Goal: Task Accomplishment & Management: Manage account settings

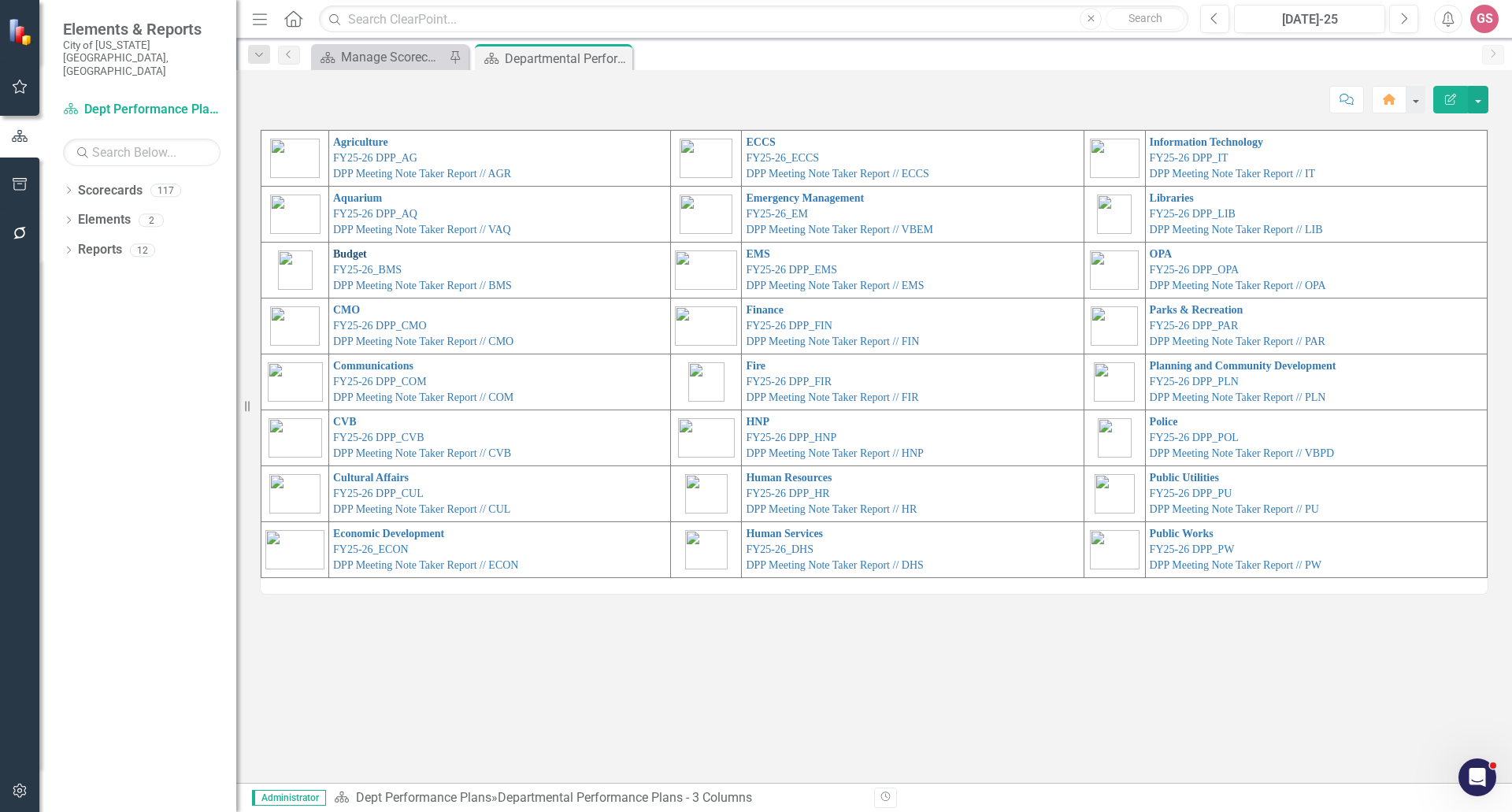
click at [335, 257] on link "Budget" at bounding box center [350, 253] width 34 height 12
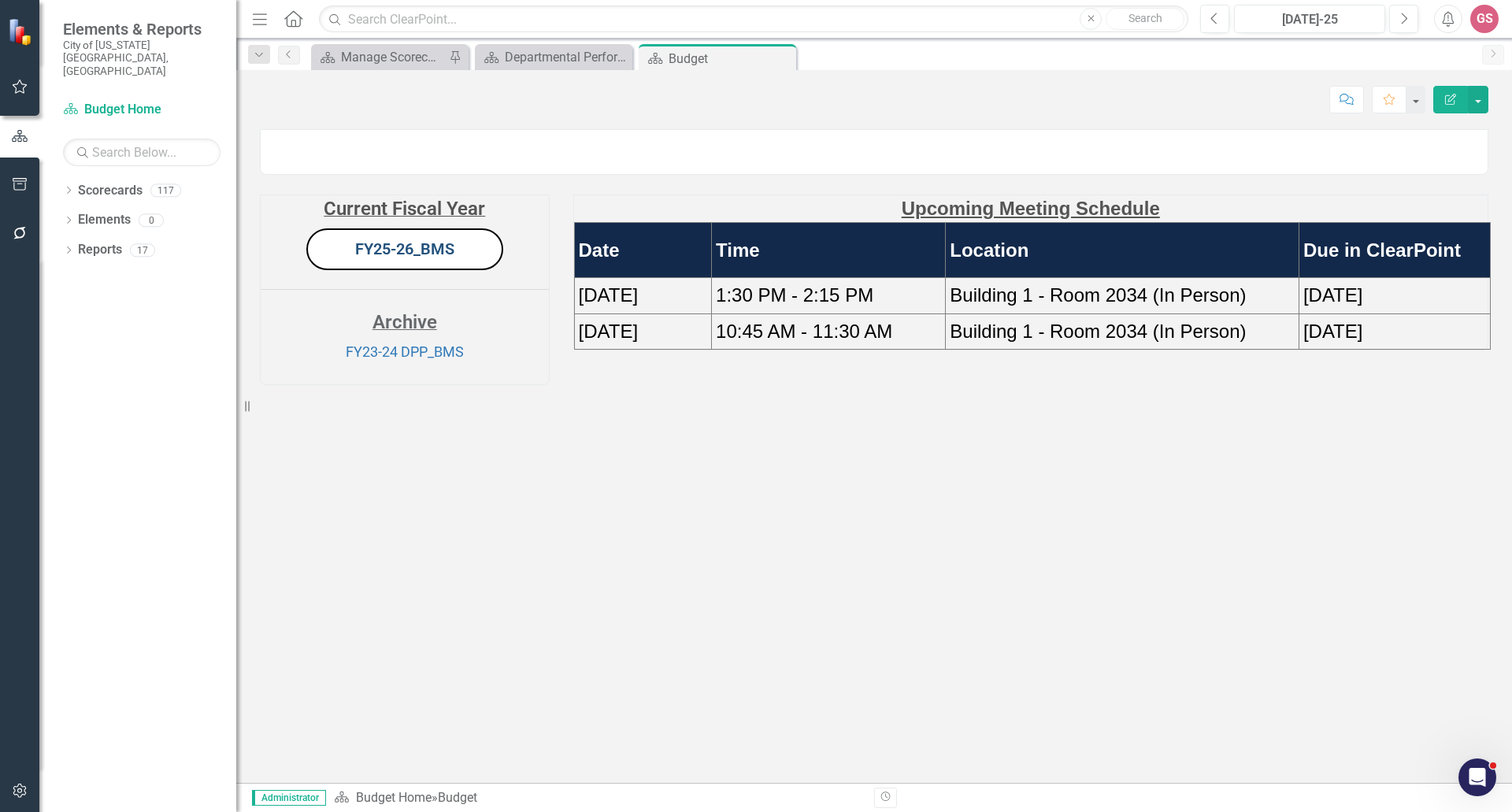
click at [390, 258] on link "FY25-26_BMS" at bounding box center [405, 249] width 99 height 19
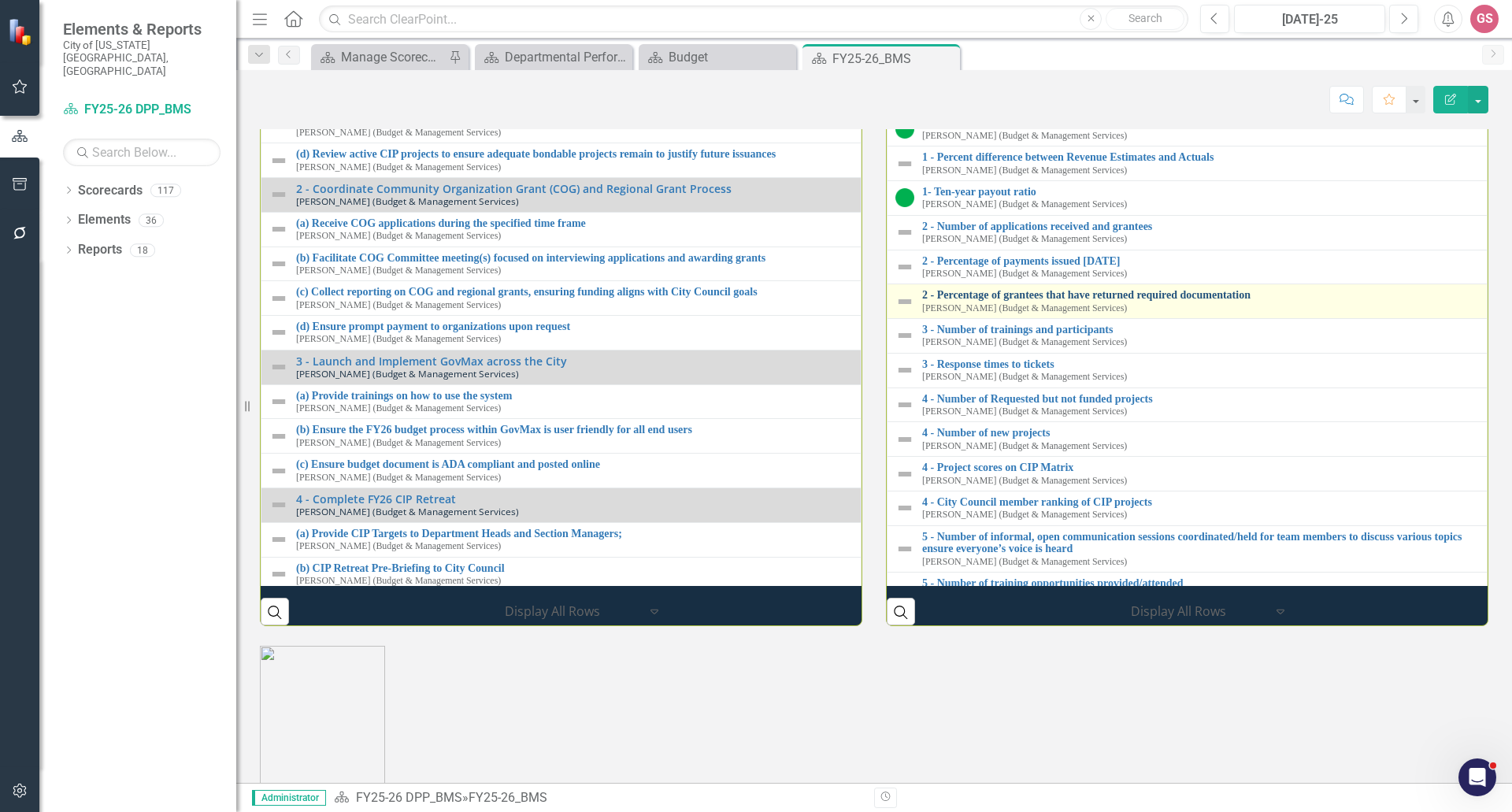
scroll to position [1654, 0]
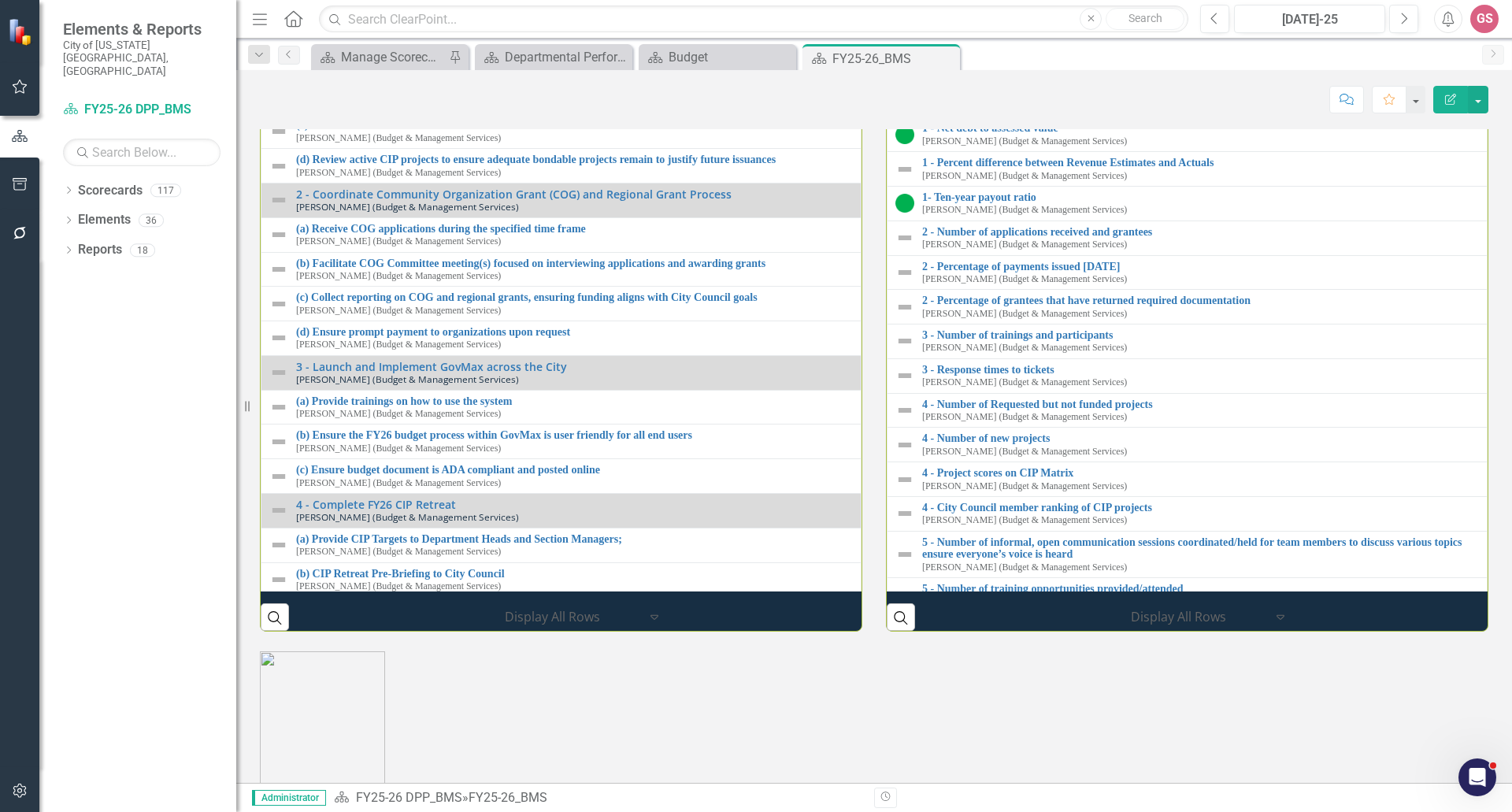
click at [1003, 30] on link "1 - Debt Service to general government expenditures" at bounding box center [1201, 25] width 557 height 12
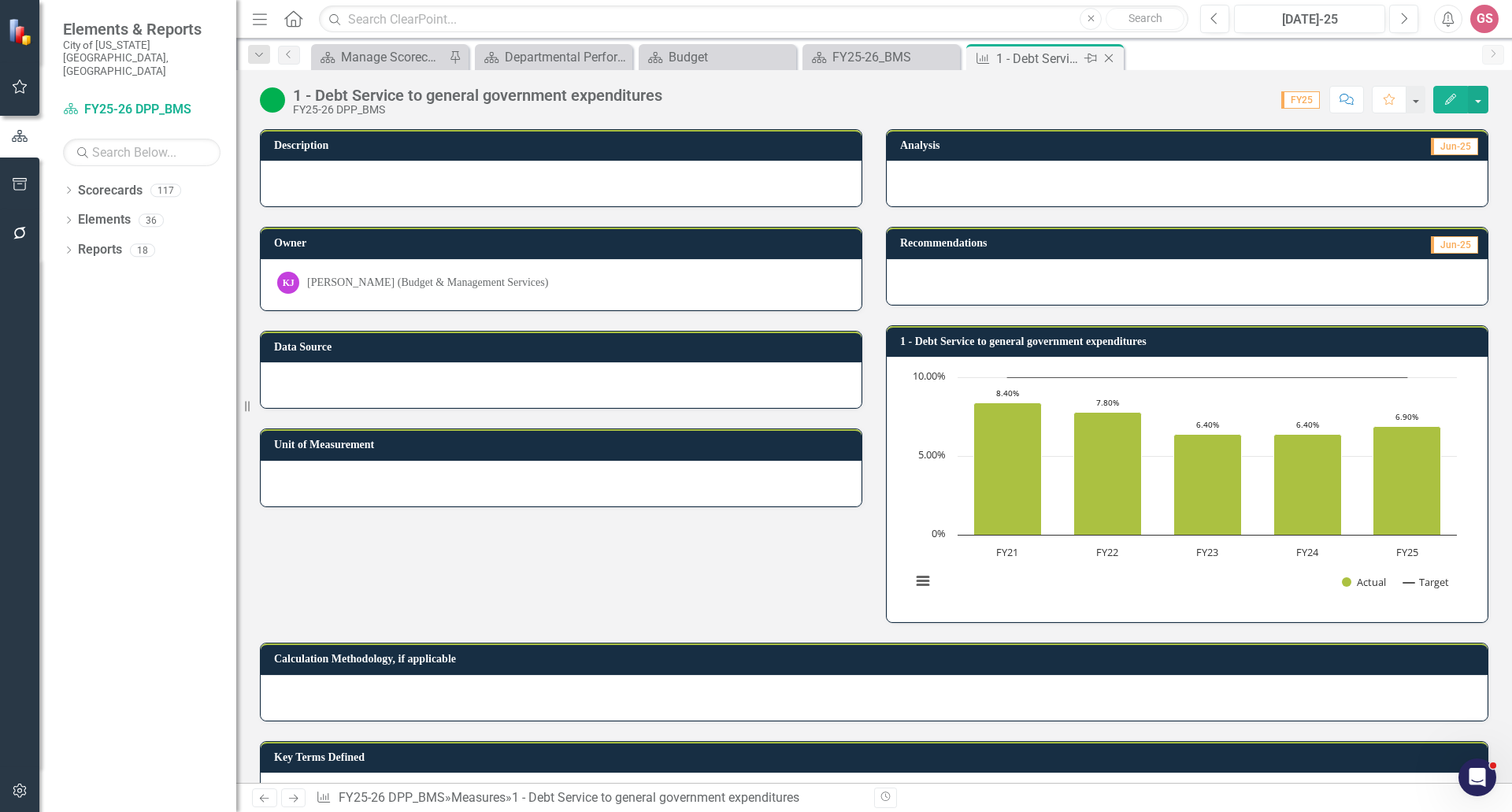
click at [1108, 55] on icon "Close" at bounding box center [1109, 58] width 16 height 13
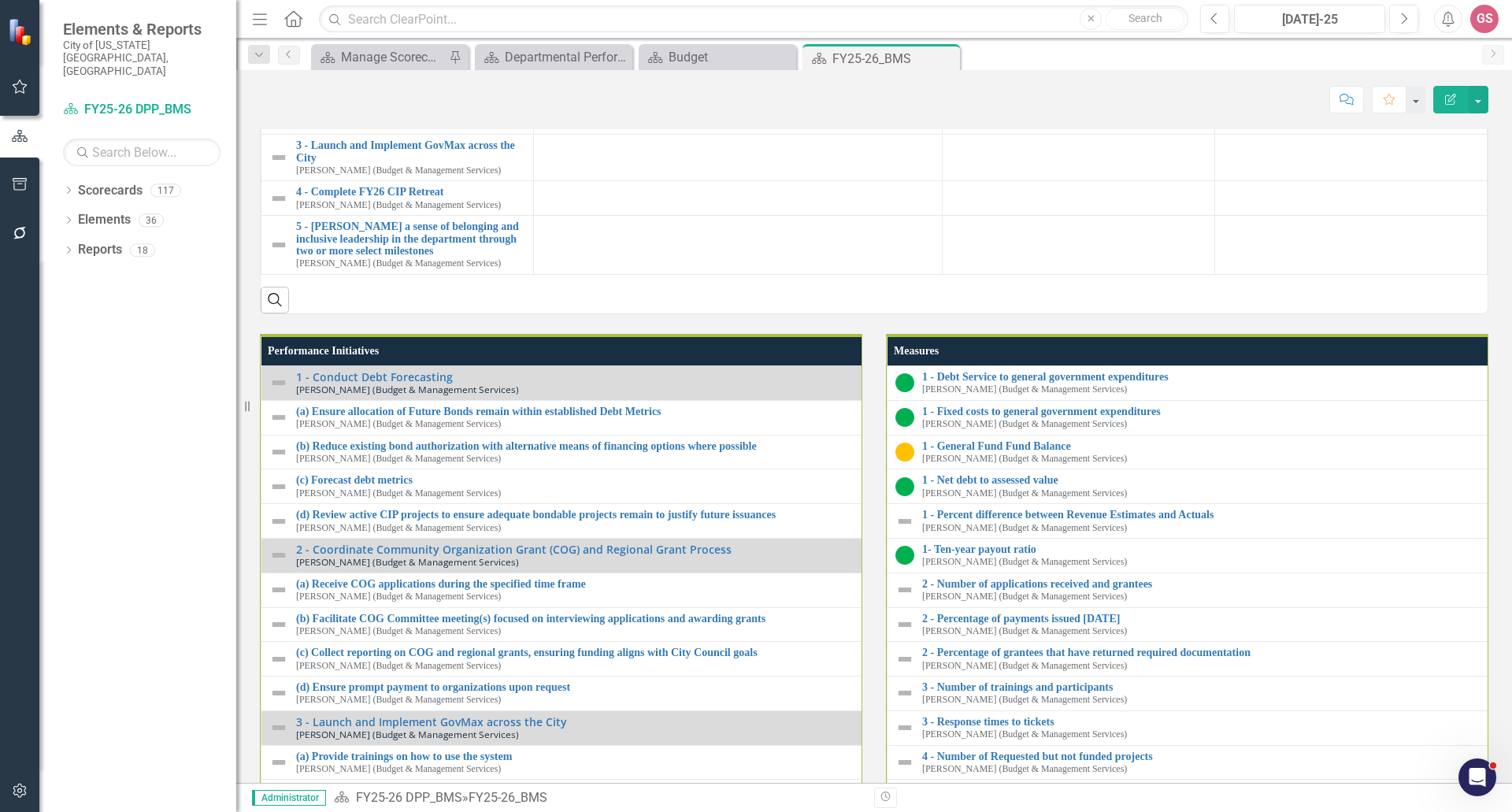
scroll to position [1417, 0]
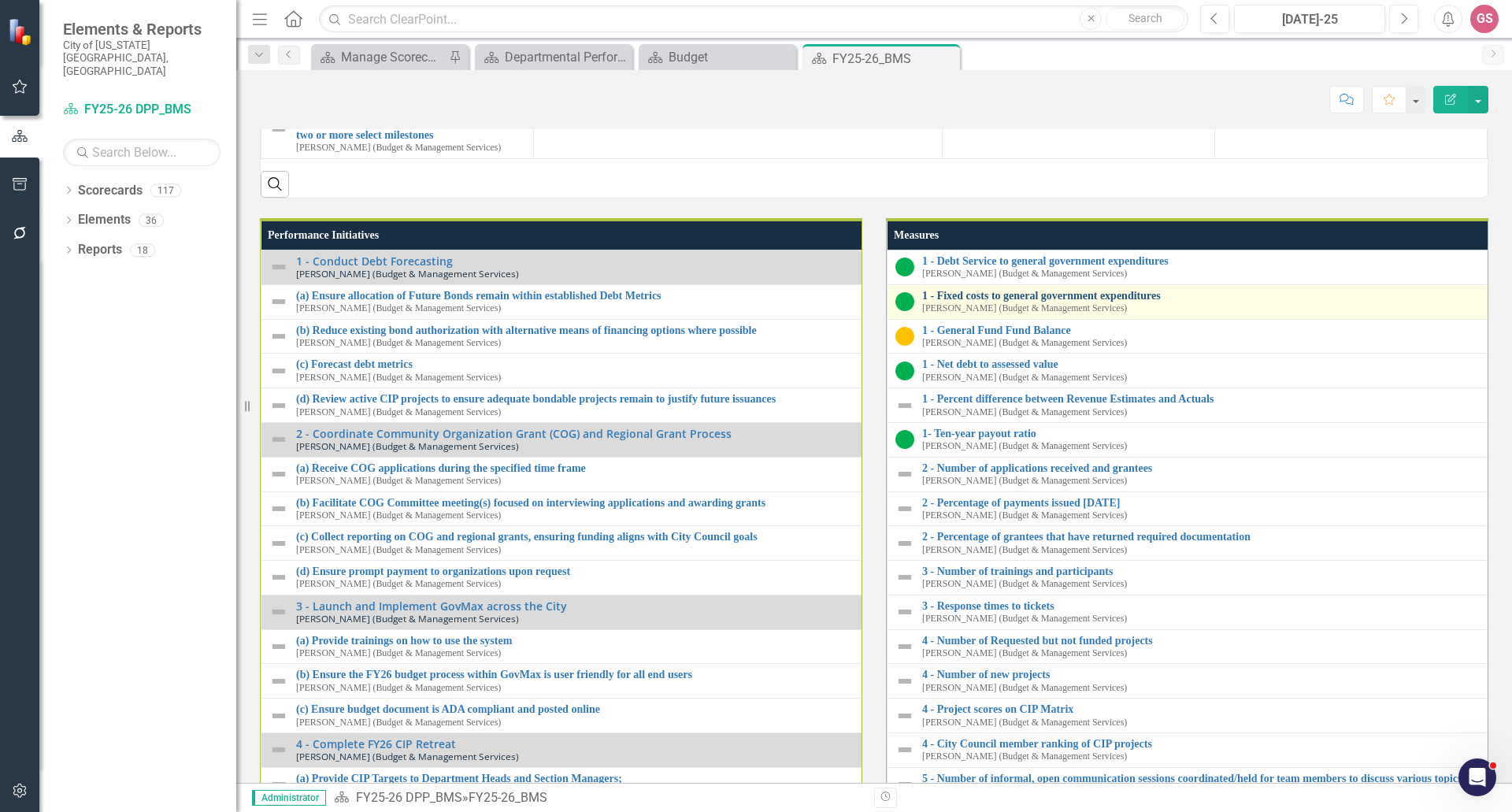
click at [1076, 301] on link "1 - Fixed costs to general government expenditures" at bounding box center [1510, 296] width 1176 height 12
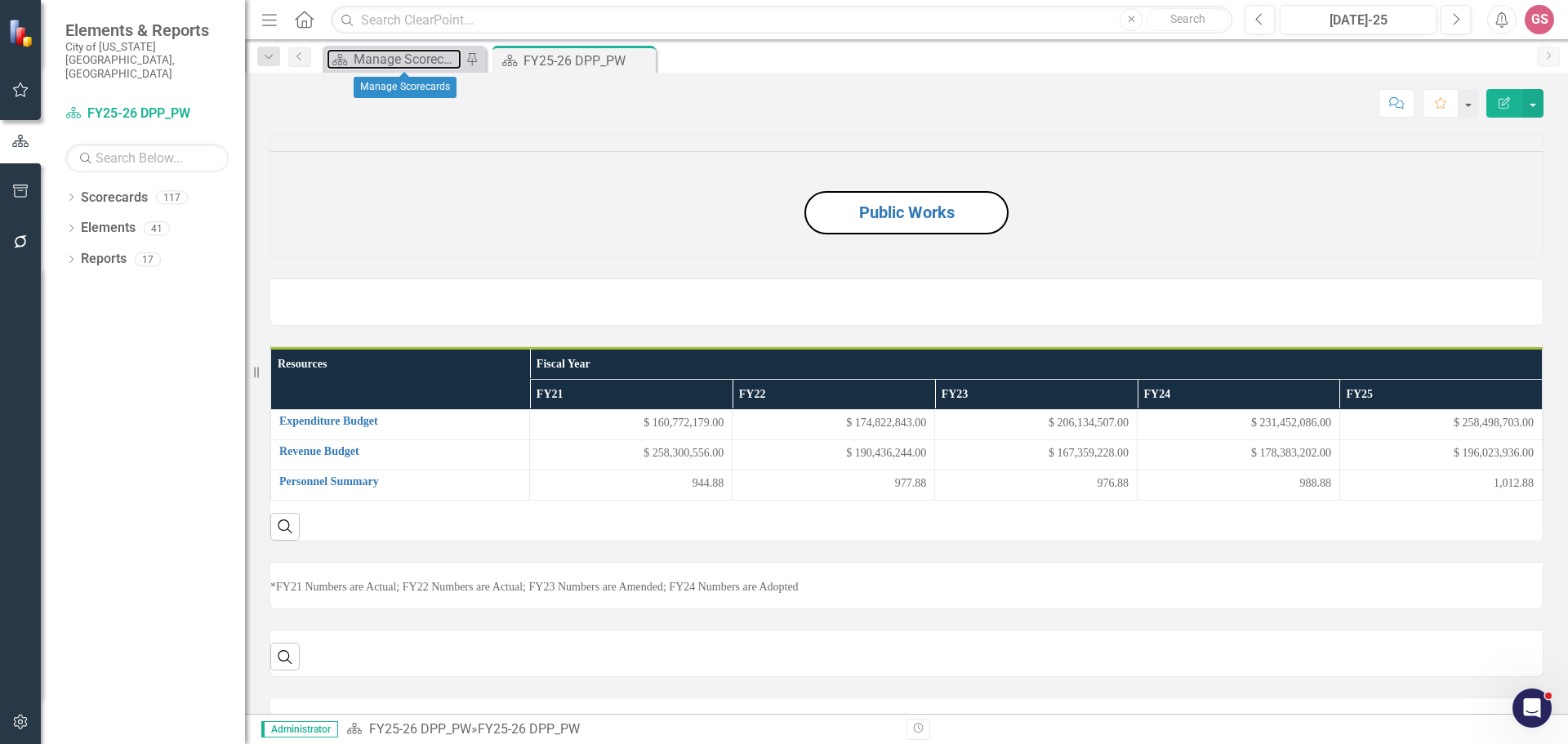
click at [386, 58] on div "Manage Scorecards" at bounding box center [408, 59] width 108 height 21
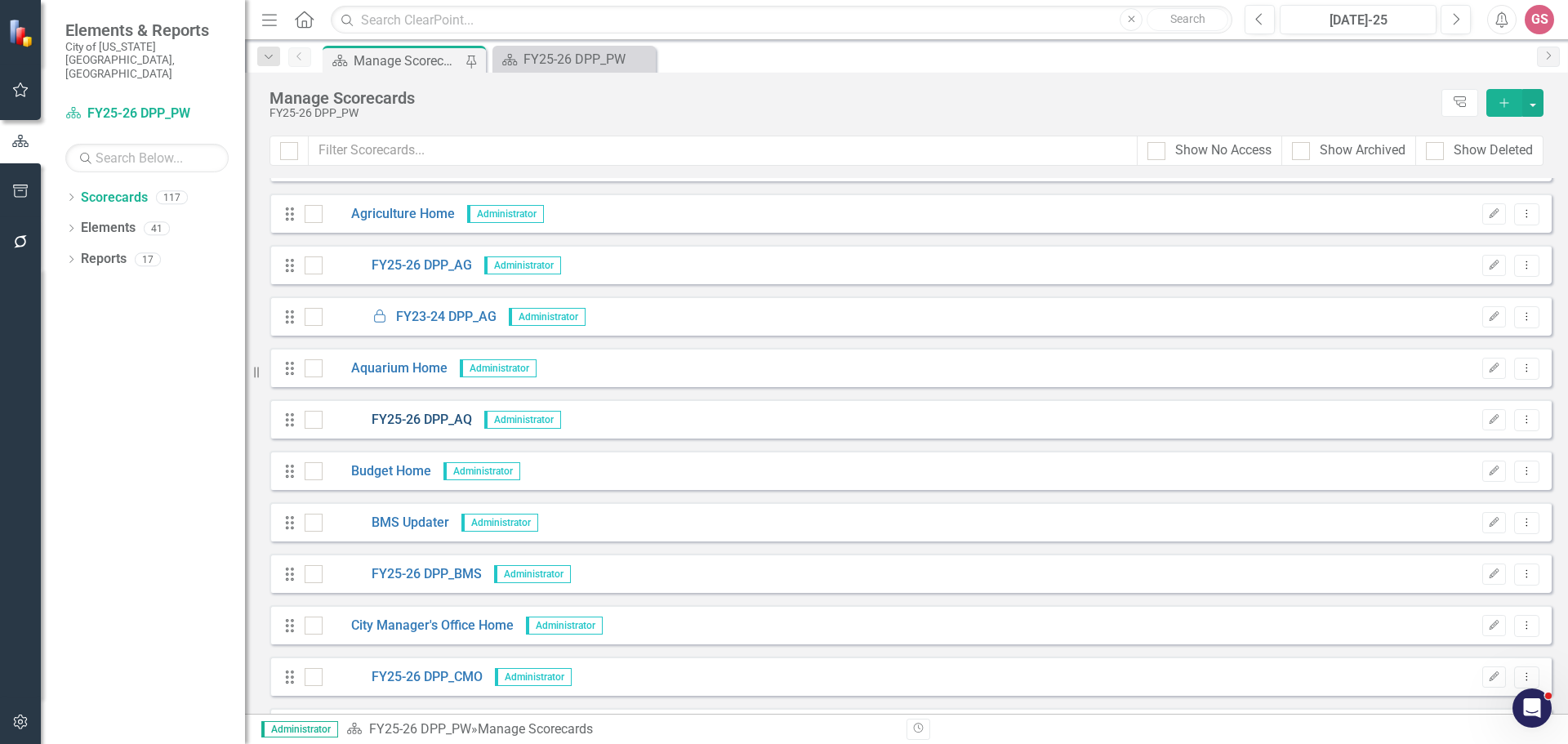
scroll to position [980, 0]
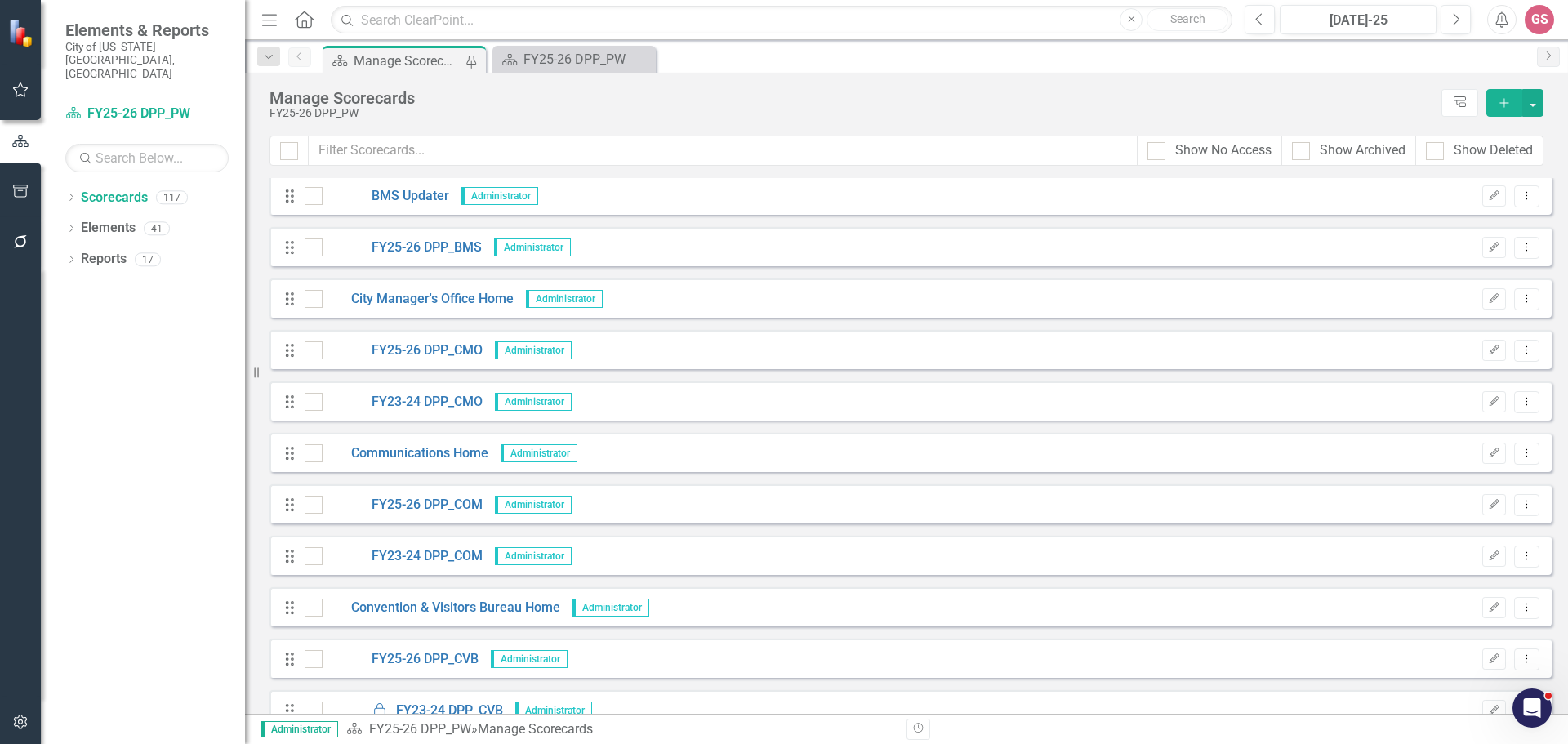
click at [313, 27] on icon "Home" at bounding box center [304, 19] width 22 height 17
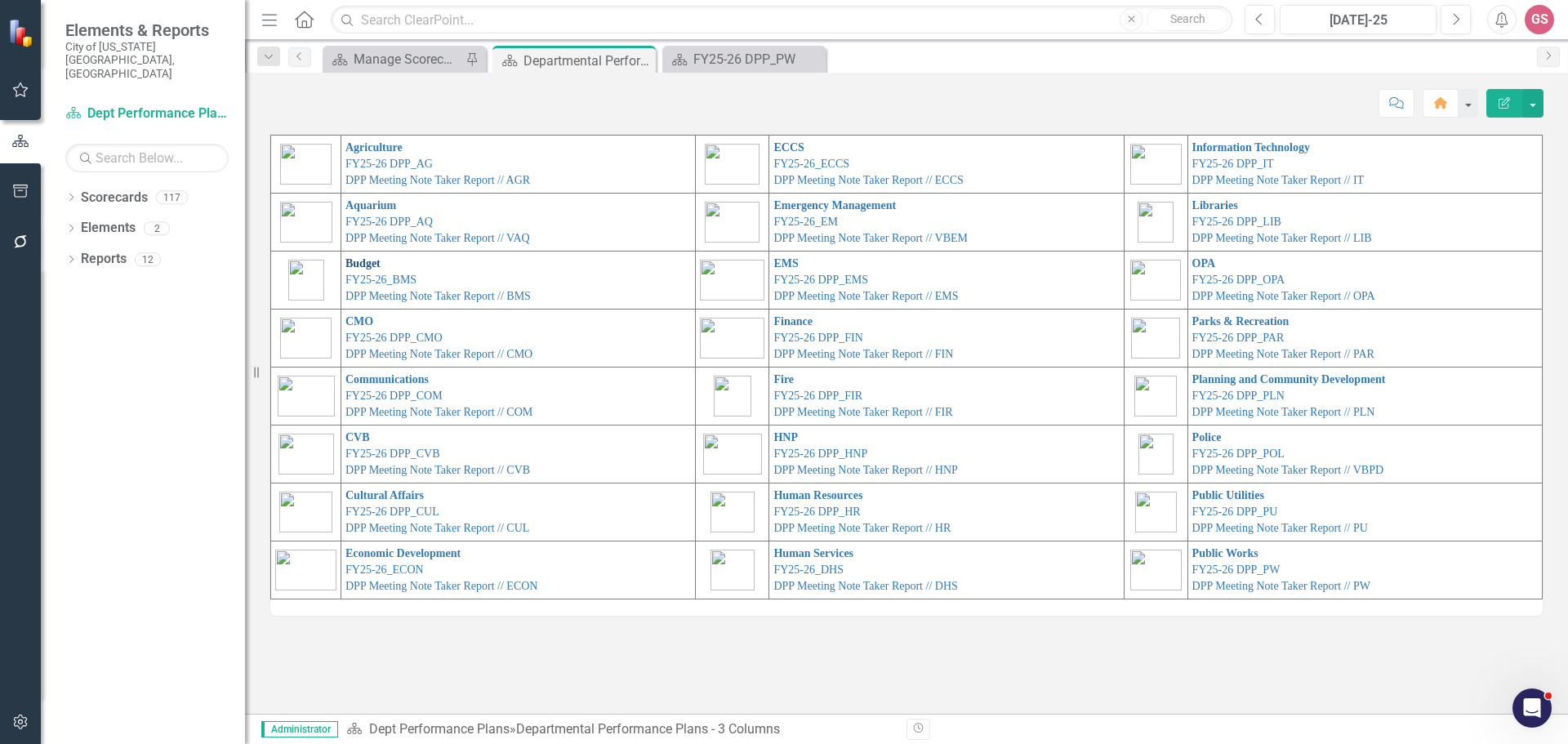
click at [352, 257] on link "Budget" at bounding box center [363, 263] width 35 height 12
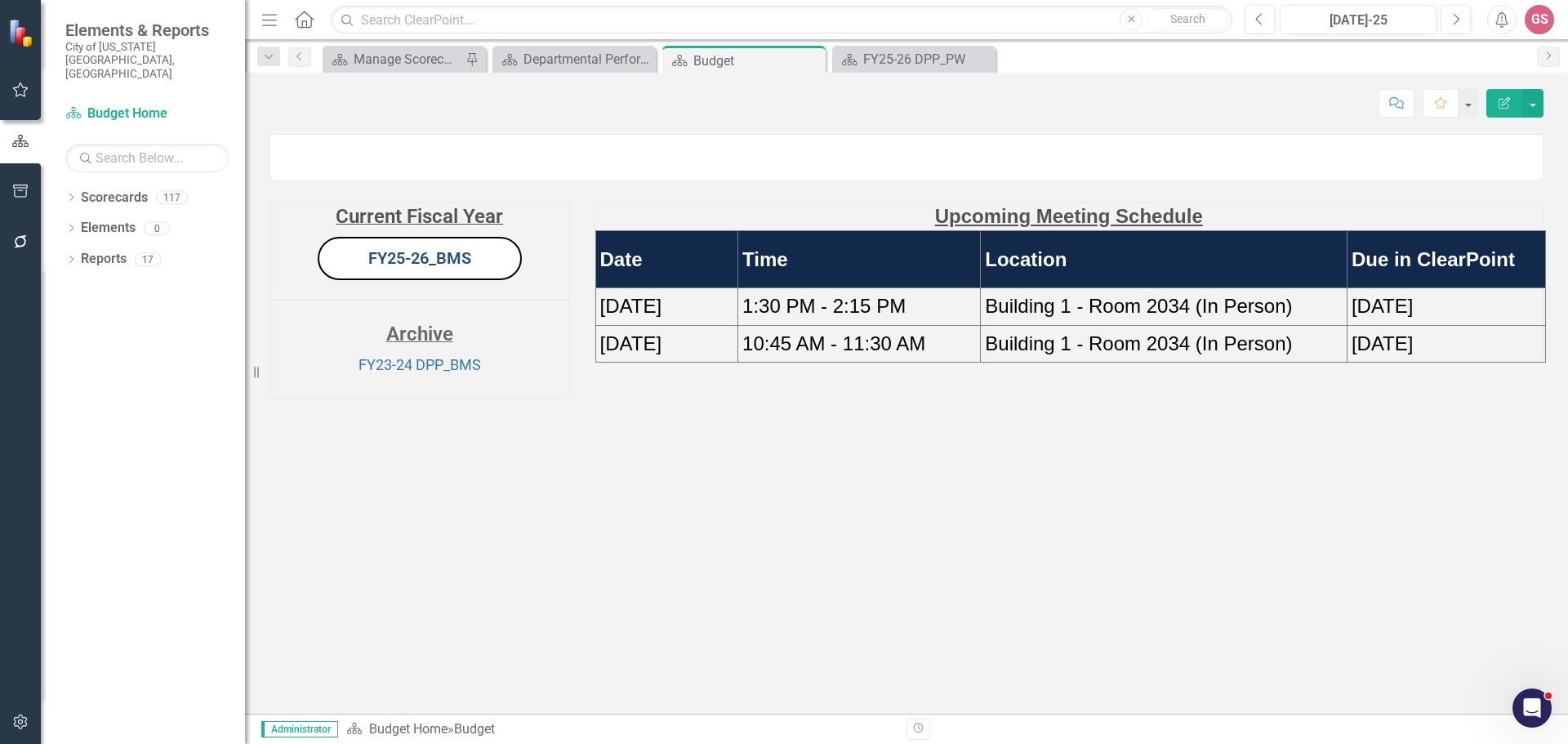
click at [444, 268] on link "FY25-26_BMS" at bounding box center [420, 258] width 103 height 20
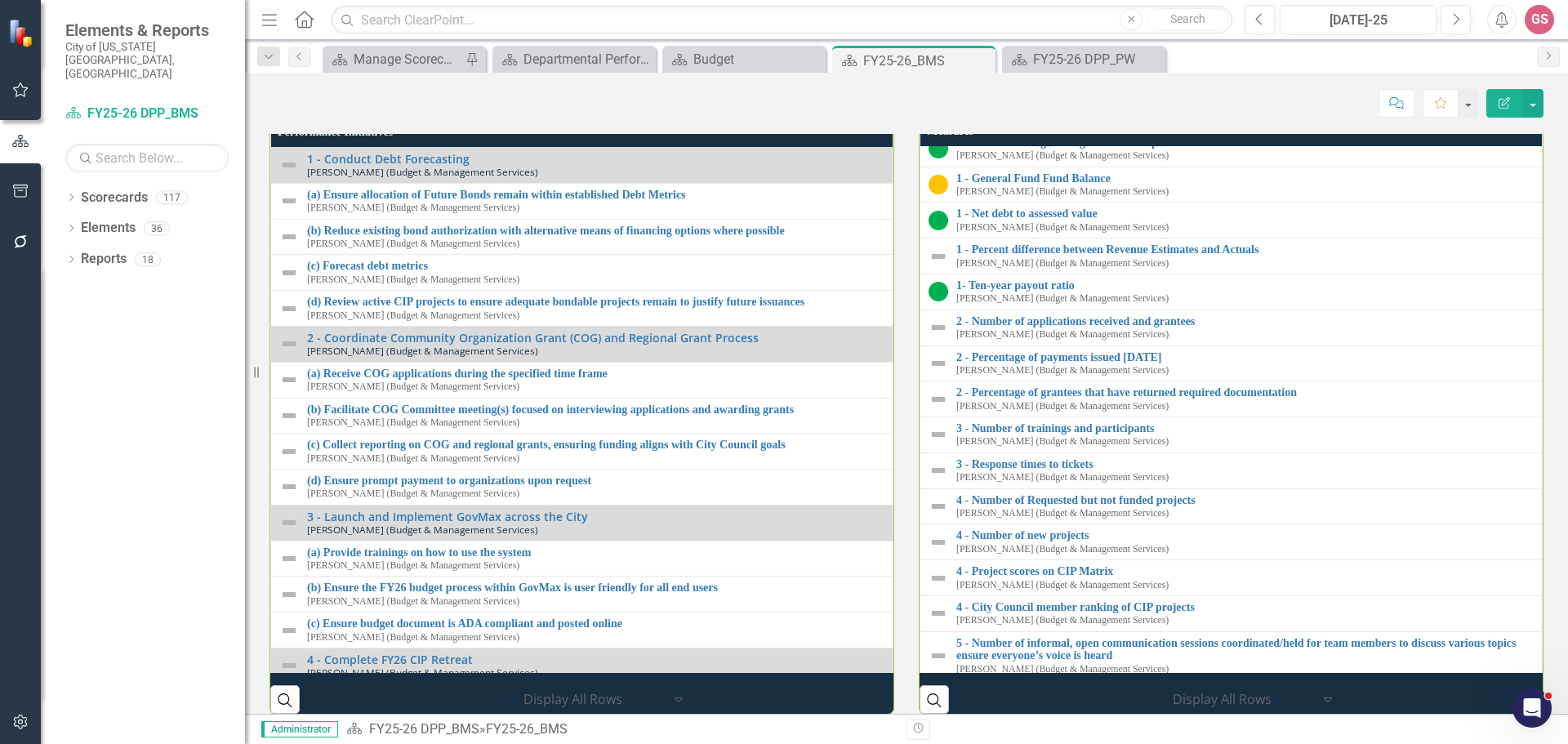
scroll to position [107, 0]
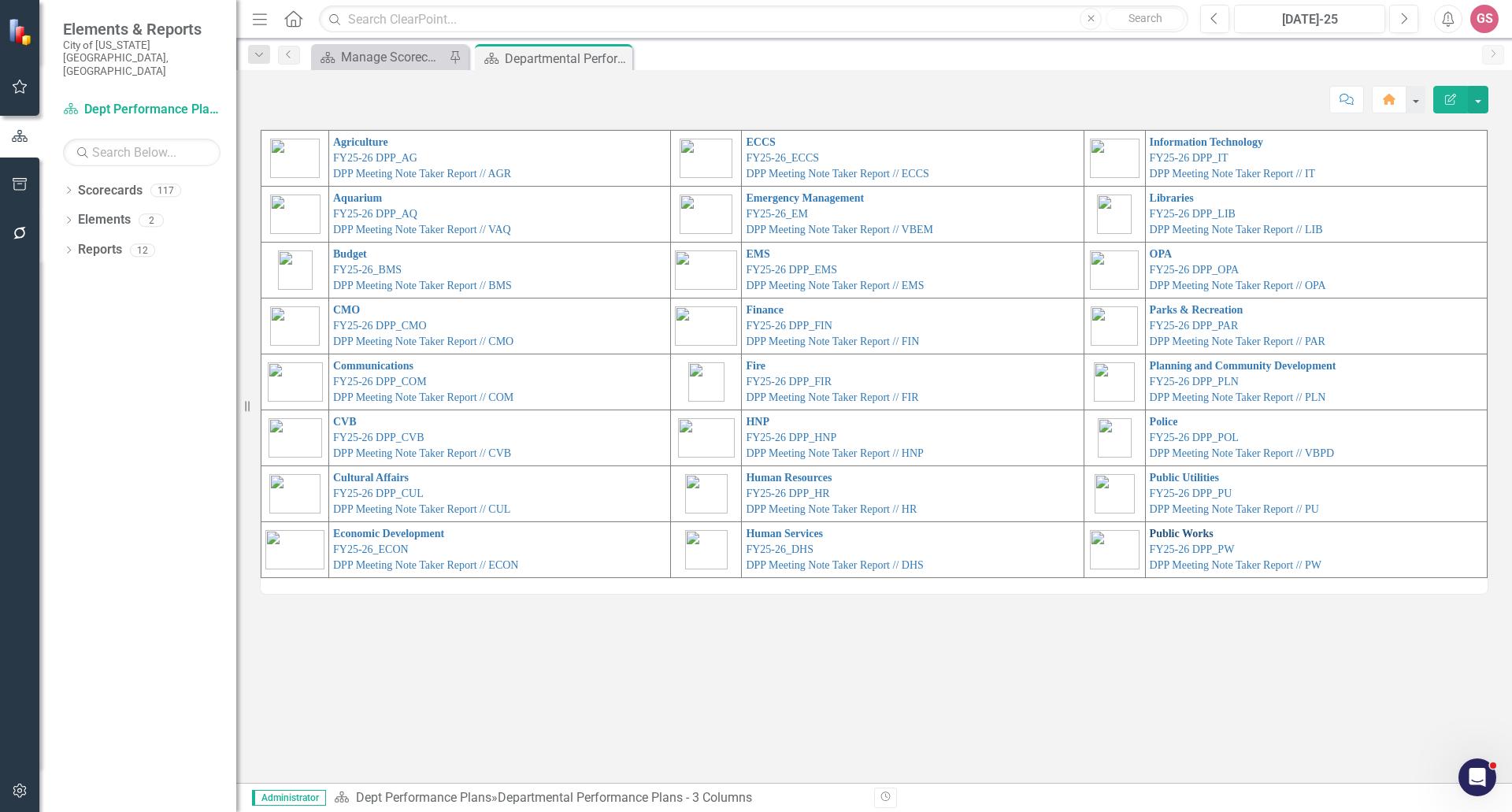
click at [1183, 535] on link "Public Works" at bounding box center [1182, 533] width 64 height 12
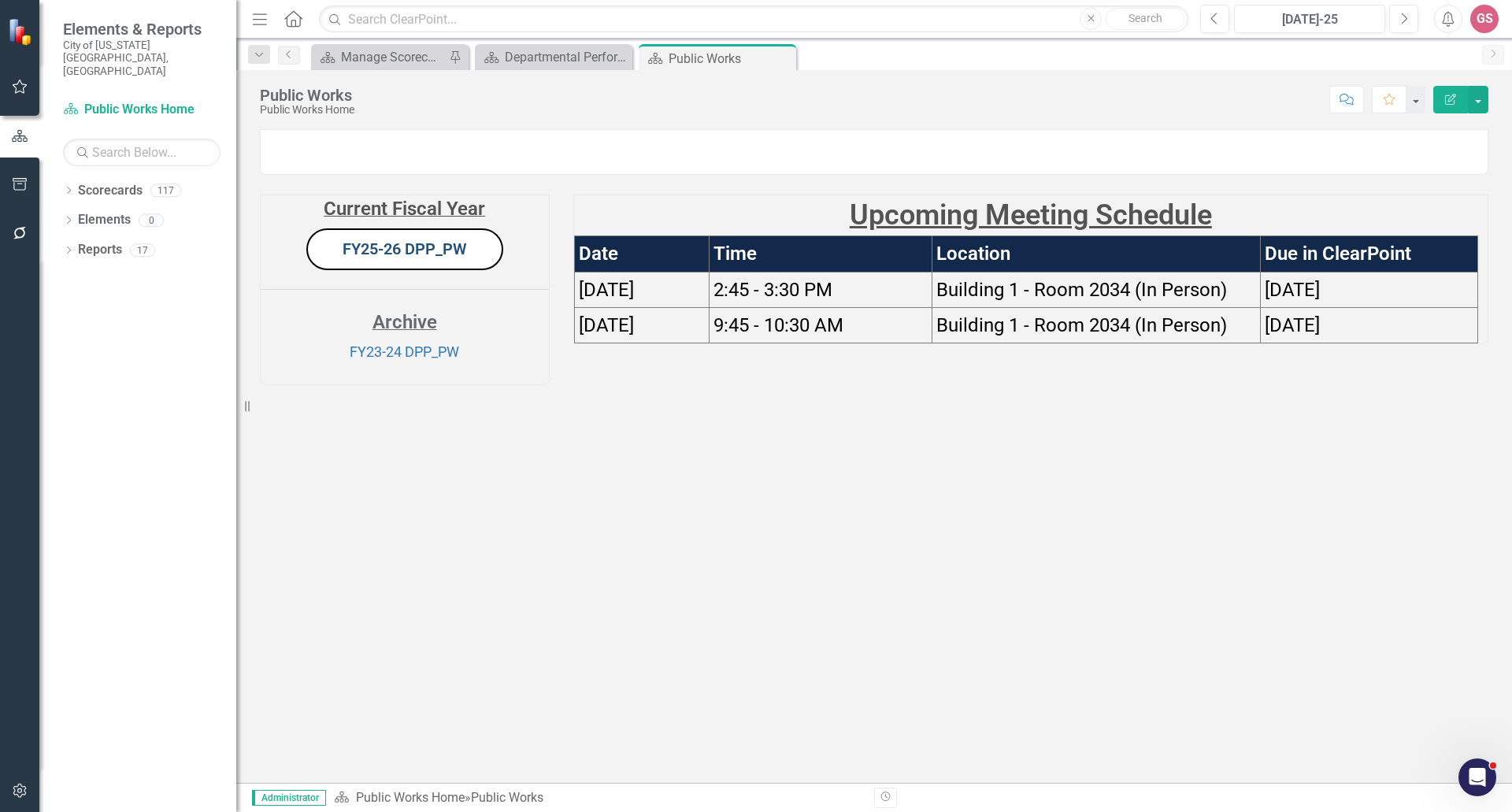
click at [457, 258] on link "FY25-26 DPP_PW" at bounding box center [405, 249] width 125 height 19
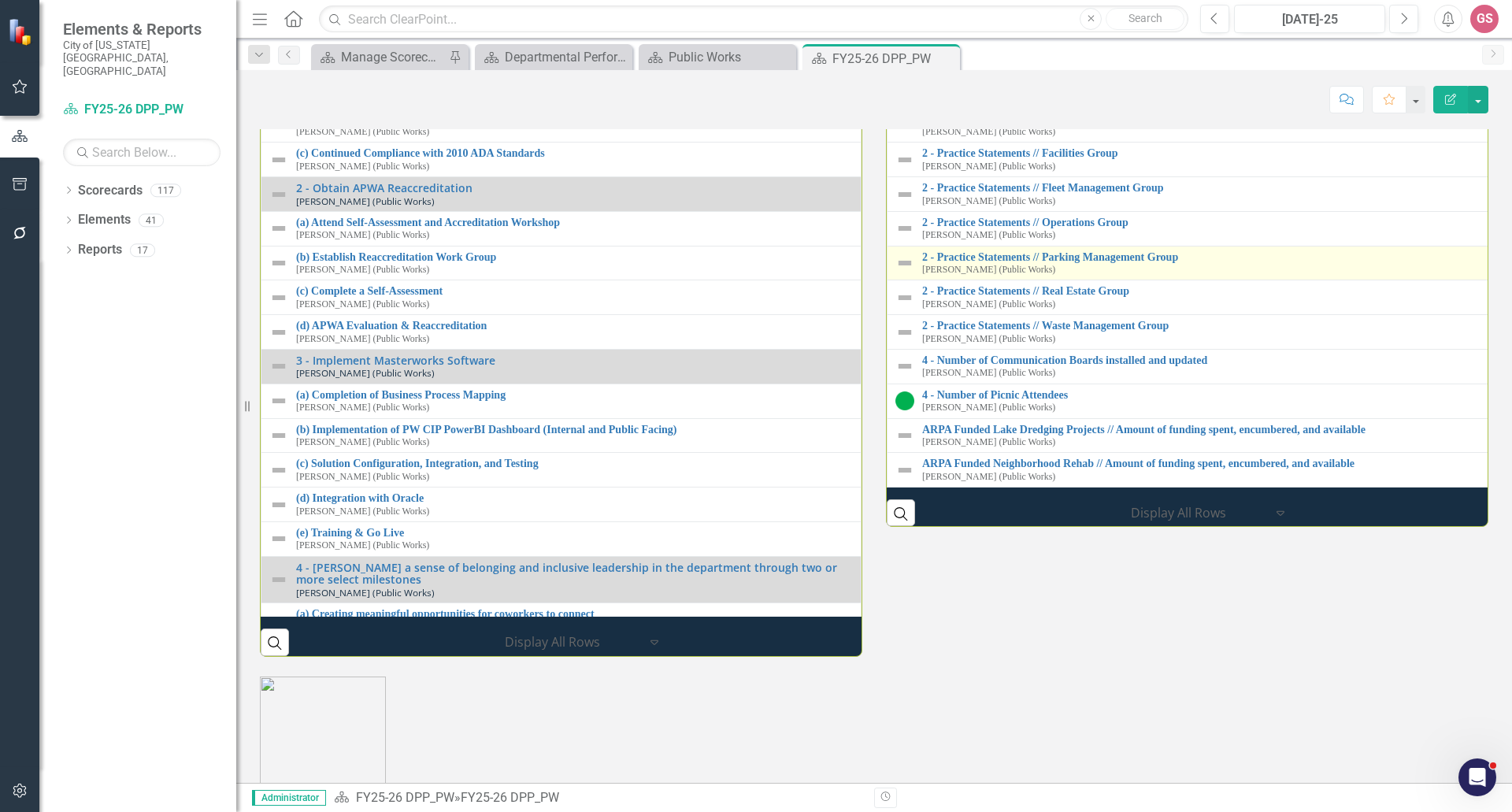
scroll to position [2028, 0]
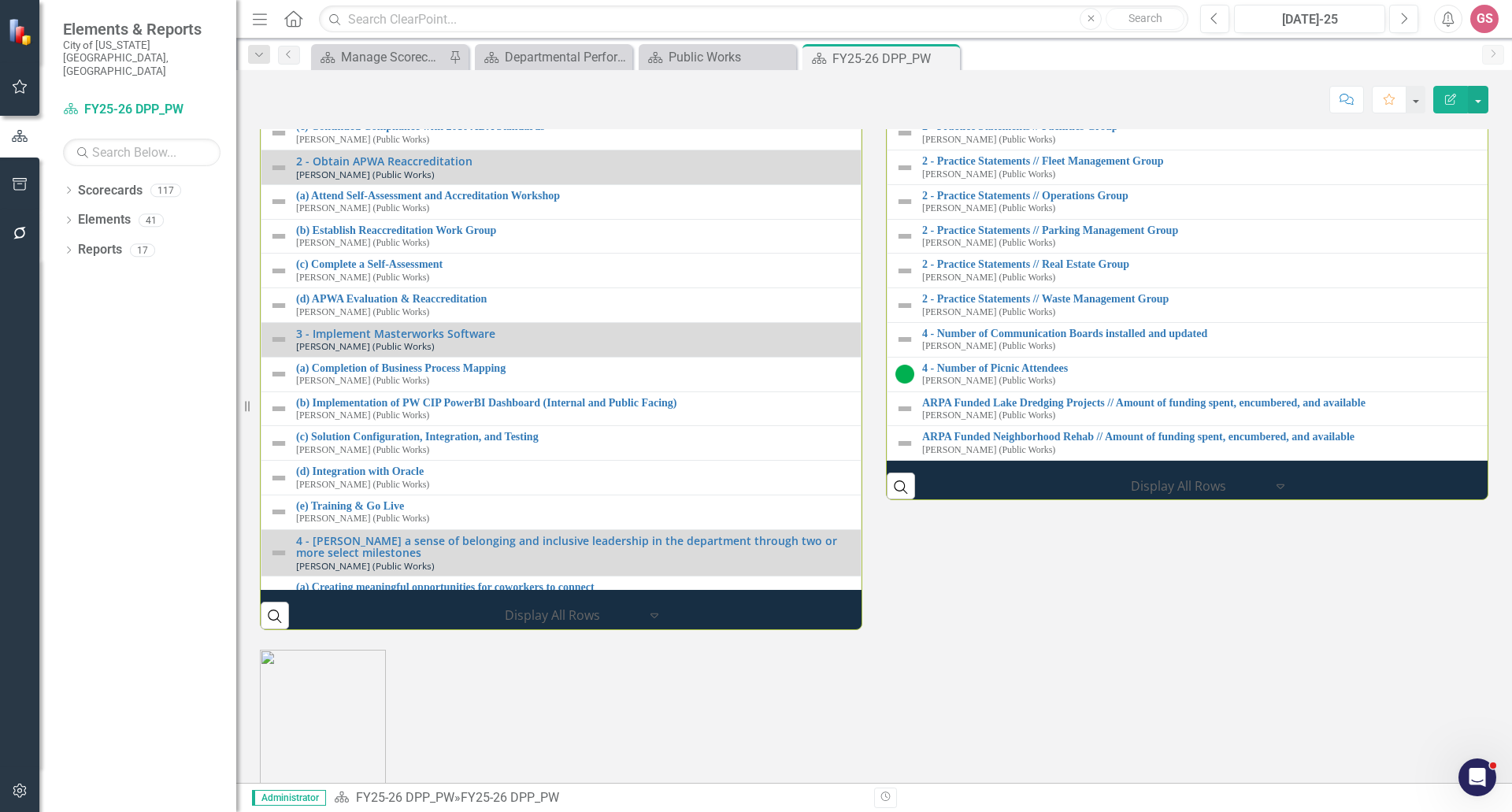
click at [975, 29] on link "2 - Practice Statements // Department-Wide" at bounding box center [1203, 23] width 560 height 12
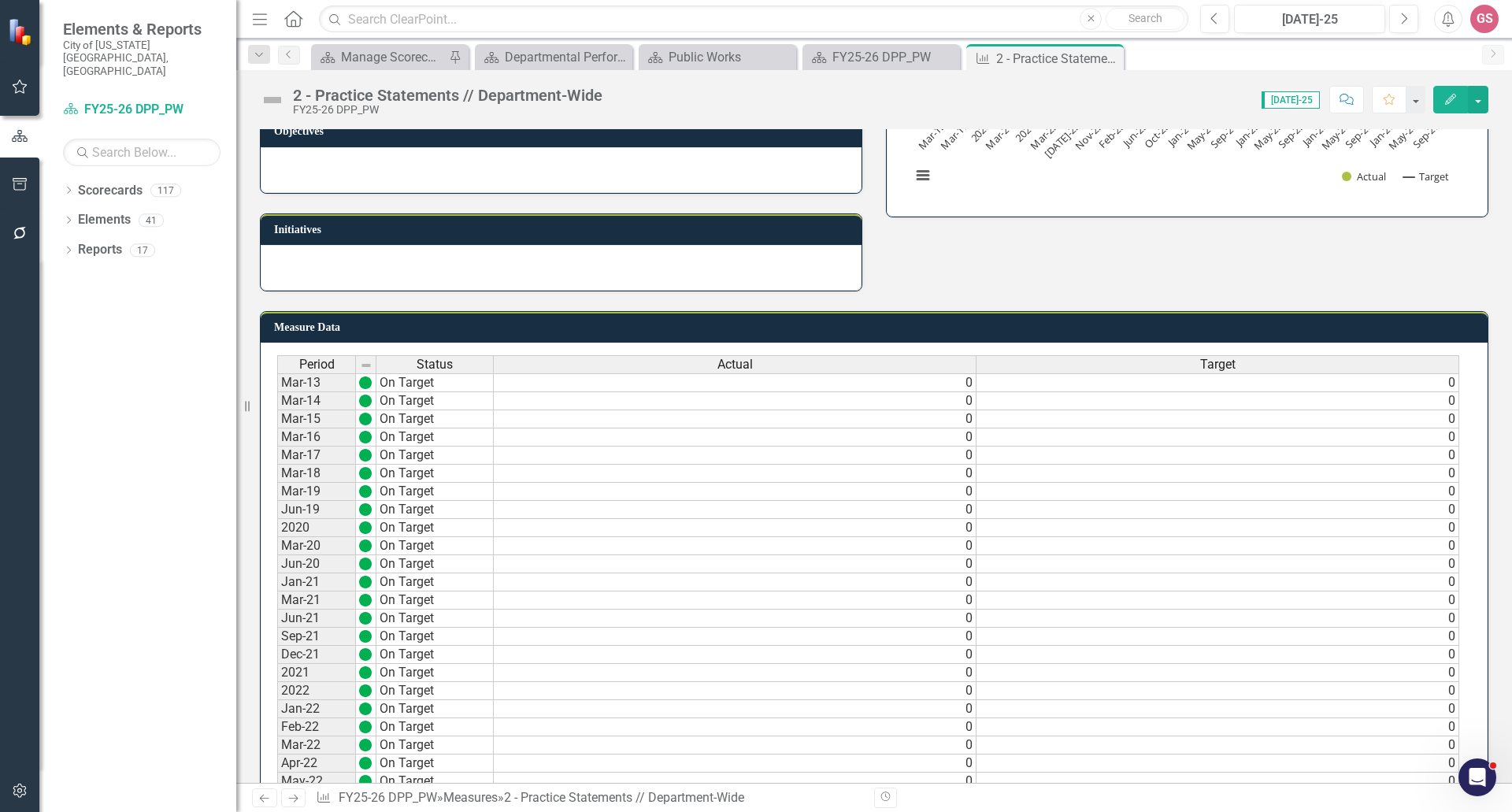
scroll to position [315, 0]
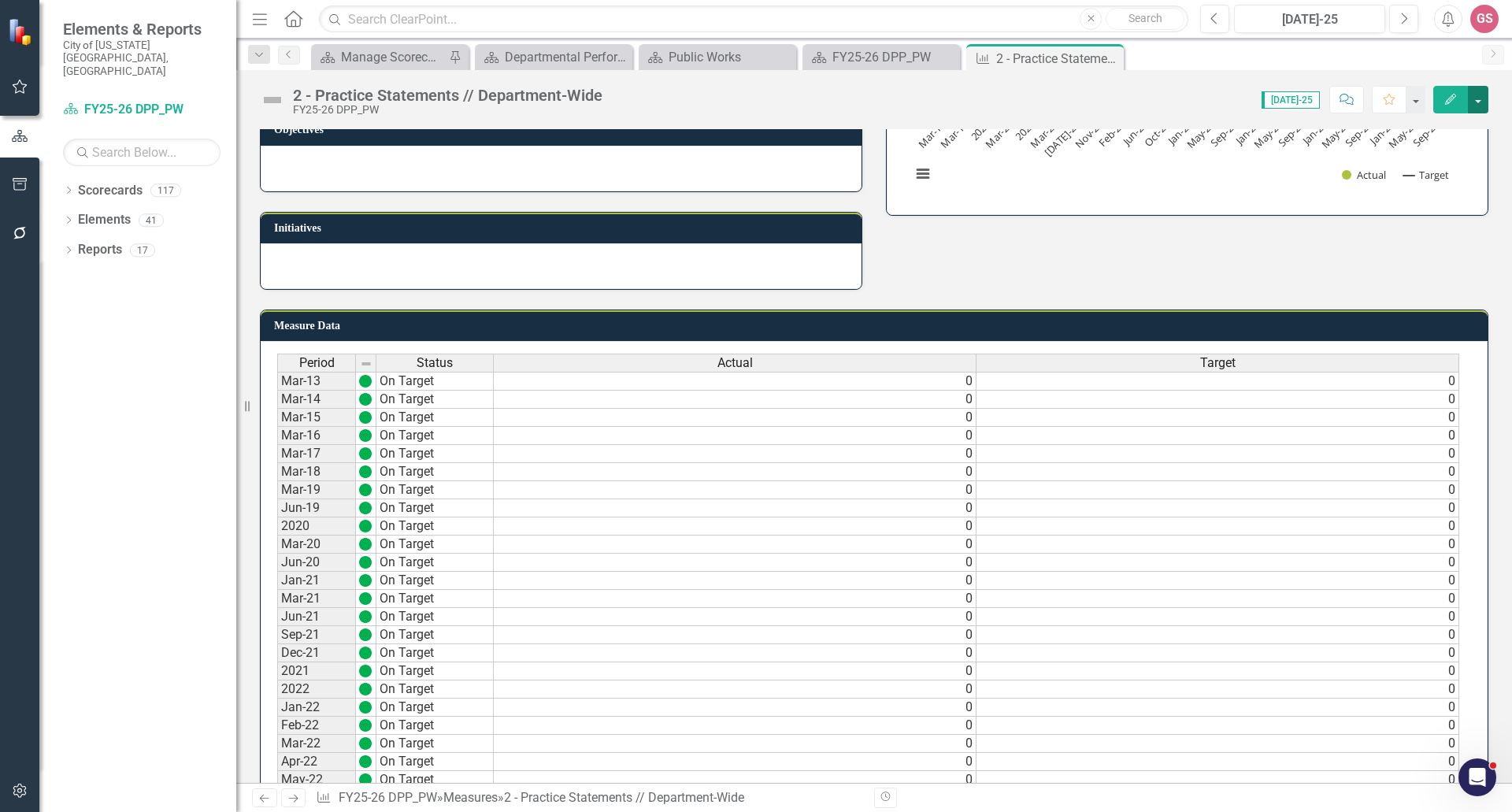
click at [1474, 102] on button "button" at bounding box center [1478, 99] width 21 height 27
click at [1398, 127] on link "Edit Edit Measure" at bounding box center [1411, 129] width 154 height 29
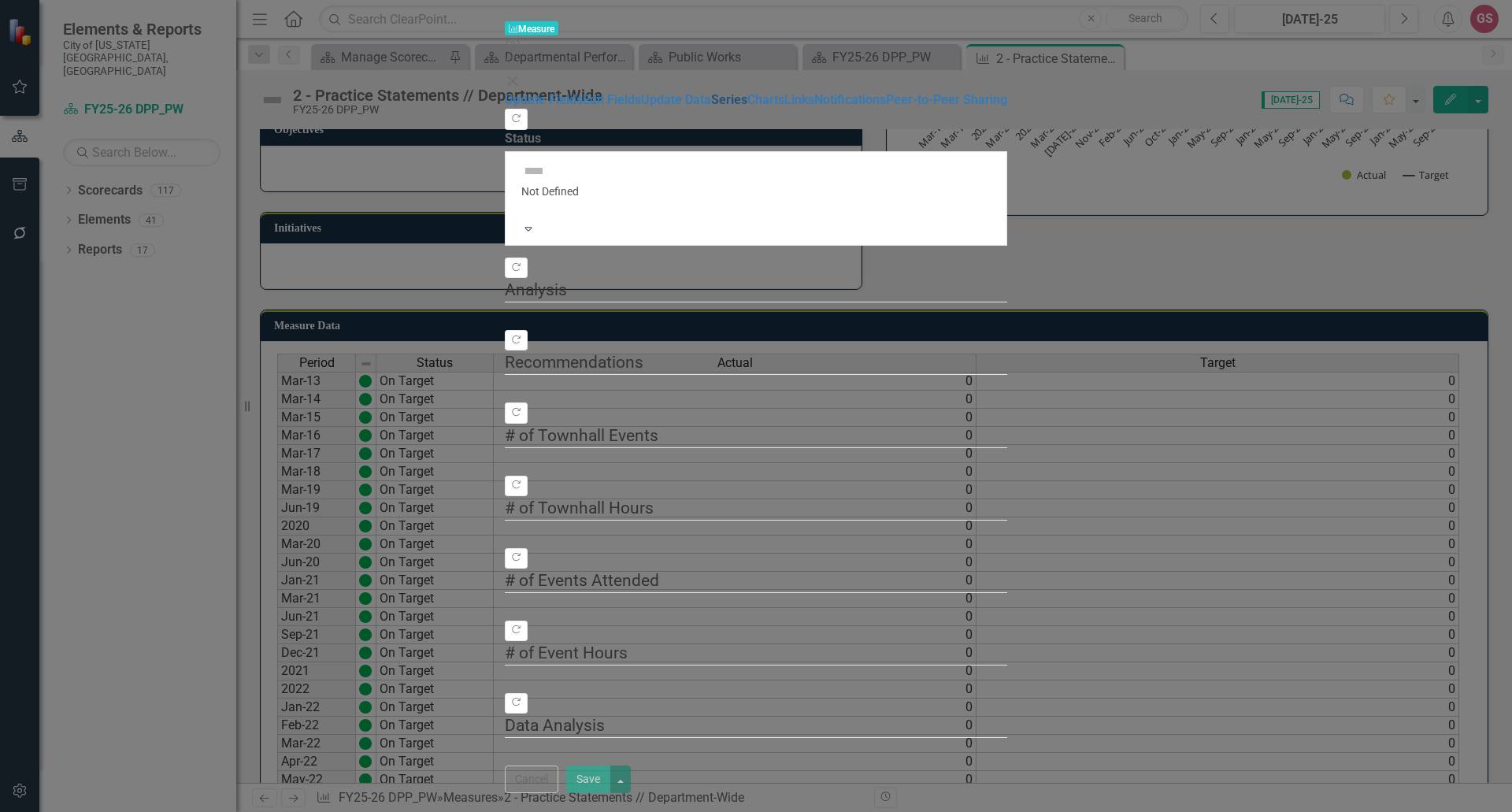
click at [712, 107] on link "Series" at bounding box center [729, 99] width 36 height 15
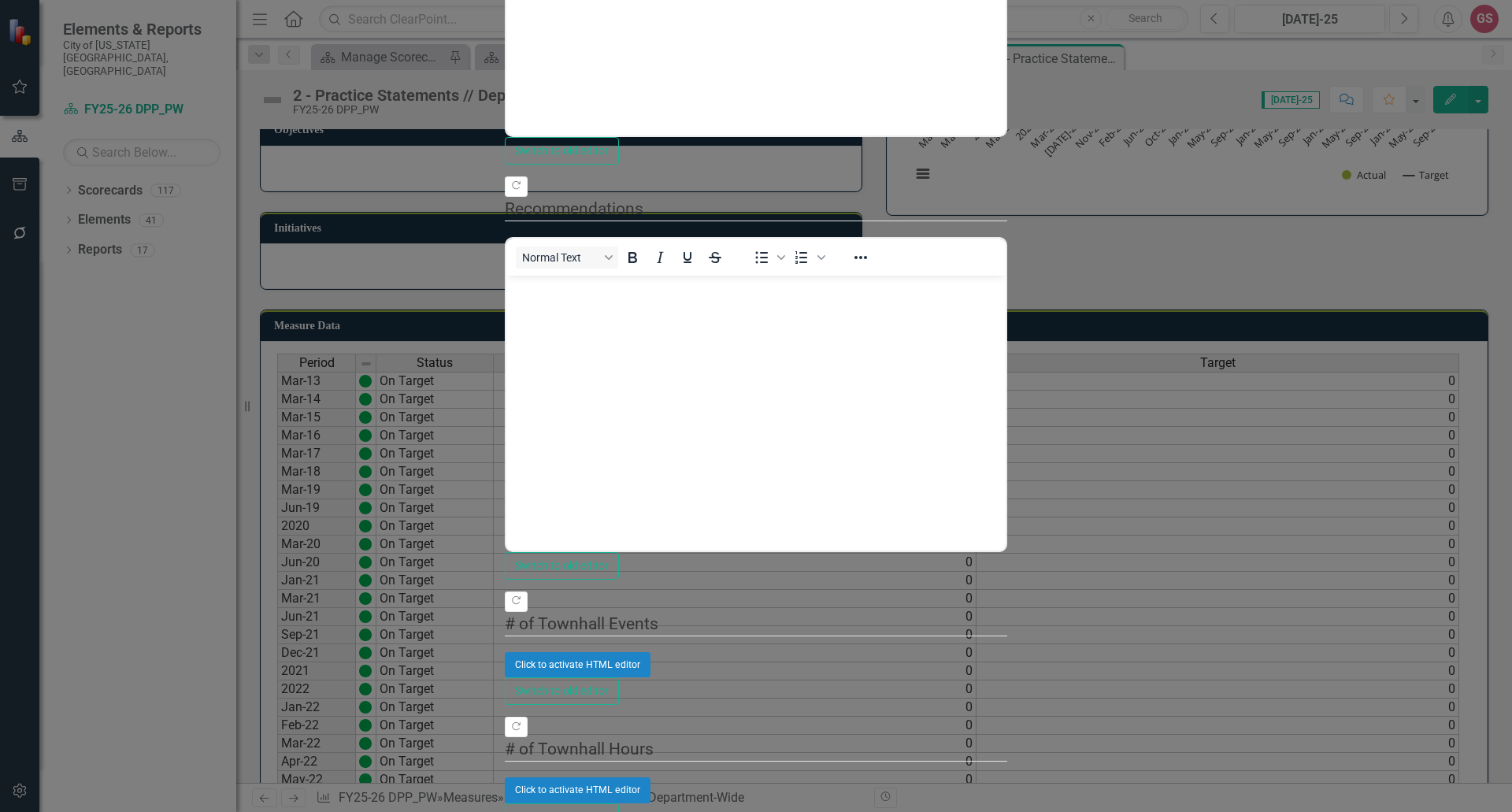
scroll to position [0, 0]
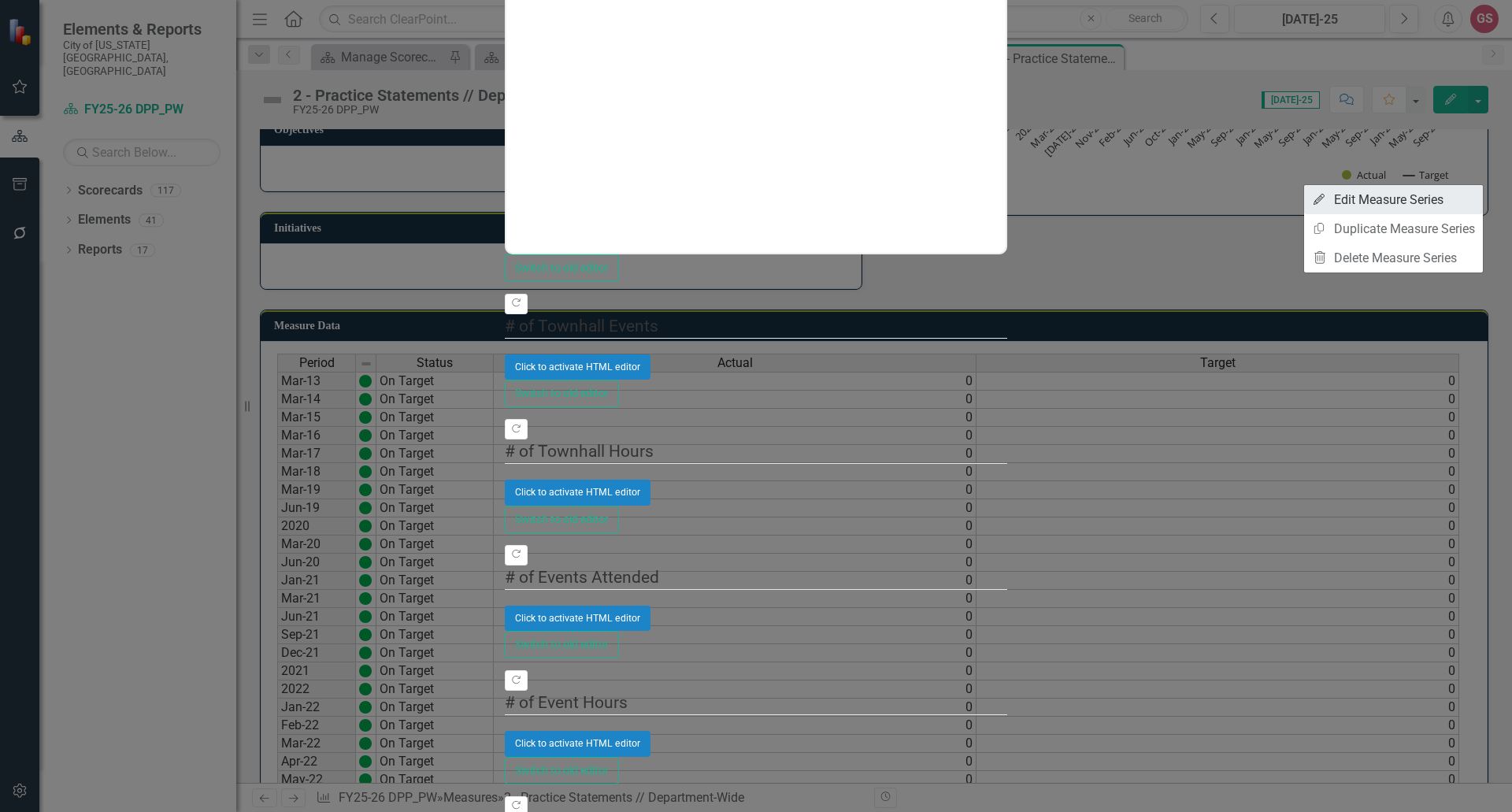
click at [1386, 205] on link "Edit Edit Measure Series" at bounding box center [1394, 199] width 179 height 29
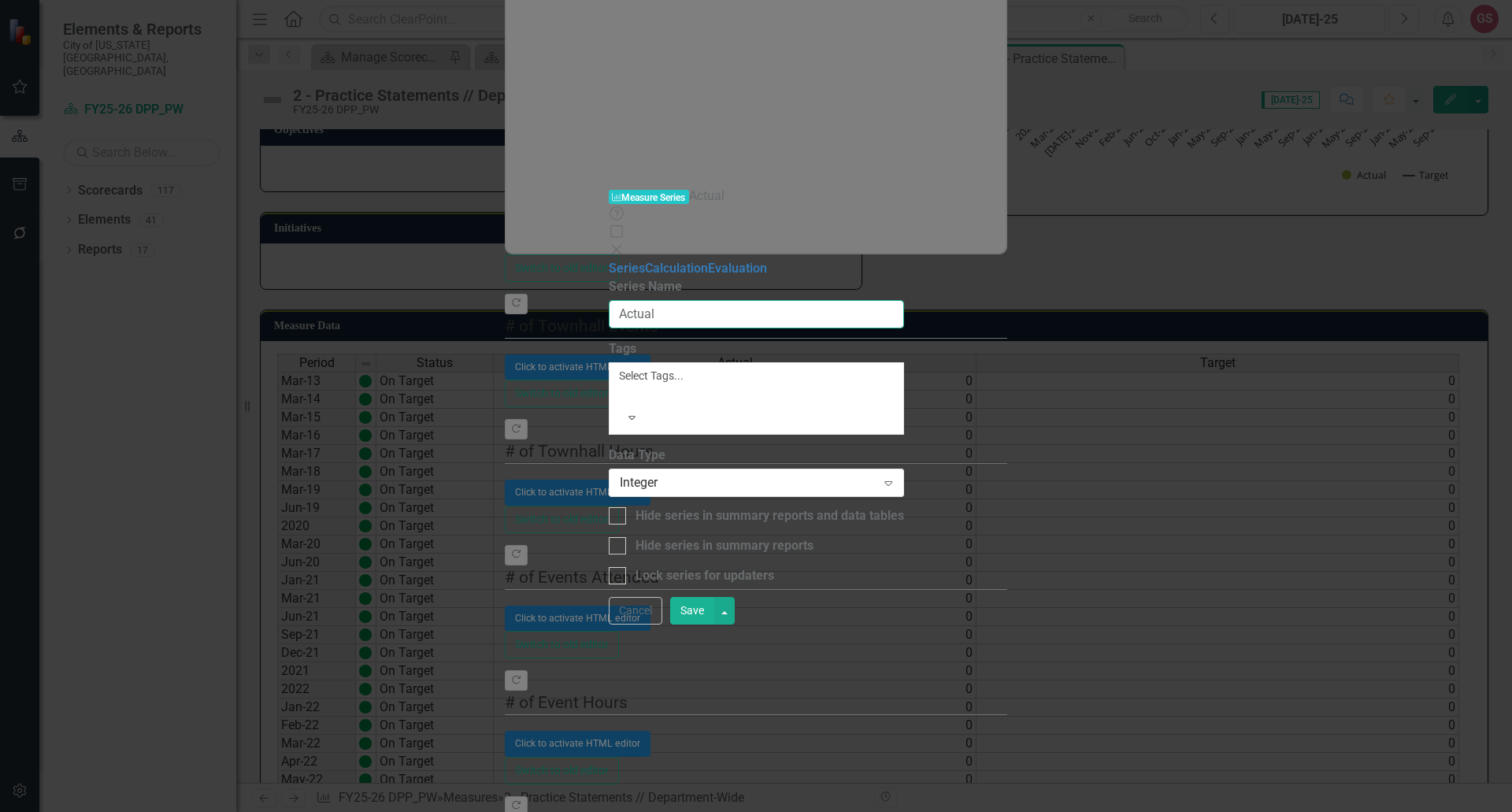
click at [608, 300] on input "Actual" at bounding box center [756, 314] width 295 height 29
type input "Dept. wide Actual"
drag, startPoint x: 737, startPoint y: 9, endPoint x: 740, endPoint y: 56, distance: 47.1
click at [738, 187] on form "Measure Series Measure Series Dept. wide Actual Help Maximize Close Series Calc…" at bounding box center [756, 405] width 295 height 436
click at [714, 624] on button "Save" at bounding box center [692, 611] width 44 height 27
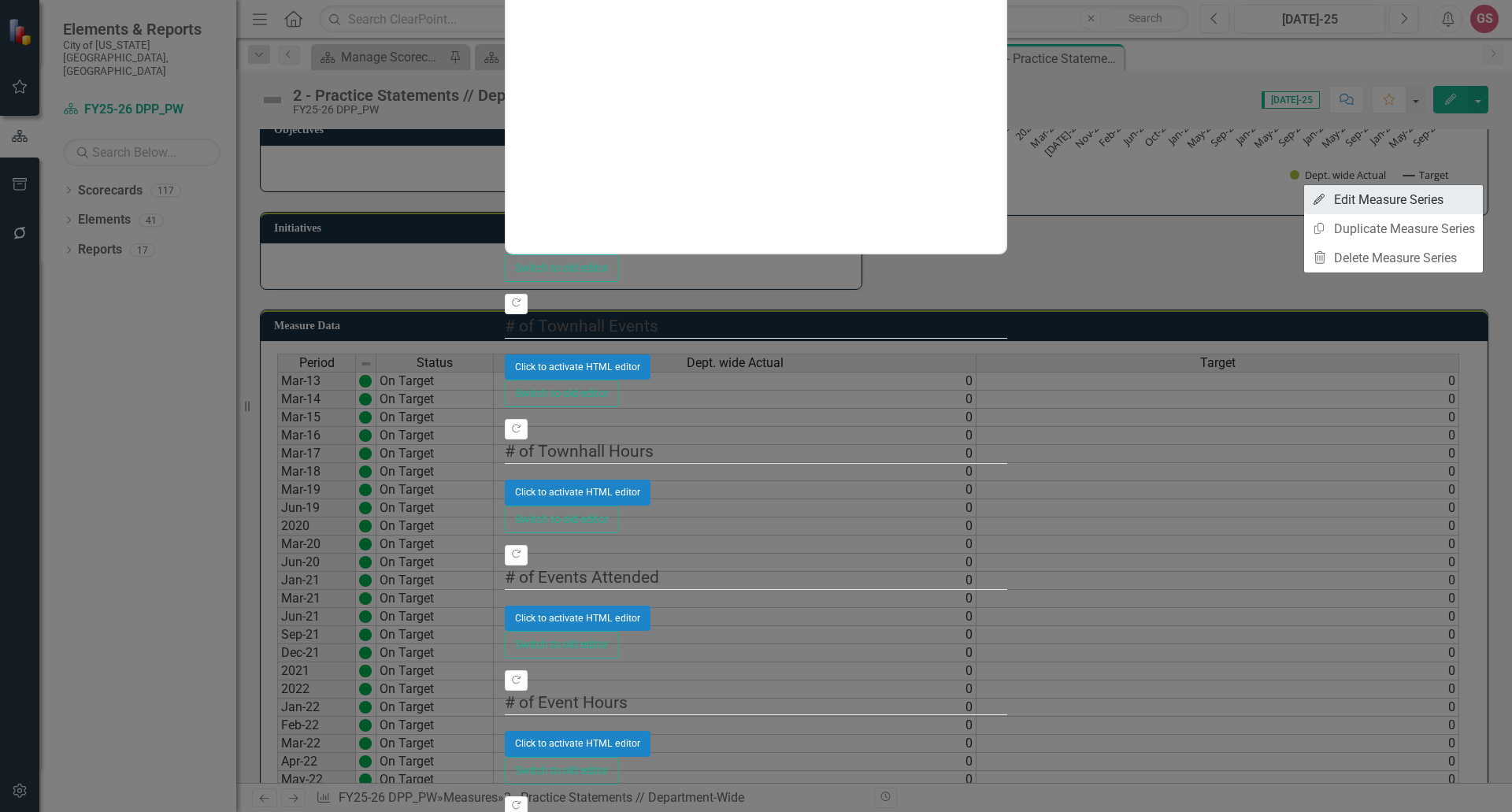
click at [1372, 196] on link "Edit Edit Measure Series" at bounding box center [1394, 199] width 179 height 29
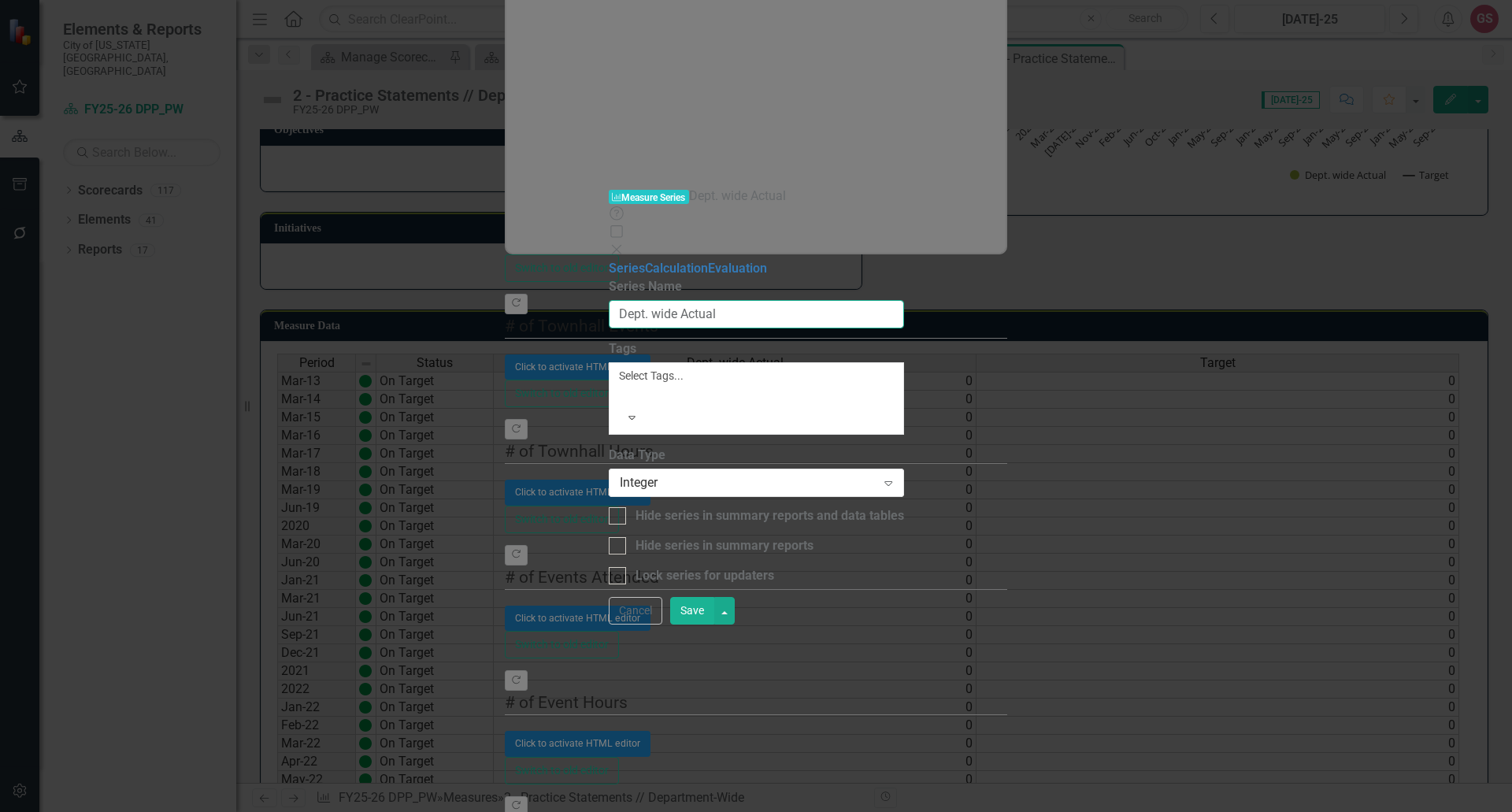
click at [636, 300] on input "Dept. wide Actual" at bounding box center [756, 314] width 295 height 29
drag, startPoint x: 604, startPoint y: 89, endPoint x: 613, endPoint y: 89, distance: 9.0
click at [608, 300] on input "Dept. wide Actual" at bounding box center [756, 314] width 295 height 29
type input "Dept.- wide Actual"
click at [714, 624] on button "Save" at bounding box center [692, 611] width 44 height 27
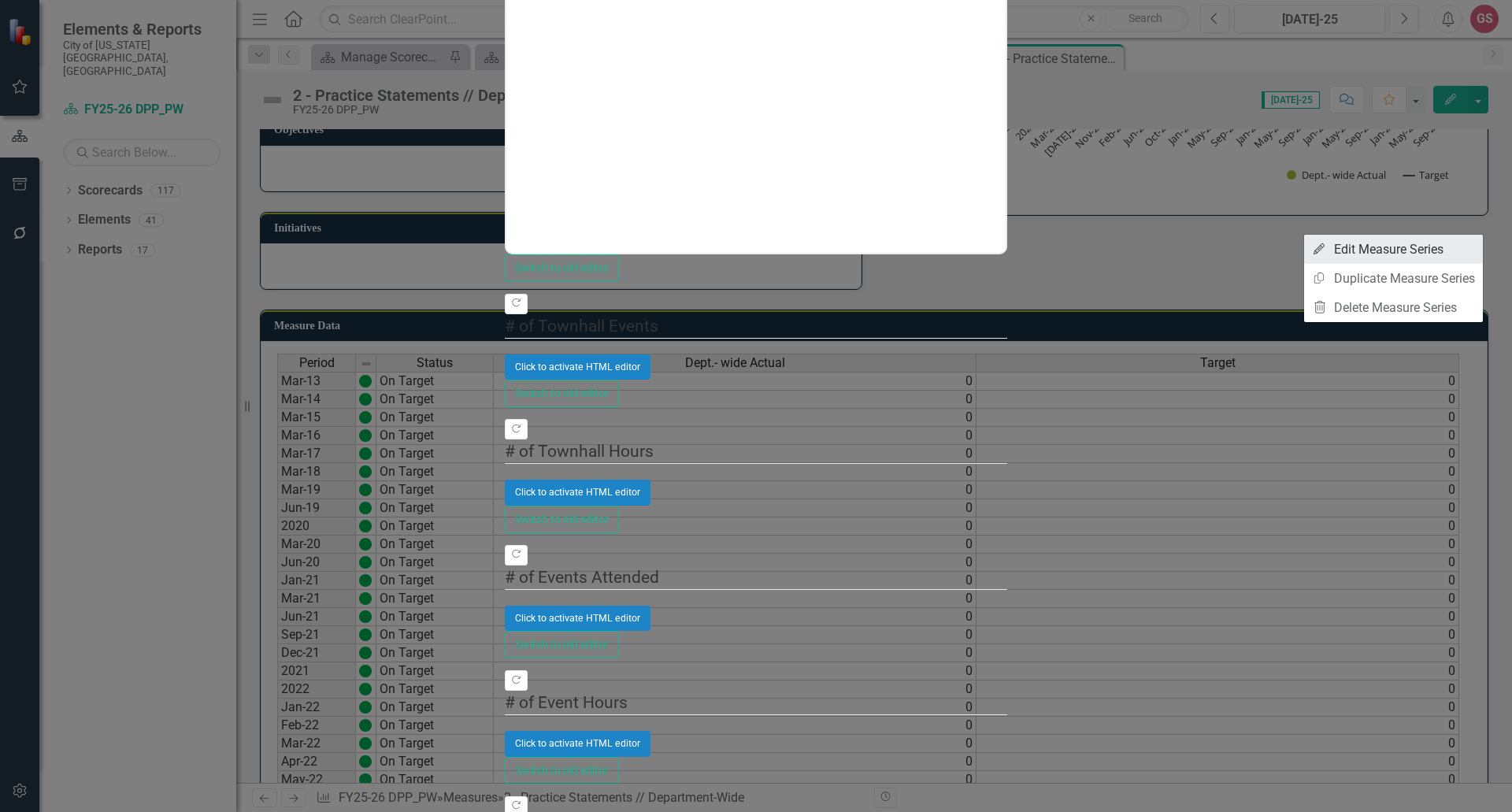
click at [1362, 255] on link "Edit Edit Measure Series" at bounding box center [1394, 249] width 179 height 29
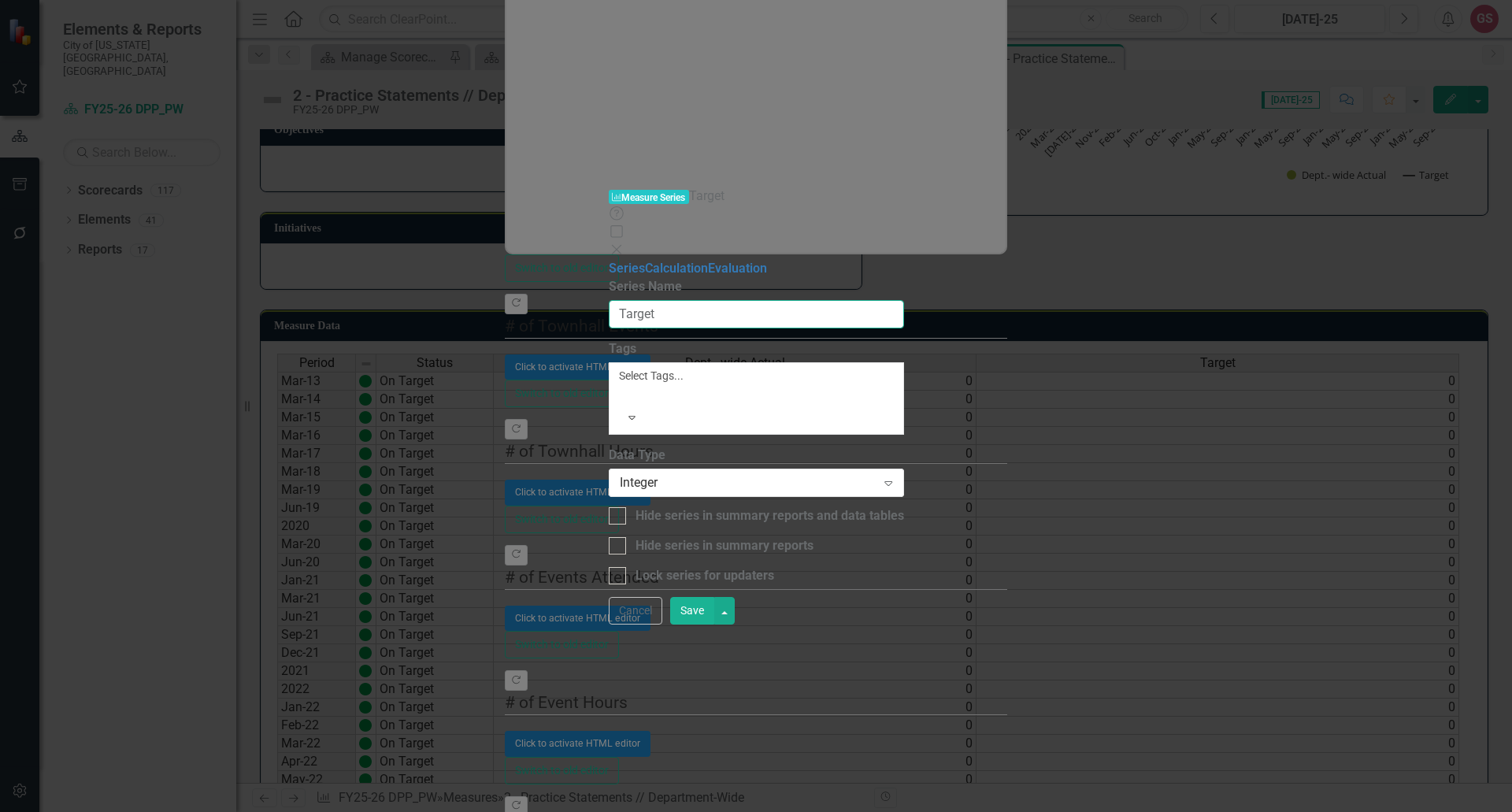
click at [608, 300] on input "Target" at bounding box center [756, 314] width 295 height 29
type input "Dept. wide Target"
click at [660, 474] on div "Integer" at bounding box center [748, 483] width 257 height 18
click at [714, 624] on button "Save" at bounding box center [692, 611] width 44 height 27
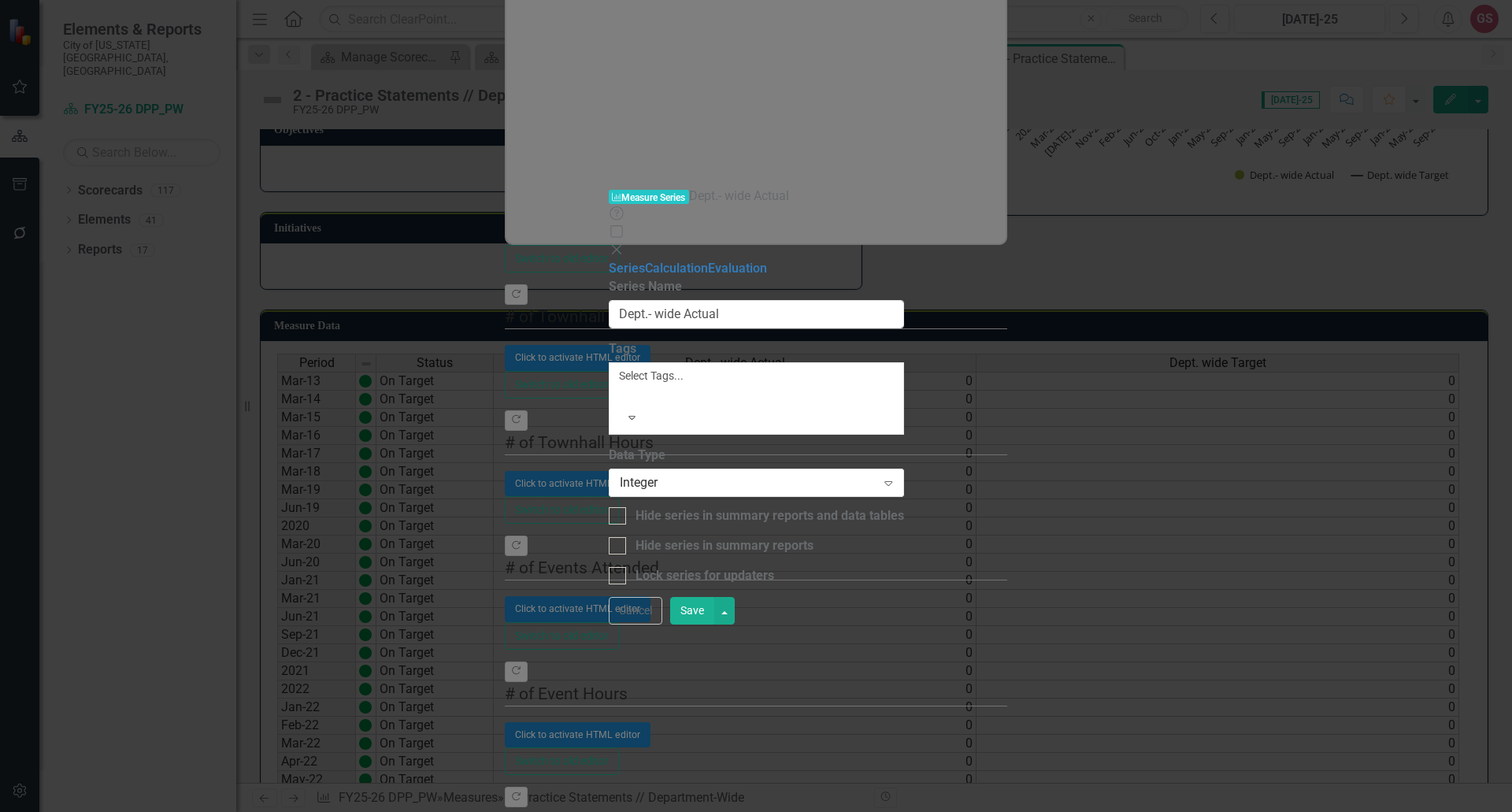
click at [714, 624] on button "Save" at bounding box center [692, 611] width 44 height 27
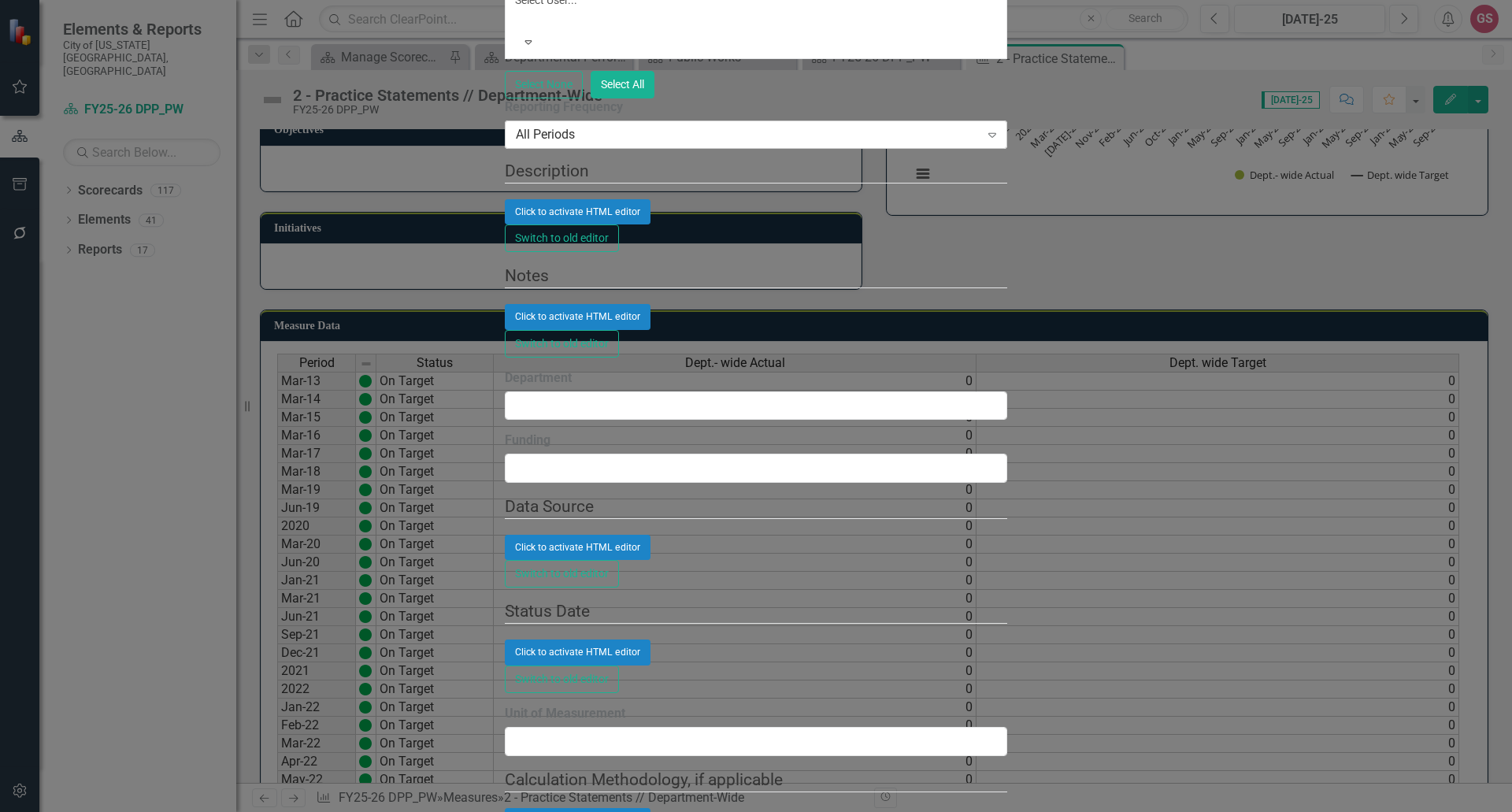
click at [569, 144] on div "All Periods" at bounding box center [748, 135] width 464 height 18
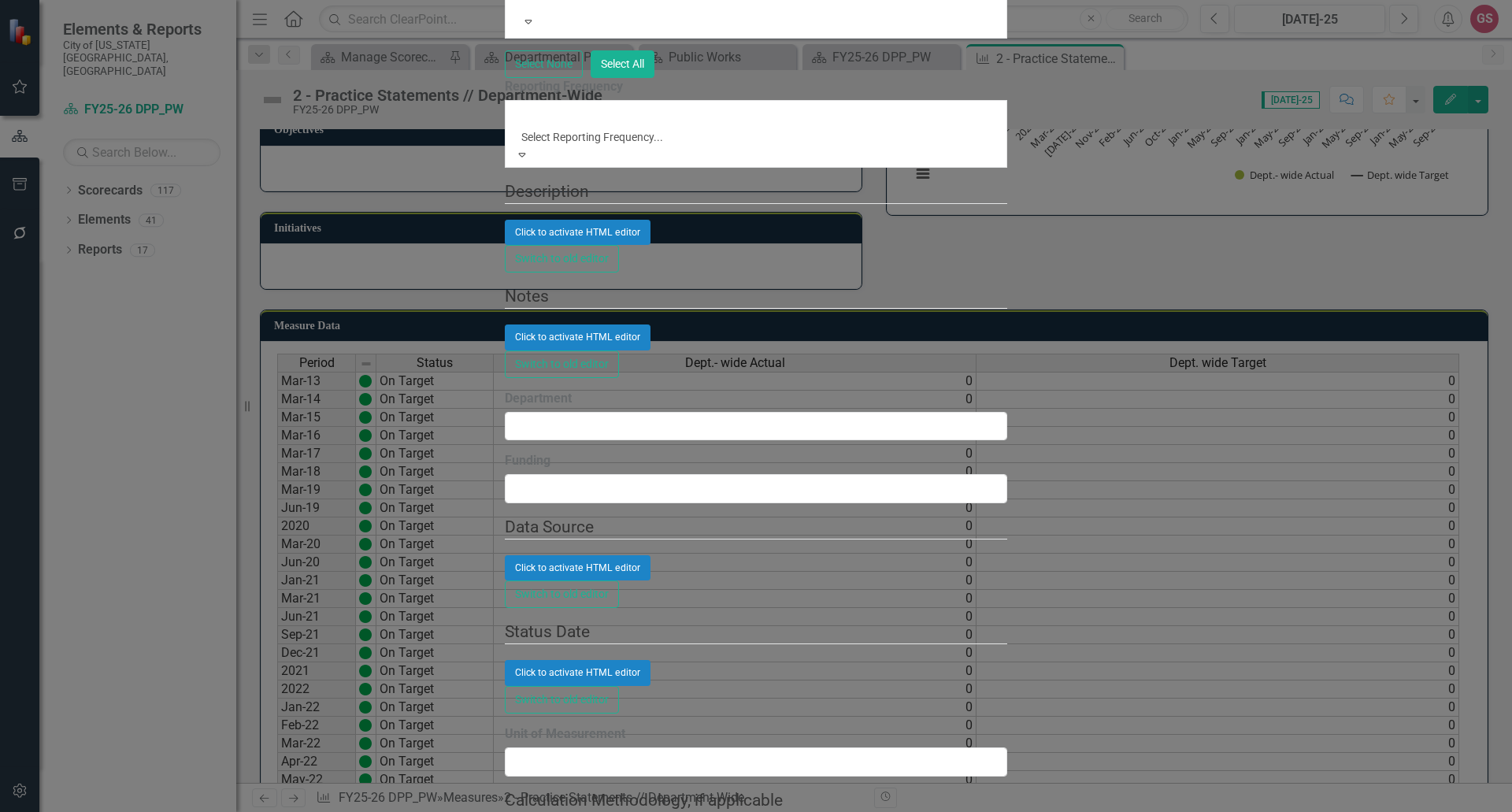
scroll to position [157, 0]
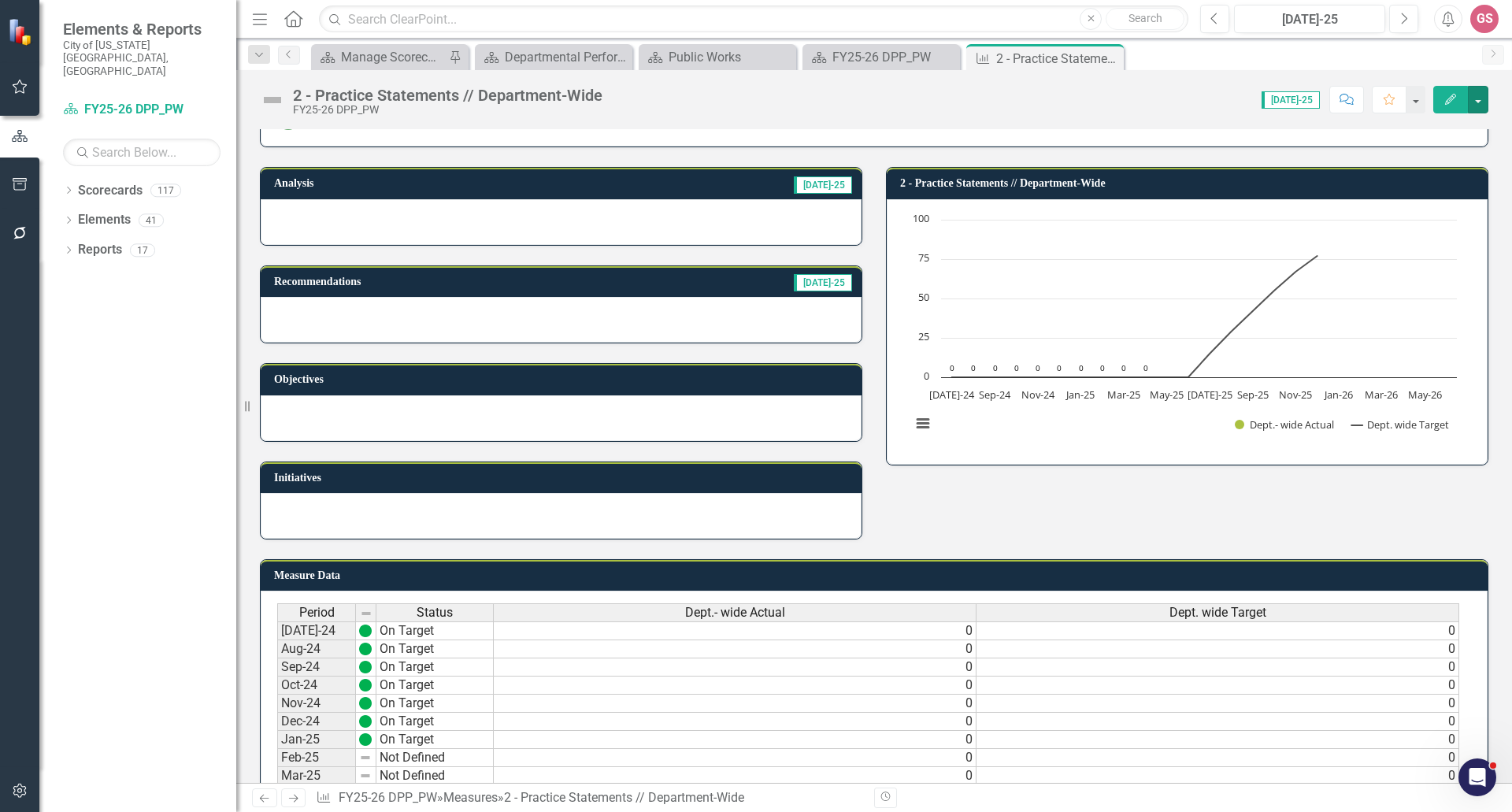
scroll to position [0, 0]
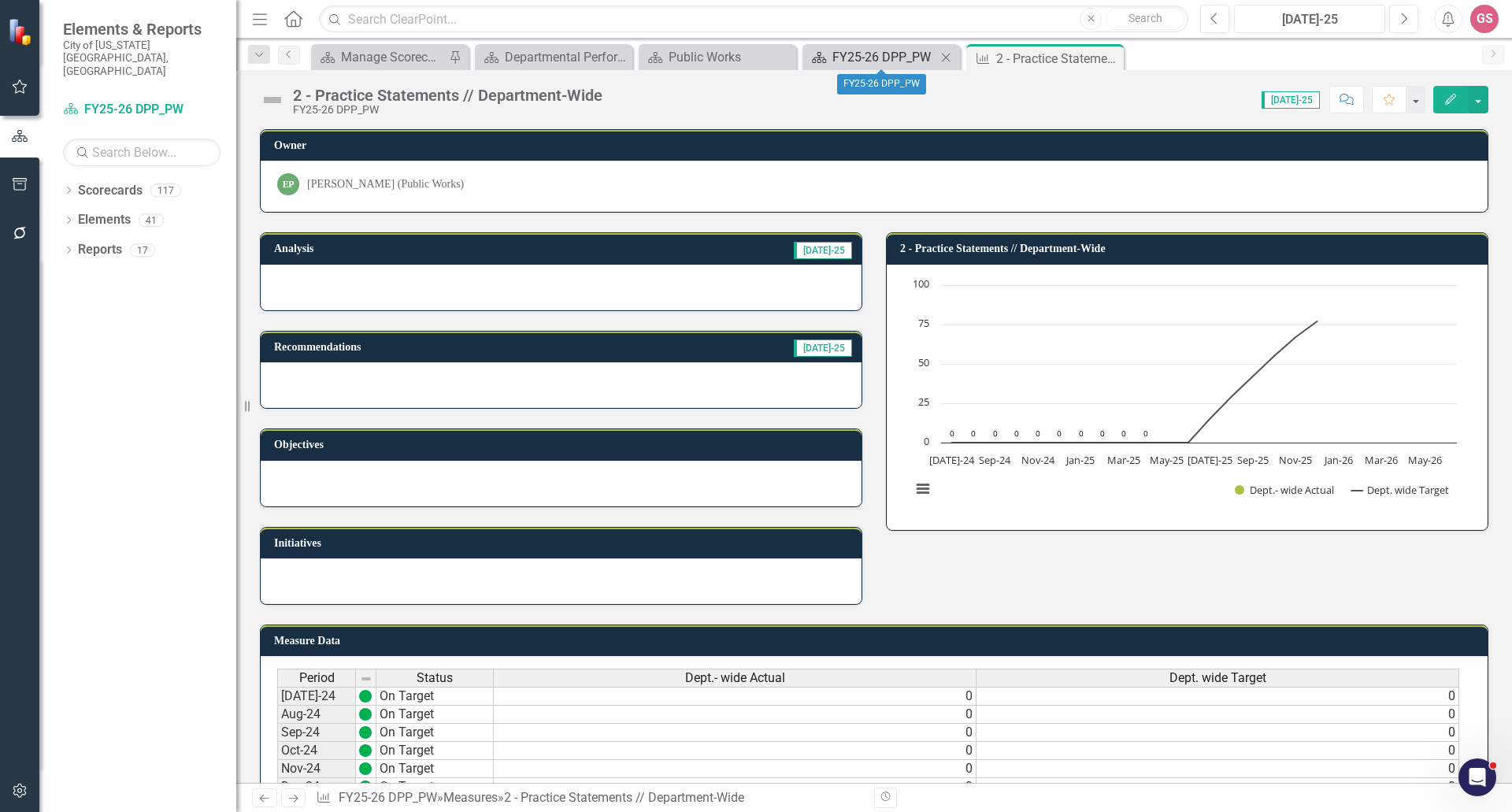
click at [869, 50] on div "FY25-26 DPP_PW" at bounding box center [884, 57] width 104 height 20
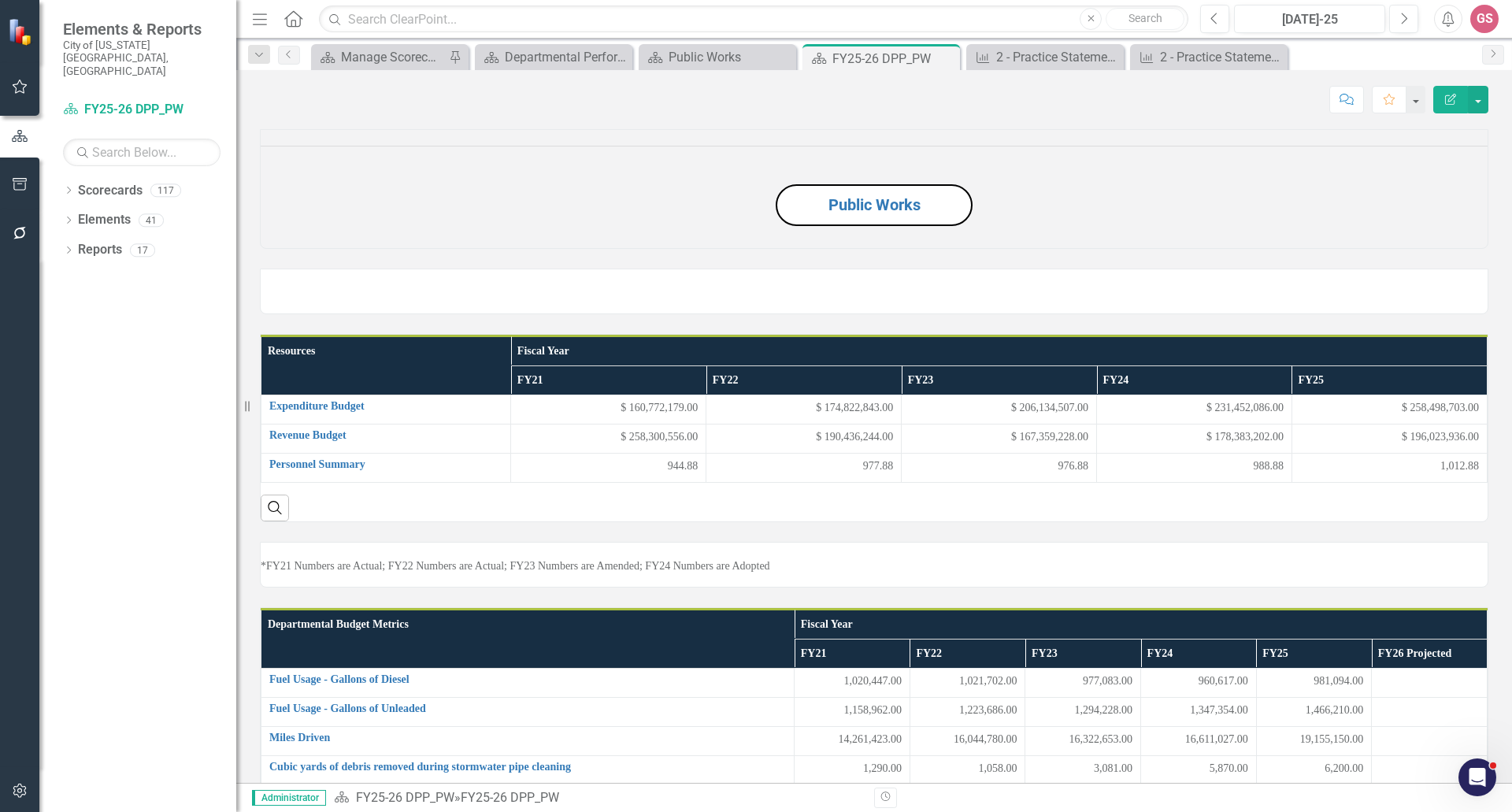
scroll to position [2047, 0]
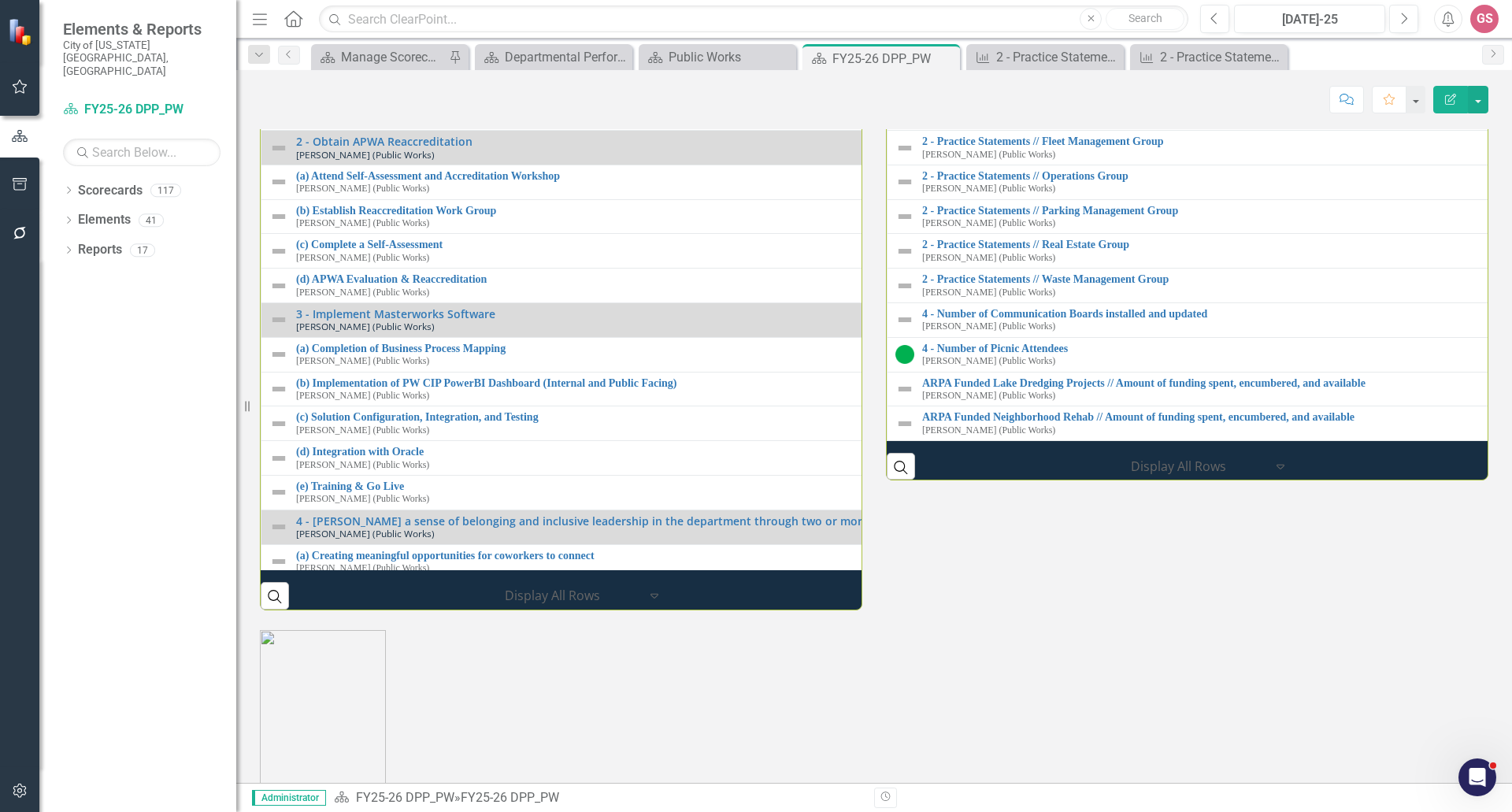
click at [999, 10] on link "2 - Practice Statements // Department-Wide" at bounding box center [1510, 3] width 1176 height 12
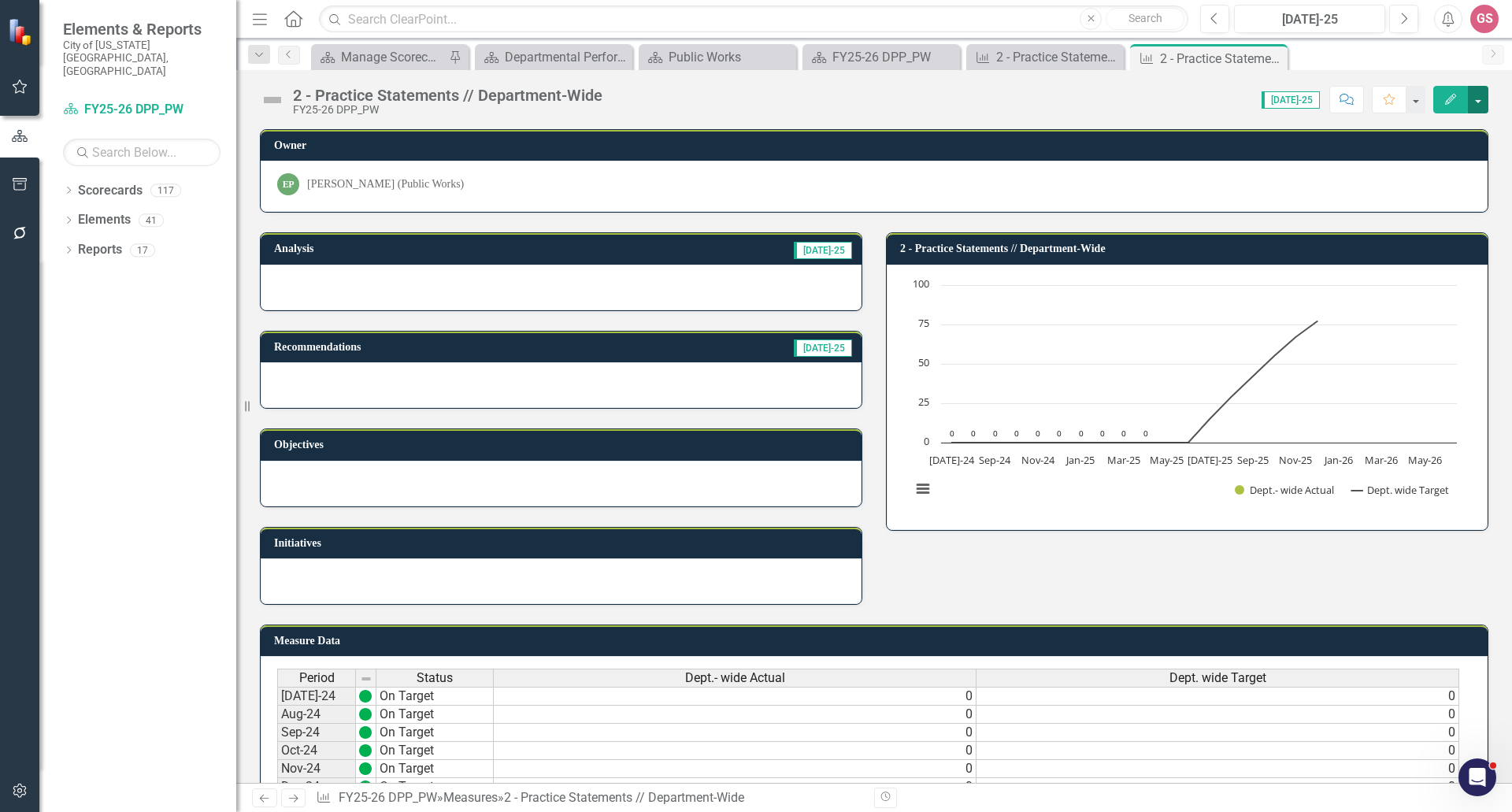
click at [1474, 94] on button "button" at bounding box center [1478, 99] width 21 height 27
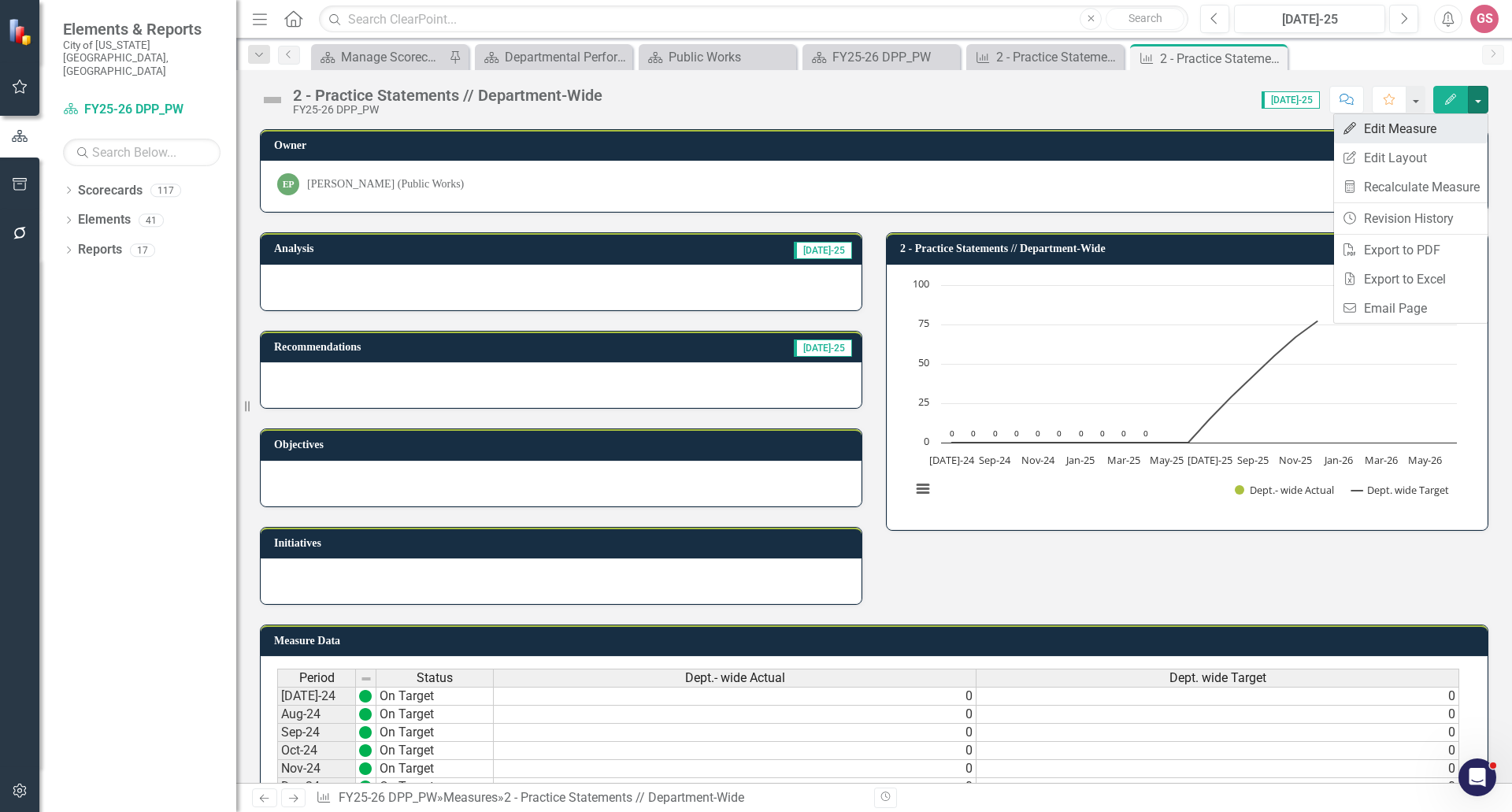
click at [1425, 131] on link "Edit Edit Measure" at bounding box center [1411, 129] width 154 height 29
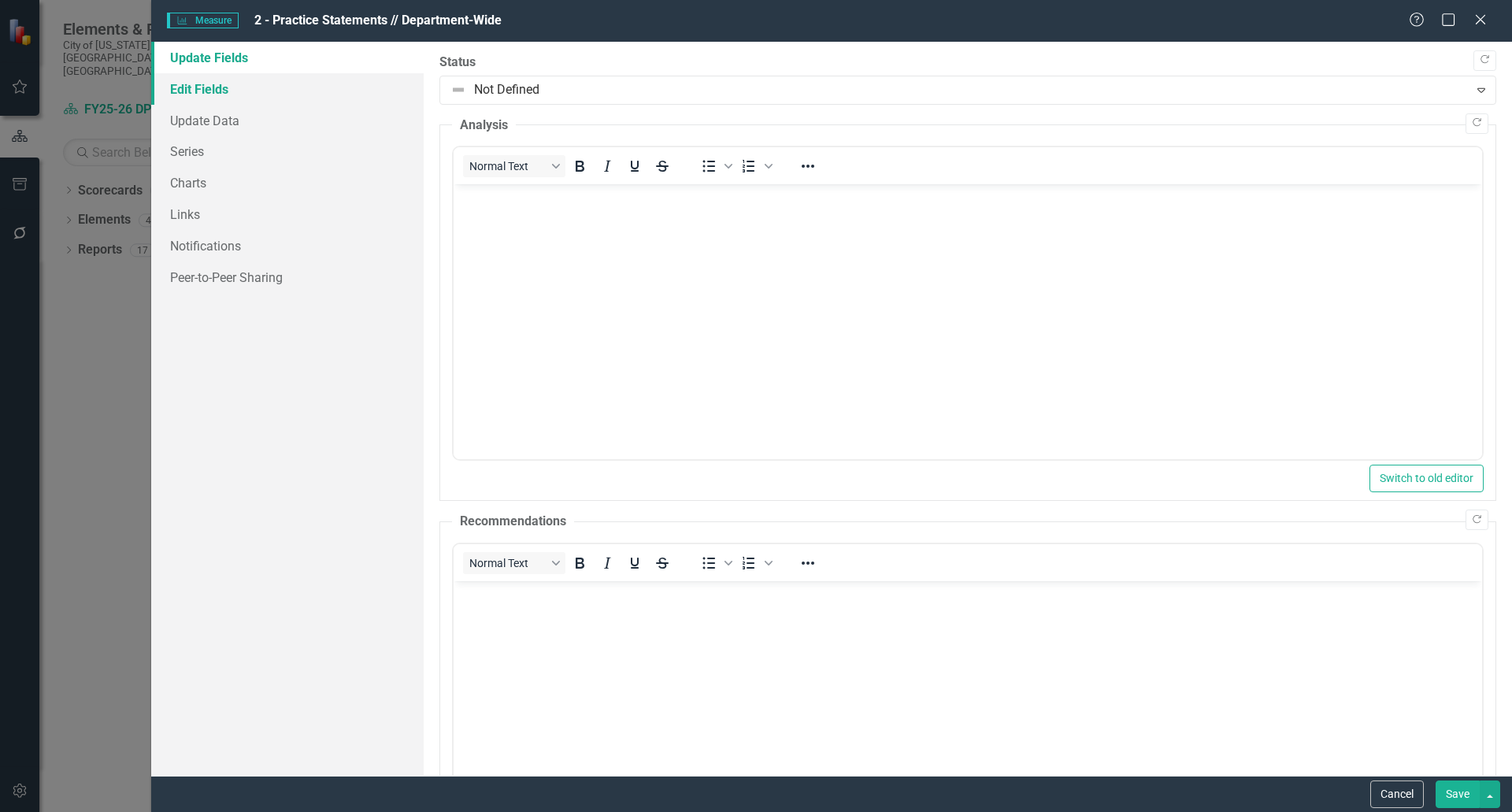
click at [261, 92] on link "Edit Fields" at bounding box center [287, 89] width 273 height 31
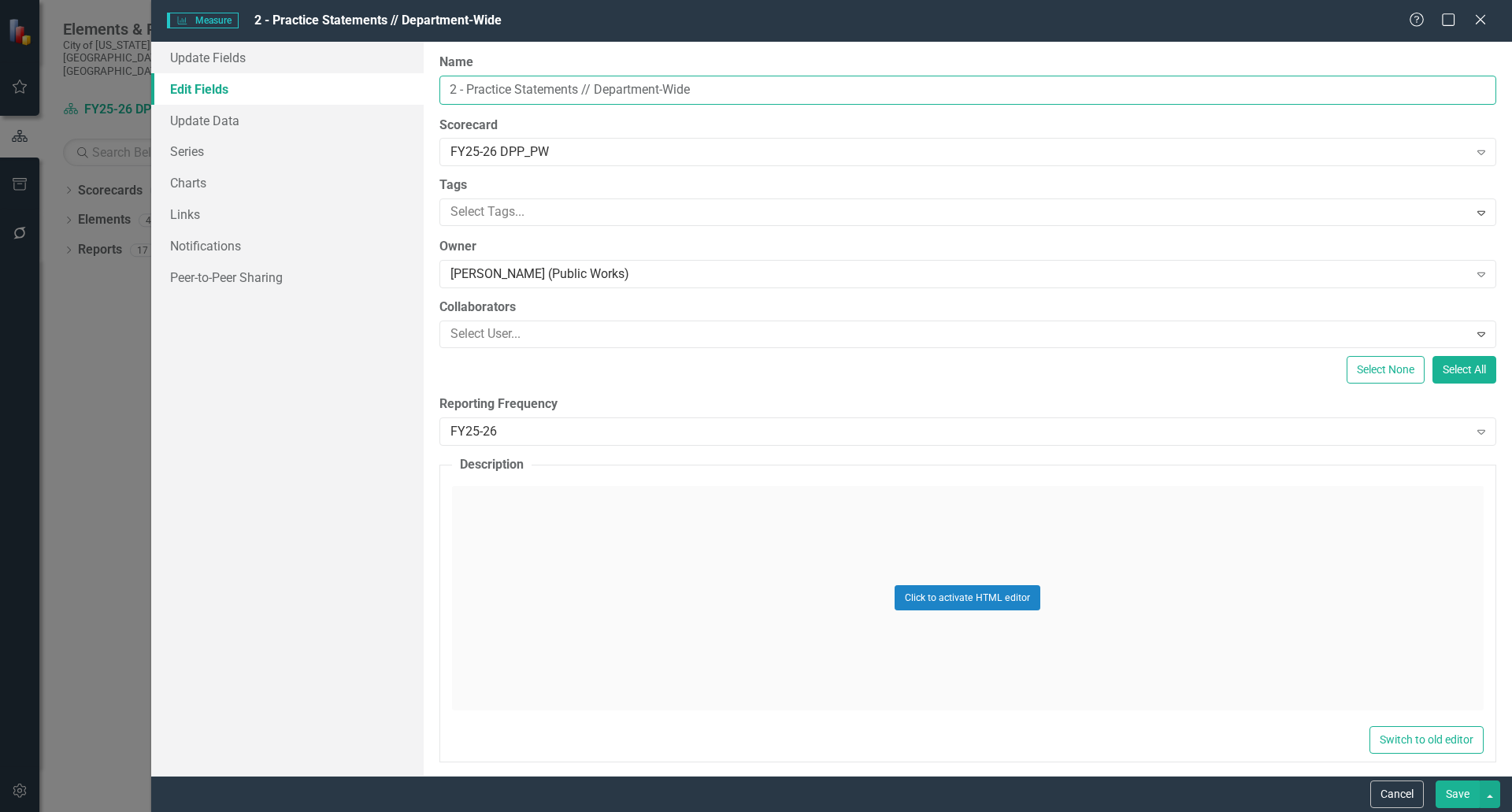
drag, startPoint x: 732, startPoint y: 97, endPoint x: 582, endPoint y: 79, distance: 151.1
click at [582, 79] on input "2 - Practice Statements // Department-Wide" at bounding box center [968, 90] width 1057 height 29
type input "2 - Practice Statements"
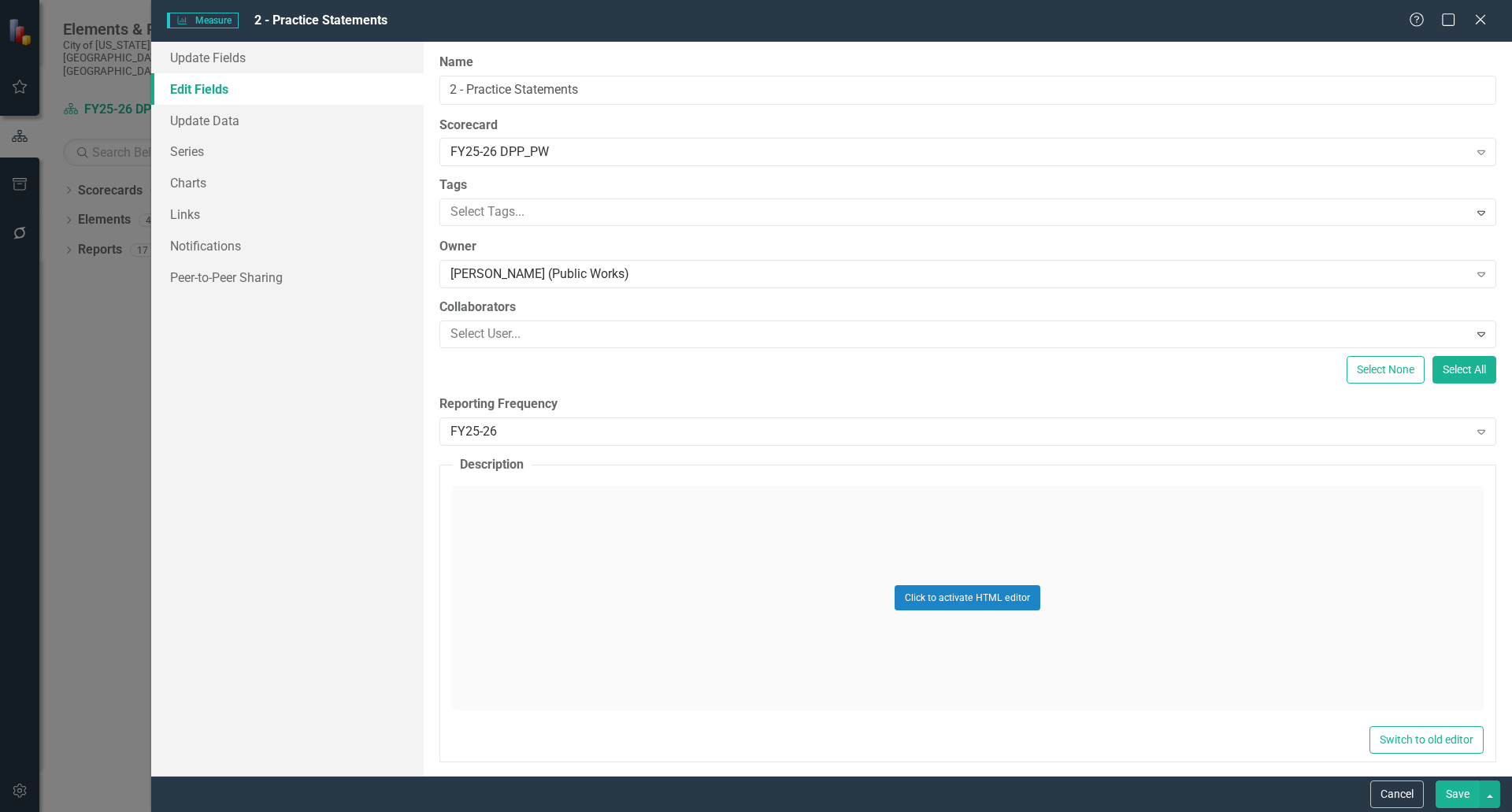
click at [1457, 796] on button "Save" at bounding box center [1458, 794] width 44 height 27
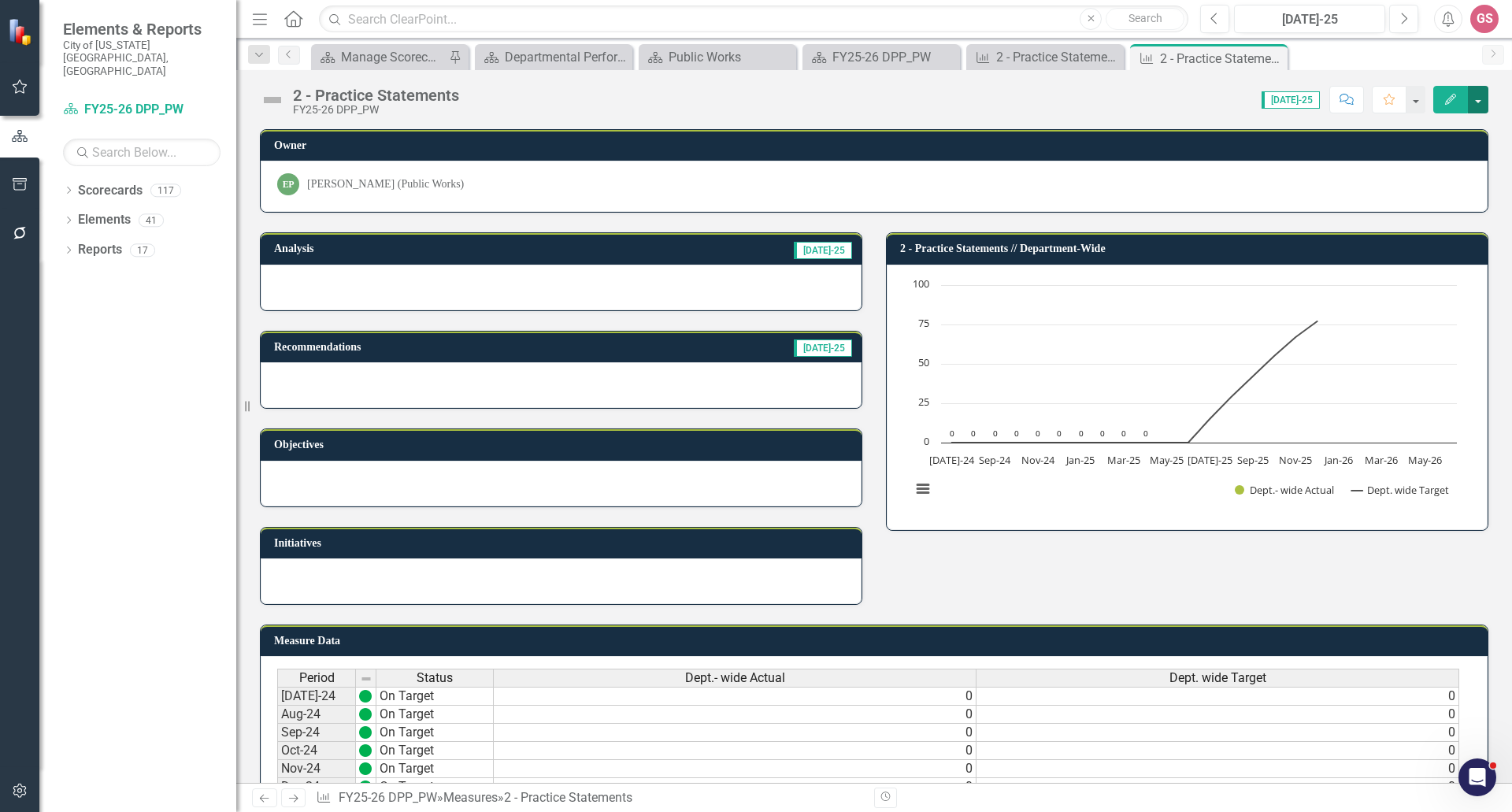
click at [1482, 98] on button "button" at bounding box center [1478, 99] width 21 height 27
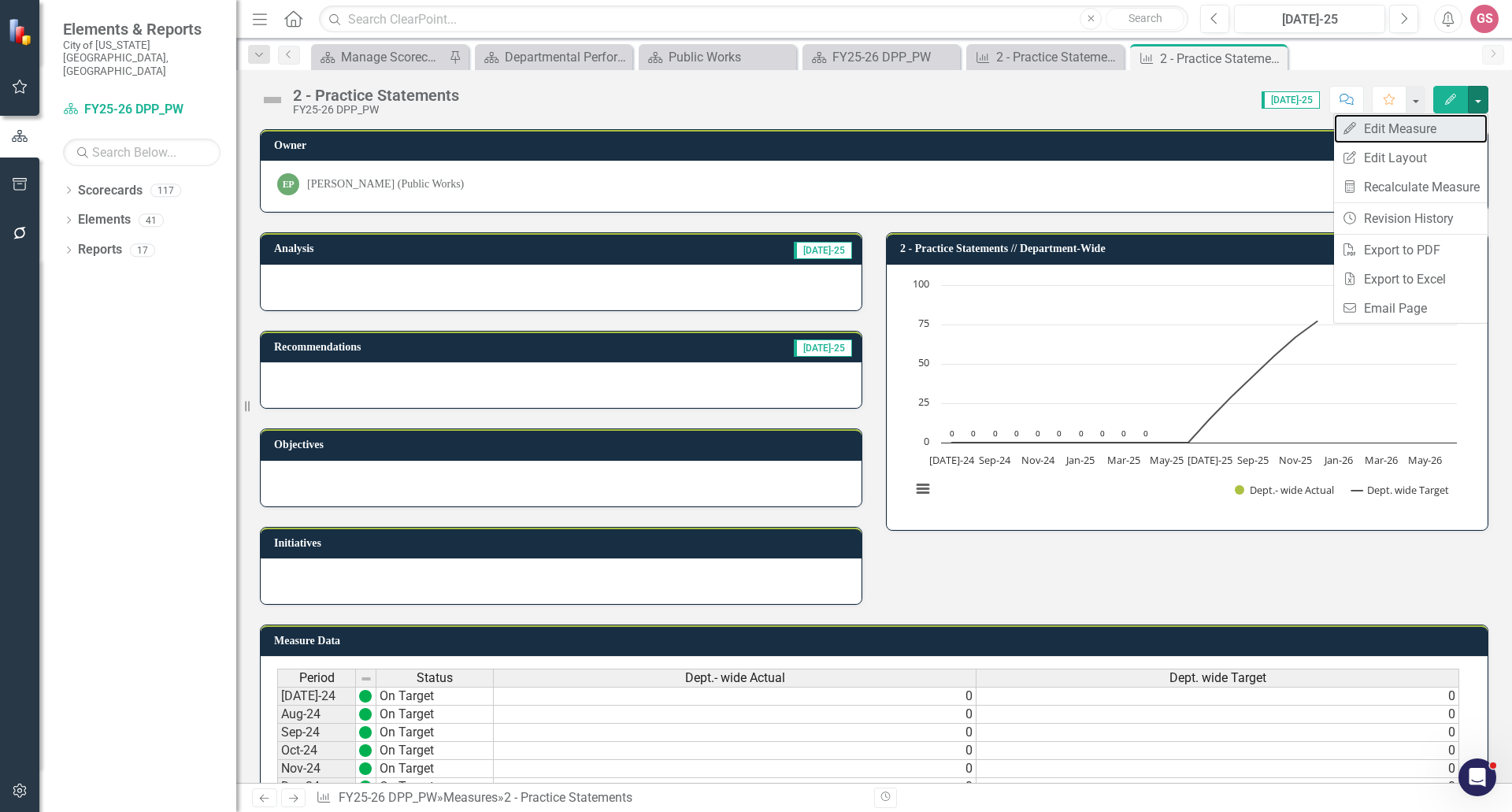
click at [1390, 123] on link "Edit Edit Measure" at bounding box center [1411, 129] width 154 height 29
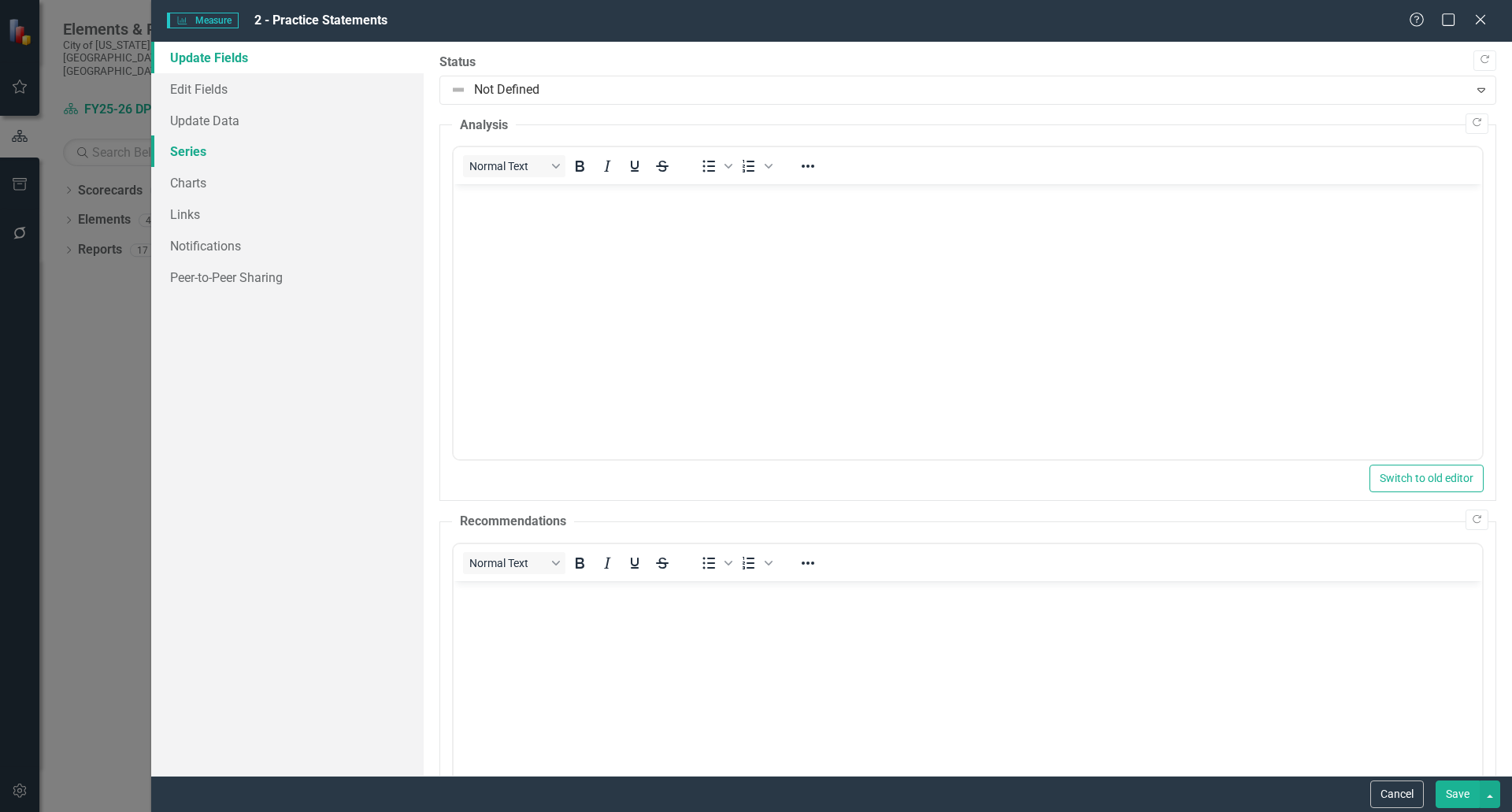
click at [189, 156] on link "Series" at bounding box center [287, 150] width 273 height 31
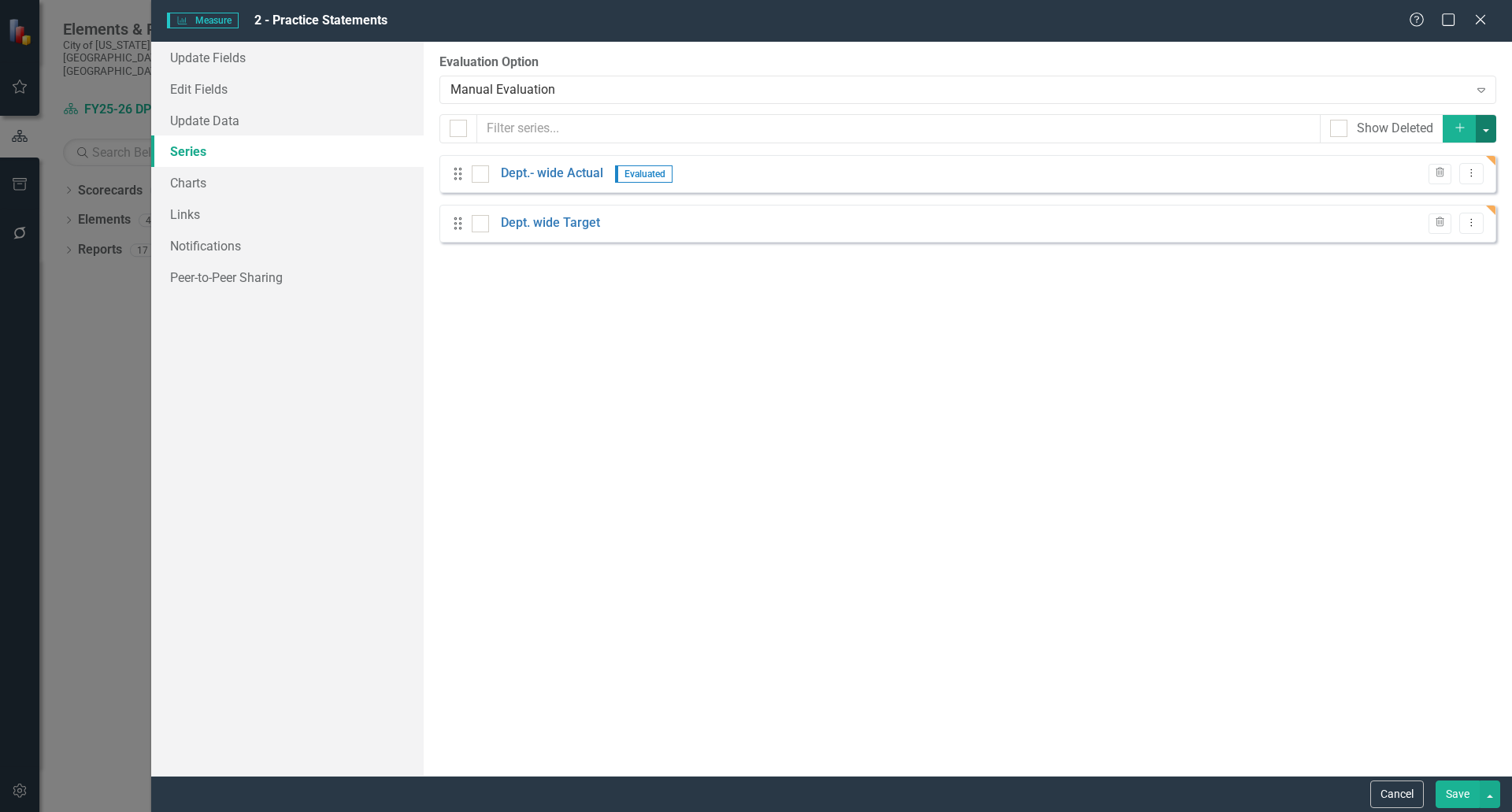
click at [1485, 132] on button "button" at bounding box center [1486, 129] width 21 height 27
click at [1449, 186] on link "Add Multiple Add Multiple" at bounding box center [1434, 187] width 125 height 29
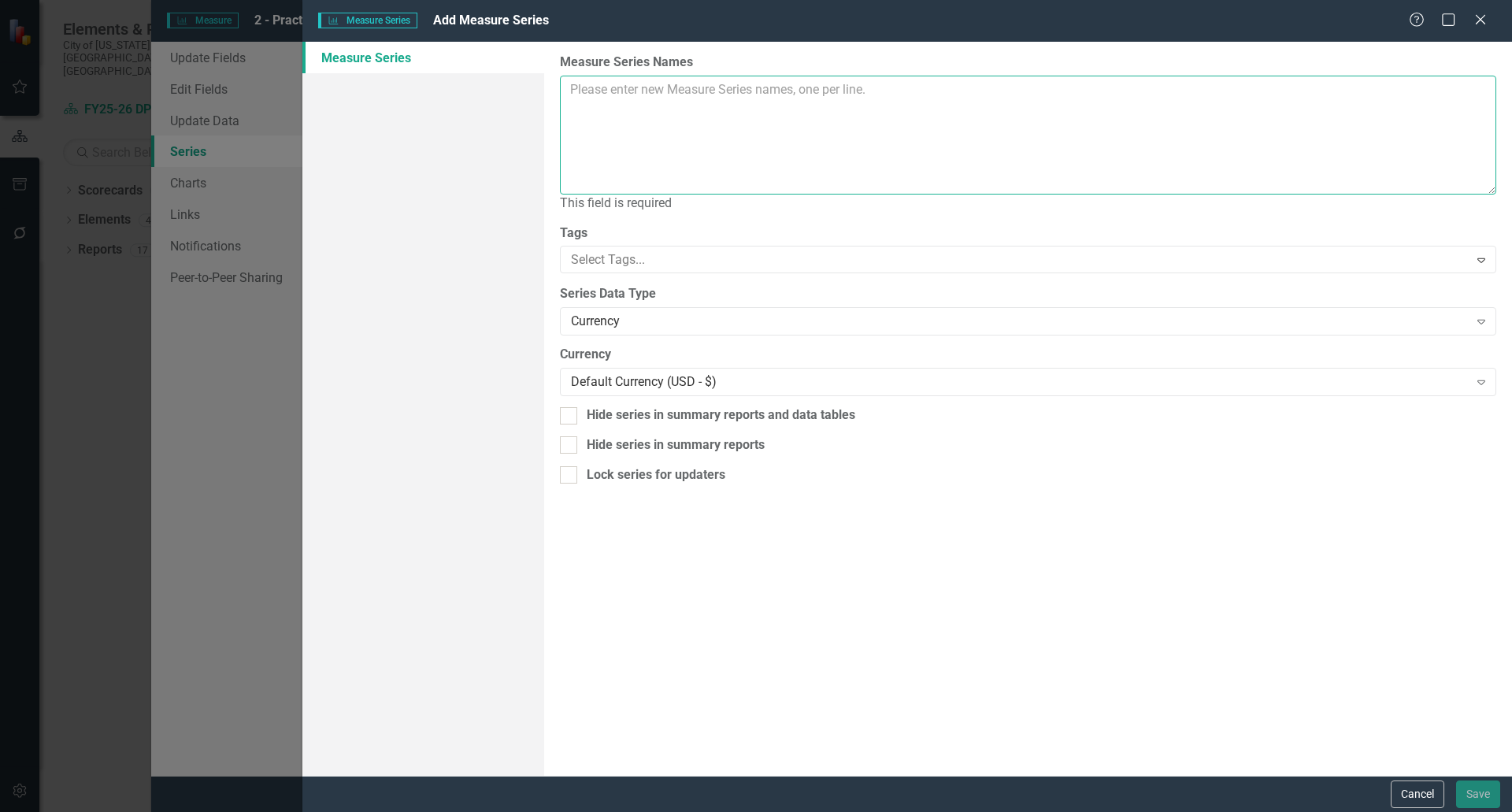
click at [592, 90] on textarea "Measure Series Names" at bounding box center [1027, 135] width 936 height 119
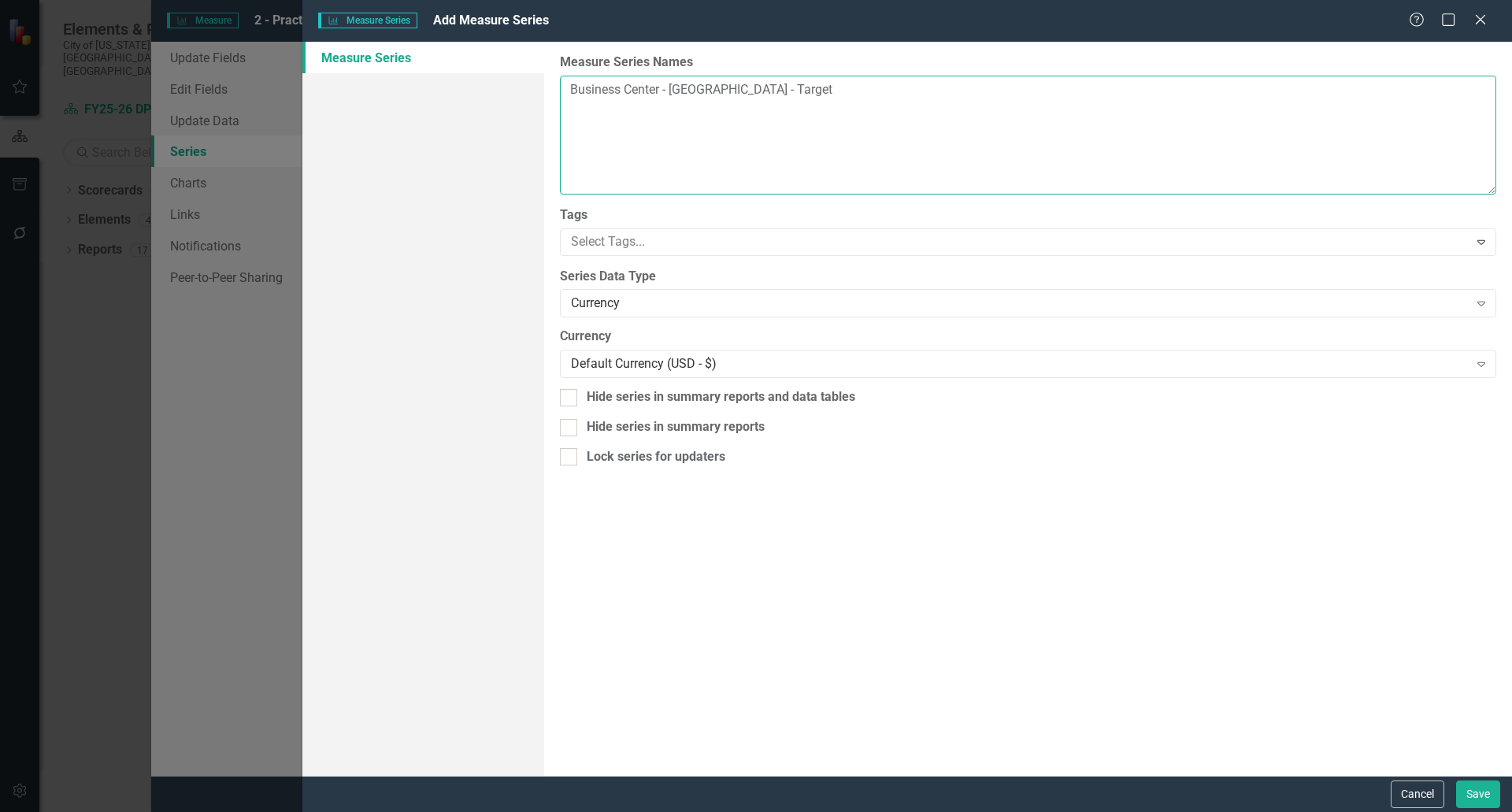
click at [667, 90] on textarea "Business Center - Actual Business Center - Target" at bounding box center [1027, 135] width 936 height 119
drag, startPoint x: 673, startPoint y: 107, endPoint x: 699, endPoint y: 97, distance: 27.9
click at [673, 107] on textarea "Business Center Actual Business Center - Target" at bounding box center [1027, 135] width 936 height 119
click at [709, 108] on textarea "Business Center Actual Business Center Target" at bounding box center [1027, 135] width 936 height 119
drag, startPoint x: 680, startPoint y: 124, endPoint x: 647, endPoint y: 124, distance: 33.0
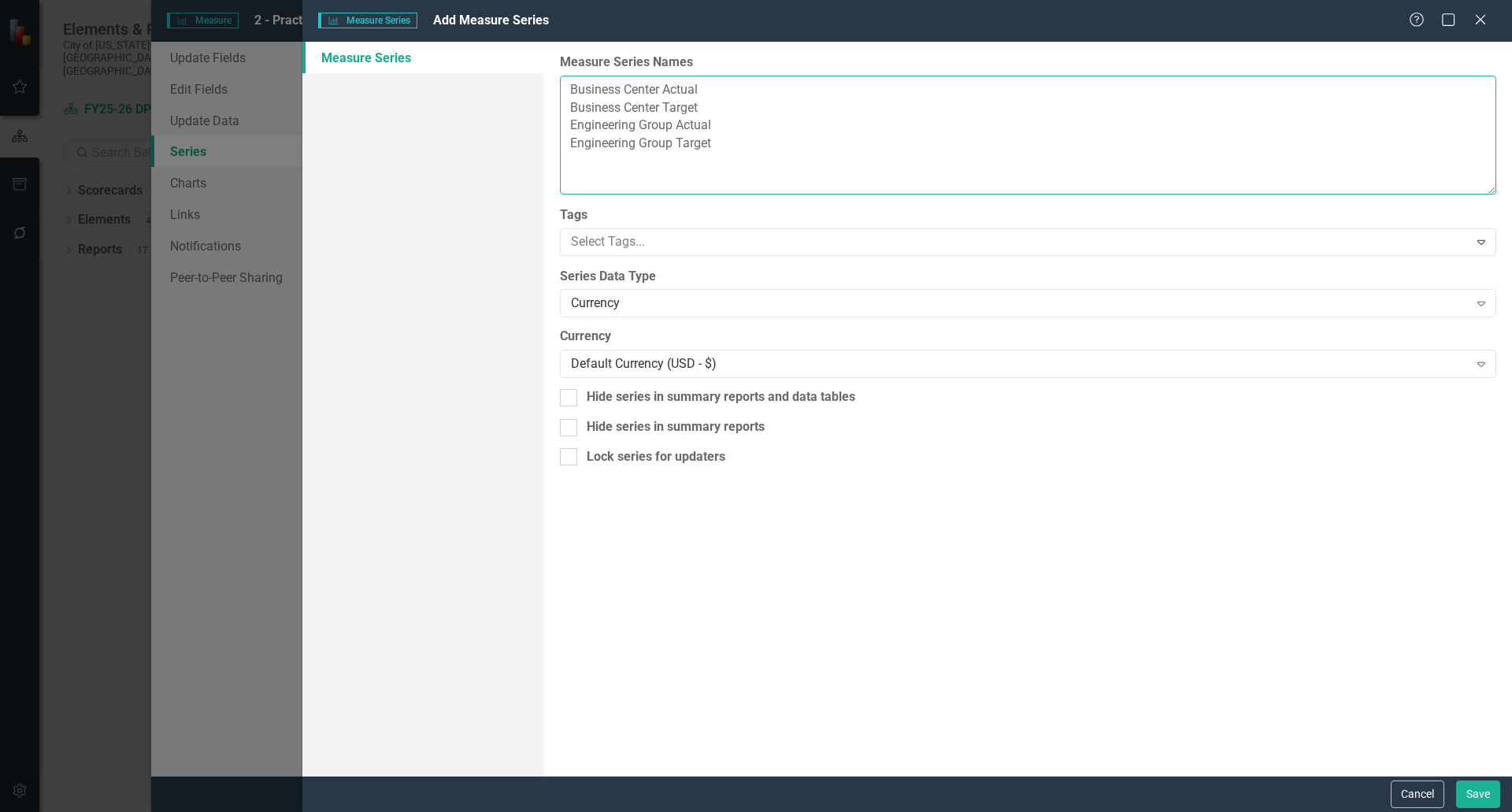
click at [647, 124] on textarea "Business Center Actual Business Center Target Engineering Group Actual Engineer…" at bounding box center [1027, 135] width 936 height 119
click at [698, 152] on textarea "Business Center Actual Business Center Target Engineering Group Actual Engineer…" at bounding box center [1027, 135] width 936 height 119
drag, startPoint x: 639, startPoint y: 121, endPoint x: 602, endPoint y: 132, distance: 38.6
click at [593, 127] on textarea "Business Center Actual Business Center Target Engineering Group Actual Engineer…" at bounding box center [1027, 135] width 936 height 119
drag, startPoint x: 627, startPoint y: 118, endPoint x: 600, endPoint y: 123, distance: 27.5
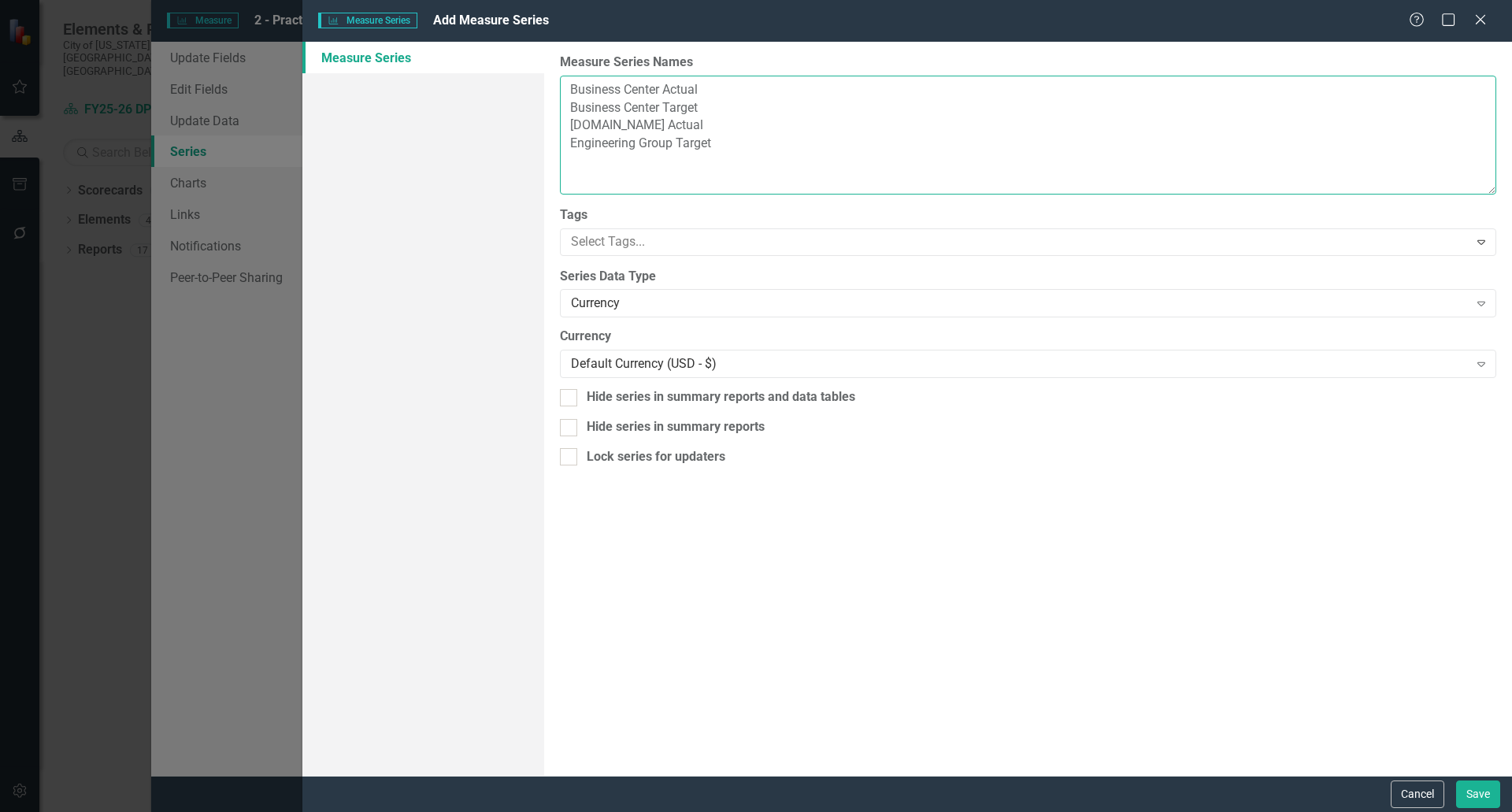
click at [600, 123] on textarea "Business Center Actual Business Center Target Eng.Group Actual Engineering Grou…" at bounding box center [1027, 135] width 936 height 119
drag, startPoint x: 596, startPoint y: 122, endPoint x: 606, endPoint y: 122, distance: 10.0
click at [596, 122] on textarea "Business Center Actual Business Center Target Eng.Group Actual Engineering Grou…" at bounding box center [1027, 135] width 936 height 119
click at [623, 123] on textarea "Business Center Actual Business Center Target Eng. Group Actual Engineering Gro…" at bounding box center [1027, 135] width 936 height 119
drag, startPoint x: 620, startPoint y: 125, endPoint x: 567, endPoint y: 125, distance: 53.0
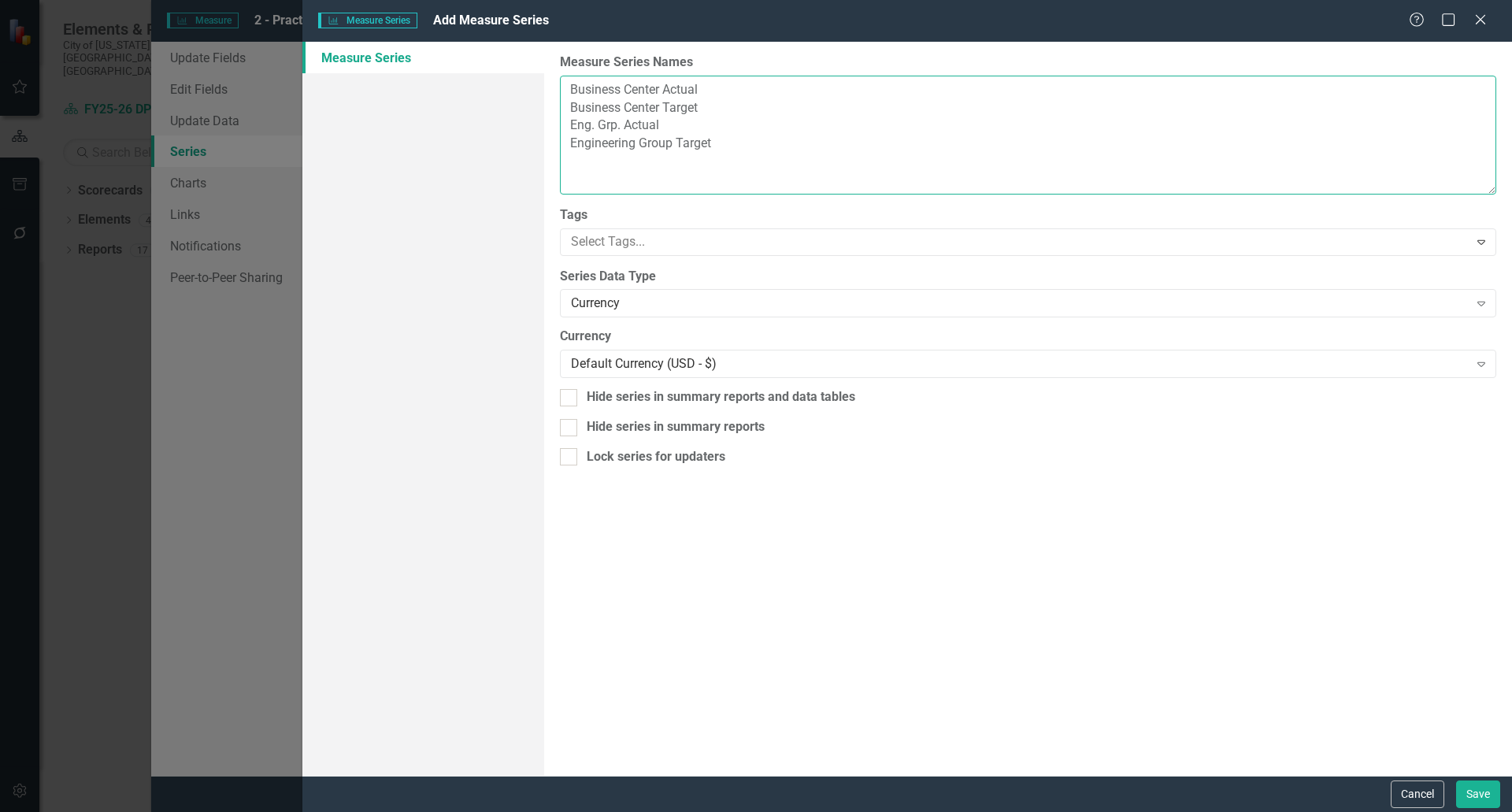
click at [567, 125] on textarea "Business Center Actual Business Center Target Eng. Grp. Actual Engineering Grou…" at bounding box center [1027, 135] width 936 height 119
click at [583, 169] on textarea "Business Center Actual Business Center Target Eng. Grp. Actual Engineering Grou…" at bounding box center [1027, 135] width 936 height 119
drag, startPoint x: 676, startPoint y: 141, endPoint x: 564, endPoint y: 149, distance: 112.3
click at [564, 149] on textarea "Business Center Actual Business Center Target Eng. Grp. Actual Engineering Grou…" at bounding box center [1027, 135] width 936 height 119
paste textarea ". Grp."
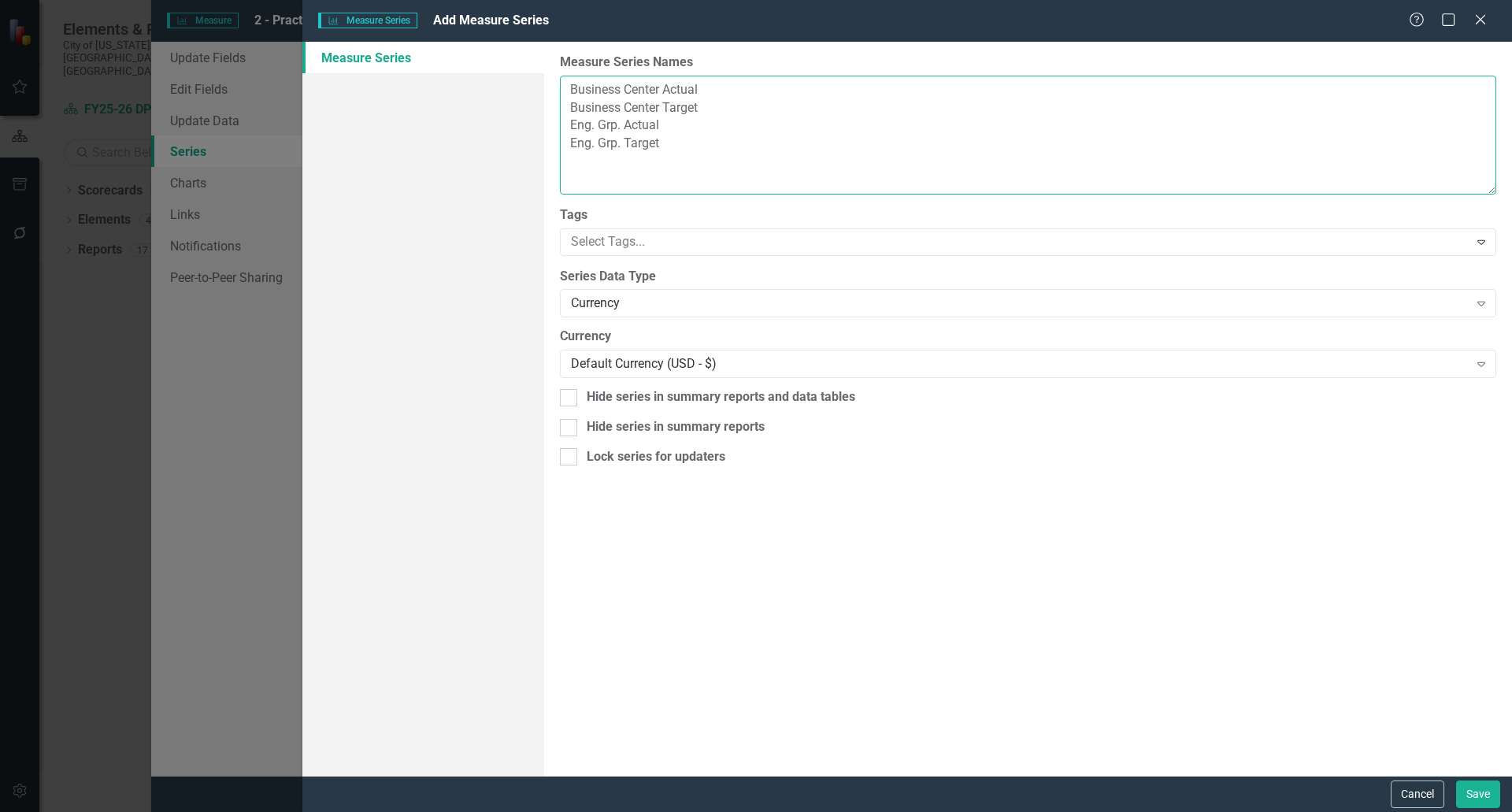
click at [679, 147] on textarea "Business Center Actual Business Center Target Eng. Grp. Actual Eng. Grp. Target" at bounding box center [1027, 135] width 936 height 119
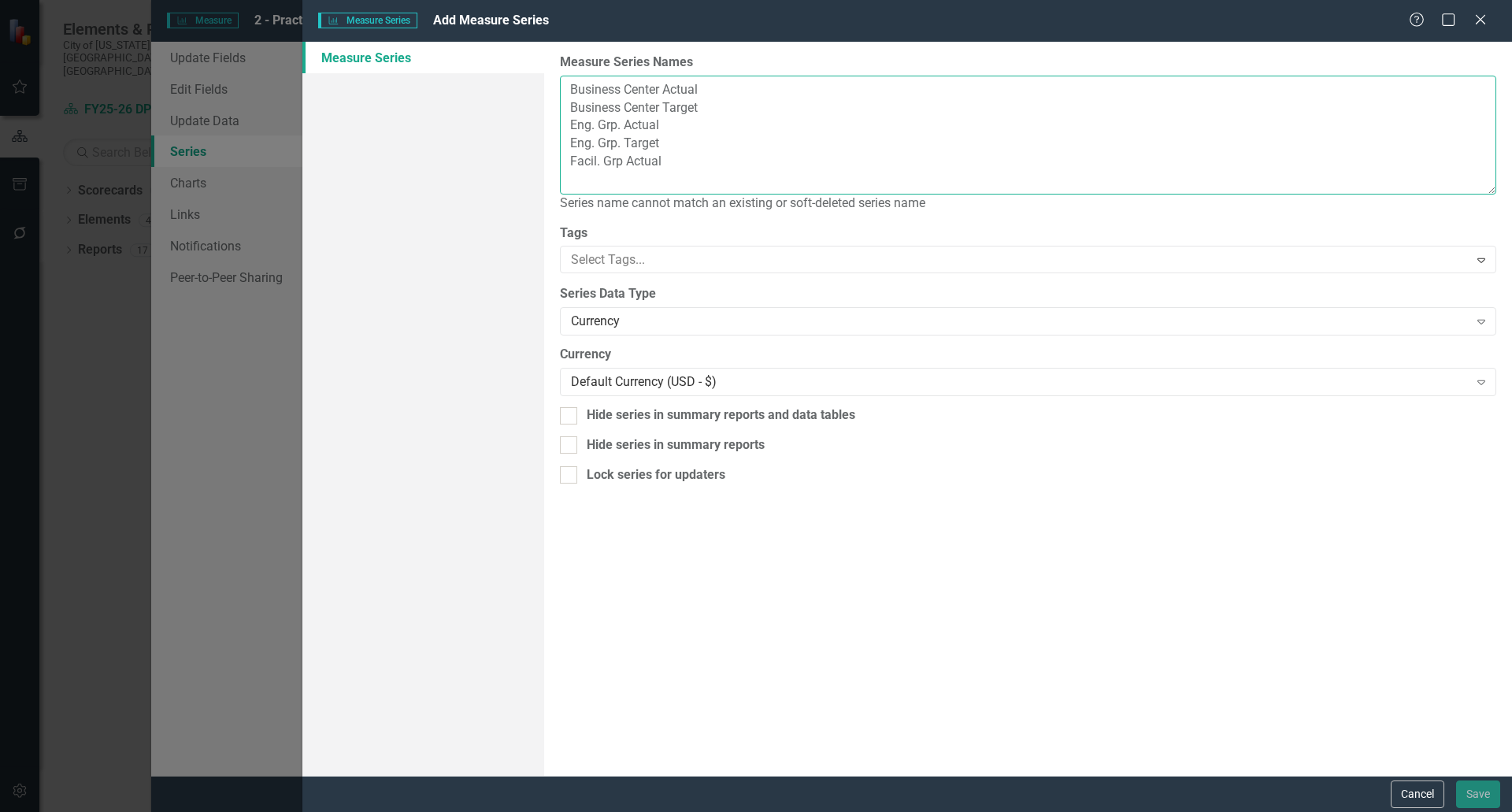
click at [584, 165] on textarea "Business Center Actual Business Center Target Eng. Grp. Actual Eng. Grp. Target…" at bounding box center [1027, 135] width 936 height 119
click at [595, 164] on textarea "Business Center Actual Business Center Target Eng. Grp. Actual Eng. Grp. Target…" at bounding box center [1027, 135] width 936 height 119
click at [600, 161] on textarea "Business Center Actual Business Center Target Eng. Grp. Actual Eng. Grp. Target…" at bounding box center [1027, 135] width 936 height 119
click at [640, 161] on textarea "Business Center Actual Business Center Target Eng. Grp. Actual Eng. Grp. Target…" at bounding box center [1027, 135] width 936 height 119
click at [643, 161] on textarea "Business Center Actual Business Center Target Eng. Grp. Actual Eng. Grp. Target…" at bounding box center [1027, 135] width 936 height 119
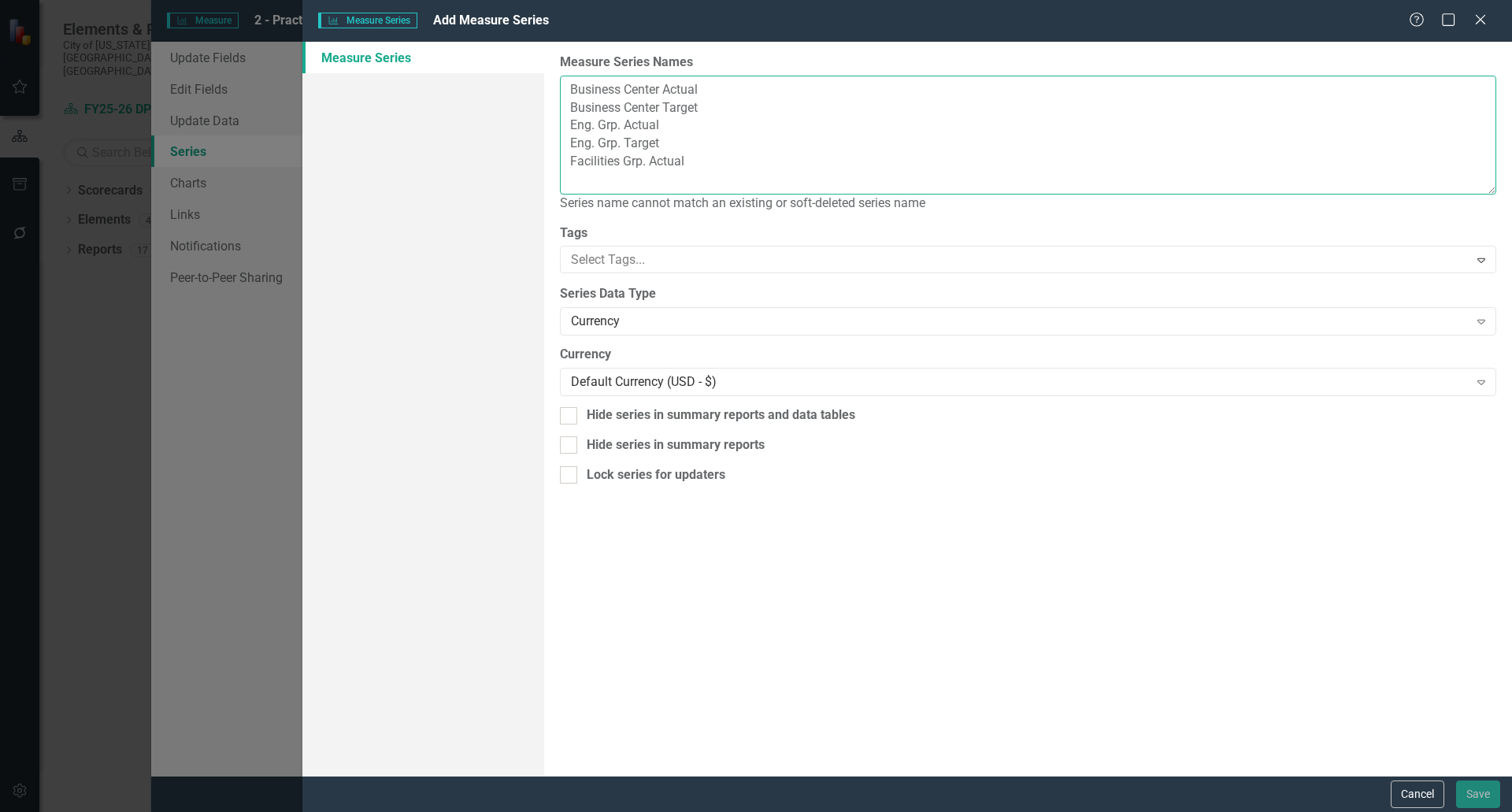
click at [734, 157] on textarea "Business Center Actual Business Center Target Eng. Grp. Actual Eng. Grp. Target…" at bounding box center [1027, 135] width 936 height 119
click at [679, 322] on div "Currency" at bounding box center [1019, 321] width 897 height 18
click at [570, 175] on textarea "Business Center Actual Business Center Target Eng. Grp. Actual Eng. Grp. Target…" at bounding box center [1027, 135] width 936 height 119
click at [707, 156] on textarea "Business Center Actual Business Center Target Eng. Grp. Actual Eng. Grp. Target…" at bounding box center [1027, 135] width 936 height 119
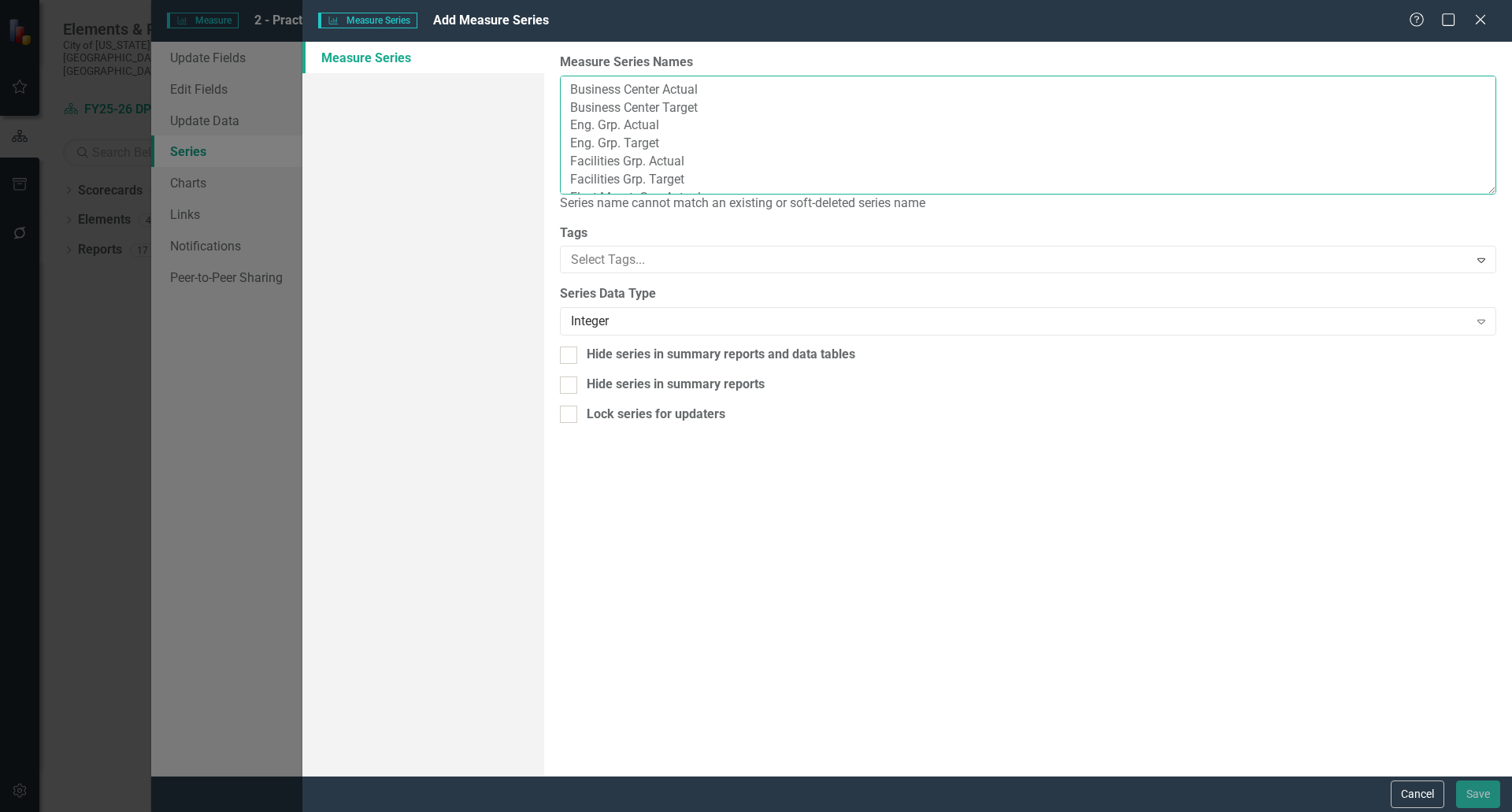
drag, startPoint x: 619, startPoint y: 125, endPoint x: 600, endPoint y: 125, distance: 19.0
click at [600, 125] on textarea "Business Center Actual Business Center Target Eng. Grp. Actual Eng. Grp. Target…" at bounding box center [1027, 135] width 936 height 119
drag, startPoint x: 623, startPoint y: 141, endPoint x: 600, endPoint y: 142, distance: 23.0
click at [600, 142] on textarea "Business Center Actual Business Center Target Eng. Actual Eng. Grp. Target Faci…" at bounding box center [1027, 135] width 936 height 119
drag, startPoint x: 648, startPoint y: 159, endPoint x: 624, endPoint y: 158, distance: 24.0
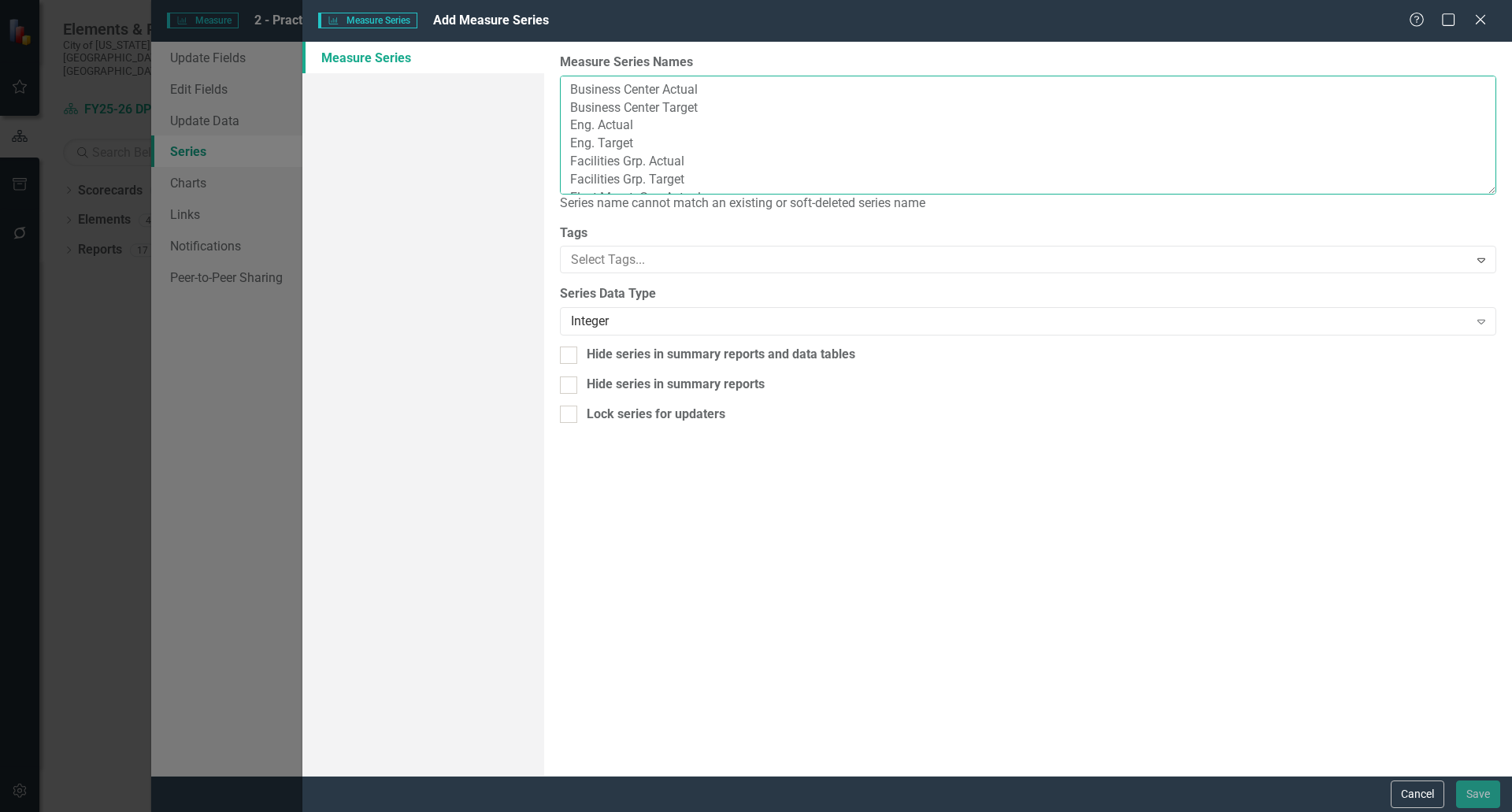
click at [624, 158] on textarea "Business Center Actual Business Center Target Eng. Actual Eng. Target Facilitie…" at bounding box center [1027, 135] width 936 height 119
drag, startPoint x: 650, startPoint y: 177, endPoint x: 626, endPoint y: 178, distance: 24.0
click at [626, 178] on textarea "Business Center Actual Business Center Target Eng. Actual Eng. Target Facilitie…" at bounding box center [1027, 135] width 936 height 119
drag, startPoint x: 668, startPoint y: 117, endPoint x: 641, endPoint y: 119, distance: 27.1
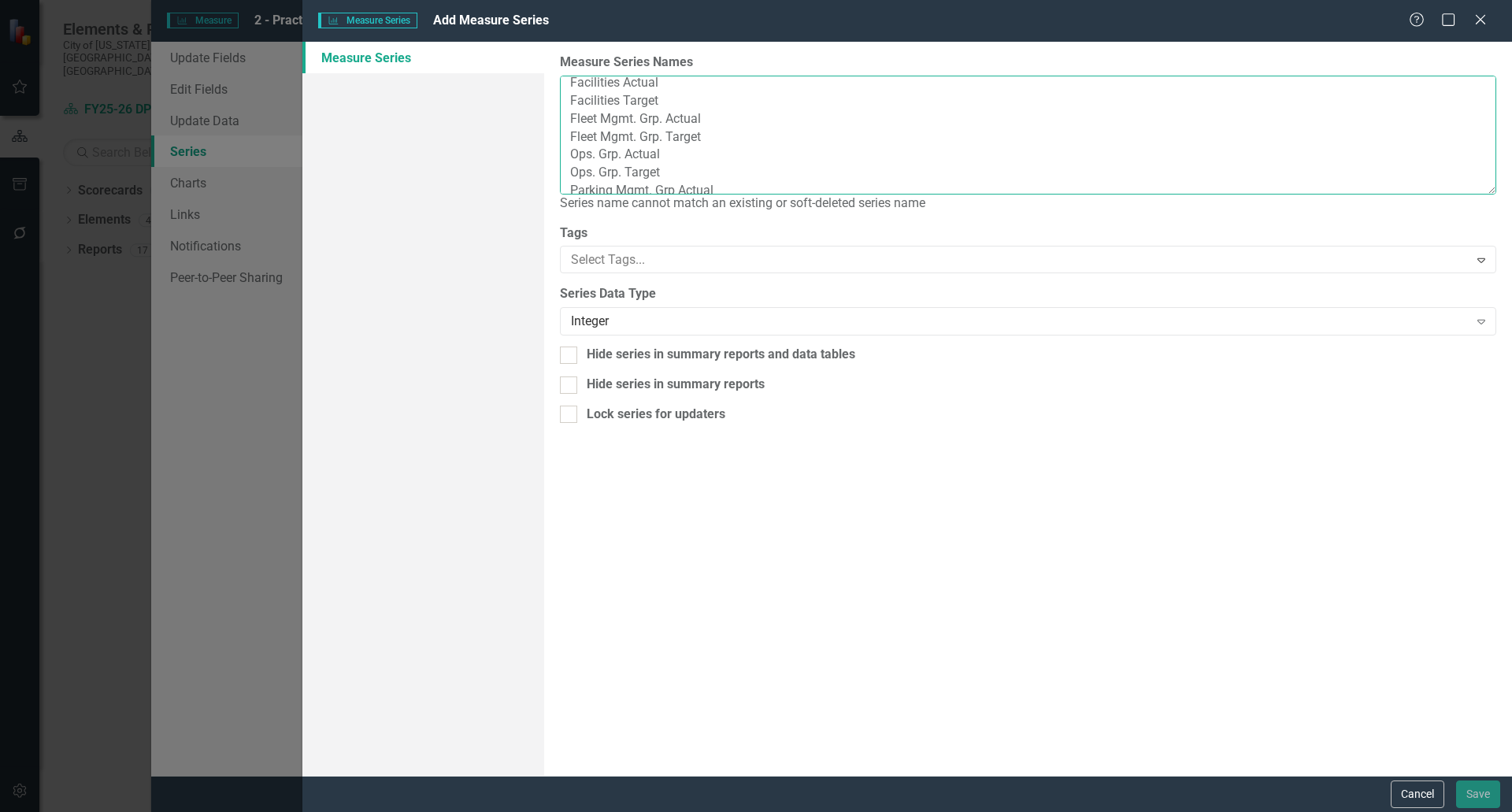
click at [641, 119] on textarea "Business Center Actual Business Center Target Eng. Actual Eng. Target Facilitie…" at bounding box center [1027, 135] width 936 height 119
drag, startPoint x: 664, startPoint y: 135, endPoint x: 644, endPoint y: 136, distance: 20.0
click at [644, 136] on textarea "Business Center Actual Business Center Target Eng. Actual Eng. Target Facilitie…" at bounding box center [1027, 135] width 936 height 119
drag, startPoint x: 624, startPoint y: 153, endPoint x: 600, endPoint y: 153, distance: 24.0
click at [600, 153] on textarea "Business Center Actual Business Center Target Eng. Actual Eng. Target Facilitie…" at bounding box center [1027, 135] width 936 height 119
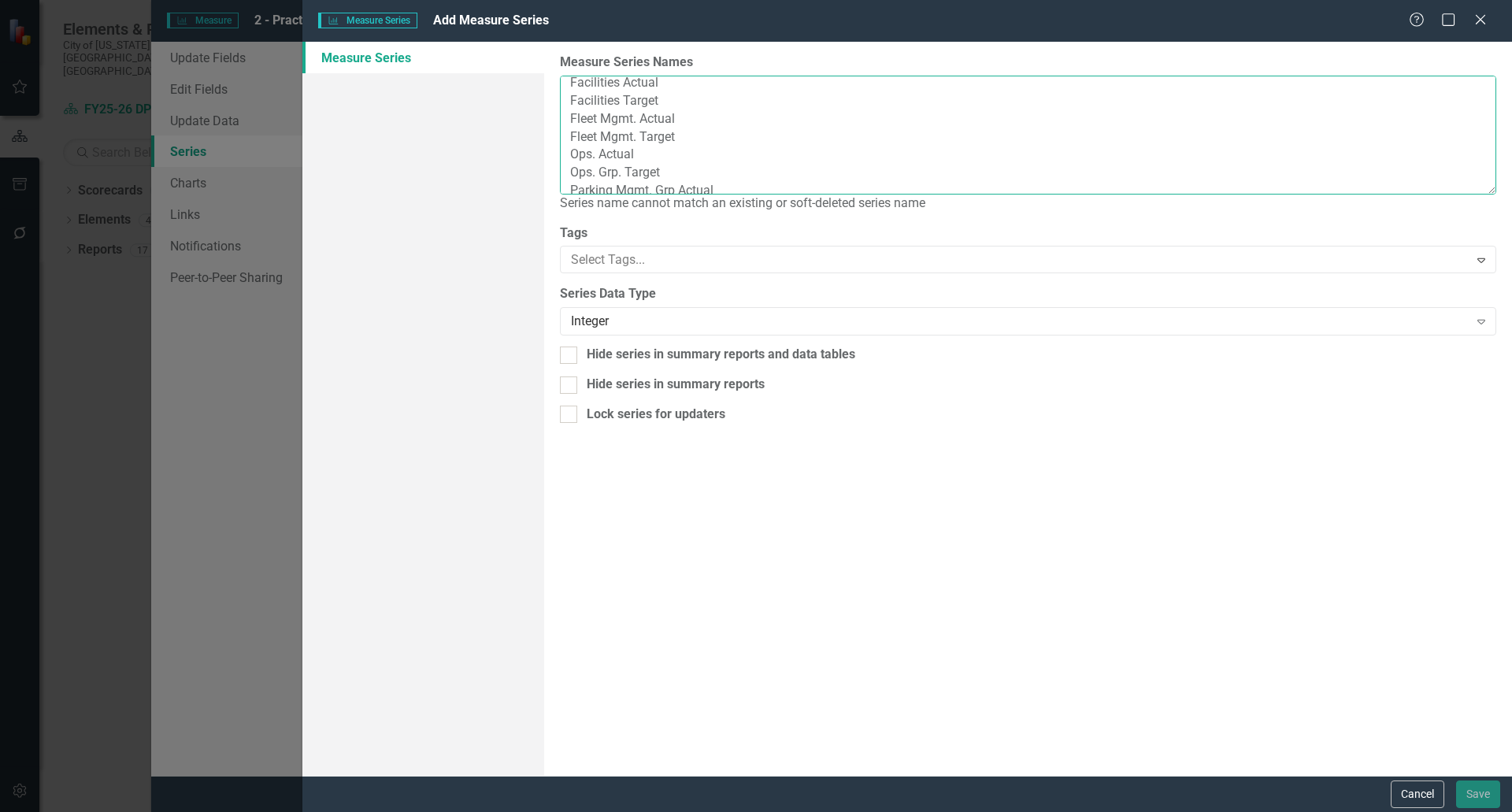
drag, startPoint x: 625, startPoint y: 173, endPoint x: 604, endPoint y: 174, distance: 21.0
click at [604, 174] on textarea "Business Center Actual Business Center Target Eng. Actual Eng. Target Facilitie…" at bounding box center [1027, 135] width 936 height 119
drag, startPoint x: 680, startPoint y: 109, endPoint x: 658, endPoint y: 112, distance: 22.2
click at [658, 112] on textarea "Business Center Actual Business Center Target Eng. Actual Eng. Target Facilitie…" at bounding box center [1027, 135] width 936 height 119
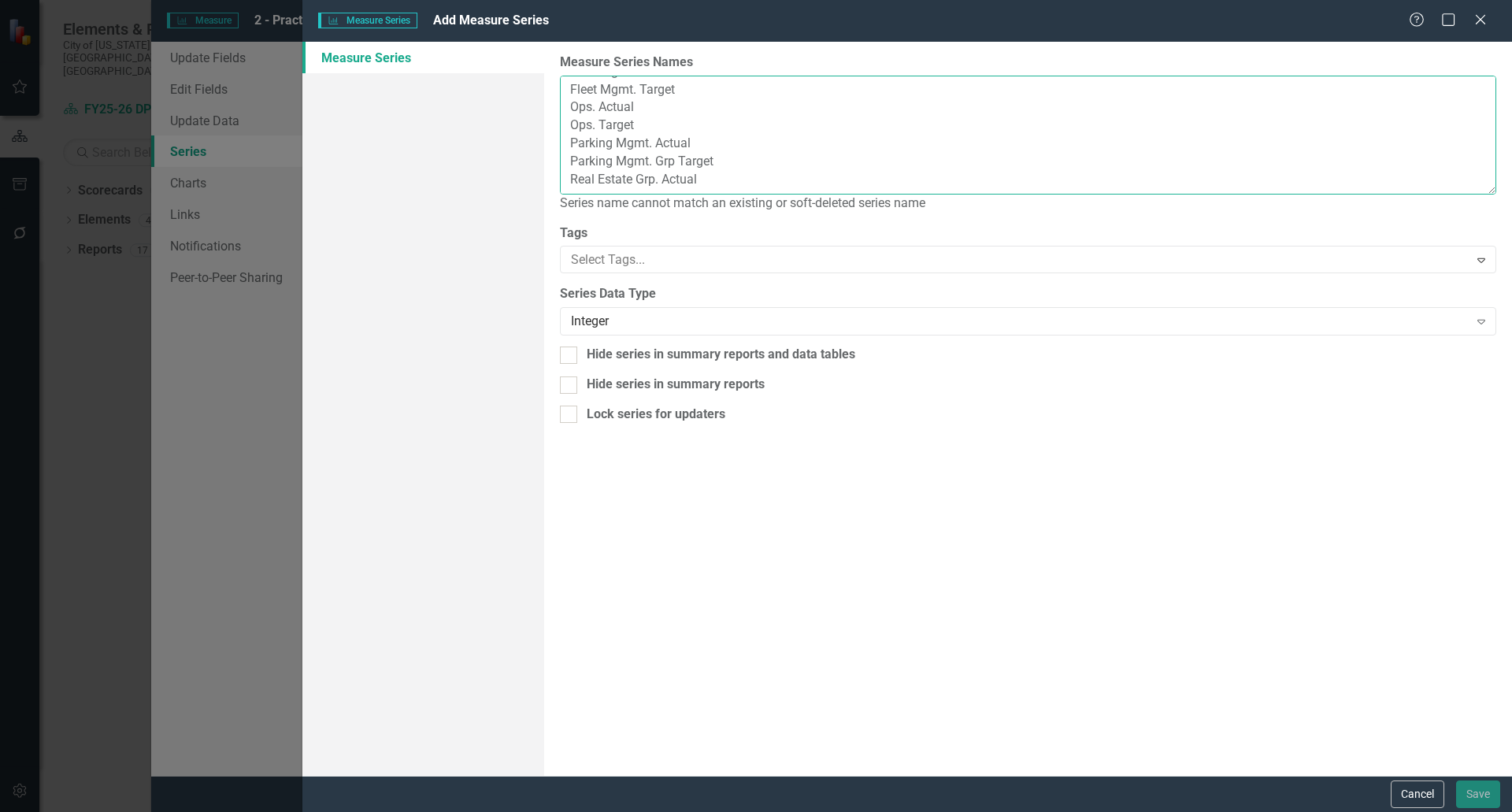
drag, startPoint x: 682, startPoint y: 128, endPoint x: 660, endPoint y: 128, distance: 22.0
click at [660, 128] on textarea "Business Center Actual Business Center Target Eng. Actual Eng. Target Facilitie…" at bounding box center [1027, 135] width 936 height 119
drag, startPoint x: 665, startPoint y: 146, endPoint x: 636, endPoint y: 148, distance: 29.1
click at [636, 148] on textarea "Business Center Actual Business Center Target Eng. Actual Eng. Target Facilitie…" at bounding box center [1027, 135] width 936 height 119
click at [692, 144] on textarea "Business Center Actual Business Center Target Eng. Actual Eng. Target Facilitie…" at bounding box center [1027, 135] width 936 height 119
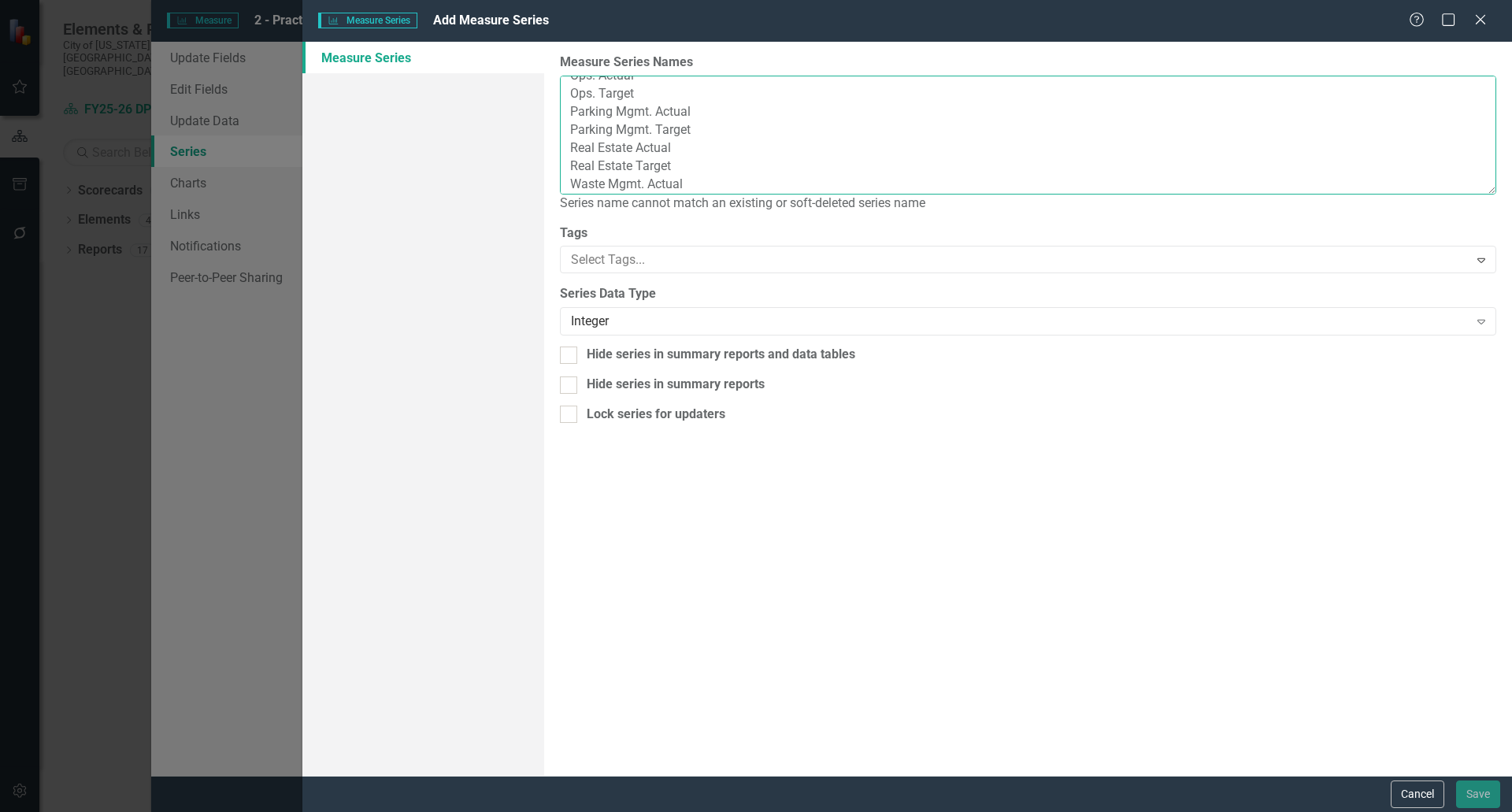
scroll to position [173, 0]
click at [831, 490] on div "Measure Series Names Business Center Actual Business Center Target Eng. Actual …" at bounding box center [1028, 408] width 968 height 734
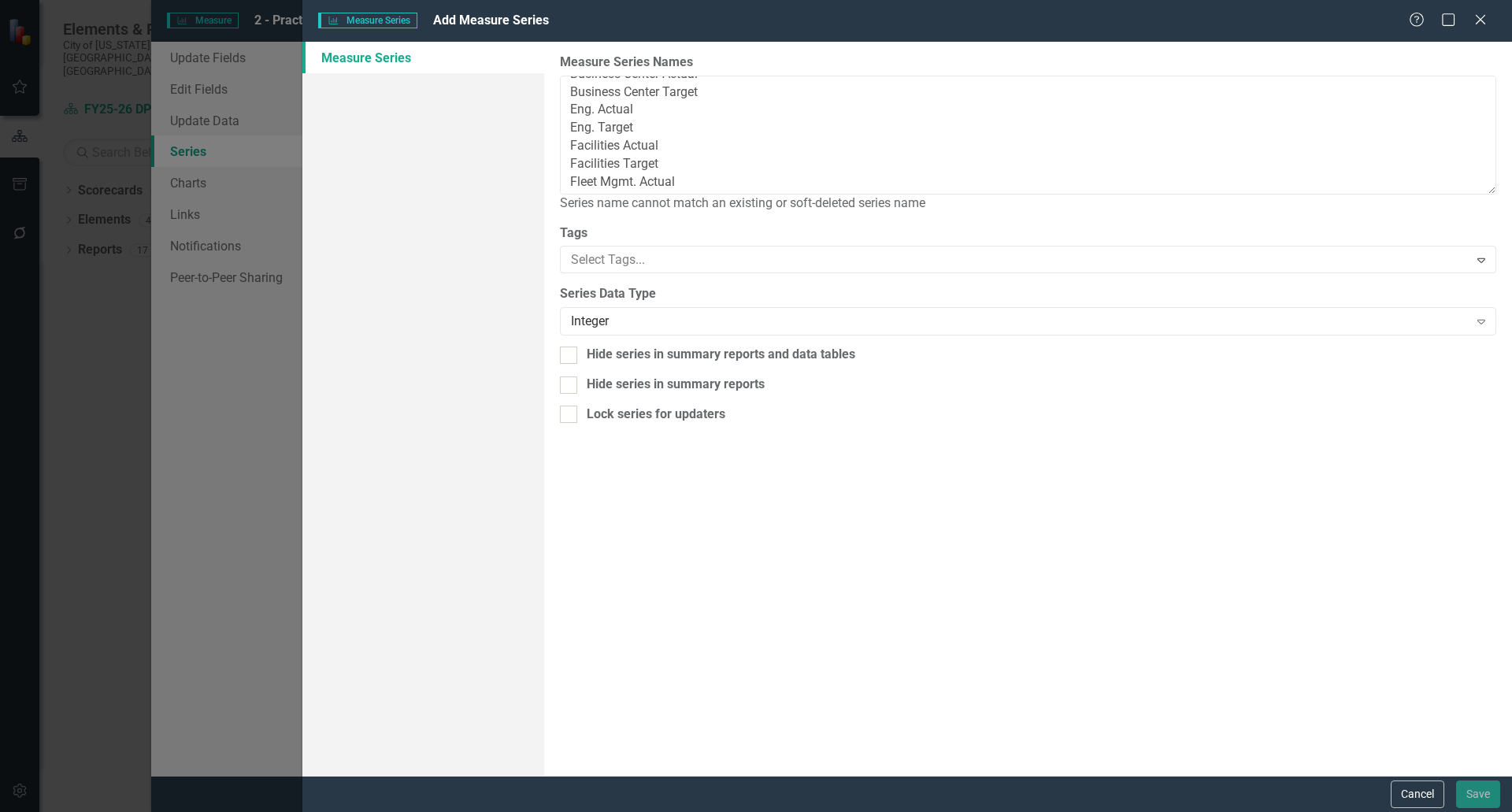
scroll to position [0, 0]
drag, startPoint x: 672, startPoint y: 179, endPoint x: 565, endPoint y: 161, distance: 108.5
click at [565, 161] on textarea "Business Center Actual Business Center Target Eng. Actual Eng. Target Facilitie…" at bounding box center [1027, 135] width 936 height 119
type textarea "Business Center Actual Business Center Target Eng. Actual Eng. Target Fleet Mgm…"
drag, startPoint x: 699, startPoint y: 116, endPoint x: 472, endPoint y: 30, distance: 242.7
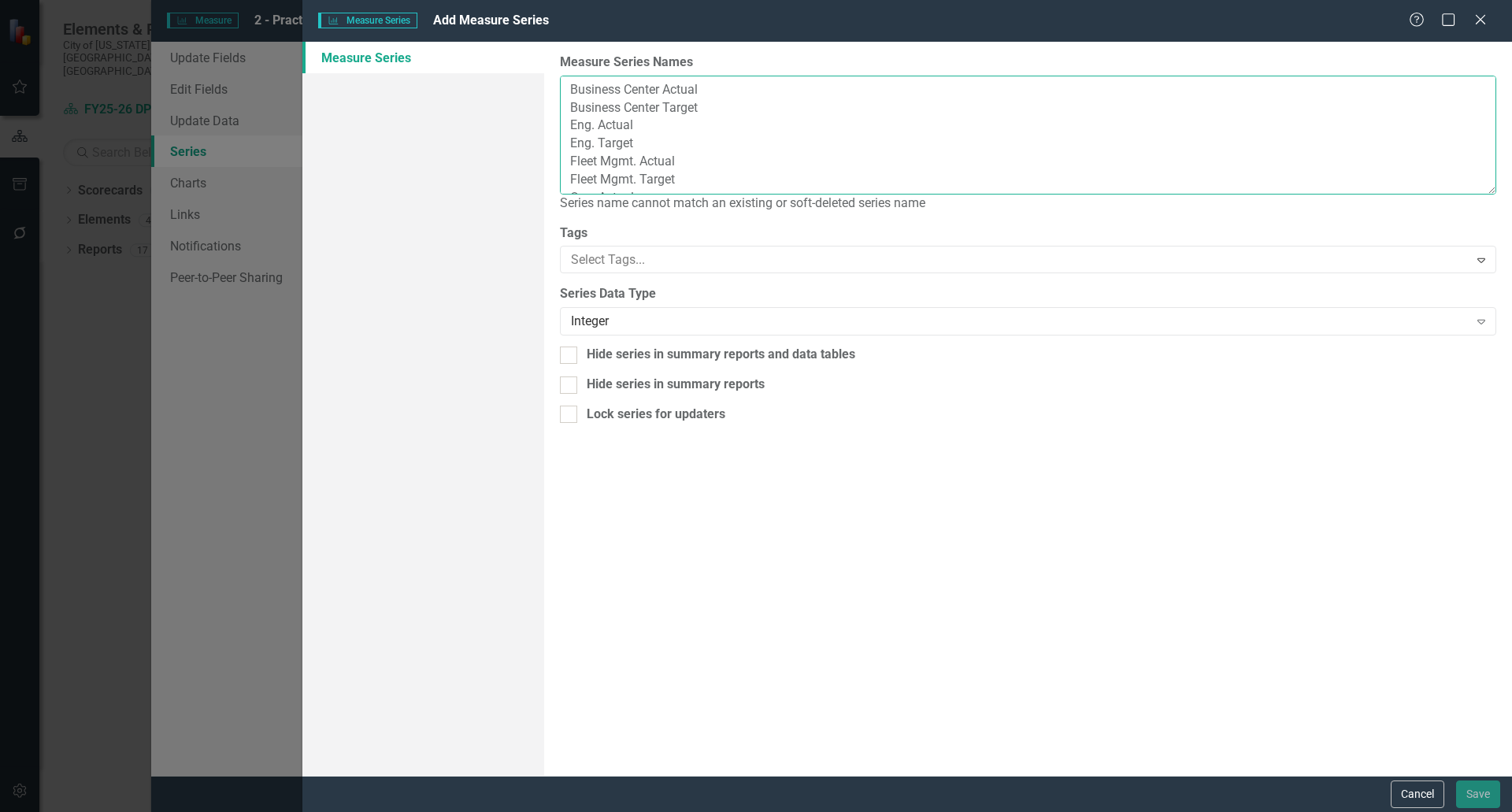
click at [472, 30] on form "Measure Series Measure Series Add Measure Series Help Maximize Close Measure Se…" at bounding box center [907, 406] width 1210 height 812
click at [1418, 799] on button "Cancel" at bounding box center [1418, 794] width 54 height 27
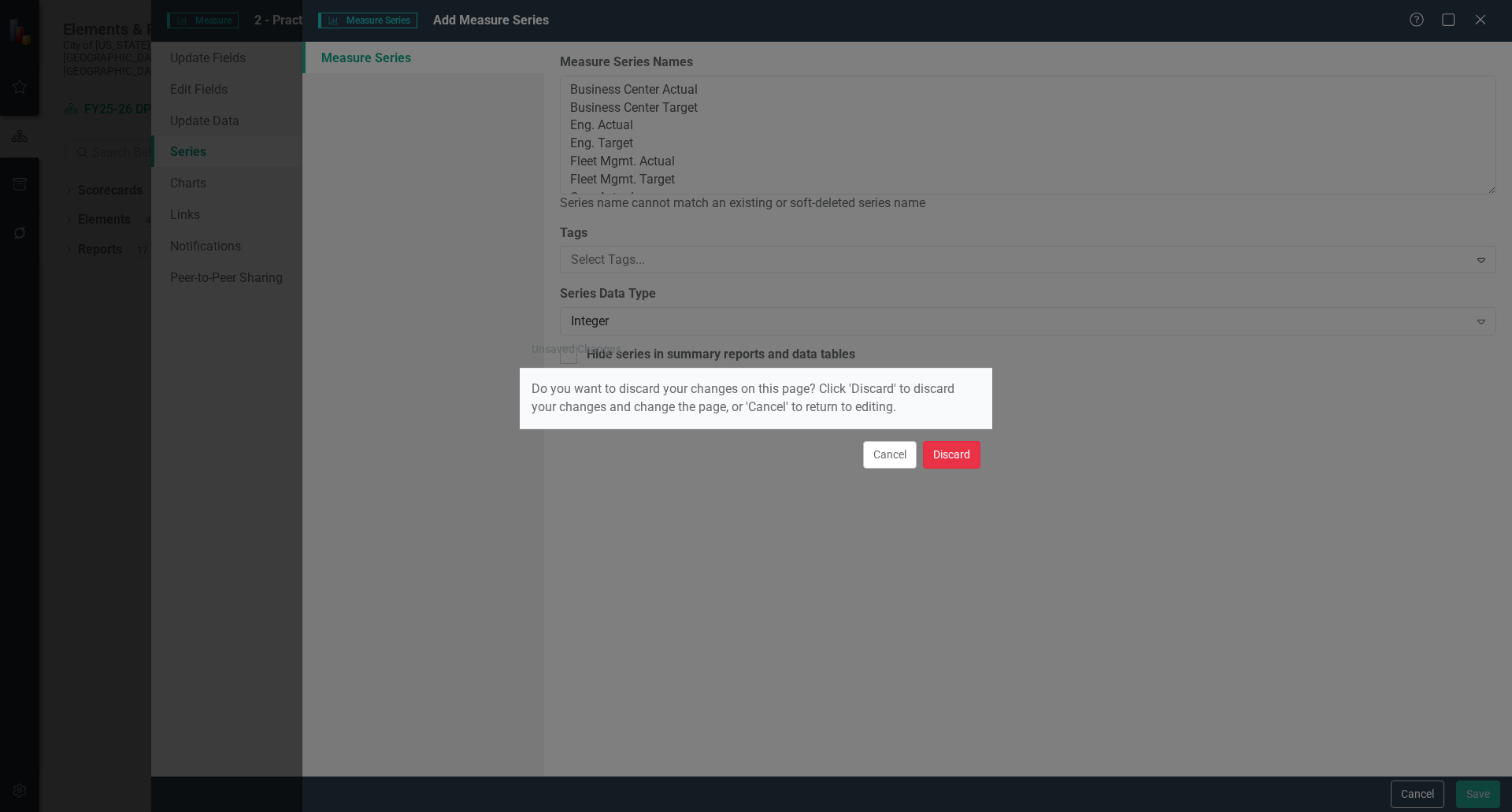
click at [957, 467] on button "Discard" at bounding box center [952, 455] width 58 height 27
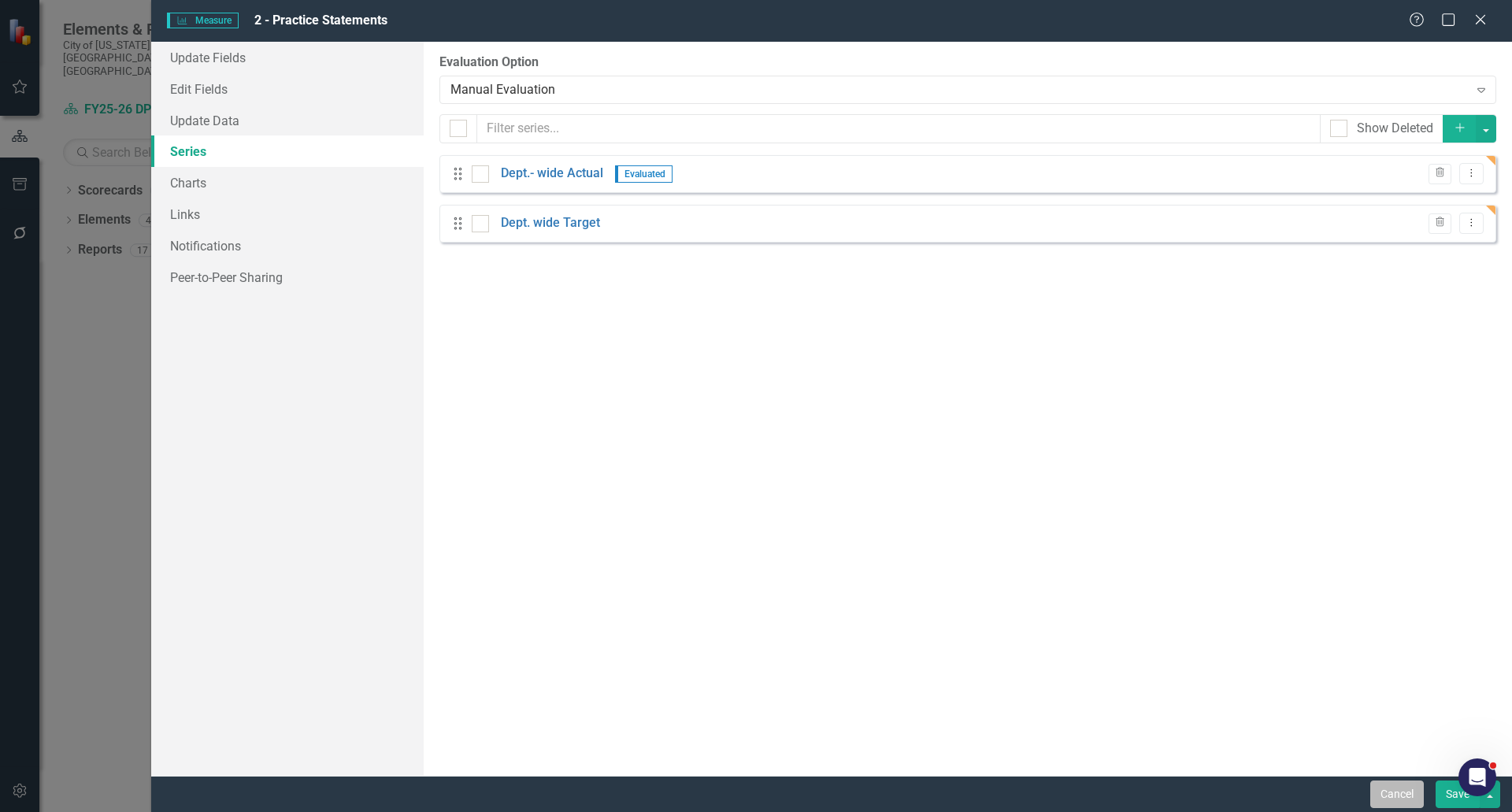
click at [1388, 788] on button "Cancel" at bounding box center [1397, 794] width 54 height 27
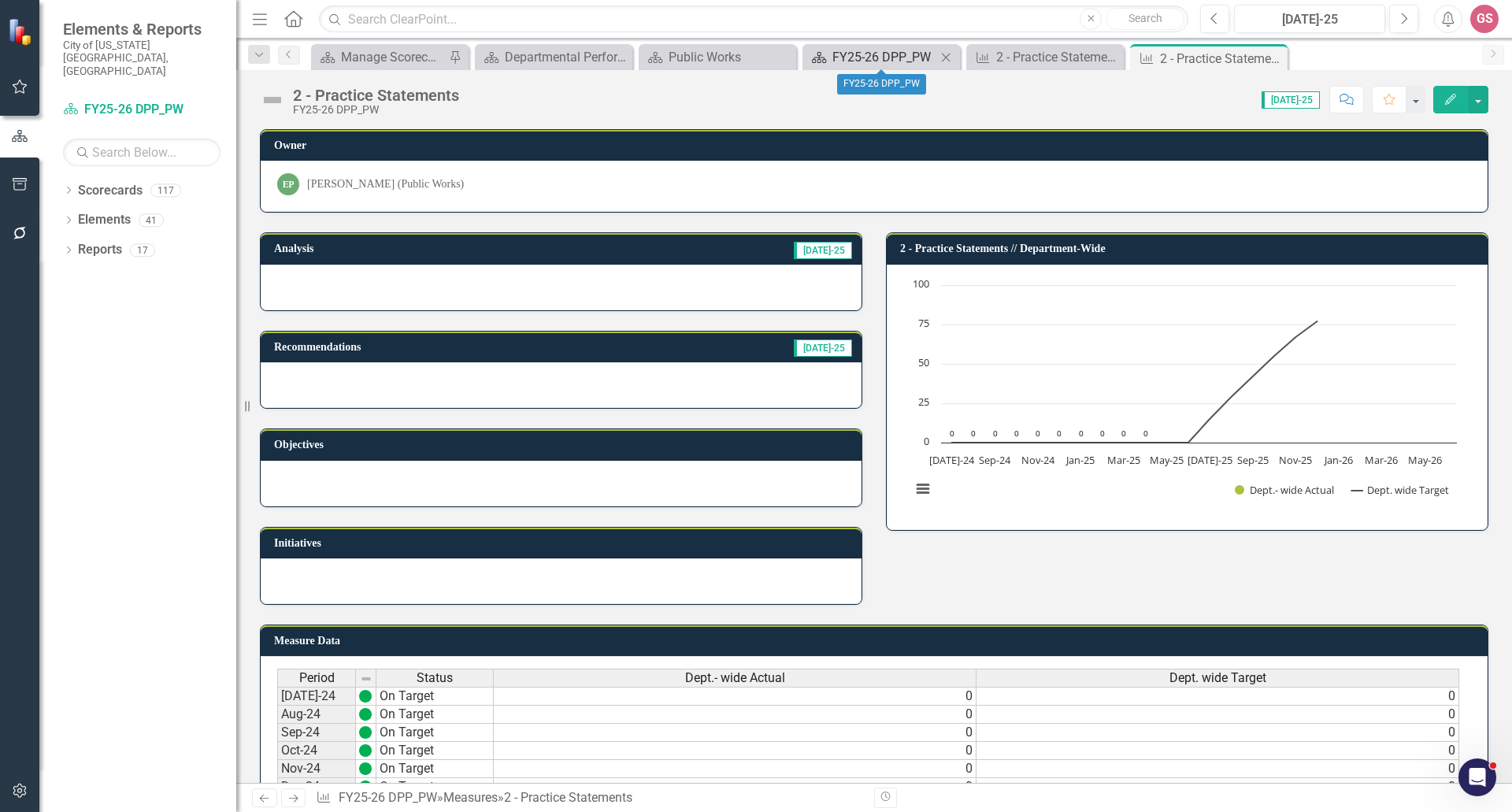
click at [881, 57] on div "FY25-26 DPP_PW" at bounding box center [884, 57] width 104 height 20
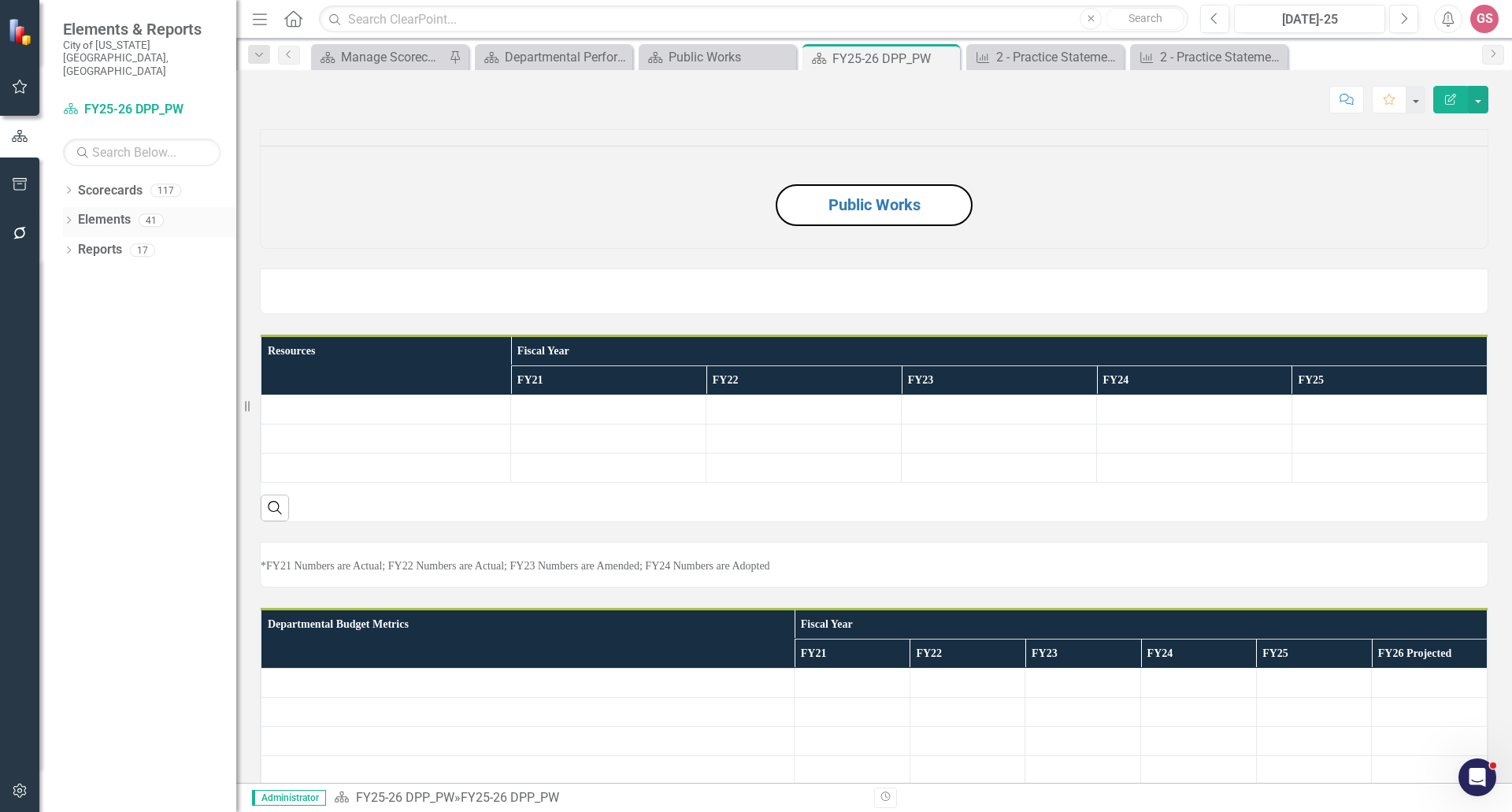
click at [92, 211] on link "Elements" at bounding box center [105, 220] width 53 height 18
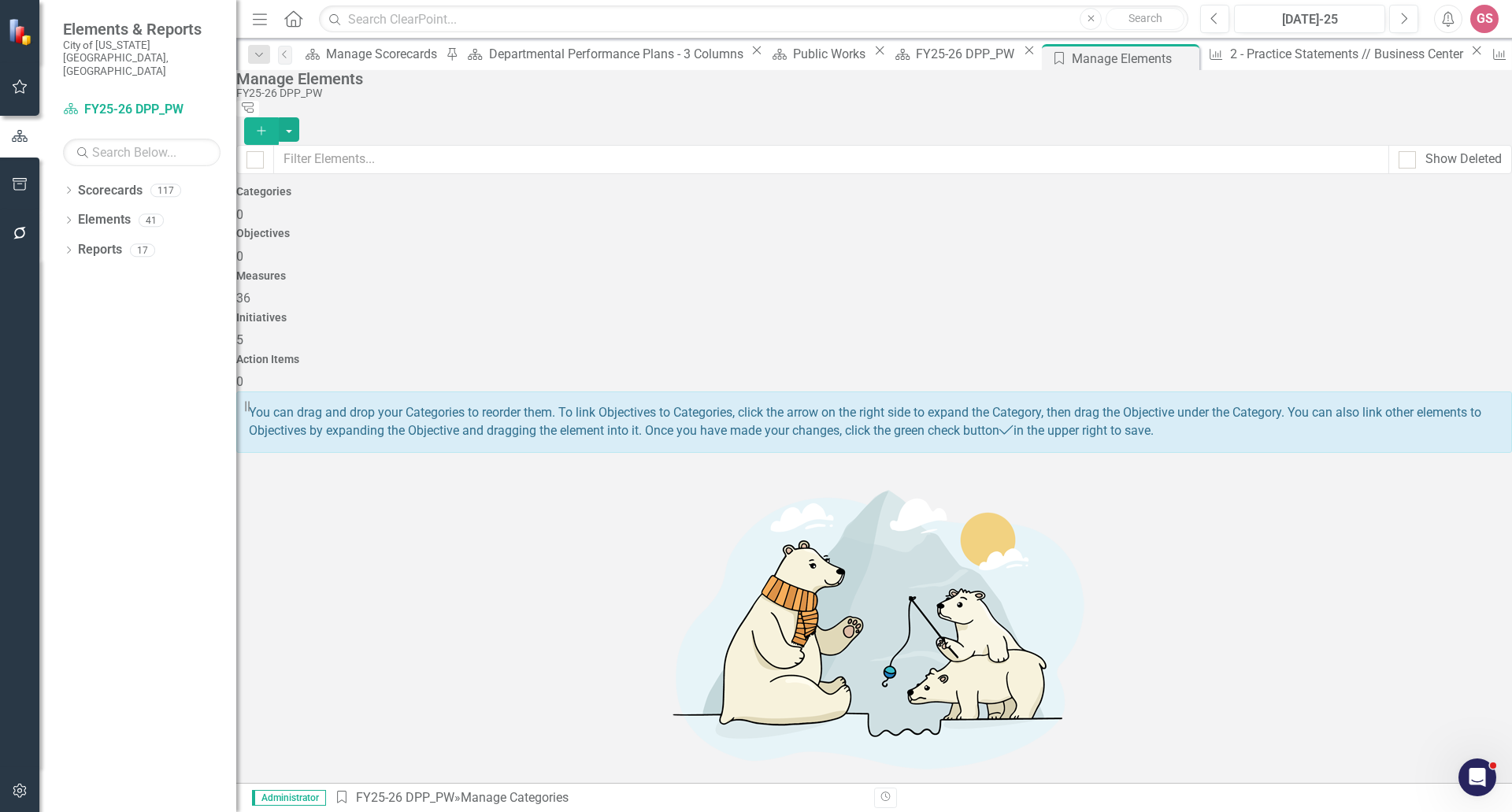
click at [851, 270] on h4 "Measures" at bounding box center [875, 276] width 1276 height 12
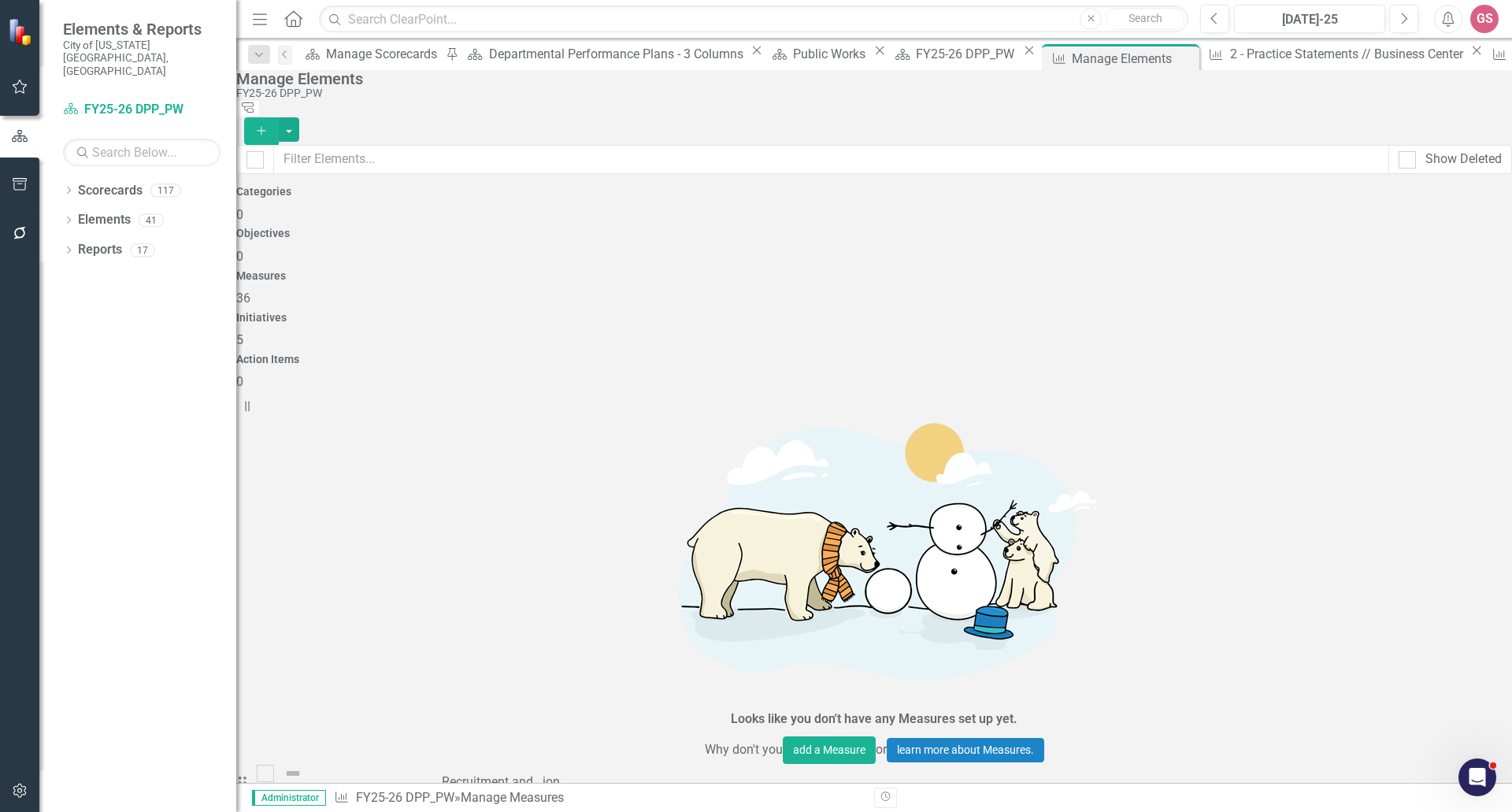
checkbox input "false"
click at [299, 117] on button "button" at bounding box center [289, 129] width 21 height 25
click at [1447, 129] on link "Measure Add Measure" at bounding box center [1426, 128] width 125 height 29
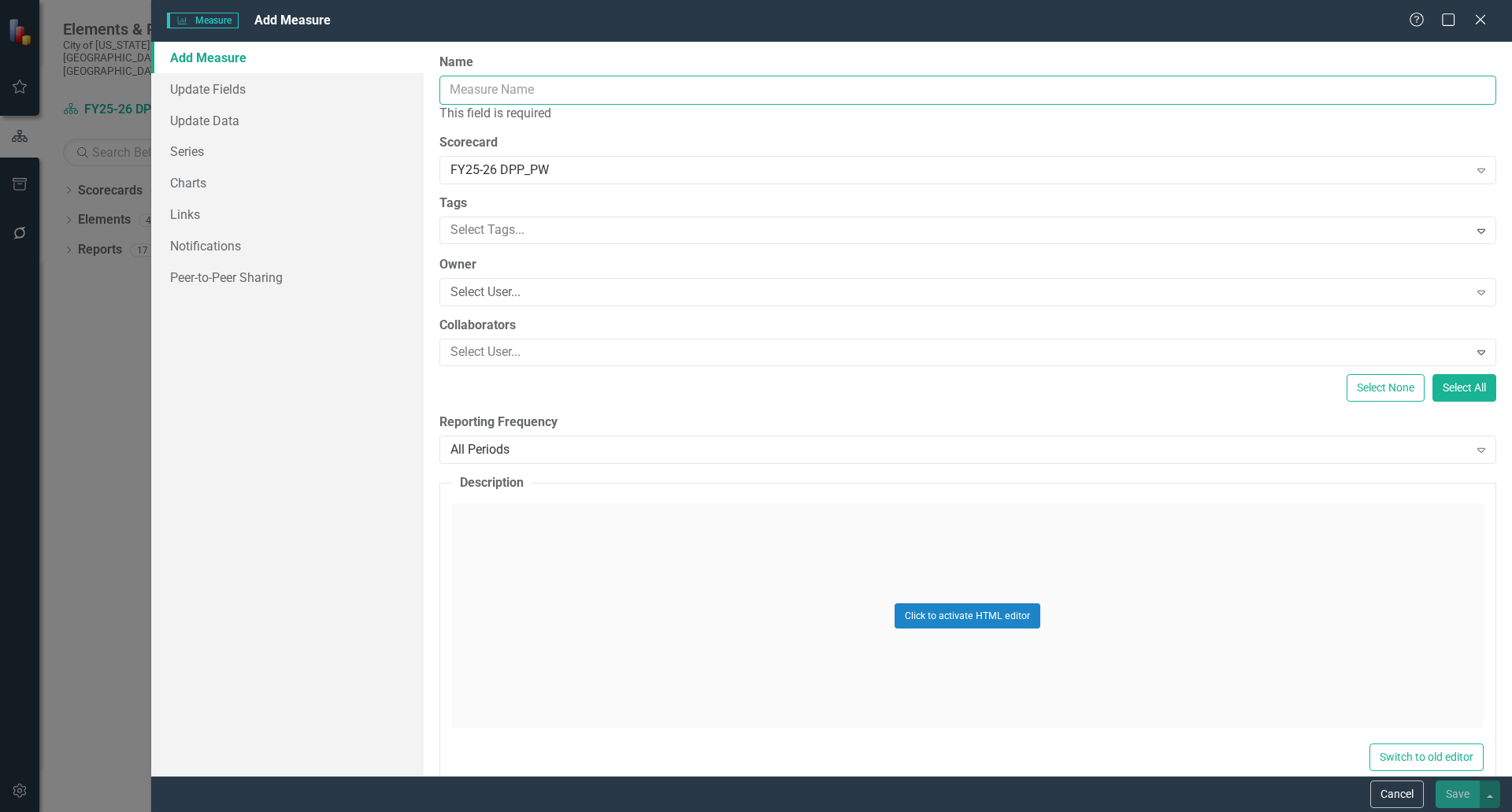
click at [466, 90] on input "Name" at bounding box center [968, 90] width 1057 height 29
click at [1476, 26] on icon at bounding box center [1480, 19] width 12 height 12
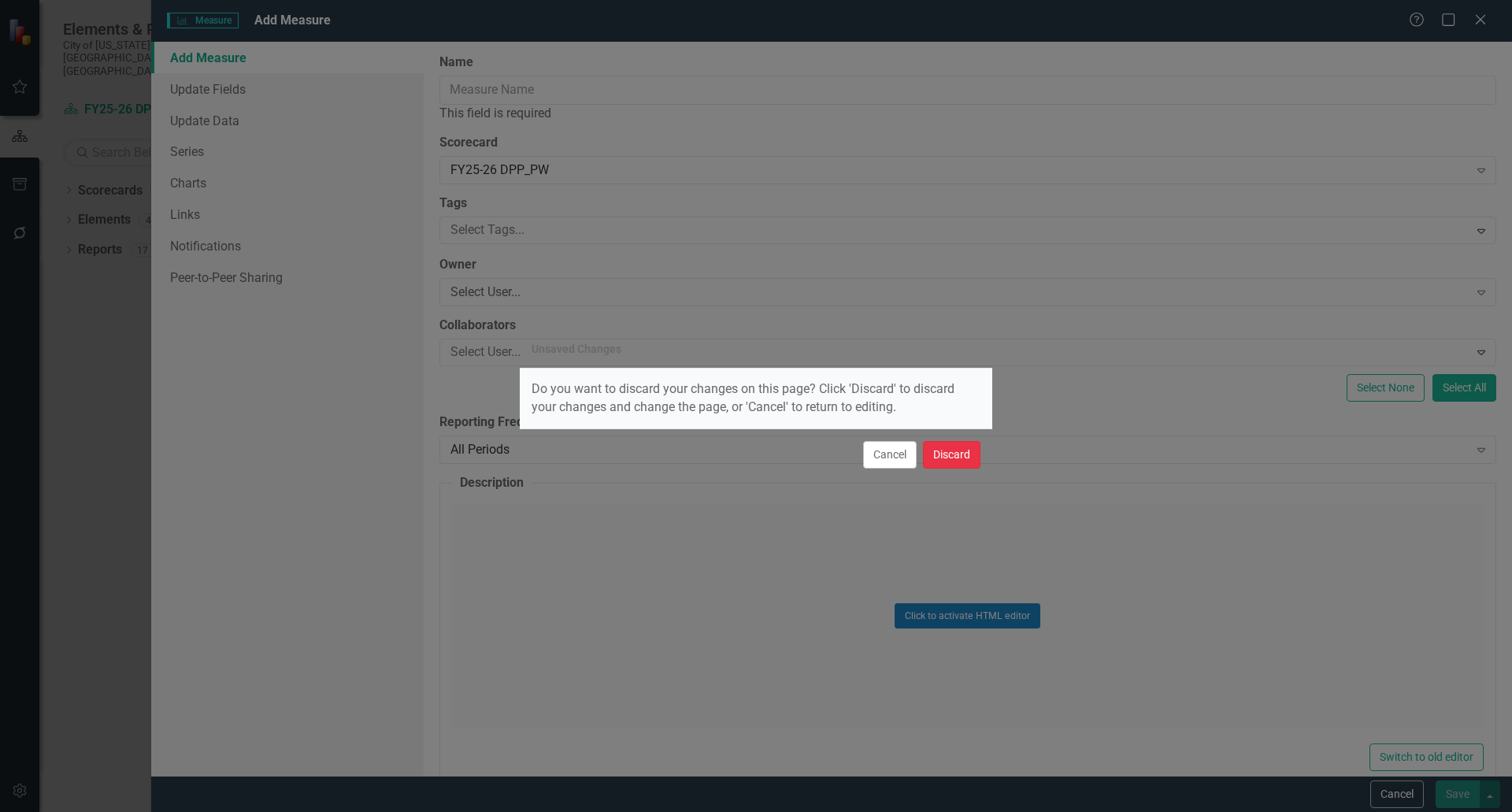
click at [951, 457] on button "Discard" at bounding box center [952, 455] width 58 height 27
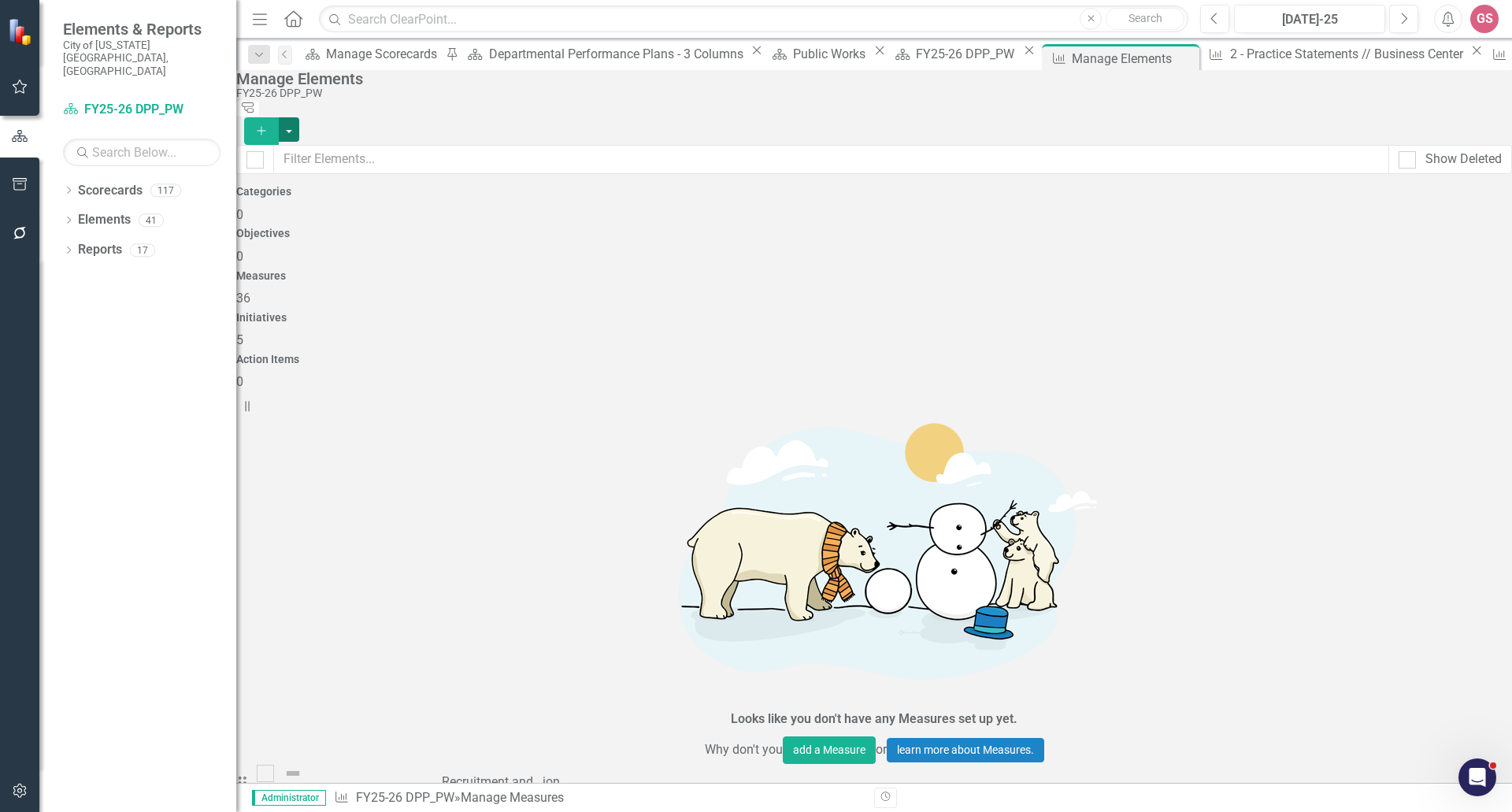
click at [299, 117] on button "button" at bounding box center [289, 129] width 21 height 25
click at [1429, 125] on link "Measure Add Measure" at bounding box center [1426, 128] width 125 height 29
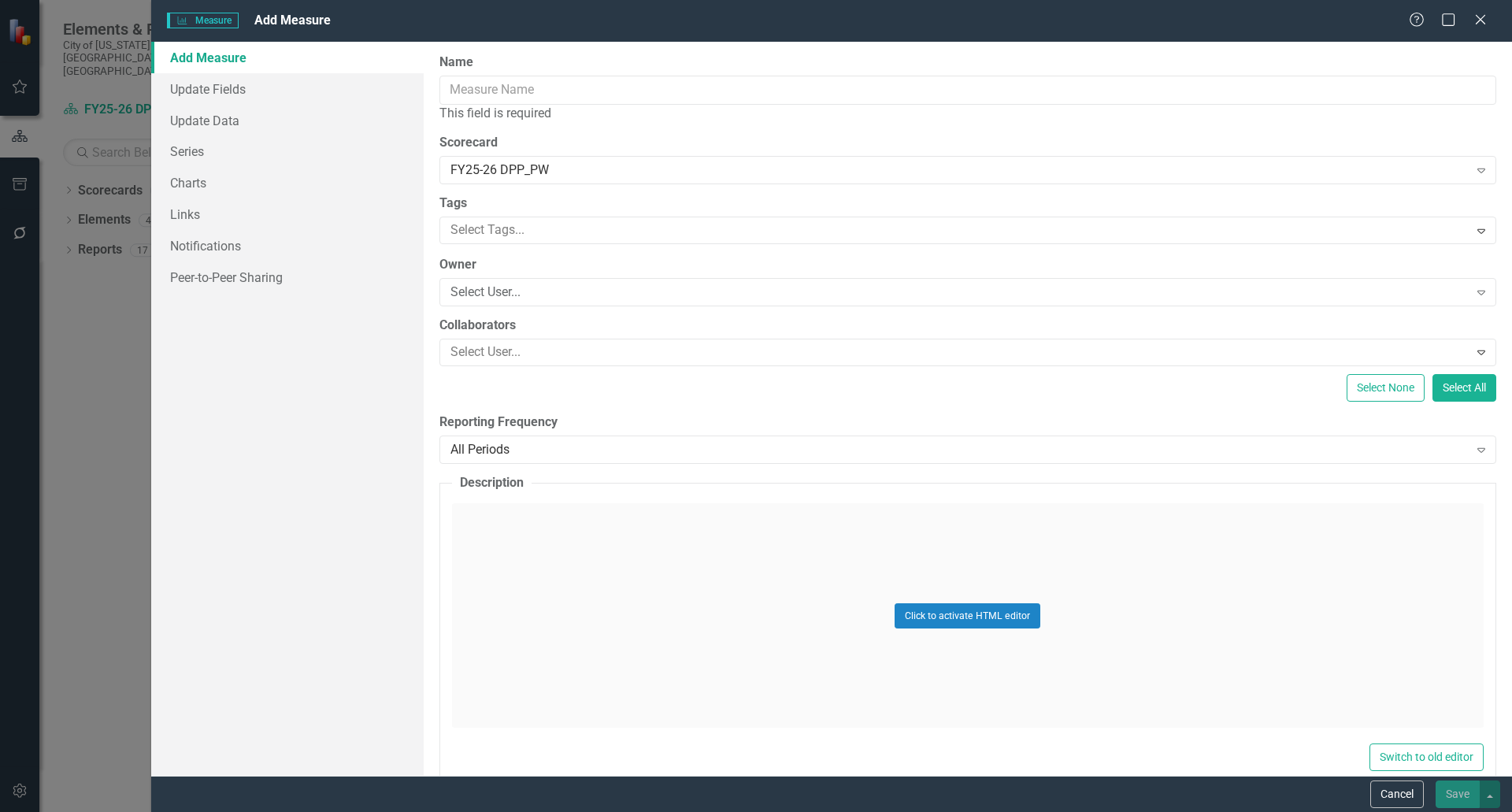
click at [223, 59] on link "Add Measure" at bounding box center [287, 57] width 273 height 31
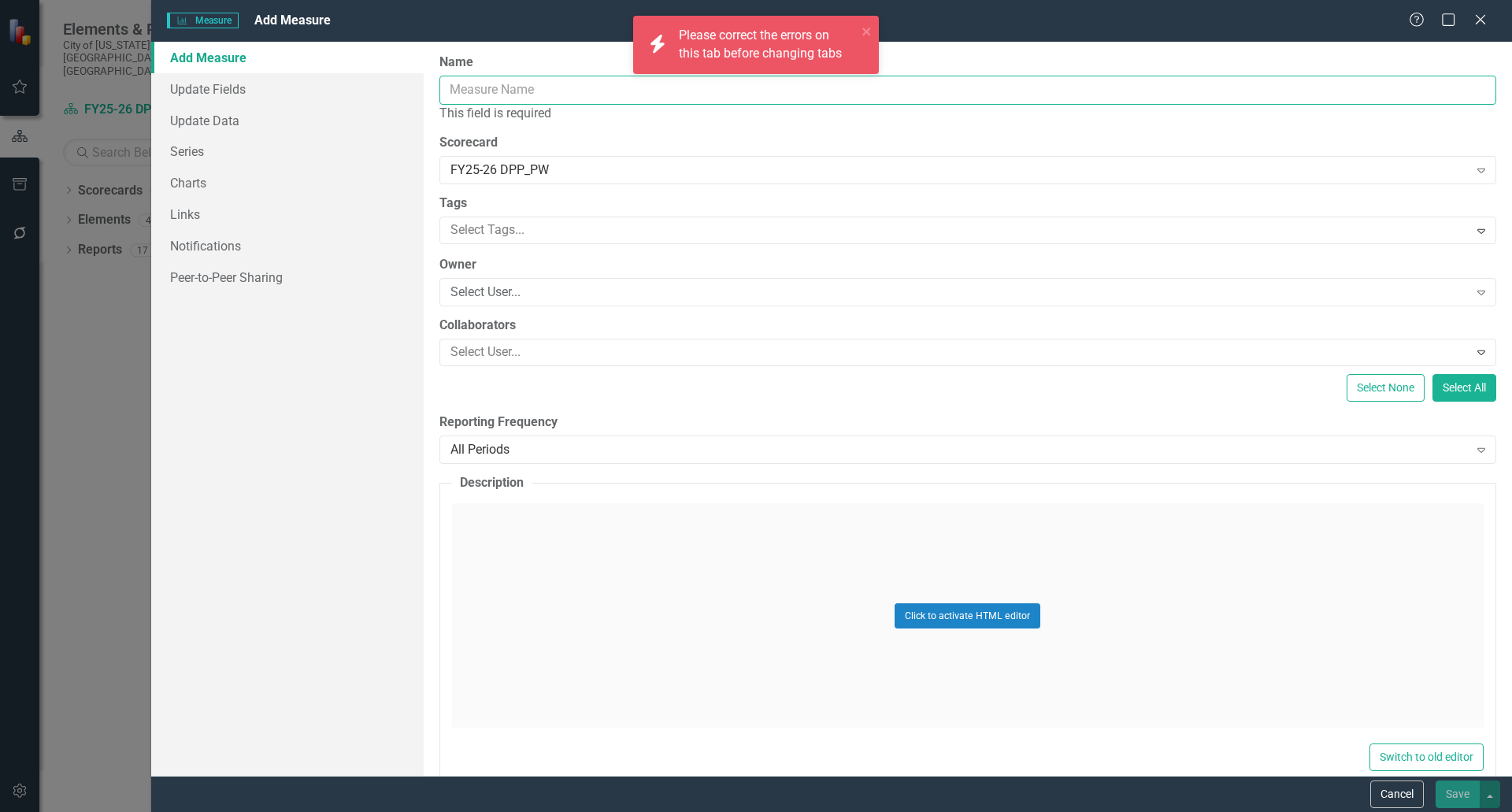
click at [485, 84] on input "Name" at bounding box center [968, 90] width 1057 height 29
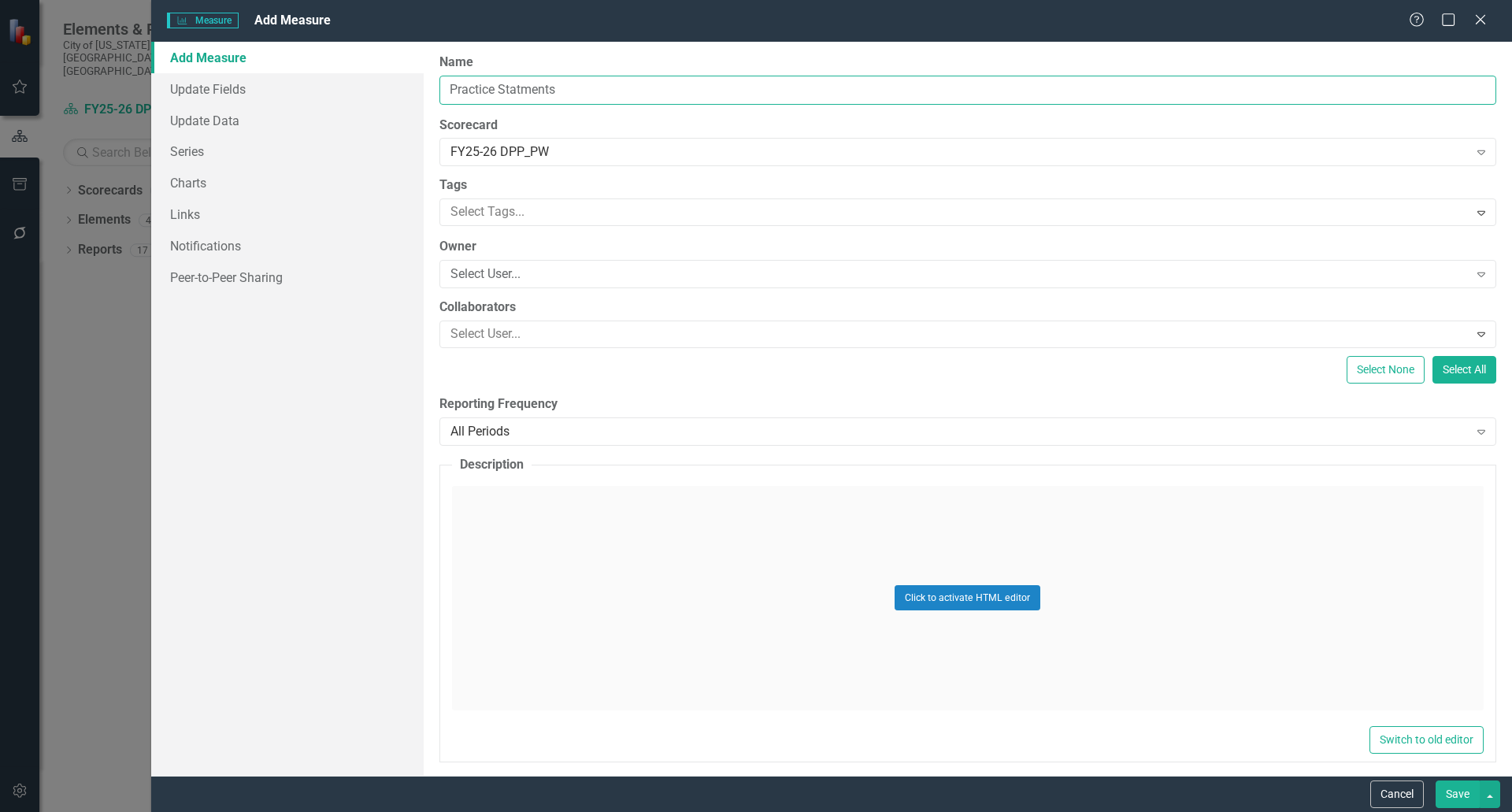
click at [534, 86] on input "Practice Statments" at bounding box center [968, 90] width 1057 height 29
type input "Practice Statements"
click at [569, 431] on div "All Periods" at bounding box center [959, 431] width 1019 height 18
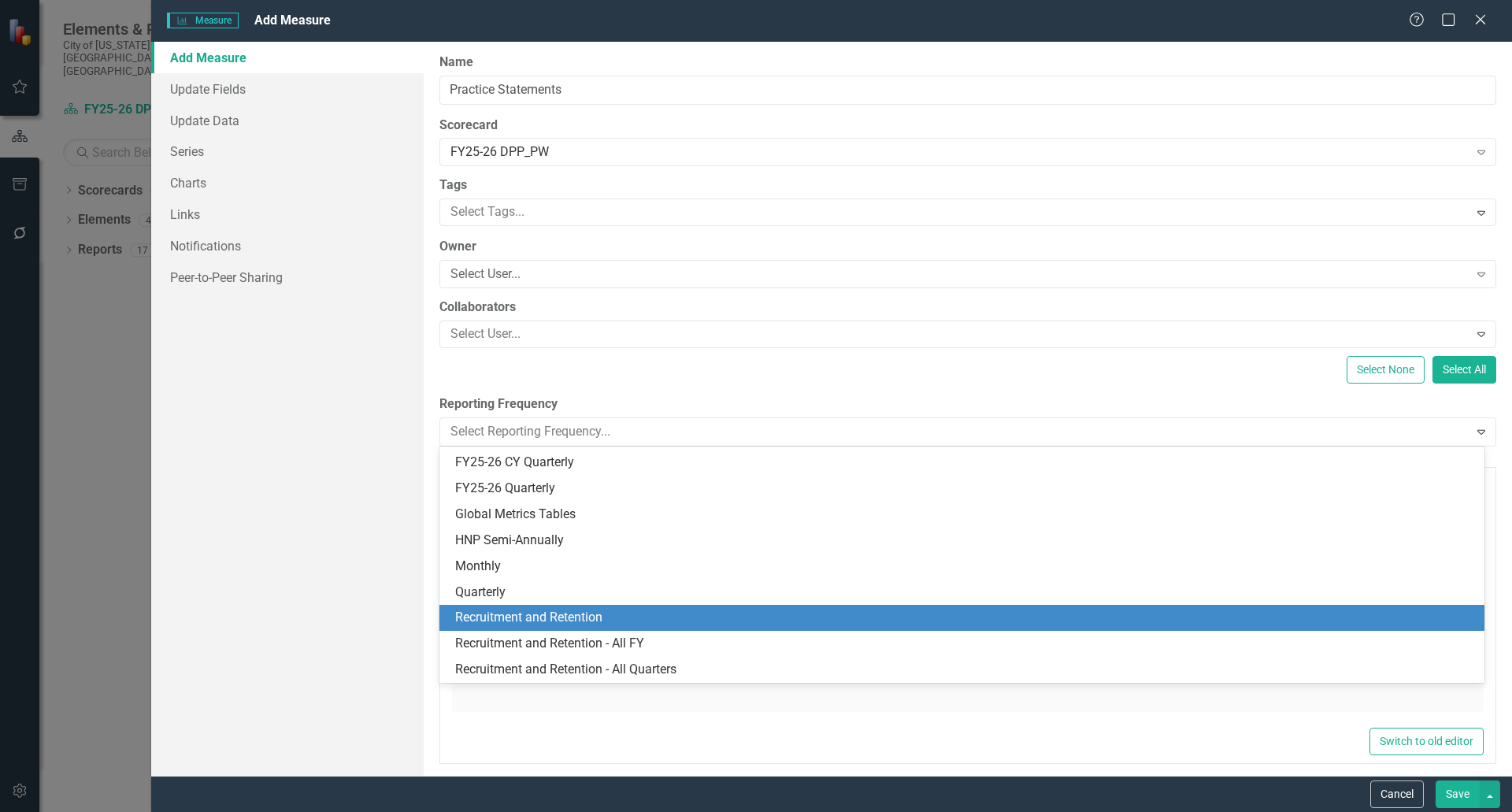
scroll to position [332, 0]
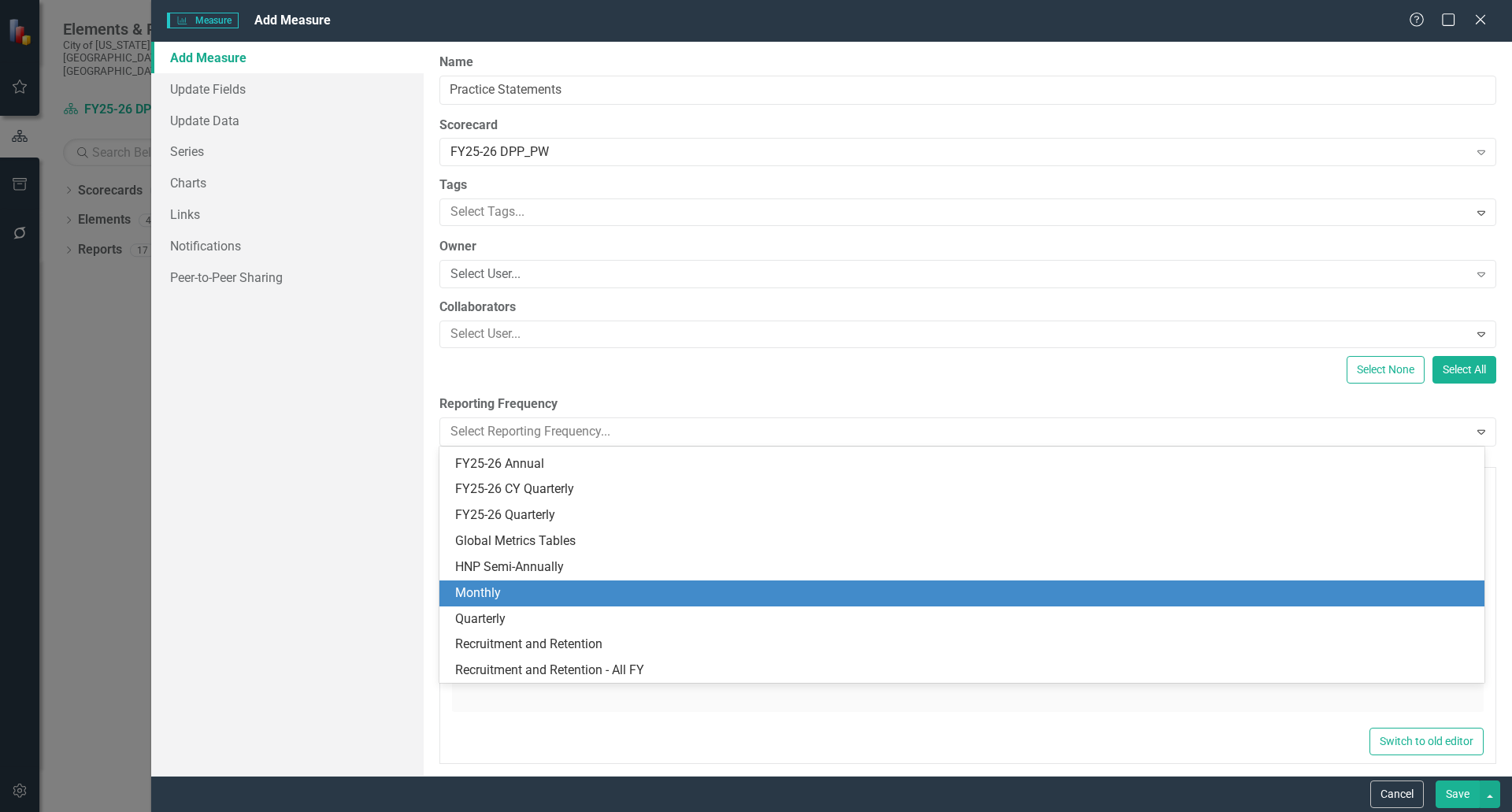
click at [572, 583] on div "Monthly" at bounding box center [962, 593] width 1045 height 26
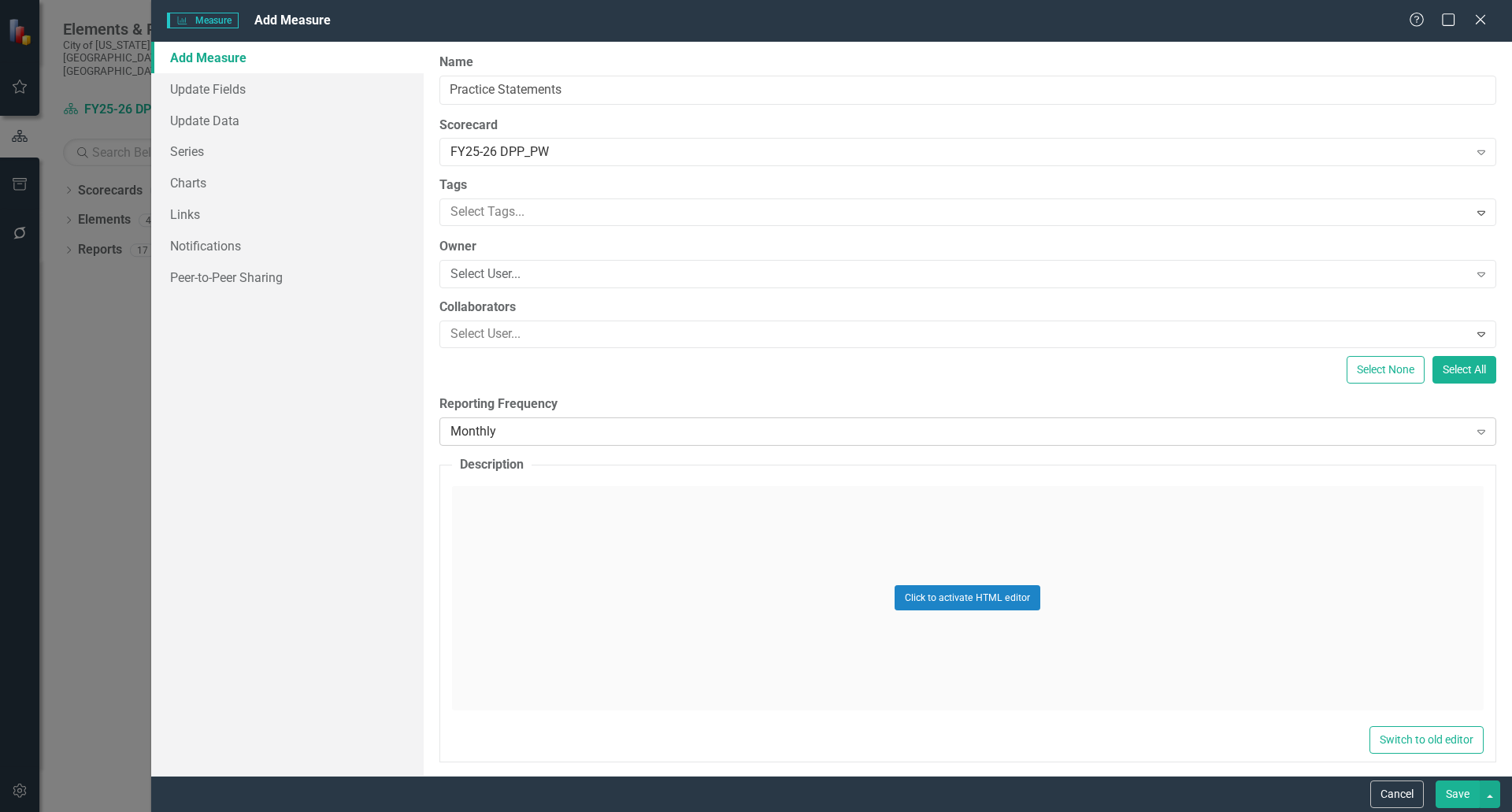
click at [1478, 433] on icon at bounding box center [1482, 432] width 8 height 5
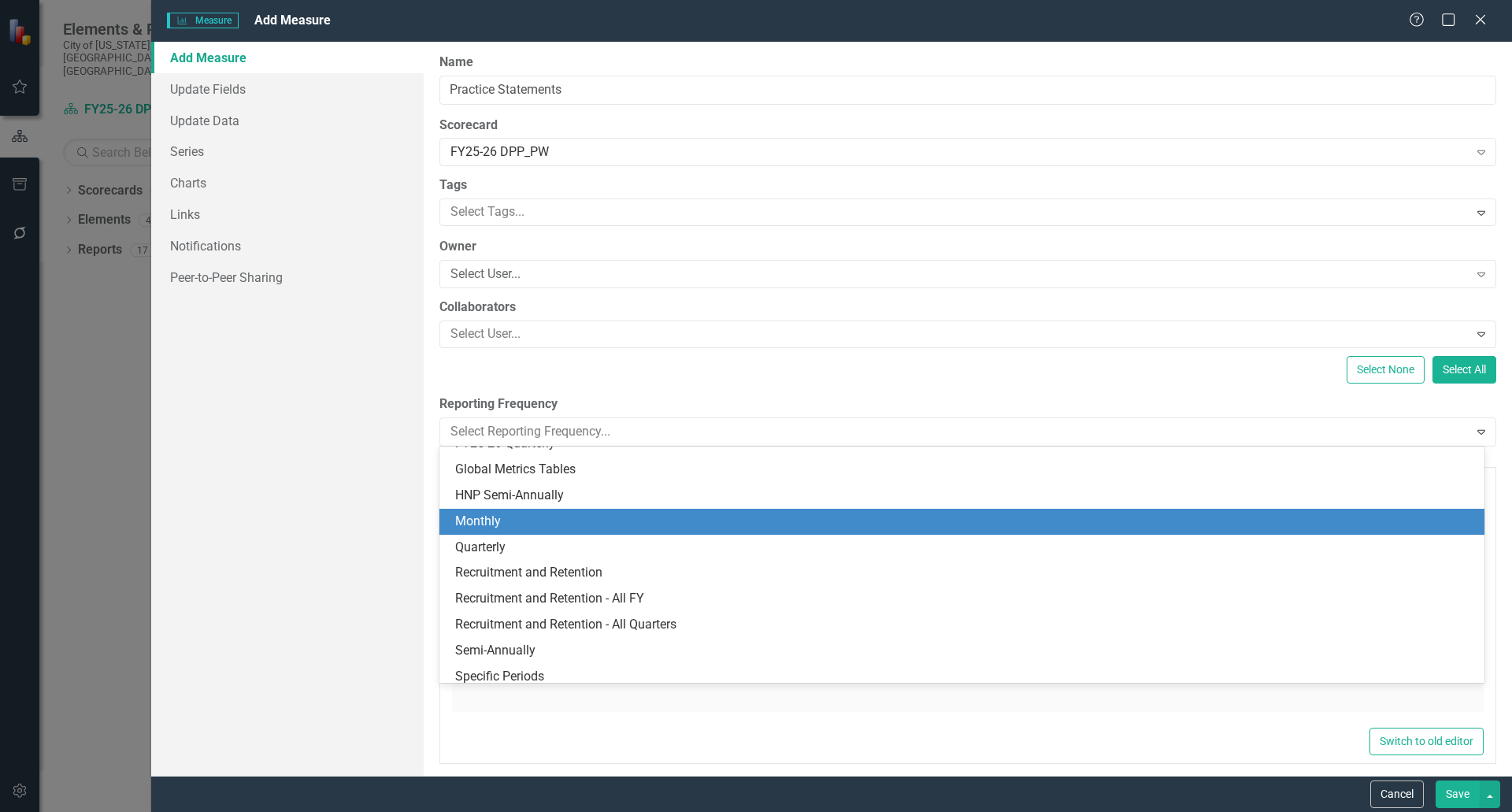
scroll to position [410, 0]
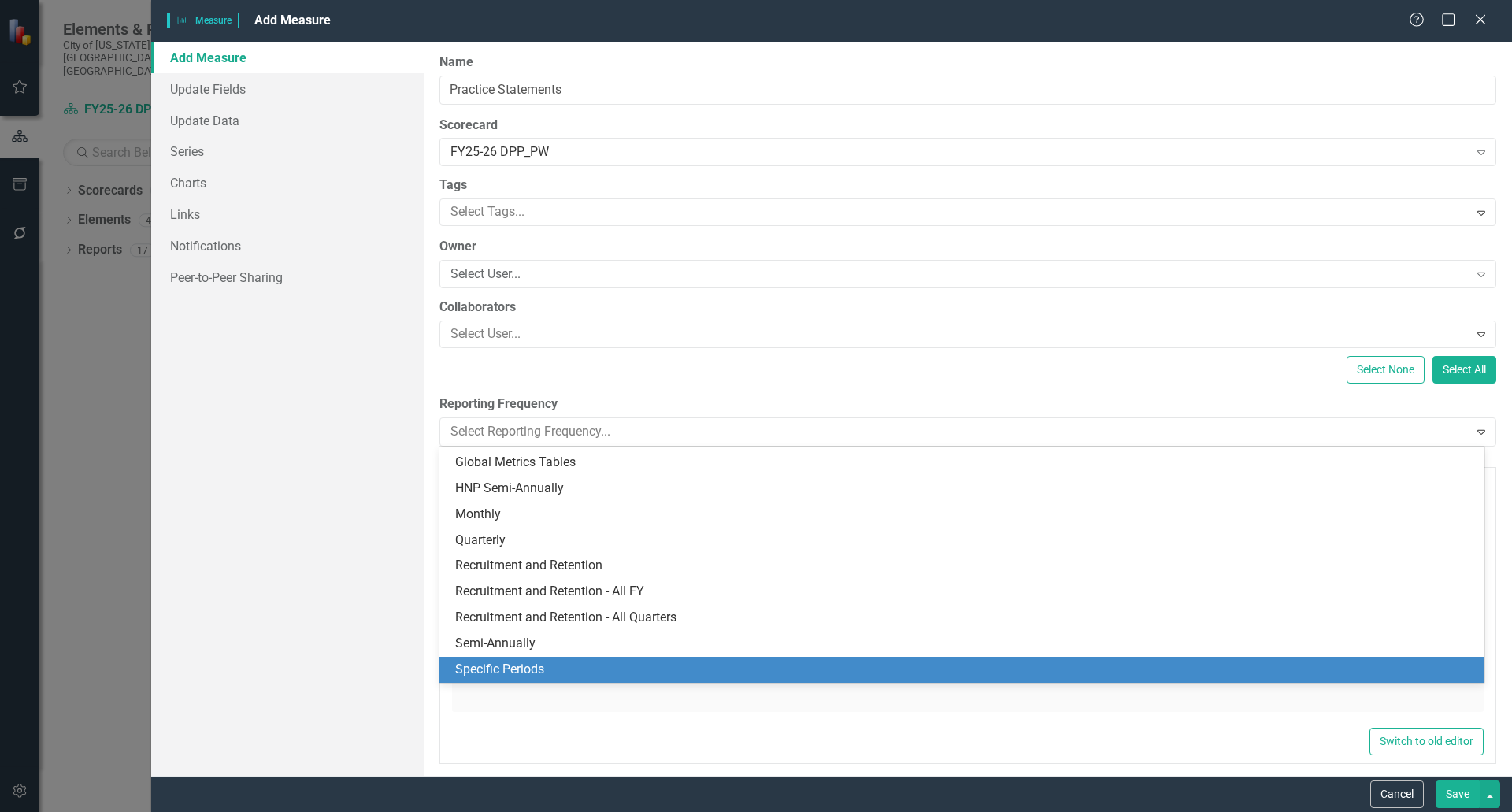
click at [518, 671] on div "Specific Periods" at bounding box center [965, 669] width 1020 height 18
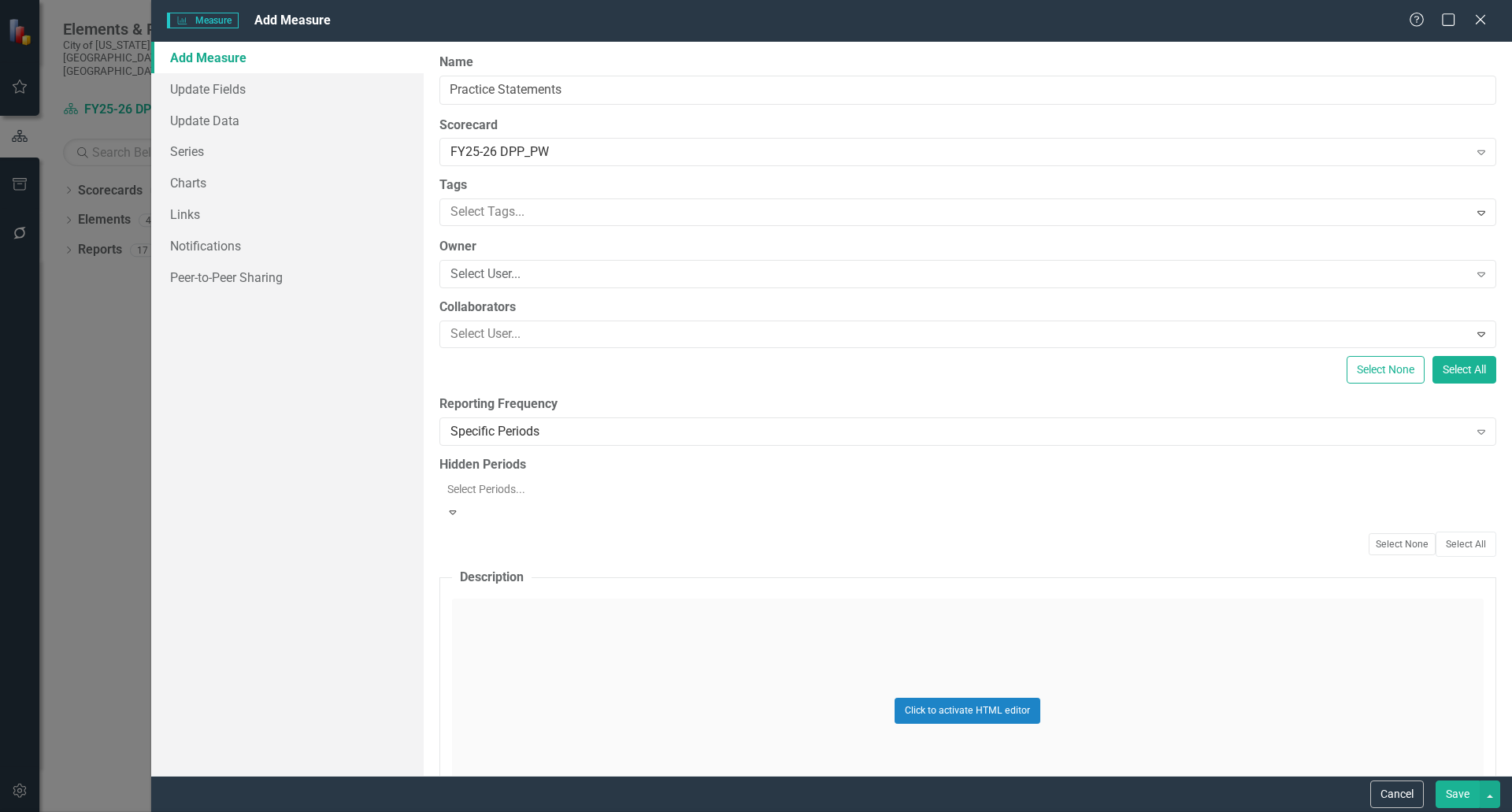
click at [460, 506] on icon "Expand" at bounding box center [453, 511] width 14 height 11
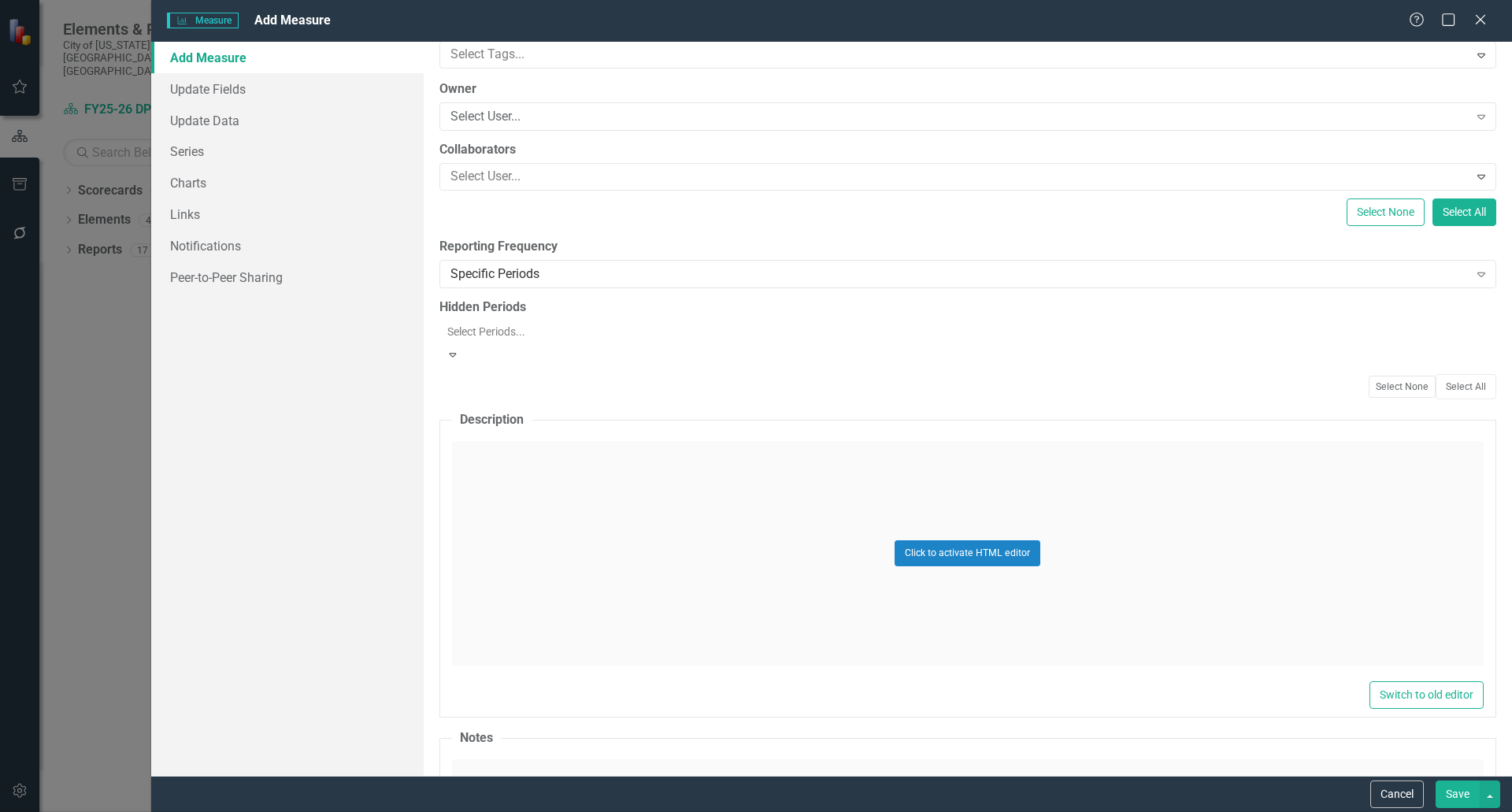
scroll to position [1827, 0]
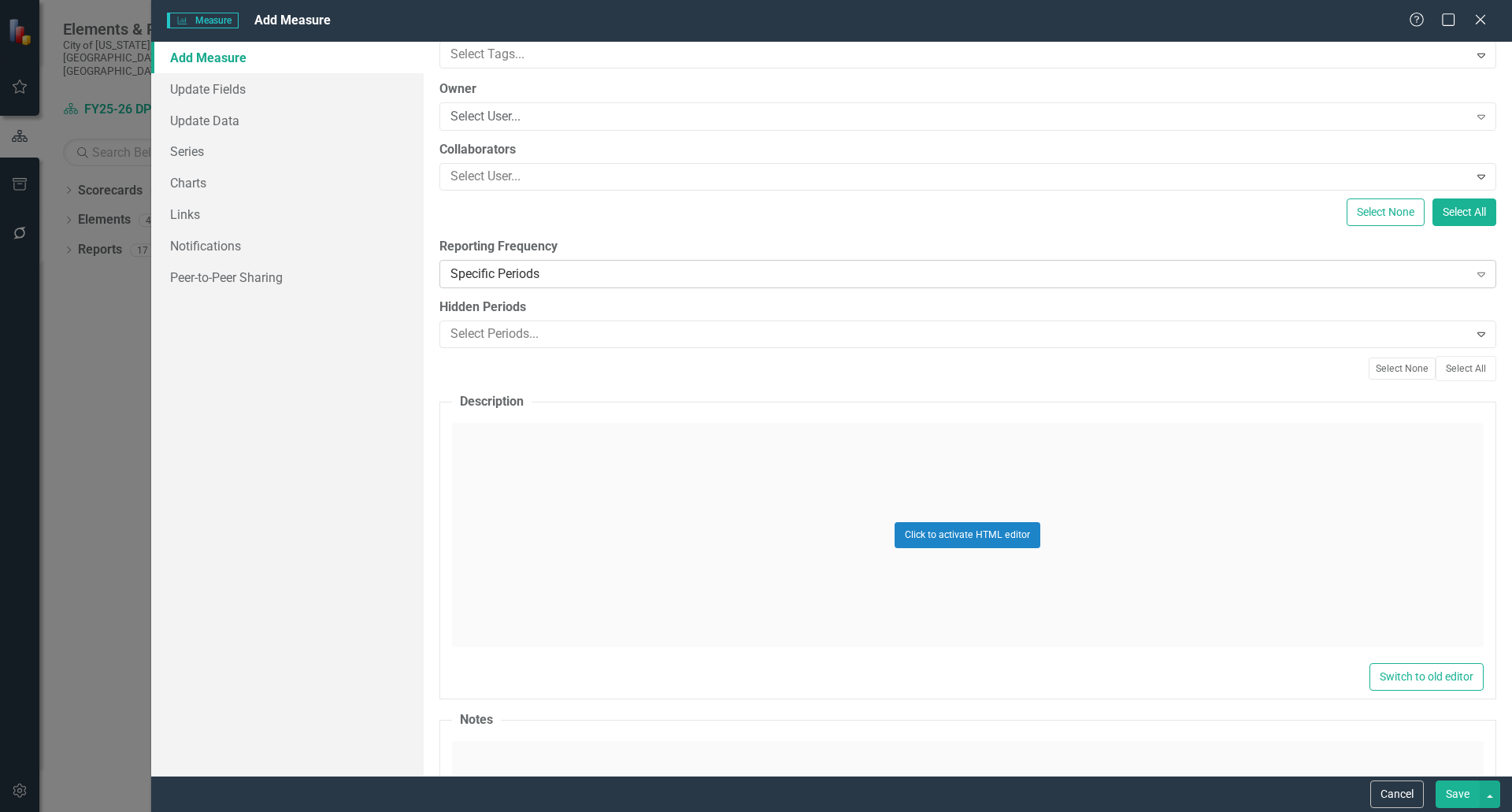
click at [642, 269] on div "Specific Periods" at bounding box center [959, 273] width 1019 height 18
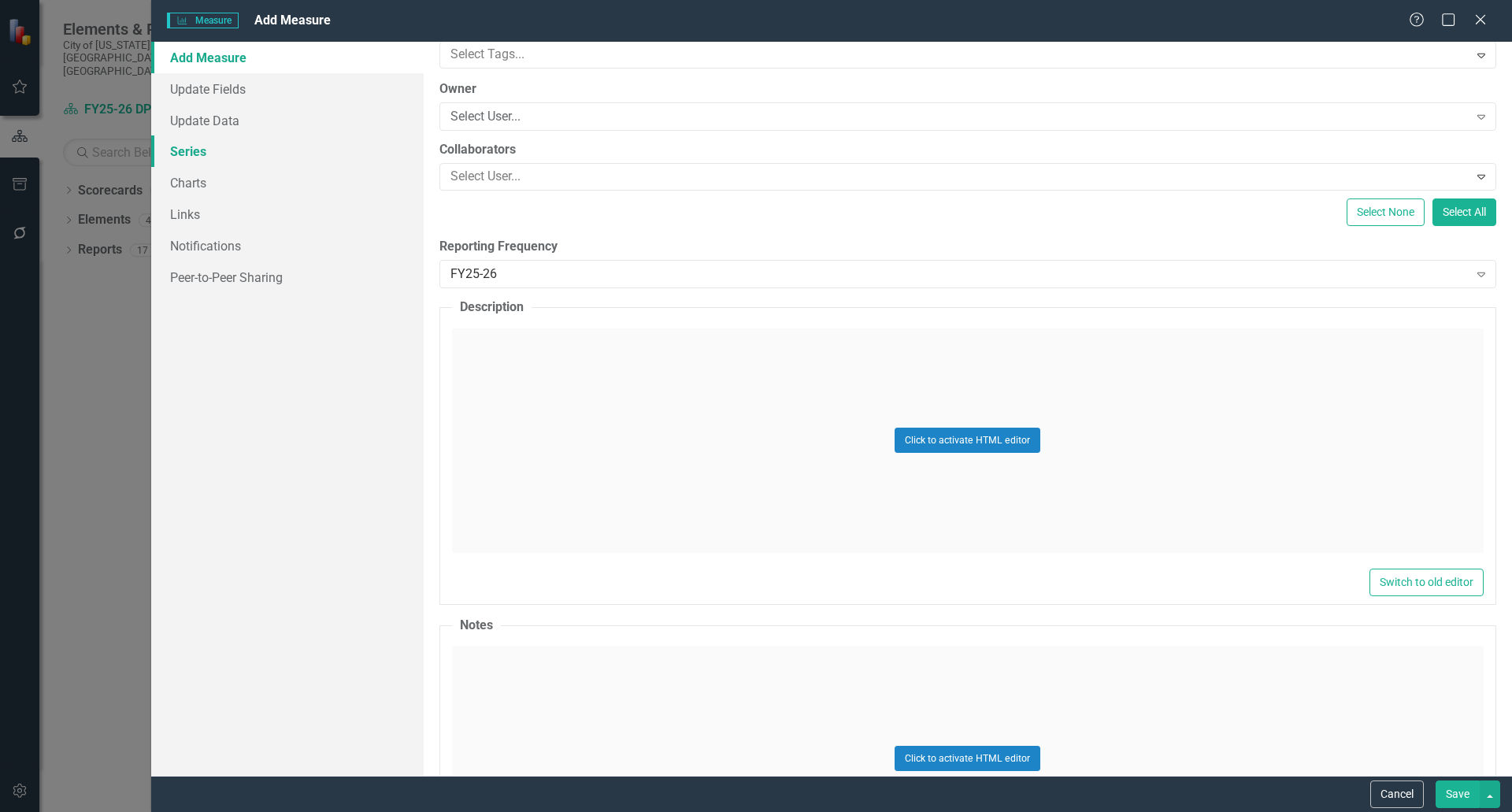
click at [224, 157] on link "Series" at bounding box center [287, 150] width 273 height 31
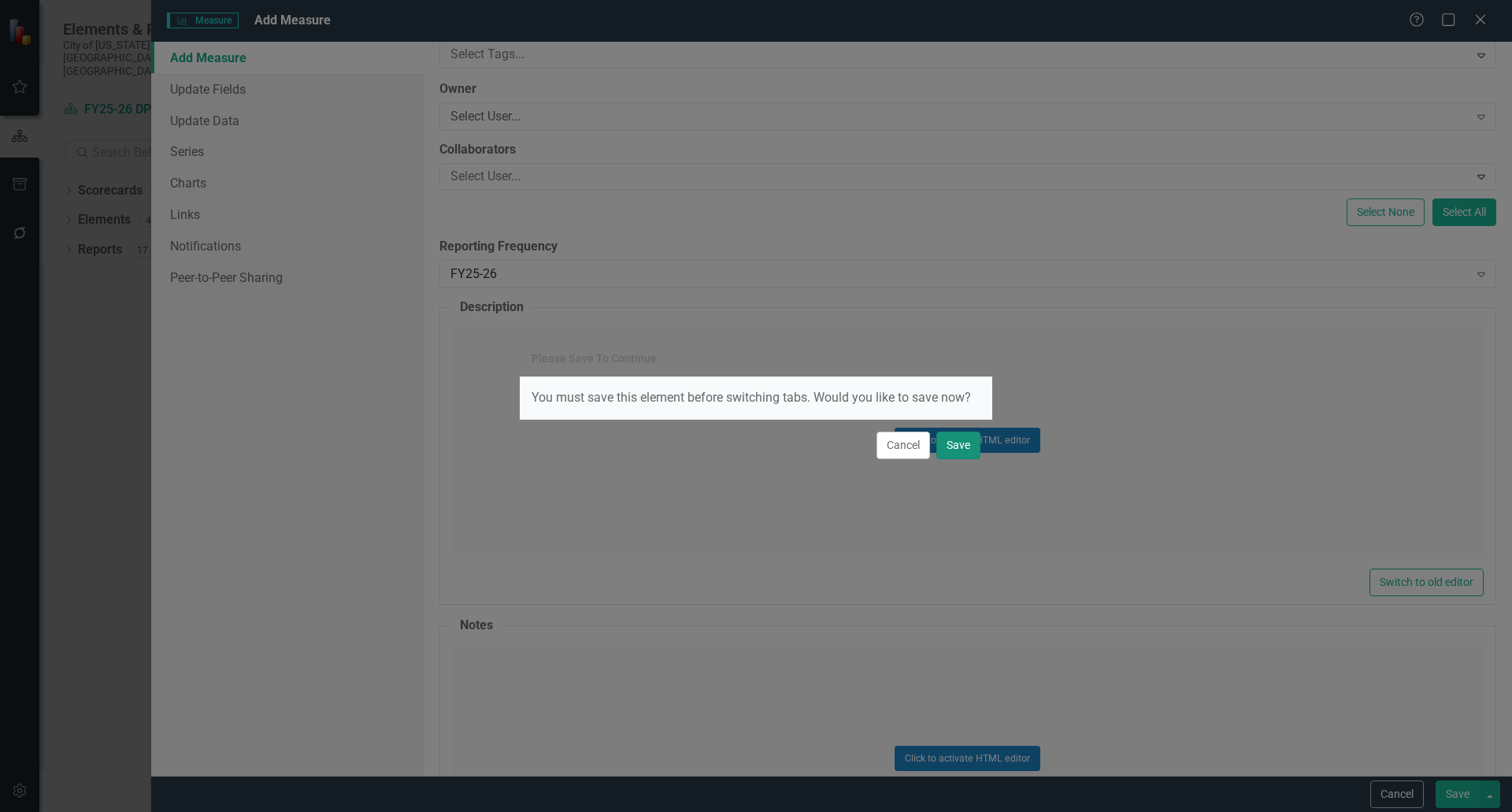
click at [961, 445] on button "Save" at bounding box center [958, 445] width 44 height 27
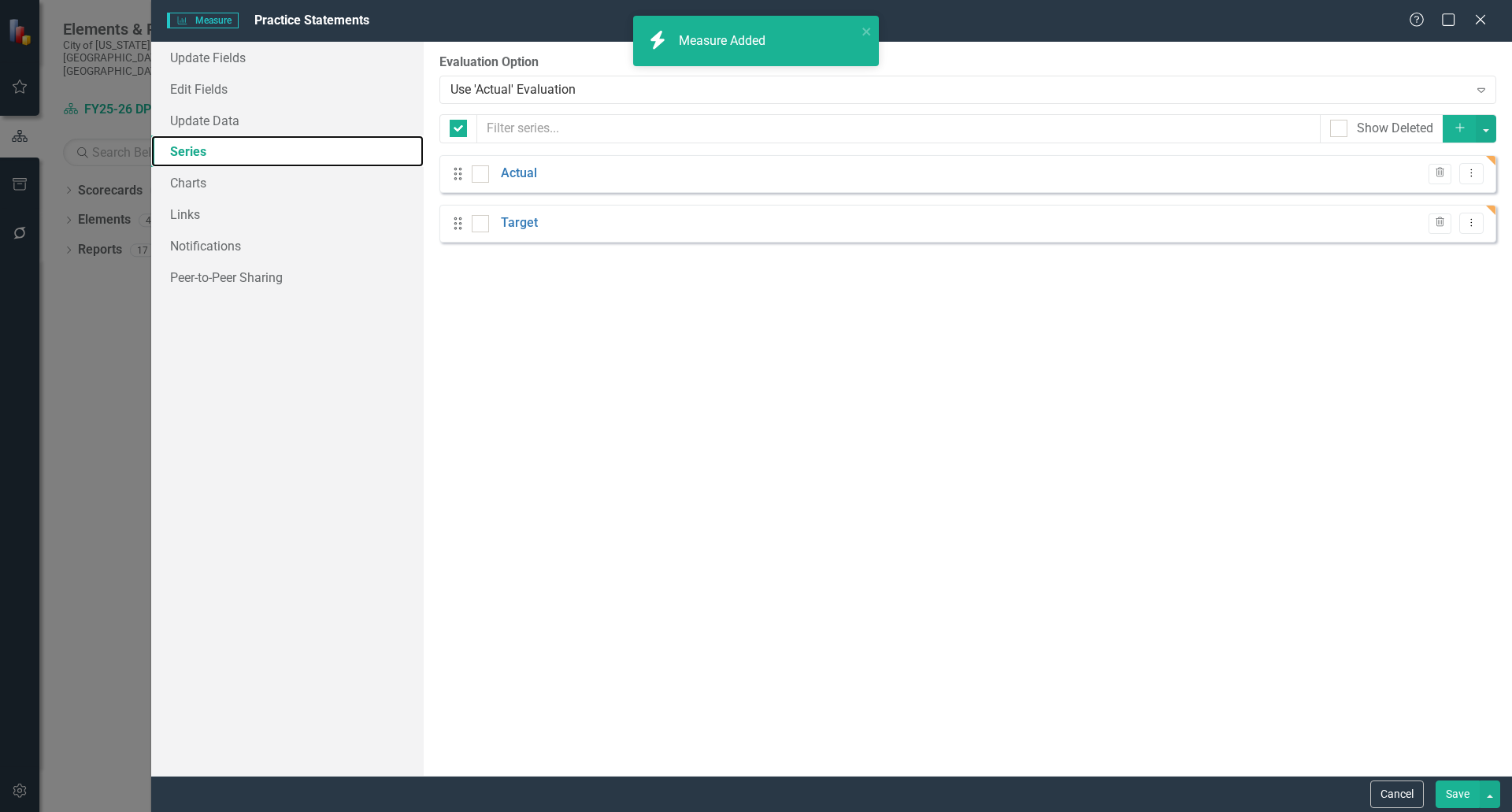
checkbox input "false"
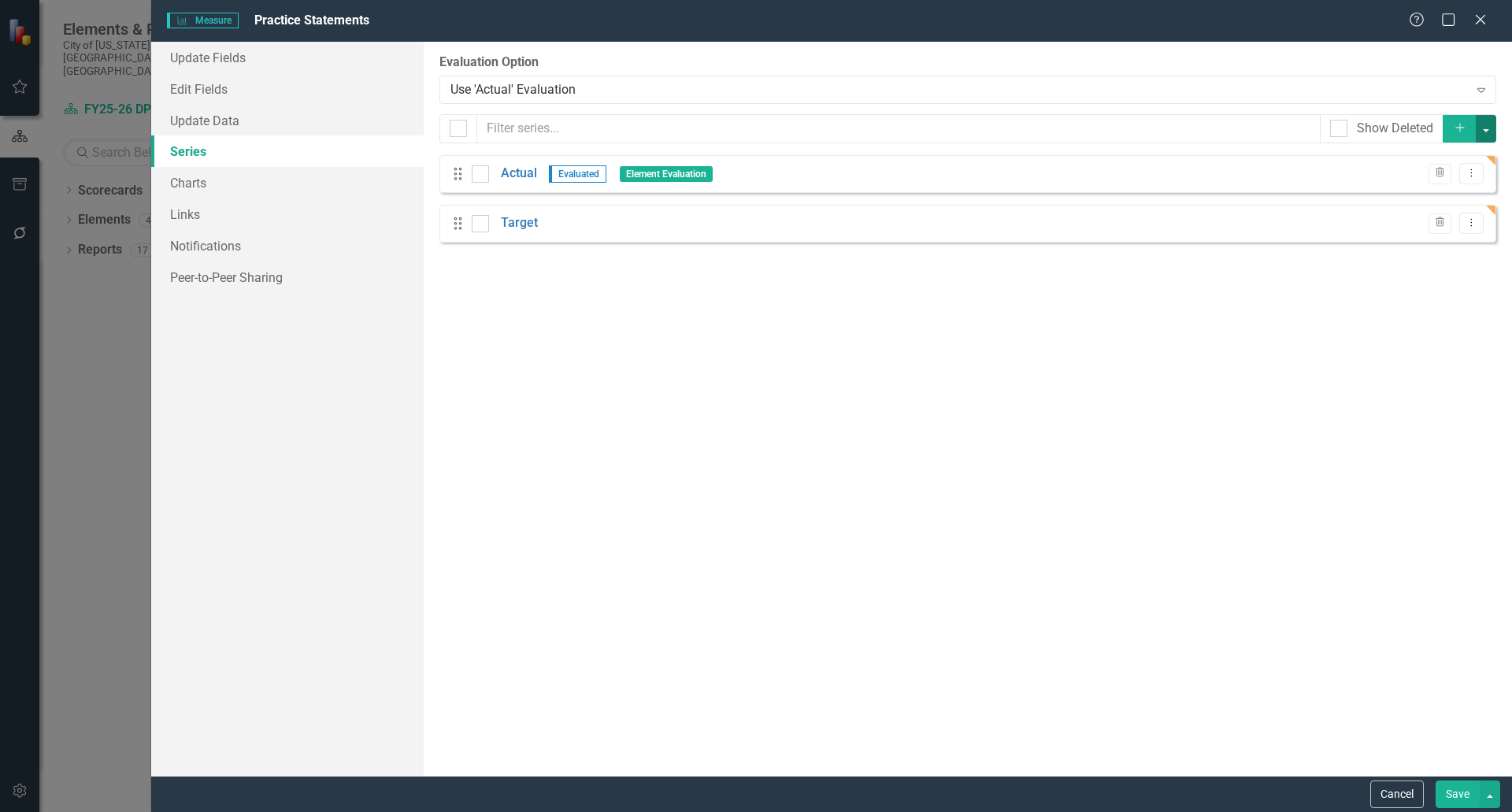
click at [1490, 130] on button "button" at bounding box center [1486, 129] width 21 height 27
click at [1450, 185] on link "Add Multiple Add Multiple" at bounding box center [1434, 187] width 125 height 29
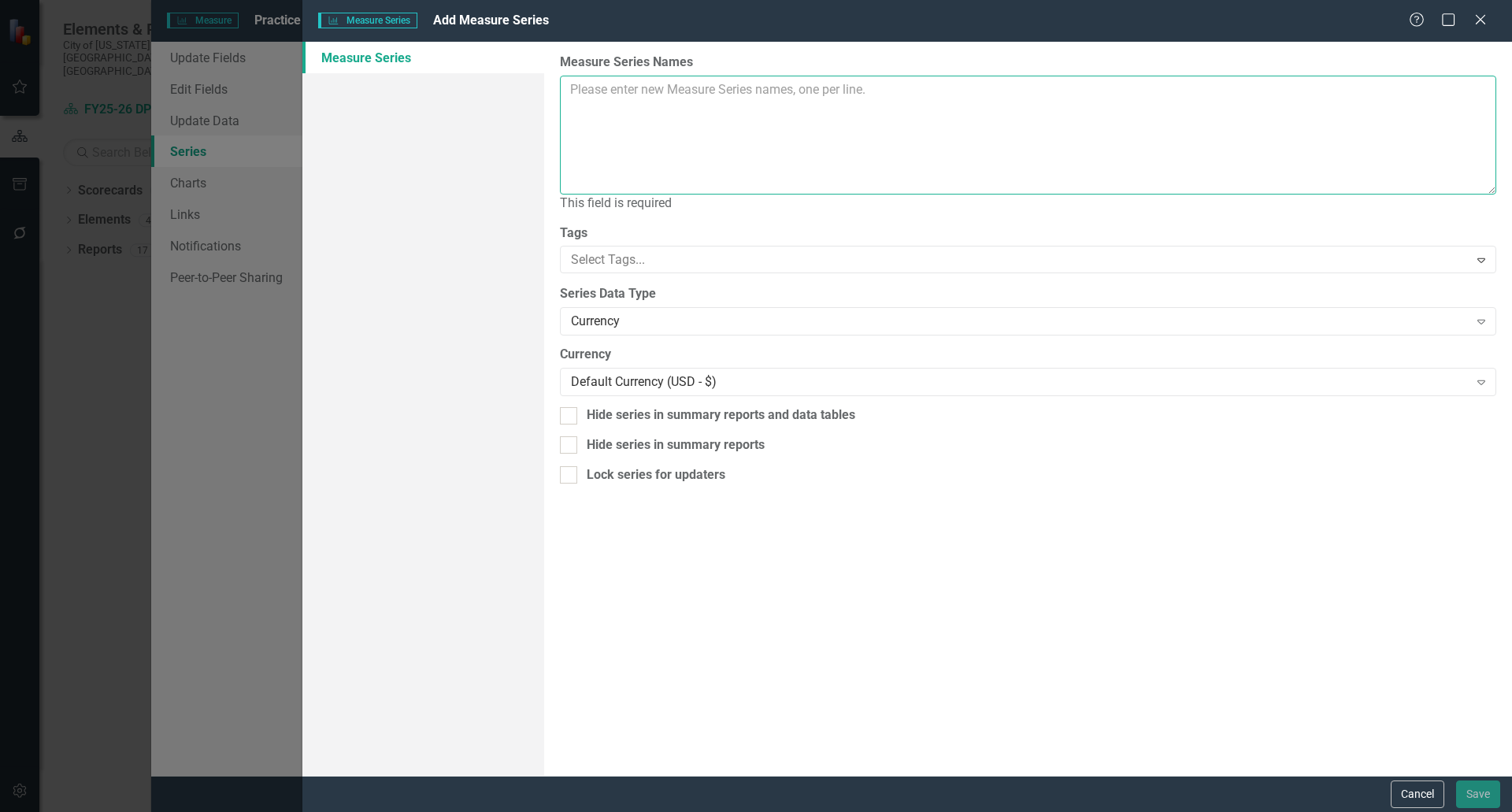
click at [580, 90] on textarea "Measure Series Names" at bounding box center [1027, 135] width 936 height 119
paste textarea "Dept. Wide (A) Dept. Wide (T) Business Center (A) Business Center (T) Eng. (A) …"
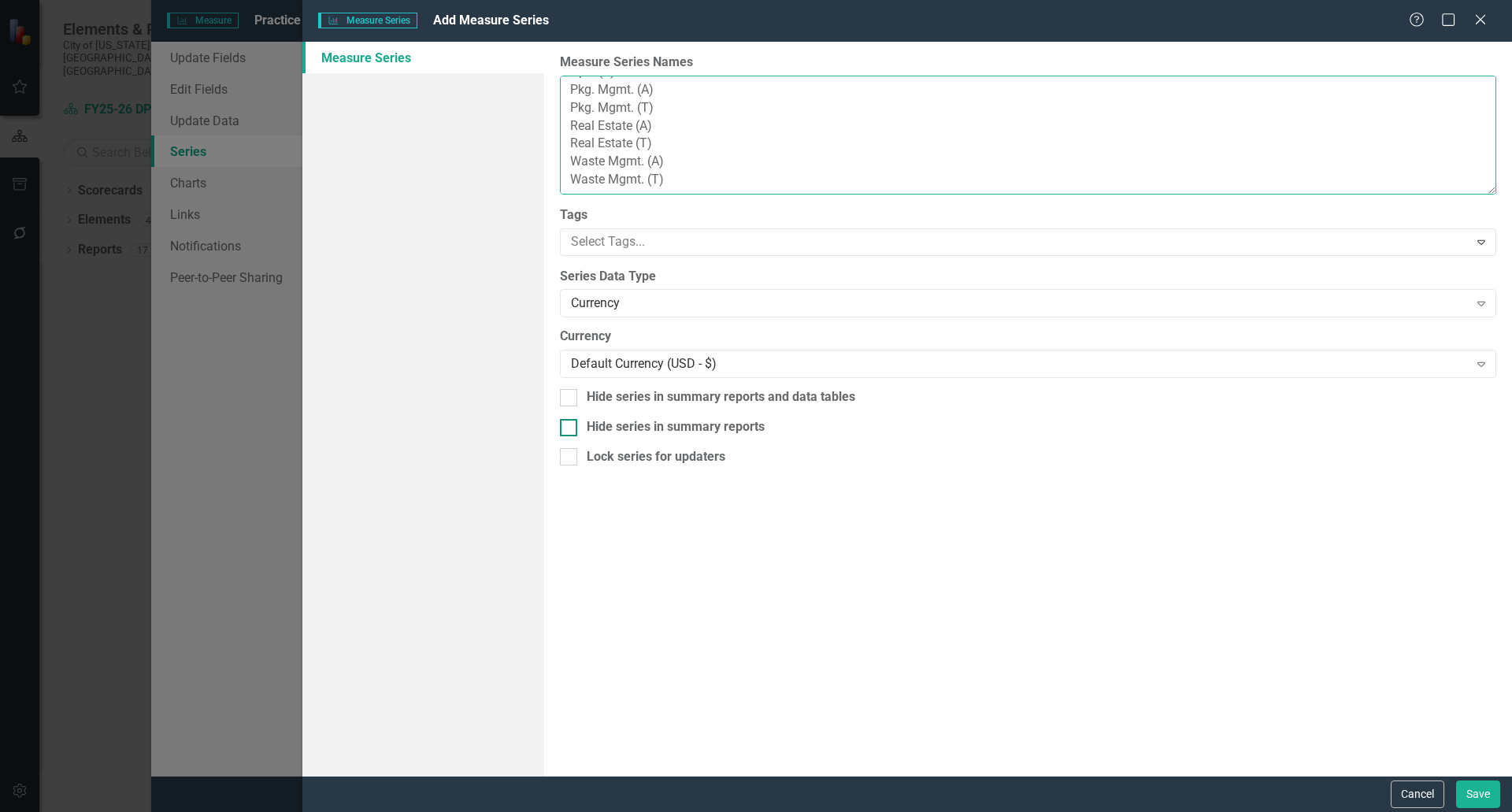
scroll to position [216, 0]
type textarea "Dept. Wide (A) Dept. Wide (T) Business Center (A) Business Center (T) Eng. (A) …"
click at [660, 297] on div "Currency" at bounding box center [1019, 303] width 897 height 18
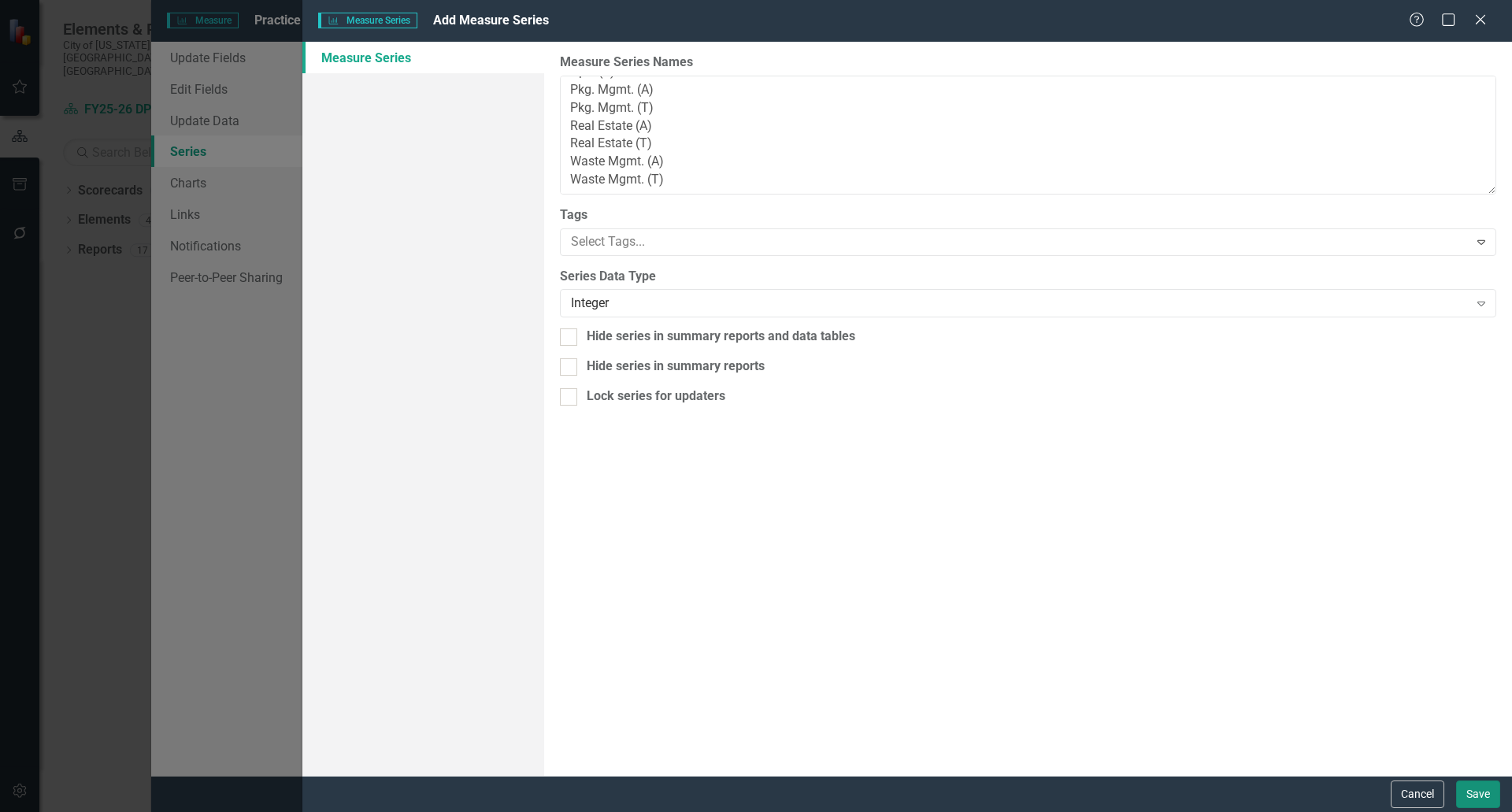
click at [1474, 790] on button "Save" at bounding box center [1478, 794] width 44 height 27
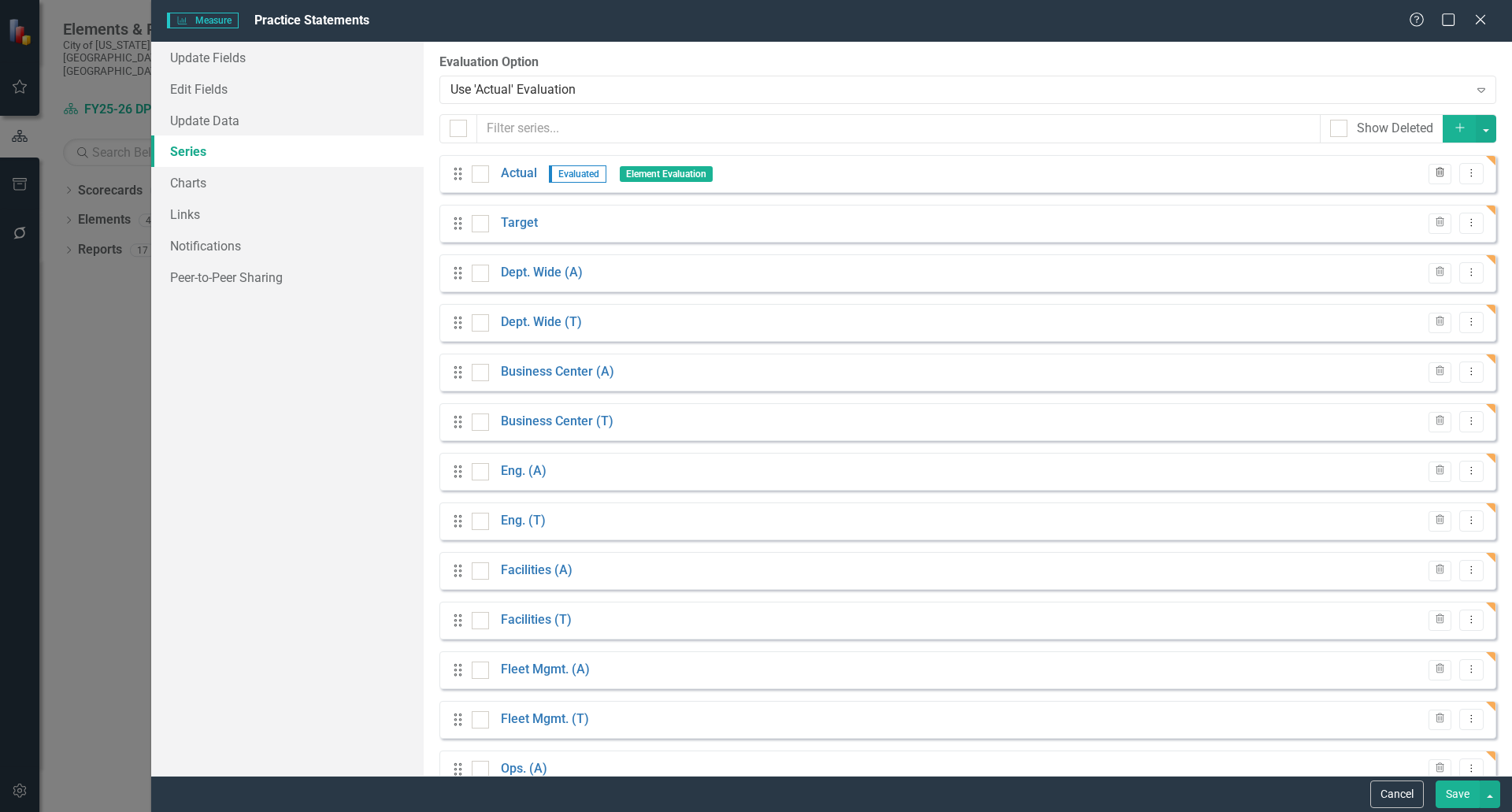
click at [1434, 176] on icon "Trash" at bounding box center [1440, 173] width 12 height 10
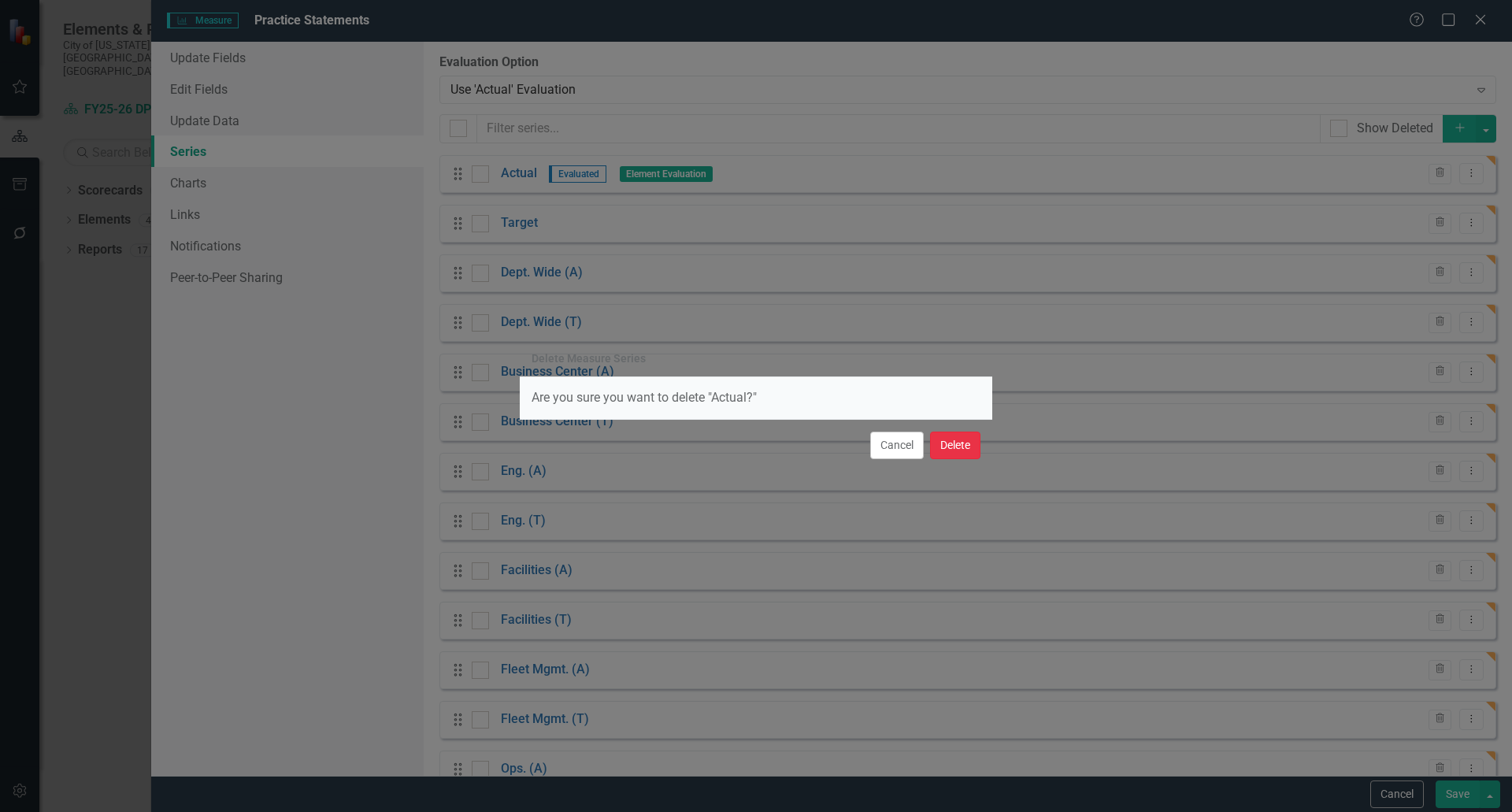
click at [948, 456] on button "Delete" at bounding box center [955, 445] width 50 height 27
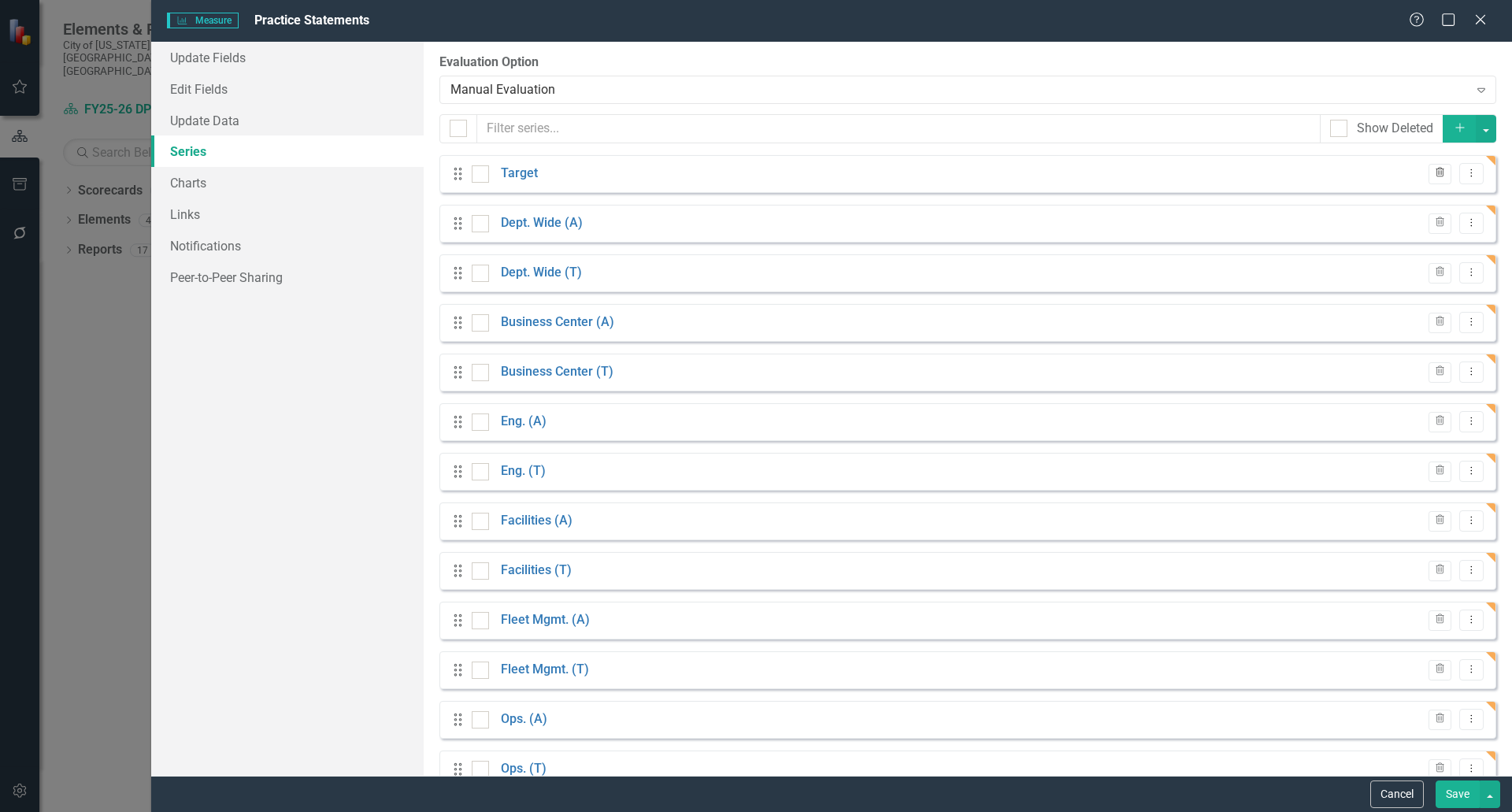
click at [1434, 176] on icon "Trash" at bounding box center [1440, 173] width 12 height 10
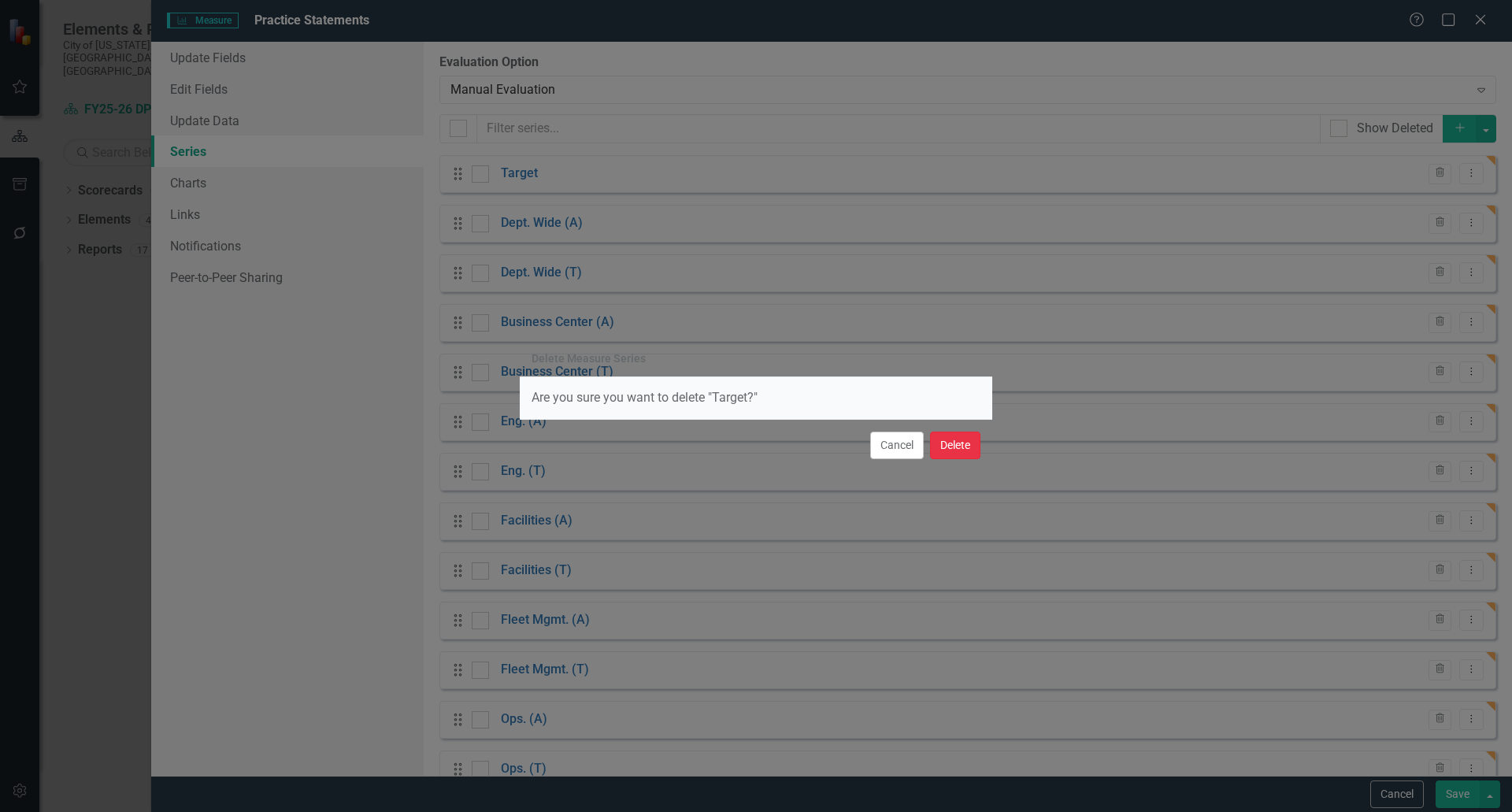
click at [959, 451] on button "Delete" at bounding box center [955, 445] width 50 height 27
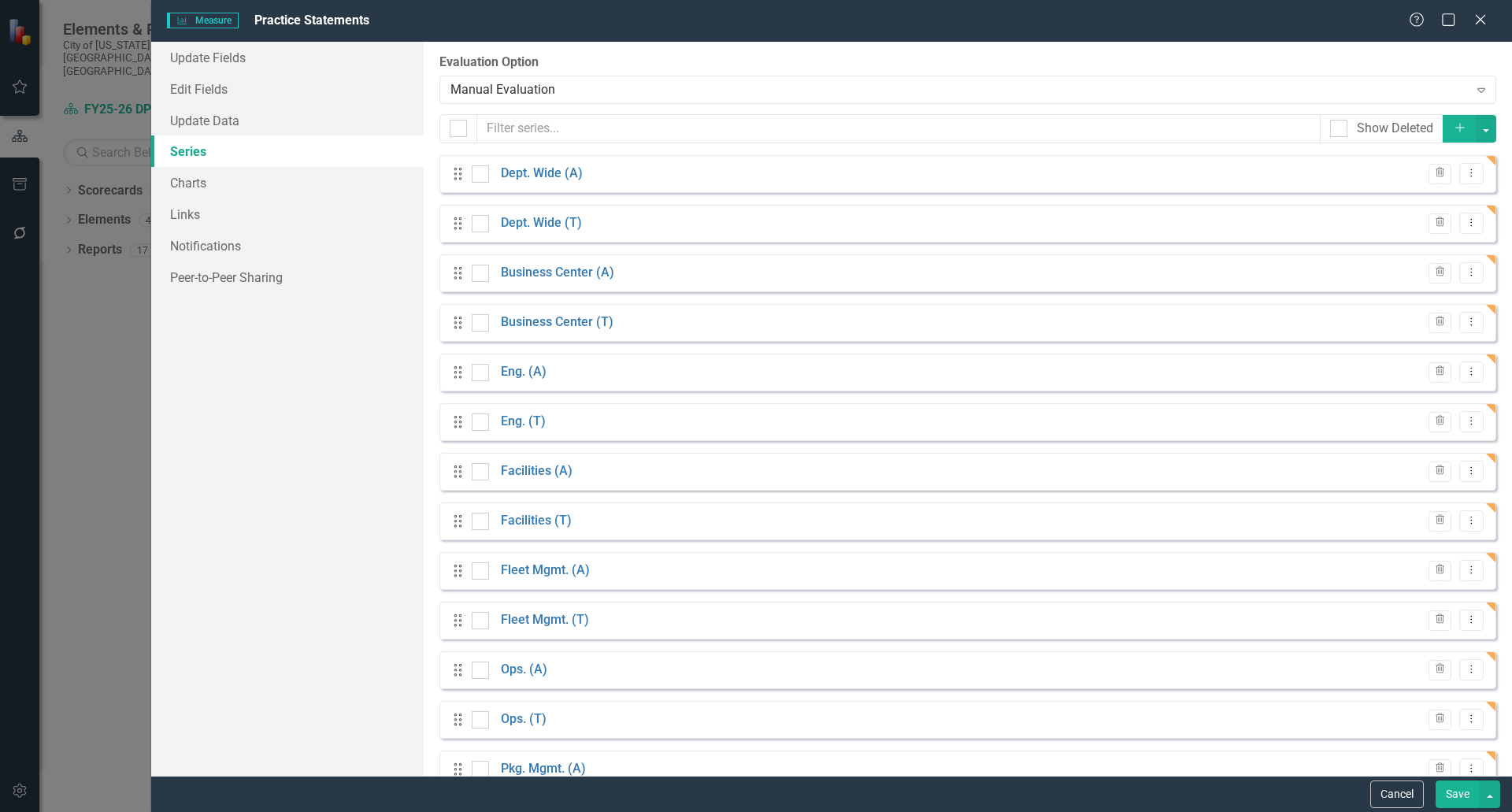
click at [1458, 788] on button "Save" at bounding box center [1458, 794] width 44 height 27
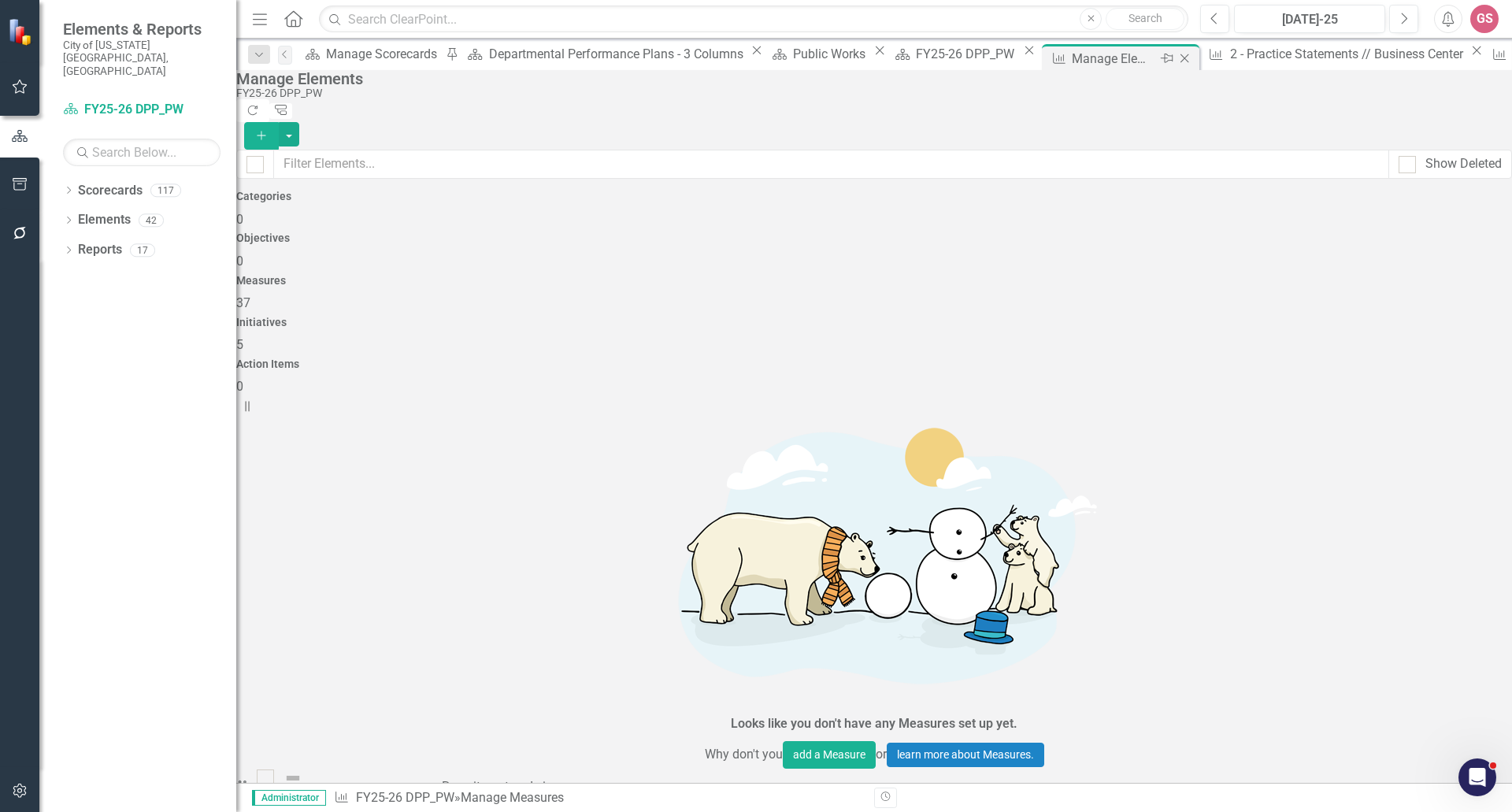
click at [1181, 58] on icon at bounding box center [1185, 58] width 9 height 9
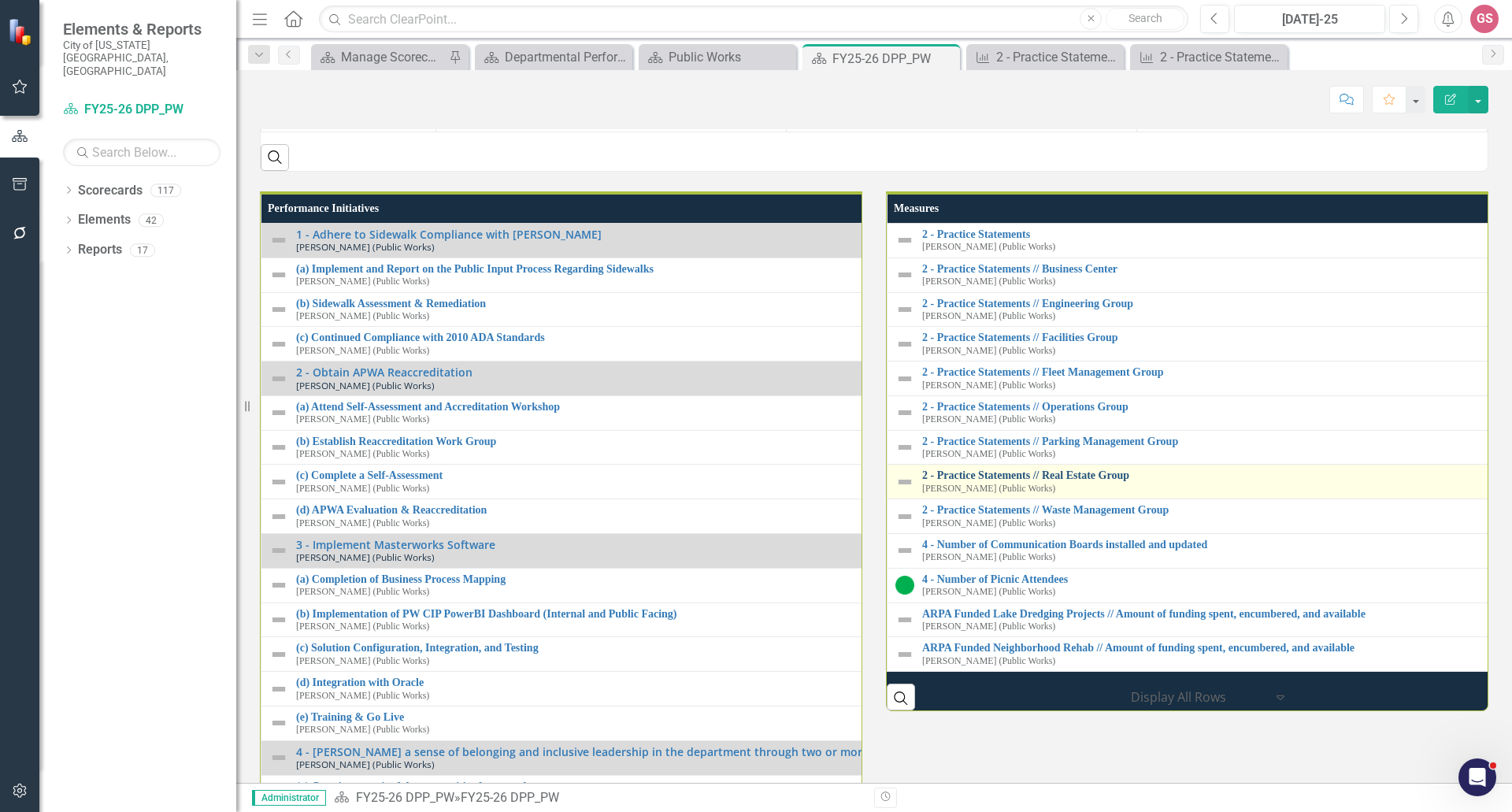
scroll to position [2052, 0]
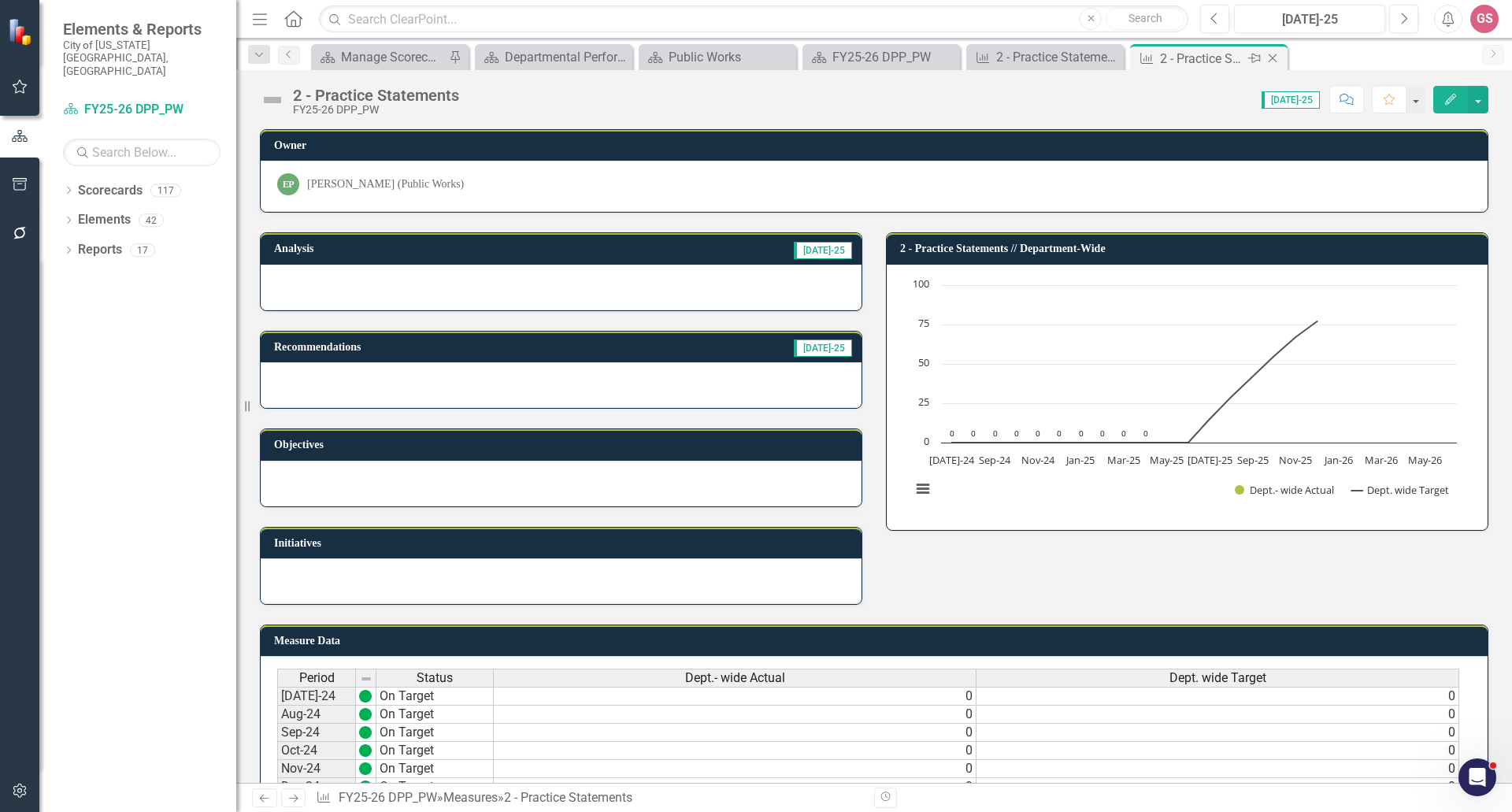
click at [1270, 56] on icon "Close" at bounding box center [1273, 58] width 16 height 13
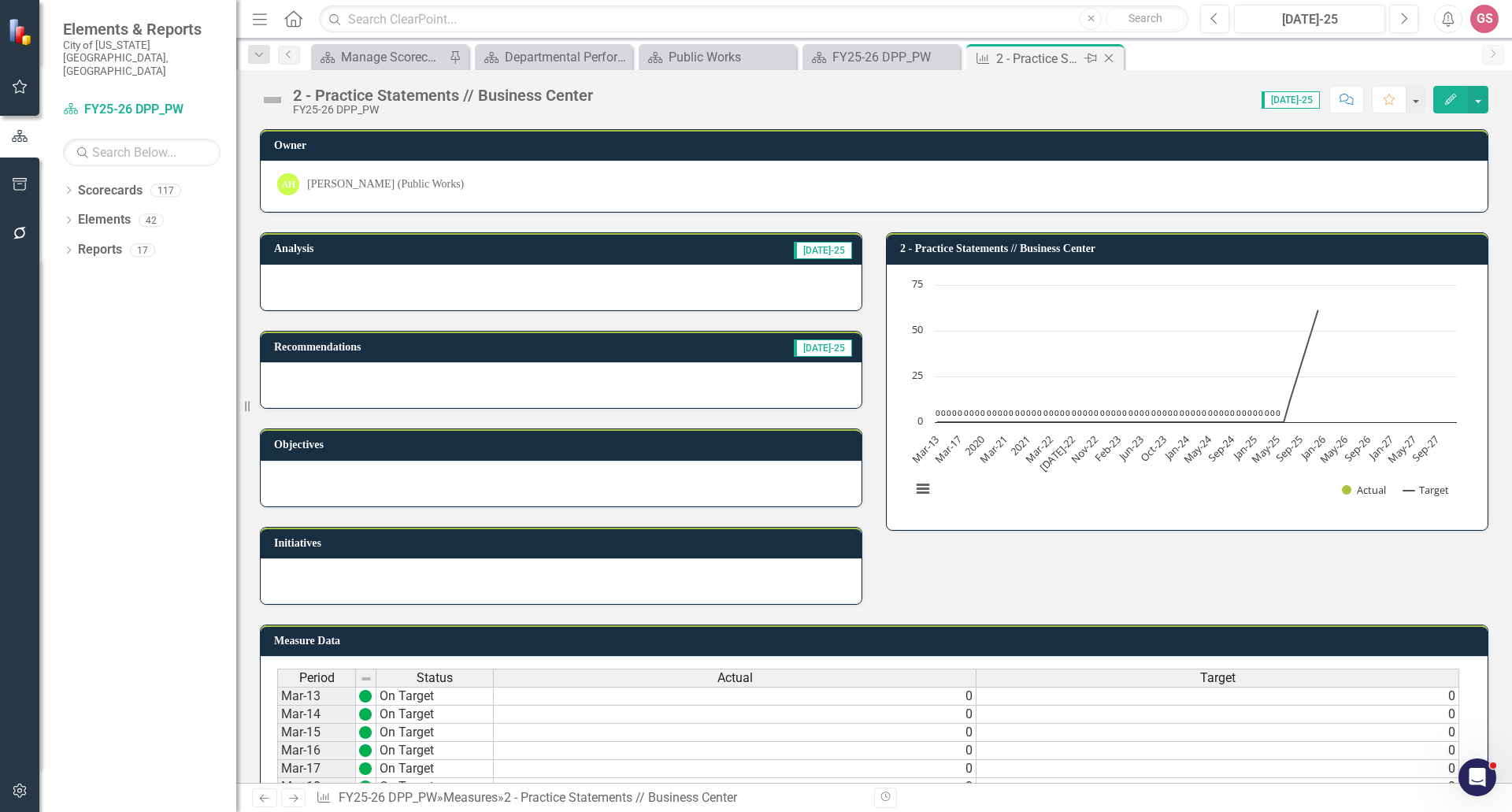
click at [1109, 56] on icon "Close" at bounding box center [1109, 58] width 16 height 13
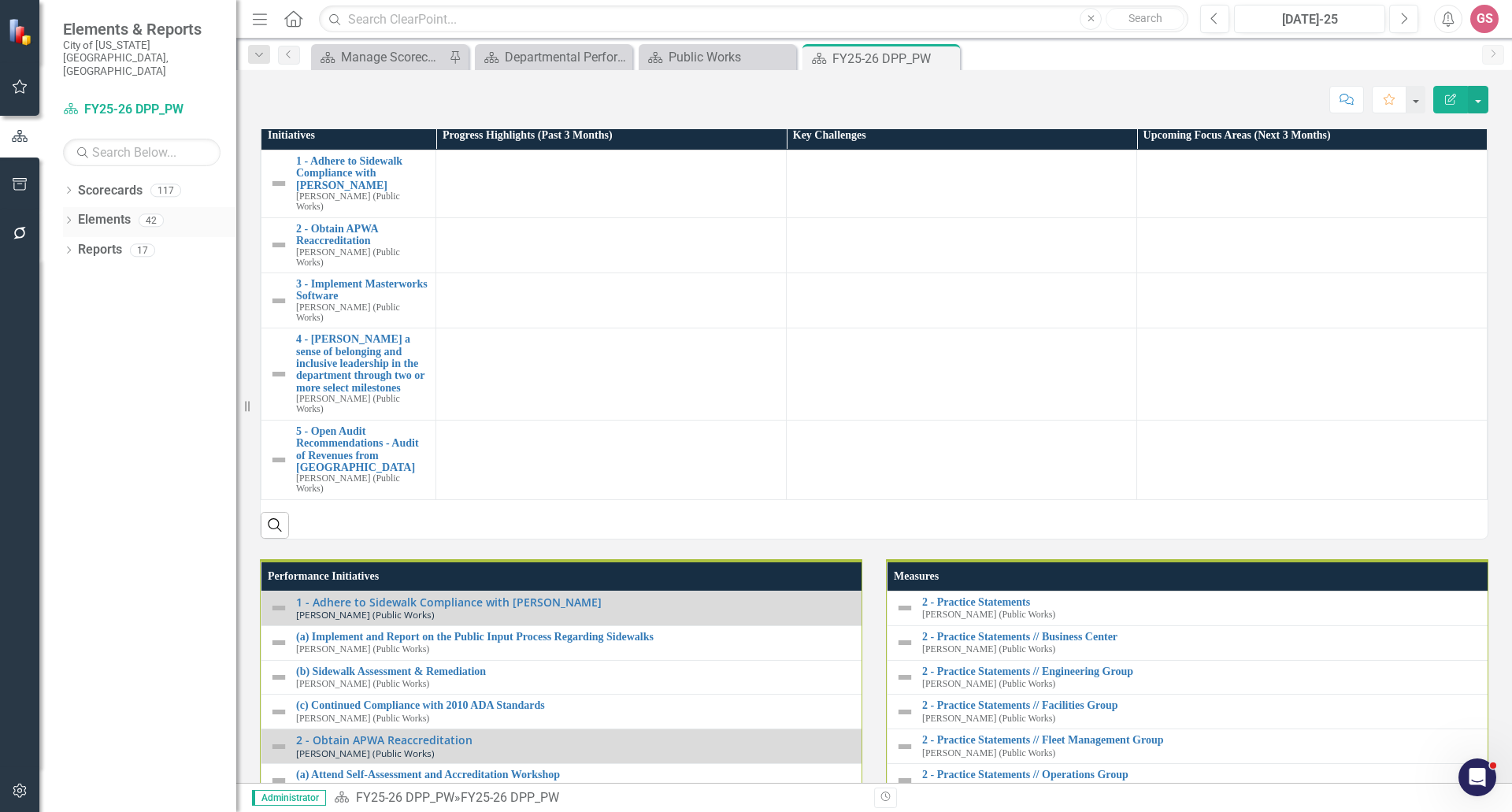
scroll to position [1443, 0]
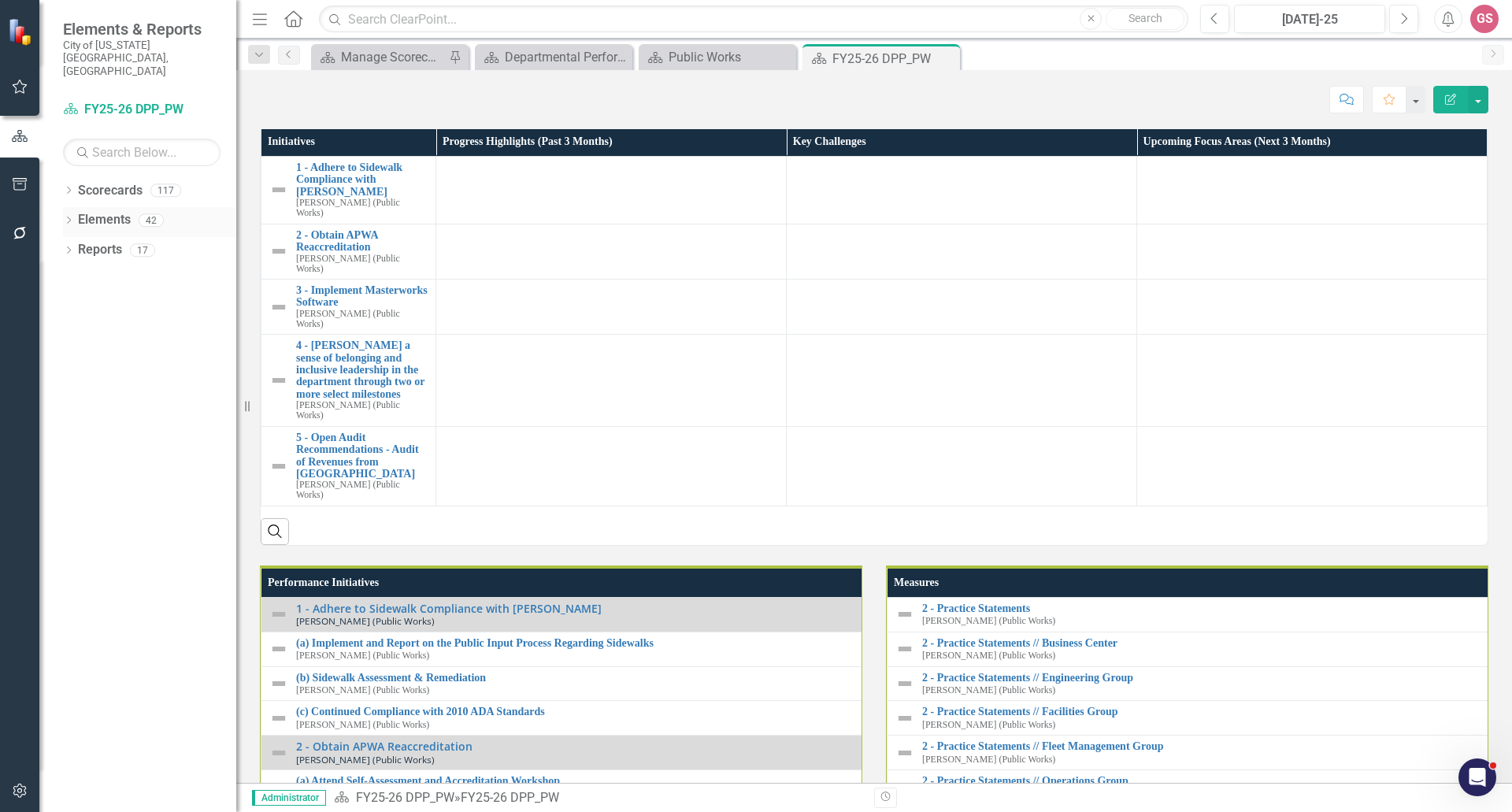
click at [90, 211] on link "Elements" at bounding box center [105, 220] width 53 height 18
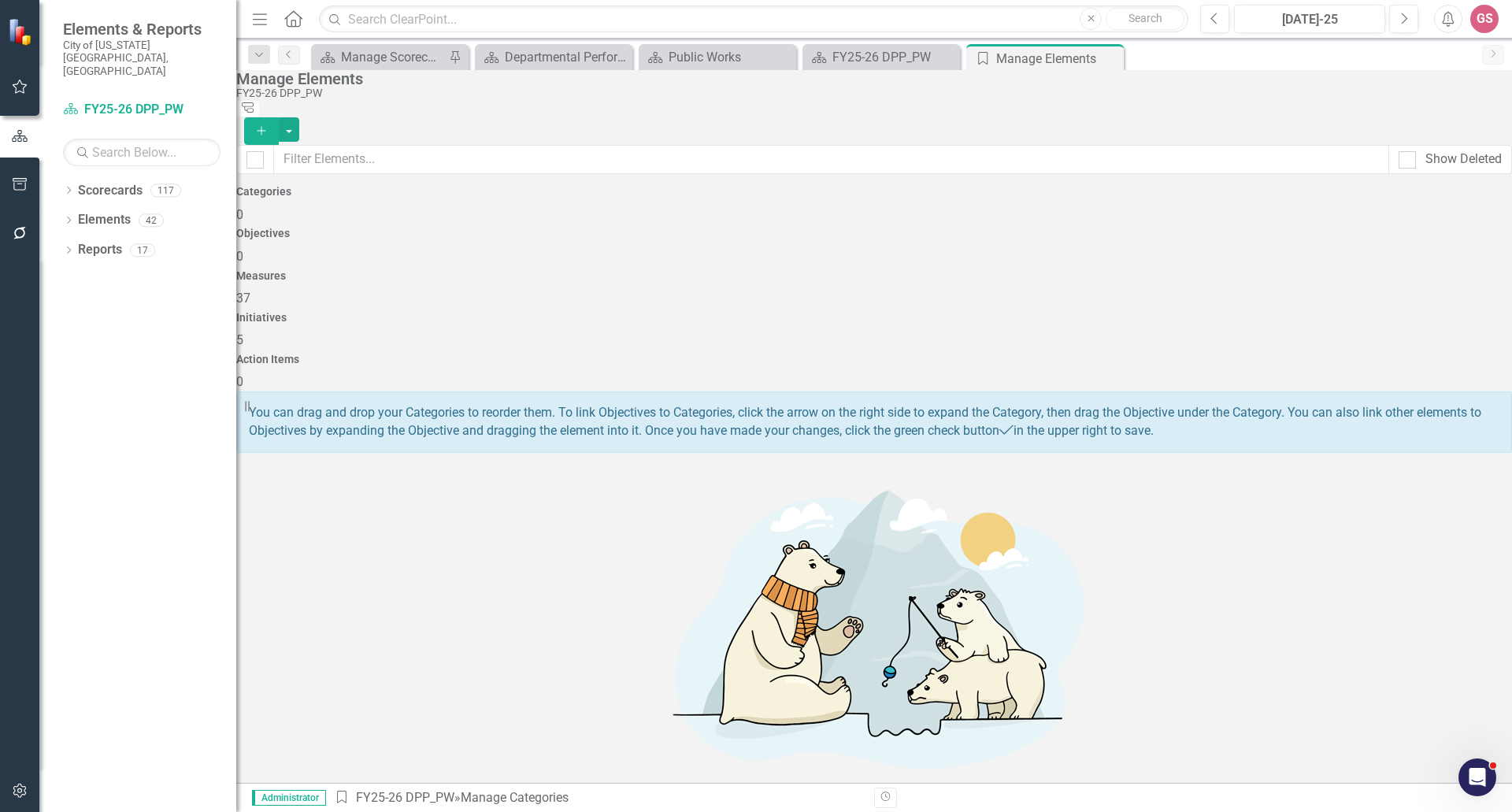
click at [868, 270] on div "Measures" at bounding box center [875, 276] width 1276 height 12
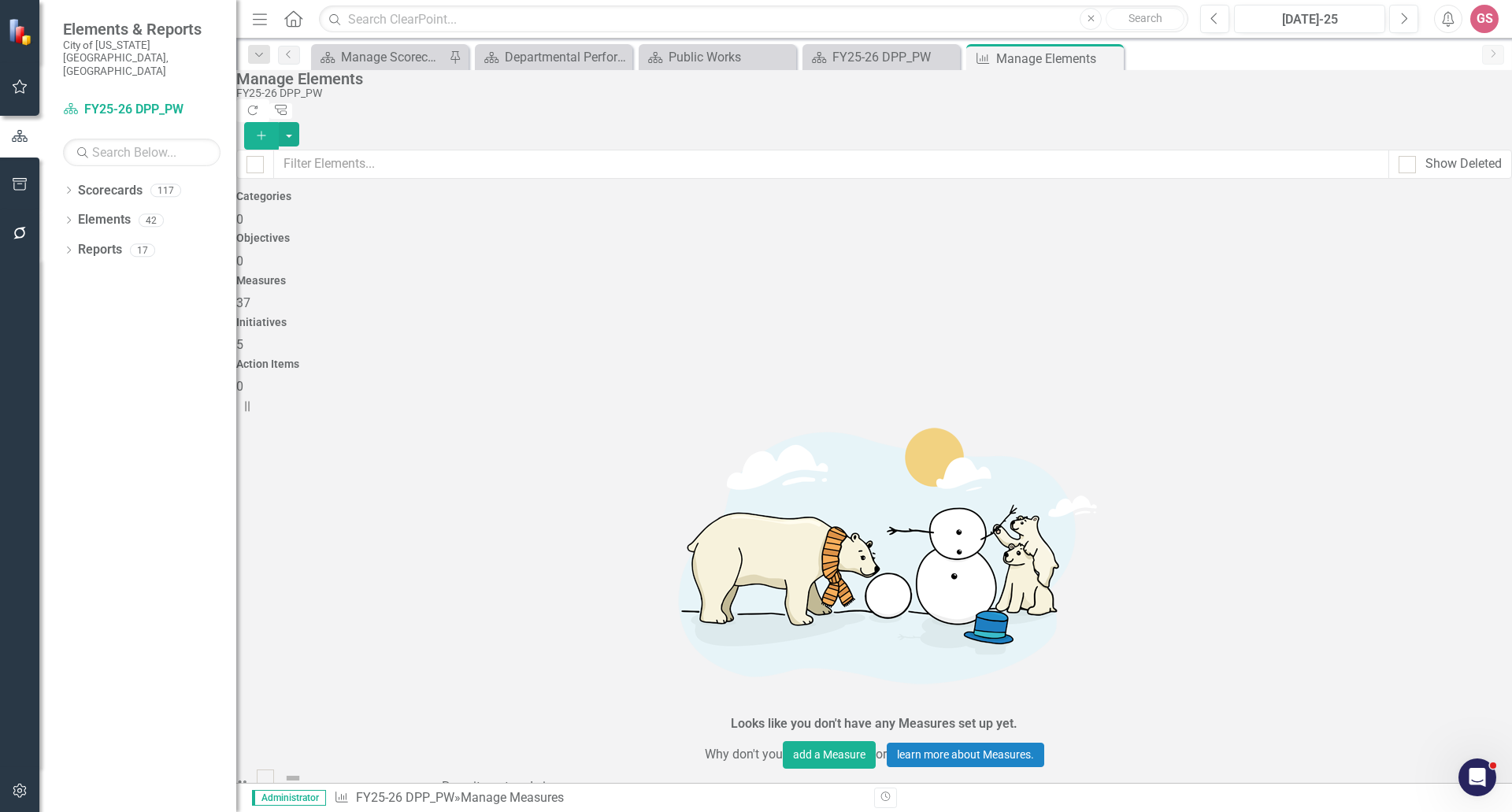
scroll to position [1337, 0]
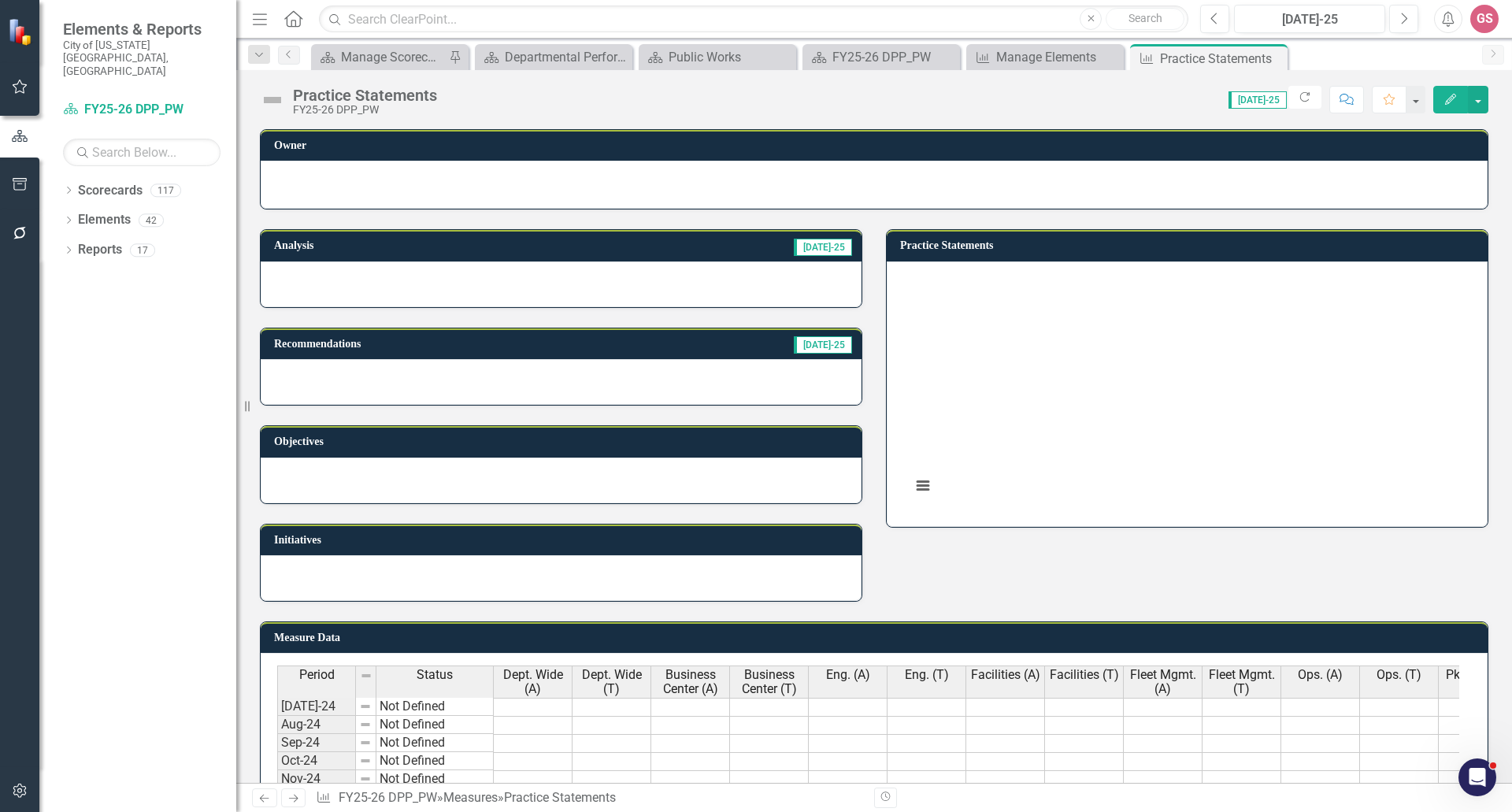
click at [455, 168] on div at bounding box center [874, 185] width 1227 height 48
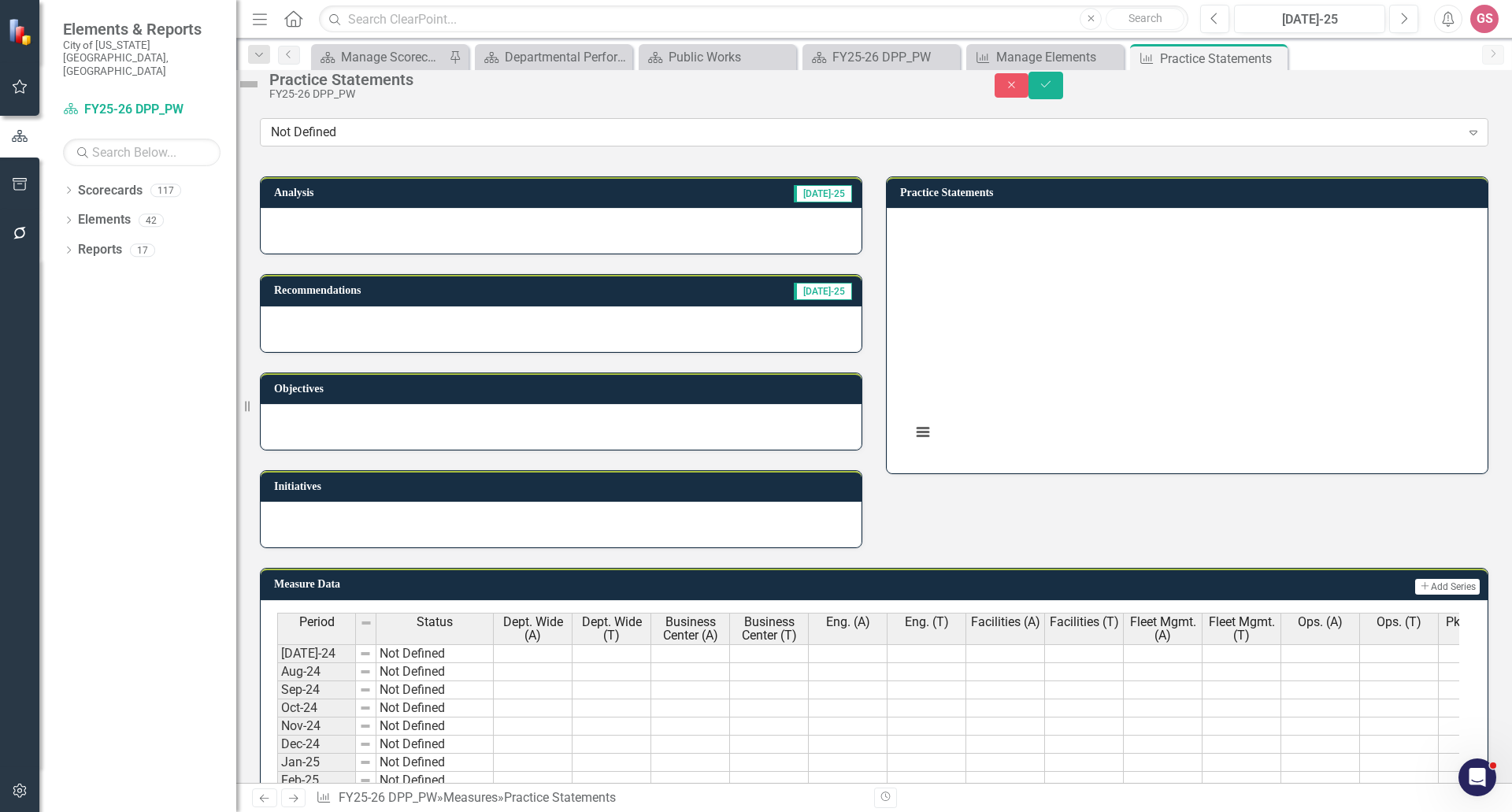
click at [465, 141] on div "Not Defined" at bounding box center [866, 133] width 1190 height 18
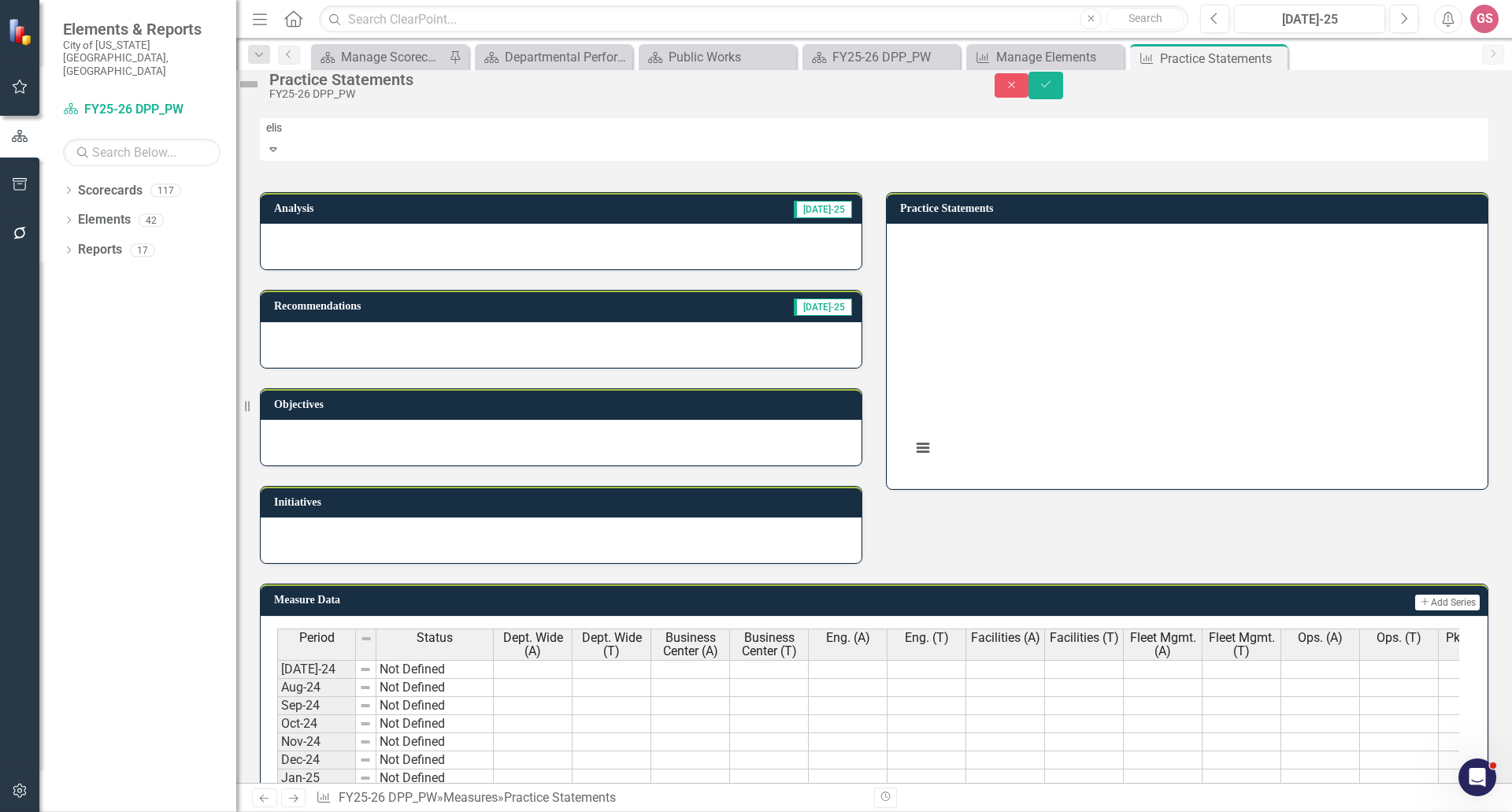
type input "elisa"
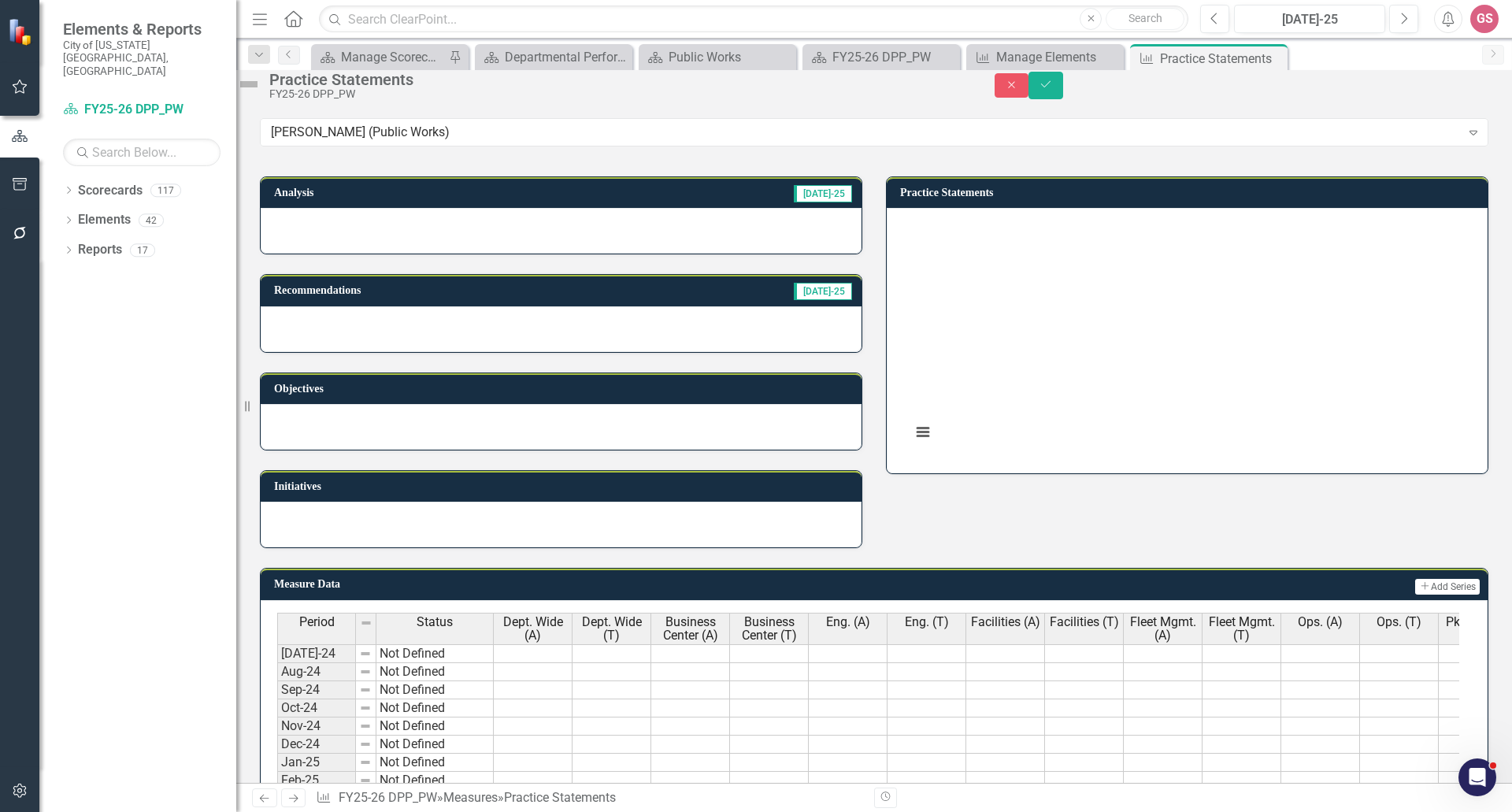
click at [469, 449] on div at bounding box center [561, 426] width 601 height 46
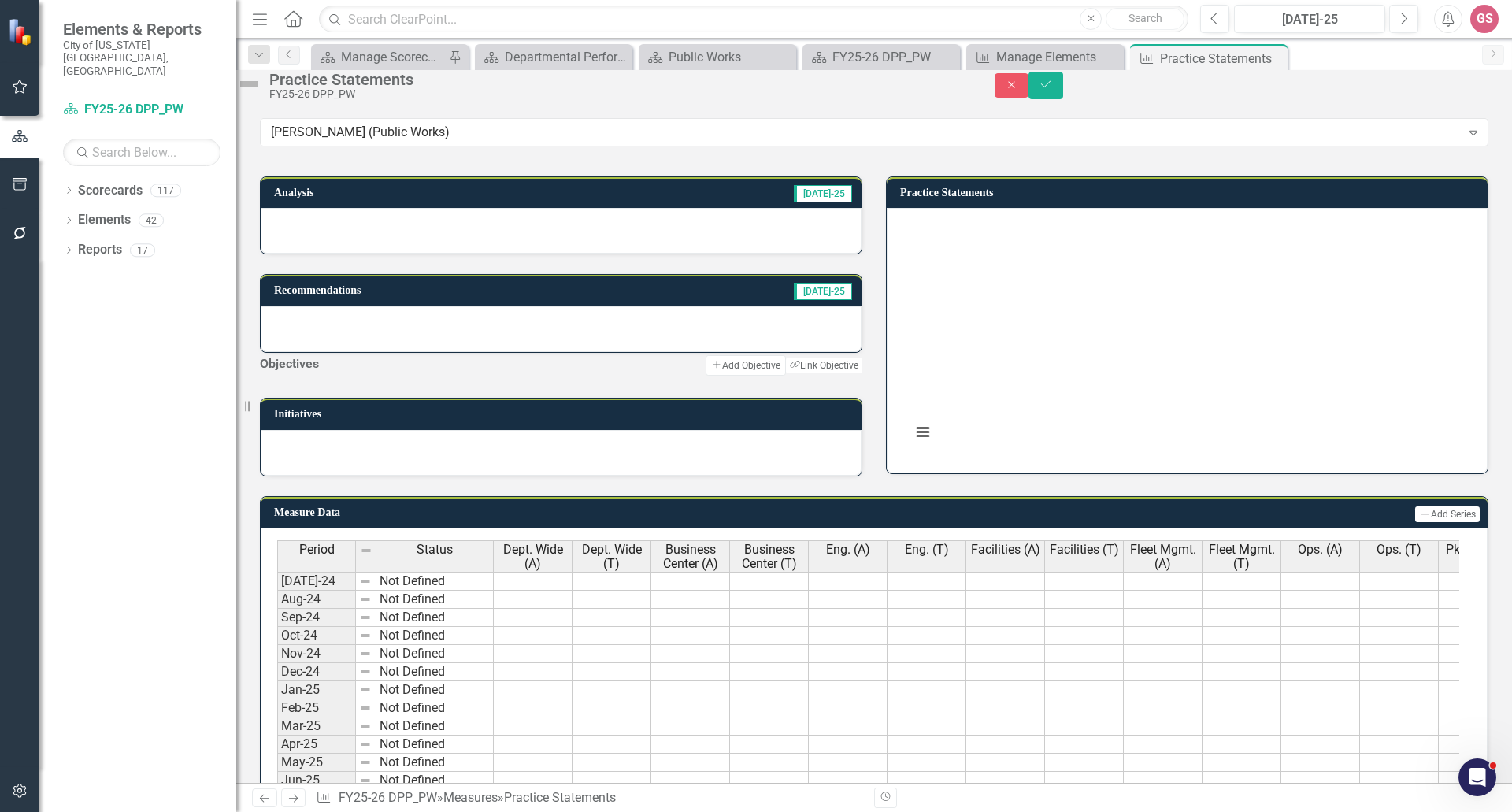
click at [573, 378] on div at bounding box center [561, 378] width 603 height 0
click at [531, 379] on div "Objectives Add Add Objective Link Tag Link Objective" at bounding box center [561, 365] width 603 height 26
click at [768, 379] on div "Objectives Add Add Objective Link Tag Link Objective" at bounding box center [561, 365] width 603 height 26
click at [383, 253] on div at bounding box center [561, 230] width 601 height 46
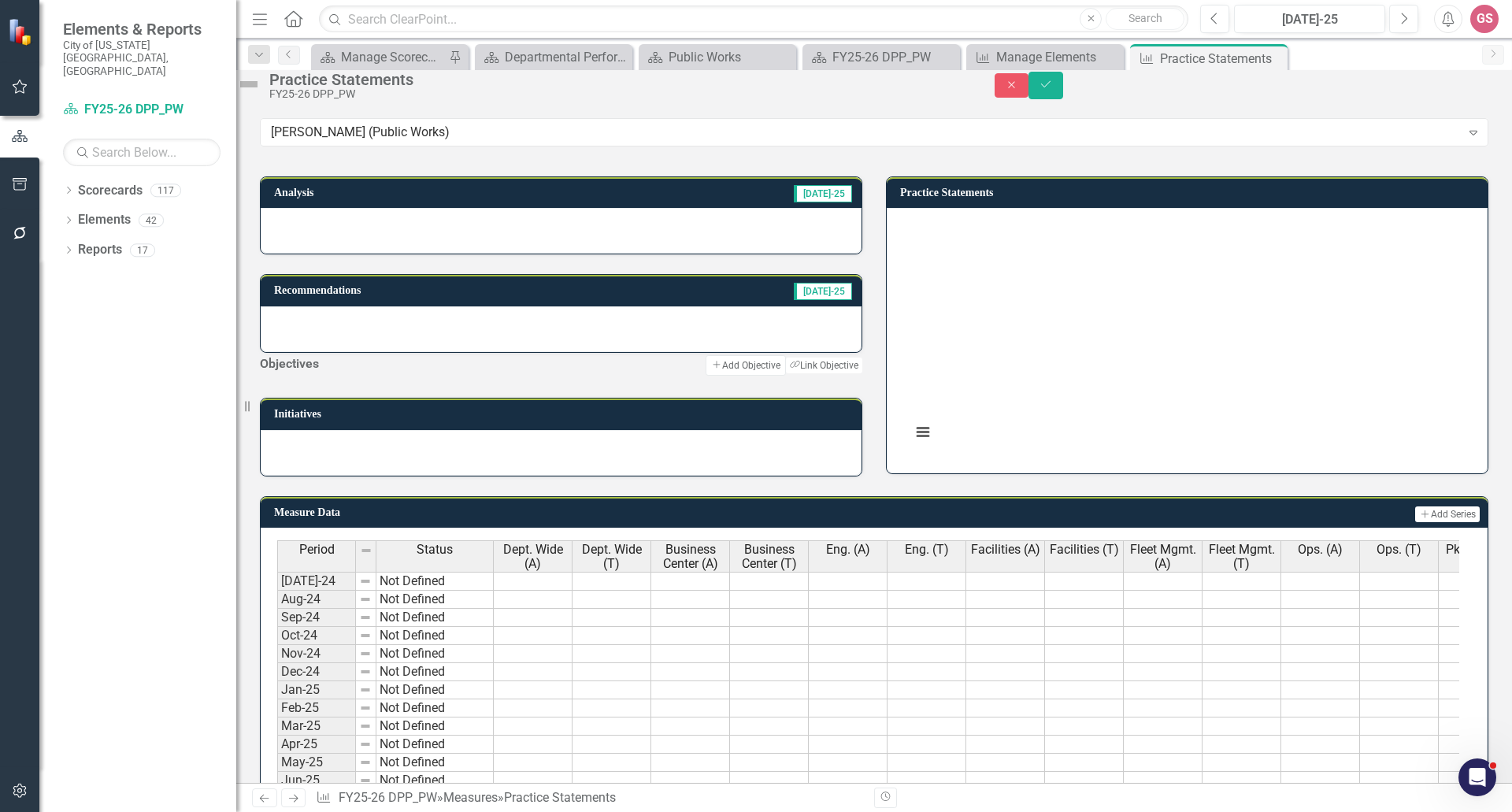
click at [383, 253] on div at bounding box center [561, 230] width 601 height 46
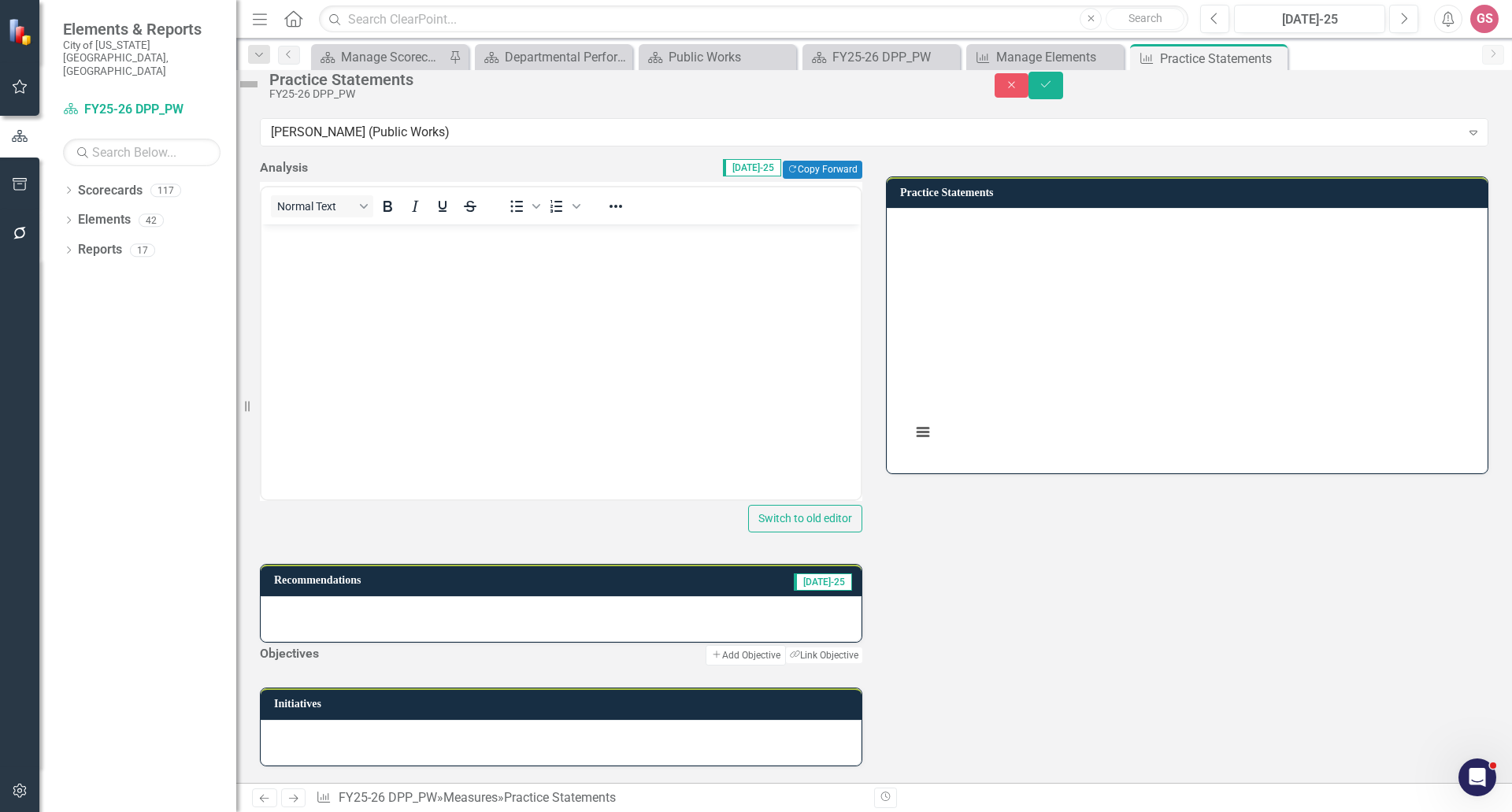
click at [339, 269] on body "Rich Text Area. Press ALT-0 for help." at bounding box center [561, 343] width 600 height 237
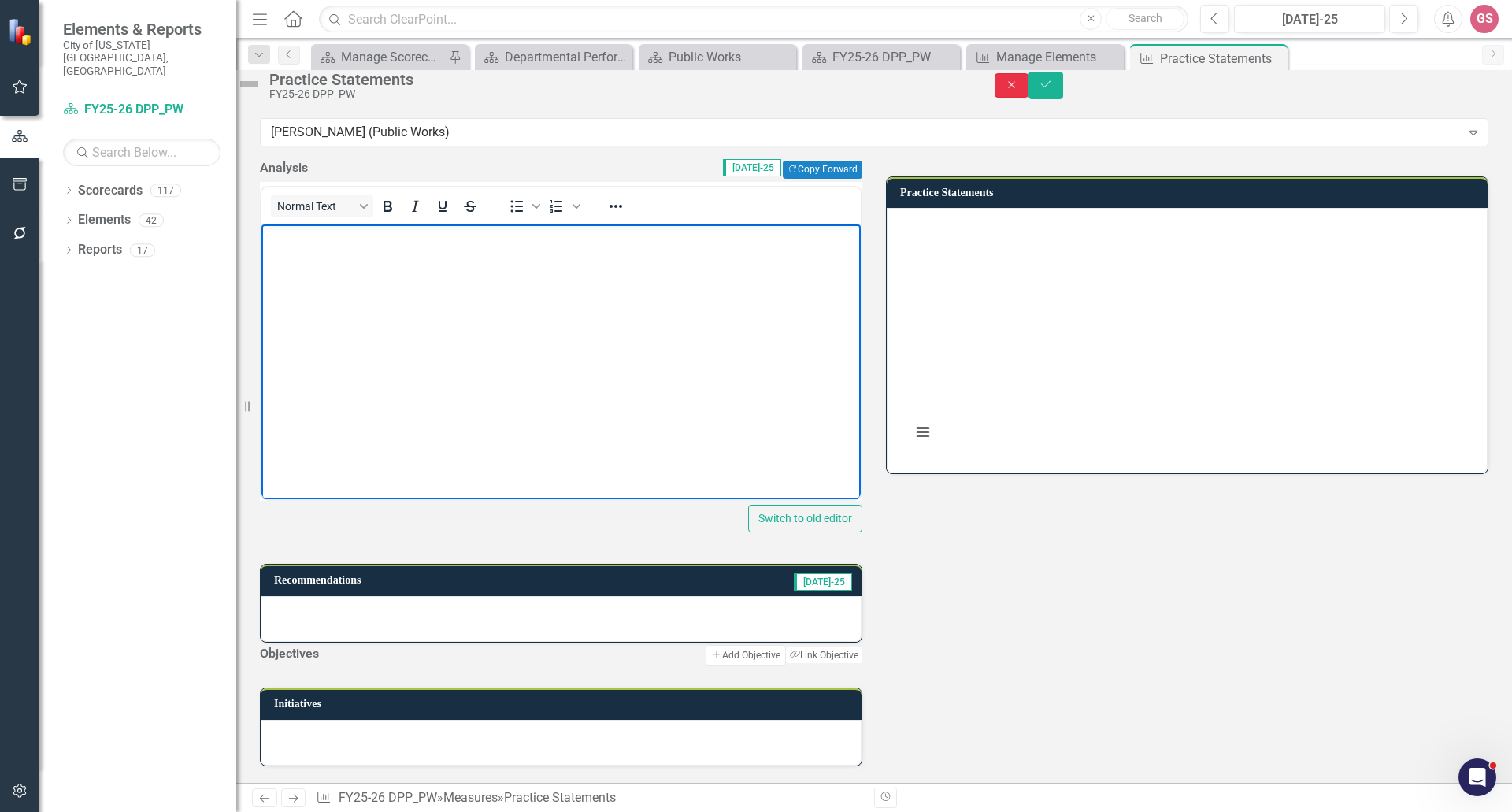
click at [1019, 90] on icon "Close" at bounding box center [1012, 85] width 14 height 11
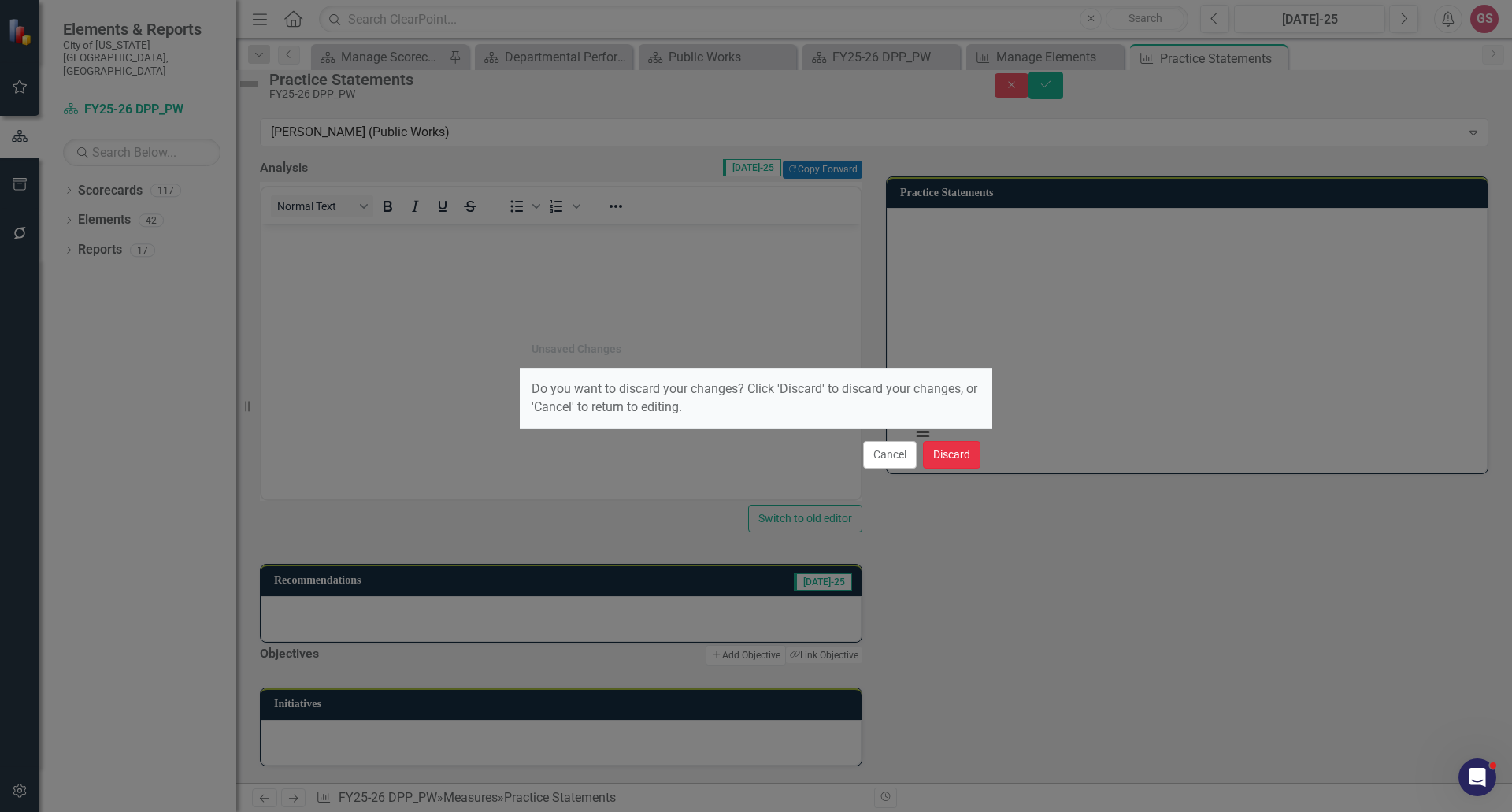
click at [945, 446] on button "Discard" at bounding box center [952, 455] width 58 height 27
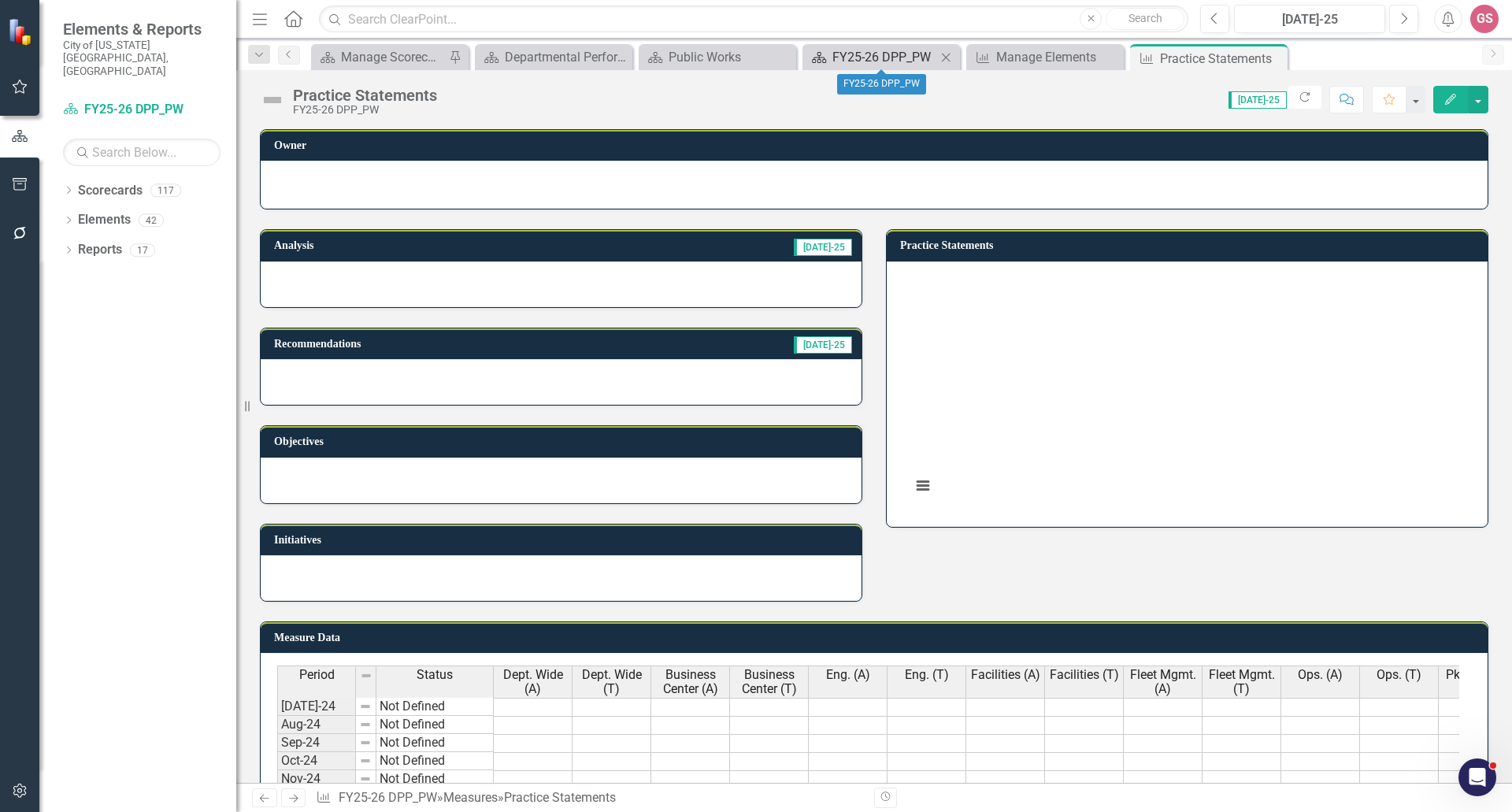
click at [882, 48] on div "FY25-26 DPP_PW" at bounding box center [884, 57] width 104 height 20
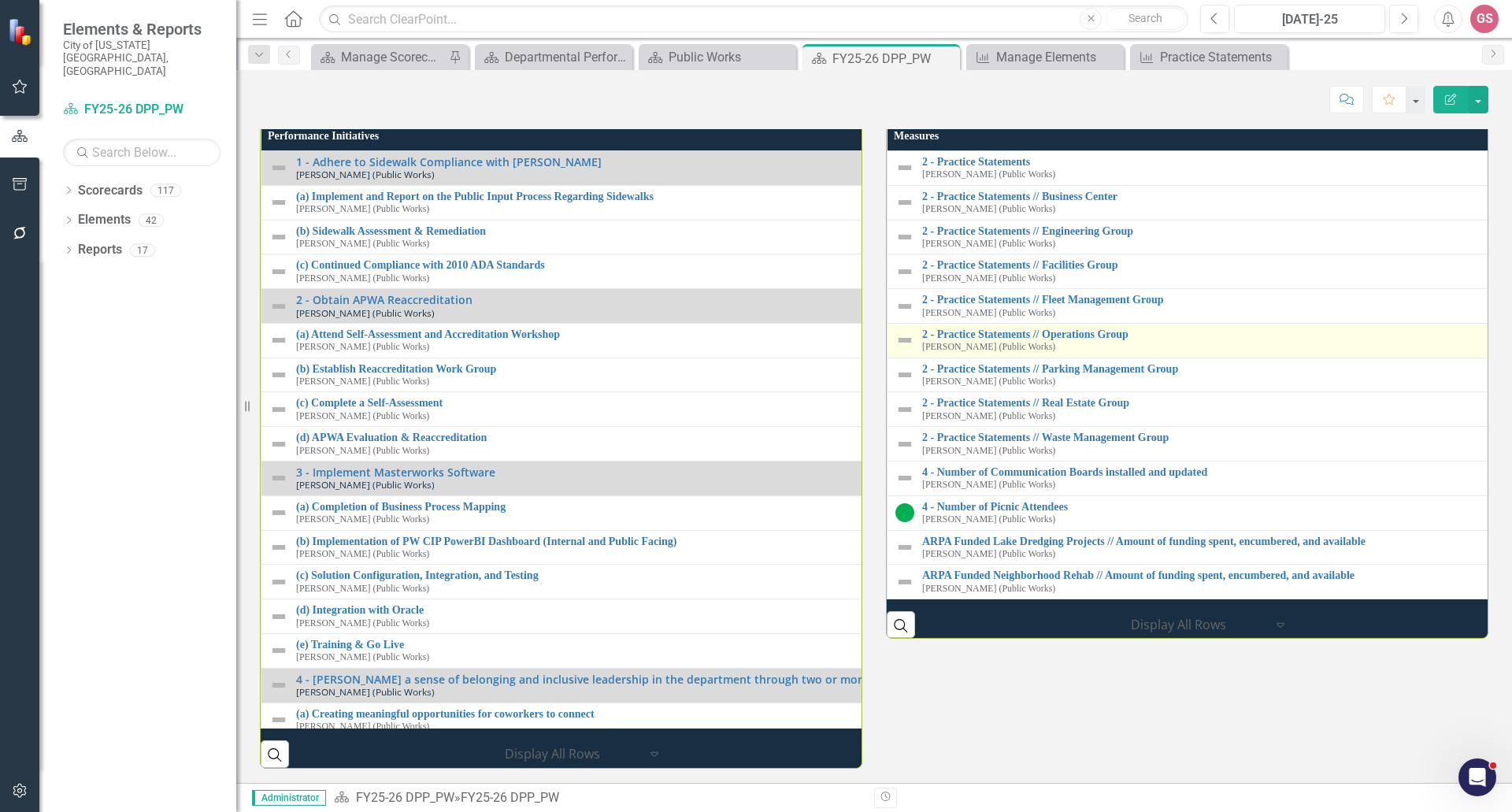
scroll to position [1889, 0]
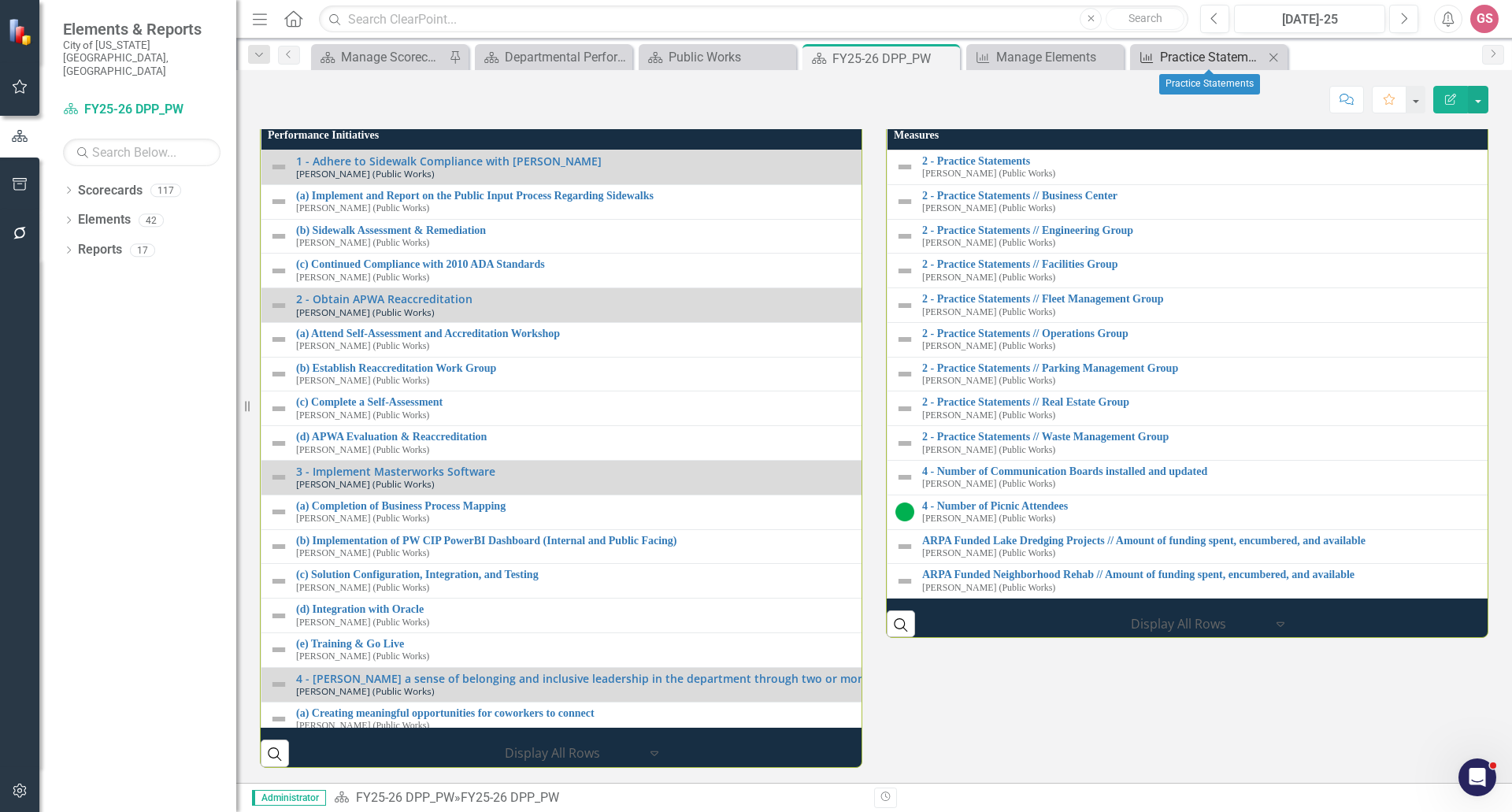
click at [1196, 54] on div "Practice Statements" at bounding box center [1212, 57] width 104 height 20
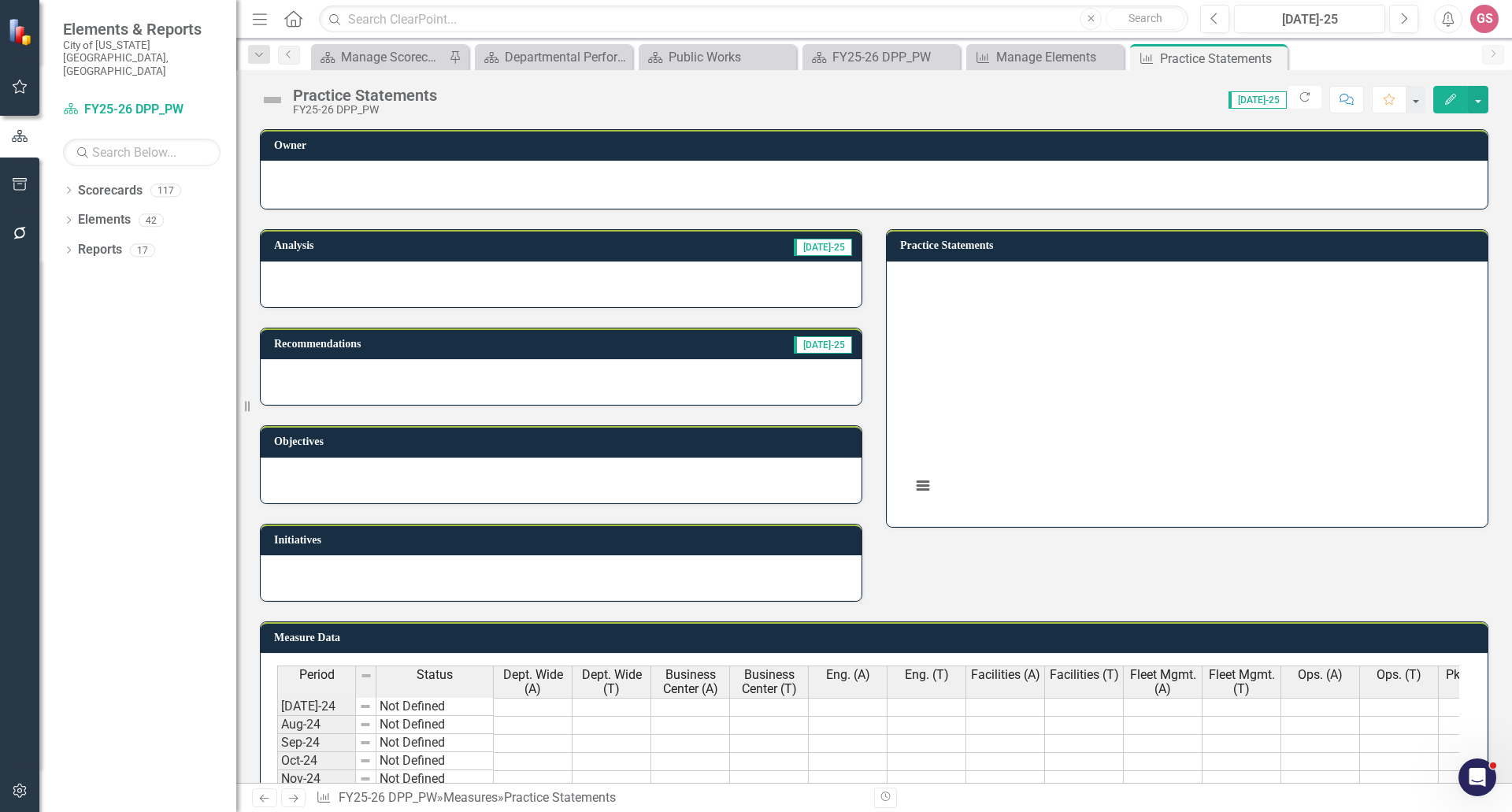
click at [332, 281] on div at bounding box center [561, 284] width 601 height 46
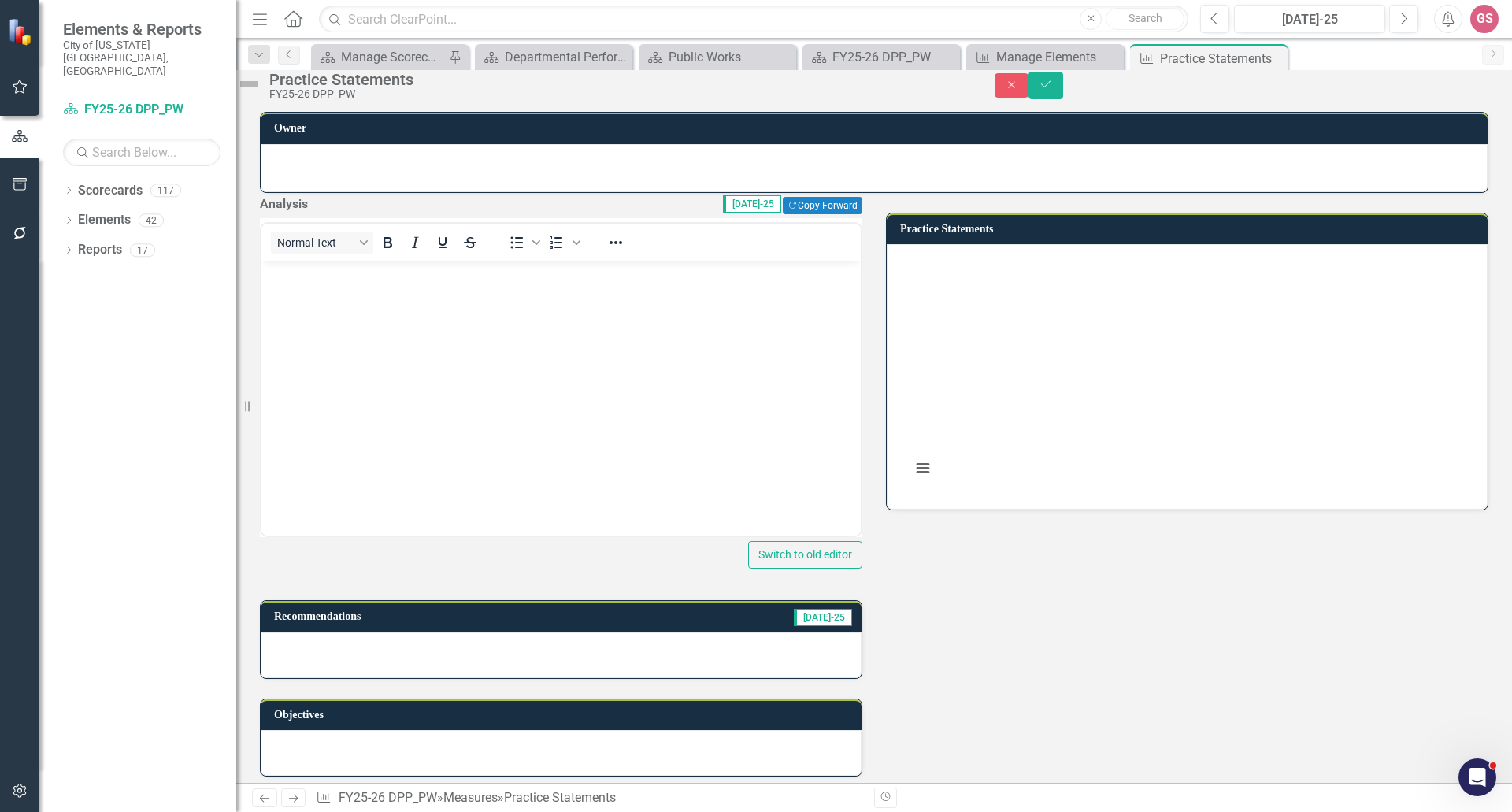
click at [299, 305] on body "Rich Text Area. Press ALT-0 for help." at bounding box center [561, 379] width 600 height 237
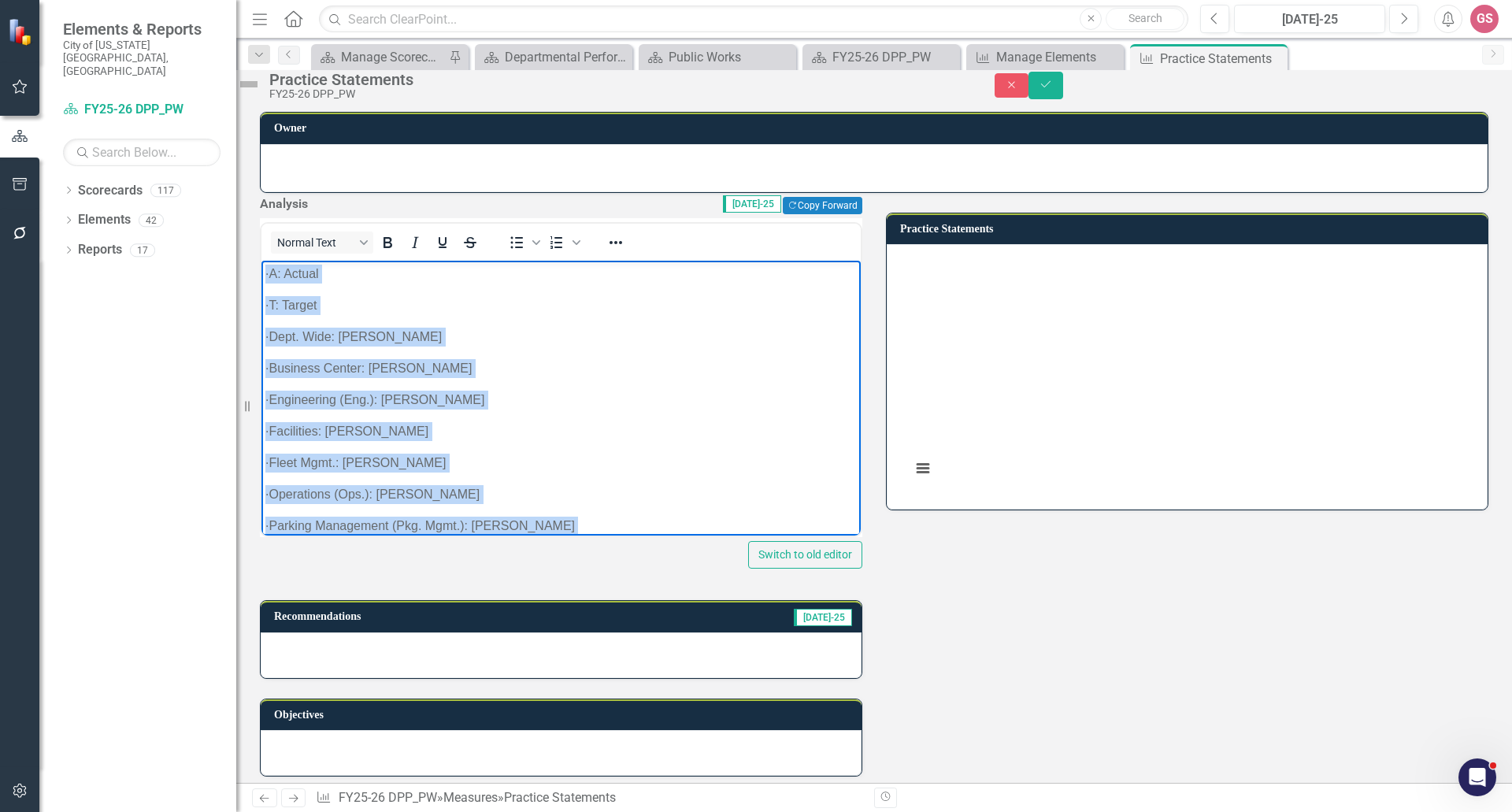
drag, startPoint x: 482, startPoint y: 506, endPoint x: 401, endPoint y: 465, distance: 90.8
click at [261, 261] on html "· A: Actual · T: Target · Dept. Wide: Elisabeth Phinney · Business Center: Alic…" at bounding box center [561, 437] width 600 height 354
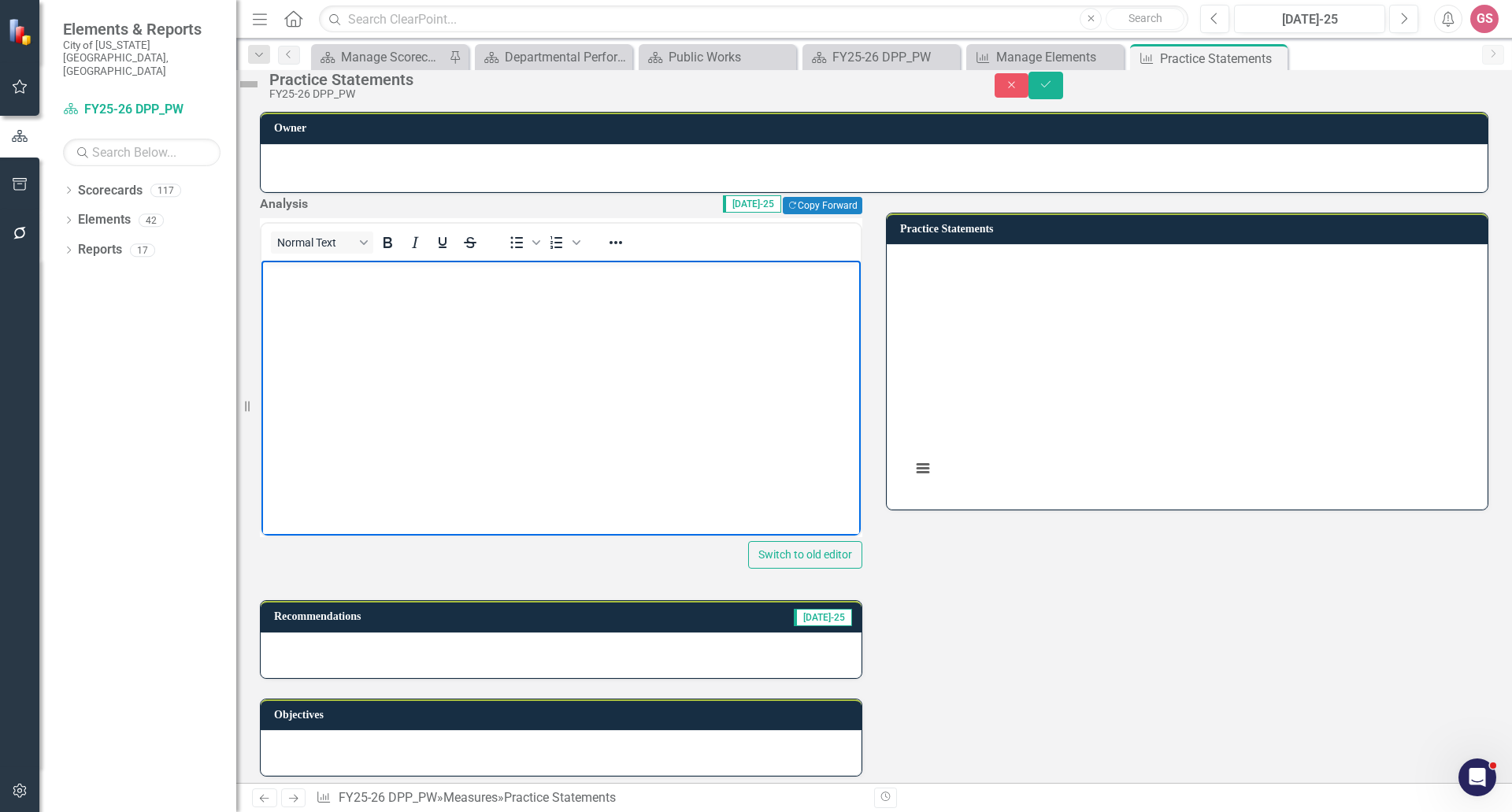
click at [317, 281] on p "Rich Text Area. Press ALT-0 for help." at bounding box center [561, 274] width 592 height 19
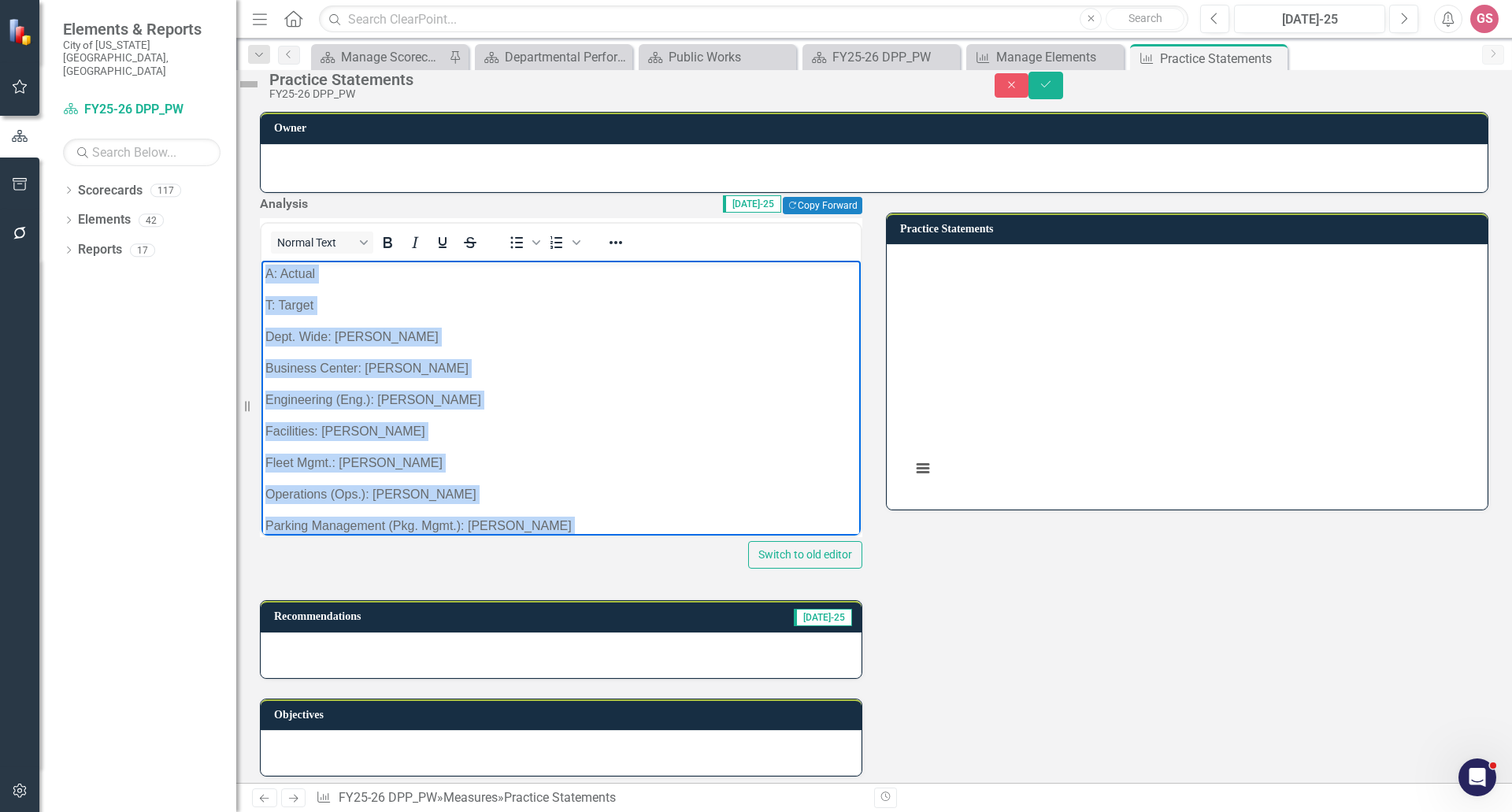
drag, startPoint x: 429, startPoint y: 511, endPoint x: 476, endPoint y: 519, distance: 47.7
click at [261, 261] on html "A: Actual T: Target Dept. Wide: Elisabeth Phinney Business Center: Alice Hutton…" at bounding box center [561, 437] width 600 height 354
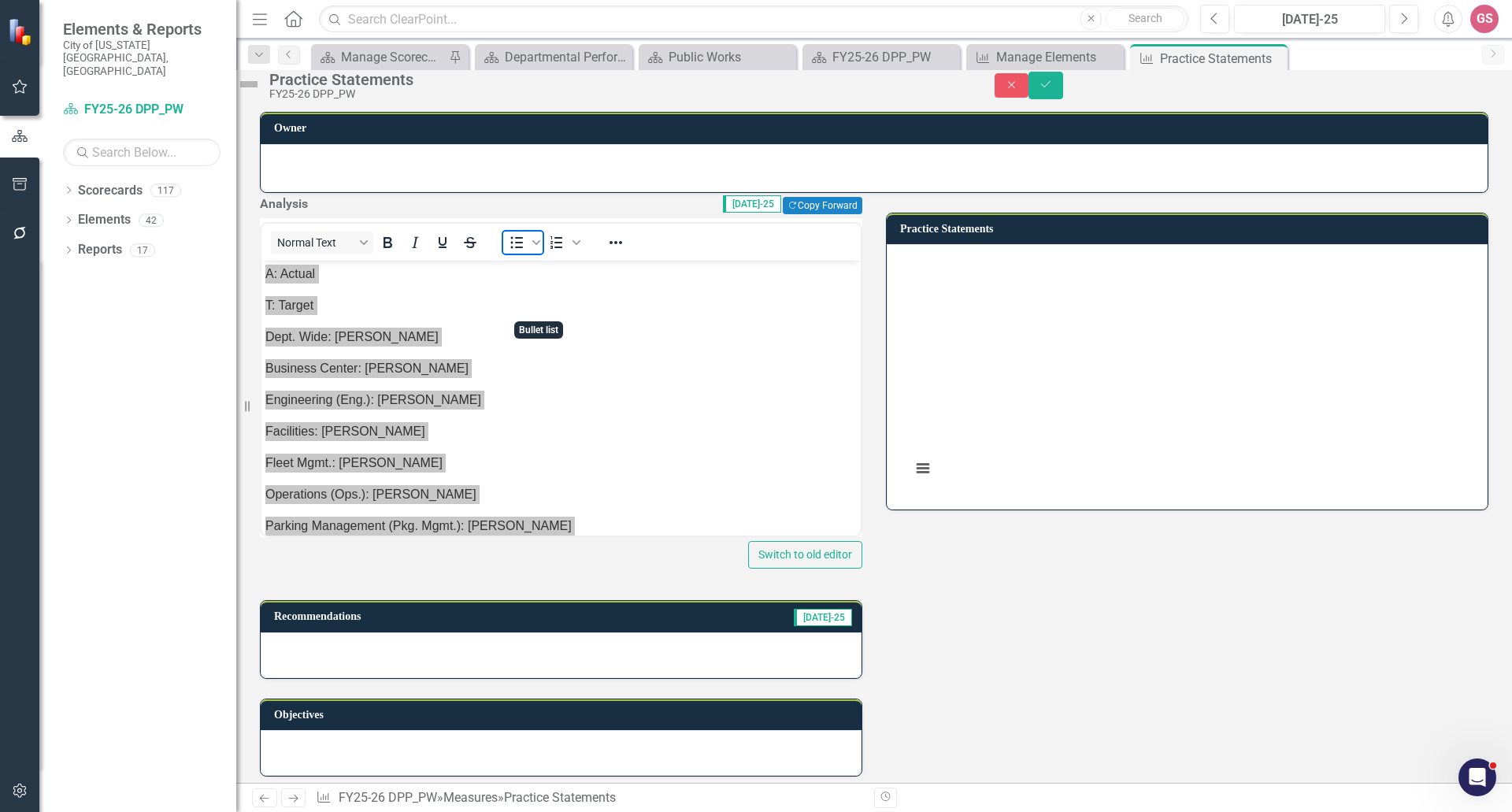
click at [524, 249] on icon "Bullet list" at bounding box center [517, 243] width 13 height 12
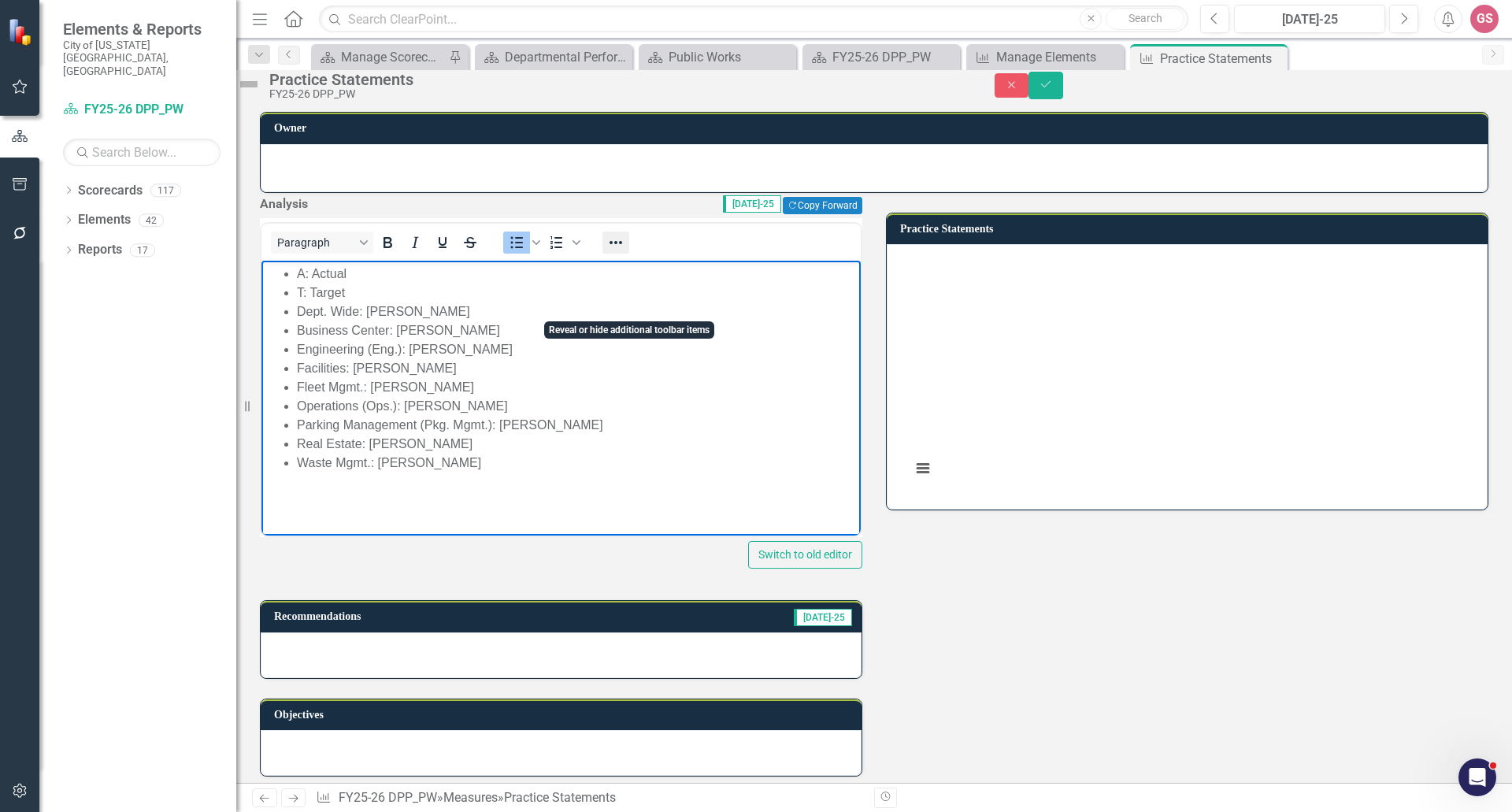
click at [625, 252] on icon "Reveal or hide additional toolbar items" at bounding box center [616, 243] width 19 height 19
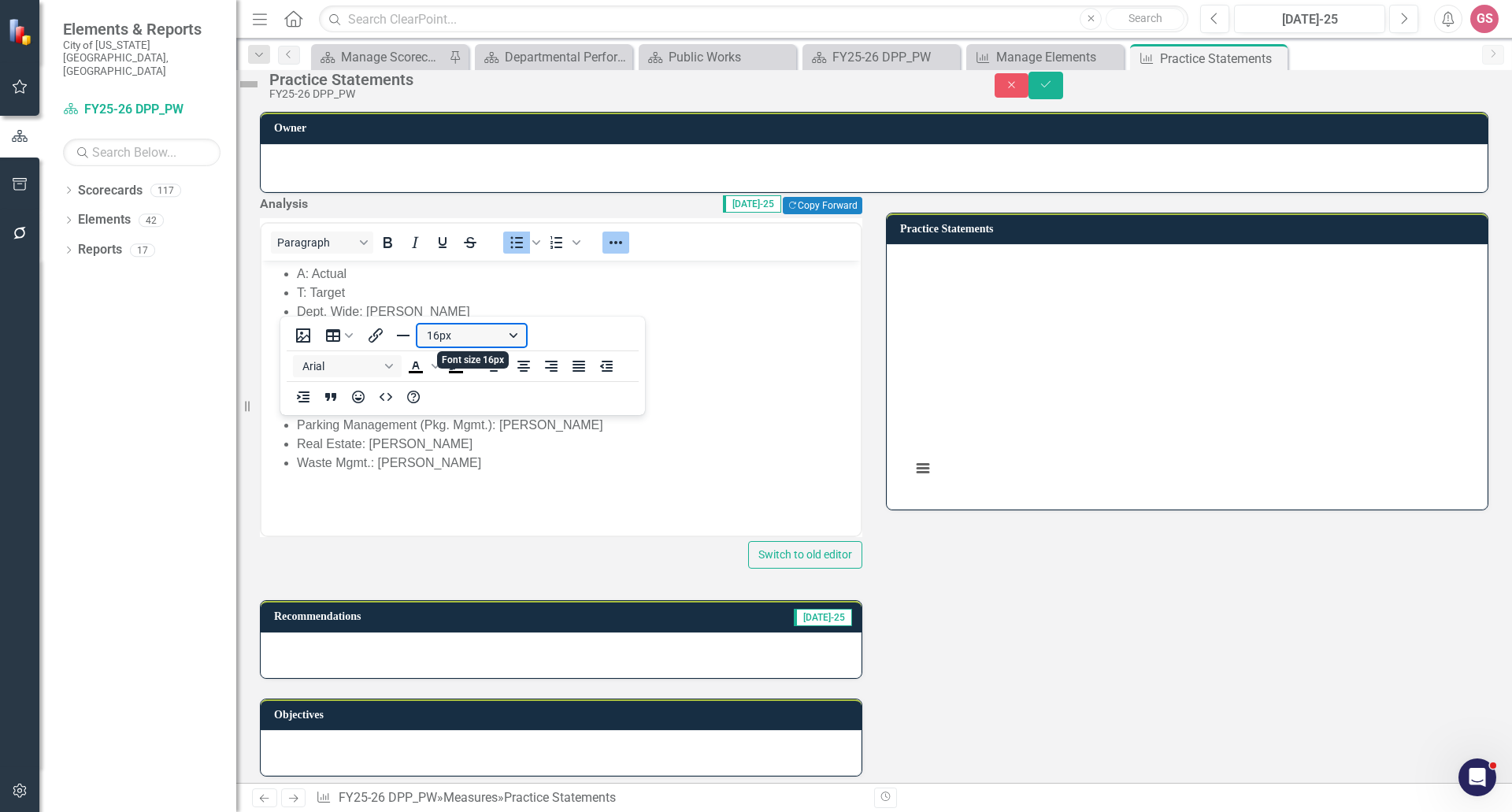
click at [513, 336] on button "16px" at bounding box center [472, 336] width 109 height 22
click at [461, 416] on div "12px" at bounding box center [465, 413] width 68 height 19
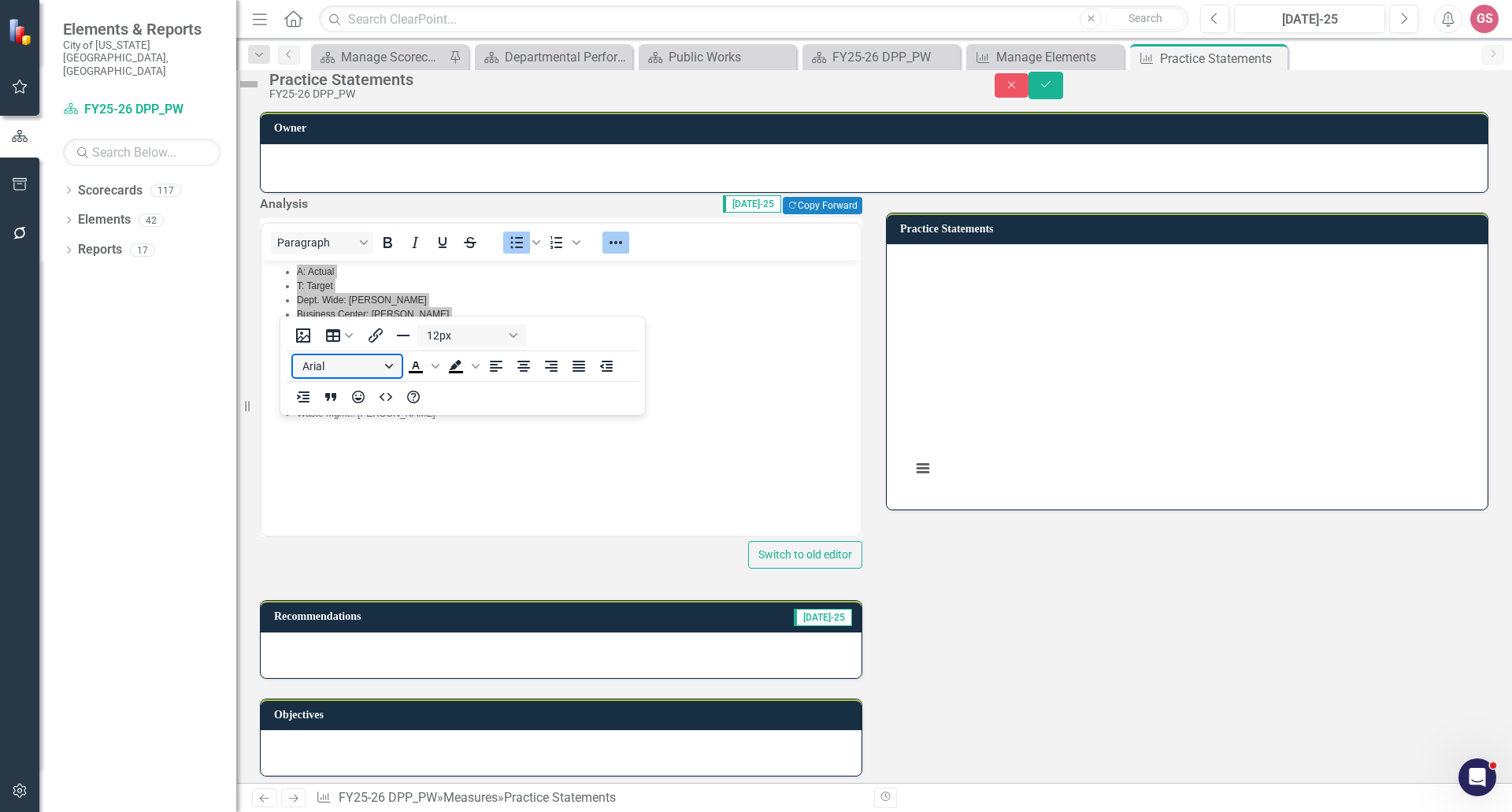
click at [386, 367] on button "Arial" at bounding box center [347, 366] width 109 height 22
click at [360, 398] on div "Arial" at bounding box center [349, 394] width 85 height 19
click at [1063, 81] on button "Save" at bounding box center [1046, 86] width 34 height 27
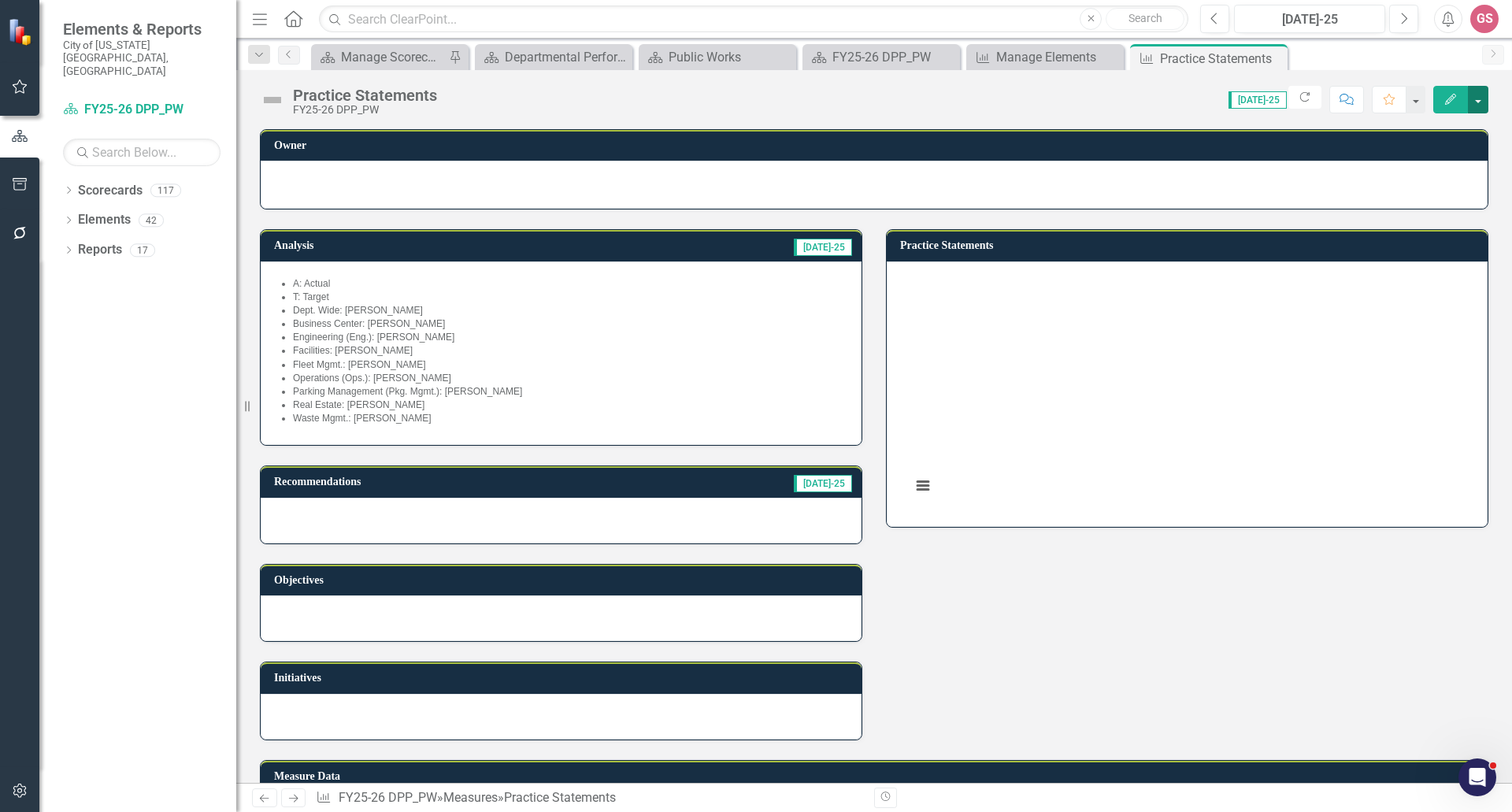
click at [1482, 94] on button "button" at bounding box center [1478, 99] width 21 height 27
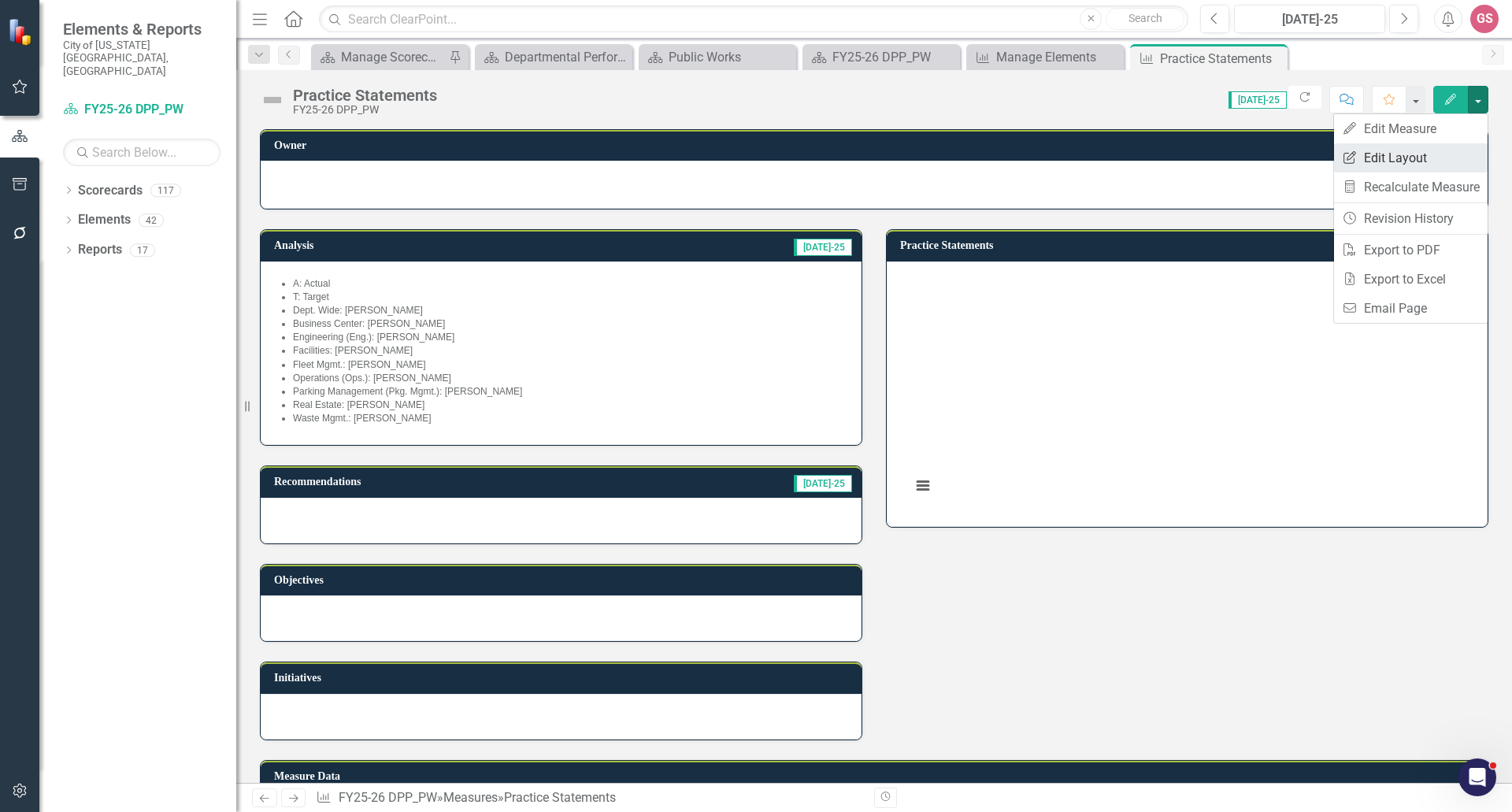
click at [1418, 161] on link "Edit Report Edit Layout" at bounding box center [1411, 157] width 154 height 29
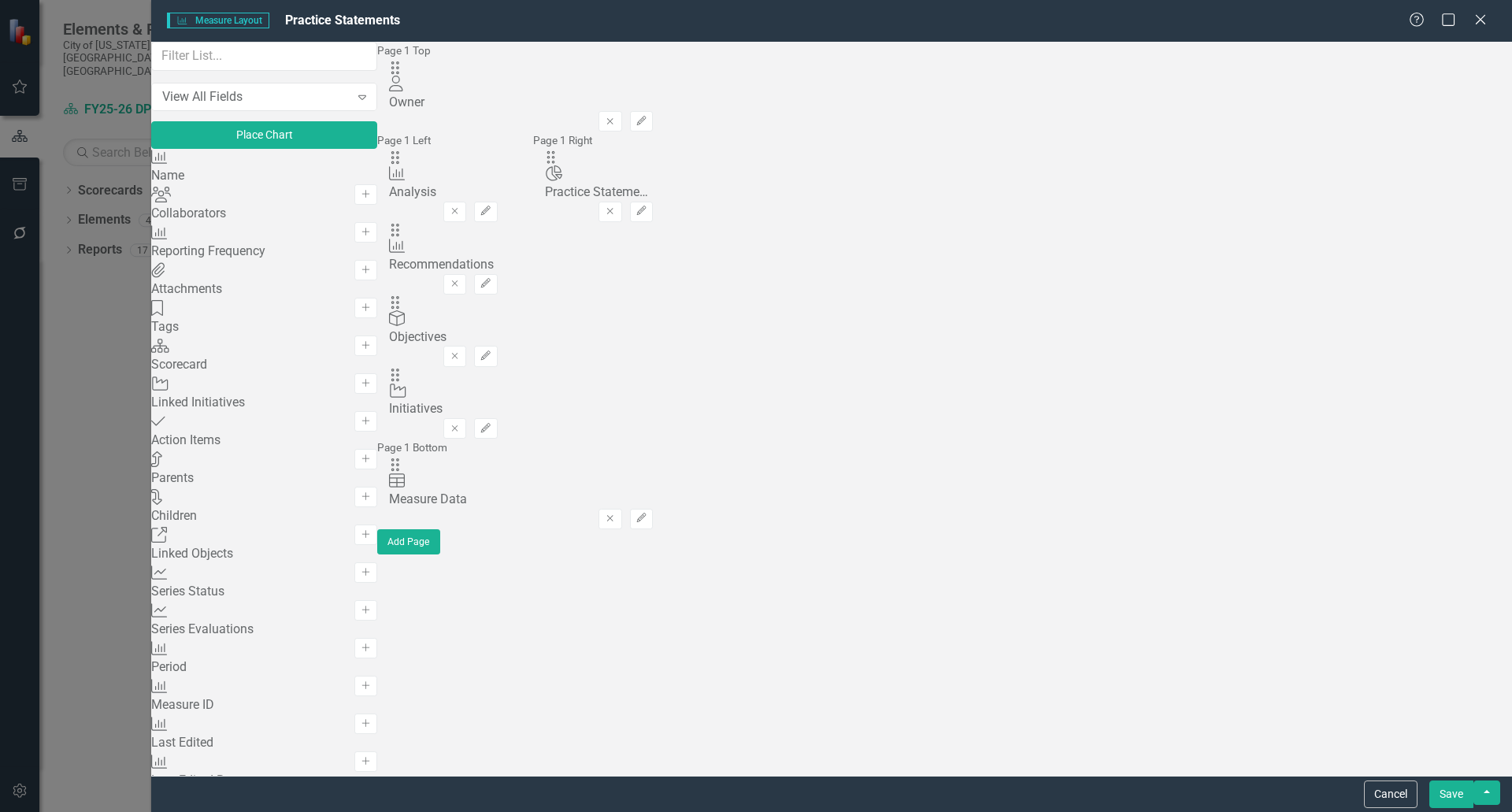
scroll to position [709, 0]
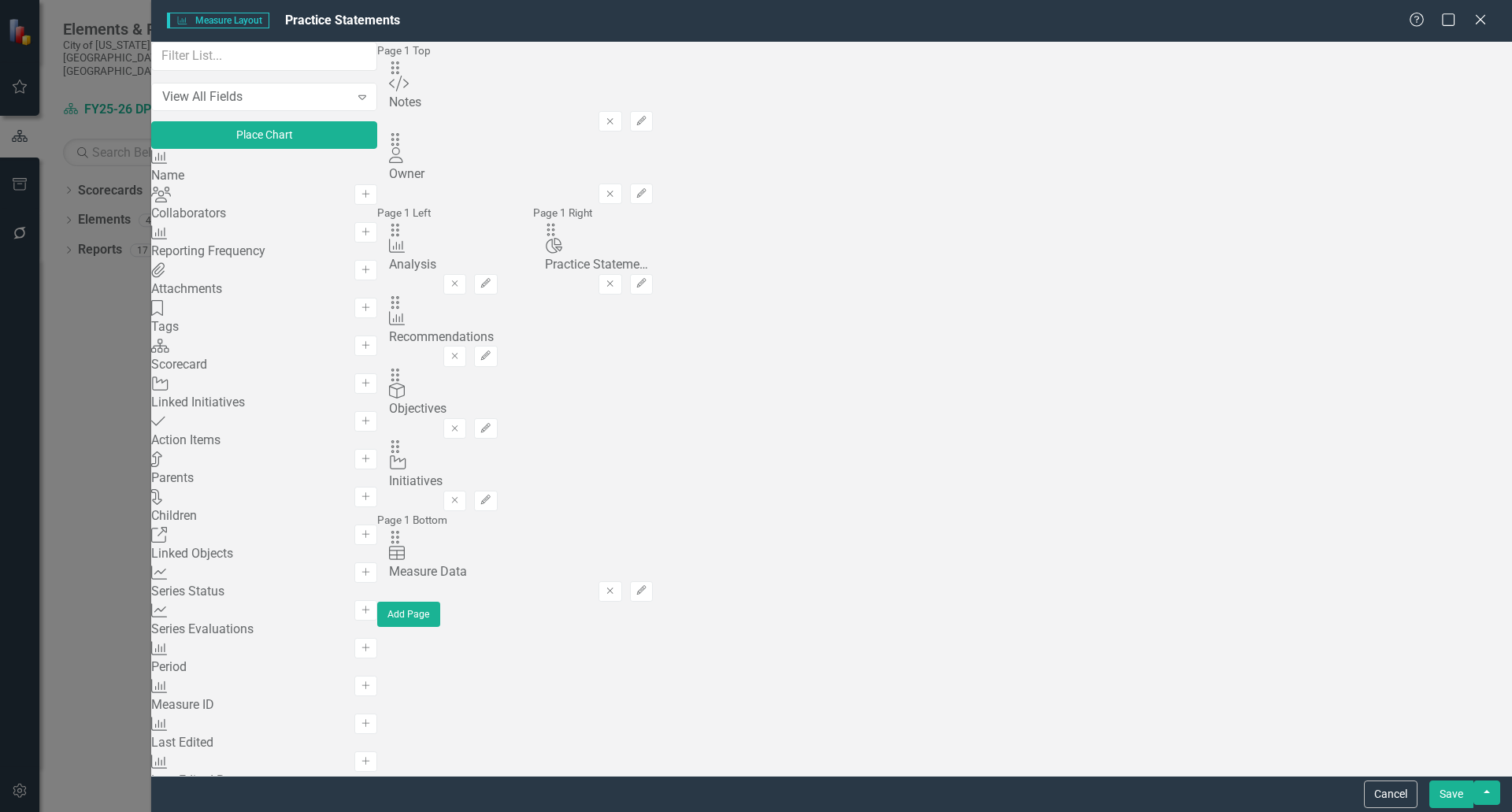
scroll to position [1732, 0]
click at [216, 71] on input "text" at bounding box center [264, 56] width 226 height 29
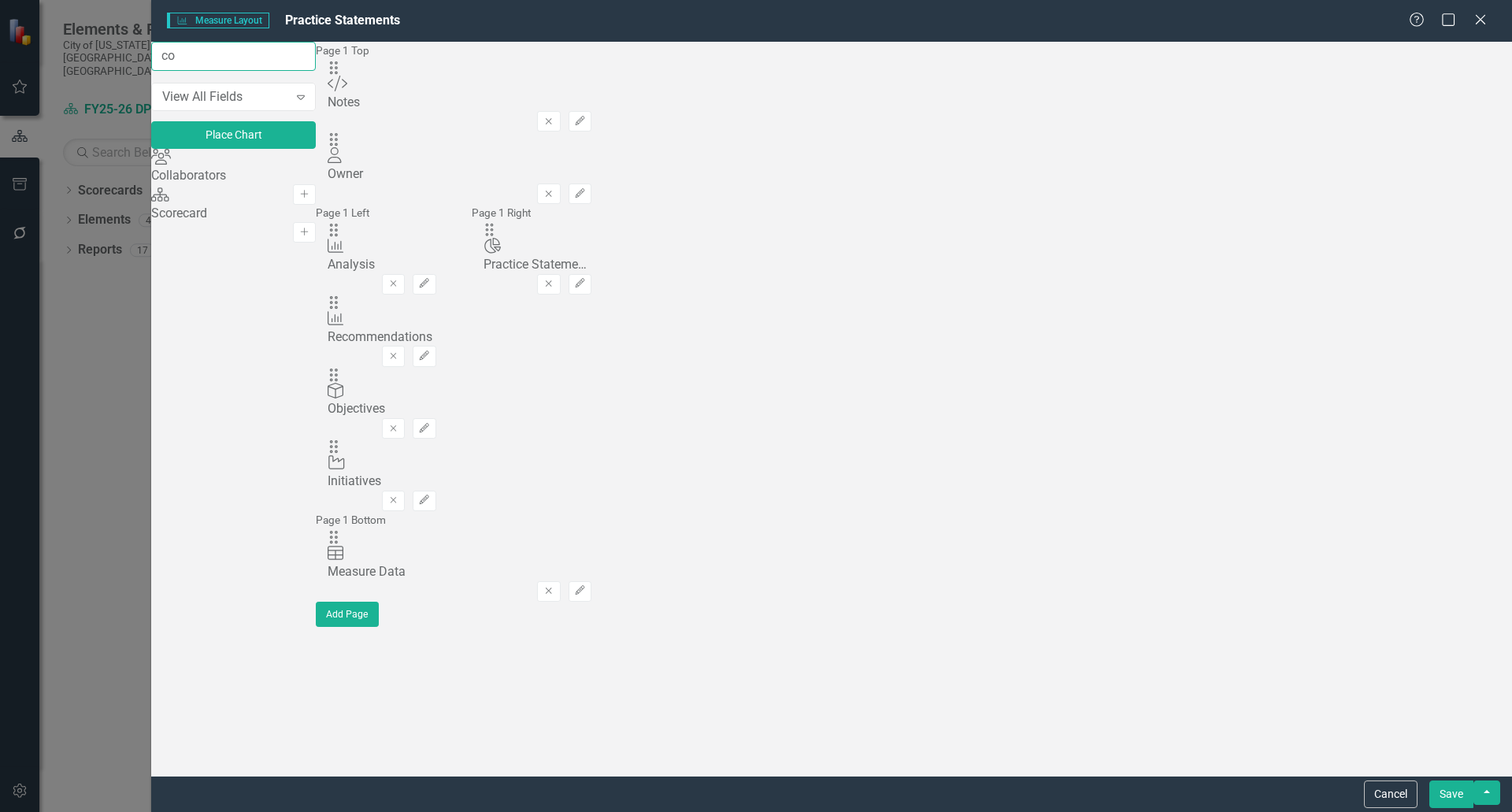
scroll to position [0, 0]
type input "co"
click at [316, 191] on button "Add" at bounding box center [304, 195] width 23 height 21
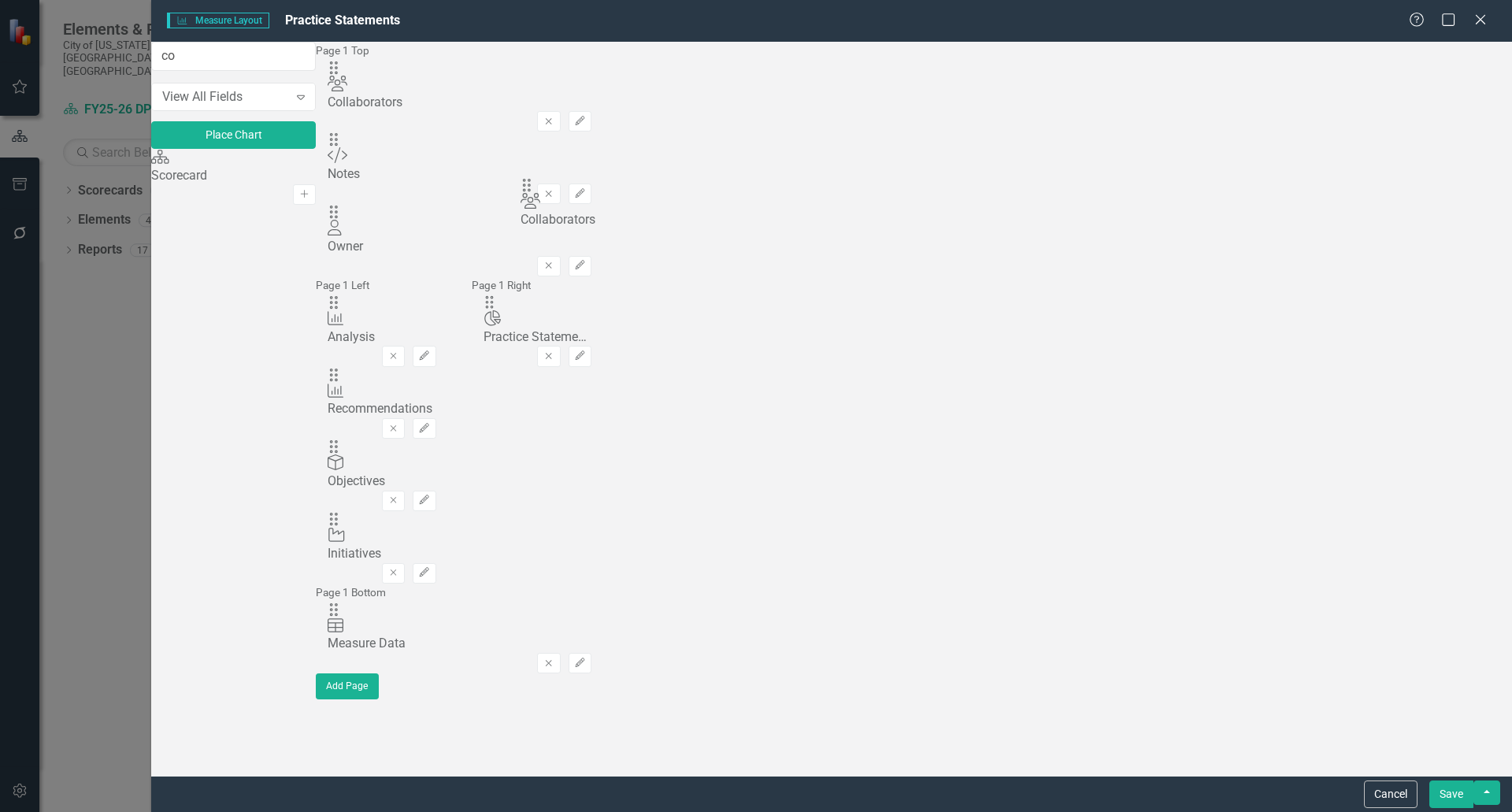
drag, startPoint x: 549, startPoint y: 106, endPoint x: 557, endPoint y: 198, distance: 92.3
click at [399, 424] on icon "Remove" at bounding box center [393, 428] width 12 height 10
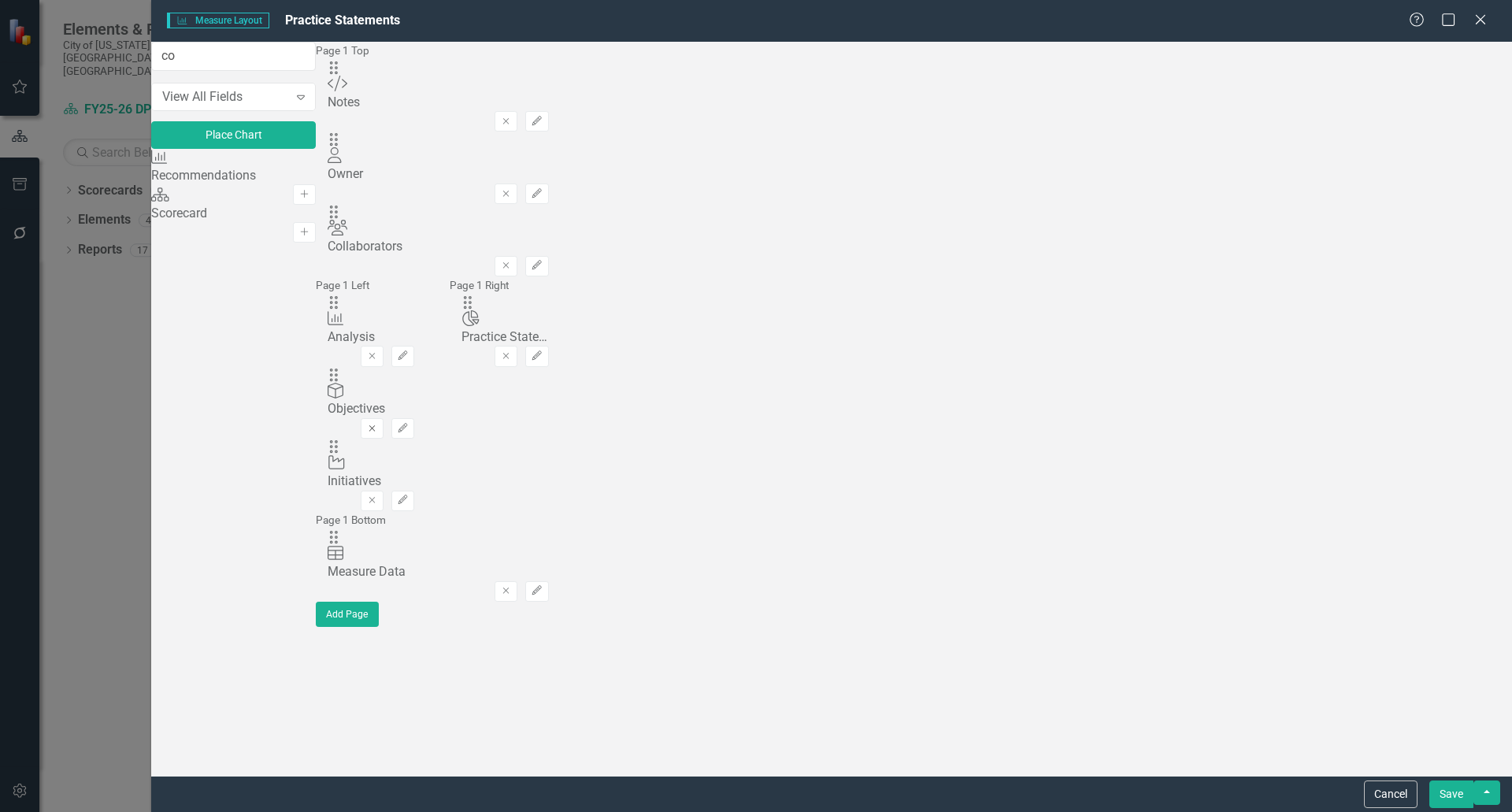
click at [378, 424] on icon "Remove" at bounding box center [372, 428] width 12 height 10
click at [1459, 791] on button "Save" at bounding box center [1451, 794] width 44 height 27
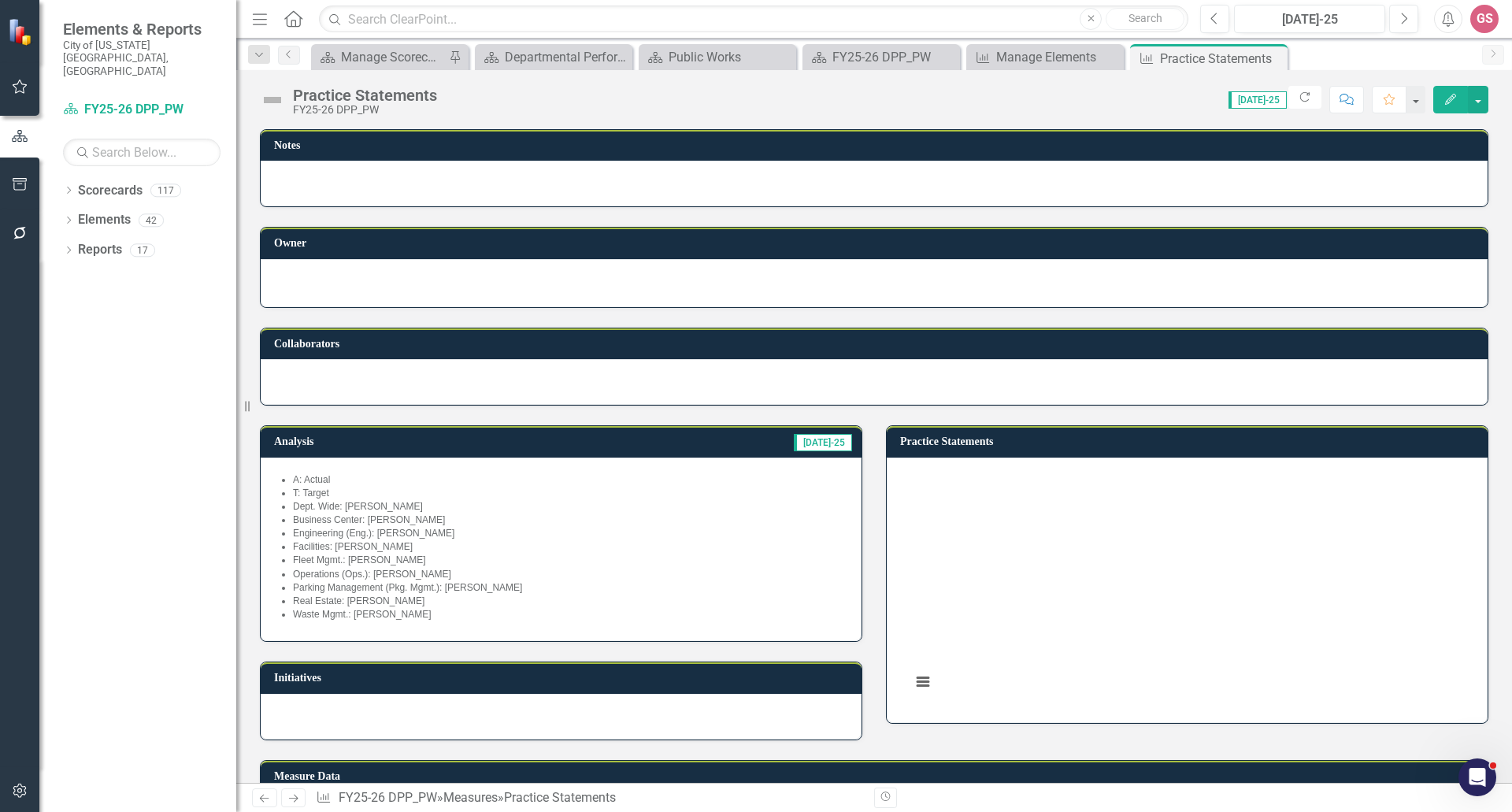
click at [458, 618] on li "Waste Mgmt.: Jerry Brown" at bounding box center [568, 614] width 553 height 14
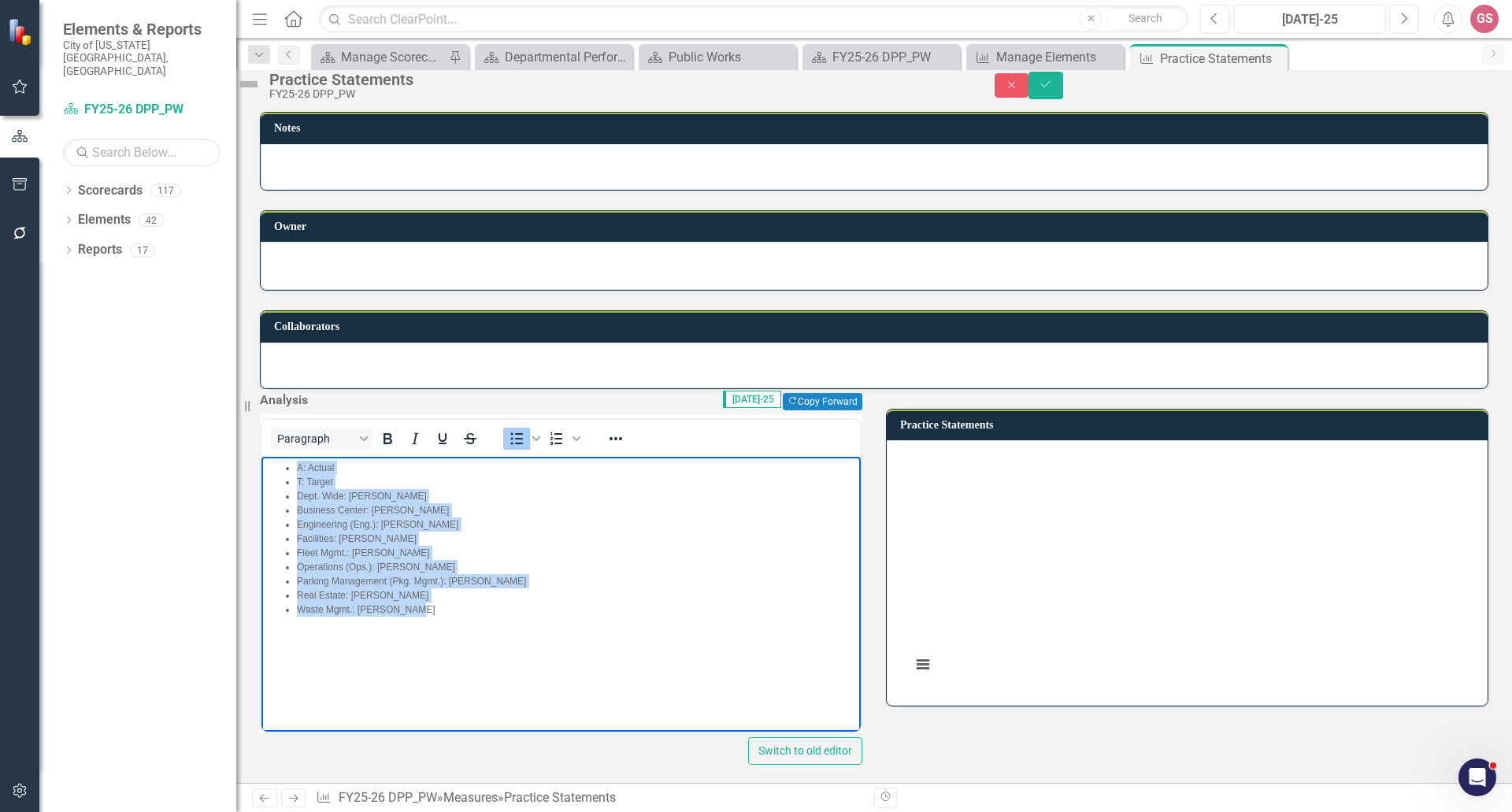
drag, startPoint x: 442, startPoint y: 613, endPoint x: 296, endPoint y: 464, distance: 208.6
click at [296, 464] on ul "A: Actual T: Target Dept. Wide: Elisabeth Phinney Business Center: Alice Hutton…" at bounding box center [561, 538] width 592 height 156
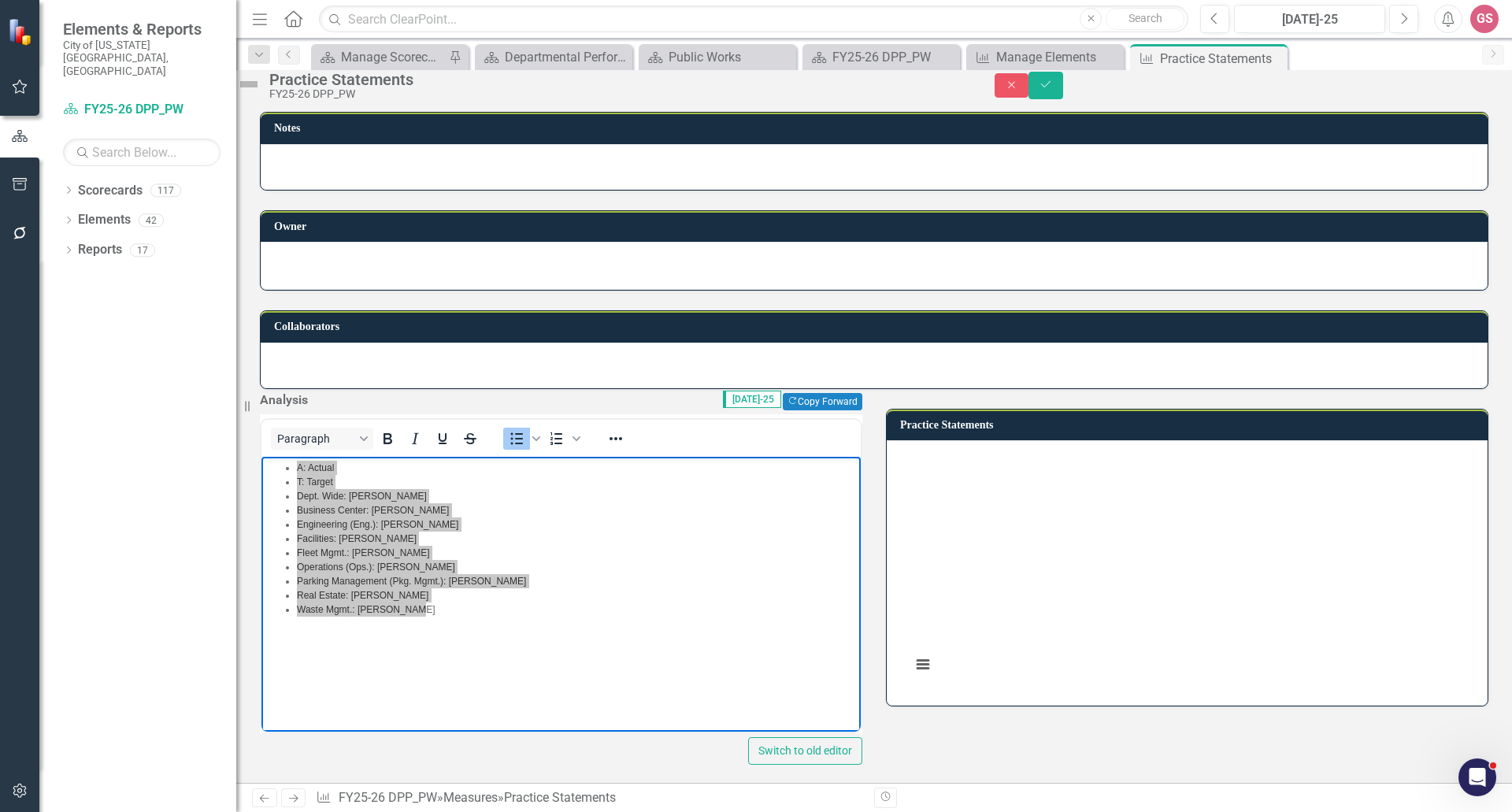
click at [401, 189] on div at bounding box center [874, 166] width 1227 height 46
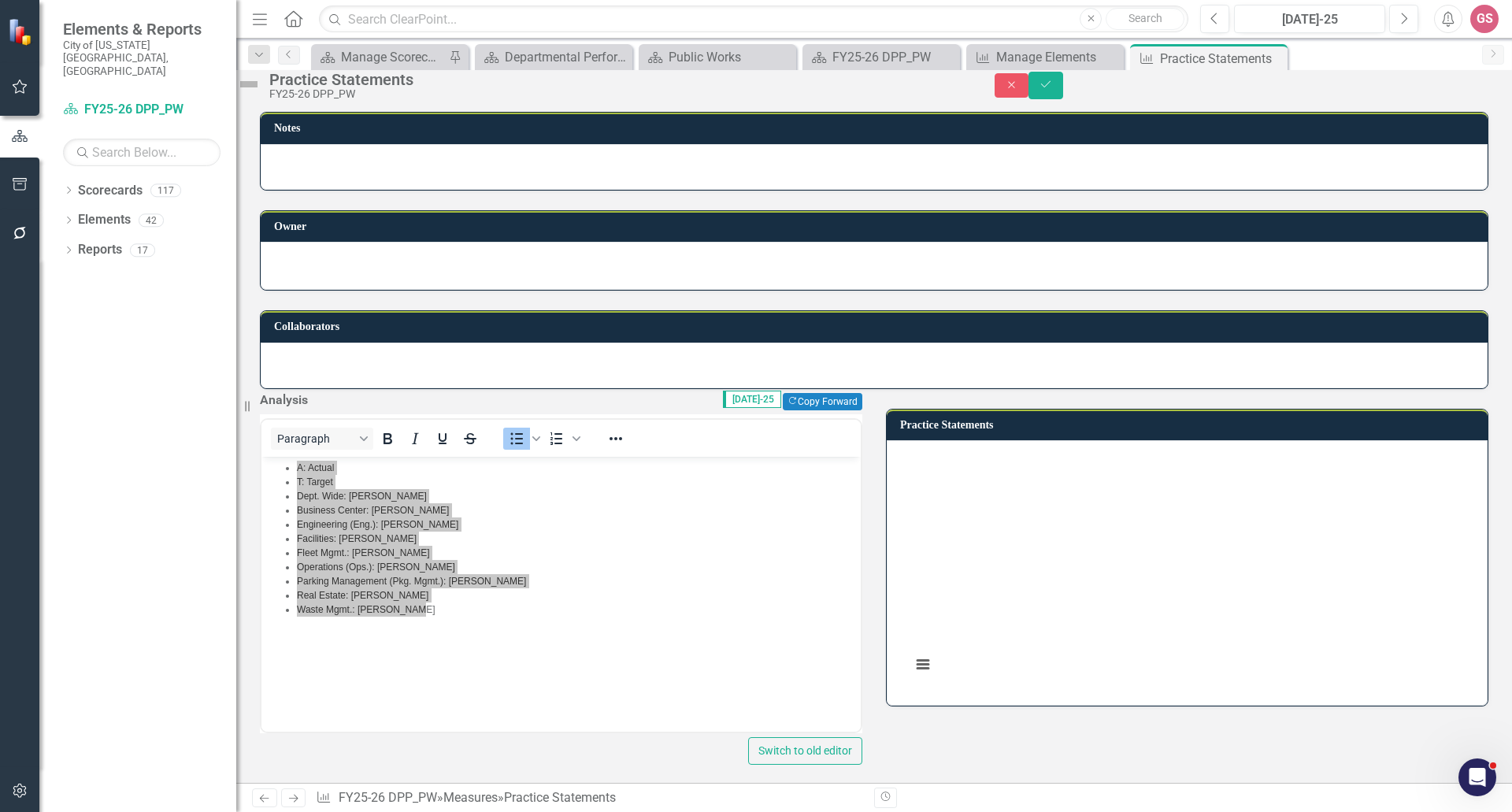
click at [403, 189] on div at bounding box center [874, 166] width 1227 height 46
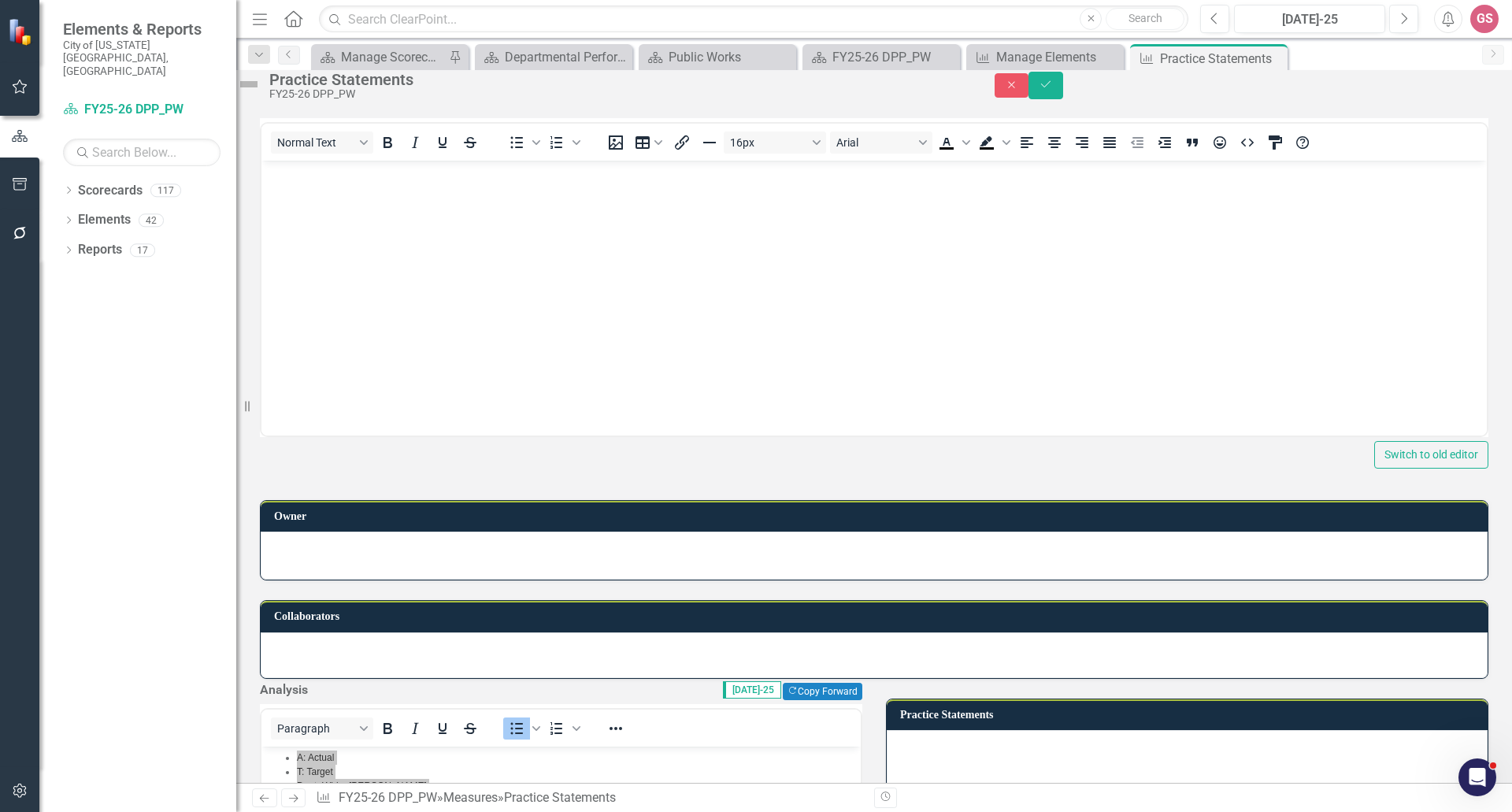
click at [304, 185] on body "Rich Text Area. Press ALT-0 for help." at bounding box center [874, 278] width 1226 height 237
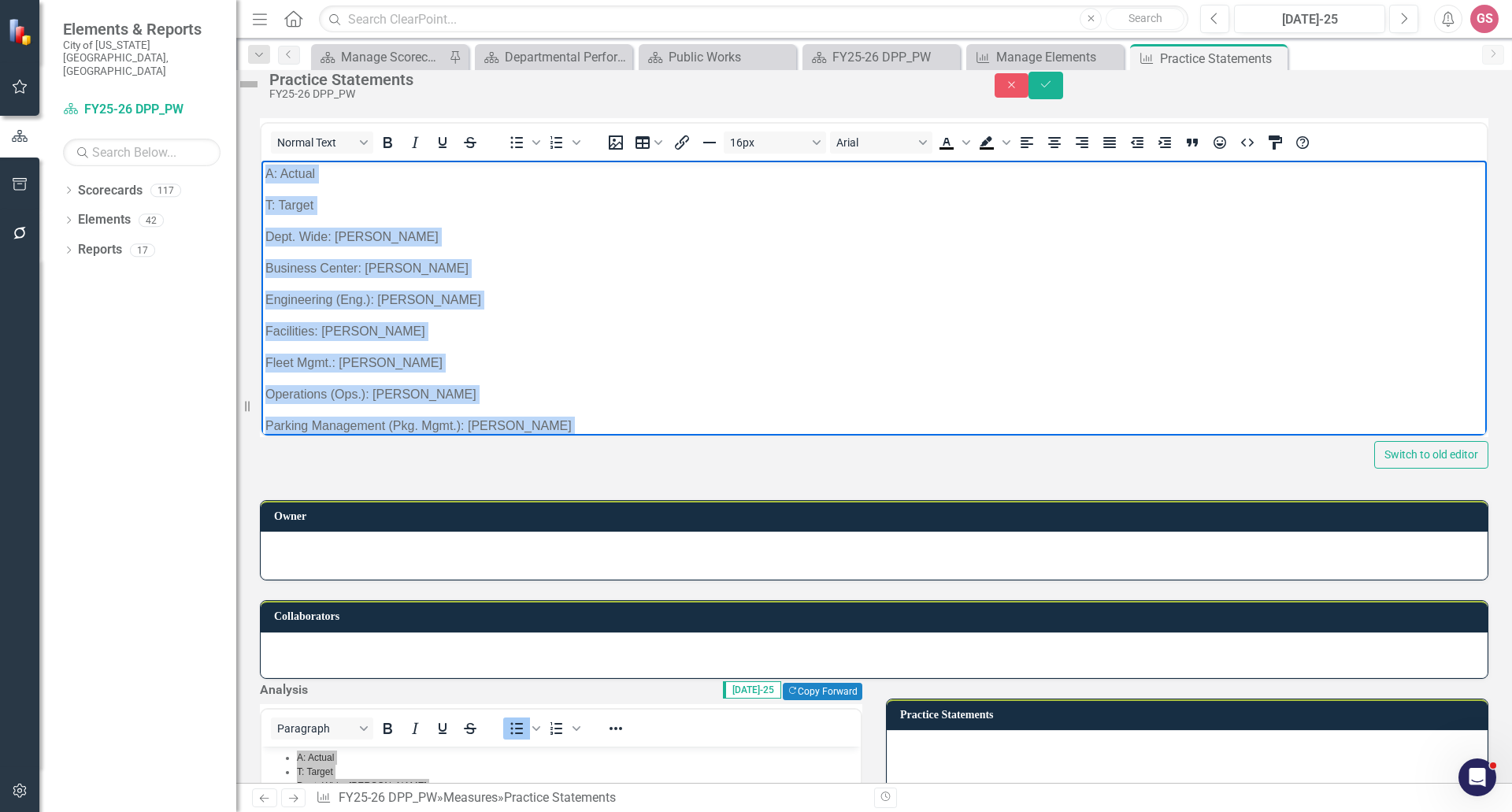
drag, startPoint x: 361, startPoint y: 371, endPoint x: 192, endPoint y: 95, distance: 323.6
click at [261, 160] on html "A: Actual T: Target Dept. Wide: Elisabeth Phinney Business Center: Alice Hutton…" at bounding box center [874, 336] width 1226 height 354
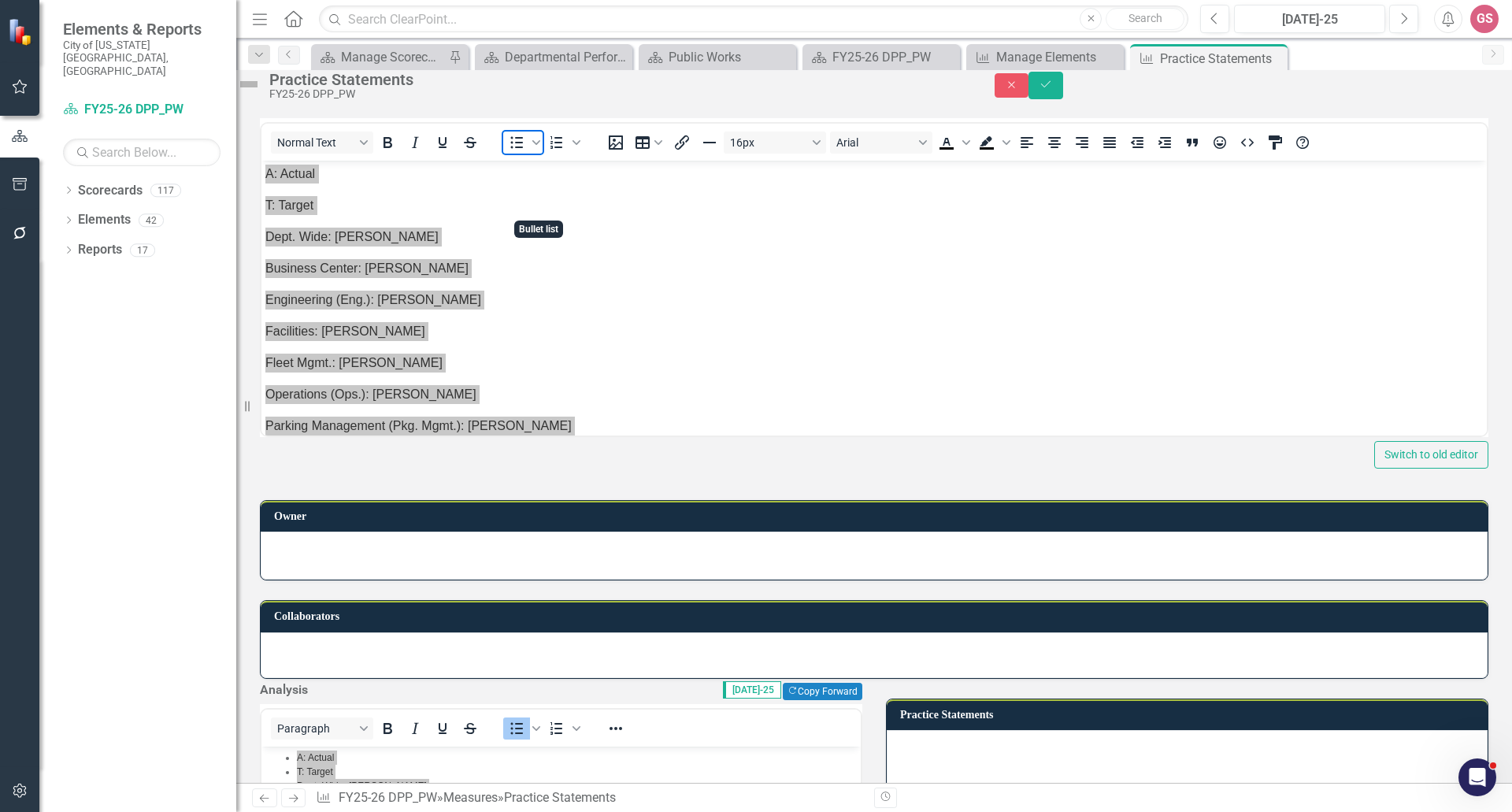
click at [524, 148] on icon "Bullet list" at bounding box center [517, 141] width 13 height 12
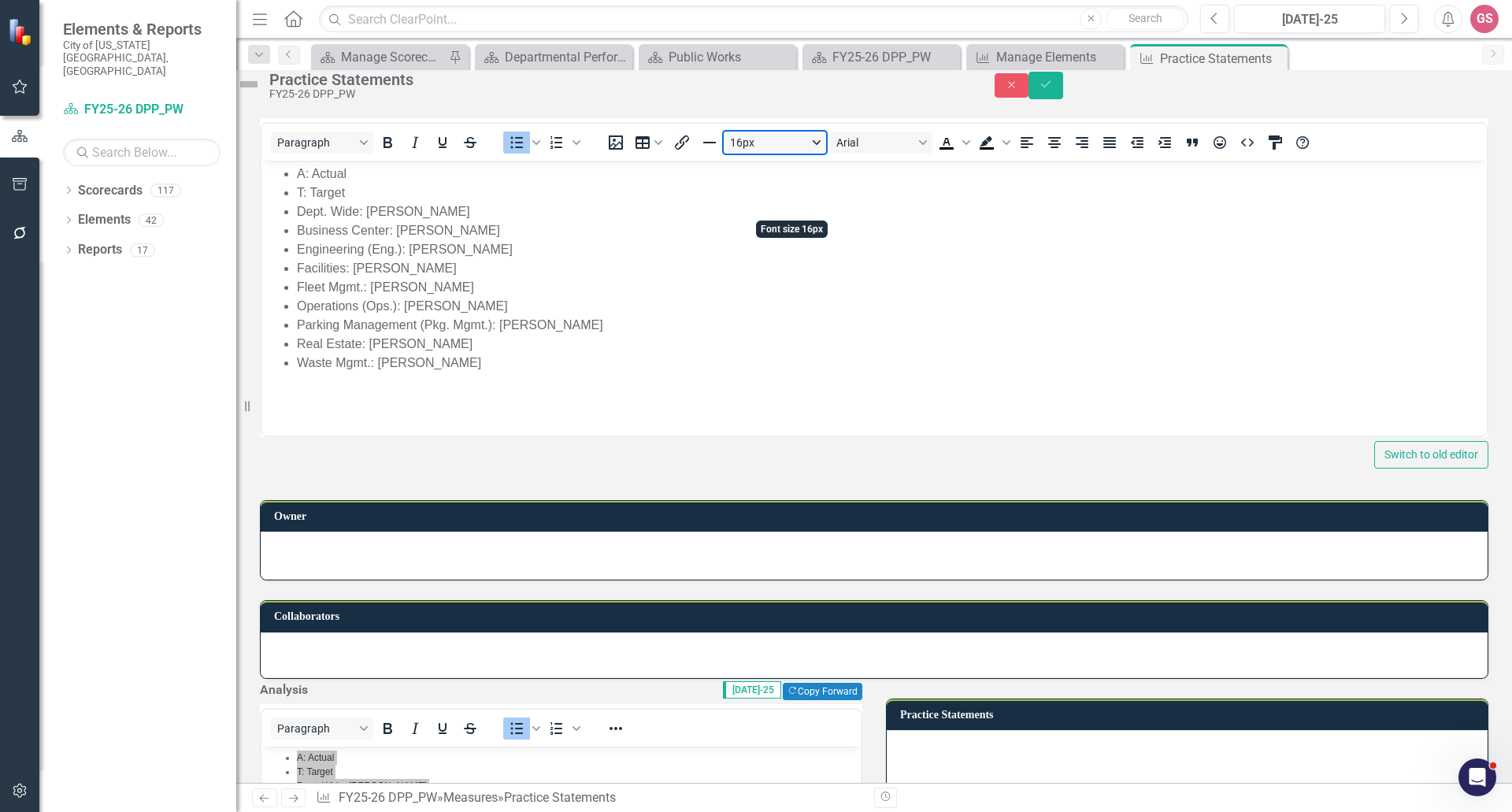
click at [826, 153] on button "16px" at bounding box center [775, 143] width 102 height 22
click at [791, 278] on div "12px" at bounding box center [784, 283] width 62 height 19
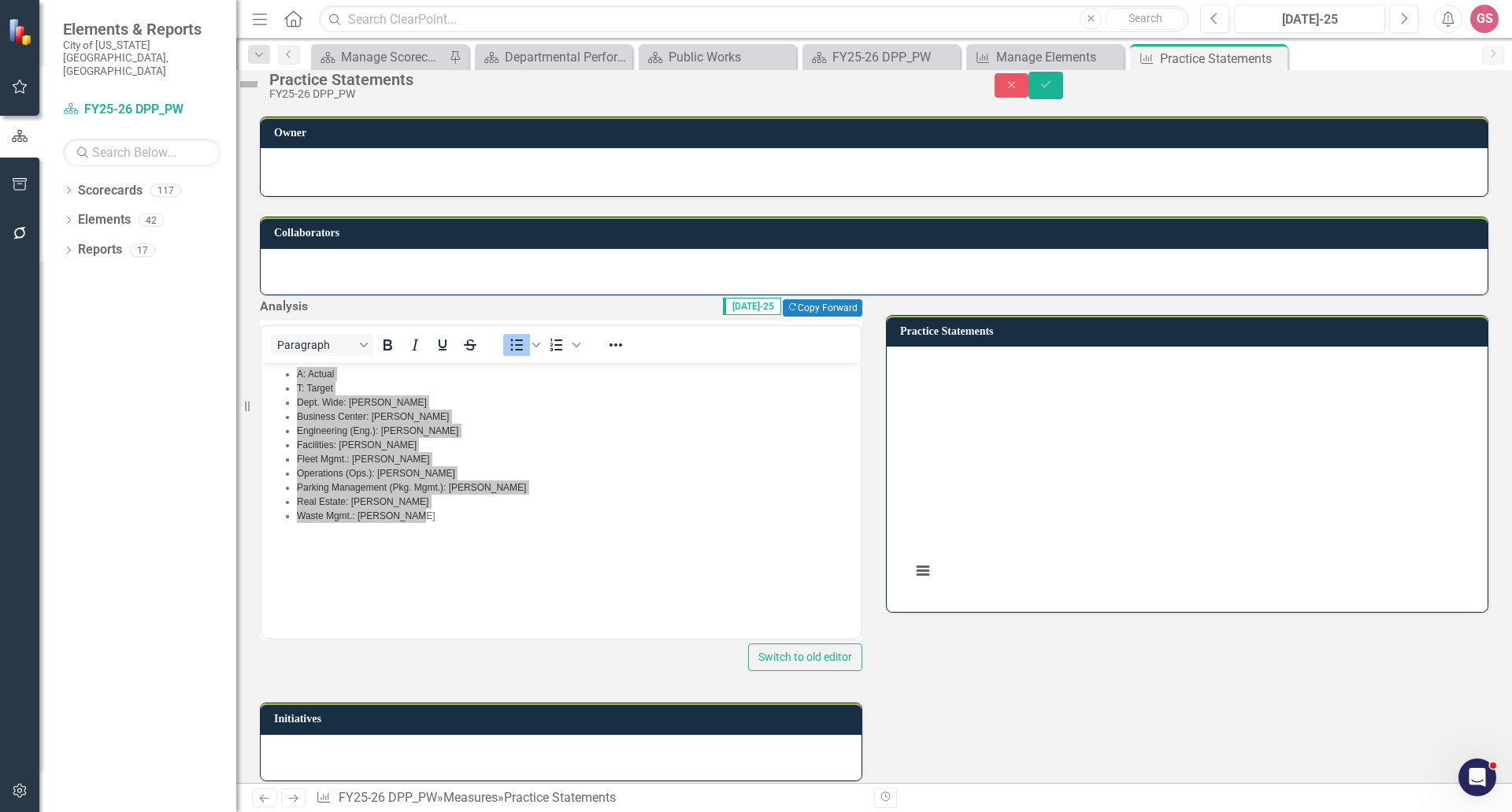
scroll to position [394, 0]
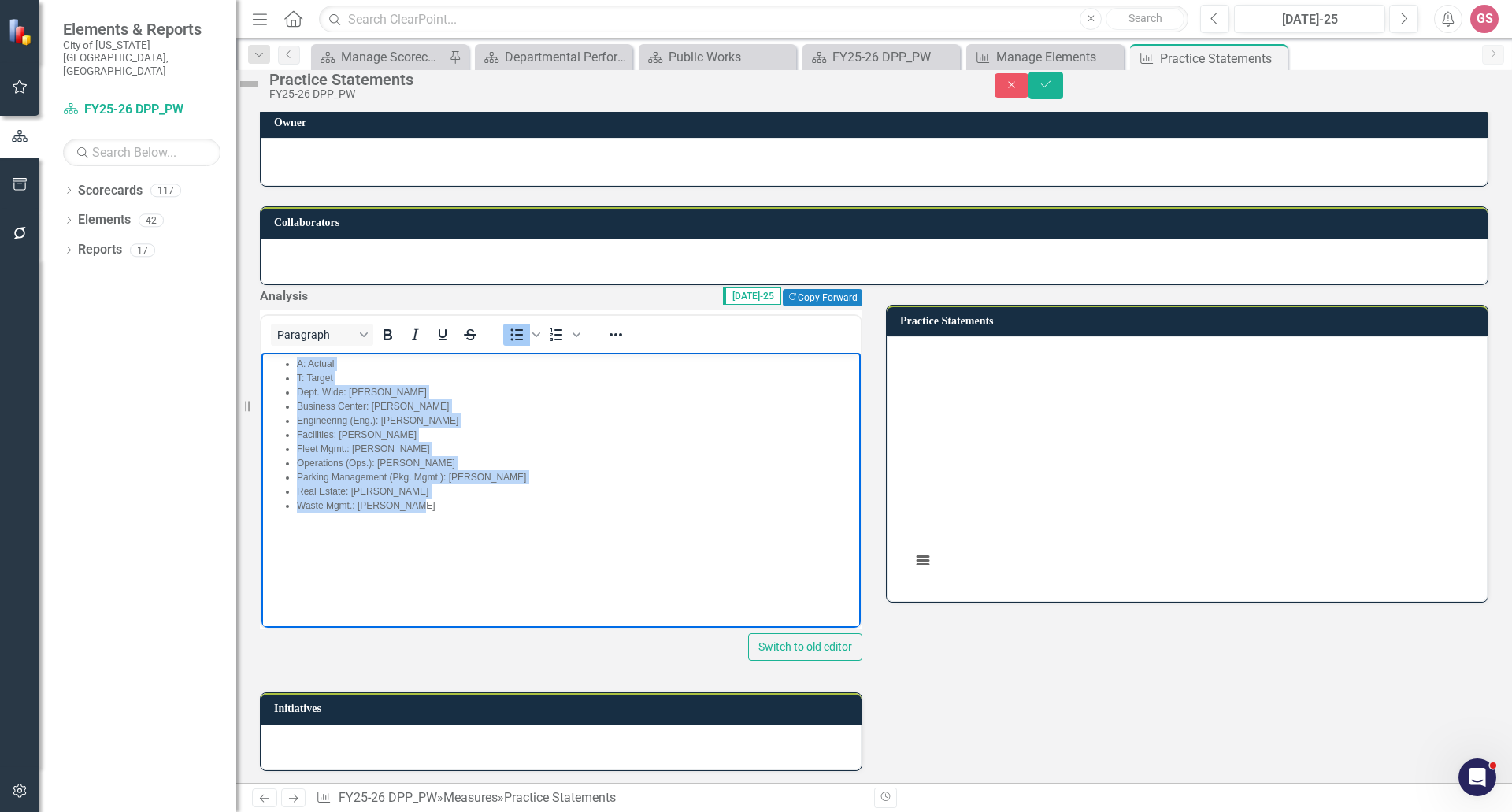
click at [406, 505] on span "Waste Mgmt.: Jerry Brown" at bounding box center [365, 506] width 138 height 11
click at [393, 495] on span "Real Estate: Tim Copeland" at bounding box center [362, 492] width 132 height 11
drag, startPoint x: 417, startPoint y: 509, endPoint x: 275, endPoint y: 367, distance: 200.8
click at [275, 367] on ul "A: Actual T: Target Dept. Wide: Elisabeth Phinney Business Center: Alice Hutton…" at bounding box center [561, 434] width 592 height 156
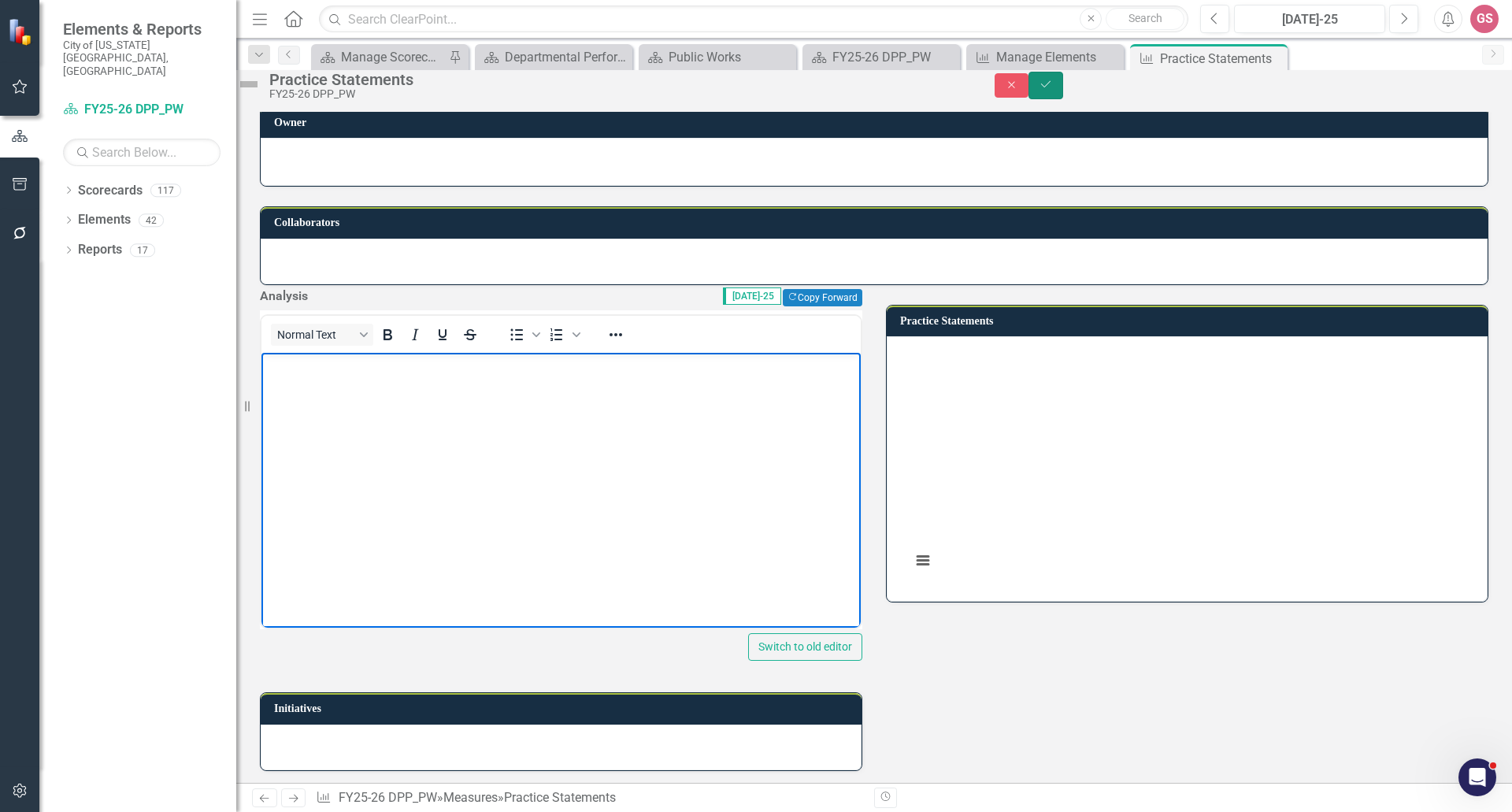
click at [1053, 90] on icon "Save" at bounding box center [1046, 85] width 14 height 11
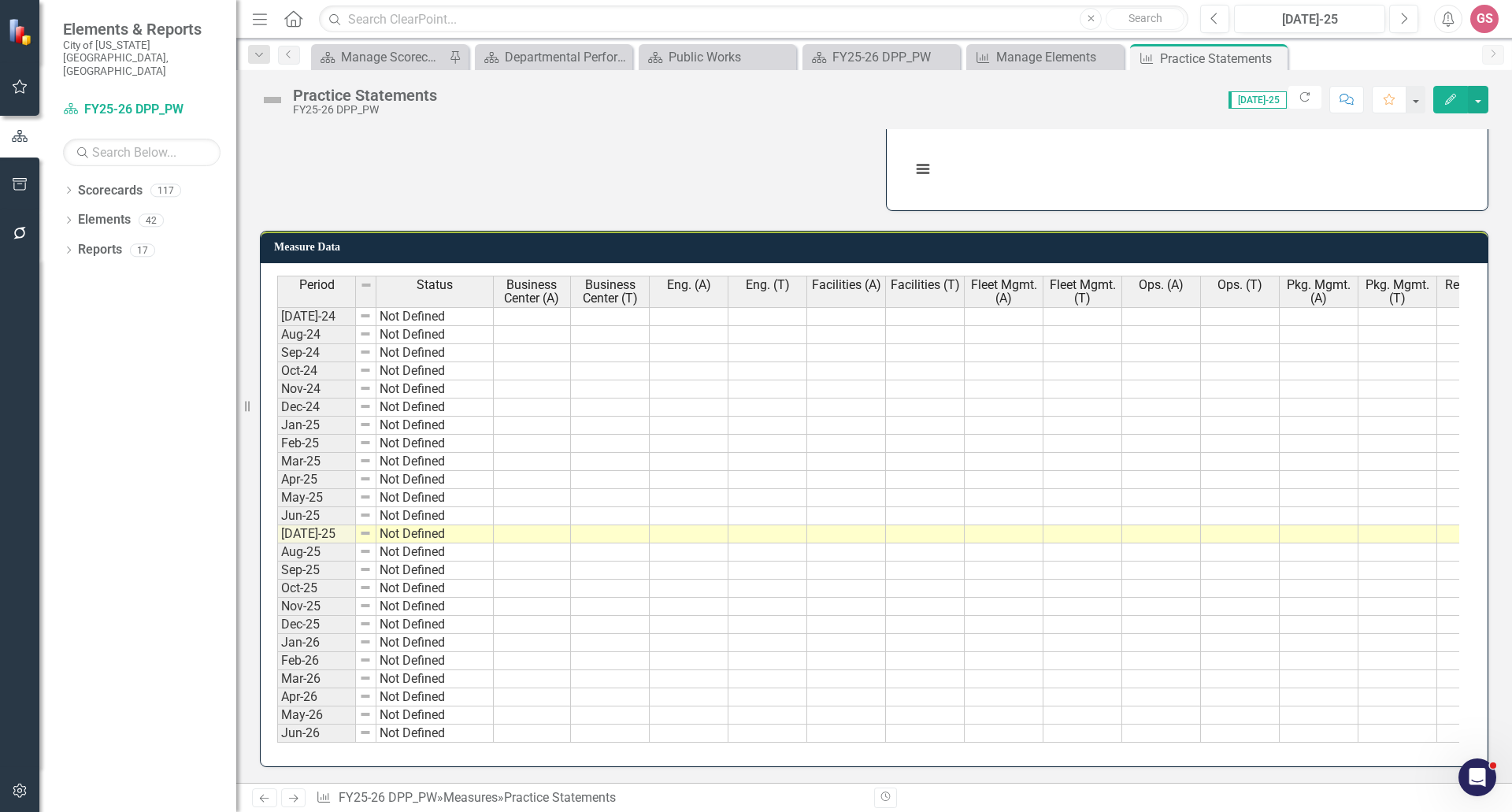
scroll to position [0, 0]
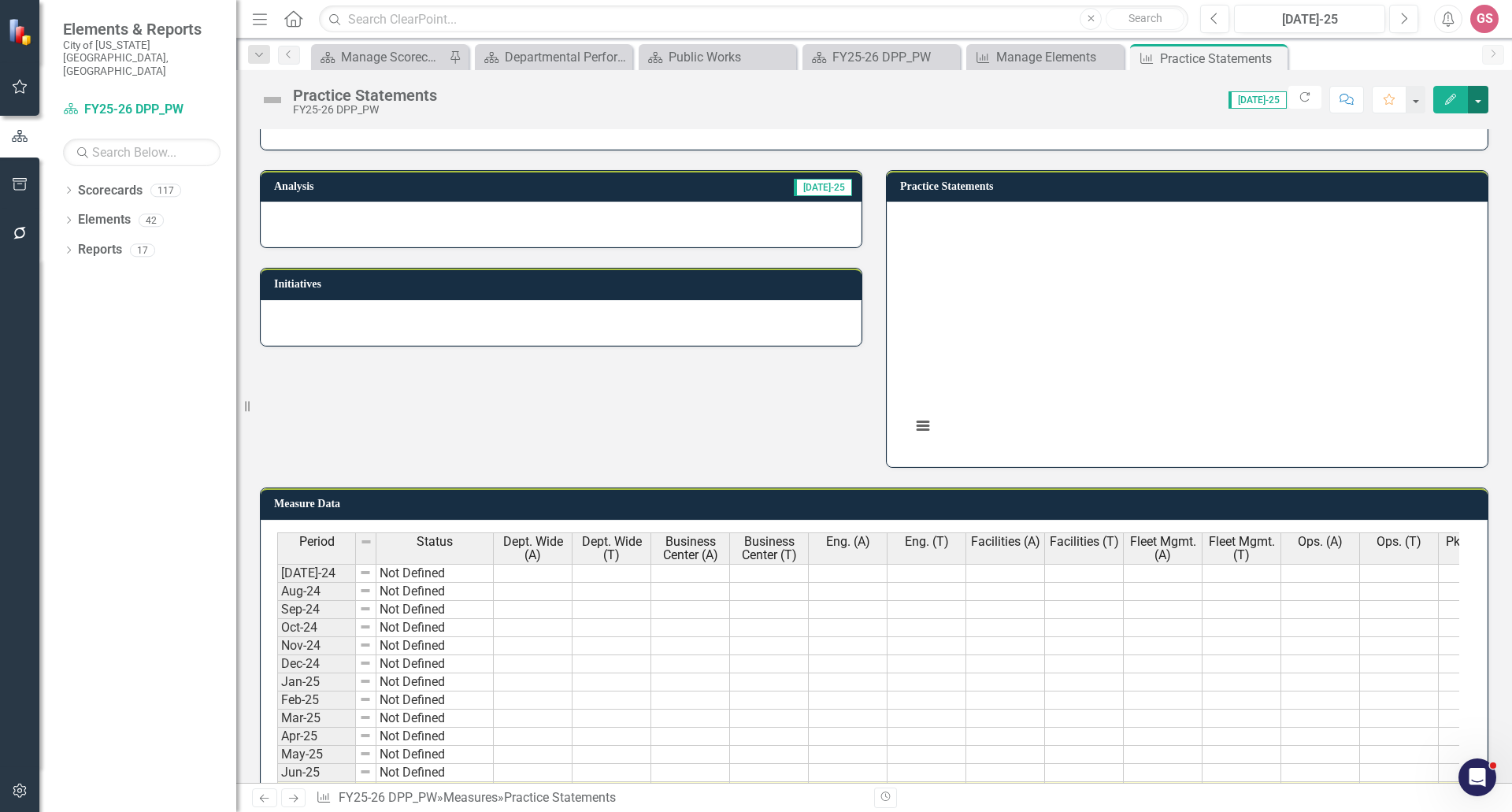
click at [1482, 98] on button "button" at bounding box center [1478, 99] width 21 height 27
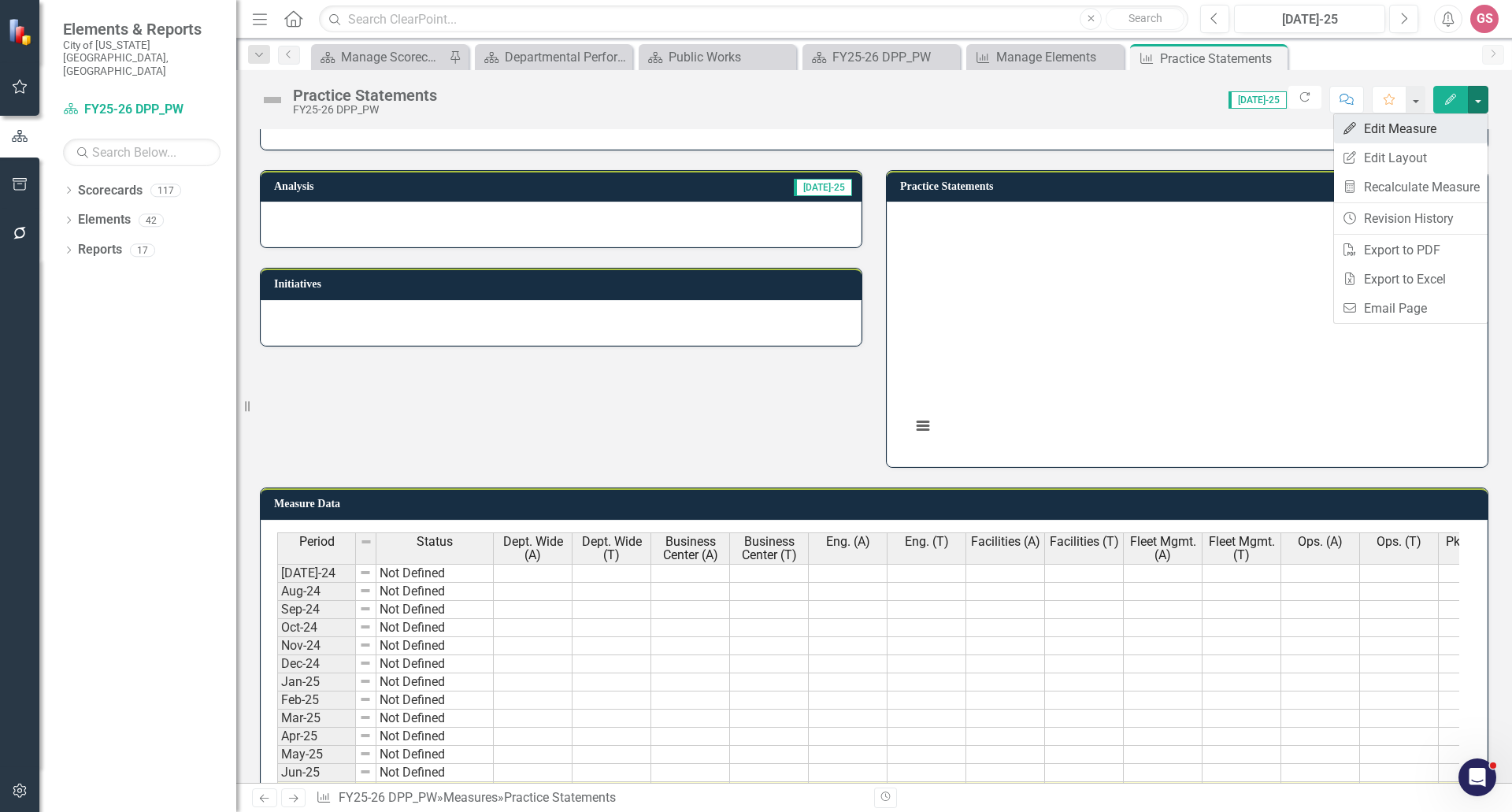
click at [1411, 121] on link "Edit Edit Measure" at bounding box center [1411, 129] width 154 height 29
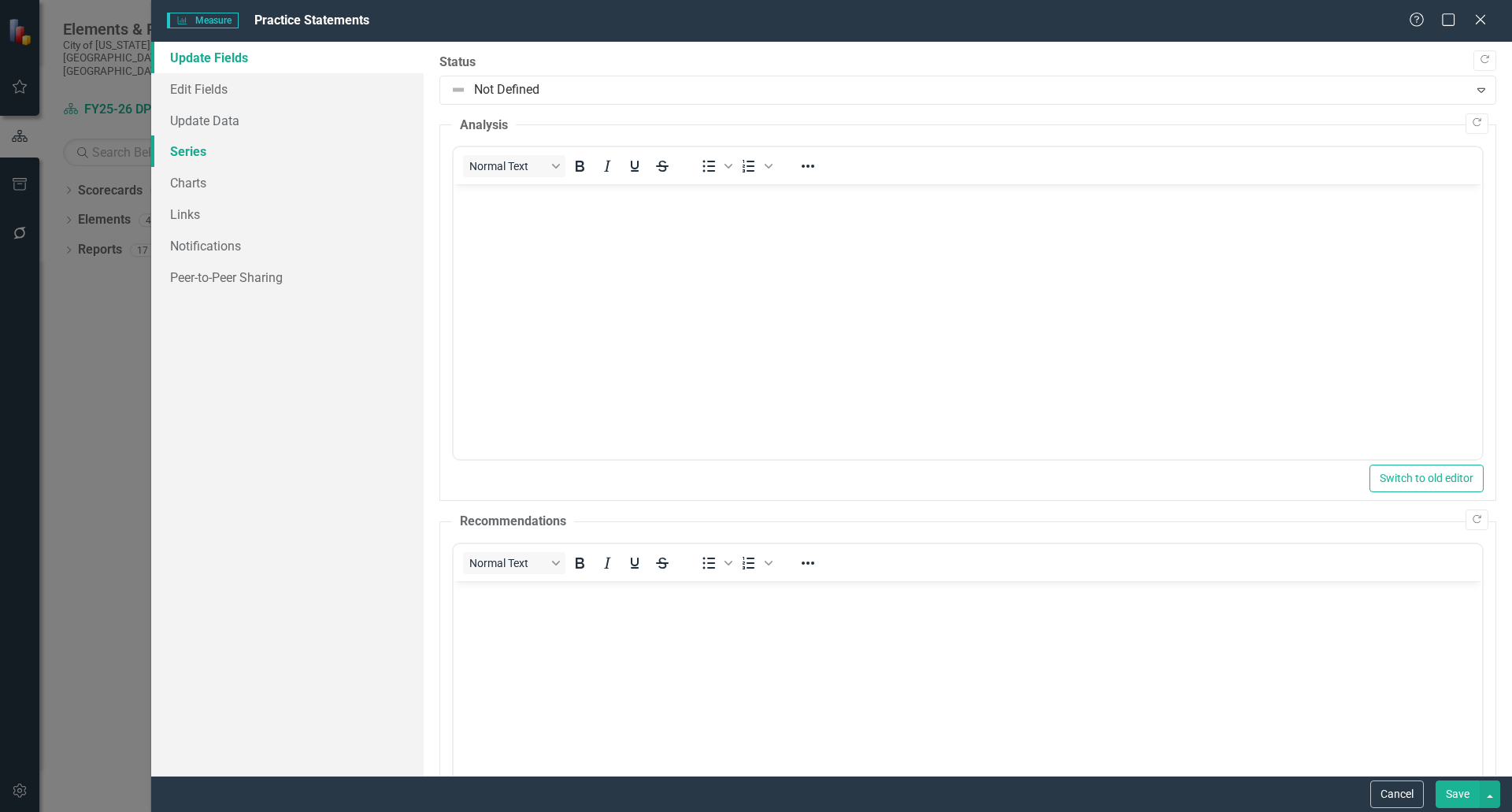
click at [197, 143] on link "Series" at bounding box center [287, 150] width 273 height 31
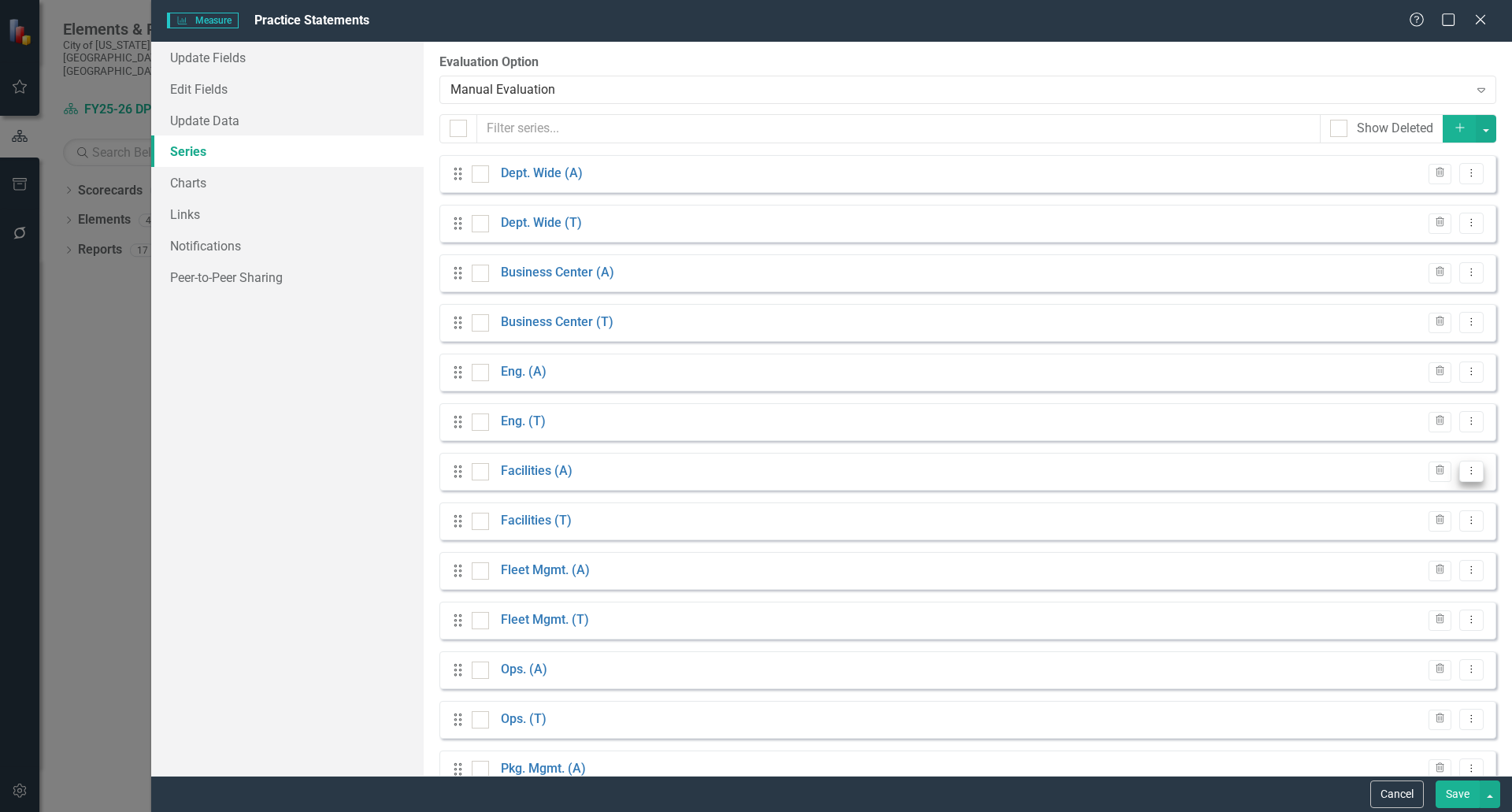
click at [1465, 472] on icon "Dropdown Menu" at bounding box center [1471, 470] width 14 height 10
click at [1394, 501] on link "Edit Edit Measure Series" at bounding box center [1382, 497] width 179 height 29
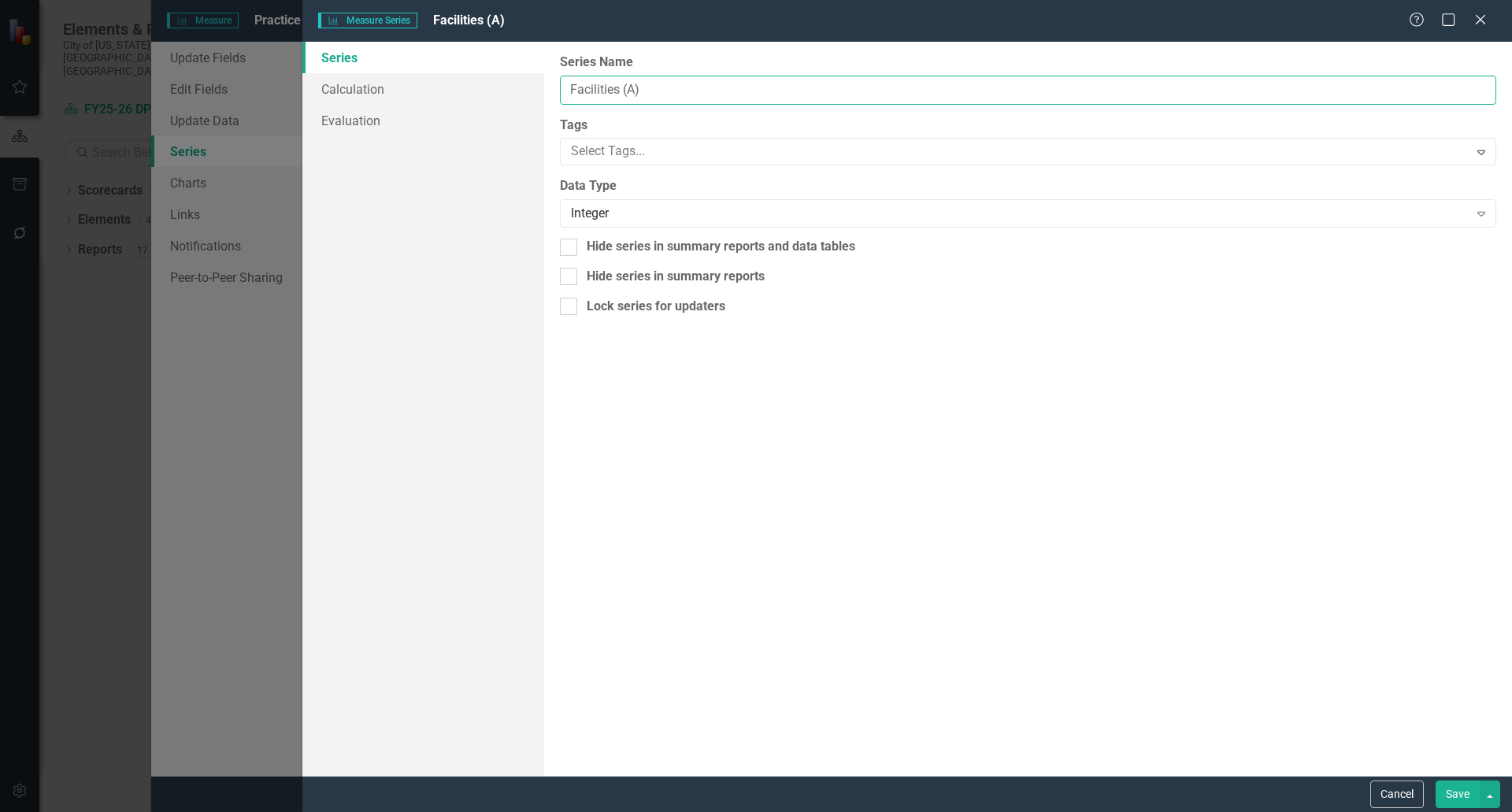
drag, startPoint x: 624, startPoint y: 90, endPoint x: 596, endPoint y: 88, distance: 28.1
click at [596, 88] on input "Facilities (A)" at bounding box center [1027, 90] width 936 height 29
type input "Facil. (A)"
click at [1457, 792] on button "Save" at bounding box center [1458, 794] width 44 height 27
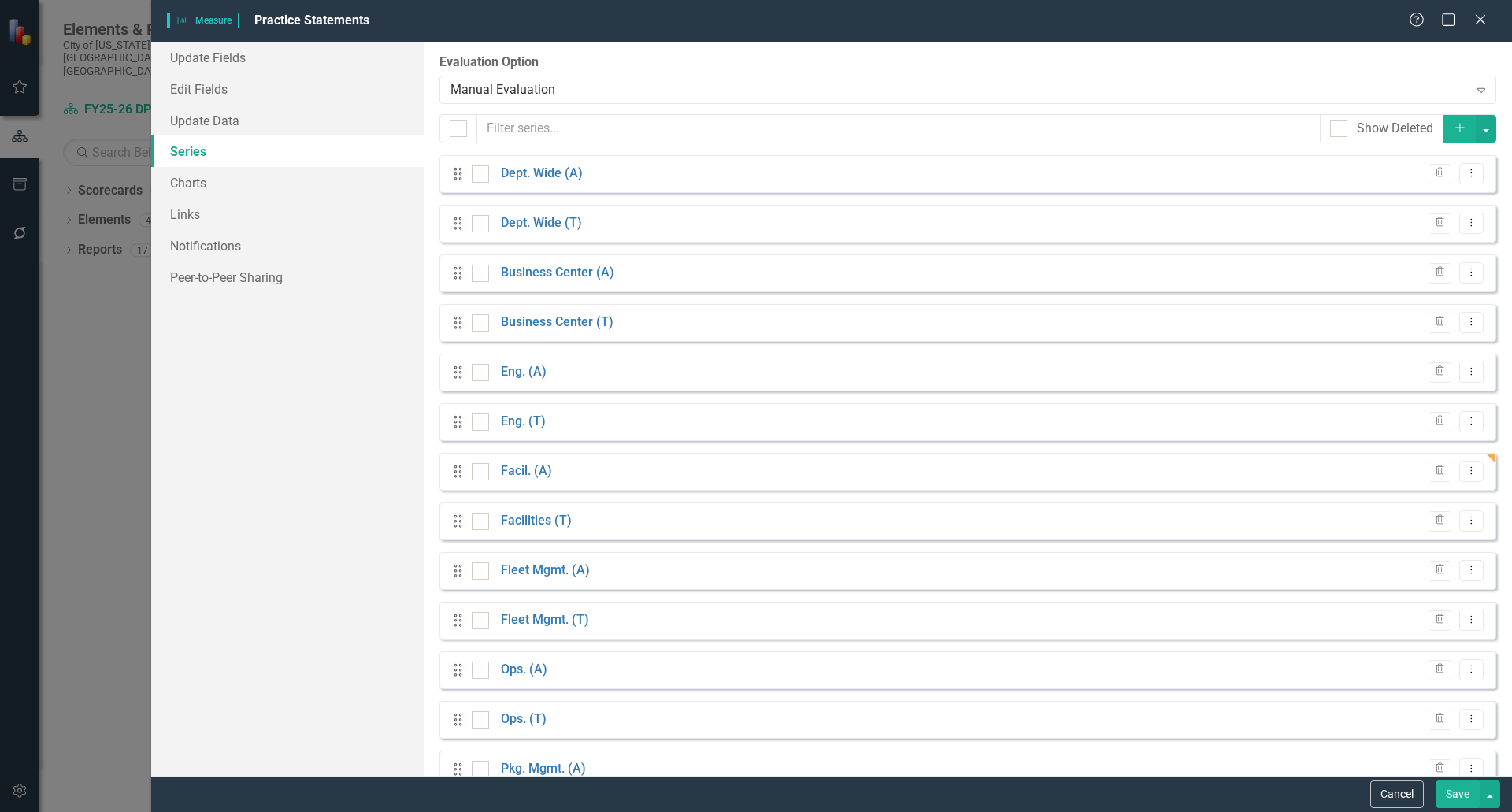
scroll to position [394, 0]
click at [1462, 530] on button "Dropdown Menu" at bounding box center [1471, 520] width 25 height 22
click at [1383, 549] on link "Edit Edit Measure Series" at bounding box center [1382, 547] width 179 height 29
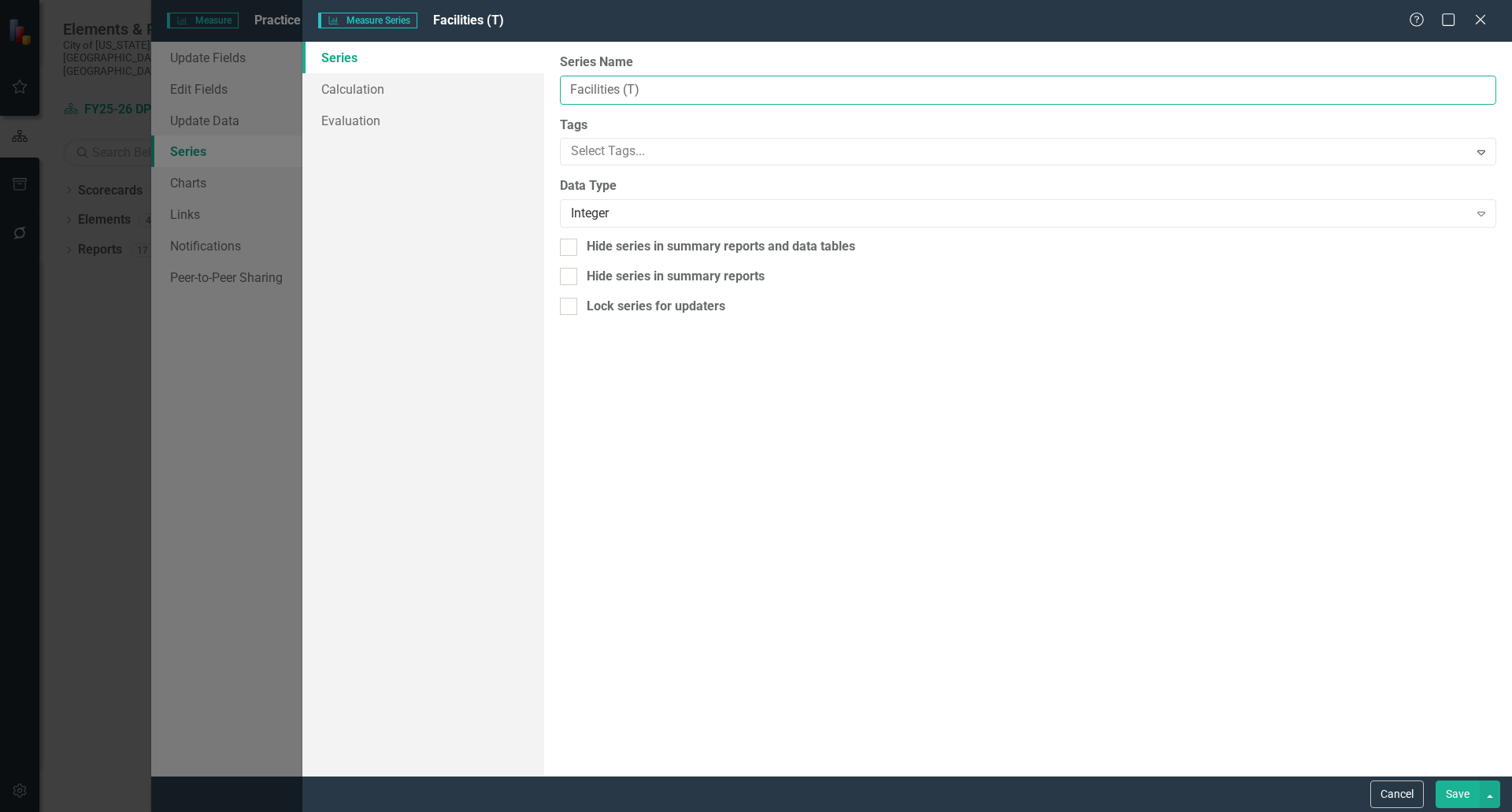
drag, startPoint x: 624, startPoint y: 90, endPoint x: 597, endPoint y: 90, distance: 27.0
click at [597, 90] on input "Facilities (T)" at bounding box center [1027, 90] width 936 height 29
type input "Facil. (T)"
click at [1456, 785] on button "Save" at bounding box center [1458, 794] width 44 height 27
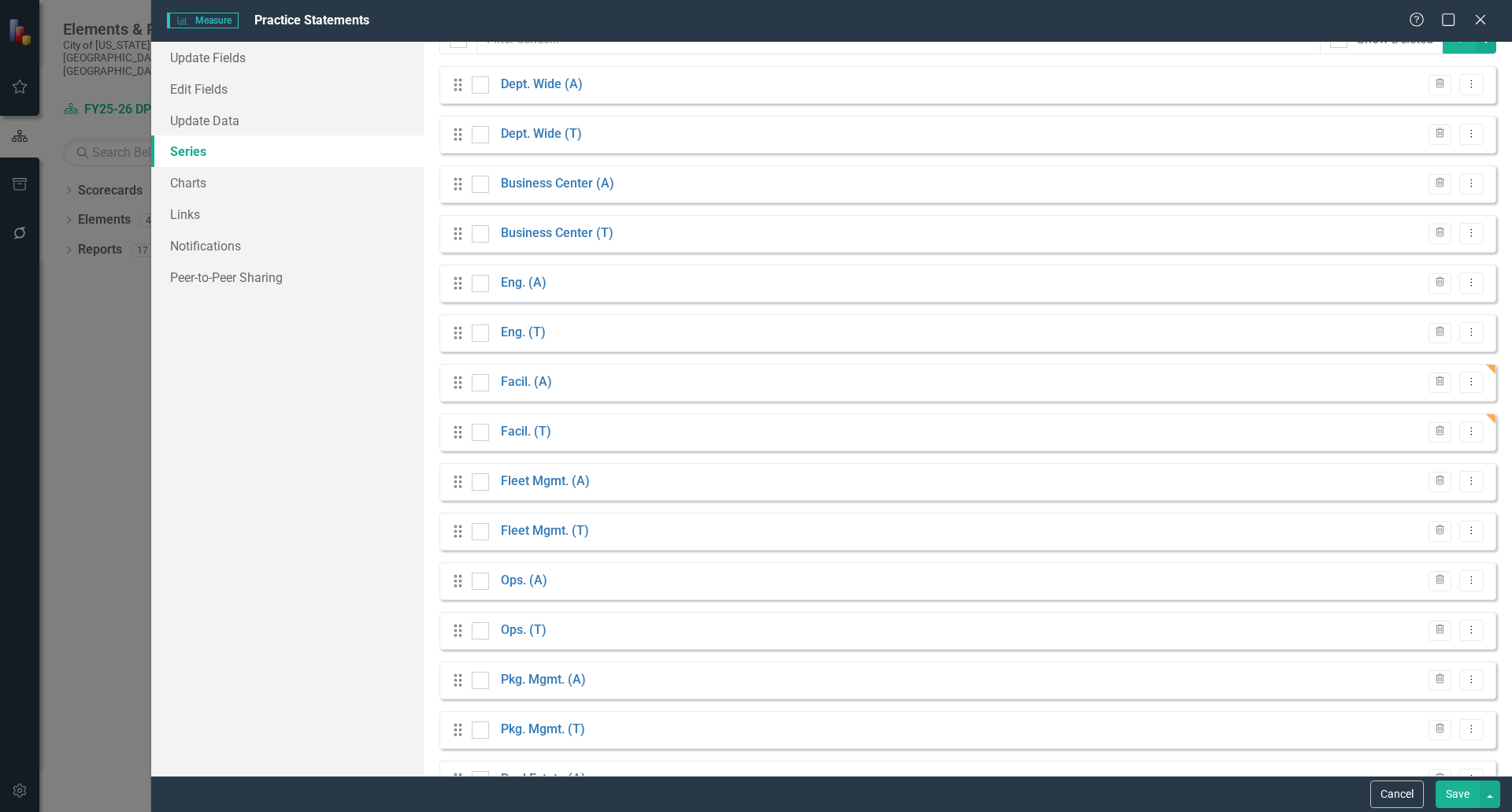
scroll to position [48, 0]
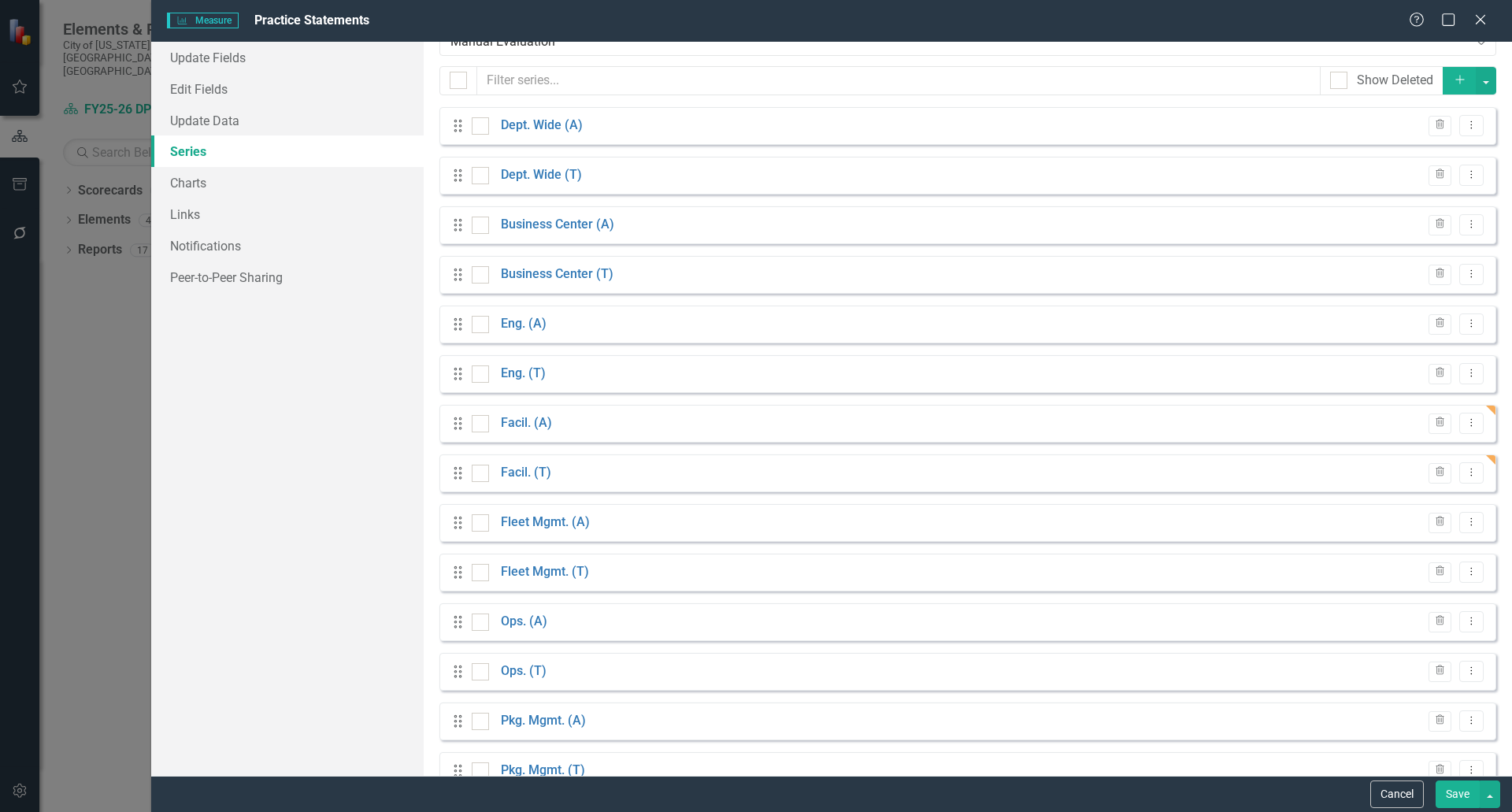
click at [1450, 796] on button "Save" at bounding box center [1458, 794] width 44 height 27
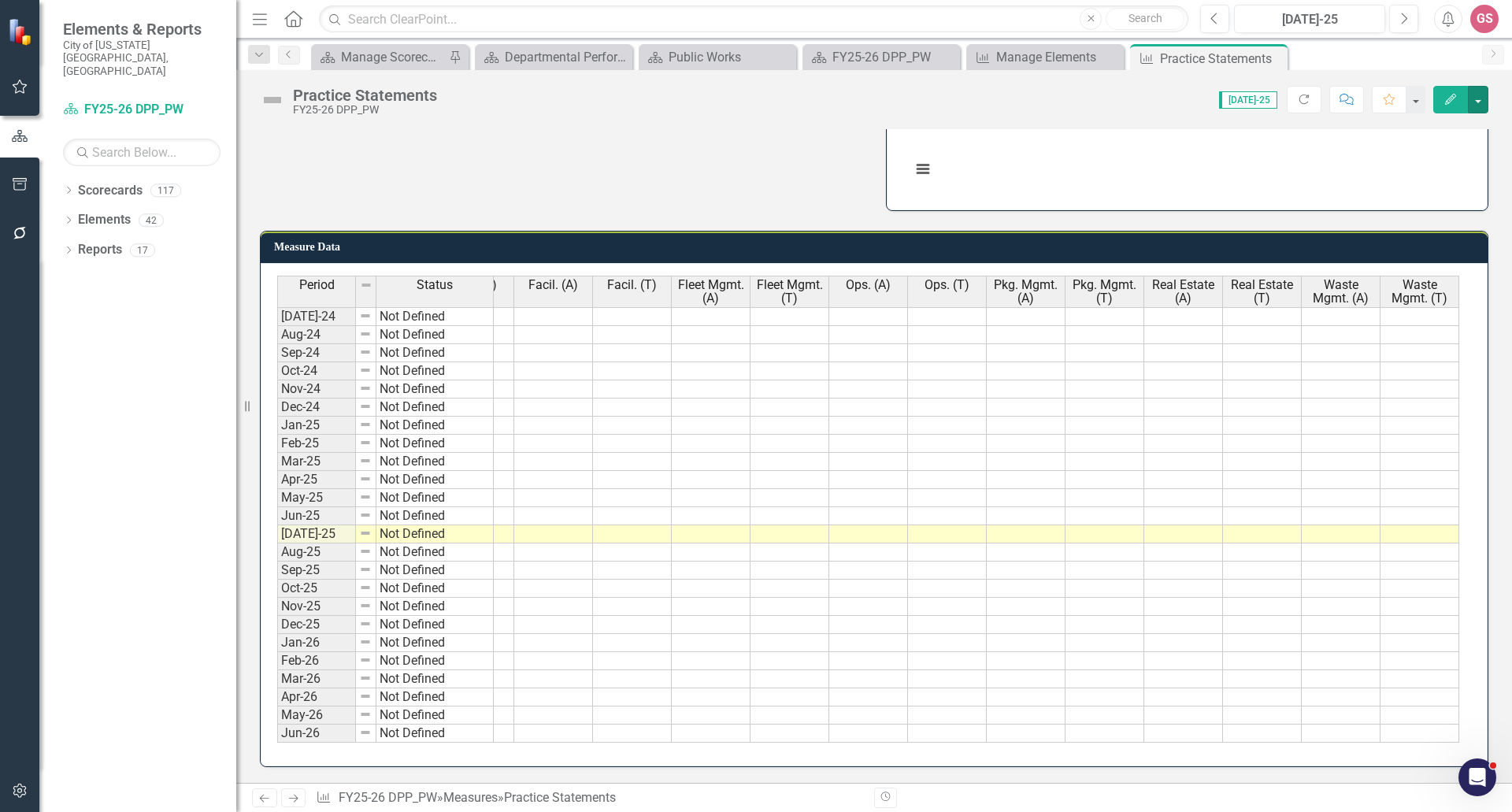
scroll to position [0, 161]
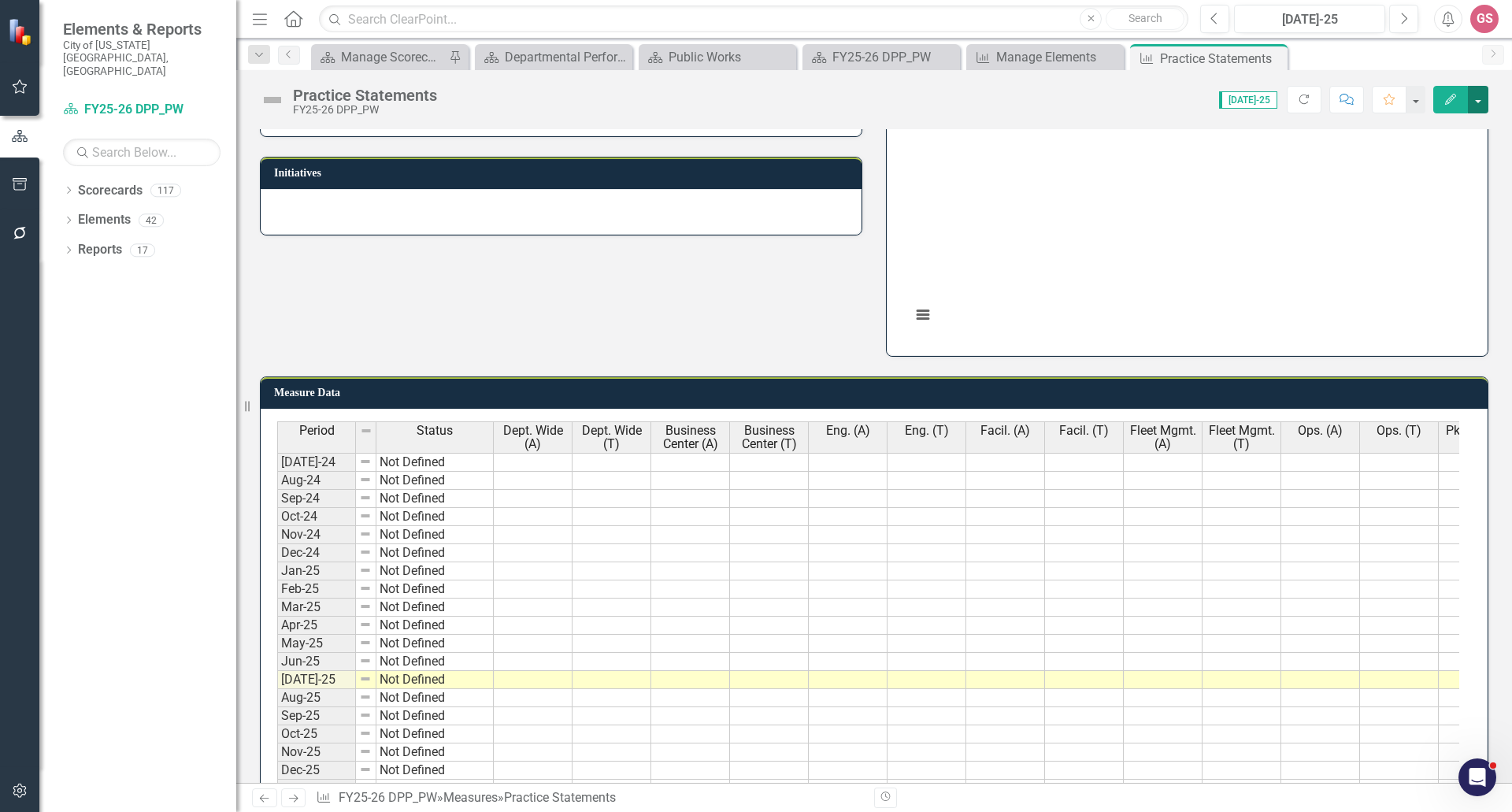
click at [1485, 103] on button "button" at bounding box center [1478, 99] width 21 height 27
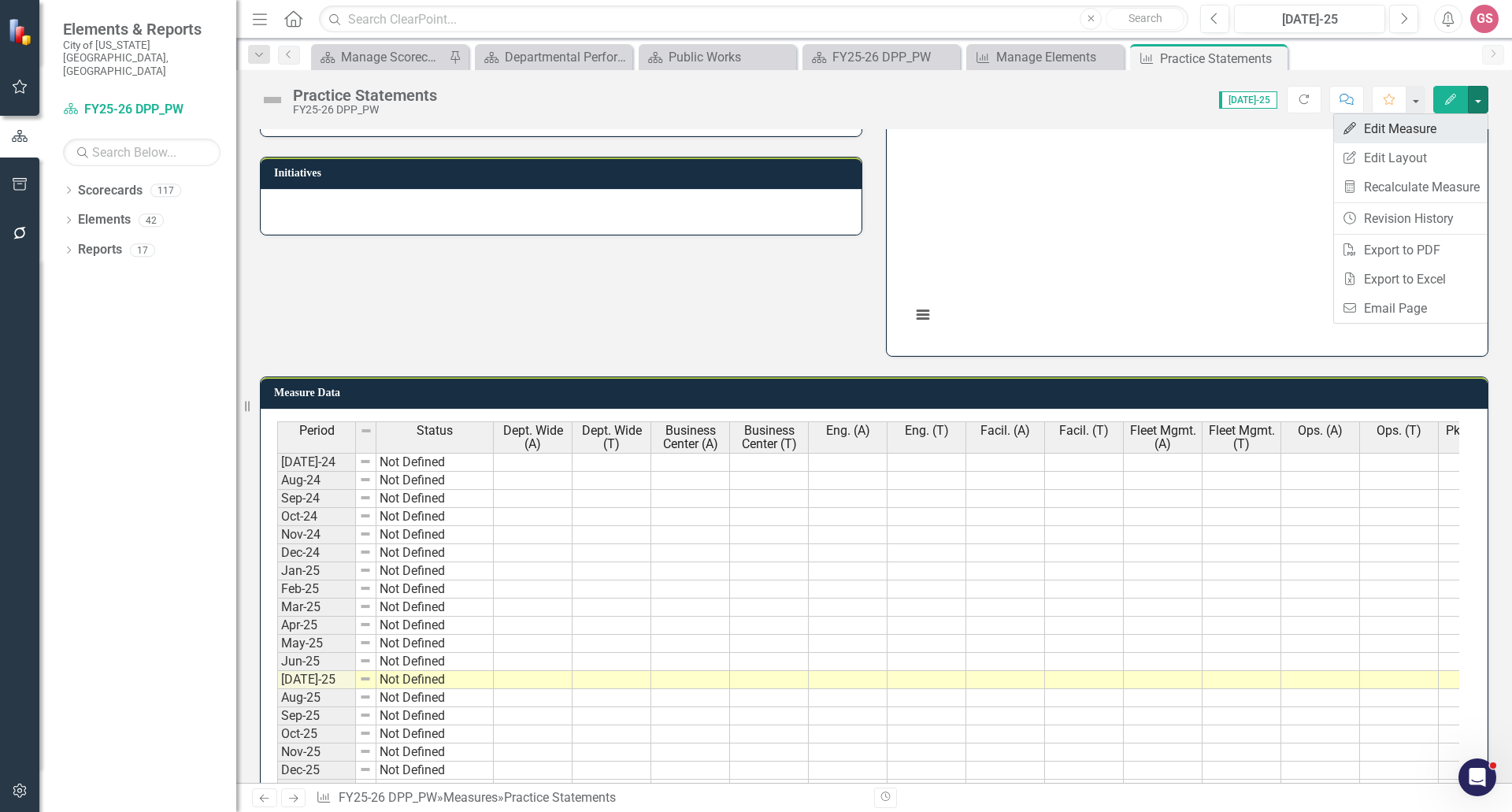
click at [1435, 133] on link "Edit Edit Measure" at bounding box center [1411, 129] width 154 height 29
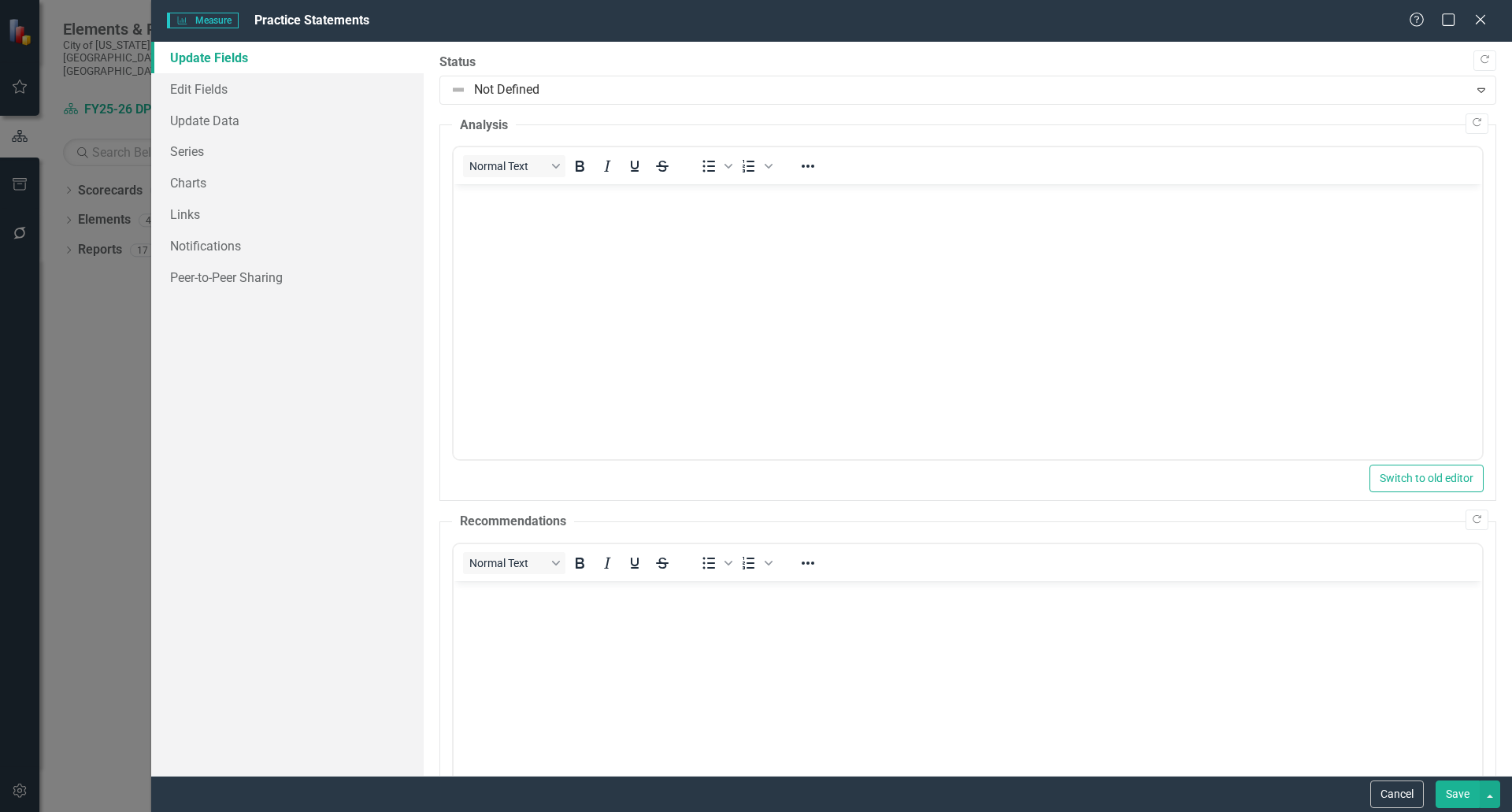
scroll to position [0, 0]
click at [187, 148] on link "Series" at bounding box center [287, 150] width 273 height 31
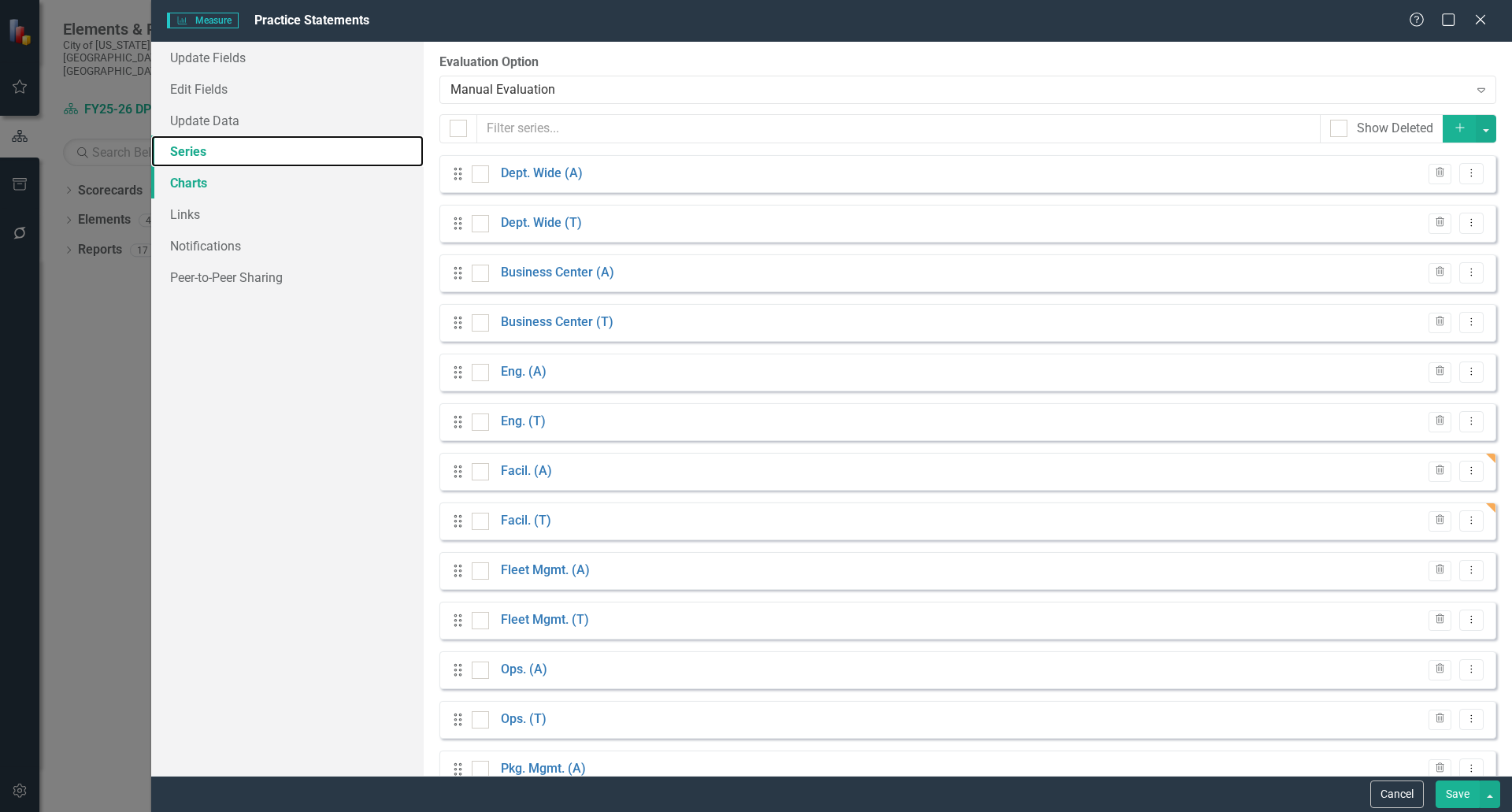
checkbox input "false"
click at [1467, 178] on button "Dropdown Menu" at bounding box center [1471, 173] width 25 height 22
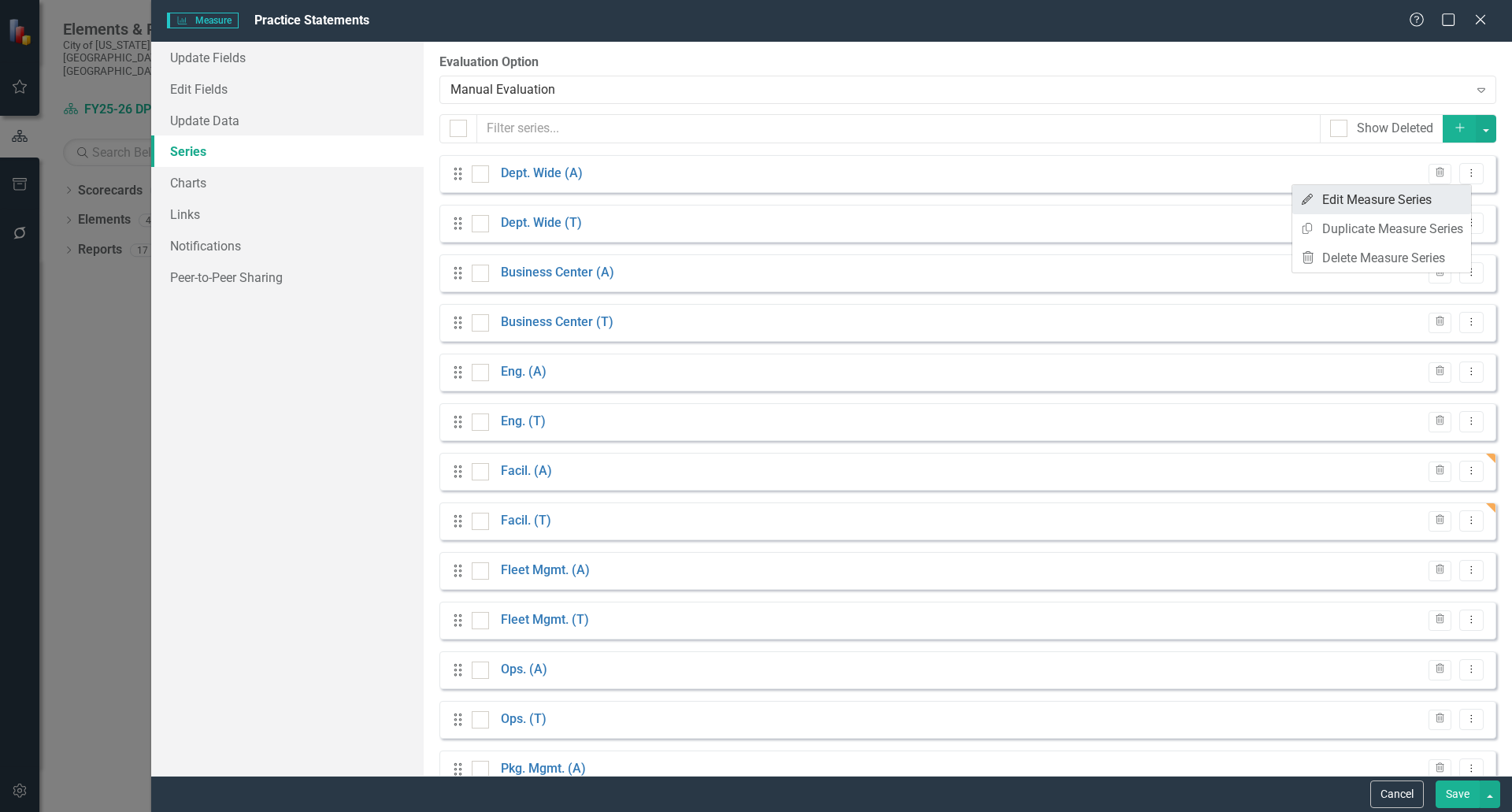
click at [1347, 197] on link "Edit Edit Measure Series" at bounding box center [1382, 199] width 179 height 29
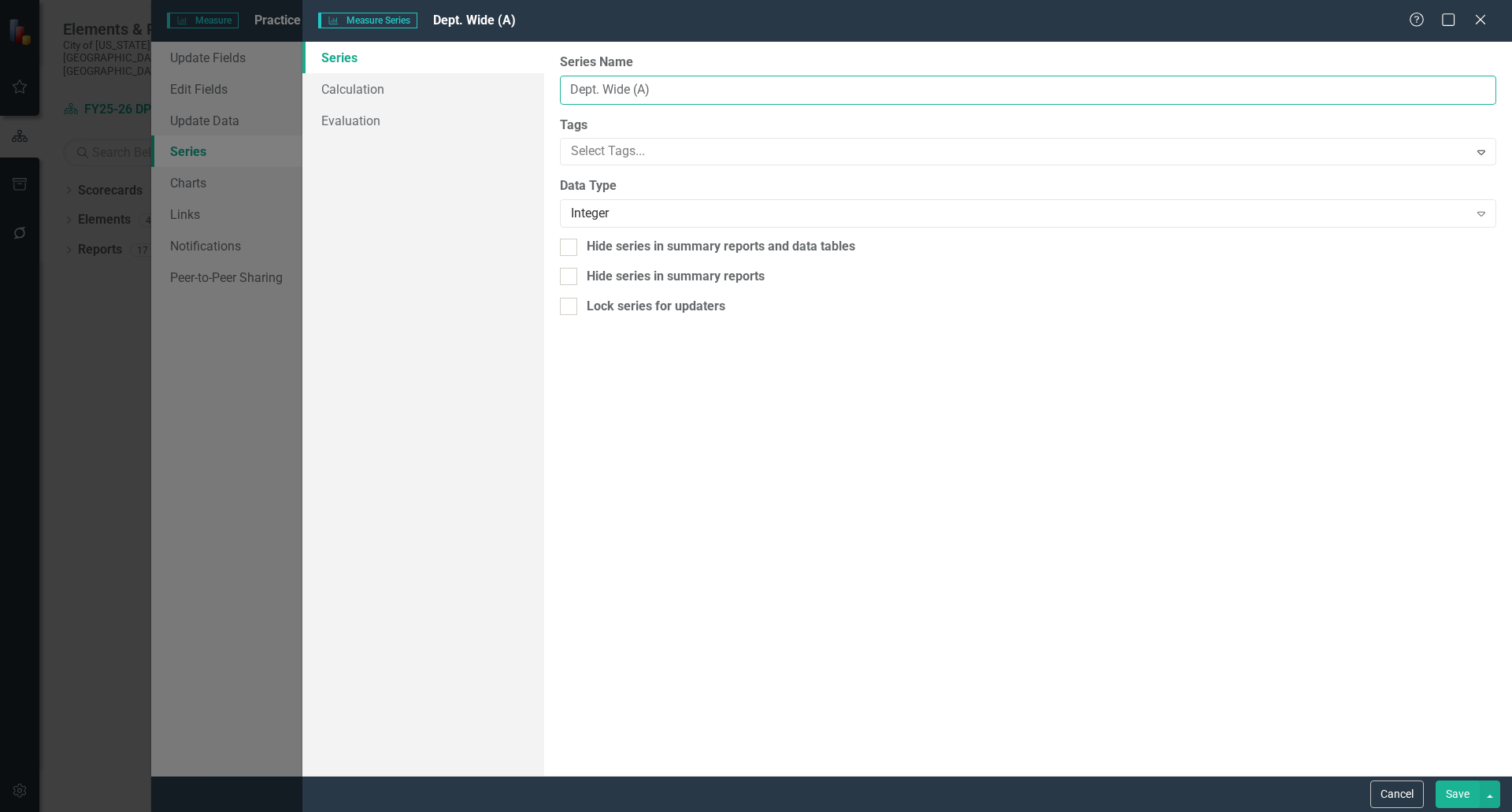
click at [640, 91] on input "Dept. Wide (A)" at bounding box center [1027, 90] width 936 height 29
click at [656, 90] on input "Dept. Wide (A)" at bounding box center [1027, 90] width 936 height 29
drag, startPoint x: 656, startPoint y: 89, endPoint x: 630, endPoint y: 86, distance: 26.2
click at [630, 86] on input "Dept. Wide (A)" at bounding box center [1027, 90] width 936 height 29
paste input ": A"
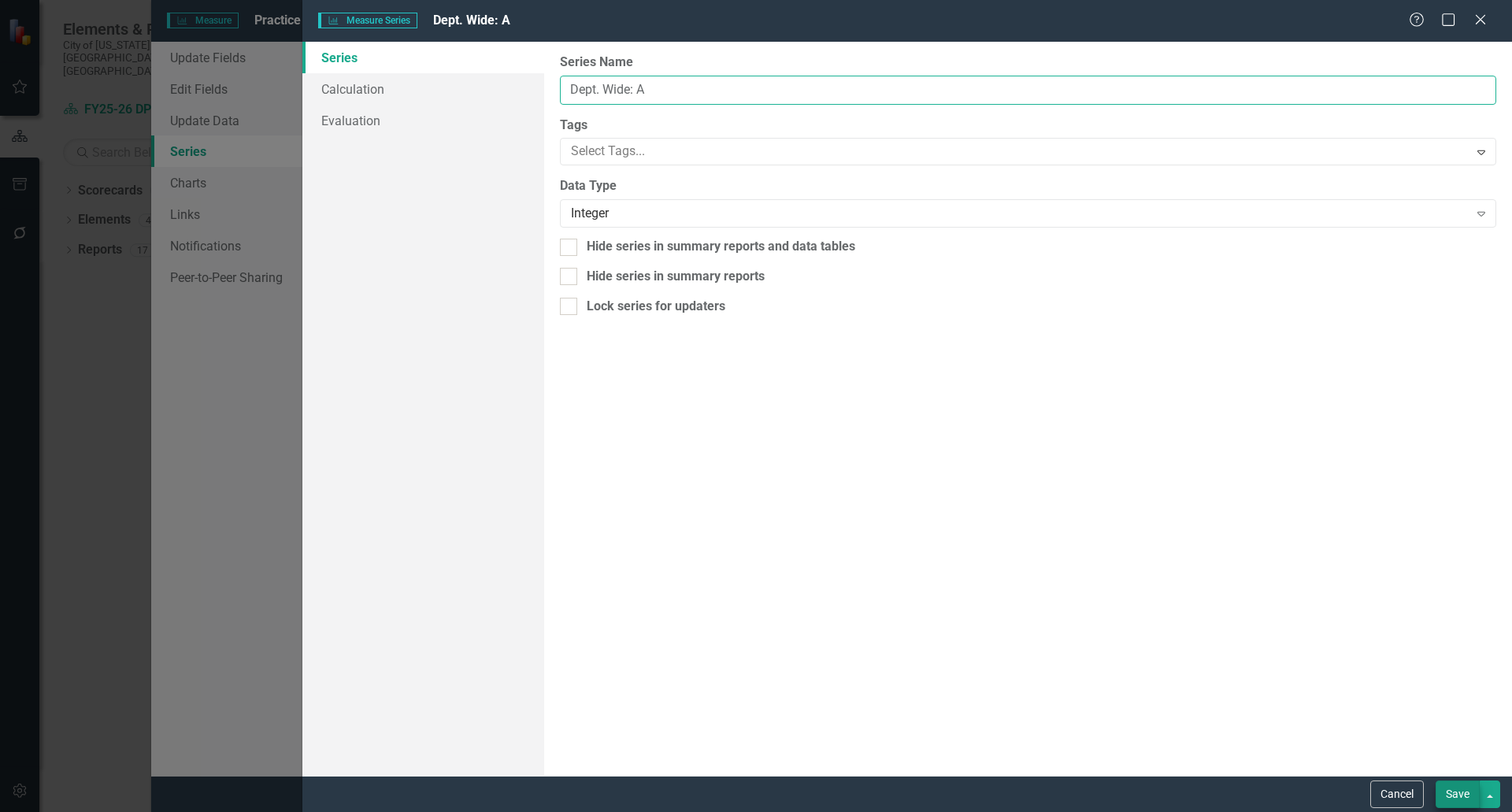
type input "Dept. Wide: A"
click at [1458, 798] on button "Save" at bounding box center [1458, 794] width 44 height 27
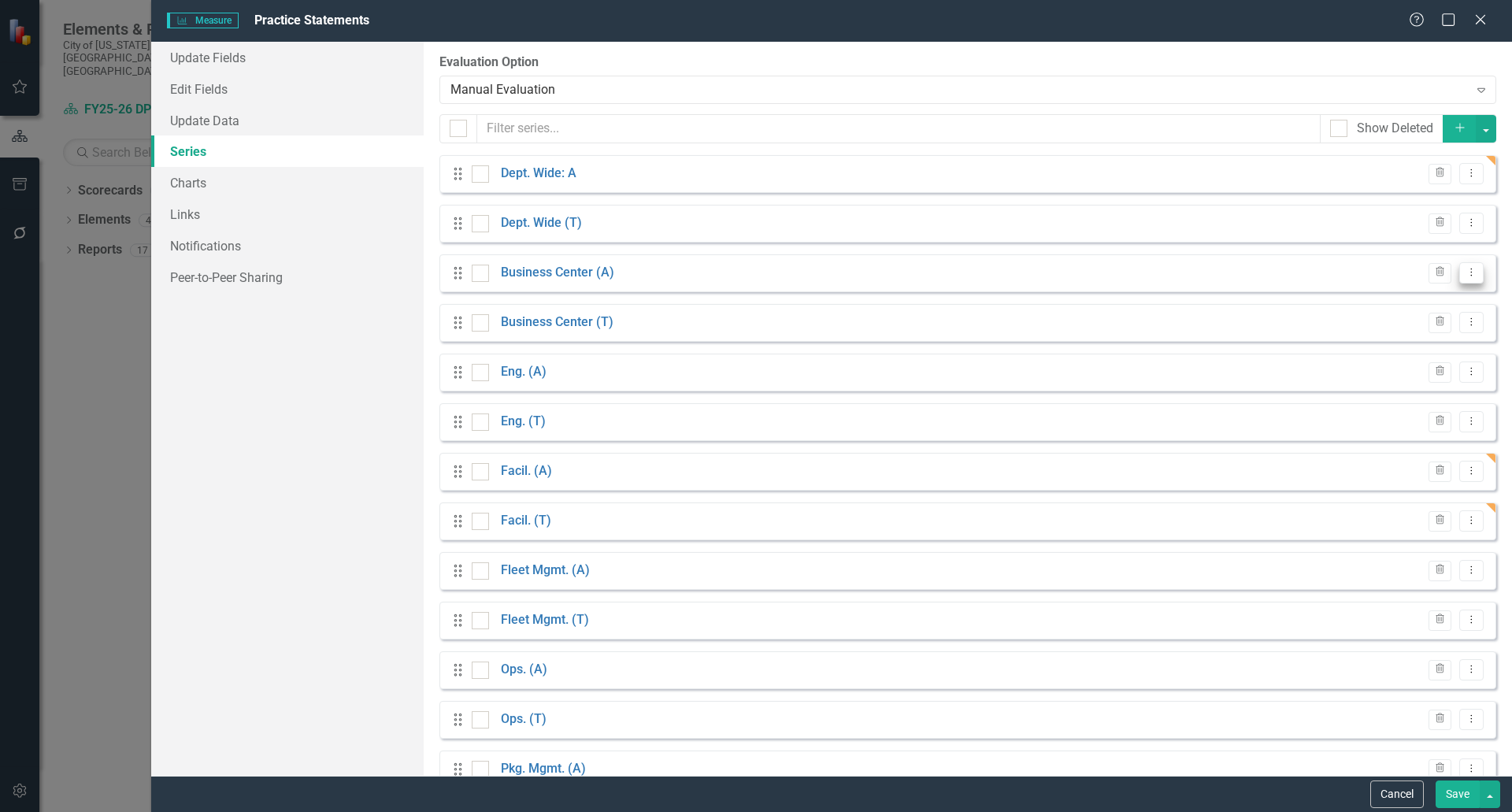
click at [1465, 277] on icon "Dropdown Menu" at bounding box center [1471, 272] width 14 height 10
click at [1382, 301] on link "Edit Edit Measure Series" at bounding box center [1382, 299] width 179 height 29
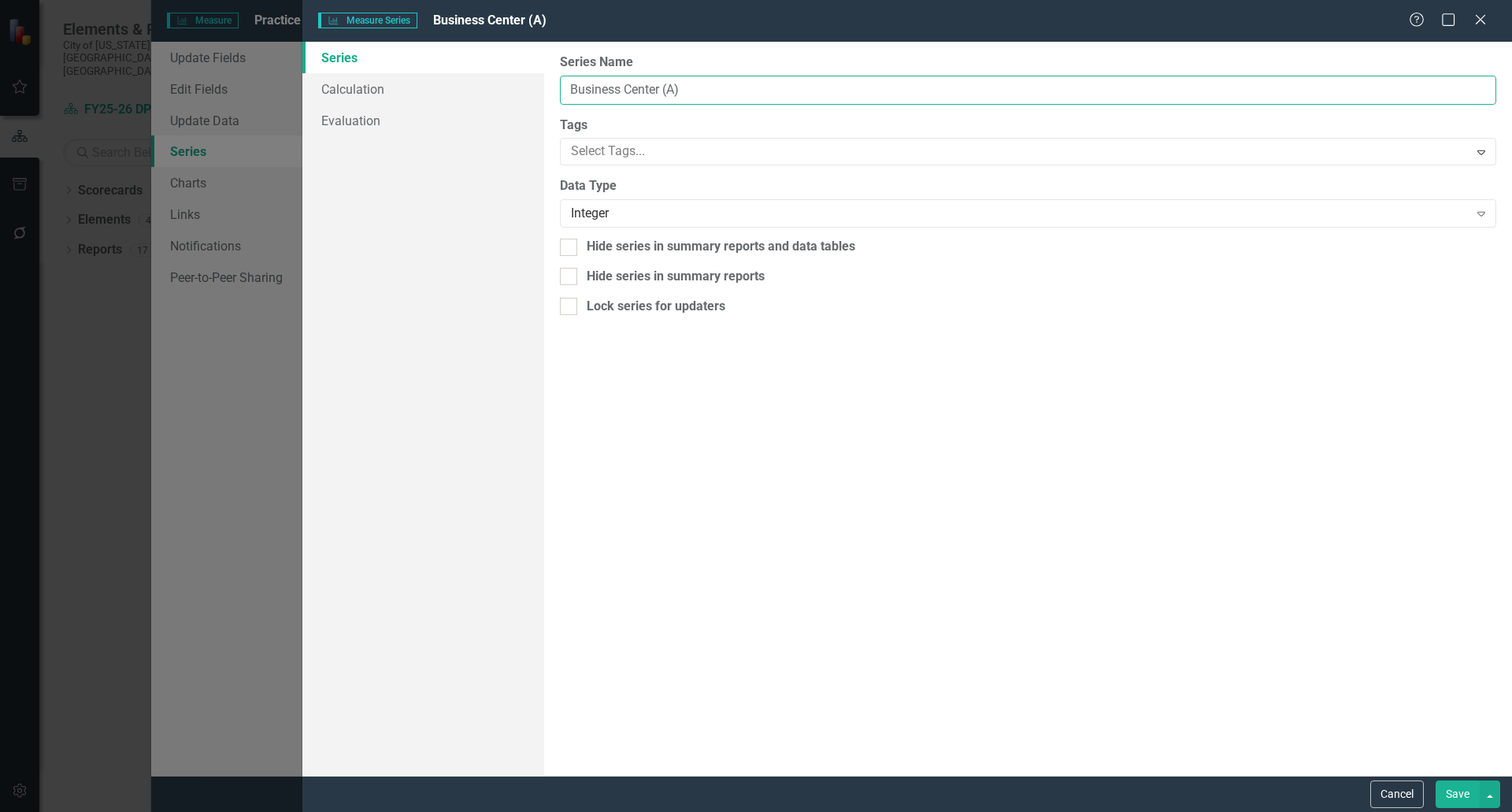
drag, startPoint x: 692, startPoint y: 88, endPoint x: 661, endPoint y: 87, distance: 31.0
click at [661, 87] on input "Business Center (A)" at bounding box center [1027, 90] width 936 height 29
paste input ": A"
type input "Business Center: A"
click at [1458, 790] on button "Save" at bounding box center [1458, 794] width 44 height 27
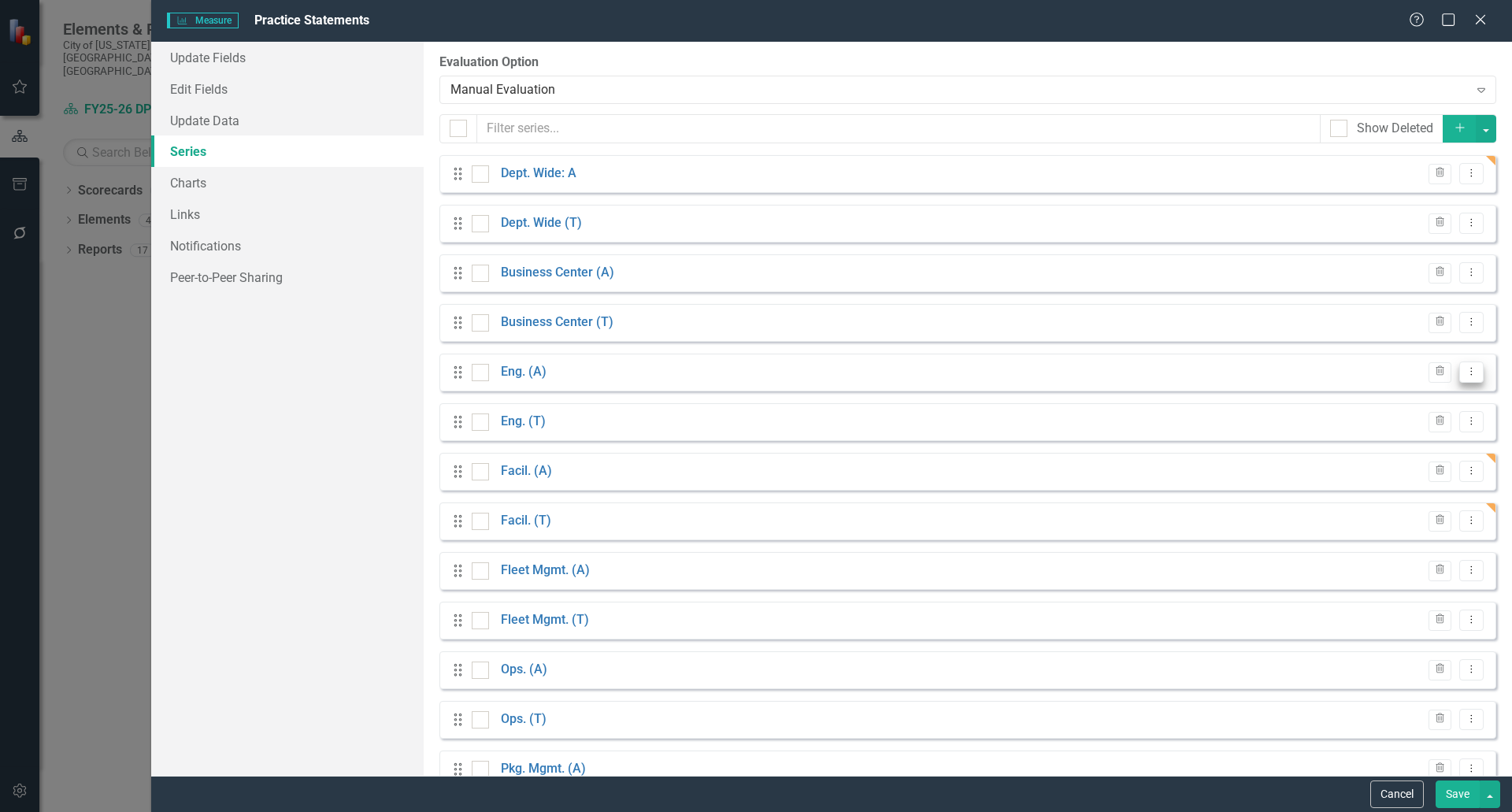
click at [1465, 373] on icon "Dropdown Menu" at bounding box center [1471, 371] width 14 height 10
click at [1359, 404] on link "Edit Edit Measure Series" at bounding box center [1382, 398] width 179 height 29
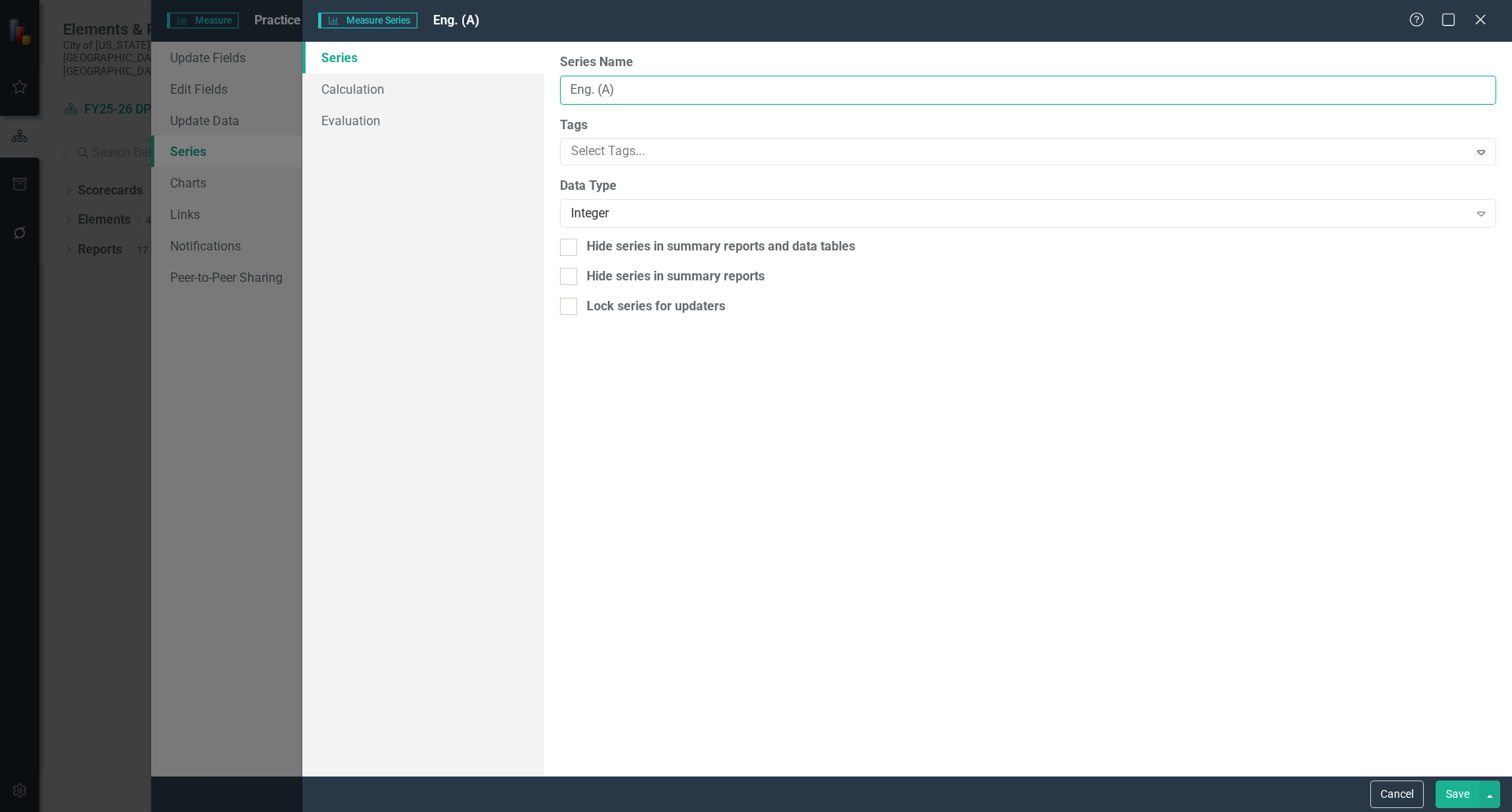
drag, startPoint x: 624, startPoint y: 86, endPoint x: 596, endPoint y: 93, distance: 28.9
click at [596, 93] on input "Eng. (A)" at bounding box center [1027, 90] width 936 height 29
paste input ": A"
type input "Eng.: A"
click at [1451, 797] on button "Save" at bounding box center [1458, 794] width 44 height 27
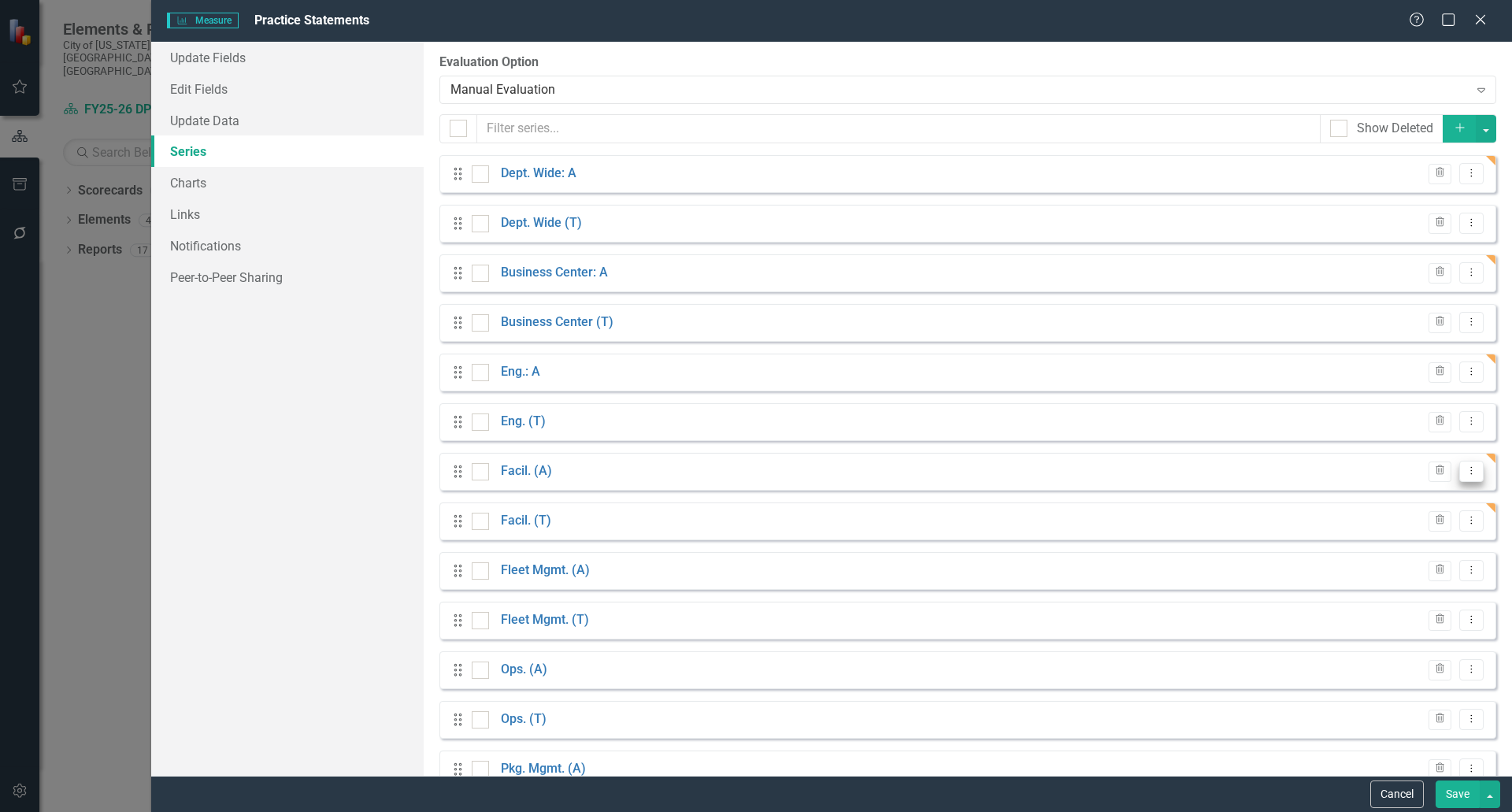
click at [1471, 471] on icon at bounding box center [1472, 471] width 2 height 8
click at [1367, 496] on link "Edit Edit Measure Series" at bounding box center [1382, 497] width 179 height 29
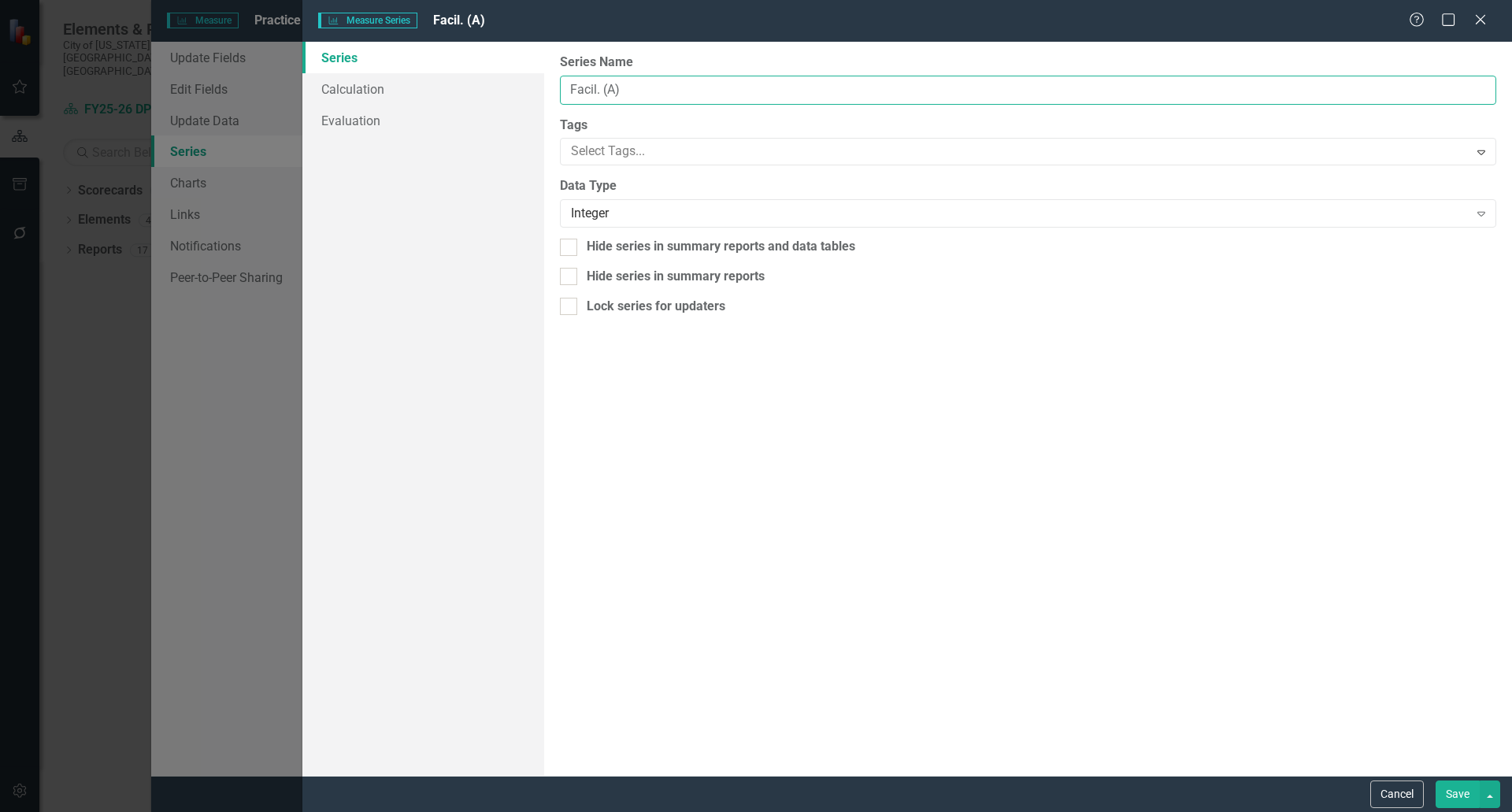
drag, startPoint x: 628, startPoint y: 86, endPoint x: 600, endPoint y: 81, distance: 28.4
click at [600, 81] on input "Facil. (A)" at bounding box center [1027, 90] width 936 height 29
paste input ": A"
type input "Facil.: A"
click at [1452, 786] on button "Save" at bounding box center [1458, 794] width 44 height 27
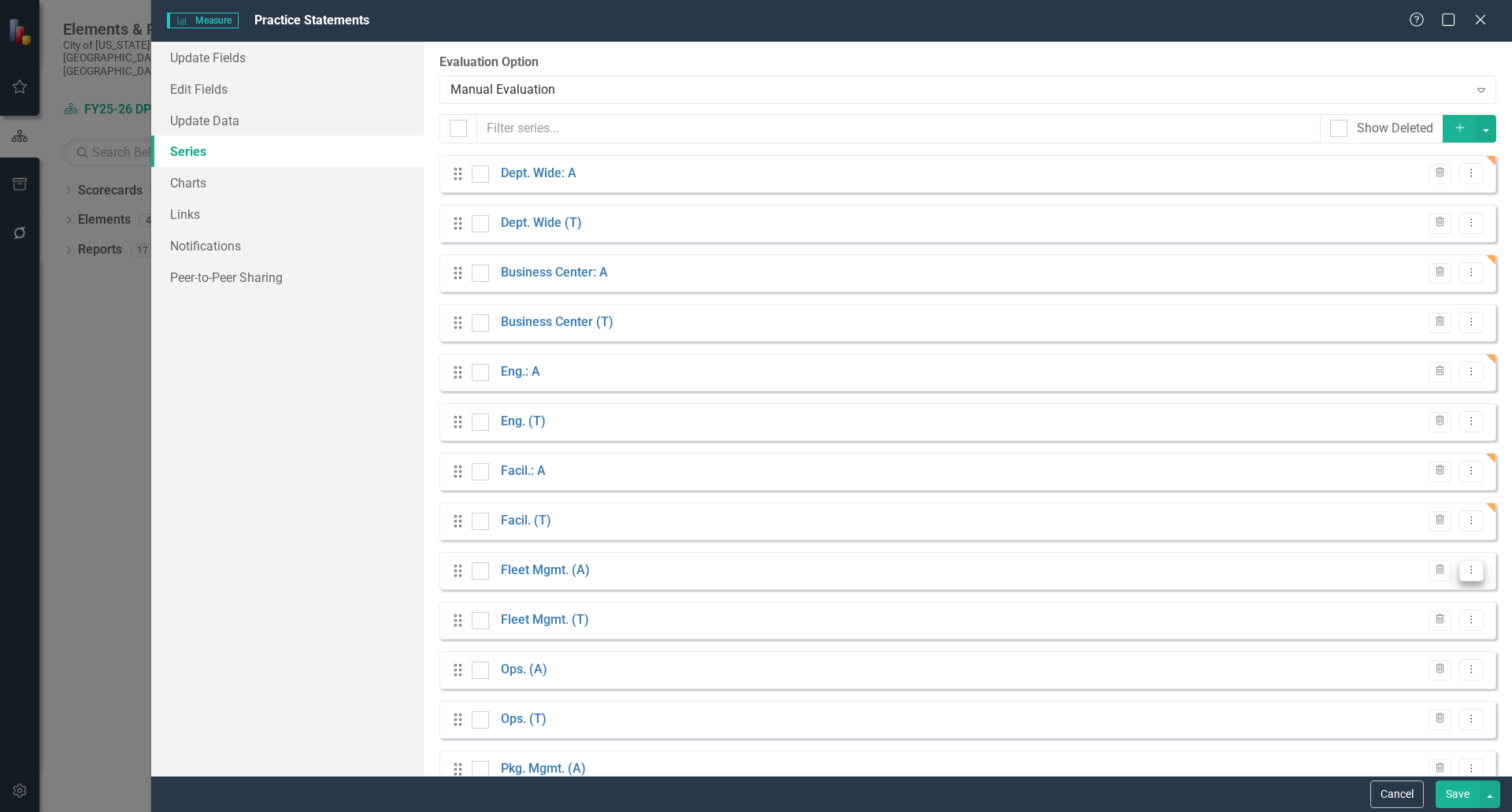
click at [1465, 573] on icon "Dropdown Menu" at bounding box center [1471, 569] width 14 height 10
click at [1368, 600] on link "Edit Edit Measure Series" at bounding box center [1382, 596] width 179 height 29
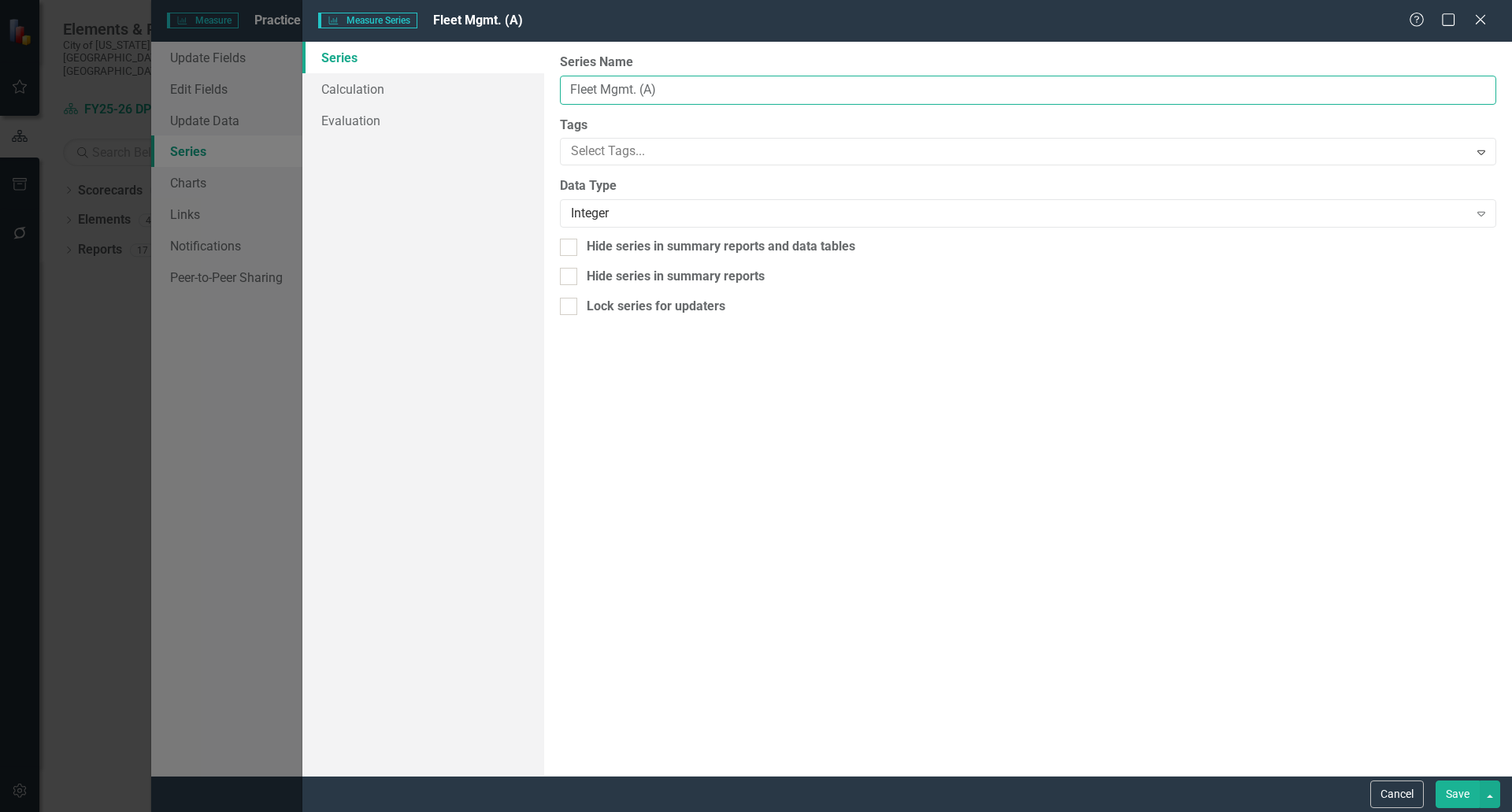
drag, startPoint x: 666, startPoint y: 92, endPoint x: 638, endPoint y: 90, distance: 28.1
click at [638, 90] on input "Fleet Mgmt. (A)" at bounding box center [1027, 90] width 936 height 29
paste input ": A"
type input "Fleet Mgmt.: A"
click at [1459, 788] on button "Save" at bounding box center [1458, 794] width 44 height 27
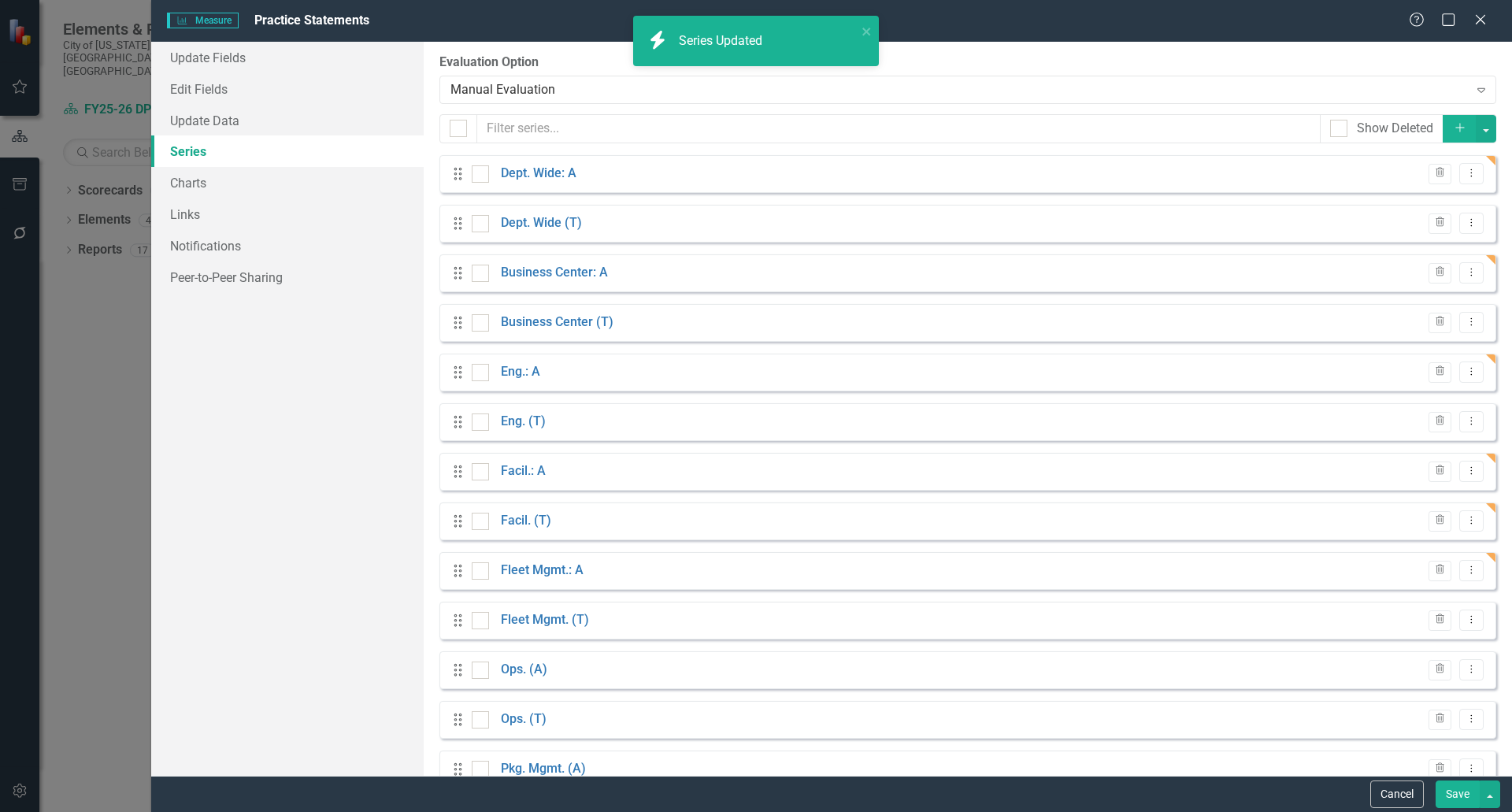
scroll to position [157, 0]
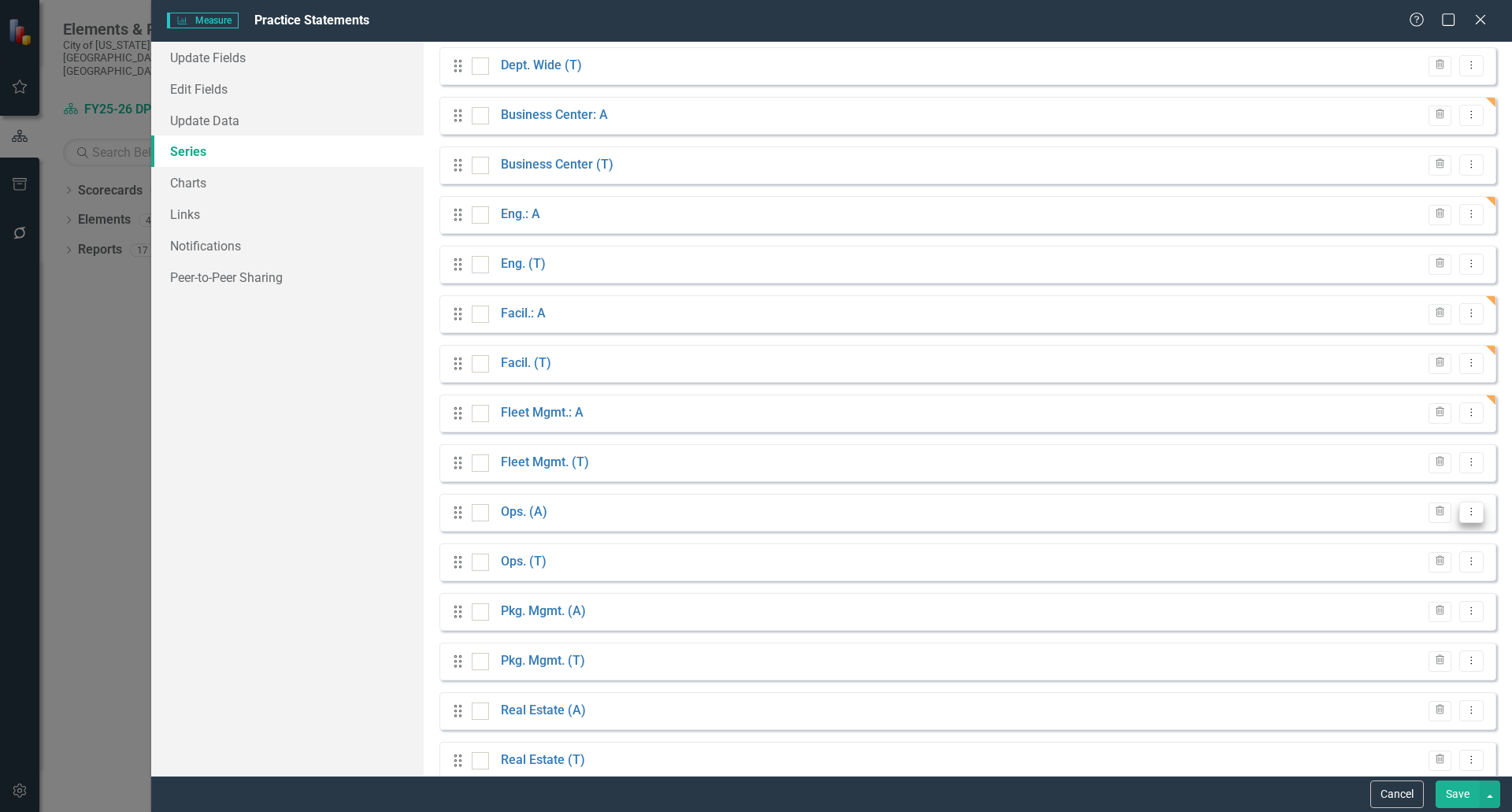
click at [1463, 517] on button "Dropdown Menu" at bounding box center [1471, 511] width 25 height 22
click at [1398, 543] on link "Edit Edit Measure Series" at bounding box center [1382, 538] width 179 height 29
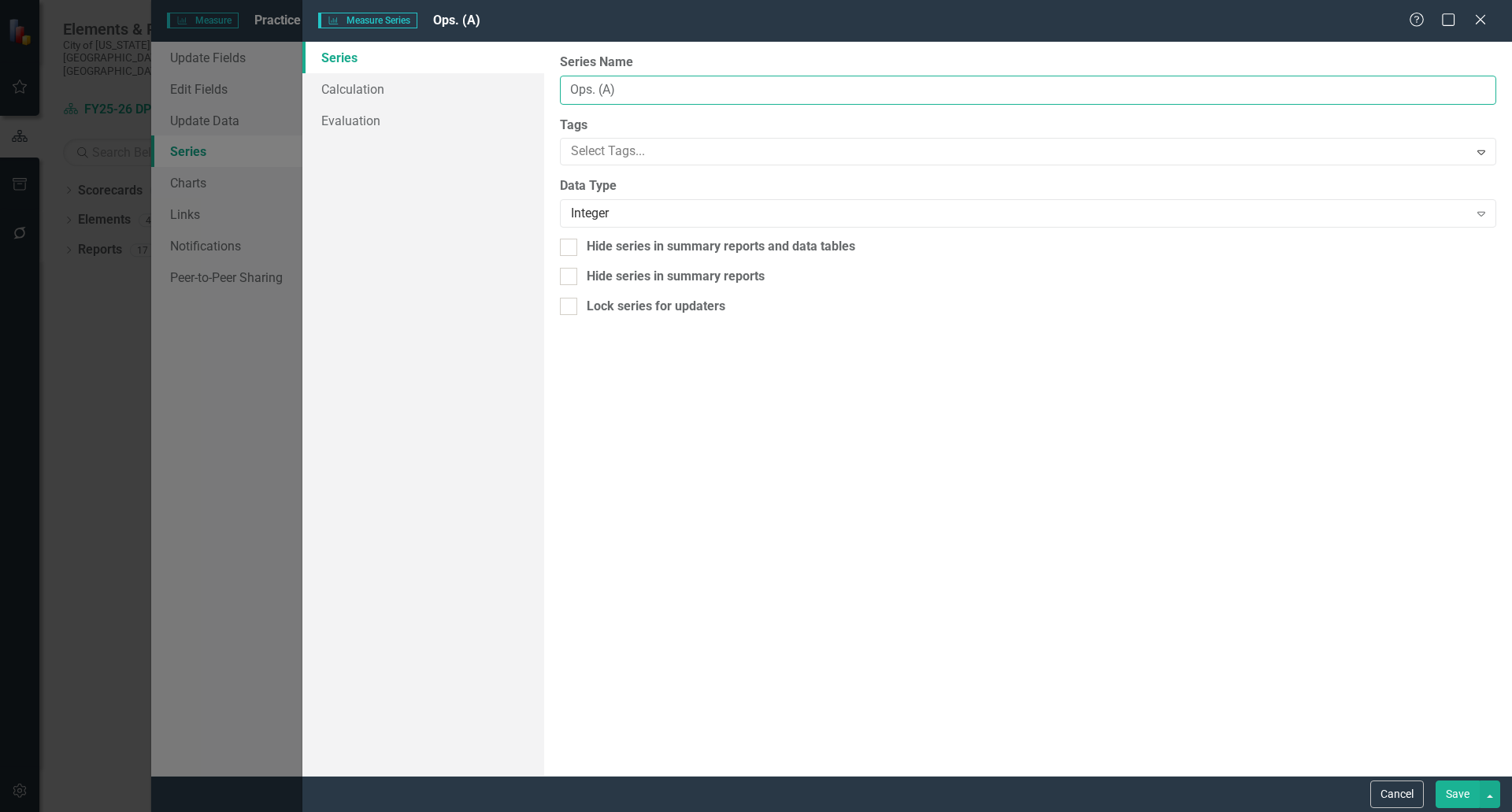
drag, startPoint x: 620, startPoint y: 88, endPoint x: 596, endPoint y: 86, distance: 24.1
click at [596, 86] on input "Ops. (A)" at bounding box center [1027, 90] width 936 height 29
paste input ": A"
type input "Ops.: A"
click at [1463, 786] on button "Save" at bounding box center [1458, 794] width 44 height 27
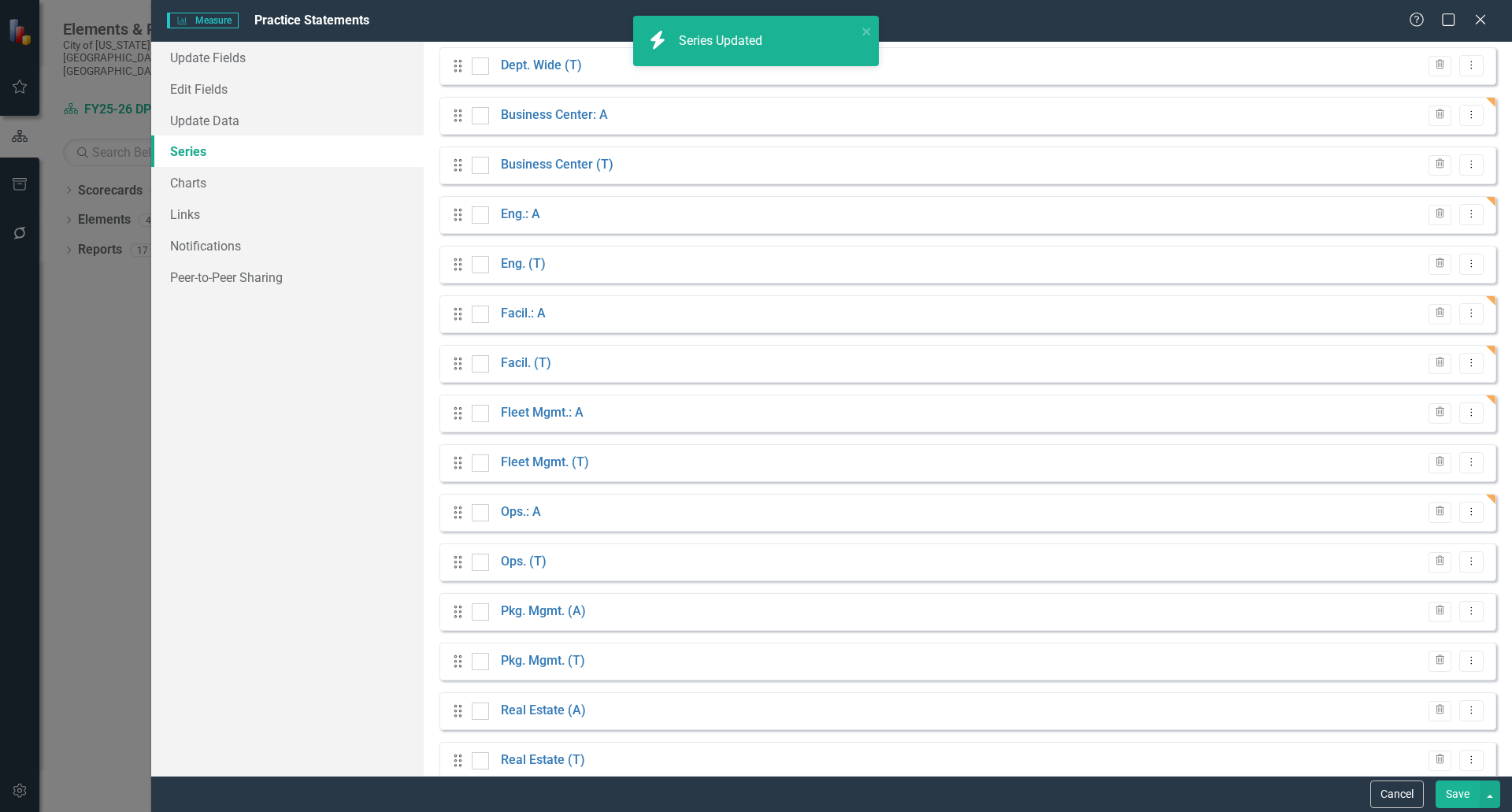
scroll to position [285, 0]
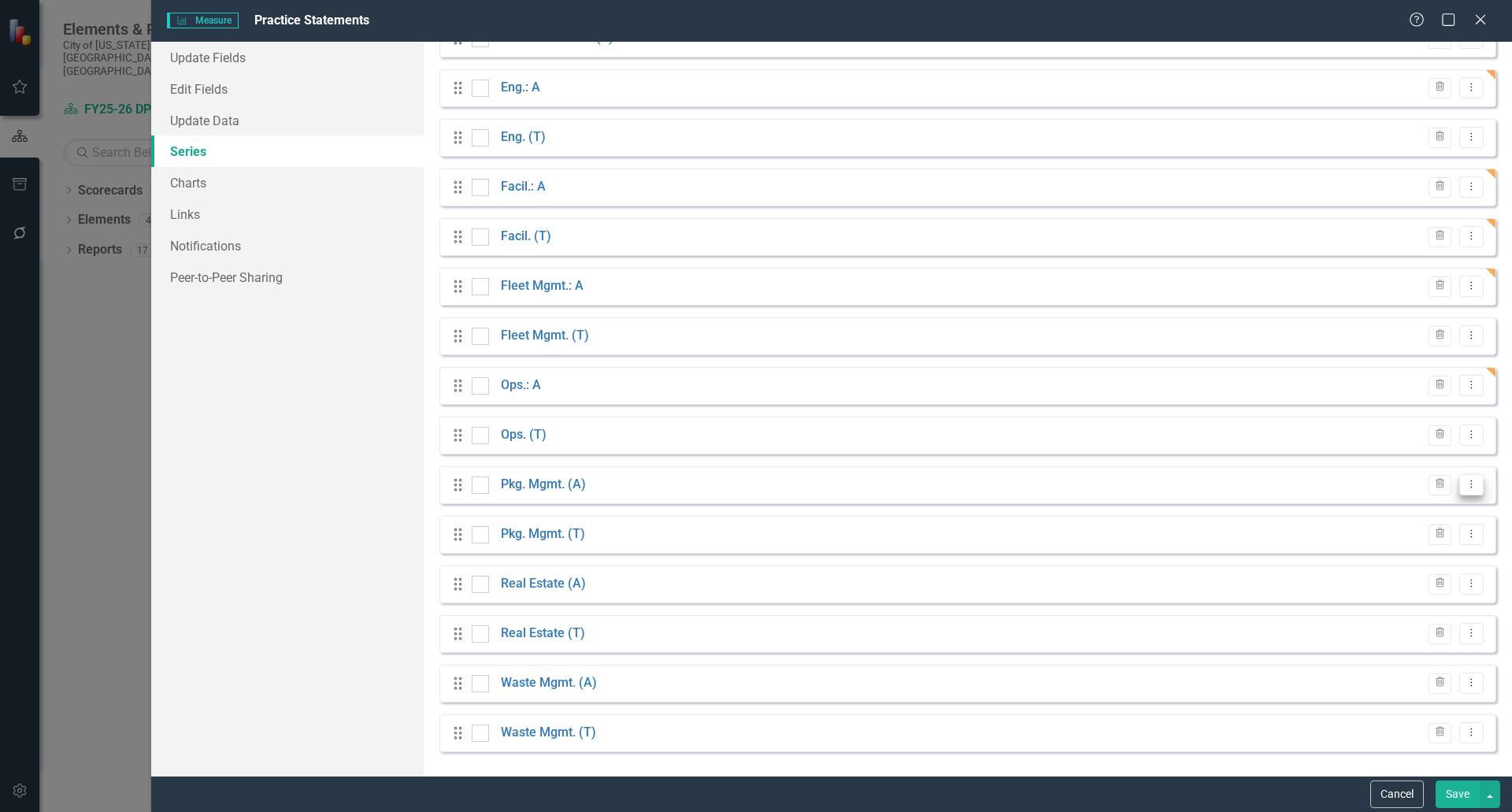
click at [1465, 480] on icon "Dropdown Menu" at bounding box center [1471, 484] width 14 height 10
click at [1370, 513] on link "Edit Edit Measure Series" at bounding box center [1382, 511] width 179 height 29
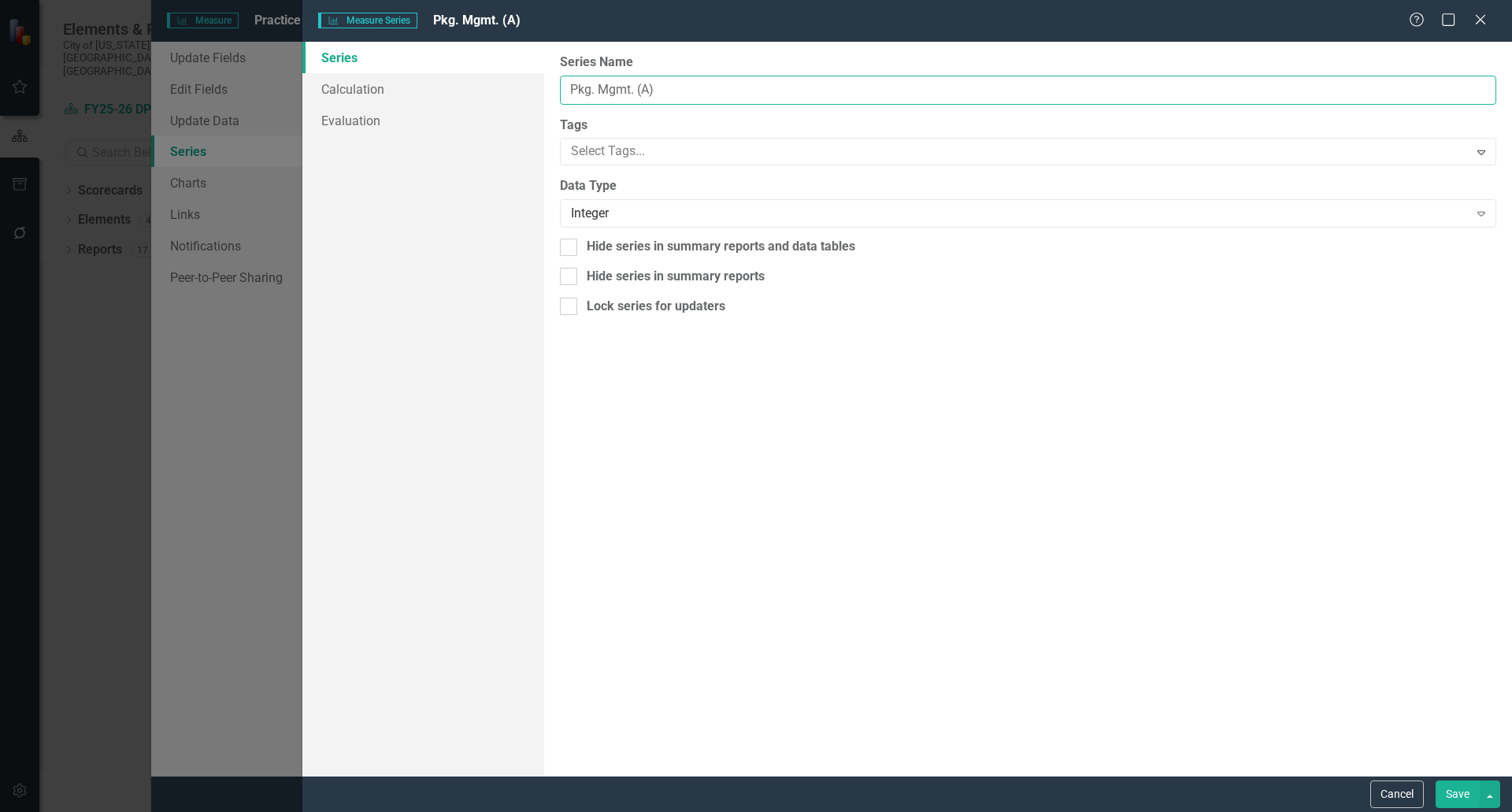
drag, startPoint x: 659, startPoint y: 88, endPoint x: 636, endPoint y: 87, distance: 23.0
click at [636, 87] on input "Pkg. Mgmt. (A)" at bounding box center [1027, 90] width 936 height 29
paste input ": A"
type input "Pkg. Mgmt.: A"
click at [1465, 800] on button "Save" at bounding box center [1458, 794] width 44 height 27
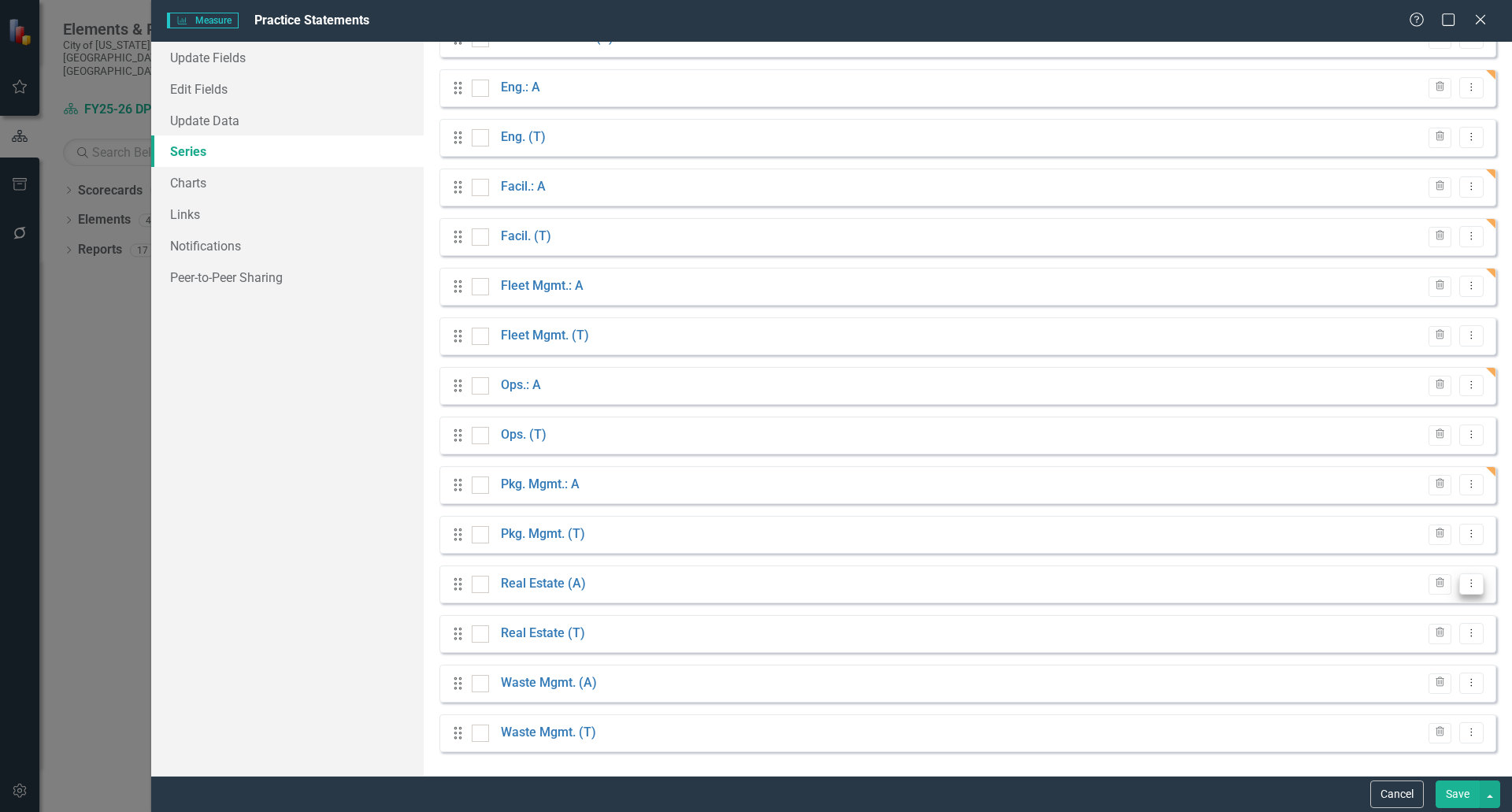
click at [1467, 586] on button "Dropdown Menu" at bounding box center [1471, 583] width 25 height 22
click at [1348, 610] on link "Edit Edit Measure Series" at bounding box center [1382, 610] width 179 height 29
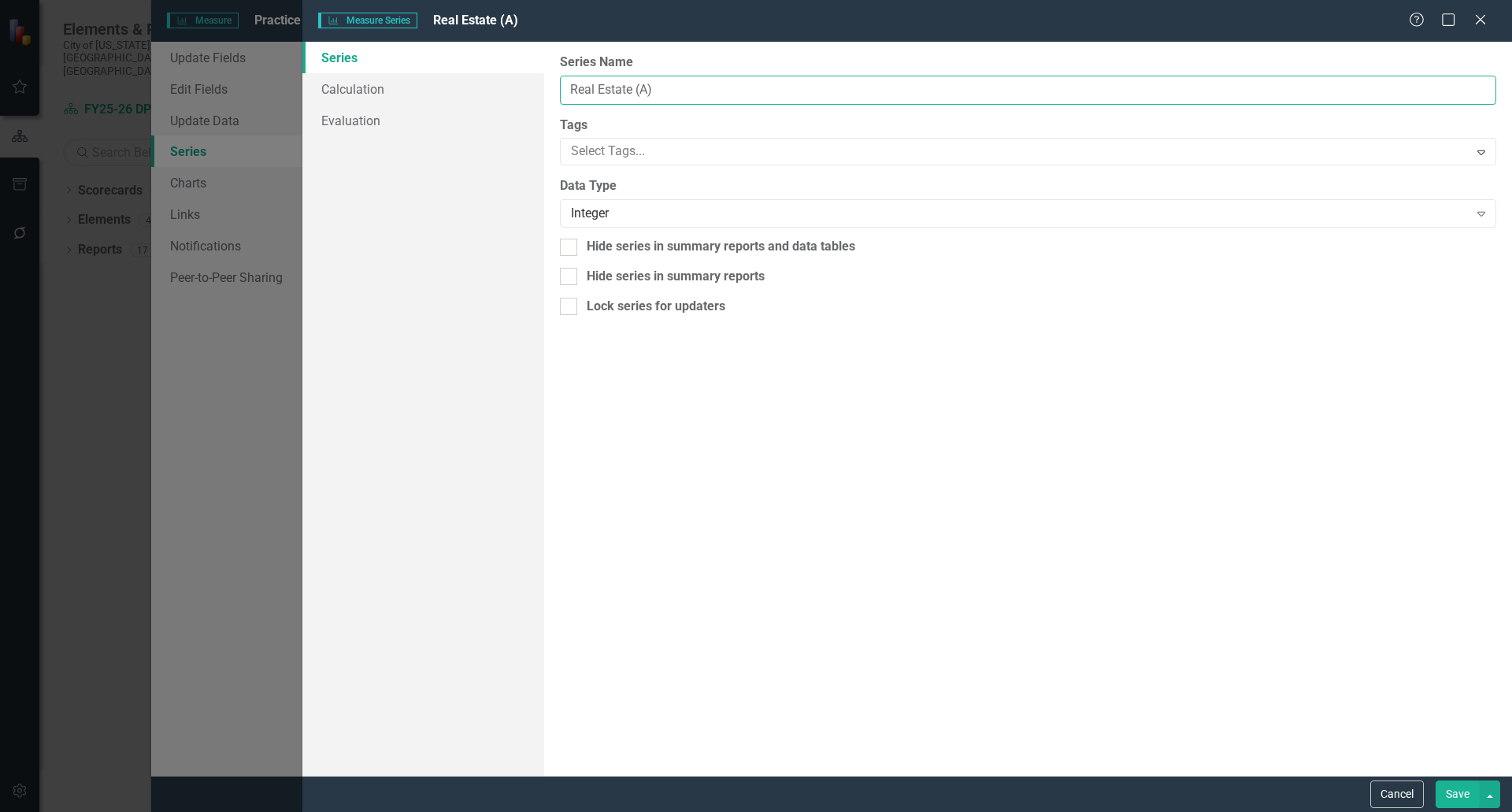
drag, startPoint x: 635, startPoint y: 89, endPoint x: 616, endPoint y: 83, distance: 19.9
click at [616, 83] on input "Real Estate (A)" at bounding box center [1027, 90] width 936 height 29
drag, startPoint x: 645, startPoint y: 90, endPoint x: 620, endPoint y: 88, distance: 25.1
click at [620, 88] on input "Real Est. (A)" at bounding box center [1027, 90] width 936 height 29
paste input ": A"
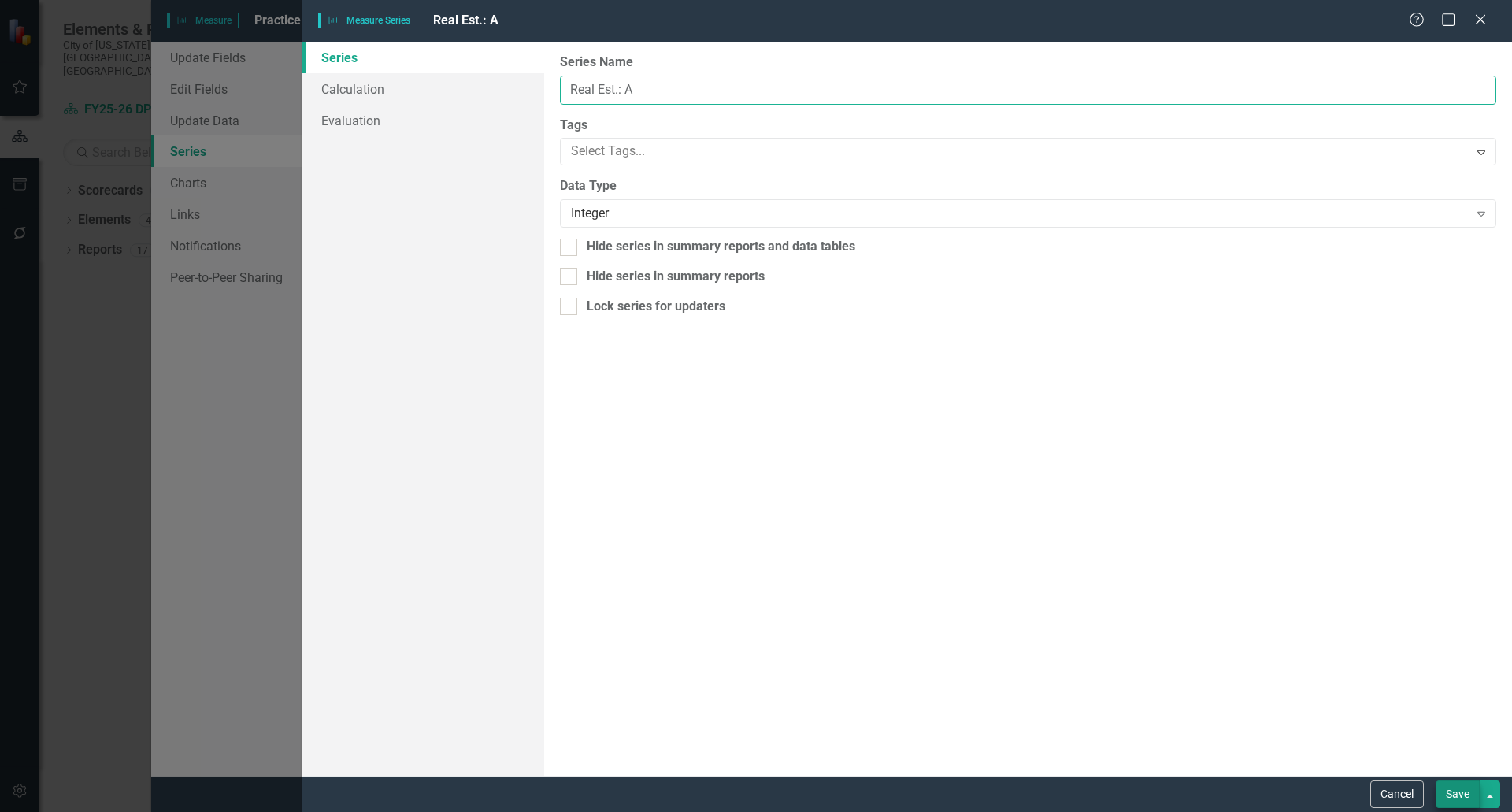
type input "Real Est.: A"
click at [1449, 789] on button "Save" at bounding box center [1458, 794] width 44 height 27
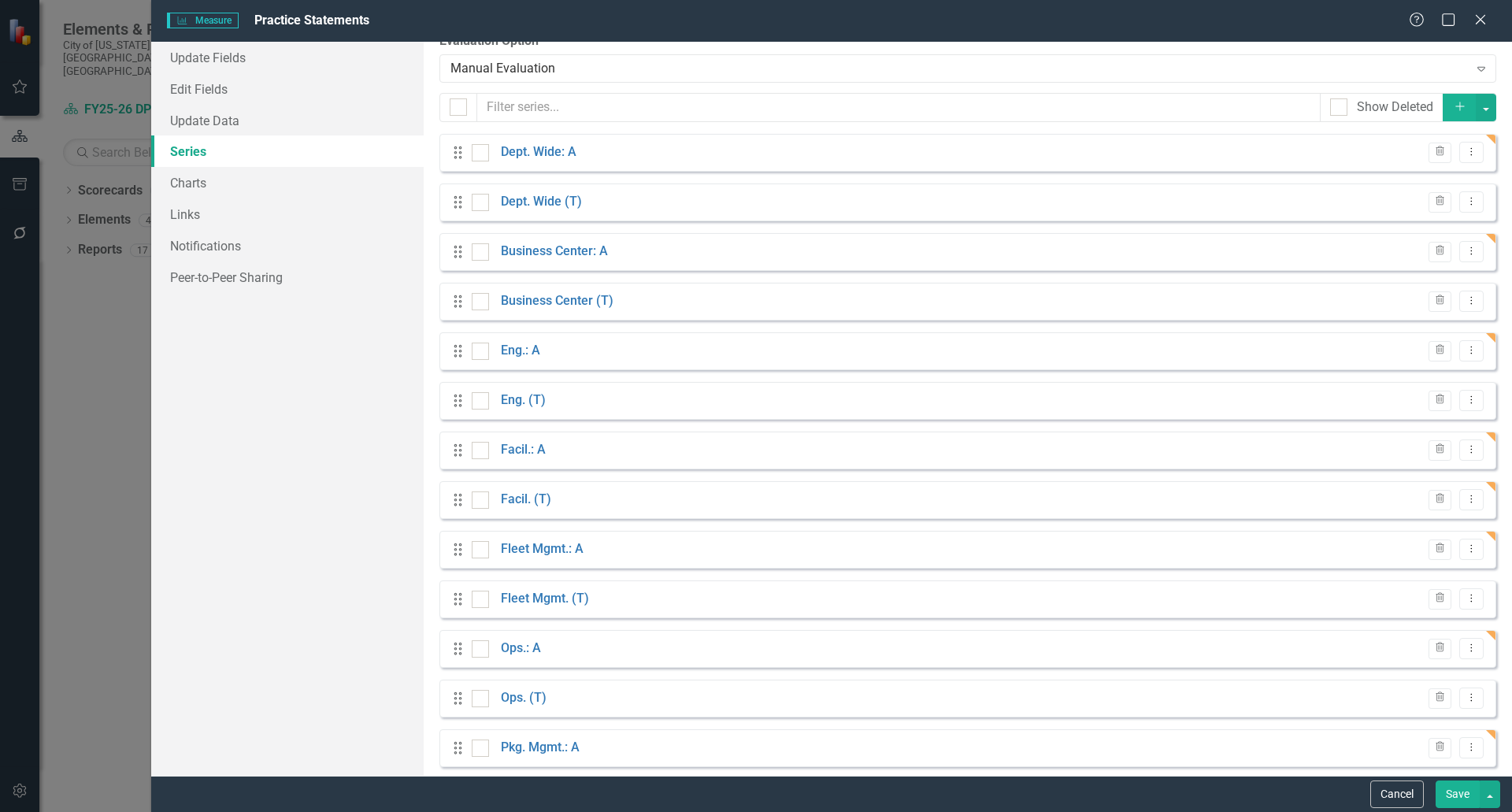
scroll to position [0, 0]
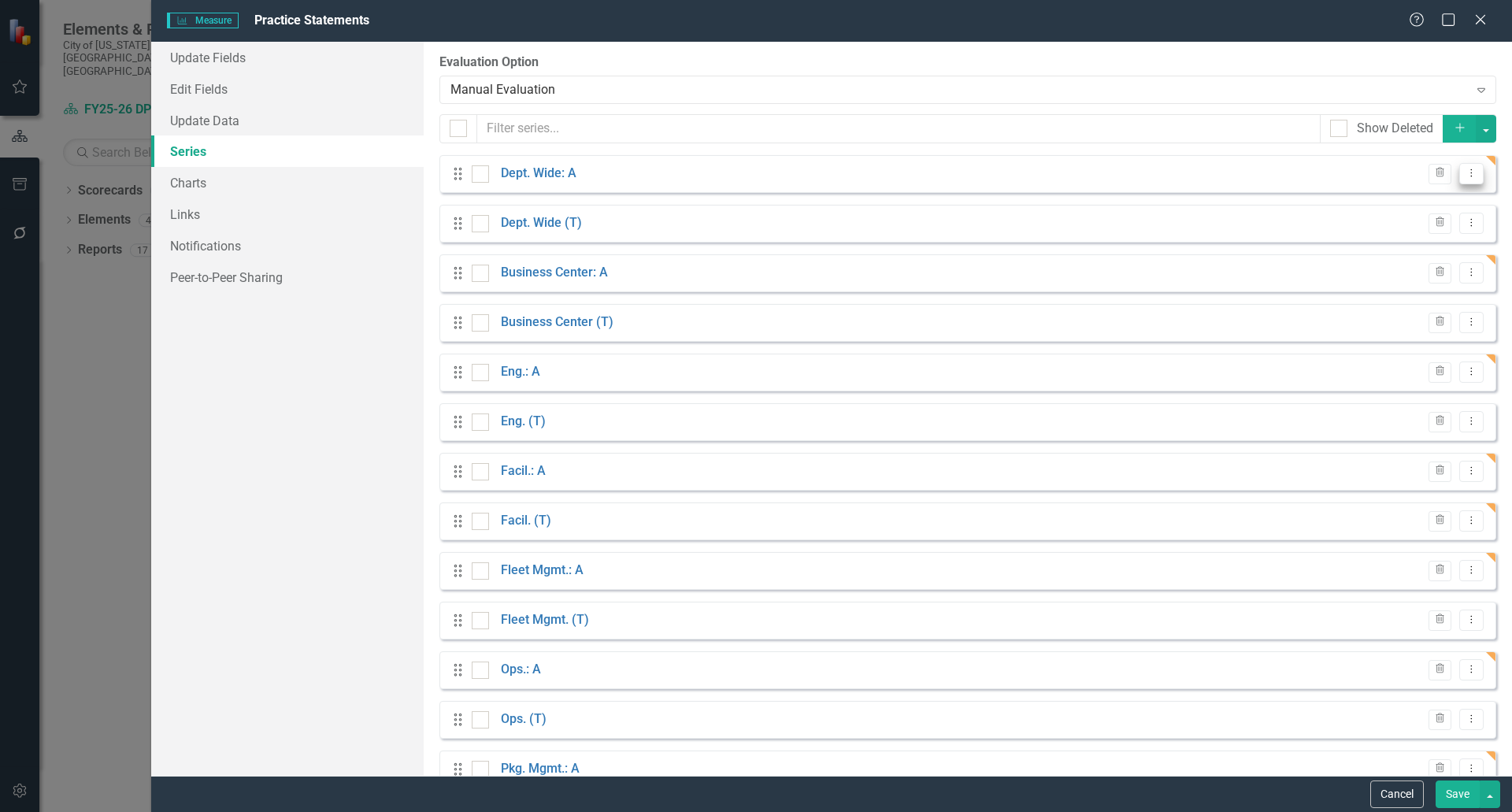
click at [1465, 175] on icon "Dropdown Menu" at bounding box center [1471, 173] width 14 height 10
click at [1363, 206] on link "Edit Edit Measure Series" at bounding box center [1382, 199] width 179 height 29
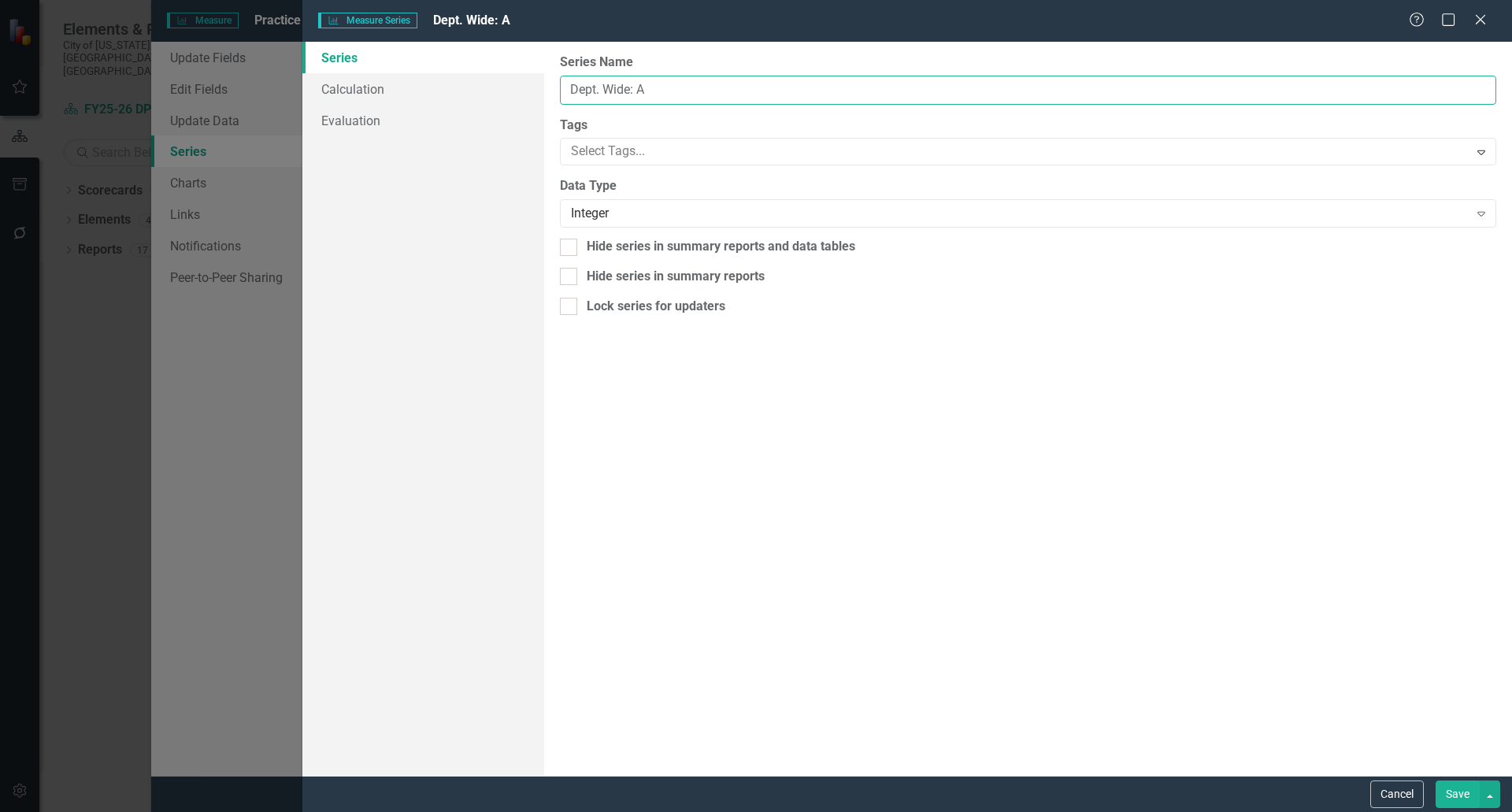
drag, startPoint x: 655, startPoint y: 90, endPoint x: 631, endPoint y: 86, distance: 24.3
click at [631, 86] on input "Dept. Wide: A" at bounding box center [1027, 90] width 936 height 29
paste input "/"
type input "Dept. Wide/A"
click at [1466, 796] on button "Save" at bounding box center [1458, 794] width 44 height 27
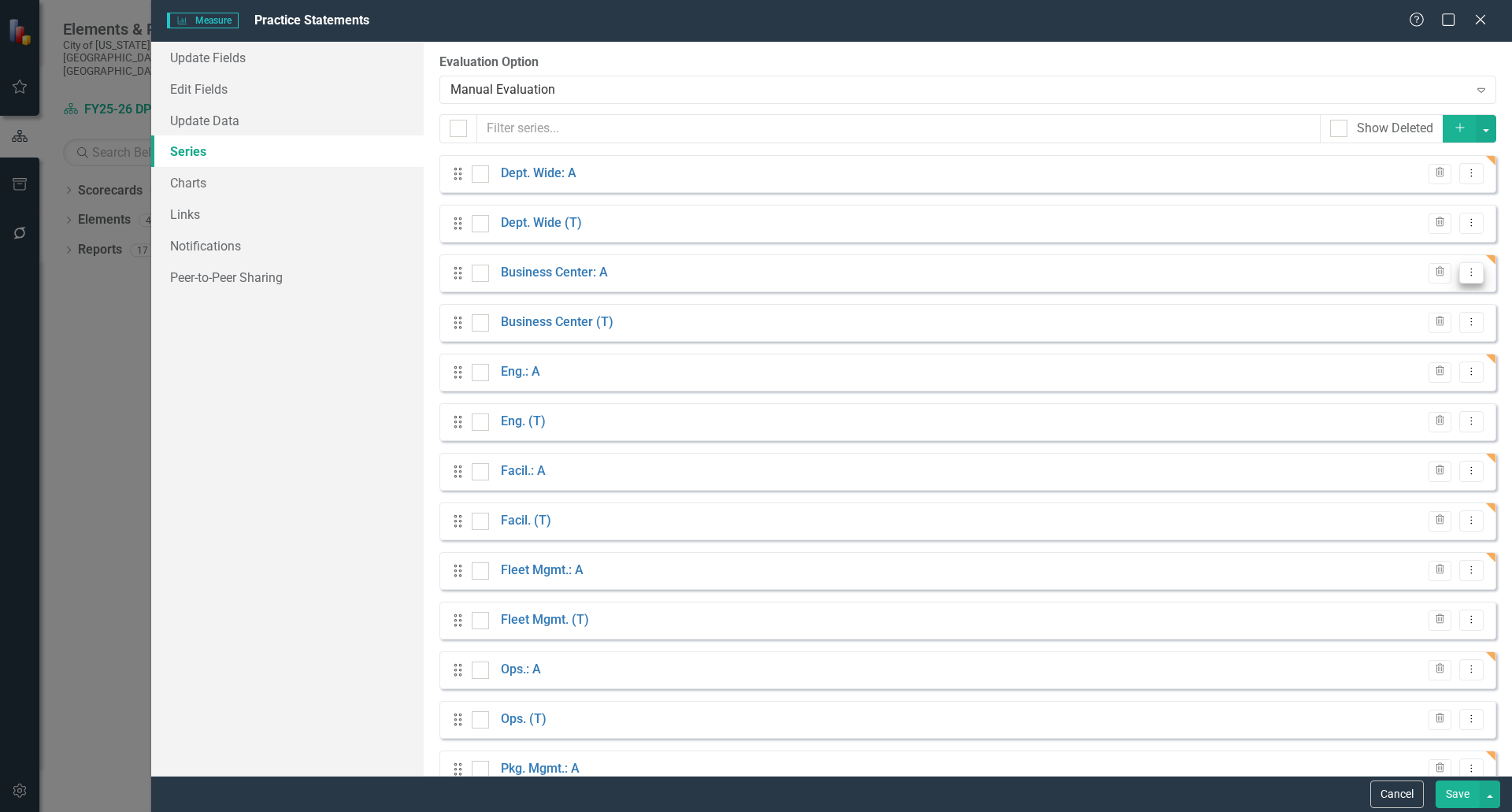
click at [1459, 278] on button "Dropdown Menu" at bounding box center [1471, 273] width 25 height 22
click at [1329, 294] on link "Edit Edit Measure Series" at bounding box center [1382, 299] width 179 height 29
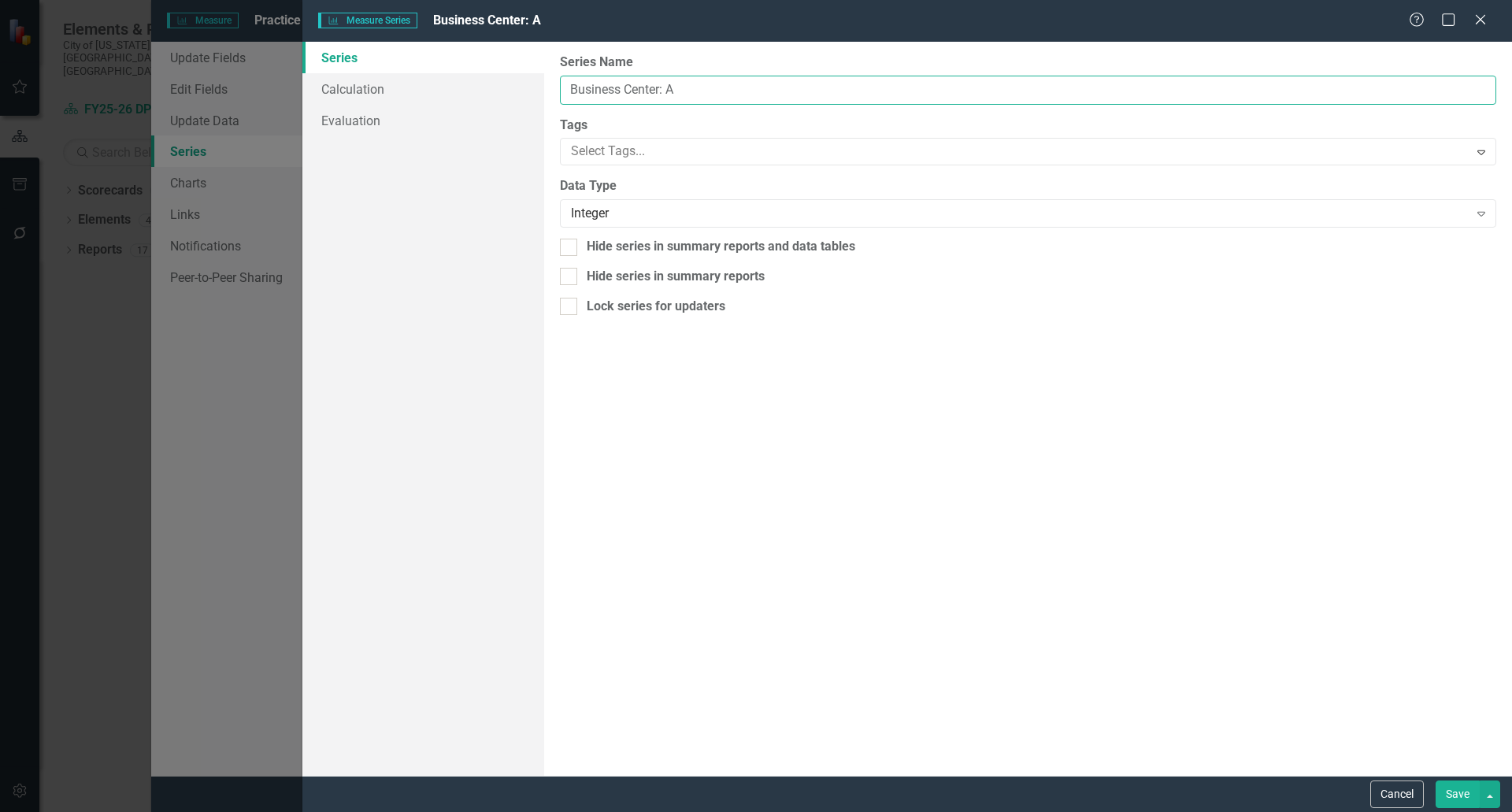
drag, startPoint x: 682, startPoint y: 86, endPoint x: 660, endPoint y: 86, distance: 22.0
click at [660, 86] on input "Business Center: A" at bounding box center [1027, 90] width 936 height 29
paste input "/"
type input "Business Center/A"
click at [1462, 800] on button "Save" at bounding box center [1458, 794] width 44 height 27
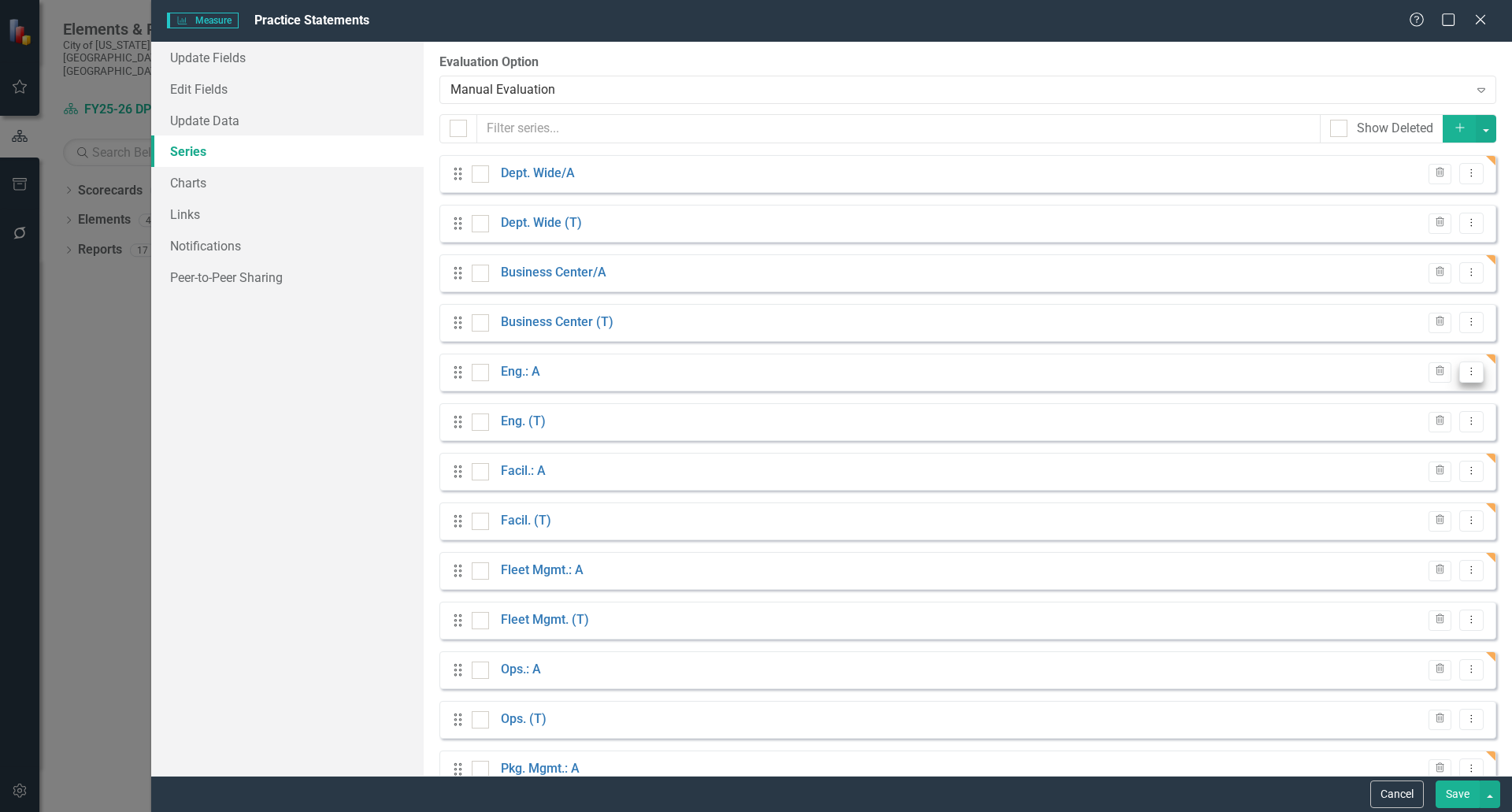
click at [1470, 372] on button "Dropdown Menu" at bounding box center [1471, 372] width 25 height 22
click at [1359, 400] on link "Edit Edit Measure Series" at bounding box center [1382, 398] width 179 height 29
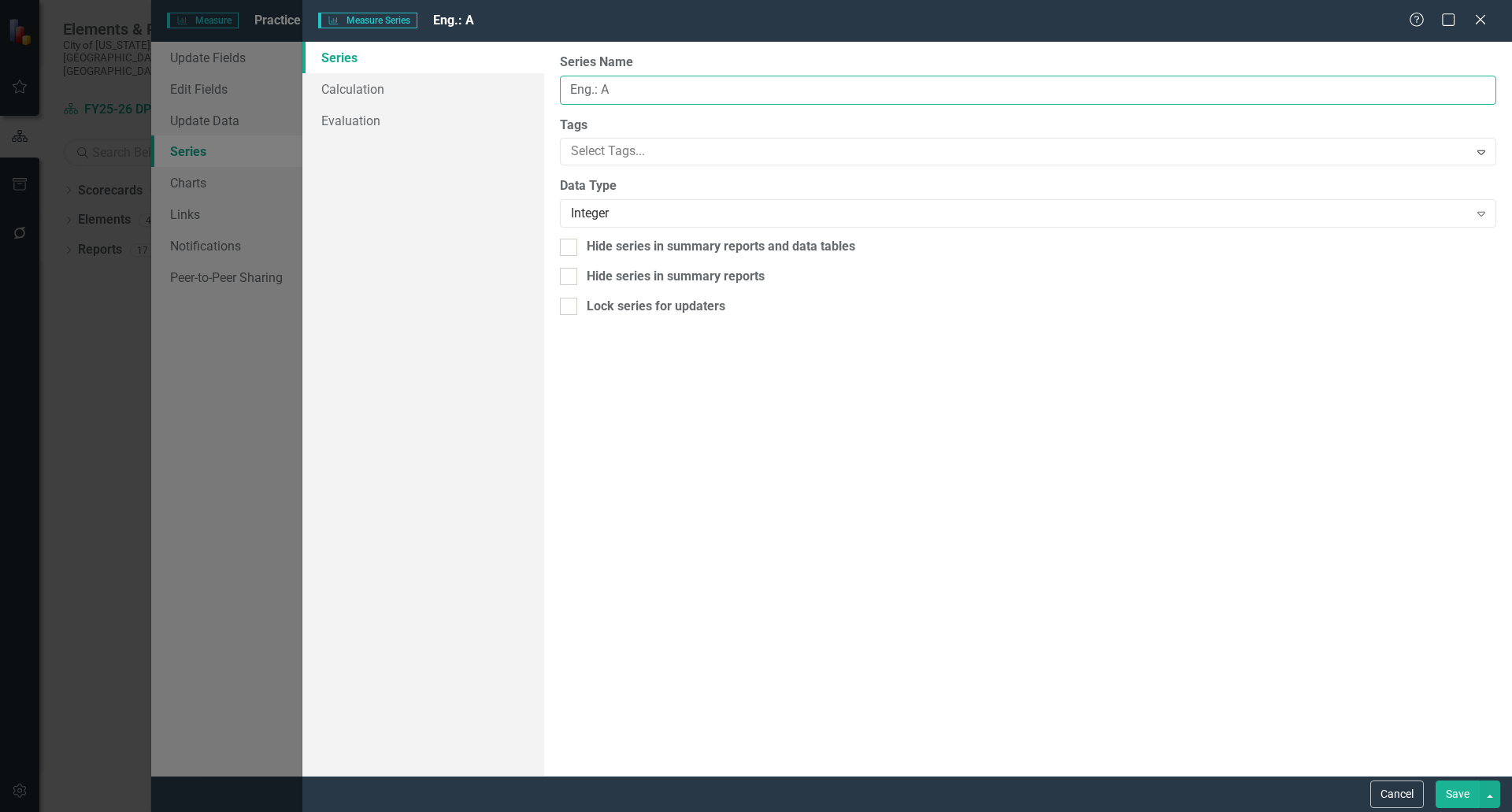
drag, startPoint x: 610, startPoint y: 92, endPoint x: 595, endPoint y: 90, distance: 15.1
click at [595, 90] on input "Eng.: A" at bounding box center [1027, 90] width 936 height 29
paste input "/"
type input "Eng./A"
click at [1454, 786] on button "Save" at bounding box center [1458, 794] width 44 height 27
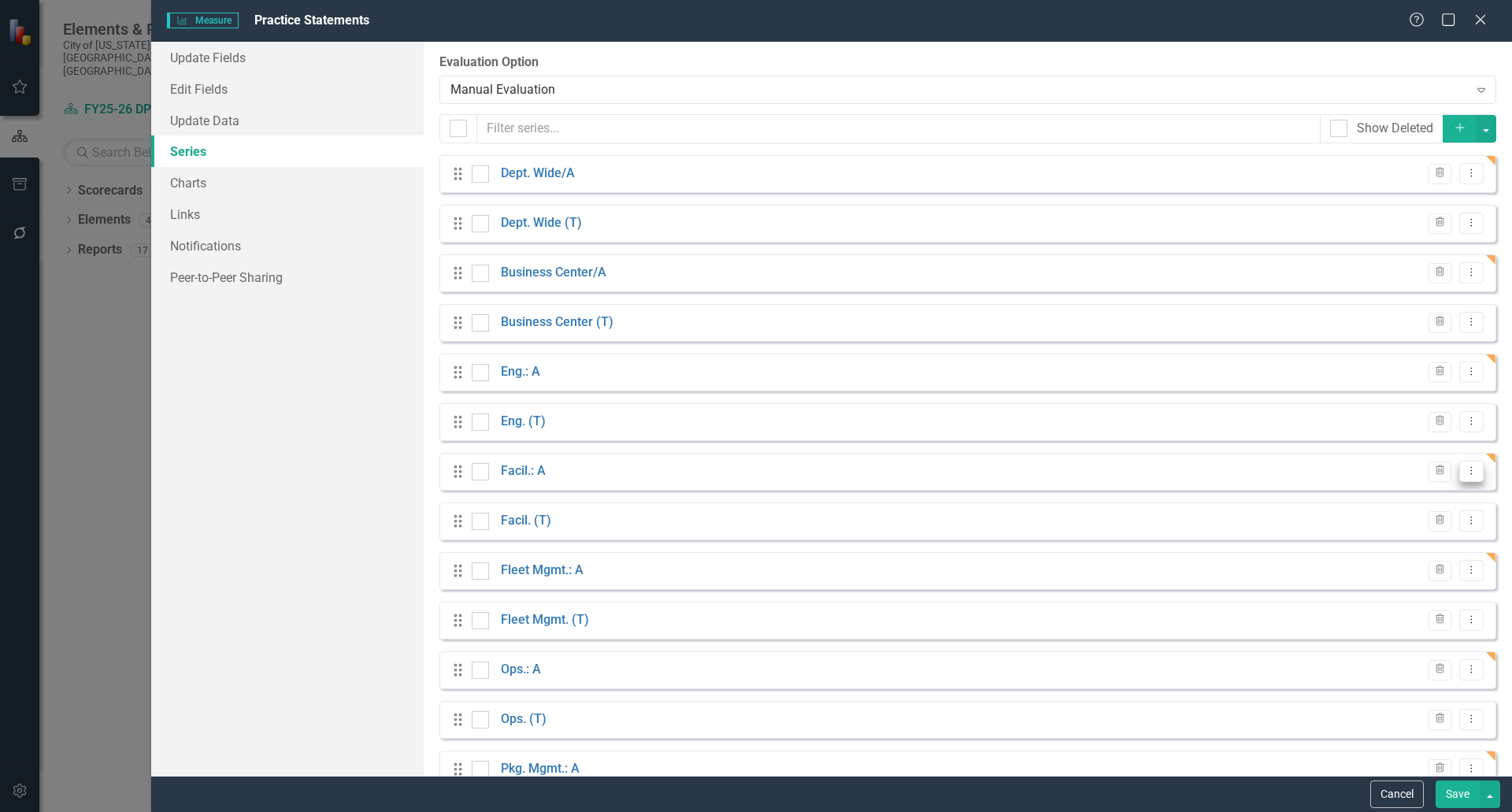
click at [1465, 473] on icon "Dropdown Menu" at bounding box center [1471, 470] width 14 height 10
click at [1366, 499] on link "Edit Edit Measure Series" at bounding box center [1382, 497] width 179 height 29
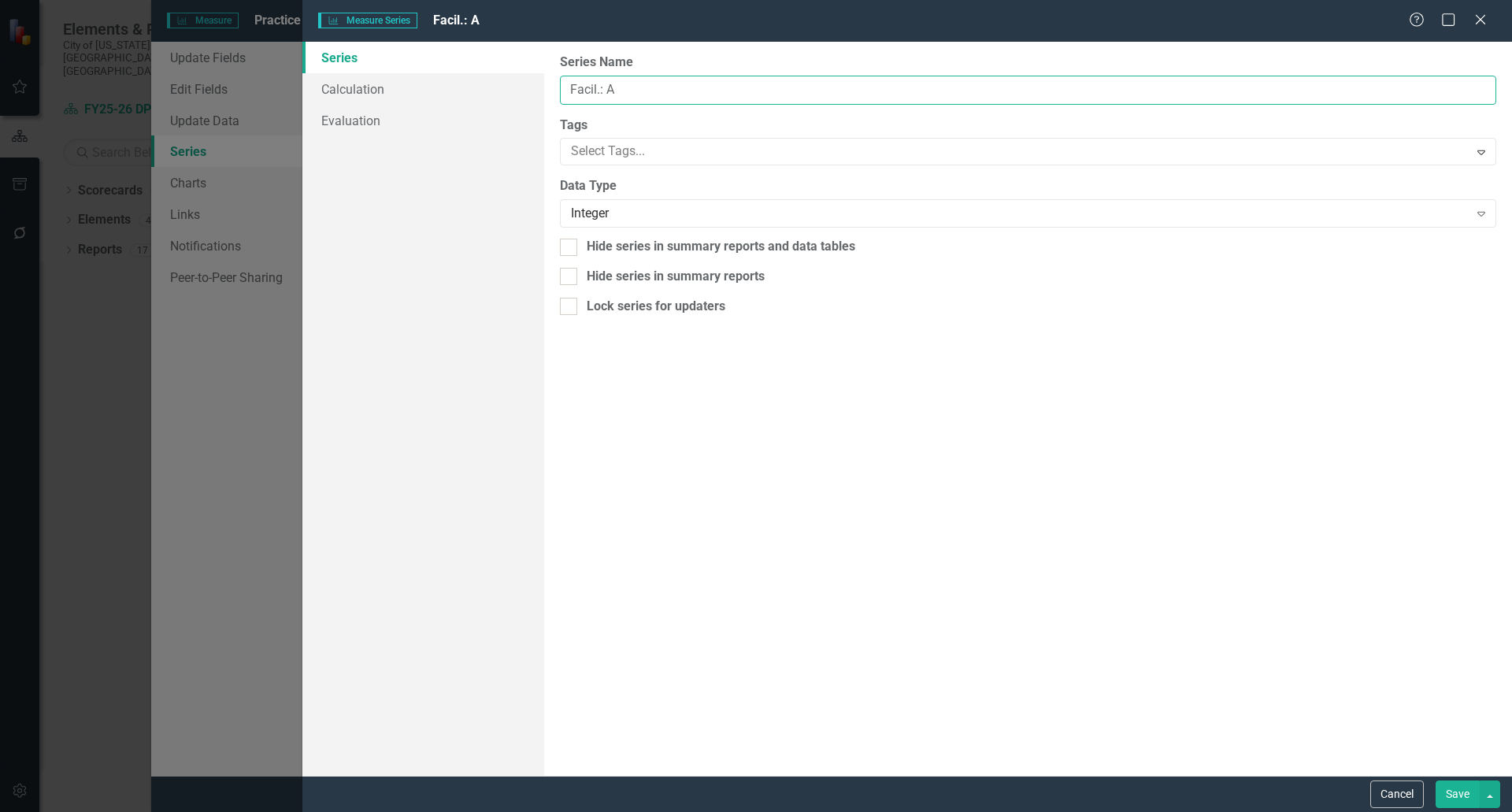
drag, startPoint x: 612, startPoint y: 88, endPoint x: 601, endPoint y: 88, distance: 11.0
click at [601, 88] on input "Facil.: A" at bounding box center [1027, 90] width 936 height 29
paste input "/"
type input "Facil./A"
click at [1448, 792] on button "Save" at bounding box center [1458, 794] width 44 height 27
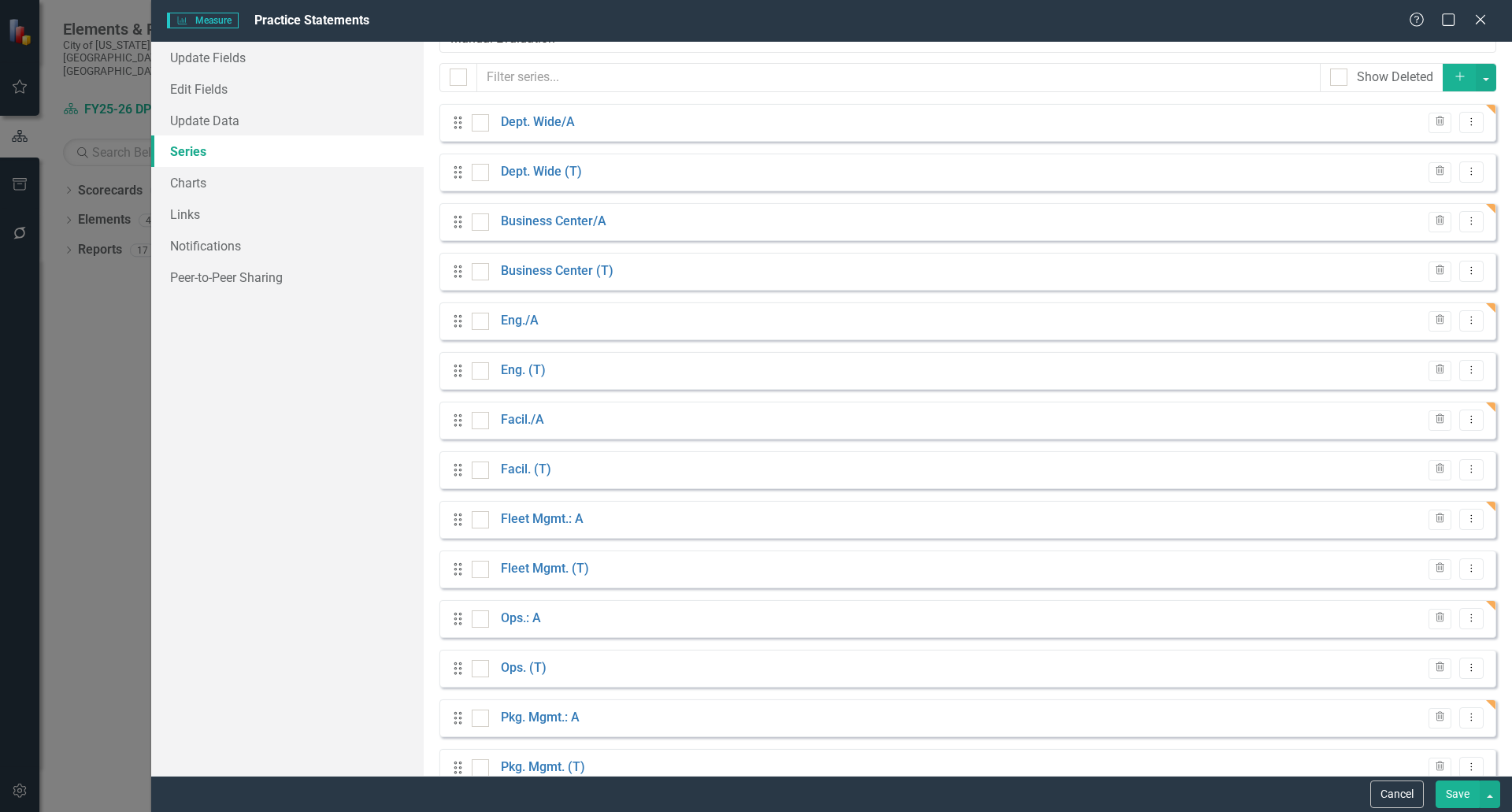
scroll to position [79, 0]
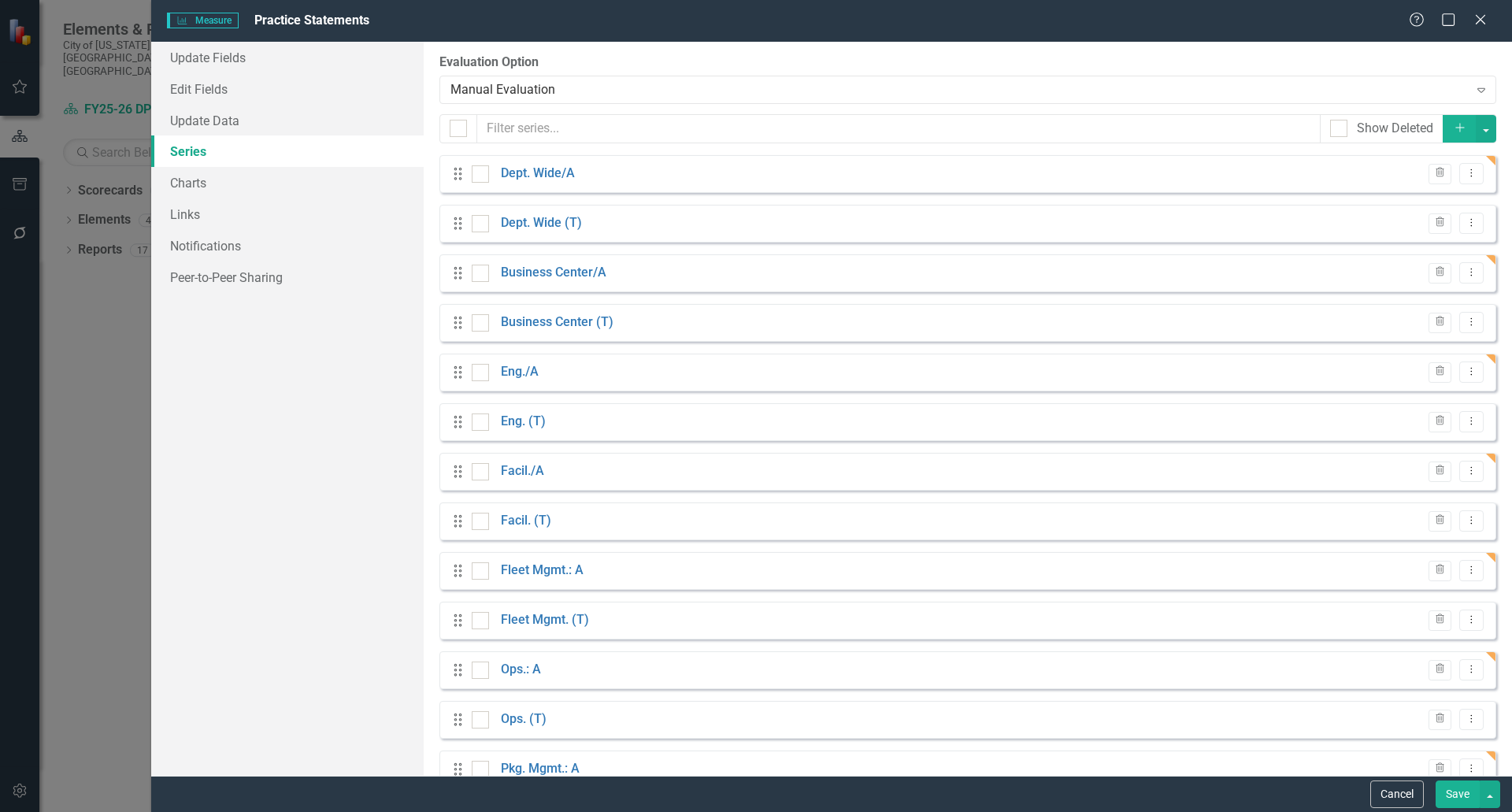
click at [1465, 564] on icon "Dropdown Menu" at bounding box center [1471, 569] width 14 height 10
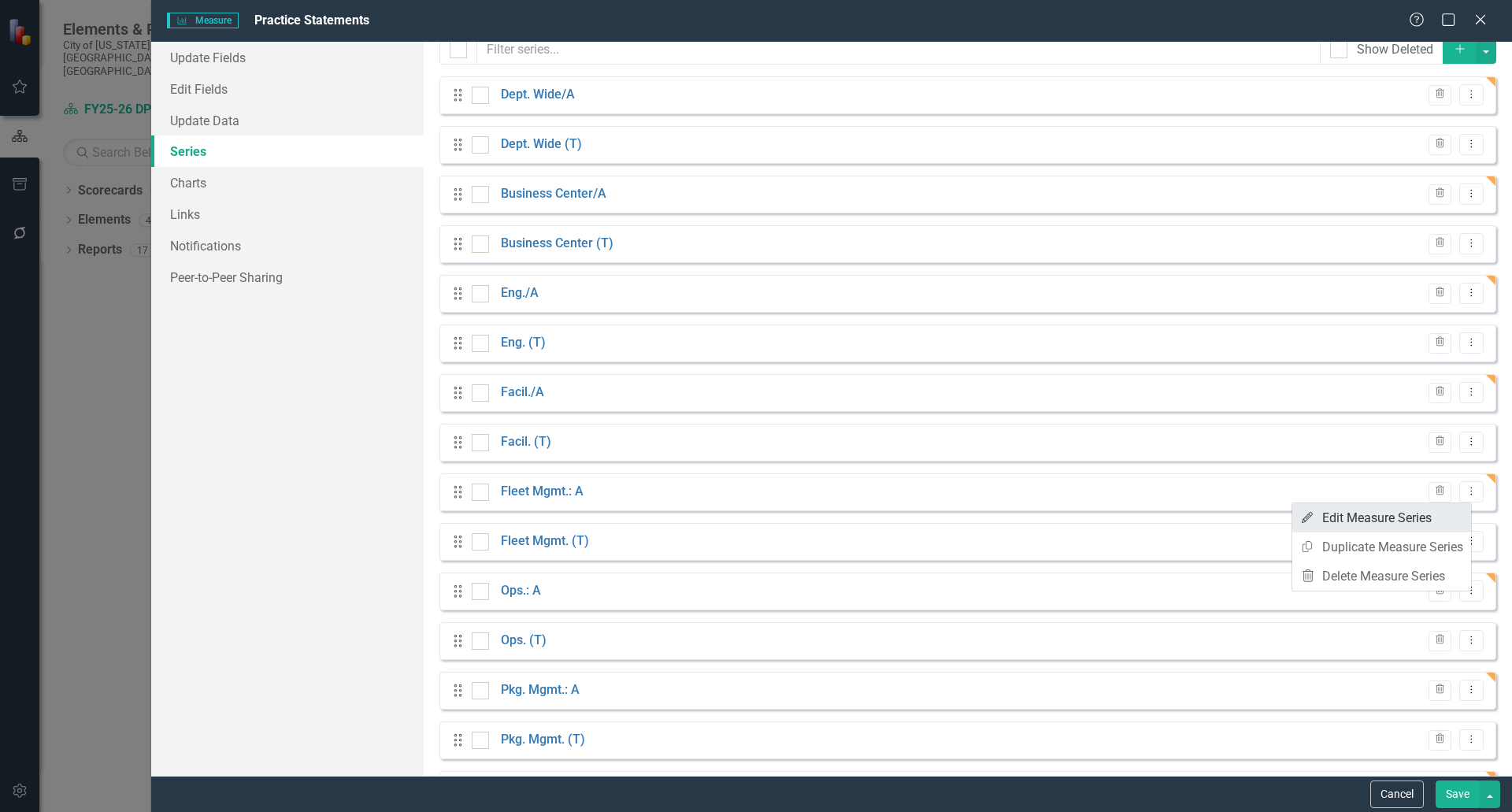
click at [1390, 518] on link "Edit Edit Measure Series" at bounding box center [1382, 517] width 179 height 29
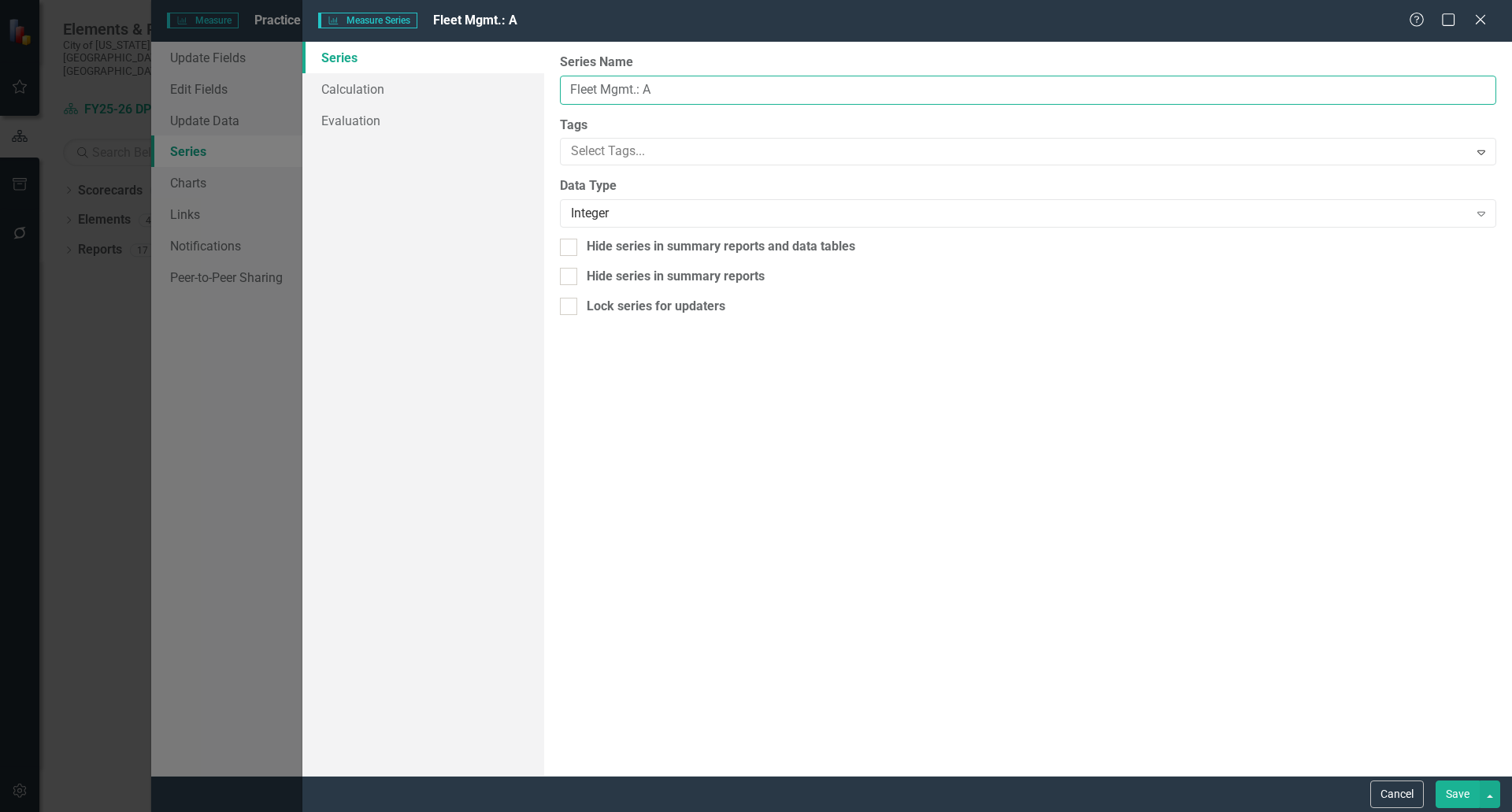
drag, startPoint x: 666, startPoint y: 90, endPoint x: 638, endPoint y: 86, distance: 28.3
click at [638, 86] on input "Fleet Mgmt.: A" at bounding box center [1027, 90] width 936 height 29
paste input "/"
type input "Fleet Mgmt./A"
click at [1456, 793] on button "Save" at bounding box center [1458, 794] width 44 height 27
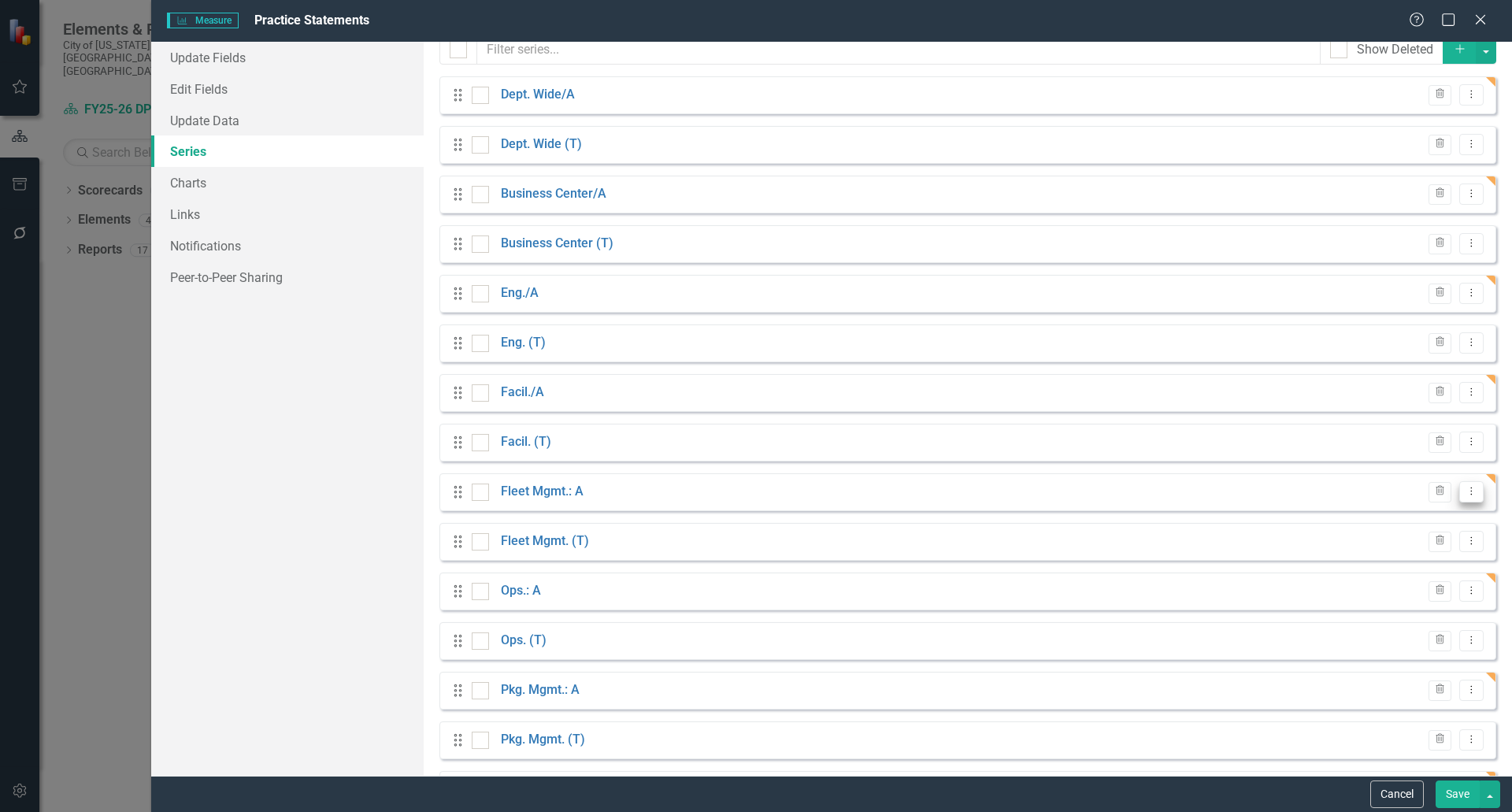
click at [1465, 494] on icon "Dropdown Menu" at bounding box center [1471, 491] width 14 height 10
click at [1402, 523] on link "Edit Edit Measure Series" at bounding box center [1382, 517] width 179 height 29
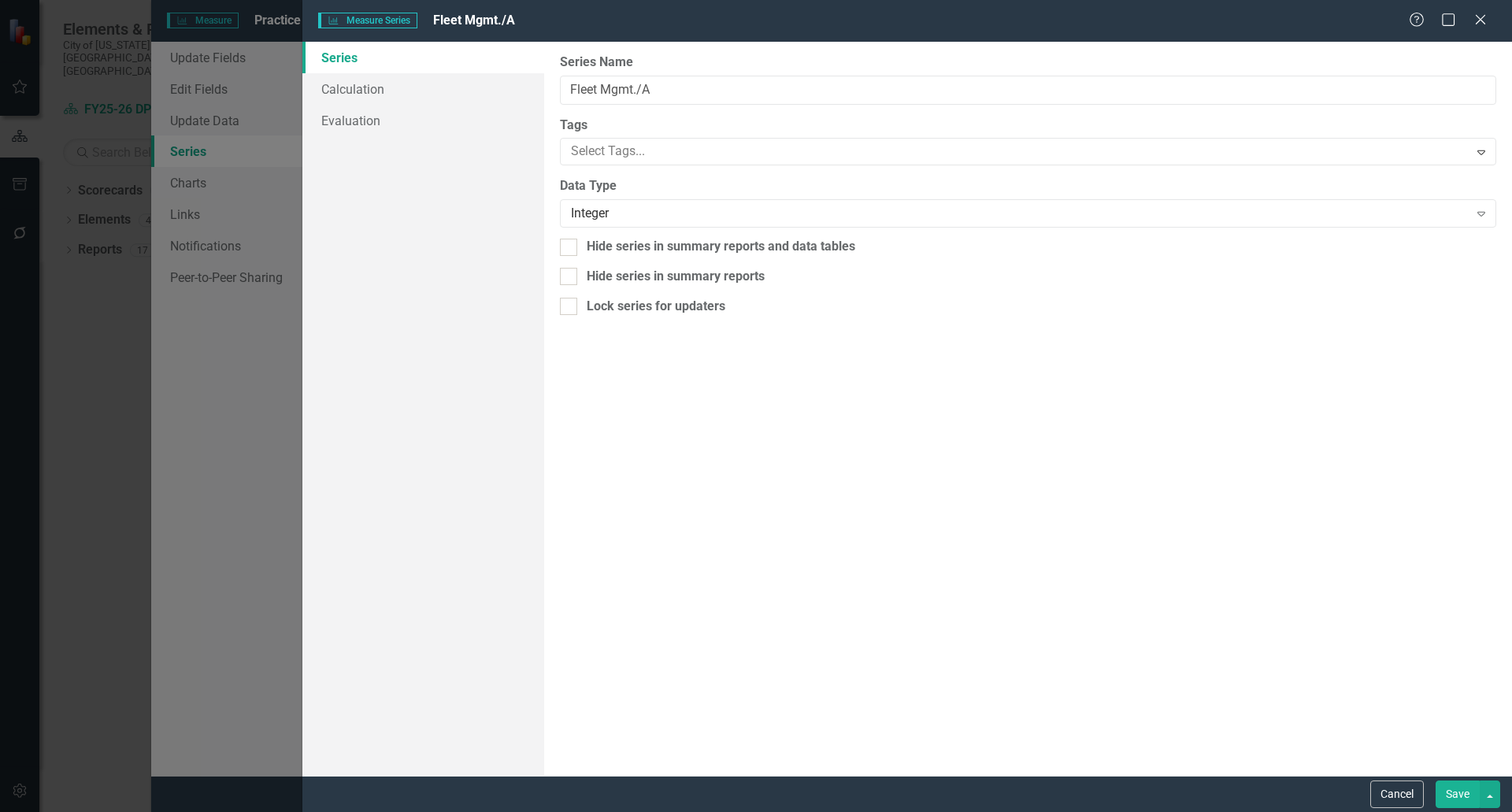
click at [1453, 787] on button "Save" at bounding box center [1458, 794] width 44 height 27
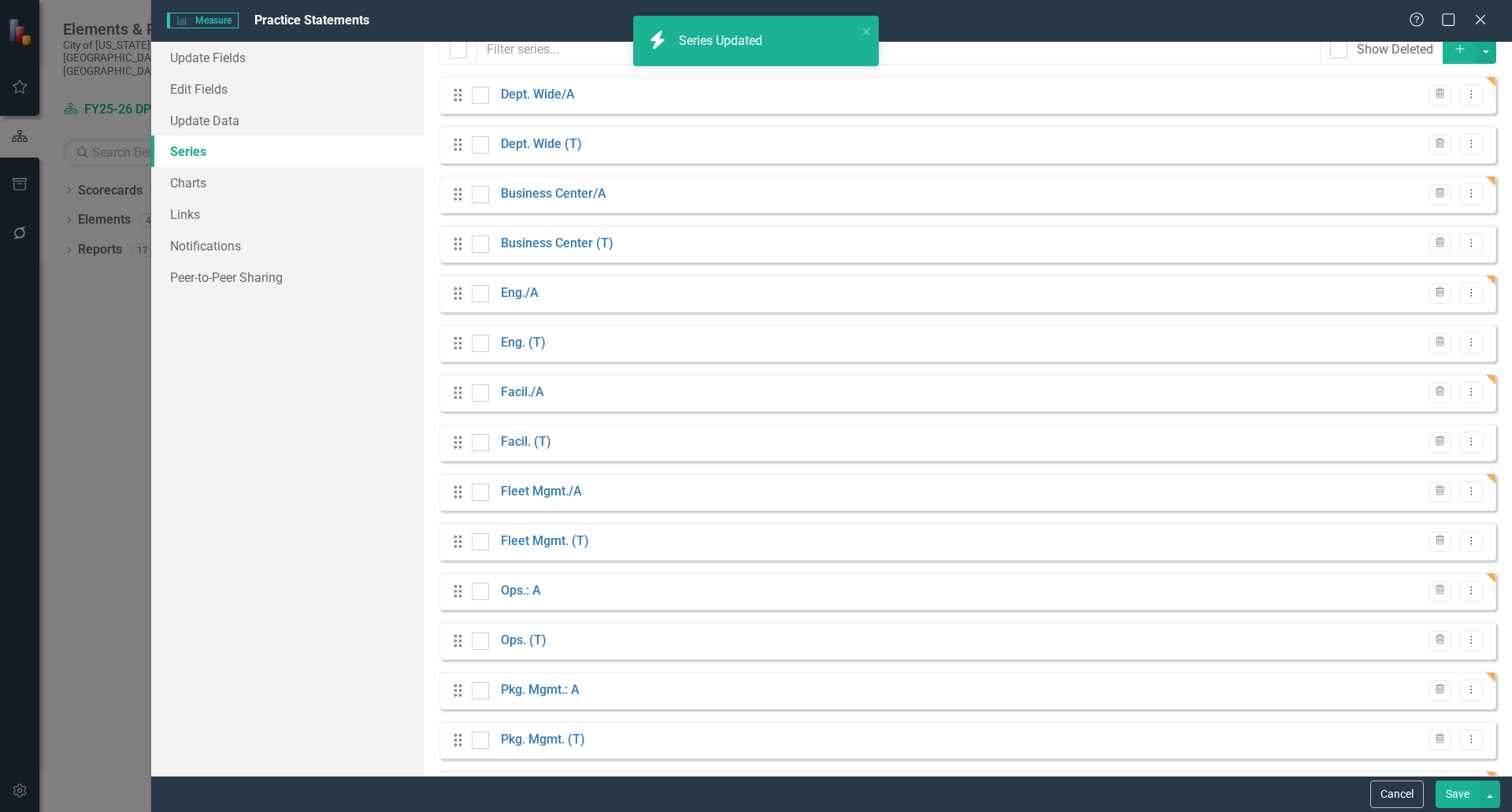
scroll to position [285, 0]
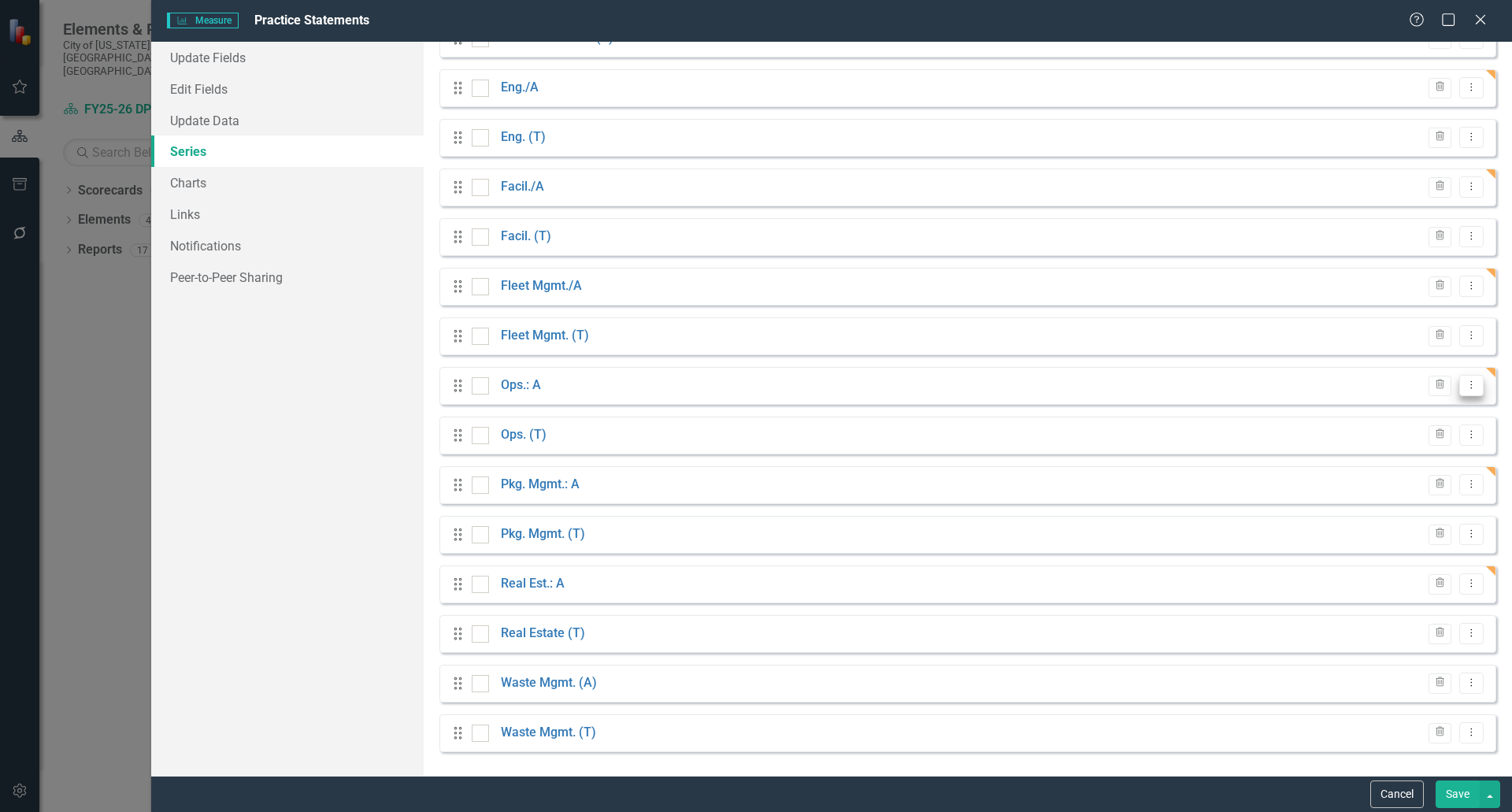
click at [1465, 387] on icon "Dropdown Menu" at bounding box center [1471, 384] width 14 height 10
click at [1366, 410] on link "Edit Edit Measure Series" at bounding box center [1382, 411] width 179 height 29
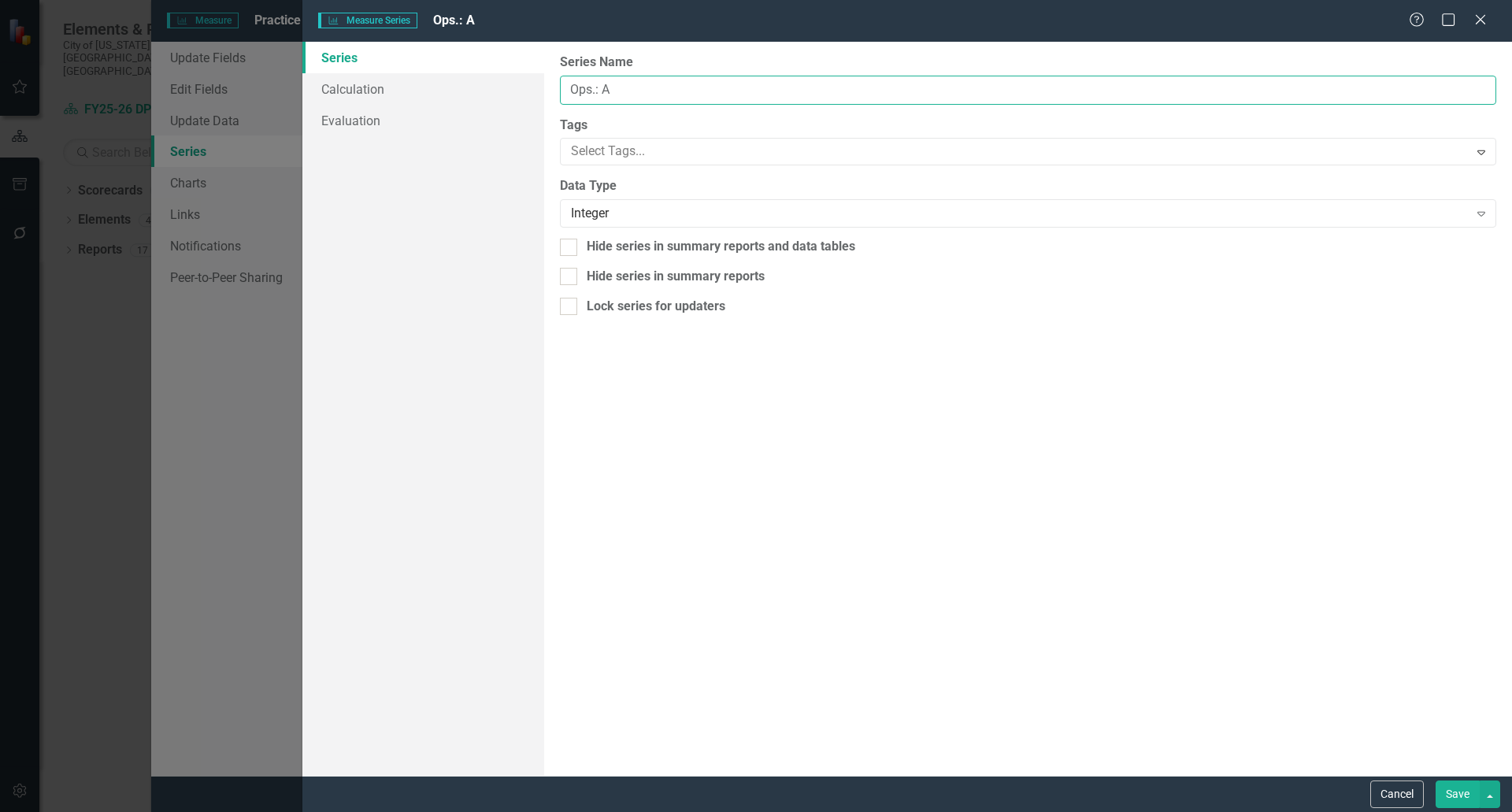
drag, startPoint x: 615, startPoint y: 90, endPoint x: 596, endPoint y: 89, distance: 19.0
click at [596, 89] on input "Ops.: A" at bounding box center [1027, 90] width 936 height 29
paste input "/"
type input "Ops./A"
click at [1458, 796] on button "Save" at bounding box center [1458, 794] width 44 height 27
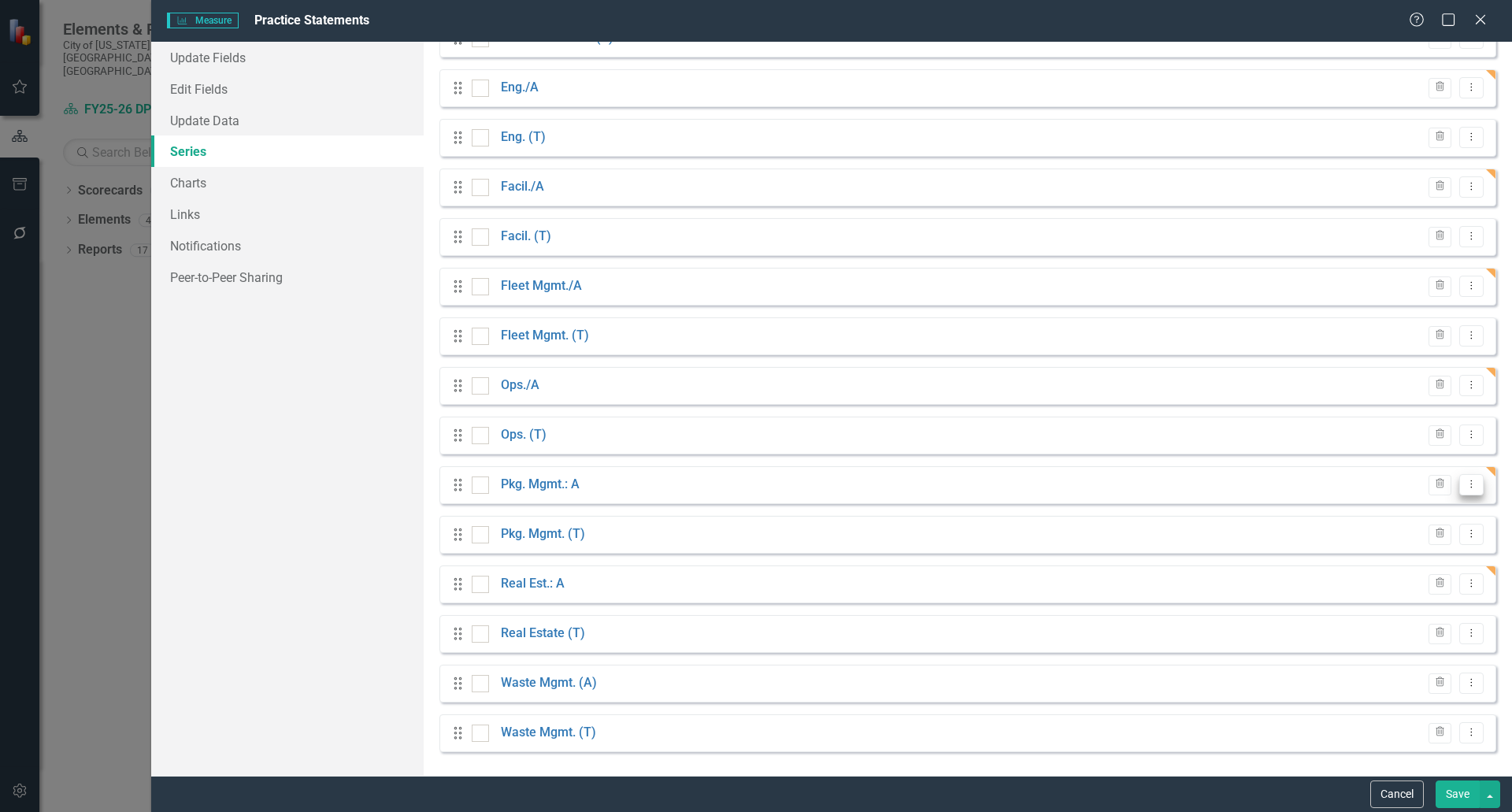
click at [1465, 485] on icon "Dropdown Menu" at bounding box center [1471, 484] width 14 height 10
click at [1401, 504] on link "Edit Edit Measure Series" at bounding box center [1382, 511] width 179 height 29
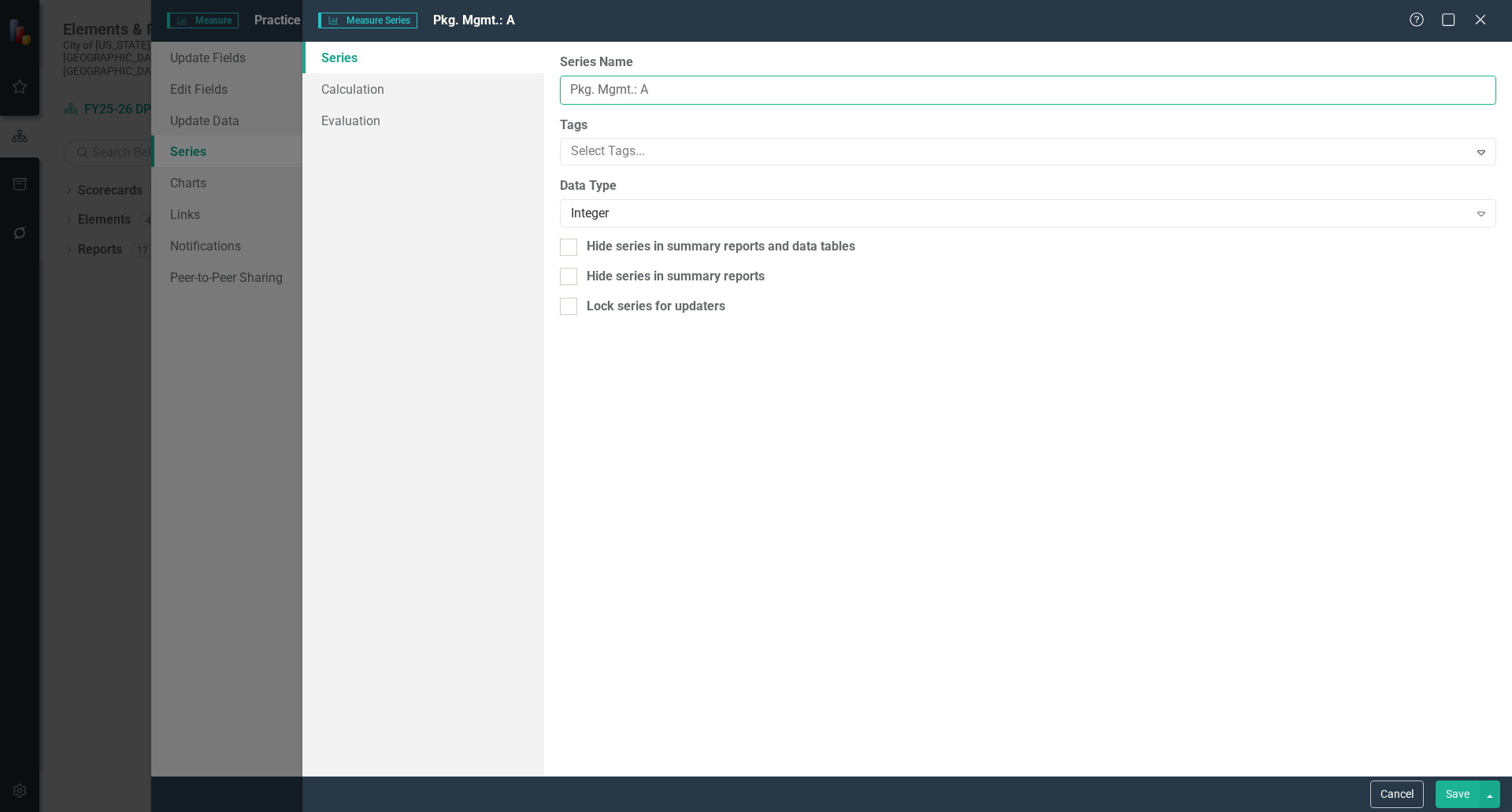
drag, startPoint x: 660, startPoint y: 85, endPoint x: 635, endPoint y: 87, distance: 25.1
click at [635, 87] on input "Pkg. Mgmt.: A" at bounding box center [1027, 90] width 936 height 29
paste input "/"
type input "Pkg. Mgmt./A"
click at [1464, 794] on button "Save" at bounding box center [1458, 794] width 44 height 27
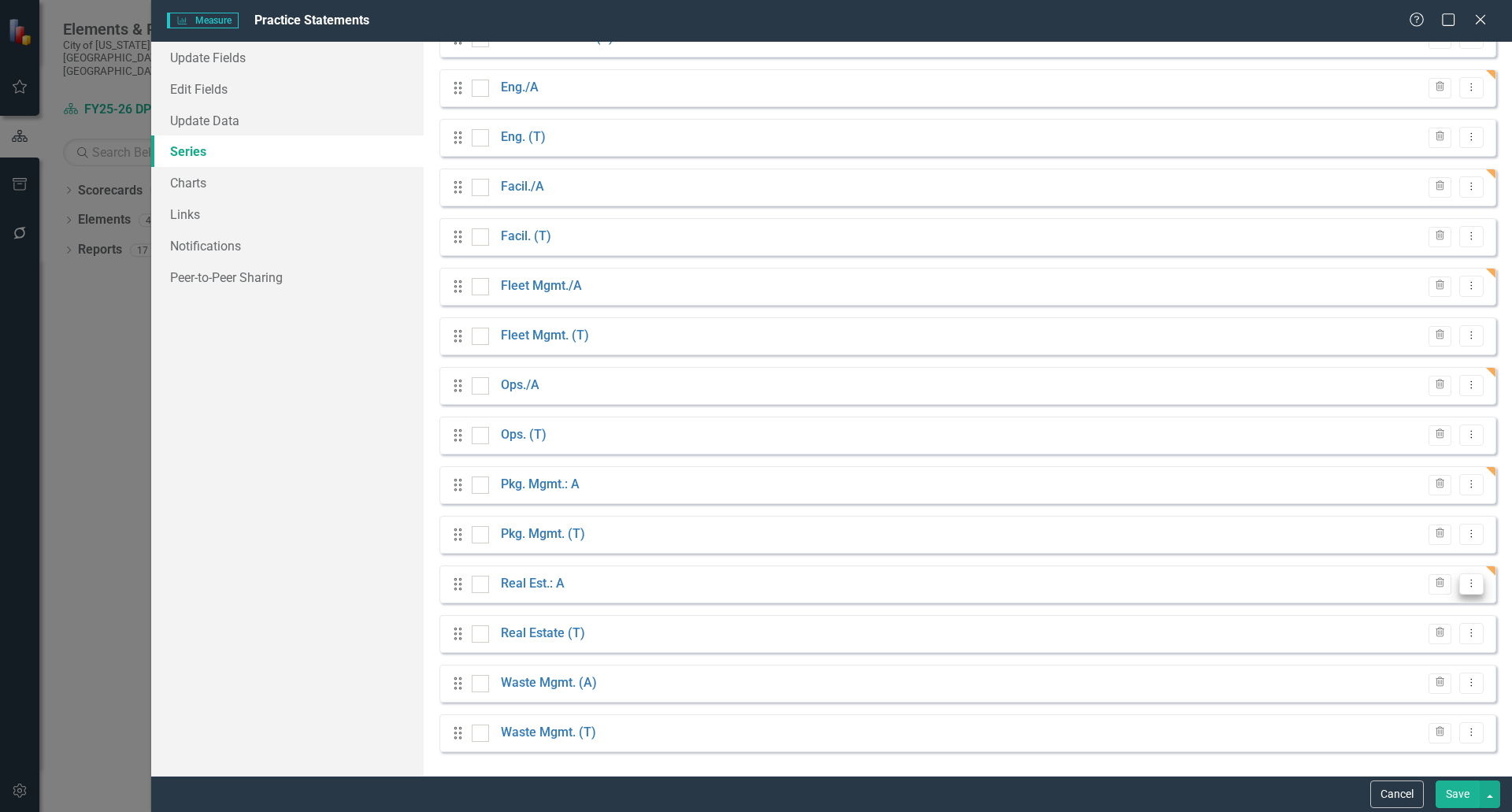
click at [1465, 587] on icon "Dropdown Menu" at bounding box center [1471, 583] width 14 height 10
click at [1403, 607] on link "Edit Edit Measure Series" at bounding box center [1382, 610] width 179 height 29
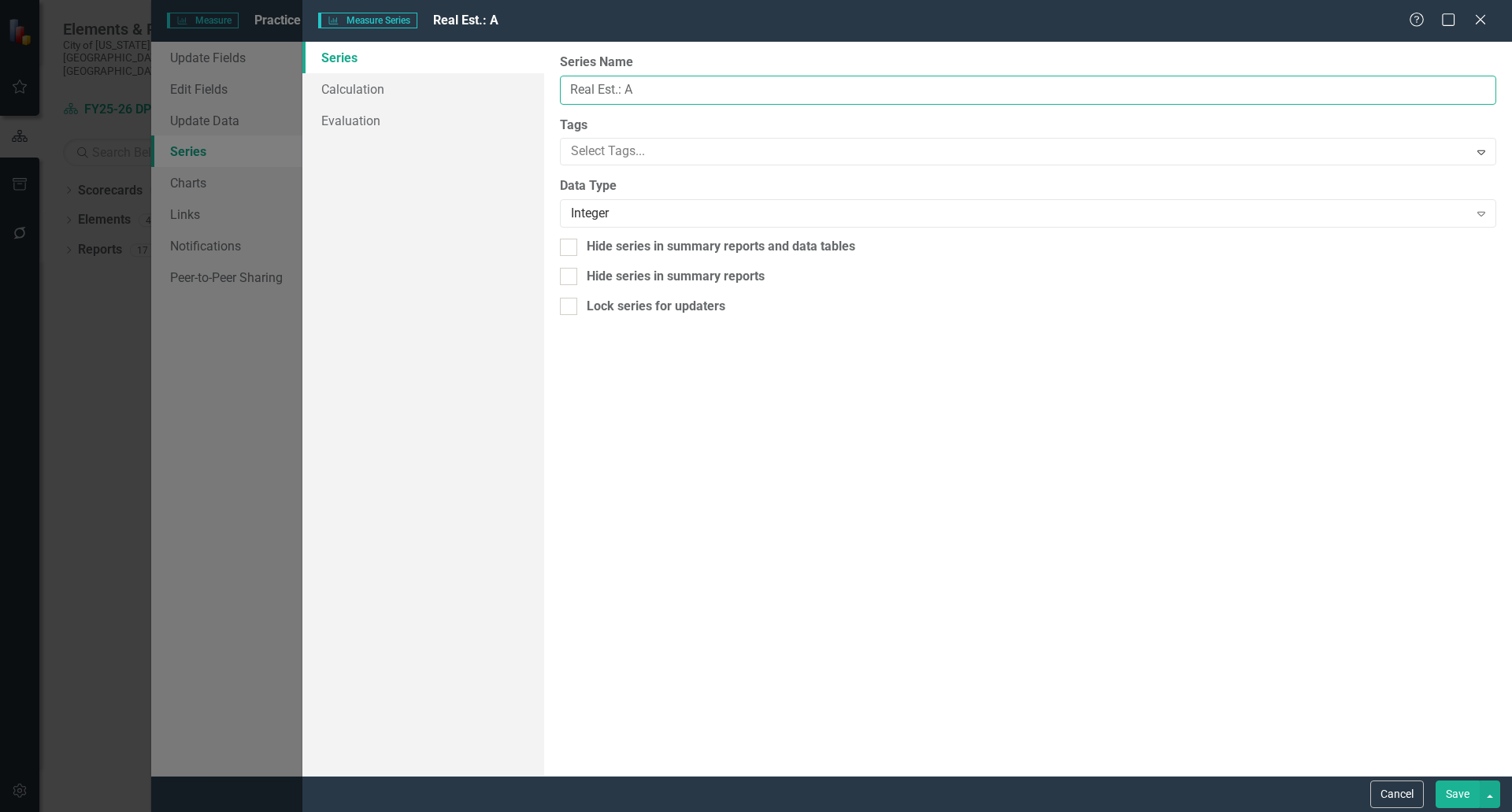
drag, startPoint x: 640, startPoint y: 89, endPoint x: 617, endPoint y: 82, distance: 24.0
click at [617, 82] on input "Real Est.: A" at bounding box center [1027, 90] width 936 height 29
paste input "/"
type input "Real Est./A"
click at [1458, 799] on button "Save" at bounding box center [1458, 794] width 44 height 27
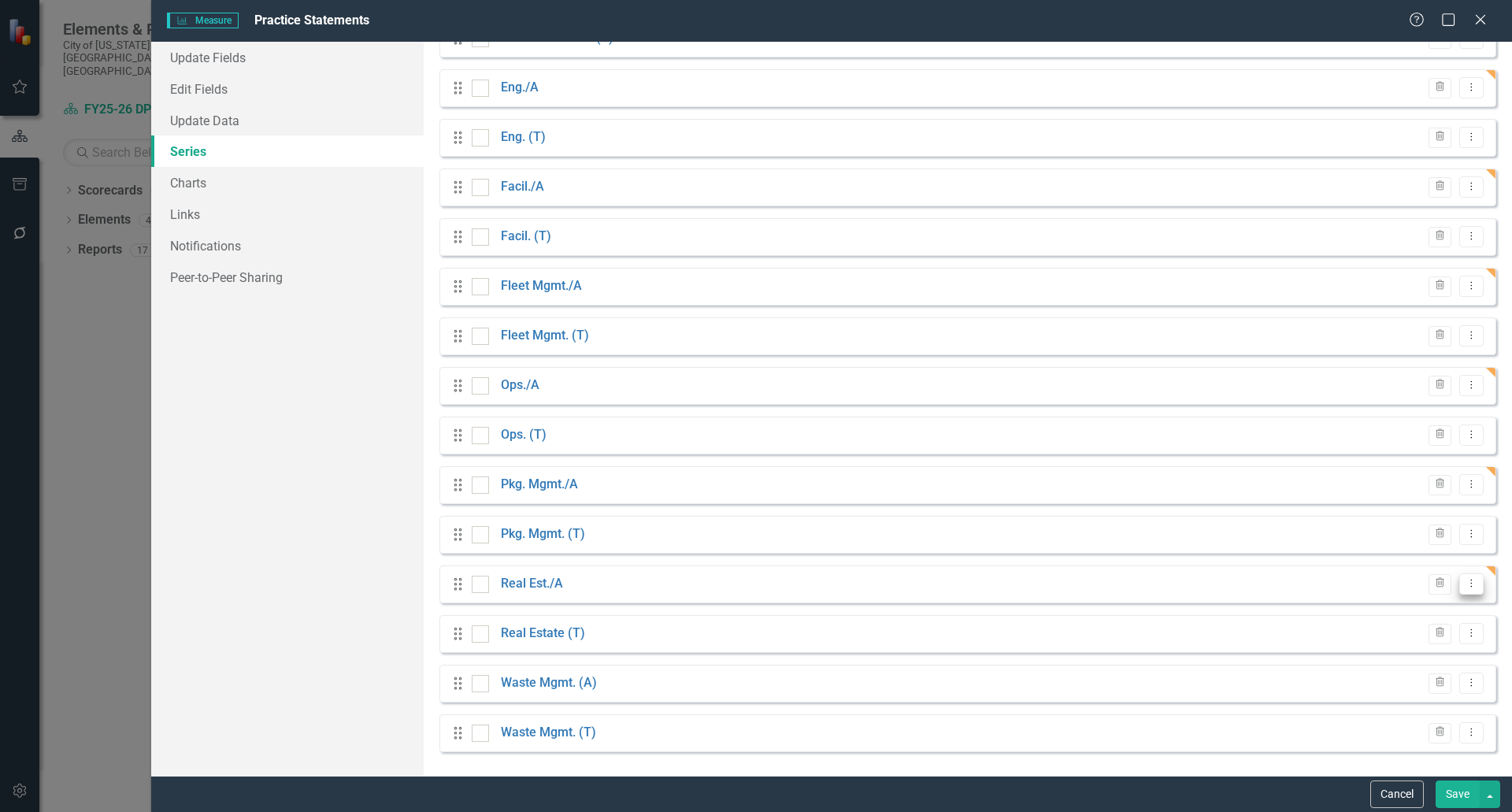
click at [1471, 586] on icon at bounding box center [1472, 583] width 2 height 8
click at [1416, 714] on div "Drag Waste Mgmt. (T) Trash Dropdown Menu" at bounding box center [968, 732] width 1057 height 38
click at [1465, 683] on icon "Dropdown Menu" at bounding box center [1471, 682] width 14 height 10
click at [1381, 715] on link "Edit Edit Measure Series" at bounding box center [1382, 709] width 179 height 29
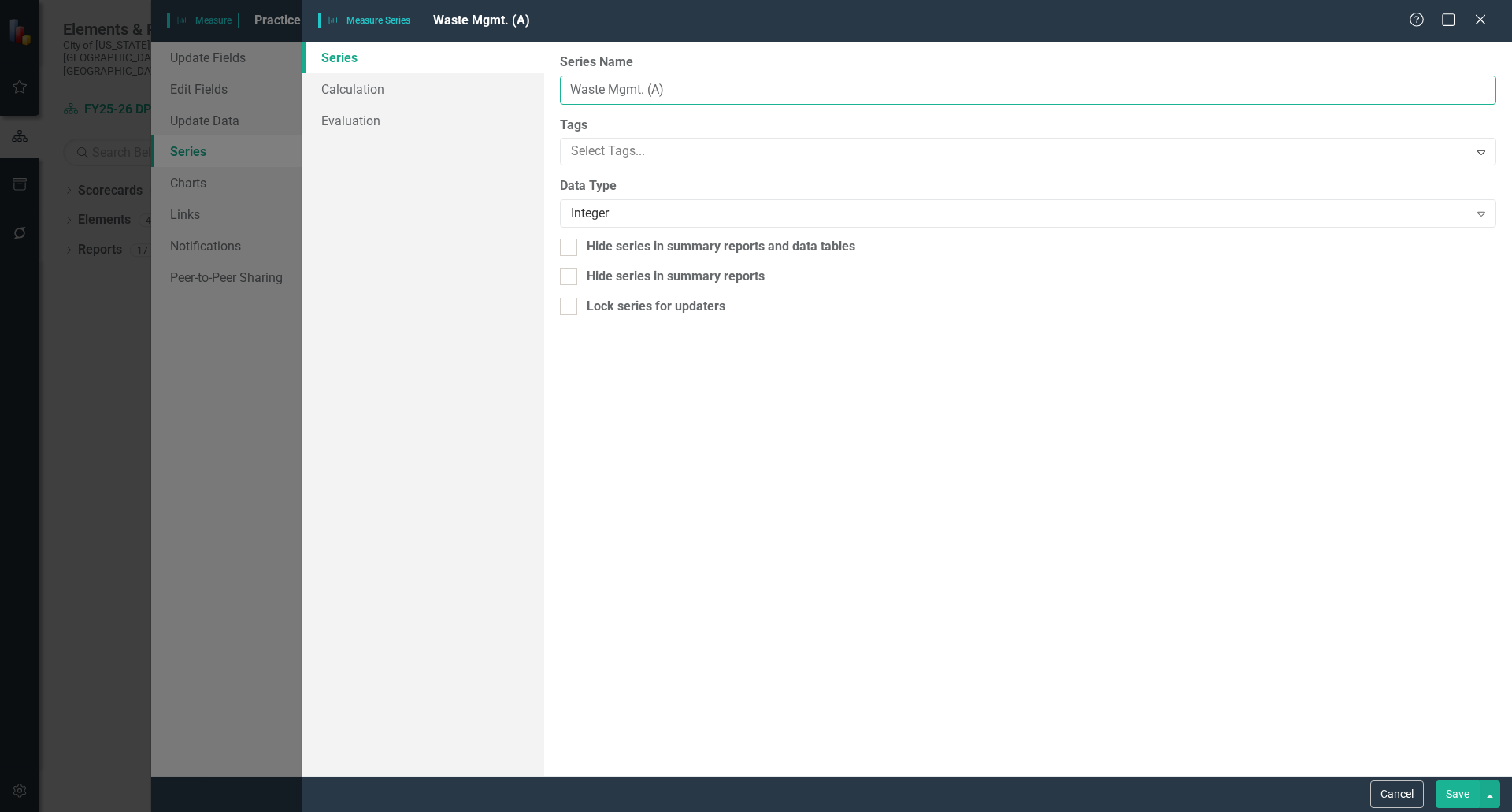
drag, startPoint x: 675, startPoint y: 90, endPoint x: 646, endPoint y: 87, distance: 29.2
click at [646, 87] on input "Waste Mgmt. (A)" at bounding box center [1027, 90] width 936 height 29
drag, startPoint x: 644, startPoint y: 86, endPoint x: 642, endPoint y: 98, distance: 12.2
click at [629, 101] on input "Waste Mgmt. (A)" at bounding box center [1027, 90] width 936 height 29
drag, startPoint x: 676, startPoint y: 90, endPoint x: 643, endPoint y: 93, distance: 33.1
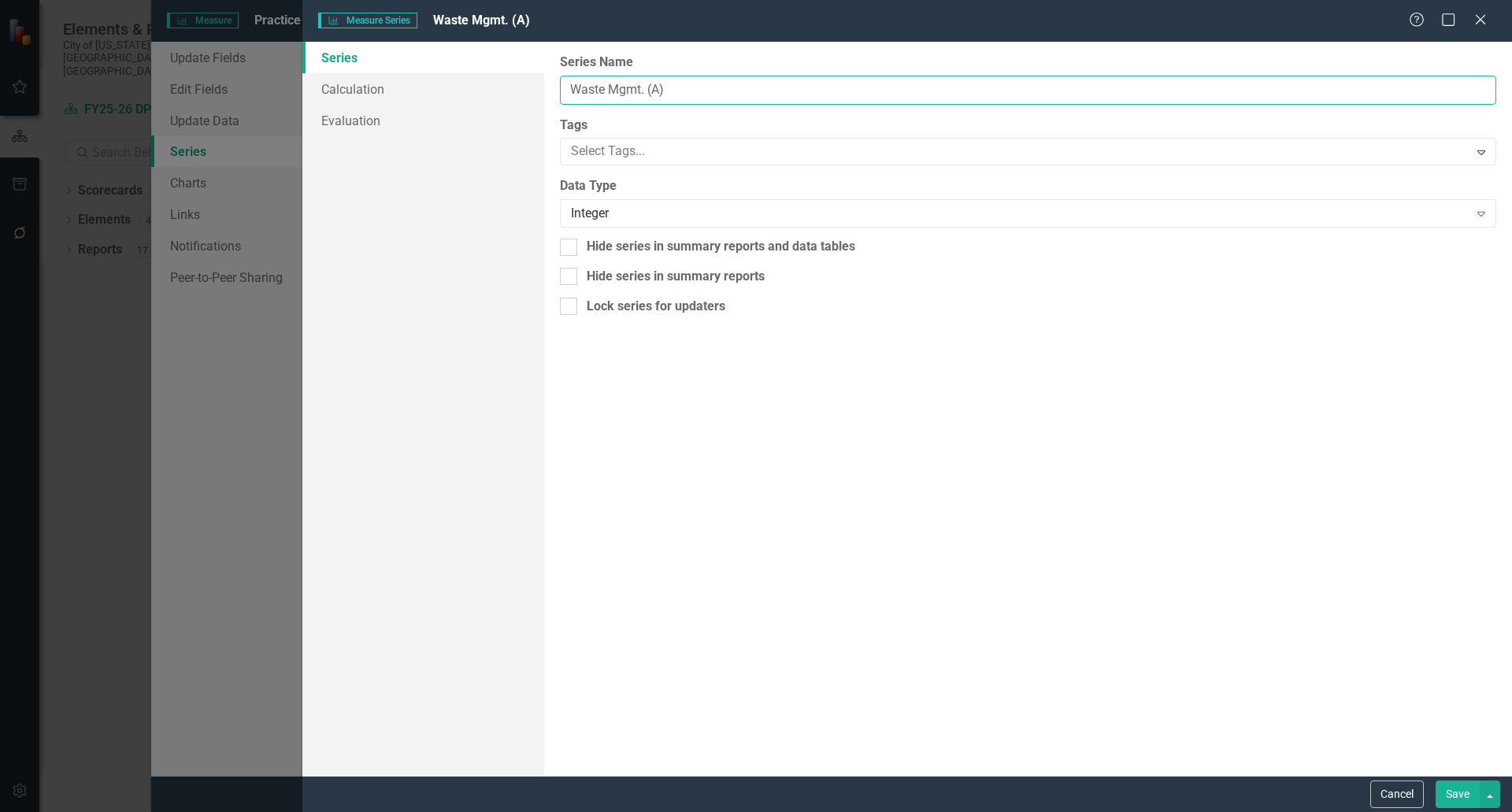
click at [643, 93] on input "Waste Mgmt. (A)" at bounding box center [1027, 90] width 936 height 29
paste input "/A"
type input "Waste Mgmt/A"
click at [1455, 790] on button "Save" at bounding box center [1458, 794] width 44 height 27
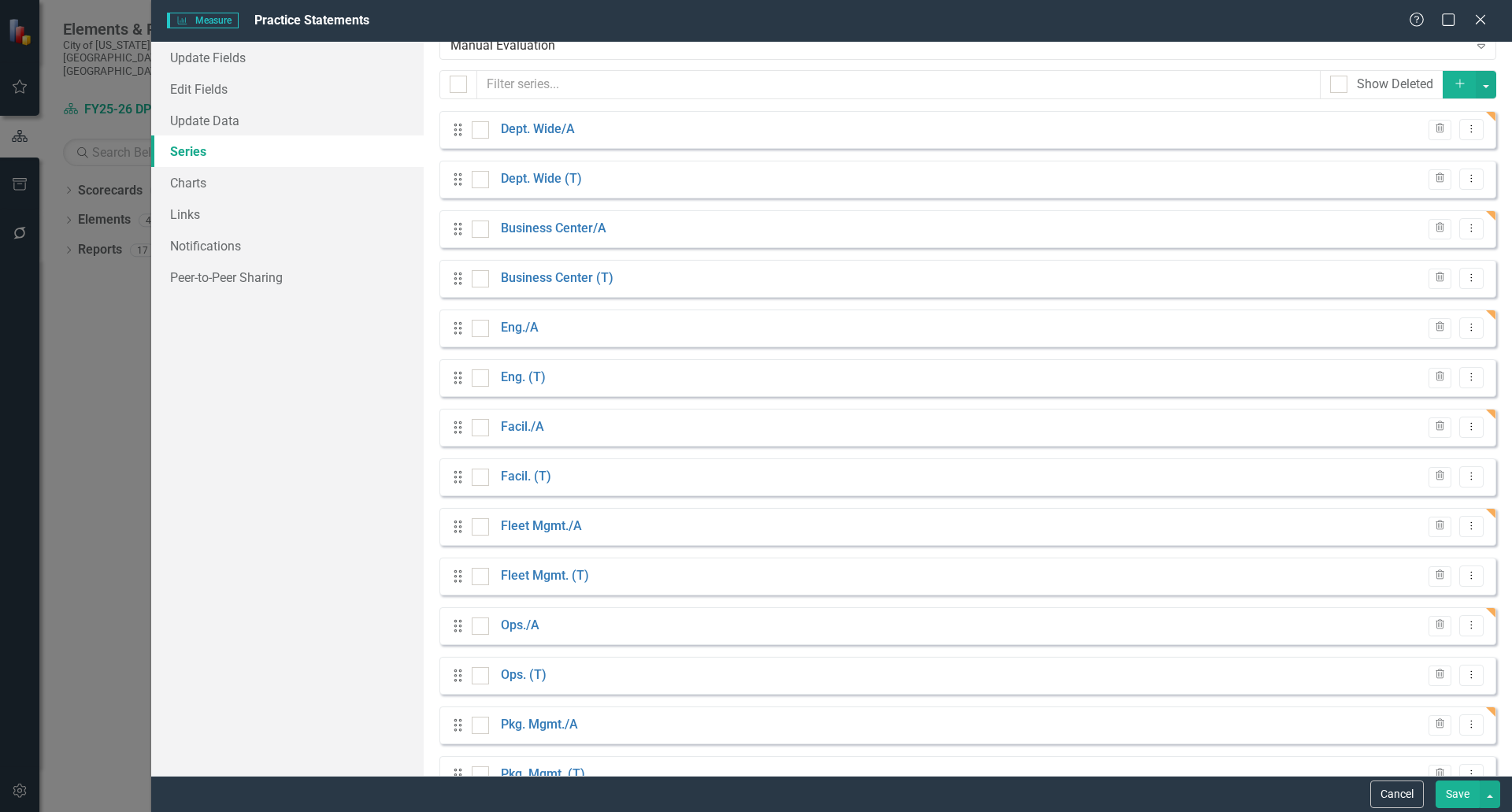
scroll to position [79, 0]
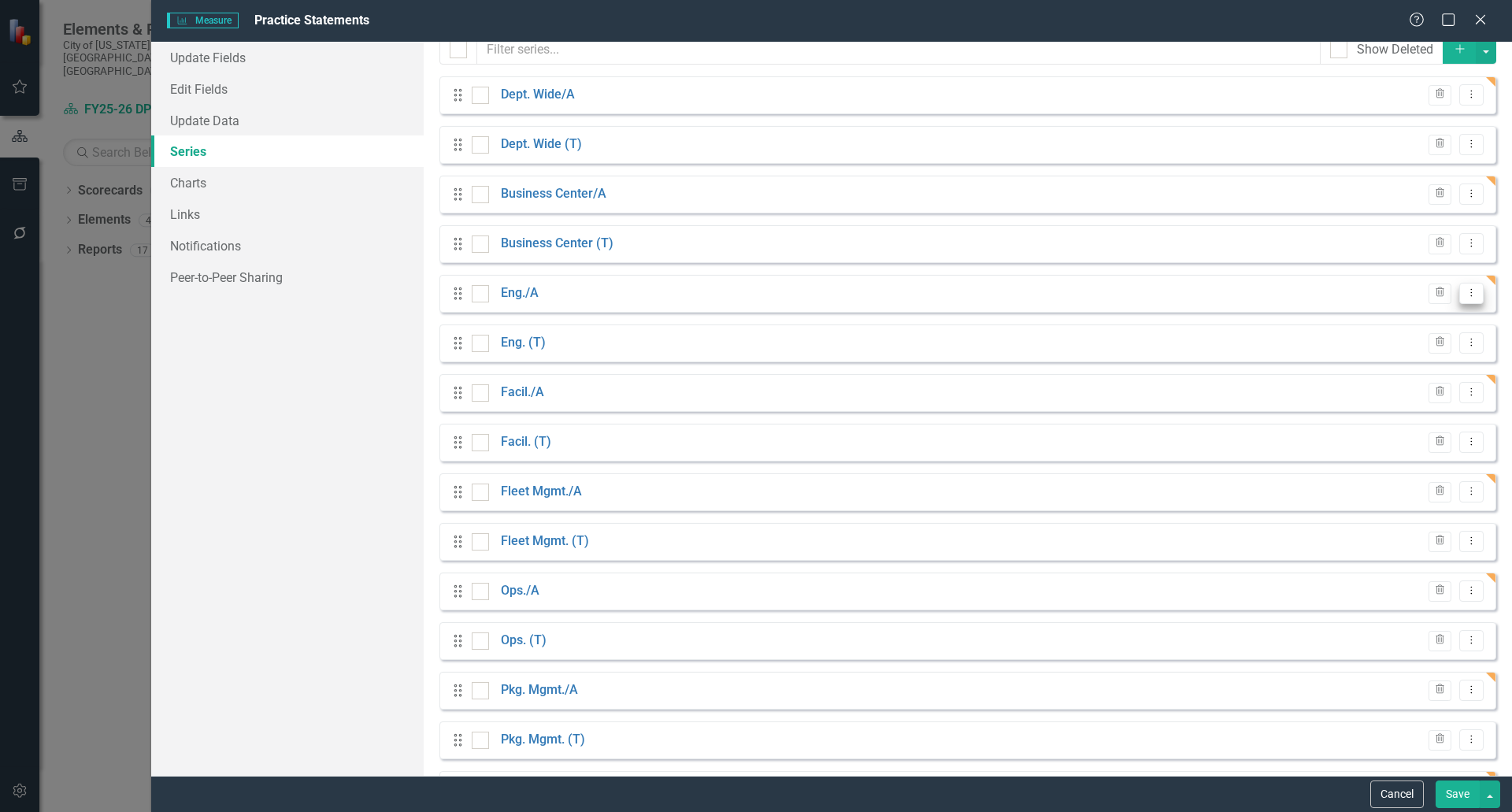
click at [1465, 292] on icon "Dropdown Menu" at bounding box center [1471, 293] width 14 height 10
click at [1374, 313] on link "Edit Edit Measure Series" at bounding box center [1382, 319] width 179 height 29
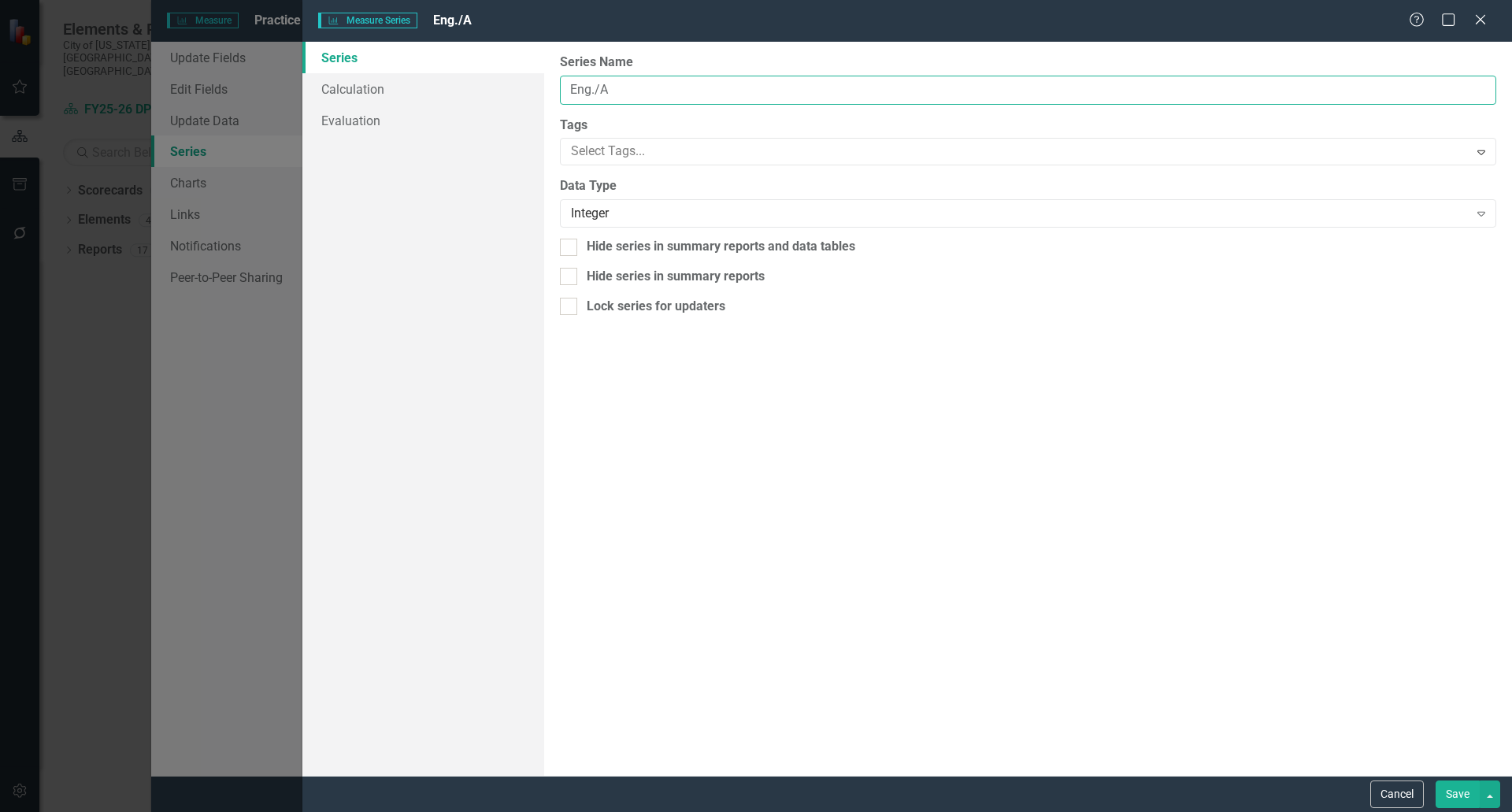
click at [593, 89] on input "Eng./A" at bounding box center [1027, 90] width 936 height 29
type input "Eng/A"
click at [1466, 787] on button "Save" at bounding box center [1458, 794] width 44 height 27
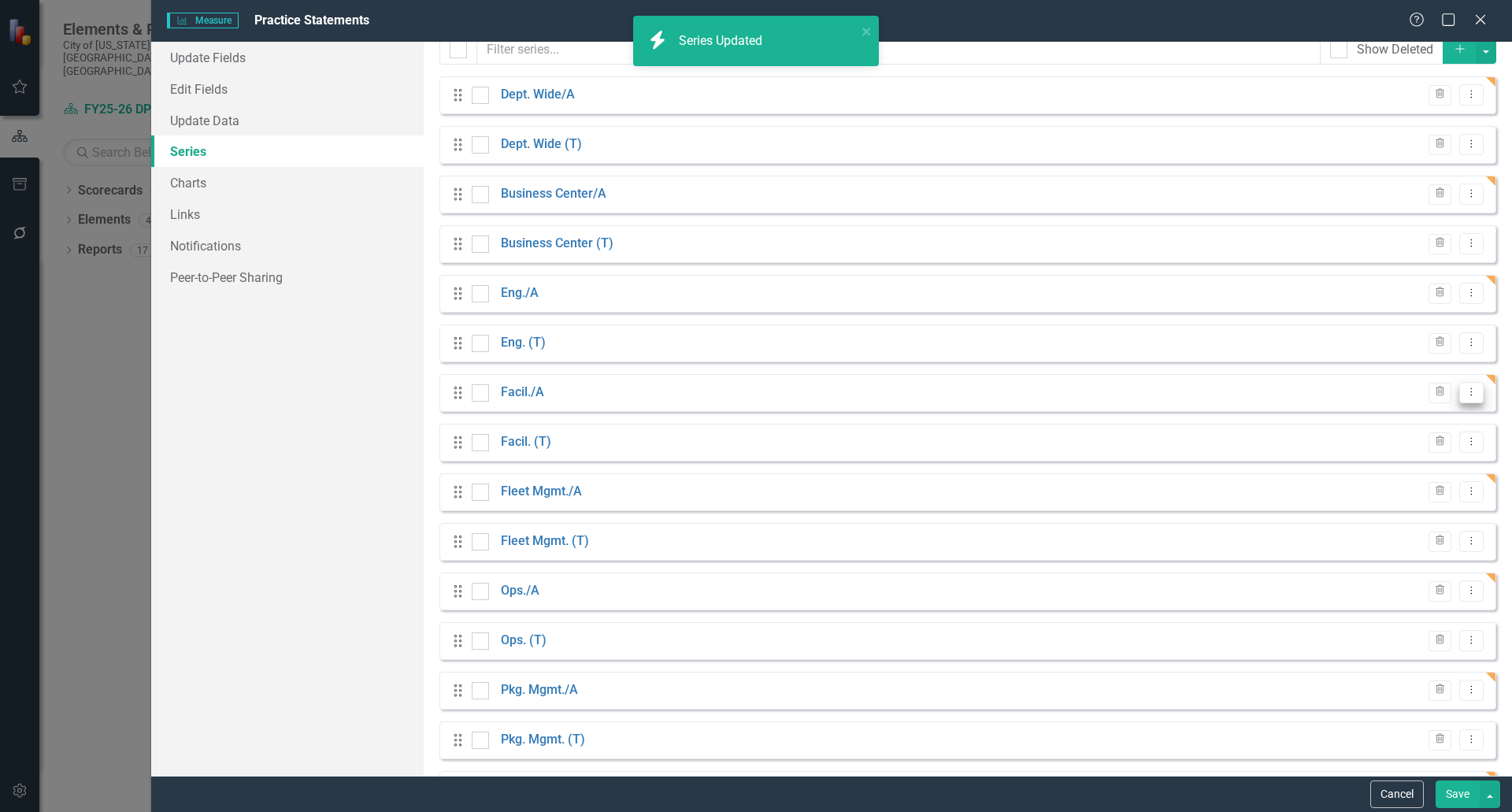
click at [1466, 392] on icon "Dropdown Menu" at bounding box center [1471, 392] width 14 height 10
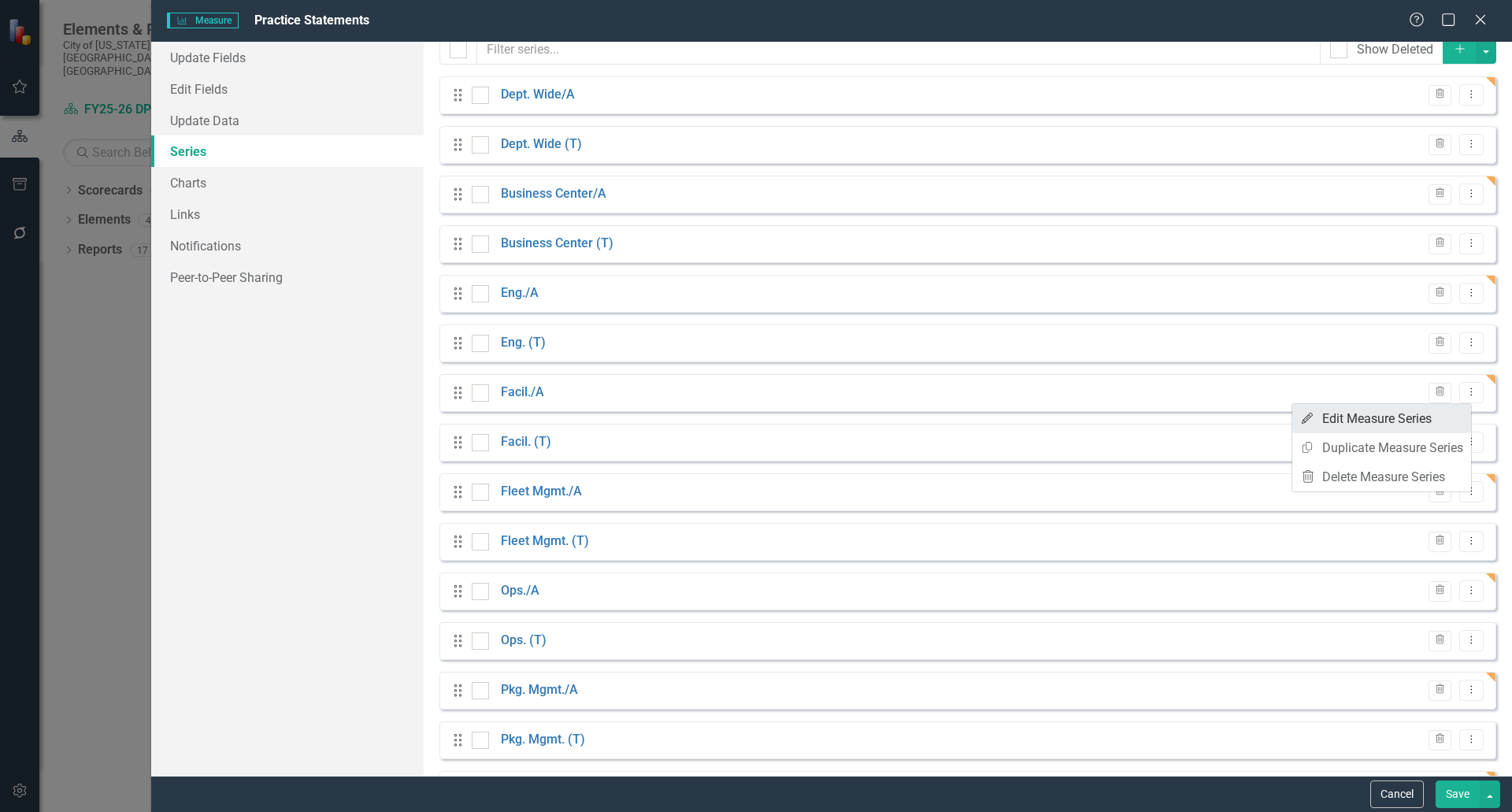
click at [1385, 417] on link "Edit Edit Measure Series" at bounding box center [1382, 418] width 179 height 29
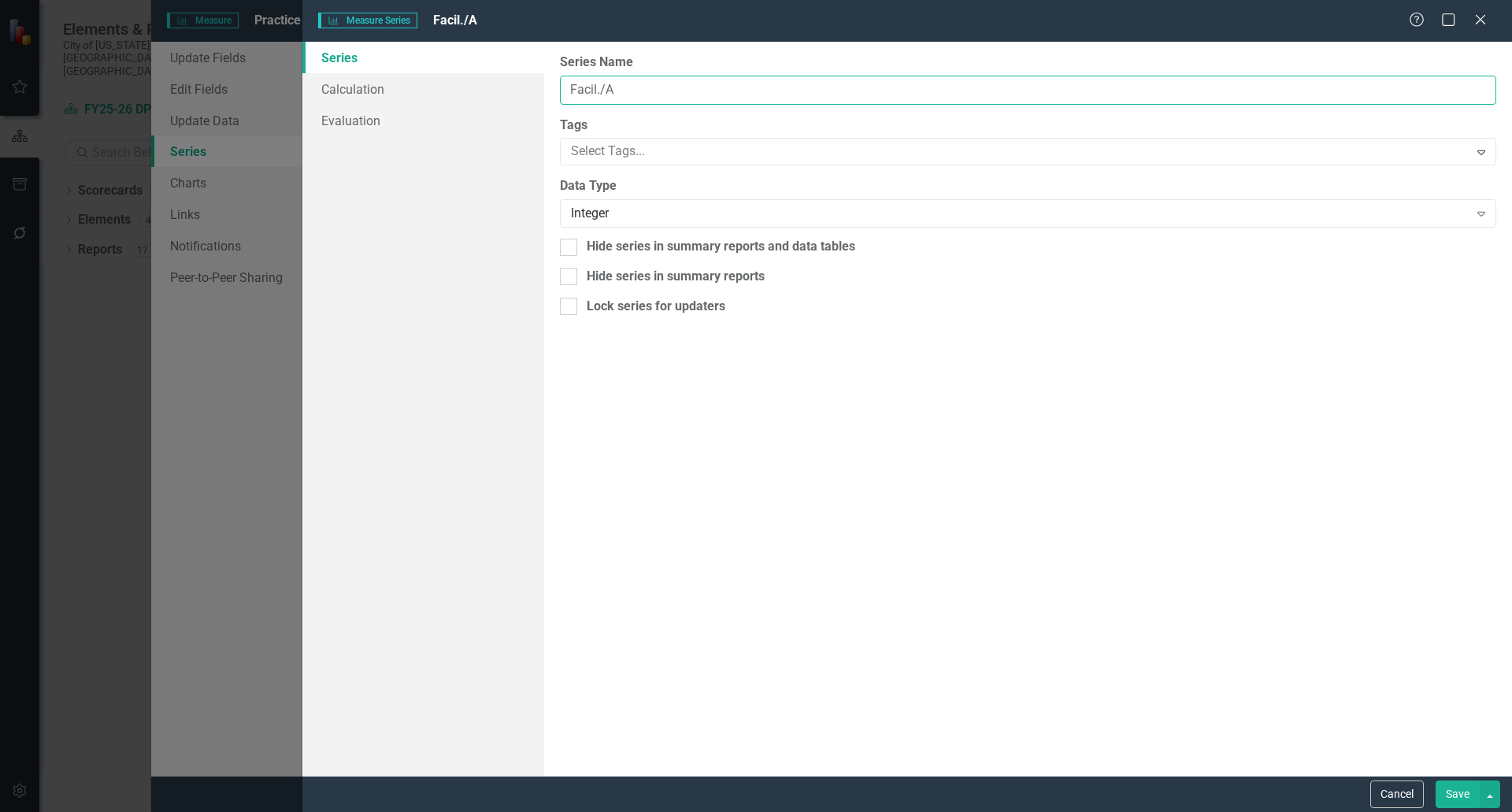
click at [598, 86] on input "Facil./A" at bounding box center [1027, 90] width 936 height 29
type input "Facil/A"
click at [1461, 788] on button "Save" at bounding box center [1458, 794] width 44 height 27
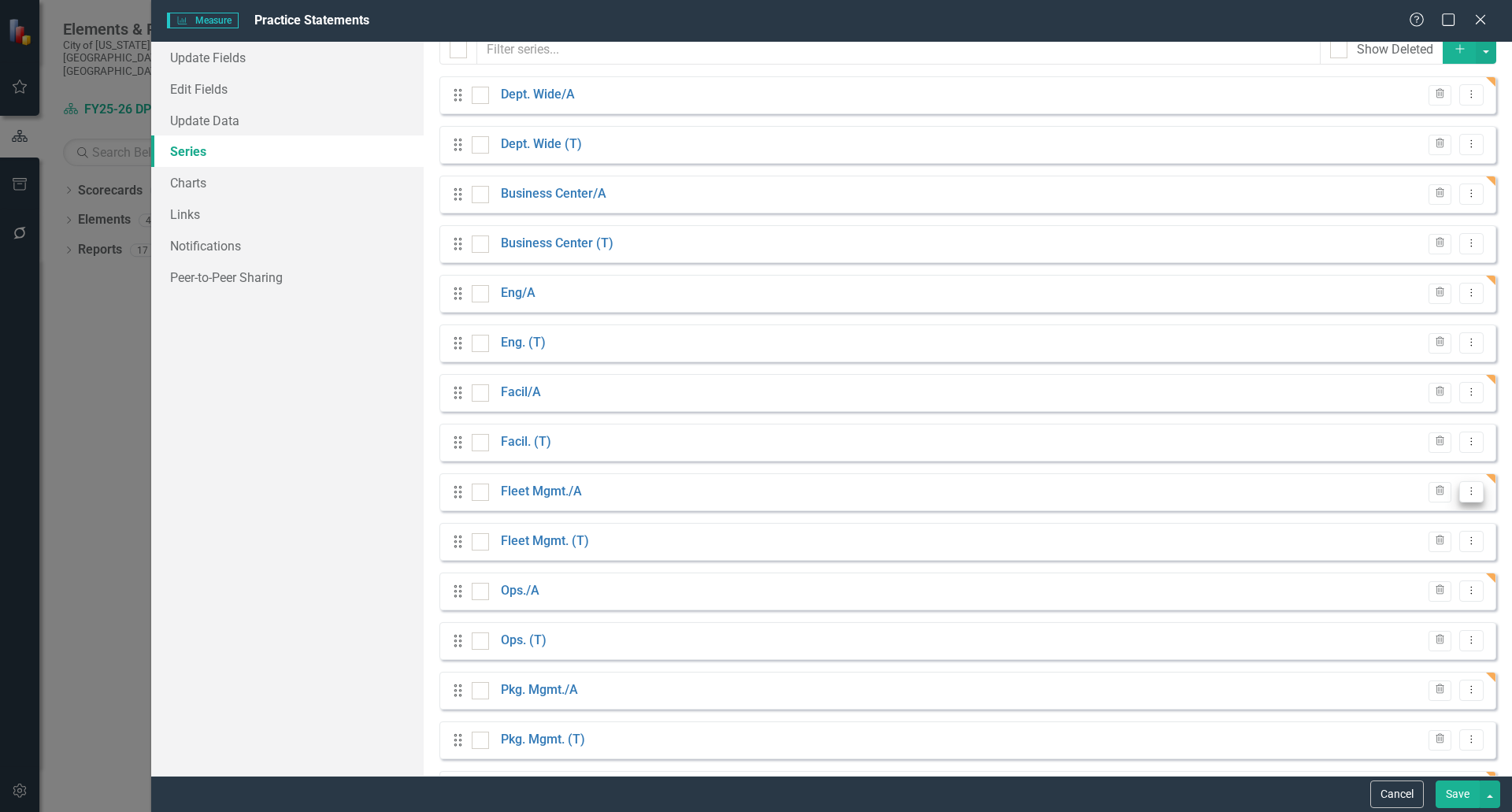
click at [1465, 496] on icon "Dropdown Menu" at bounding box center [1471, 491] width 14 height 10
click at [1374, 515] on link "Edit Edit Measure Series" at bounding box center [1382, 517] width 179 height 29
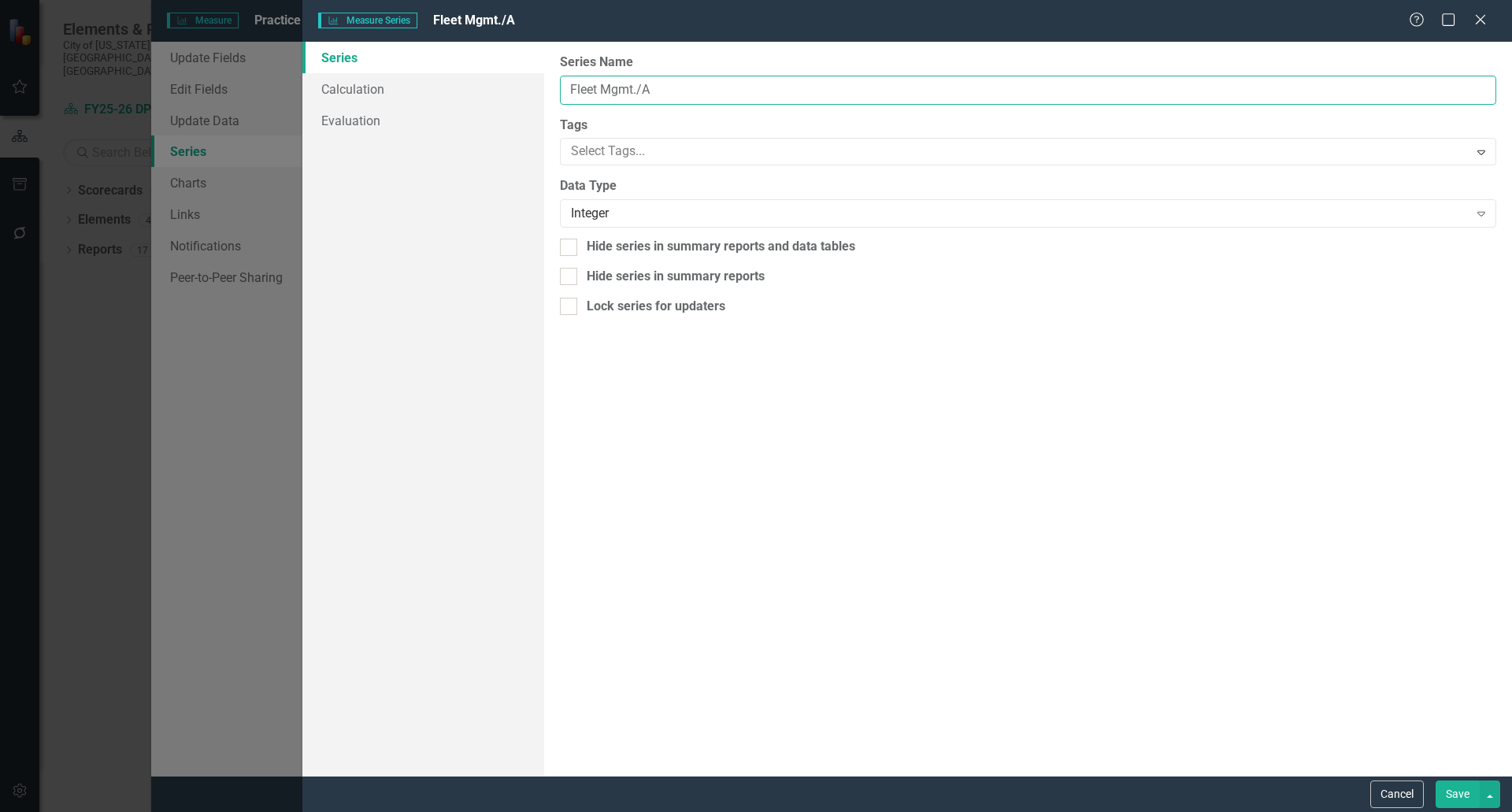
click at [596, 90] on input "Fleet Mgmt./A" at bounding box center [1027, 90] width 936 height 29
click at [625, 90] on input "Flt Mgmt./A" at bounding box center [1027, 90] width 936 height 29
type input "Flt Mgmt/A"
click at [1458, 786] on button "Save" at bounding box center [1458, 794] width 44 height 27
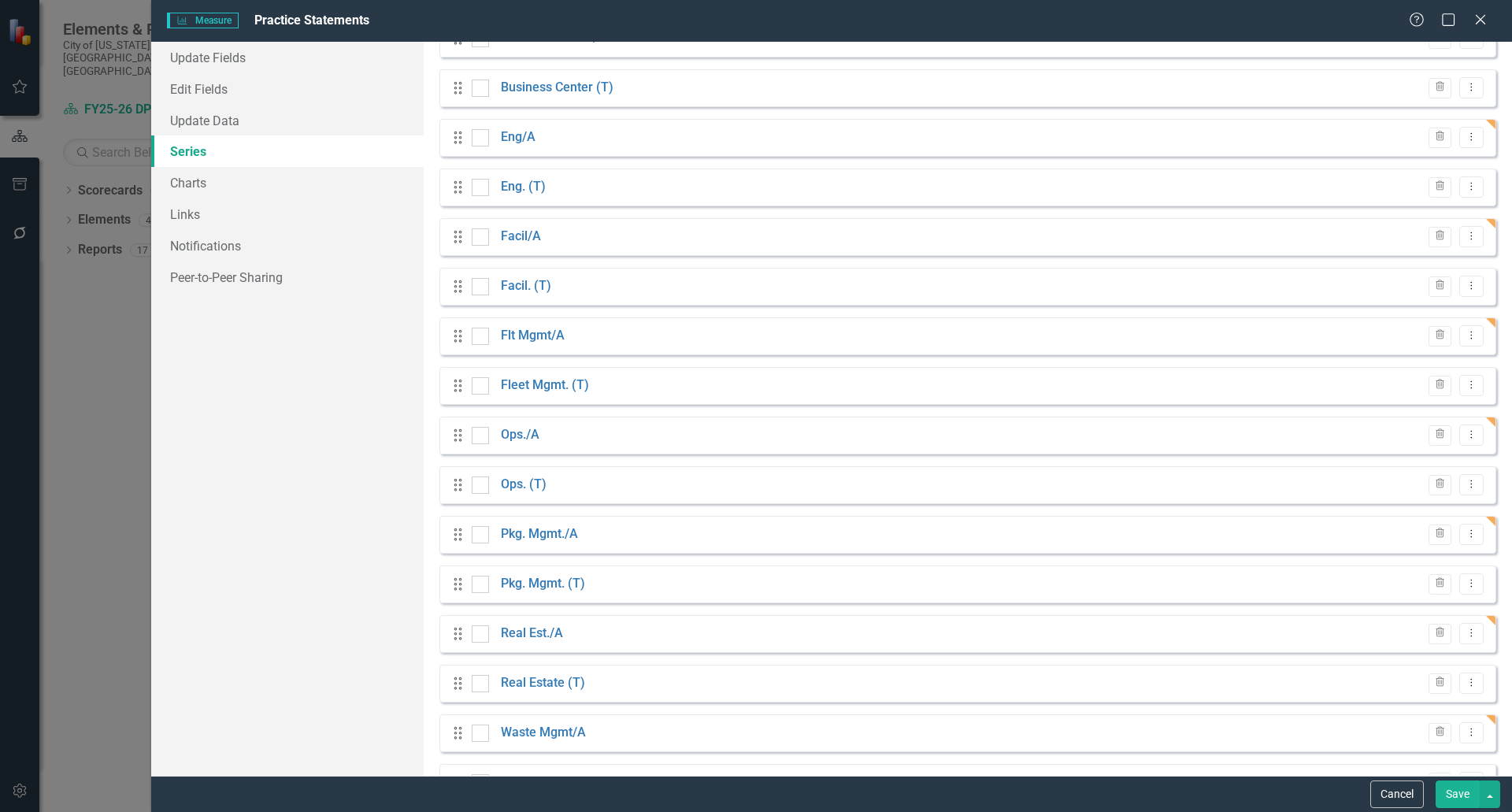
scroll to position [237, 0]
click at [1465, 432] on icon "Dropdown Menu" at bounding box center [1471, 432] width 14 height 10
click at [1395, 459] on link "Edit Edit Measure Series" at bounding box center [1382, 460] width 179 height 29
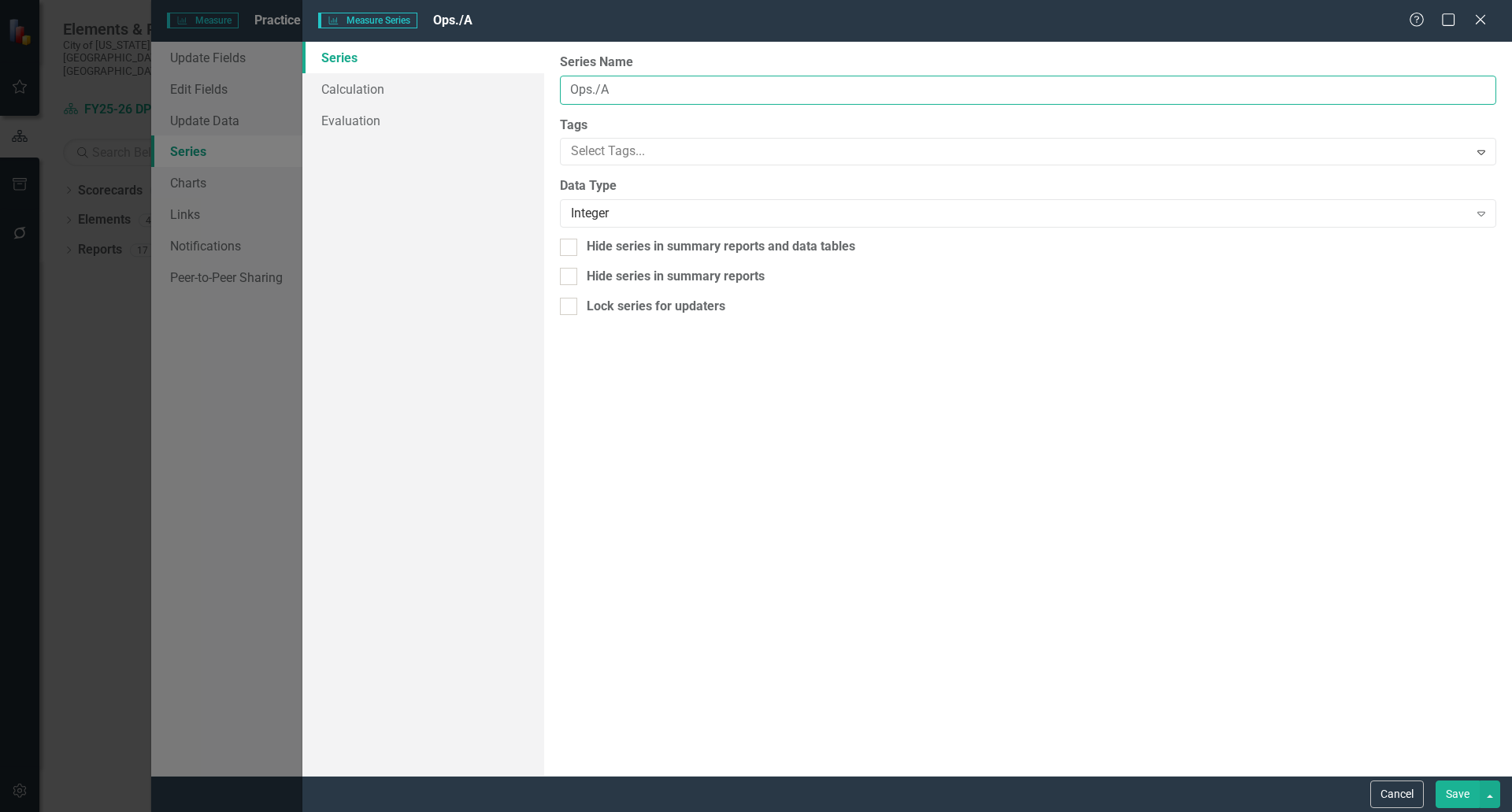
click at [596, 87] on input "Ops./A" at bounding box center [1027, 90] width 936 height 29
type input "Ops/A"
click at [1460, 790] on button "Save" at bounding box center [1458, 794] width 44 height 27
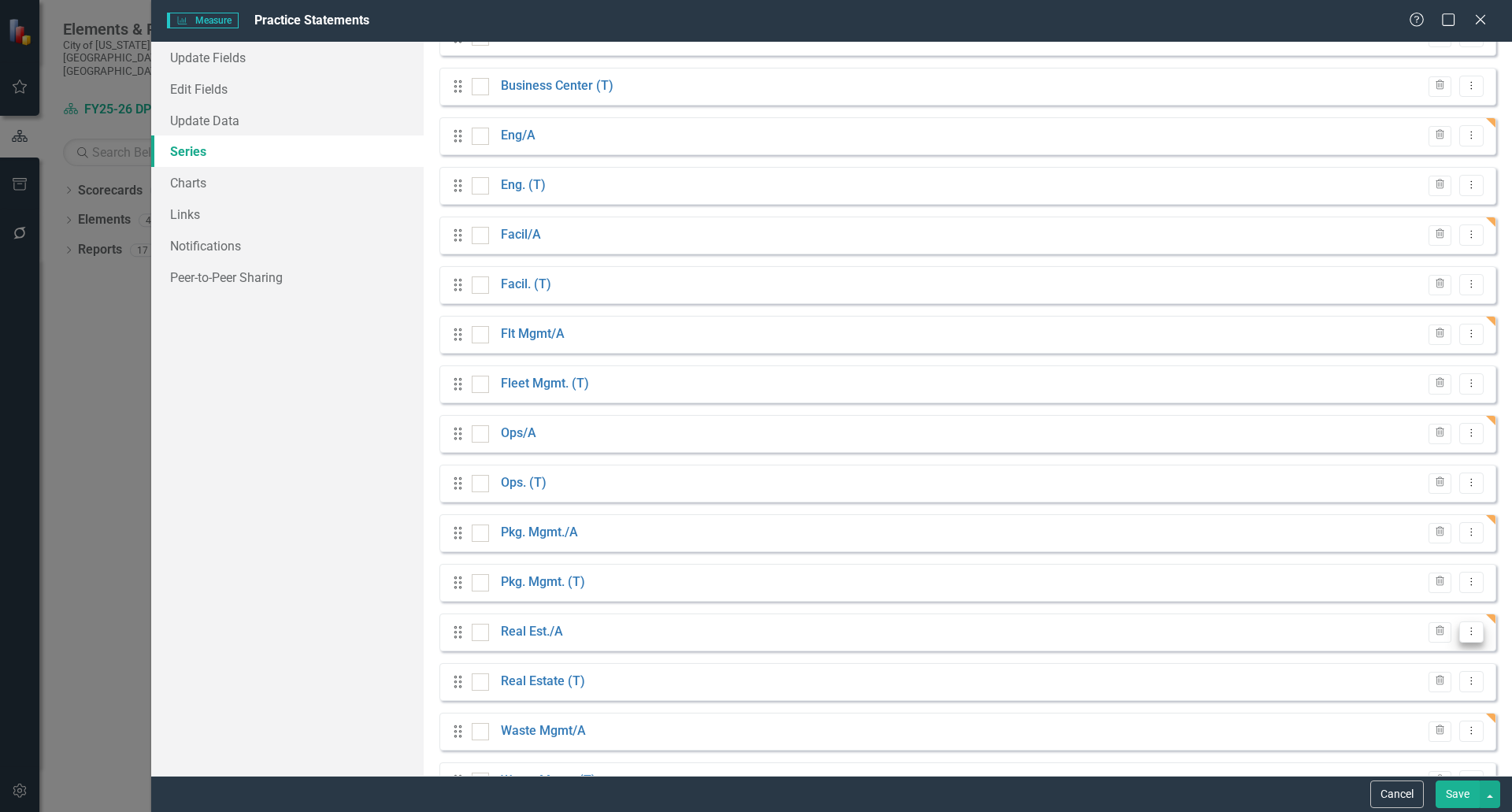
click at [1465, 632] on icon "Dropdown Menu" at bounding box center [1471, 631] width 14 height 10
click at [1376, 656] on link "Edit Edit Measure Series" at bounding box center [1382, 658] width 179 height 29
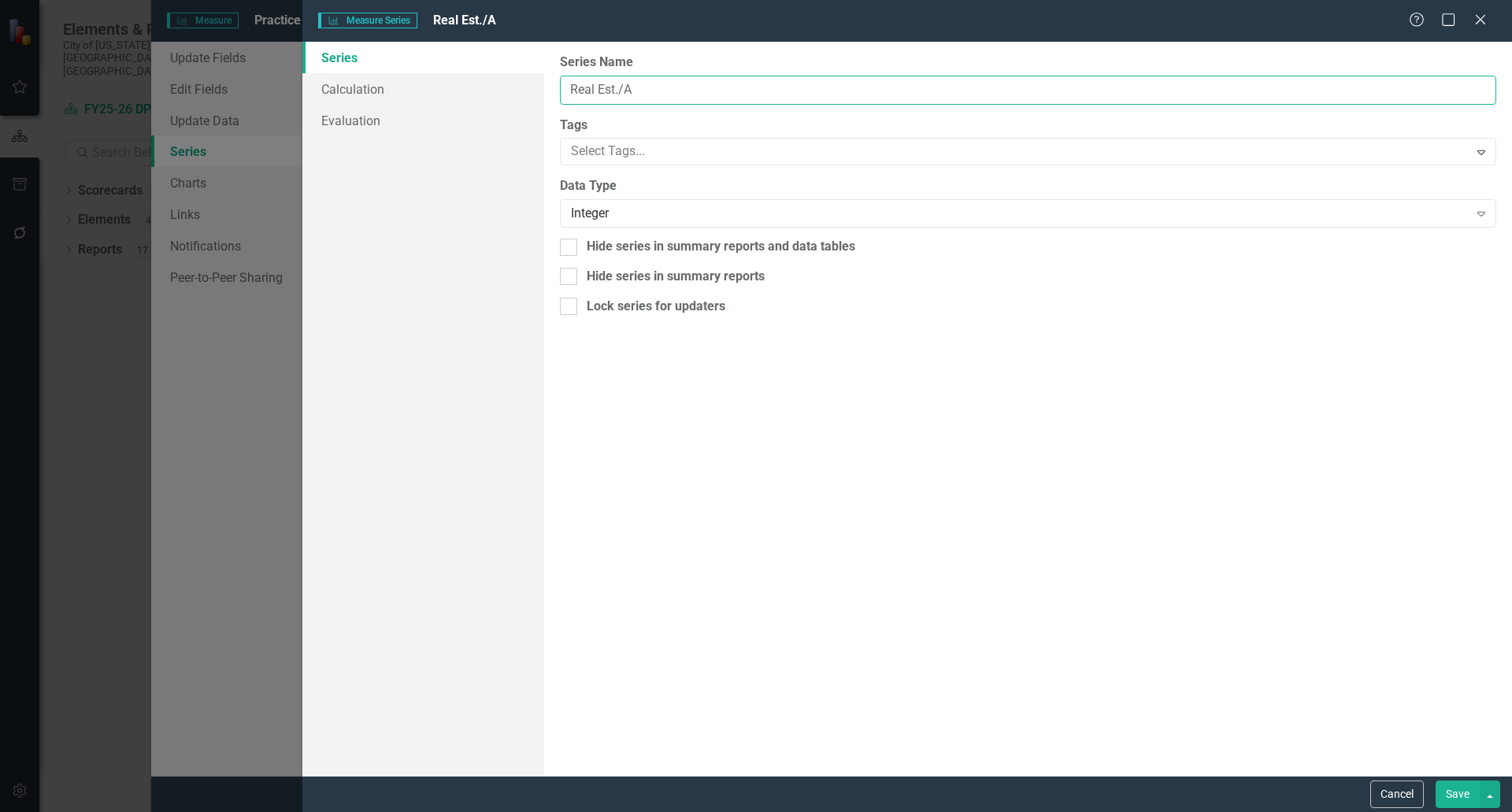
click at [617, 90] on input "Real Est./A" at bounding box center [1027, 90] width 936 height 29
type input "Real Est/A"
click at [1467, 792] on button "Save" at bounding box center [1458, 794] width 44 height 27
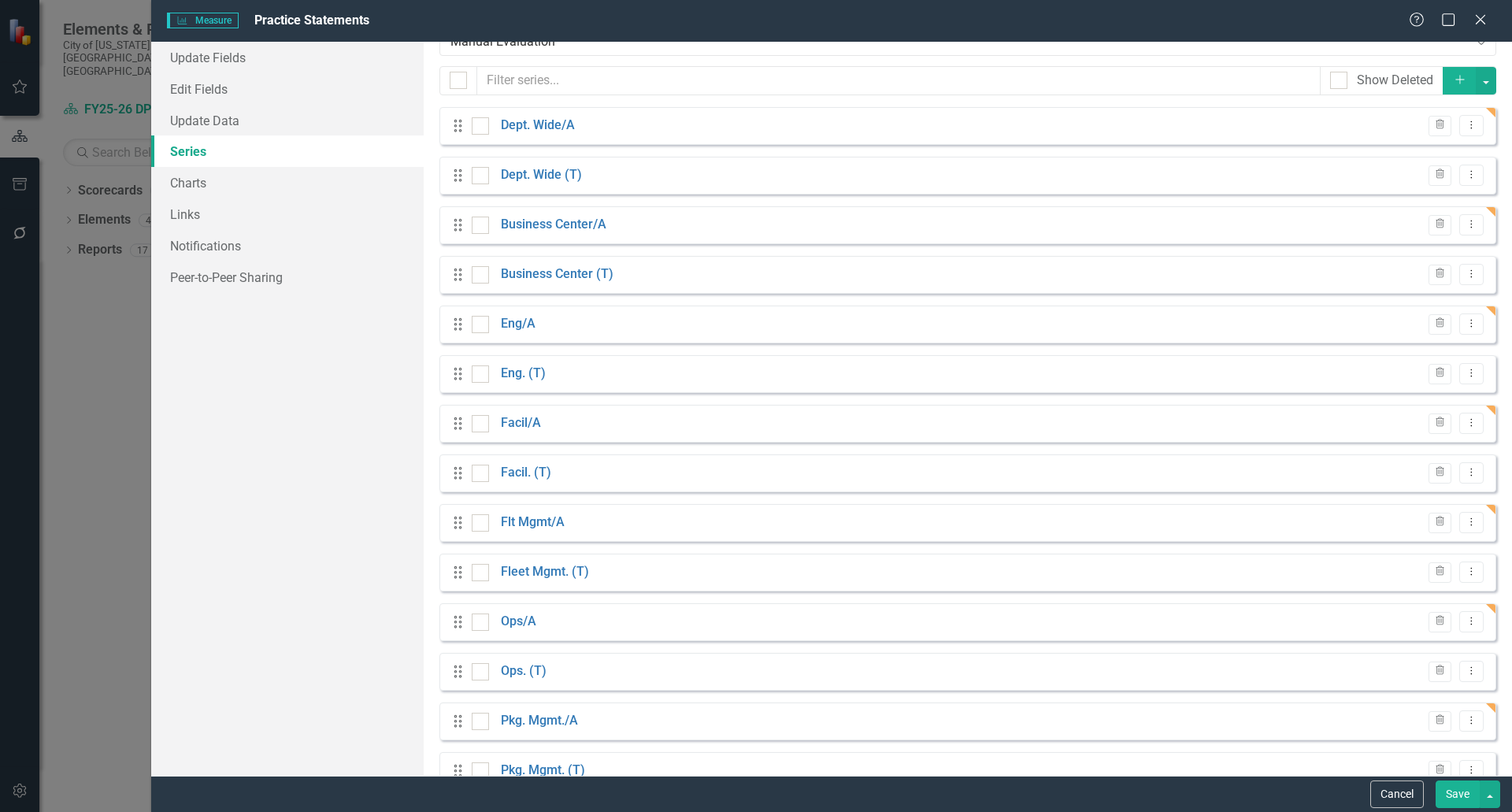
scroll to position [0, 0]
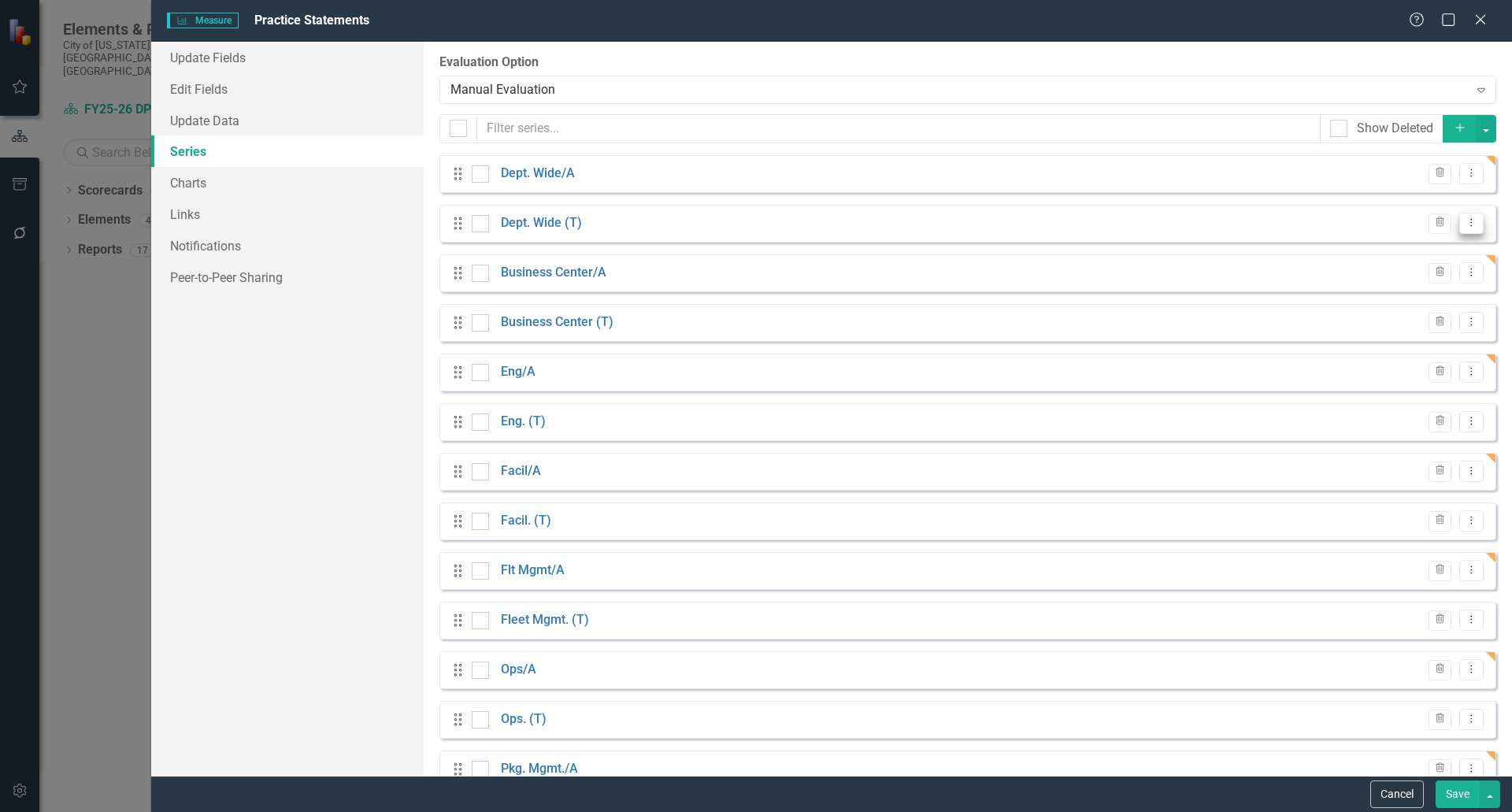
click at [1468, 218] on button "Dropdown Menu" at bounding box center [1471, 223] width 25 height 22
click at [1350, 248] on link "Edit Edit Measure Series" at bounding box center [1382, 249] width 179 height 29
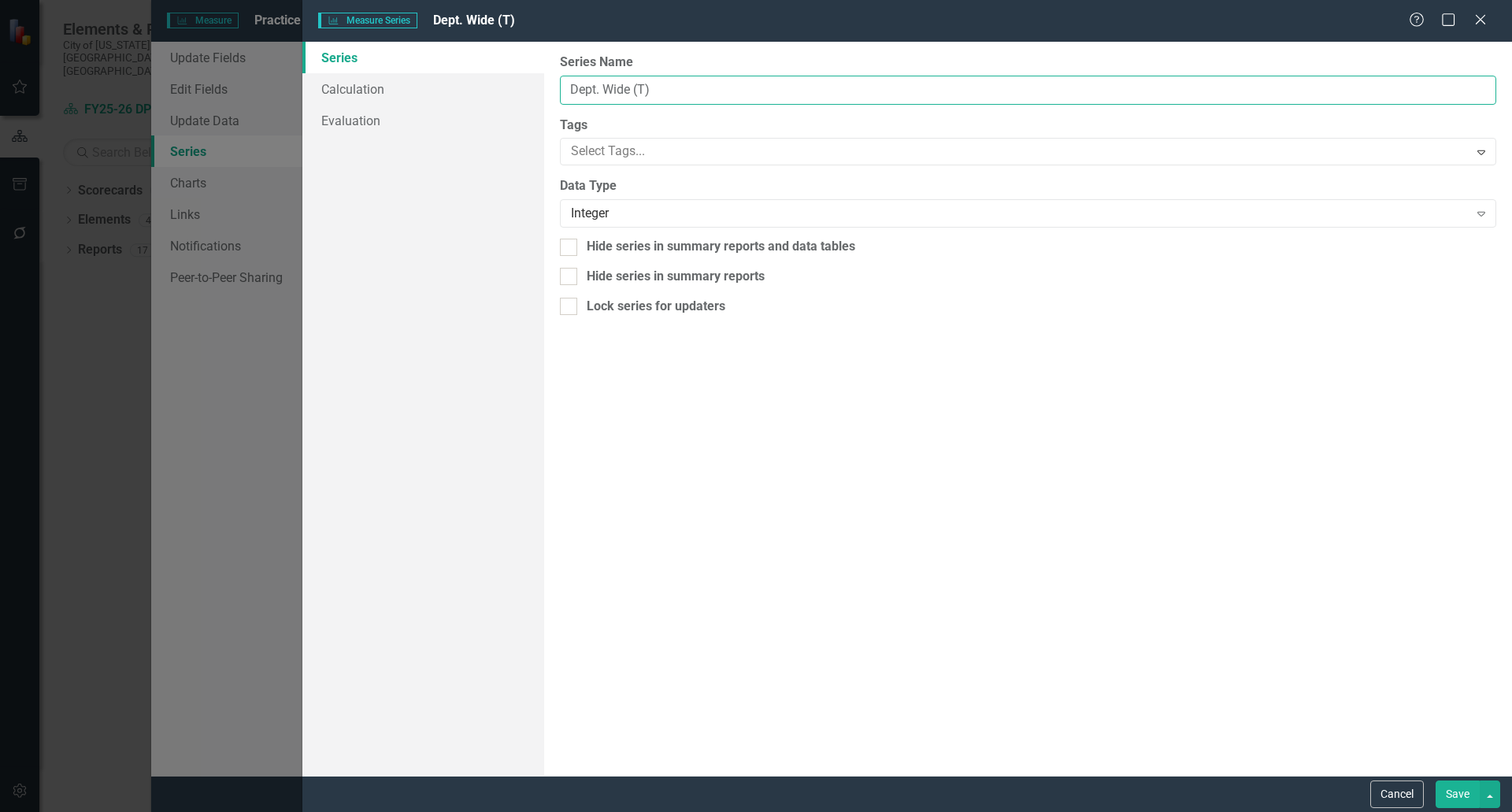
drag, startPoint x: 654, startPoint y: 89, endPoint x: 632, endPoint y: 89, distance: 22.0
click at [632, 89] on input "Dept. Wide (T)" at bounding box center [1027, 90] width 936 height 29
paste input "/T"
type input "Dept. Wide/T"
click at [1451, 791] on button "Save" at bounding box center [1458, 794] width 44 height 27
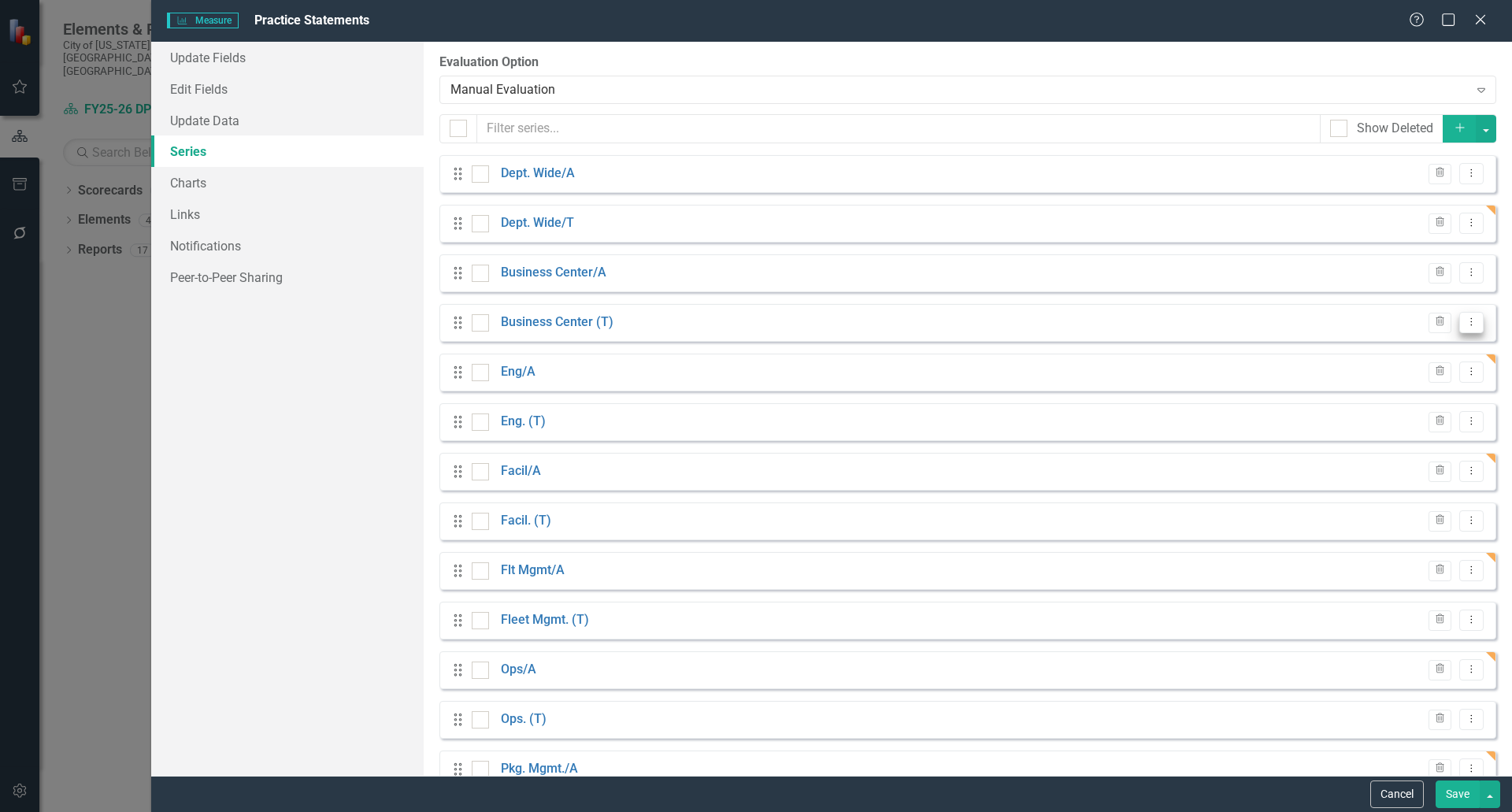
click at [1465, 323] on icon "Dropdown Menu" at bounding box center [1471, 321] width 14 height 10
click at [1386, 343] on link "Edit Edit Measure Series" at bounding box center [1382, 348] width 179 height 29
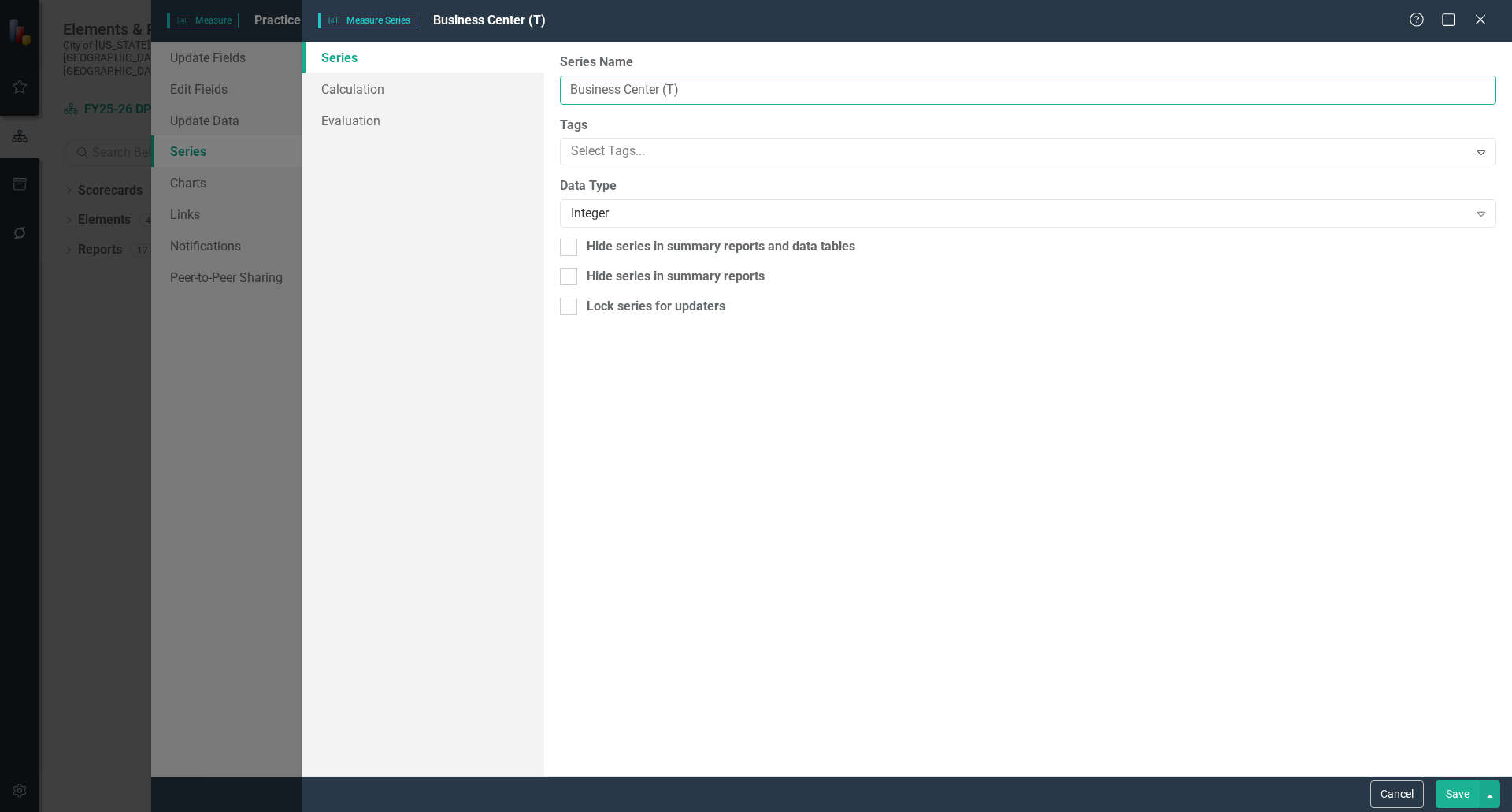
drag, startPoint x: 684, startPoint y: 83, endPoint x: 660, endPoint y: 86, distance: 24.2
click at [660, 86] on input "Business Center (T)" at bounding box center [1027, 90] width 936 height 29
paste input "/T"
type input "Business Center/T"
click at [1454, 796] on button "Save" at bounding box center [1458, 794] width 44 height 27
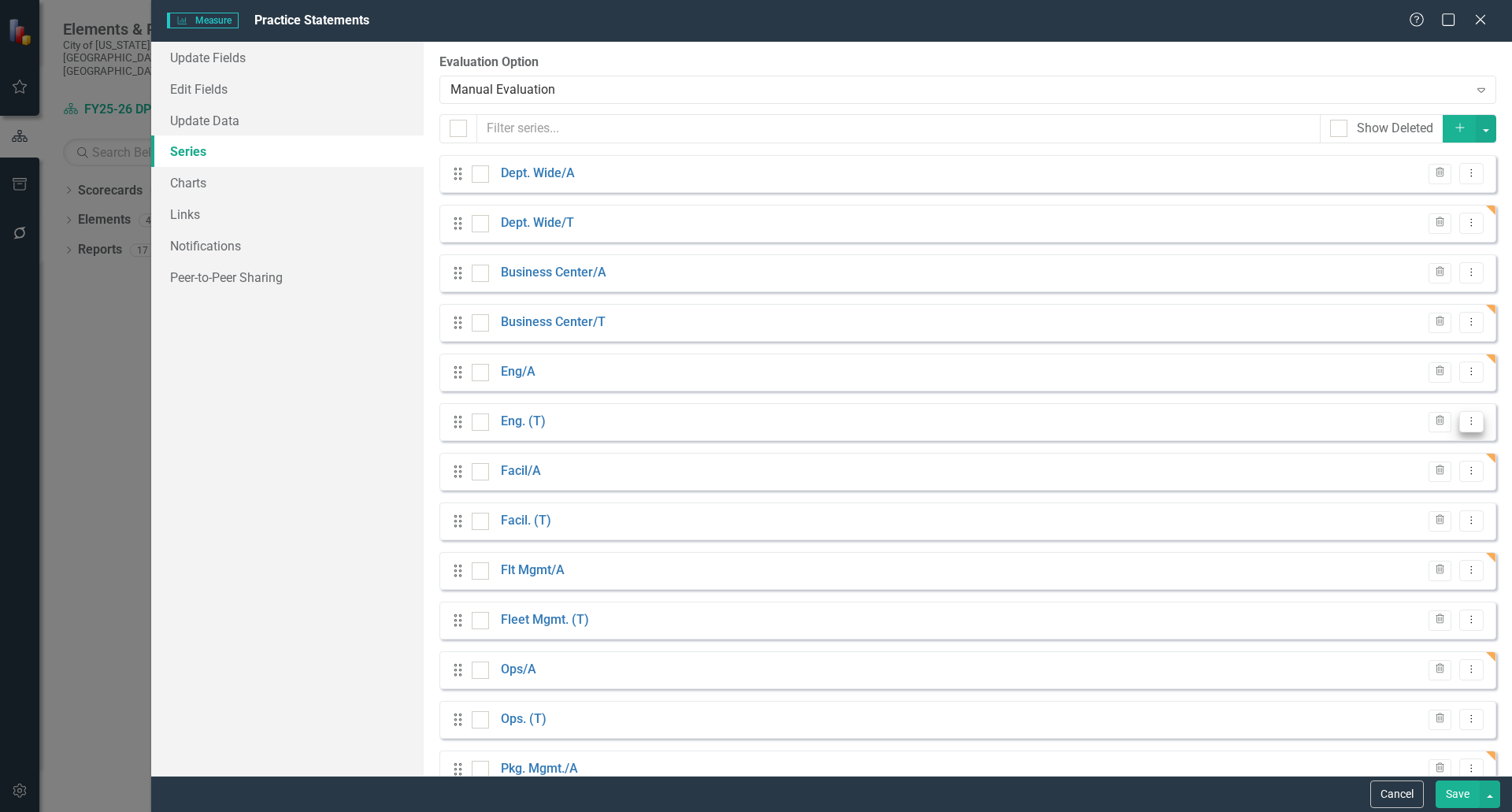
click at [1465, 419] on icon "Dropdown Menu" at bounding box center [1471, 420] width 14 height 10
click at [1366, 451] on link "Edit Edit Measure Series" at bounding box center [1382, 448] width 179 height 29
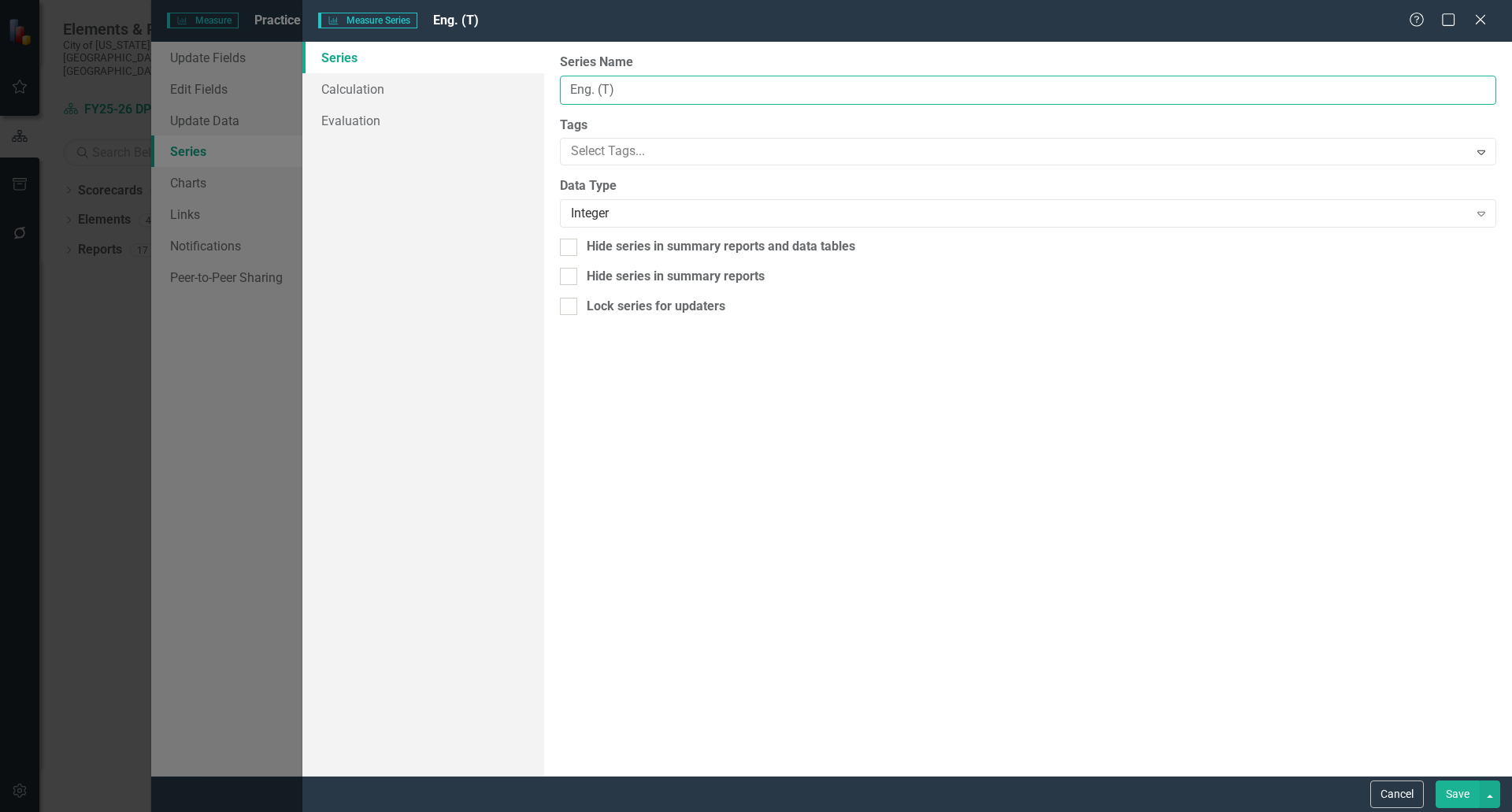
drag, startPoint x: 620, startPoint y: 87, endPoint x: 592, endPoint y: 87, distance: 28.0
click at [592, 87] on input "Eng. (T)" at bounding box center [1027, 90] width 936 height 29
paste input "/T"
type input "Eng/T"
click at [1459, 799] on button "Save" at bounding box center [1458, 794] width 44 height 27
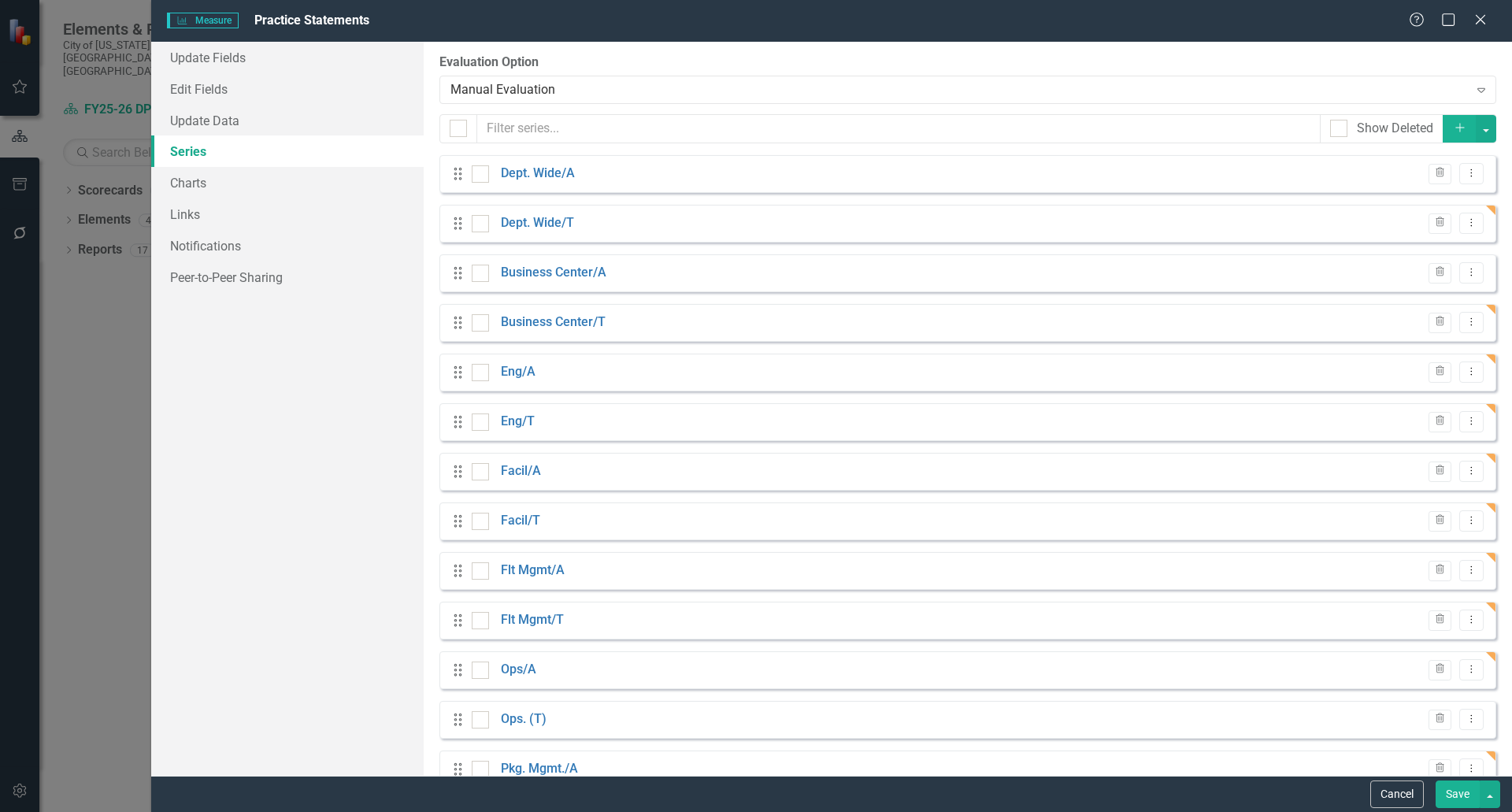
click at [1465, 713] on icon "Dropdown Menu" at bounding box center [1471, 718] width 14 height 10
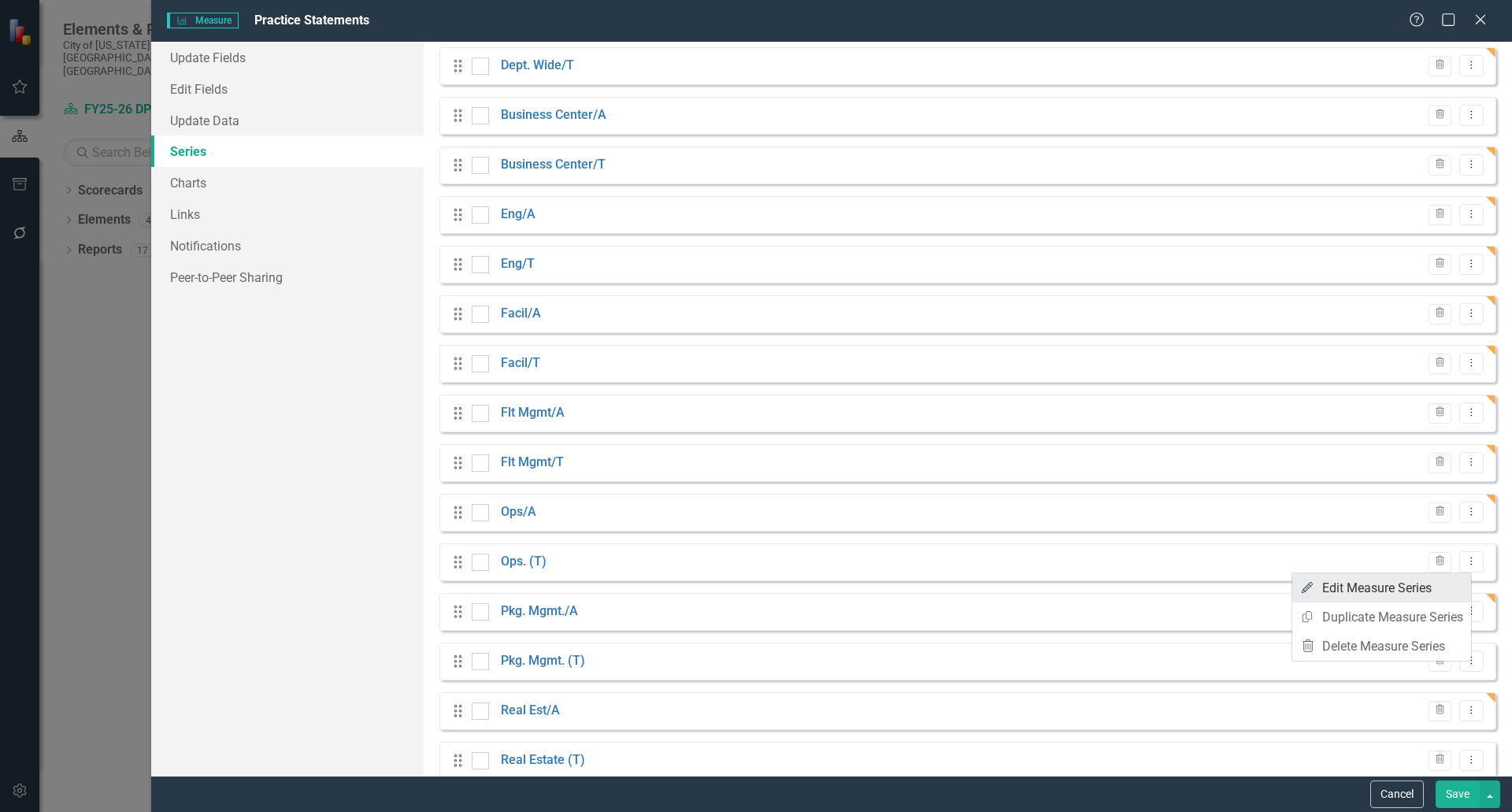
click at [1380, 584] on link "Edit Edit Measure Series" at bounding box center [1382, 587] width 179 height 29
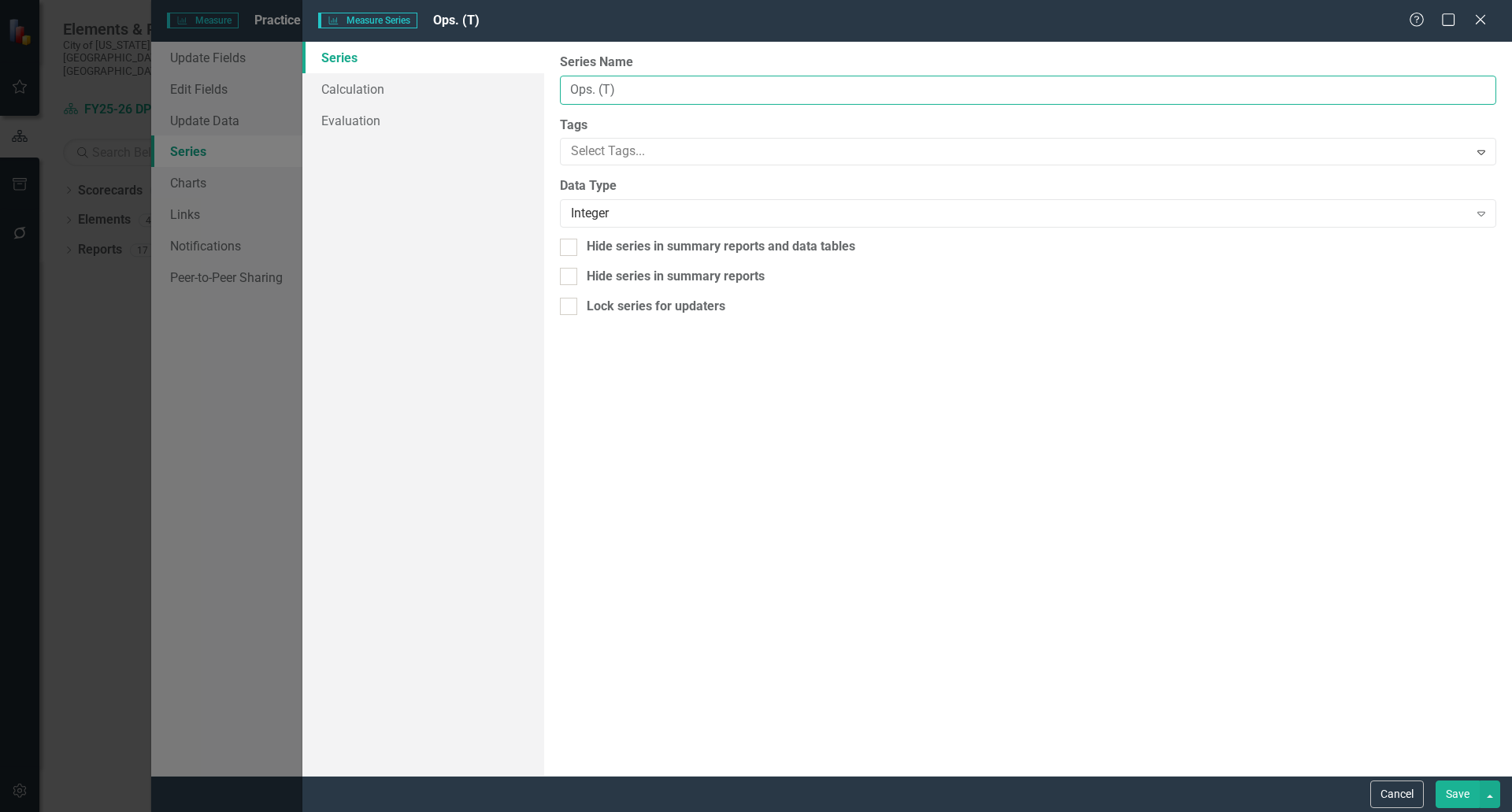
drag, startPoint x: 623, startPoint y: 87, endPoint x: 593, endPoint y: 87, distance: 30.0
click at [593, 87] on input "Ops. (T)" at bounding box center [1027, 90] width 936 height 29
paste input "/T"
type input "Ops/T"
click at [1454, 789] on button "Save" at bounding box center [1458, 794] width 44 height 27
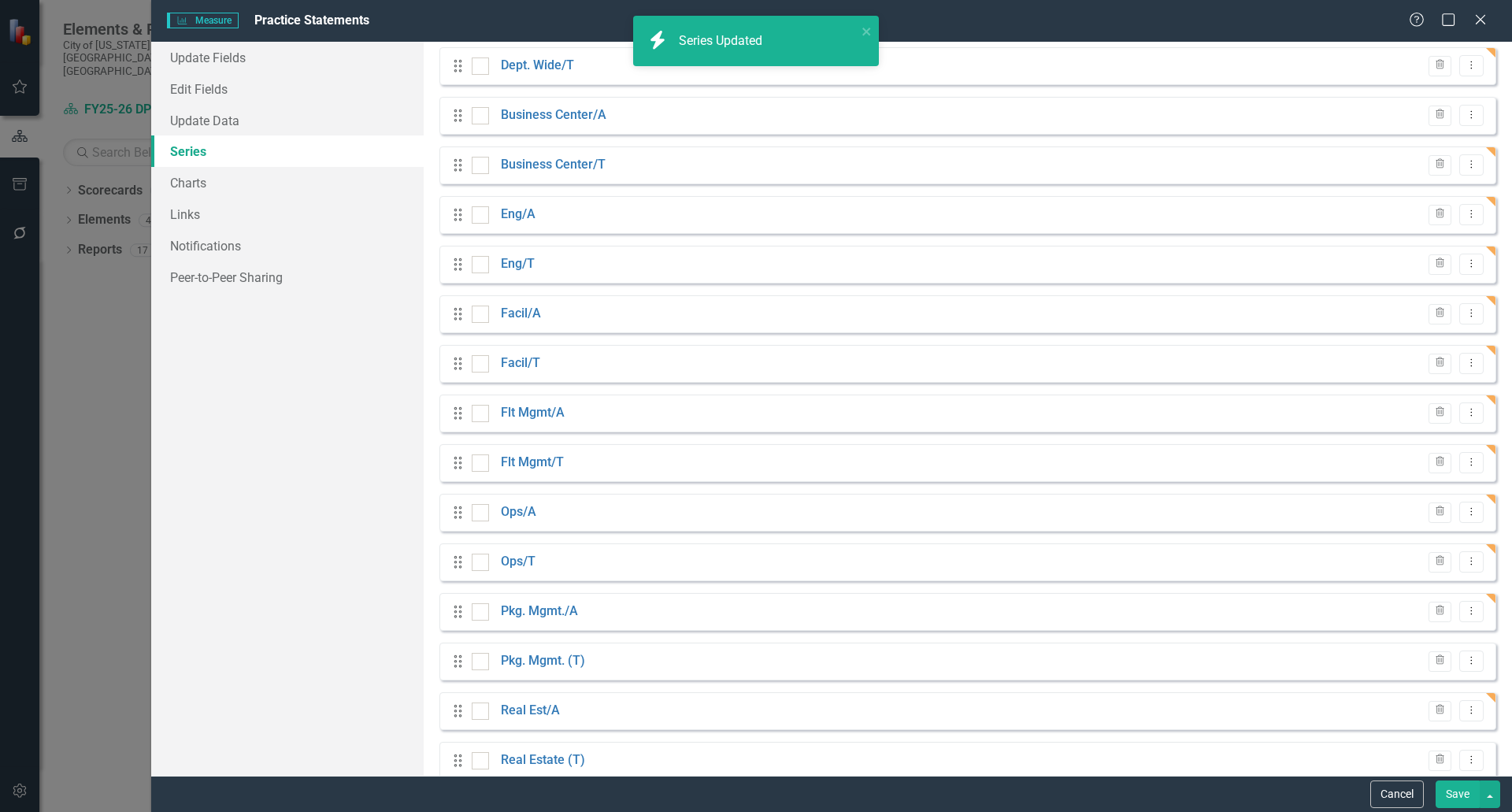
scroll to position [285, 0]
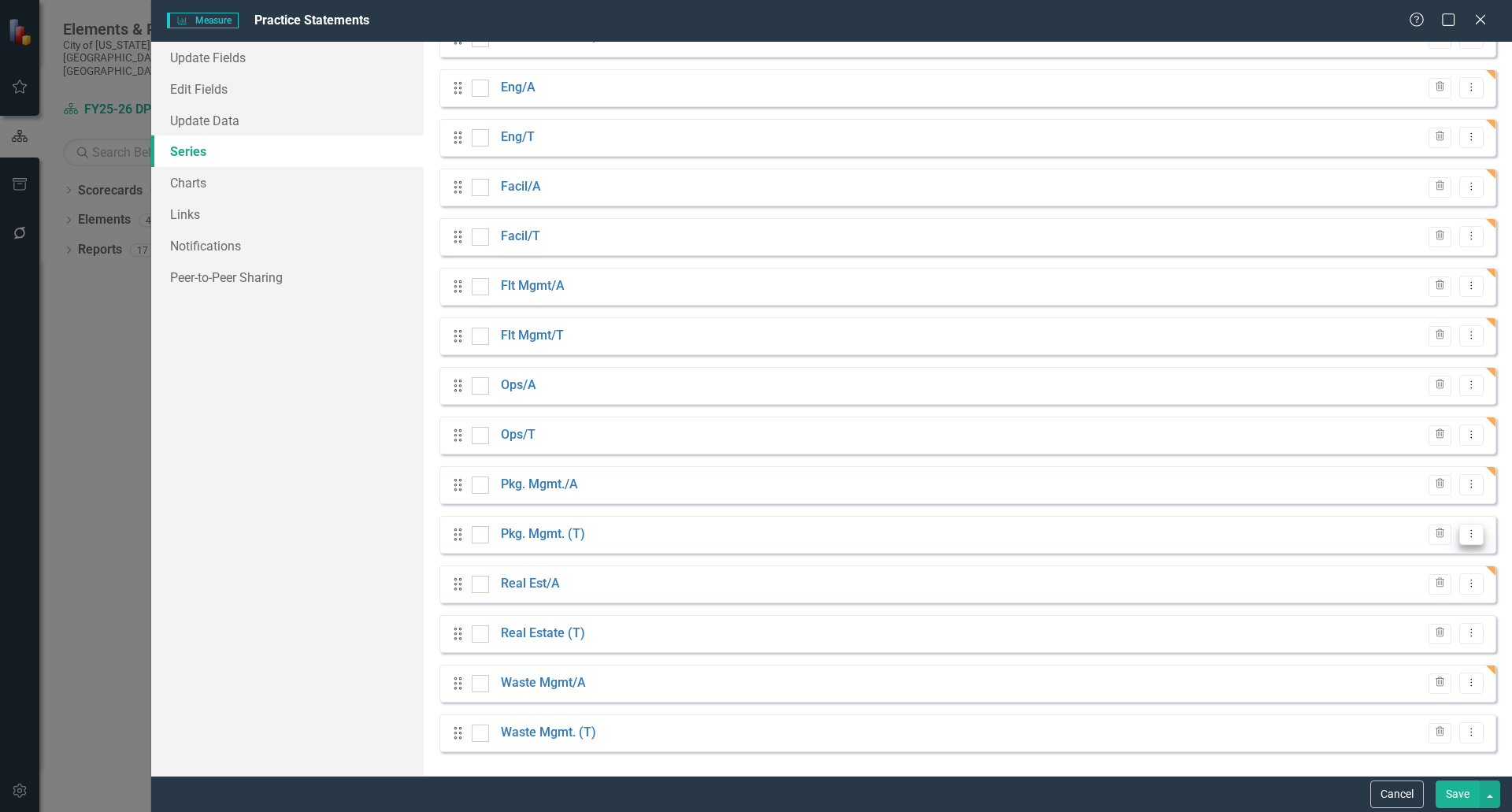
click at [1465, 537] on icon "Dropdown Menu" at bounding box center [1471, 533] width 14 height 10
click at [1404, 559] on link "Edit Edit Measure Series" at bounding box center [1382, 560] width 179 height 29
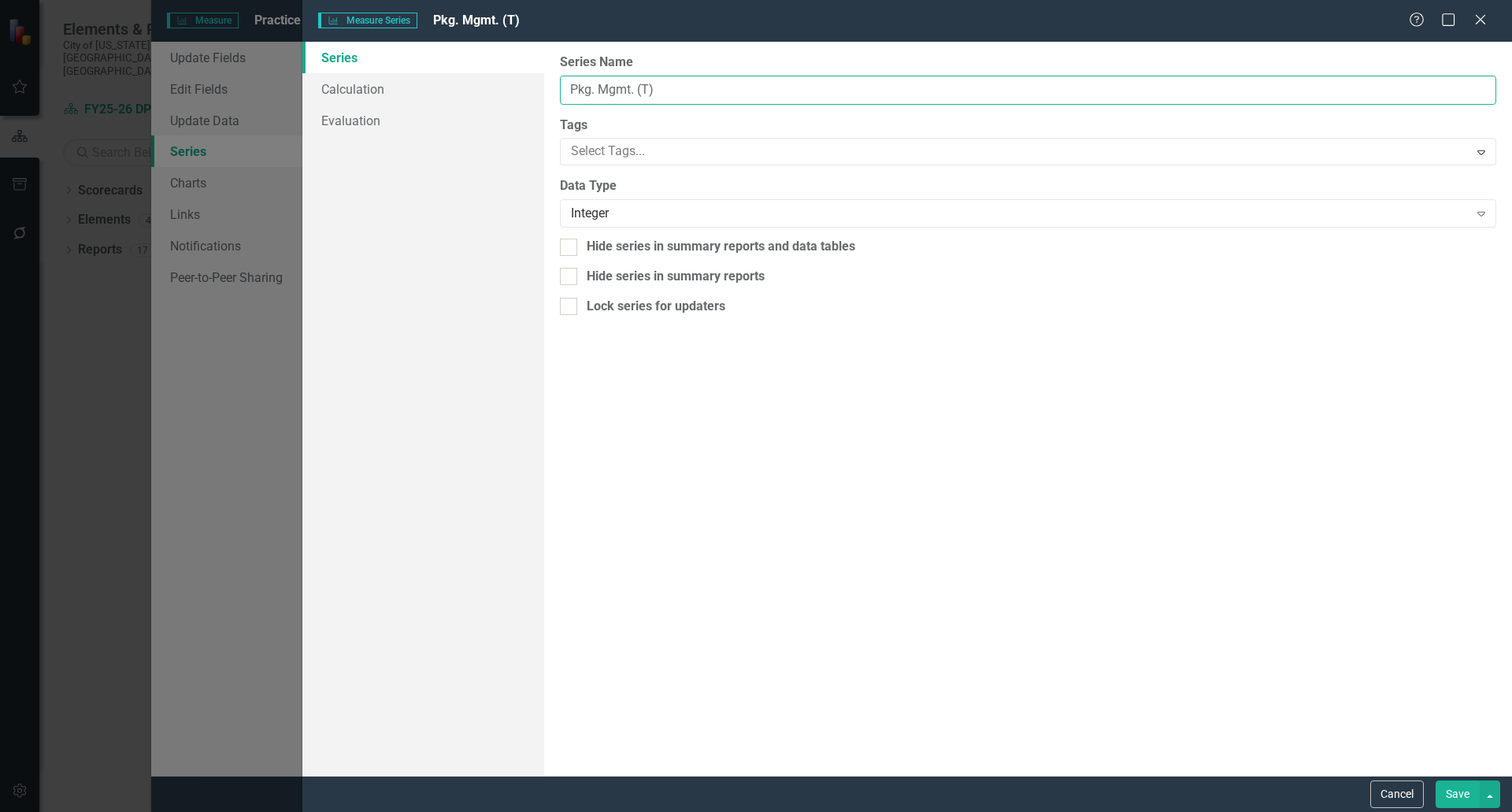
drag, startPoint x: 673, startPoint y: 84, endPoint x: 632, endPoint y: 90, distance: 41.4
click at [632, 90] on input "Pkg. Mgmt. (T)" at bounding box center [1027, 90] width 936 height 29
paste input "/T"
type input "Pkg. Mgmt/T"
click at [1452, 790] on button "Save" at bounding box center [1458, 794] width 44 height 27
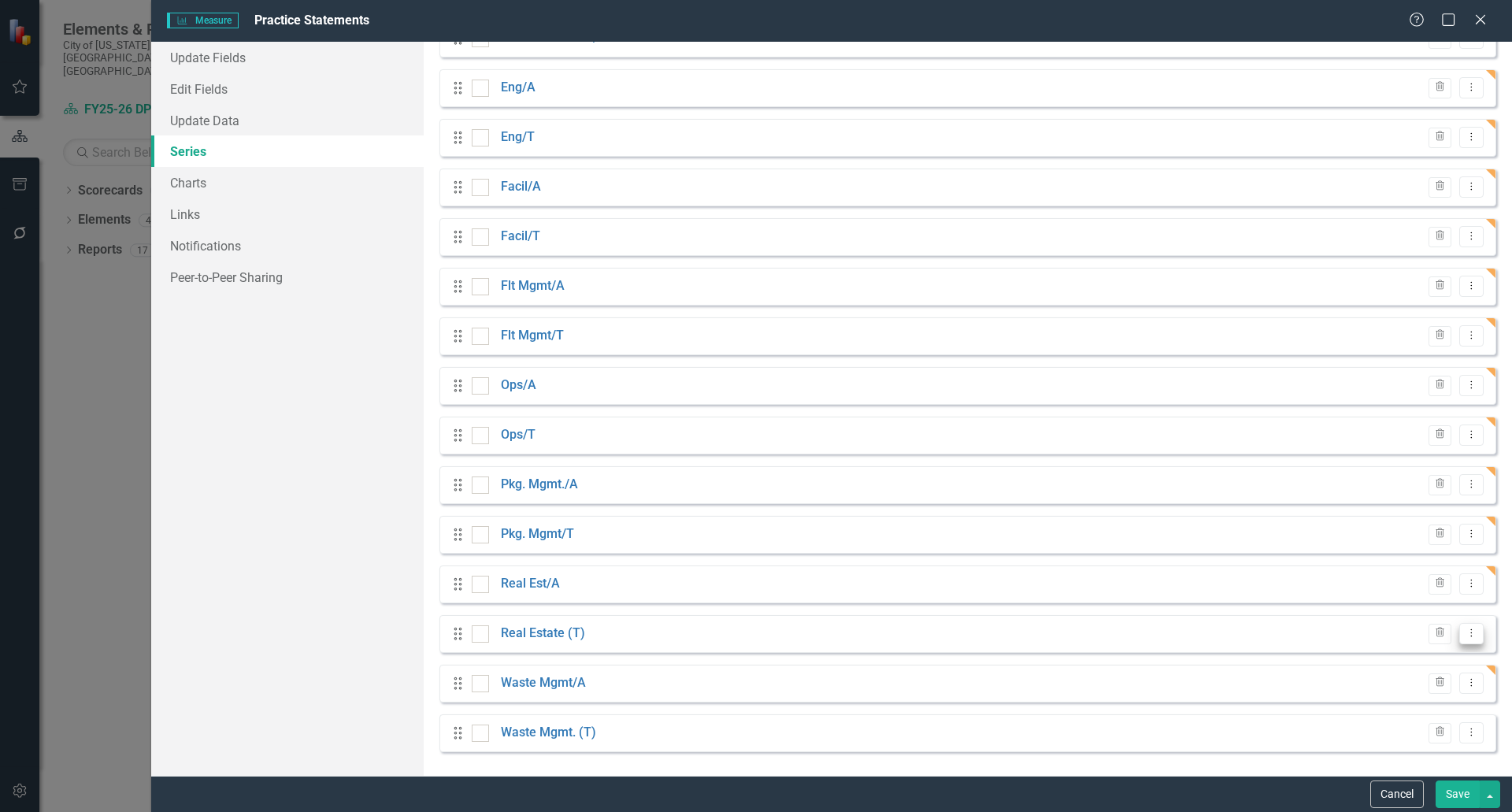
click at [1465, 631] on icon "Dropdown Menu" at bounding box center [1471, 632] width 14 height 10
click at [1399, 663] on link "Edit Edit Measure Series" at bounding box center [1382, 659] width 179 height 29
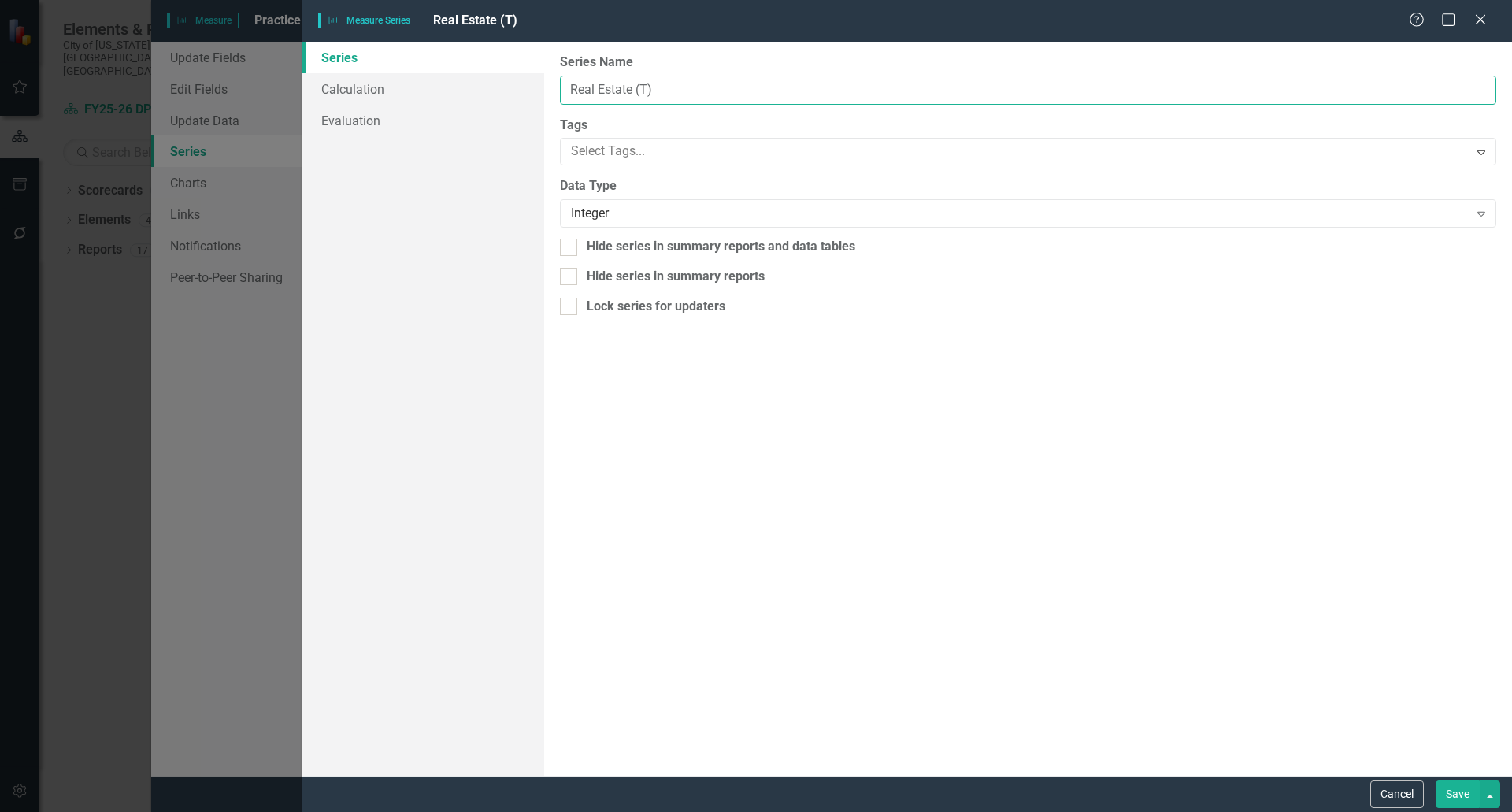
drag, startPoint x: 659, startPoint y: 94, endPoint x: 632, endPoint y: 89, distance: 27.5
click at [632, 89] on input "Real Estate (T)" at bounding box center [1027, 90] width 936 height 29
paste input "/T"
type input "Real Estate/T"
click at [1455, 794] on button "Save" at bounding box center [1458, 794] width 44 height 27
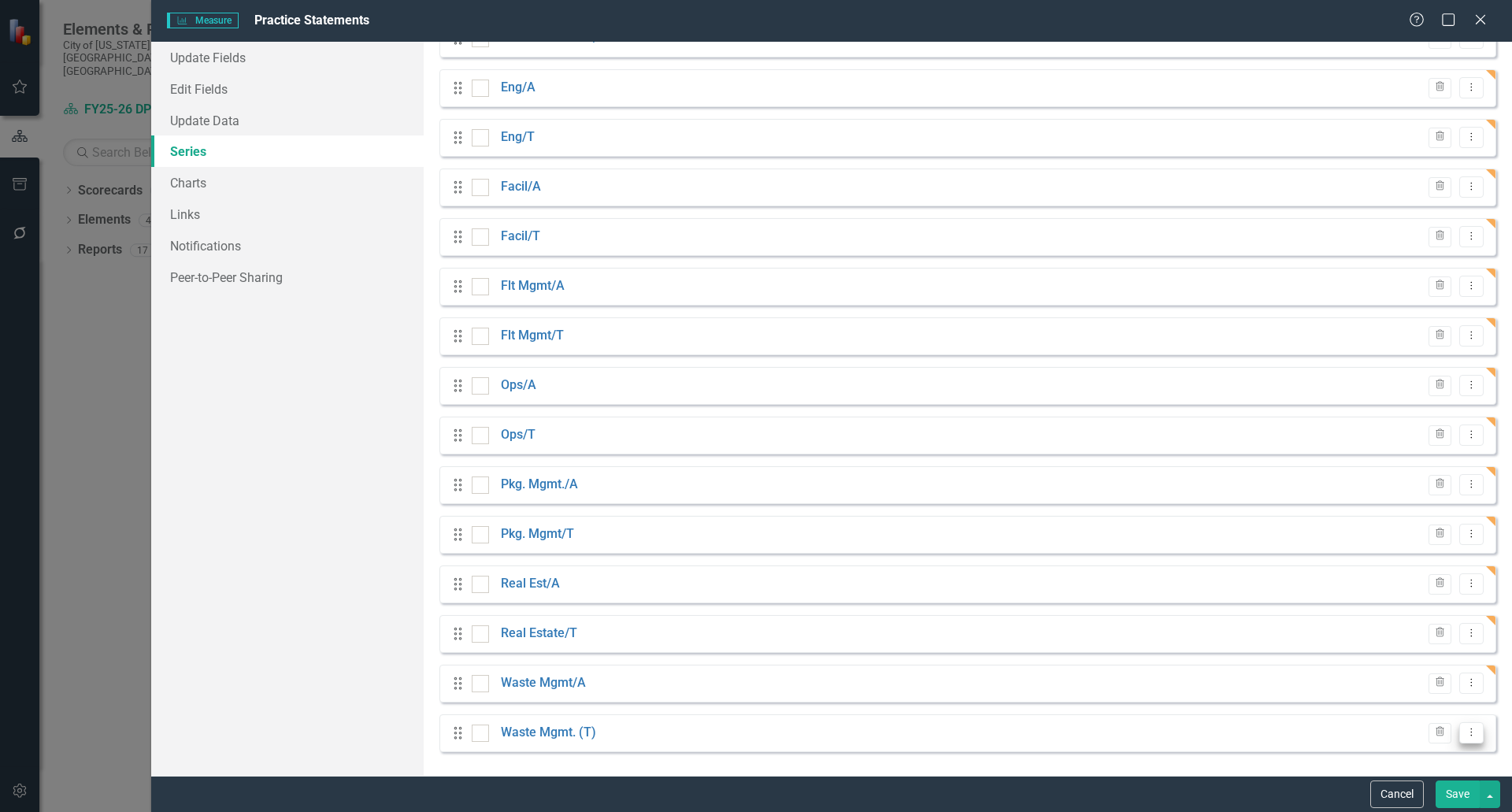
click at [1465, 736] on icon "Dropdown Menu" at bounding box center [1471, 731] width 14 height 10
click at [1383, 645] on link "Edit Edit Measure Series" at bounding box center [1382, 648] width 179 height 29
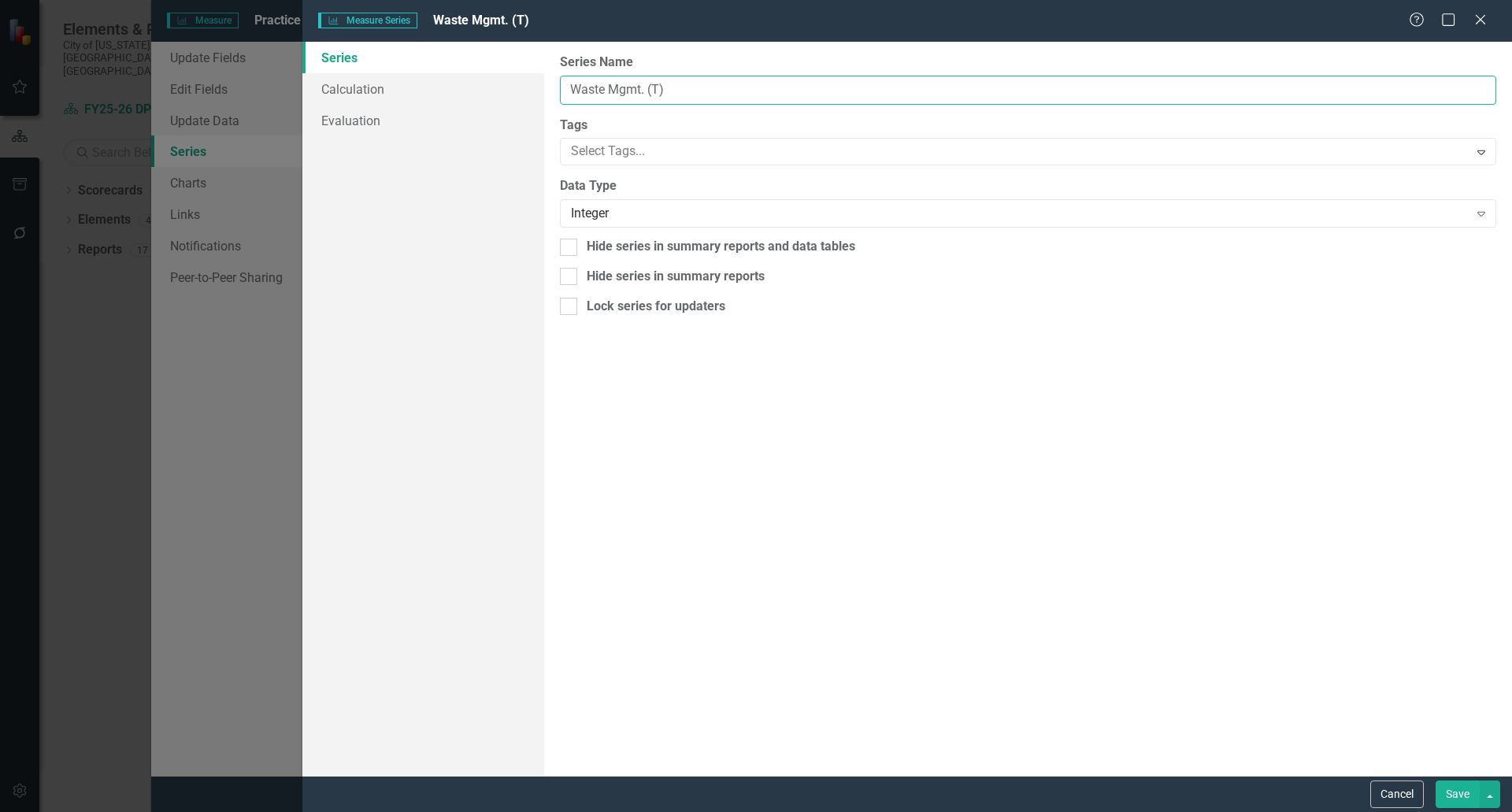
drag, startPoint x: 671, startPoint y: 88, endPoint x: 643, endPoint y: 88, distance: 28.0
click at [643, 88] on input "Waste Mgmt. (T)" at bounding box center [1027, 90] width 936 height 29
paste input "/T"
type input "Waste Mgmt/T"
click at [1453, 794] on button "Save" at bounding box center [1458, 794] width 44 height 27
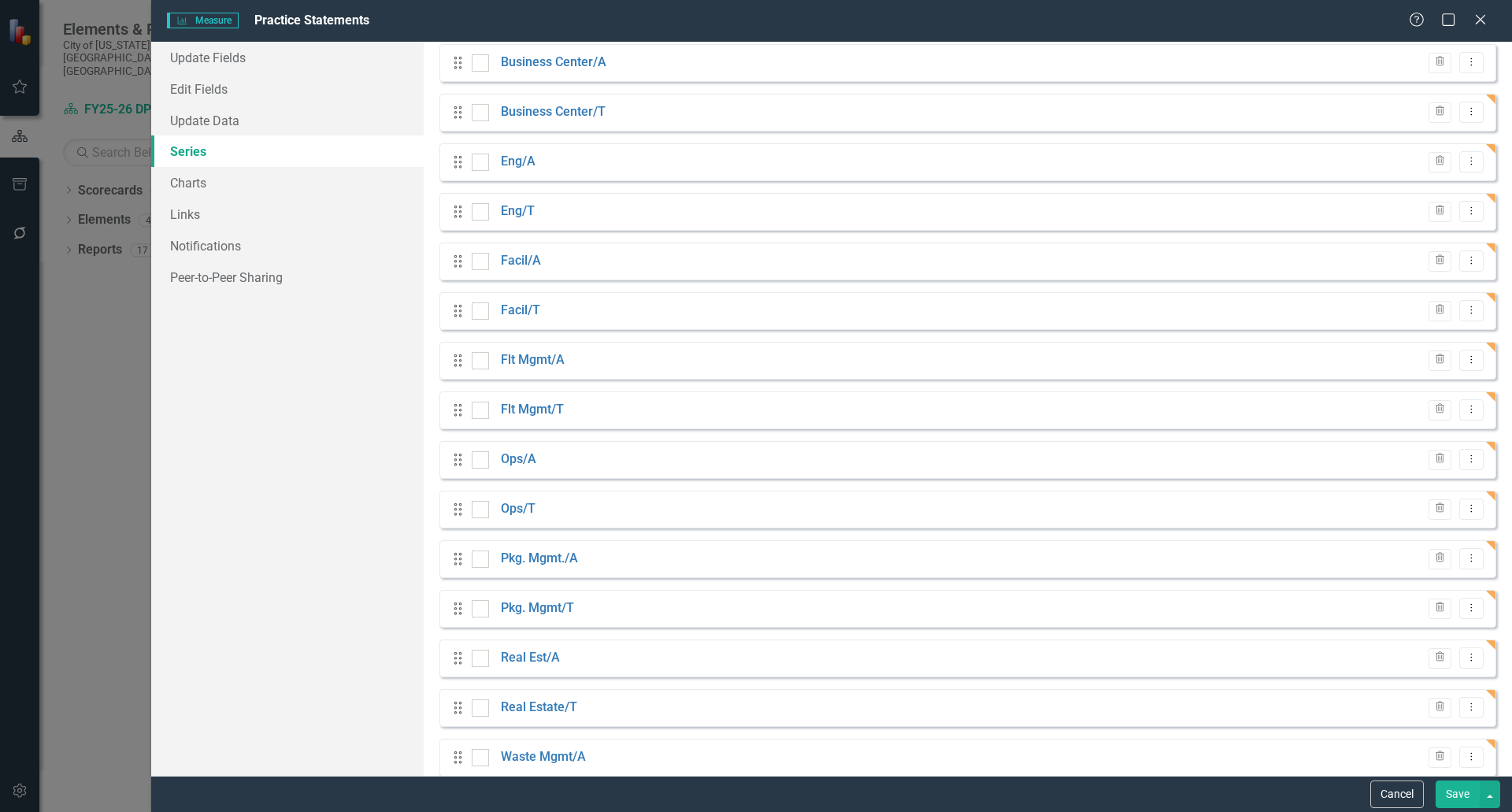
scroll to position [0, 0]
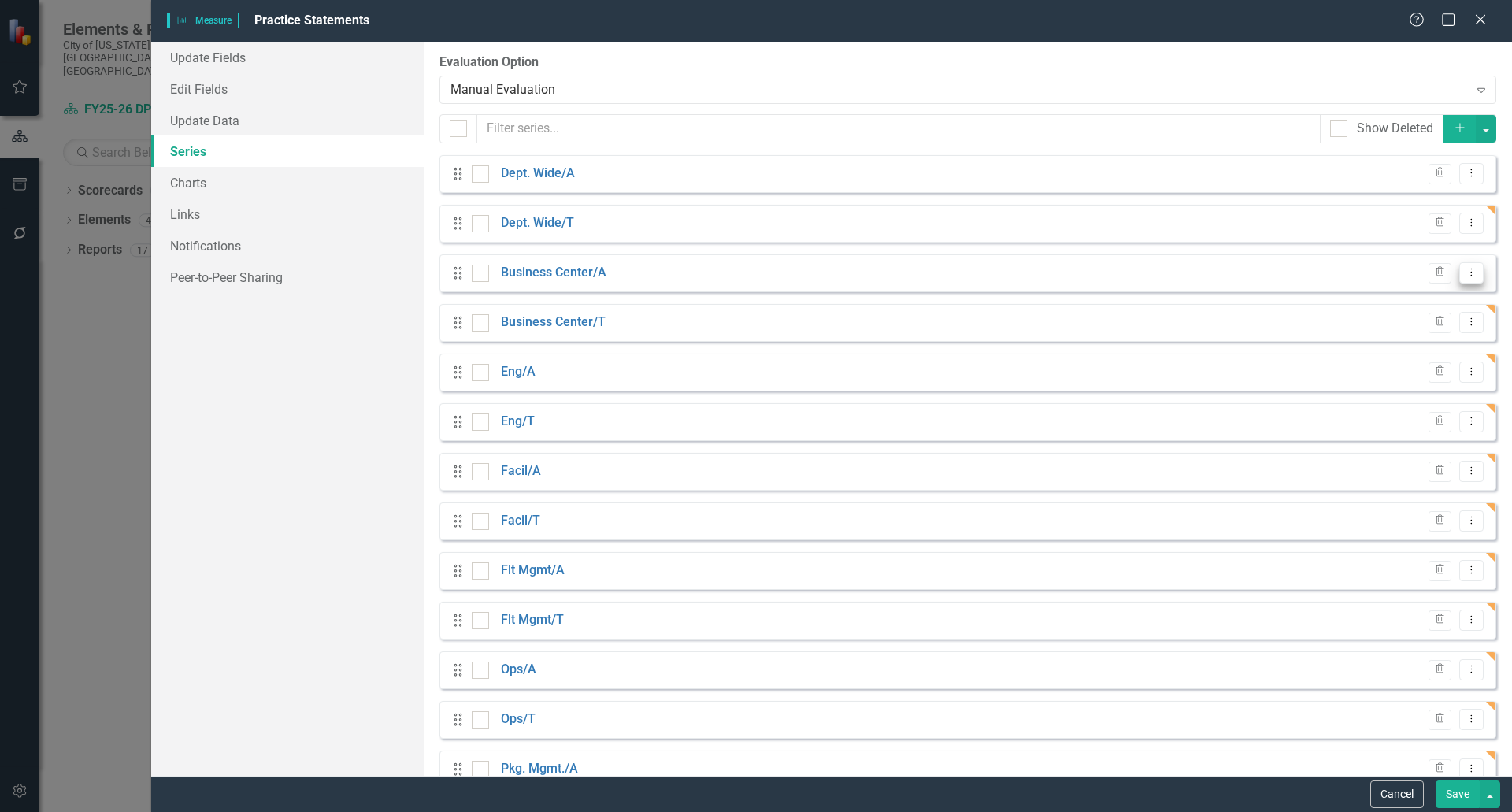
click at [1465, 274] on icon "Dropdown Menu" at bounding box center [1471, 272] width 14 height 10
click at [1391, 294] on link "Edit Edit Measure Series" at bounding box center [1382, 299] width 179 height 29
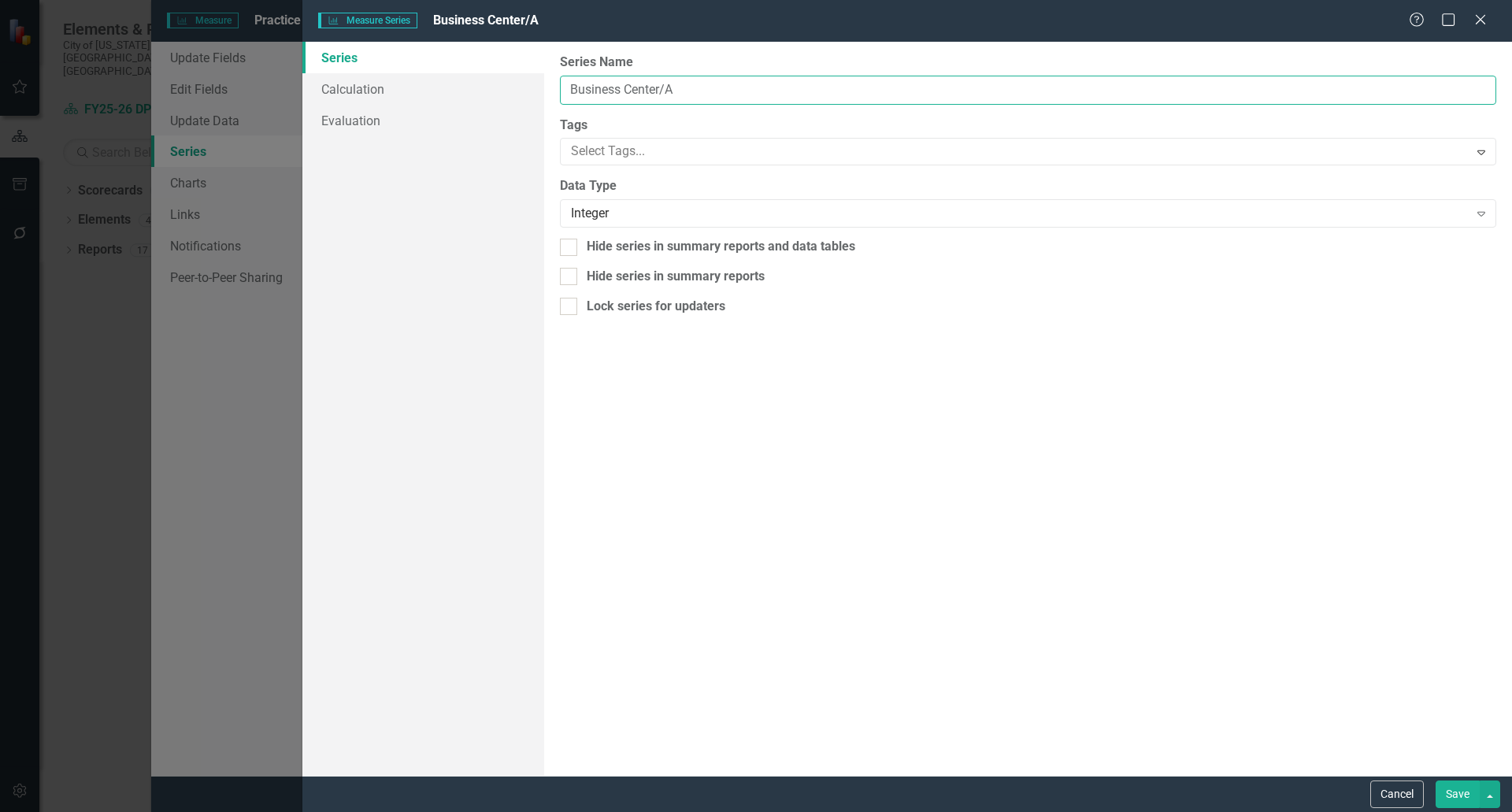
click at [625, 88] on input "Business Center/A" at bounding box center [1027, 90] width 936 height 29
type input "Bus. Center/A"
click at [1455, 790] on button "Save" at bounding box center [1458, 794] width 44 height 27
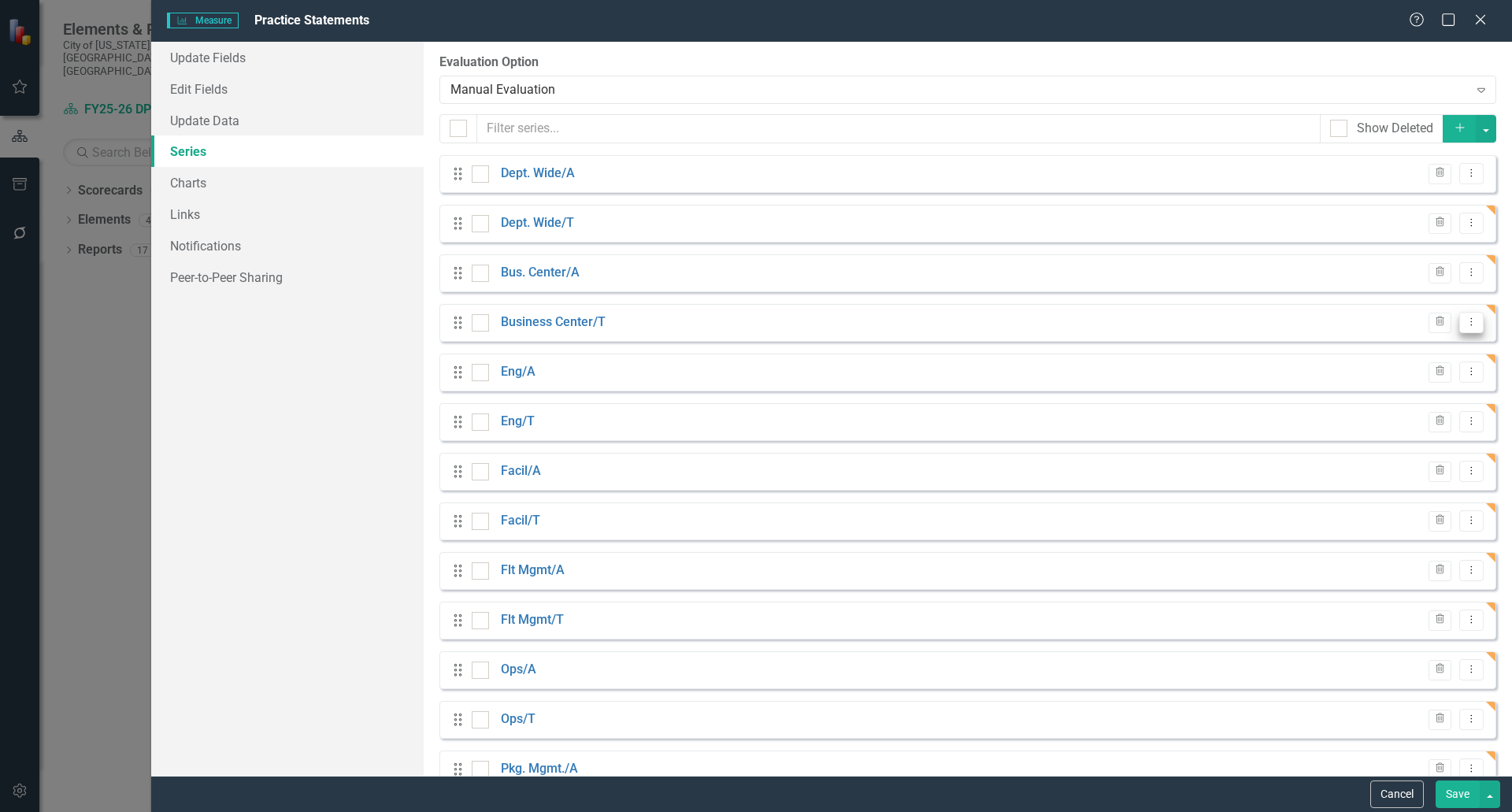
click at [1471, 325] on icon at bounding box center [1472, 322] width 2 height 8
click at [1364, 352] on link "Edit Edit Measure Series" at bounding box center [1382, 348] width 179 height 29
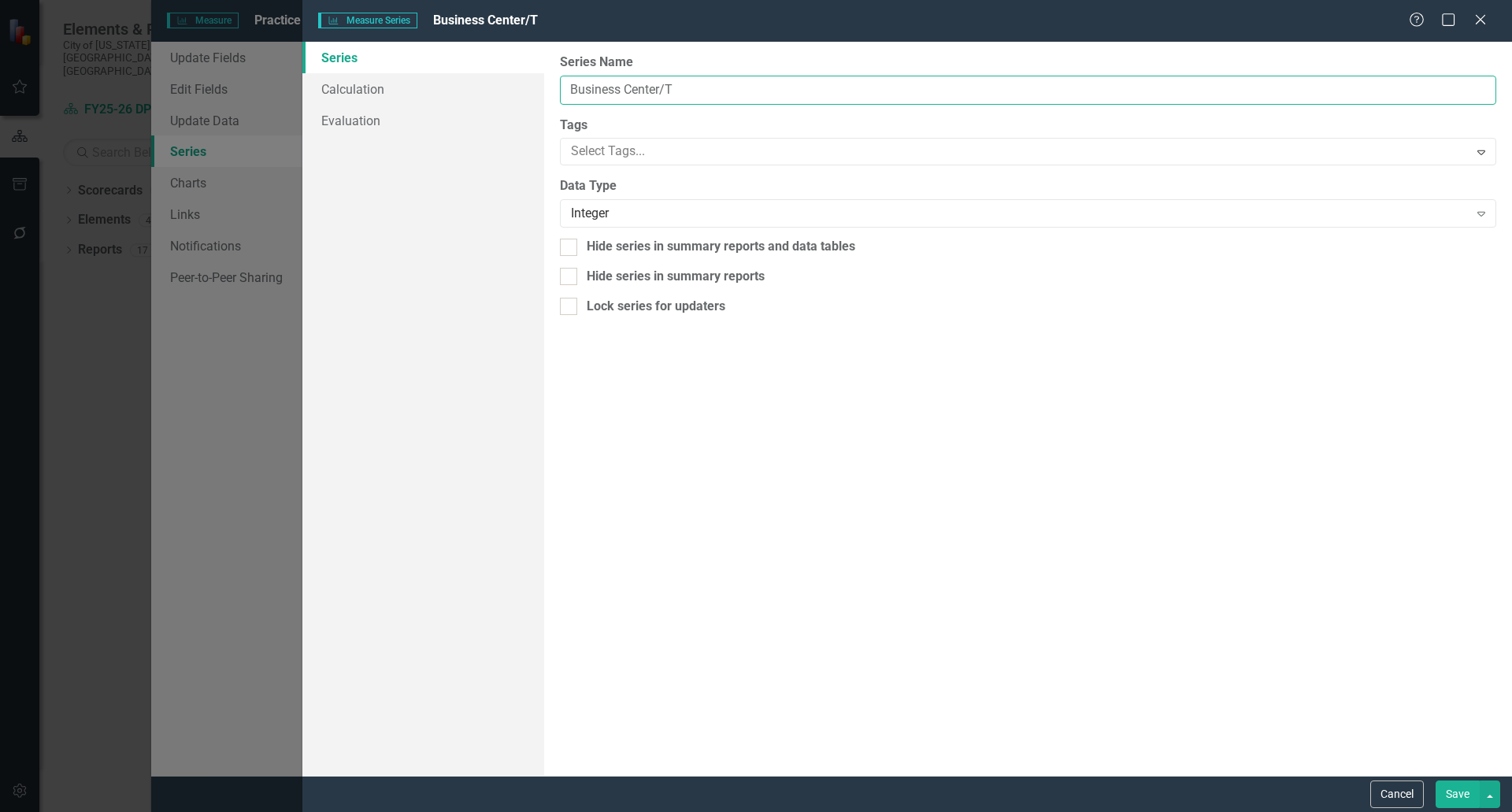
drag, startPoint x: 624, startPoint y: 86, endPoint x: 593, endPoint y: 89, distance: 31.1
click at [593, 89] on input "Business Center/T" at bounding box center [1027, 90] width 936 height 29
type input "Bus. Center/T"
click at [1451, 790] on button "Save" at bounding box center [1458, 794] width 44 height 27
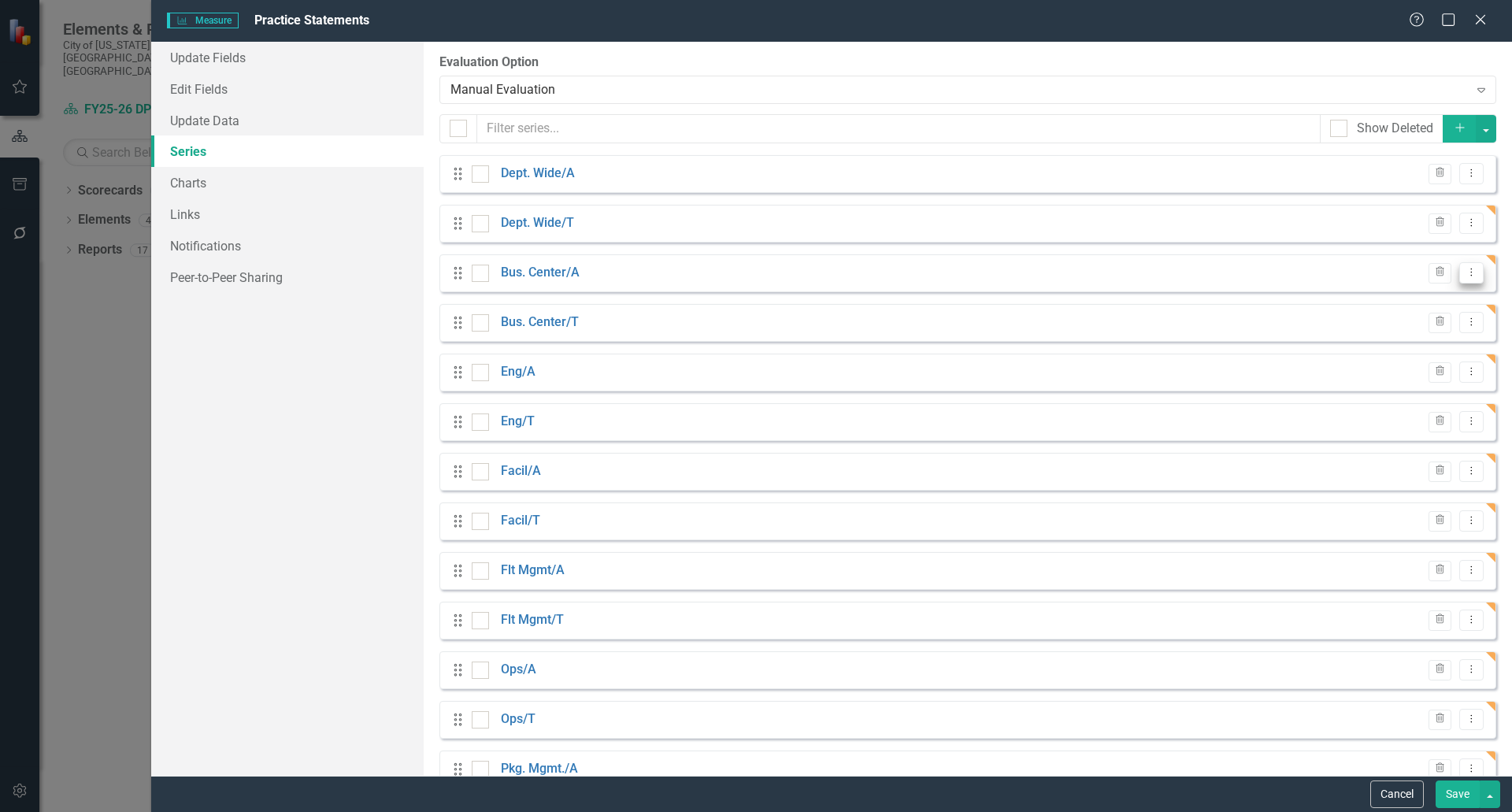
click at [1465, 274] on icon "Dropdown Menu" at bounding box center [1471, 272] width 14 height 10
click at [1373, 301] on link "Edit Edit Measure Series" at bounding box center [1382, 299] width 179 height 29
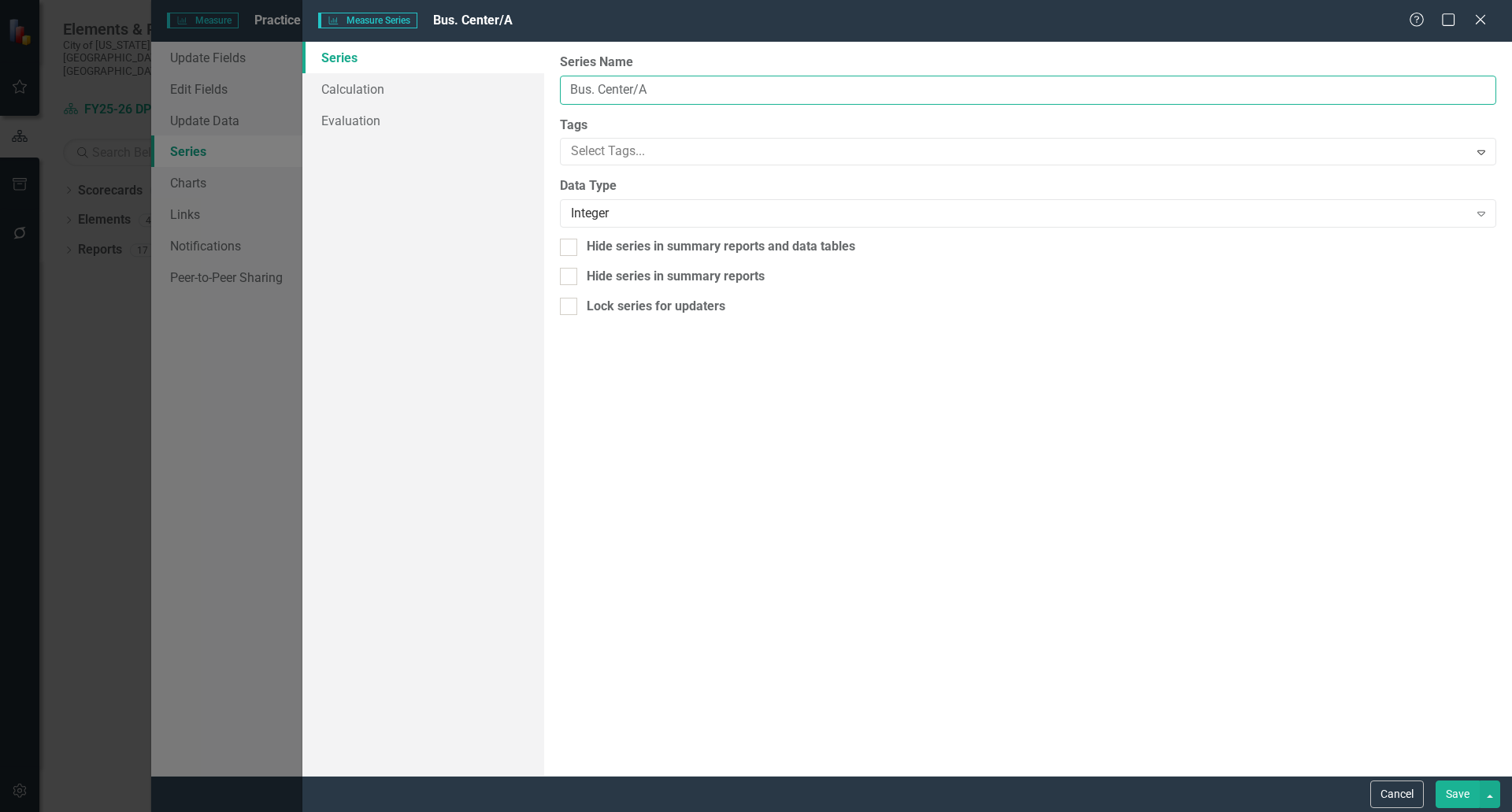
drag, startPoint x: 628, startPoint y: 90, endPoint x: 656, endPoint y: 90, distance: 28.0
click at [633, 90] on input "Bus. Center/A" at bounding box center [1027, 90] width 936 height 29
type input "Bus. Ctr/A"
click at [1455, 786] on button "Save" at bounding box center [1458, 794] width 44 height 27
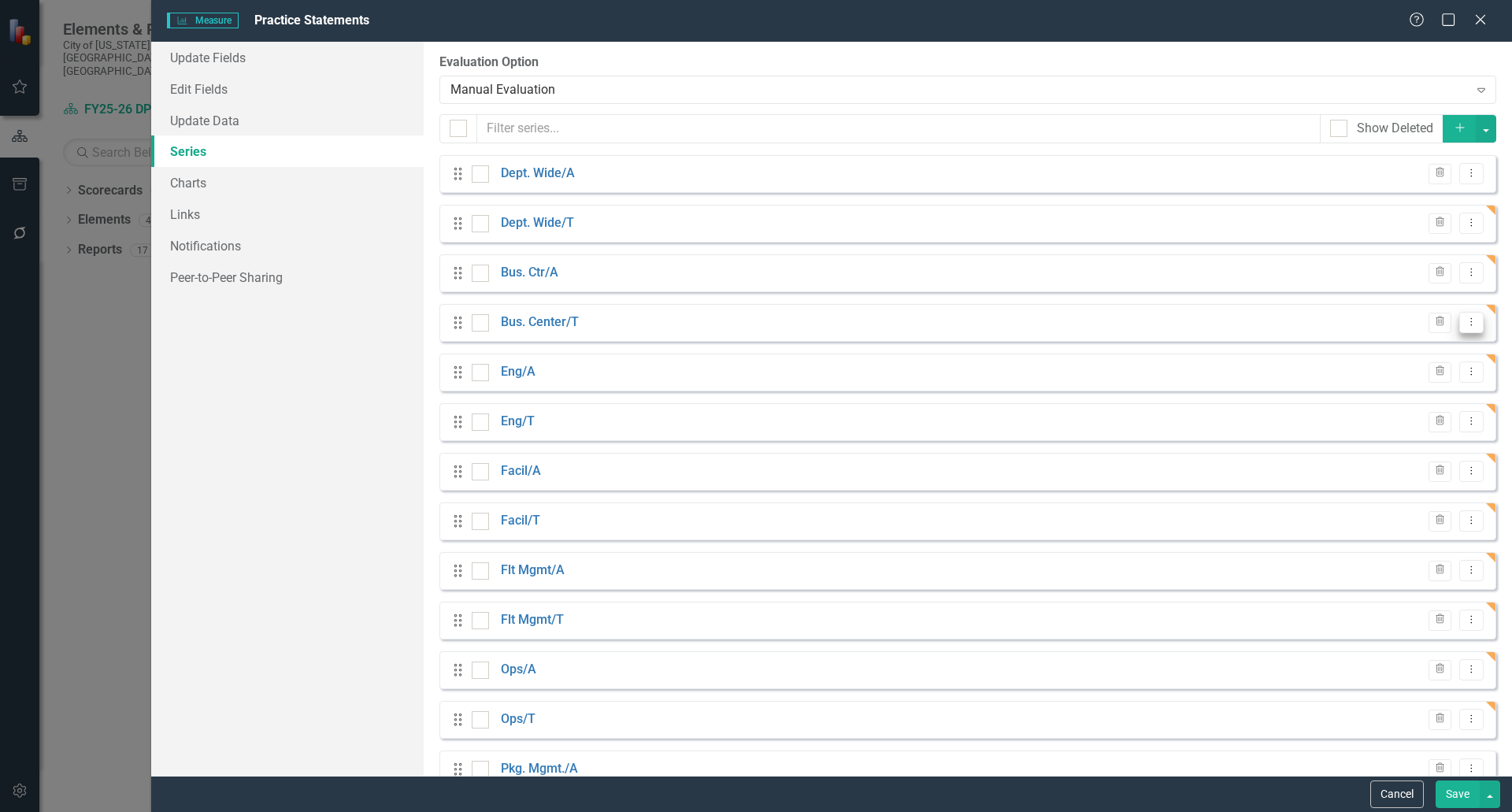
click at [1465, 328] on button "Dropdown Menu" at bounding box center [1471, 322] width 25 height 22
click at [1379, 355] on link "Edit Edit Measure Series" at bounding box center [1382, 348] width 179 height 29
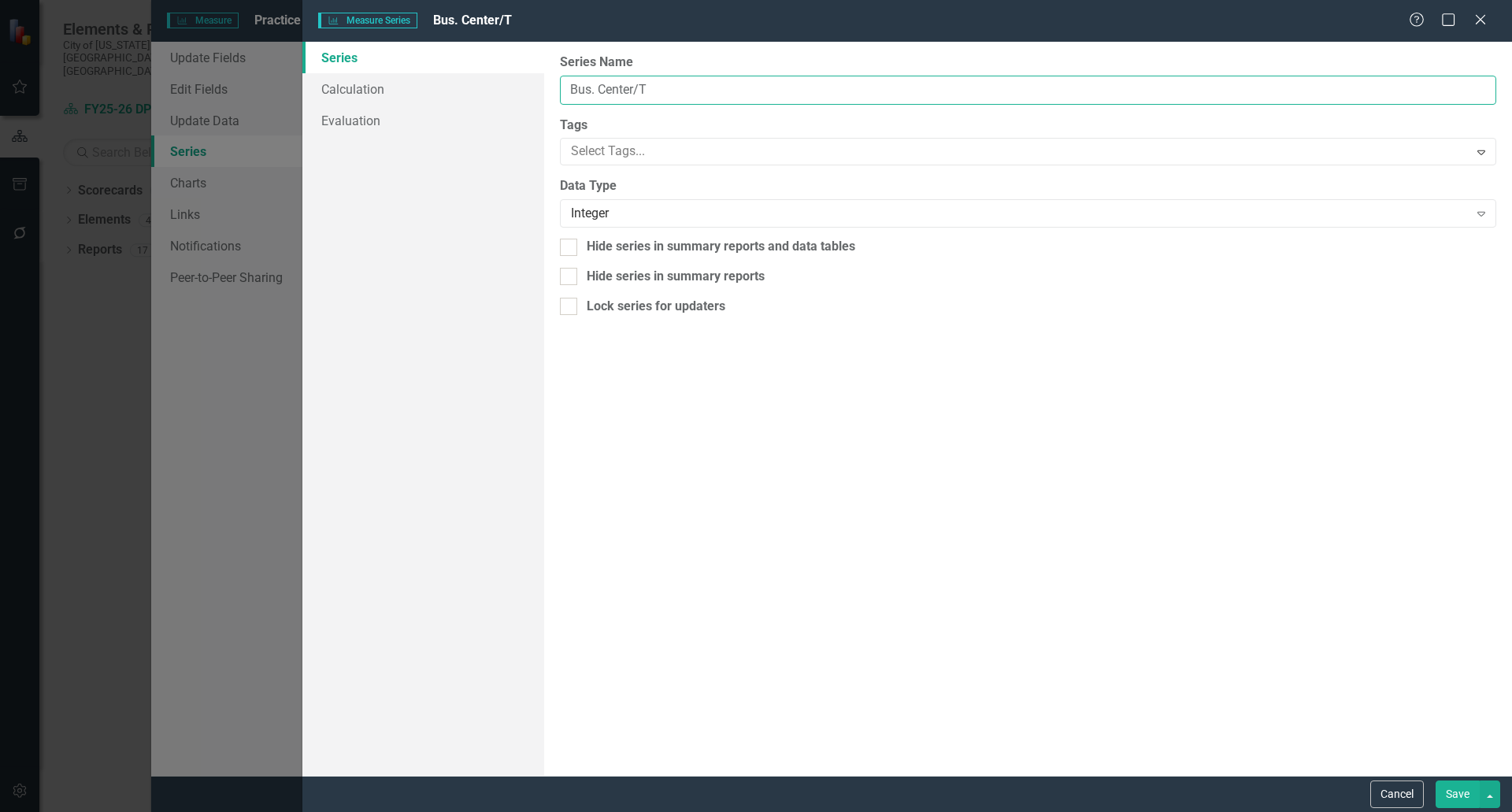
drag, startPoint x: 632, startPoint y: 90, endPoint x: 608, endPoint y: 90, distance: 24.0
click at [608, 90] on input "Bus. Center/T" at bounding box center [1027, 90] width 936 height 29
type input "Bus. Ctr/T"
click at [1462, 795] on button "Save" at bounding box center [1458, 794] width 44 height 27
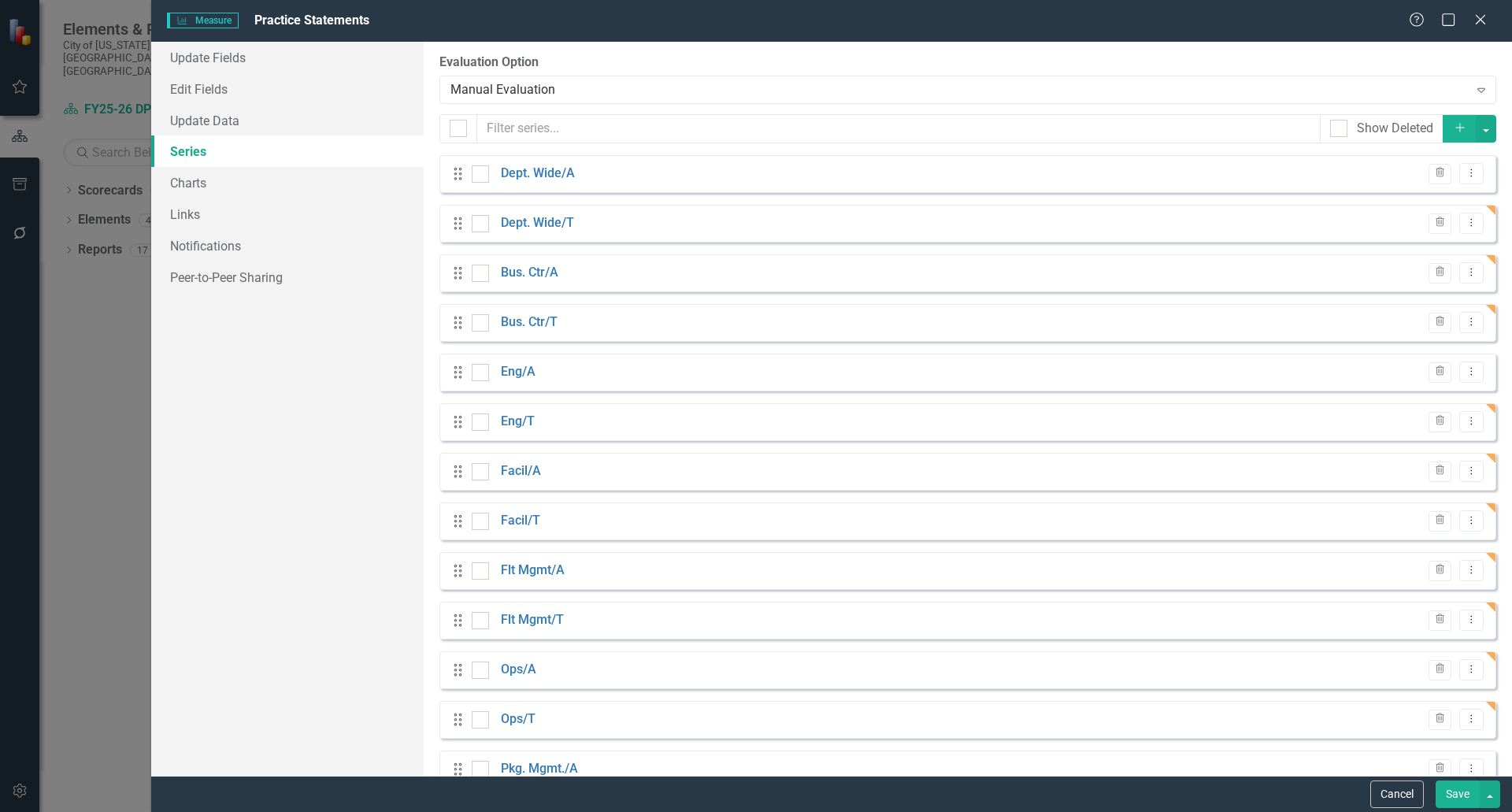
click at [1462, 796] on button "Save" at bounding box center [1458, 794] width 44 height 27
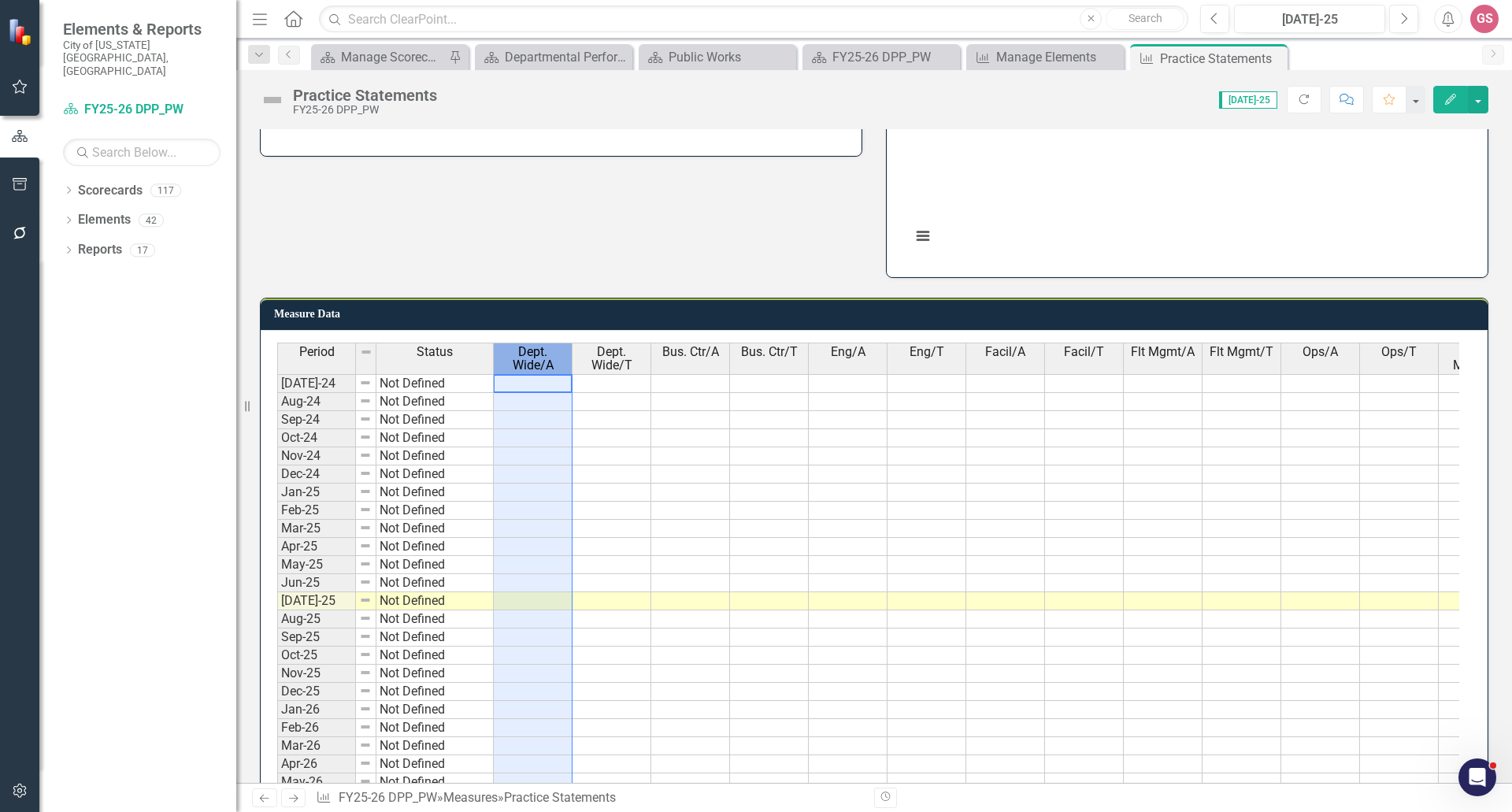
click at [545, 363] on span "Dept. Wide/A" at bounding box center [533, 358] width 72 height 27
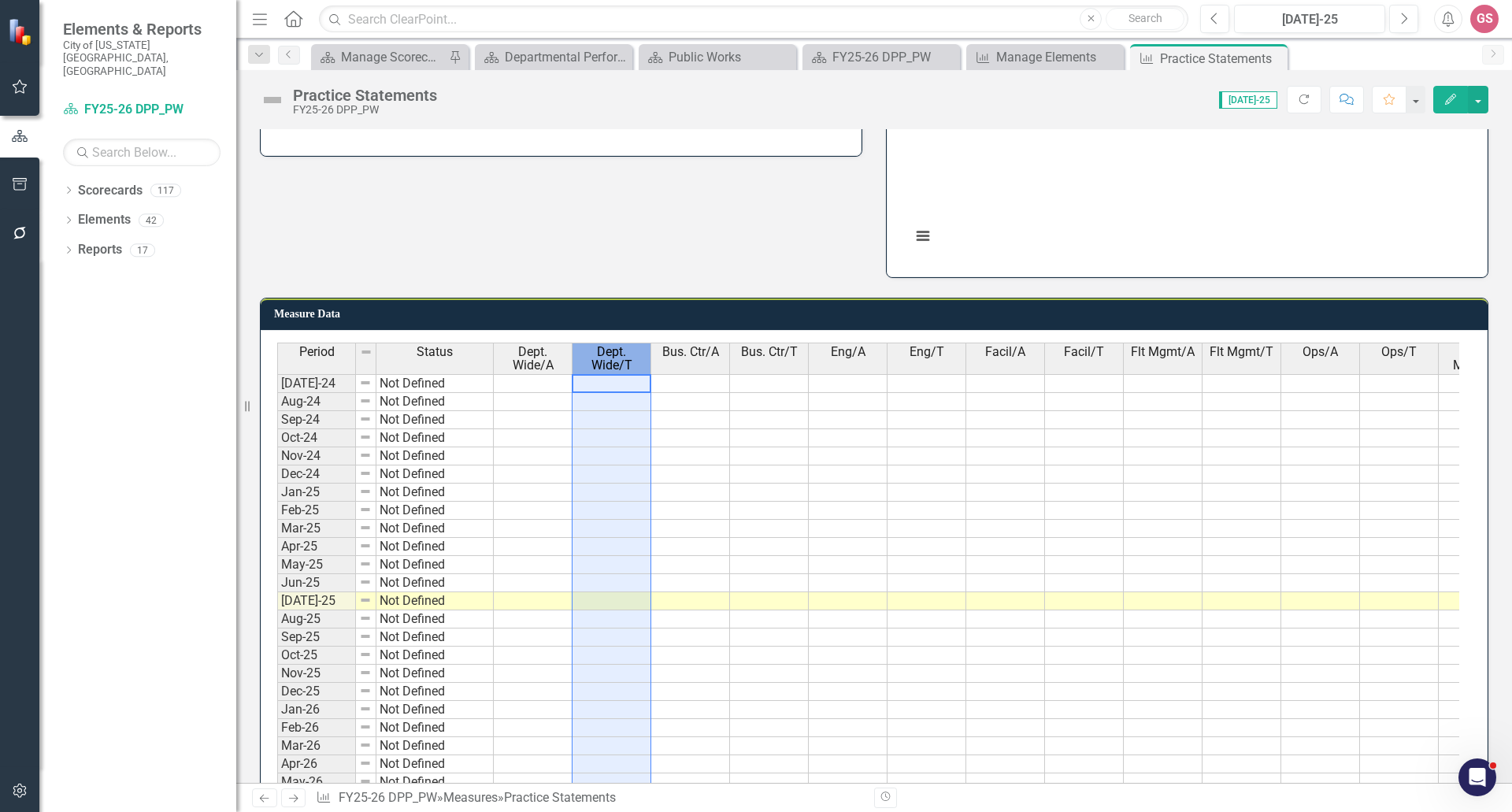
click at [618, 361] on span "Dept. Wide/T" at bounding box center [612, 358] width 72 height 27
drag, startPoint x: 649, startPoint y: 358, endPoint x: 636, endPoint y: 358, distance: 13.0
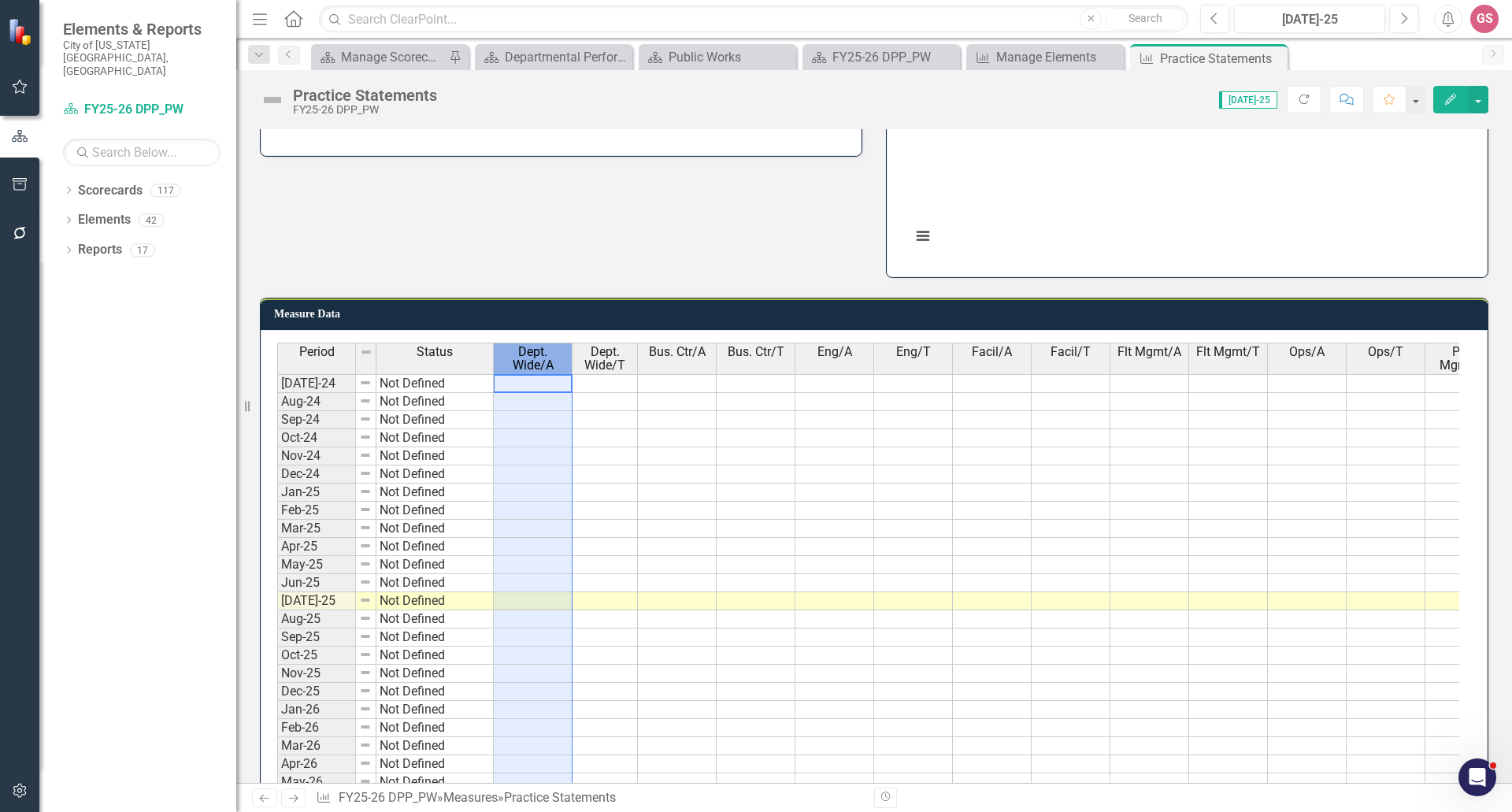
click at [561, 359] on span "Dept. Wide/A" at bounding box center [533, 358] width 72 height 27
drag, startPoint x: 489, startPoint y: 362, endPoint x: 464, endPoint y: 362, distance: 25.0
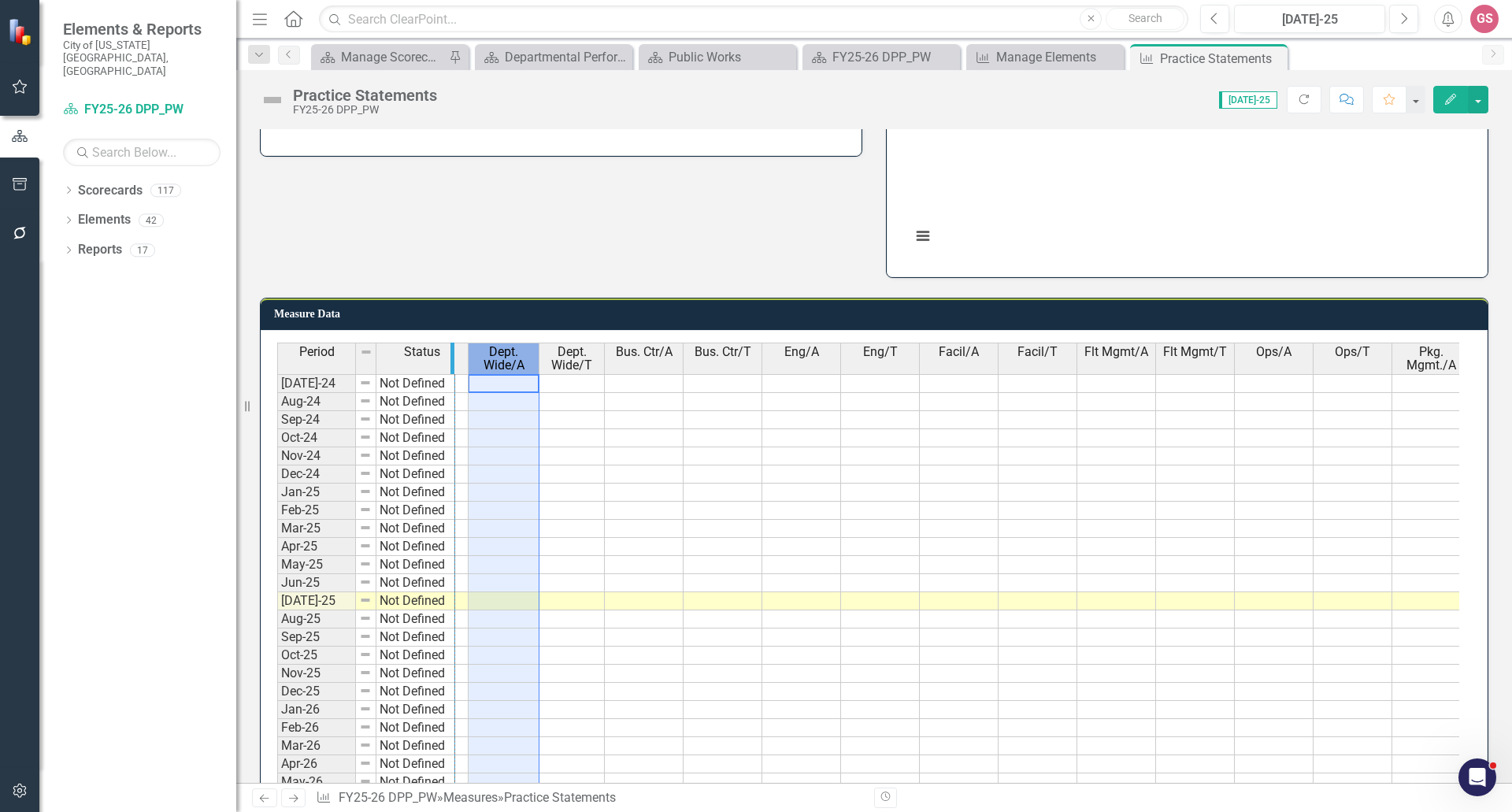
drag, startPoint x: 464, startPoint y: 362, endPoint x: 450, endPoint y: 362, distance: 14.0
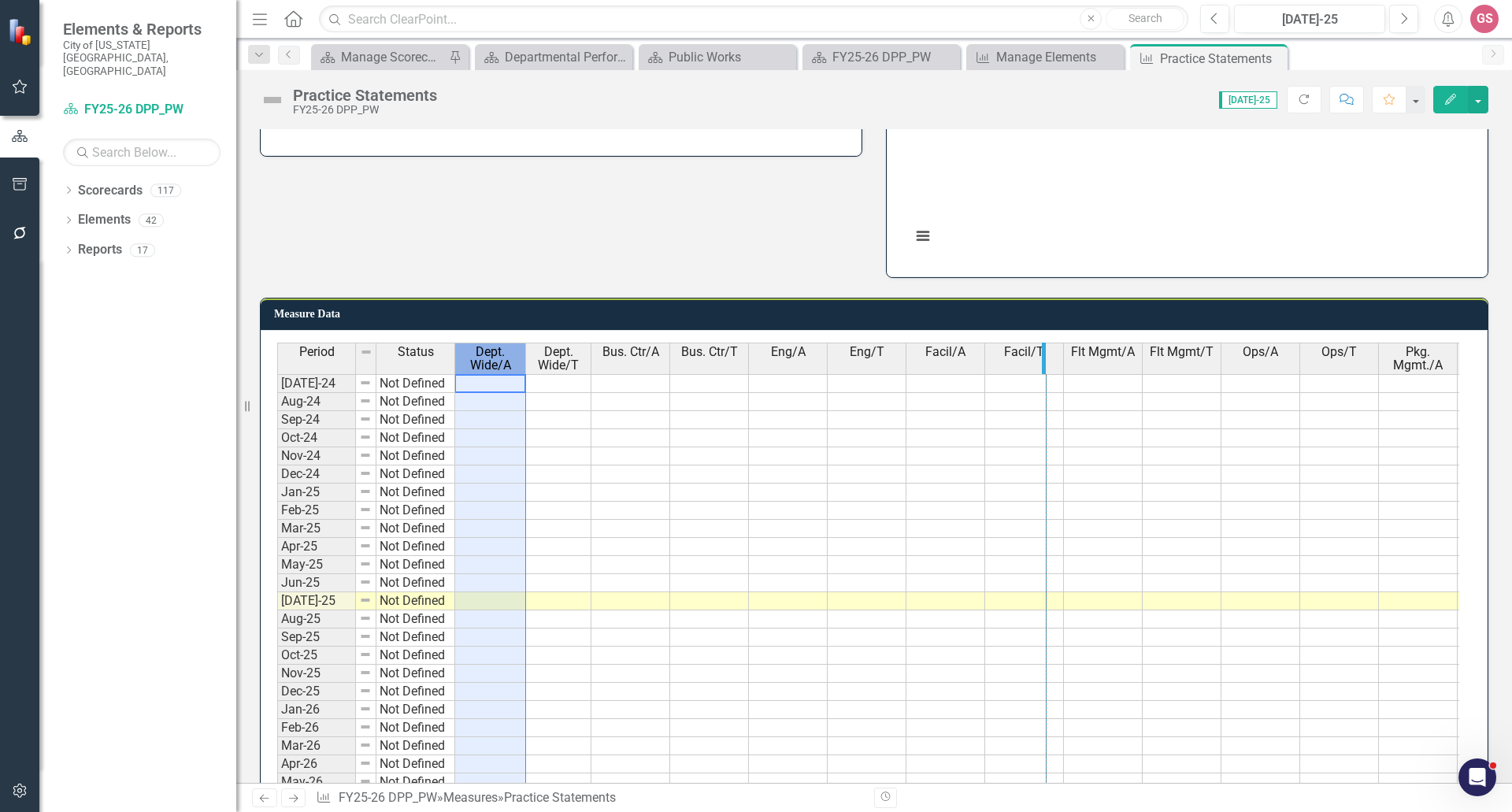
drag, startPoint x: 1062, startPoint y: 358, endPoint x: 1040, endPoint y: 364, distance: 22.8
drag, startPoint x: 1119, startPoint y: 363, endPoint x: 1107, endPoint y: 363, distance: 12.0
drag, startPoint x: 1187, startPoint y: 368, endPoint x: 1175, endPoint y: 368, distance: 12.0
drag, startPoint x: 1251, startPoint y: 363, endPoint x: 1233, endPoint y: 363, distance: 18.0
drag, startPoint x: 1233, startPoint y: 363, endPoint x: 1219, endPoint y: 363, distance: 14.0
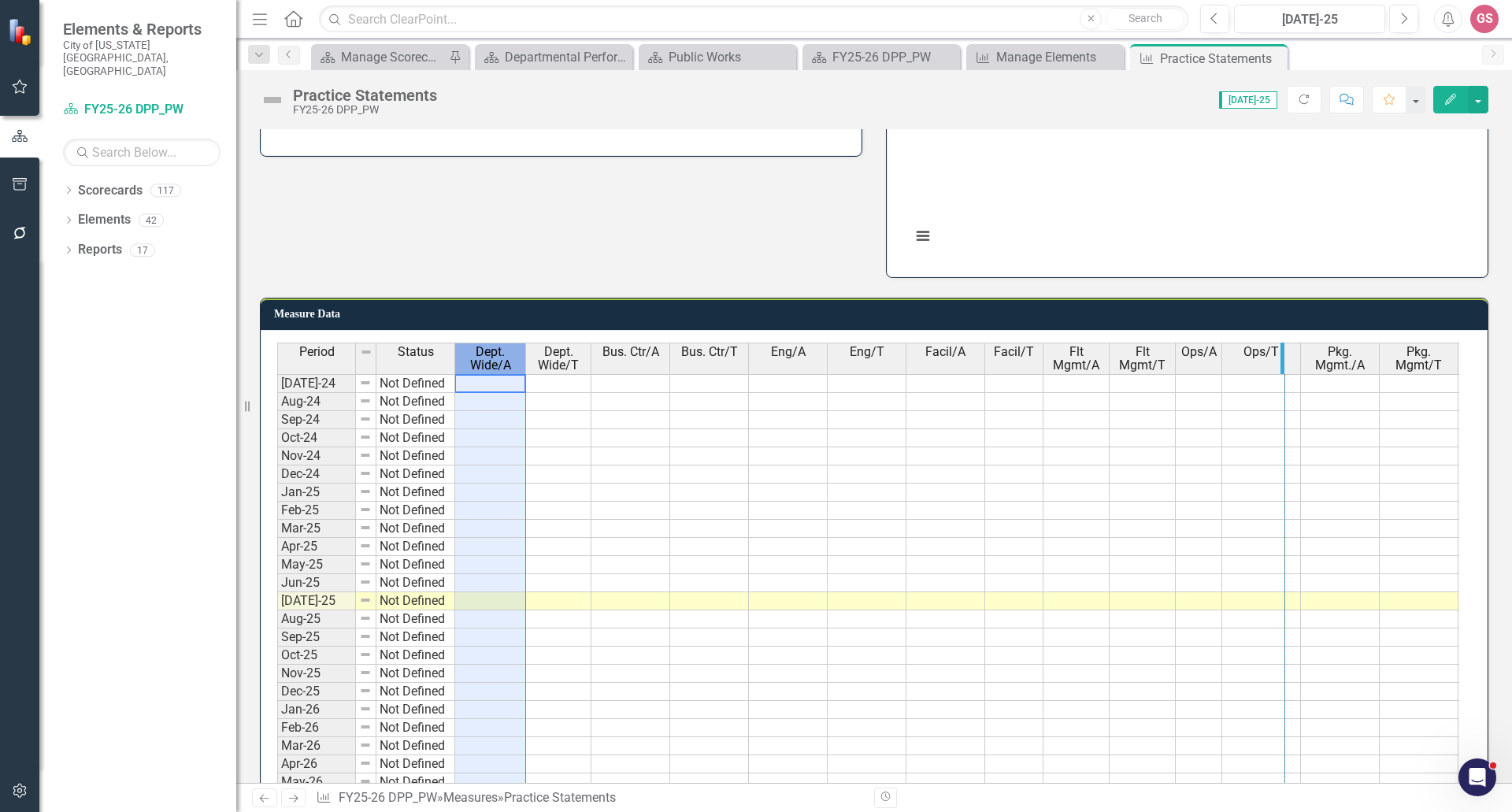
drag, startPoint x: 1297, startPoint y: 354, endPoint x: 1276, endPoint y: 355, distance: 21.0
drag, startPoint x: 826, startPoint y: 356, endPoint x: 809, endPoint y: 358, distance: 17.1
drag, startPoint x: 808, startPoint y: 358, endPoint x: 792, endPoint y: 358, distance: 16.0
drag, startPoint x: 871, startPoint y: 358, endPoint x: 848, endPoint y: 356, distance: 23.1
drag, startPoint x: 852, startPoint y: 356, endPoint x: 836, endPoint y: 360, distance: 16.5
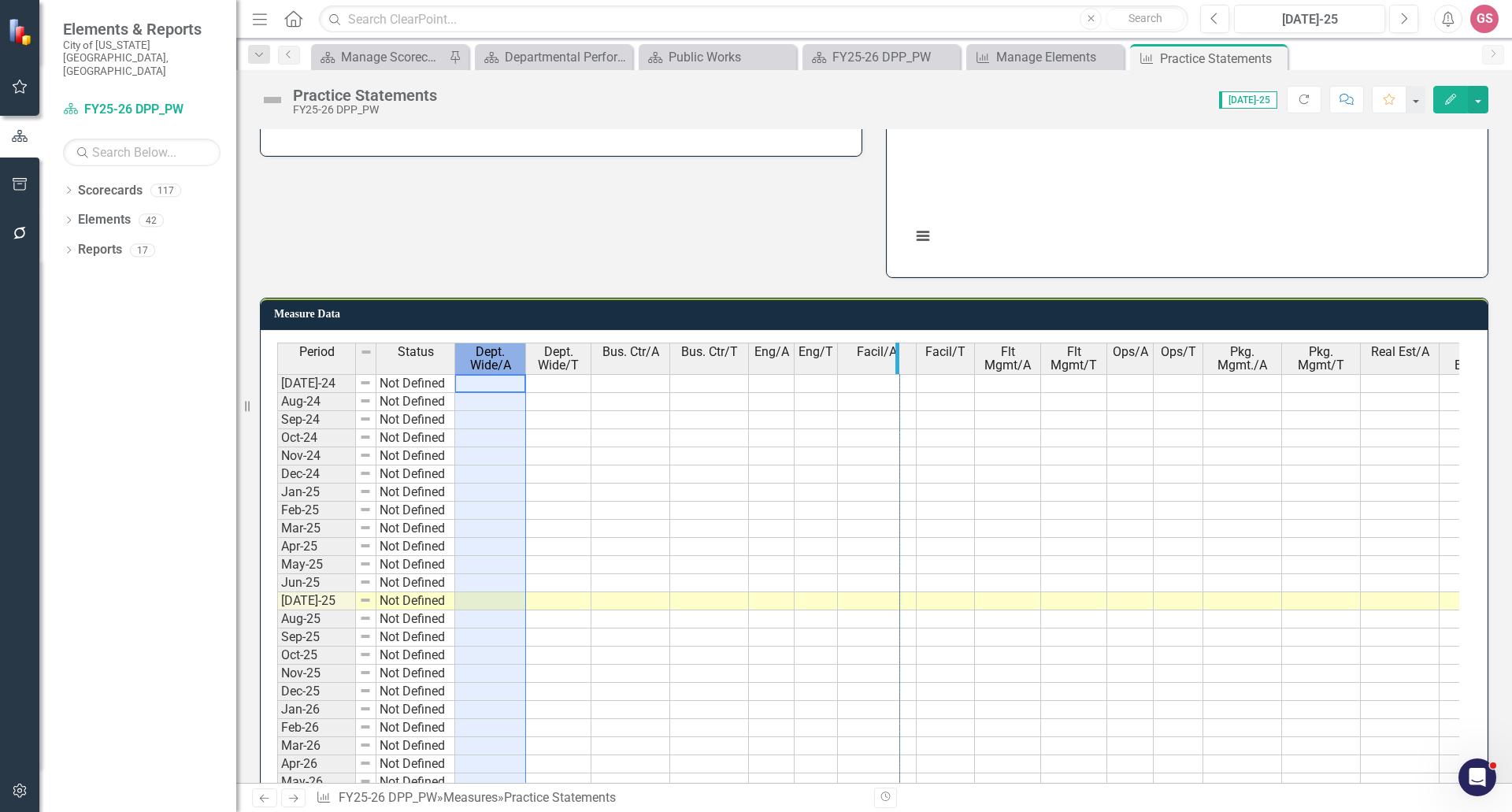
drag, startPoint x: 915, startPoint y: 367, endPoint x: 898, endPoint y: 367, distance: 17.0
drag, startPoint x: 898, startPoint y: 367, endPoint x: 888, endPoint y: 367, distance: 10.0
drag, startPoint x: 947, startPoint y: 363, endPoint x: 932, endPoint y: 362, distance: 15.0
drag, startPoint x: 1396, startPoint y: 371, endPoint x: 1382, endPoint y: 372, distance: 14.0
drag, startPoint x: 1454, startPoint y: 368, endPoint x: 1438, endPoint y: 369, distance: 16.0
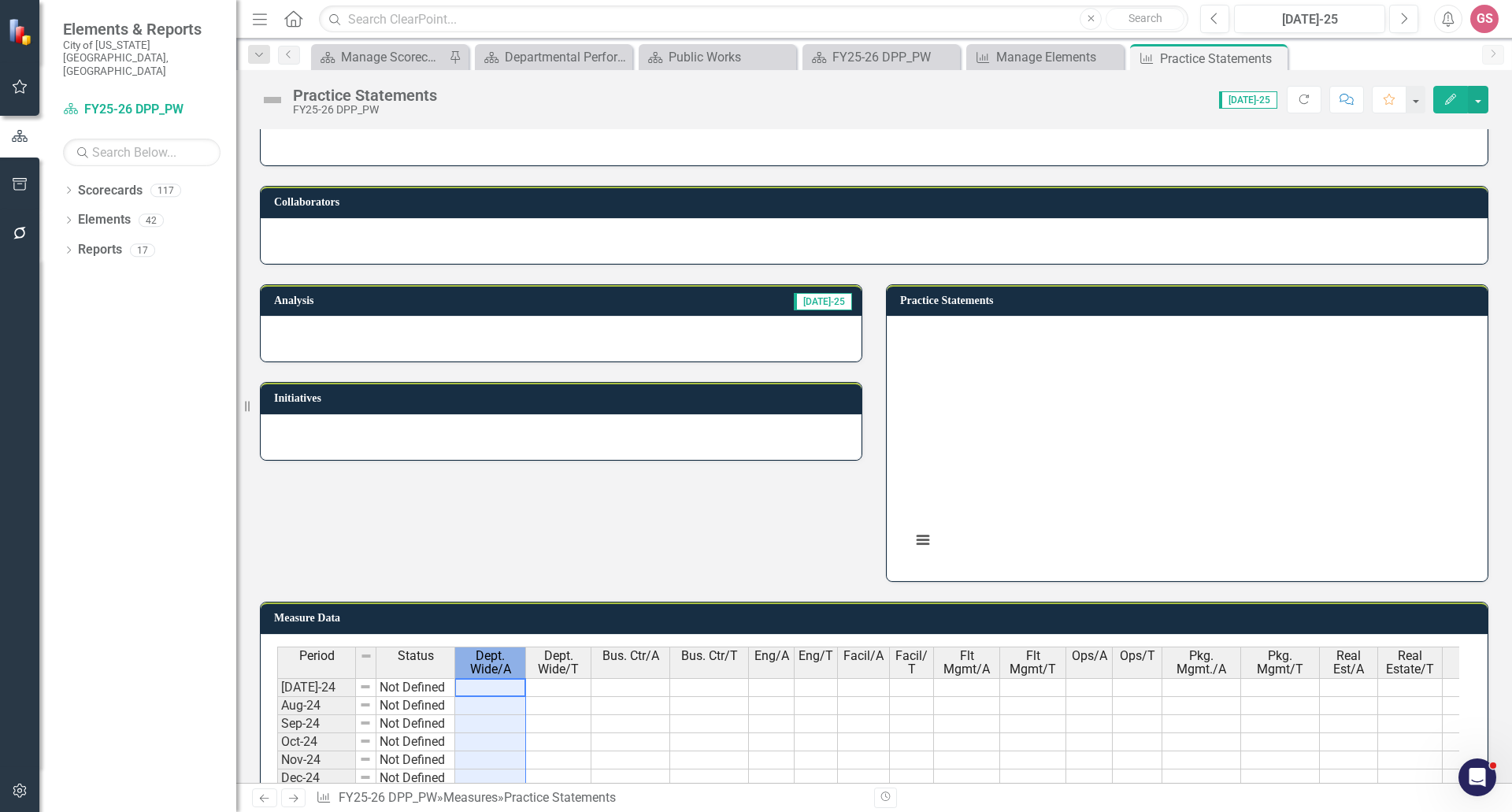
scroll to position [269, 0]
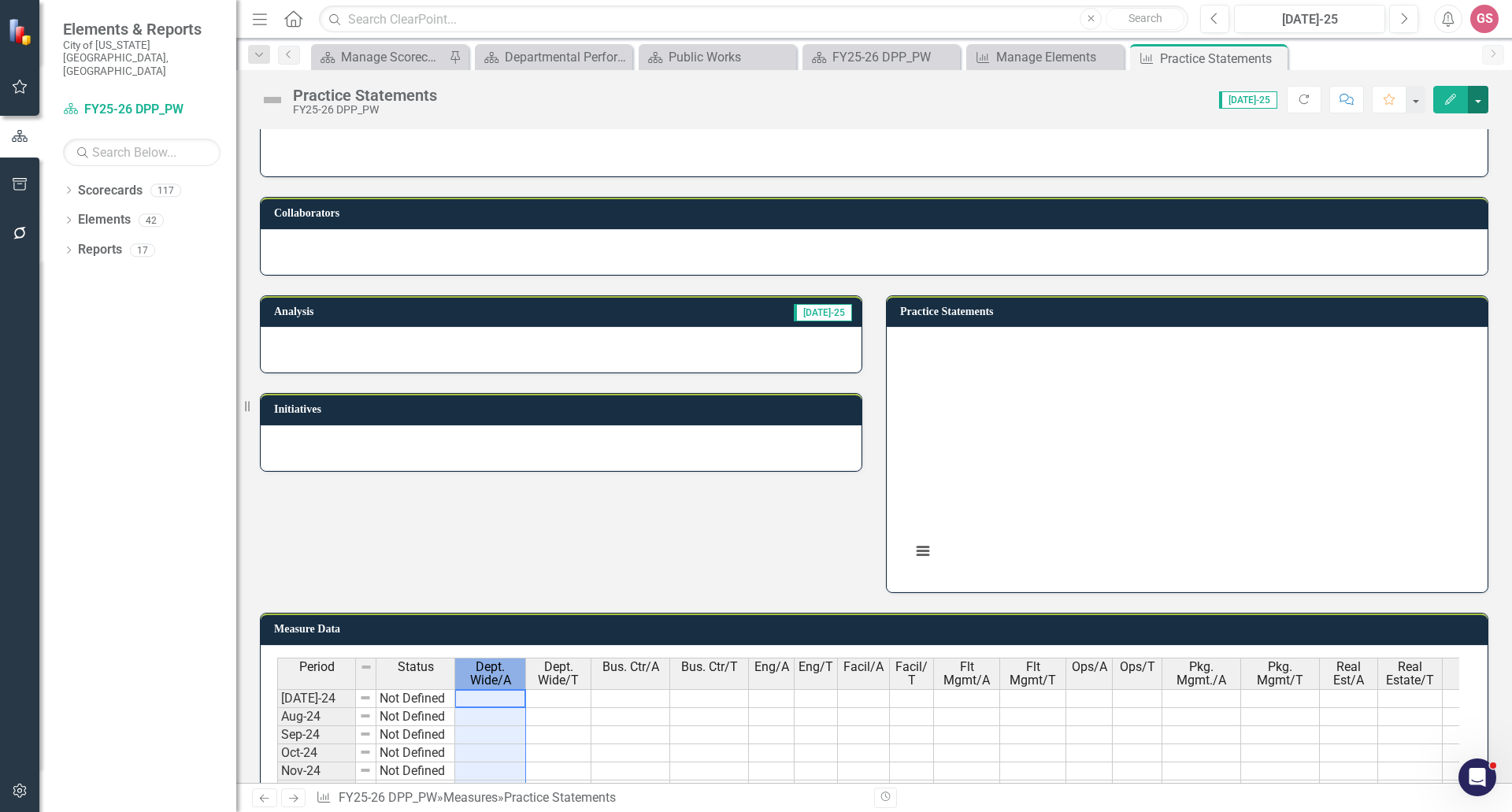
click at [1474, 100] on button "button" at bounding box center [1478, 99] width 21 height 27
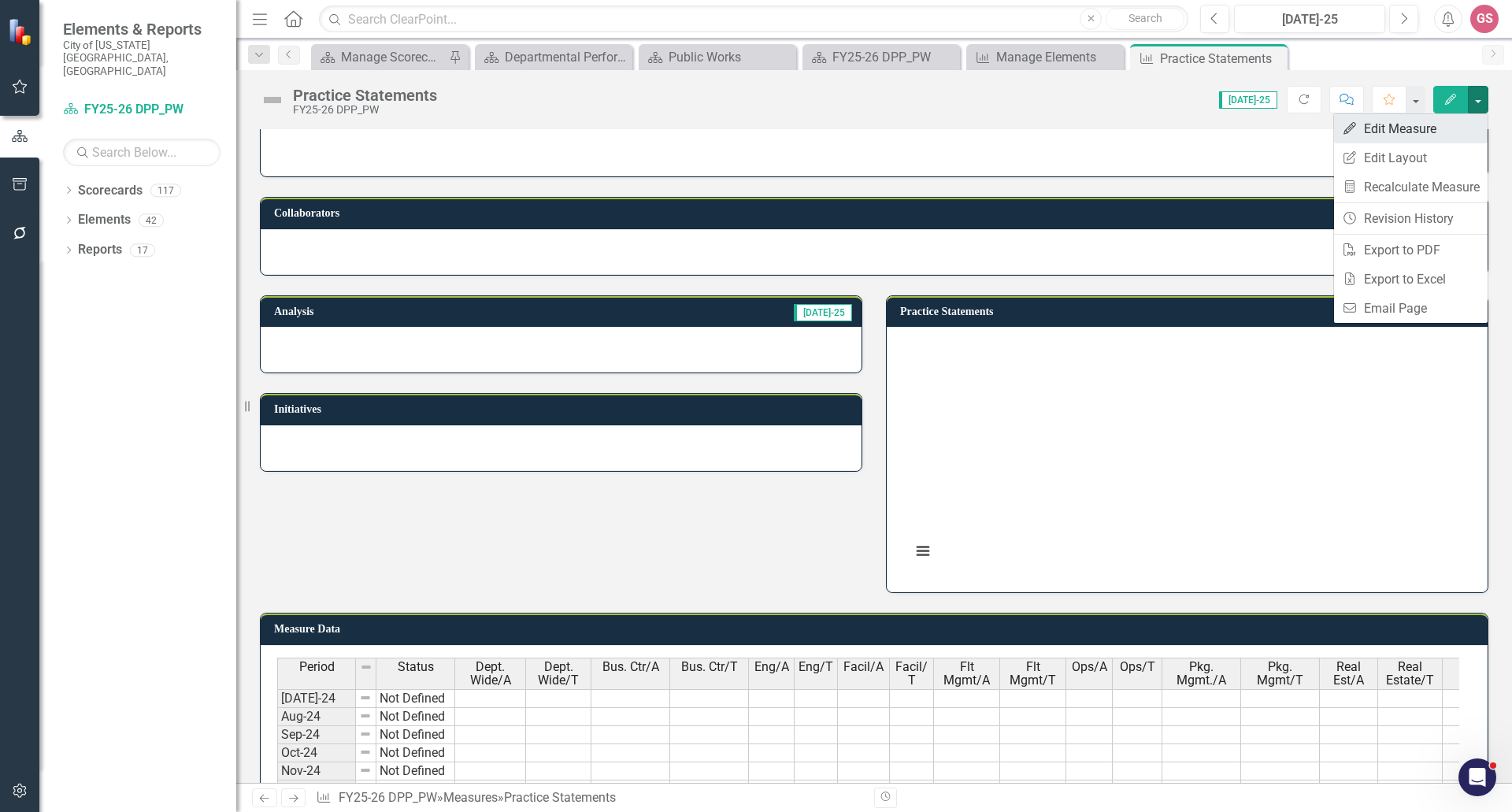
click at [1422, 127] on link "Edit Edit Measure" at bounding box center [1411, 129] width 154 height 29
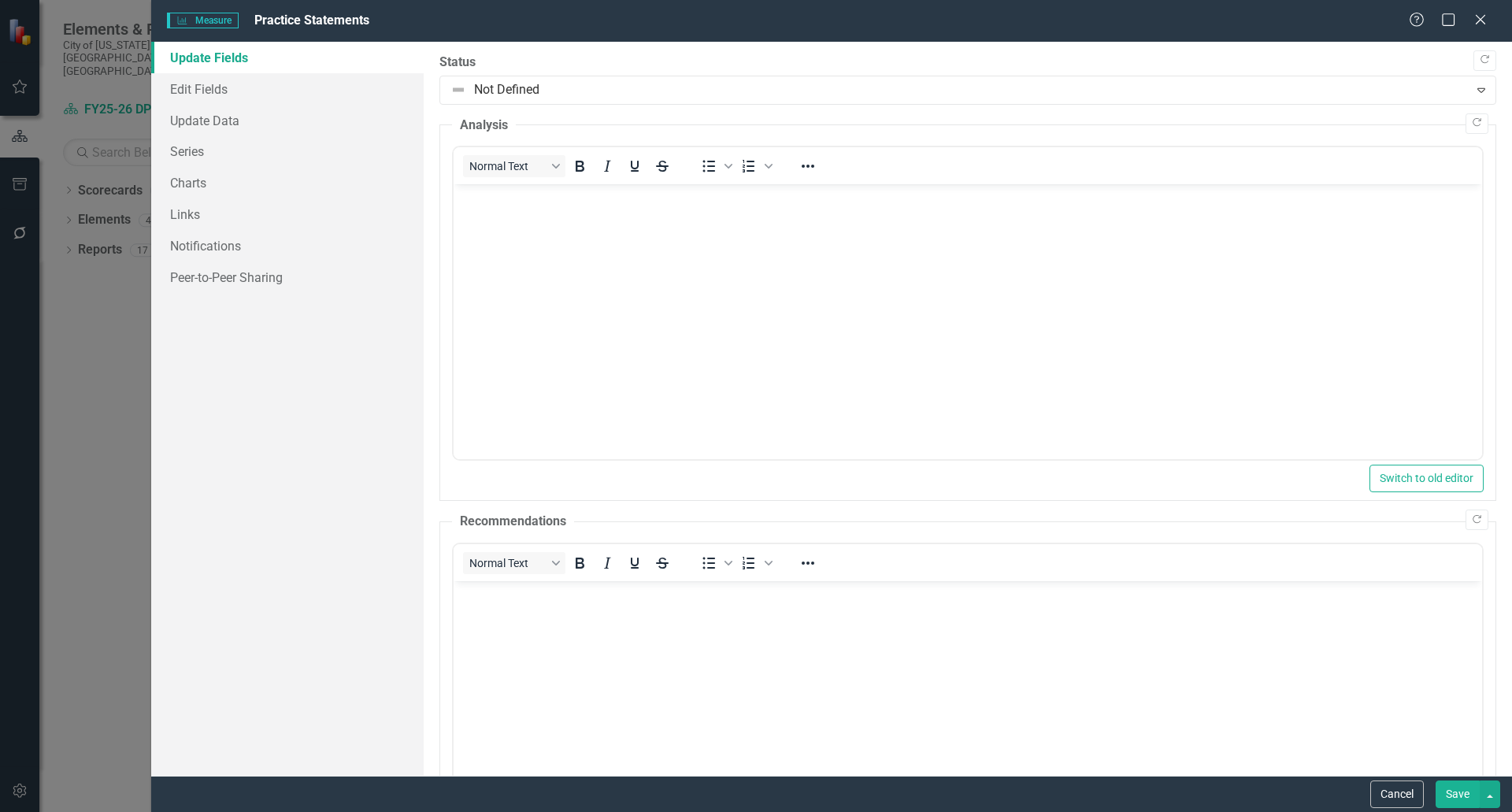
scroll to position [0, 0]
click at [217, 143] on link "Series" at bounding box center [287, 150] width 273 height 31
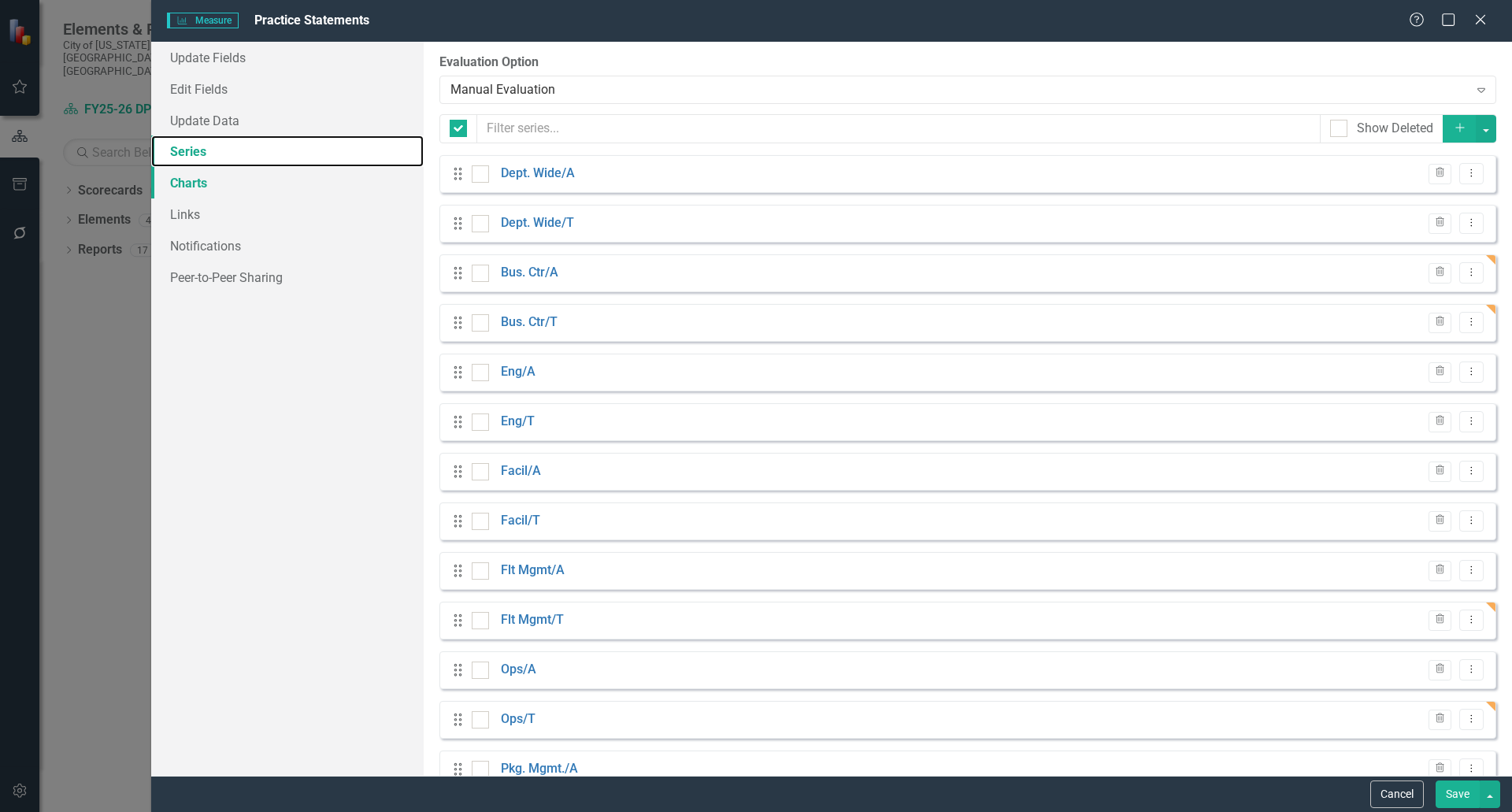
checkbox input "false"
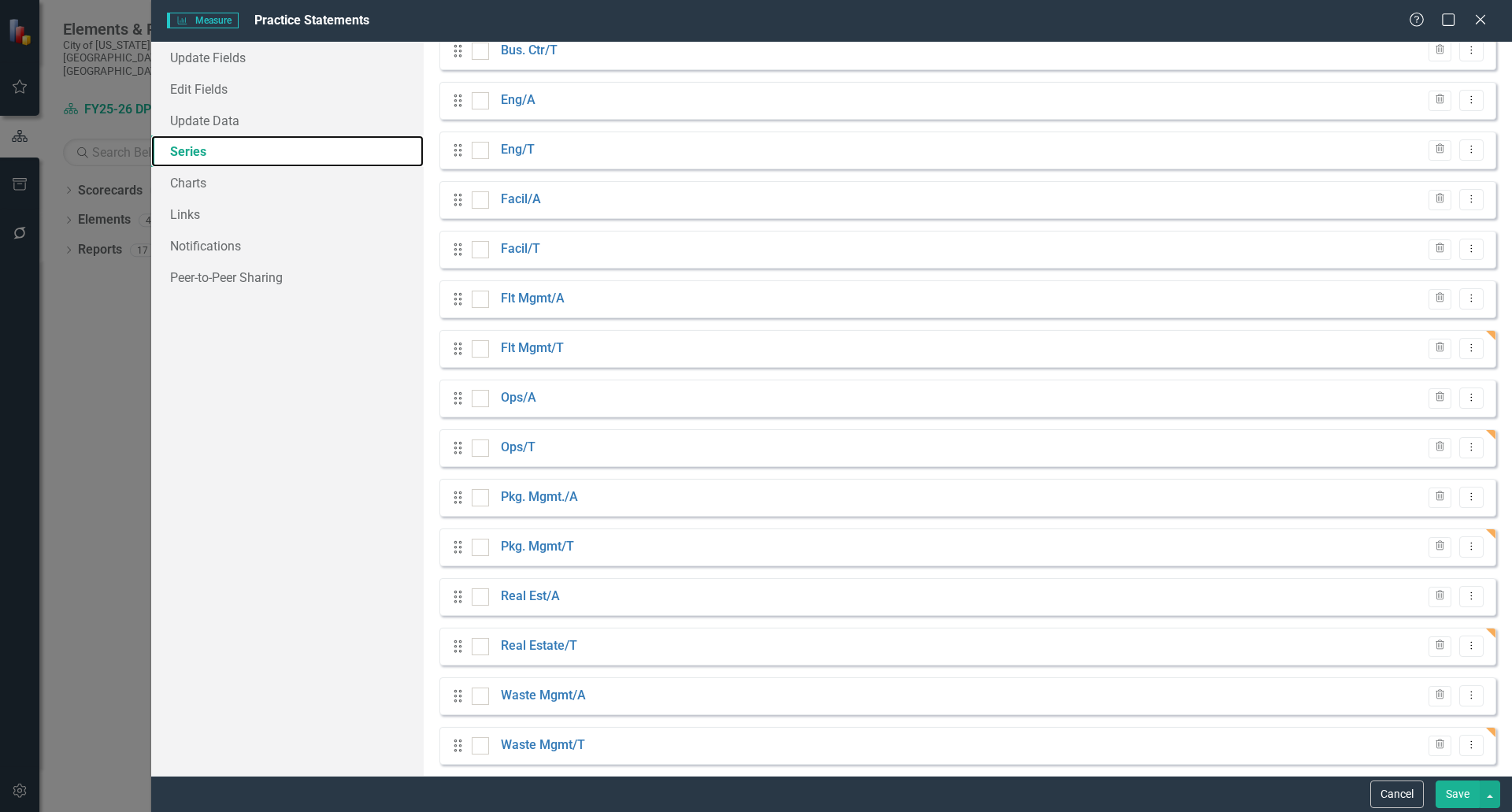
scroll to position [285, 0]
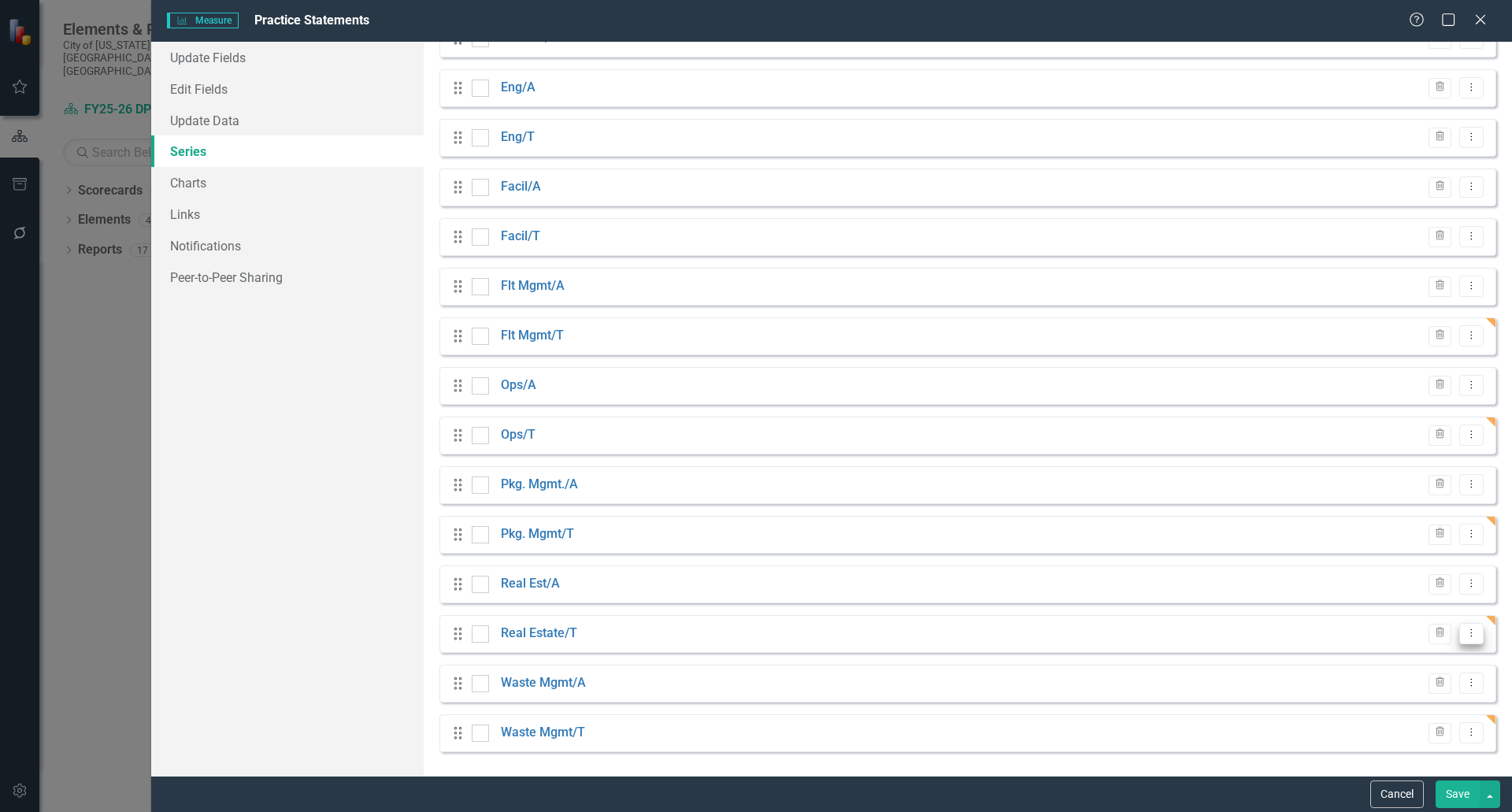
click at [1465, 638] on icon "Dropdown Menu" at bounding box center [1471, 632] width 14 height 10
click at [1389, 663] on link "Edit Edit Measure Series" at bounding box center [1382, 659] width 179 height 29
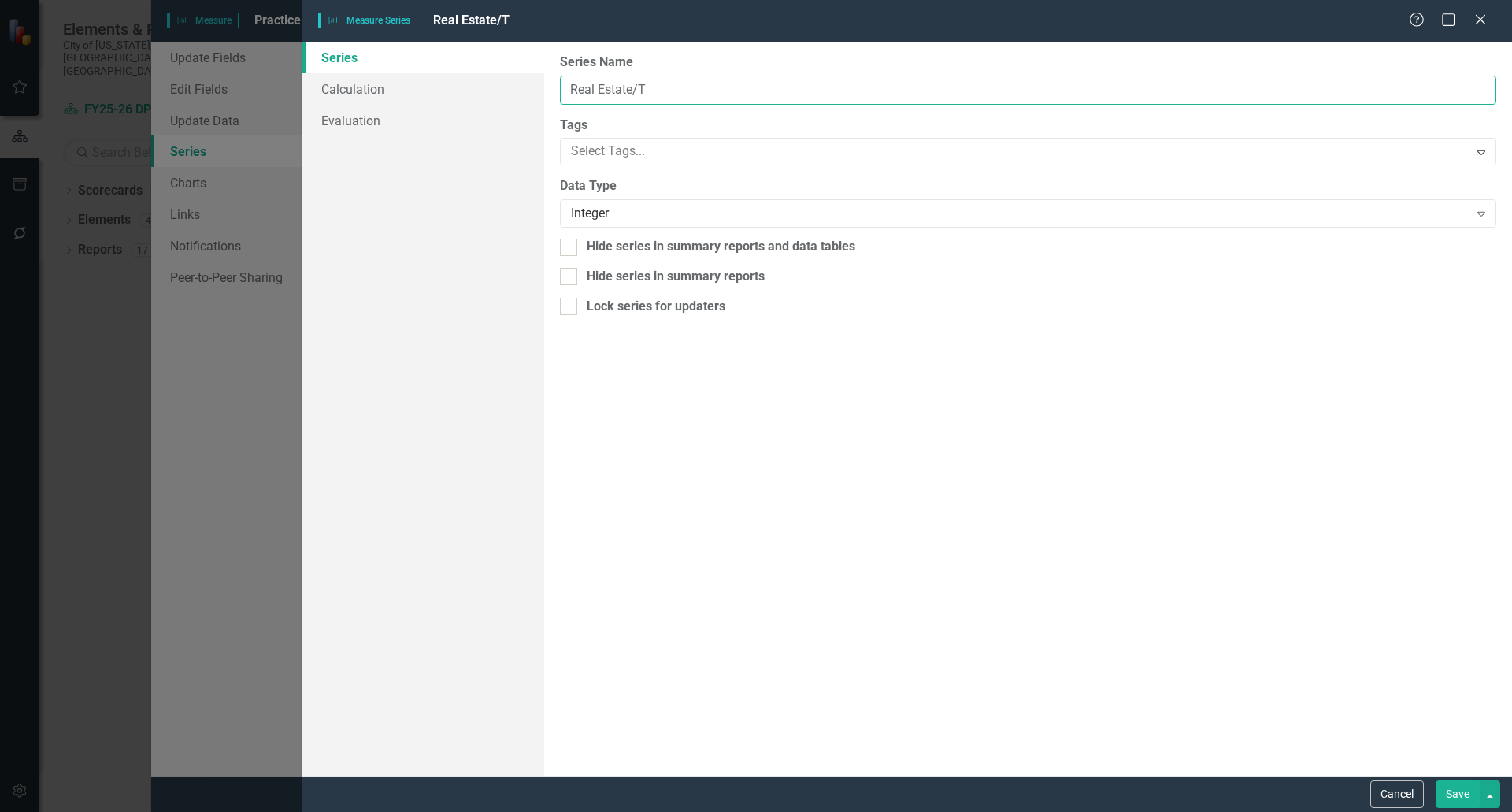
drag, startPoint x: 632, startPoint y: 88, endPoint x: 614, endPoint y: 87, distance: 18.0
click at [614, 87] on input "Real Estate/T" at bounding box center [1027, 90] width 936 height 29
type input "Real Est/T"
click at [1447, 793] on button "Save" at bounding box center [1458, 794] width 44 height 27
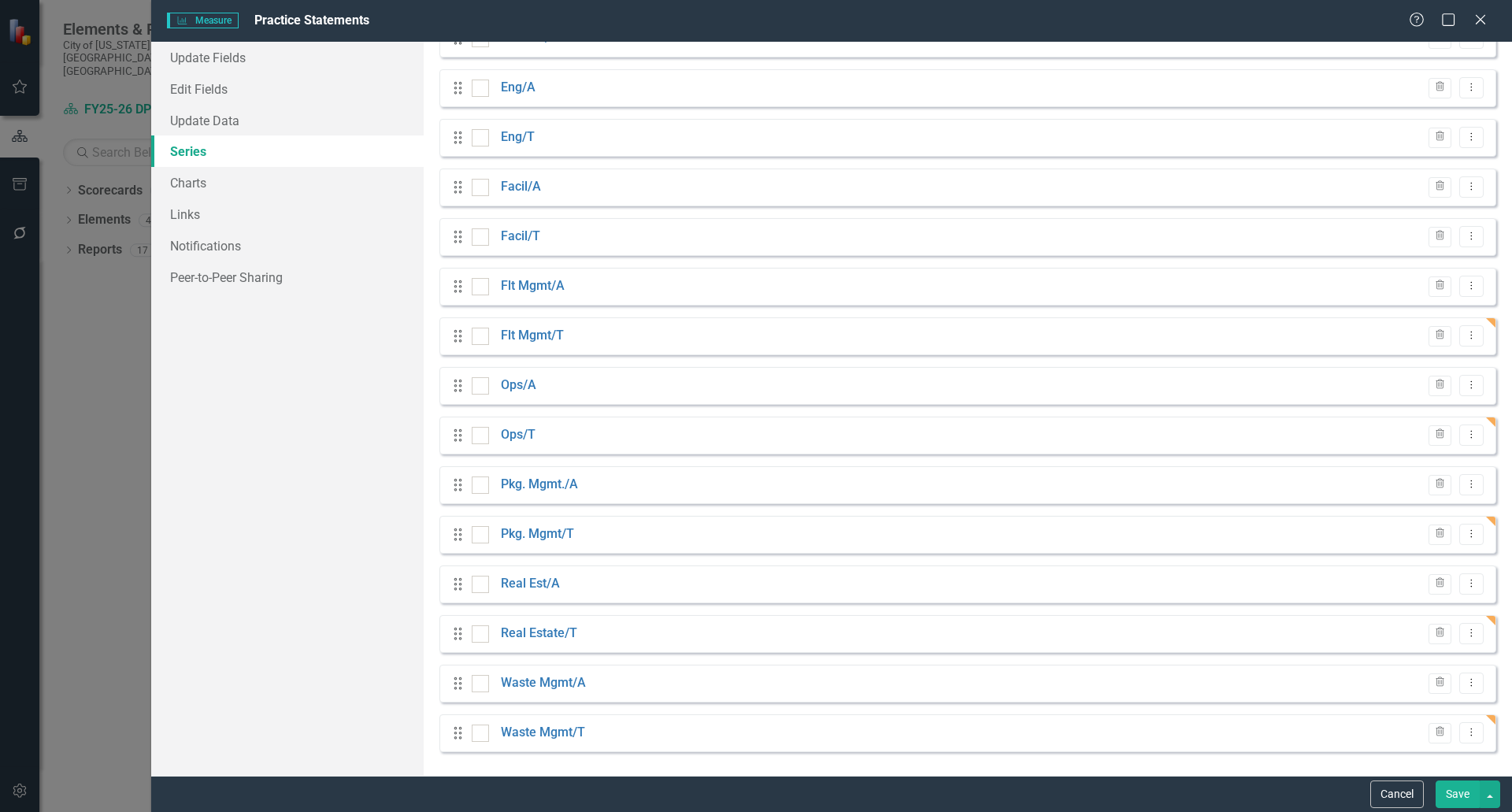
click at [1464, 795] on button "Save" at bounding box center [1458, 794] width 44 height 27
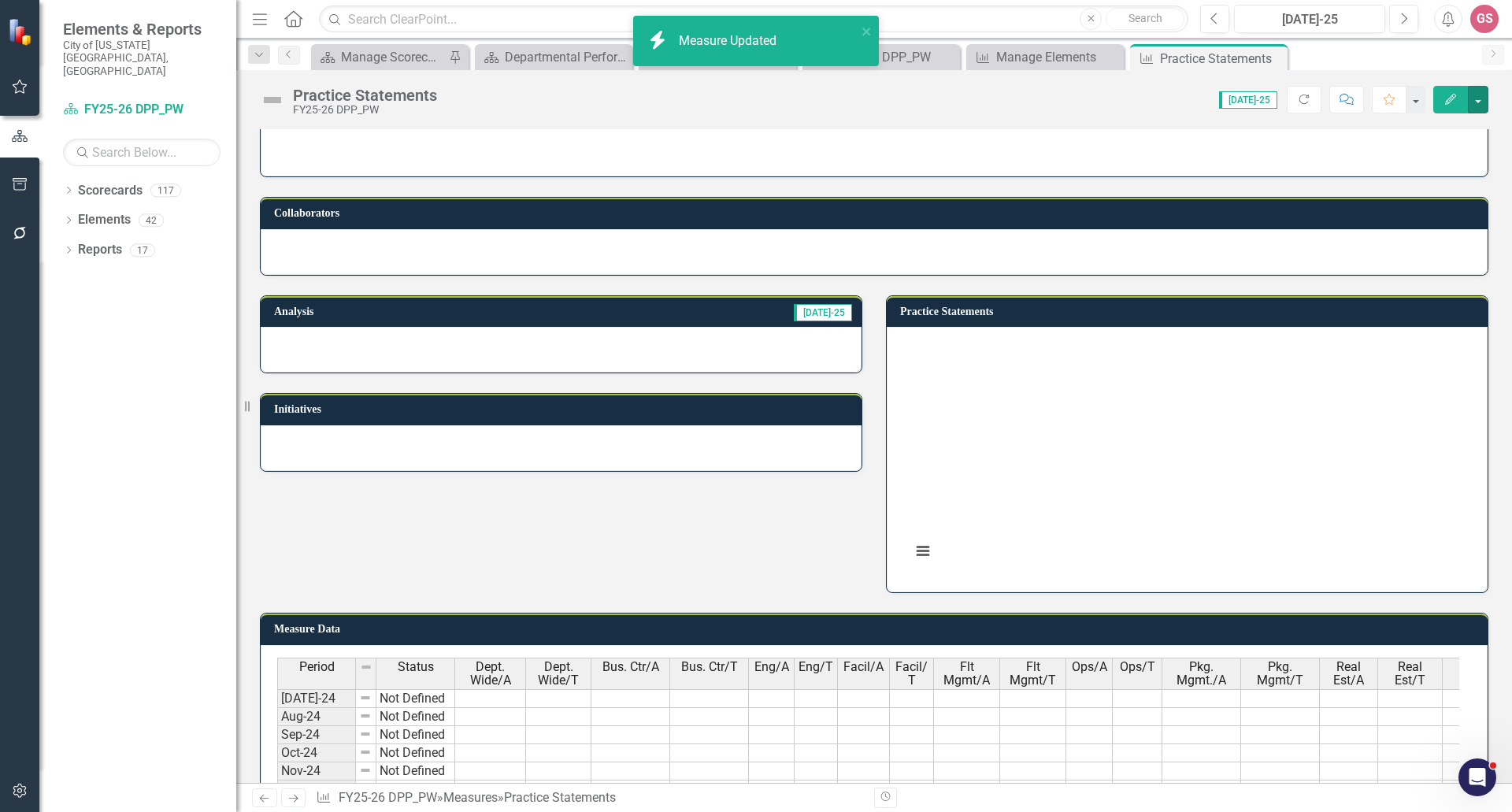
scroll to position [662, 0]
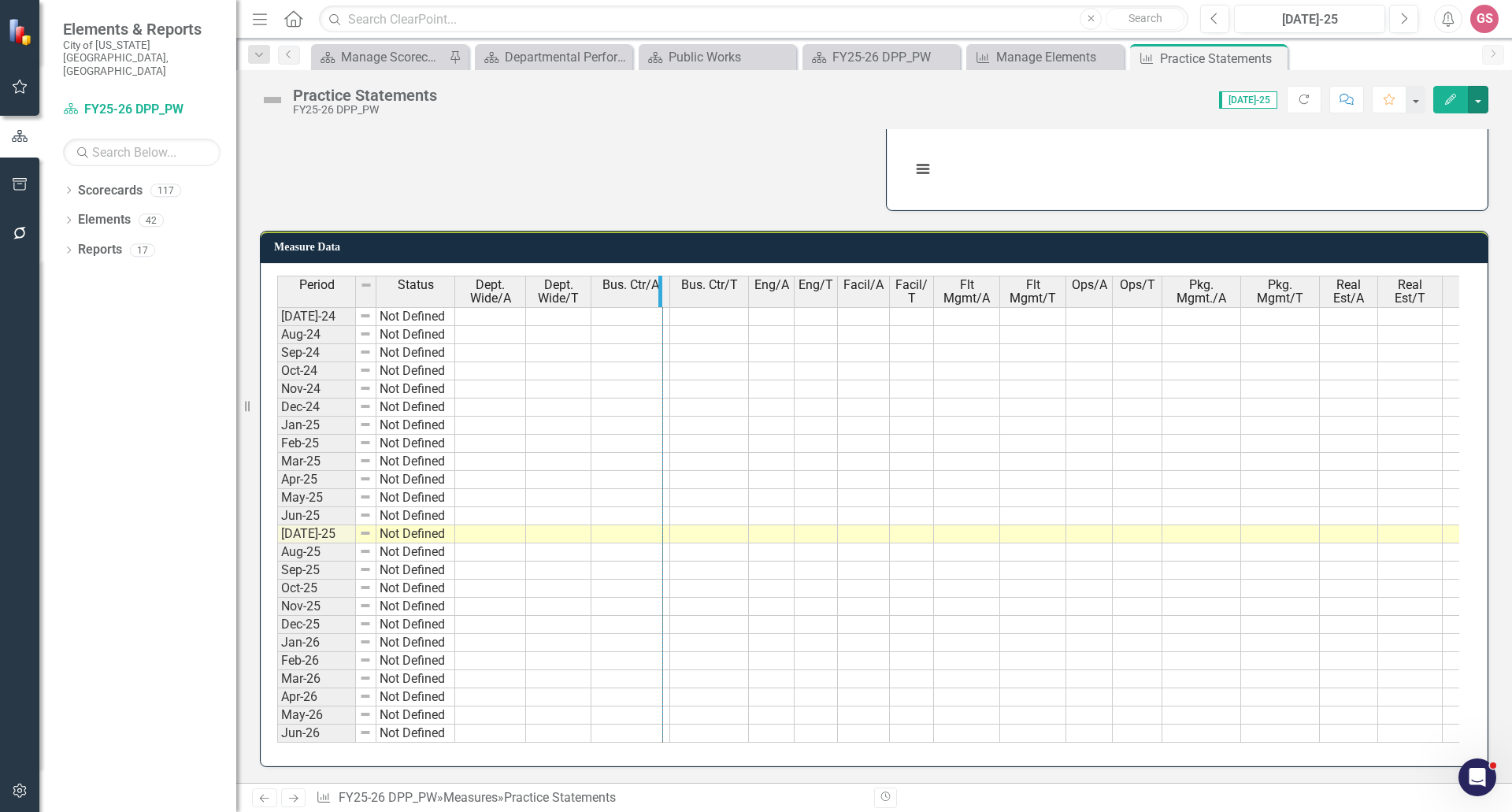
drag, startPoint x: 665, startPoint y: 277, endPoint x: 656, endPoint y: 277, distance: 9.0
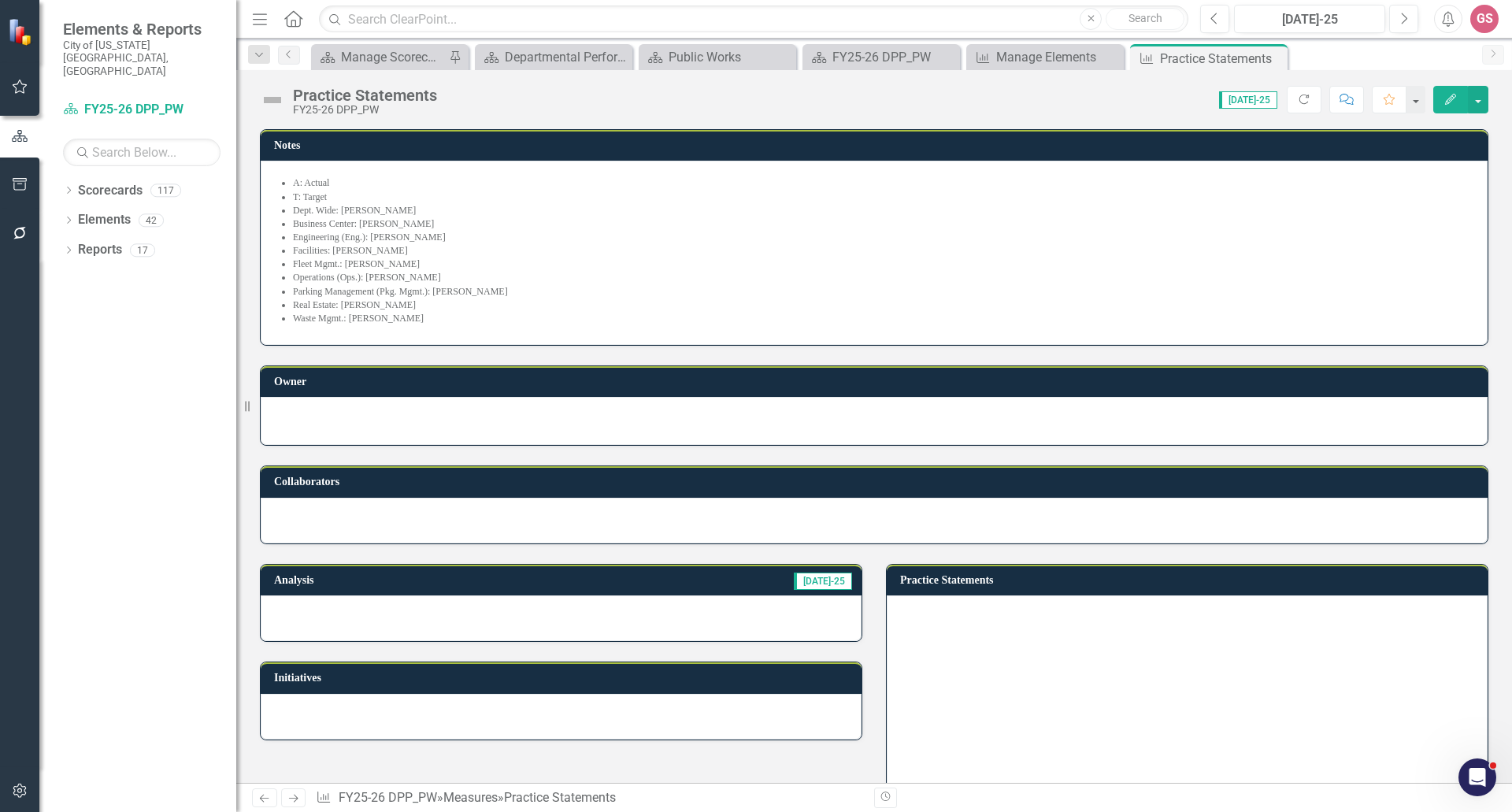
scroll to position [662, 0]
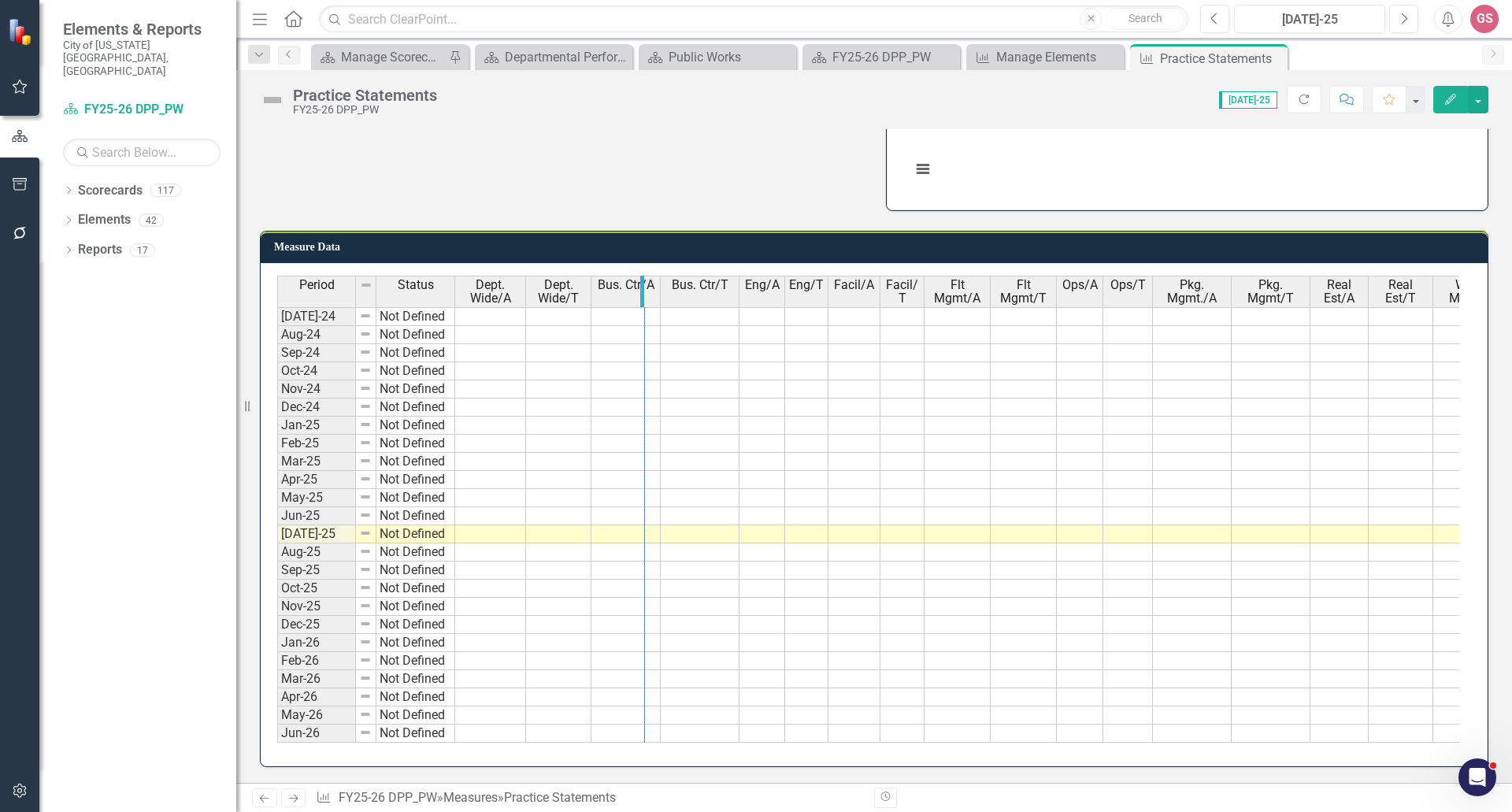
drag, startPoint x: 657, startPoint y: 277, endPoint x: 641, endPoint y: 276, distance: 16.0
drag, startPoint x: 722, startPoint y: 289, endPoint x: 705, endPoint y: 289, distance: 17.0
drag, startPoint x: 1390, startPoint y: 281, endPoint x: 1377, endPoint y: 278, distance: 13.3
drag, startPoint x: 1063, startPoint y: 283, endPoint x: 1051, endPoint y: 283, distance: 12.0
drag, startPoint x: 1102, startPoint y: 291, endPoint x: 1090, endPoint y: 290, distance: 12.0
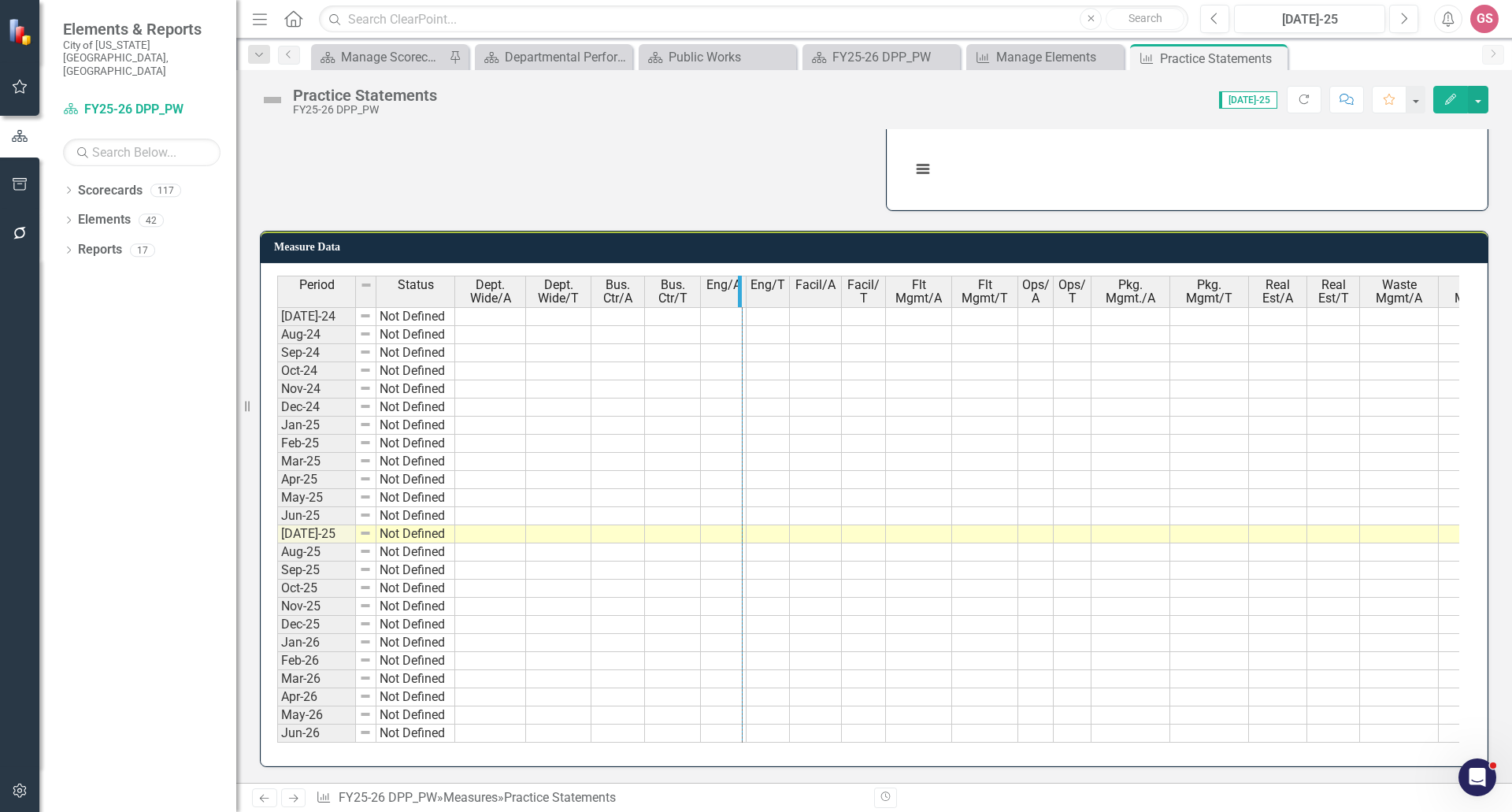
drag, startPoint x: 743, startPoint y: 289, endPoint x: 733, endPoint y: 285, distance: 10.8
drag, startPoint x: 781, startPoint y: 290, endPoint x: 771, endPoint y: 290, distance: 10.0
drag, startPoint x: 859, startPoint y: 293, endPoint x: 848, endPoint y: 293, distance: 11.0
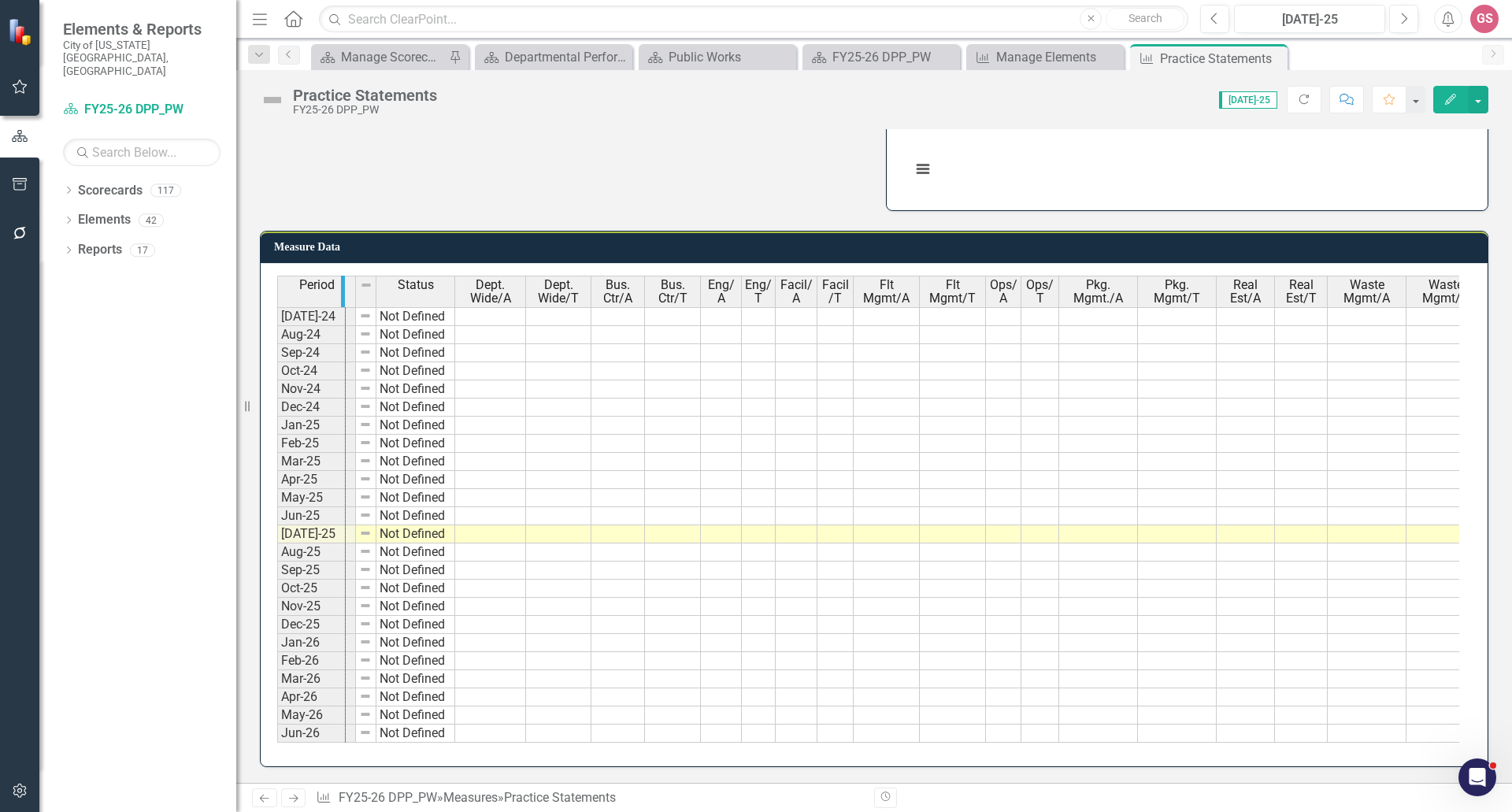
drag, startPoint x: 352, startPoint y: 269, endPoint x: 340, endPoint y: 267, distance: 12.2
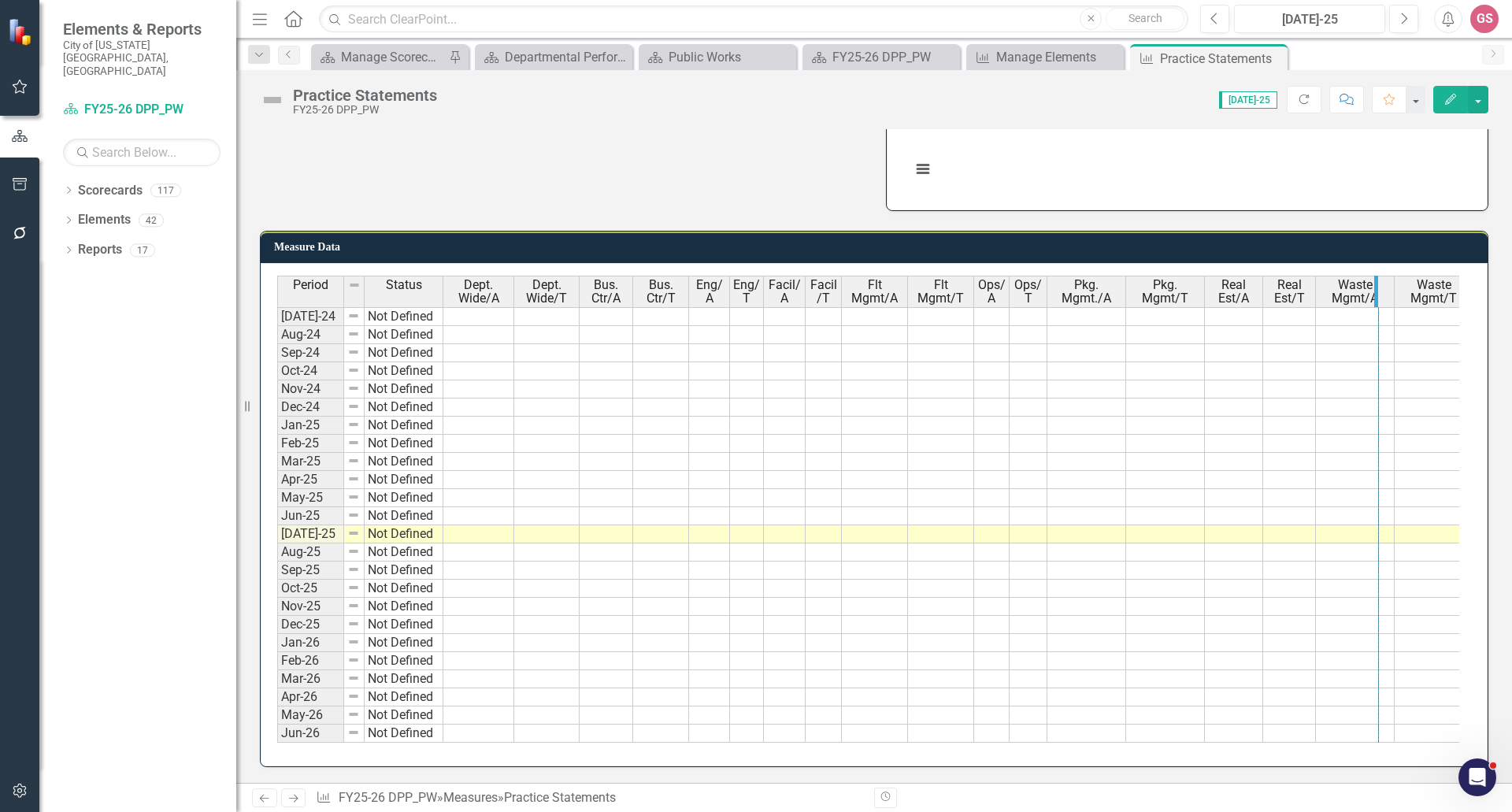
drag, startPoint x: 1394, startPoint y: 281, endPoint x: 1378, endPoint y: 281, distance: 16.0
drag, startPoint x: 1456, startPoint y: 285, endPoint x: 1446, endPoint y: 284, distance: 10.0
click at [888, 48] on div "FY25-26 DPP_PW" at bounding box center [884, 57] width 104 height 20
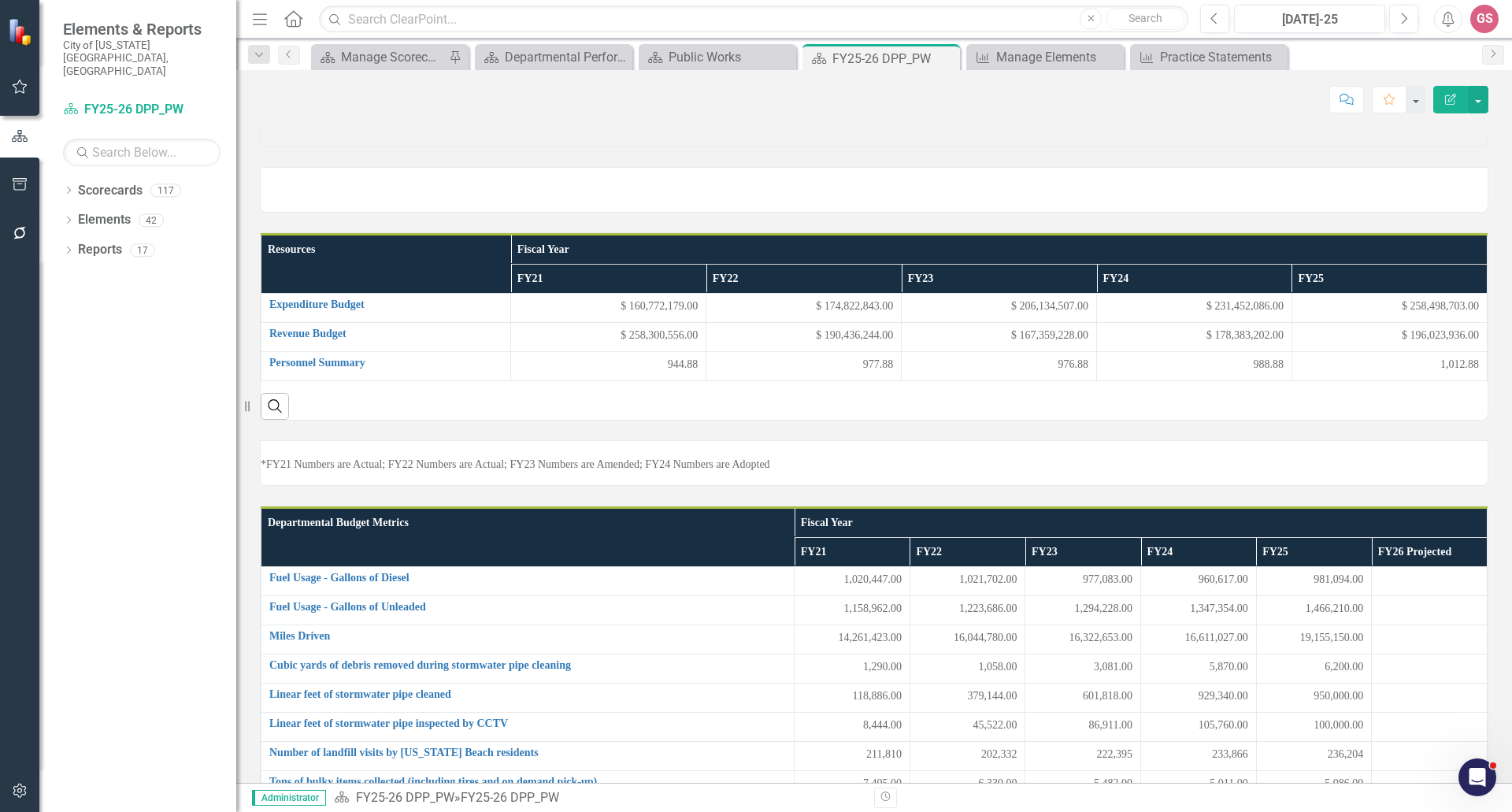
scroll to position [26, 0]
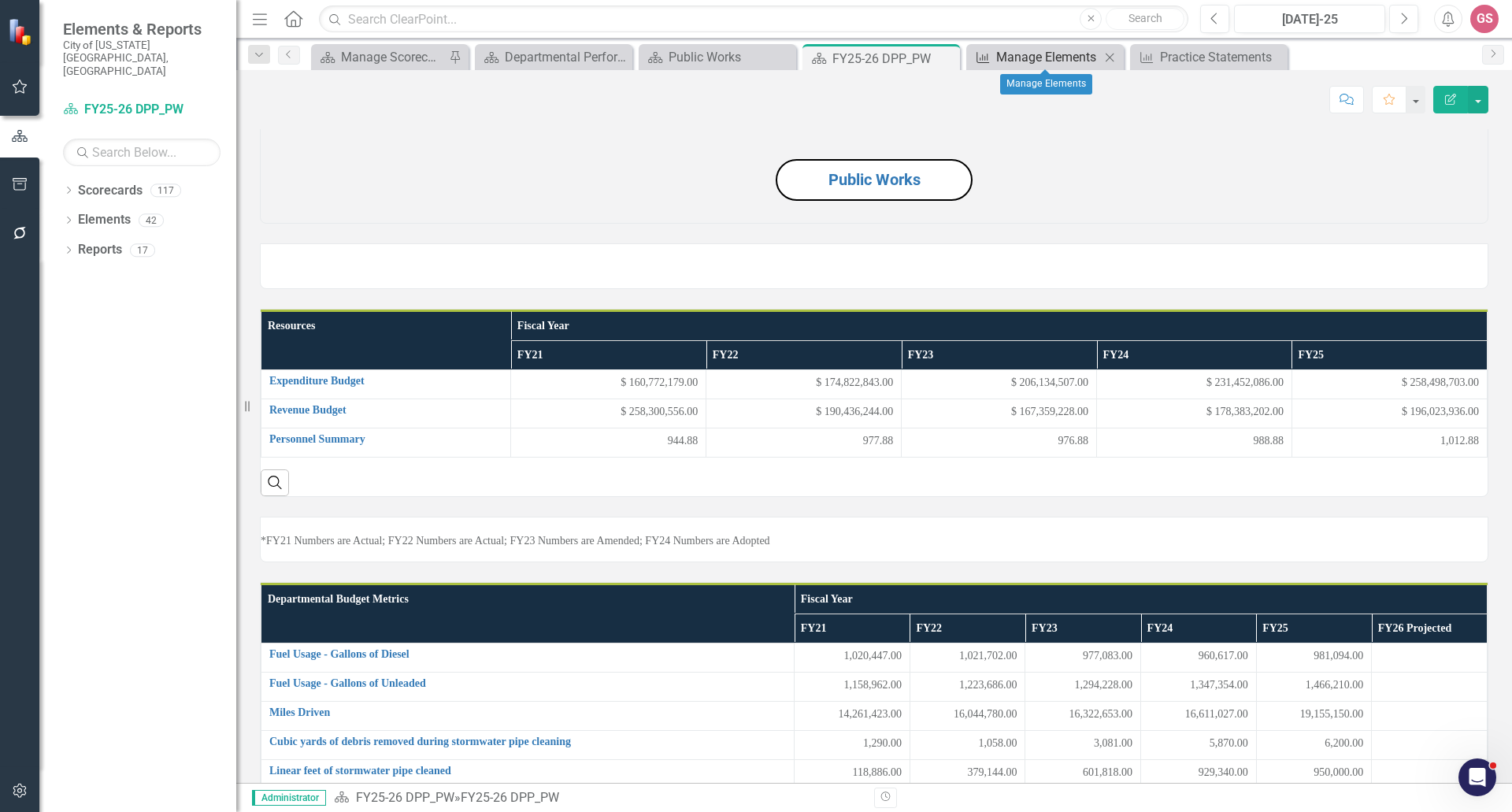
click at [1026, 54] on div "Manage Elements" at bounding box center [1048, 57] width 104 height 20
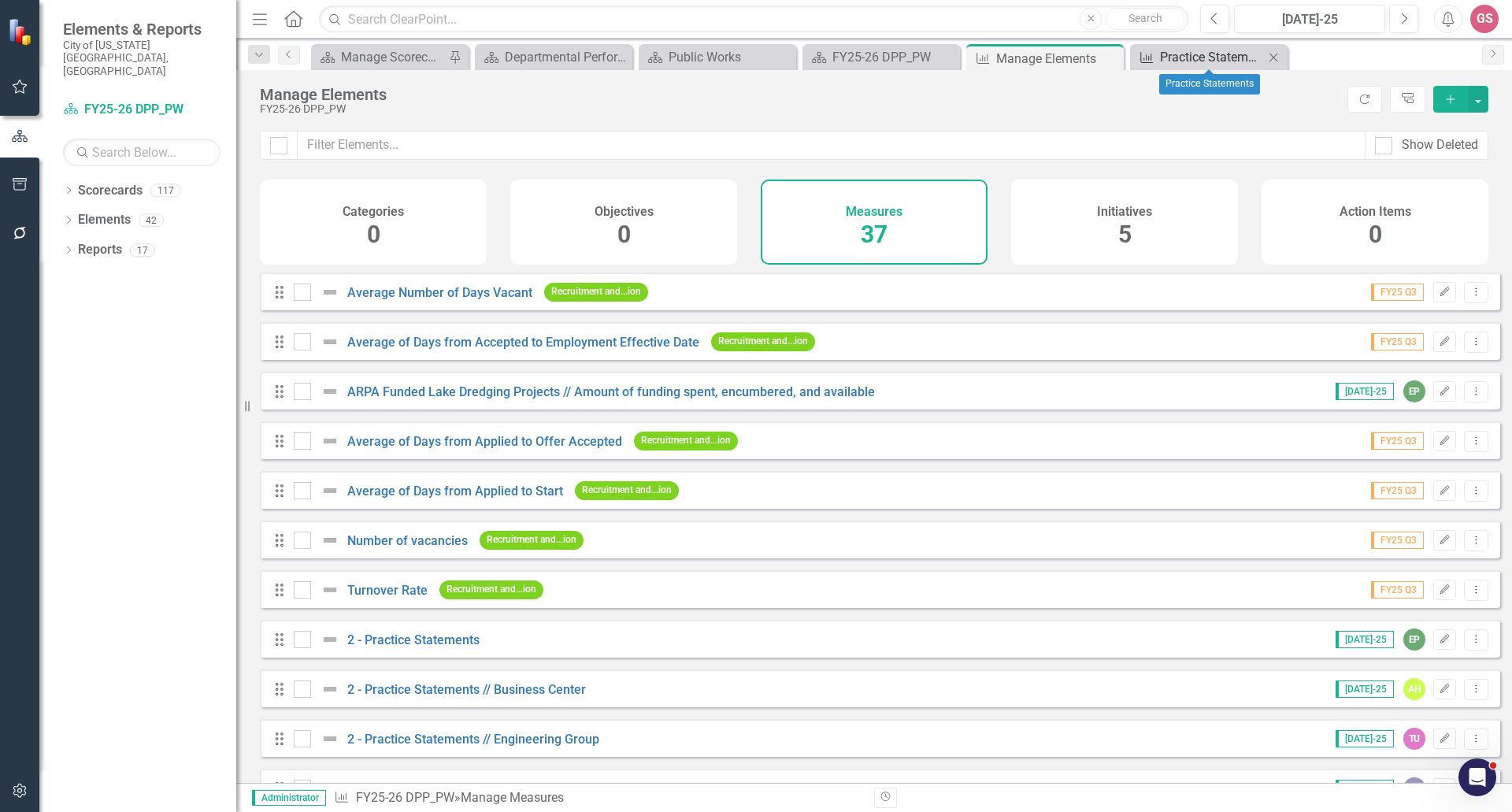
click at [1174, 62] on div "Practice Statements" at bounding box center [1212, 57] width 104 height 20
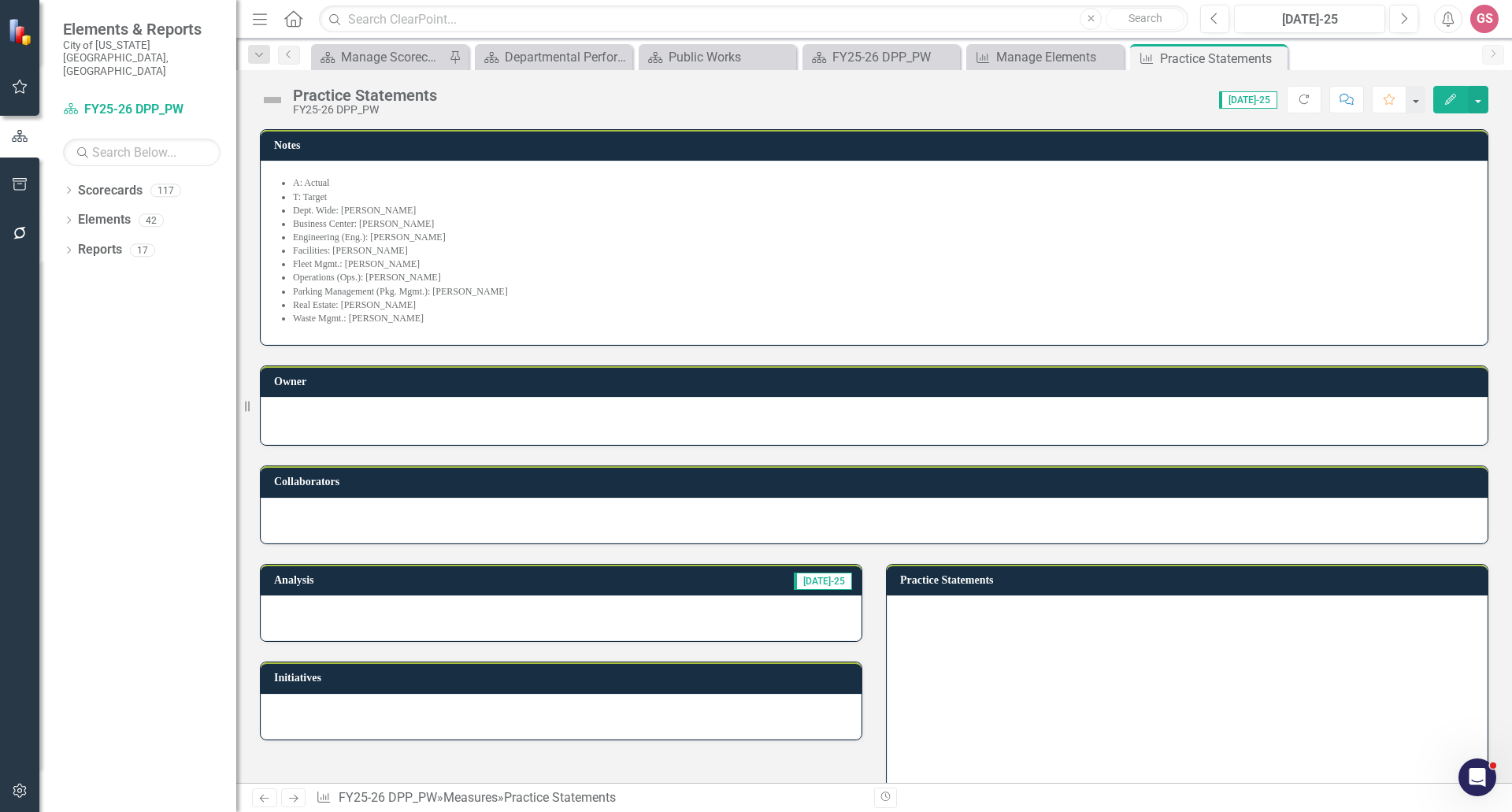
click at [417, 320] on li "Waste Mgmt.: [PERSON_NAME]" at bounding box center [882, 318] width 1179 height 14
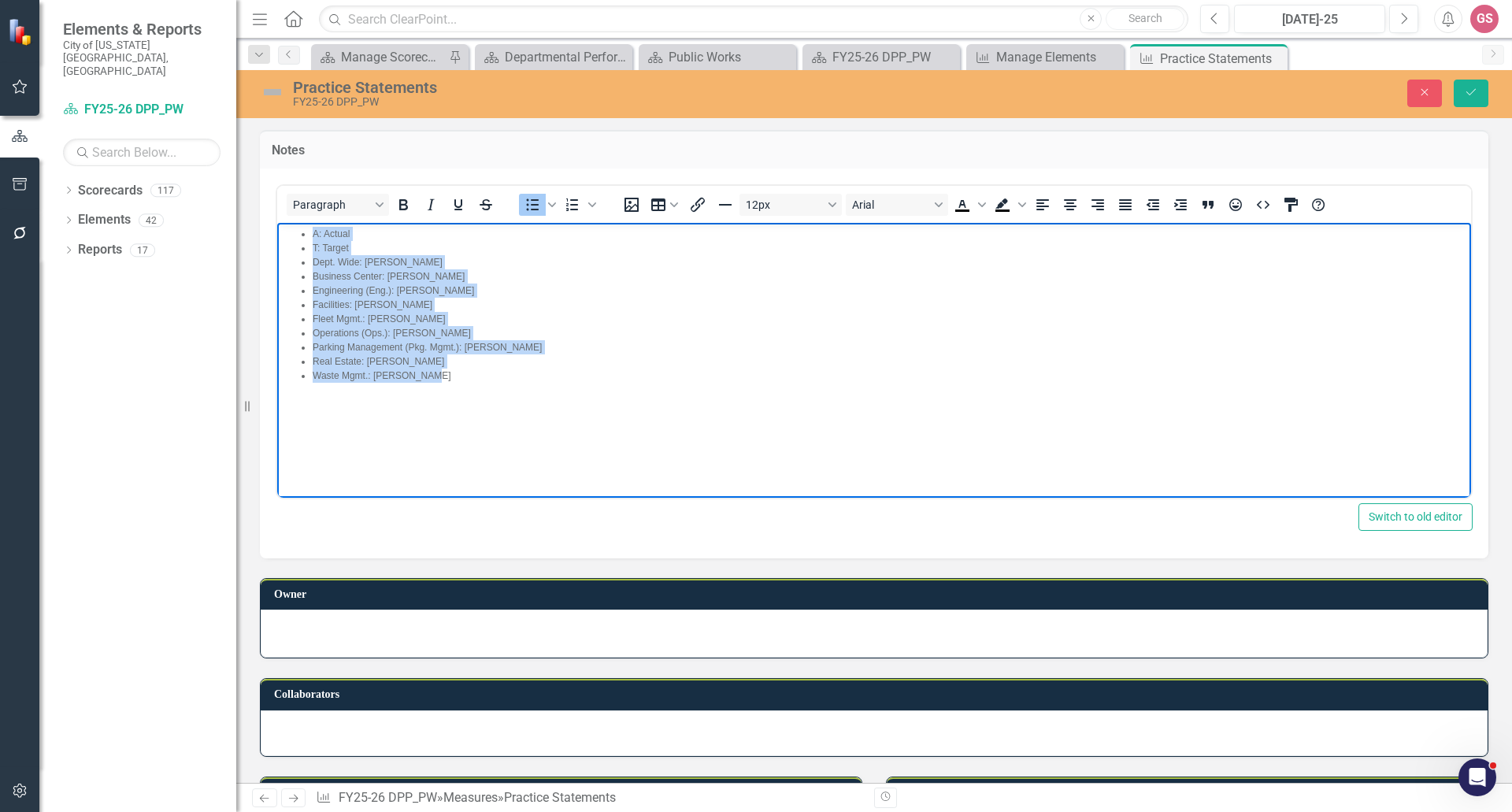
drag, startPoint x: 446, startPoint y: 377, endPoint x: 278, endPoint y: 230, distance: 223.2
click at [278, 230] on body "A: Actual T: Target Dept. Wide: Elisabeth Phinney Business Center: Alice Hutton…" at bounding box center [874, 340] width 1194 height 237
paste body "Rich Text Area. Press ALT-0 for help."
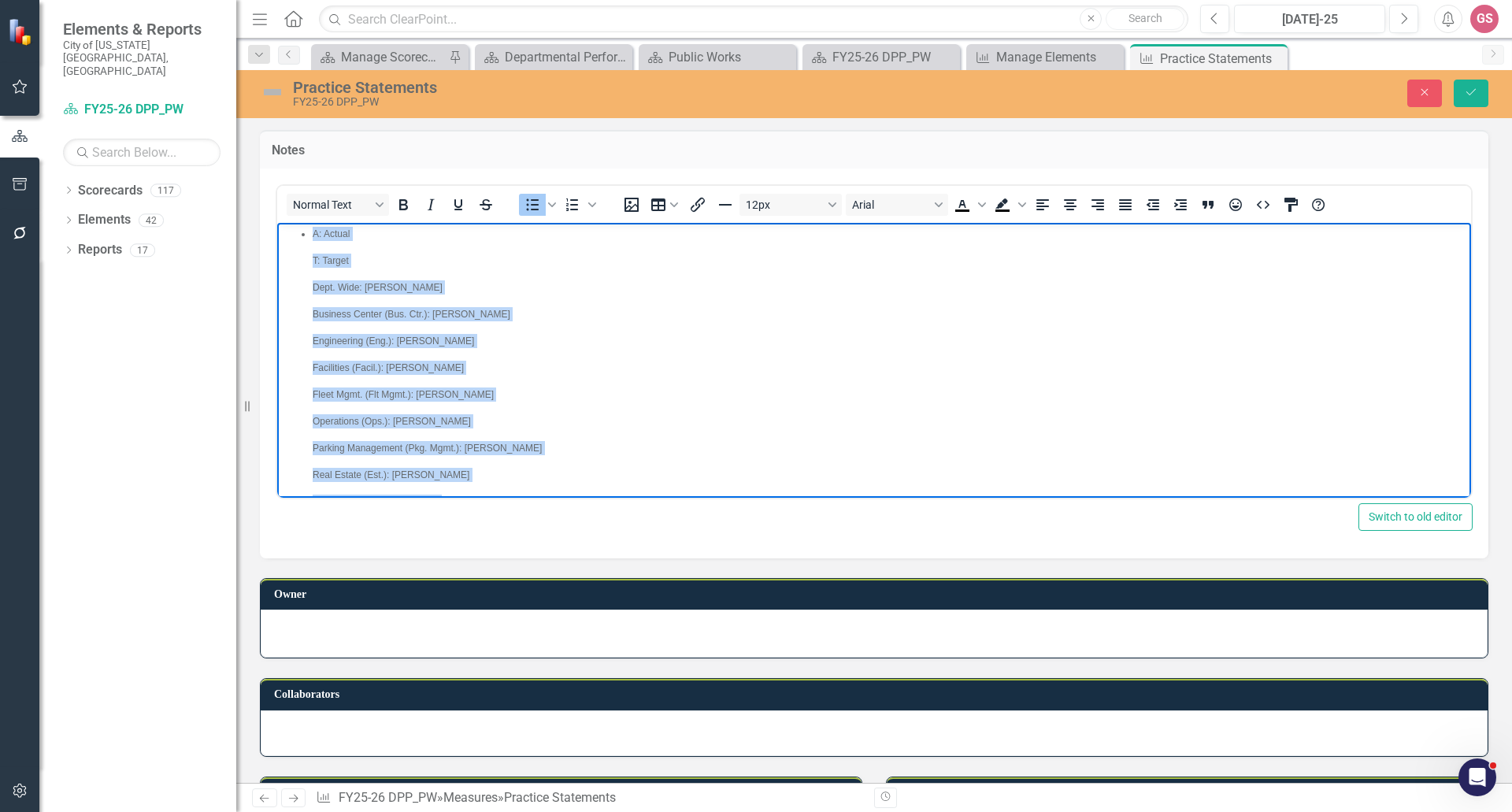
drag, startPoint x: 442, startPoint y: 492, endPoint x: 239, endPoint y: 175, distance: 376.4
click at [277, 222] on html "A: Actual T: Target Dept. Wide: Elisabeth Phinney Business Center (Bus. Ctr.): …" at bounding box center [874, 373] width 1194 height 302
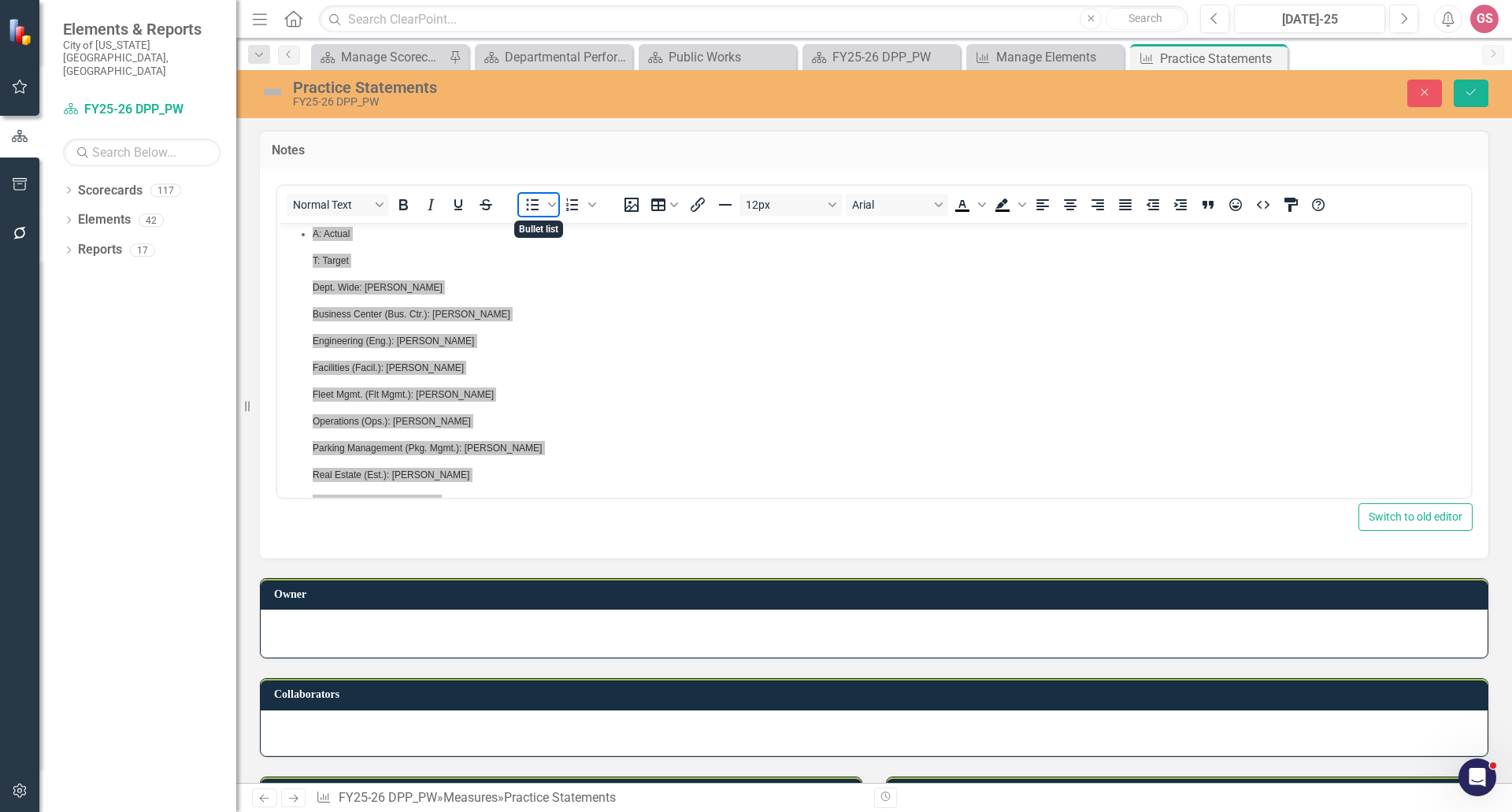
click at [526, 203] on icon "Bullet list" at bounding box center [533, 205] width 19 height 19
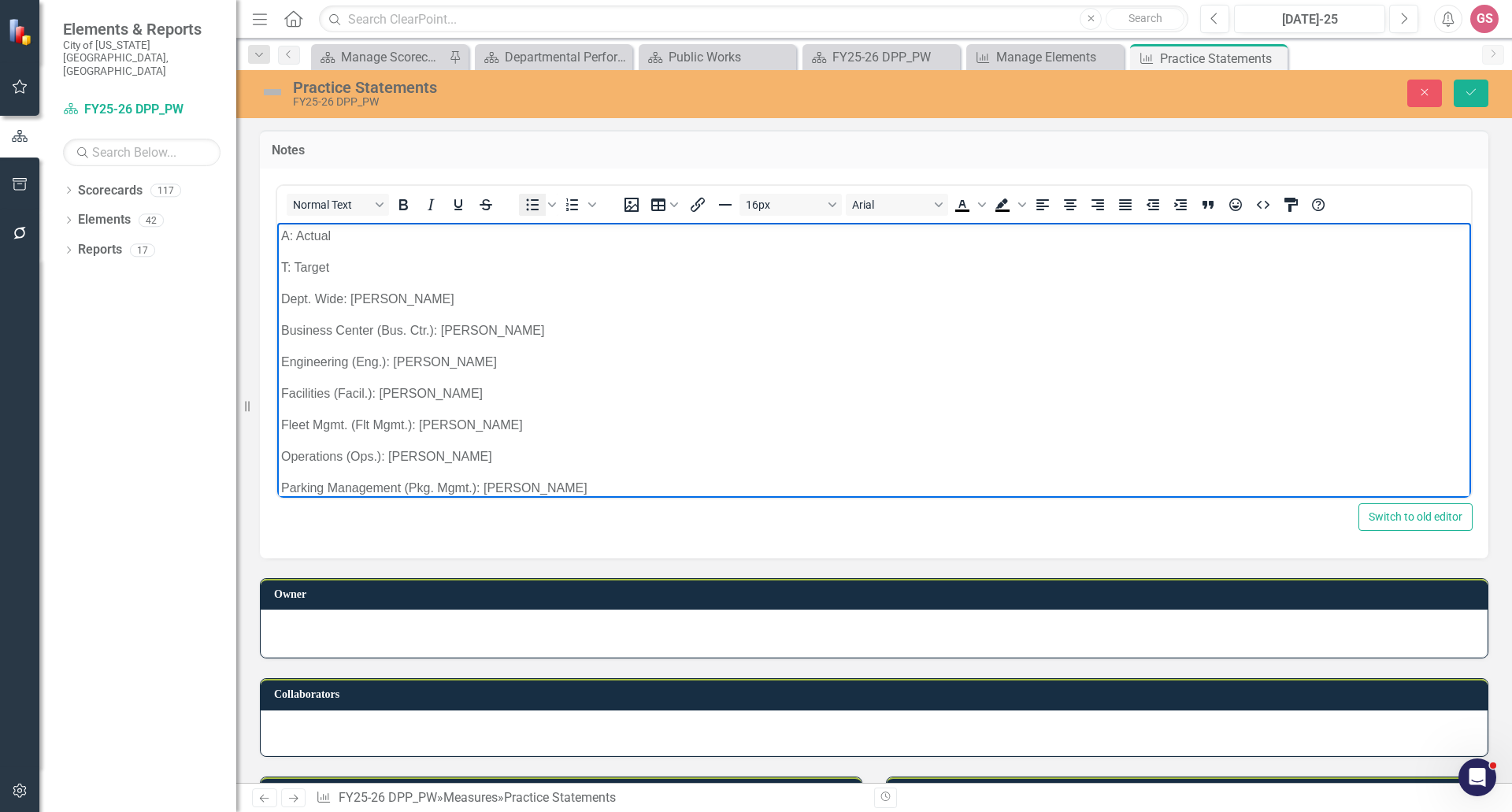
scroll to position [4, 0]
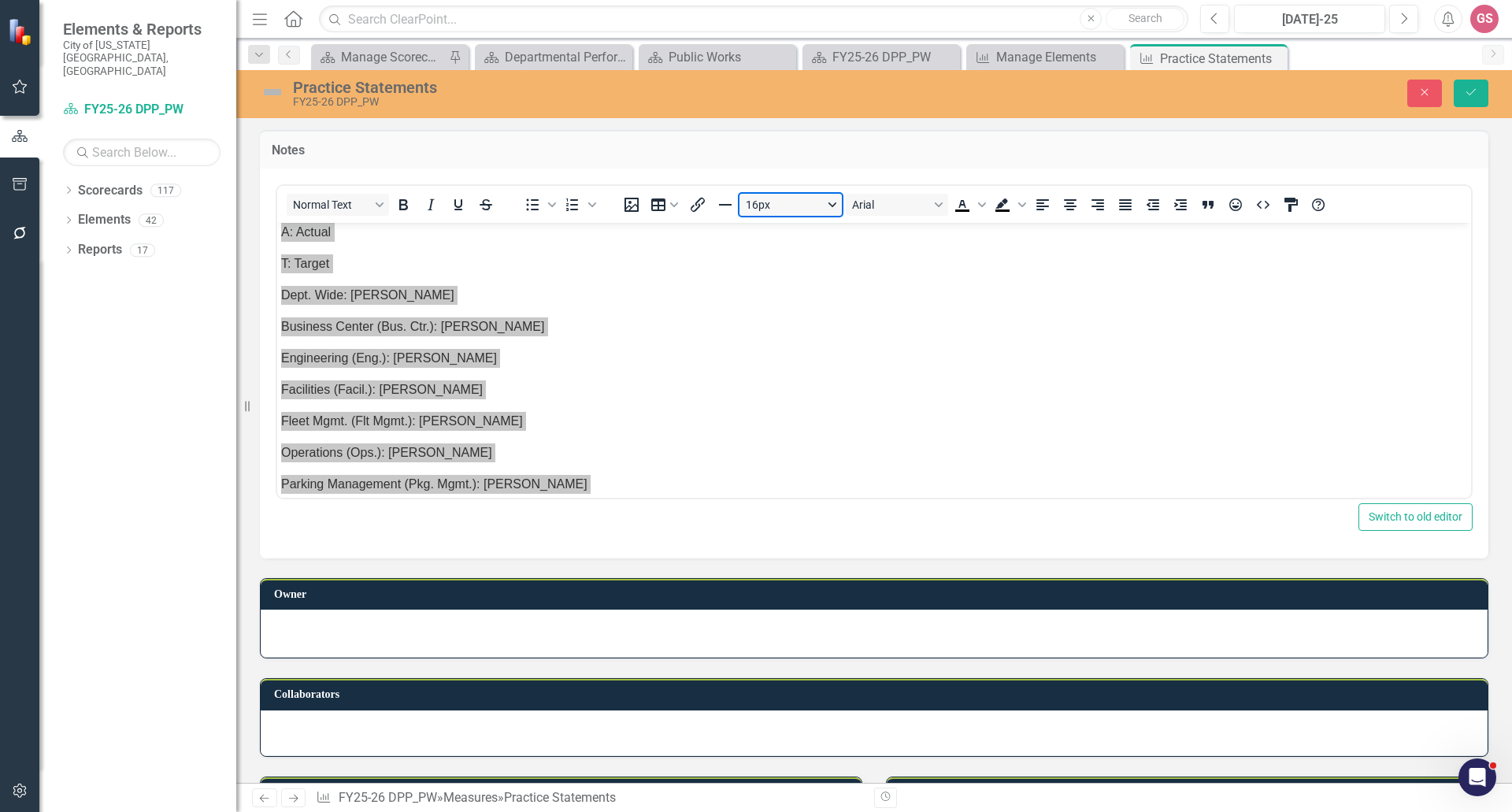
click at [834, 205] on button "16px" at bounding box center [791, 205] width 102 height 22
click at [795, 280] on div "12px" at bounding box center [784, 283] width 62 height 19
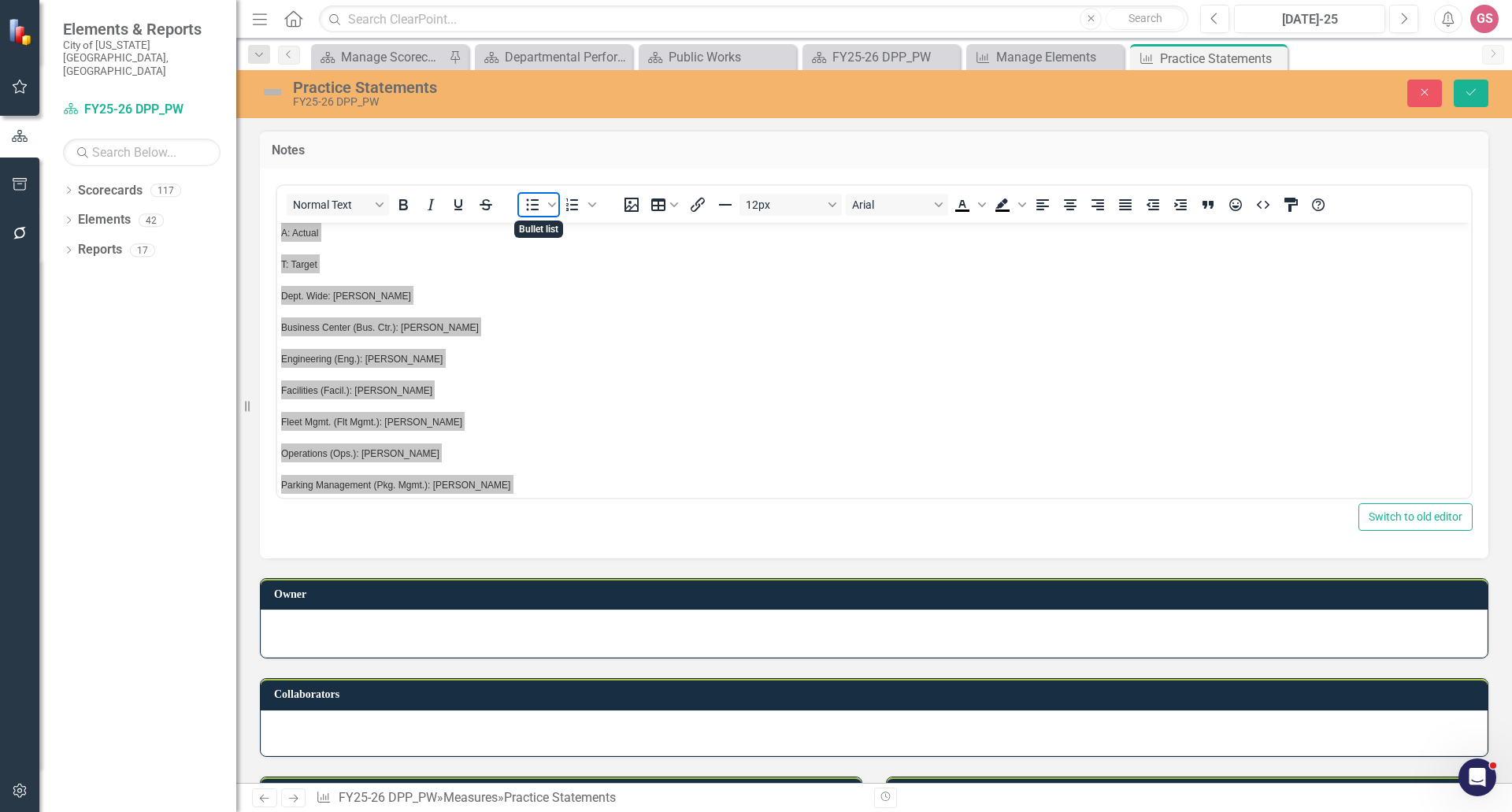
click at [533, 207] on icon "Bullet list" at bounding box center [533, 205] width 19 height 19
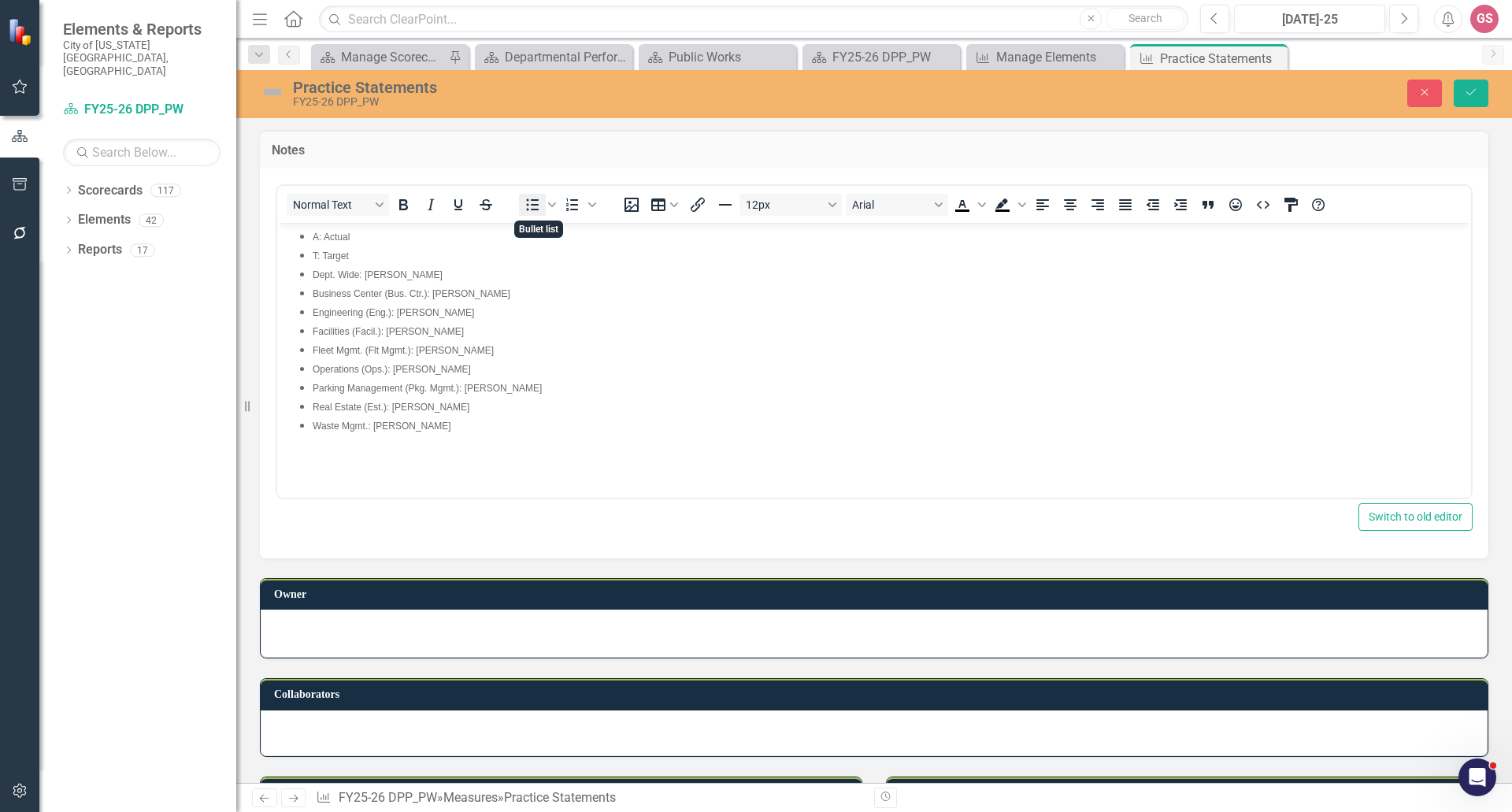
scroll to position [0, 0]
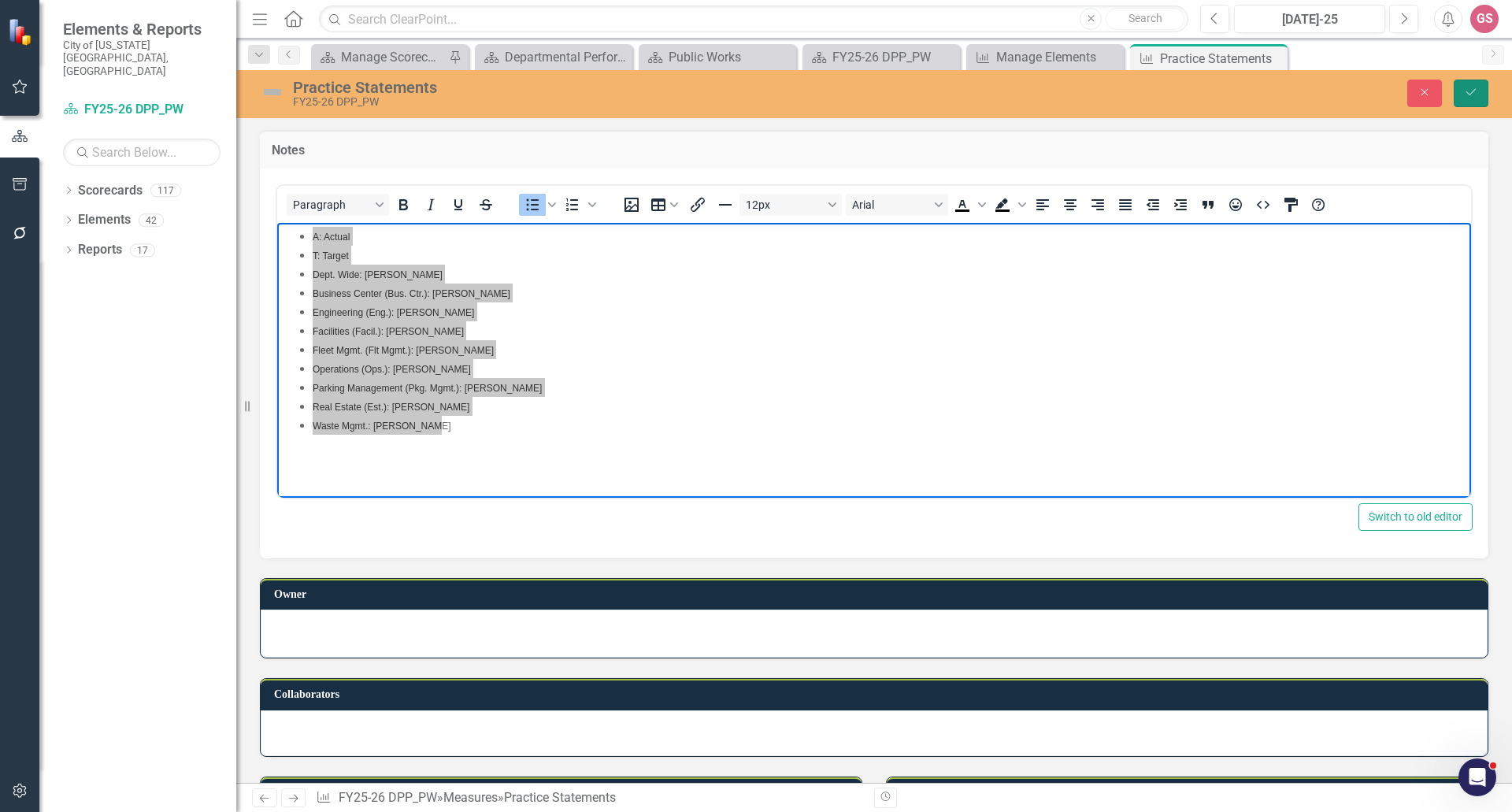
click at [1464, 94] on icon "Save" at bounding box center [1471, 92] width 14 height 11
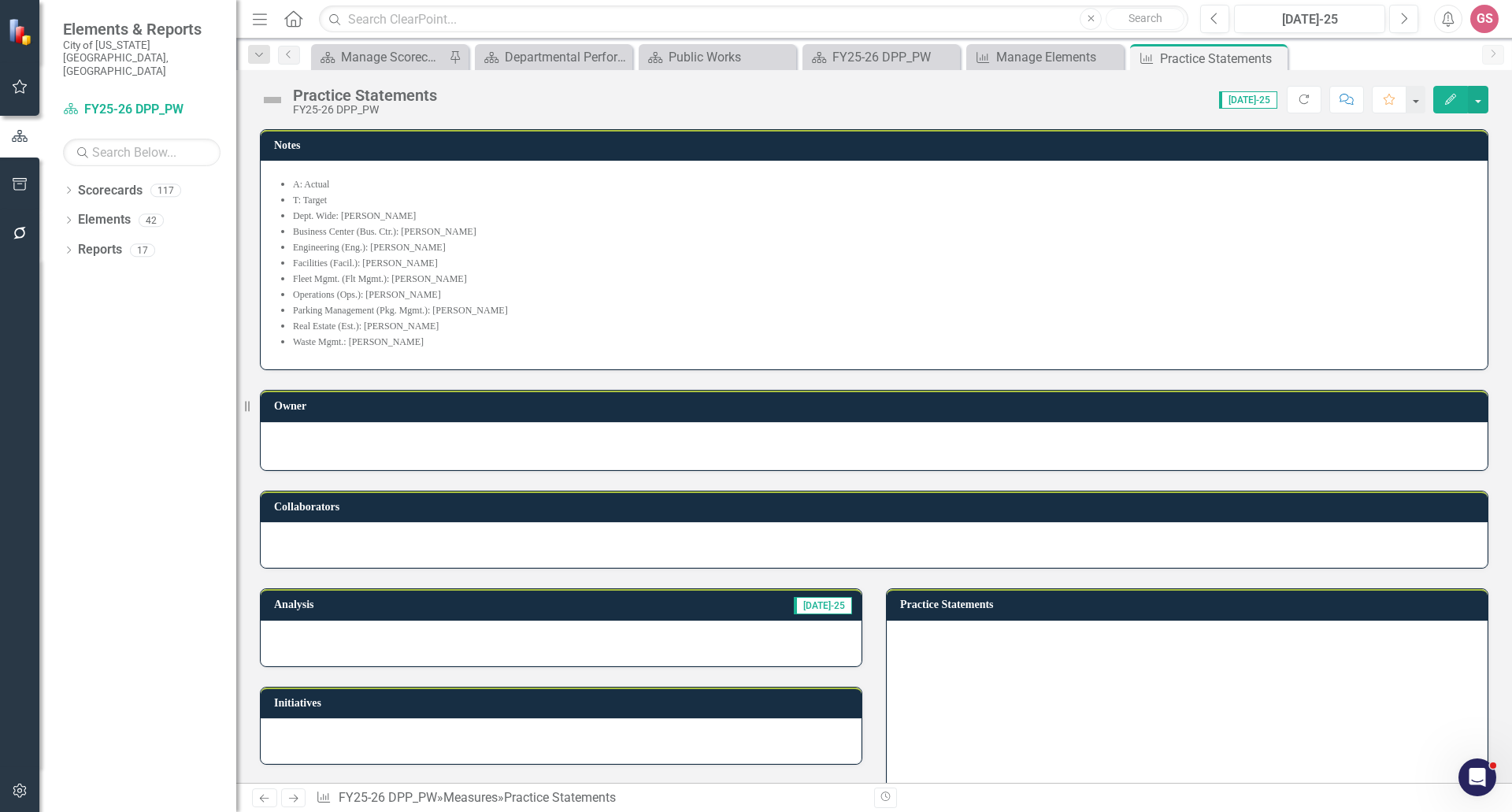
click at [412, 455] on div at bounding box center [874, 446] width 1227 height 48
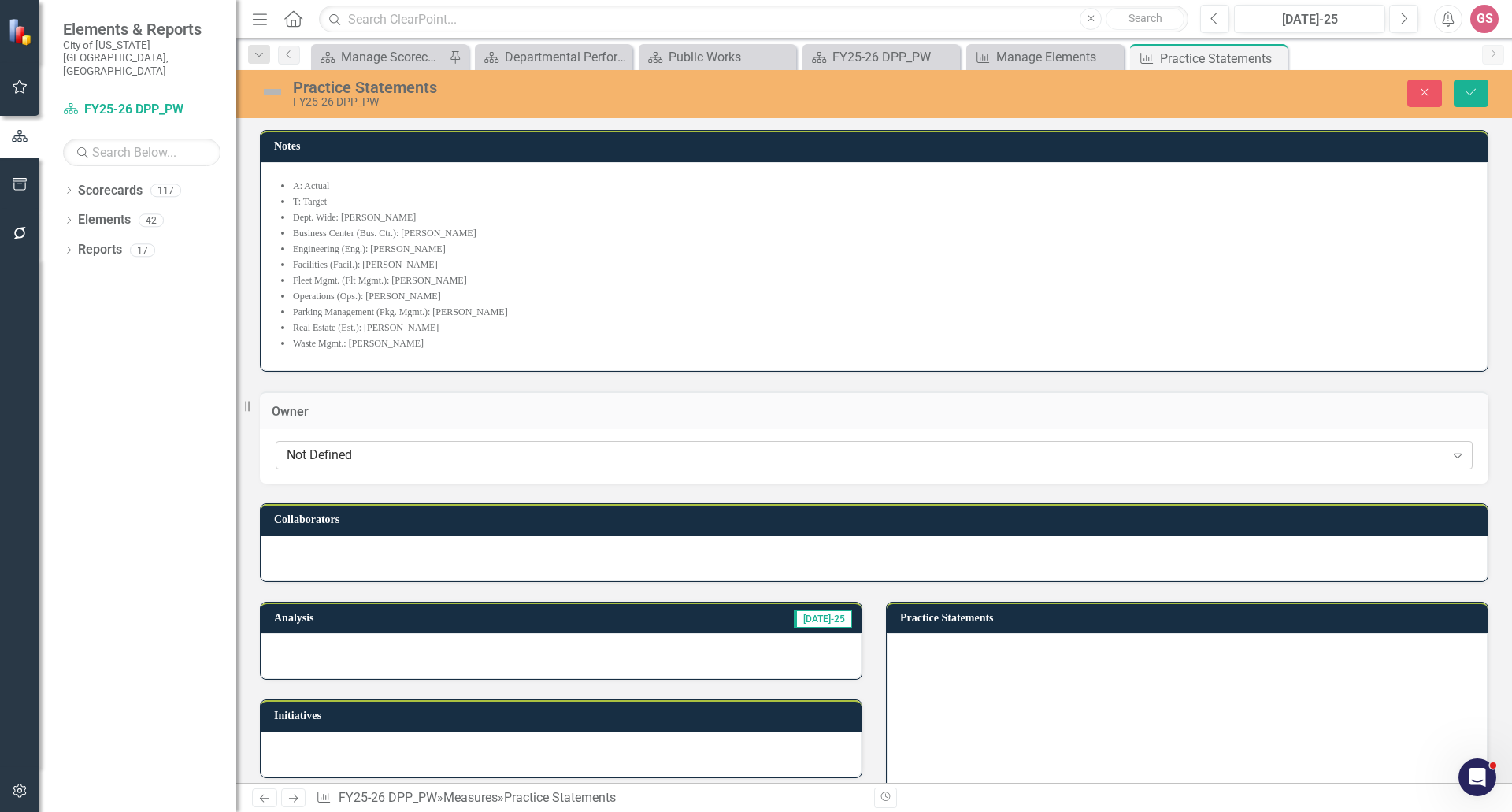
click at [395, 464] on div "Not Defined" at bounding box center [866, 456] width 1159 height 18
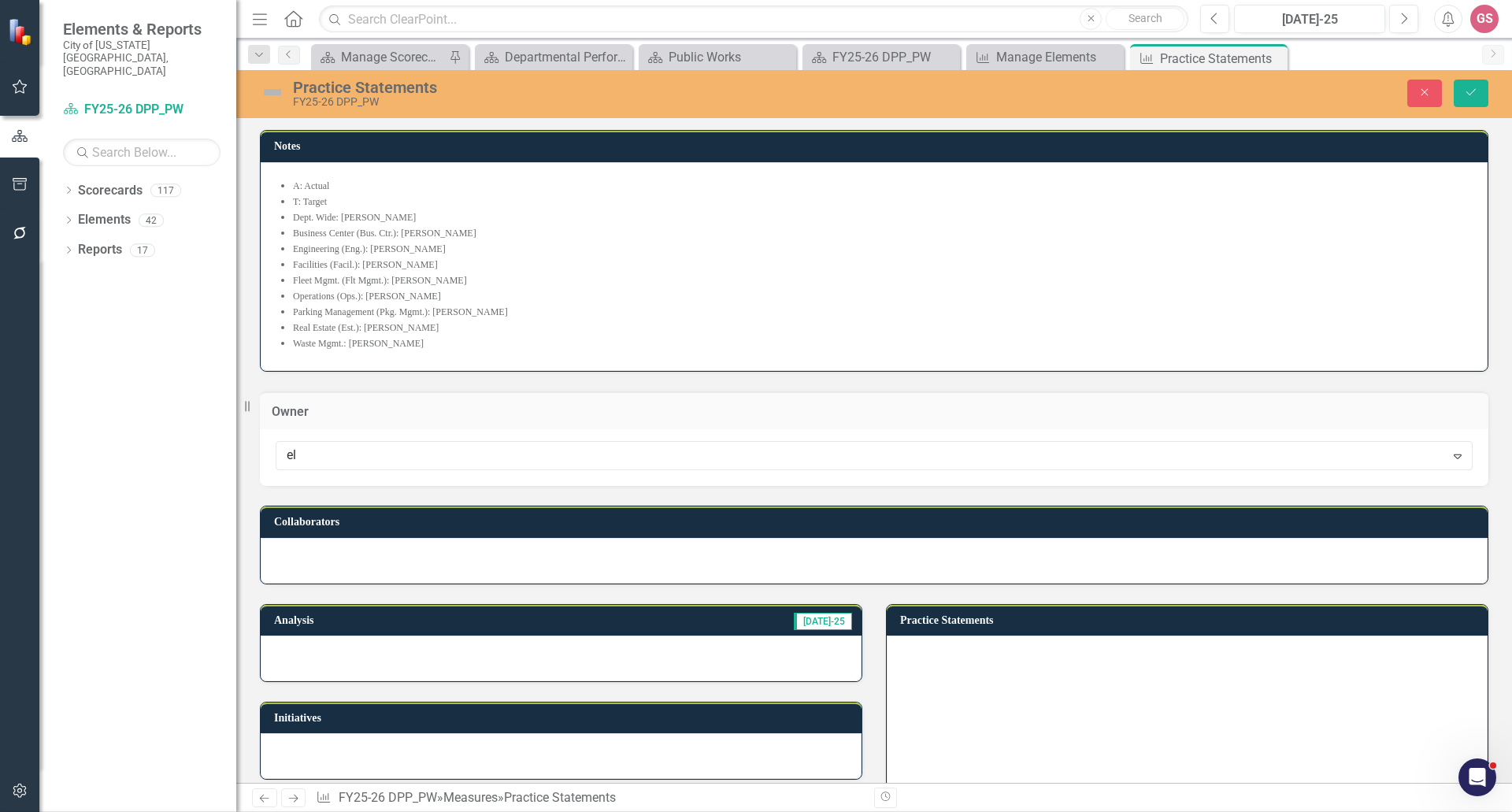
type input "eli"
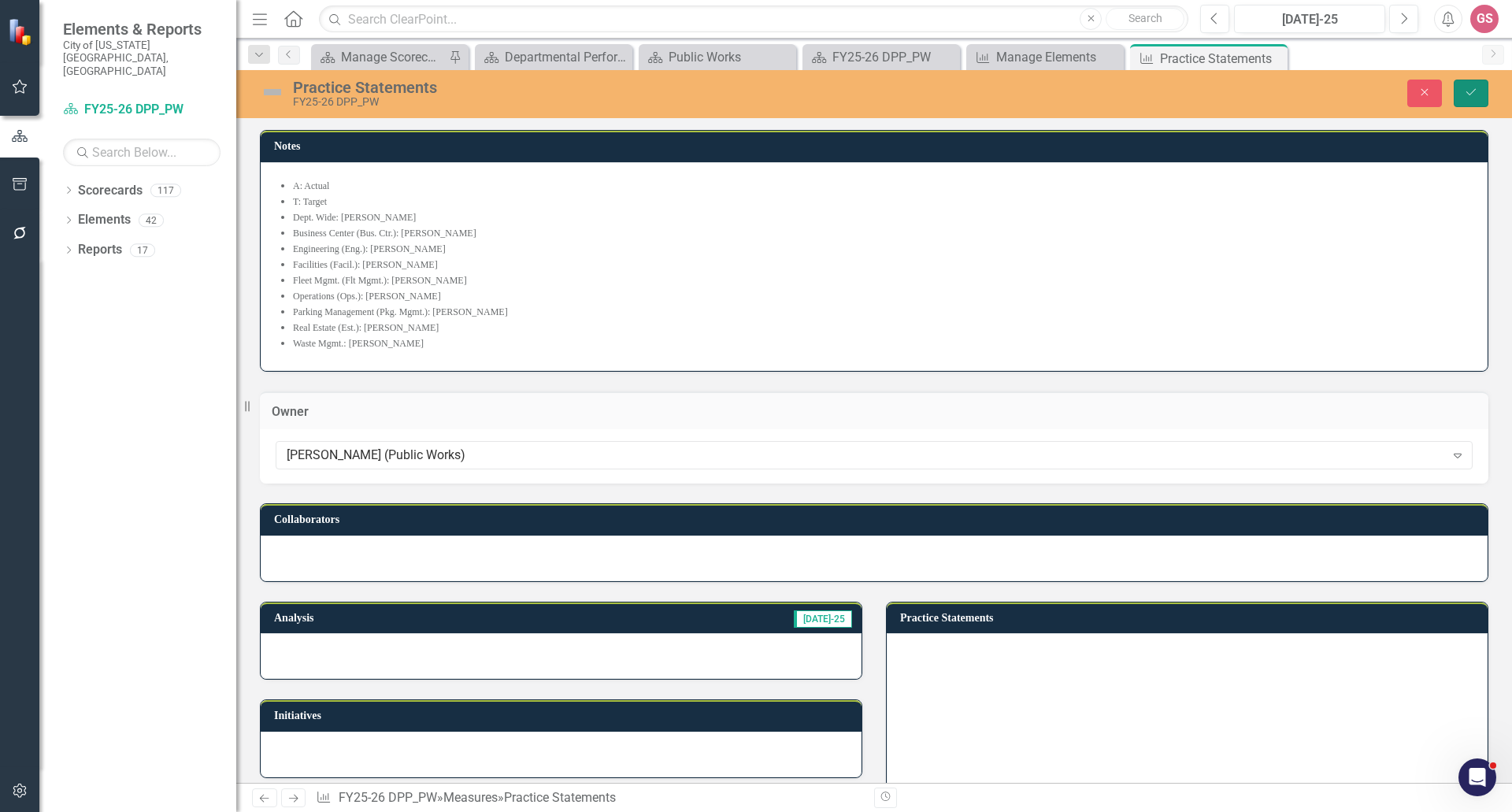
click at [1467, 90] on icon "Save" at bounding box center [1471, 92] width 14 height 11
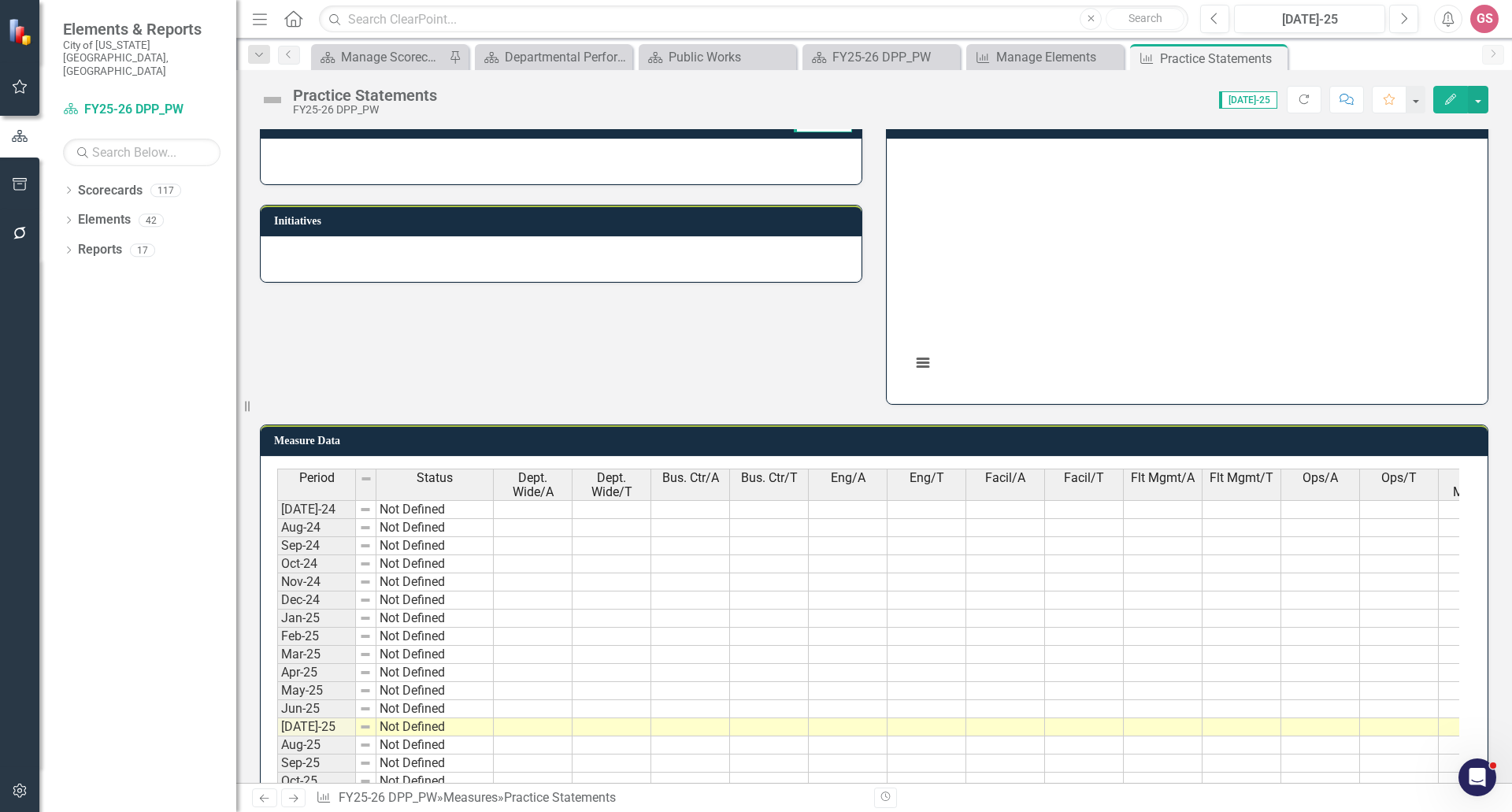
scroll to position [690, 0]
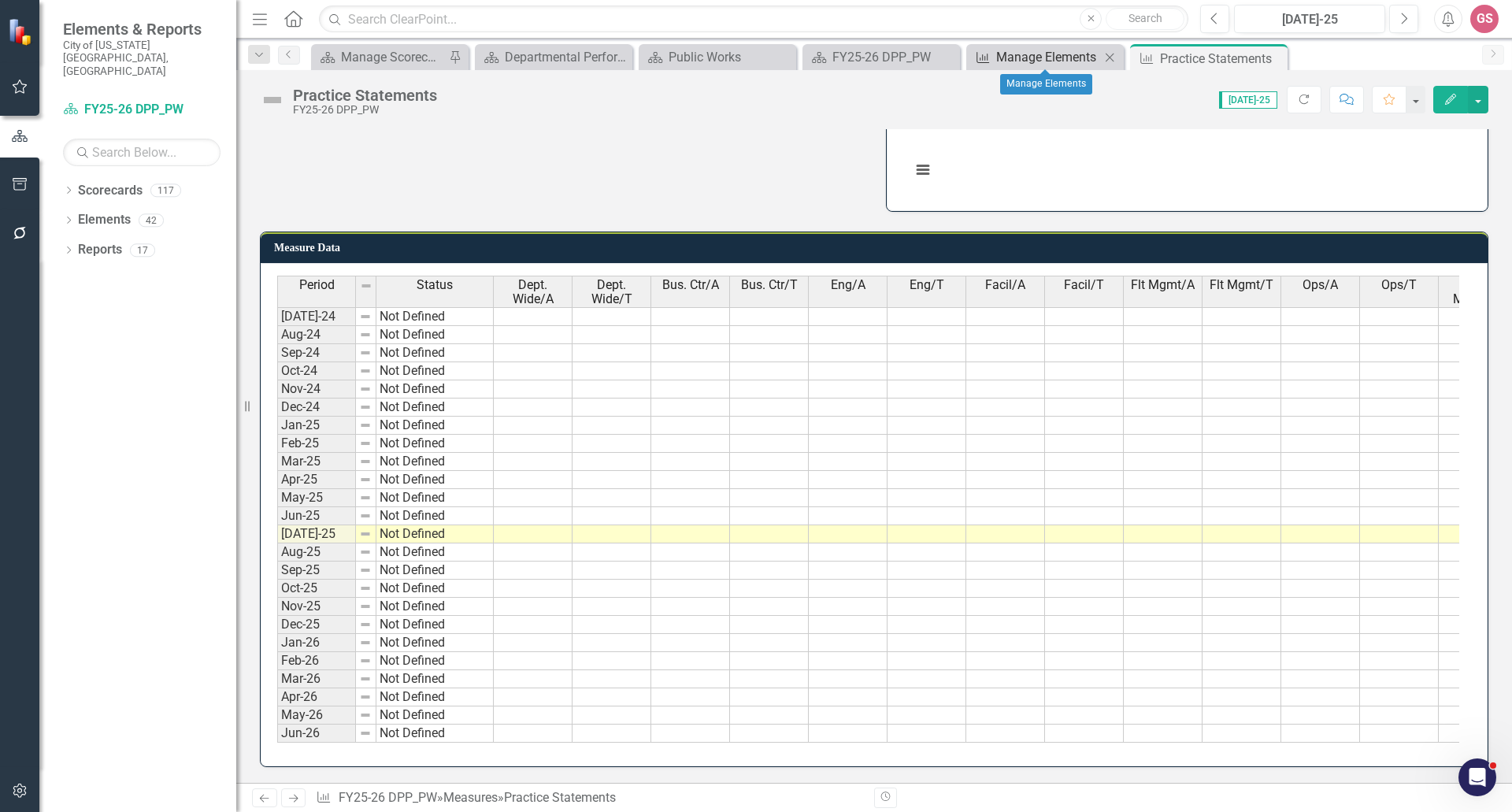
click at [1036, 47] on div "Manage Elements" at bounding box center [1048, 57] width 104 height 20
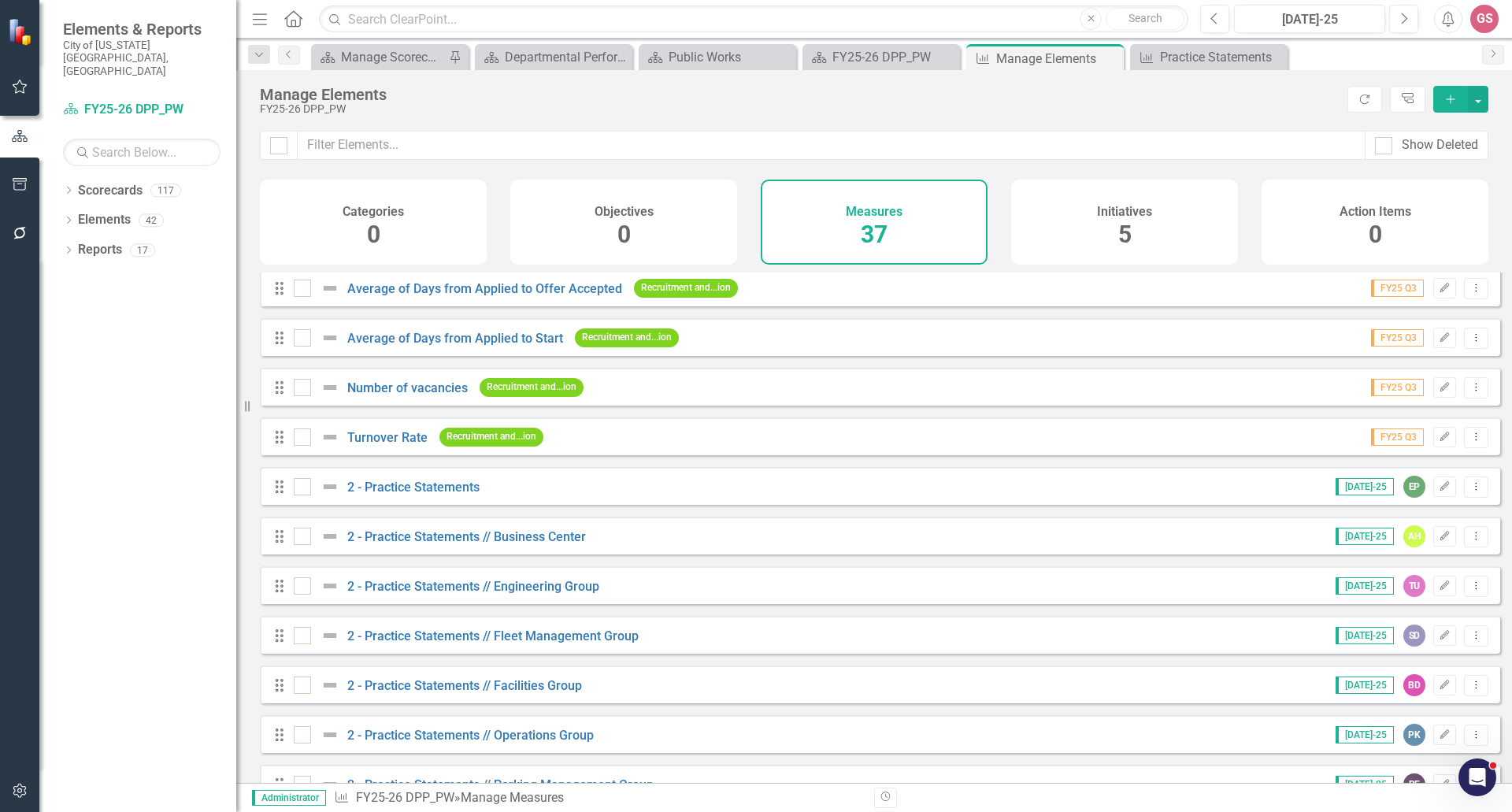
scroll to position [157, 0]
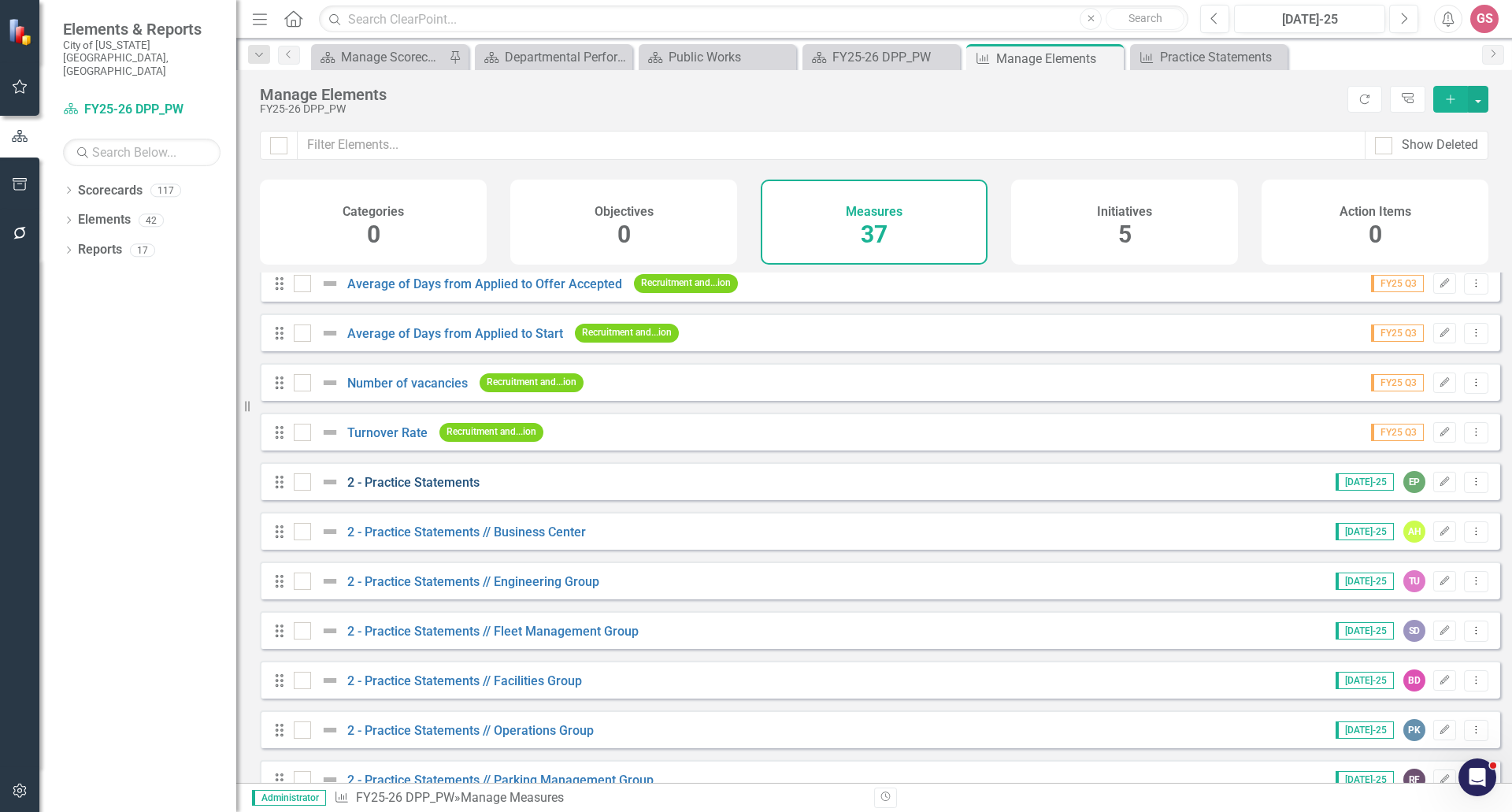
click at [416, 490] on link "2 - Practice Statements" at bounding box center [413, 482] width 132 height 15
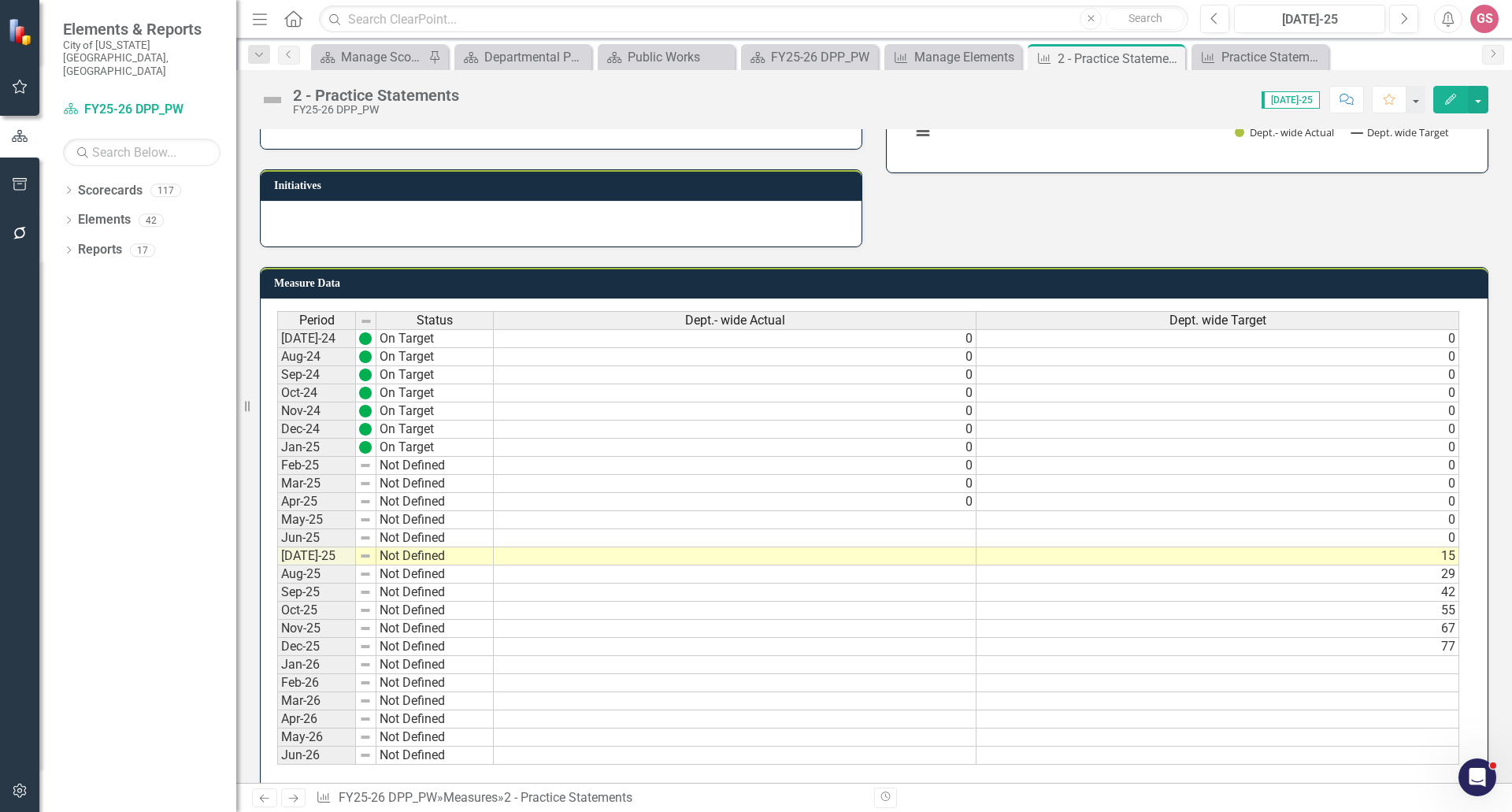
scroll to position [380, 0]
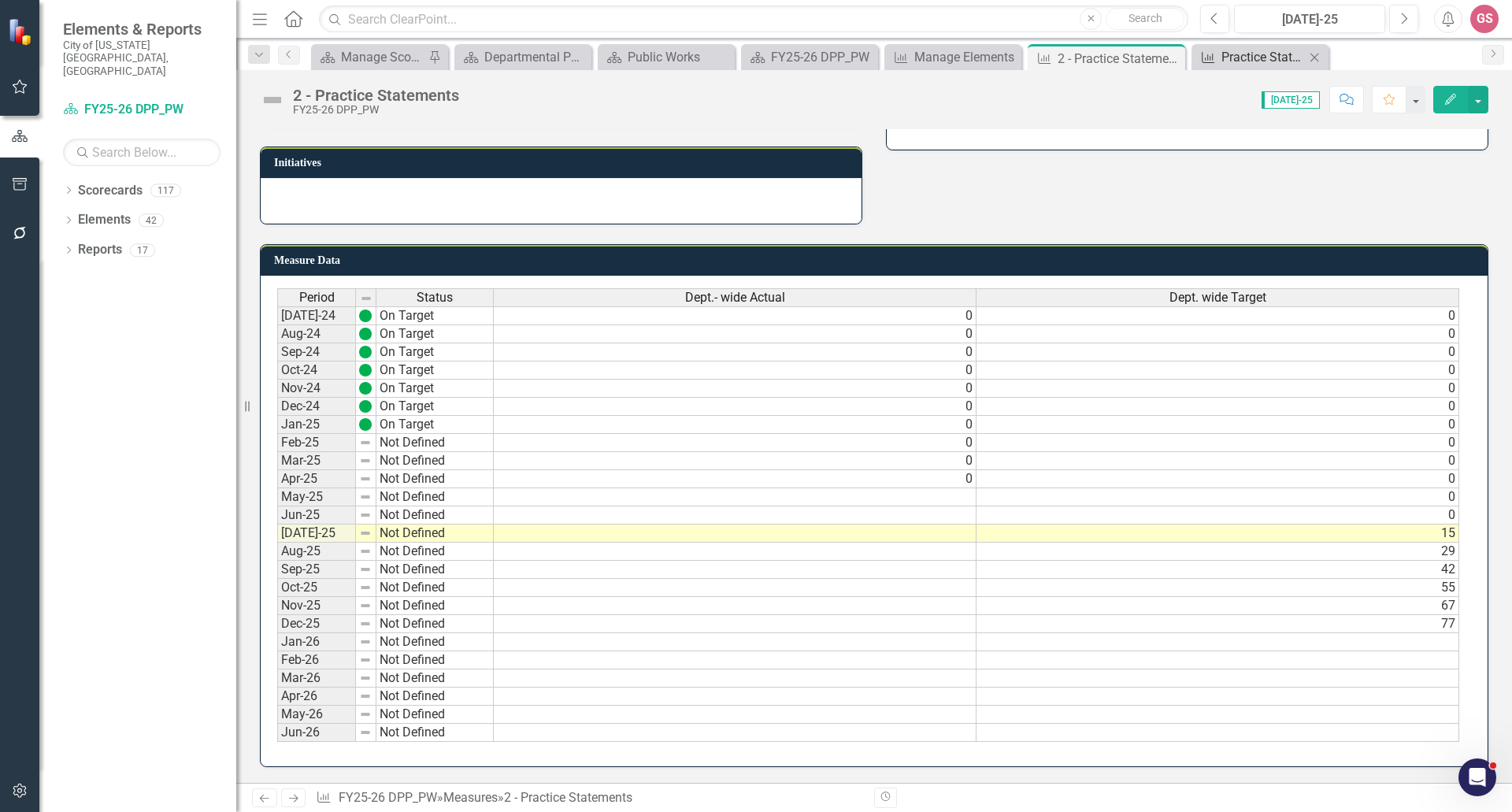
click at [1262, 53] on div "Practice Statements" at bounding box center [1263, 57] width 83 height 20
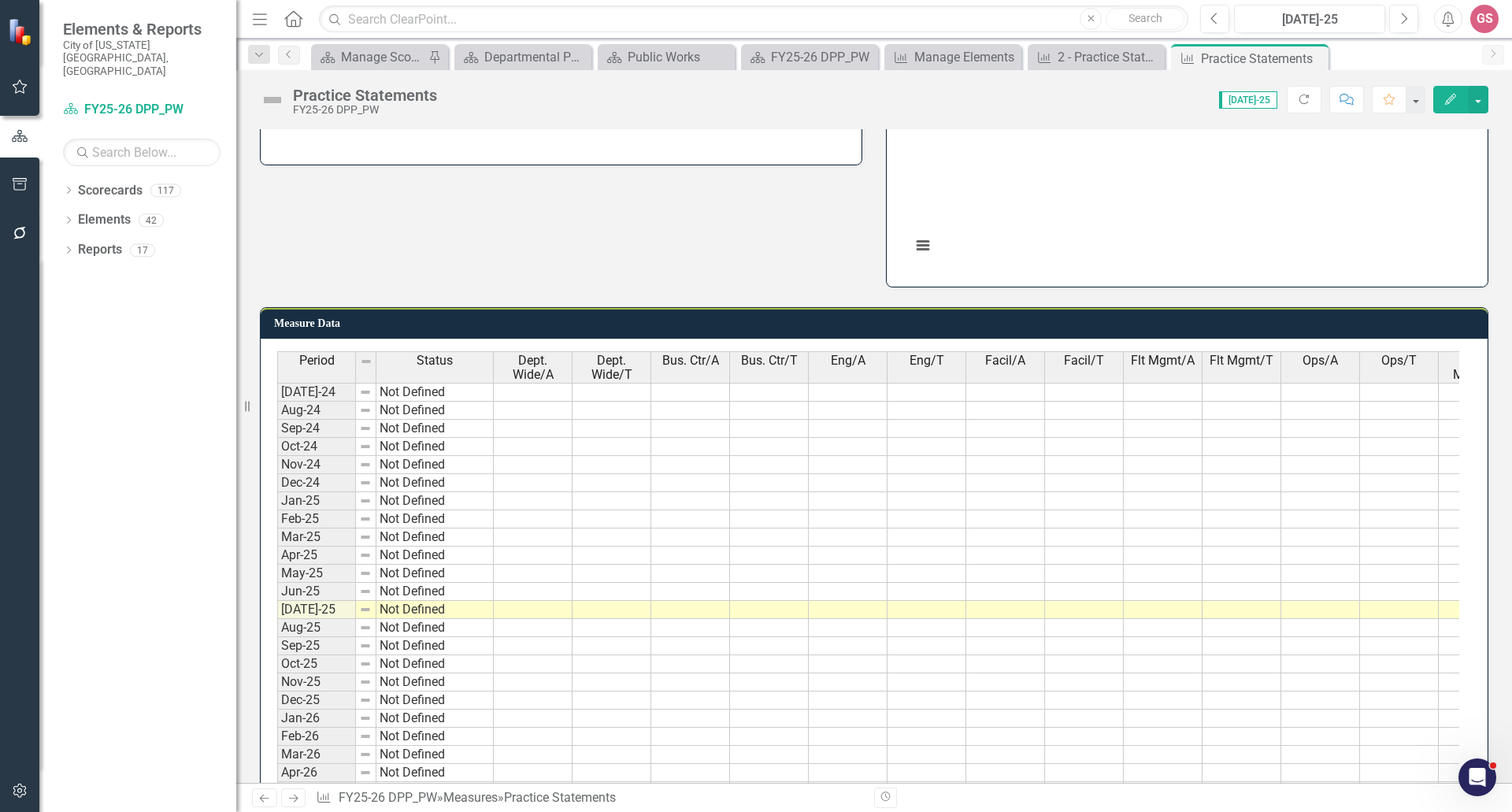
scroll to position [630, 0]
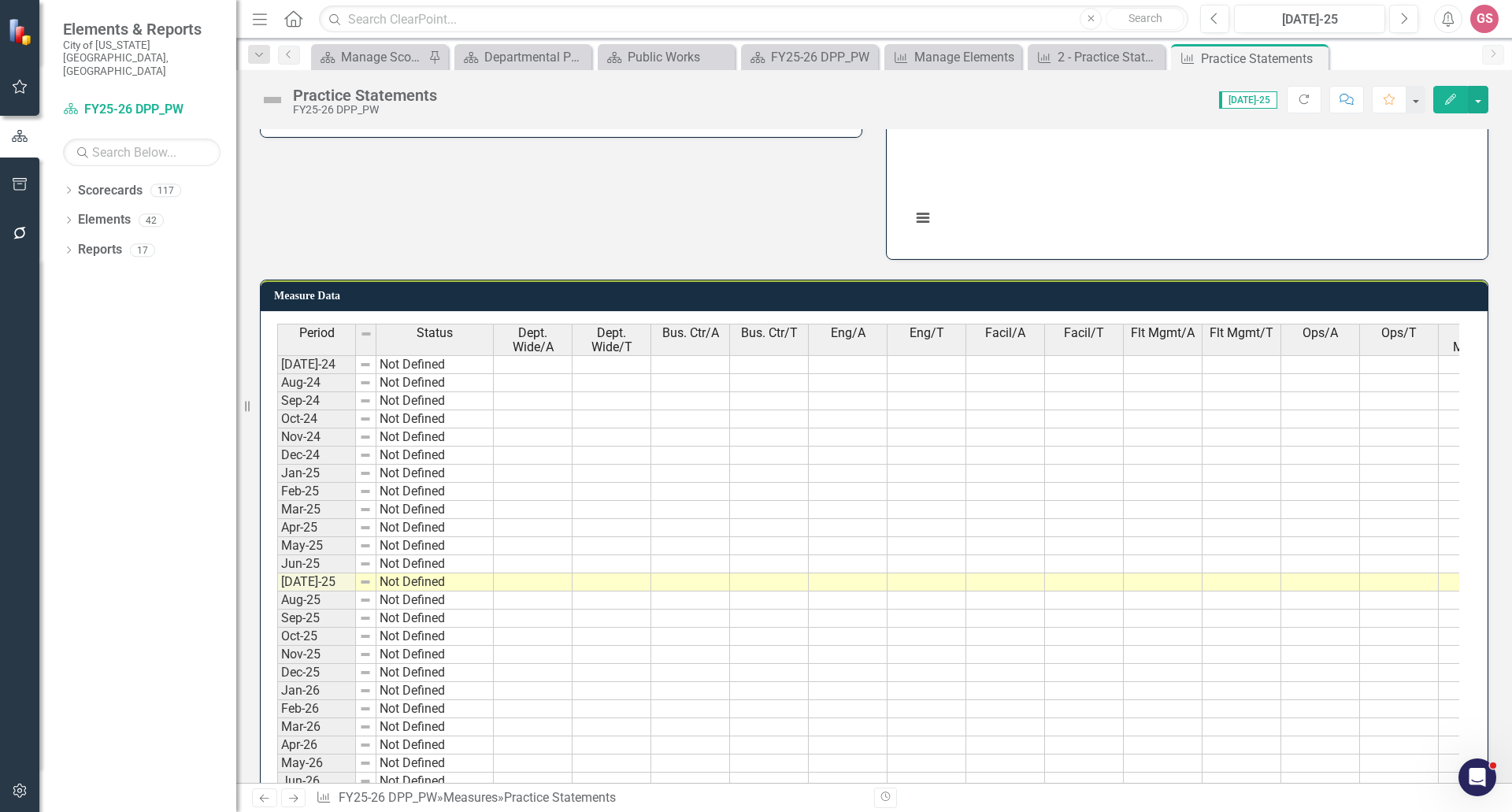
click at [605, 587] on td at bounding box center [612, 582] width 79 height 18
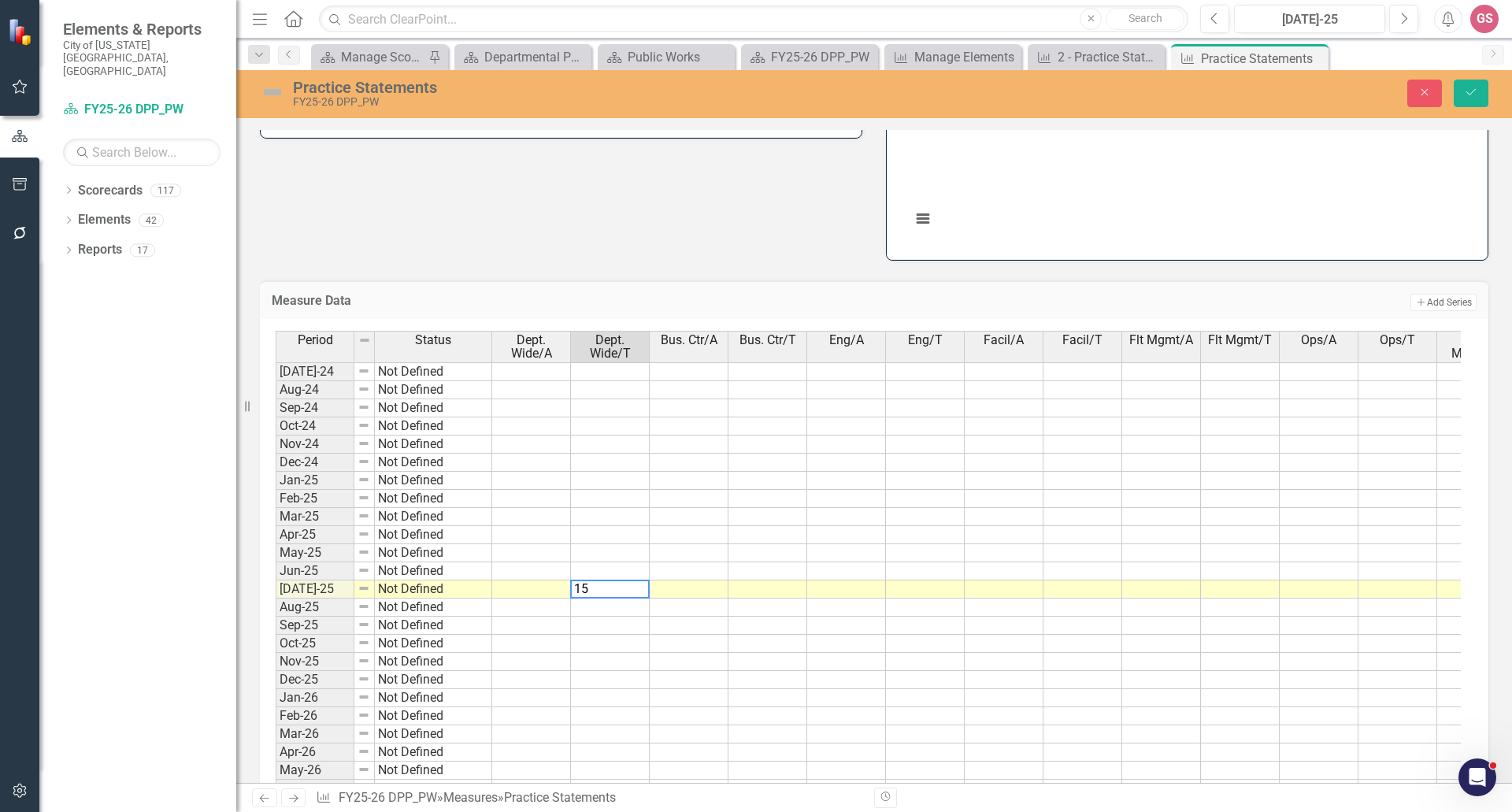
type textarea "15"
click at [594, 609] on td at bounding box center [610, 607] width 79 height 18
type textarea "29"
click at [608, 627] on td at bounding box center [610, 625] width 79 height 18
type textarea "42"
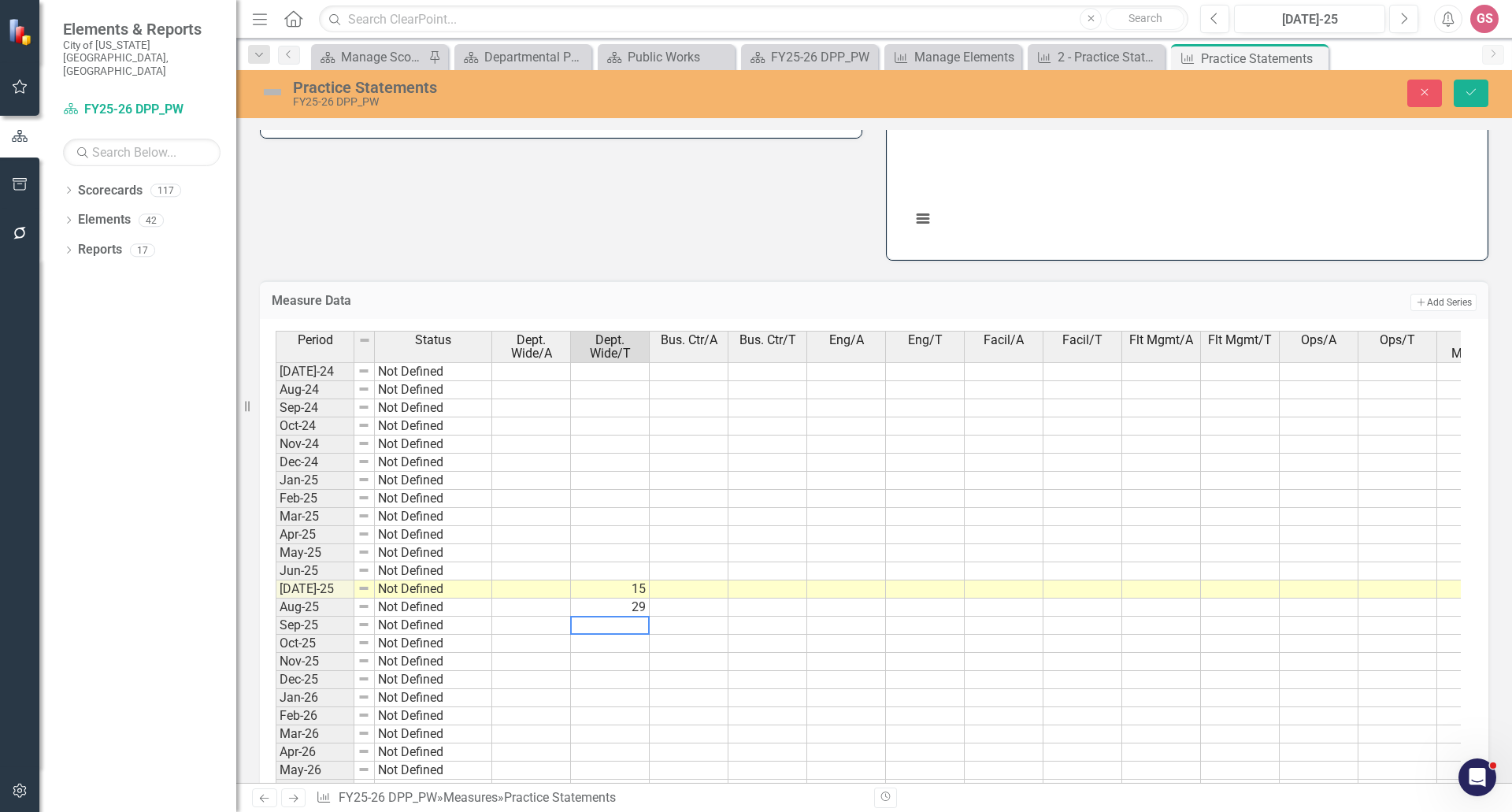
click at [605, 640] on td at bounding box center [610, 643] width 79 height 18
type textarea "55"
click at [613, 661] on td at bounding box center [610, 662] width 79 height 18
type textarea "67"
click at [624, 675] on td at bounding box center [610, 679] width 79 height 18
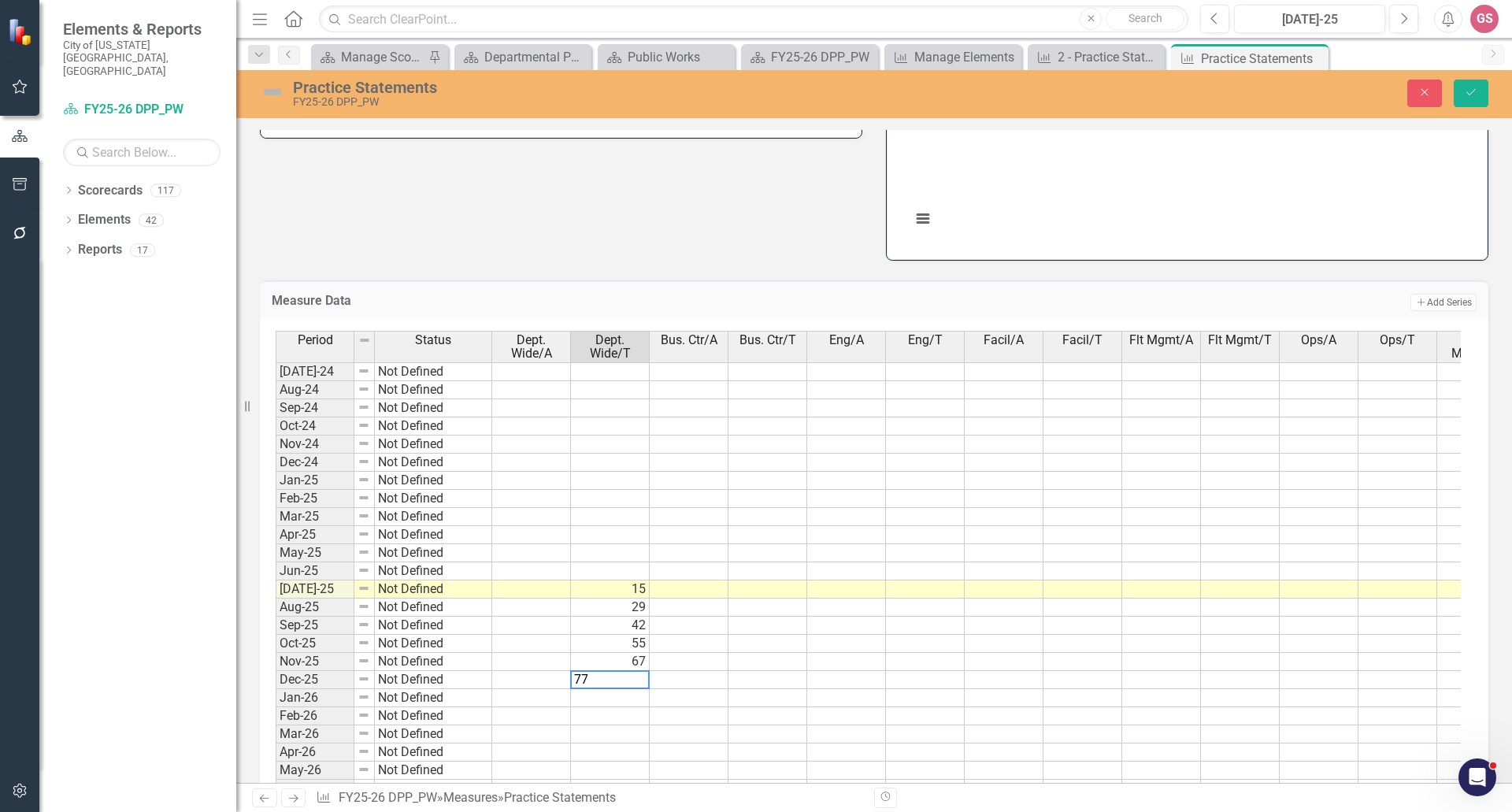
type textarea "77"
click at [634, 699] on td at bounding box center [610, 698] width 79 height 18
click at [1469, 87] on icon "Save" at bounding box center [1471, 92] width 14 height 11
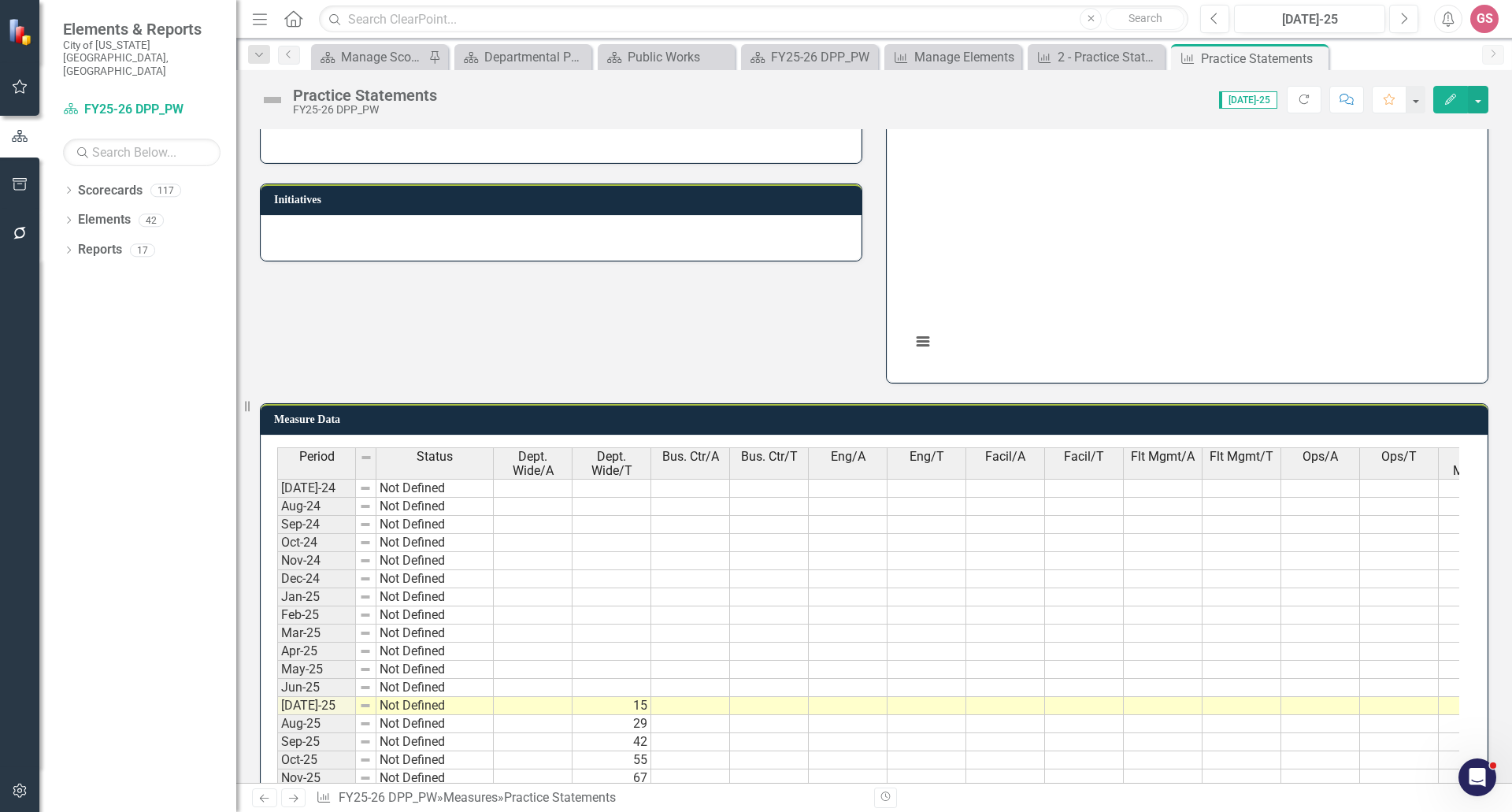
scroll to position [690, 0]
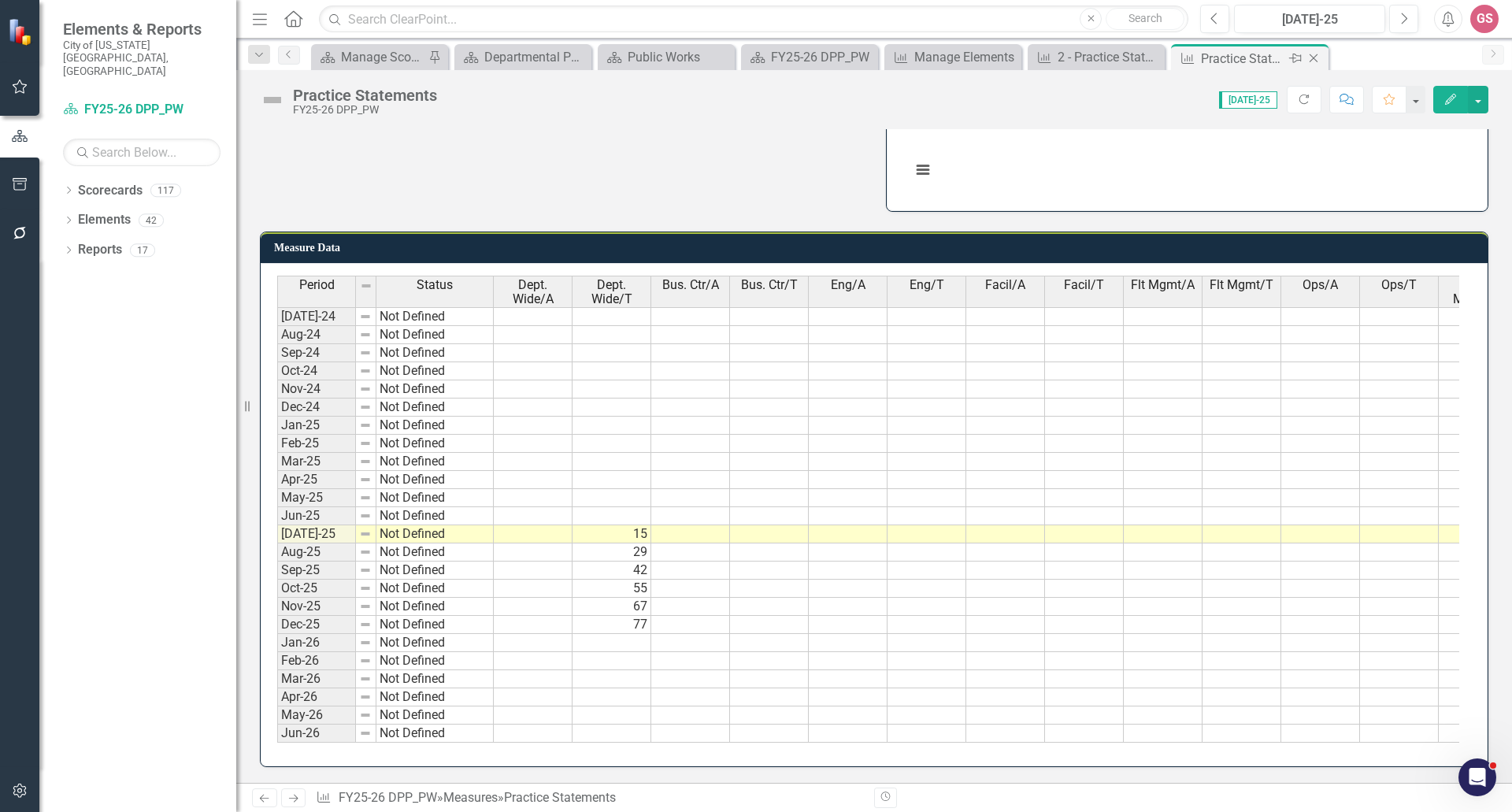
click at [1223, 54] on div "Practice Statements" at bounding box center [1243, 58] width 84 height 20
click at [1473, 101] on button "button" at bounding box center [1478, 99] width 21 height 27
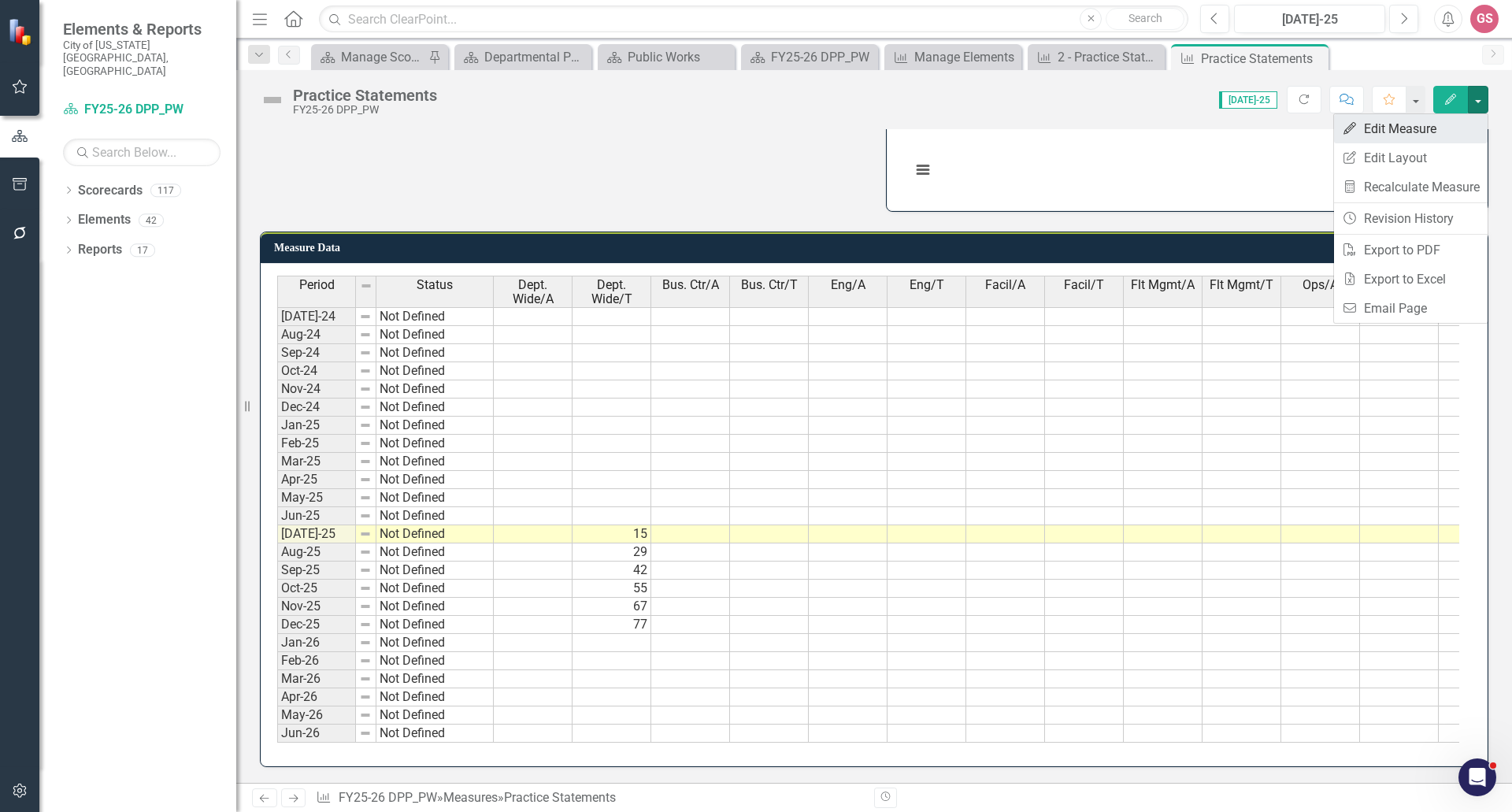
click at [1447, 129] on link "Edit Edit Measure" at bounding box center [1411, 129] width 154 height 29
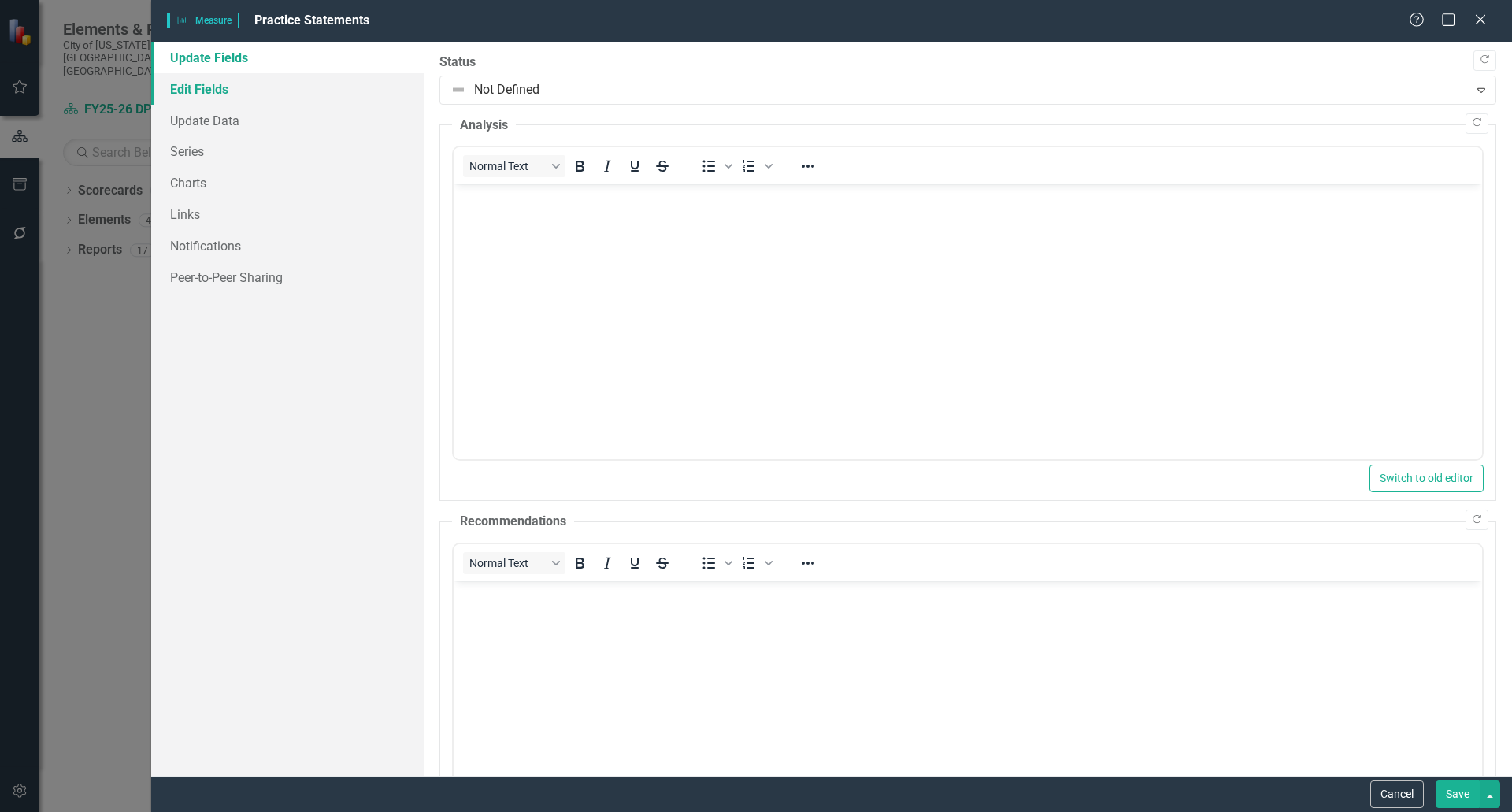
scroll to position [0, 0]
click at [227, 81] on link "Edit Fields" at bounding box center [287, 89] width 273 height 31
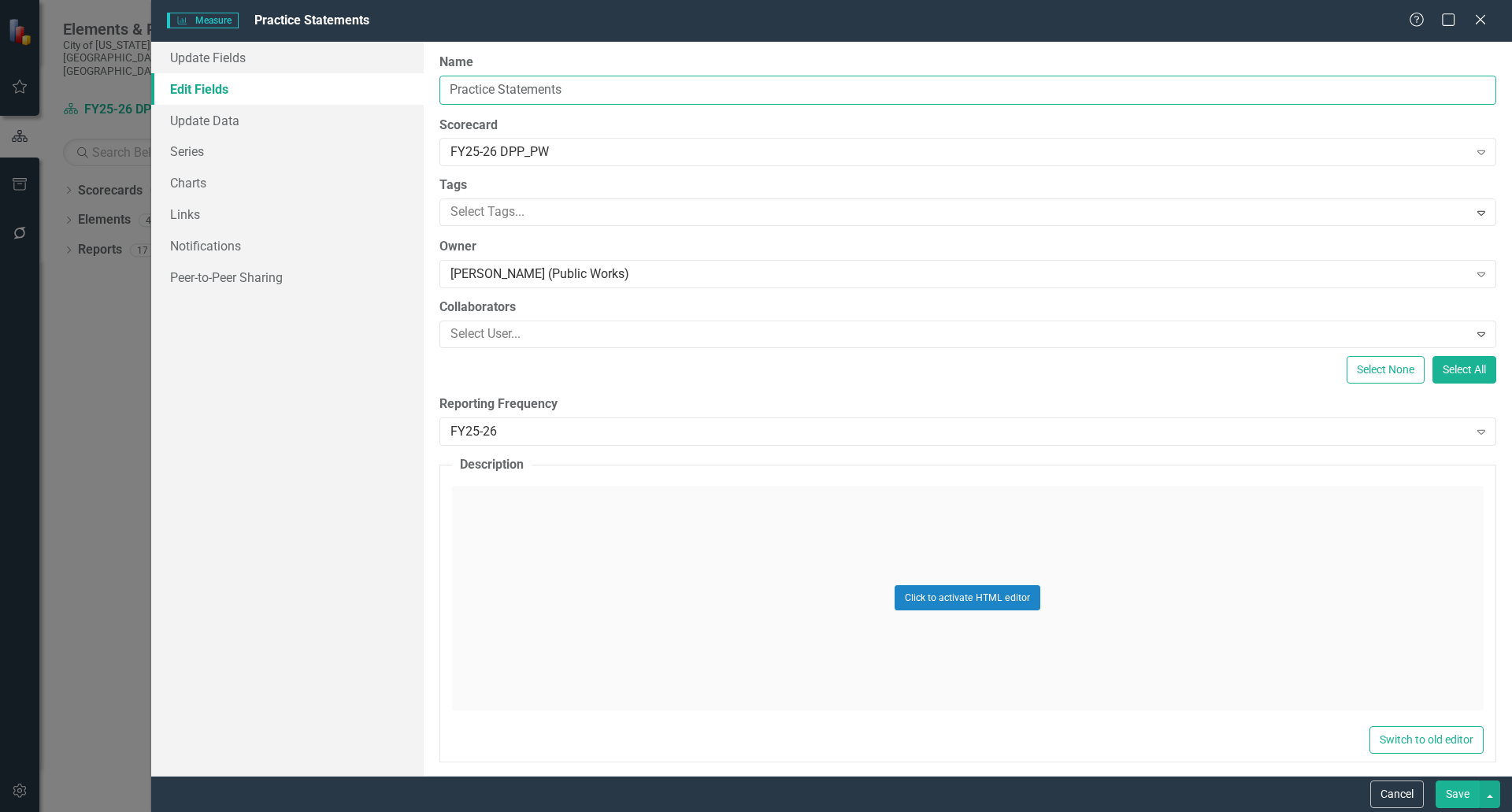
click at [449, 88] on input "Practice Statements" at bounding box center [968, 90] width 1057 height 29
type input "2 - Practice Statements"
click at [1447, 786] on button "Save" at bounding box center [1458, 794] width 44 height 27
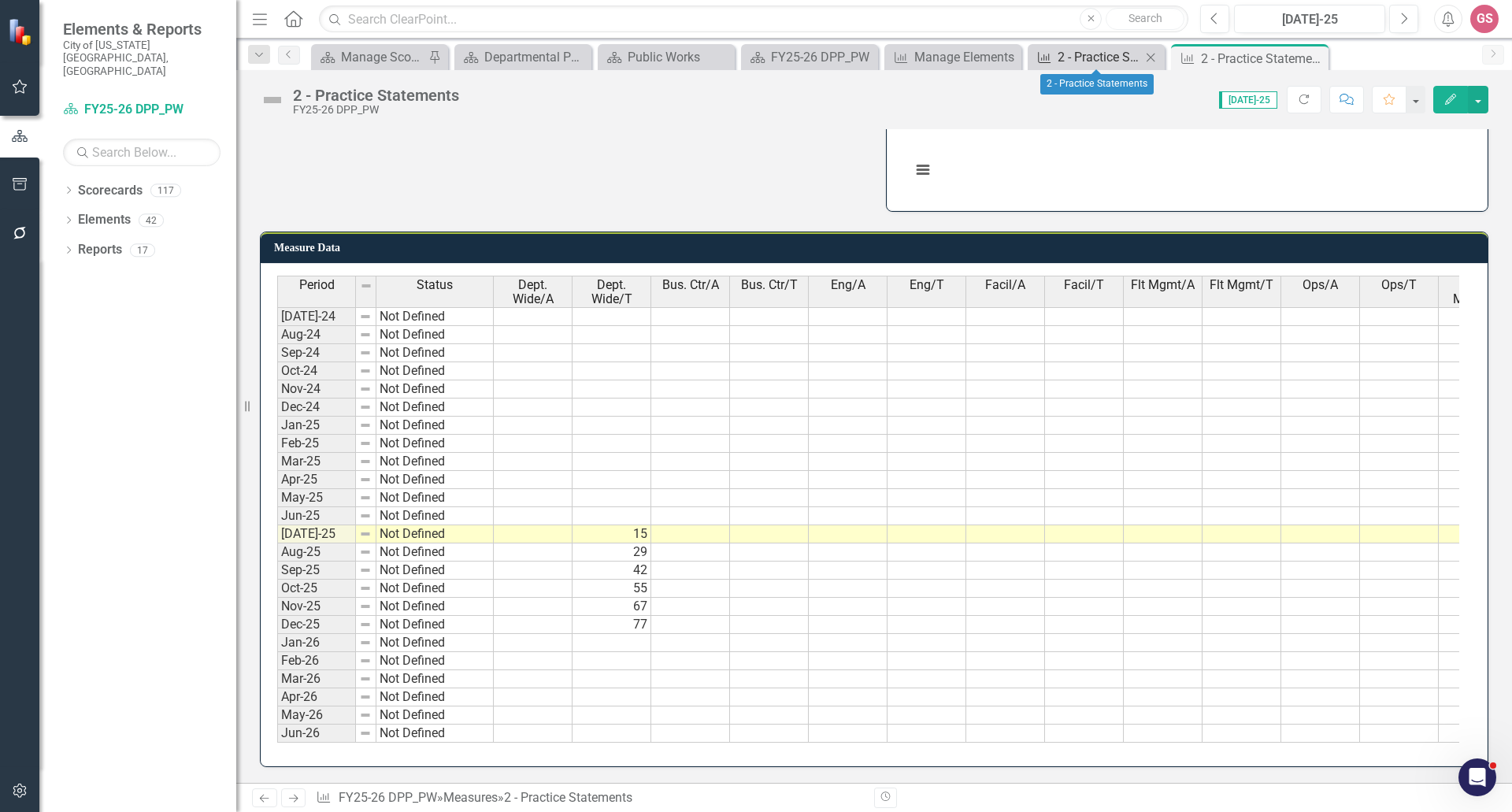
click at [1097, 58] on div "2 - Practice Statements" at bounding box center [1099, 57] width 83 height 20
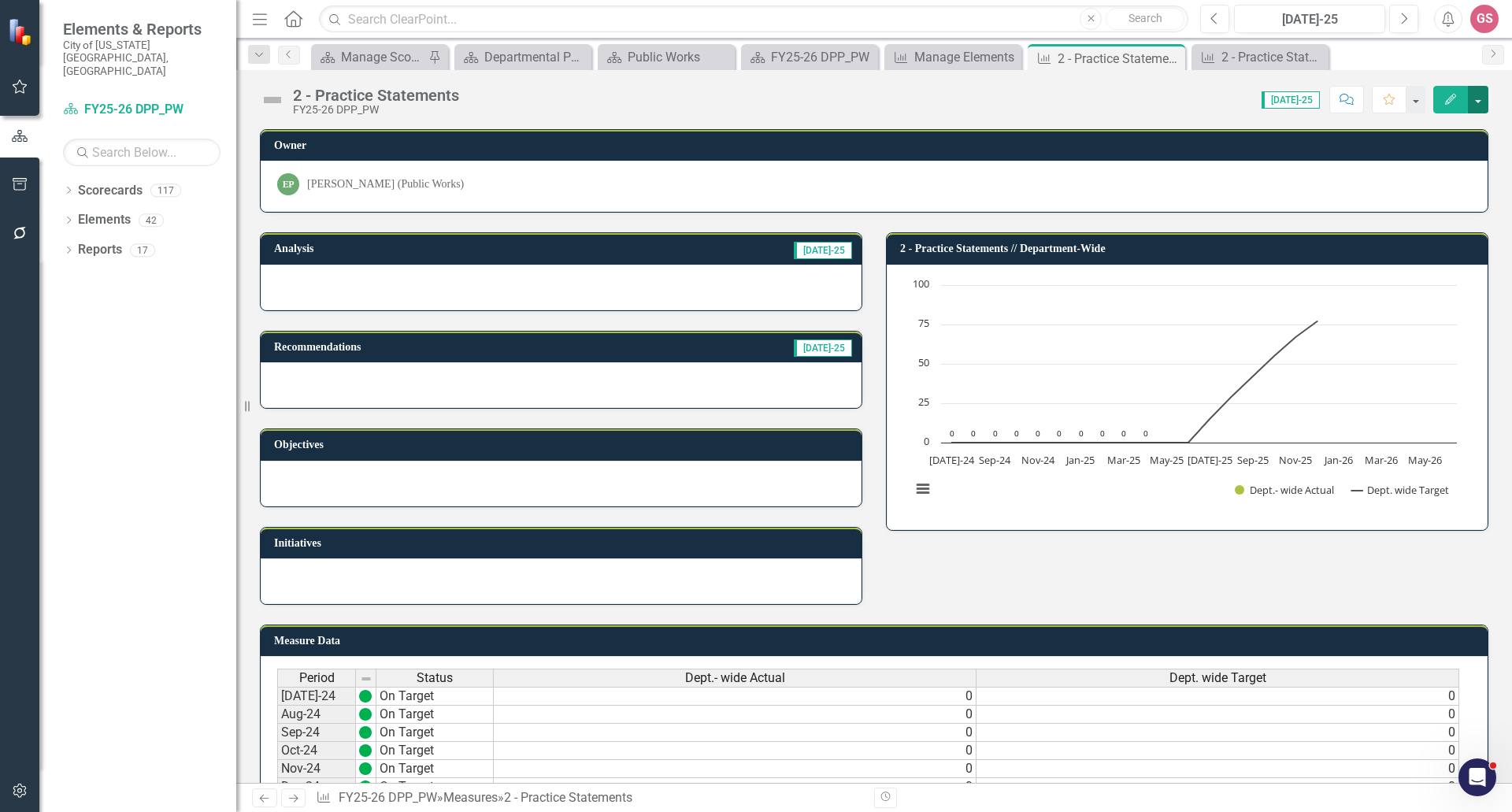
click at [1477, 98] on button "button" at bounding box center [1478, 99] width 21 height 27
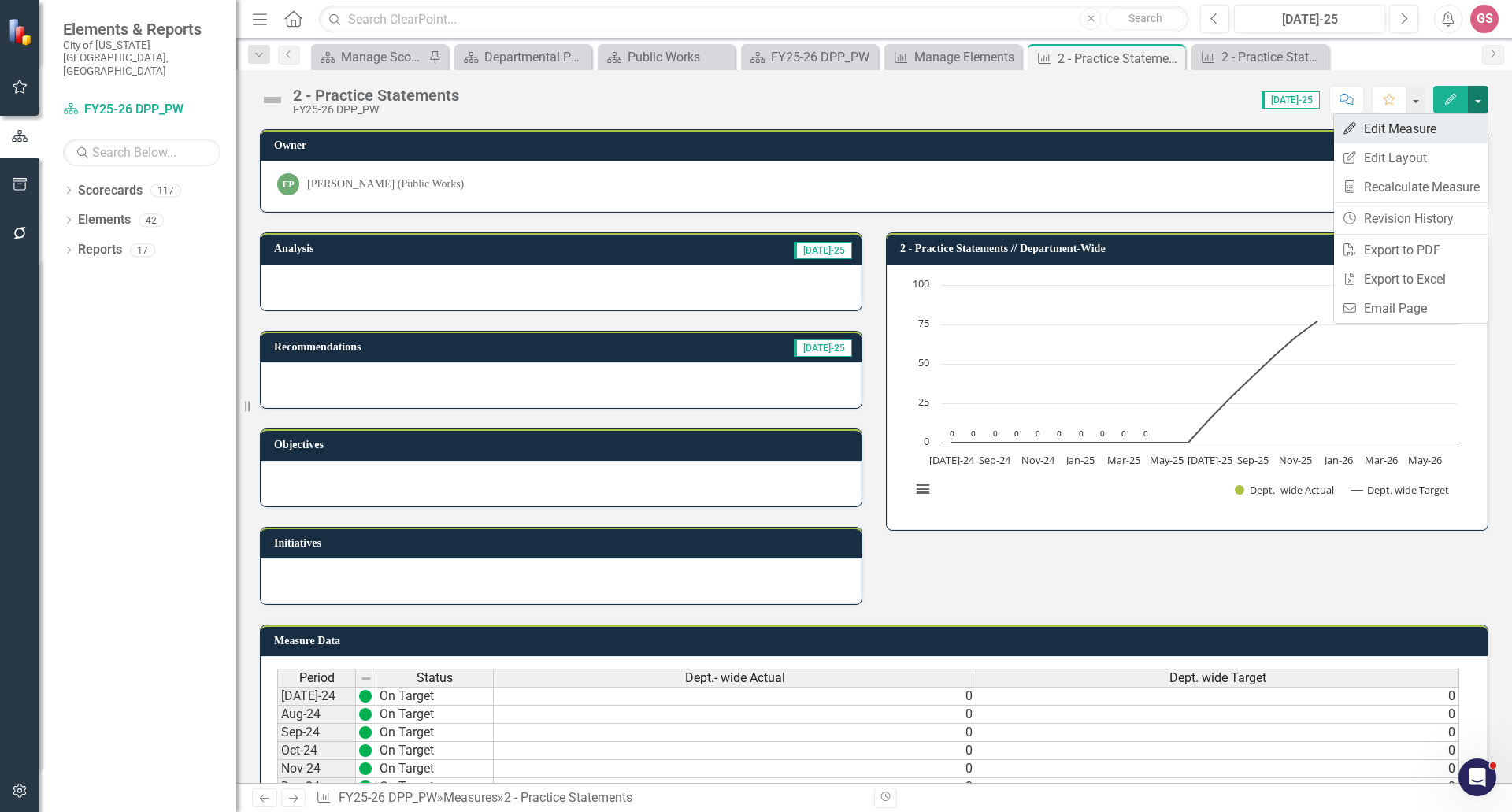
click at [1406, 125] on link "Edit Edit Measure" at bounding box center [1411, 129] width 154 height 29
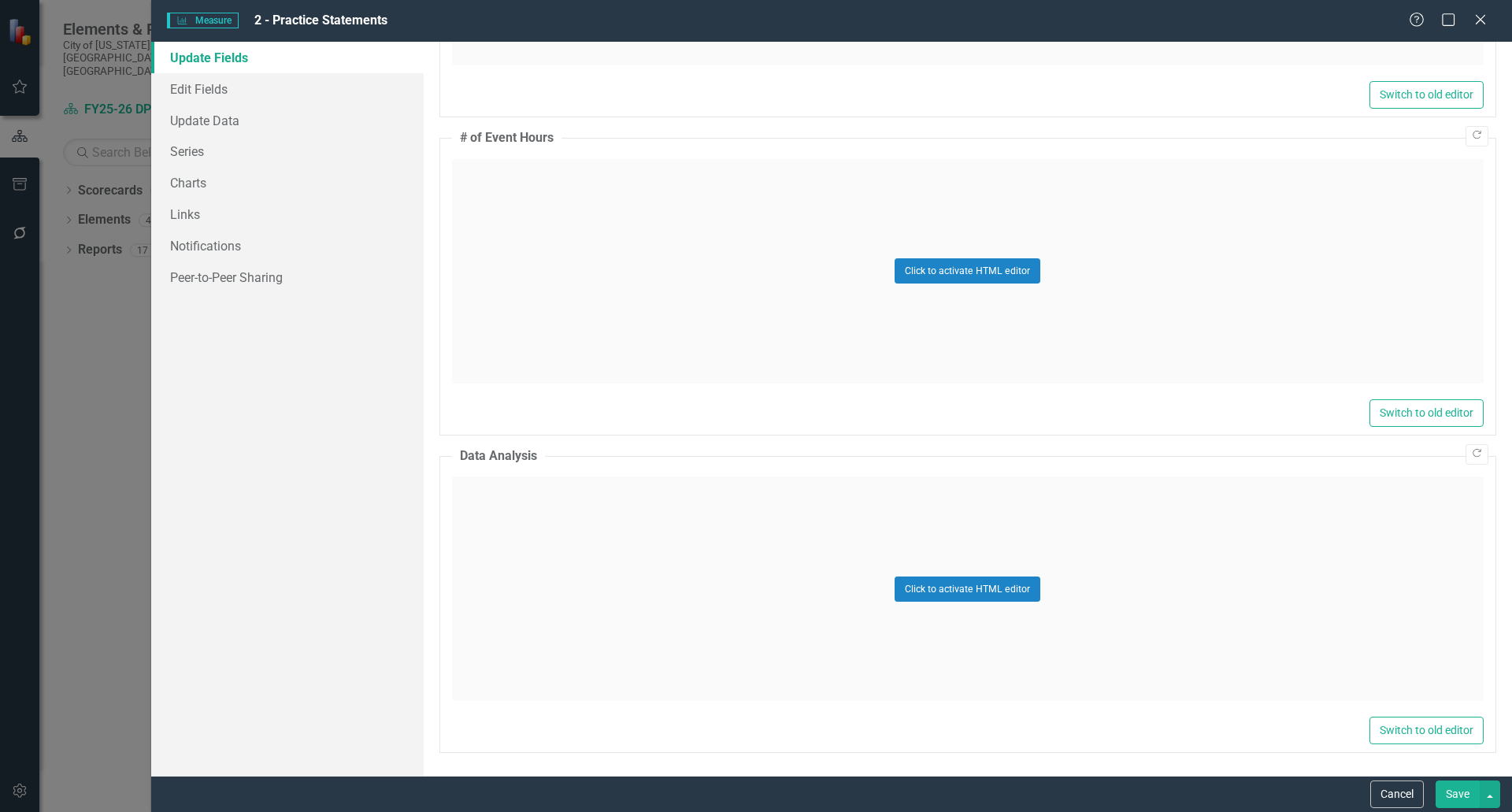
scroll to position [1735, 0]
click at [197, 90] on link "Edit Fields" at bounding box center [287, 89] width 273 height 31
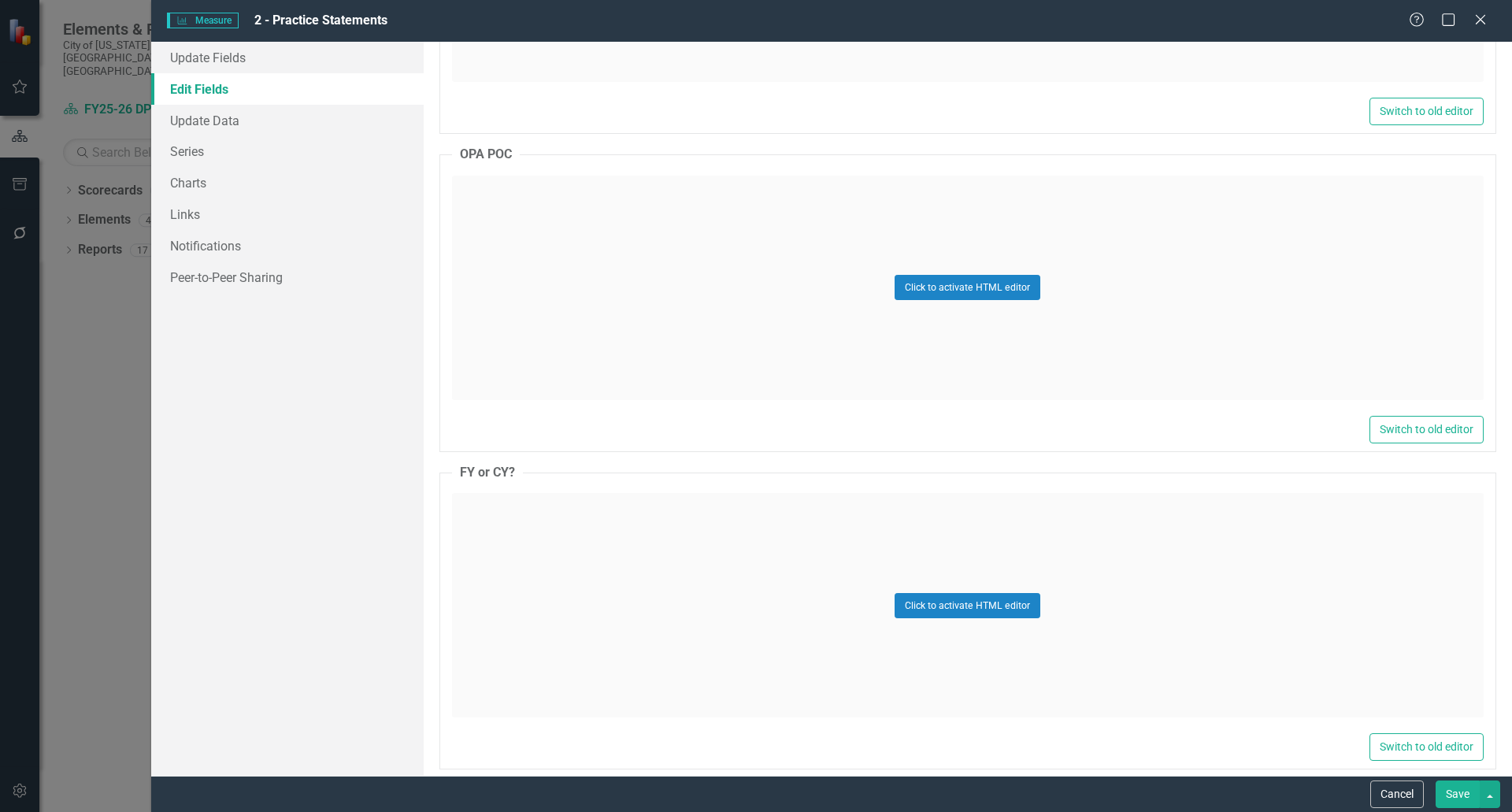
scroll to position [4681, 0]
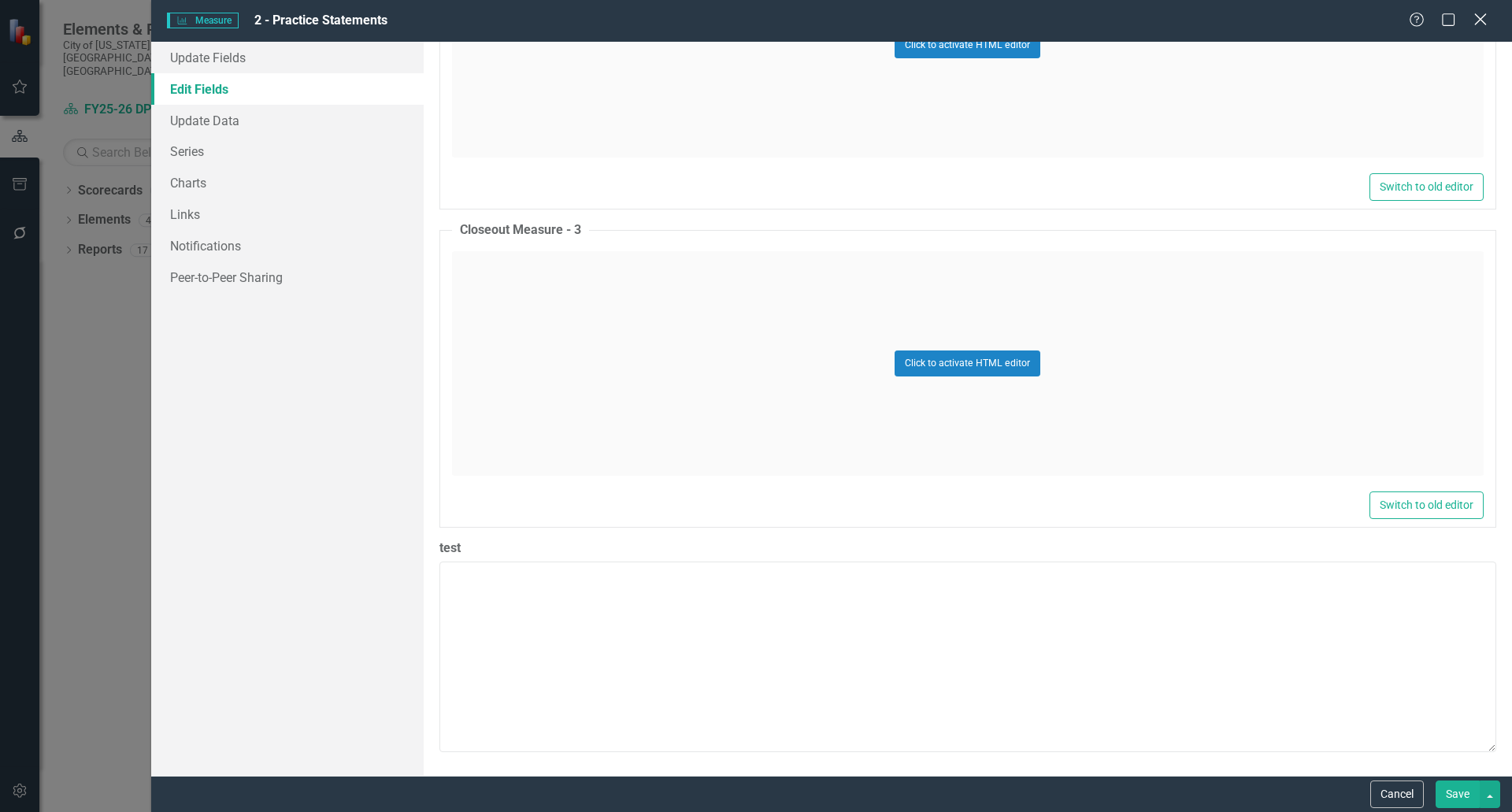
click at [1476, 20] on icon "Close" at bounding box center [1480, 19] width 20 height 15
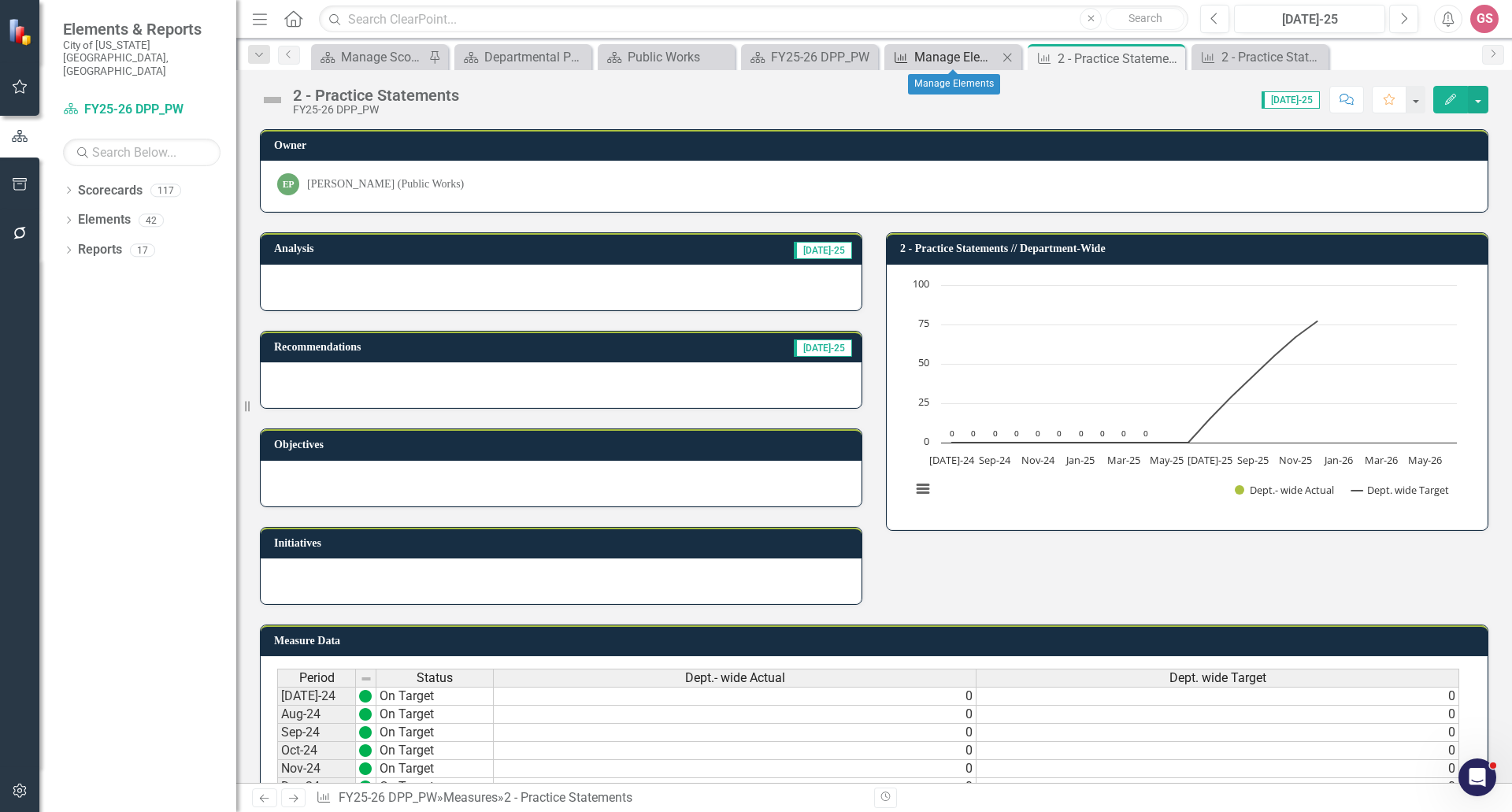
click at [916, 58] on div "Manage Elements" at bounding box center [956, 57] width 83 height 20
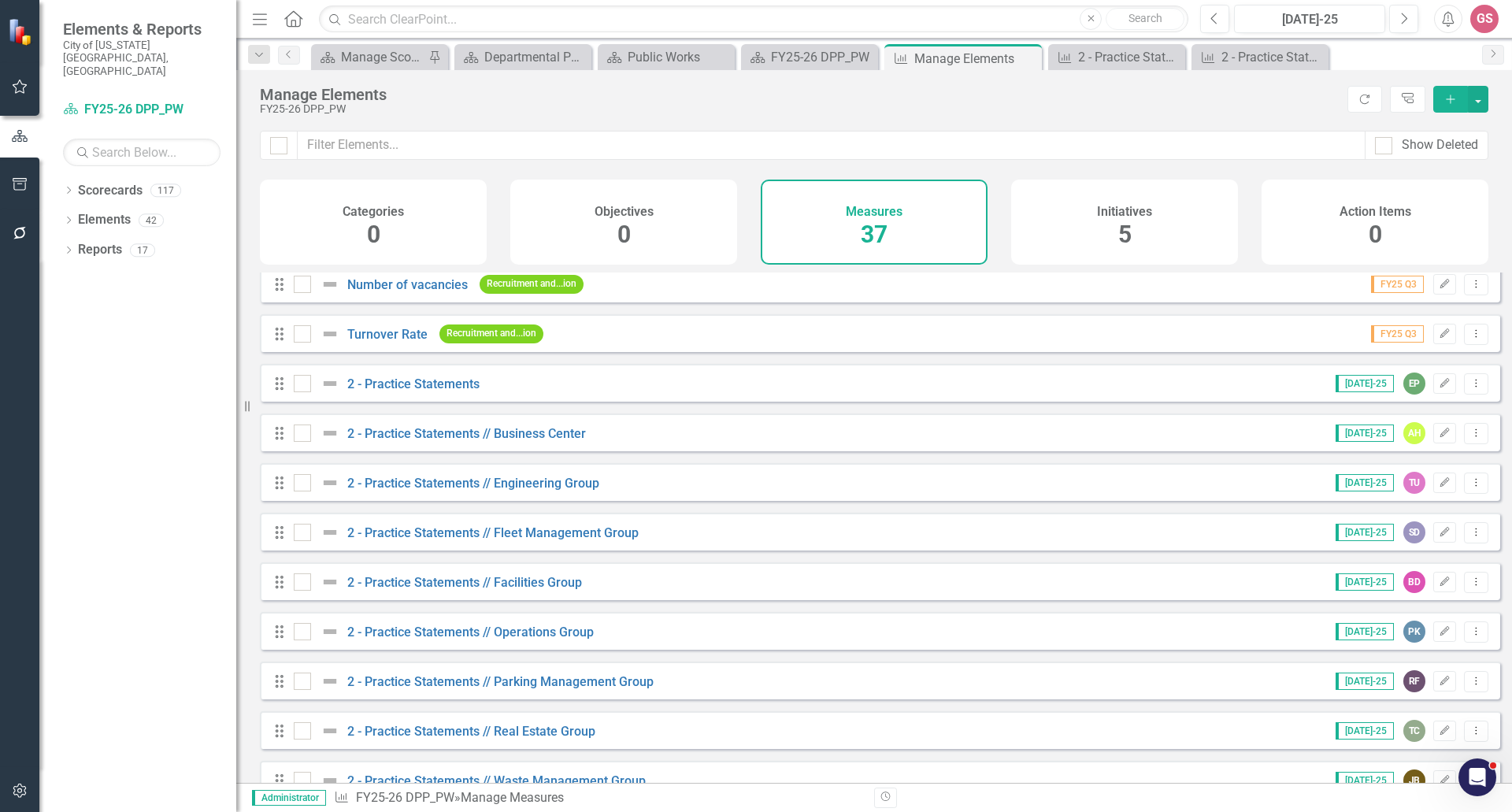
scroll to position [235, 0]
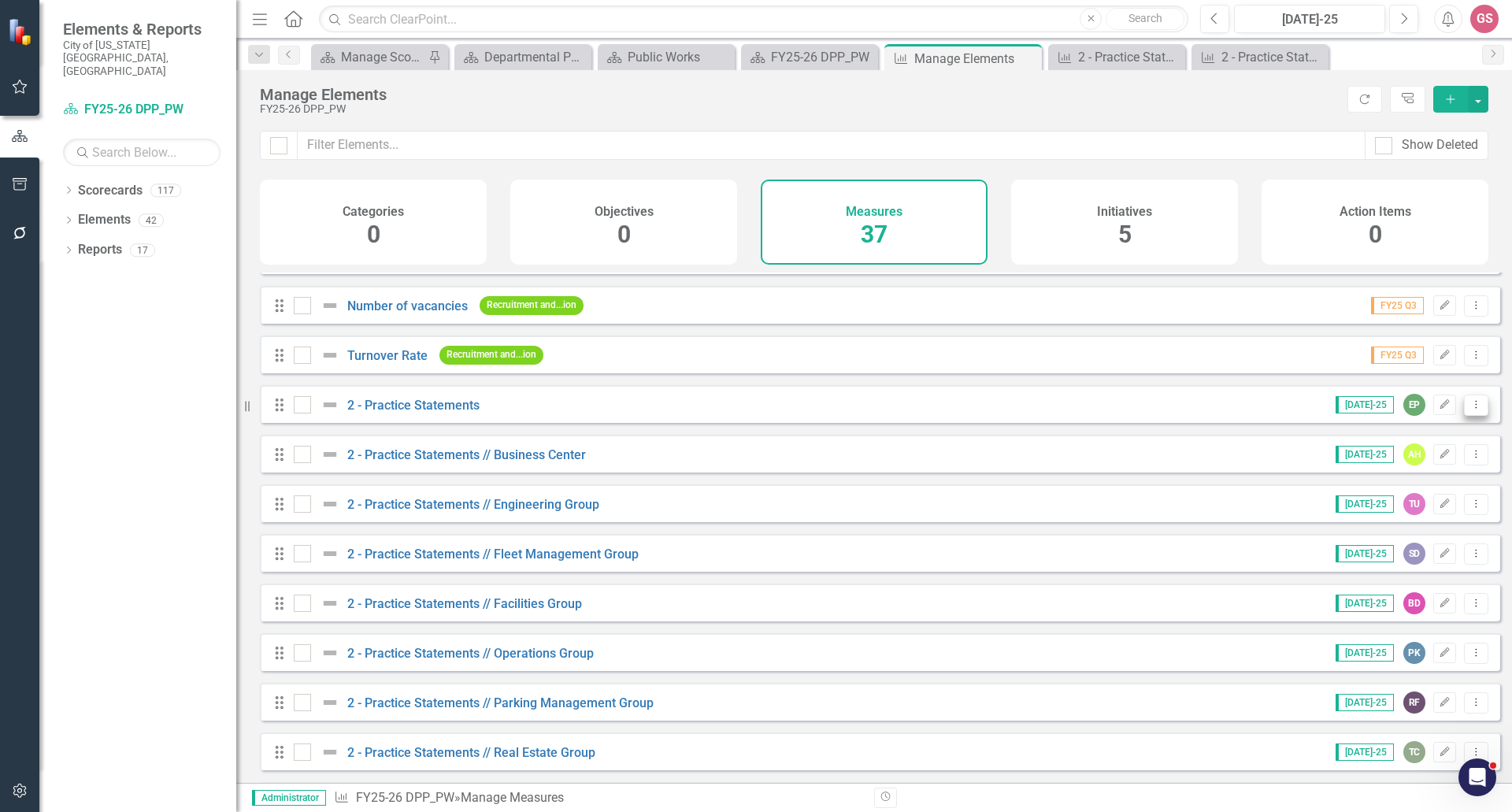
click at [1470, 409] on icon "Dropdown Menu" at bounding box center [1476, 404] width 14 height 10
click at [1409, 534] on link "Trash Delete Measure" at bounding box center [1405, 530] width 142 height 29
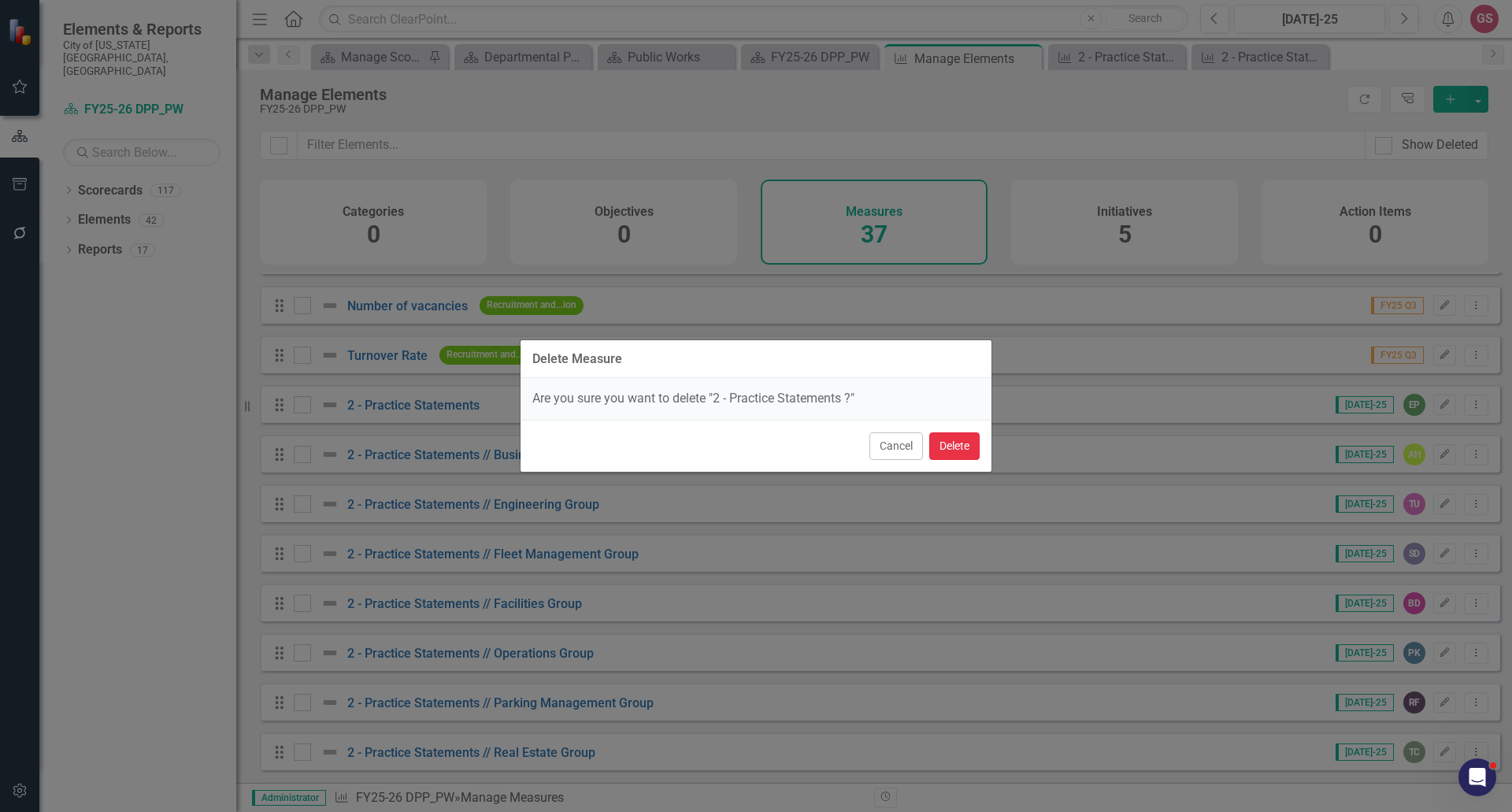
click at [949, 448] on button "Delete" at bounding box center [954, 446] width 50 height 27
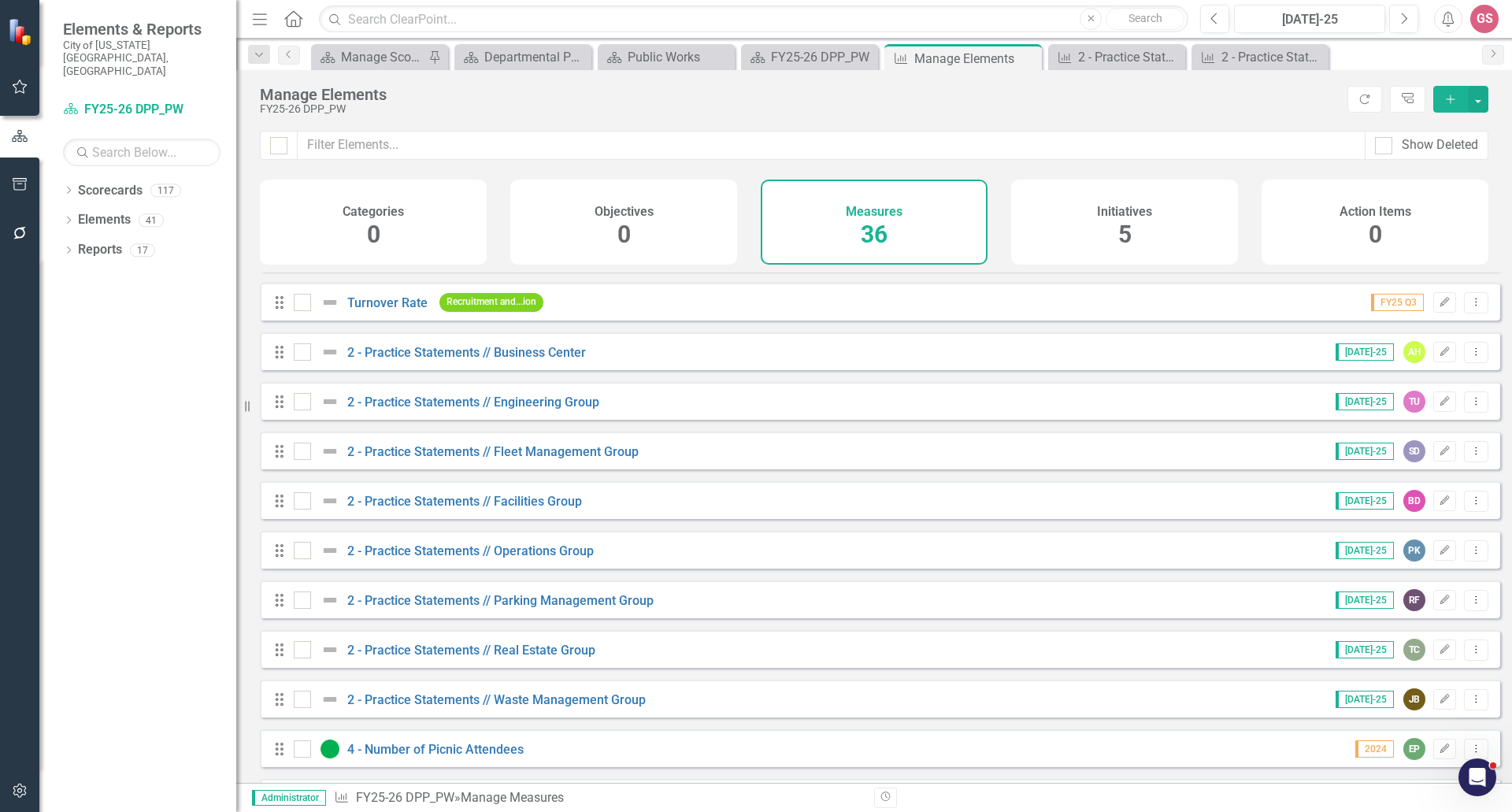
scroll to position [315, 0]
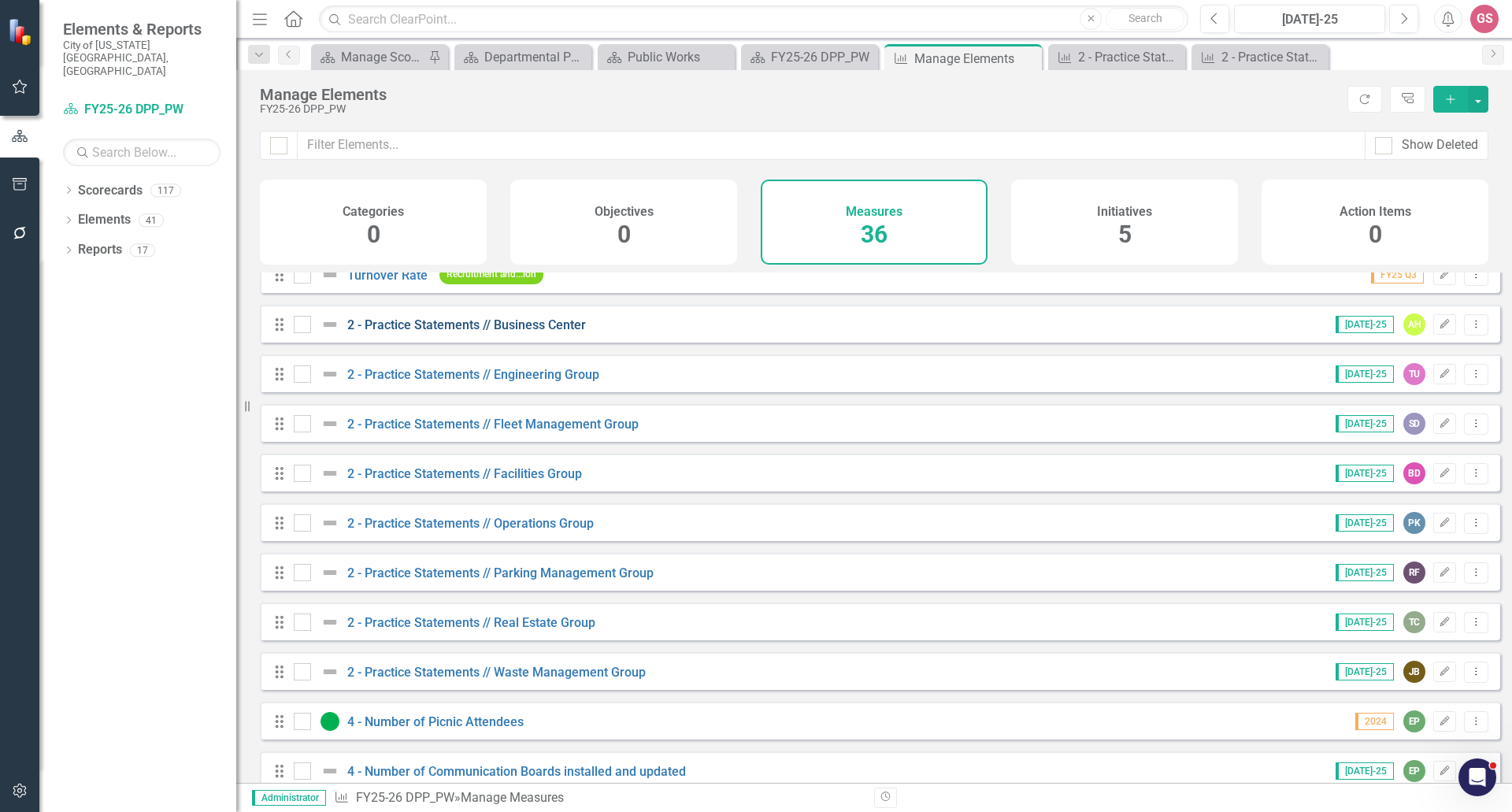
click at [550, 332] on link "2 - Practice Statements // Business Center" at bounding box center [466, 324] width 238 height 15
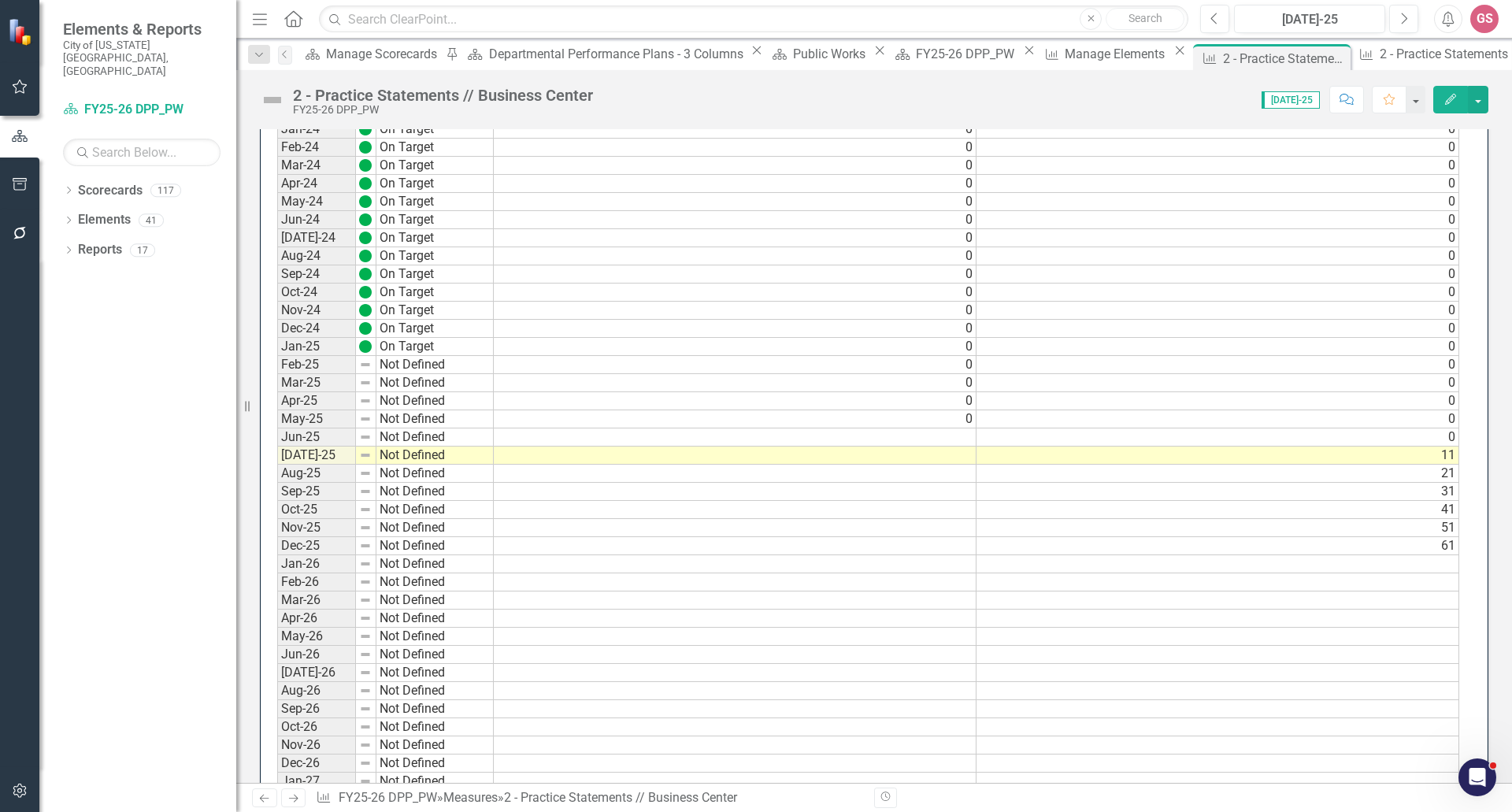
scroll to position [1339, 0]
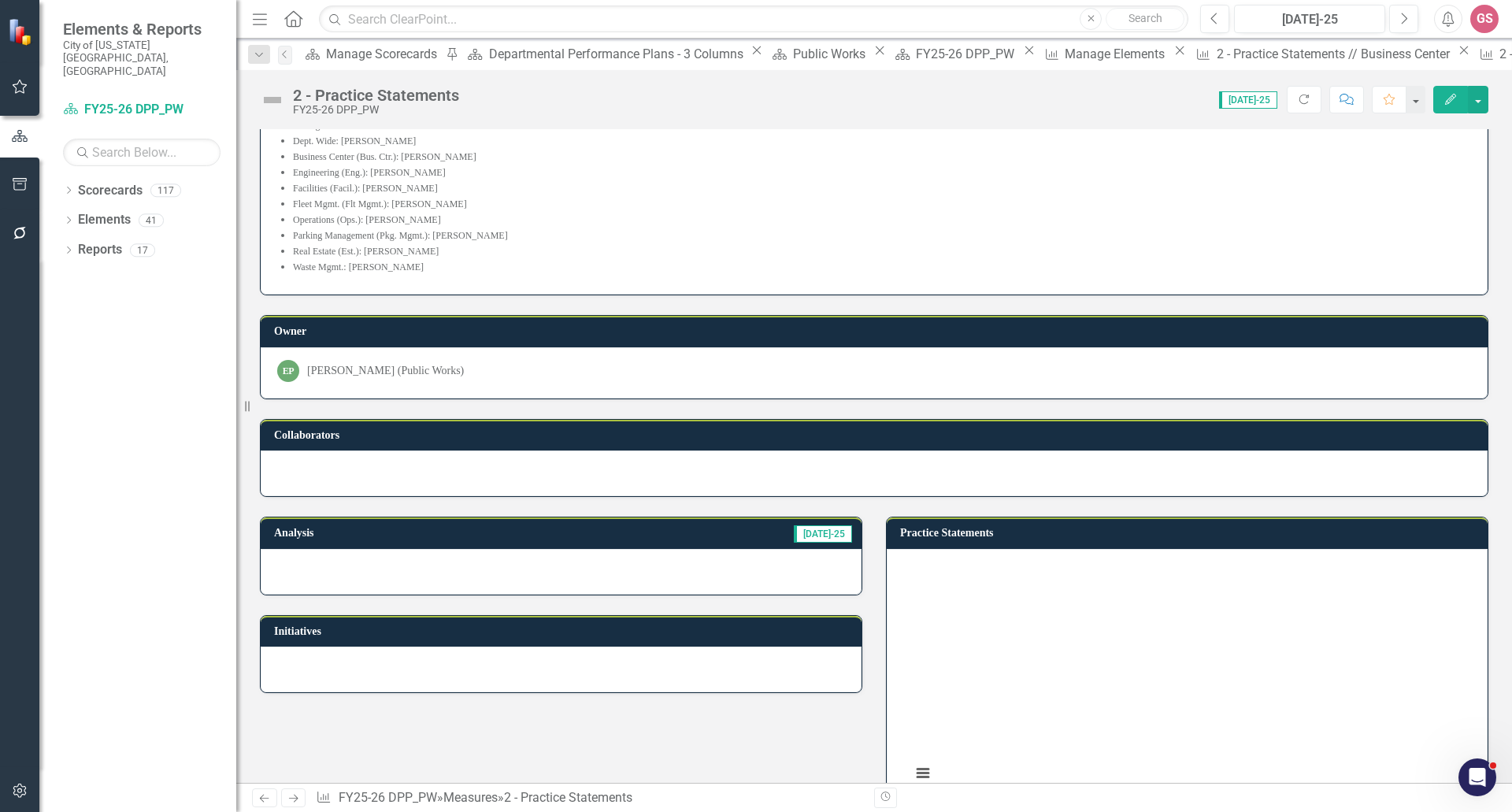
scroll to position [60, 0]
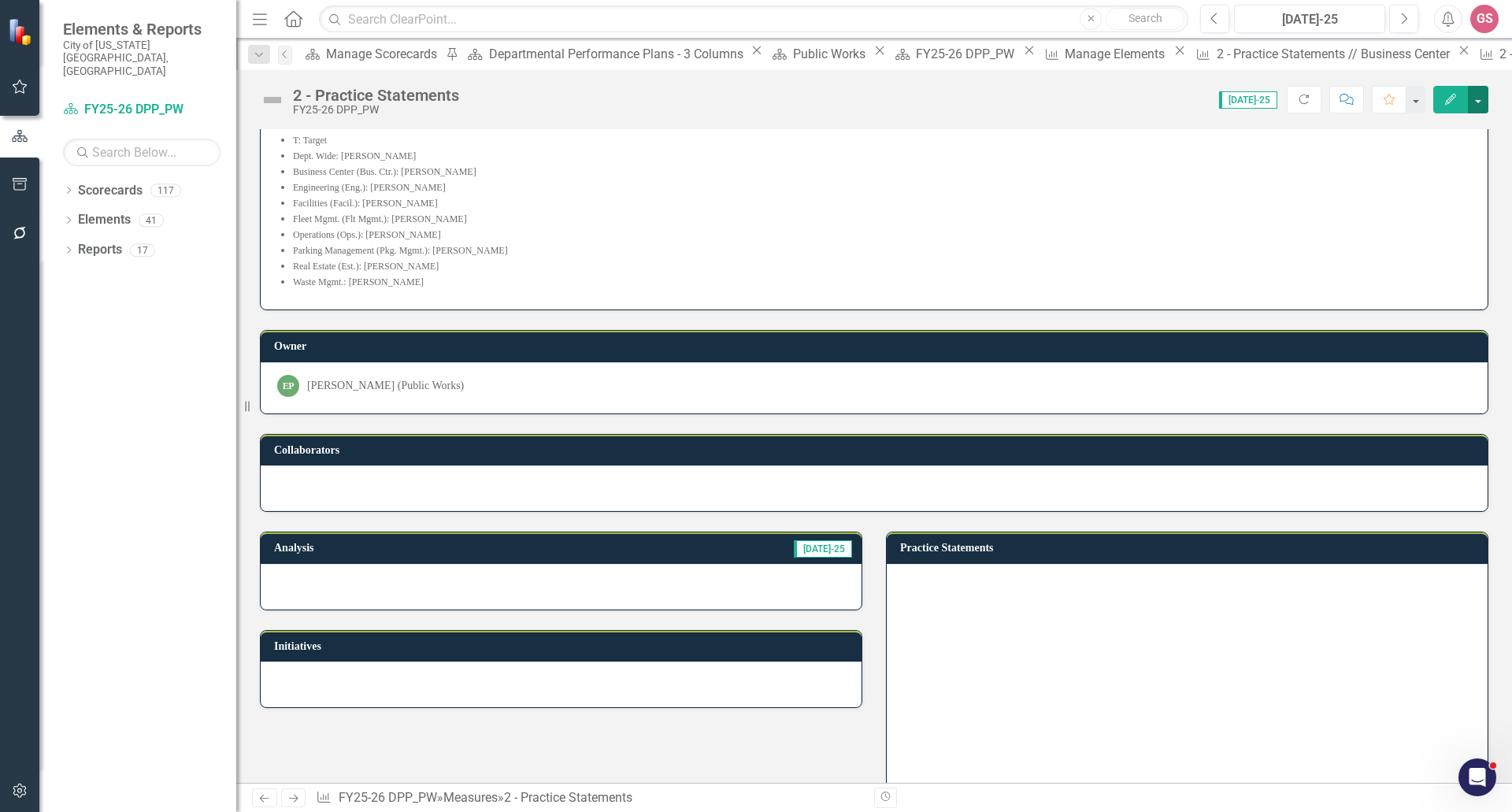
click at [1470, 100] on button "button" at bounding box center [1478, 99] width 21 height 27
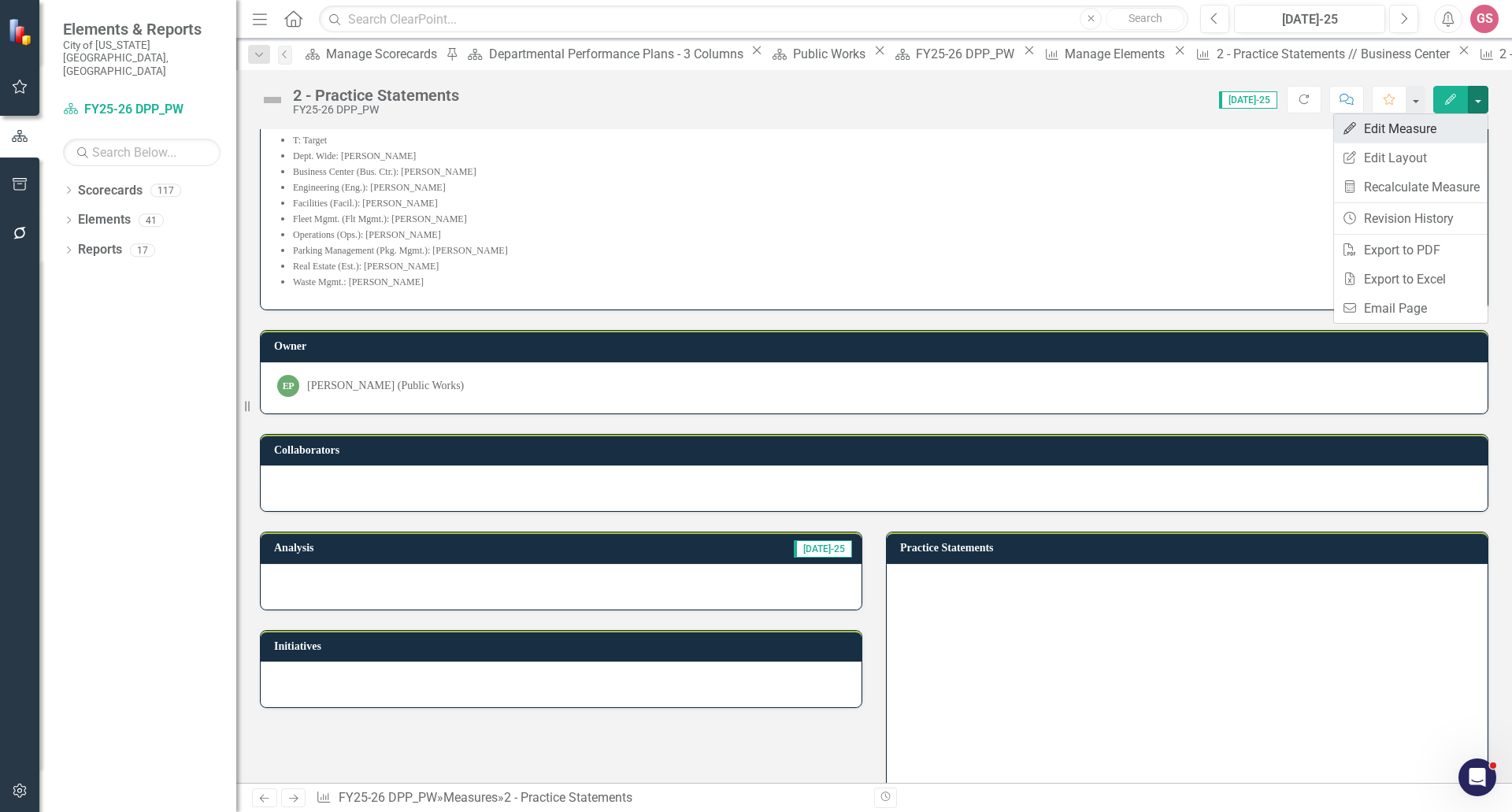
click at [1431, 129] on link "Edit Edit Measure" at bounding box center [1411, 129] width 154 height 29
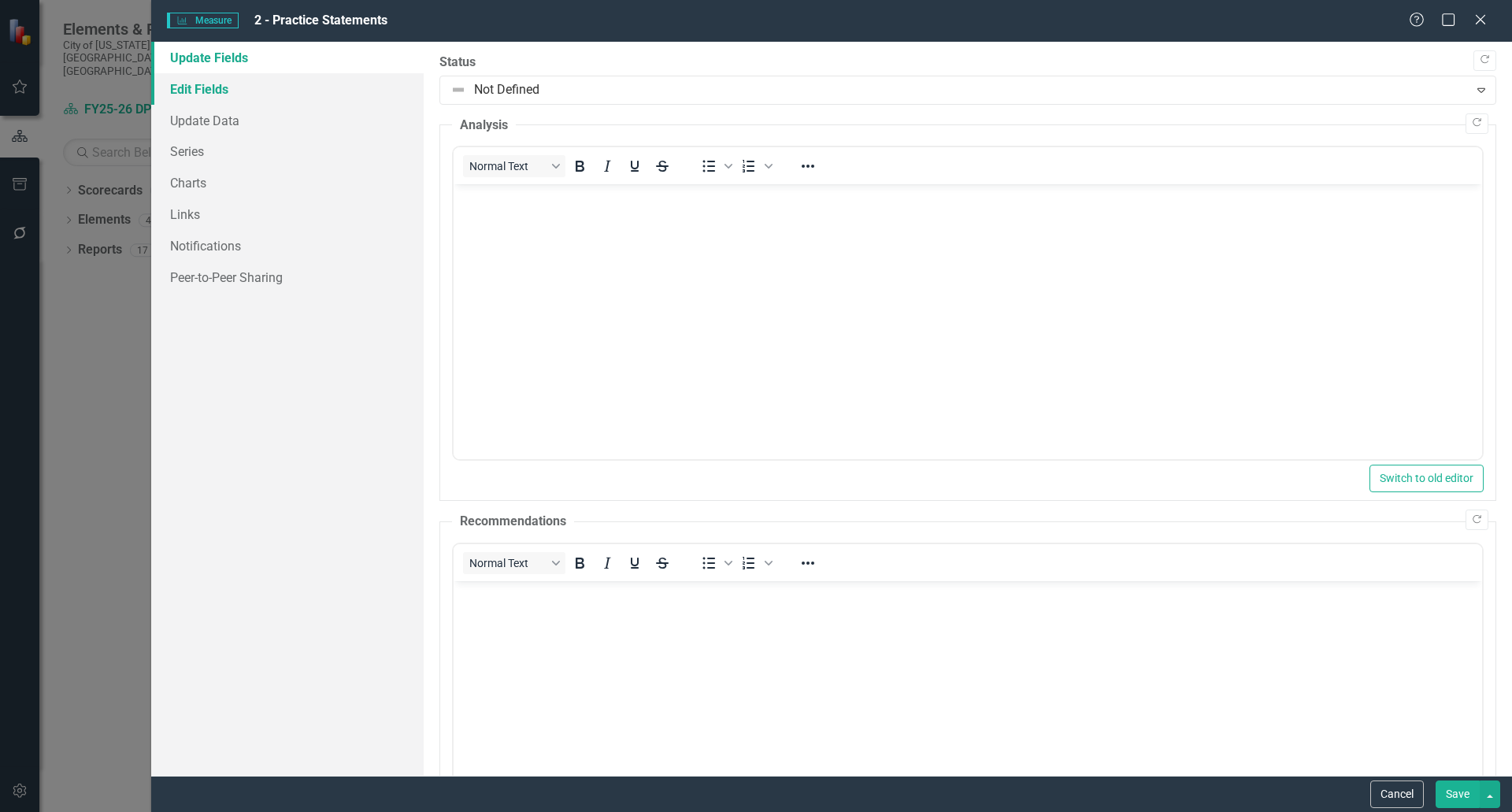
scroll to position [0, 0]
click at [211, 96] on link "Edit Fields" at bounding box center [287, 89] width 273 height 31
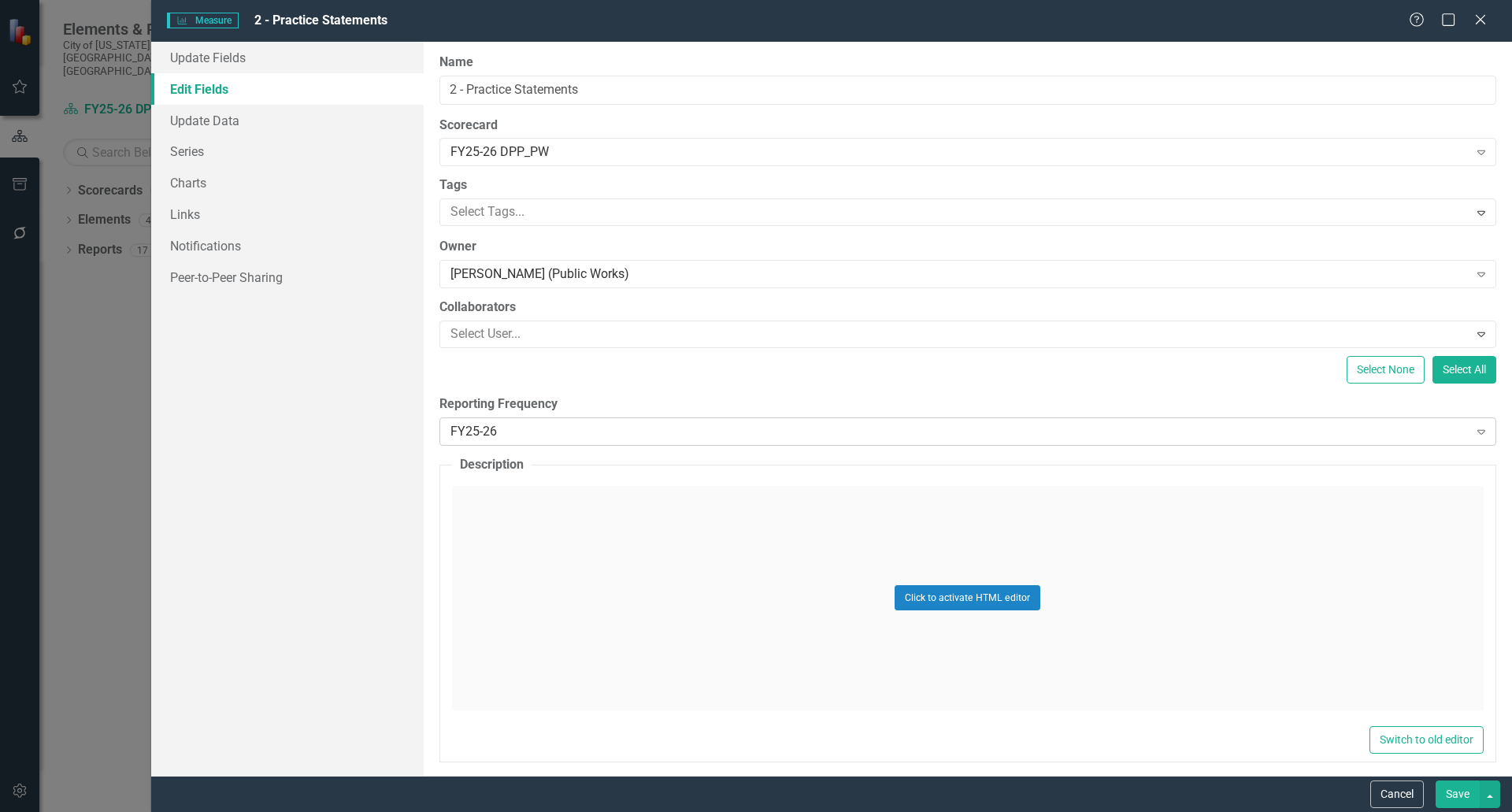
click at [502, 424] on div "FY25-26" at bounding box center [959, 431] width 1019 height 18
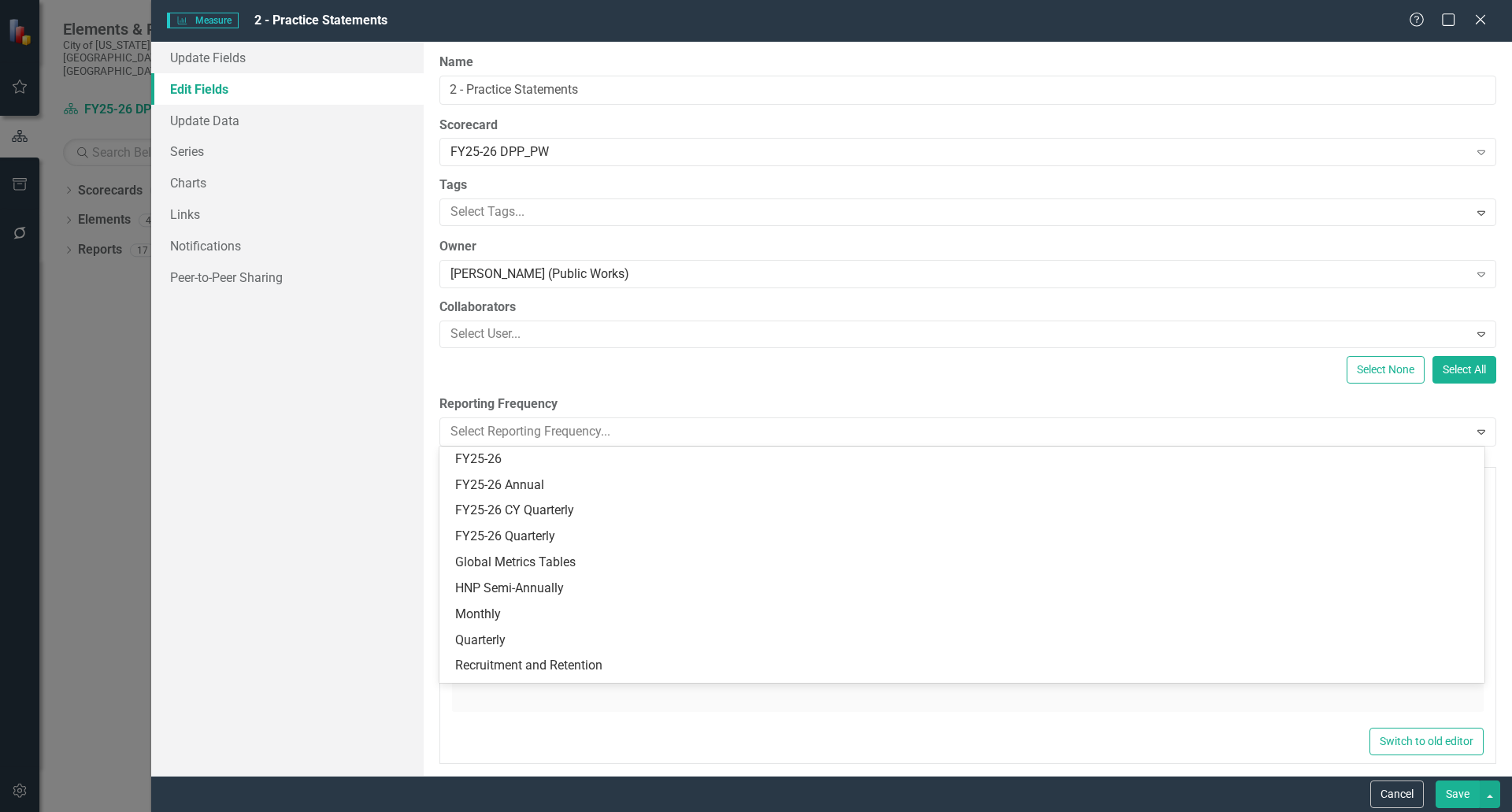
scroll to position [410, 0]
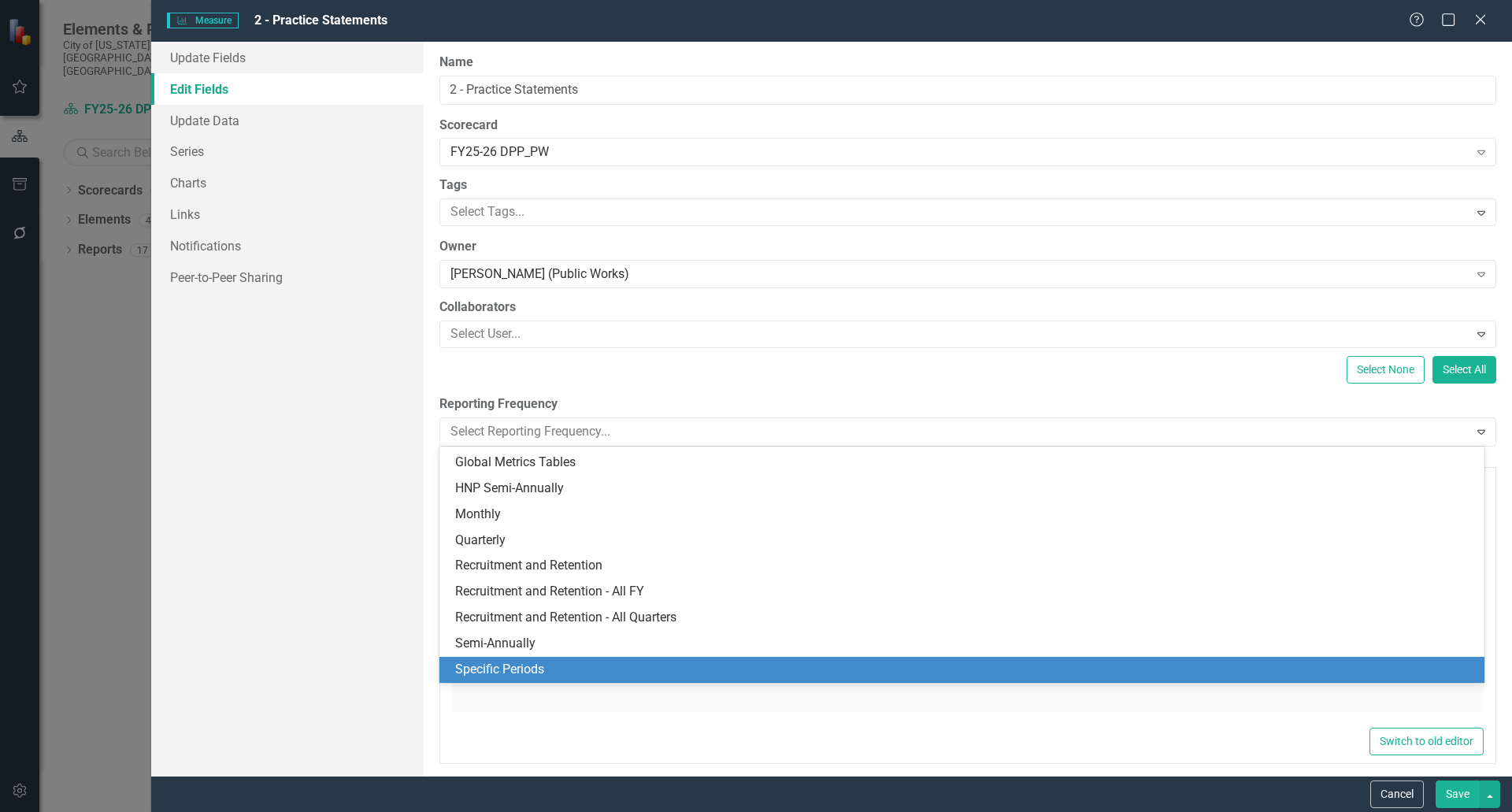
click at [558, 671] on div "Specific Periods" at bounding box center [965, 669] width 1020 height 18
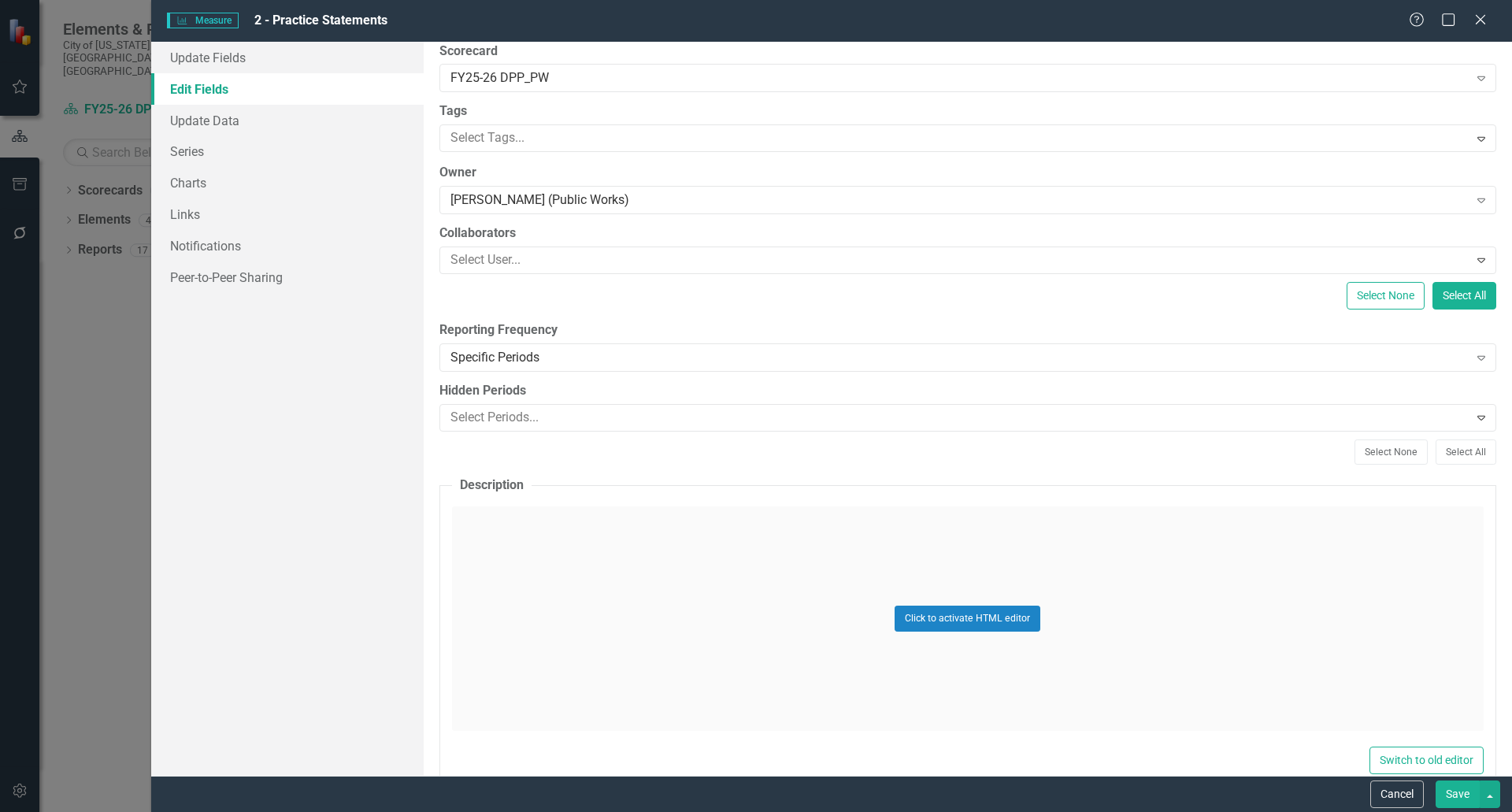
scroll to position [315, 0]
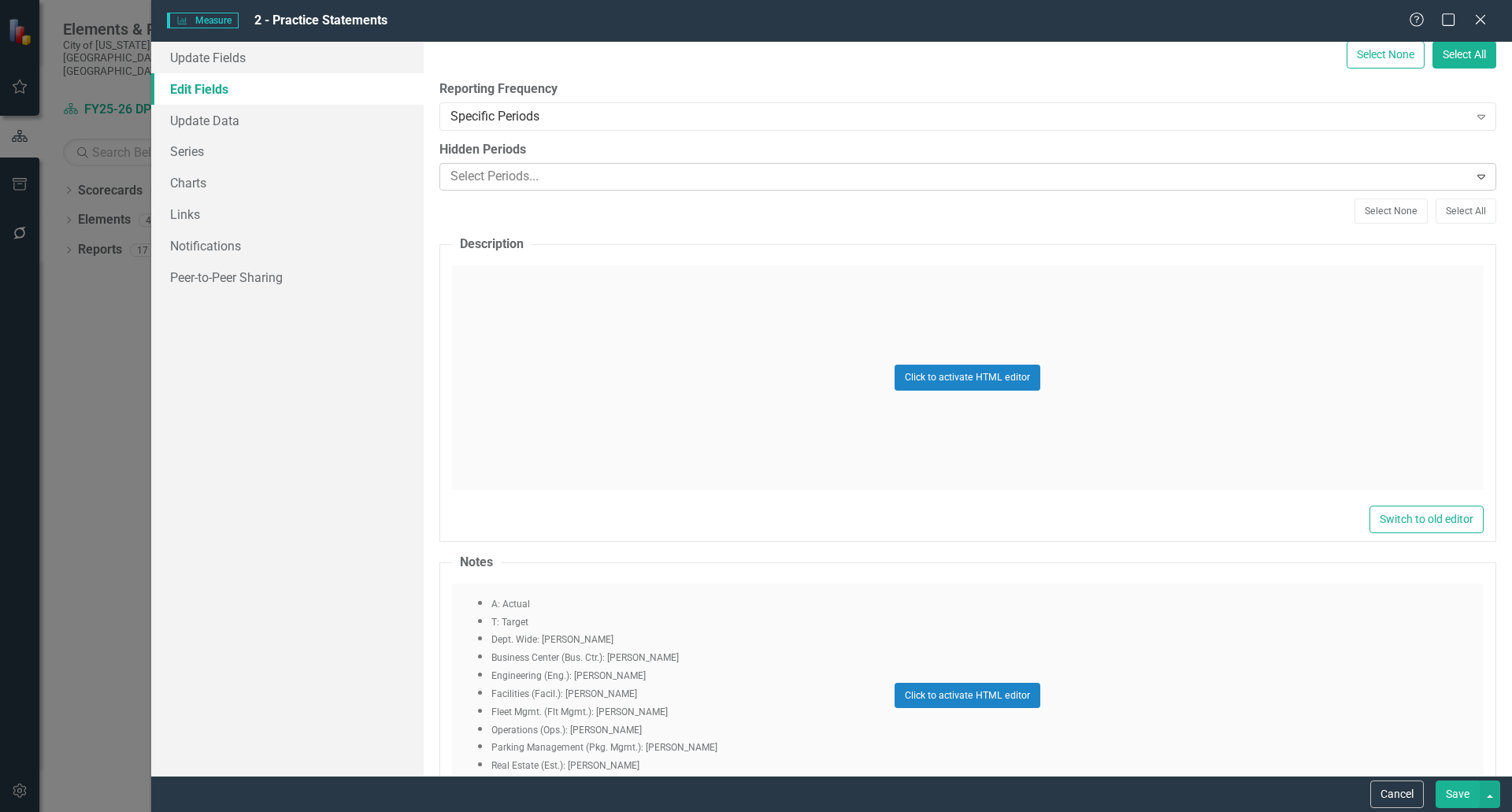
click at [660, 188] on div "Select Periods..." at bounding box center [955, 177] width 1025 height 25
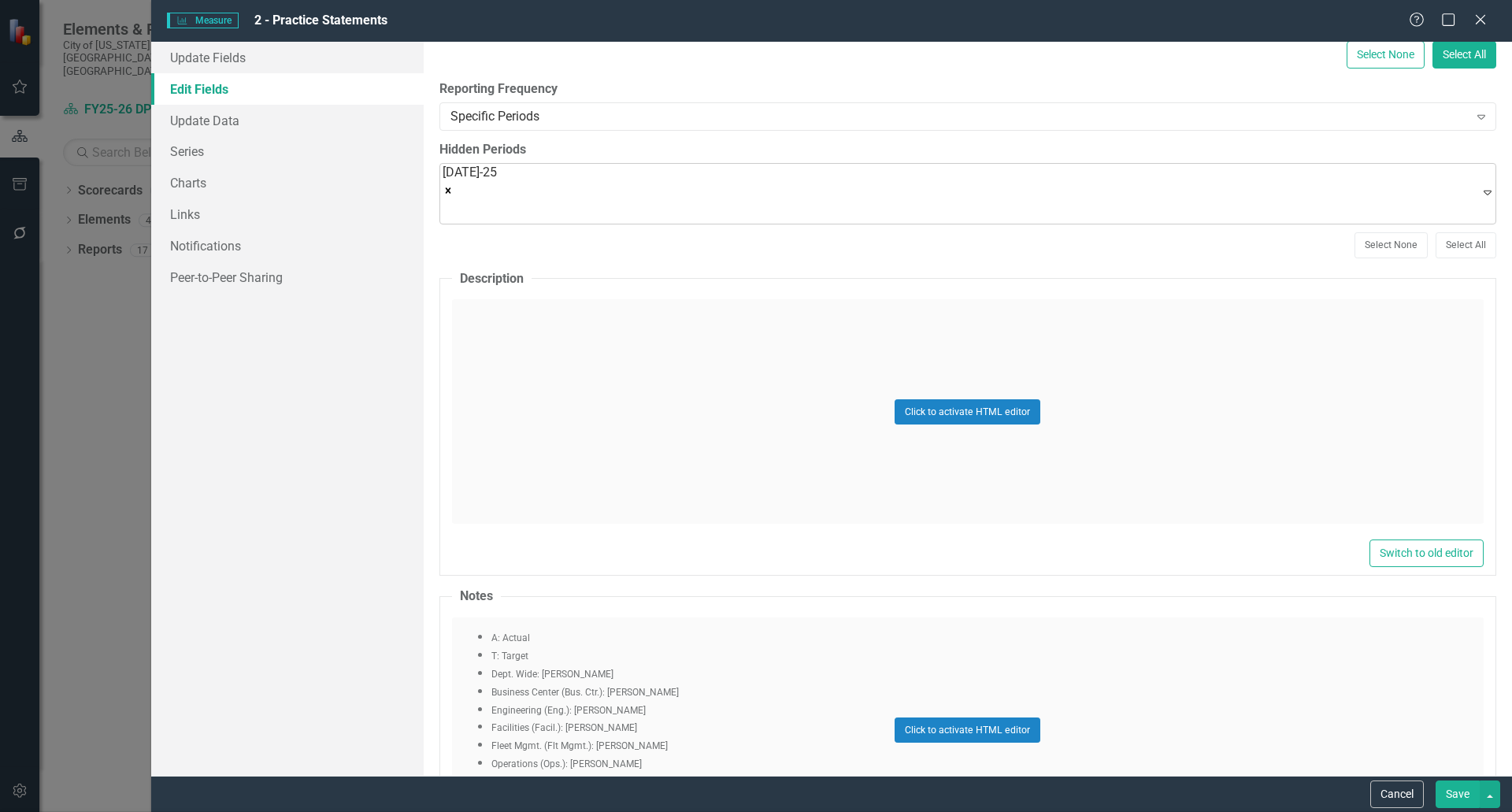
click at [1480, 198] on icon "Expand" at bounding box center [1488, 192] width 16 height 13
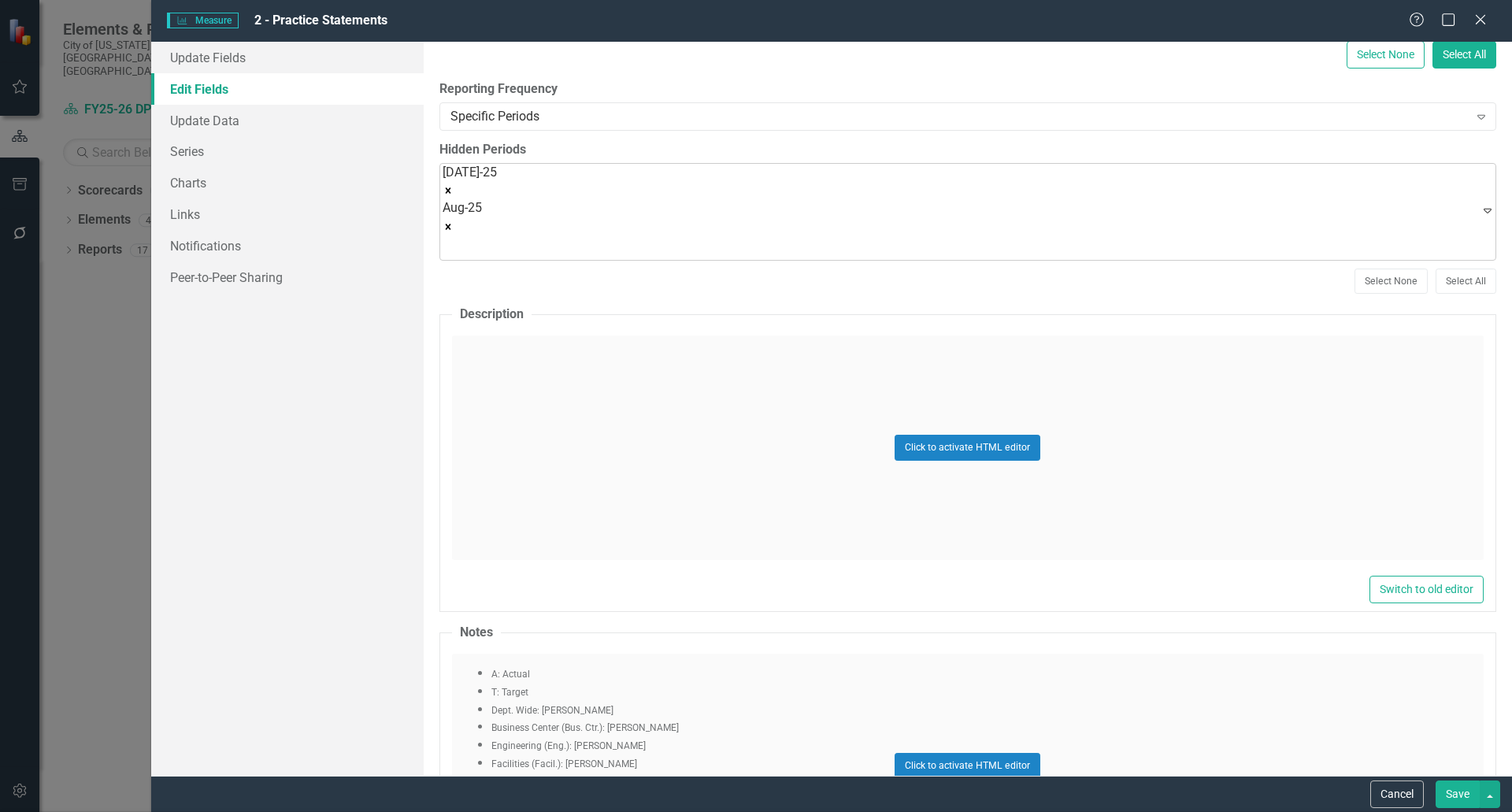
click at [1480, 208] on icon "Expand" at bounding box center [1488, 210] width 16 height 13
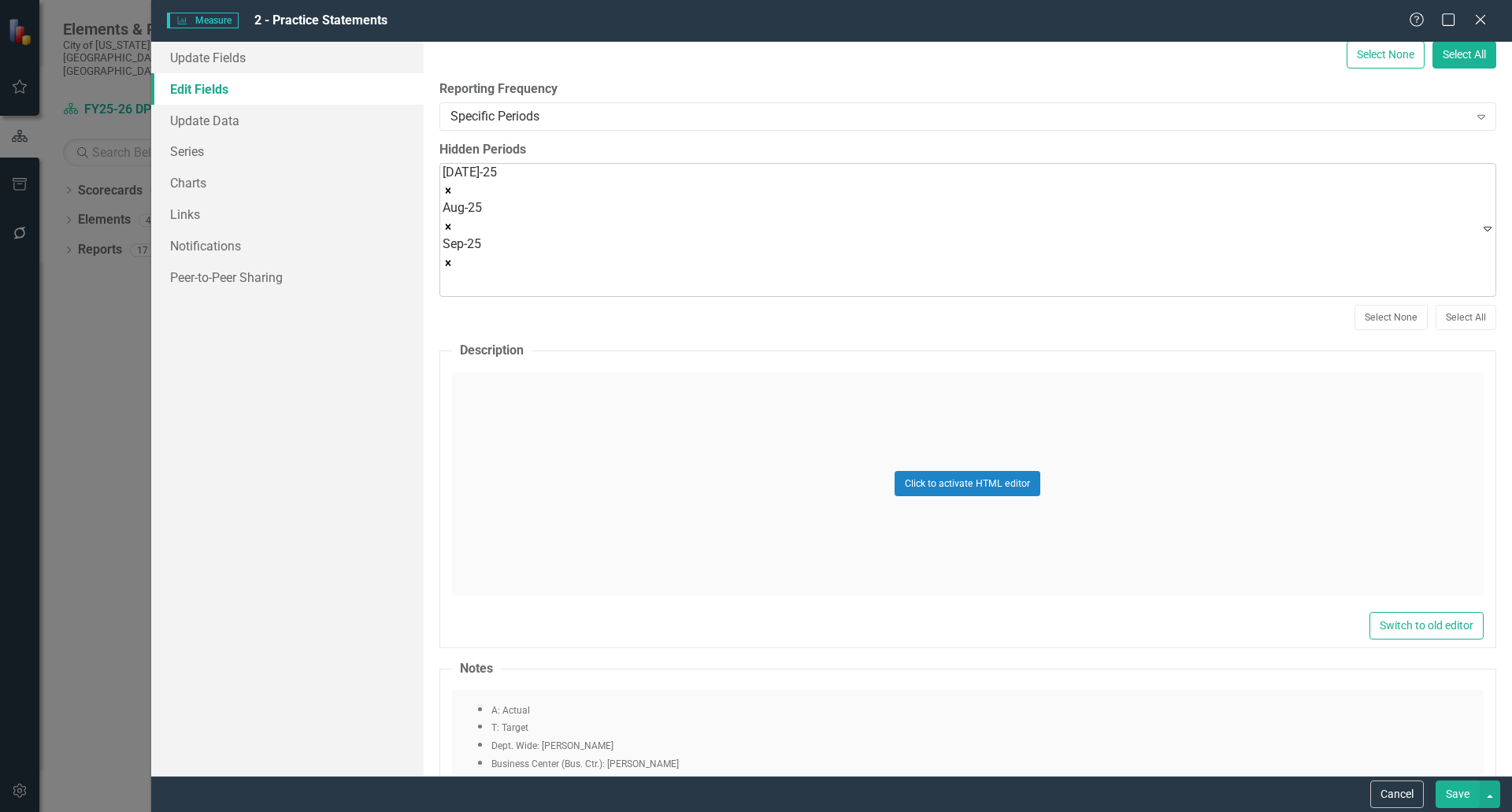
click at [1480, 222] on icon "Expand" at bounding box center [1488, 229] width 16 height 13
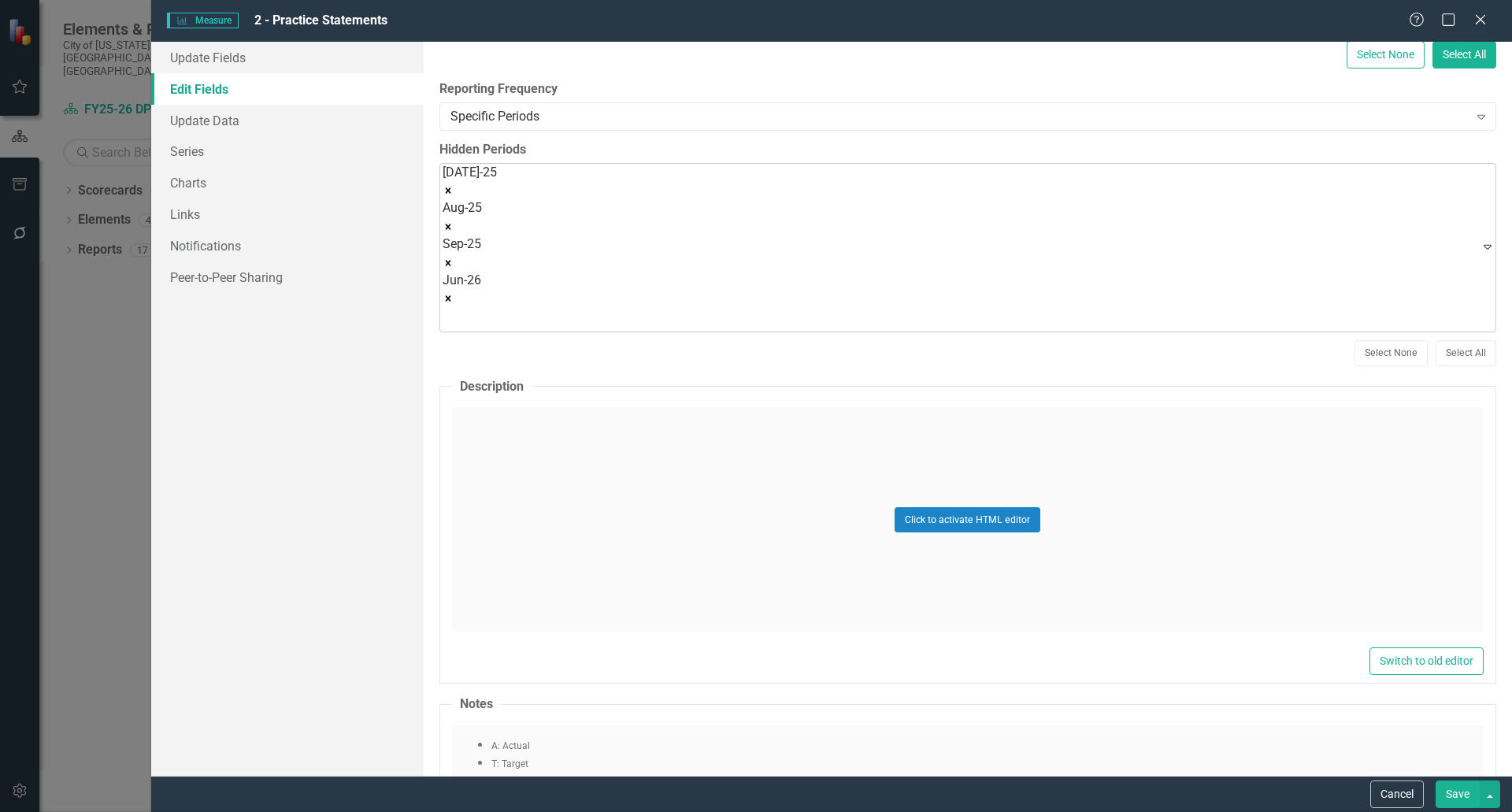
click at [499, 308] on div at bounding box center [472, 319] width 54 height 22
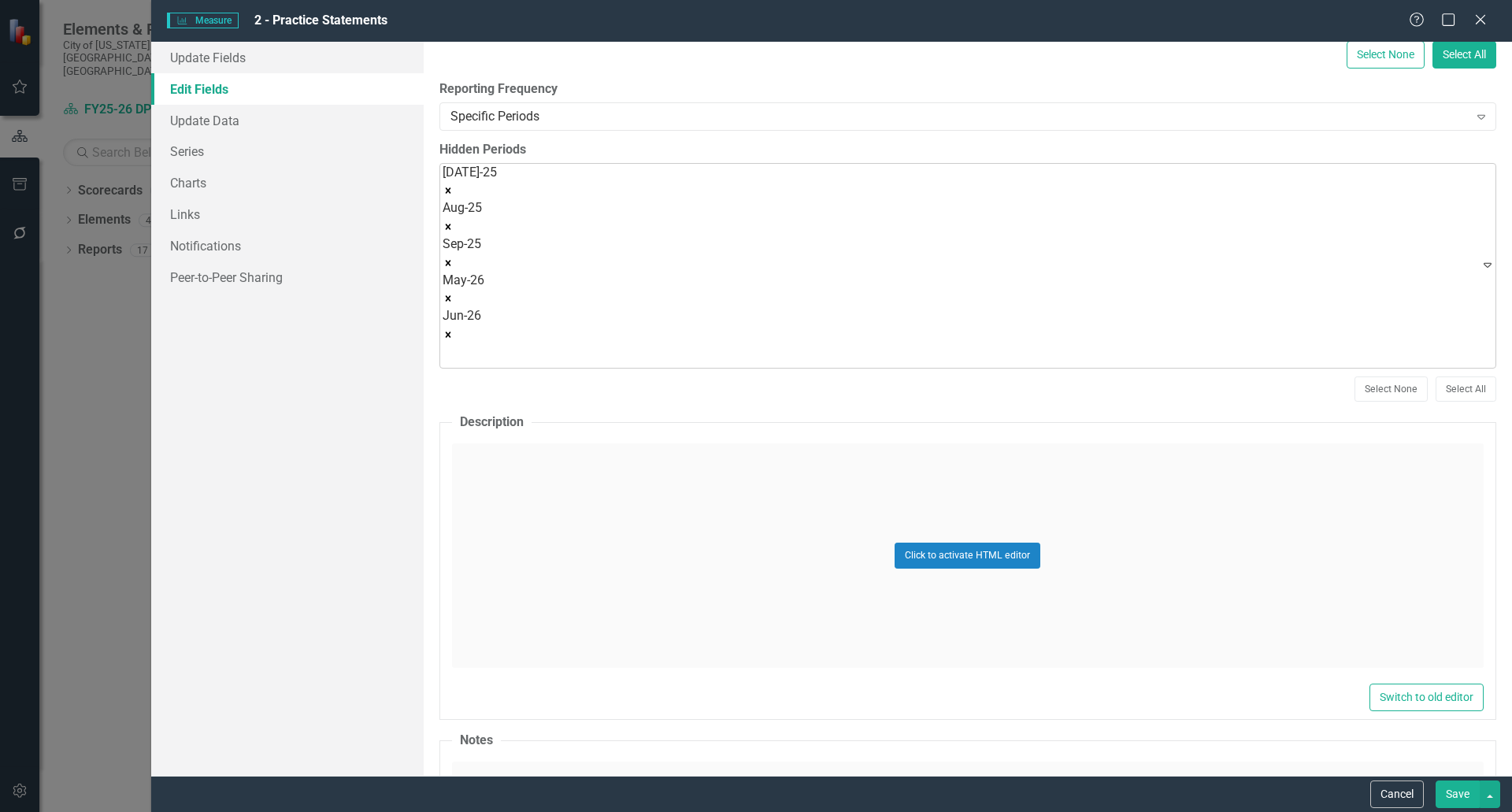
click at [497, 190] on div "Jul-25 Aug-25 Sep-25 May-26 Jun-26" at bounding box center [470, 265] width 54 height 204
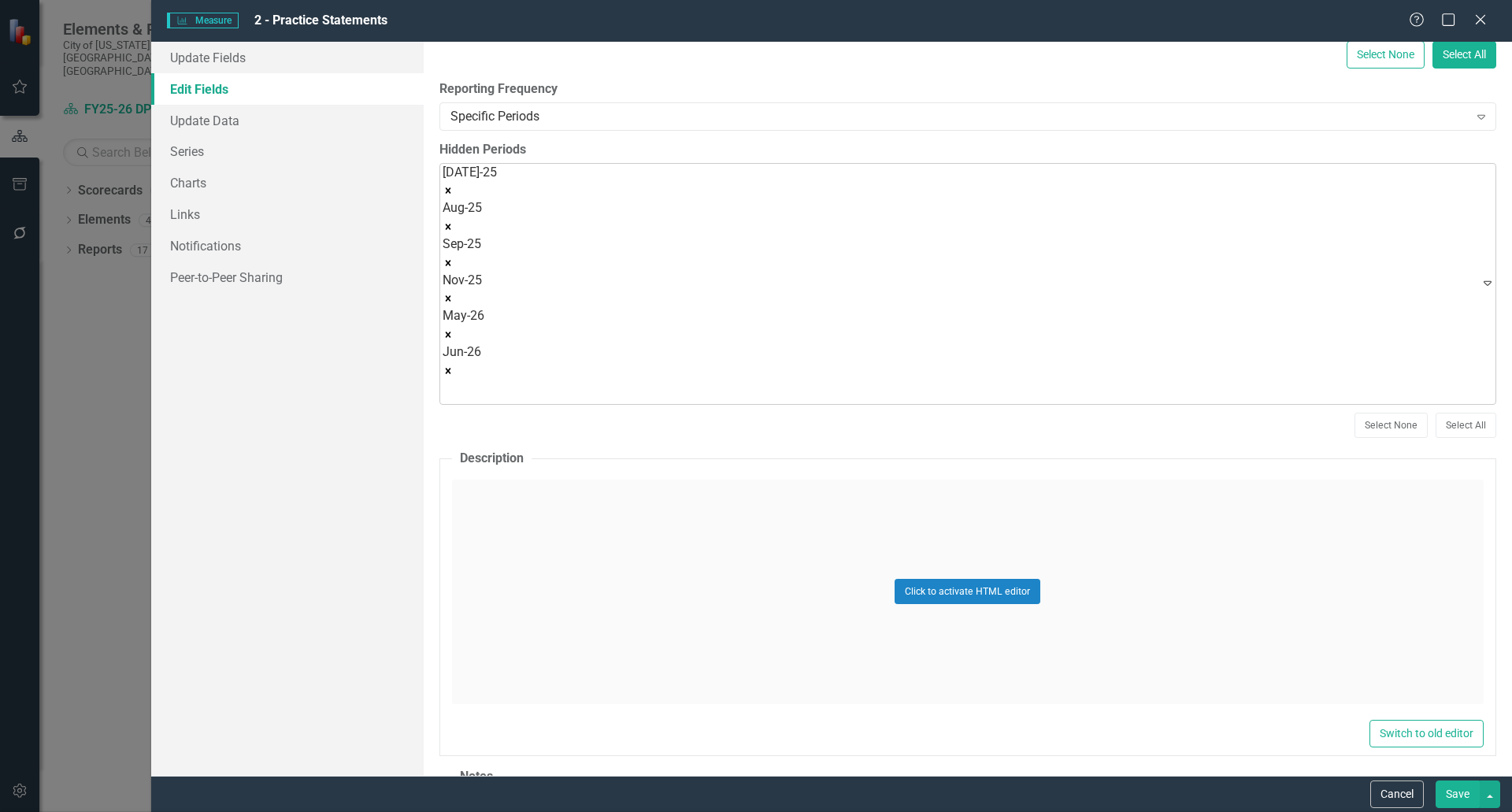
click at [497, 178] on div "Jul-25 Aug-25 Sep-25 Nov-25 May-26 Jun-26" at bounding box center [470, 284] width 54 height 240
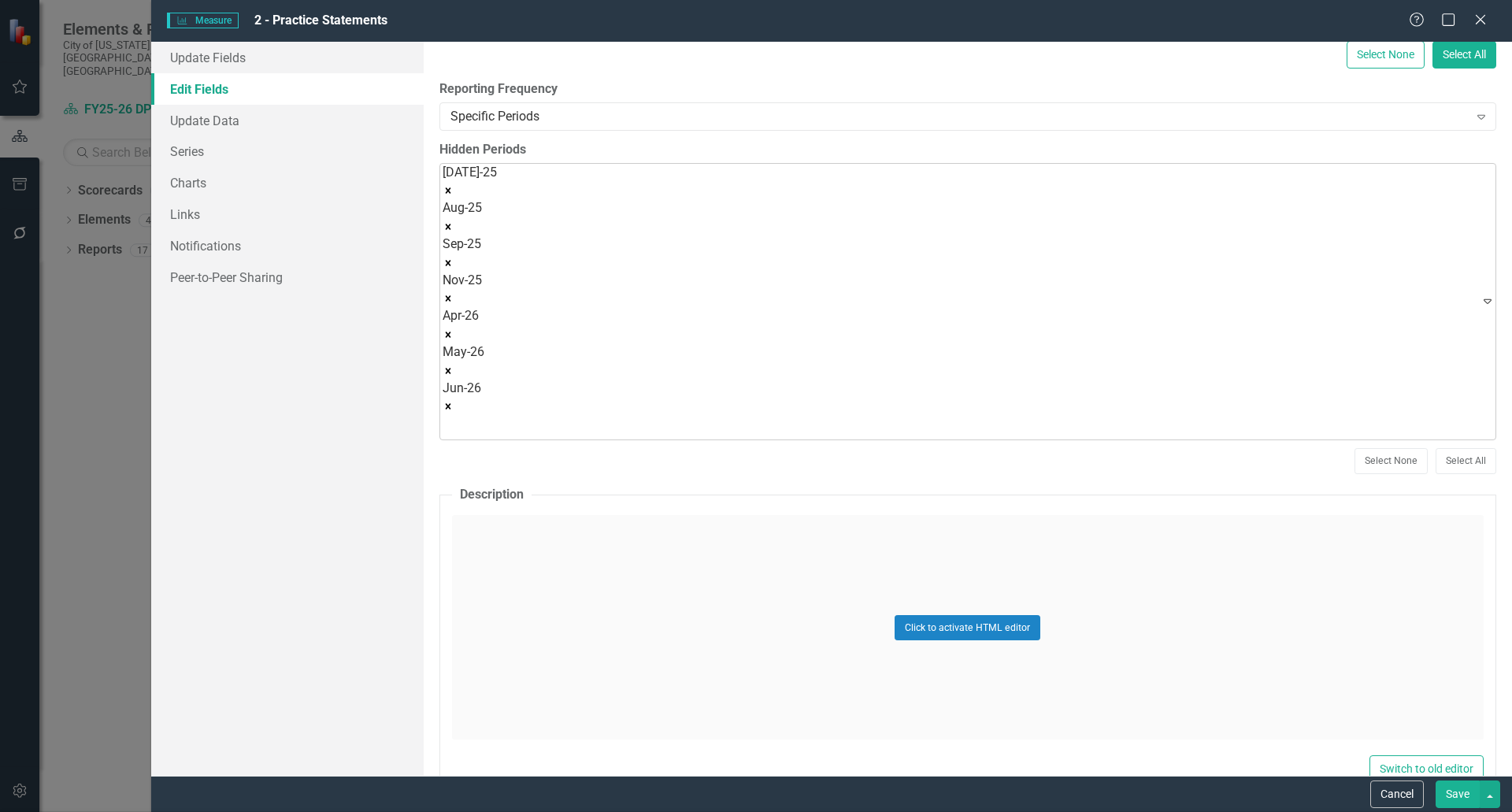
click at [497, 192] on div "Jul-25 Aug-25 Sep-25 Nov-25 Apr-26 May-26 Jun-26" at bounding box center [470, 302] width 54 height 277
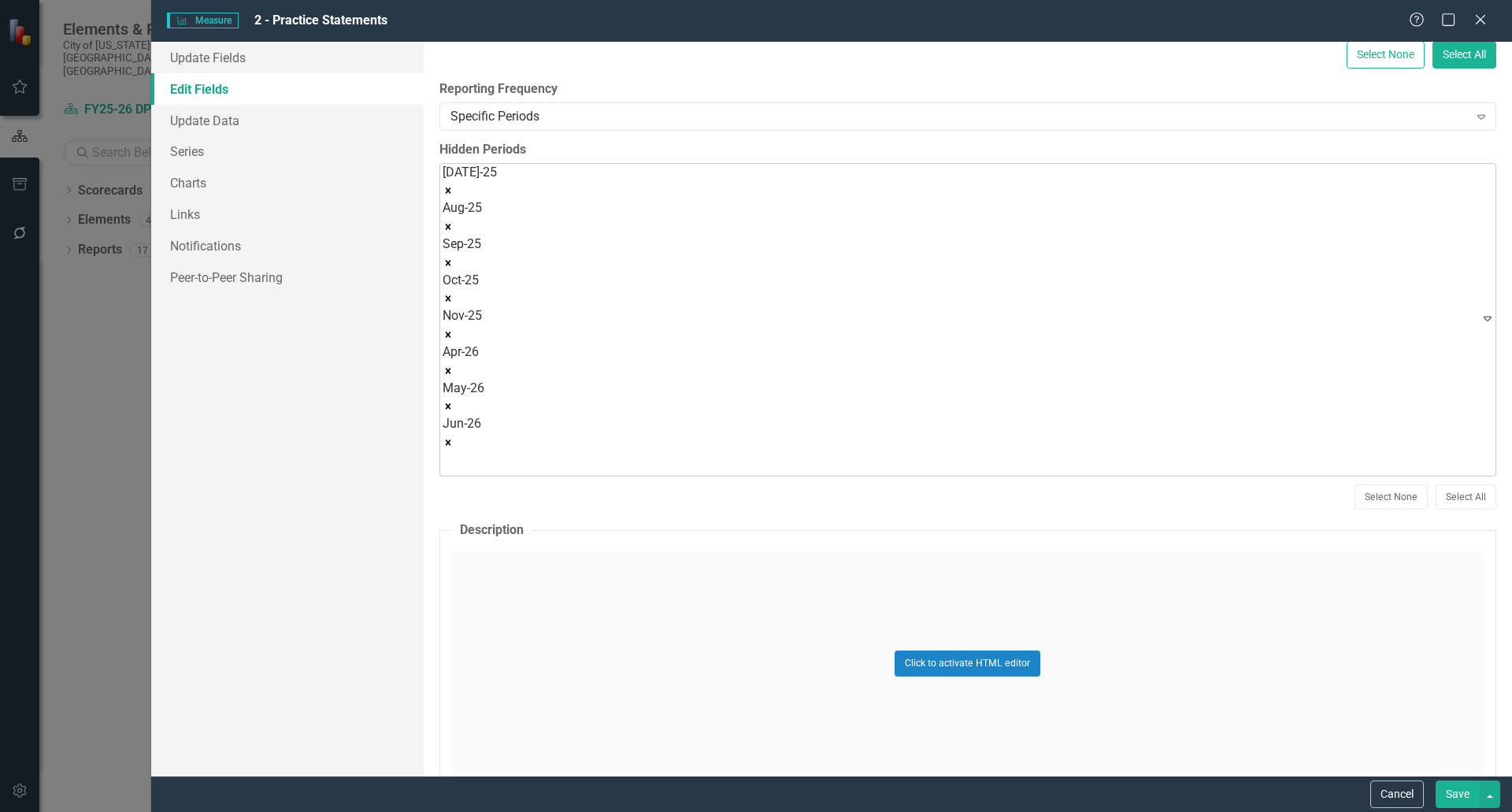
click at [497, 193] on div "Jul-25 Aug-25 Sep-25 Oct-25 Nov-25 Apr-26 May-26 Jun-26" at bounding box center [470, 320] width 54 height 312
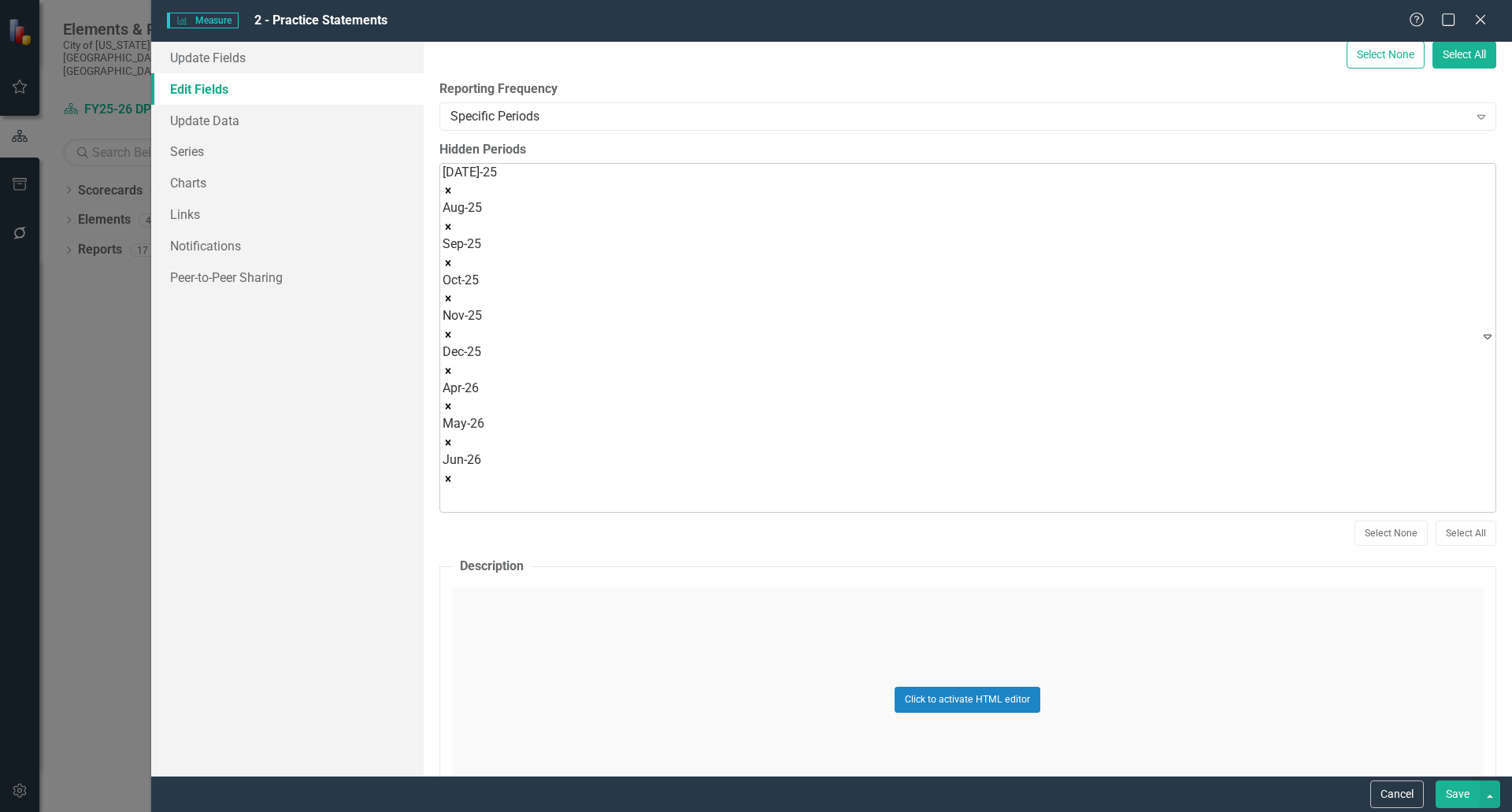
click at [497, 192] on div "Jul-25 Aug-25 Sep-25 Oct-25 Nov-25 Dec-25 Apr-26 May-26 Jun-26" at bounding box center [470, 337] width 54 height 348
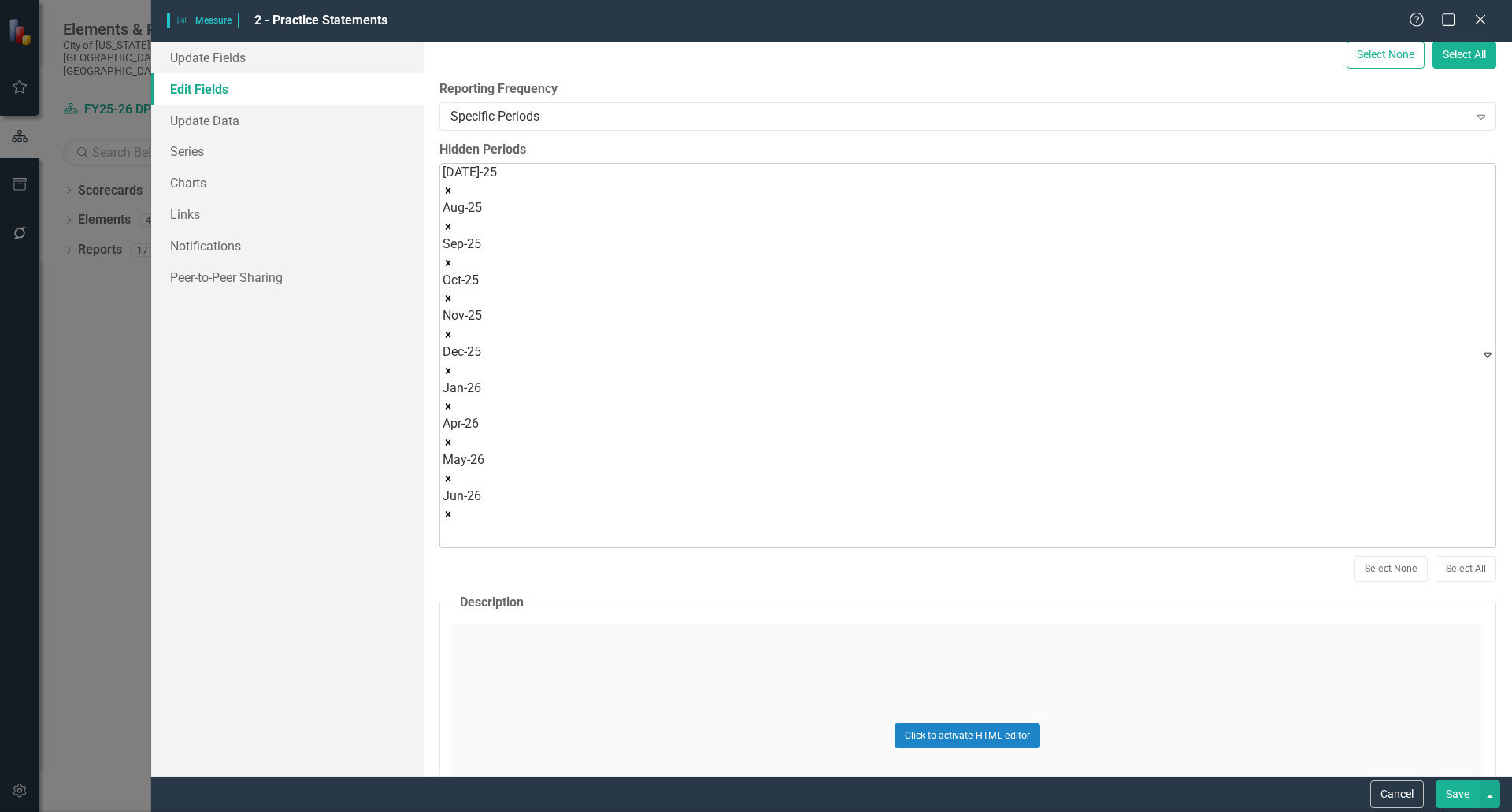
click at [499, 524] on div at bounding box center [472, 535] width 54 height 22
click at [1480, 366] on icon "Expand" at bounding box center [1488, 372] width 16 height 13
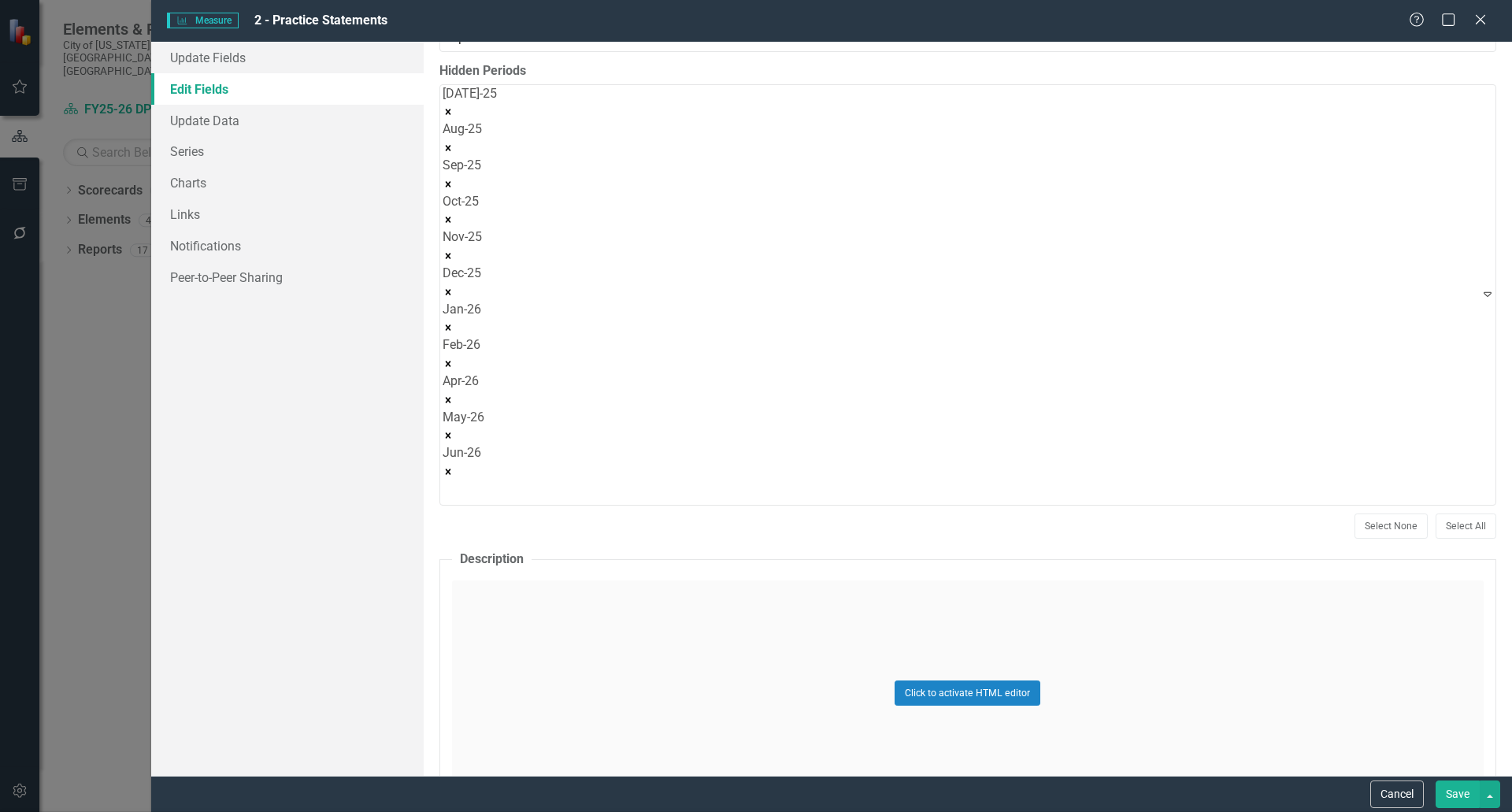
scroll to position [1496, 0]
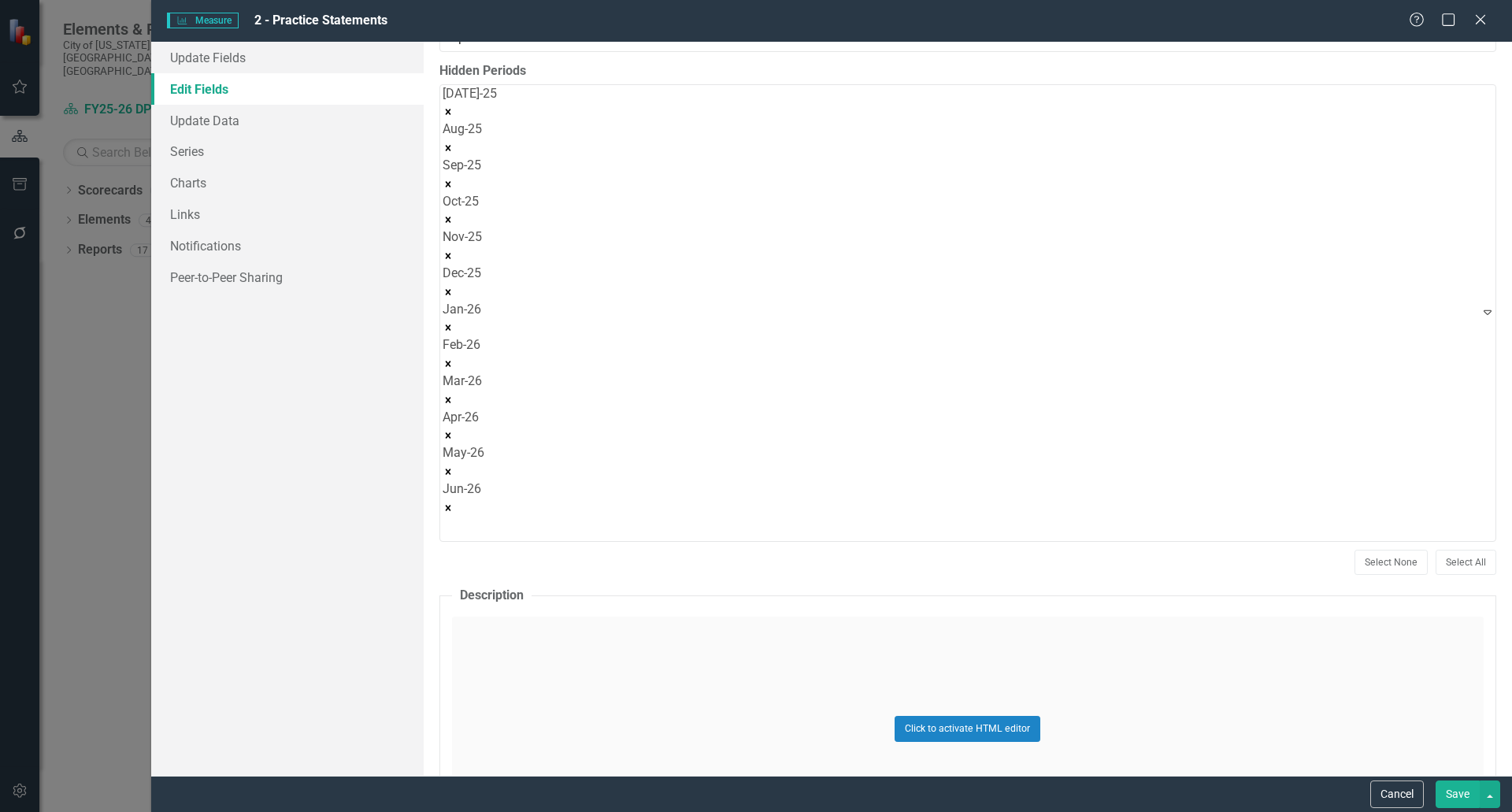
click at [1455, 795] on button "Save" at bounding box center [1458, 794] width 44 height 27
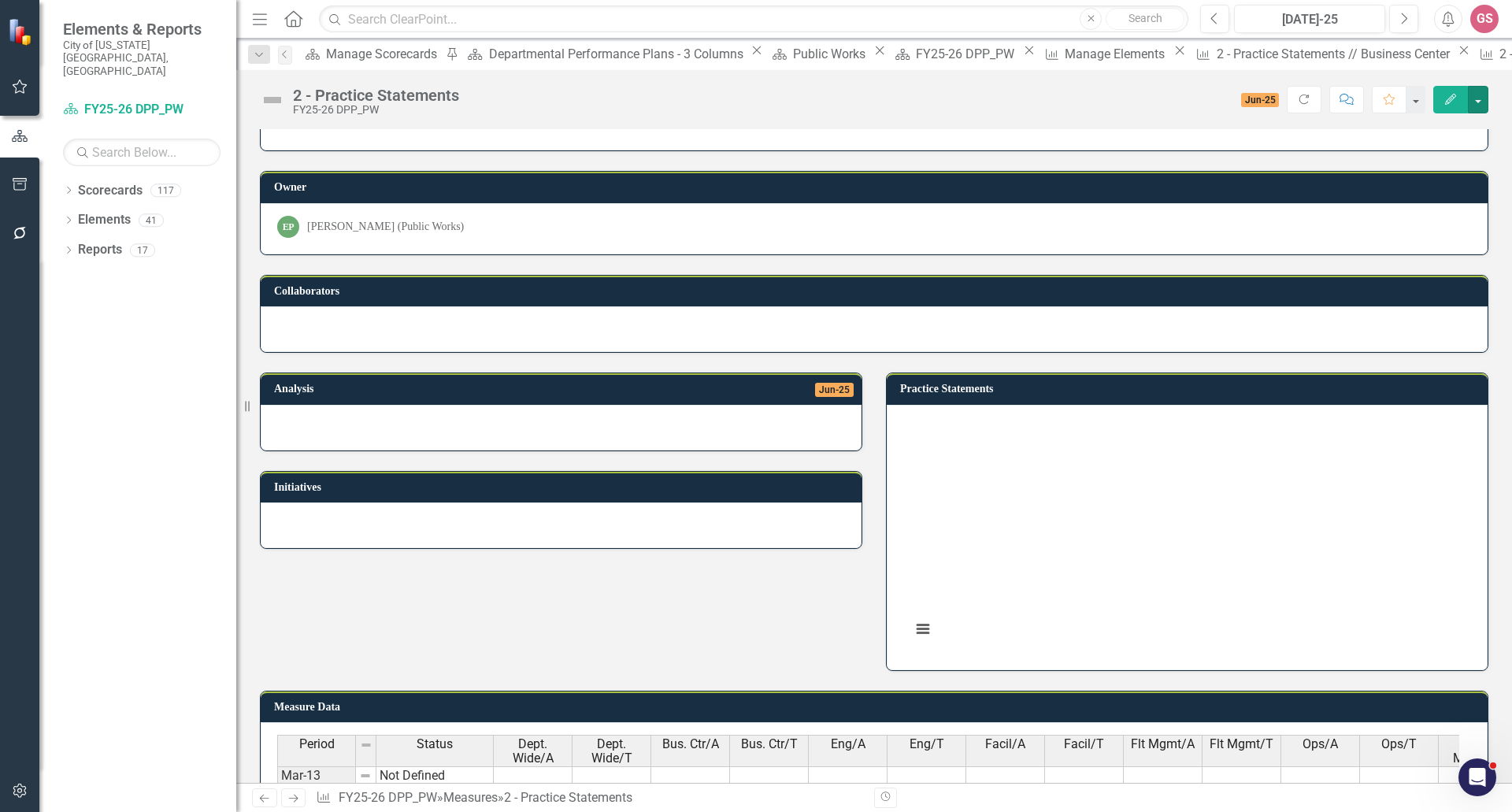
scroll to position [444, 0]
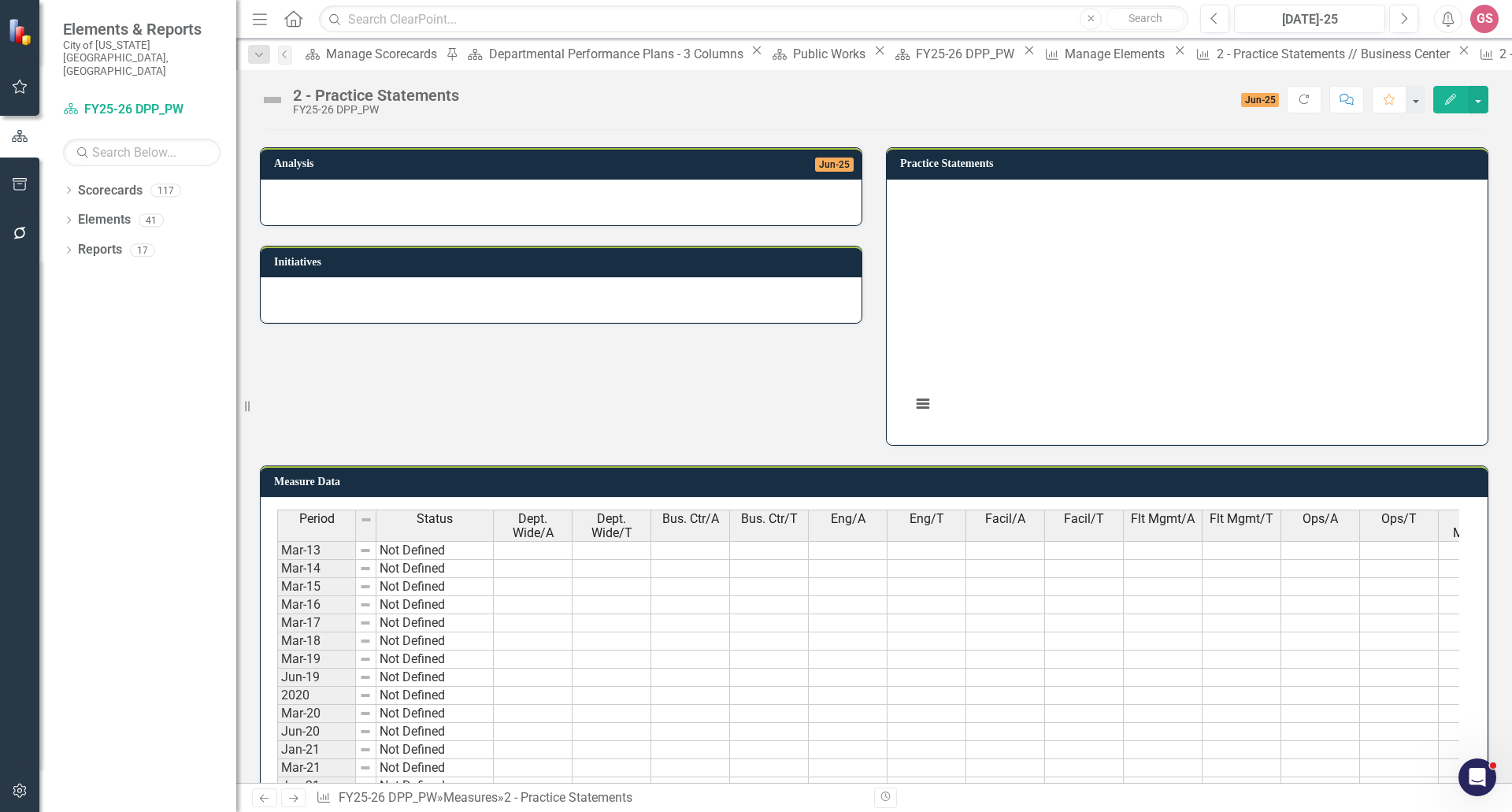
click at [1491, 96] on div "2 - Practice Statements FY25-26 DPP_PW Score: N/A Jun-25 Completed Refresh Comm…" at bounding box center [875, 94] width 1276 height 47
click at [1480, 98] on button "button" at bounding box center [1478, 99] width 21 height 27
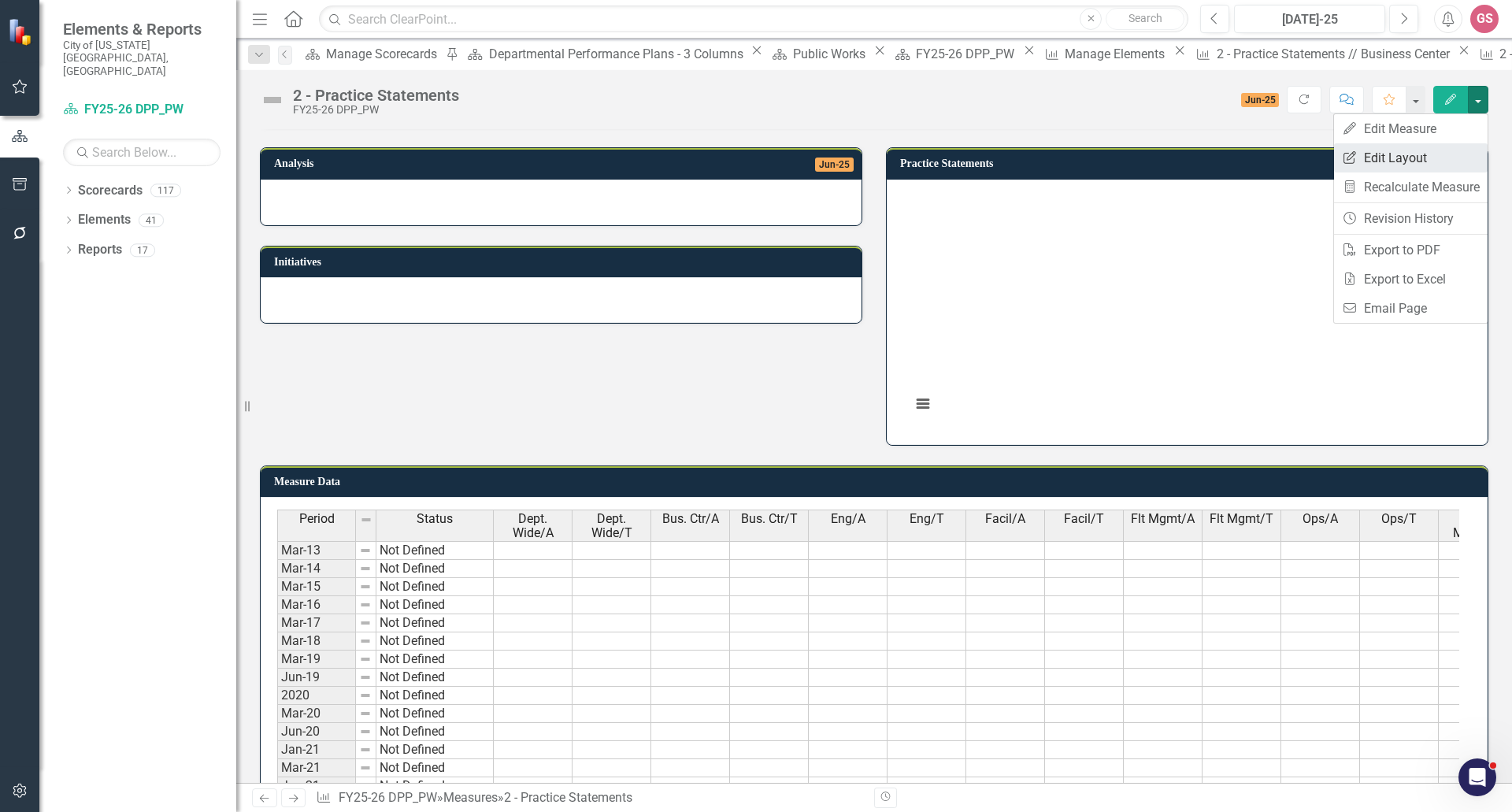
click at [1414, 153] on link "Edit Report Edit Layout" at bounding box center [1411, 157] width 154 height 29
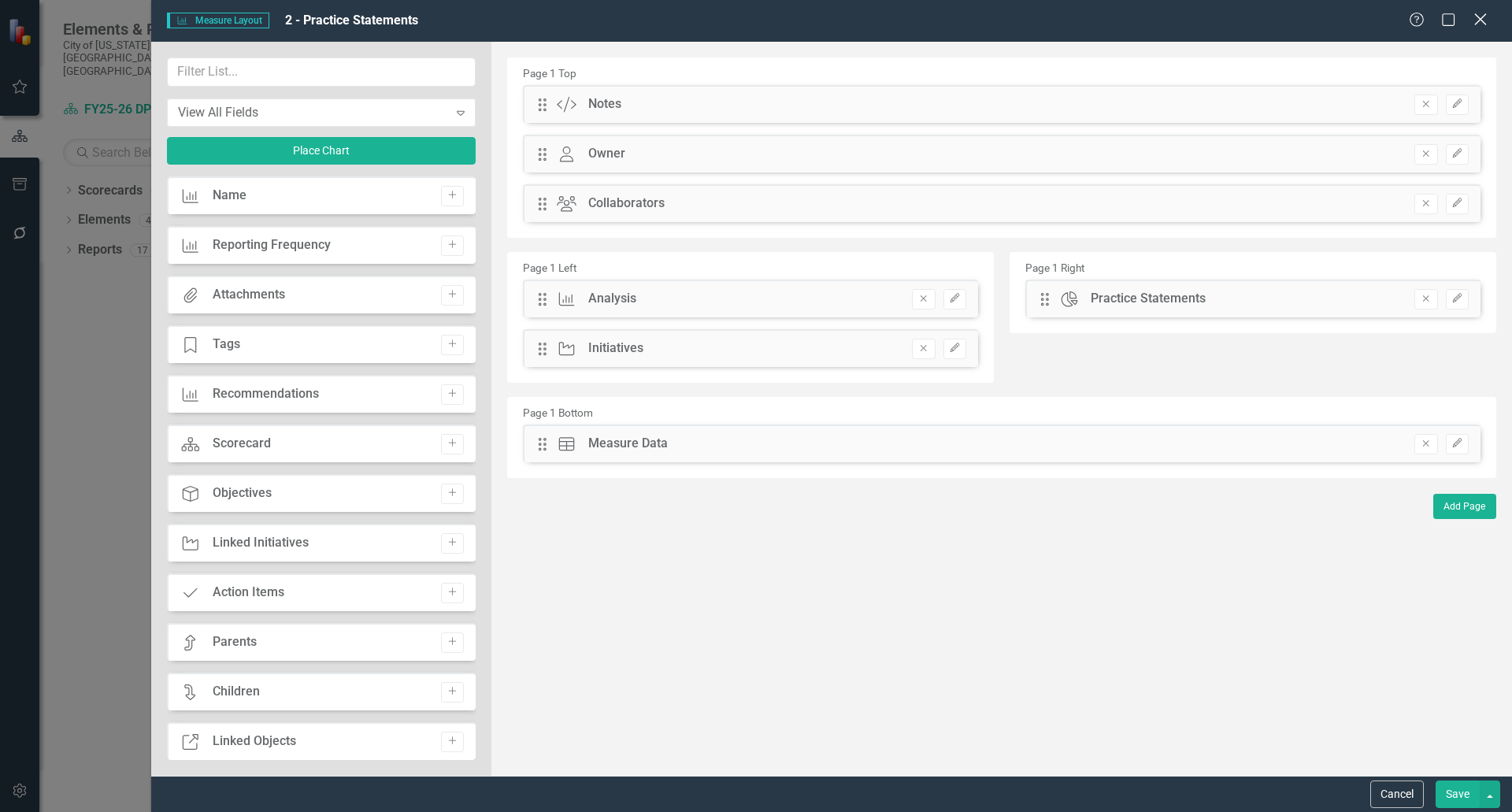
click at [1477, 15] on icon at bounding box center [1480, 19] width 12 height 12
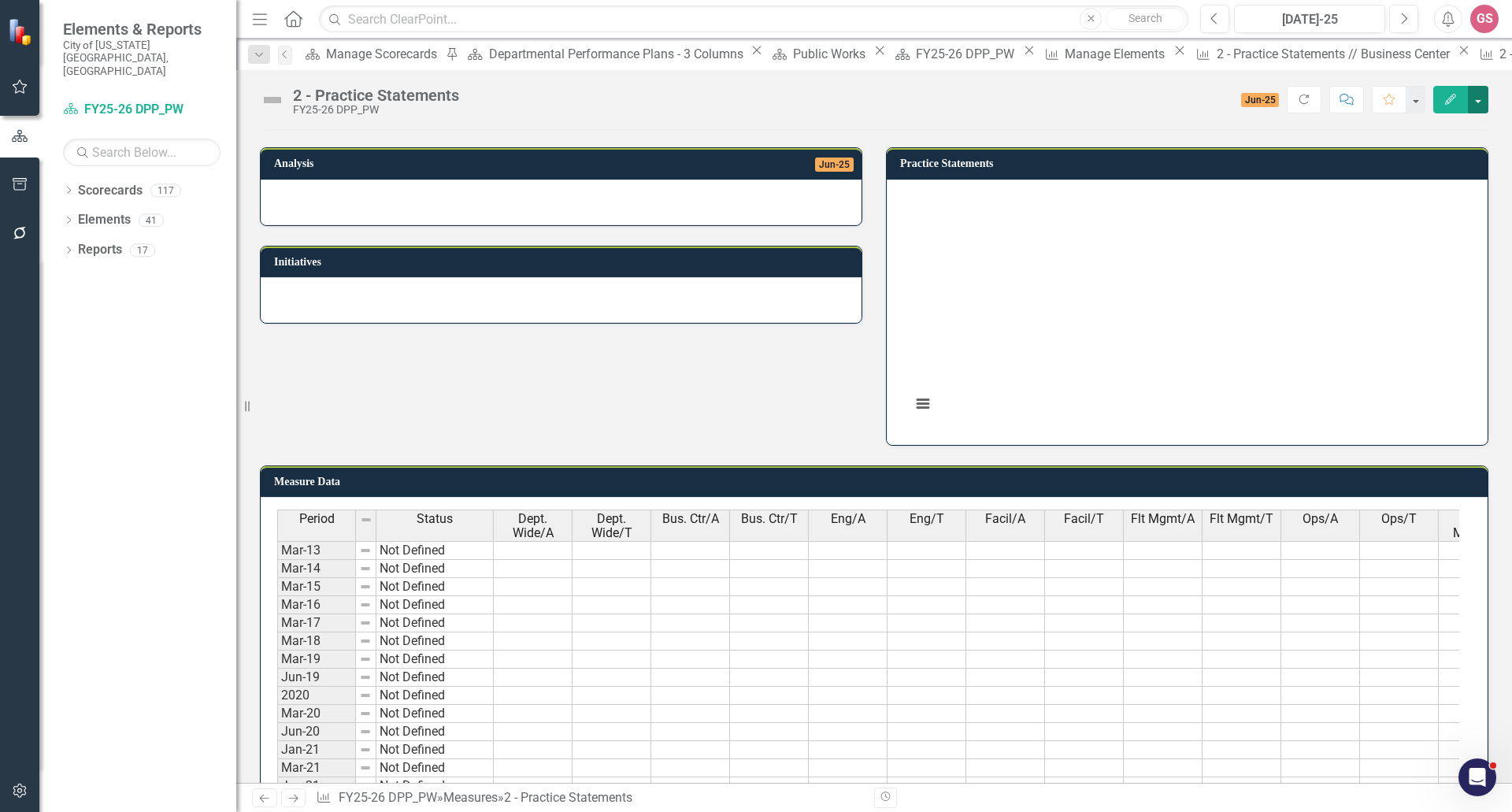
click at [1483, 97] on button "button" at bounding box center [1478, 99] width 21 height 27
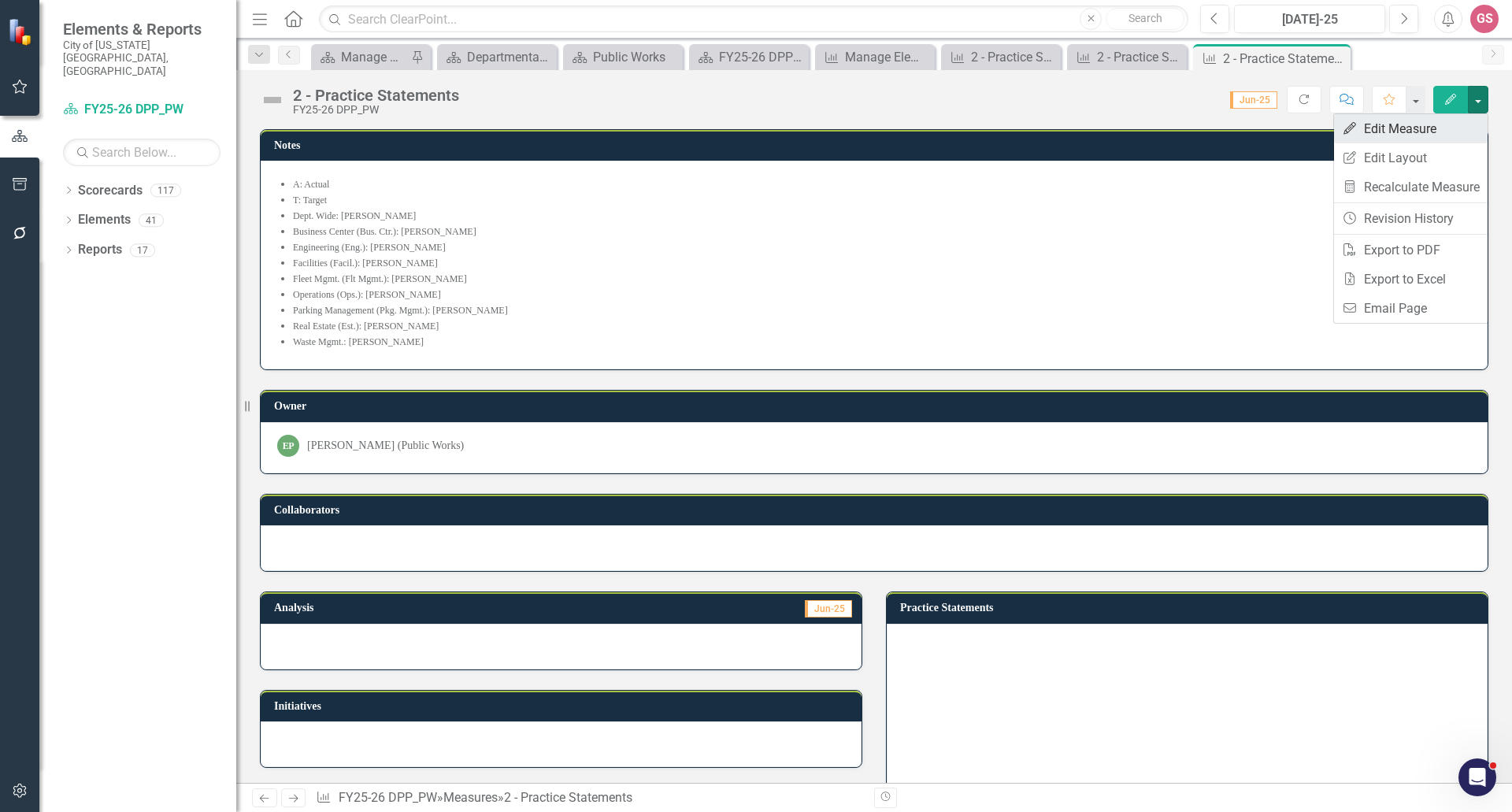
scroll to position [444, 0]
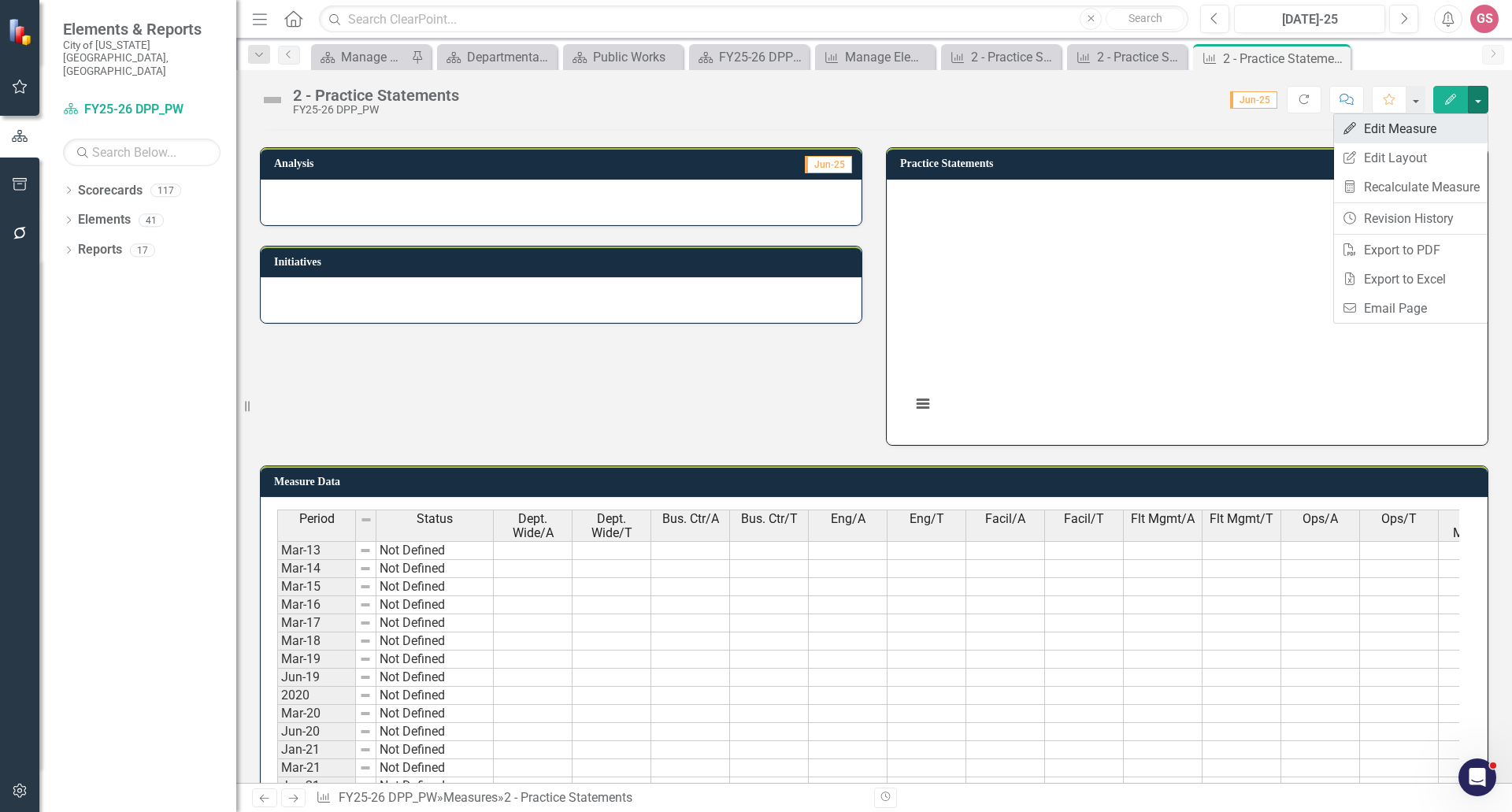
click at [1426, 133] on link "Edit Edit Measure" at bounding box center [1411, 129] width 154 height 29
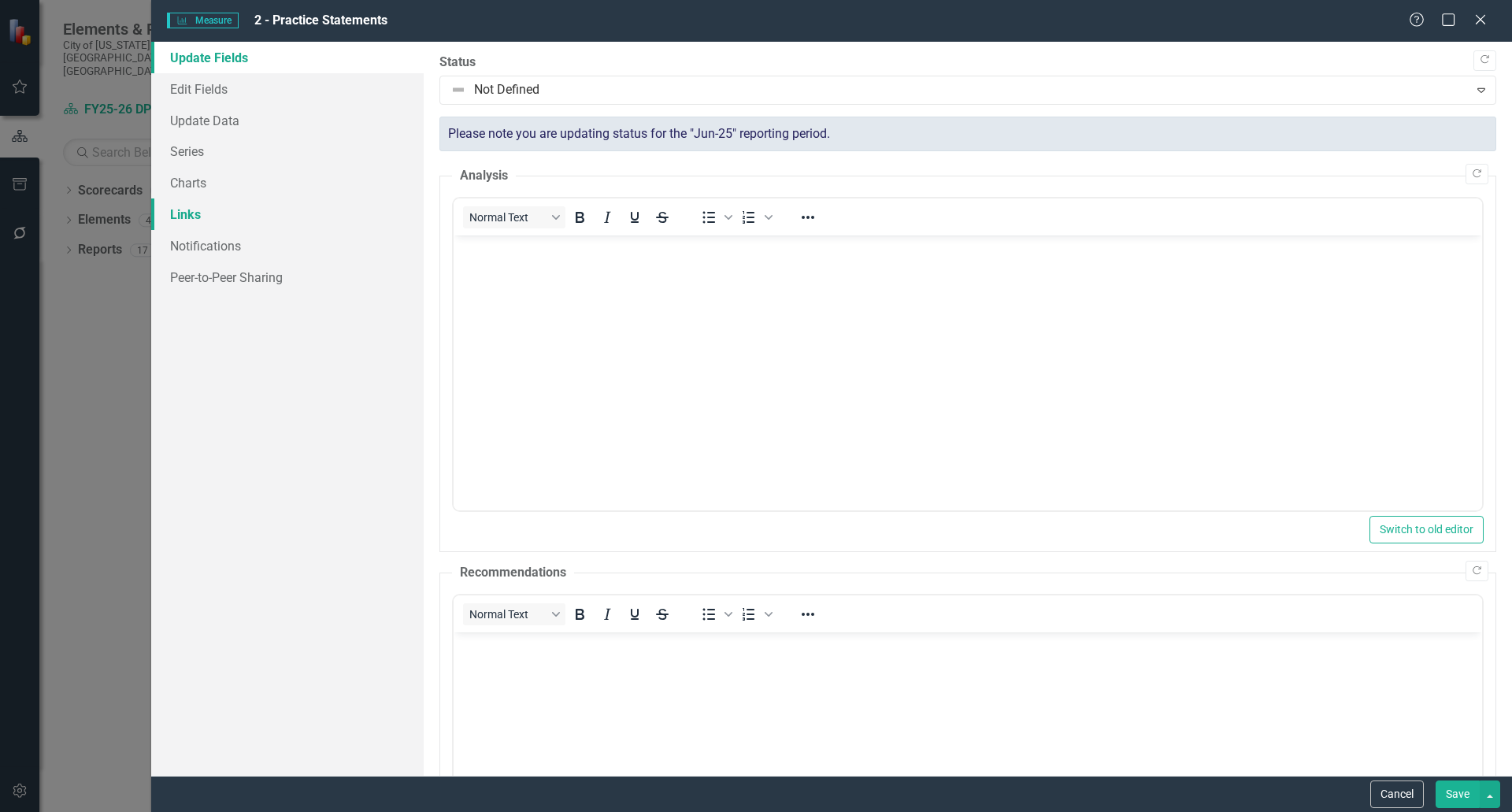
scroll to position [0, 0]
click at [233, 89] on link "Edit Fields" at bounding box center [287, 89] width 273 height 31
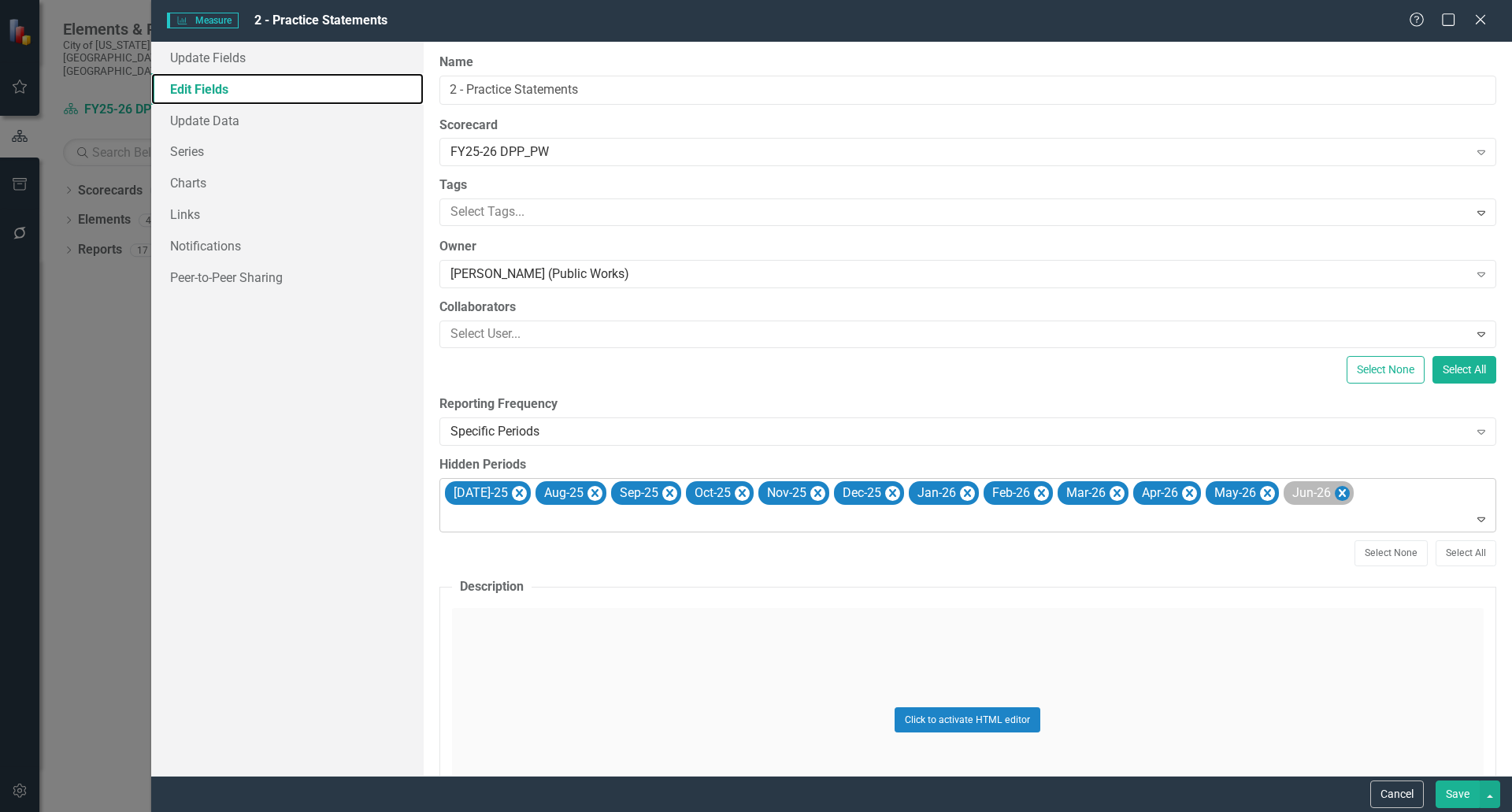
click at [1339, 495] on icon "Remove Jun-26" at bounding box center [1342, 493] width 7 height 8
click at [1259, 499] on icon "Remove May-26" at bounding box center [1267, 493] width 15 height 20
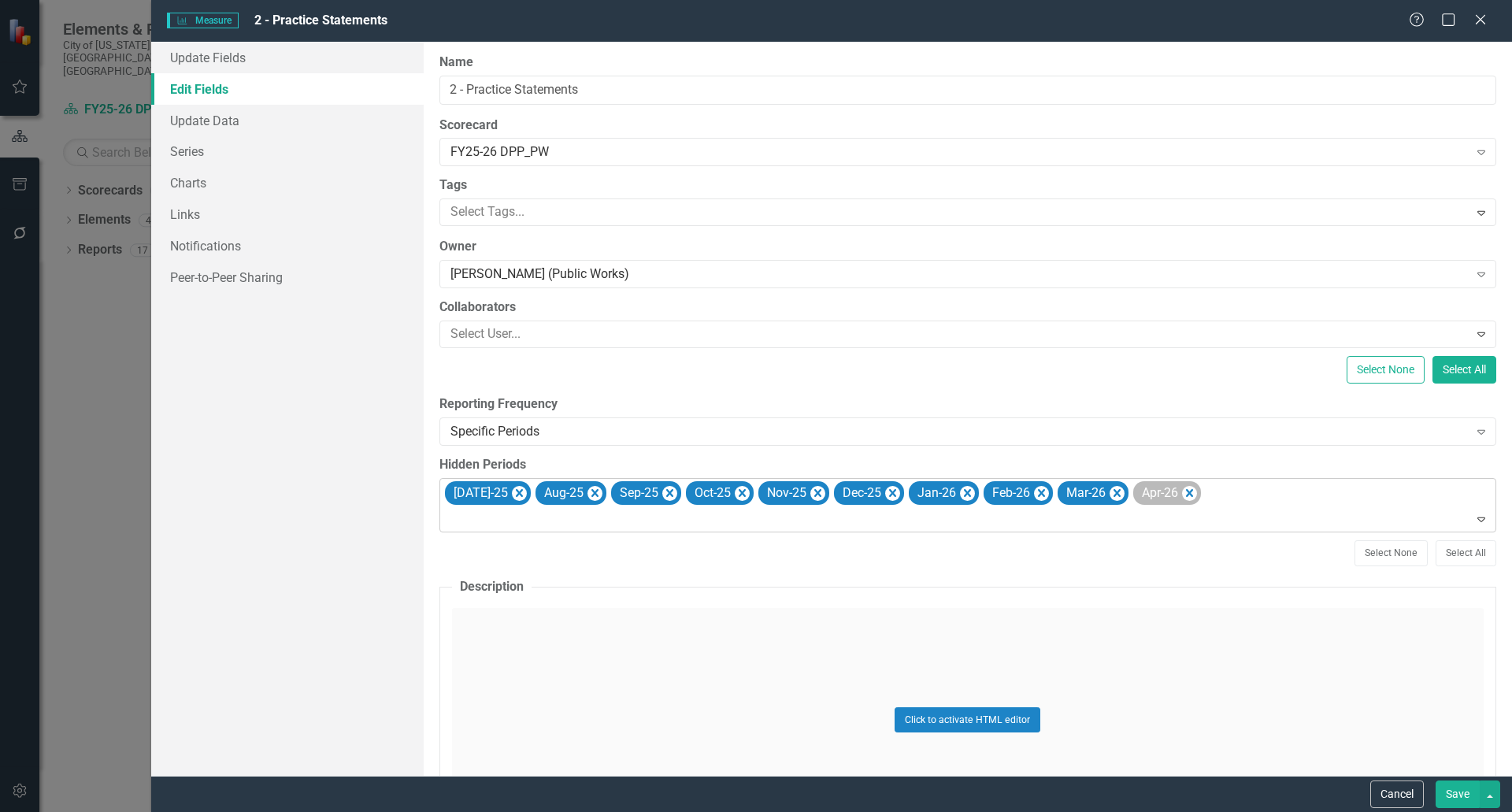
click at [1162, 495] on div "Apr-26" at bounding box center [1159, 493] width 43 height 23
drag, startPoint x: 1095, startPoint y: 492, endPoint x: 1076, endPoint y: 494, distance: 19.1
click at [1109, 492] on icon "Remove Mar-26" at bounding box center [1116, 493] width 15 height 20
click at [1033, 490] on icon "Remove Feb-26" at bounding box center [1040, 493] width 15 height 20
drag, startPoint x: 949, startPoint y: 496, endPoint x: 879, endPoint y: 498, distance: 70.0
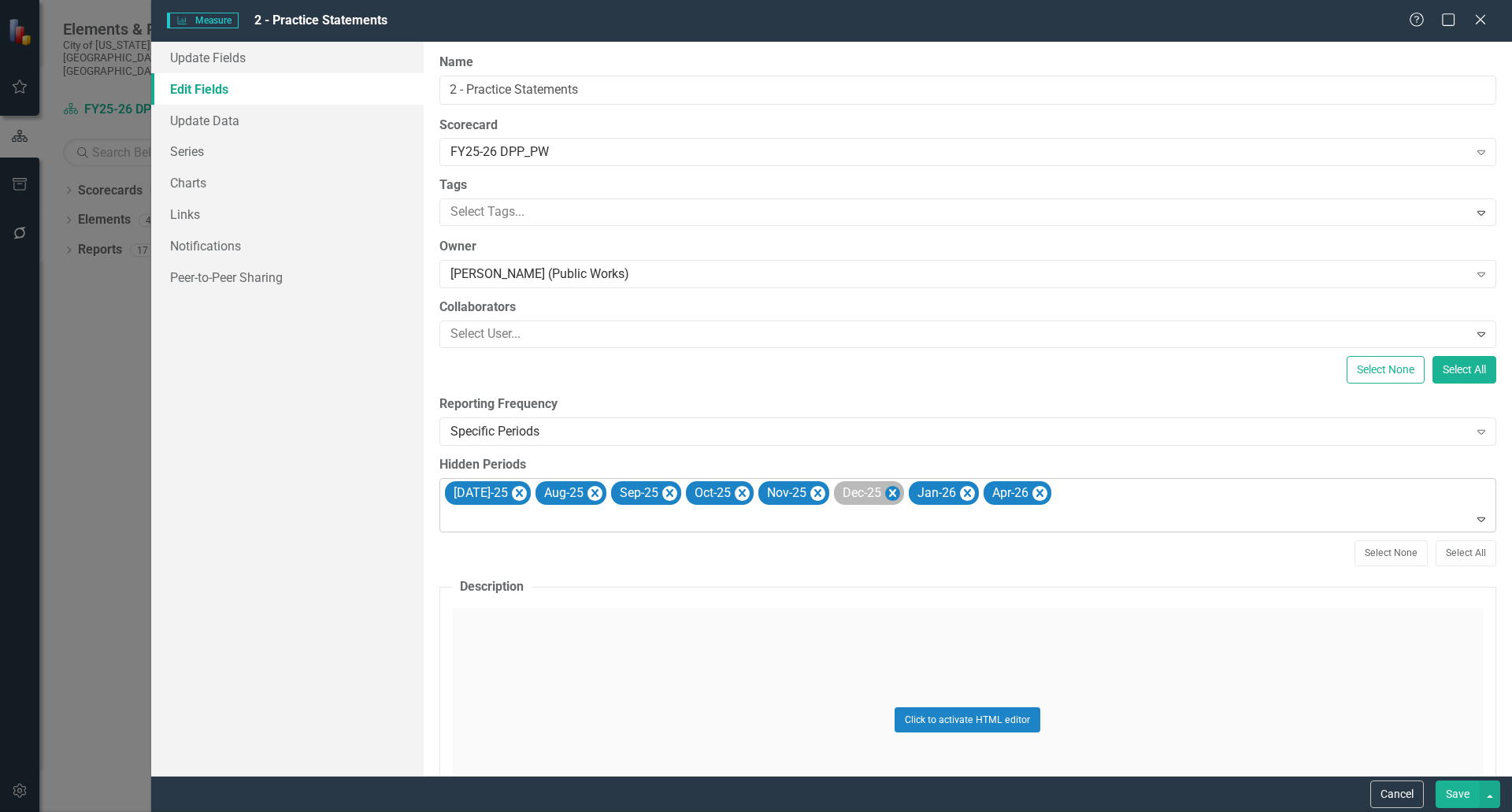
click at [959, 499] on icon "Remove Jan-26" at bounding box center [967, 493] width 15 height 20
click at [884, 499] on icon "Remove Dec-25" at bounding box center [892, 493] width 15 height 20
drag, startPoint x: 802, startPoint y: 498, endPoint x: 716, endPoint y: 493, distance: 86.1
click at [810, 500] on icon "Remove Nov-25" at bounding box center [817, 493] width 15 height 20
drag, startPoint x: 724, startPoint y: 492, endPoint x: 708, endPoint y: 496, distance: 16.5
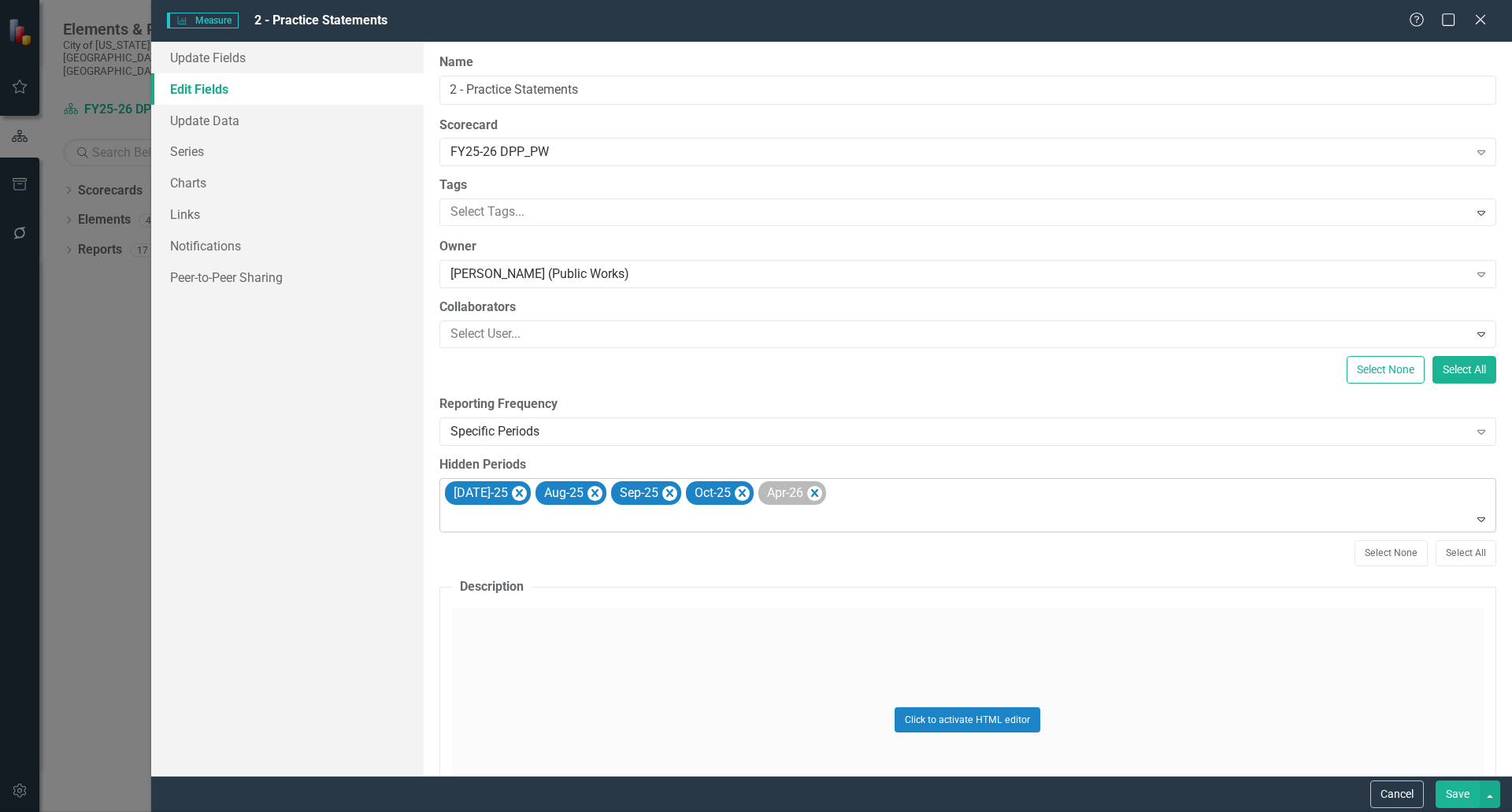
click at [739, 495] on icon "Remove Oct-25" at bounding box center [742, 493] width 7 height 8
drag, startPoint x: 648, startPoint y: 494, endPoint x: 639, endPoint y: 493, distance: 9.1
click at [661, 494] on icon "Remove Sep-25" at bounding box center [668, 493] width 15 height 20
drag, startPoint x: 573, startPoint y: 494, endPoint x: 554, endPoint y: 496, distance: 19.1
click at [587, 496] on icon "Remove Aug-25" at bounding box center [594, 493] width 15 height 20
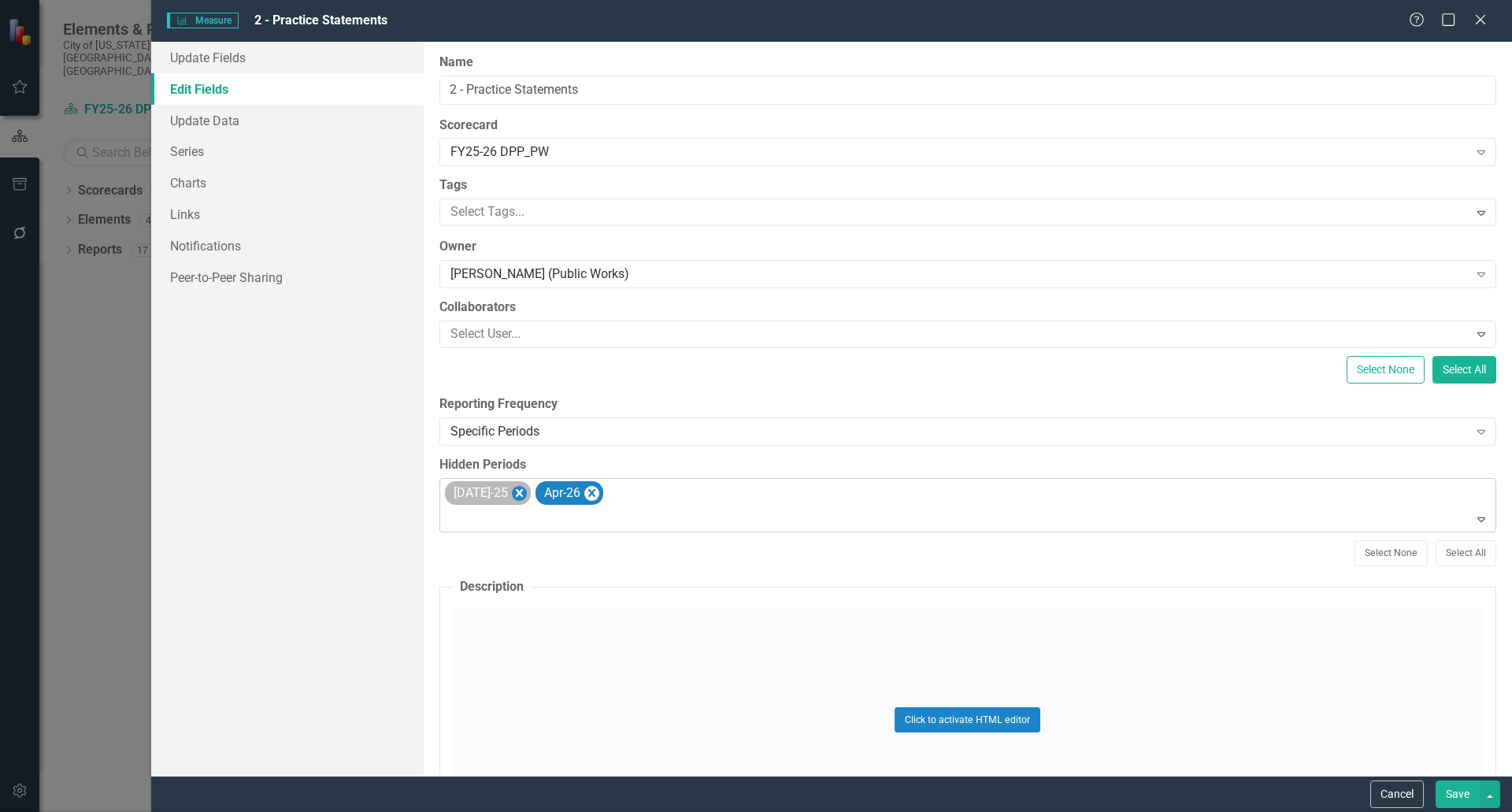
click at [511, 496] on icon "Remove Jul-25" at bounding box center [518, 493] width 15 height 20
click at [498, 488] on icon "Remove Apr-26" at bounding box center [501, 493] width 15 height 20
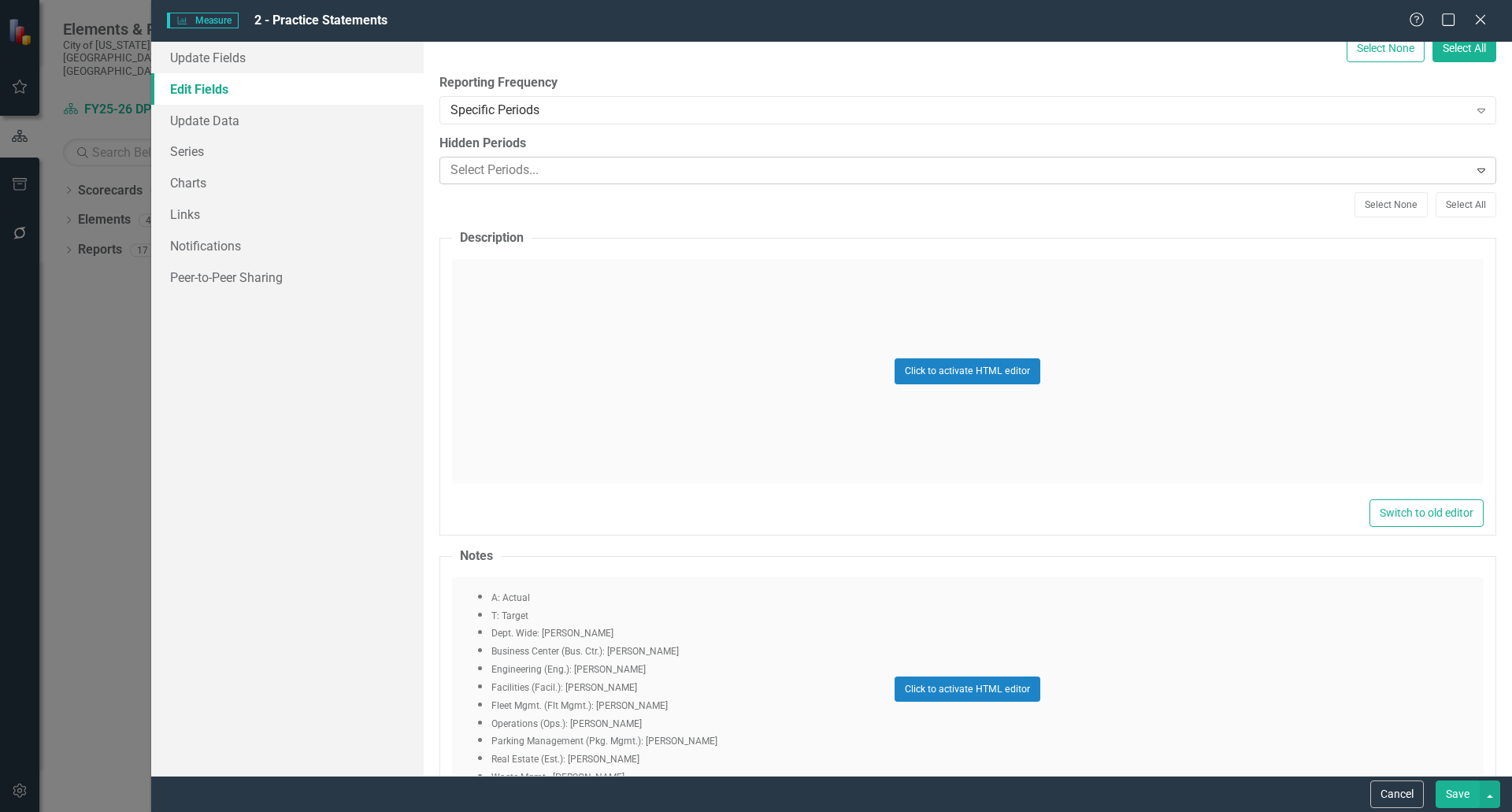
scroll to position [242, 0]
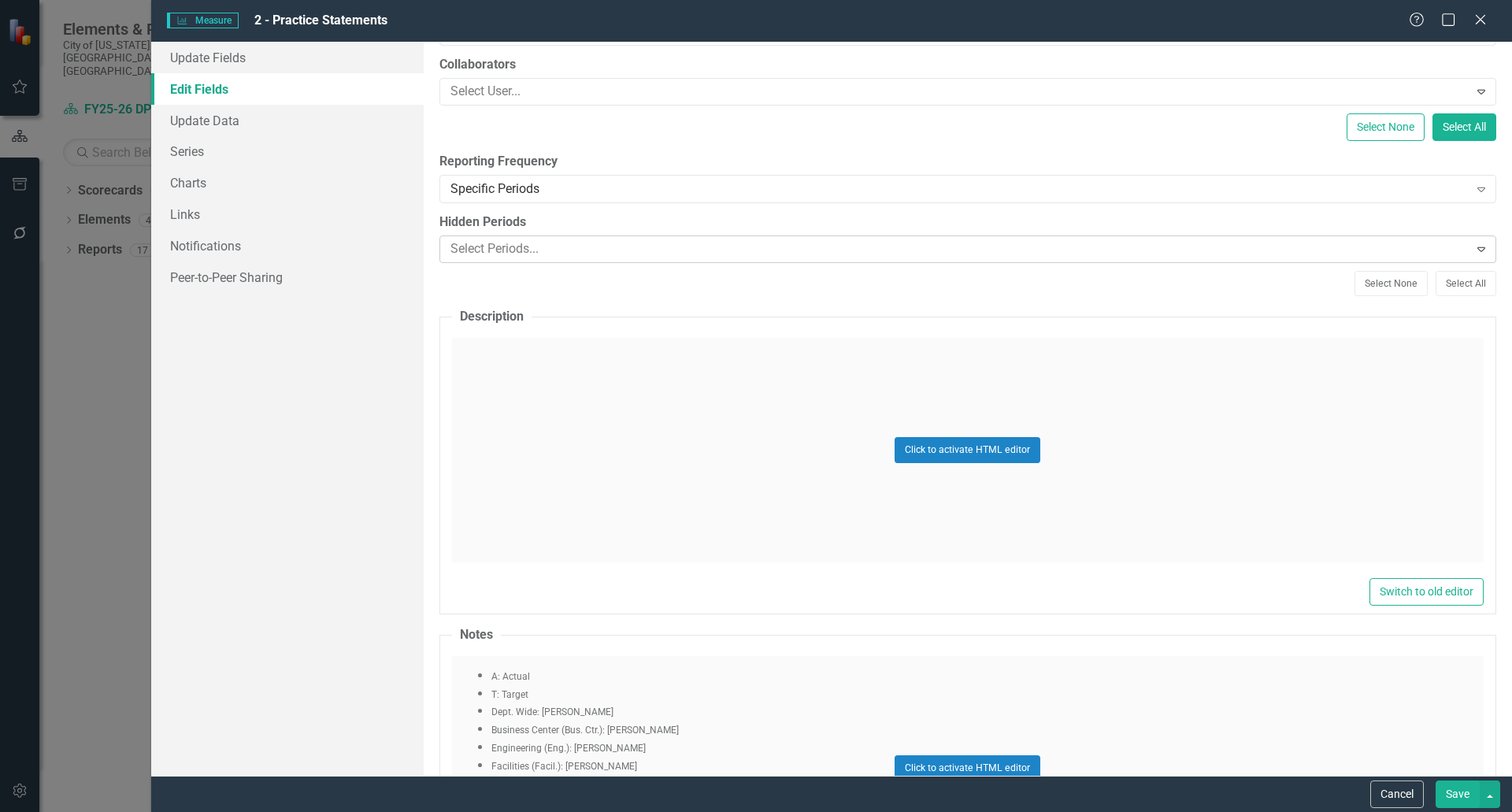
click at [557, 245] on div at bounding box center [957, 249] width 1025 height 22
click at [490, 811] on div "Mar-13" at bounding box center [760, 825] width 1487 height 18
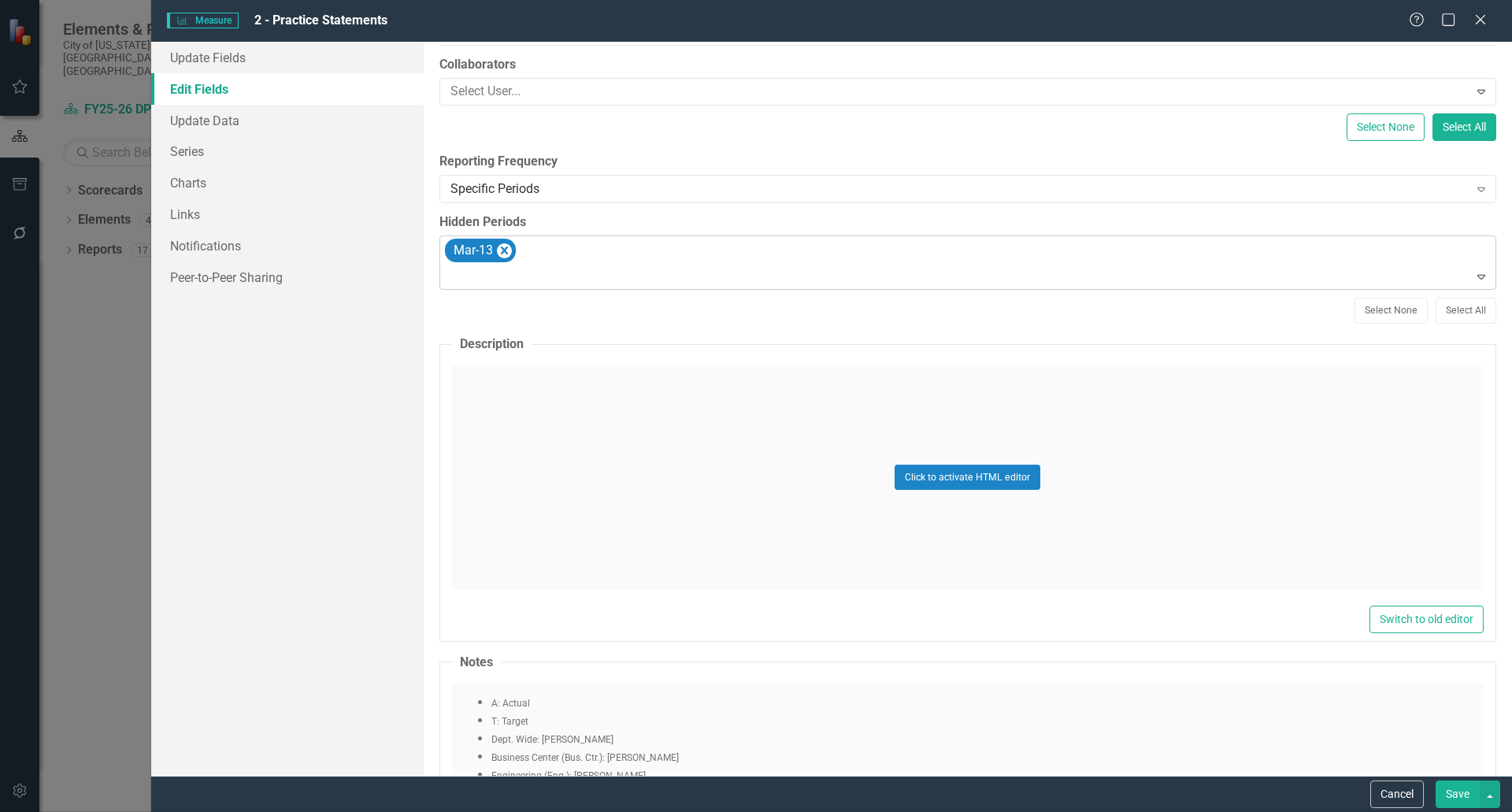
click at [1474, 281] on icon "Expand" at bounding box center [1482, 277] width 16 height 13
click at [1474, 273] on icon "Expand" at bounding box center [1482, 277] width 16 height 13
click at [475, 811] on div "Mar-14" at bounding box center [760, 825] width 1487 height 18
click at [485, 281] on div at bounding box center [969, 277] width 1050 height 22
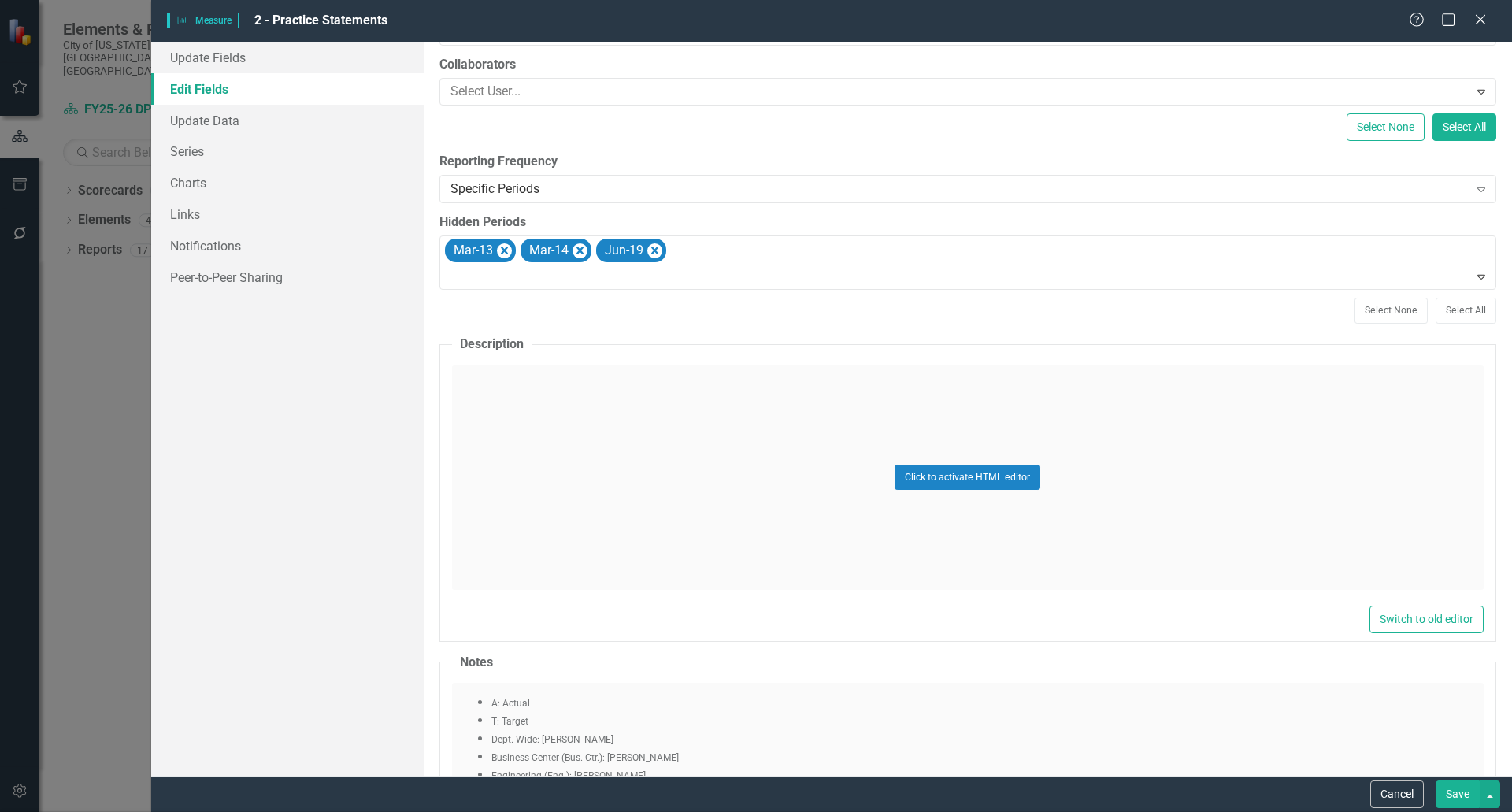
click at [482, 283] on div at bounding box center [969, 277] width 1050 height 22
click at [485, 284] on div at bounding box center [969, 277] width 1050 height 22
click at [488, 811] on div "Mar-15" at bounding box center [756, 825] width 1512 height 26
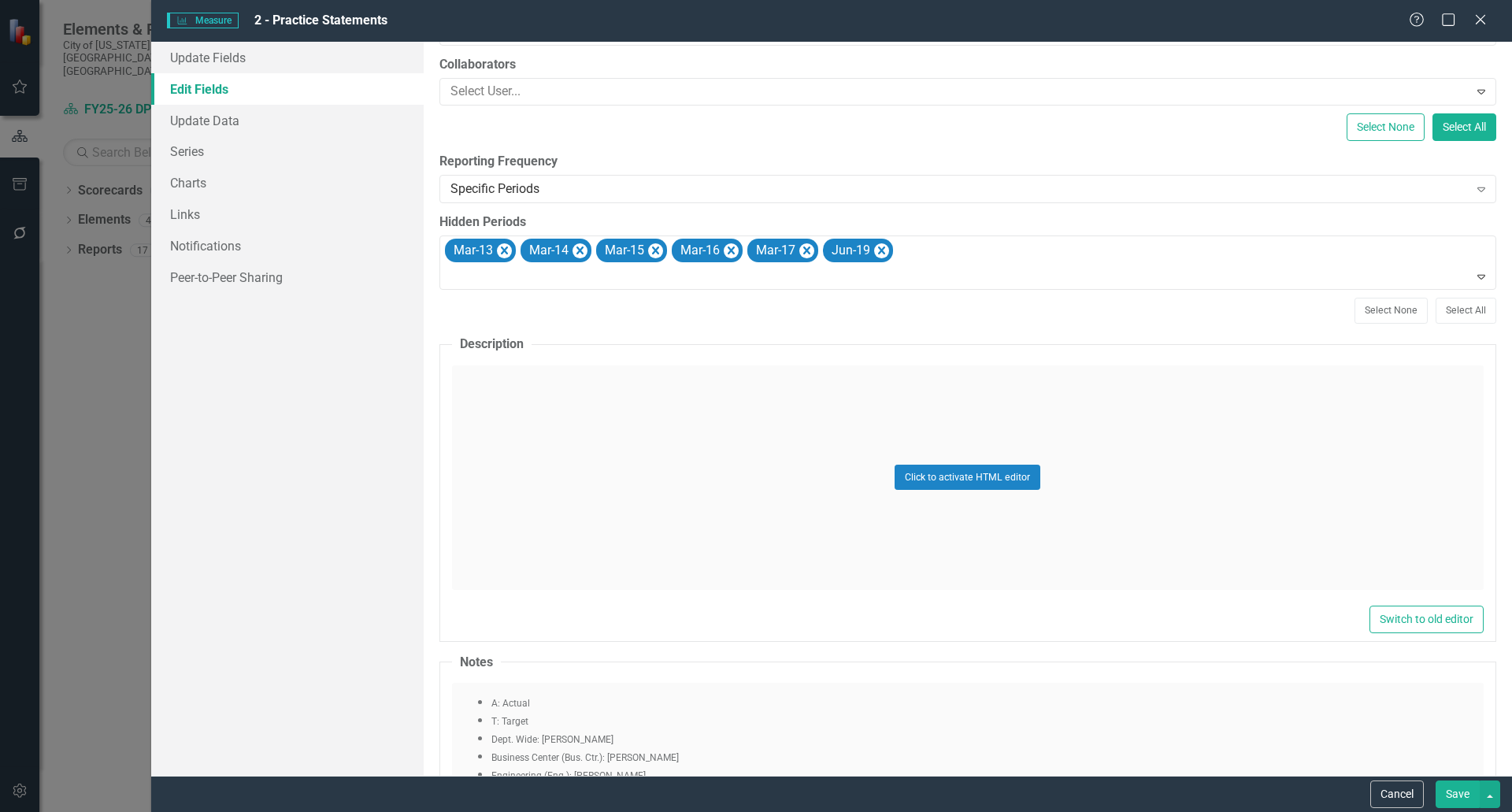
click at [496, 292] on div "ClearPoint Can Do More! How ClearPoint Can Help Close Enterprise plans can auto…" at bounding box center [967, 408] width 1088 height 734
click at [492, 284] on div at bounding box center [969, 277] width 1050 height 22
click at [496, 280] on div at bounding box center [969, 277] width 1050 height 22
drag, startPoint x: 487, startPoint y: 336, endPoint x: 496, endPoint y: 301, distance: 36.1
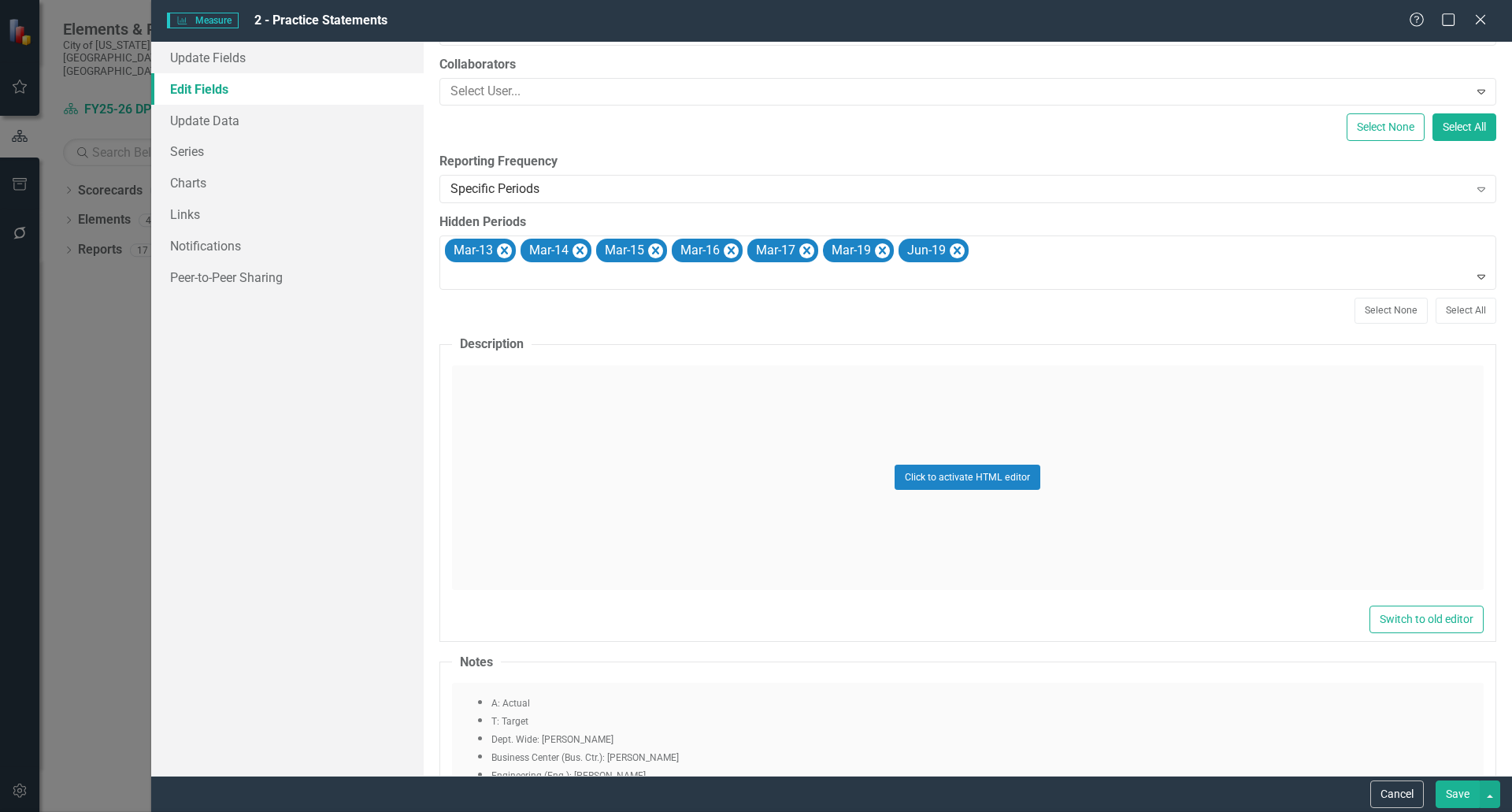
click at [497, 276] on div at bounding box center [969, 277] width 1050 height 22
click at [493, 283] on div at bounding box center [969, 277] width 1050 height 22
click at [493, 811] on div "Mar-18" at bounding box center [760, 825] width 1487 height 18
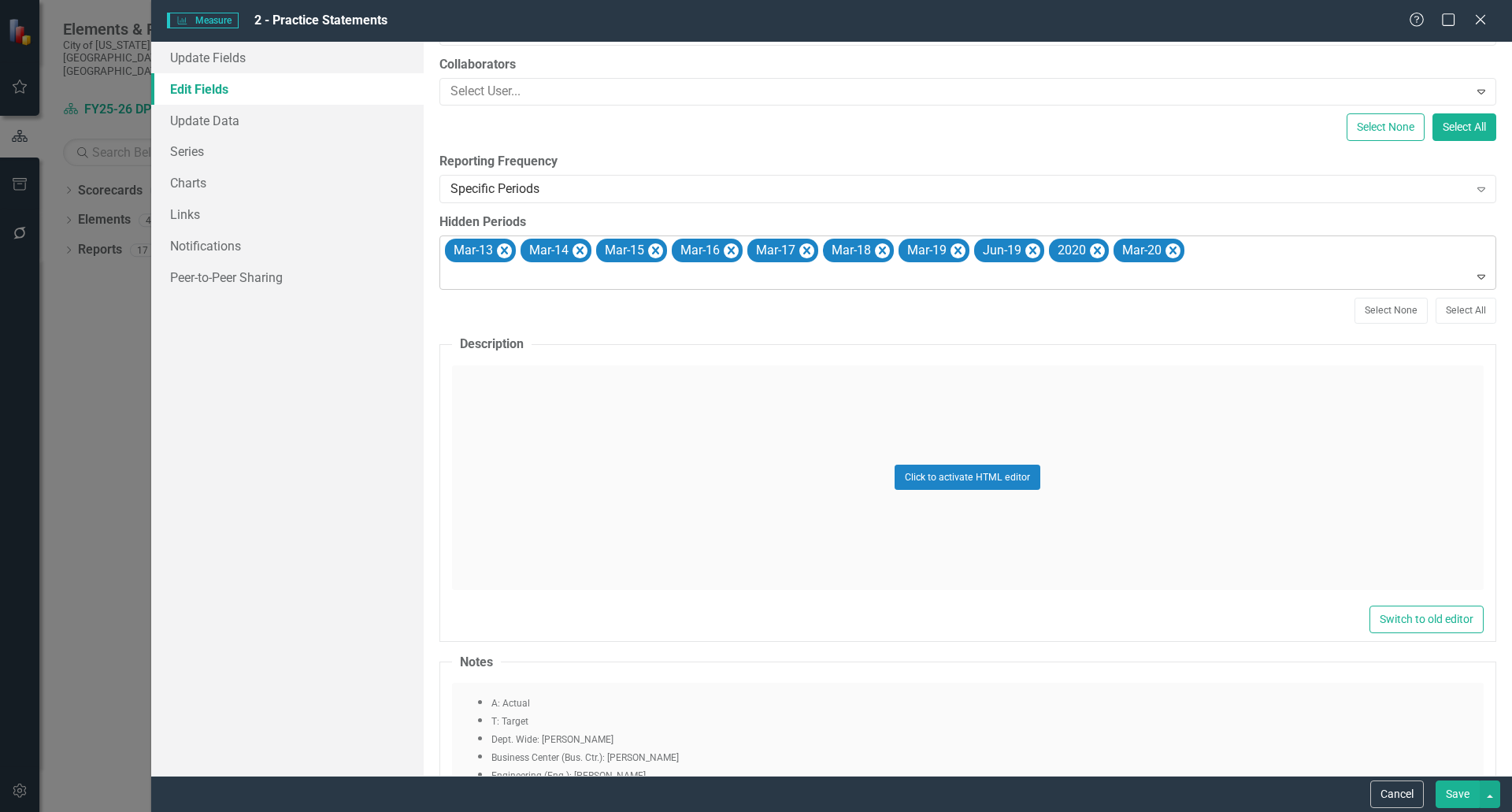
click at [501, 285] on div at bounding box center [969, 277] width 1050 height 22
click at [501, 811] on div "Jun-20" at bounding box center [756, 825] width 1512 height 26
click at [501, 277] on div at bounding box center [969, 277] width 1050 height 22
click at [500, 281] on div at bounding box center [969, 277] width 1050 height 22
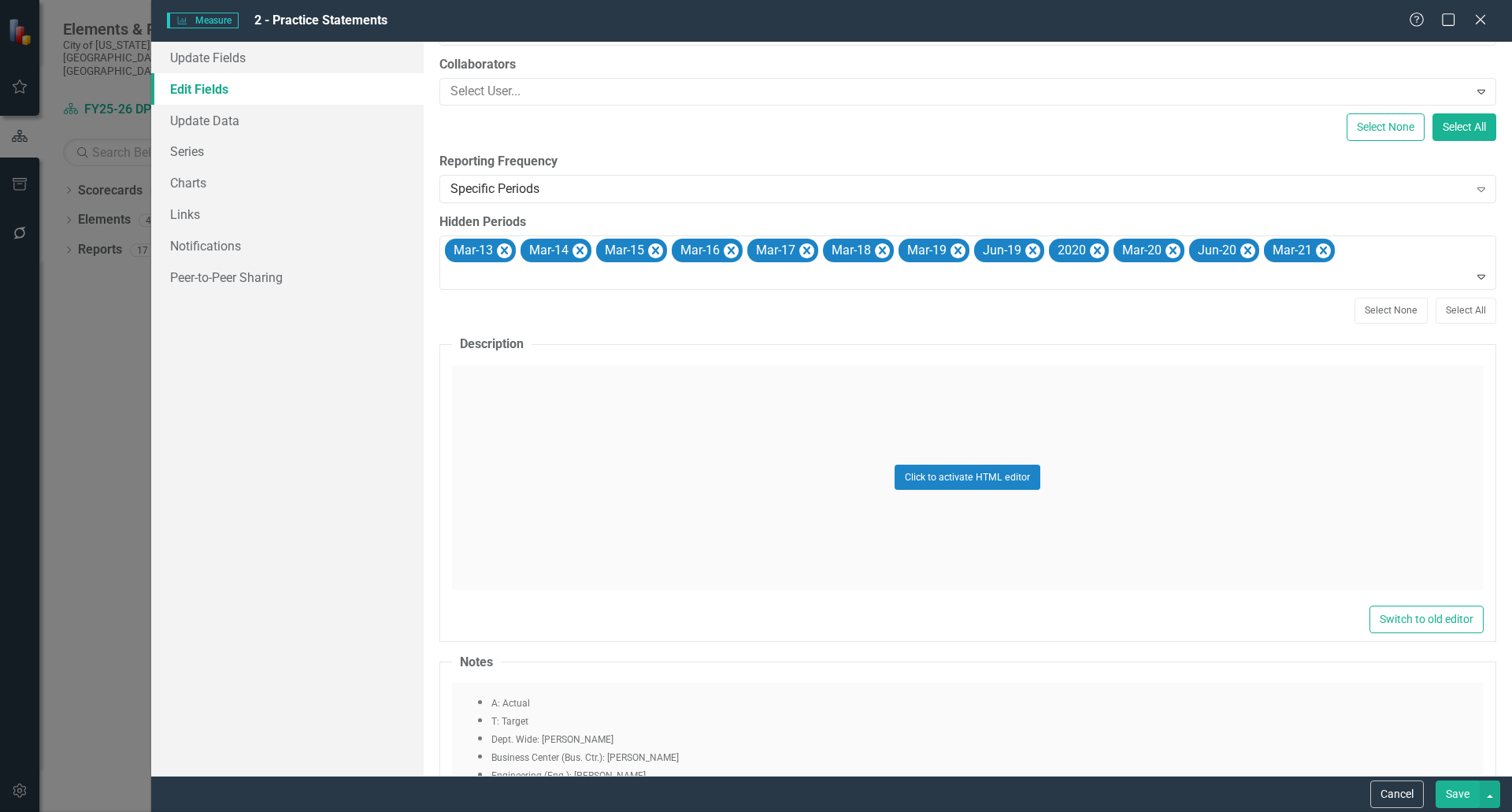
click at [500, 285] on div at bounding box center [969, 277] width 1050 height 22
click at [490, 288] on div at bounding box center [969, 277] width 1050 height 22
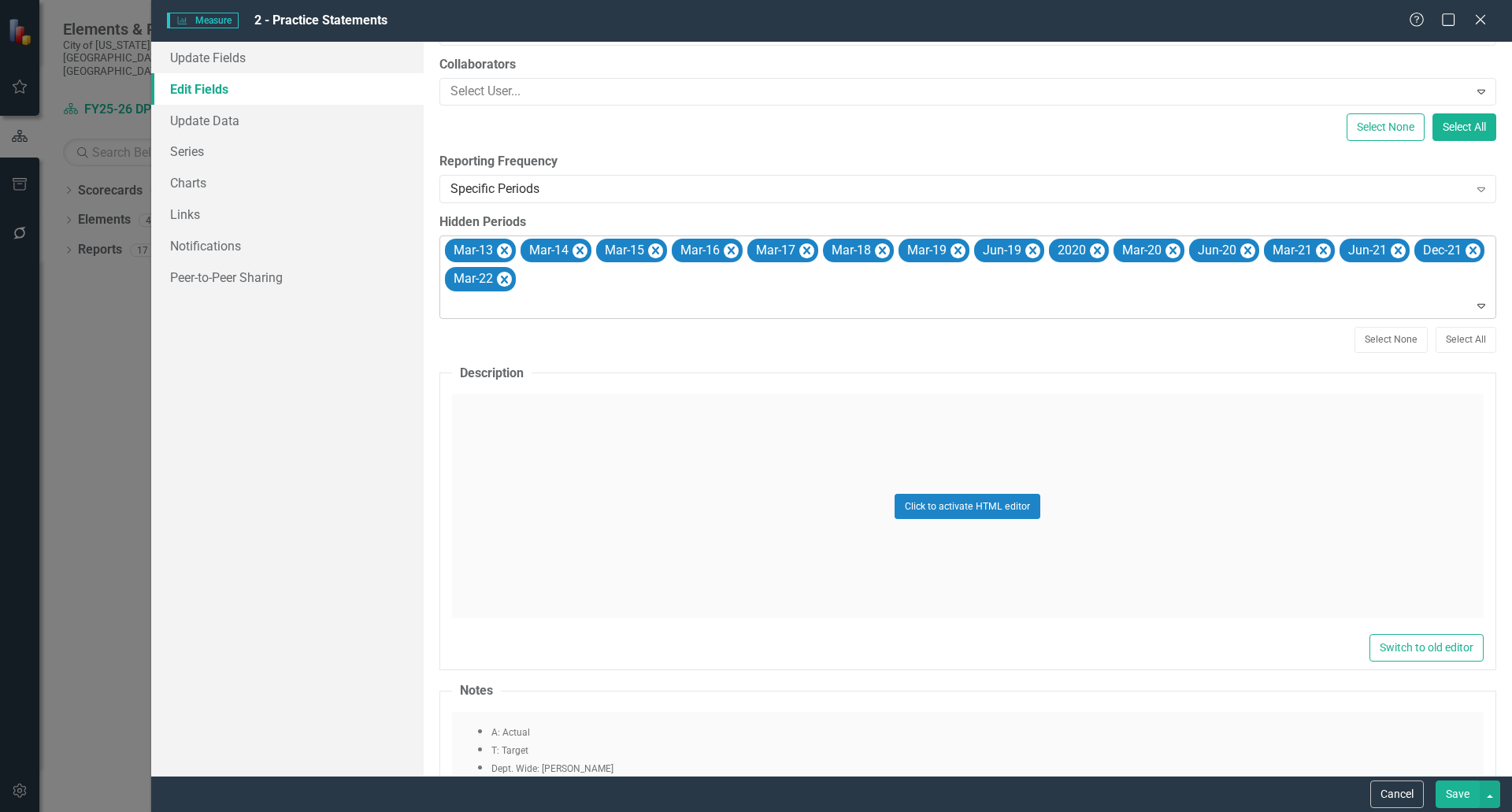
click at [501, 308] on div at bounding box center [969, 305] width 1050 height 22
drag, startPoint x: 493, startPoint y: 351, endPoint x: 491, endPoint y: 333, distance: 18.1
click at [494, 316] on div at bounding box center [969, 305] width 1050 height 22
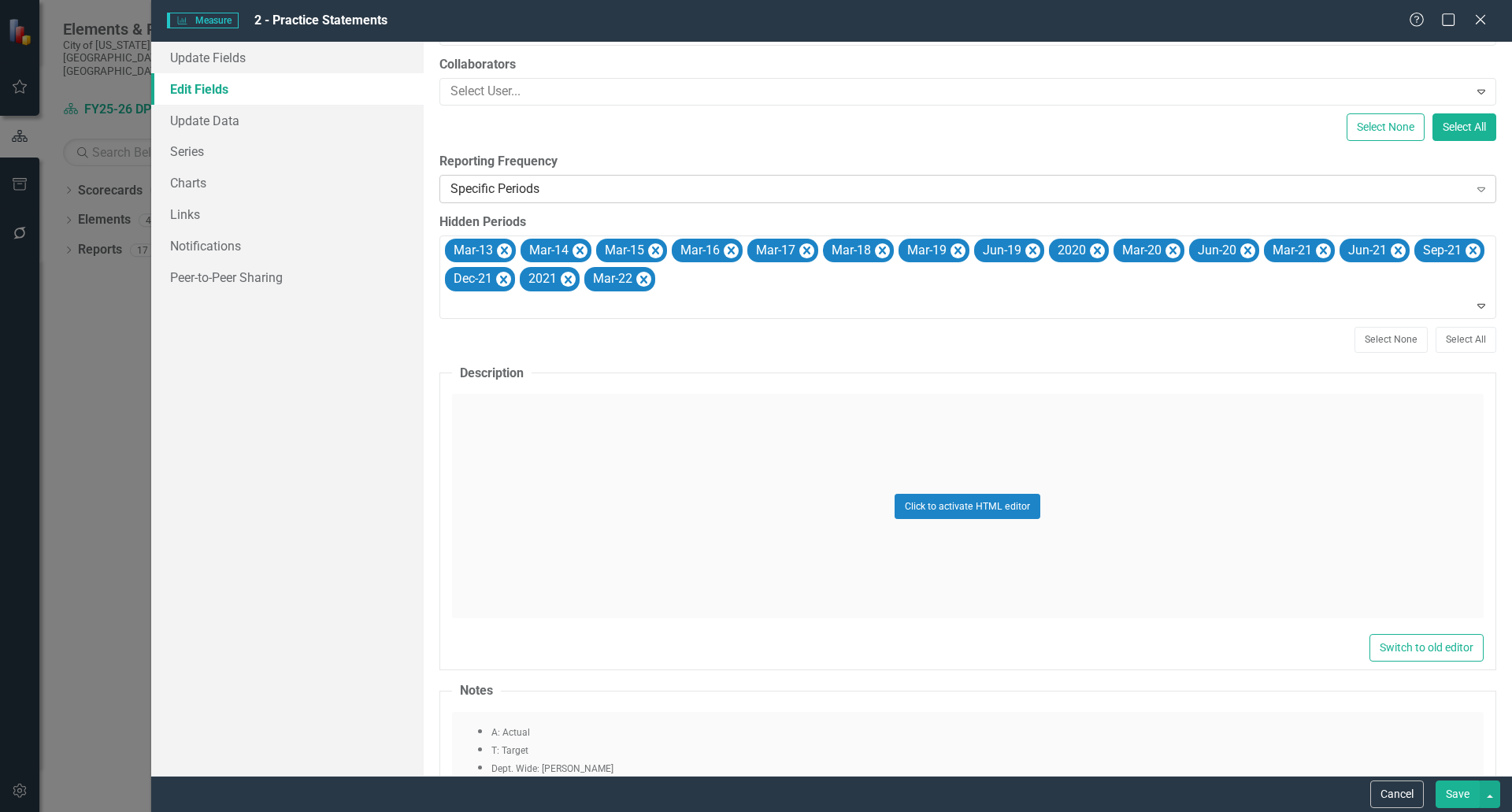
click at [580, 184] on div "Specific Periods" at bounding box center [959, 189] width 1019 height 18
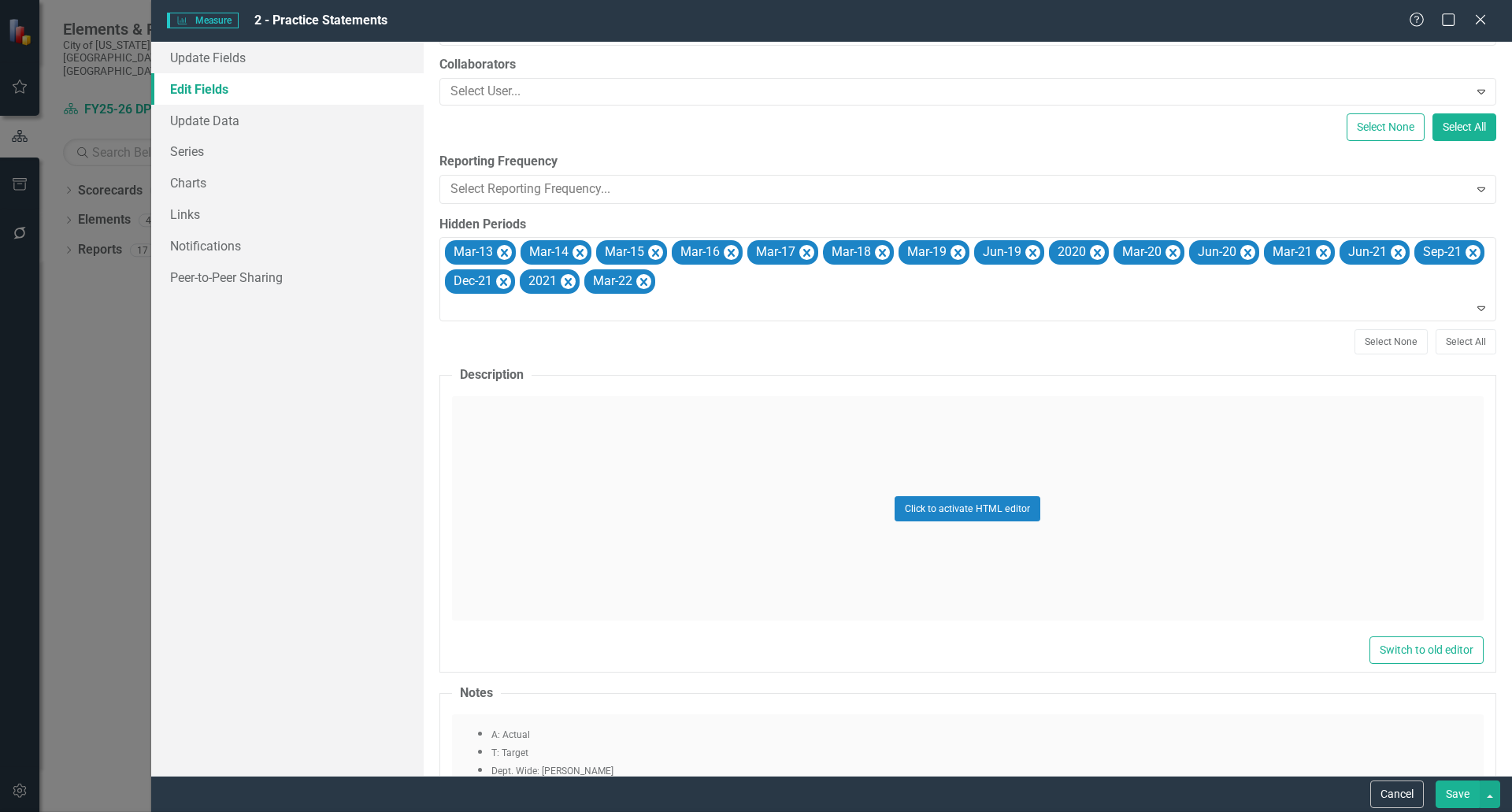
scroll to position [253, 0]
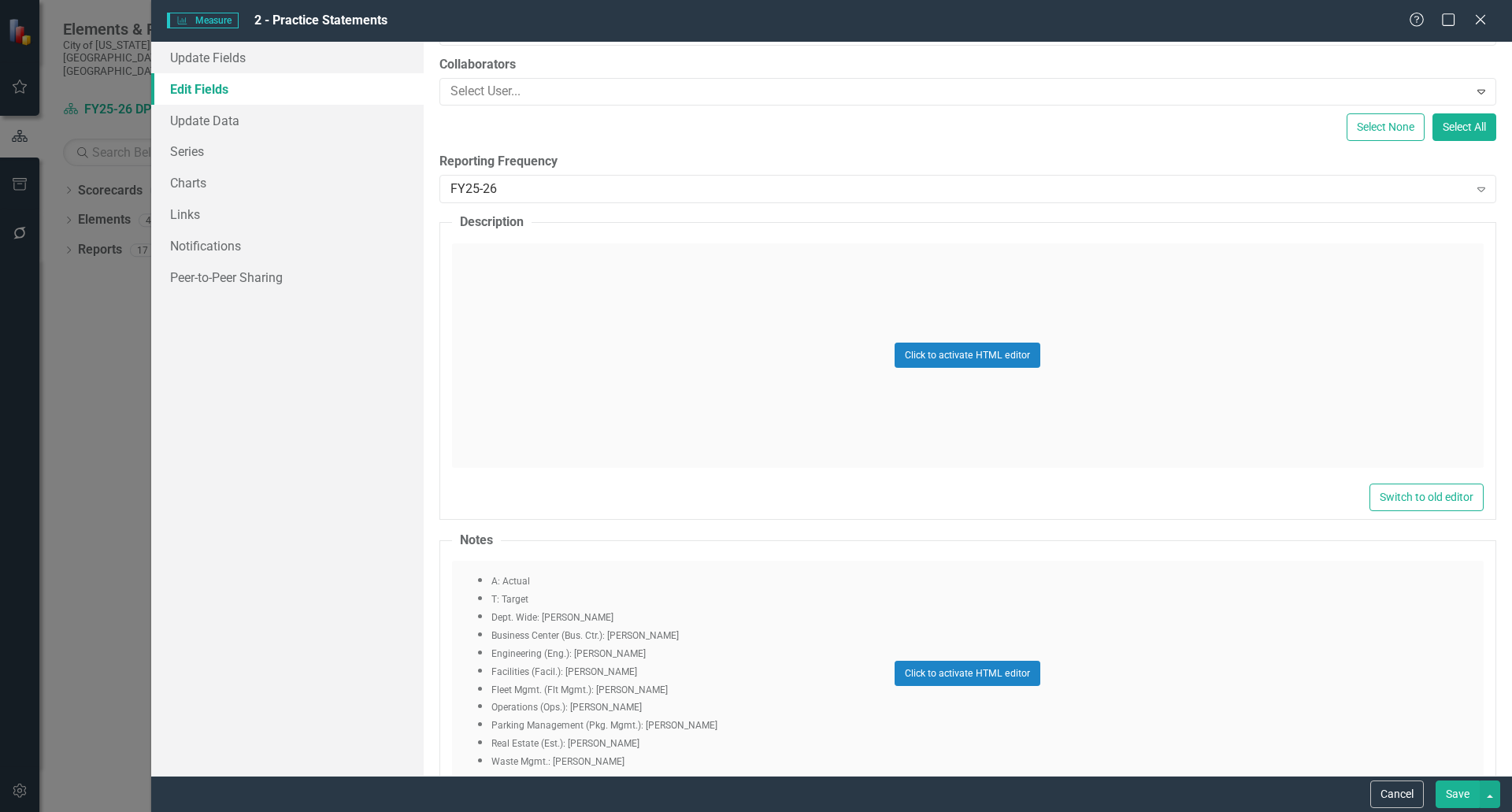
click at [1451, 793] on button "Save" at bounding box center [1458, 794] width 44 height 27
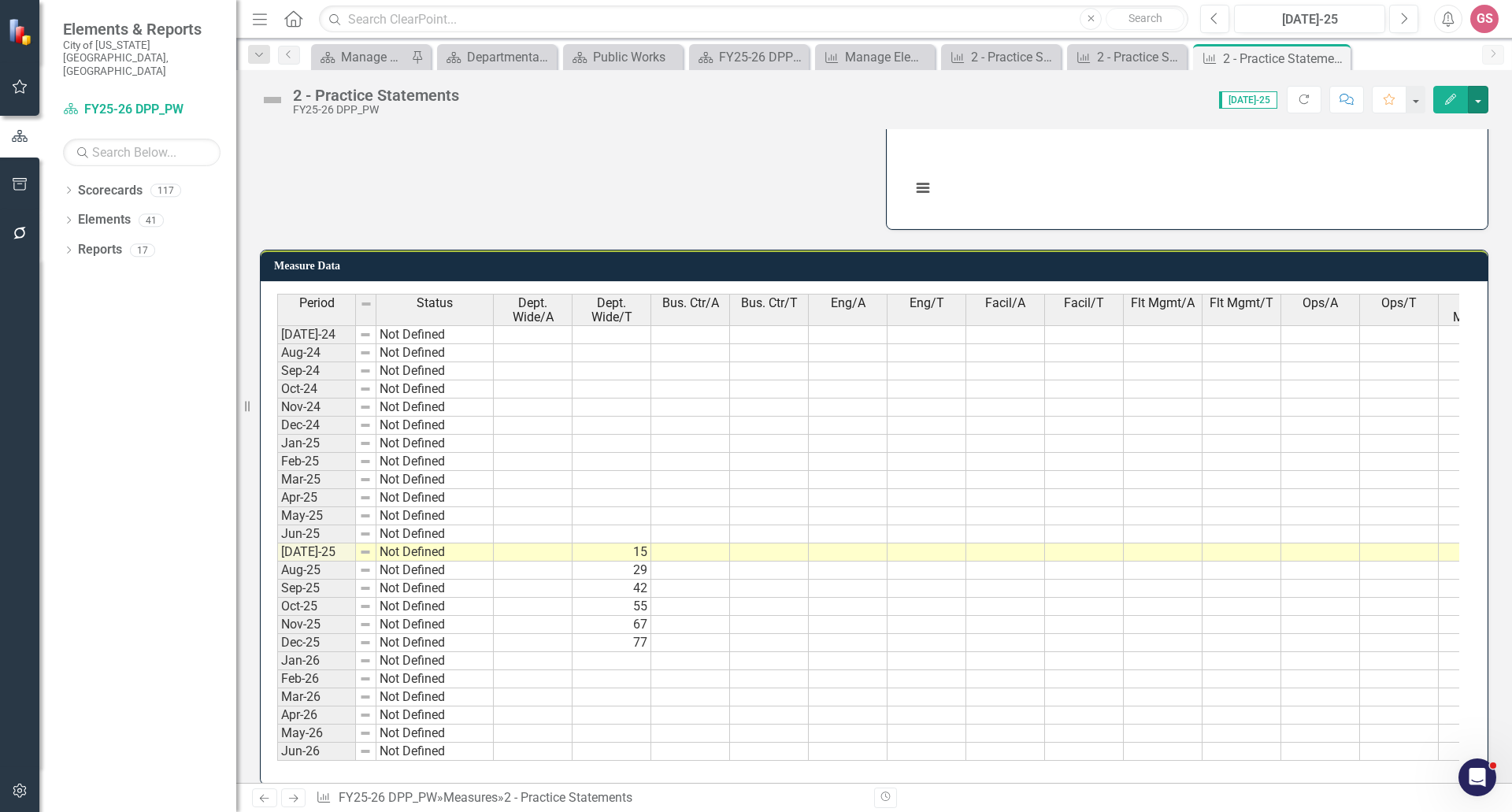
scroll to position [690, 0]
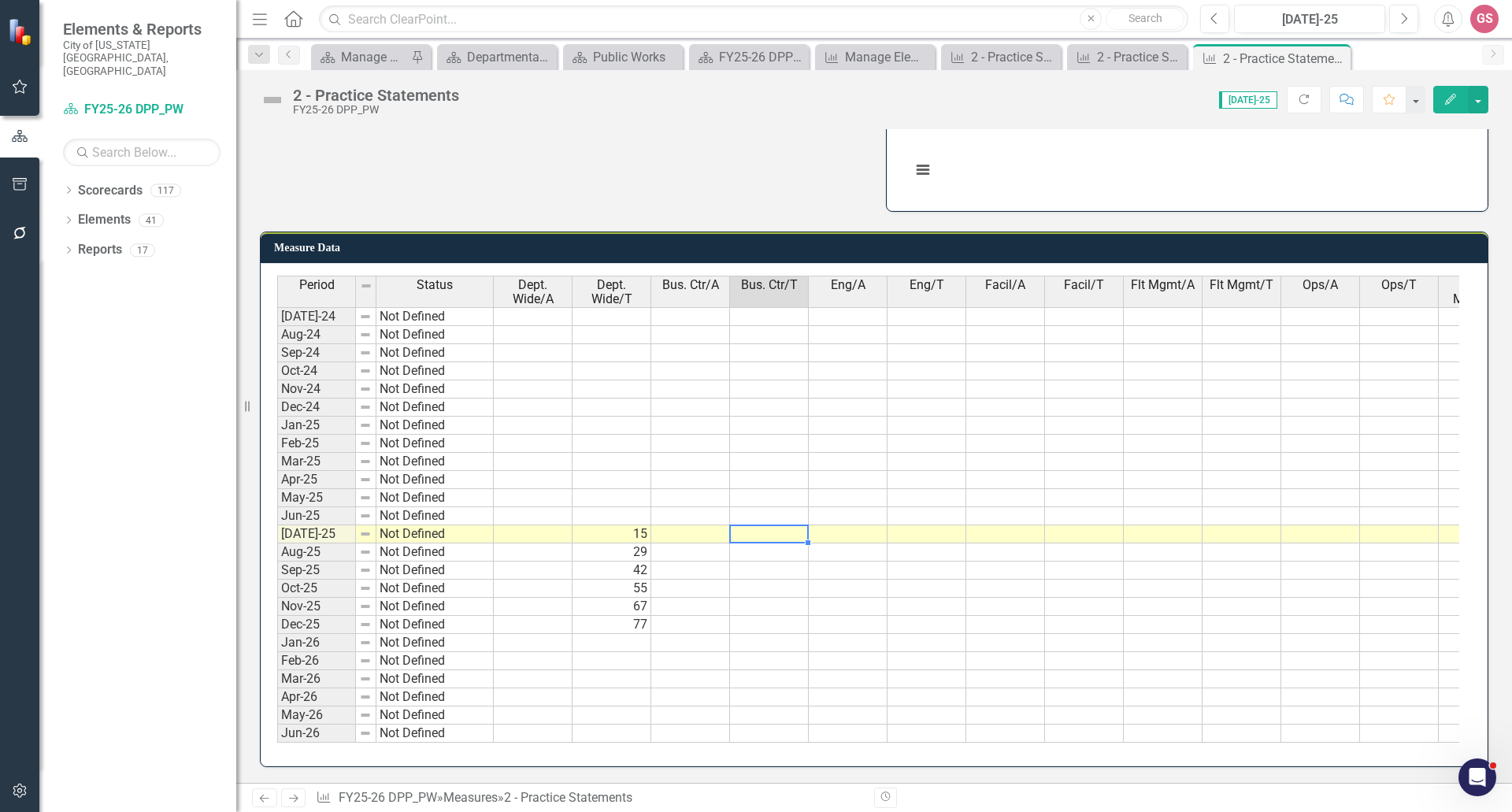
click at [776, 525] on td at bounding box center [769, 534] width 79 height 18
click at [777, 525] on td at bounding box center [769, 534] width 79 height 18
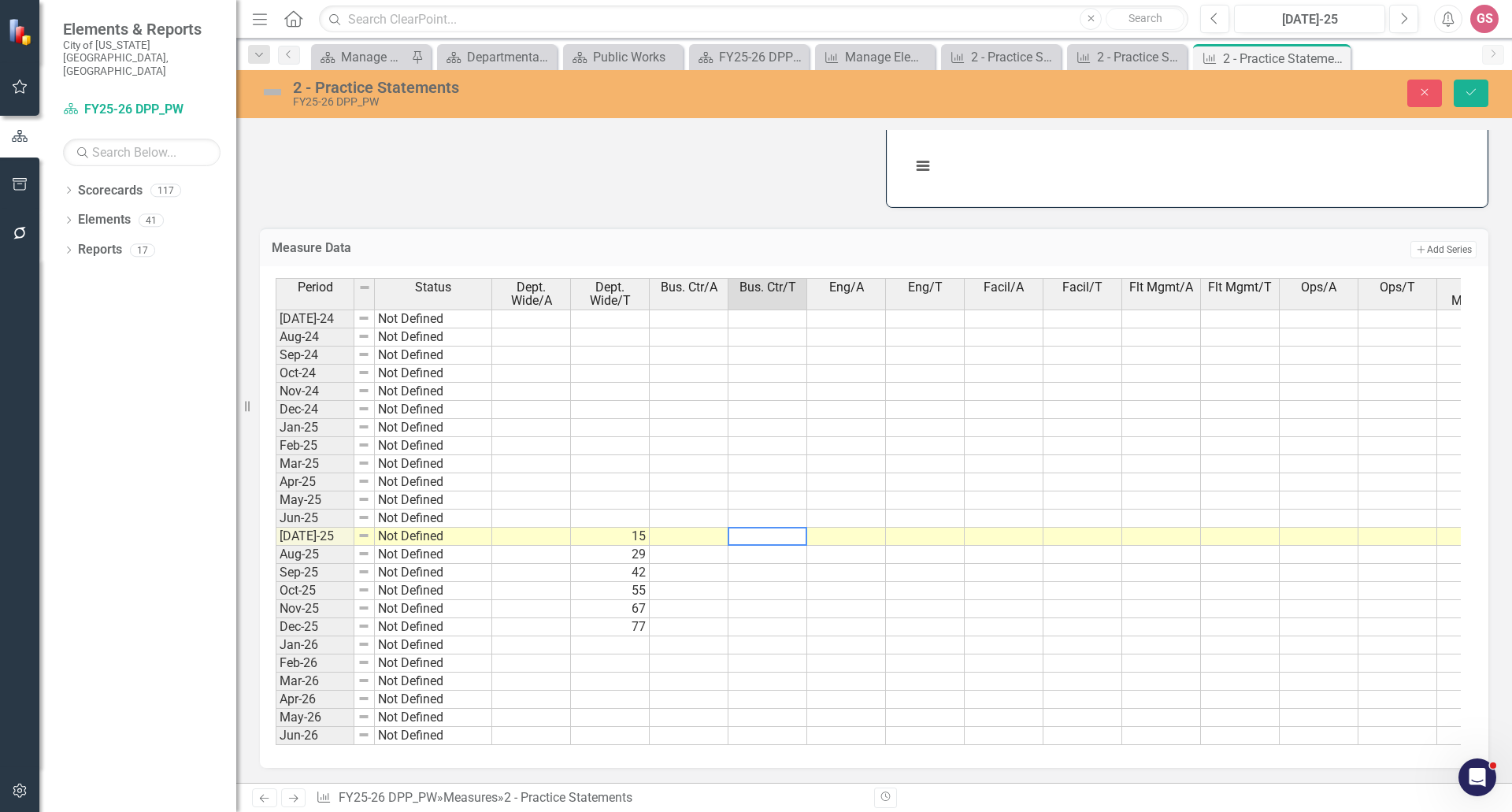
click at [777, 529] on textarea at bounding box center [767, 536] width 79 height 19
type textarea "11"
click at [747, 546] on td at bounding box center [768, 555] width 79 height 18
type textarea "21"
click at [765, 568] on td at bounding box center [768, 572] width 79 height 18
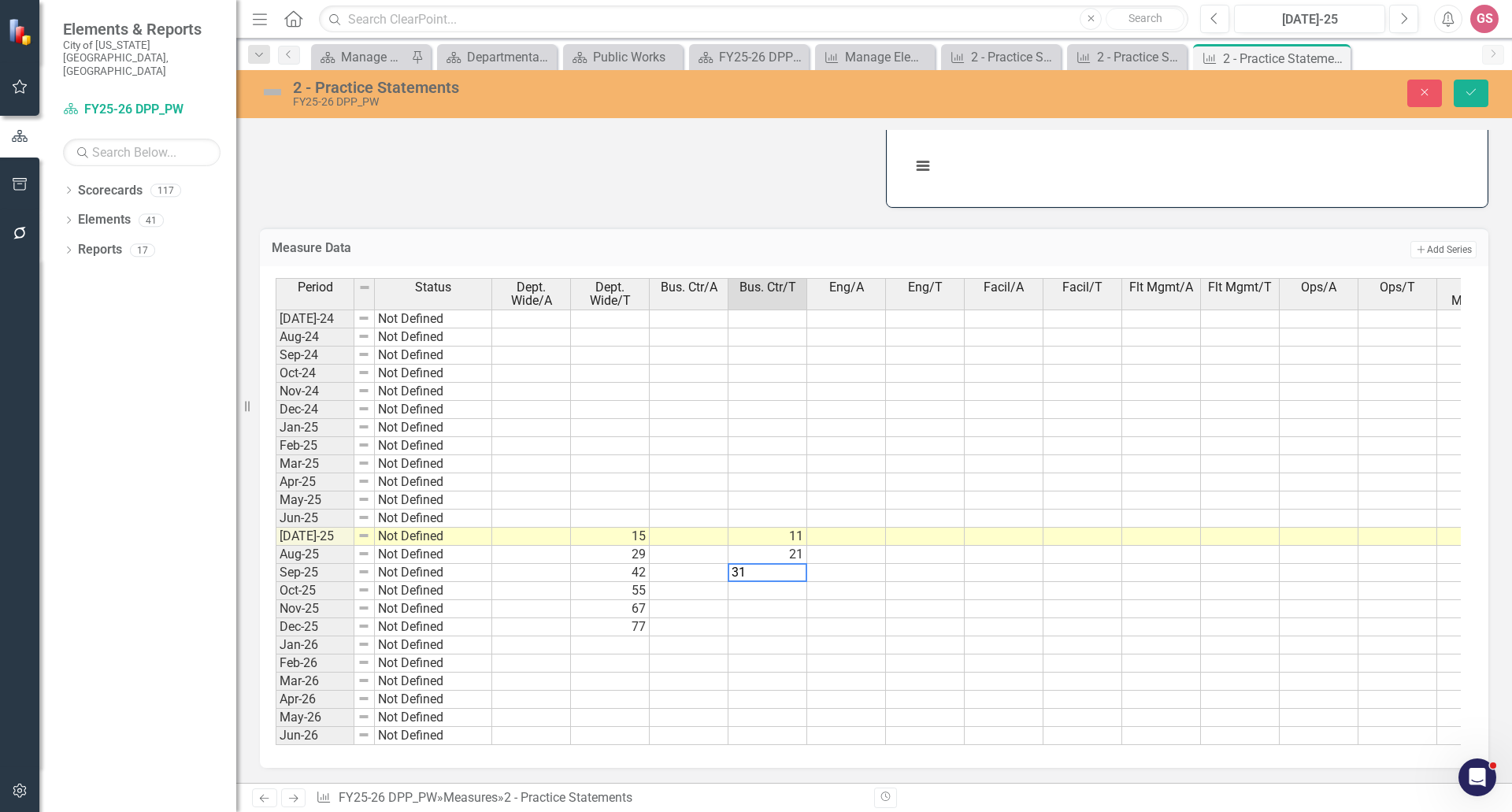
type textarea "31"
click at [776, 585] on td at bounding box center [768, 591] width 79 height 18
type textarea "41"
click at [780, 600] on td at bounding box center [768, 609] width 79 height 18
type textarea "51"
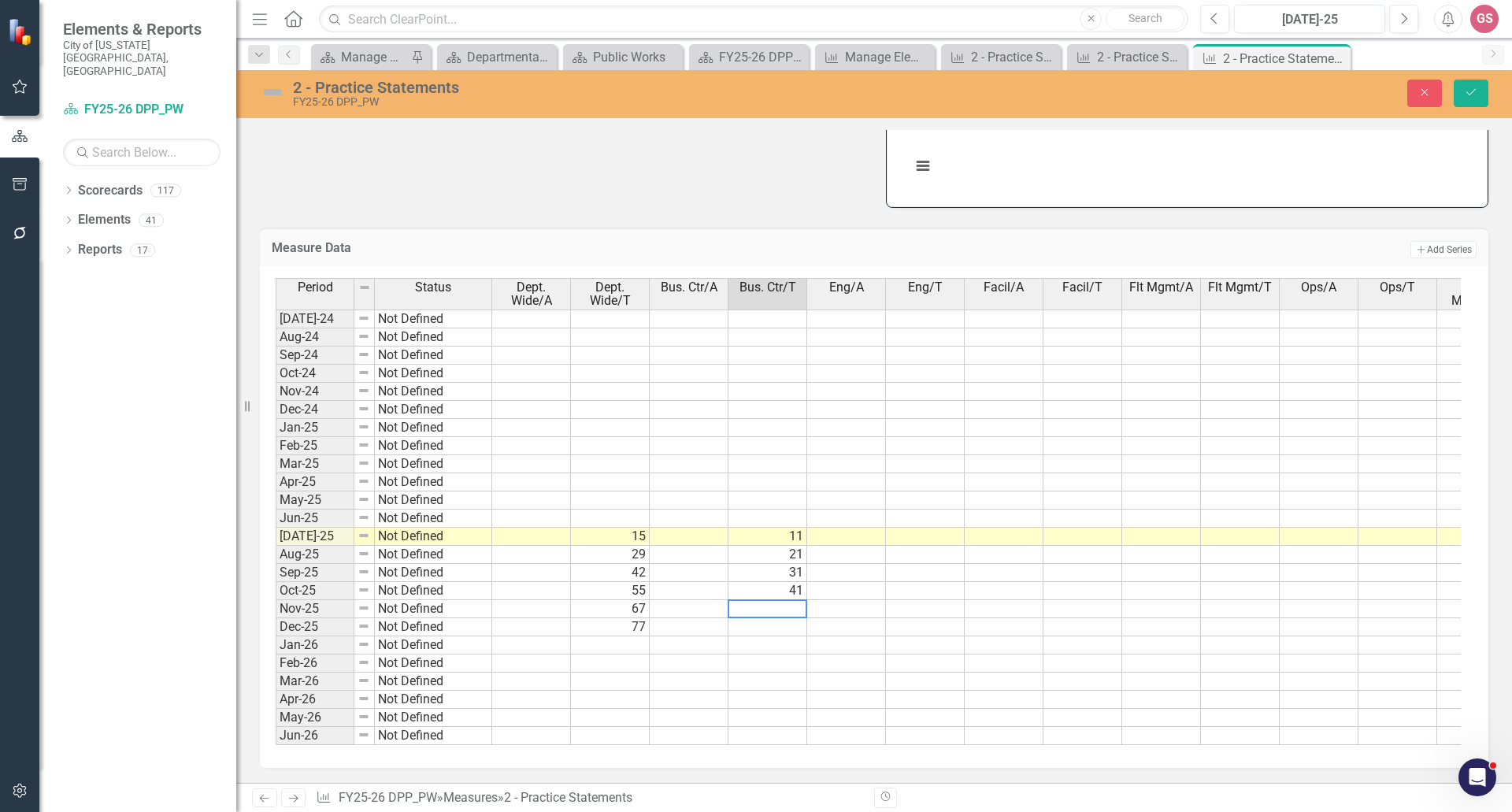
click at [780, 618] on td at bounding box center [768, 627] width 79 height 18
type textarea "61"
click at [1473, 94] on icon "Save" at bounding box center [1471, 92] width 14 height 11
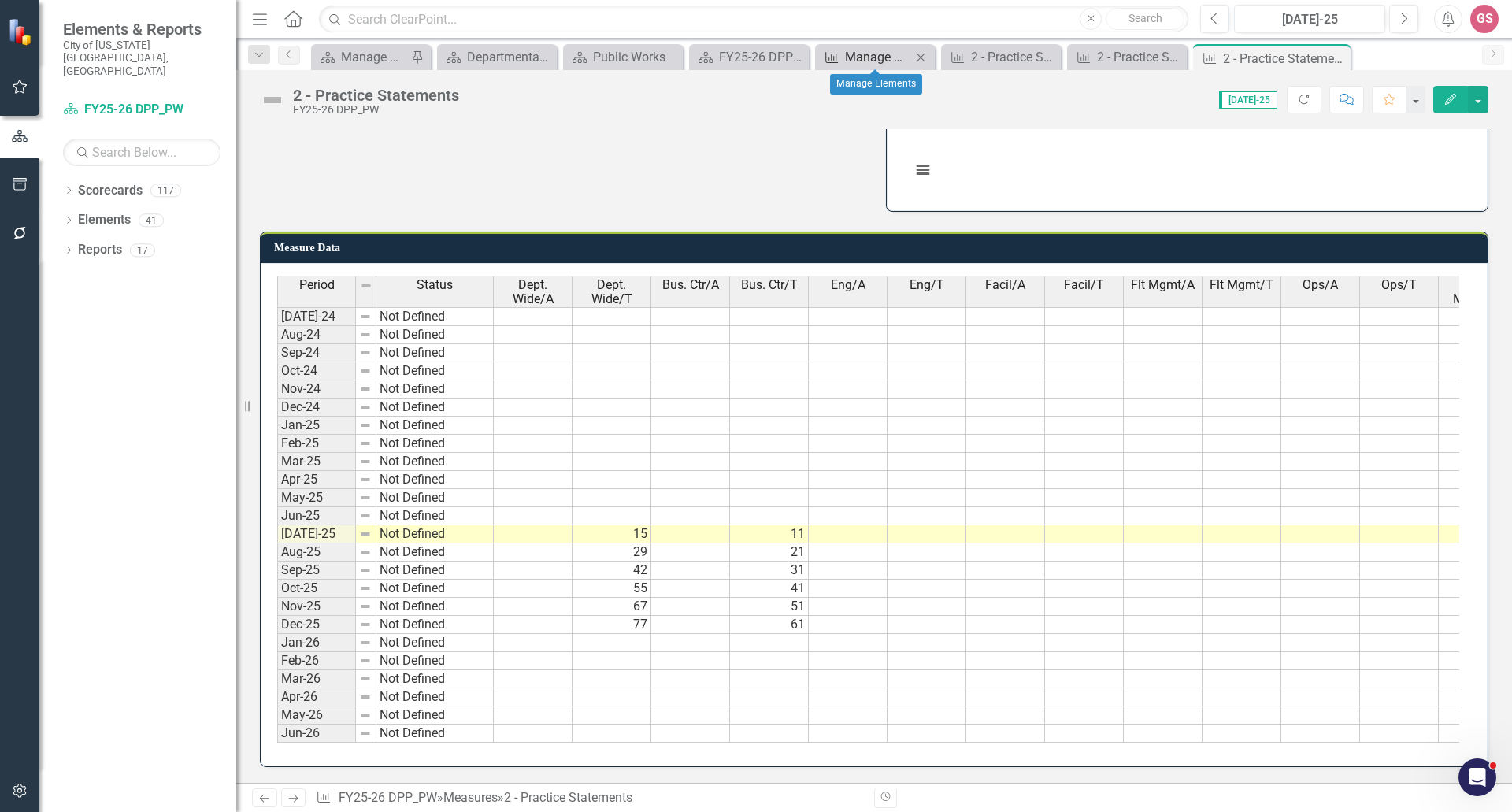
click at [903, 59] on div "Manage Elements" at bounding box center [878, 57] width 66 height 20
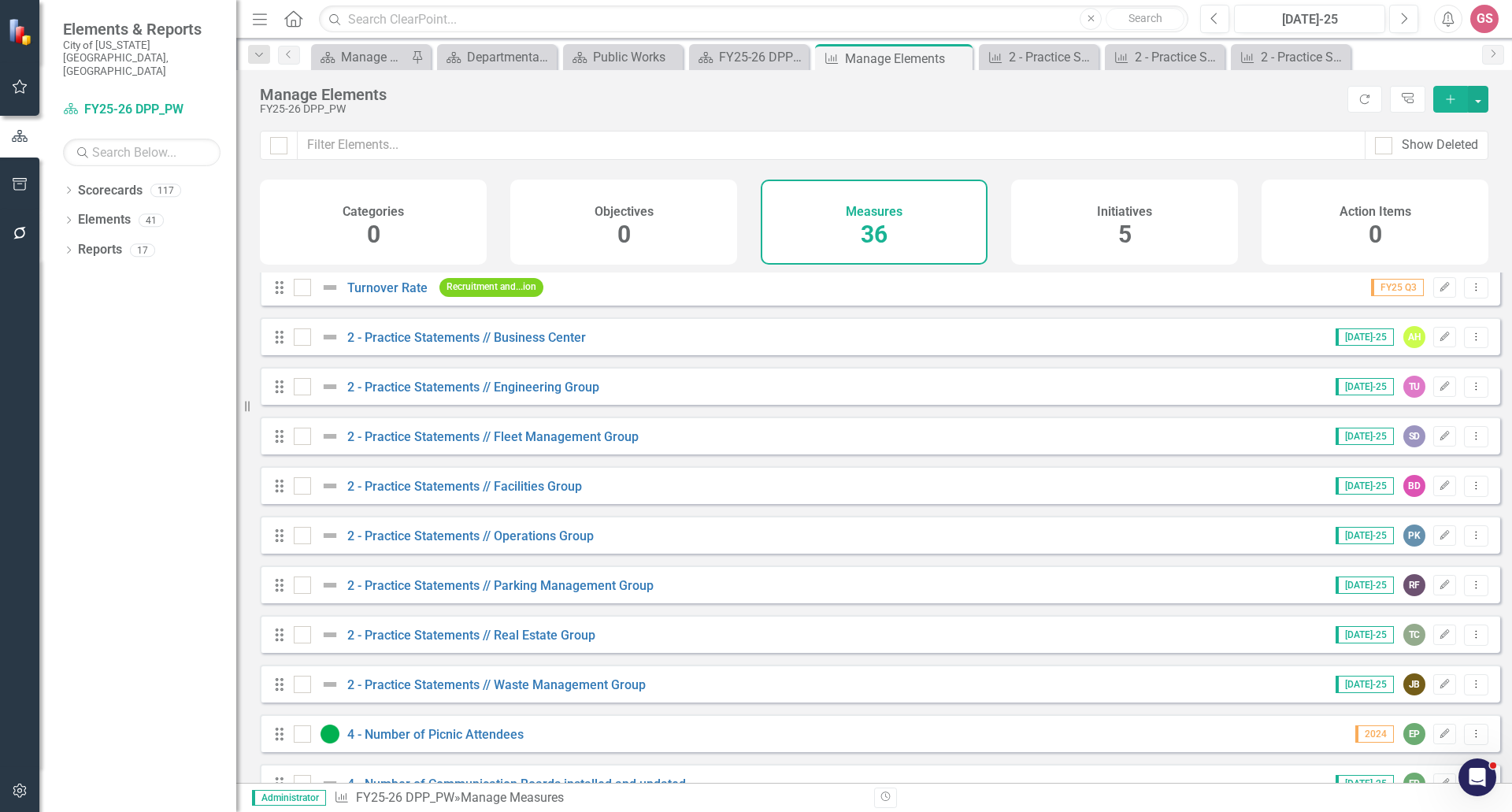
scroll to position [315, 0]
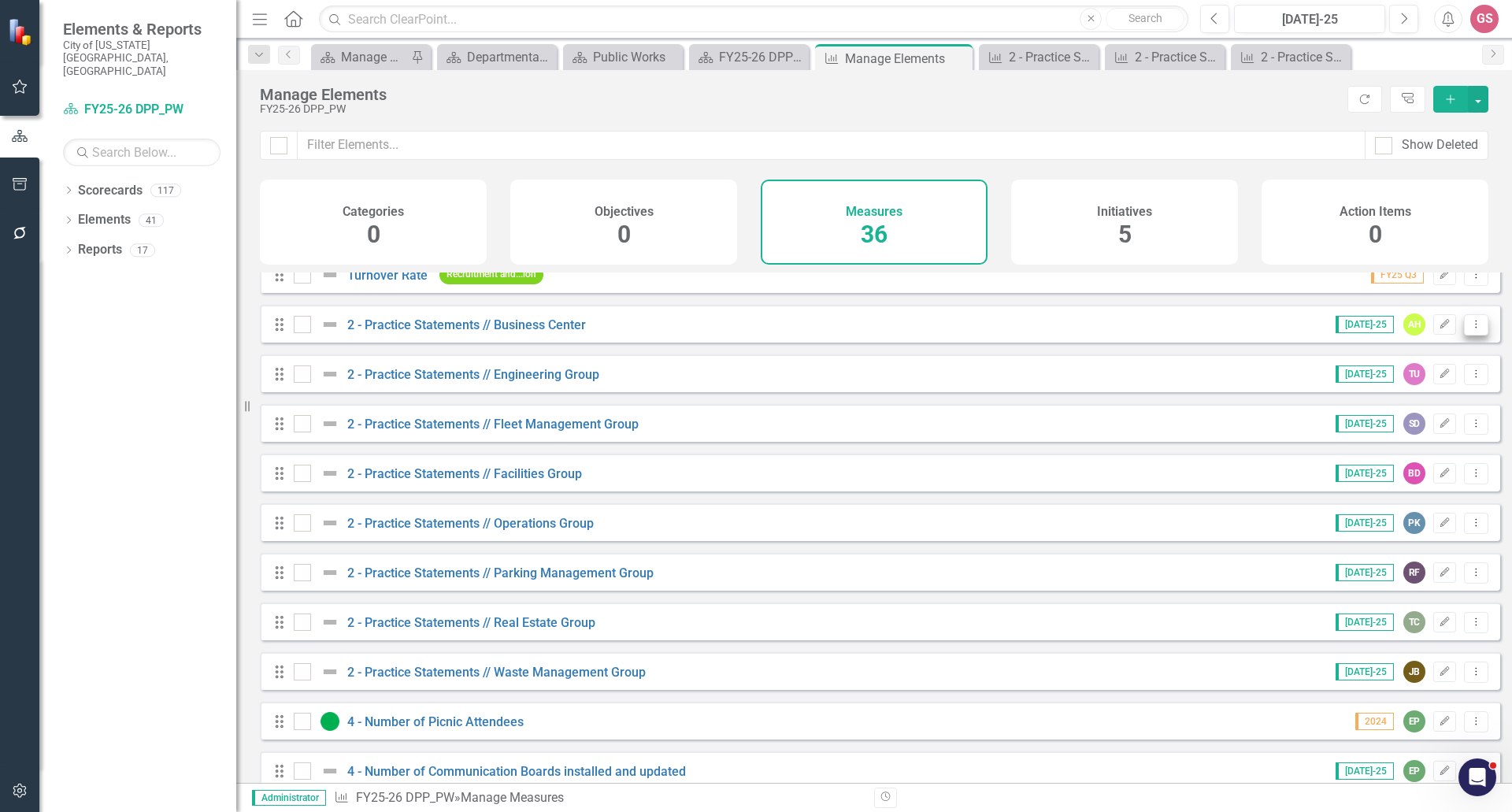
click at [1476, 328] on icon at bounding box center [1477, 324] width 2 height 8
click at [1393, 446] on link "Trash Delete Measure" at bounding box center [1405, 450] width 142 height 29
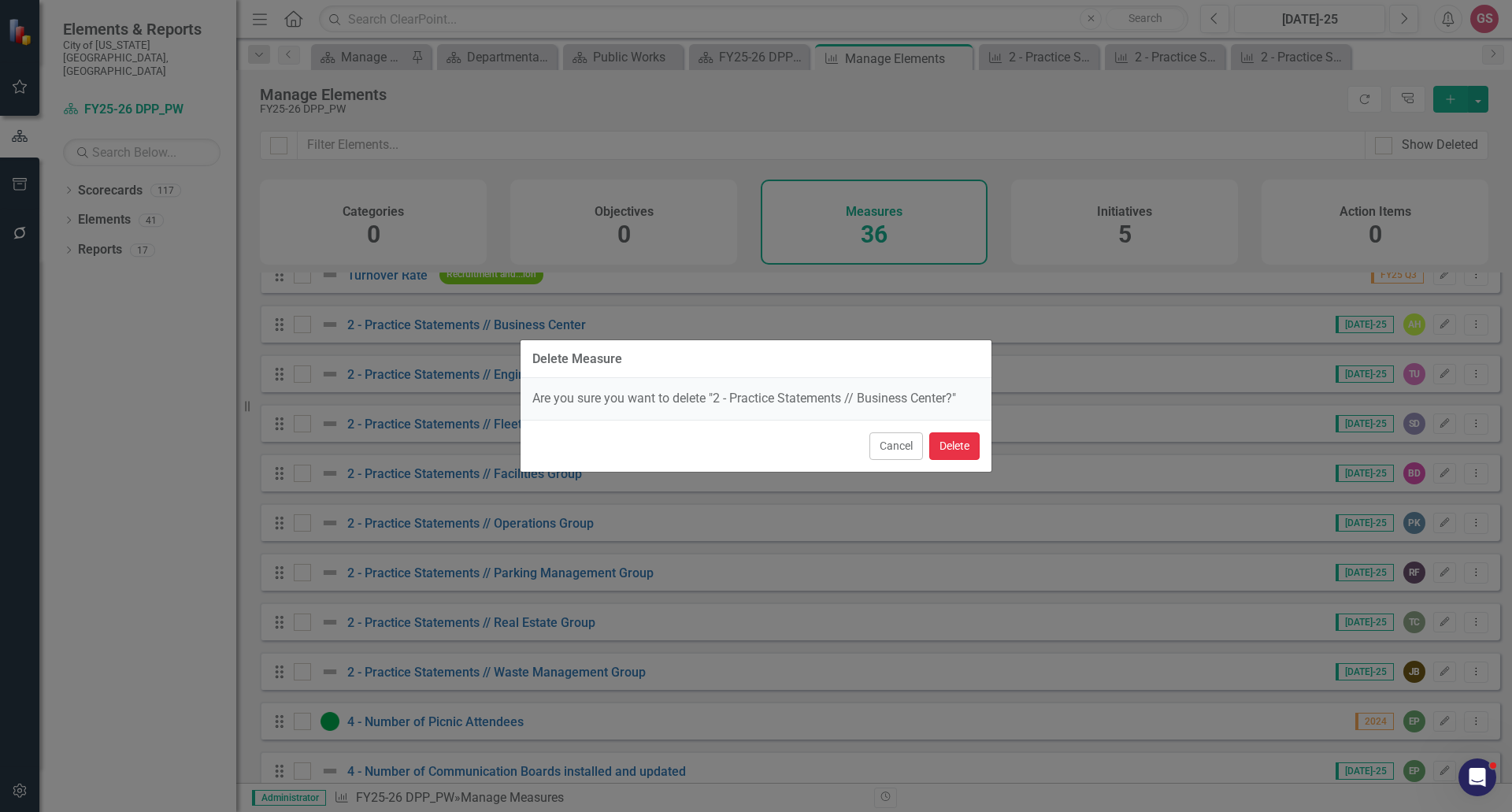
click at [950, 445] on button "Delete" at bounding box center [954, 446] width 50 height 27
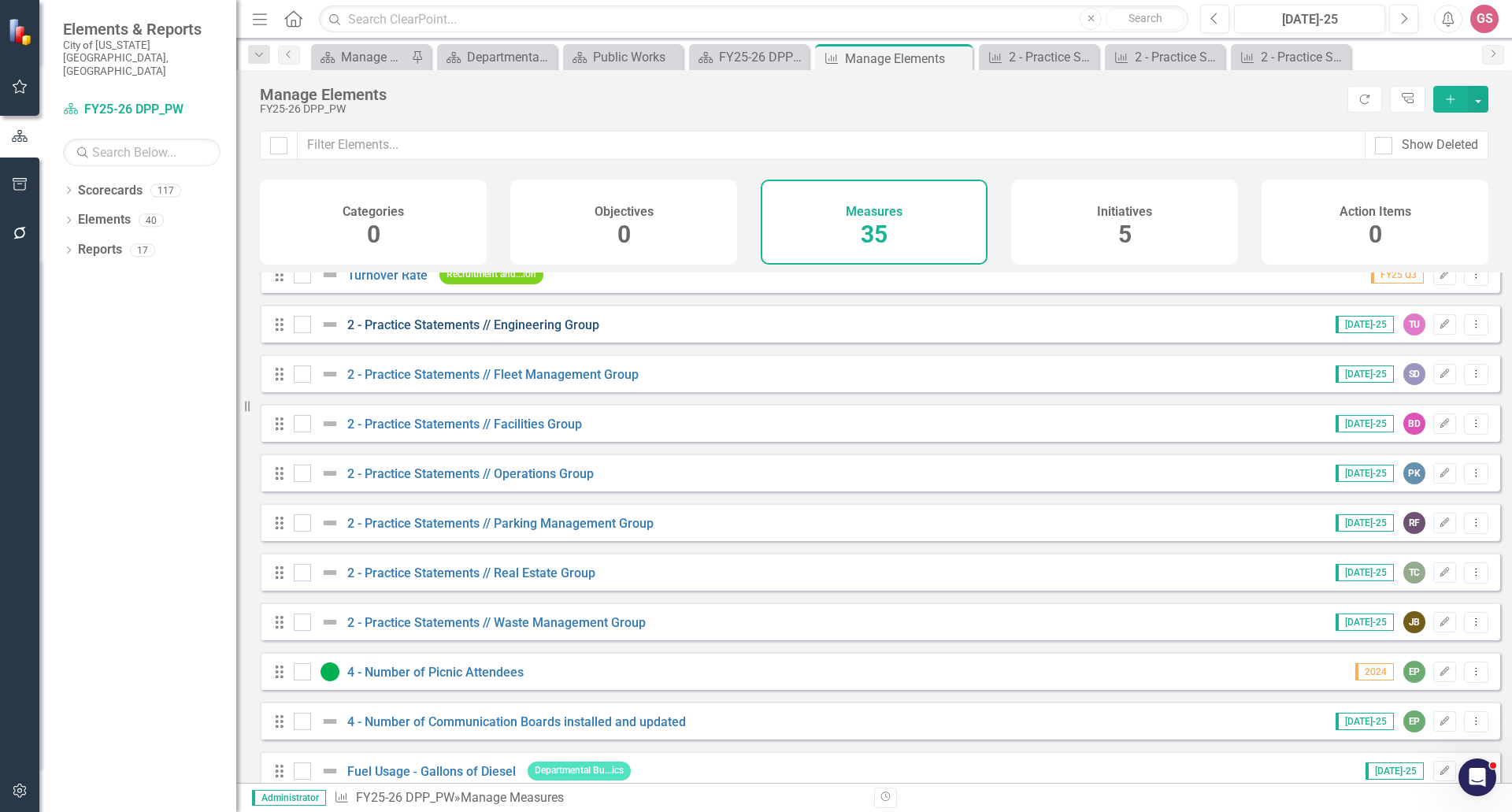
click at [533, 332] on link "2 - Practice Statements // Engineering Group" at bounding box center [473, 324] width 252 height 15
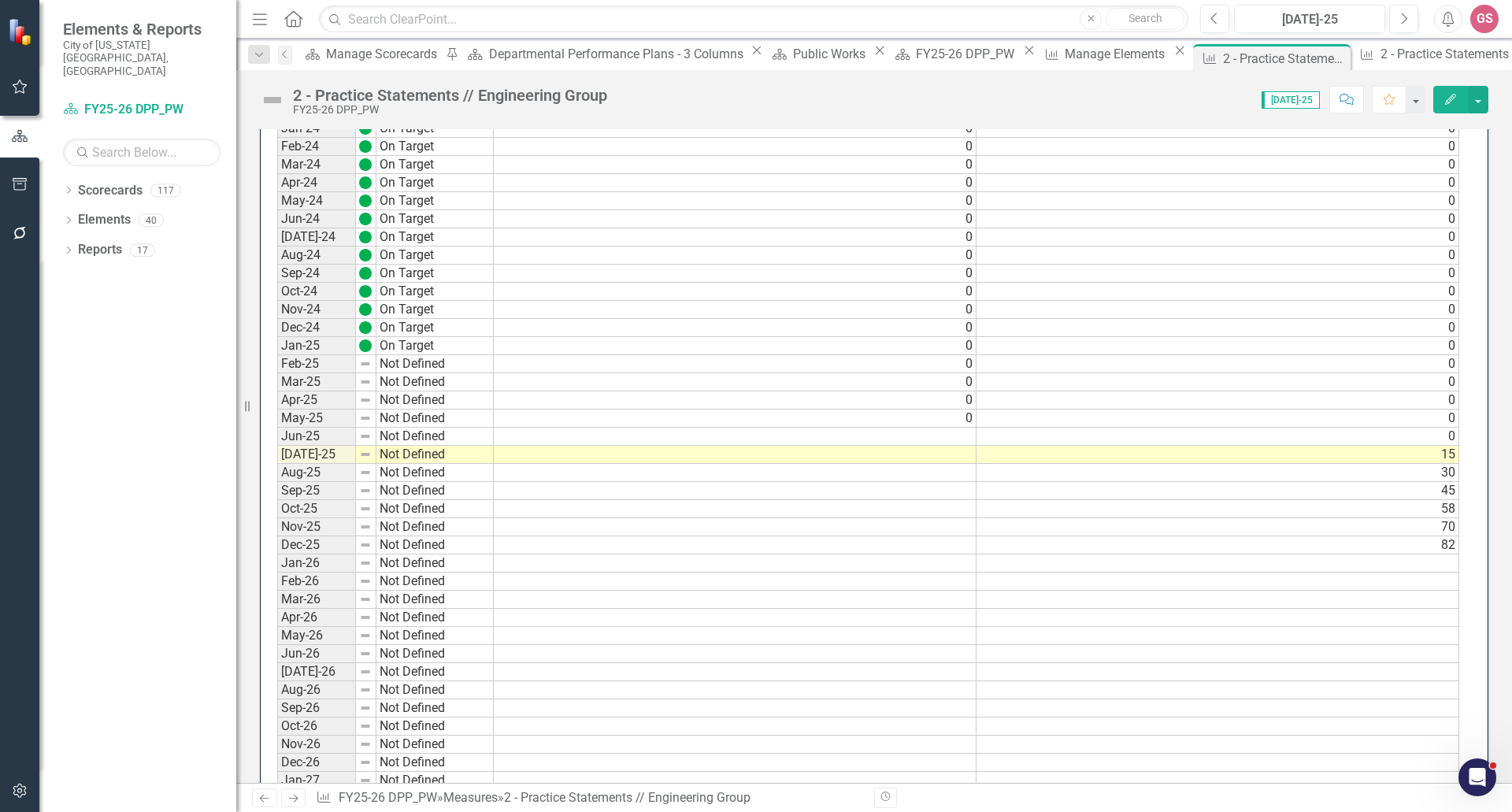
scroll to position [1496, 0]
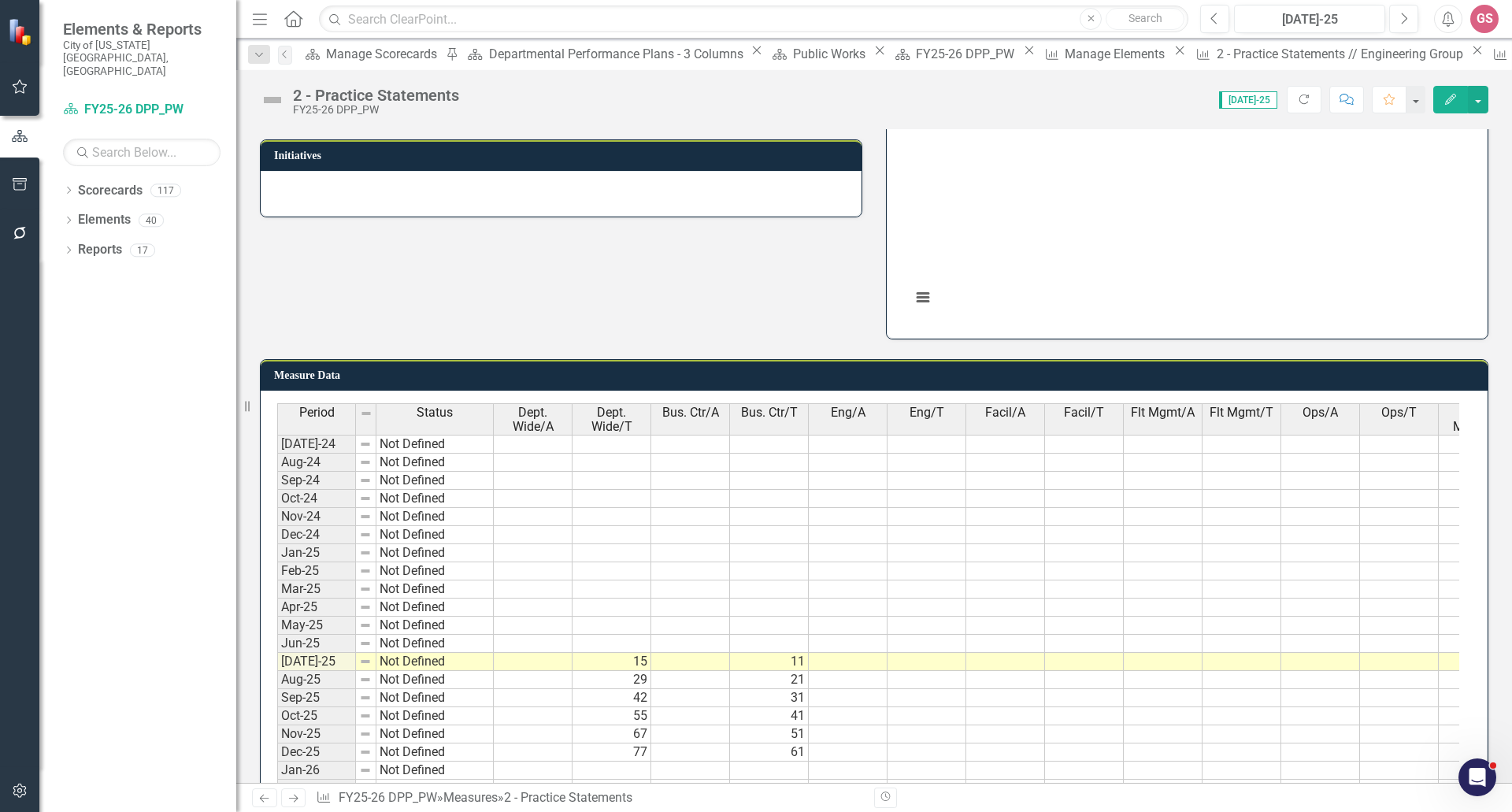
scroll to position [690, 0]
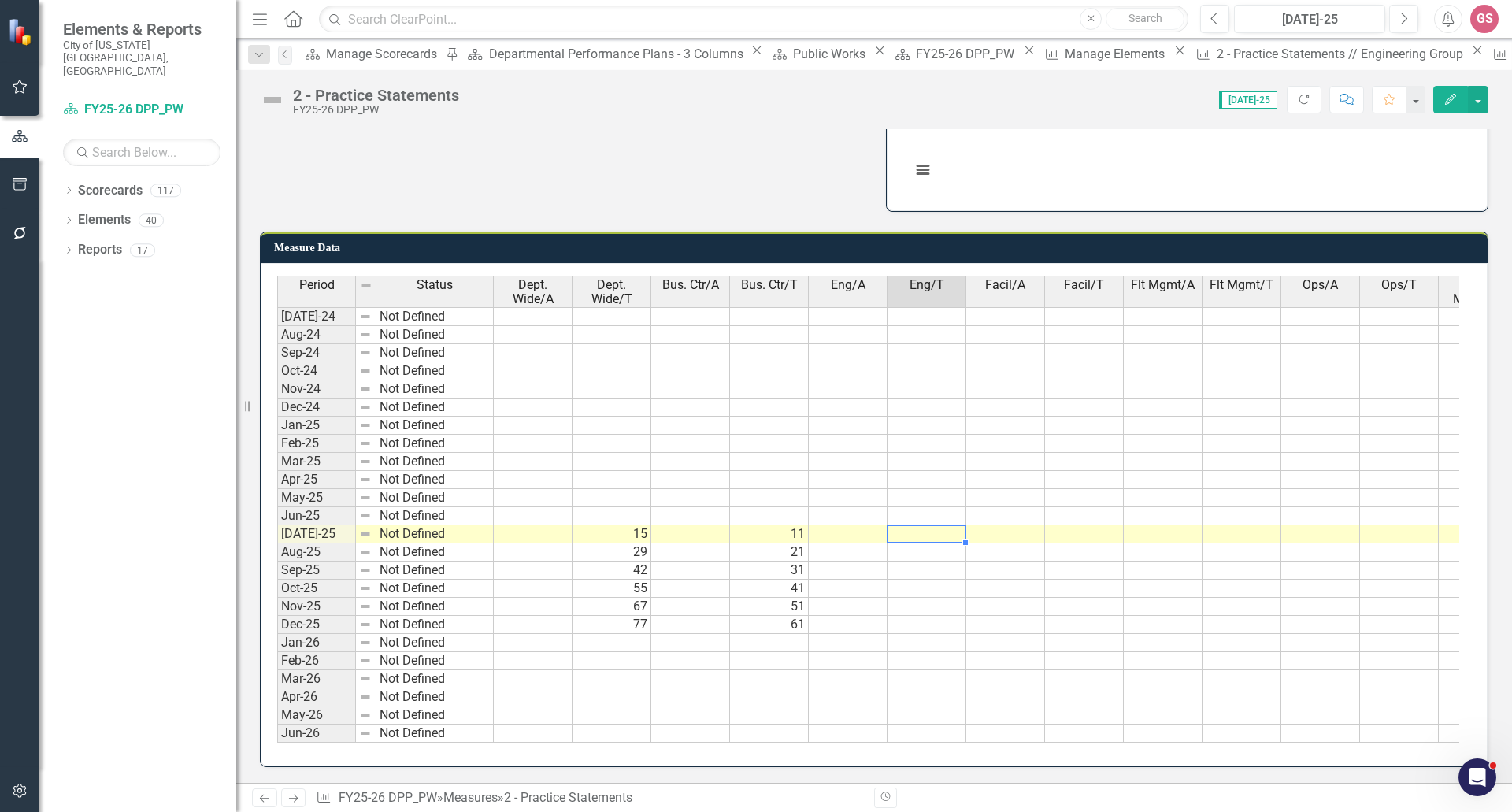
click at [924, 526] on td at bounding box center [927, 534] width 79 height 18
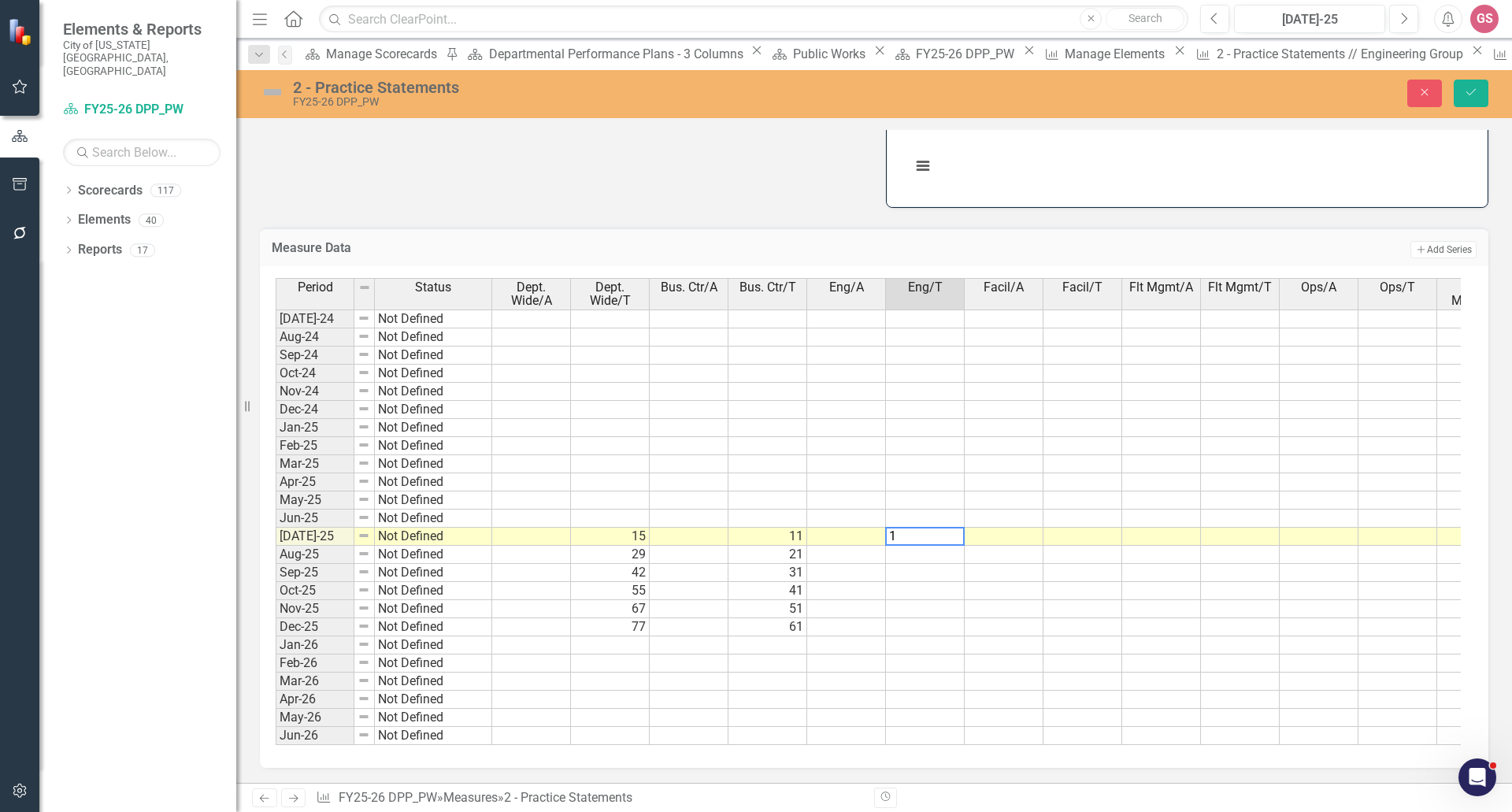
type textarea "15"
click at [917, 552] on td at bounding box center [925, 555] width 79 height 18
click at [936, 555] on textarea "30" at bounding box center [924, 555] width 79 height 19
type textarea "30"
click at [943, 563] on td at bounding box center [925, 572] width 79 height 18
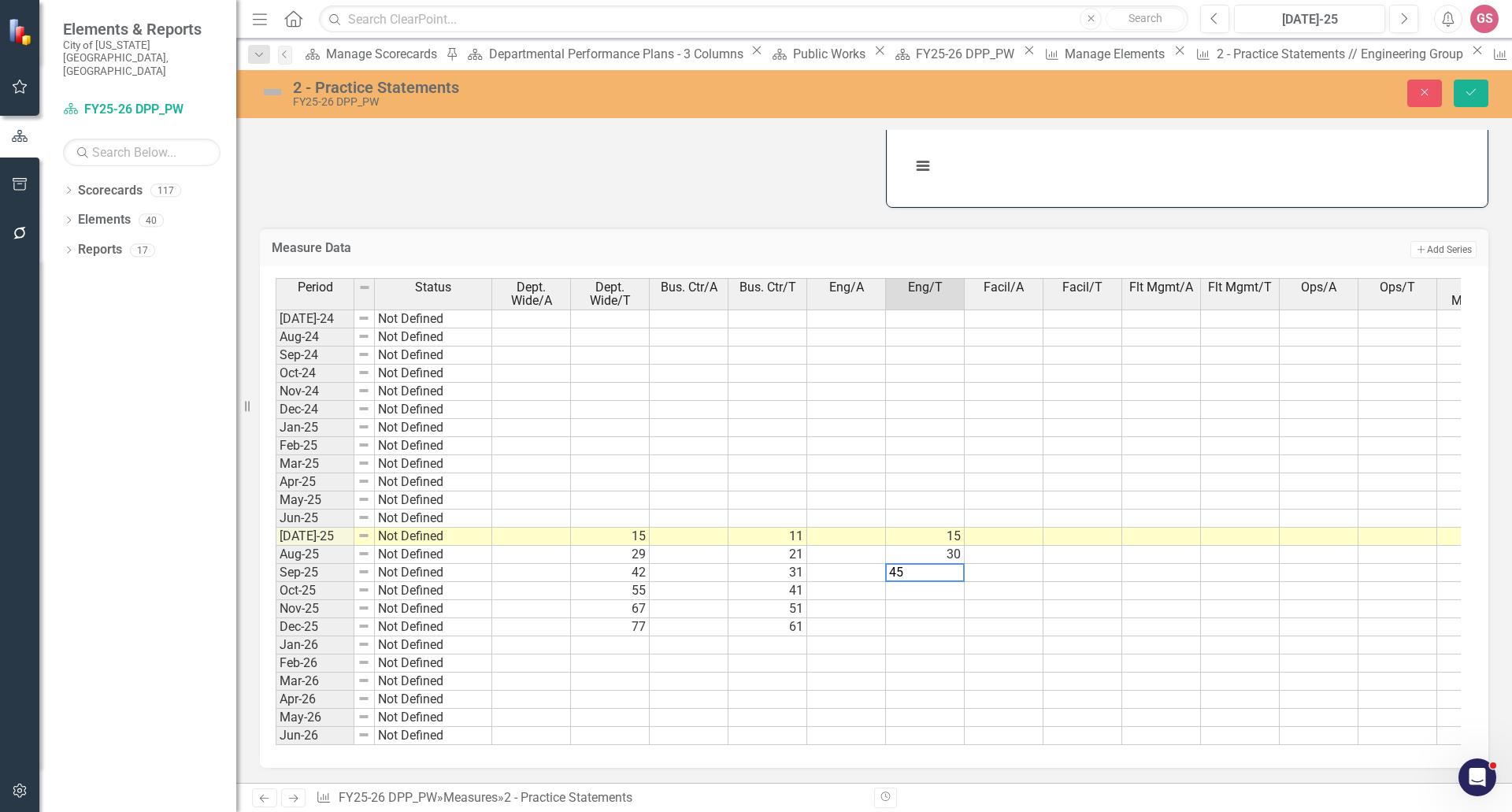
type textarea "45"
click at [934, 585] on td at bounding box center [925, 591] width 79 height 18
type textarea "58"
click at [938, 601] on td at bounding box center [925, 609] width 79 height 18
type textarea "70"
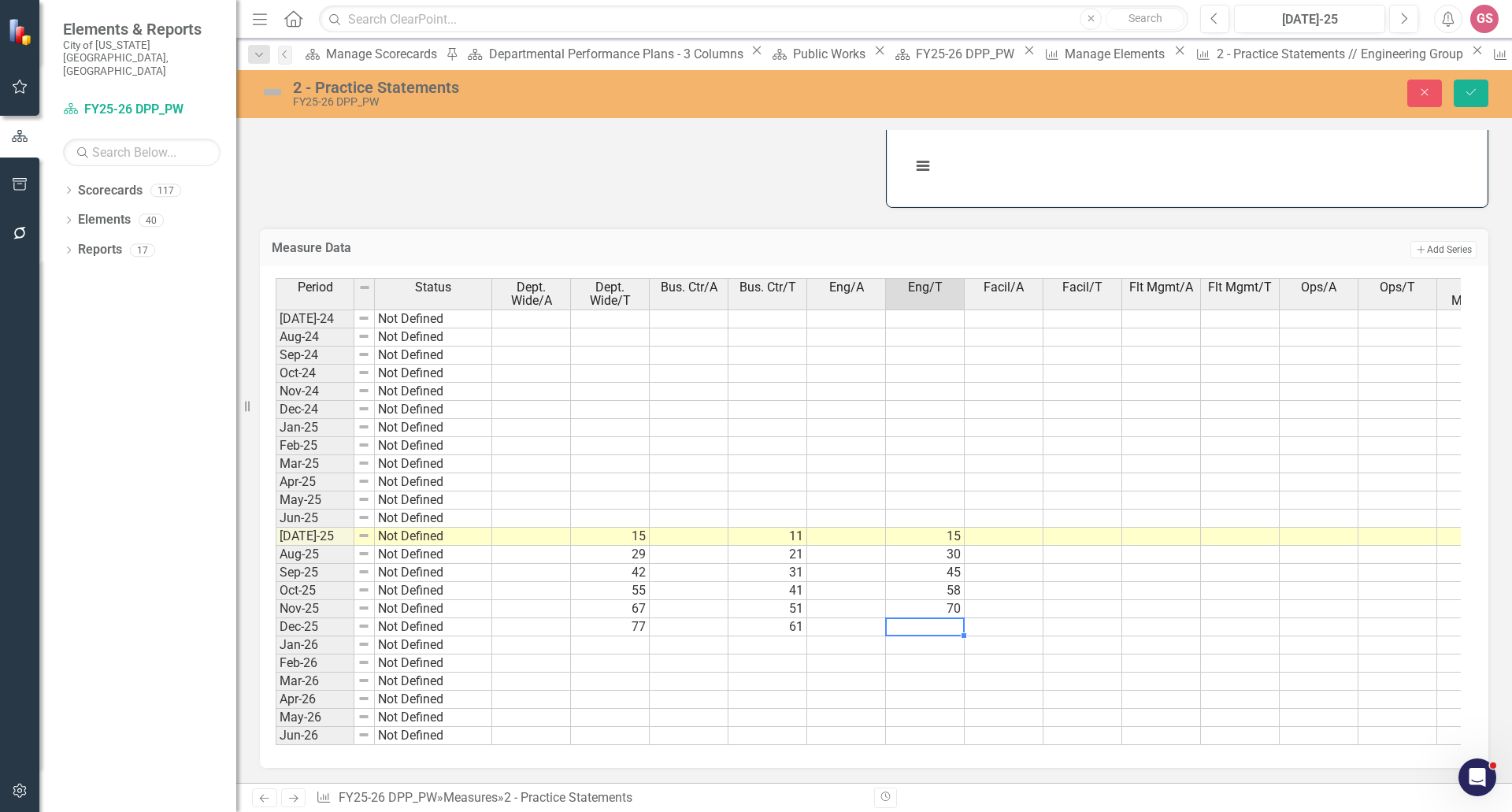
click at [950, 618] on td at bounding box center [925, 627] width 79 height 18
type textarea "82"
click at [961, 656] on td at bounding box center [925, 663] width 79 height 18
click at [1082, 534] on td at bounding box center [1083, 536] width 79 height 18
click at [1065, 50] on div "Manage Elements" at bounding box center [1117, 54] width 105 height 20
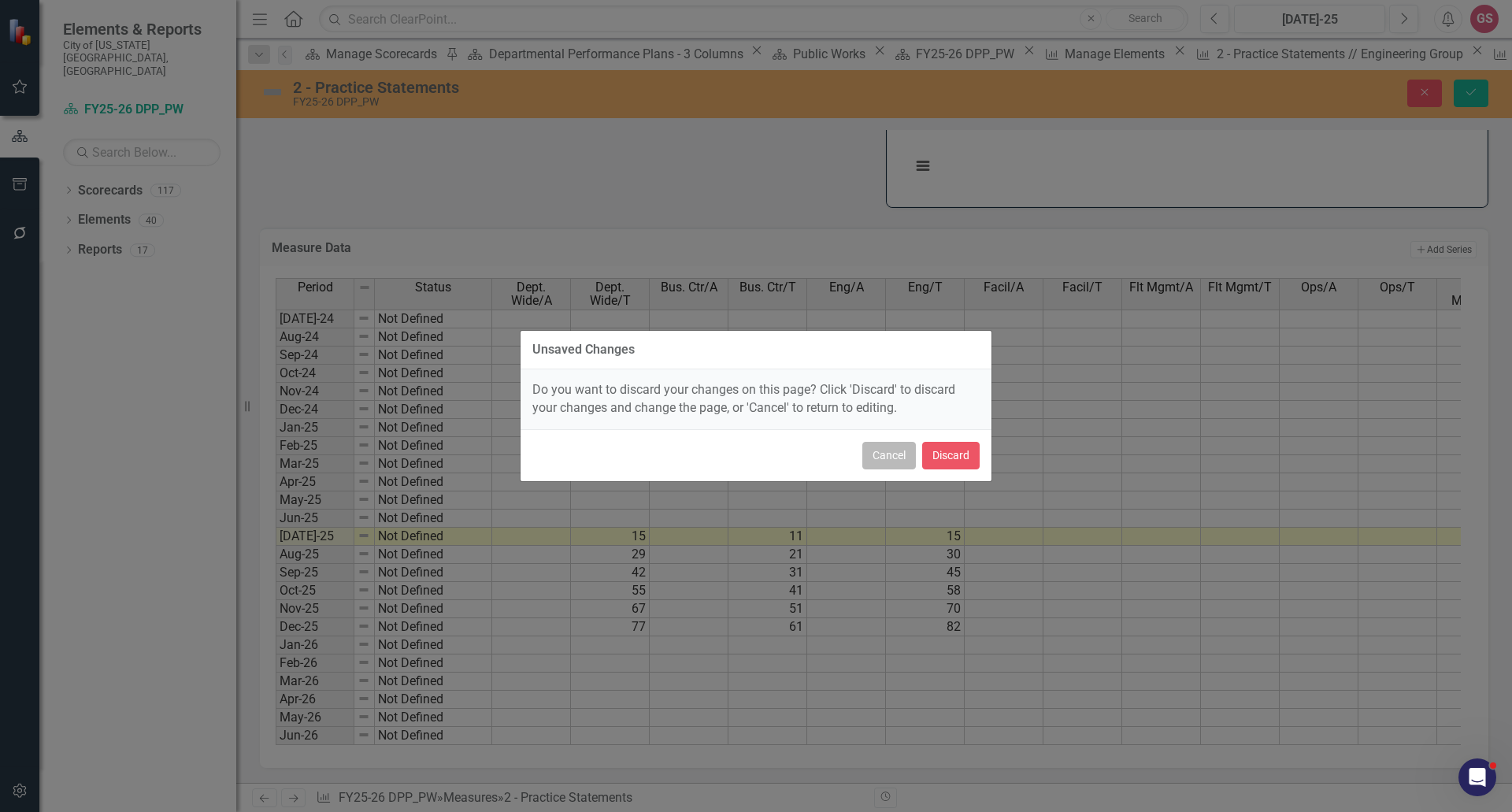
click at [891, 455] on button "Cancel" at bounding box center [889, 456] width 54 height 27
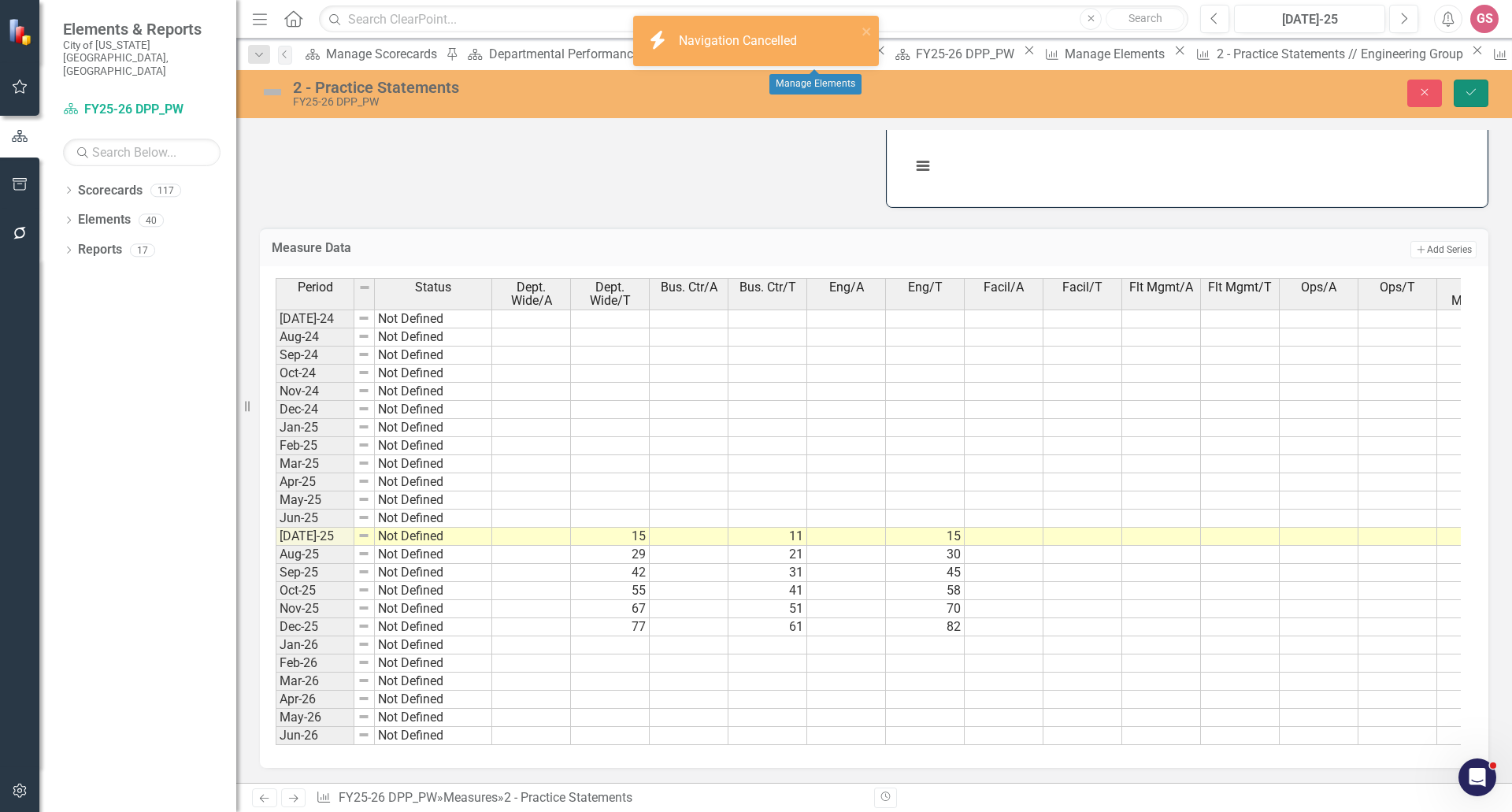
click at [1477, 88] on icon "Save" at bounding box center [1471, 92] width 14 height 11
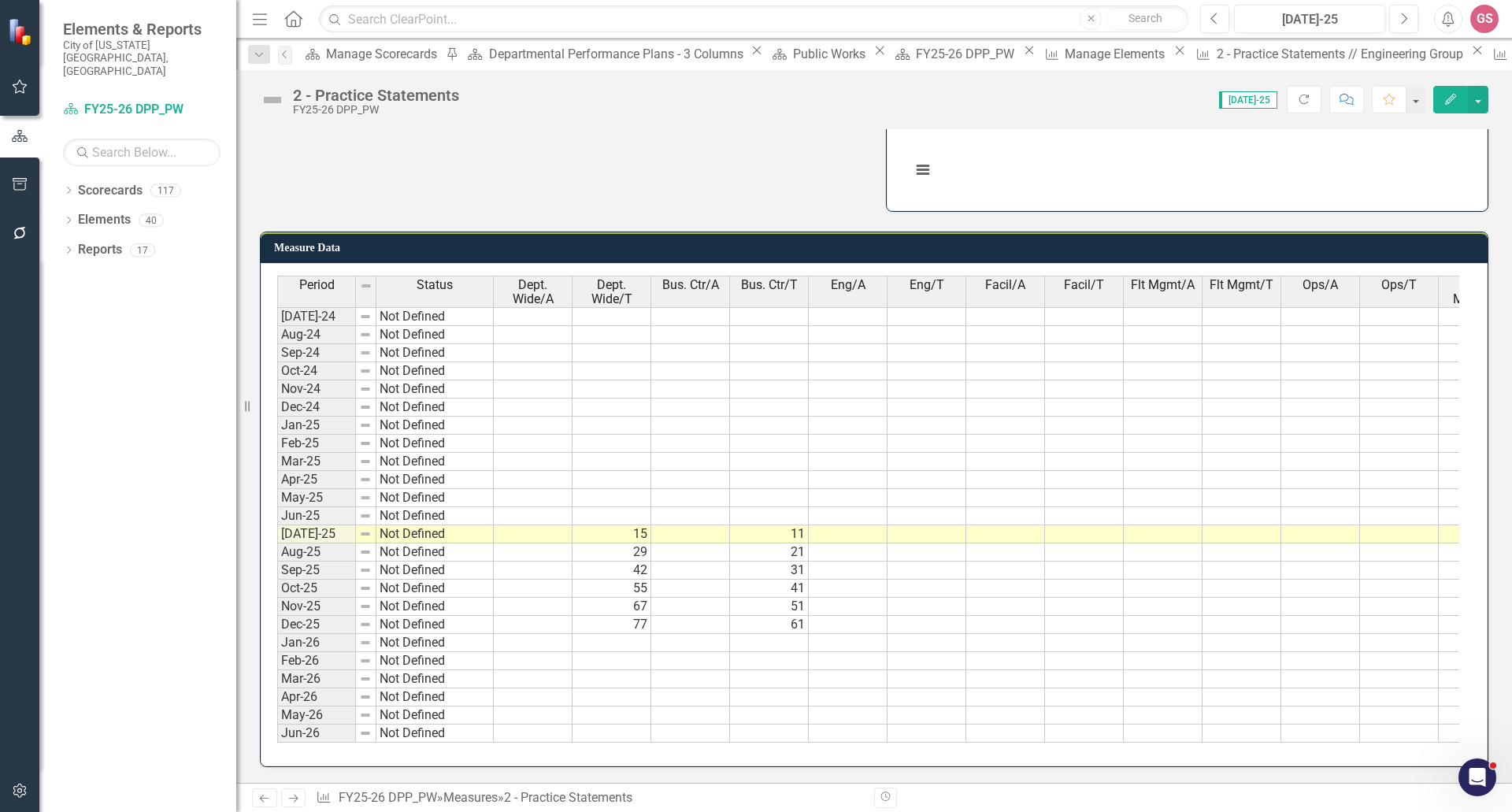
click at [924, 525] on td at bounding box center [927, 534] width 79 height 18
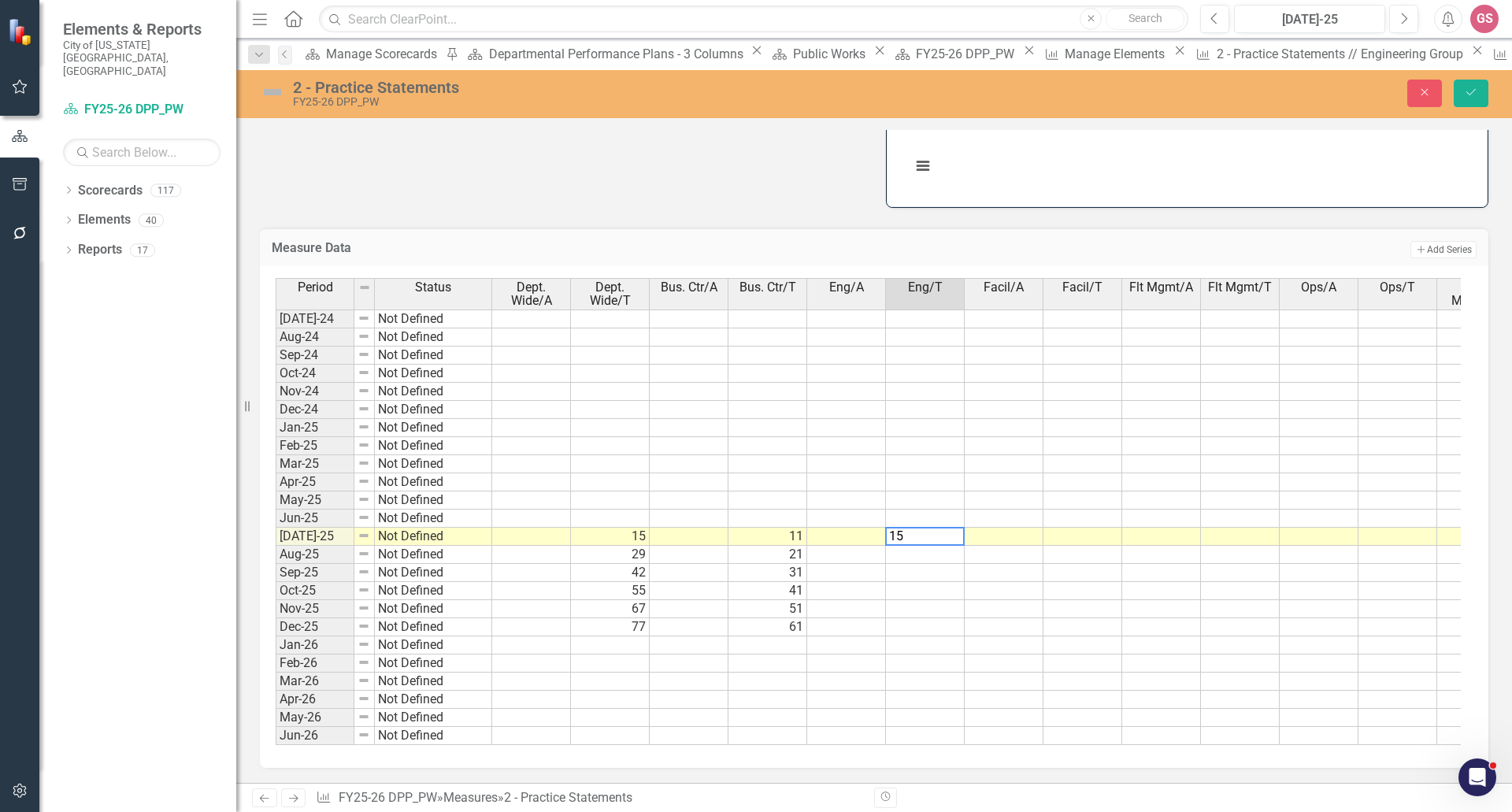
type textarea "15"
click at [276, 555] on div "Period Status Dept. Wide/A Dept. Wide/T Bus. Ctr/A Bus. Ctr/T Eng/A Eng/T Facil…" at bounding box center [276, 511] width 0 height 467
type textarea "30"
click at [929, 571] on td at bounding box center [925, 572] width 79 height 18
type textarea "45"
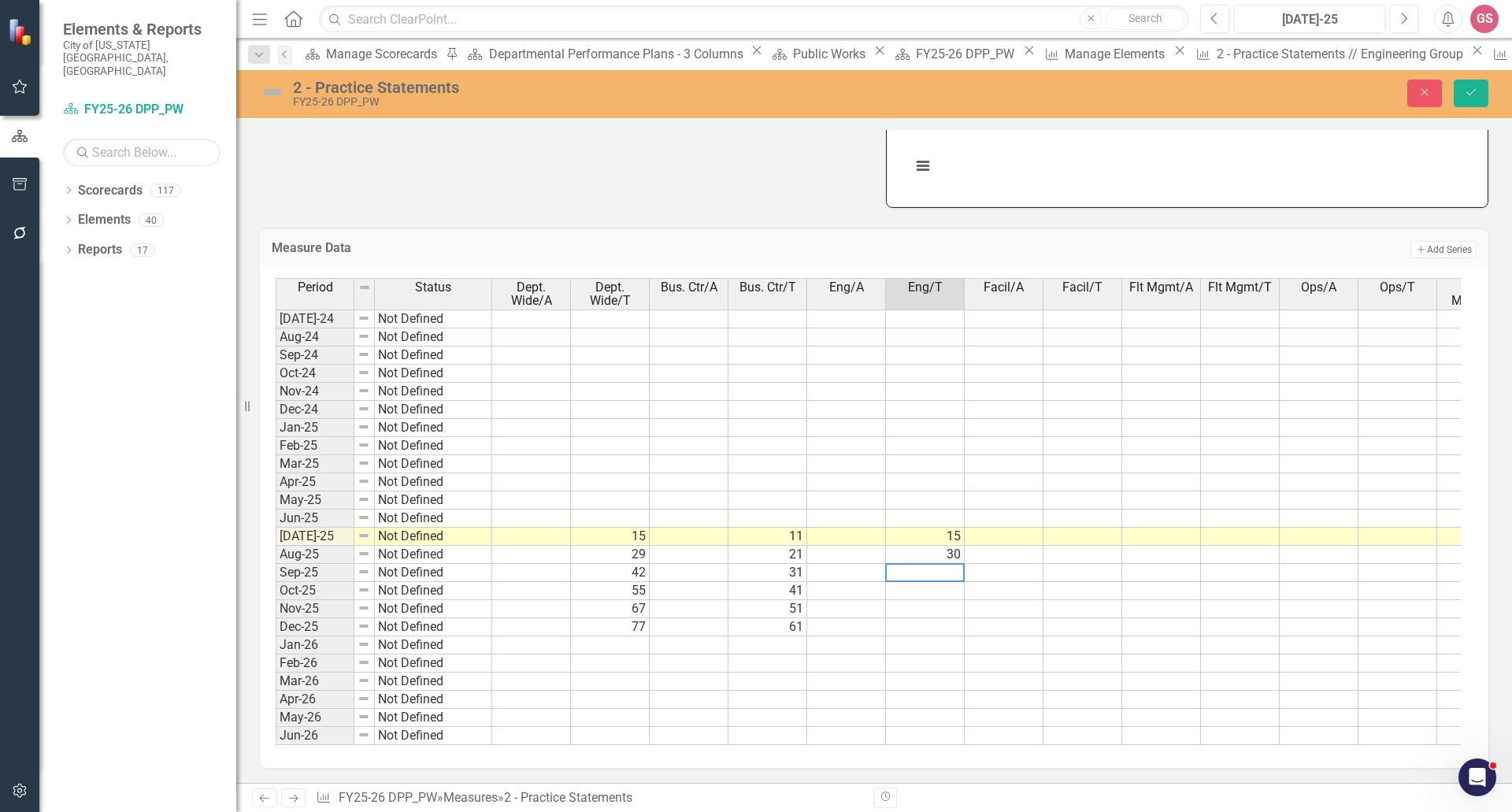
click at [931, 582] on td at bounding box center [925, 591] width 79 height 18
type textarea "58"
click at [941, 604] on td at bounding box center [925, 609] width 79 height 18
type textarea "70"
click at [940, 618] on td at bounding box center [925, 627] width 79 height 18
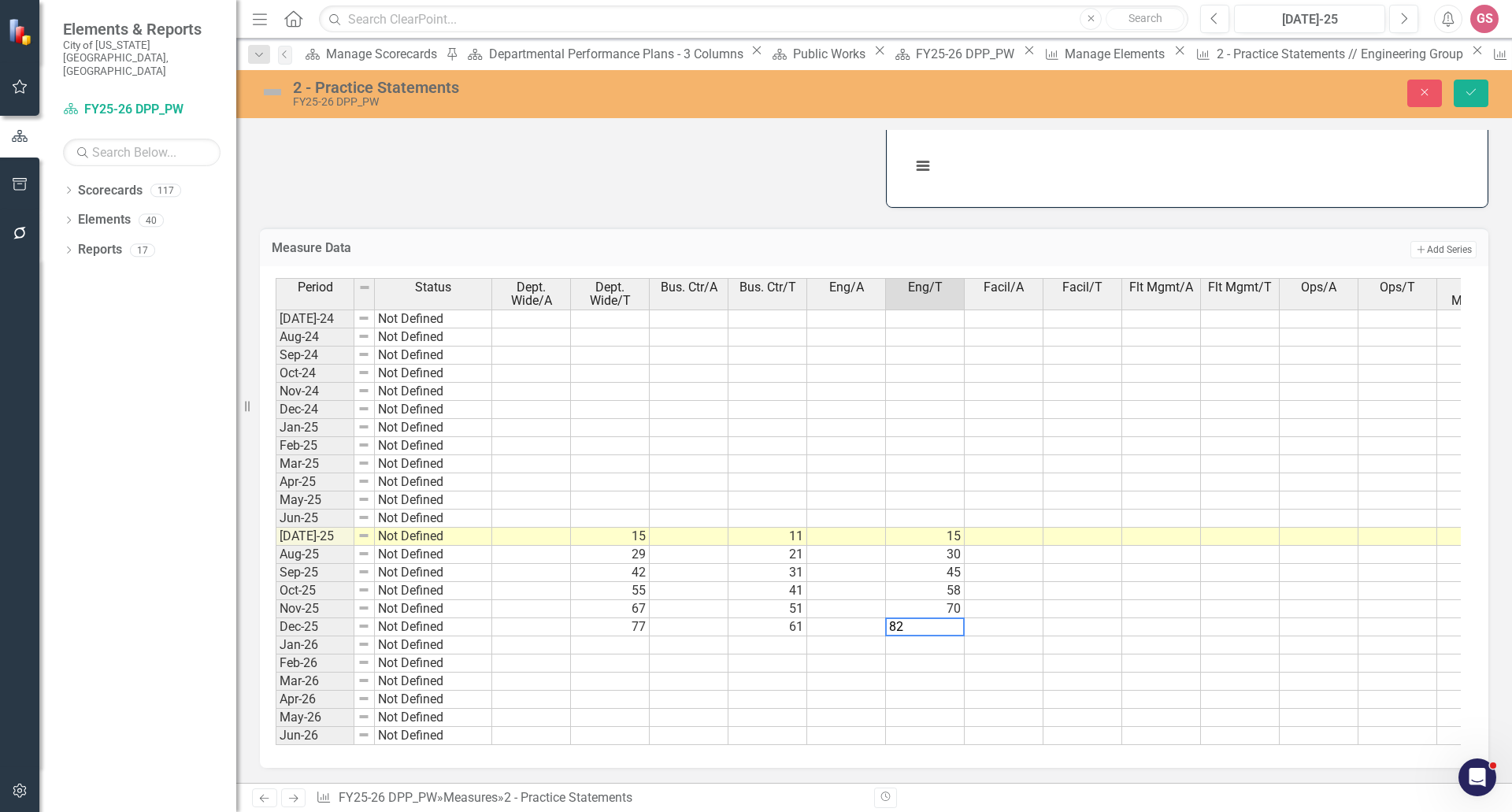
type textarea "82"
click at [276, 651] on div "Period Status Dept. Wide/A Dept. Wide/T Bus. Ctr/A Bus. Ctr/T Eng/A Eng/T Facil…" at bounding box center [276, 511] width 0 height 467
click at [1474, 94] on icon "Save" at bounding box center [1471, 92] width 14 height 11
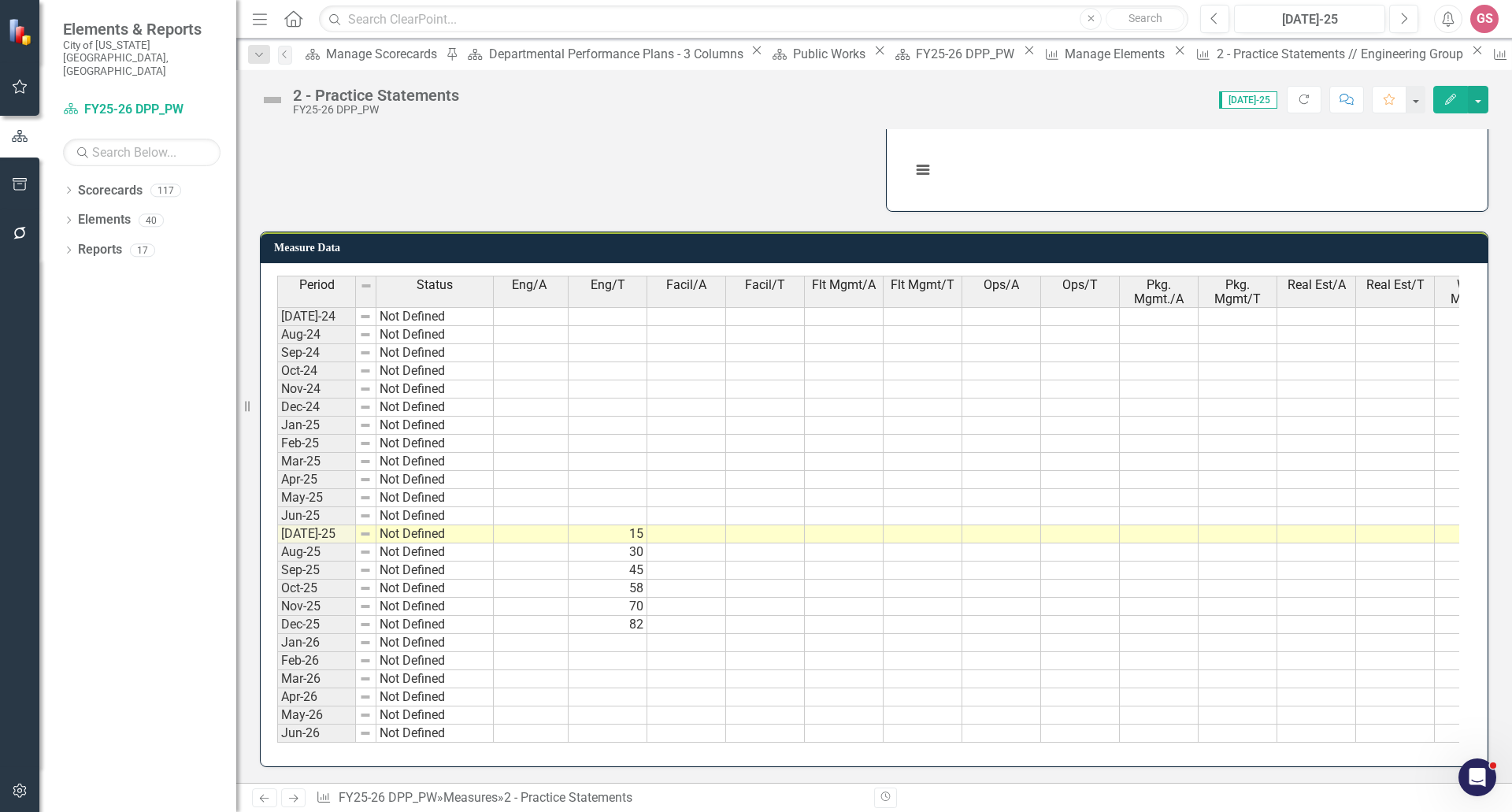
scroll to position [0, 0]
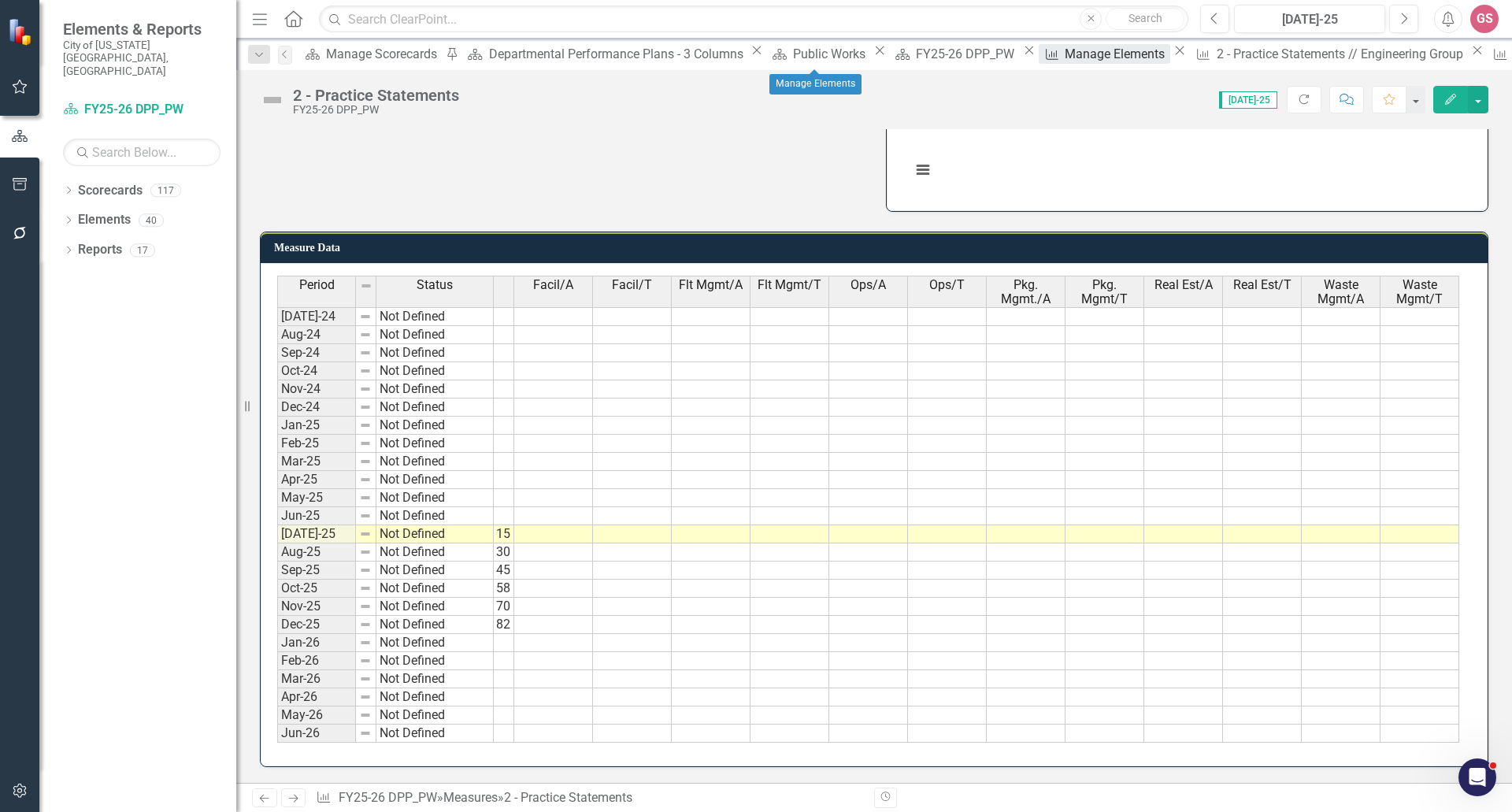
click at [1065, 64] on div "Manage Elements" at bounding box center [1117, 54] width 105 height 20
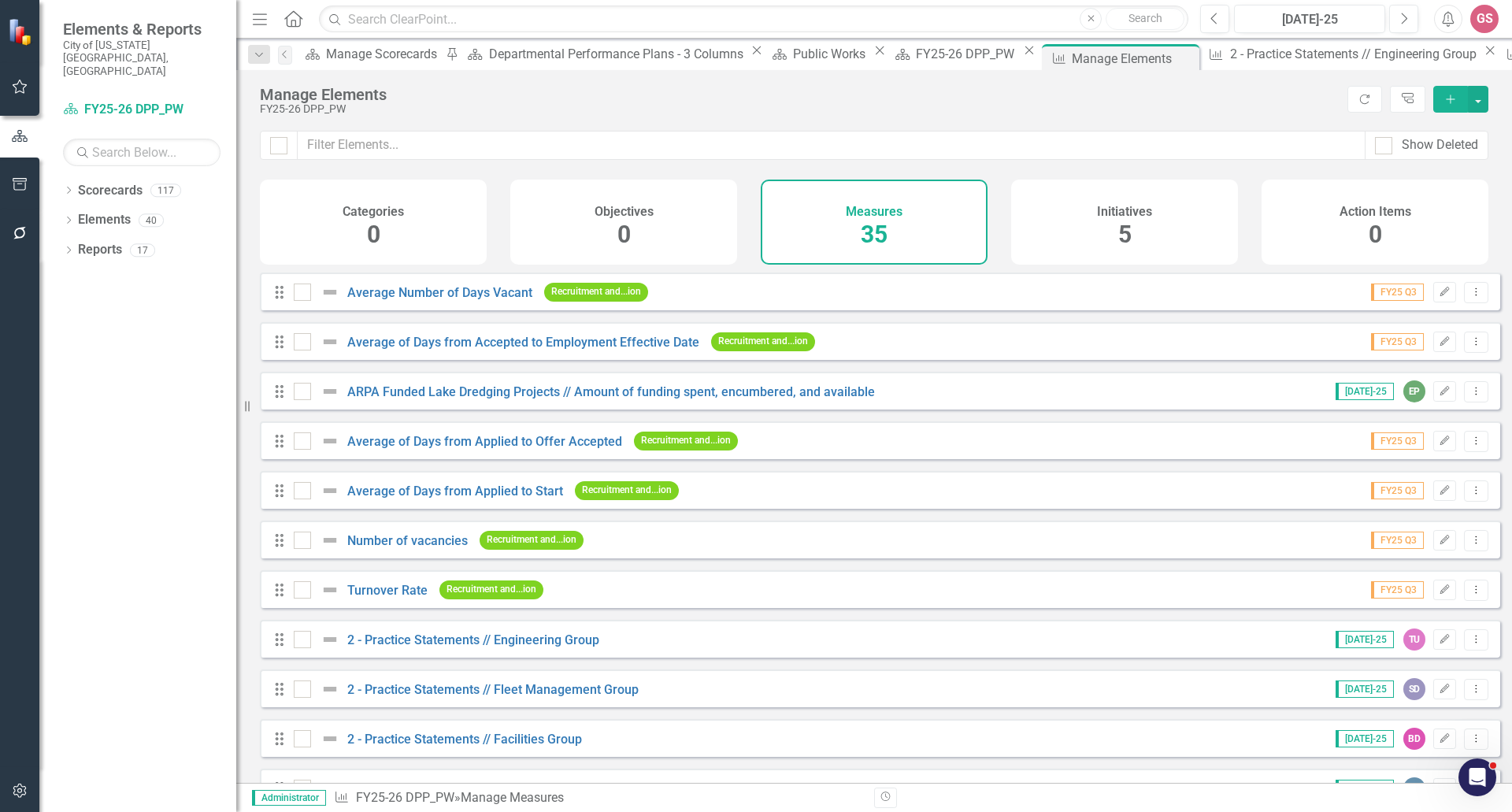
scroll to position [157, 0]
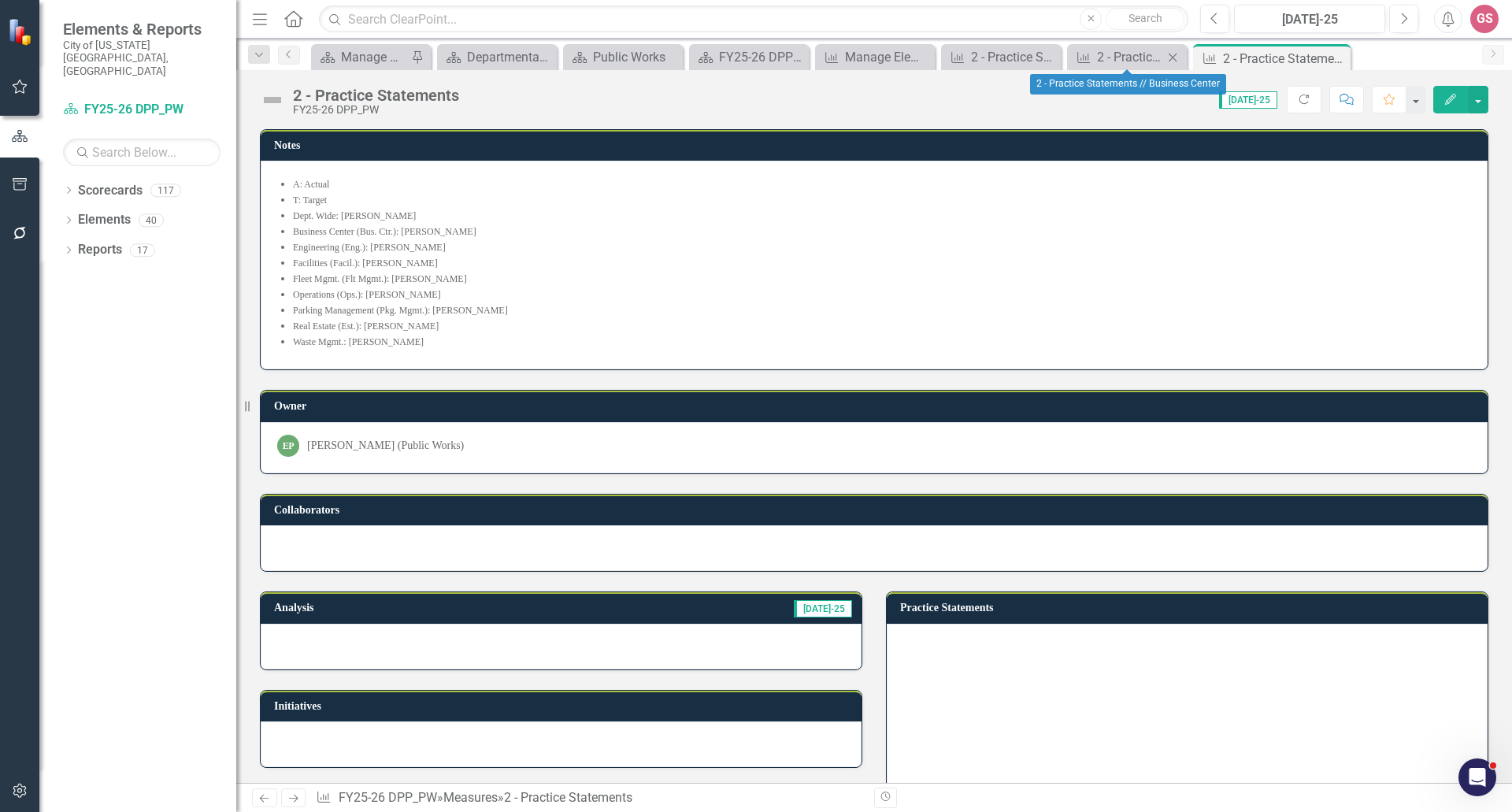
click at [1175, 54] on icon "Close" at bounding box center [1173, 58] width 16 height 13
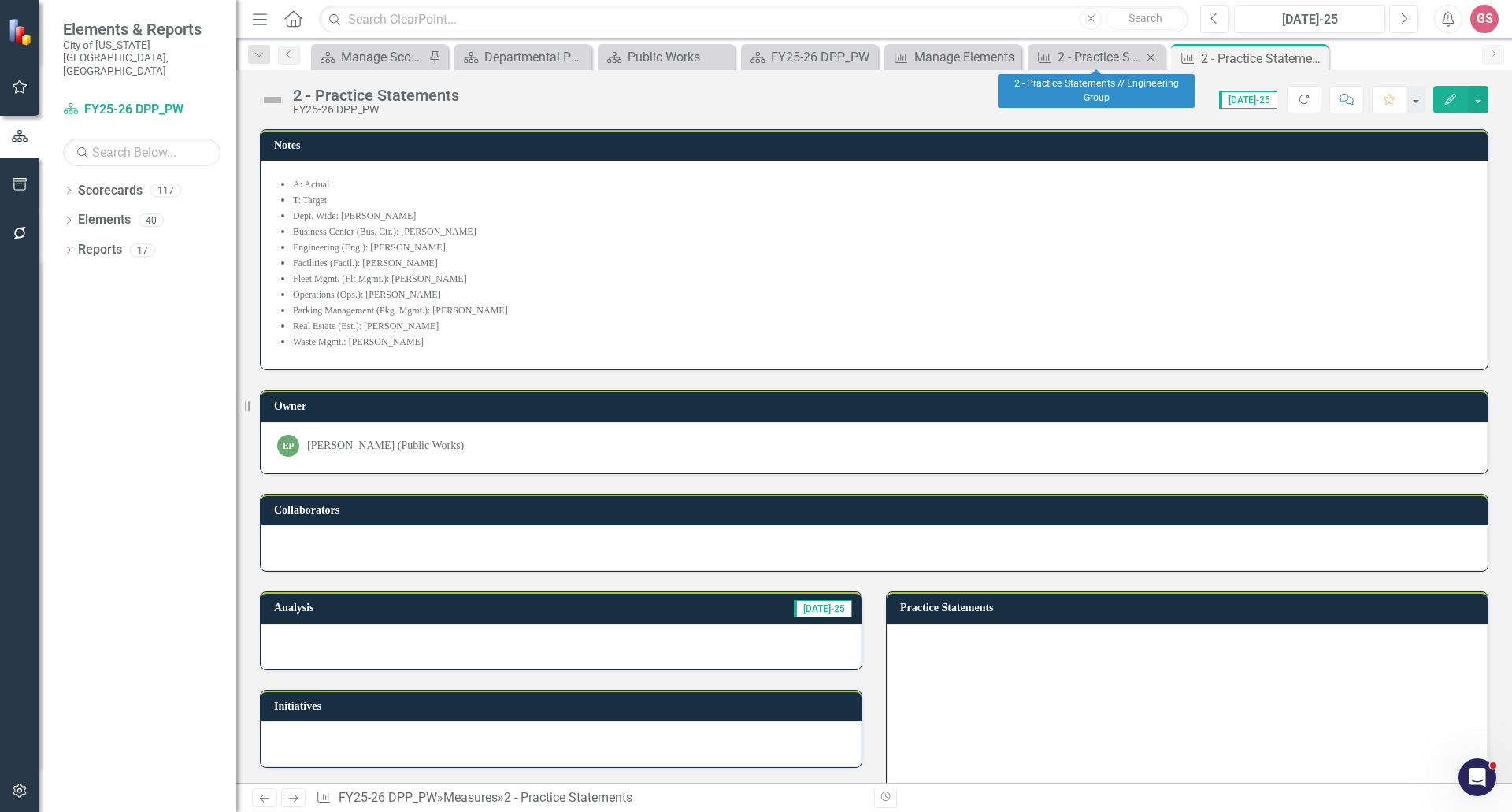
click at [1151, 59] on icon "Close" at bounding box center [1151, 58] width 16 height 13
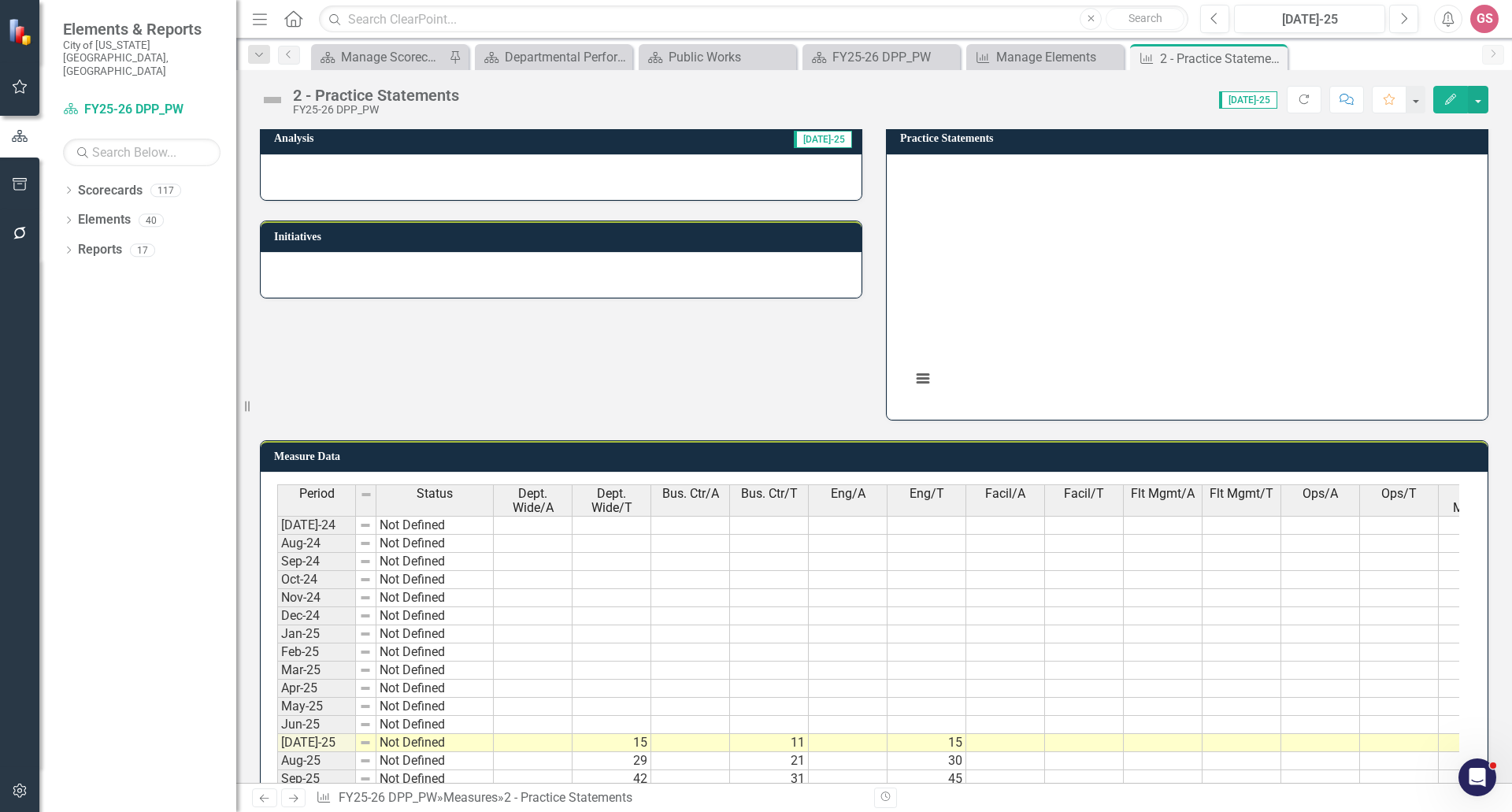
scroll to position [551, 0]
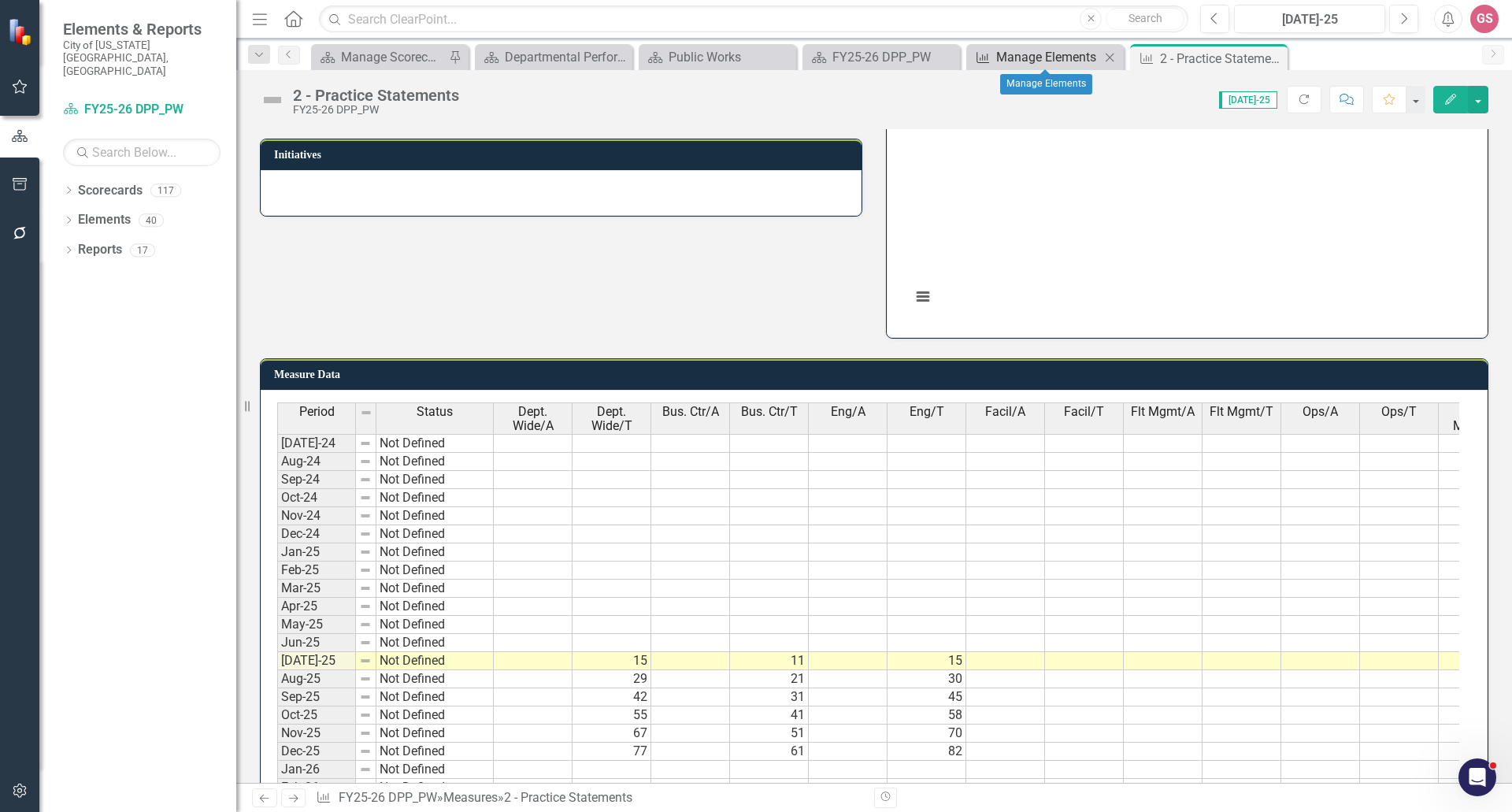
click at [1047, 57] on div "Manage Elements" at bounding box center [1048, 57] width 104 height 20
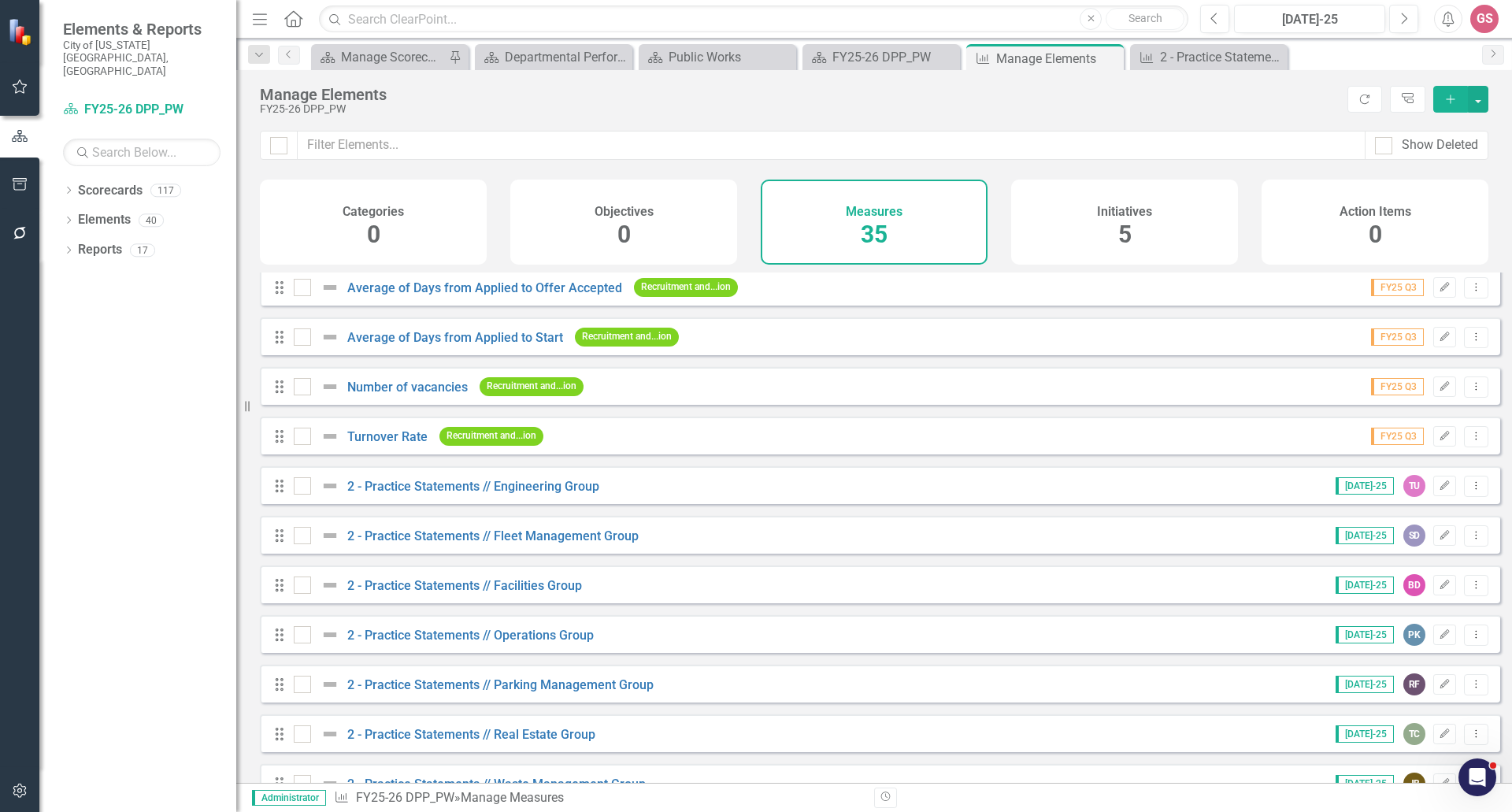
scroll to position [157, 0]
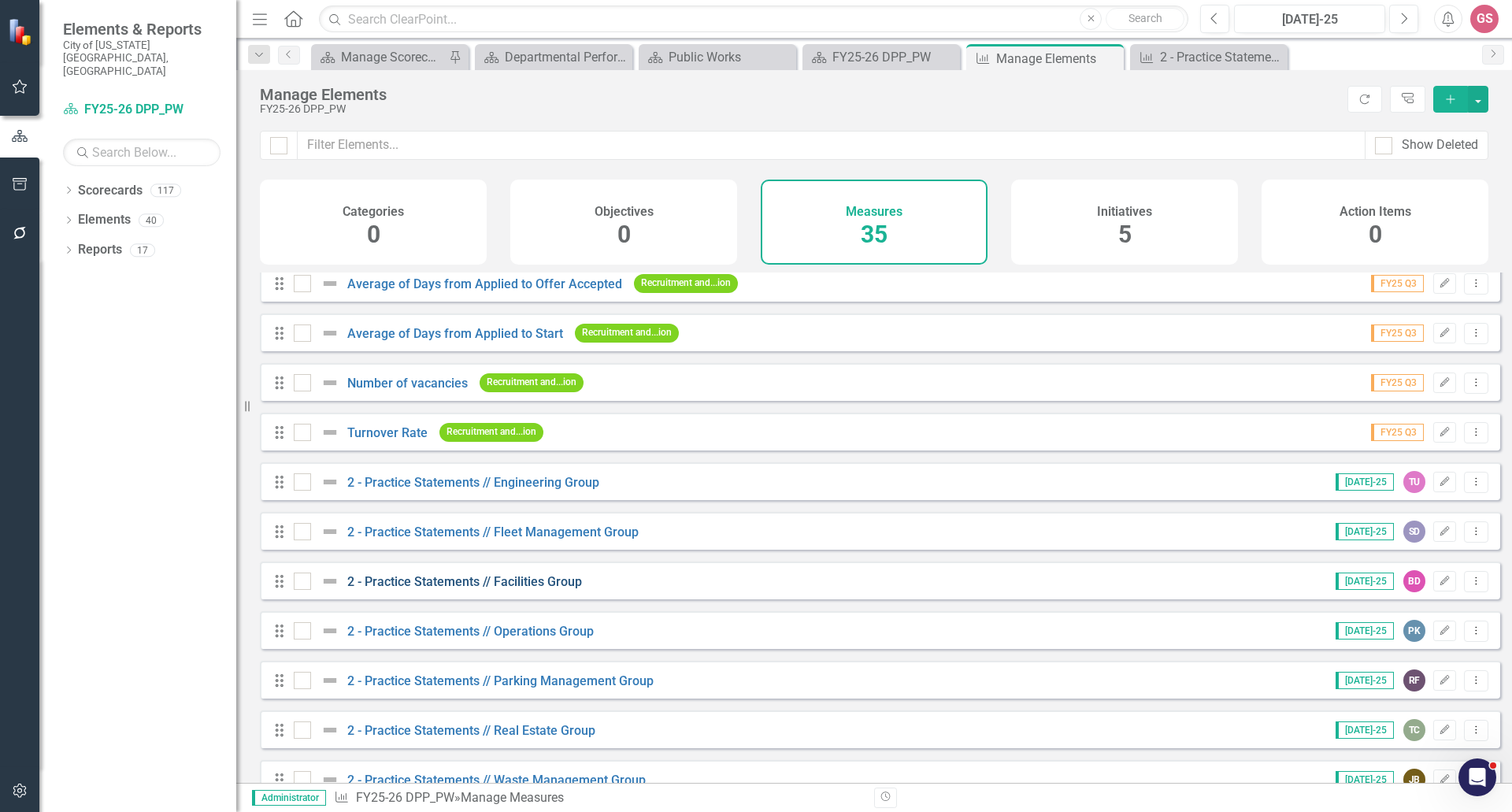
click at [529, 589] on link "2 - Practice Statements // Facilities Group" at bounding box center [465, 581] width 235 height 15
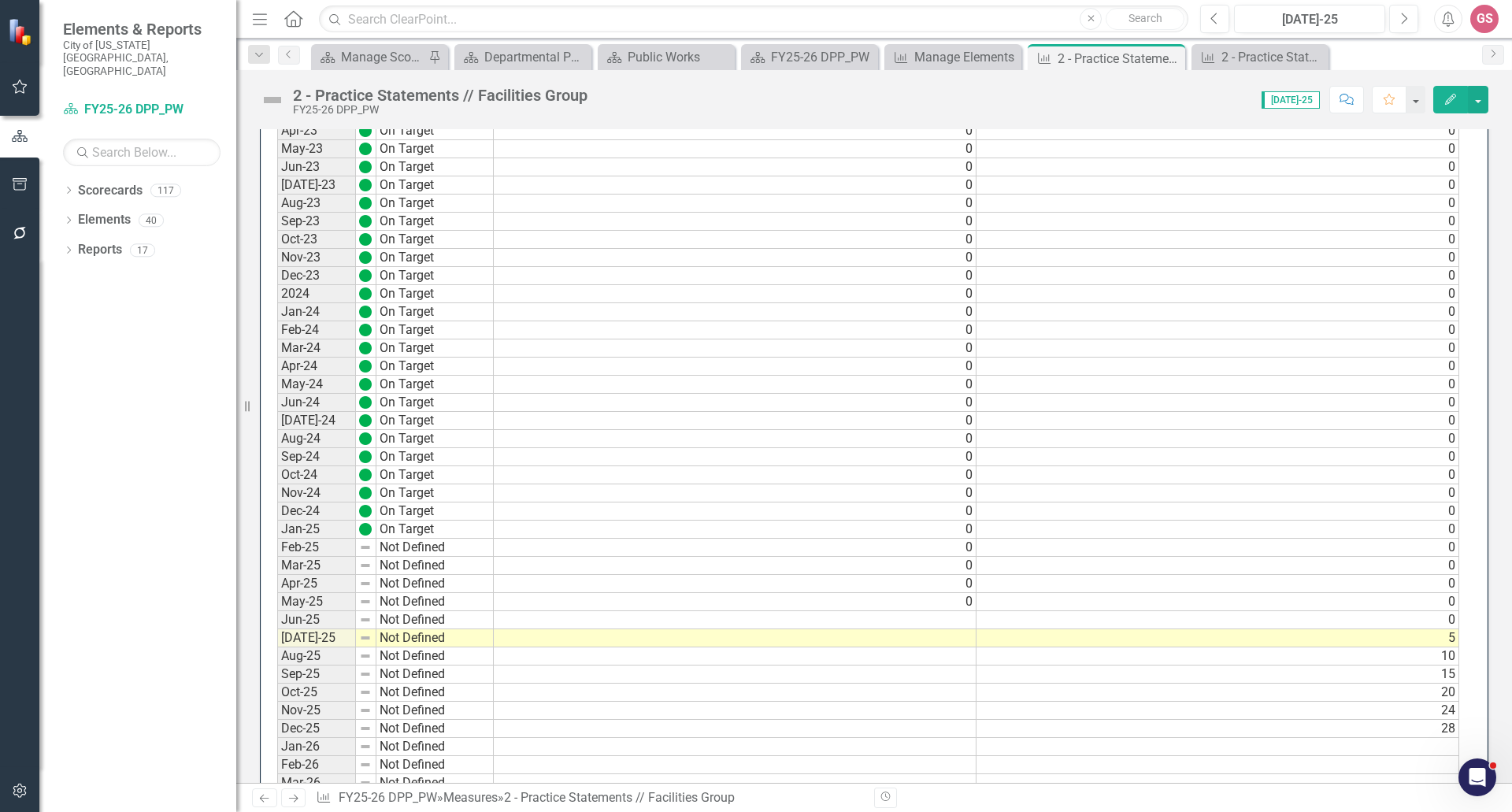
scroll to position [1496, 0]
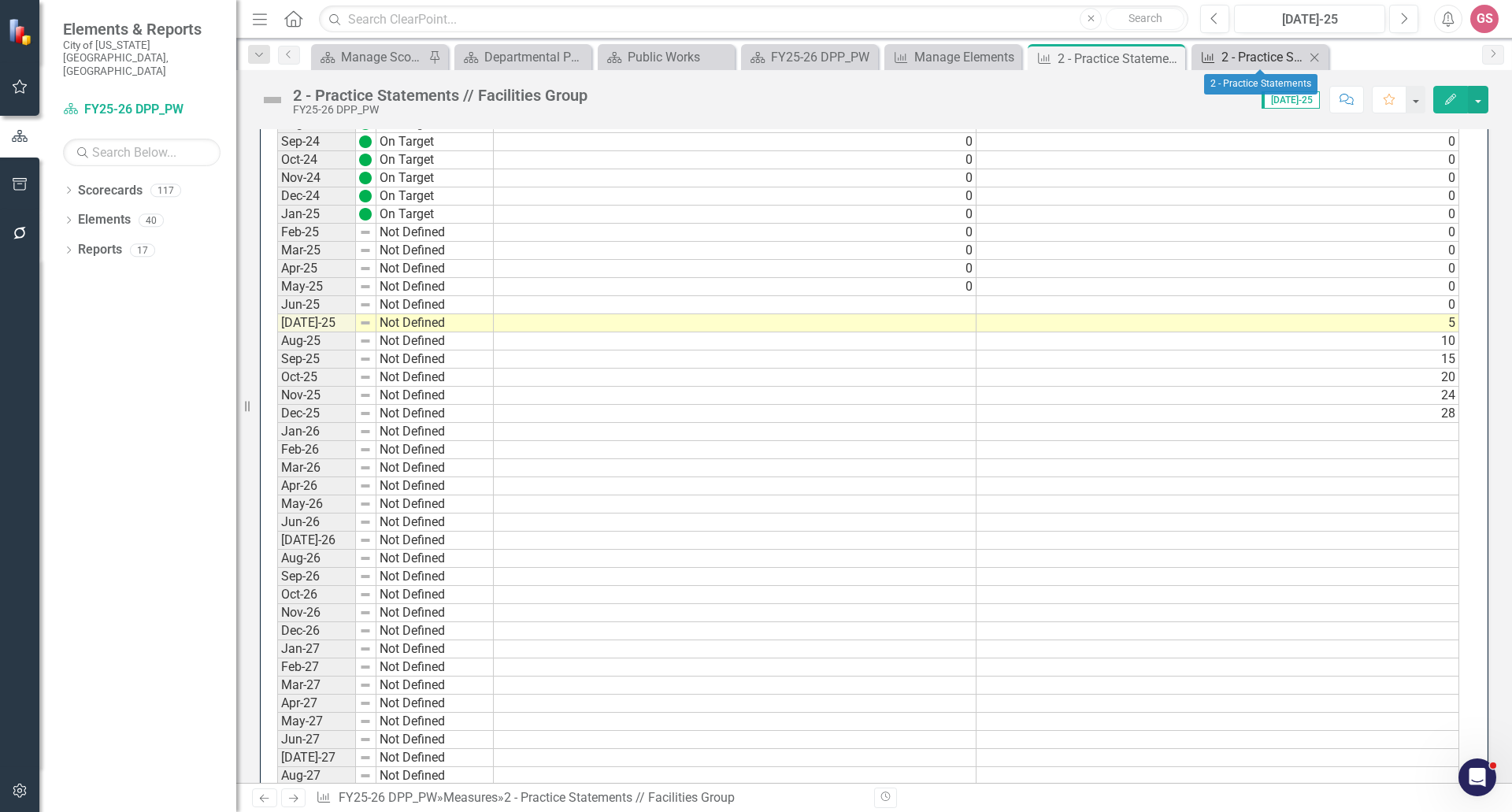
click at [1219, 54] on link "Measure 2 - Practice Statements" at bounding box center [1250, 57] width 110 height 20
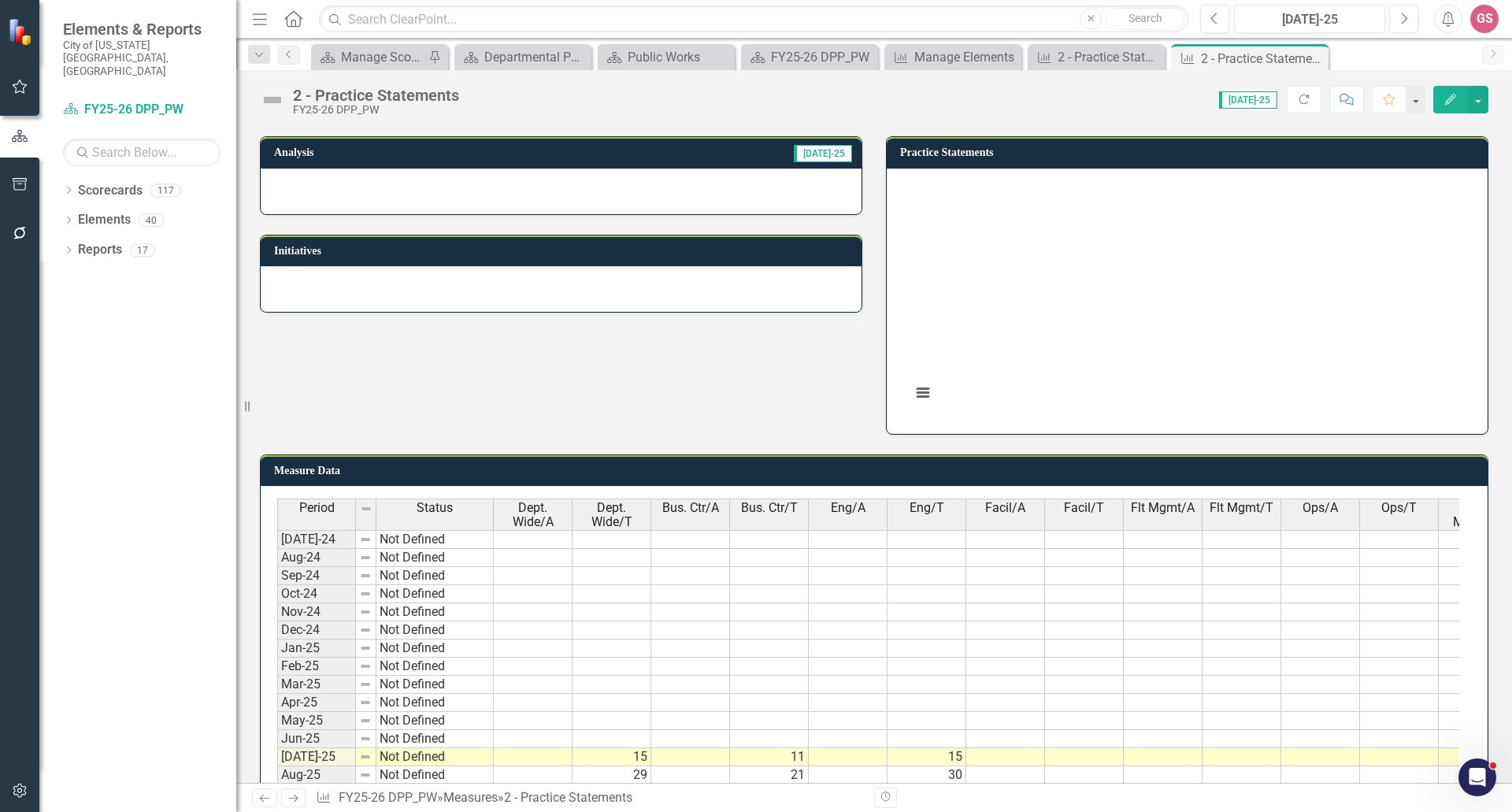
scroll to position [690, 0]
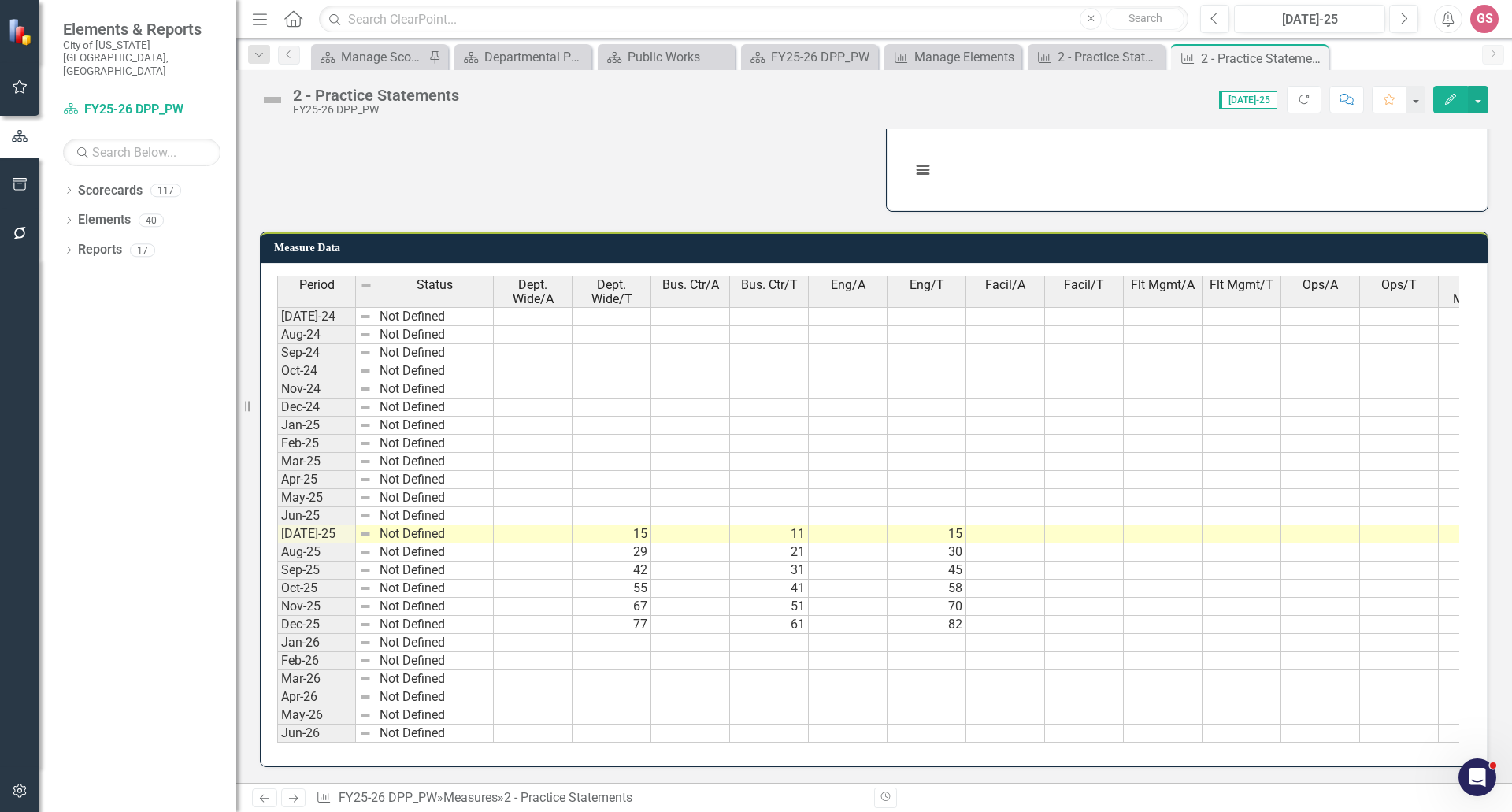
click at [1077, 525] on td at bounding box center [1084, 534] width 79 height 18
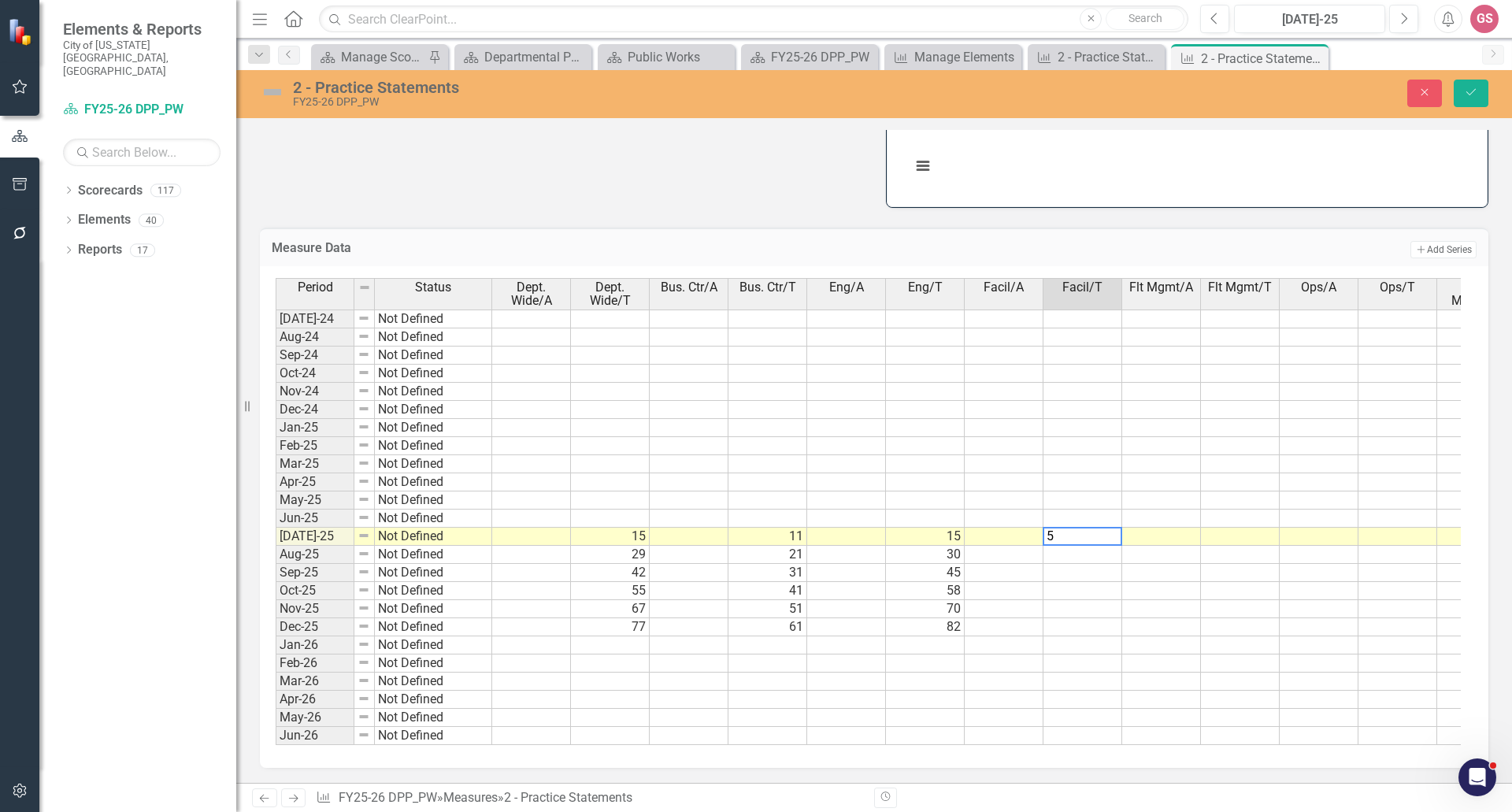
type textarea "5"
click at [1082, 550] on td at bounding box center [1083, 555] width 79 height 18
type textarea "10"
click at [1083, 566] on td at bounding box center [1083, 572] width 79 height 18
type textarea "15"
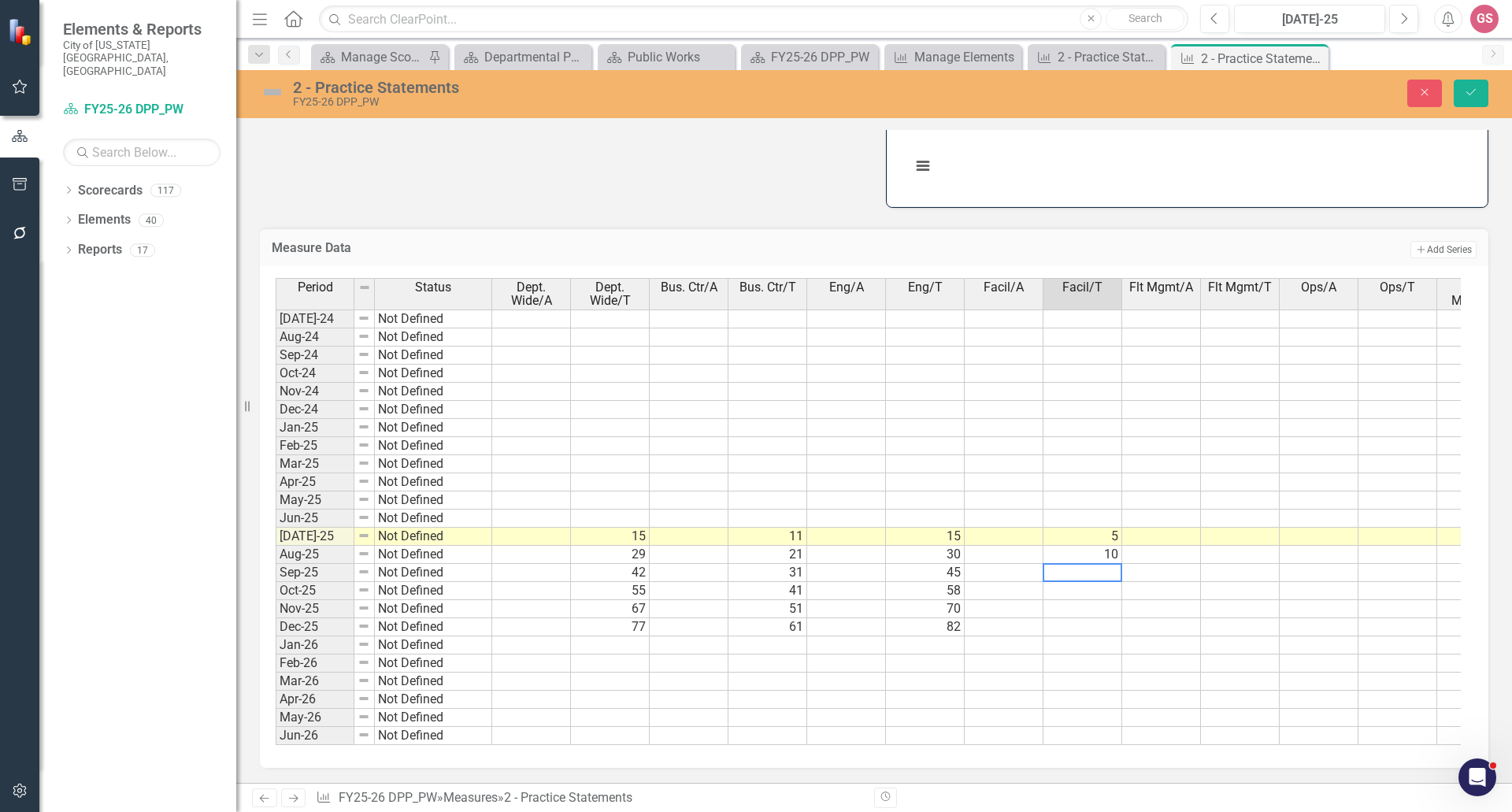
click at [1090, 582] on td at bounding box center [1083, 591] width 79 height 18
type textarea "20"
click at [1093, 600] on td at bounding box center [1083, 609] width 79 height 18
type textarea "24"
click at [1093, 618] on td at bounding box center [1083, 627] width 79 height 18
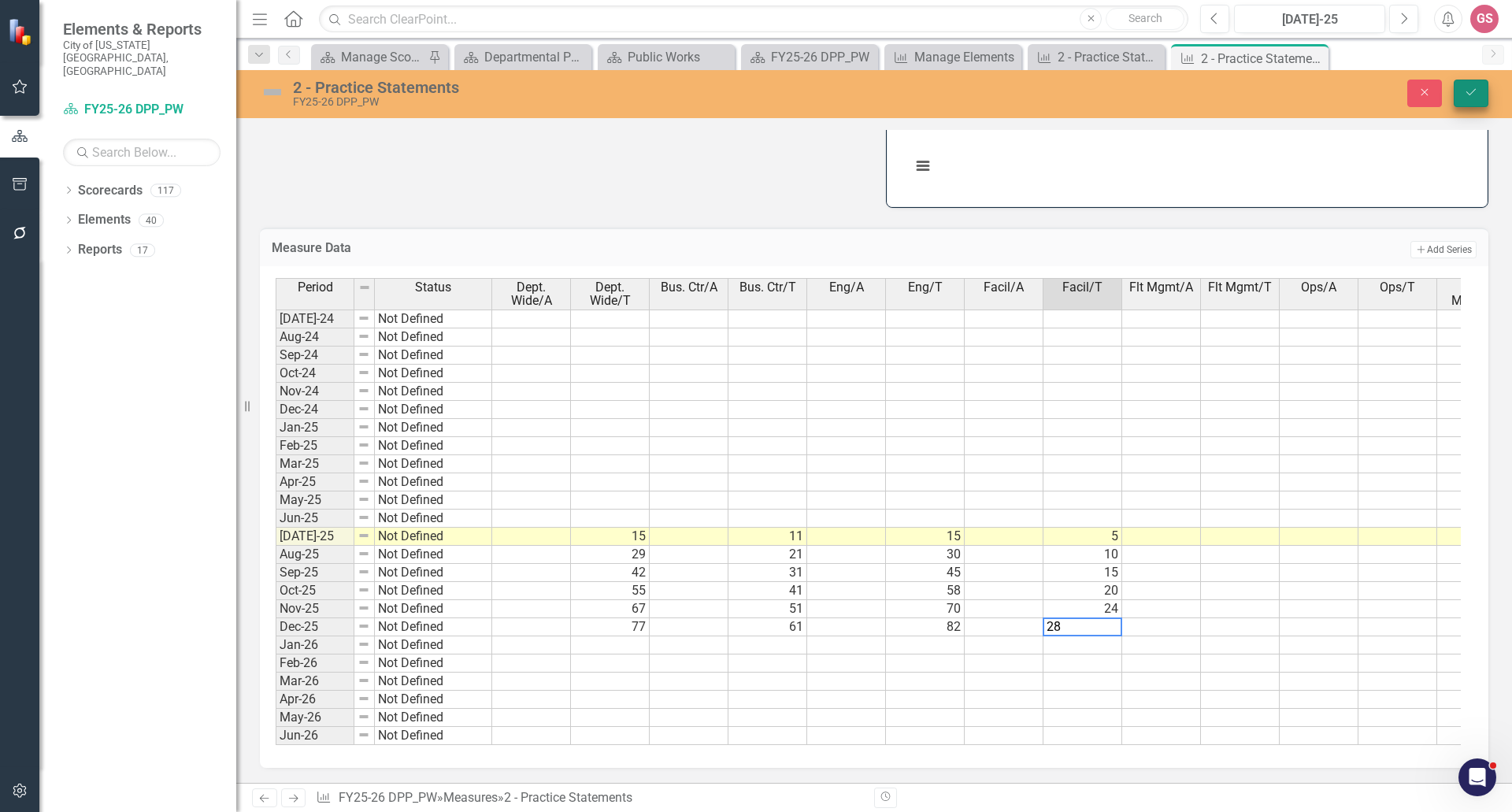
type textarea "28"
click at [1464, 95] on icon "Save" at bounding box center [1471, 92] width 14 height 11
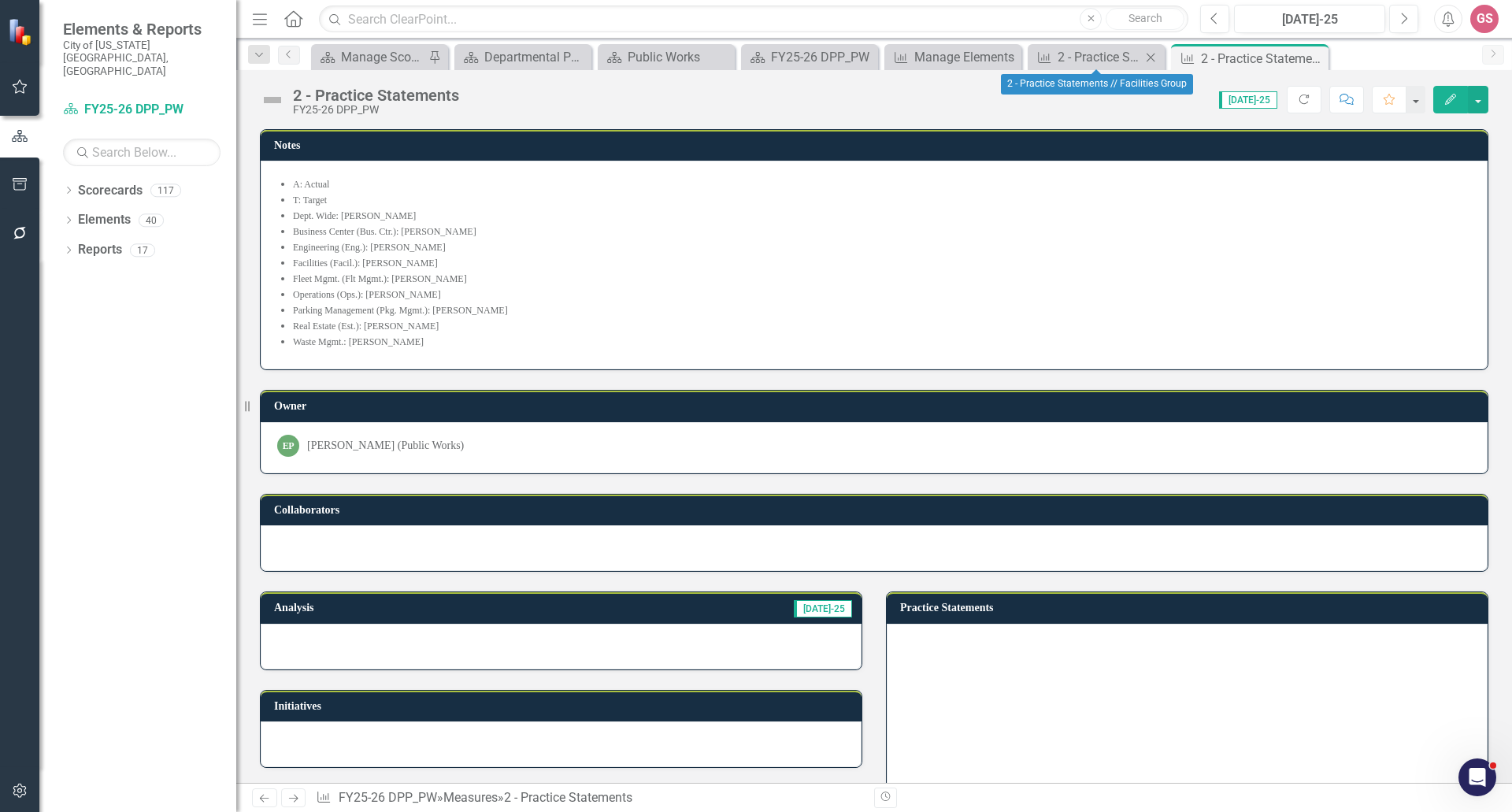
click at [1154, 57] on icon "Close" at bounding box center [1151, 58] width 16 height 13
click at [1049, 66] on div "Manage Elements" at bounding box center [1048, 57] width 104 height 20
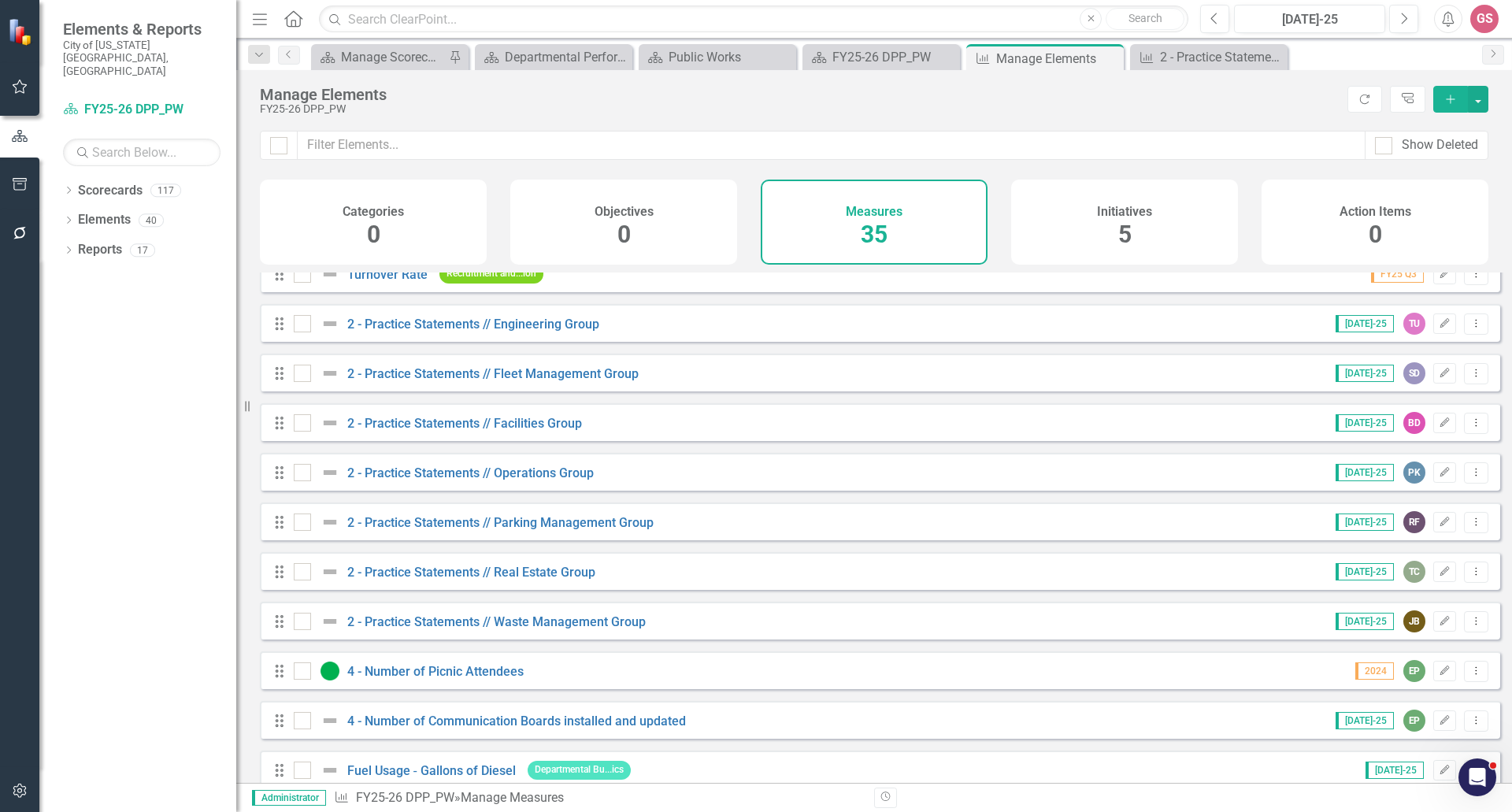
scroll to position [315, 0]
click at [544, 382] on link "2 - Practice Statements // Fleet Management Group" at bounding box center [493, 374] width 291 height 15
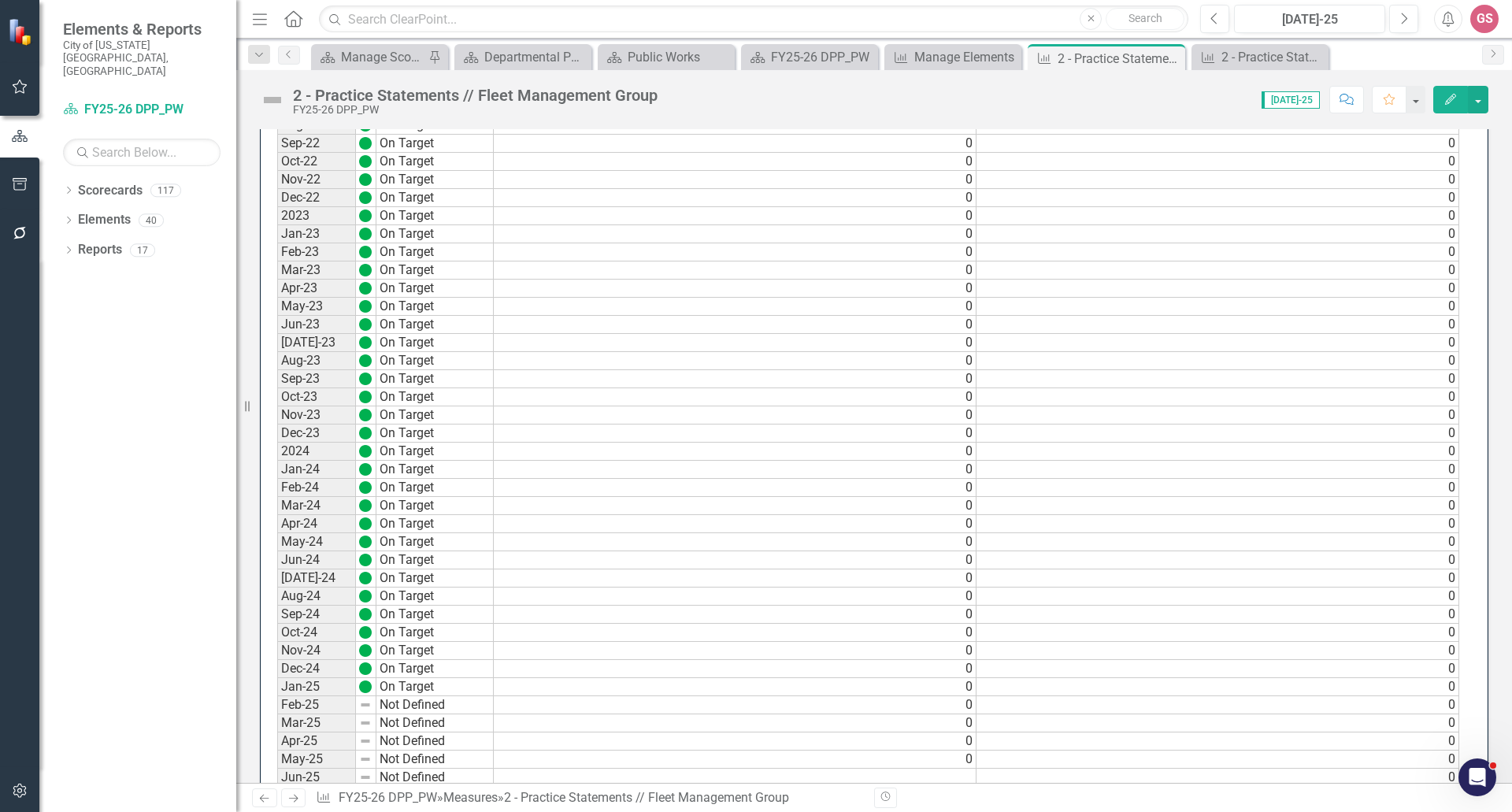
scroll to position [1260, 0]
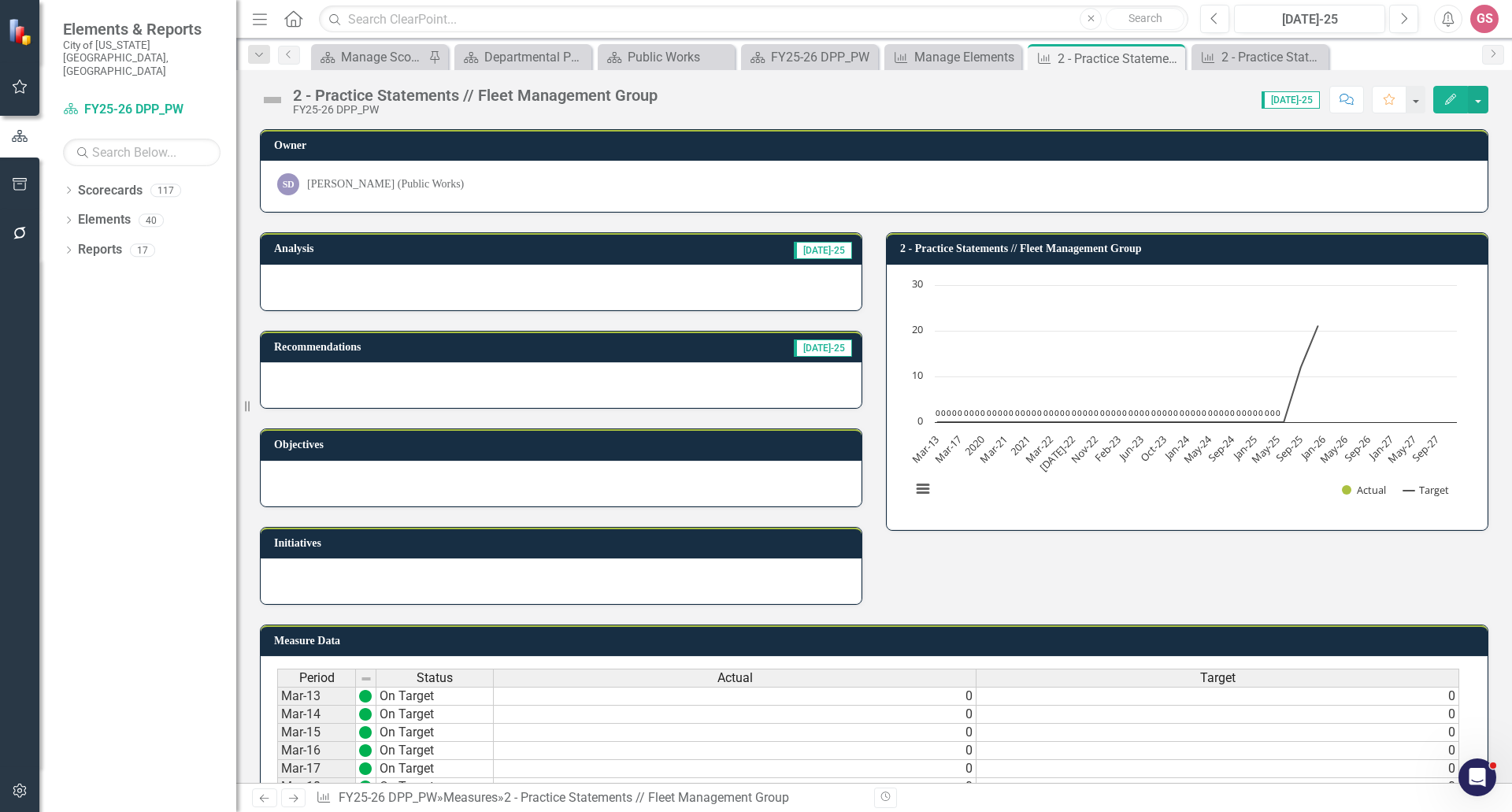
scroll to position [1260, 0]
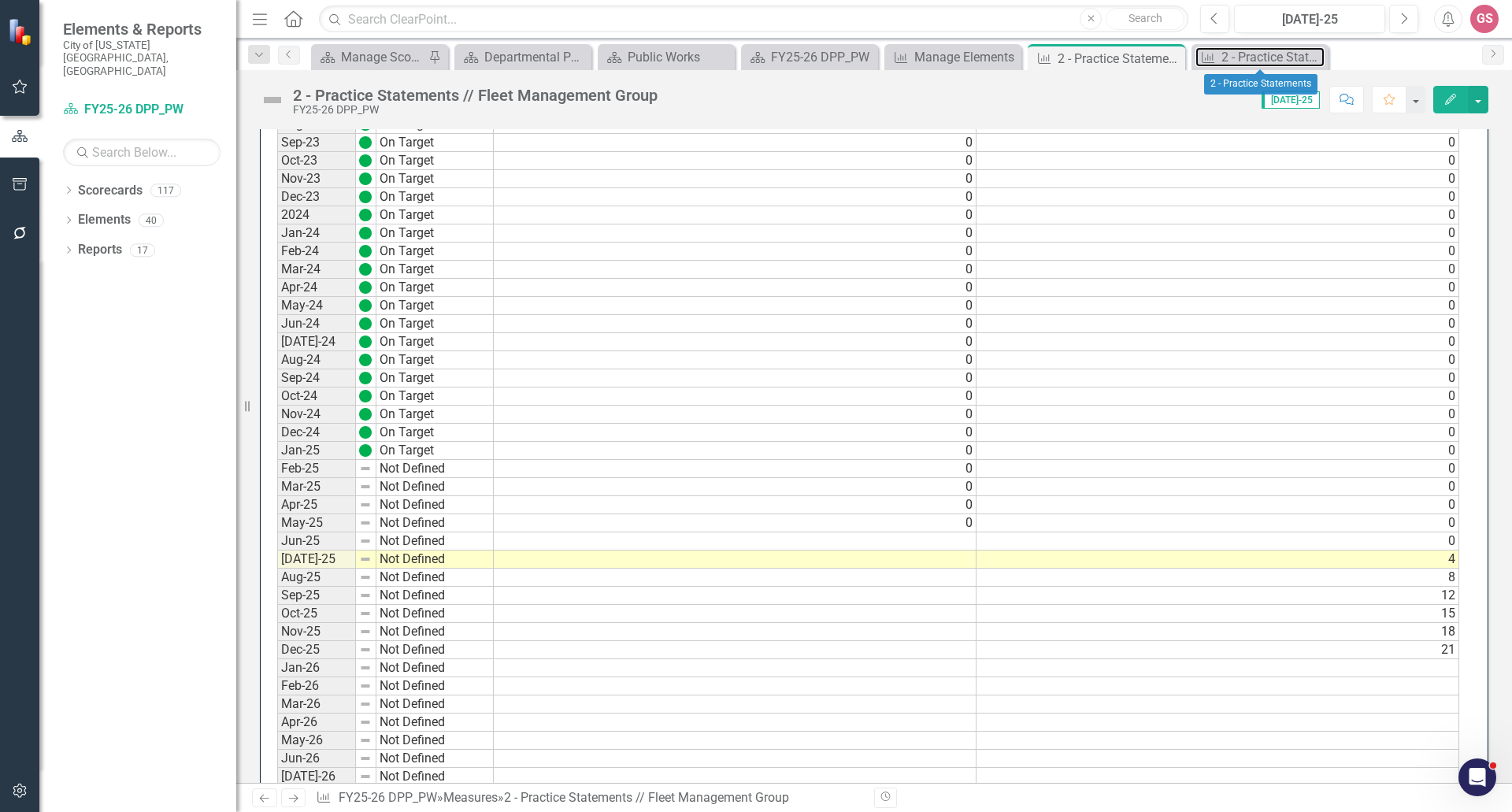
drag, startPoint x: 1275, startPoint y: 55, endPoint x: 725, endPoint y: 798, distance: 924.4
click at [1275, 55] on div "2 - Practice Statements" at bounding box center [1273, 57] width 103 height 20
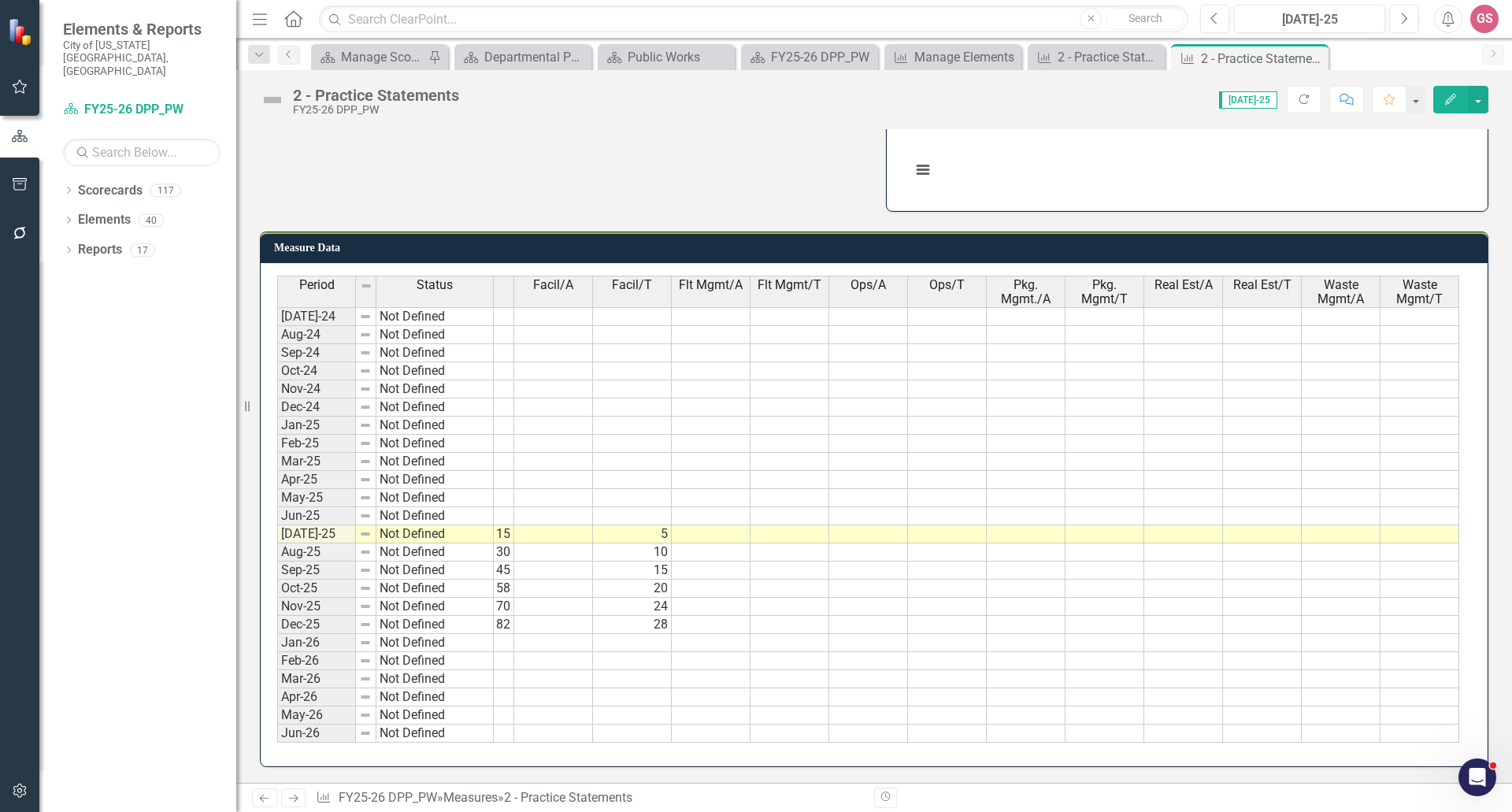
click at [792, 525] on td at bounding box center [790, 534] width 79 height 18
click at [791, 525] on td at bounding box center [790, 534] width 79 height 18
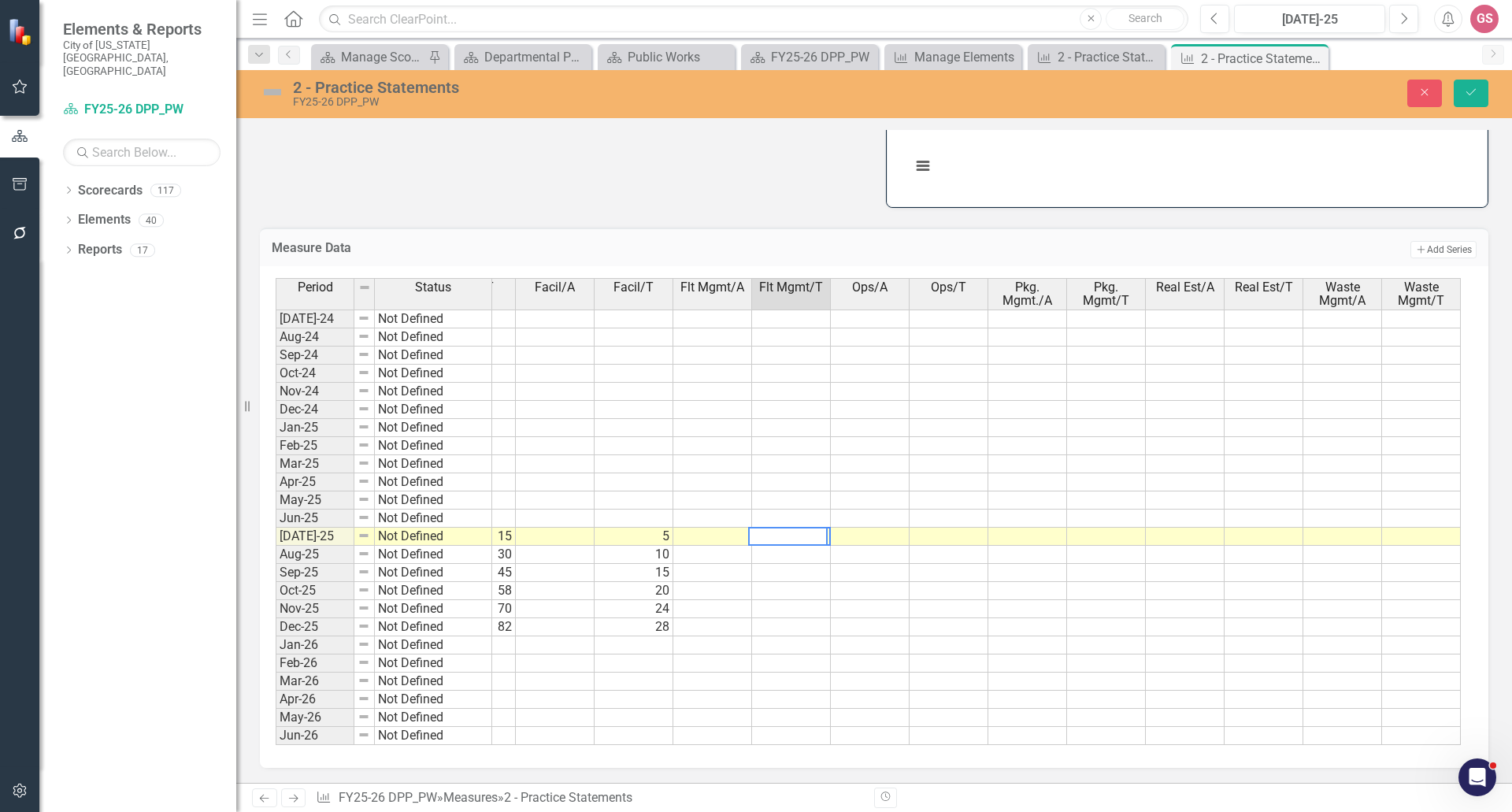
scroll to position [0, 449]
type textarea "4"
click at [776, 551] on td at bounding box center [792, 555] width 79 height 18
type textarea "8"
click at [784, 567] on td at bounding box center [792, 572] width 79 height 18
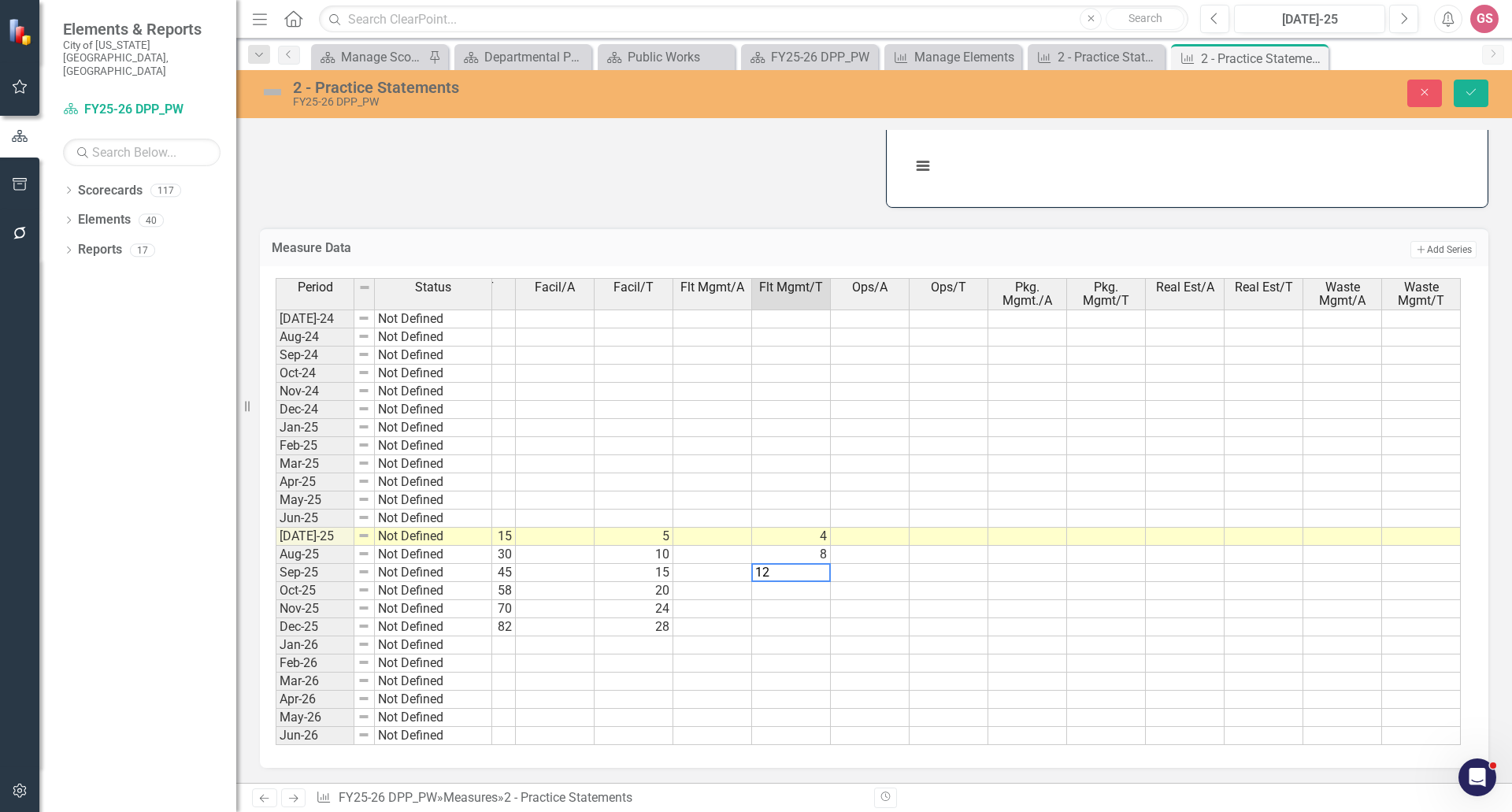
type textarea "12"
click at [788, 582] on td at bounding box center [792, 591] width 79 height 18
type textarea "15"
click at [793, 605] on td at bounding box center [792, 609] width 79 height 18
type textarea "18"
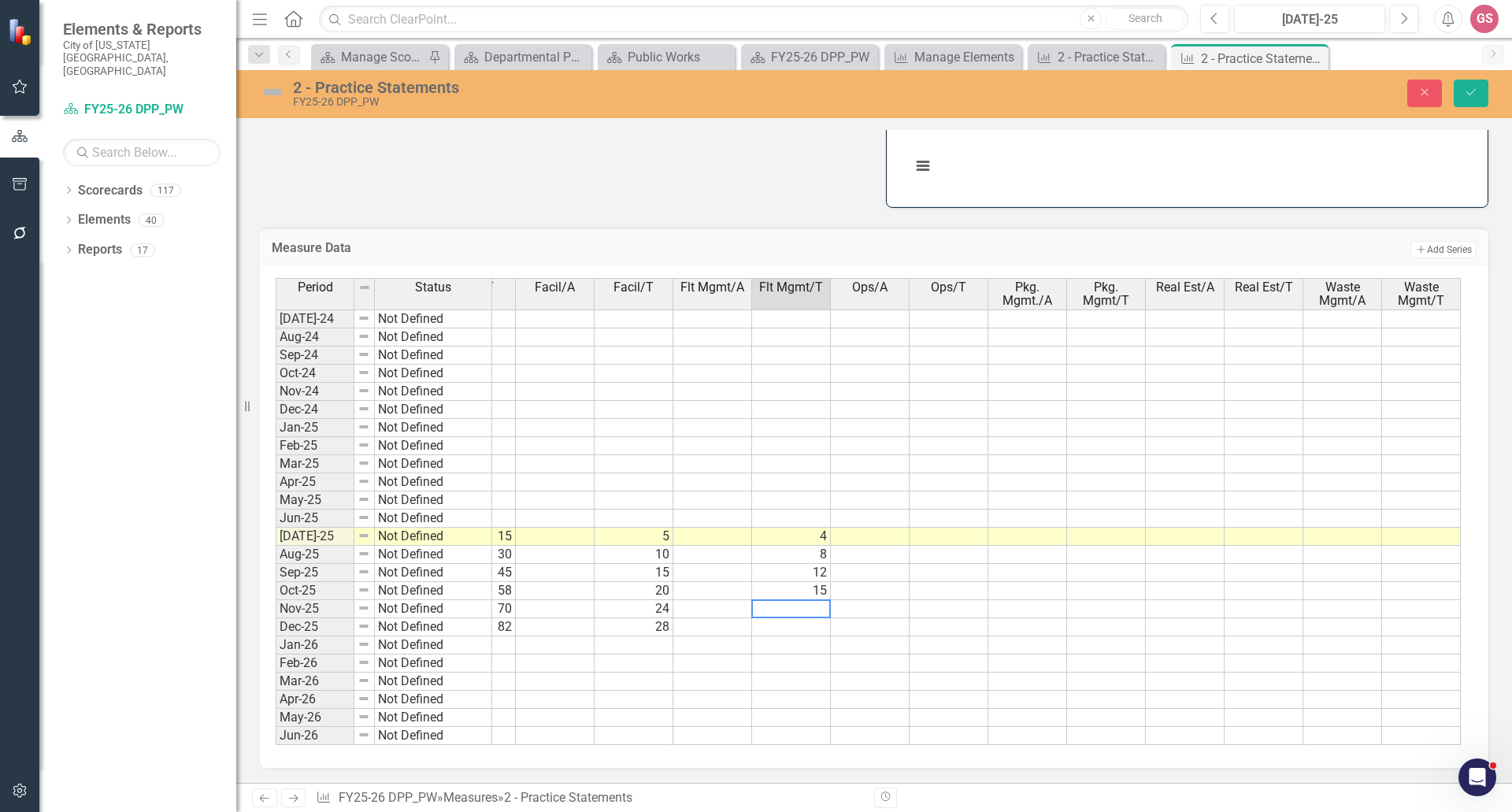
click at [802, 618] on td at bounding box center [792, 627] width 79 height 18
type textarea "21"
click at [816, 659] on td at bounding box center [792, 663] width 79 height 18
click at [1470, 88] on icon "Save" at bounding box center [1471, 92] width 14 height 11
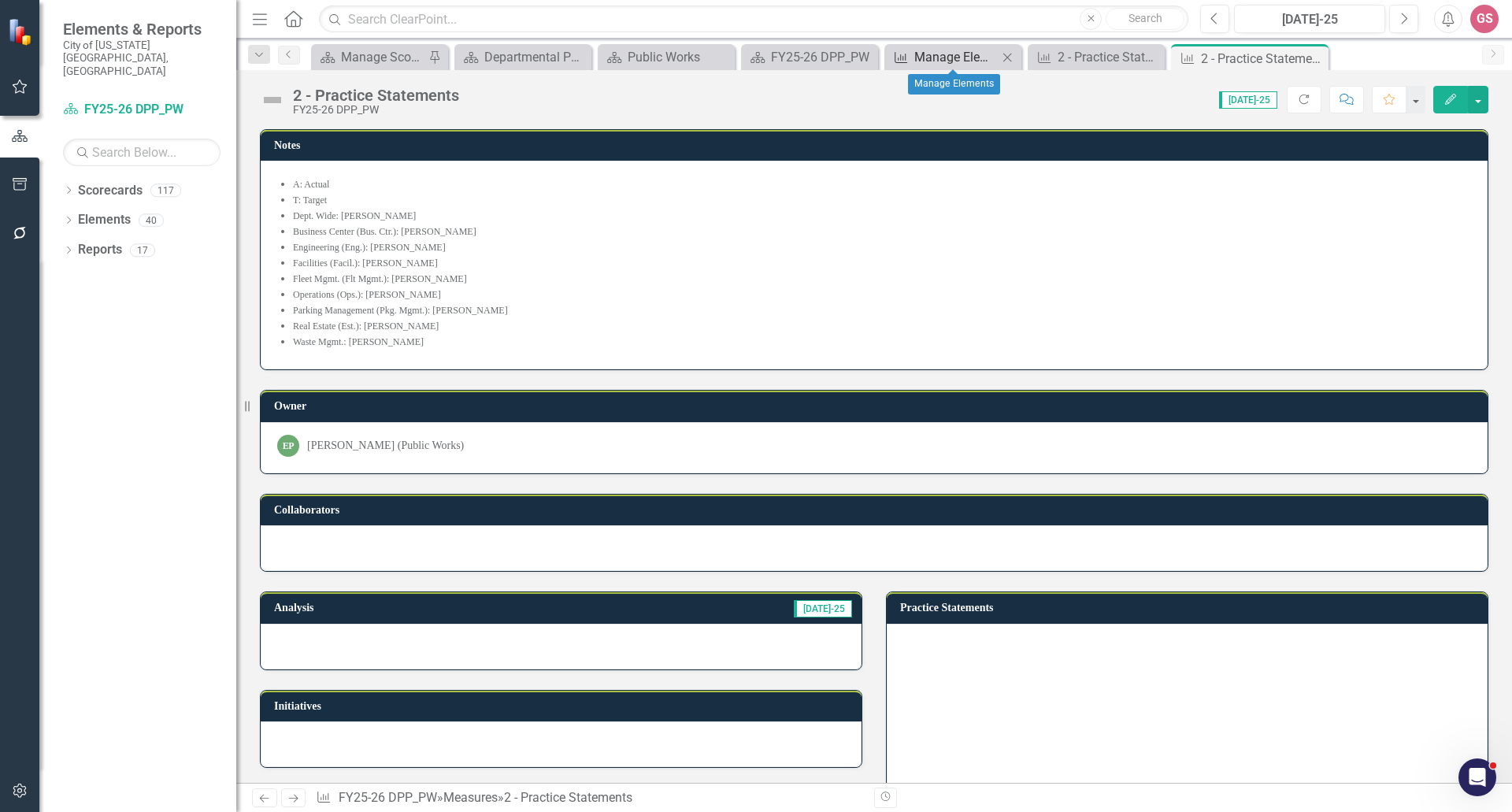
click at [959, 58] on div "Manage Elements" at bounding box center [956, 57] width 83 height 20
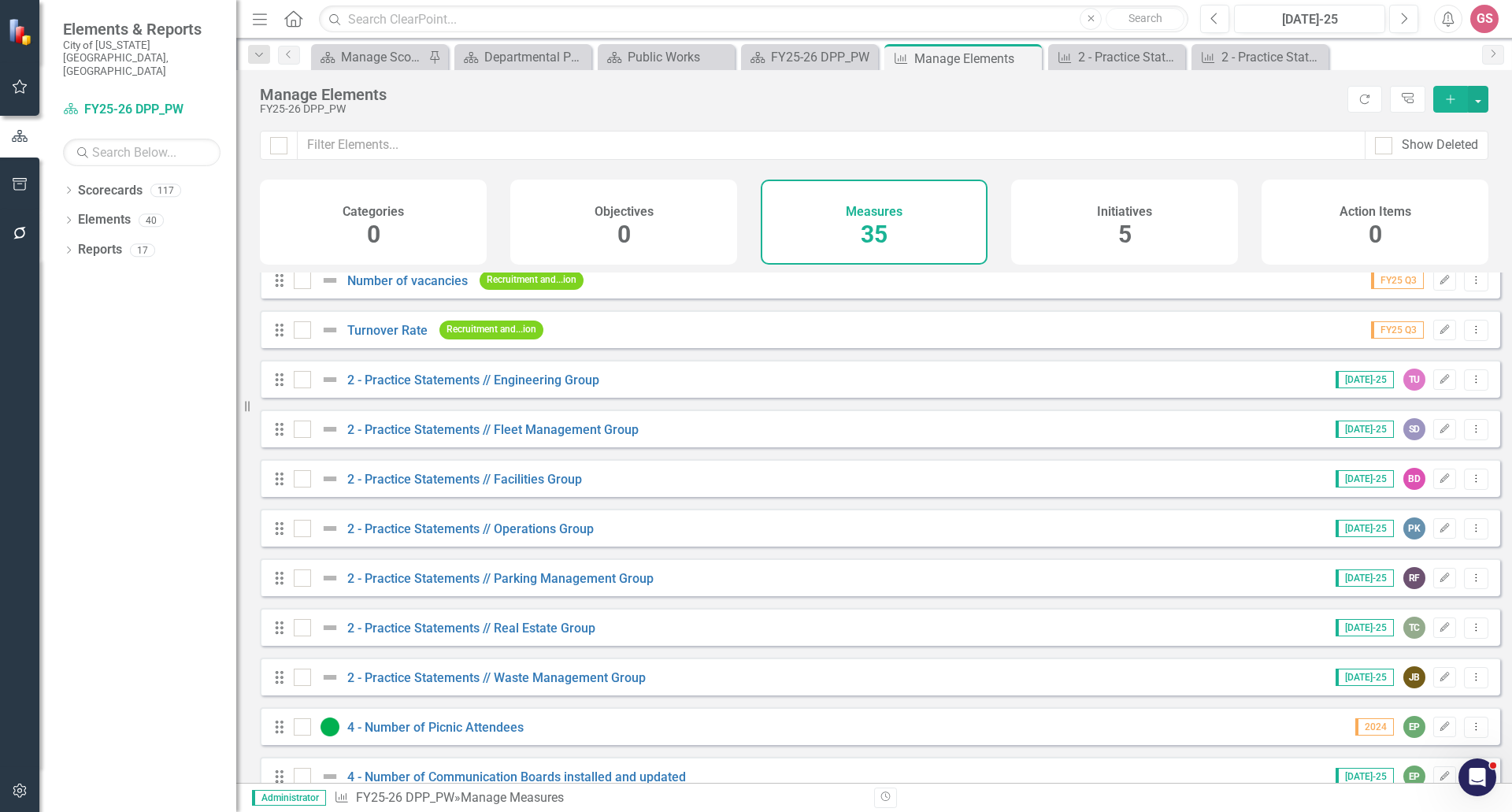
scroll to position [315, 0]
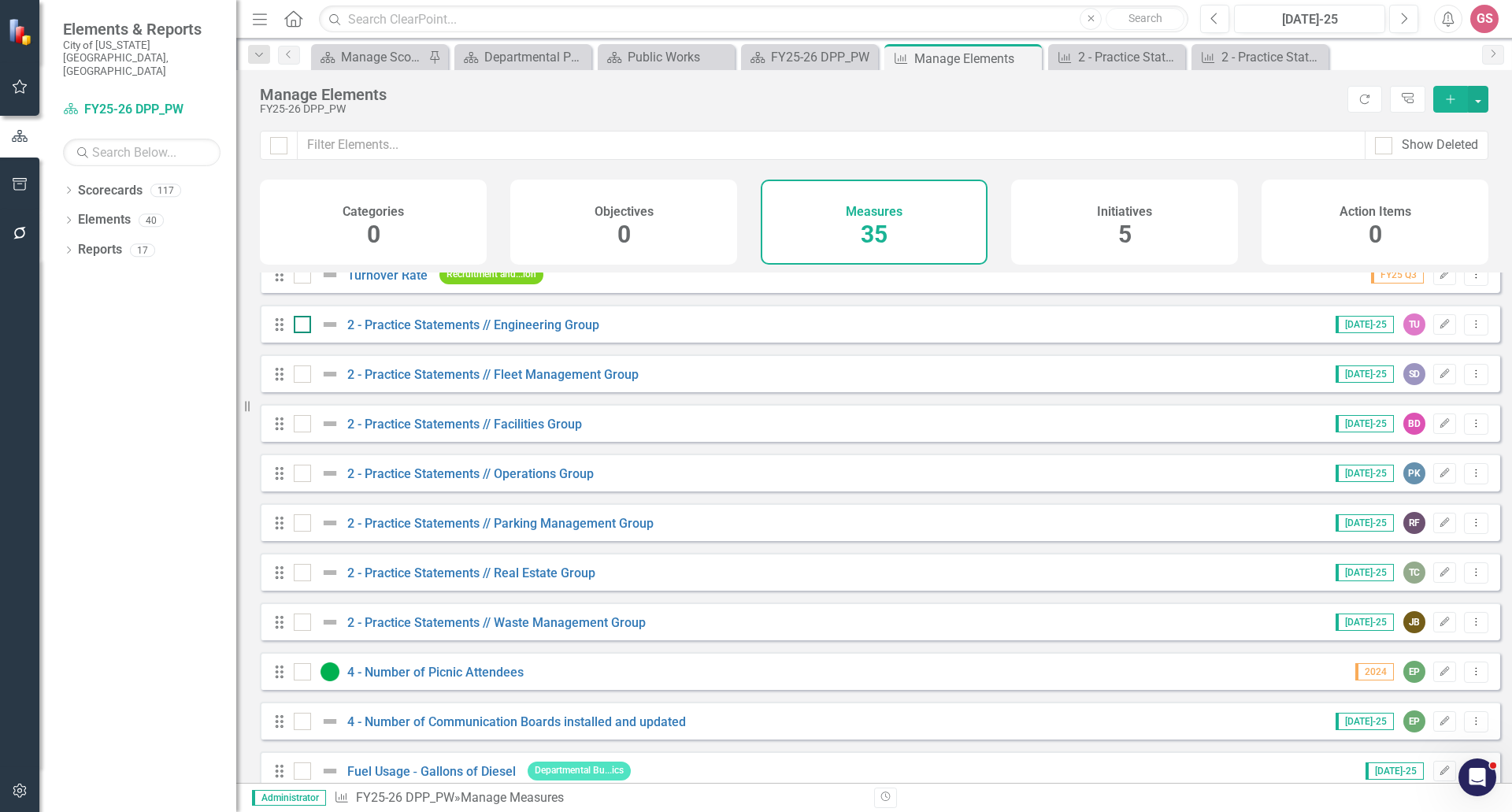
click at [303, 326] on input "checkbox" at bounding box center [298, 320] width 10 height 10
checkbox input "true"
click at [299, 376] on input "checkbox" at bounding box center [298, 370] width 10 height 10
checkbox input "true"
click at [301, 432] on div at bounding box center [302, 424] width 18 height 18
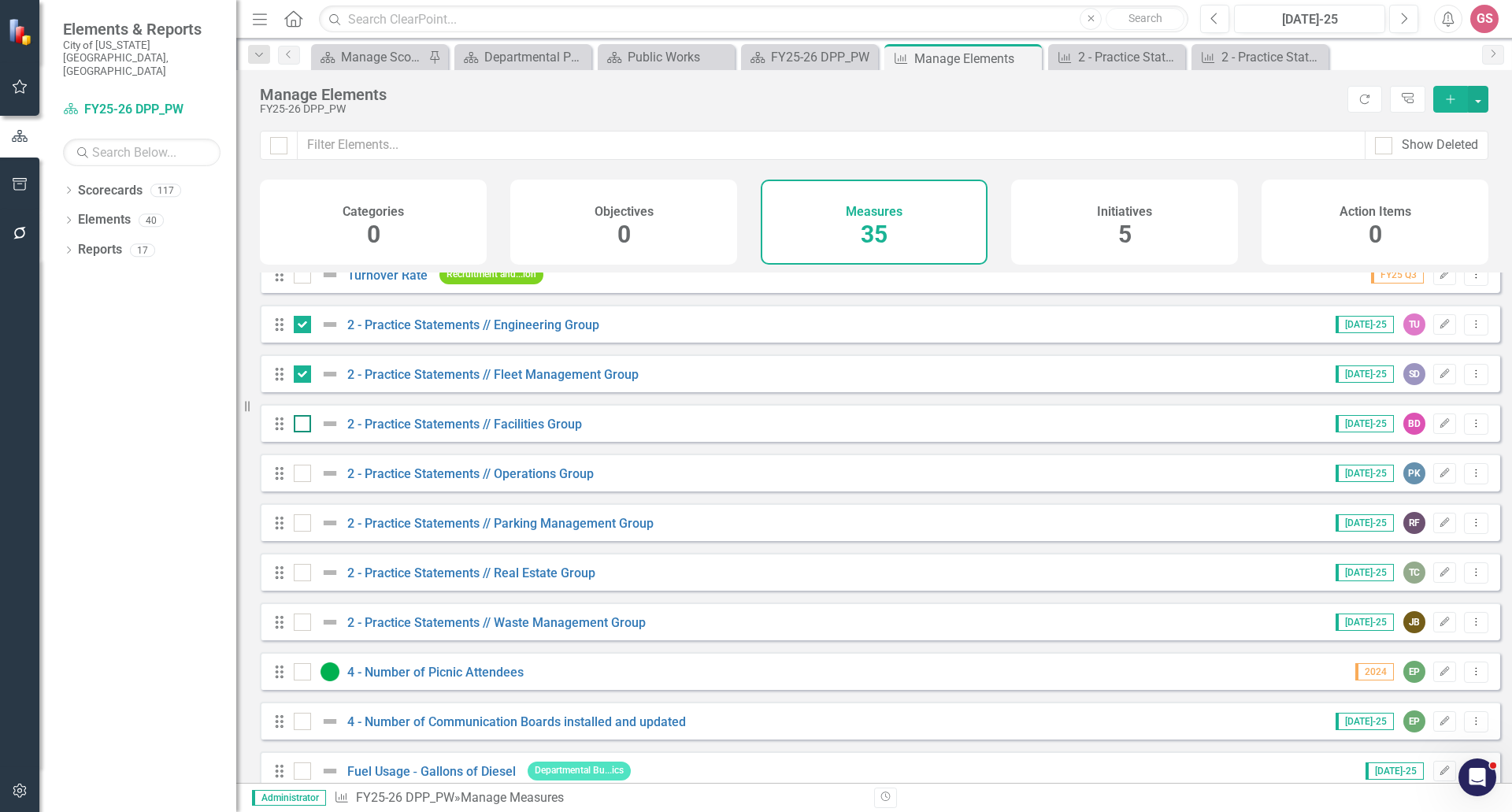
click at [301, 425] on input "checkbox" at bounding box center [298, 420] width 10 height 10
checkbox input "true"
click at [1482, 97] on button "button" at bounding box center [1478, 98] width 21 height 26
click at [1447, 214] on link "Trash Delete Multiple" at bounding box center [1426, 215] width 125 height 29
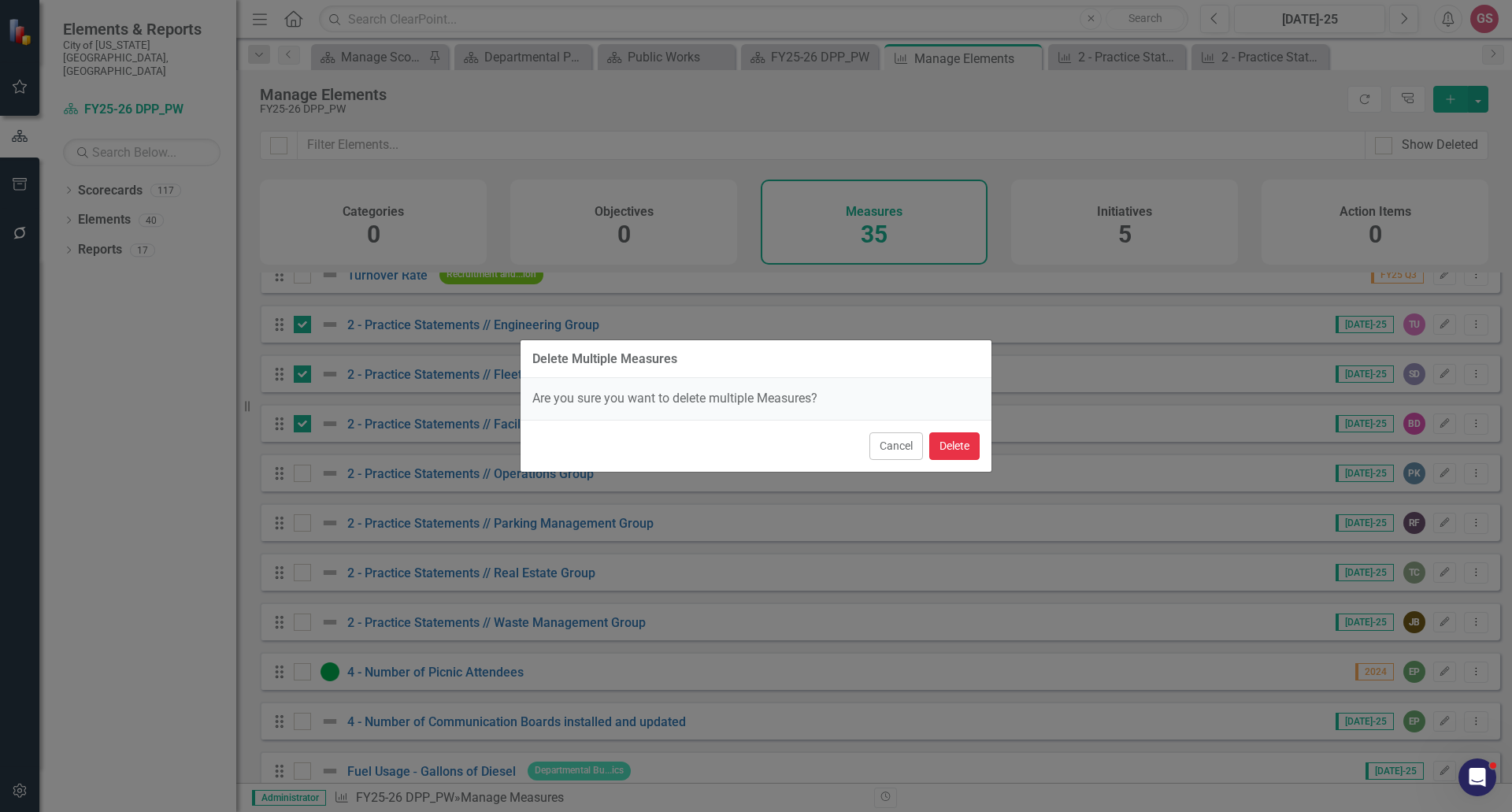
click at [949, 448] on button "Delete" at bounding box center [954, 446] width 50 height 27
checkbox input "false"
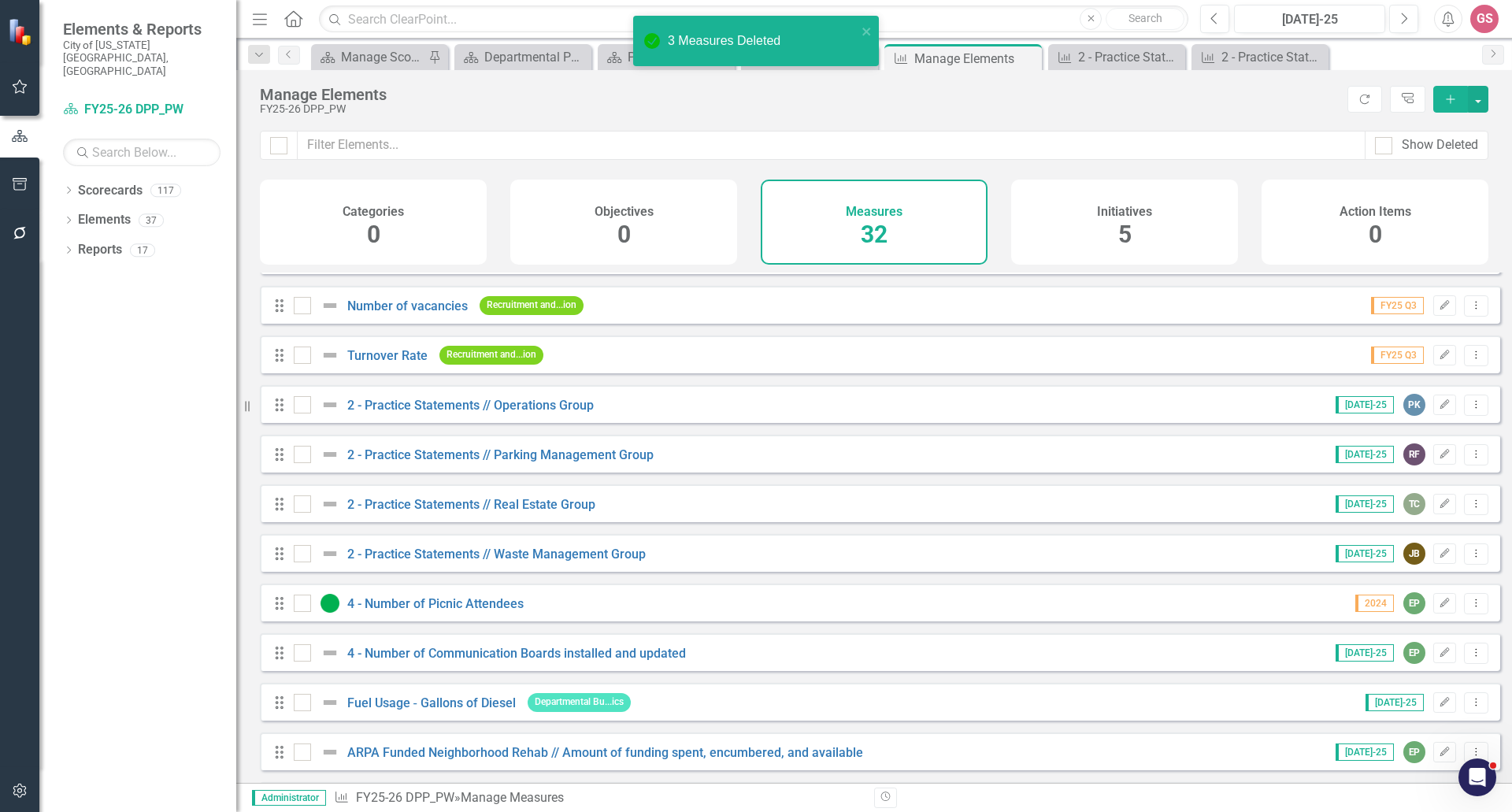
scroll to position [237, 0]
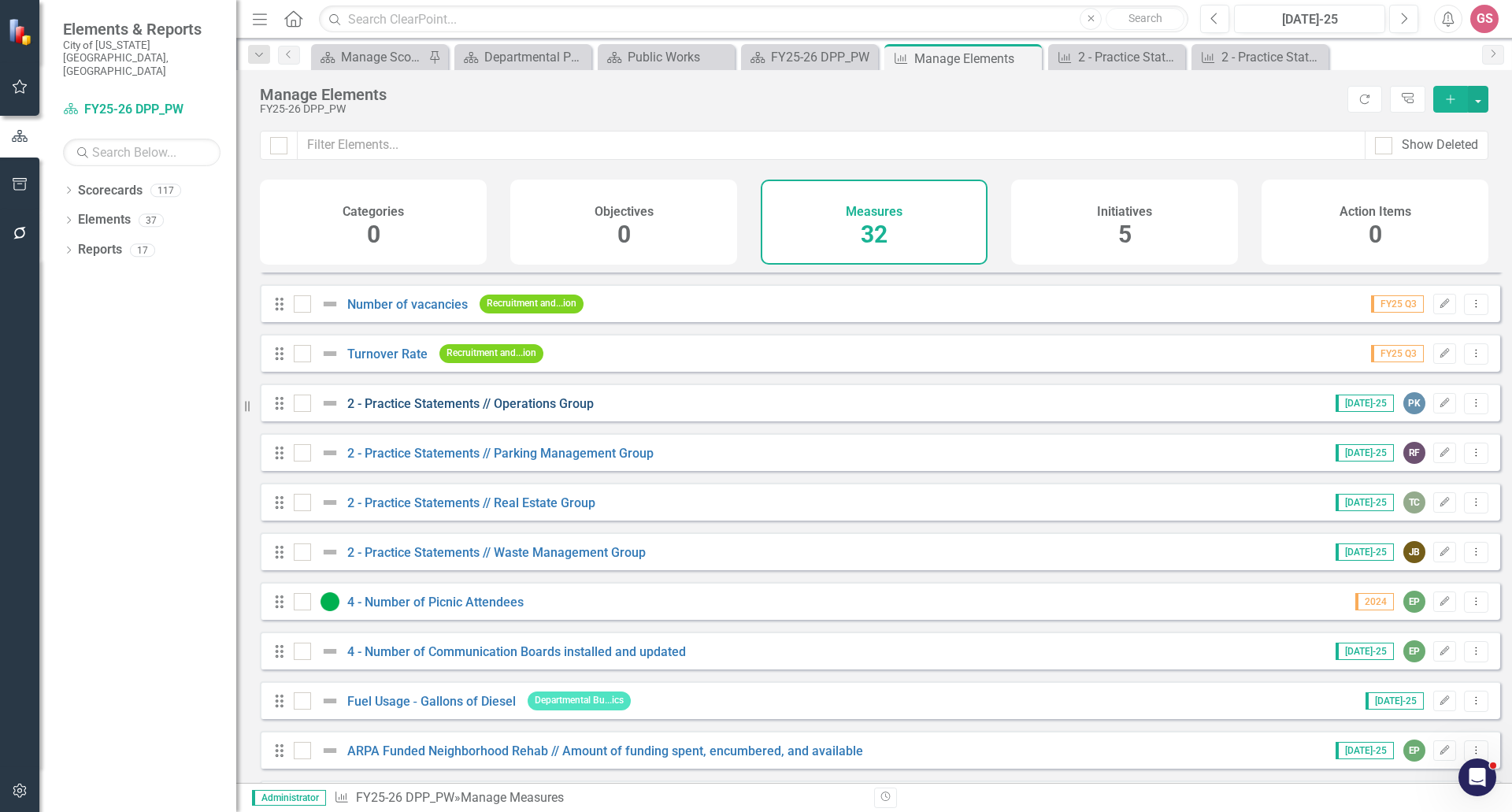
click at [524, 410] on link "2 - Practice Statements // Operations Group" at bounding box center [470, 403] width 246 height 15
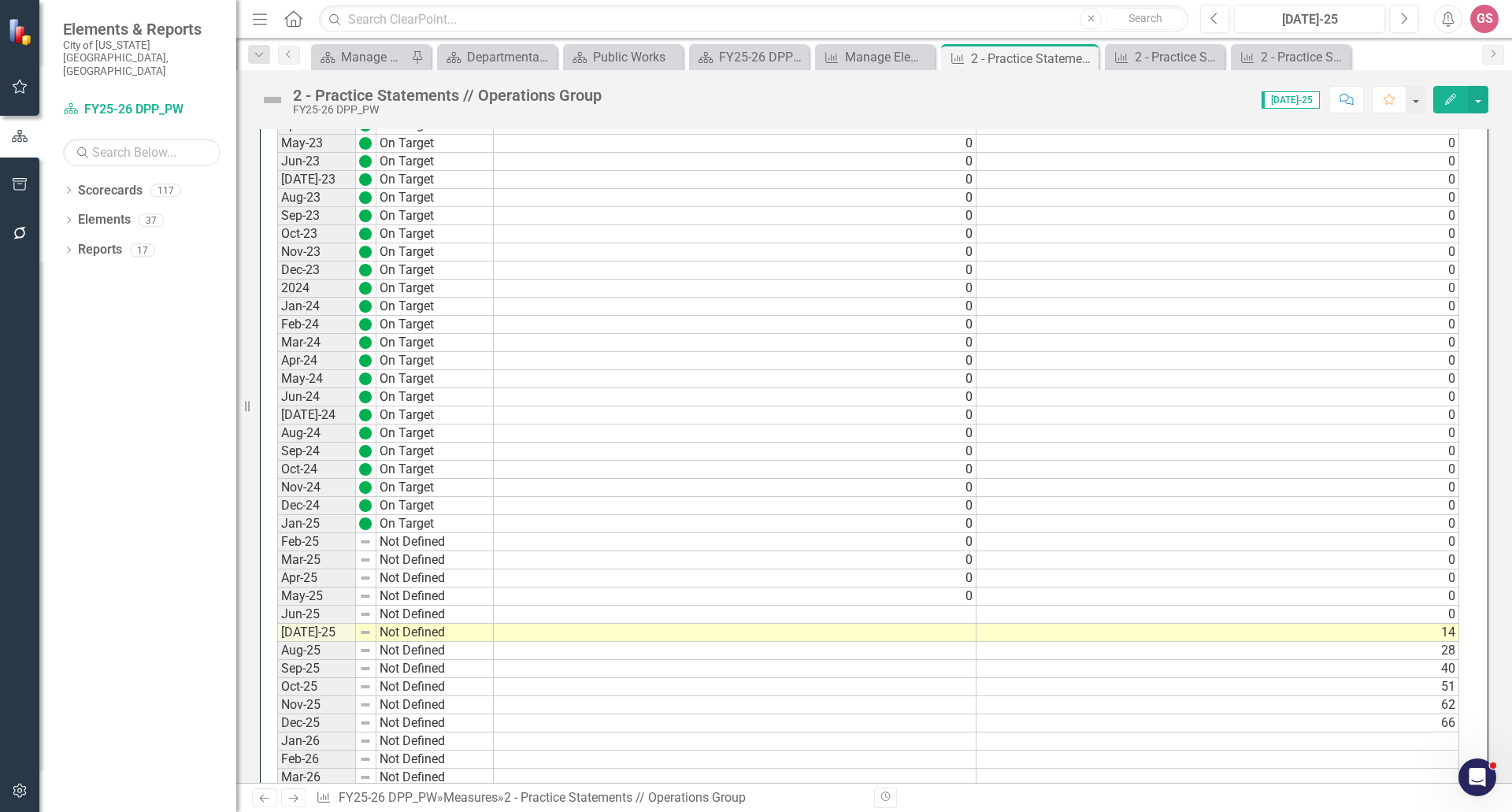
scroll to position [1417, 0]
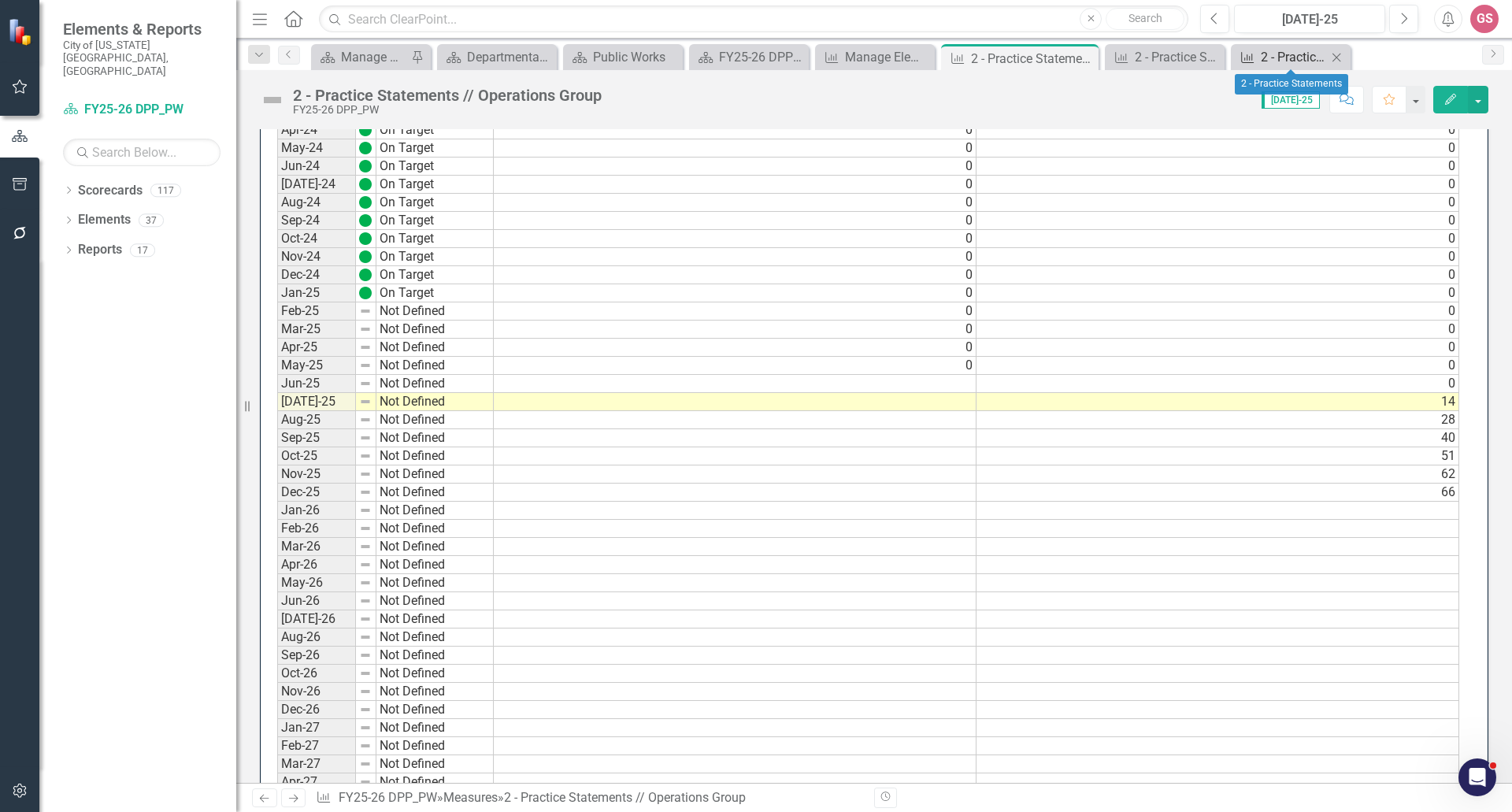
click at [1291, 52] on div "2 - Practice Statements" at bounding box center [1294, 57] width 66 height 20
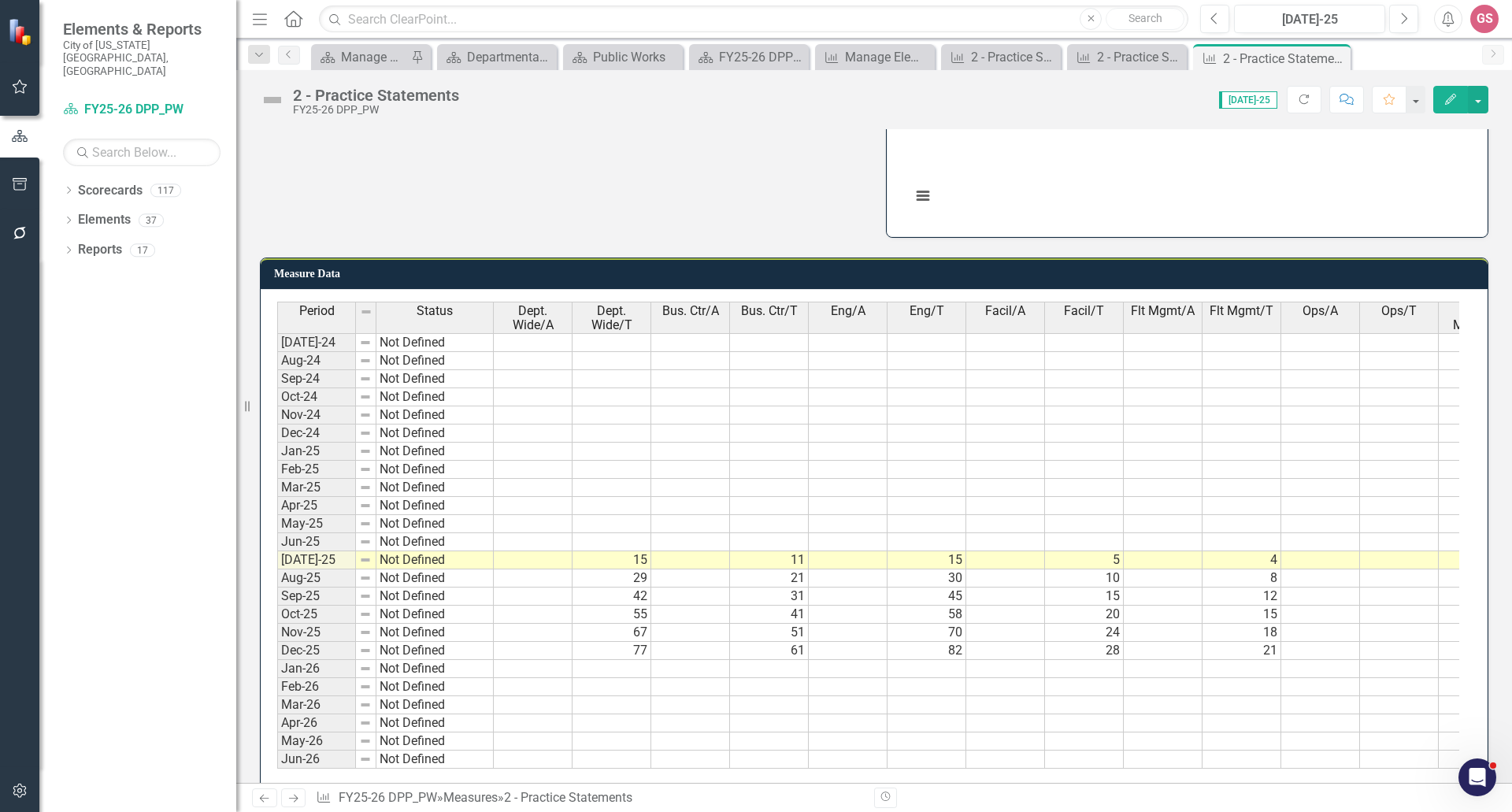
scroll to position [690, 0]
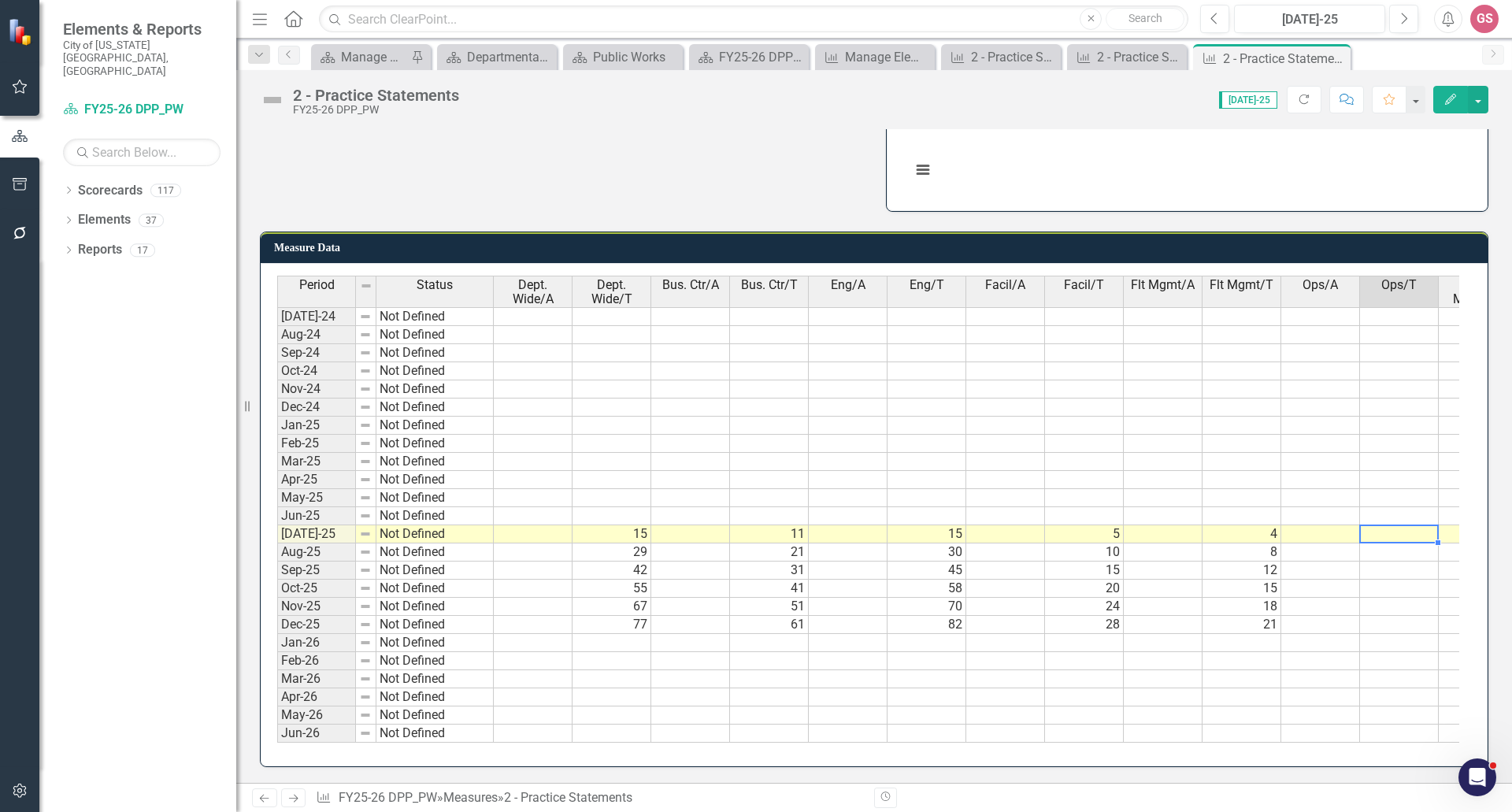
click at [1393, 525] on td at bounding box center [1399, 534] width 79 height 18
click at [1405, 525] on td at bounding box center [1399, 534] width 79 height 18
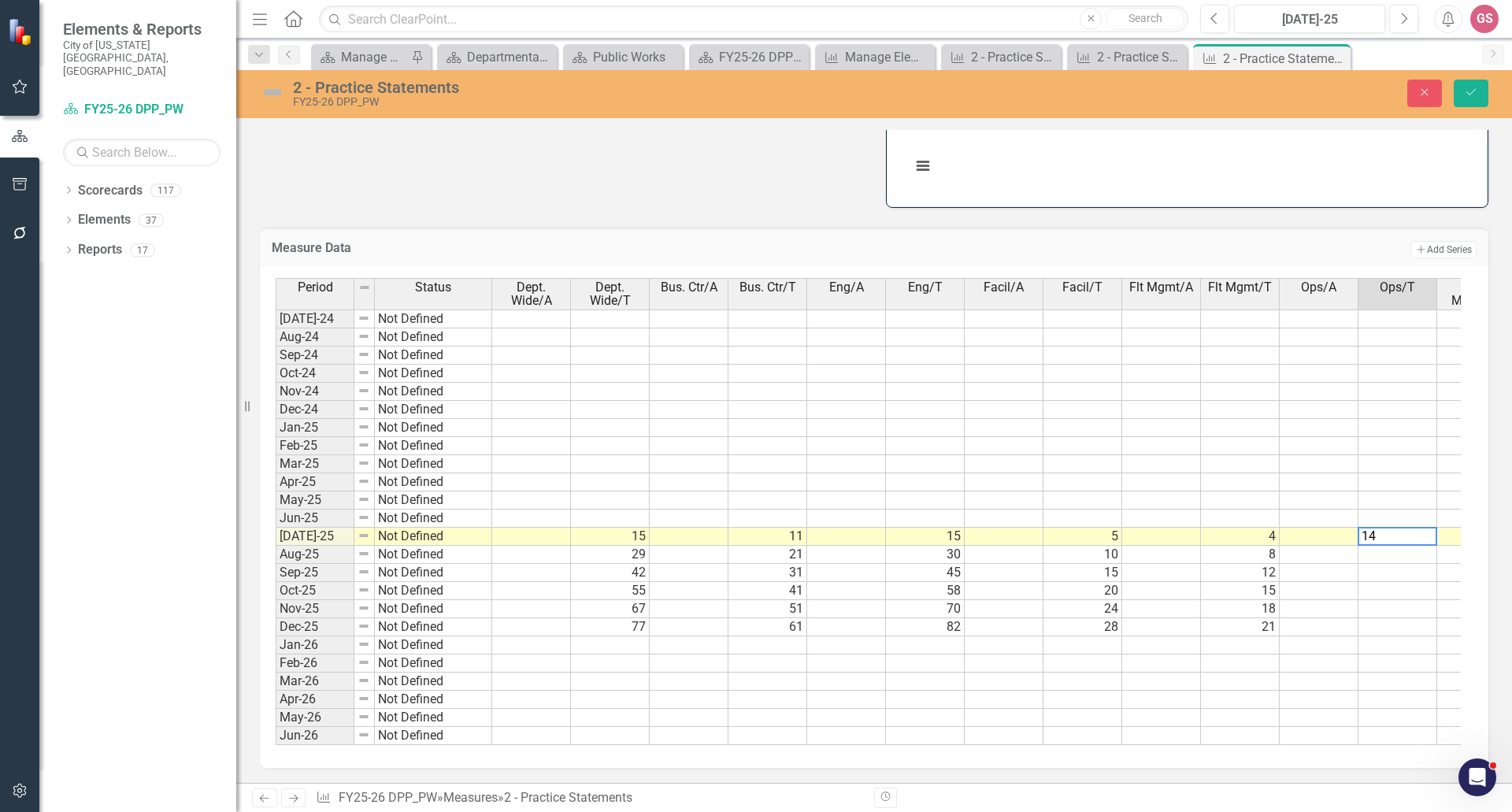
type textarea "14"
click at [1410, 548] on td at bounding box center [1398, 555] width 79 height 18
type textarea "18"
click at [1414, 564] on td at bounding box center [1398, 572] width 79 height 18
type textarea "28"
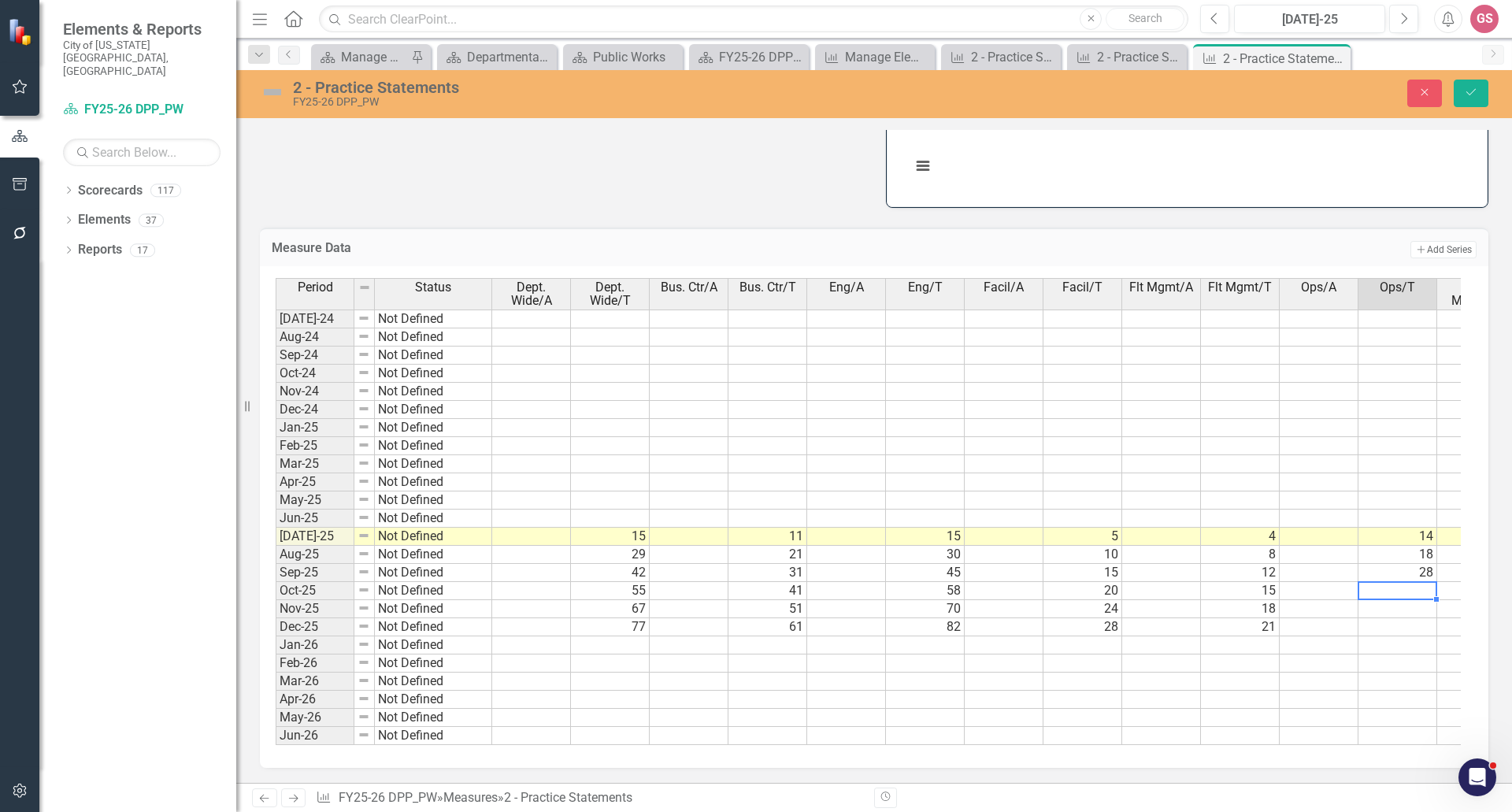
click at [1424, 586] on td at bounding box center [1398, 591] width 79 height 18
type textarea "40"
click at [1423, 600] on td at bounding box center [1398, 609] width 79 height 18
type textarea "51"
click at [1408, 621] on td at bounding box center [1398, 627] width 79 height 18
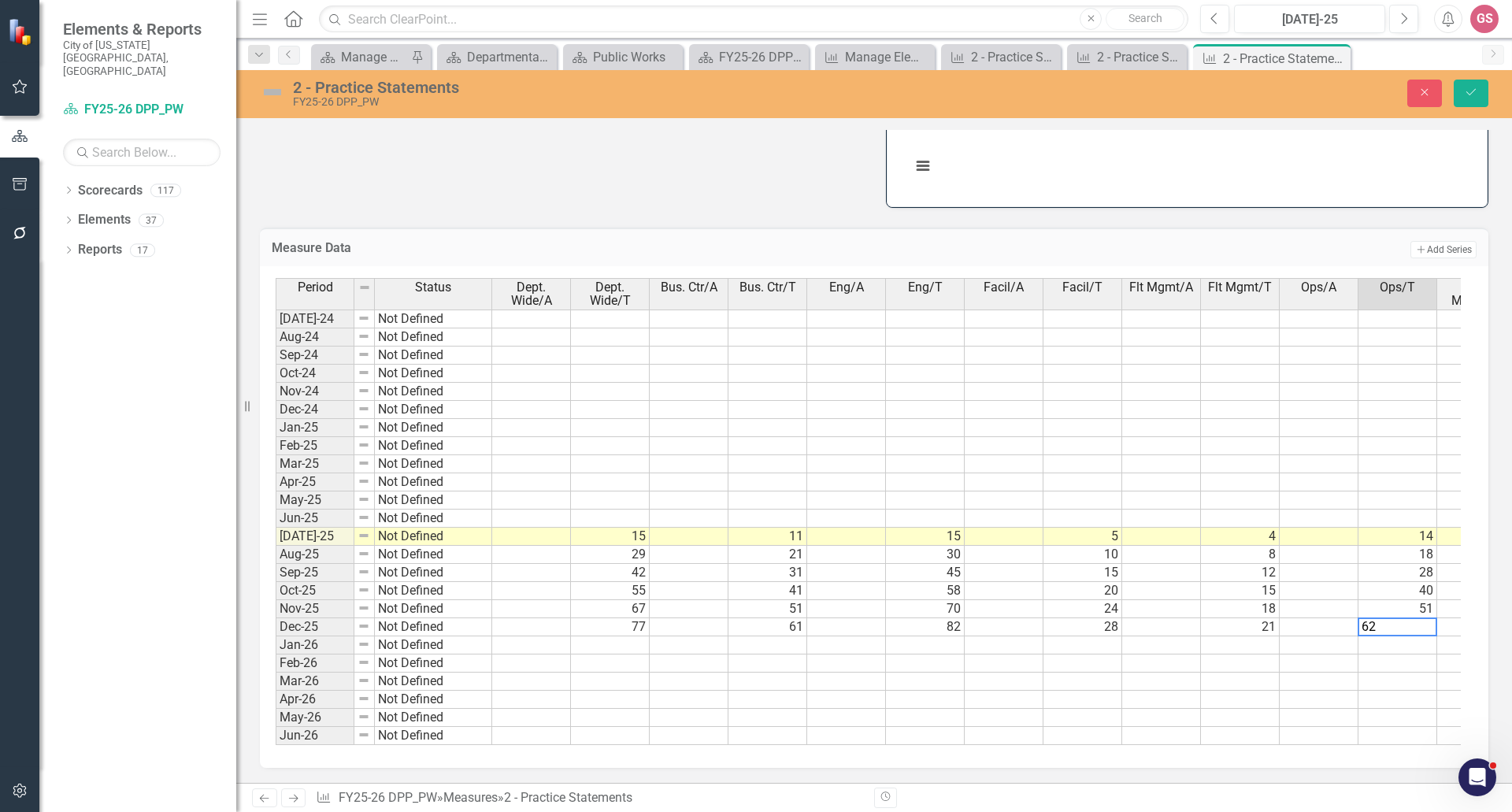
type textarea "62"
click at [1422, 640] on td at bounding box center [1398, 645] width 79 height 18
type textarea "66"
click at [1415, 675] on td at bounding box center [1398, 681] width 79 height 18
click at [1477, 91] on icon "Save" at bounding box center [1471, 92] width 14 height 11
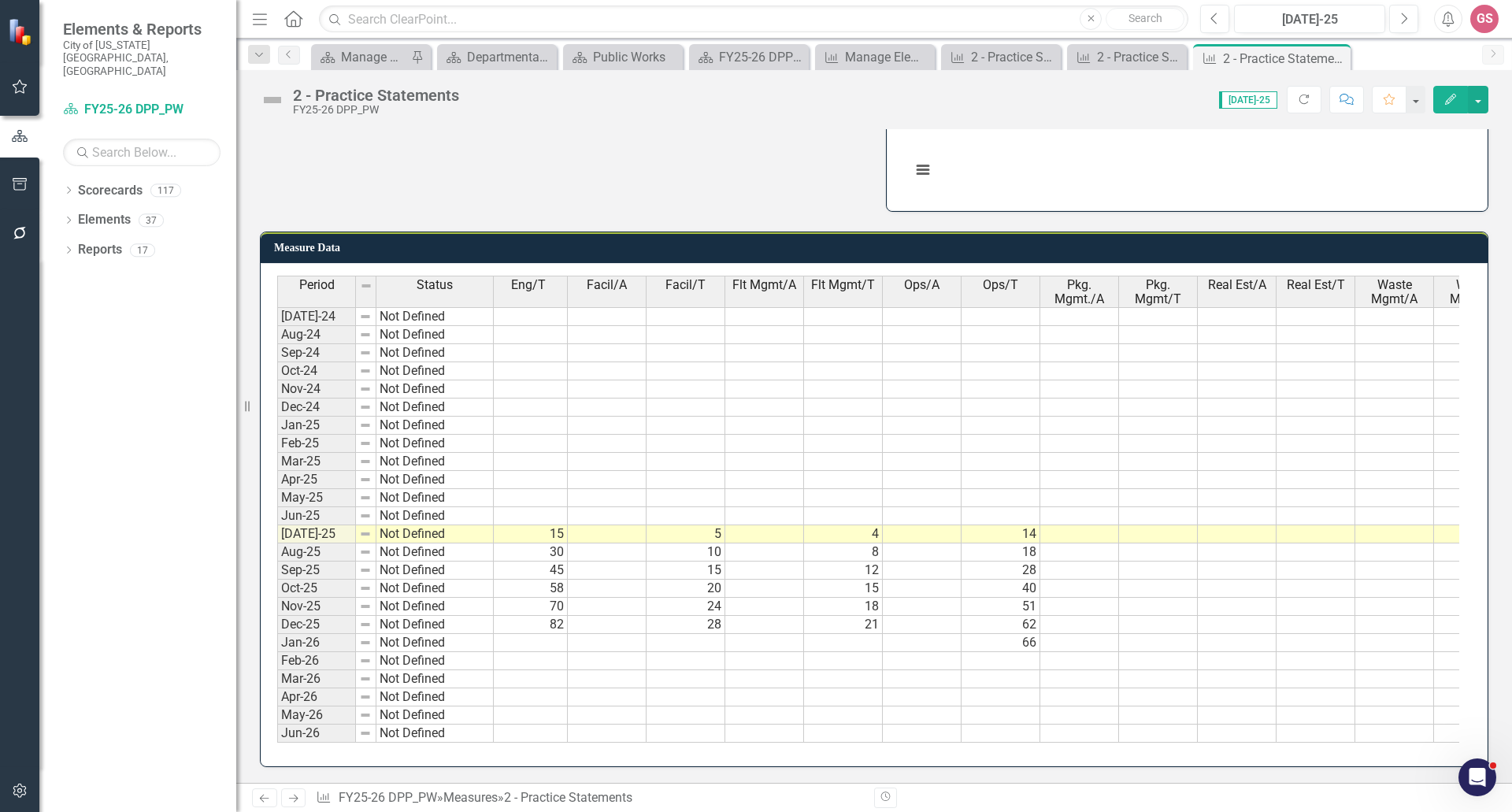
scroll to position [0, 452]
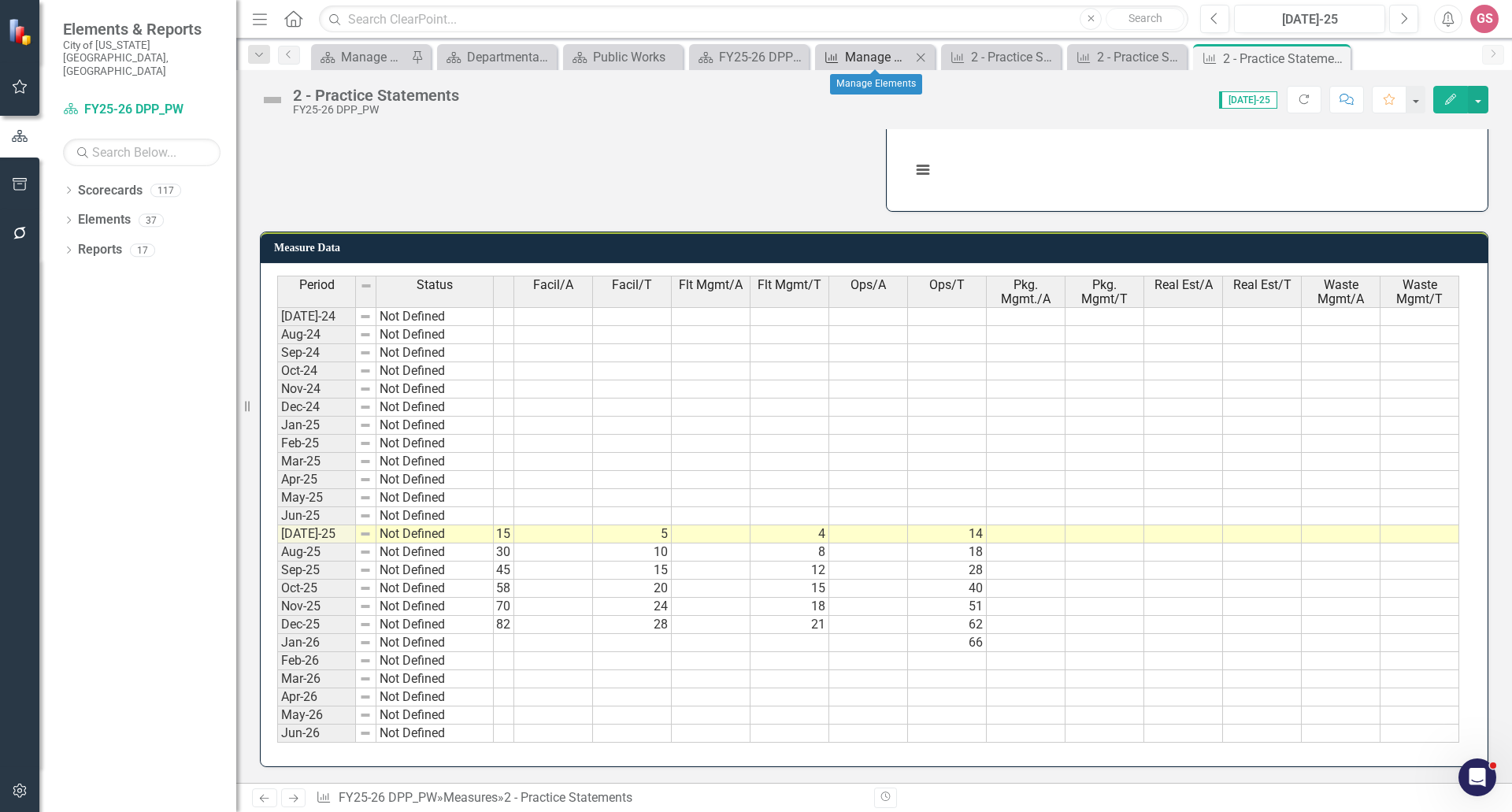
click at [861, 54] on div "Manage Elements" at bounding box center [878, 57] width 66 height 20
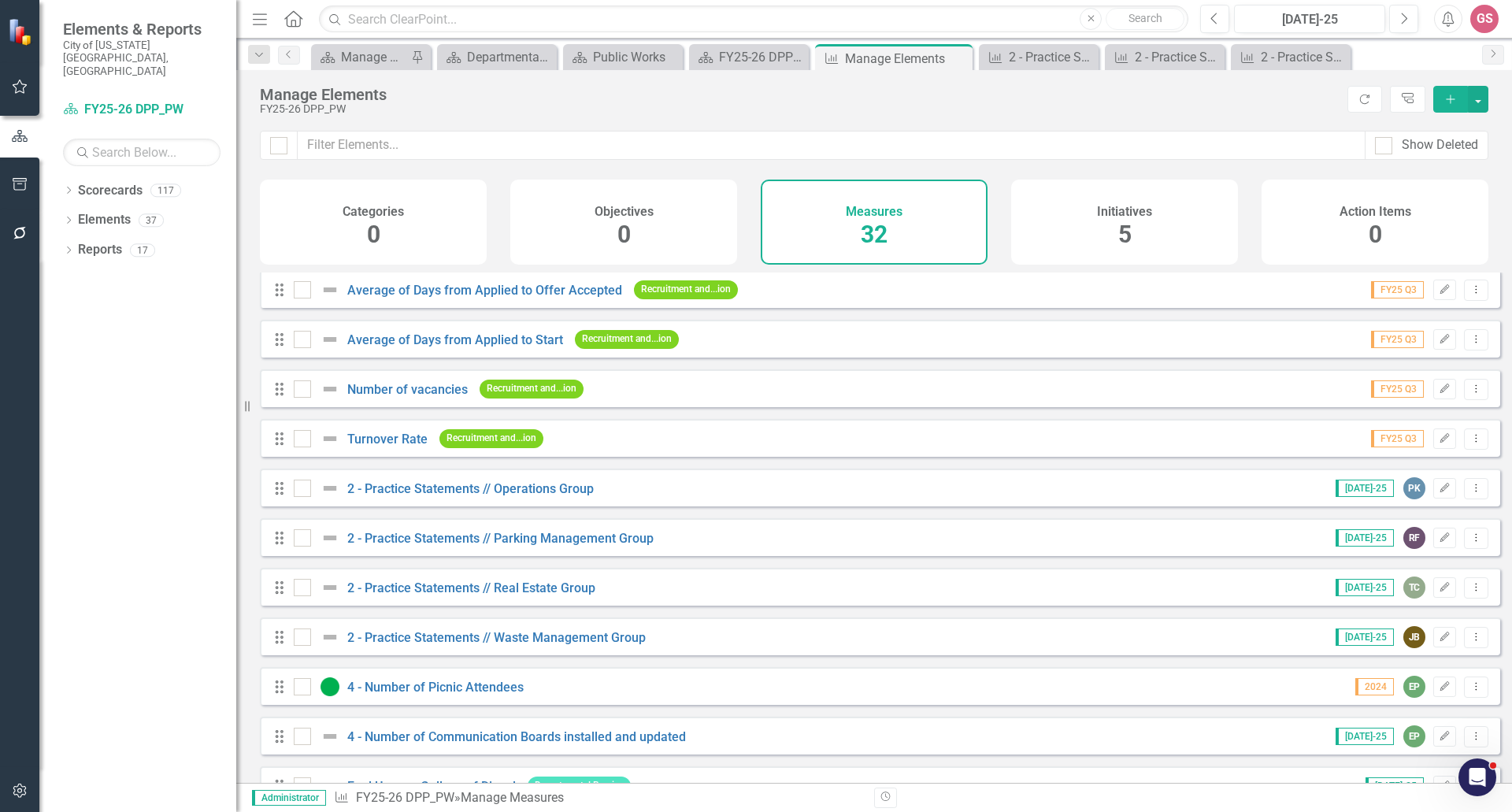
scroll to position [157, 0]
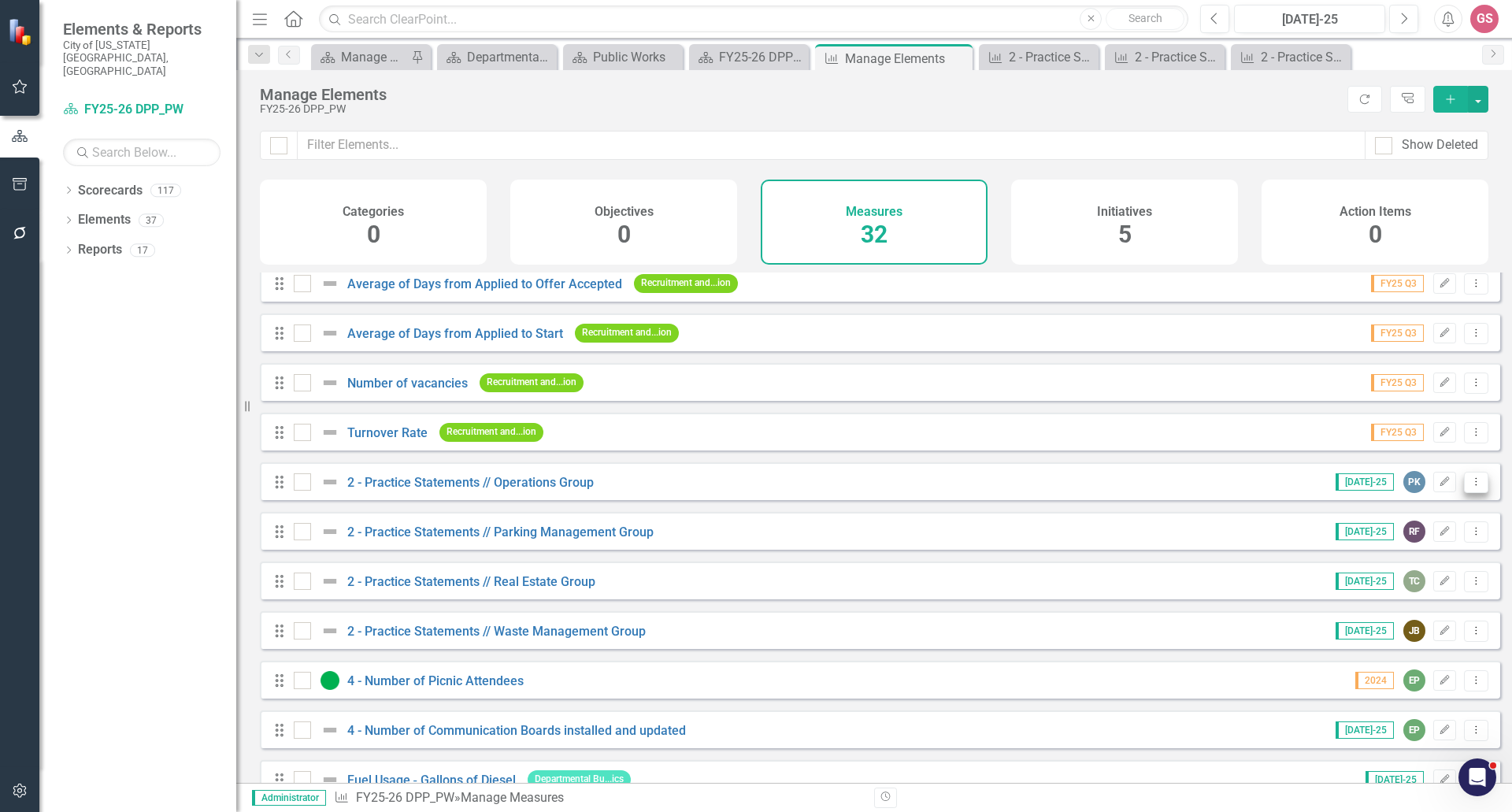
click at [1470, 487] on icon "Dropdown Menu" at bounding box center [1476, 481] width 14 height 10
click at [1415, 597] on link "Trash Delete Measure" at bounding box center [1405, 607] width 142 height 29
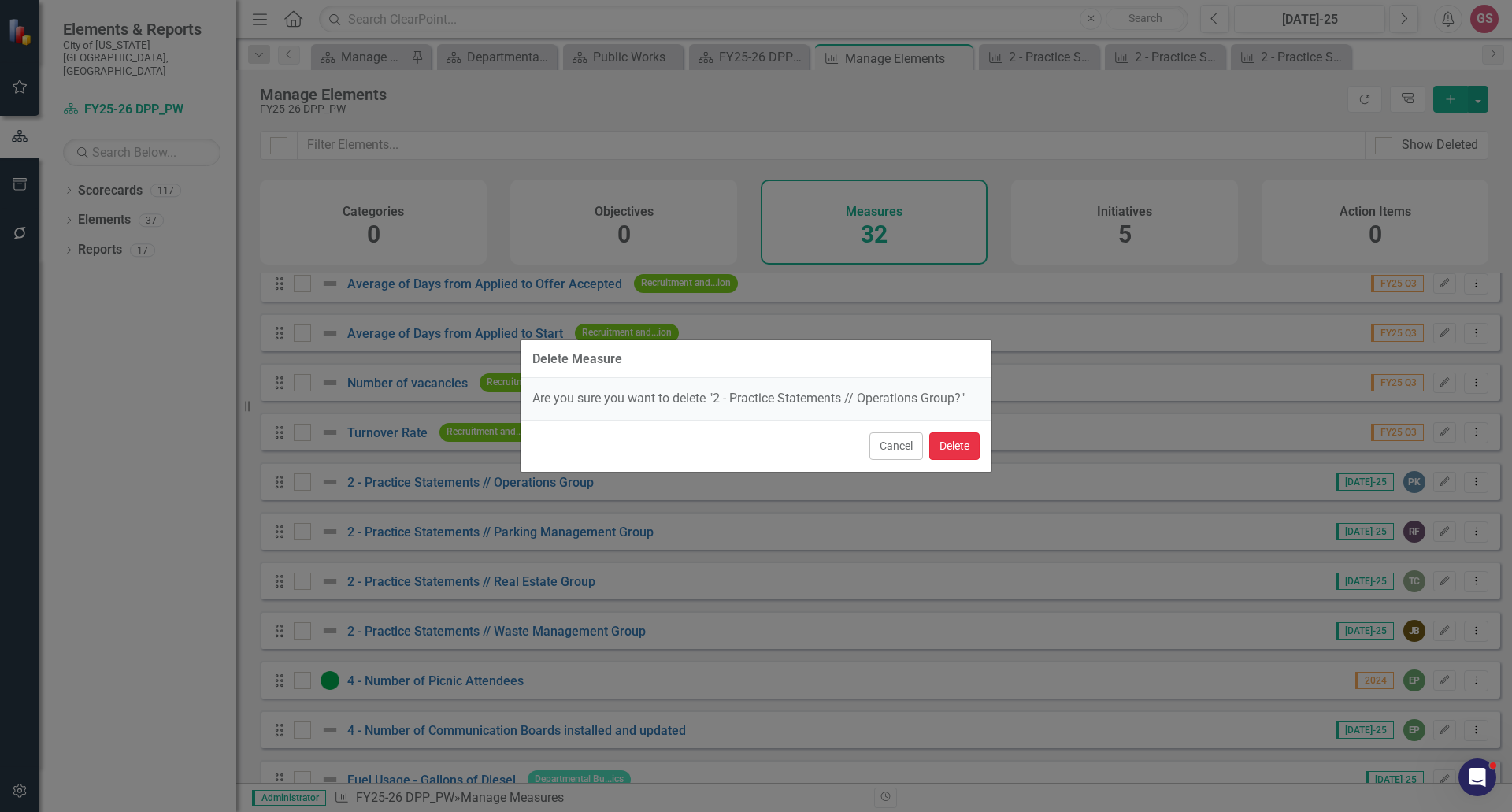
click at [954, 446] on button "Delete" at bounding box center [954, 446] width 50 height 27
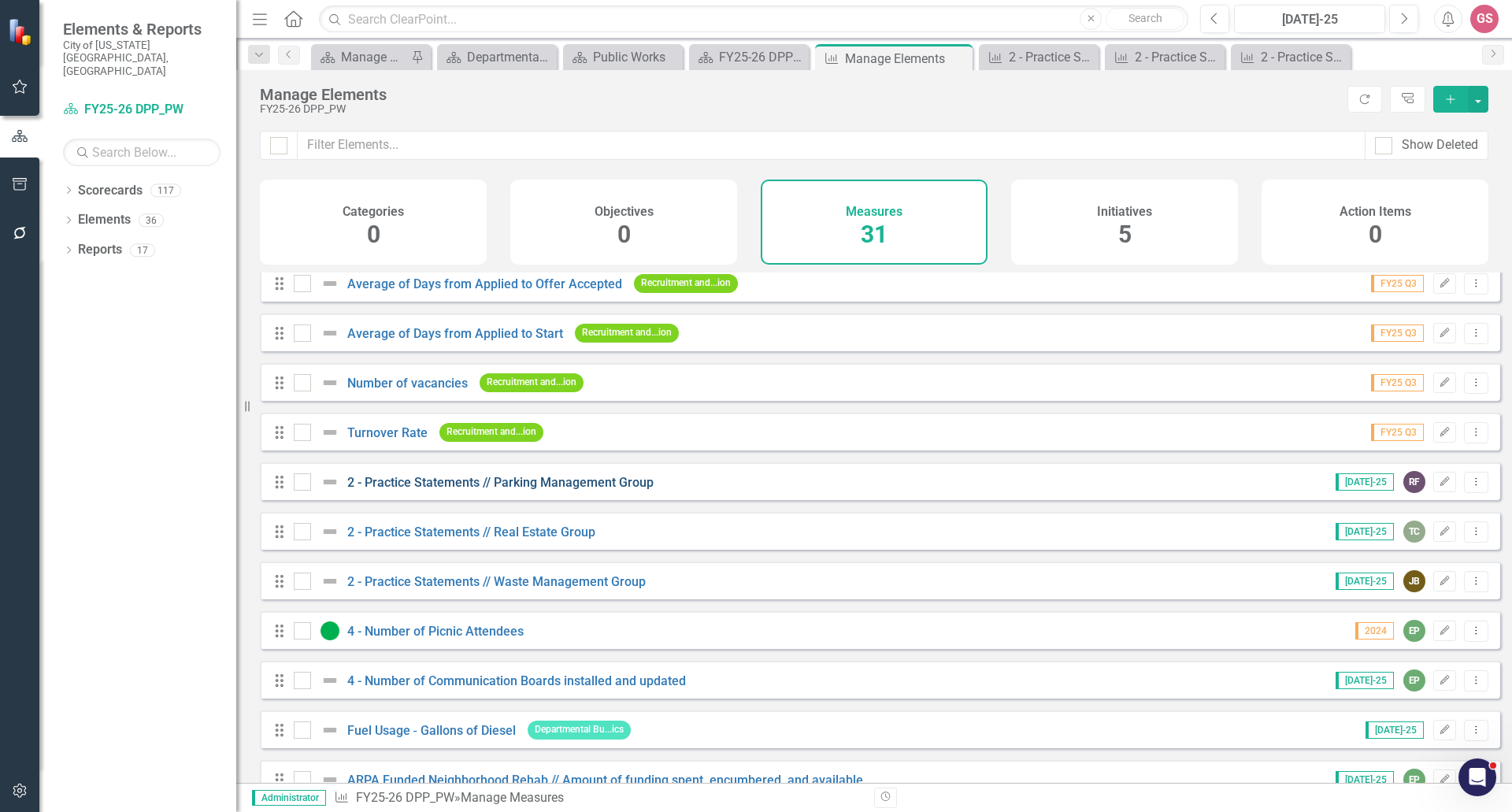
click at [455, 490] on link "2 - Practice Statements // Parking Management Group" at bounding box center [500, 482] width 306 height 15
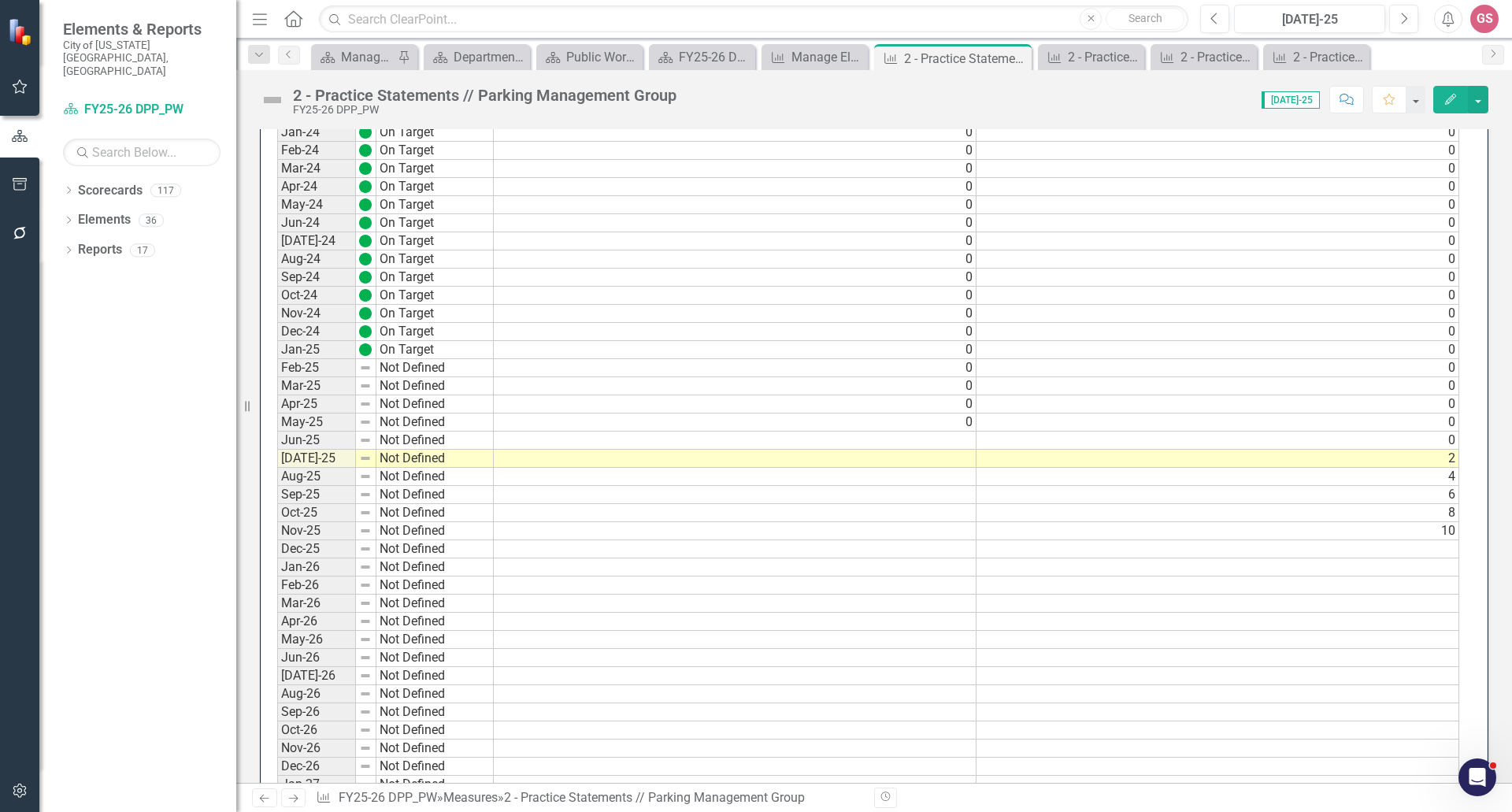
scroll to position [1496, 0]
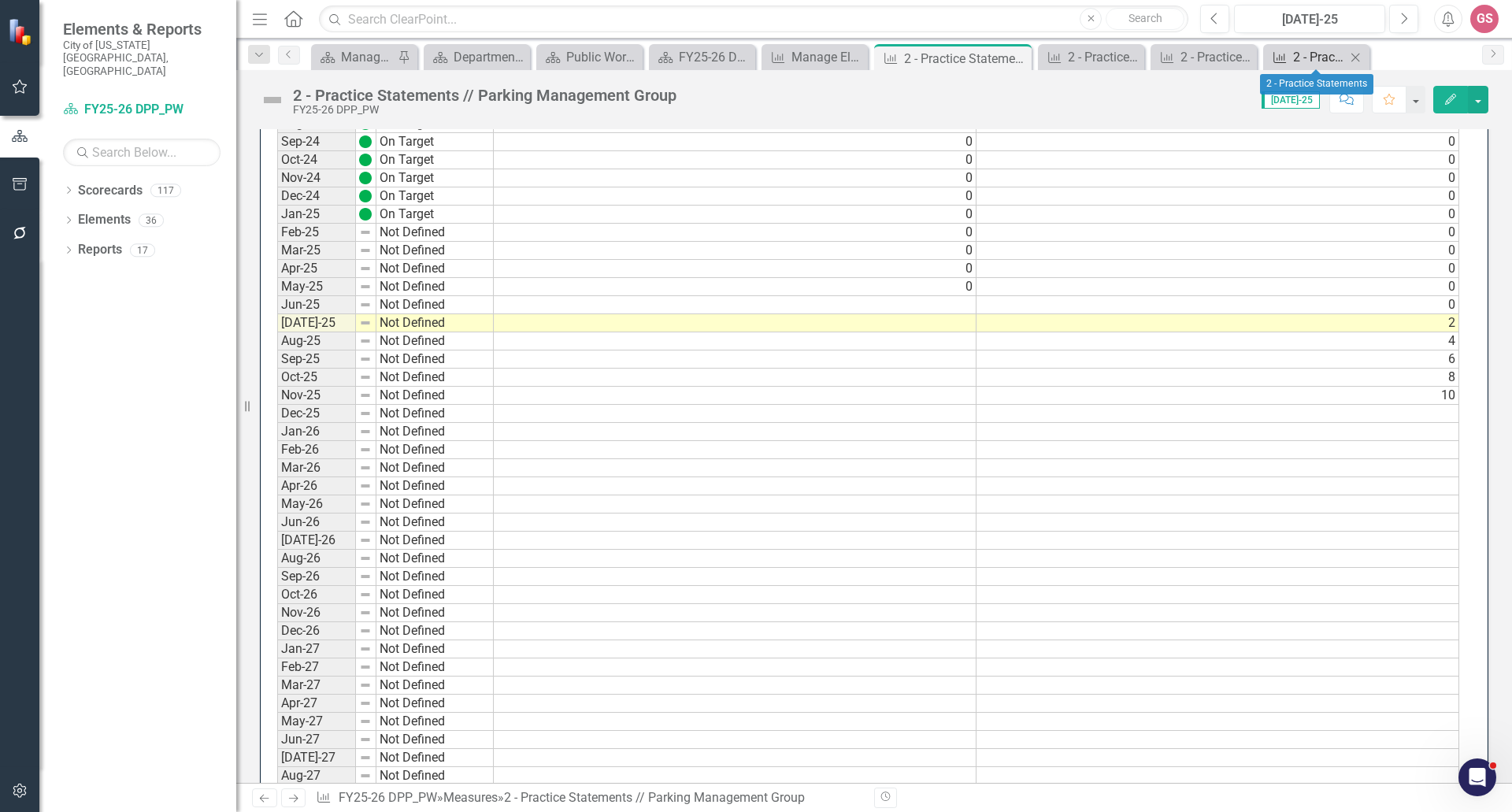
click at [1306, 60] on div "2 - Practice Statements" at bounding box center [1319, 57] width 53 height 20
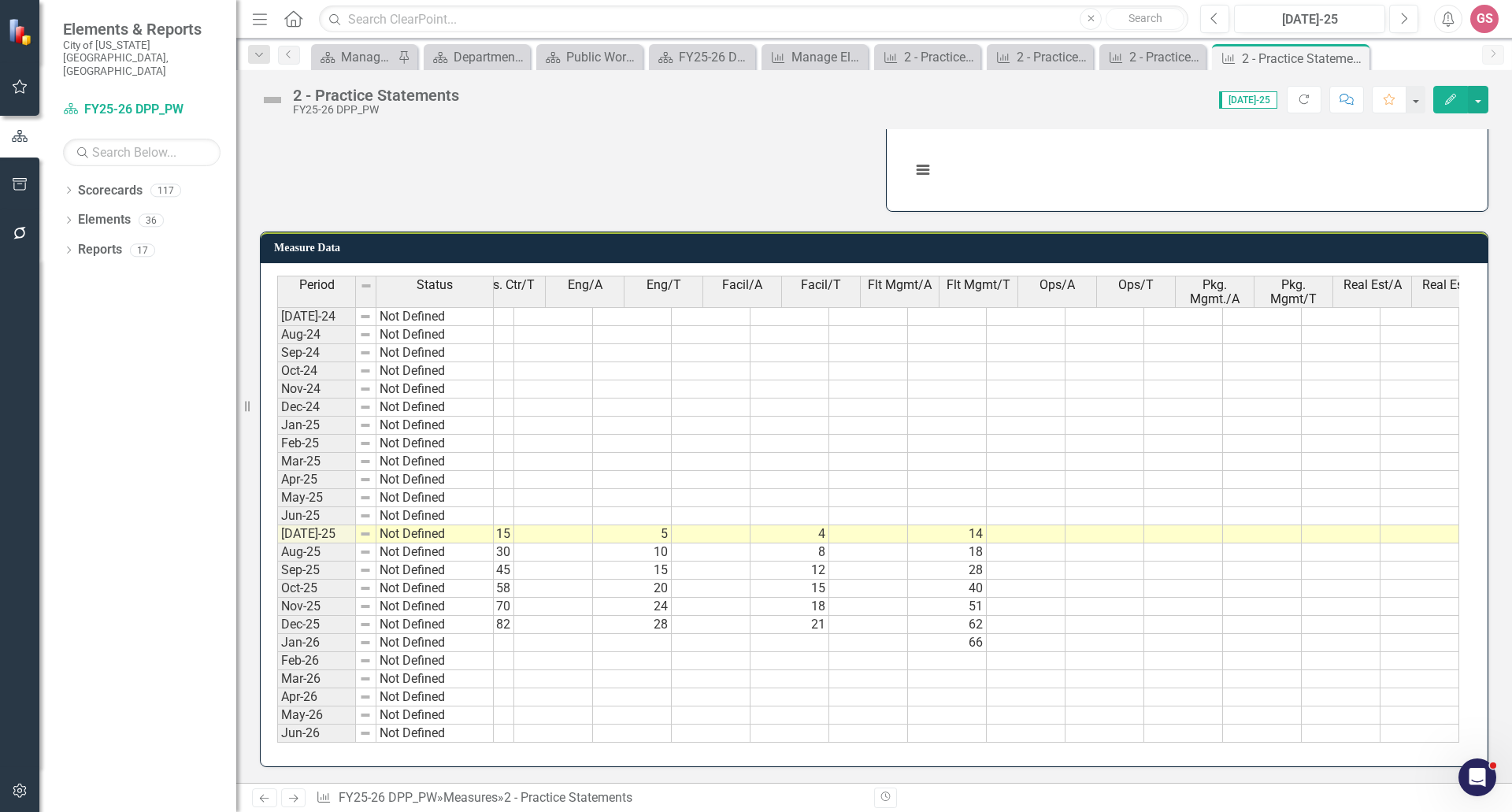
scroll to position [0, 452]
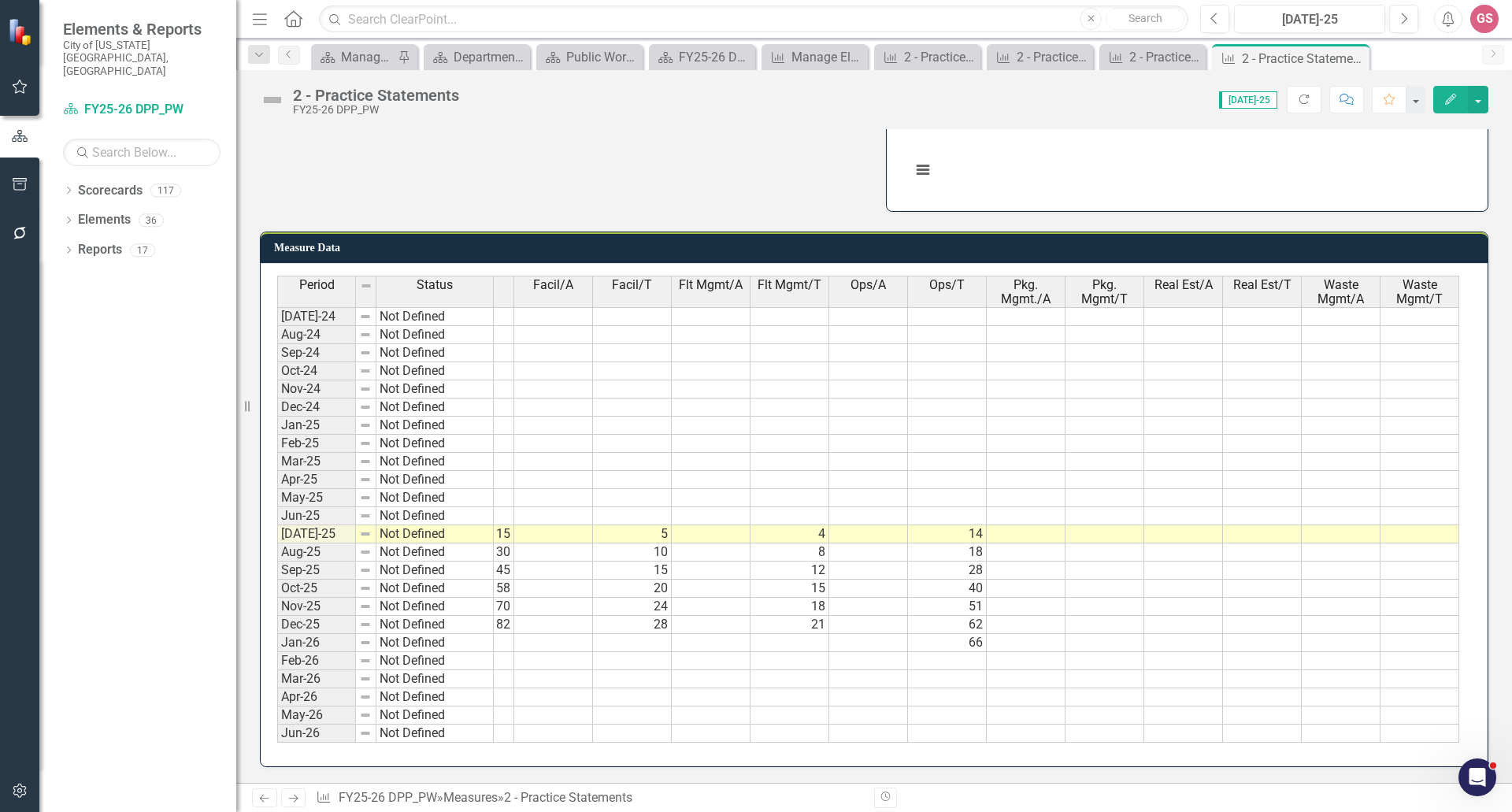
click at [1107, 526] on td at bounding box center [1105, 534] width 79 height 18
click at [1106, 526] on td at bounding box center [1105, 534] width 79 height 18
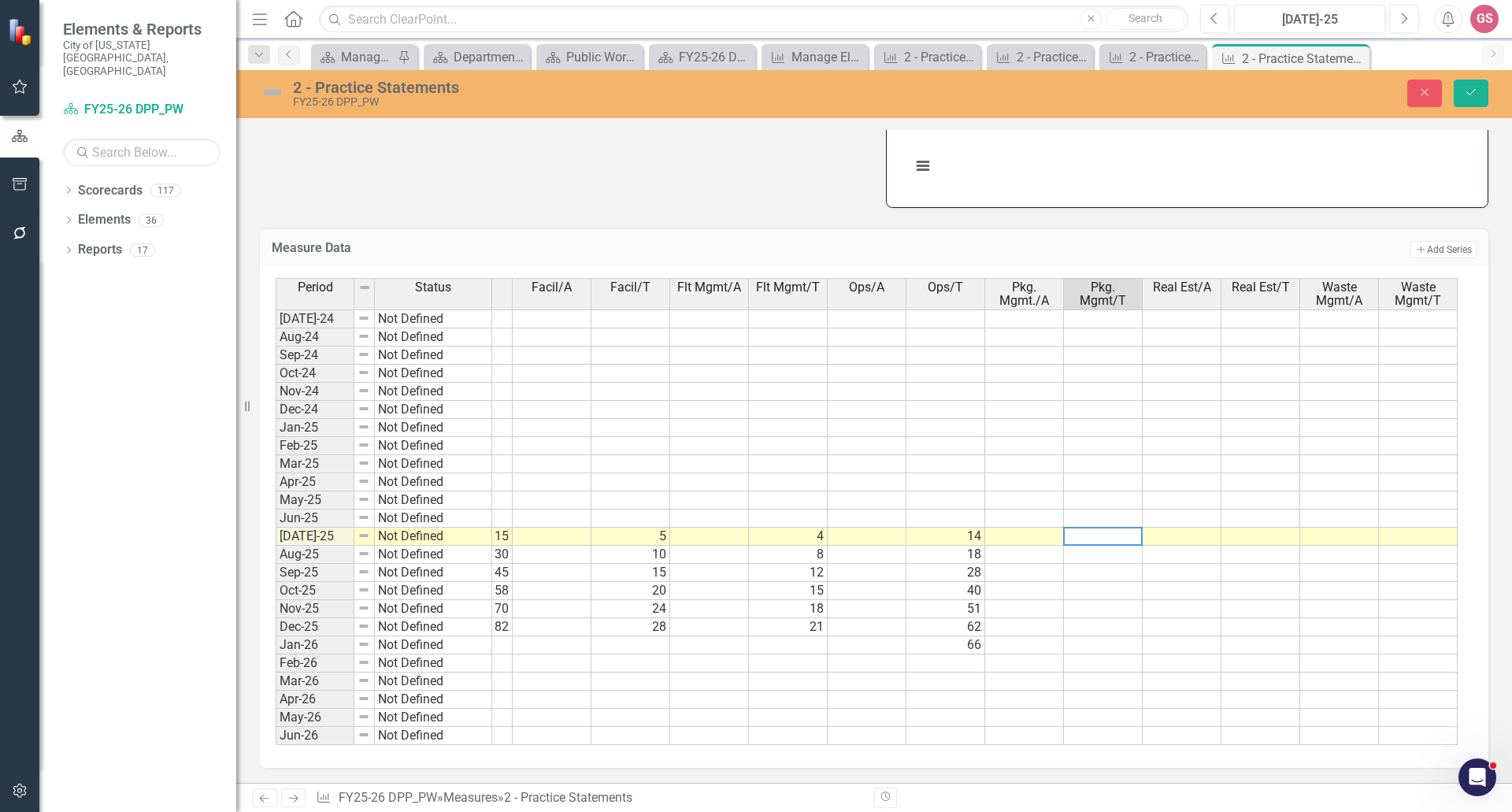
scroll to position [0, 449]
type textarea "2"
click at [1108, 549] on td at bounding box center [1107, 555] width 79 height 18
type textarea "4"
click at [1116, 567] on td at bounding box center [1107, 572] width 79 height 18
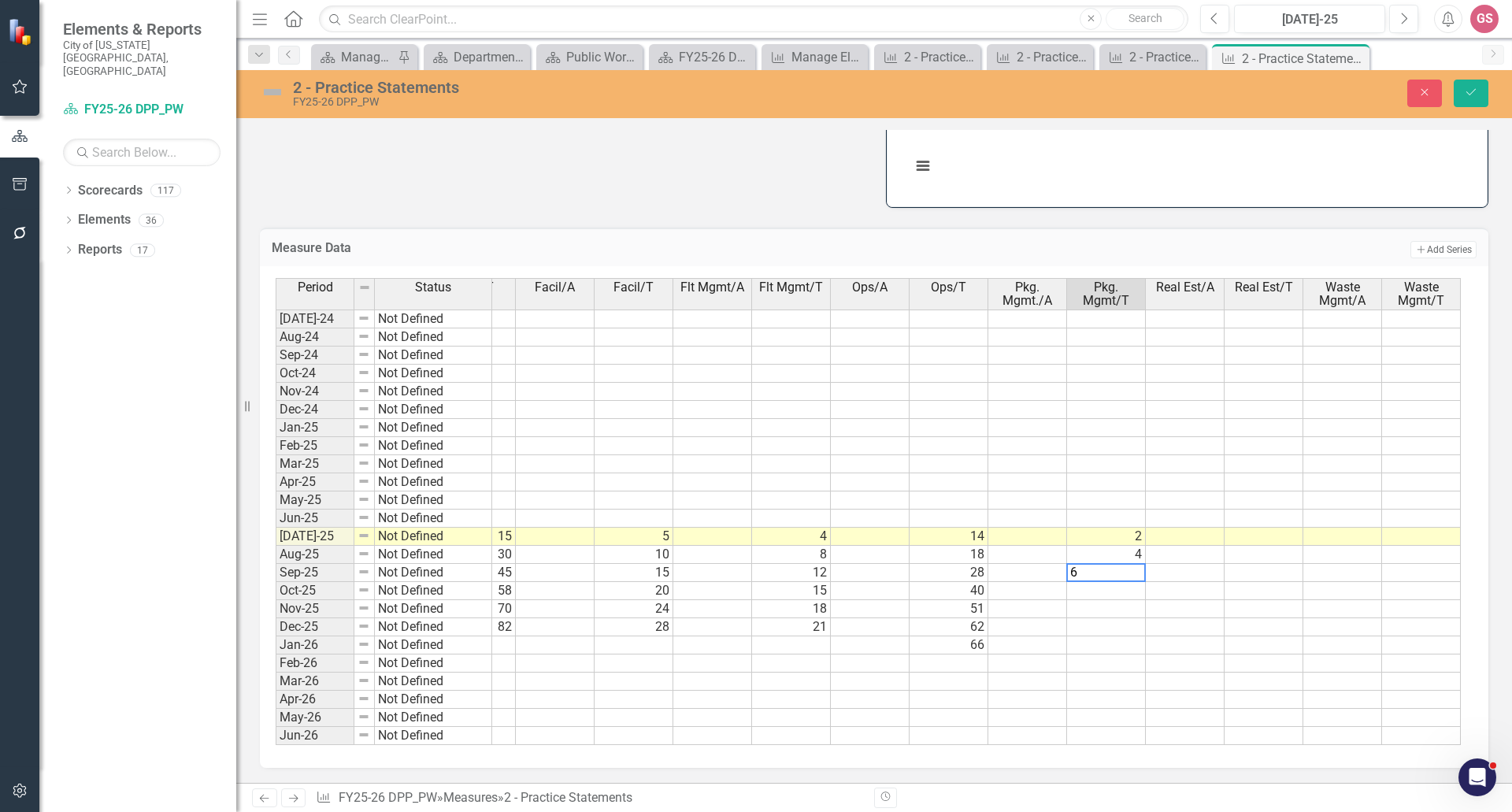
type textarea "6"
click at [1121, 583] on td at bounding box center [1107, 591] width 79 height 18
type textarea "8"
click at [1129, 600] on td at bounding box center [1107, 609] width 79 height 18
type textarea "10"
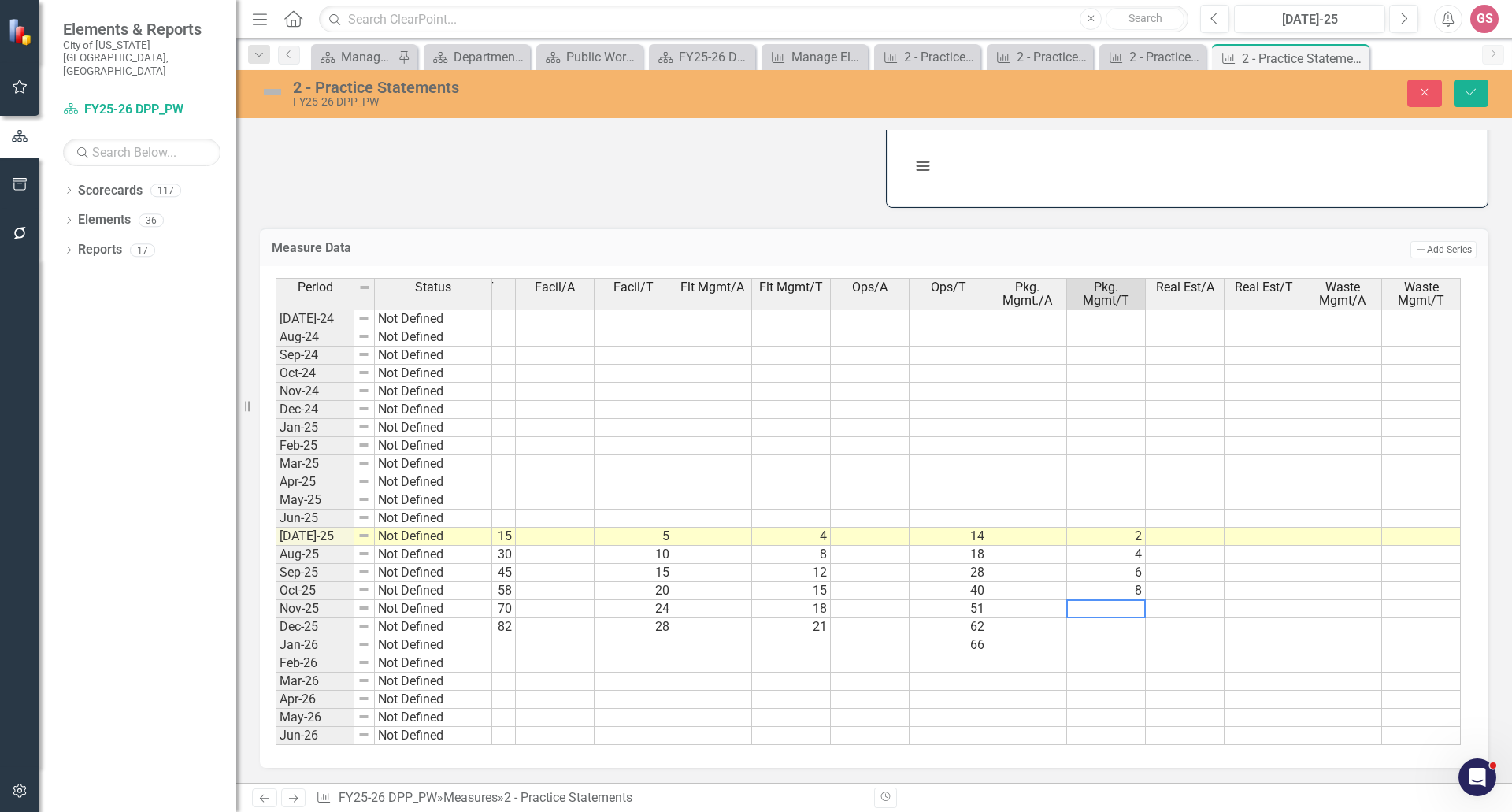
click at [1133, 642] on td at bounding box center [1107, 645] width 79 height 18
click at [1474, 94] on icon "Save" at bounding box center [1471, 92] width 14 height 11
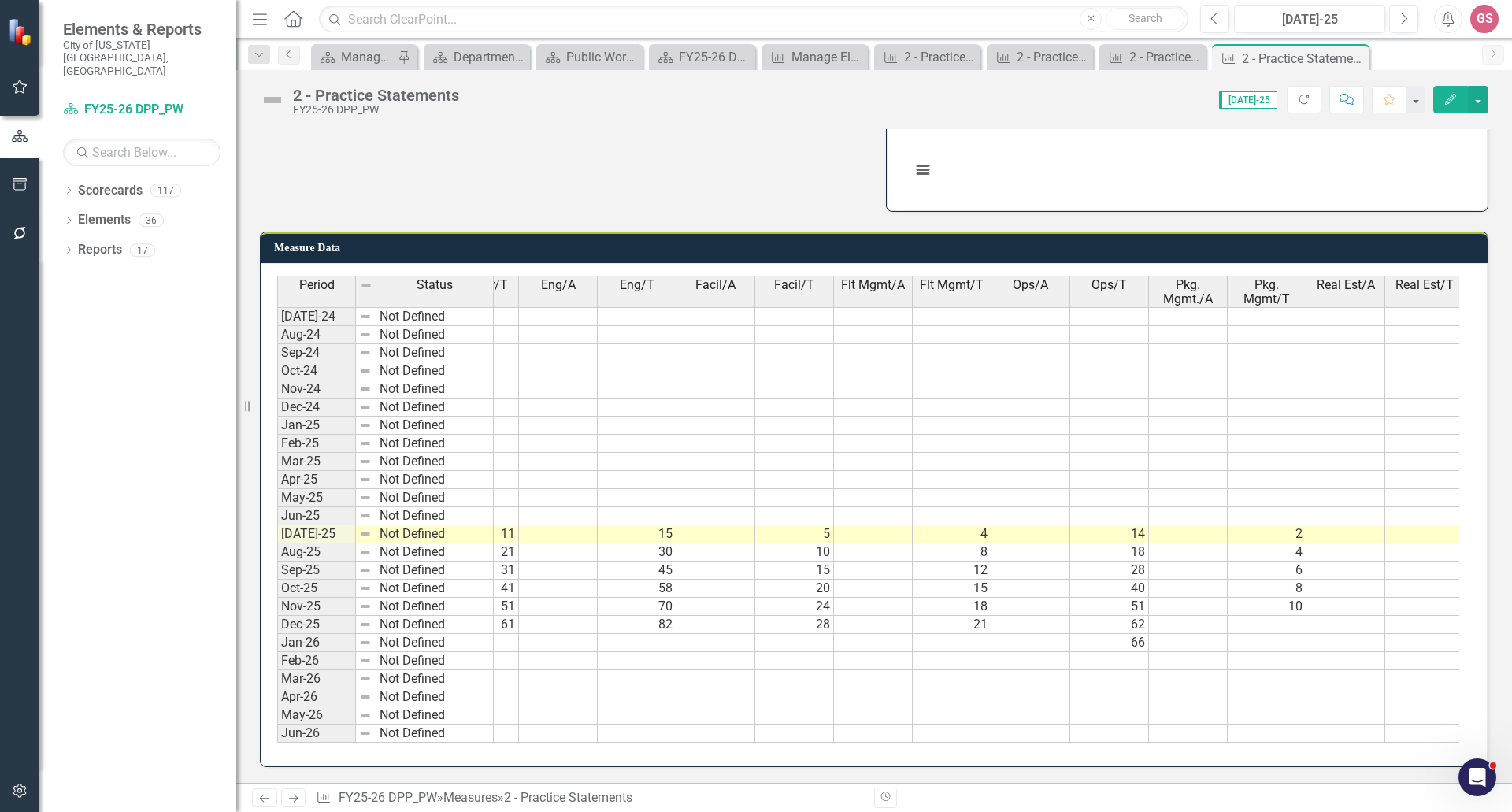
scroll to position [0, 452]
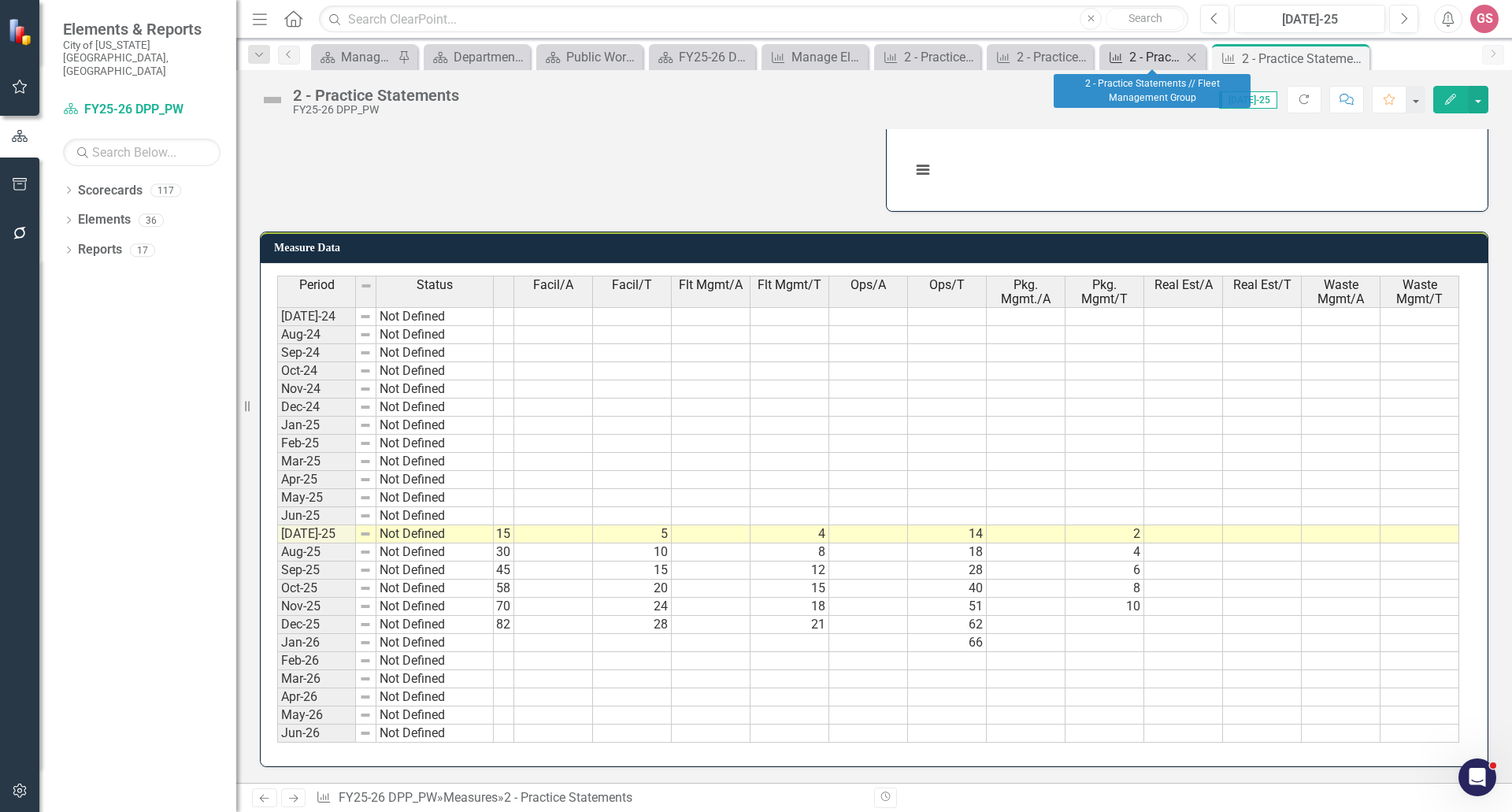
click at [1157, 57] on div "2 - Practice Statements // Fleet Management Group" at bounding box center [1156, 57] width 53 height 20
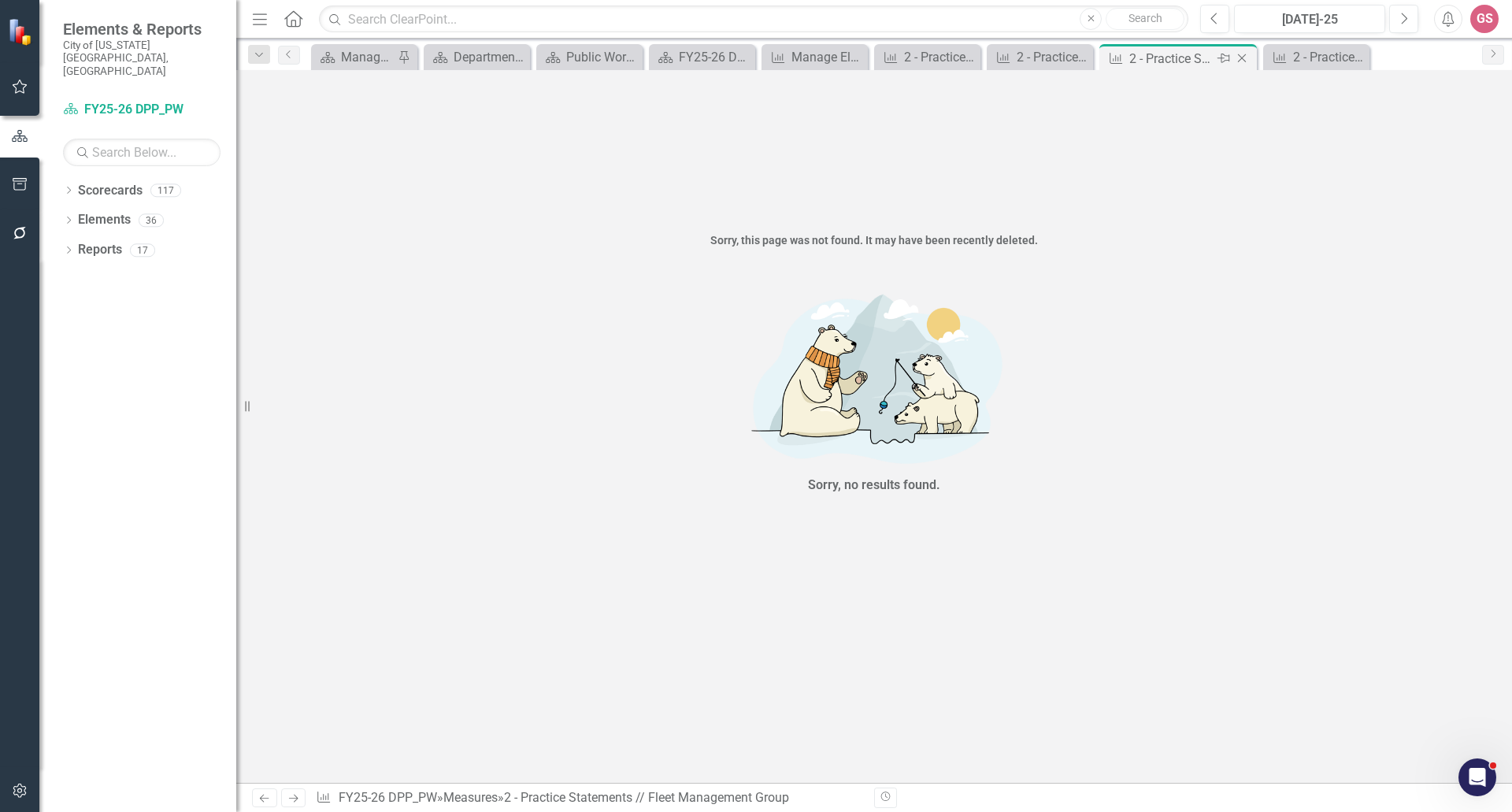
click at [1243, 58] on icon "Close" at bounding box center [1243, 58] width 16 height 13
click at [1215, 60] on icon "Close" at bounding box center [1210, 58] width 16 height 13
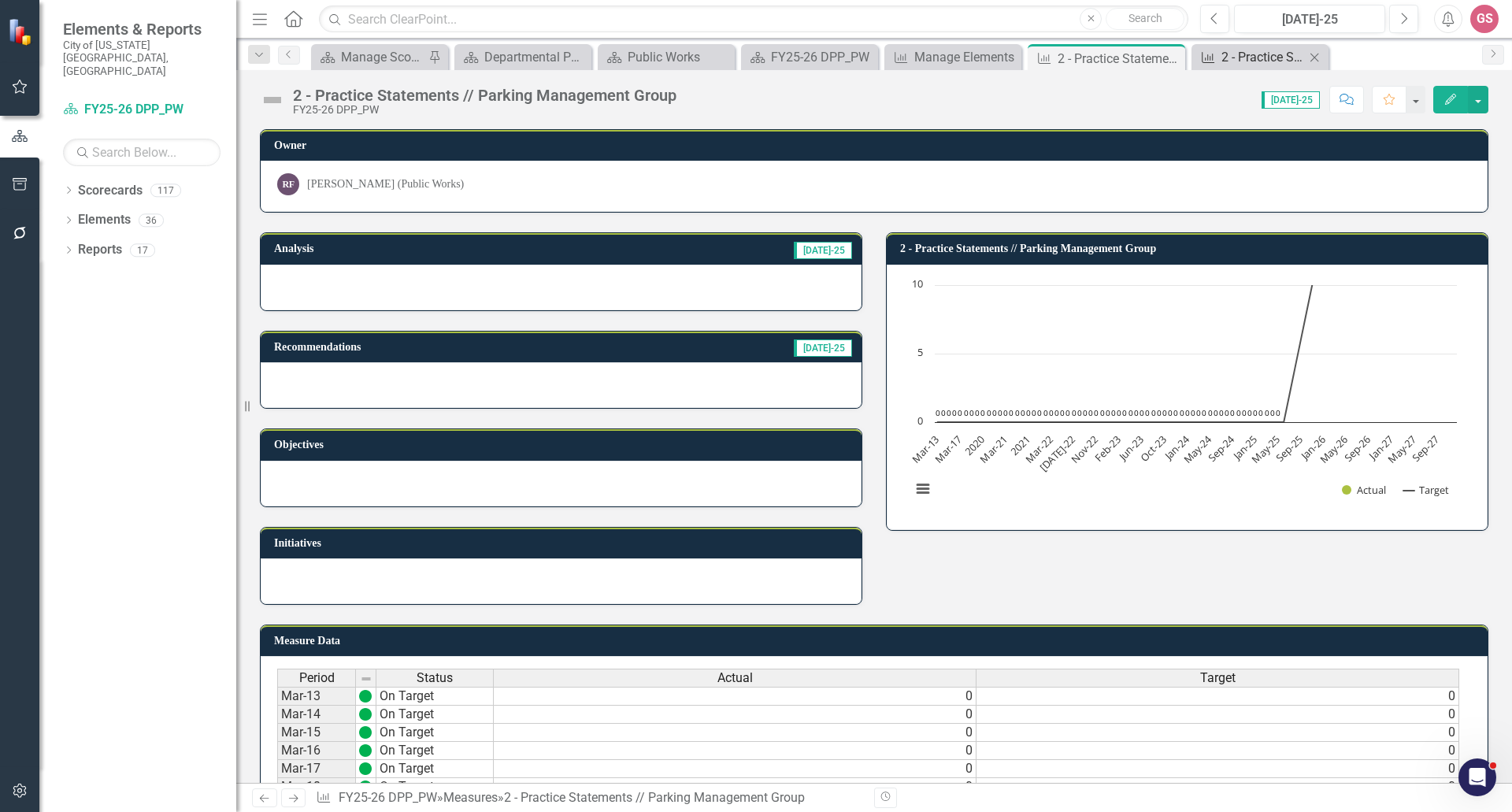
click at [1230, 56] on div "2 - Practice Statements" at bounding box center [1263, 57] width 83 height 20
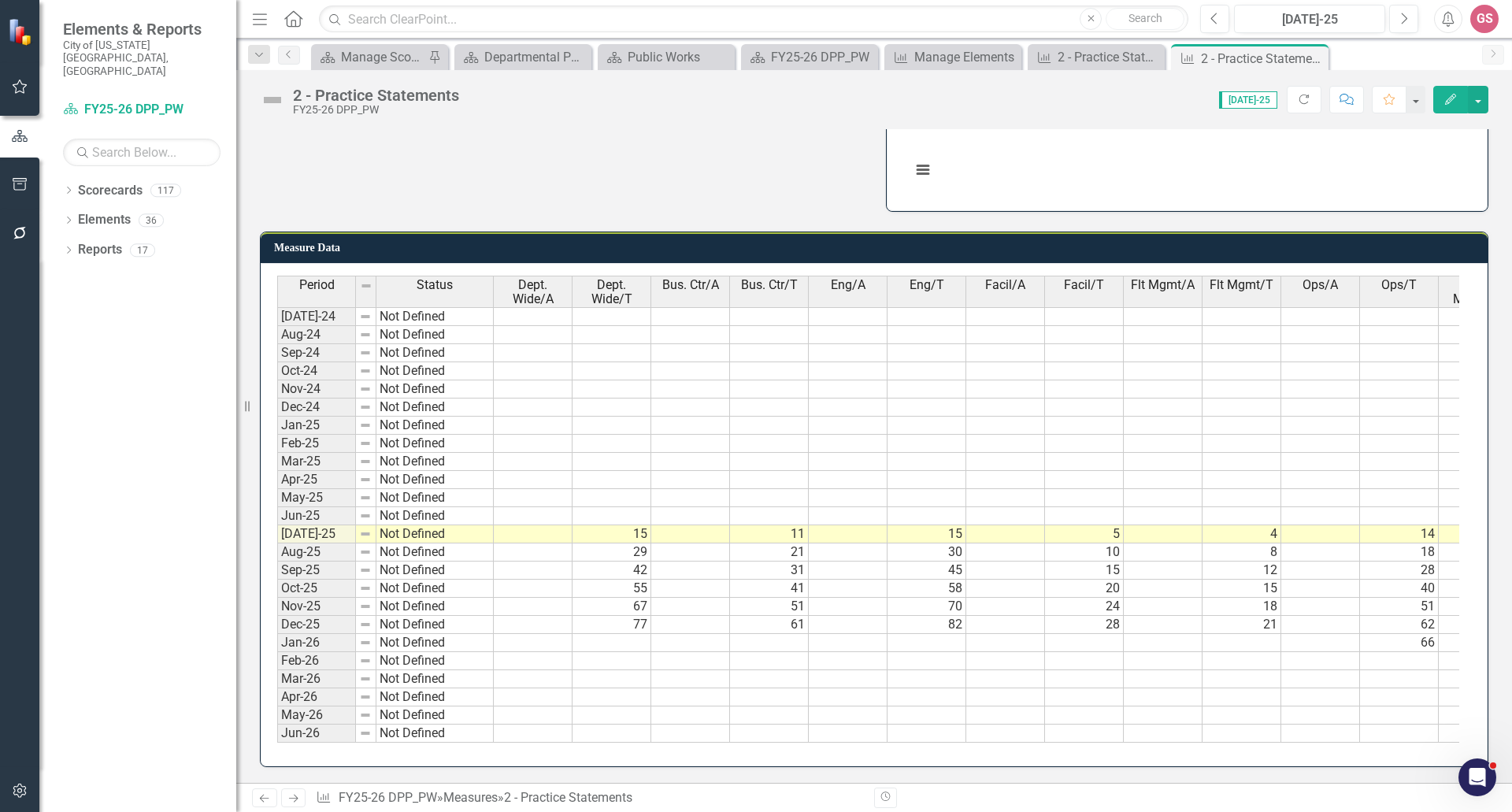
scroll to position [0, 452]
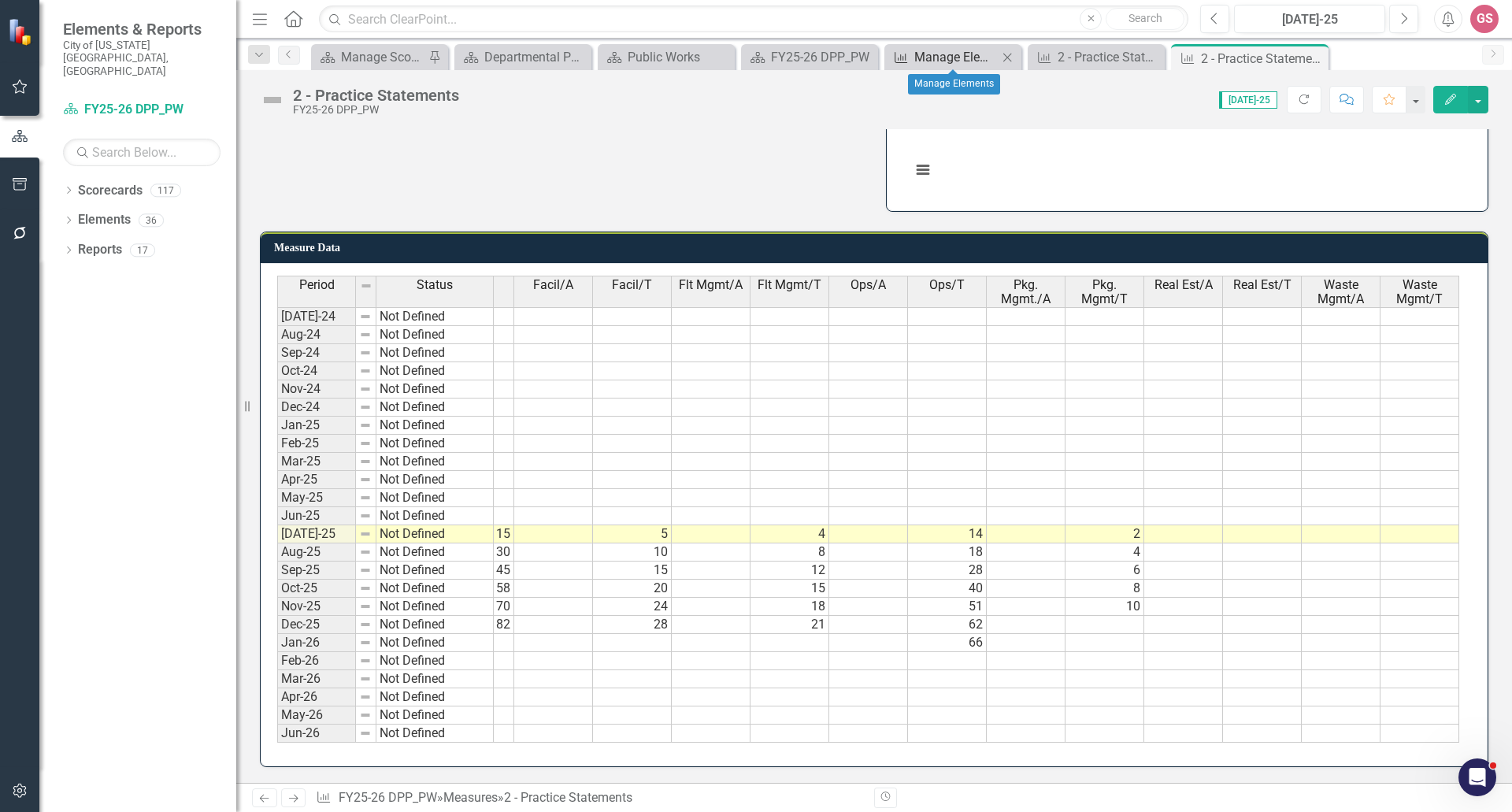
click at [920, 54] on div "Manage Elements" at bounding box center [956, 57] width 83 height 20
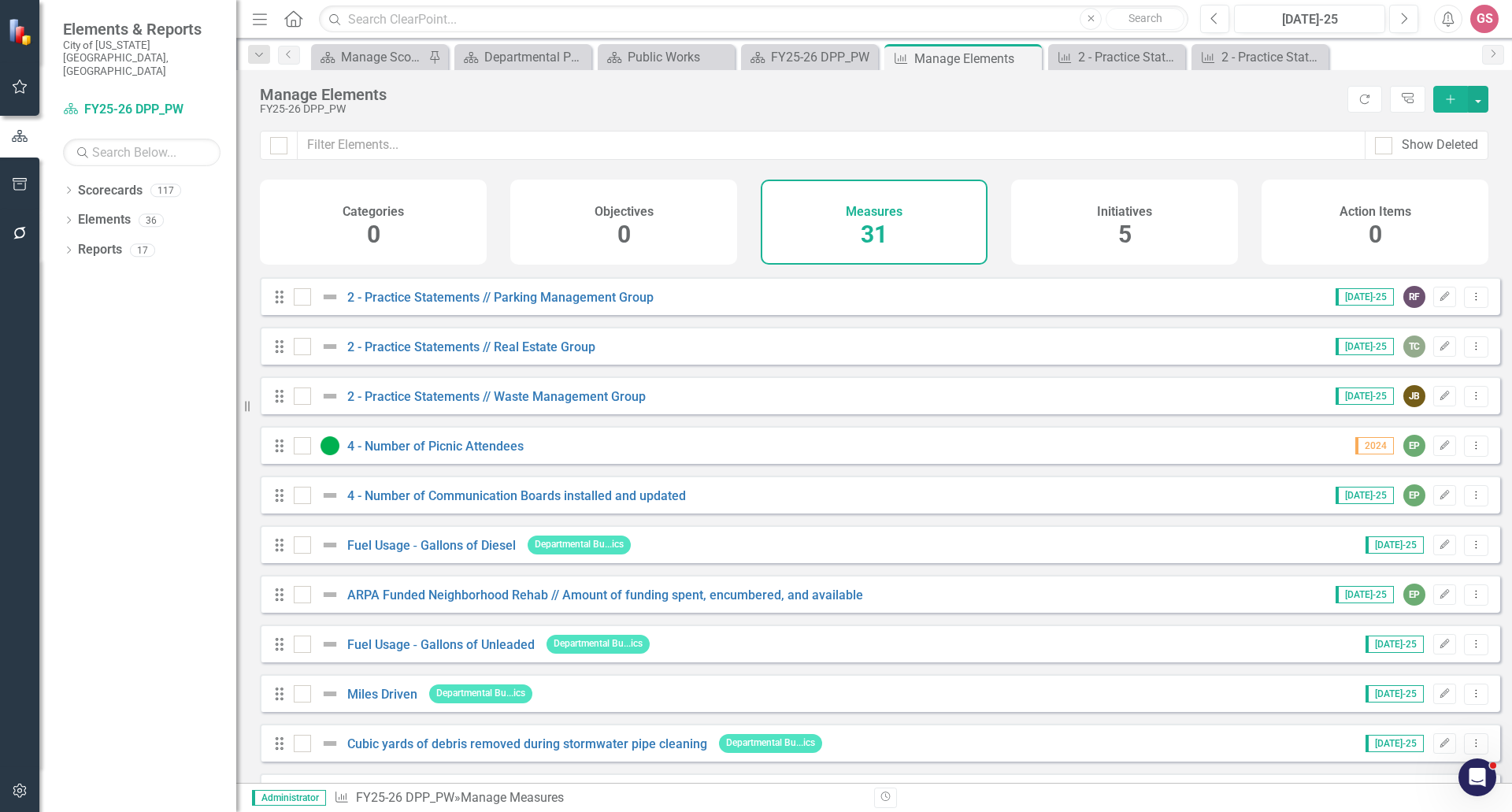
scroll to position [315, 0]
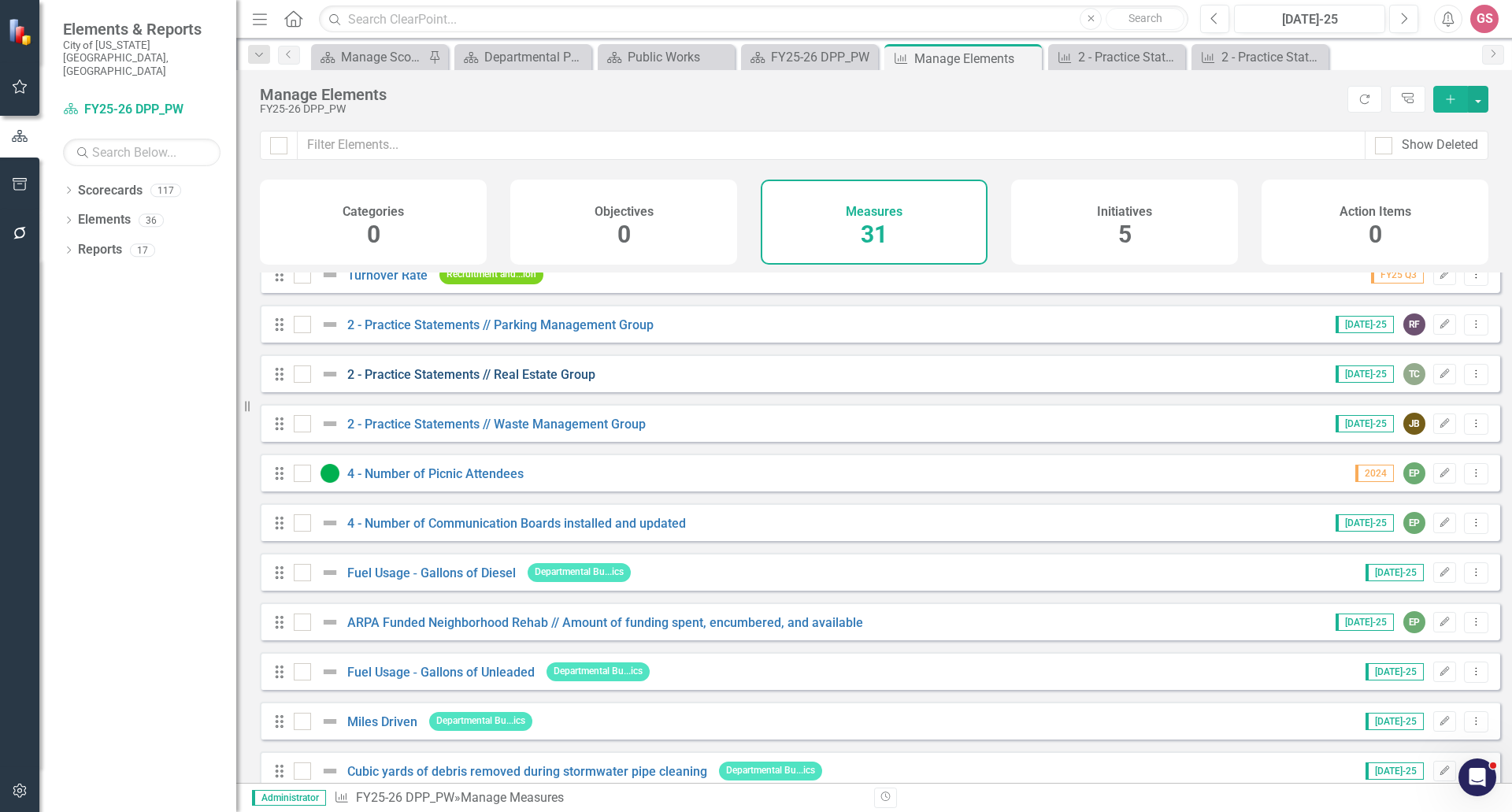
click at [538, 382] on link "2 - Practice Statements // Real Estate Group" at bounding box center [471, 374] width 248 height 15
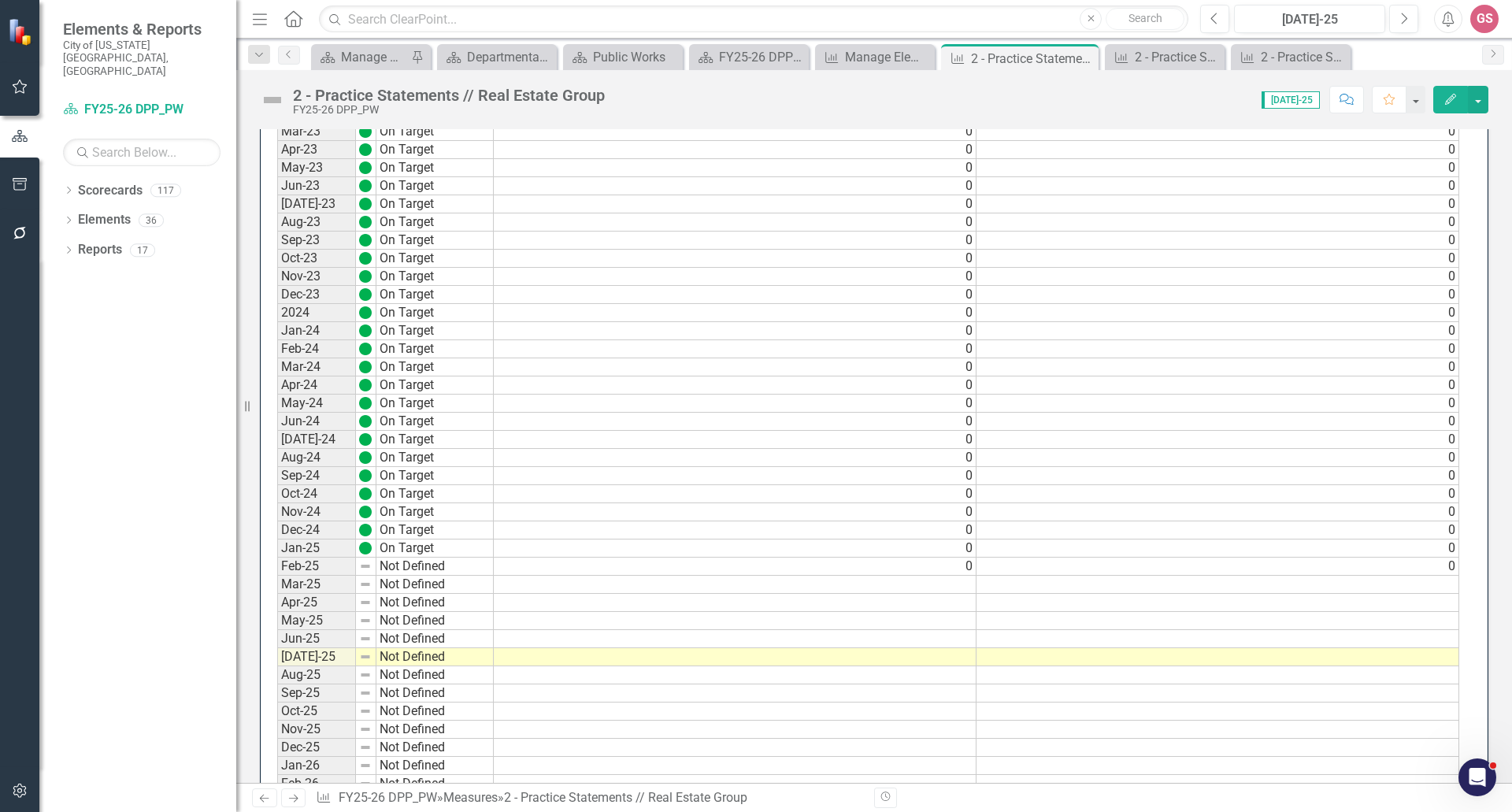
scroll to position [1024, 0]
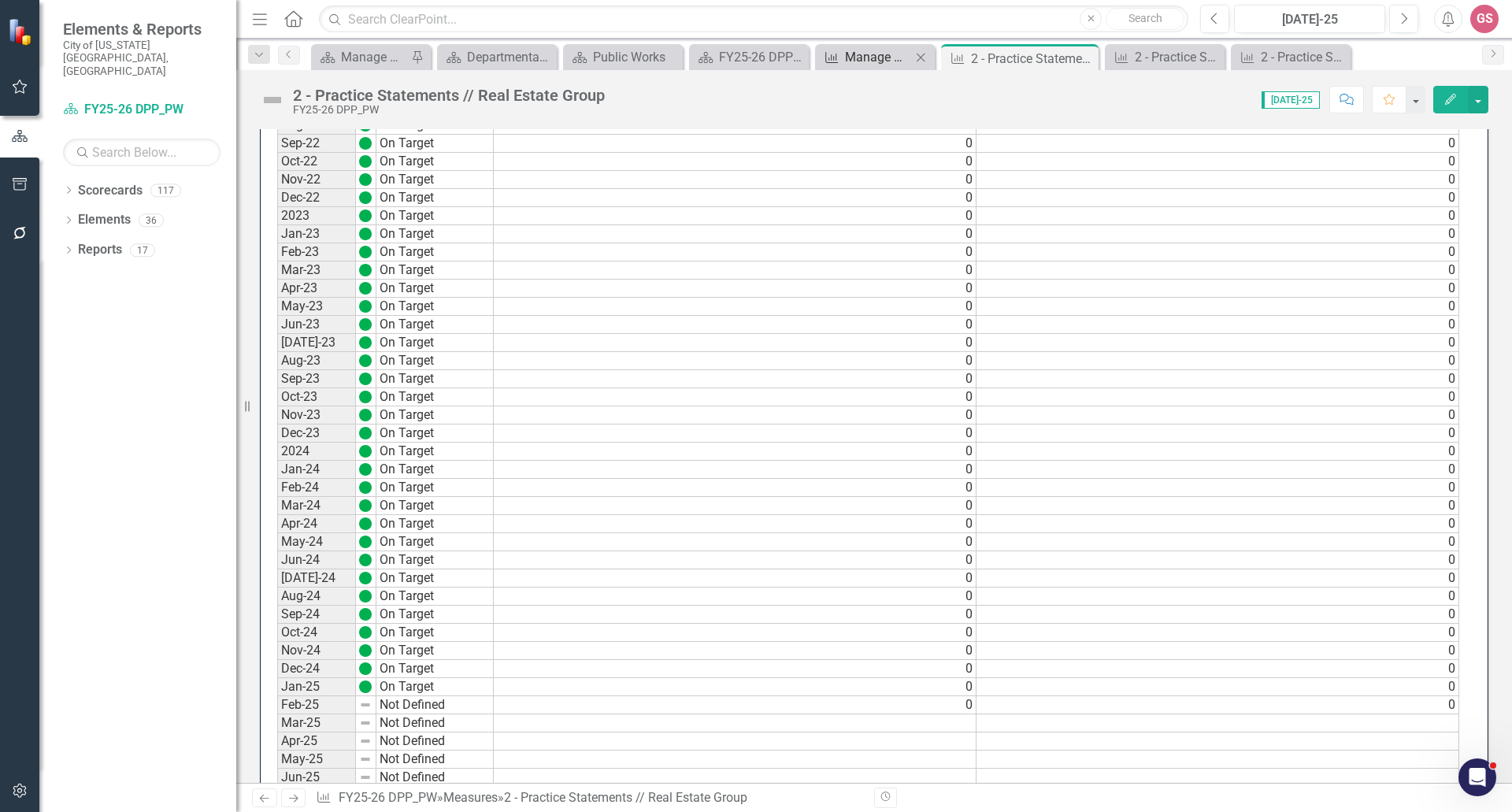
click at [888, 62] on div "Manage Elements" at bounding box center [878, 57] width 66 height 20
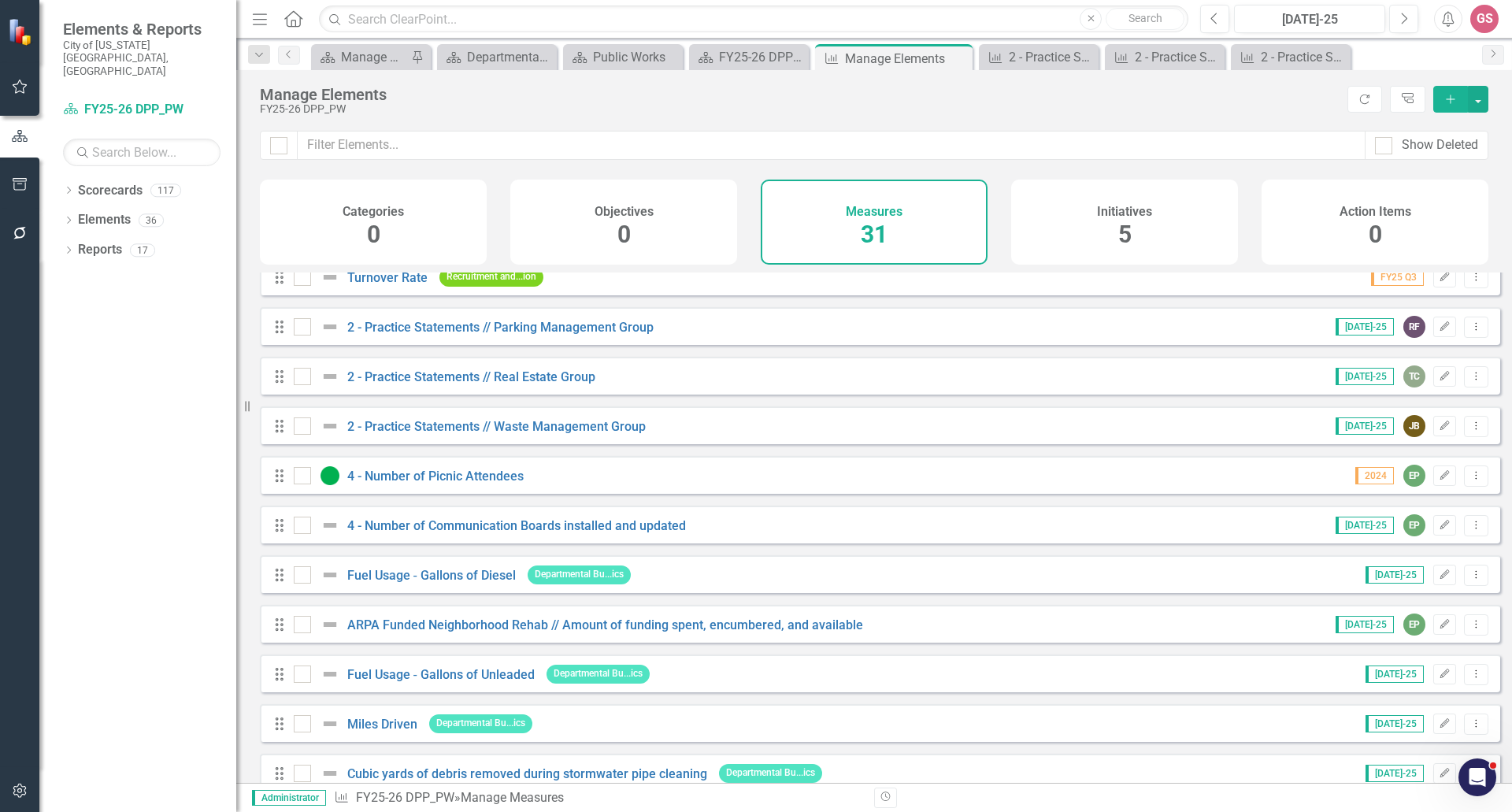
scroll to position [315, 0]
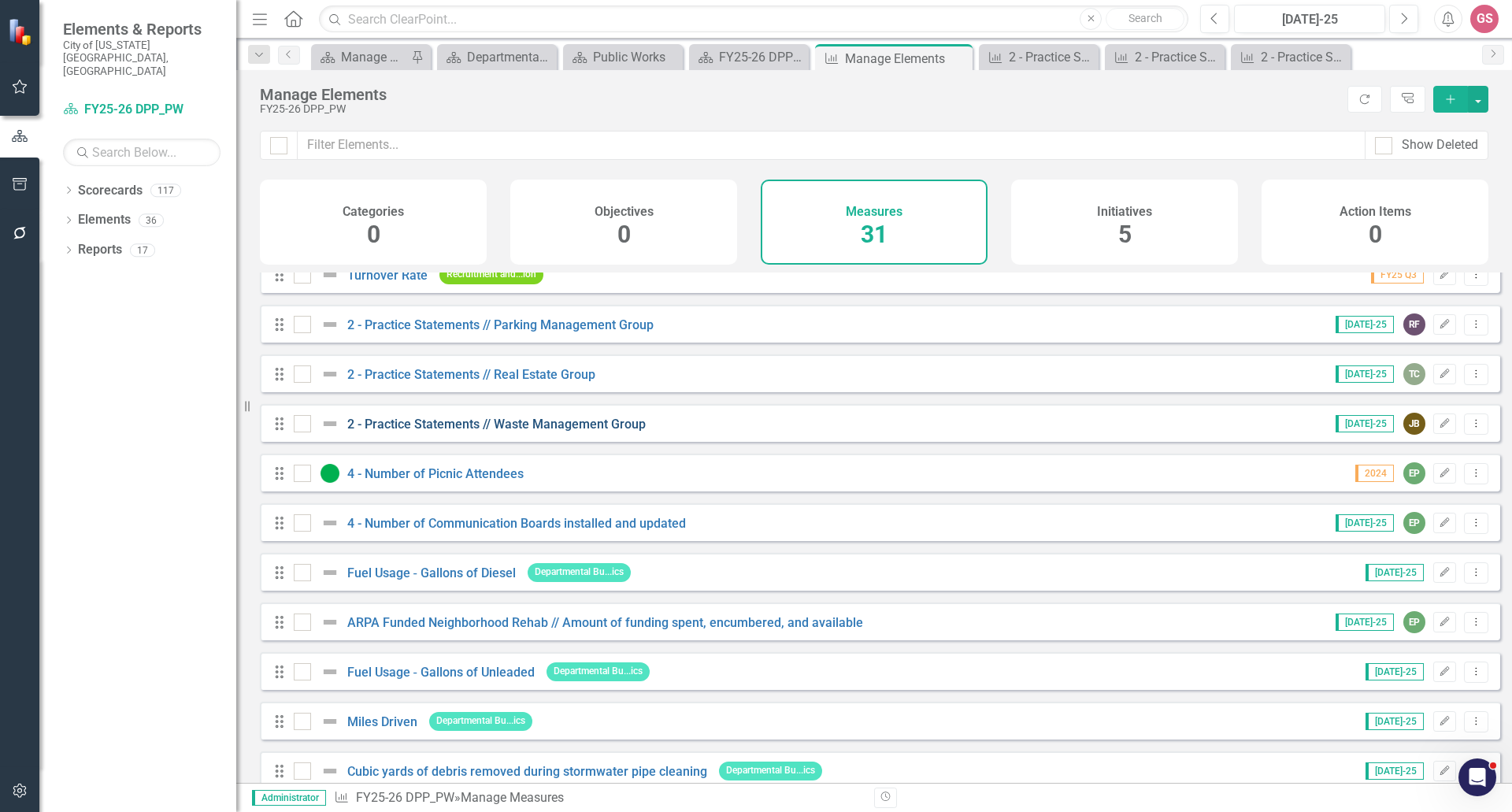
click at [511, 432] on link "2 - Practice Statements // Waste Management Group" at bounding box center [496, 424] width 298 height 15
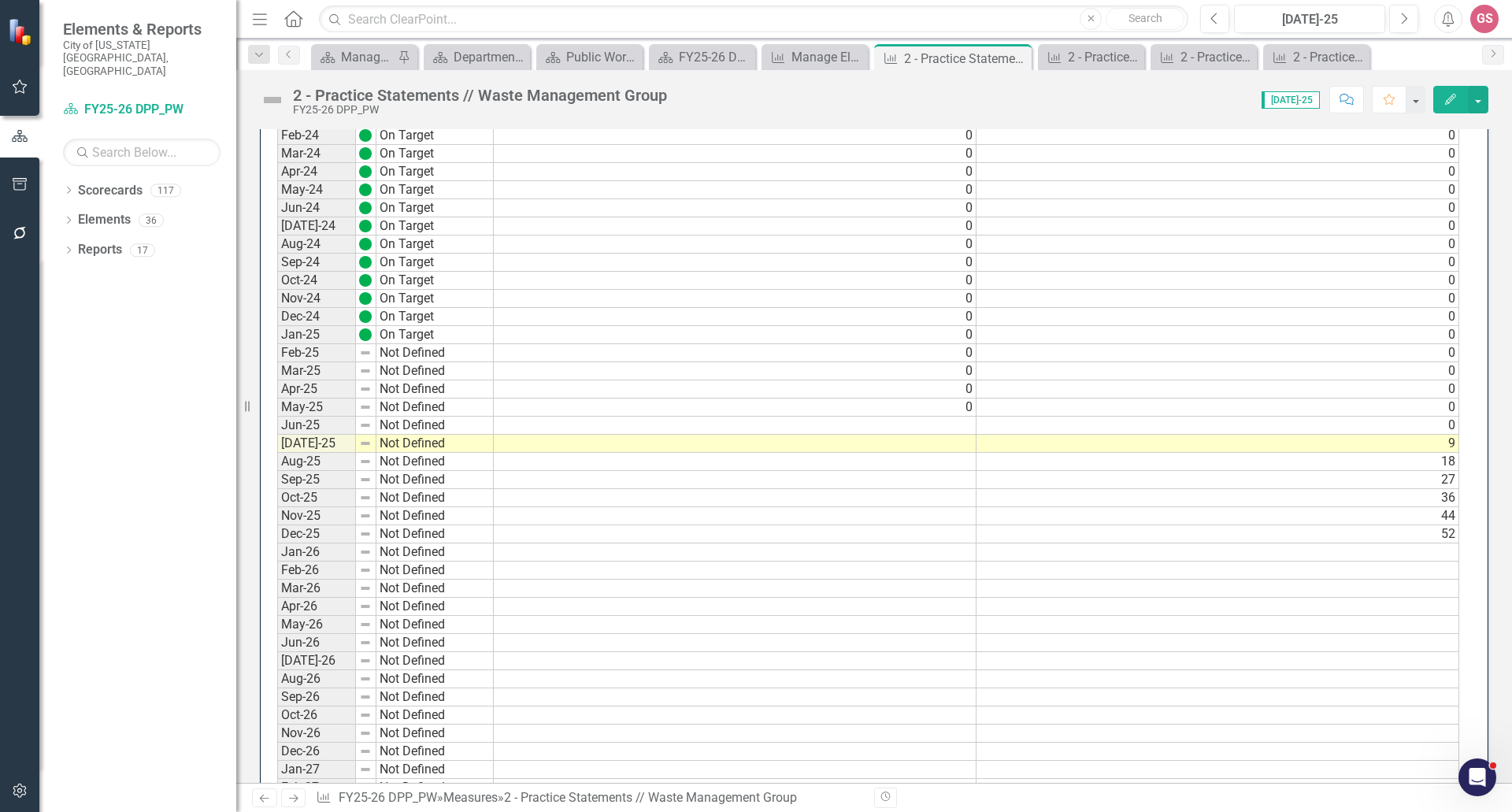
scroll to position [1611, 0]
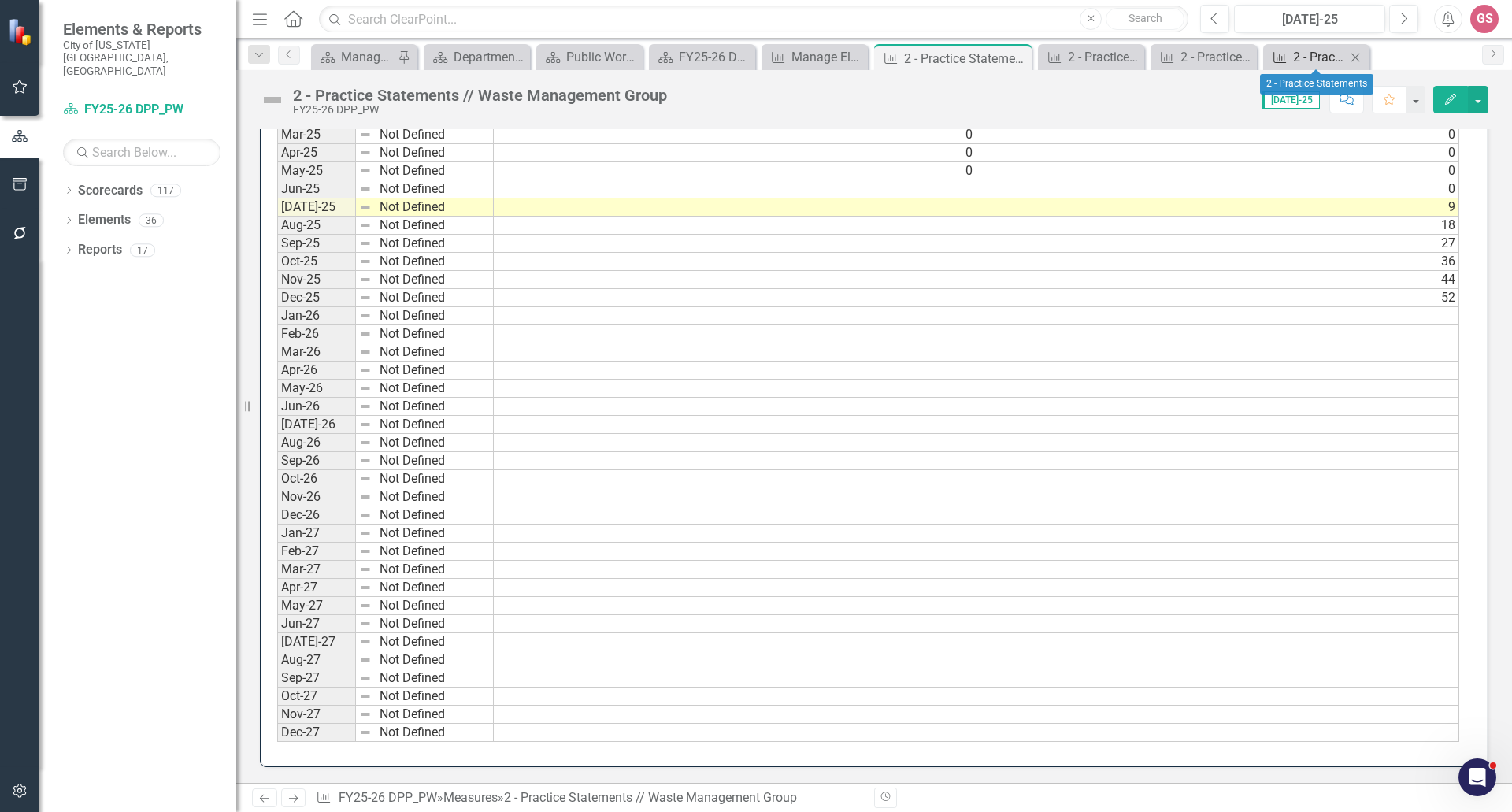
click at [1296, 50] on div "2 - Practice Statements" at bounding box center [1319, 57] width 53 height 20
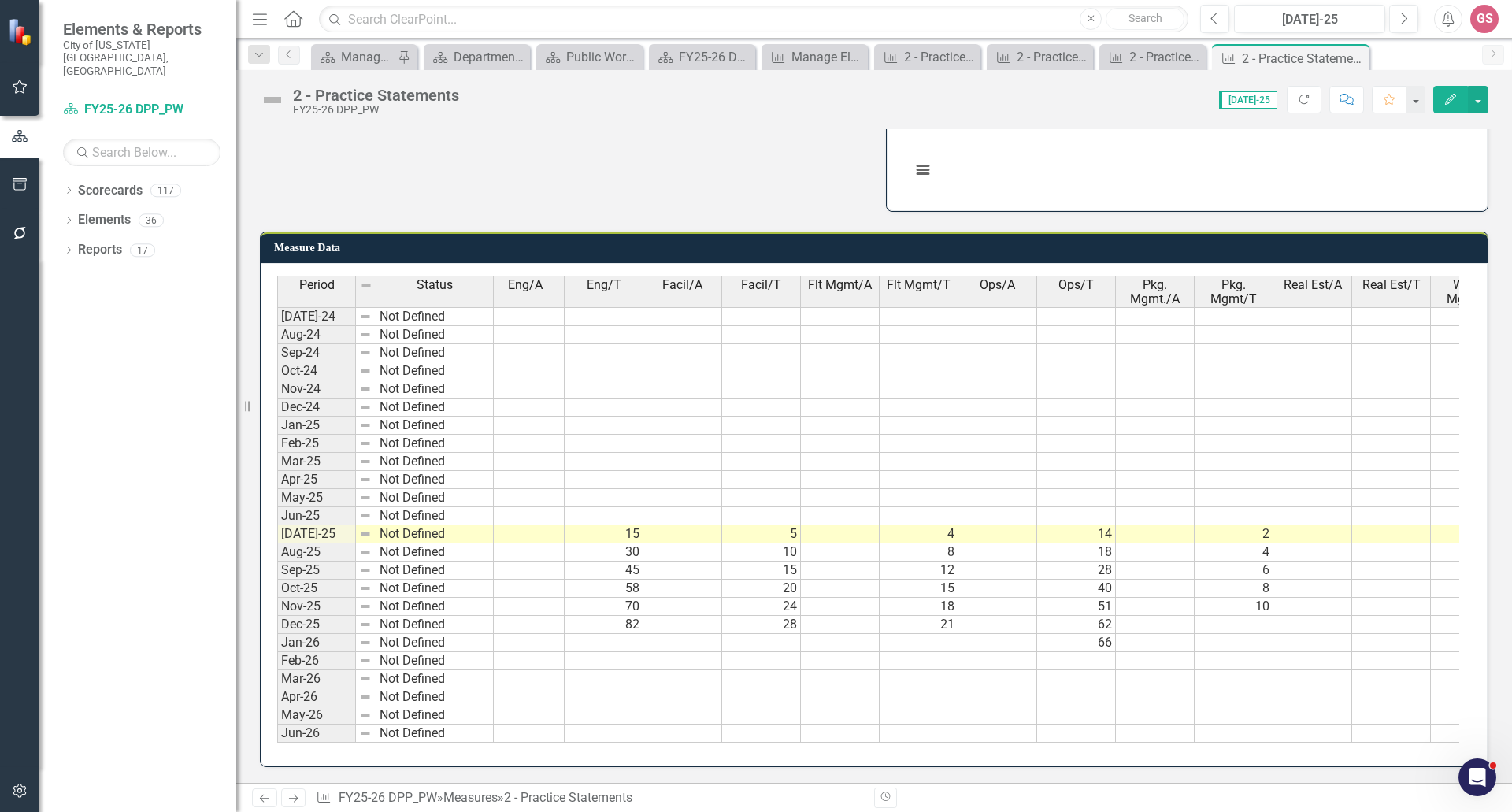
scroll to position [0, 452]
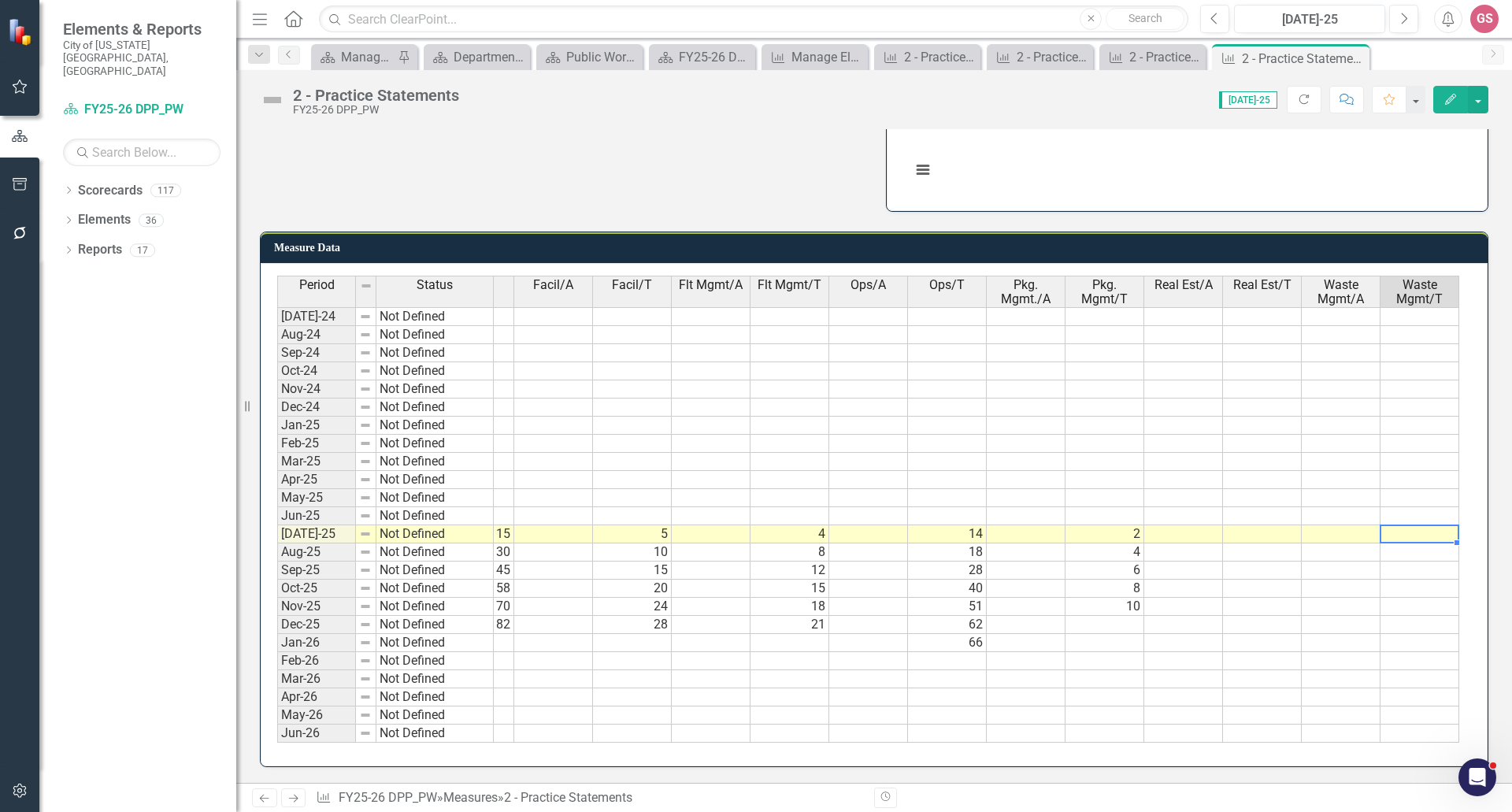
click at [1423, 528] on td at bounding box center [1420, 534] width 79 height 18
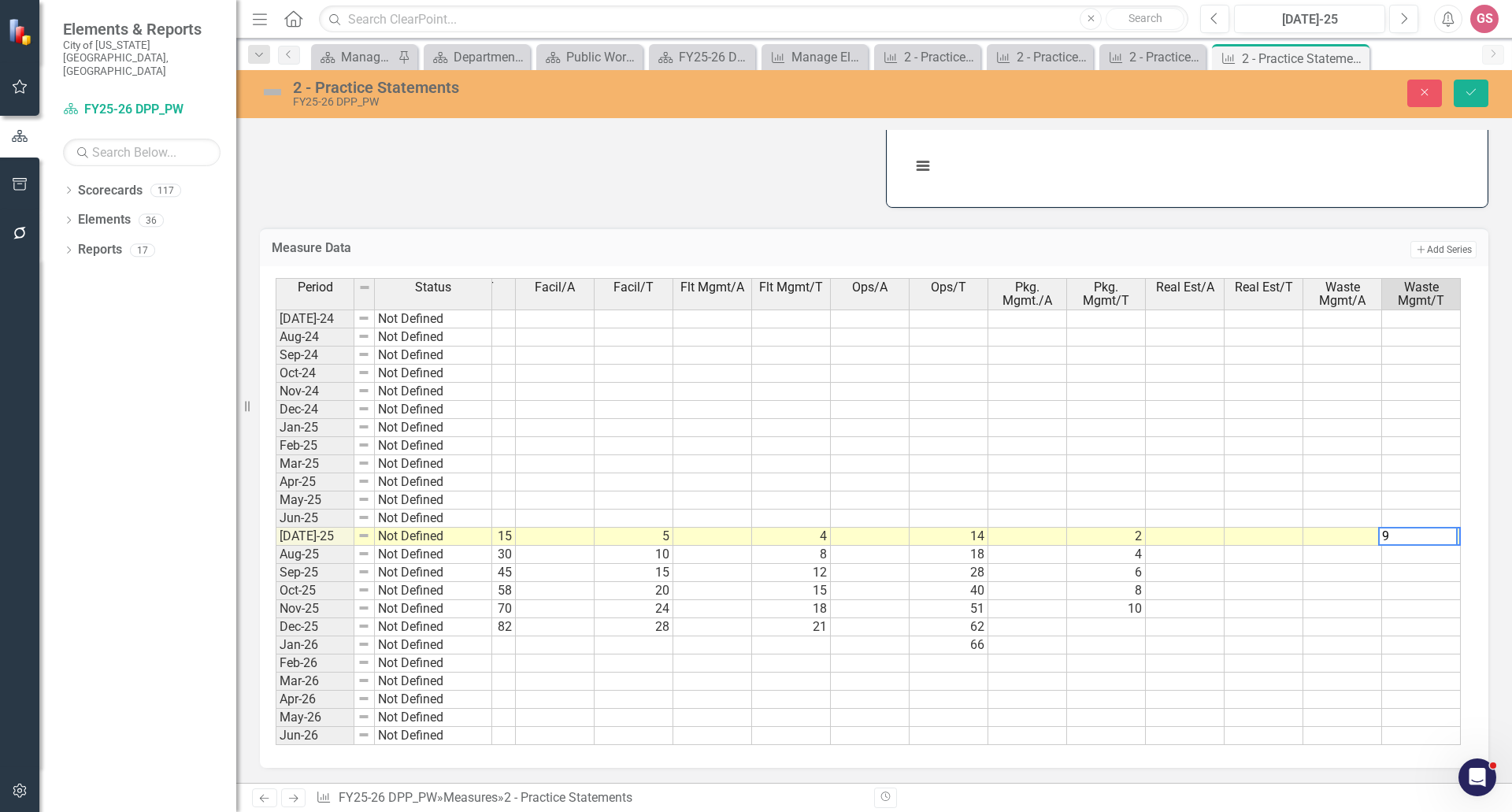
scroll to position [0, 449]
type textarea "9"
click at [1425, 546] on td at bounding box center [1422, 555] width 79 height 18
type textarea "8"
type textarea "18"
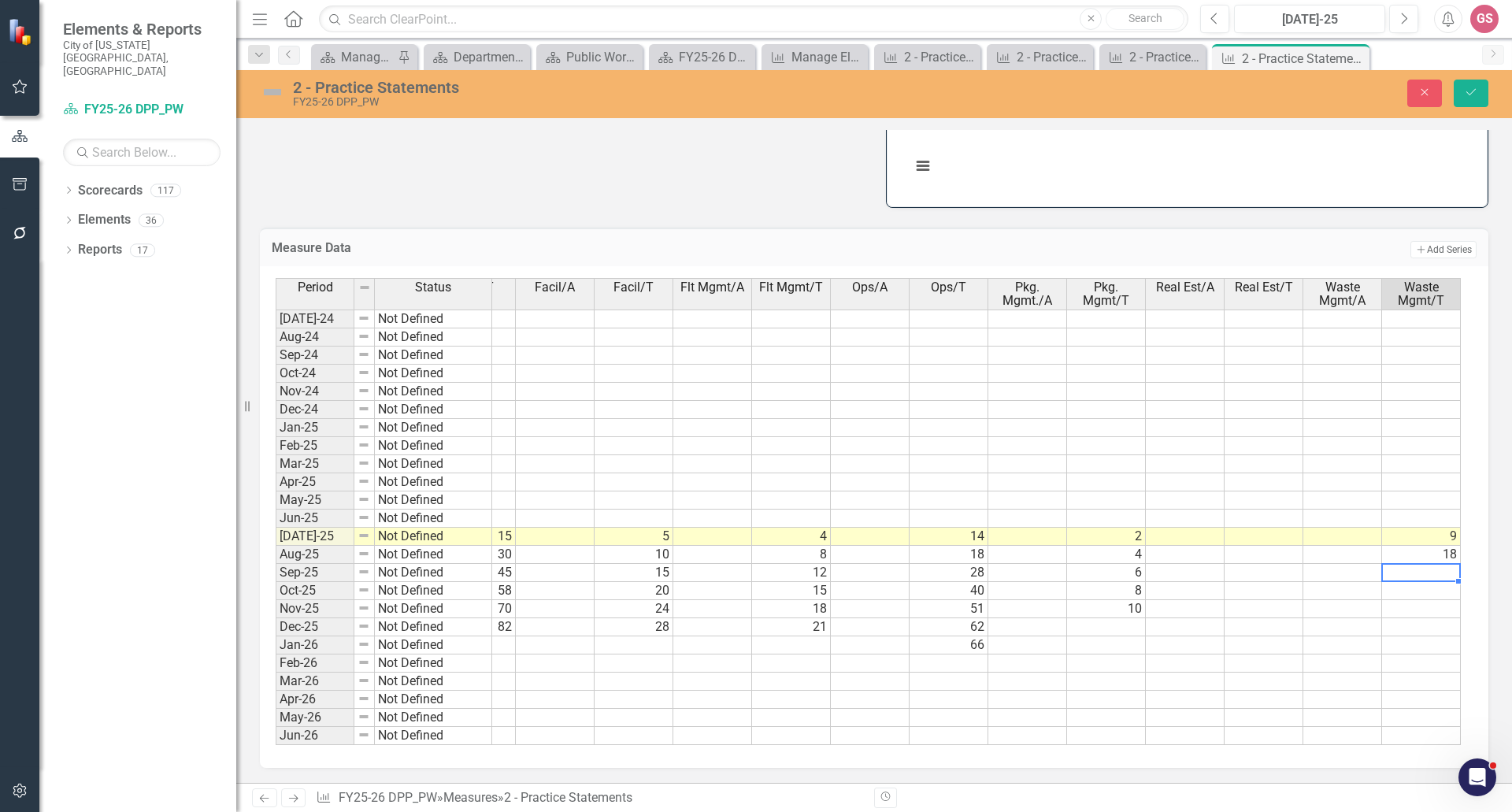
click at [1418, 571] on td at bounding box center [1422, 572] width 79 height 18
type textarea "27"
click at [1426, 582] on td at bounding box center [1422, 591] width 79 height 18
type textarea "36"
click at [1420, 605] on td at bounding box center [1422, 609] width 79 height 18
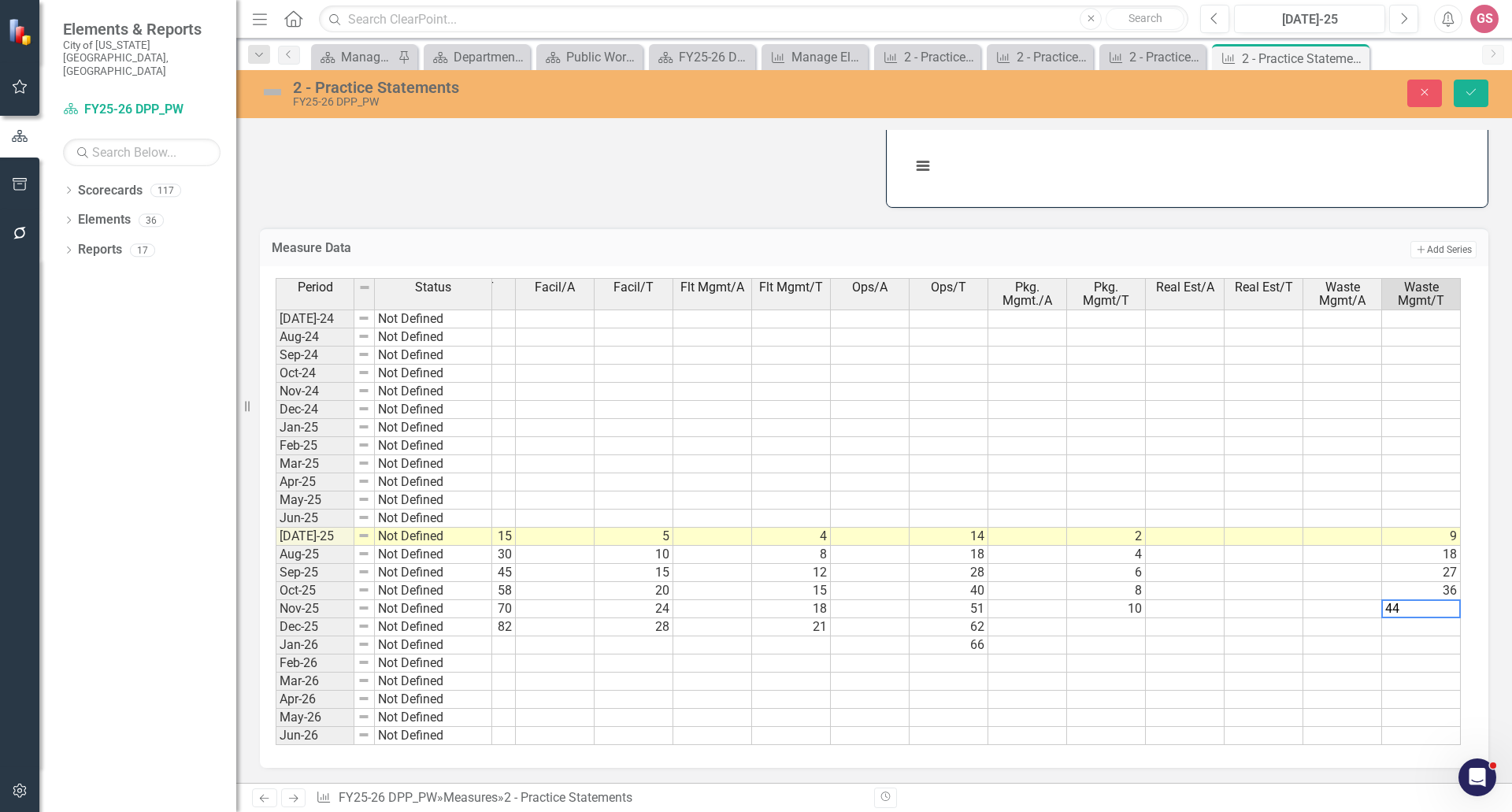
type textarea "44"
click at [1419, 618] on td at bounding box center [1422, 627] width 79 height 18
type textarea "52"
click at [1470, 85] on button "Save" at bounding box center [1470, 93] width 34 height 27
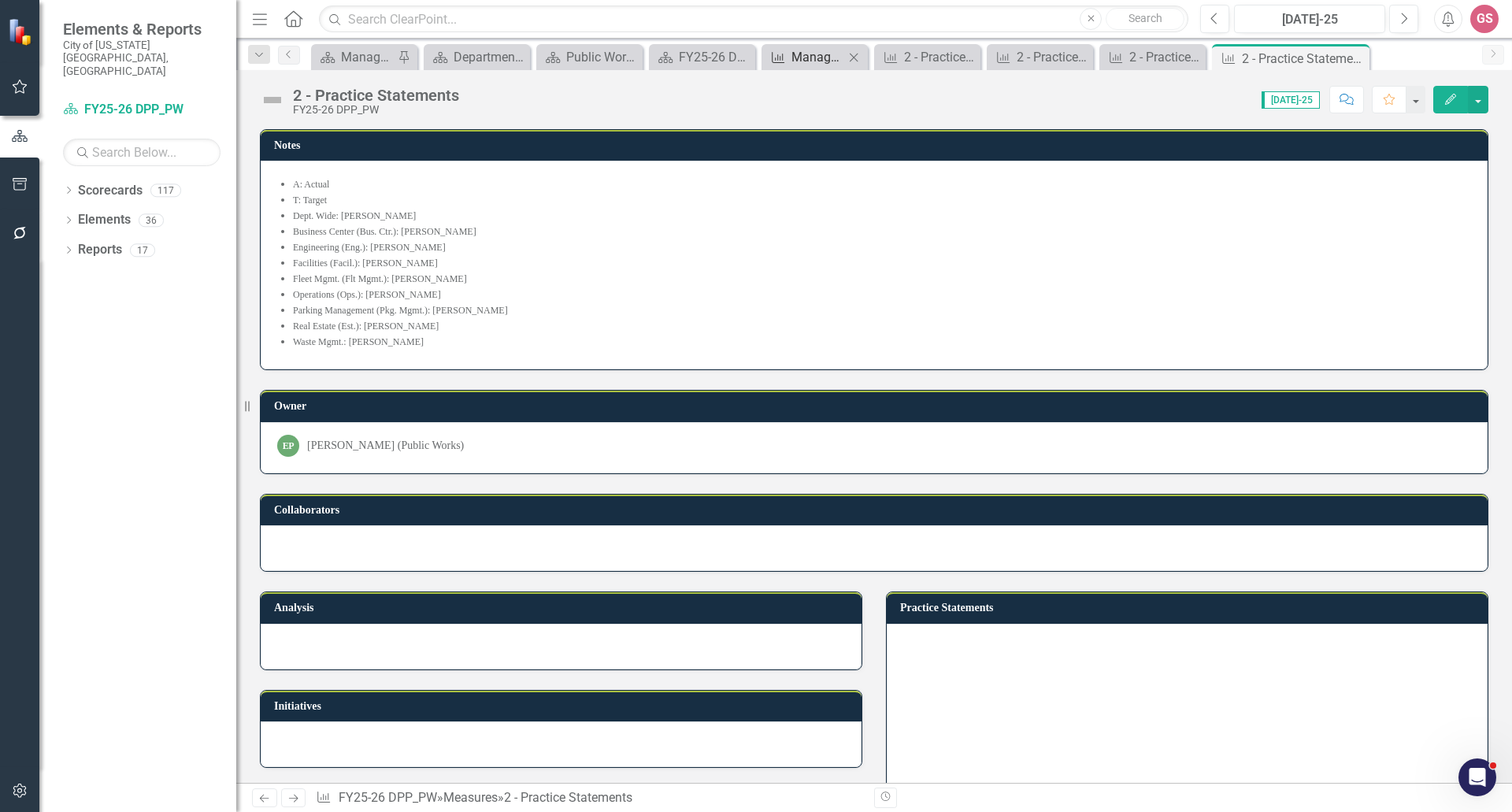
click at [812, 61] on div "Manage Elements" at bounding box center [818, 57] width 53 height 20
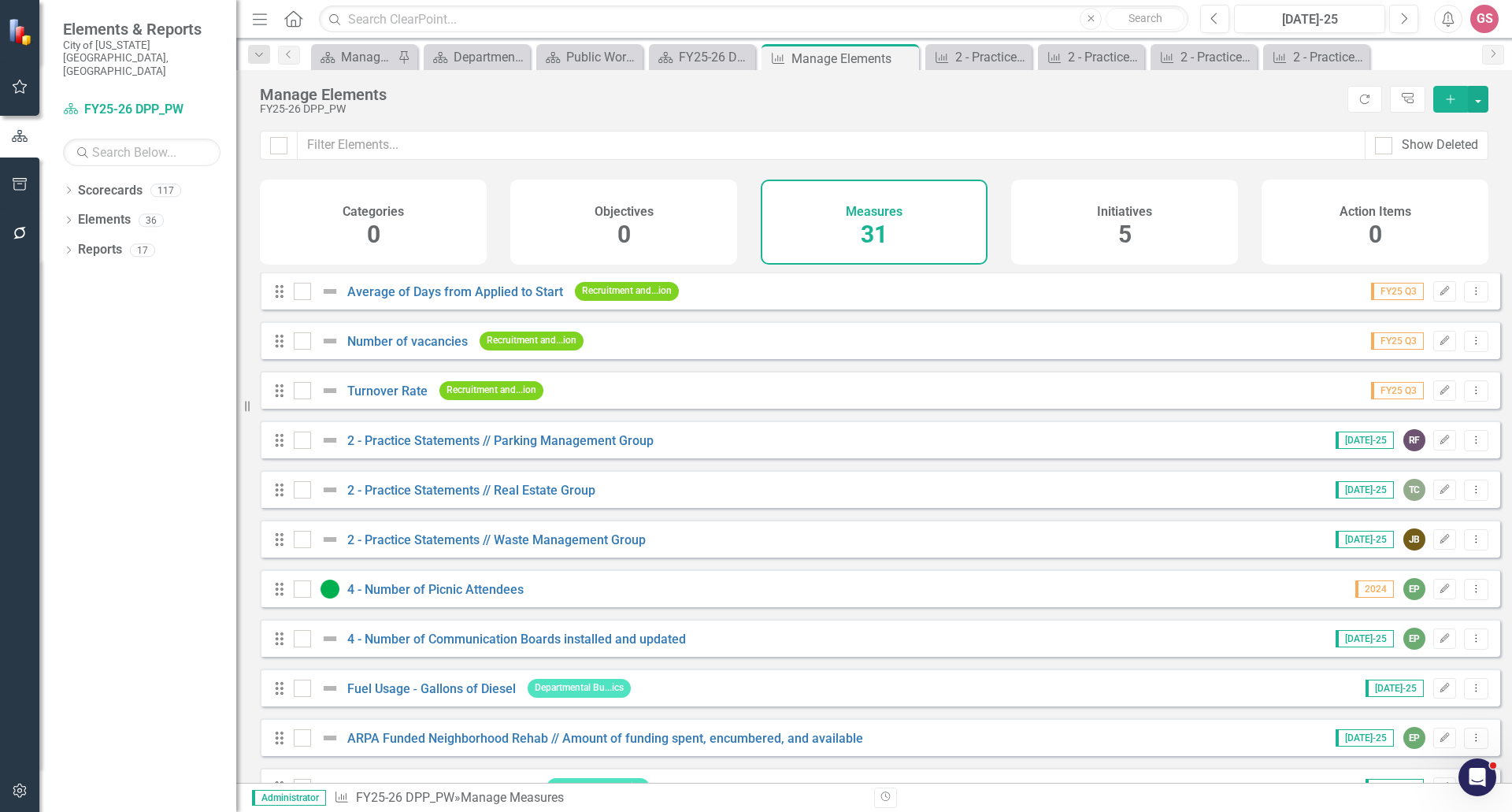
scroll to position [237, 0]
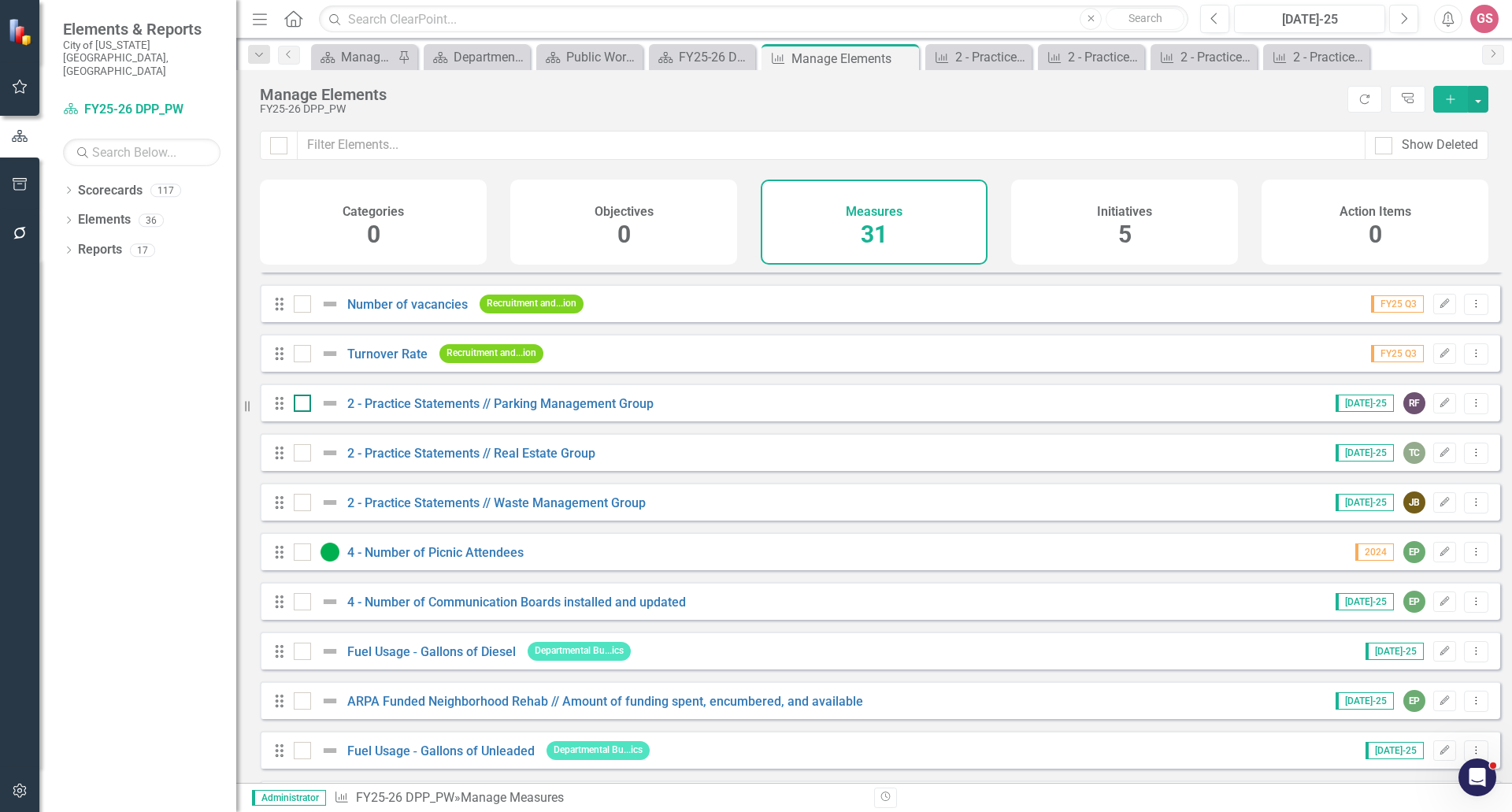
click at [297, 404] on input "checkbox" at bounding box center [298, 400] width 10 height 10
checkbox input "true"
drag, startPoint x: 301, startPoint y: 465, endPoint x: 301, endPoint y: 492, distance: 27.0
click at [301, 461] on div at bounding box center [302, 453] width 18 height 18
click at [301, 454] on input "checkbox" at bounding box center [298, 449] width 10 height 10
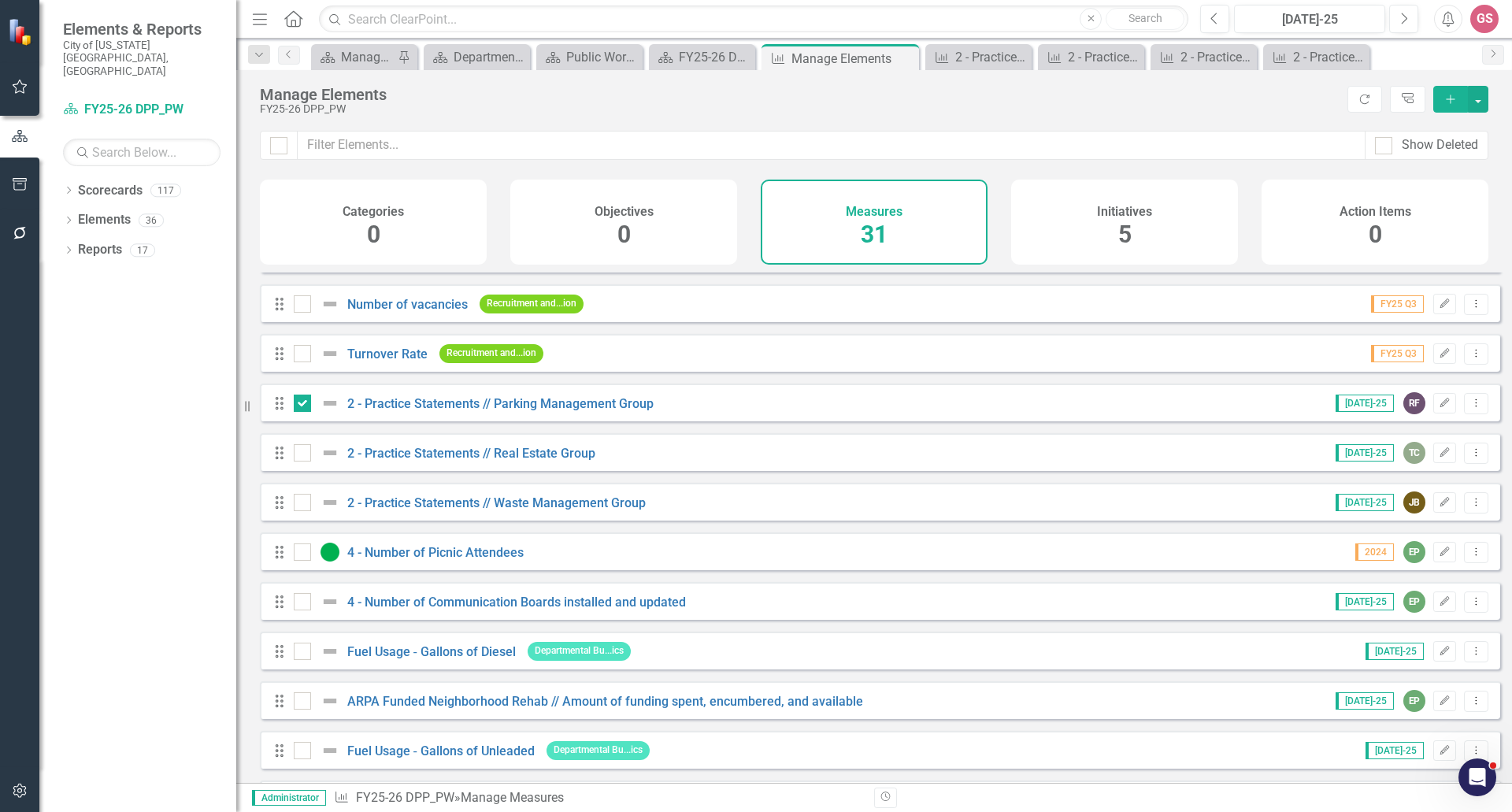
checkbox input "true"
click at [303, 504] on input "checkbox" at bounding box center [298, 499] width 10 height 10
checkbox input "true"
click at [1468, 100] on button "button" at bounding box center [1478, 98] width 21 height 26
click at [1437, 215] on link "Trash Delete Multiple" at bounding box center [1426, 215] width 125 height 29
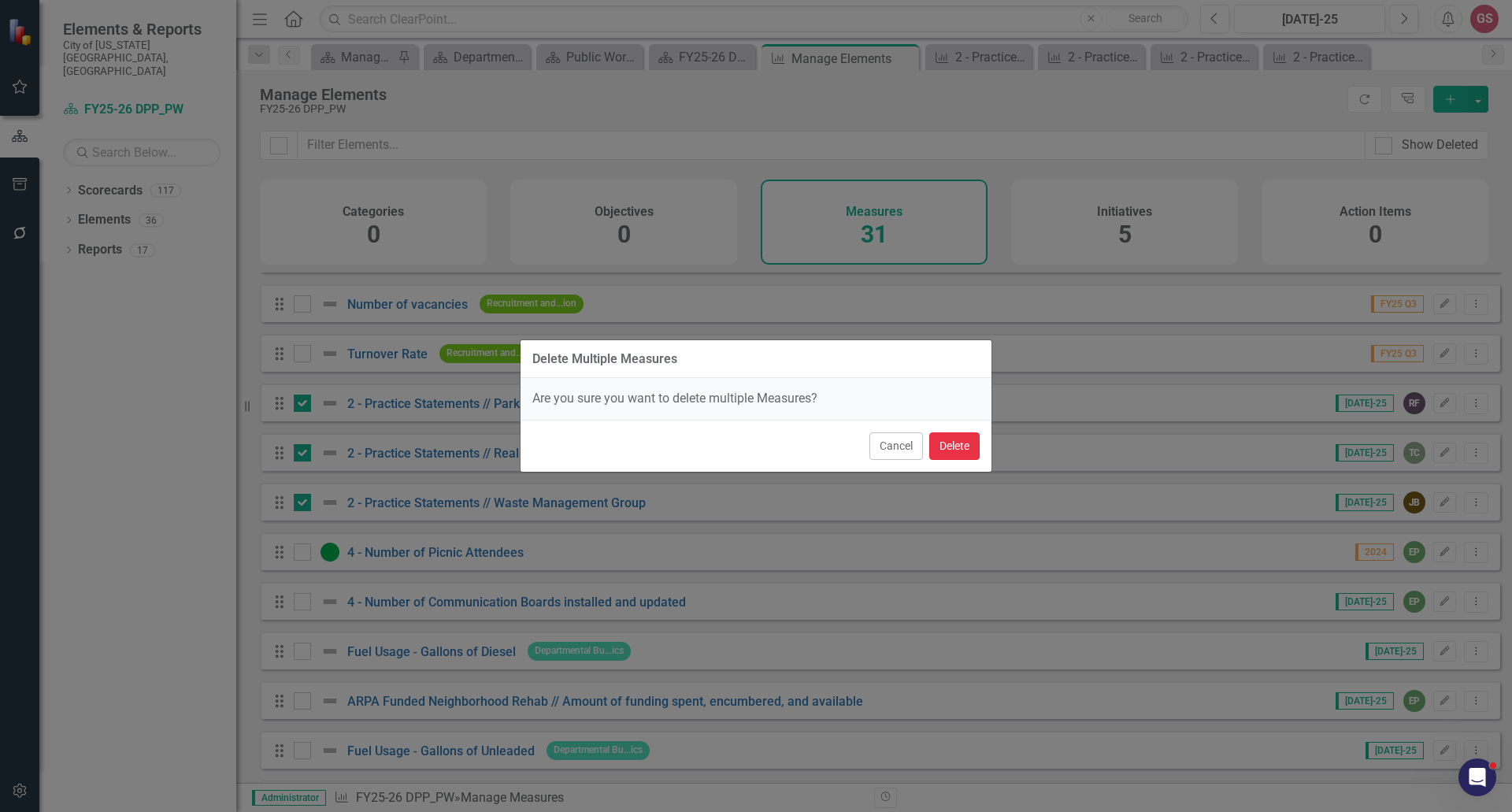
click at [953, 448] on button "Delete" at bounding box center [954, 446] width 50 height 27
checkbox input "false"
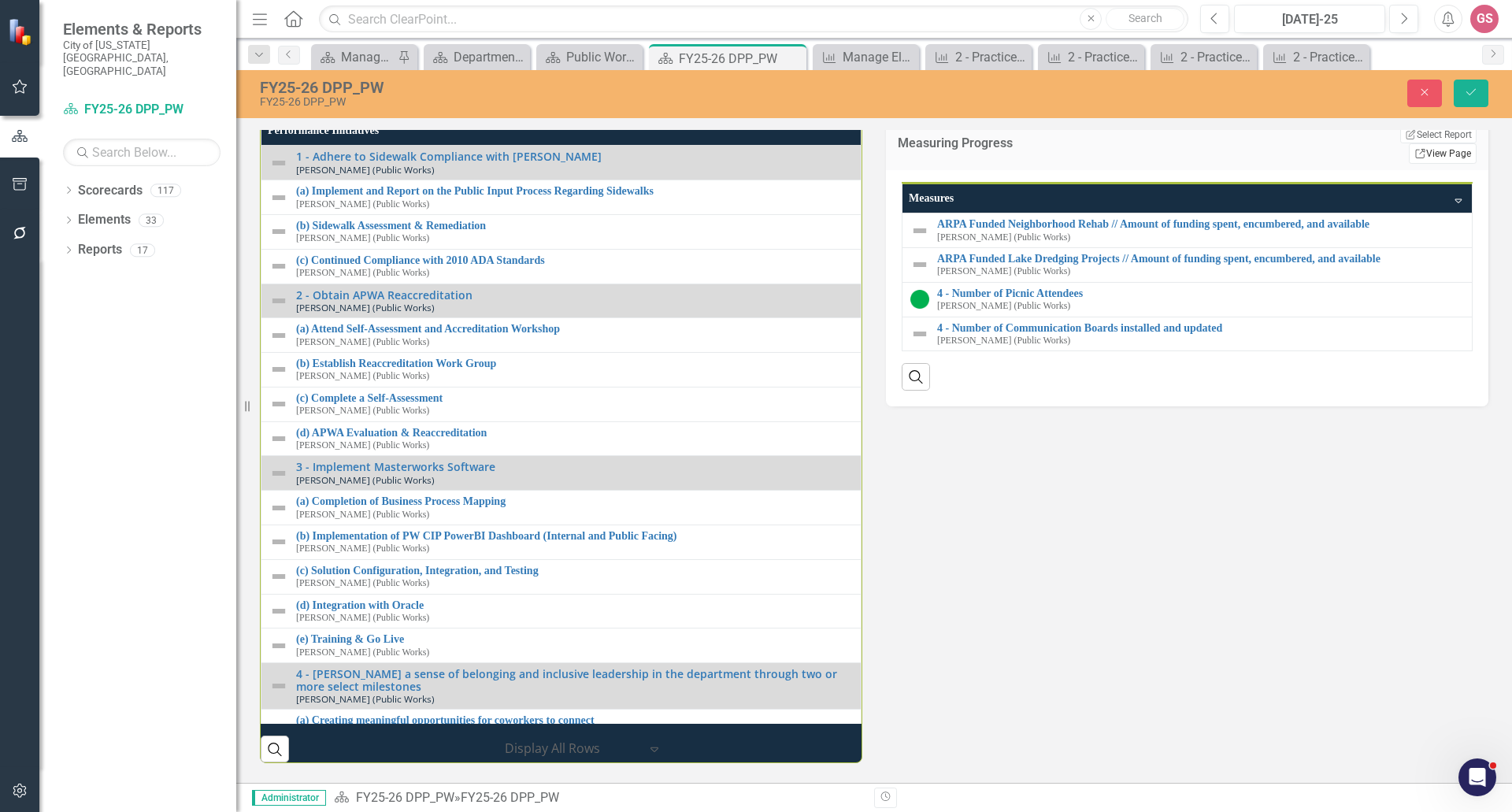
click at [1436, 164] on link "Link View Page" at bounding box center [1442, 153] width 68 height 21
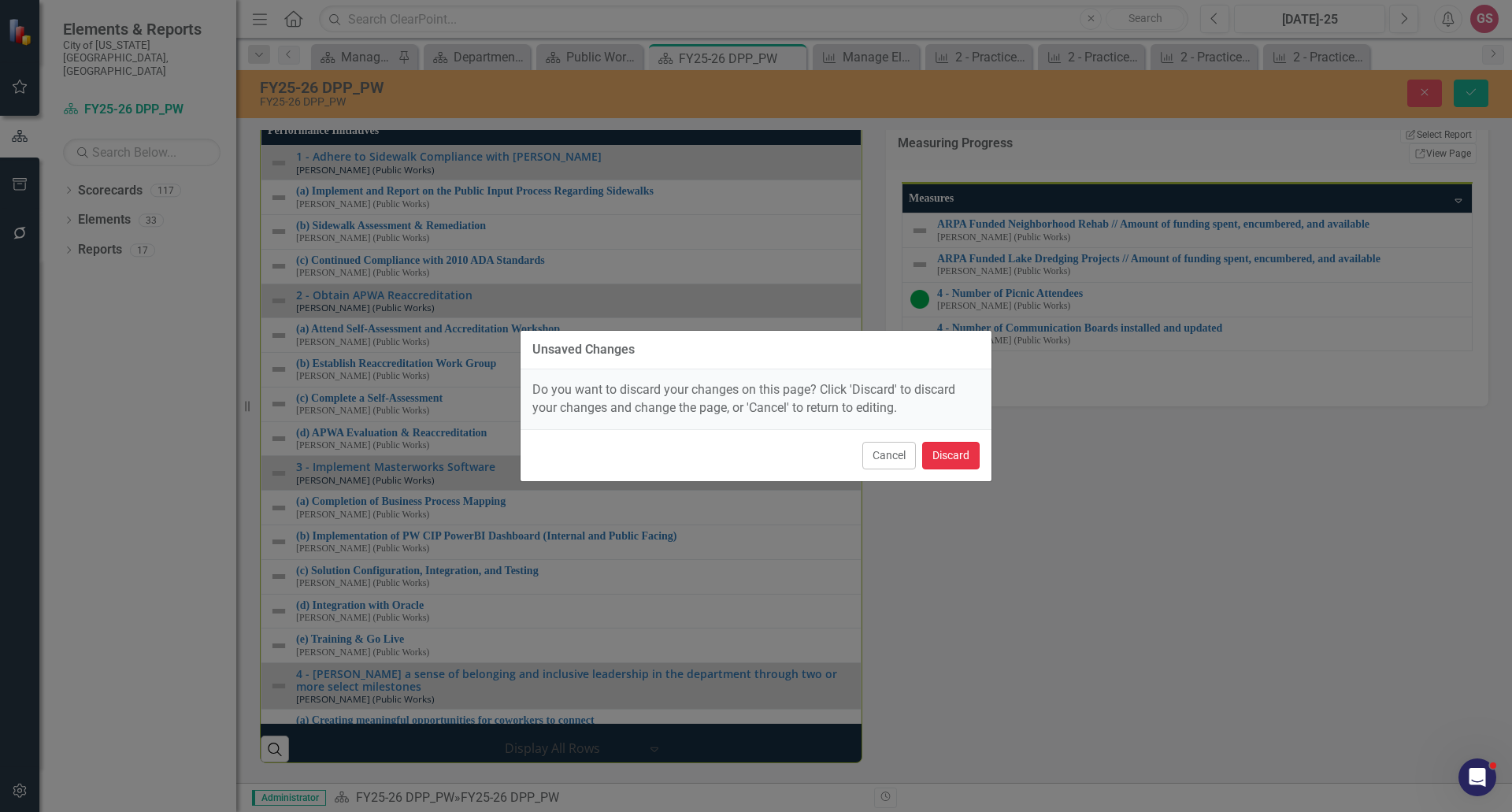
click at [952, 445] on button "Discard" at bounding box center [951, 456] width 58 height 27
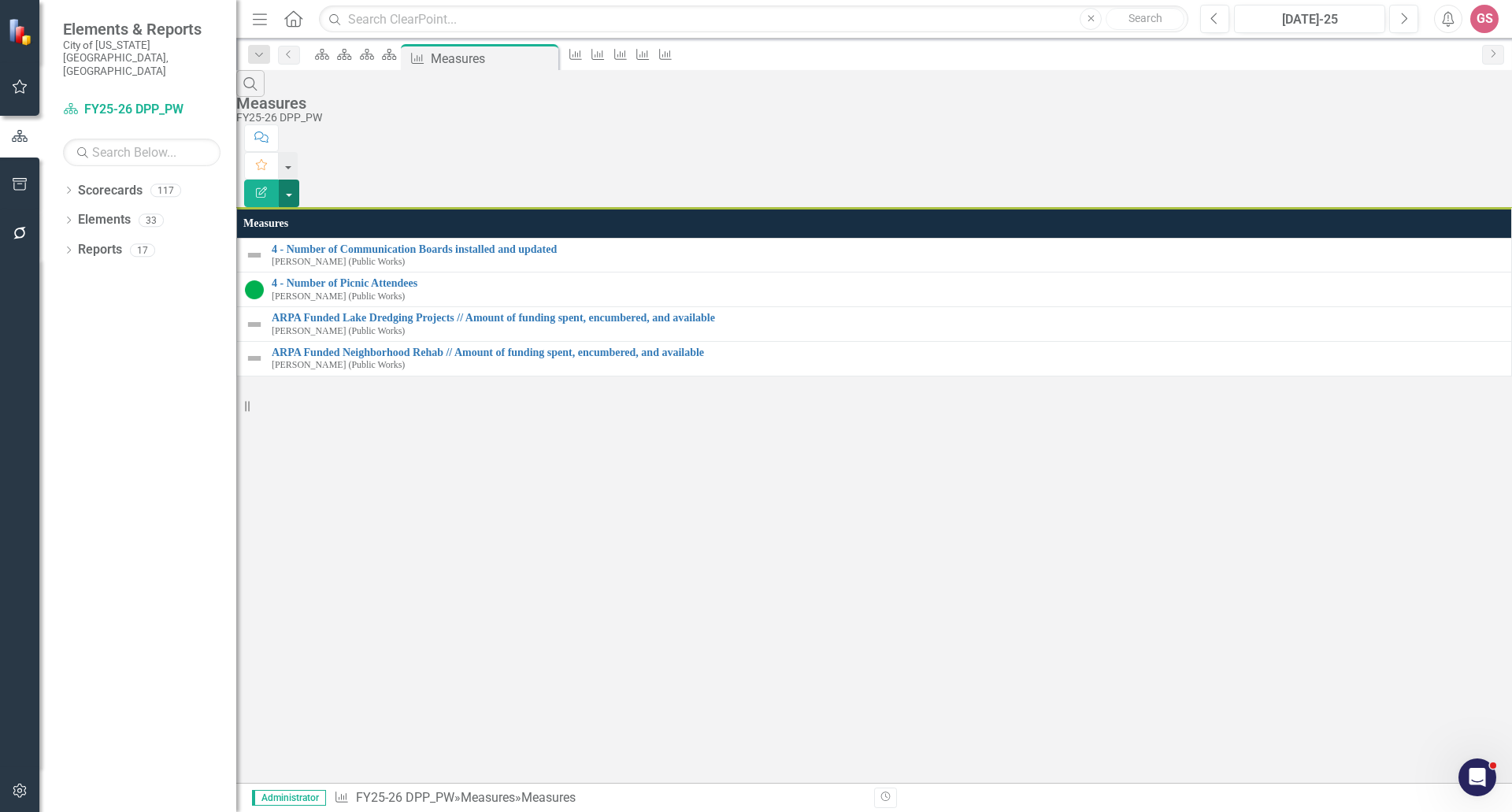
click at [299, 180] on button "button" at bounding box center [289, 193] width 21 height 27
click at [1456, 129] on link "Edit Report Edit Report" at bounding box center [1426, 129] width 125 height 29
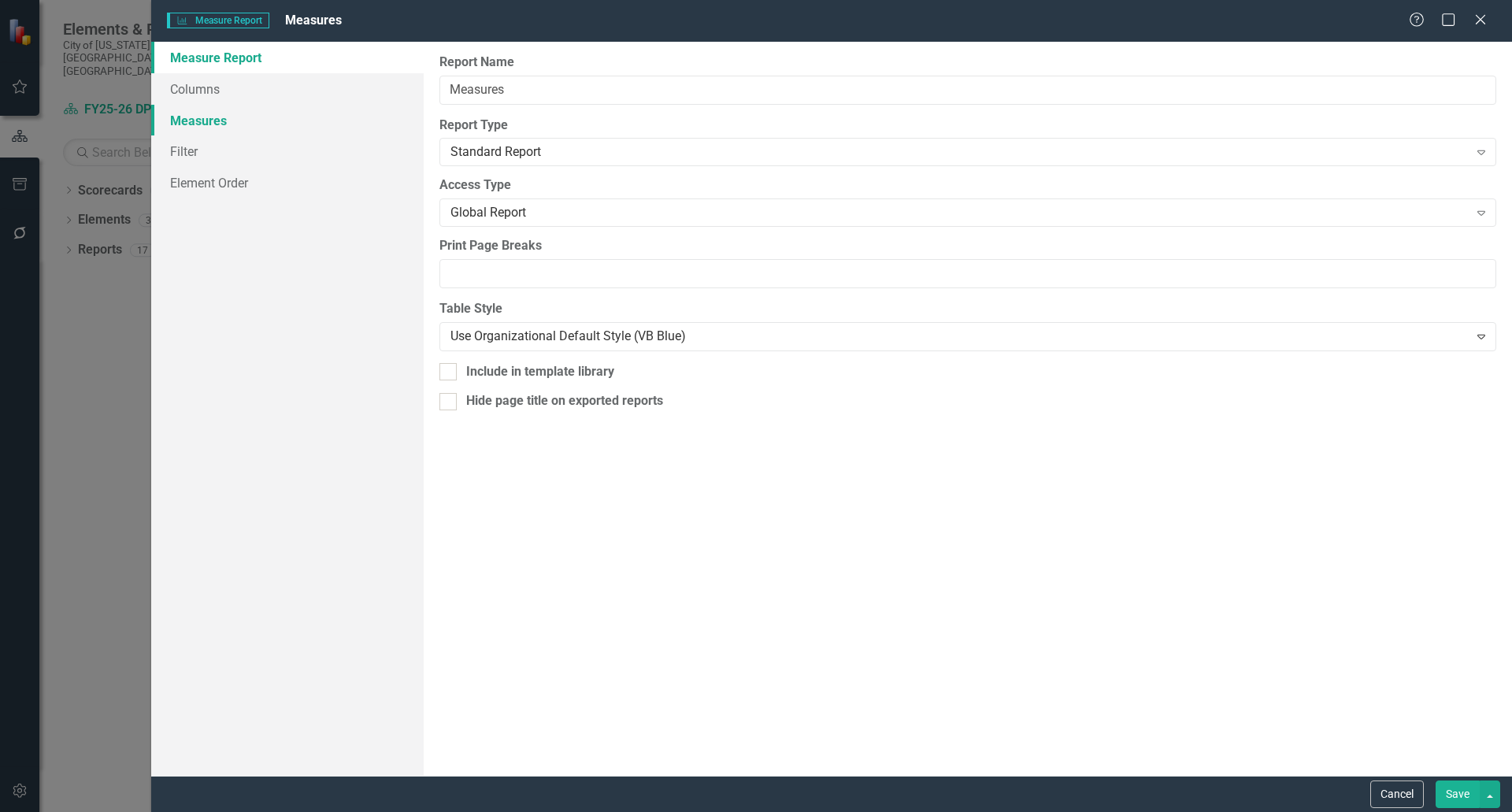
click at [205, 123] on link "Measures" at bounding box center [287, 120] width 273 height 31
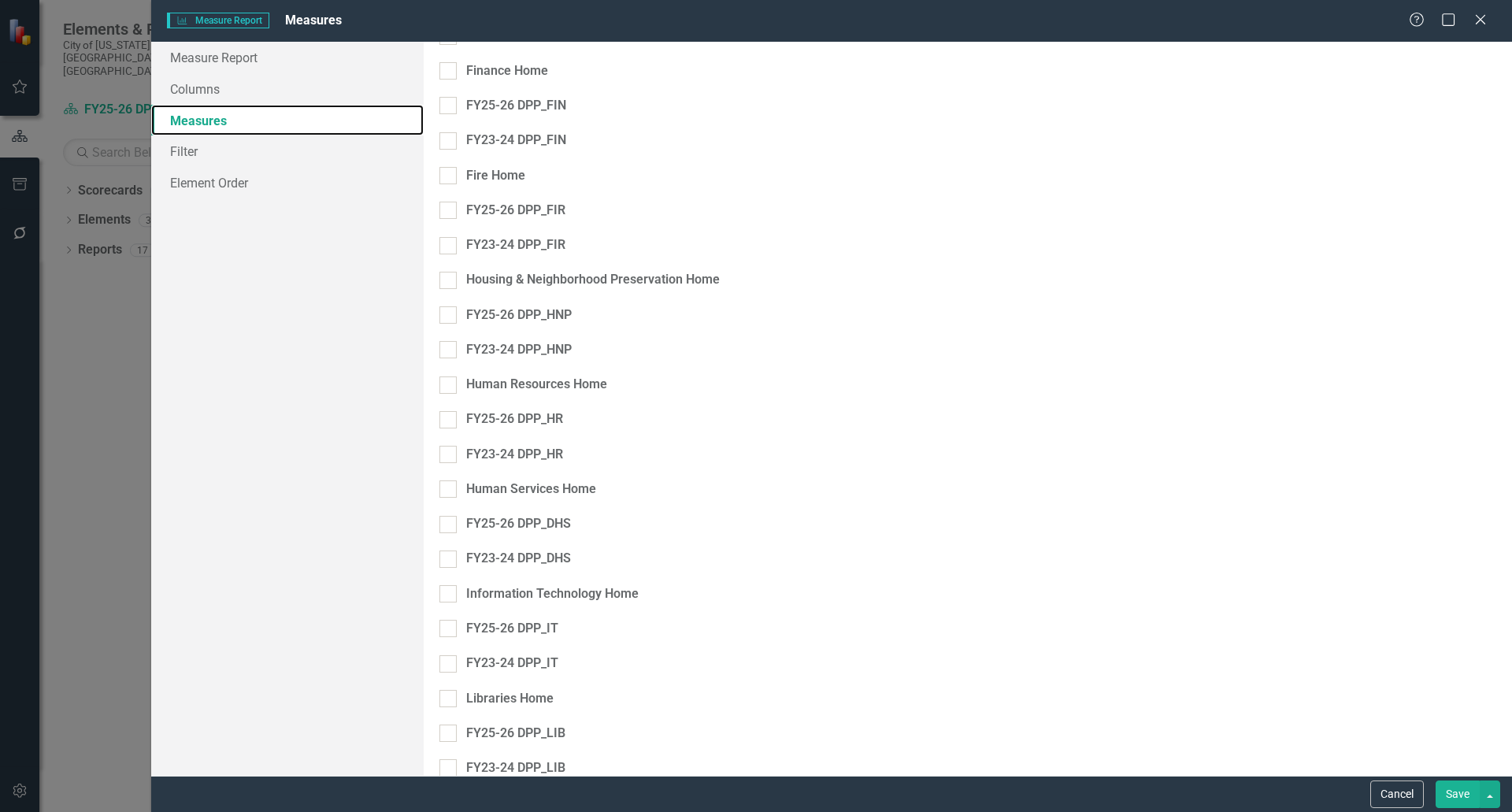
scroll to position [2047, 0]
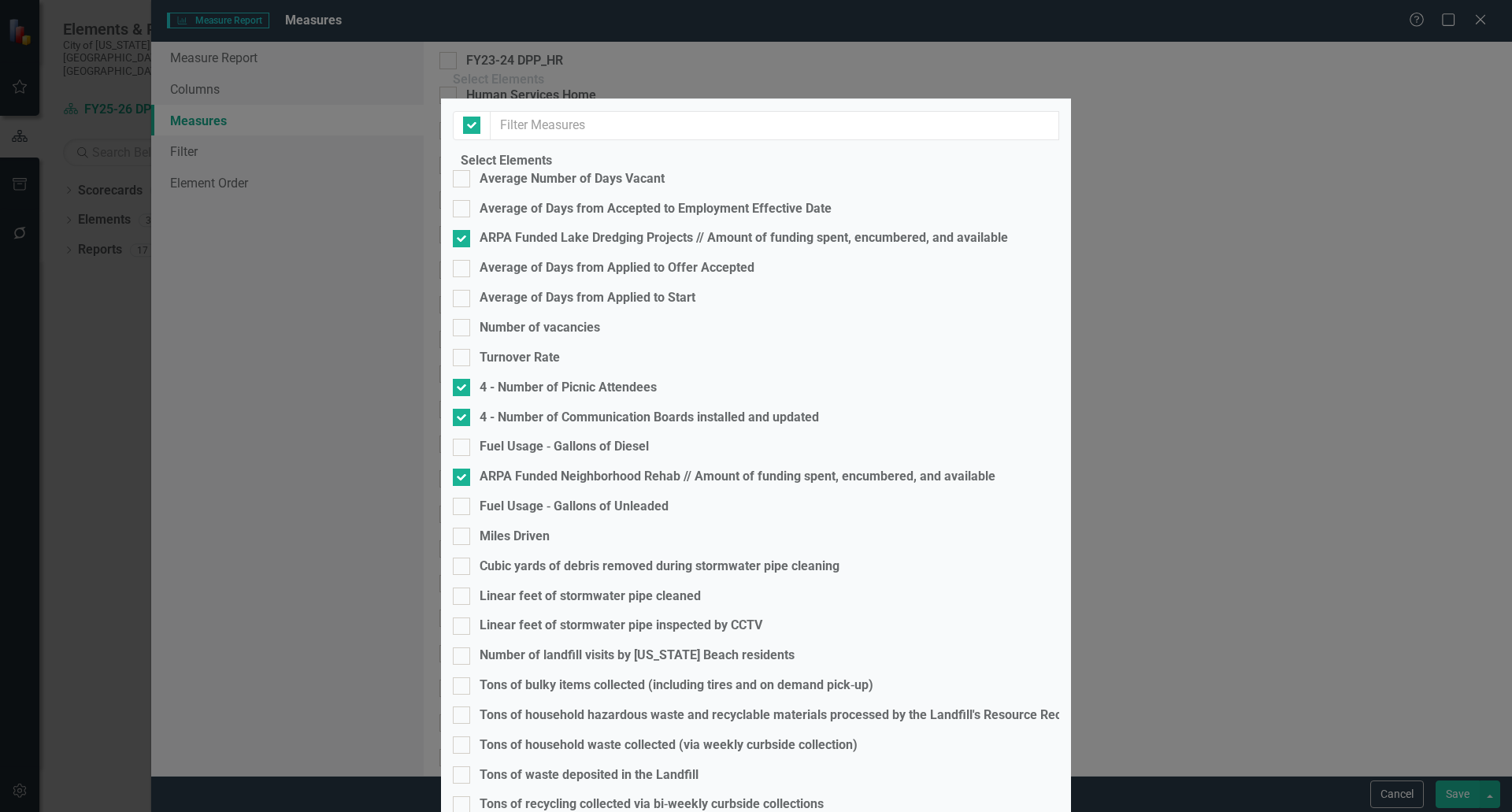
checkbox input "false"
checkbox input "true"
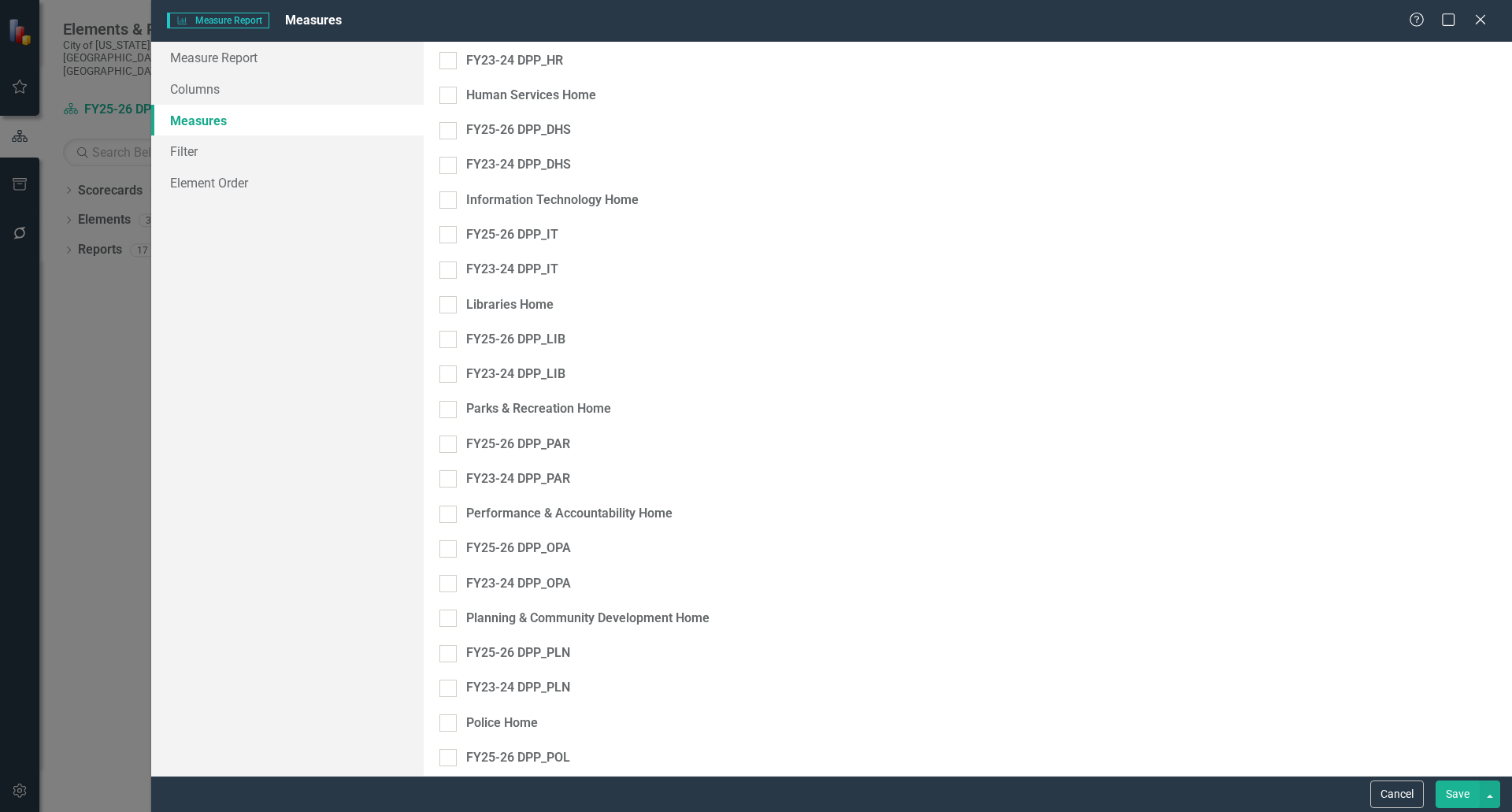
click at [1464, 791] on button "Save" at bounding box center [1458, 794] width 44 height 27
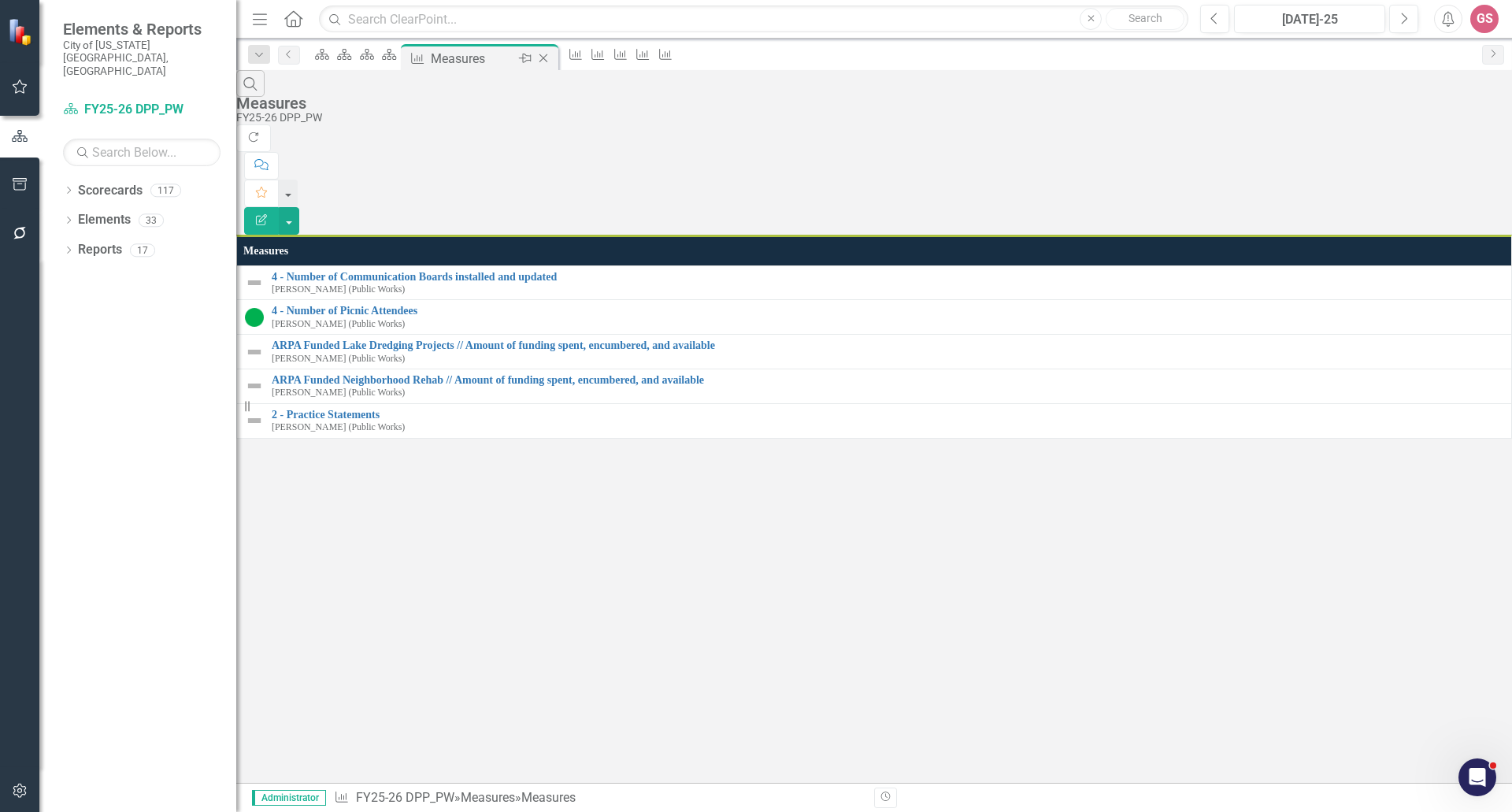
click at [548, 57] on icon at bounding box center [543, 58] width 9 height 9
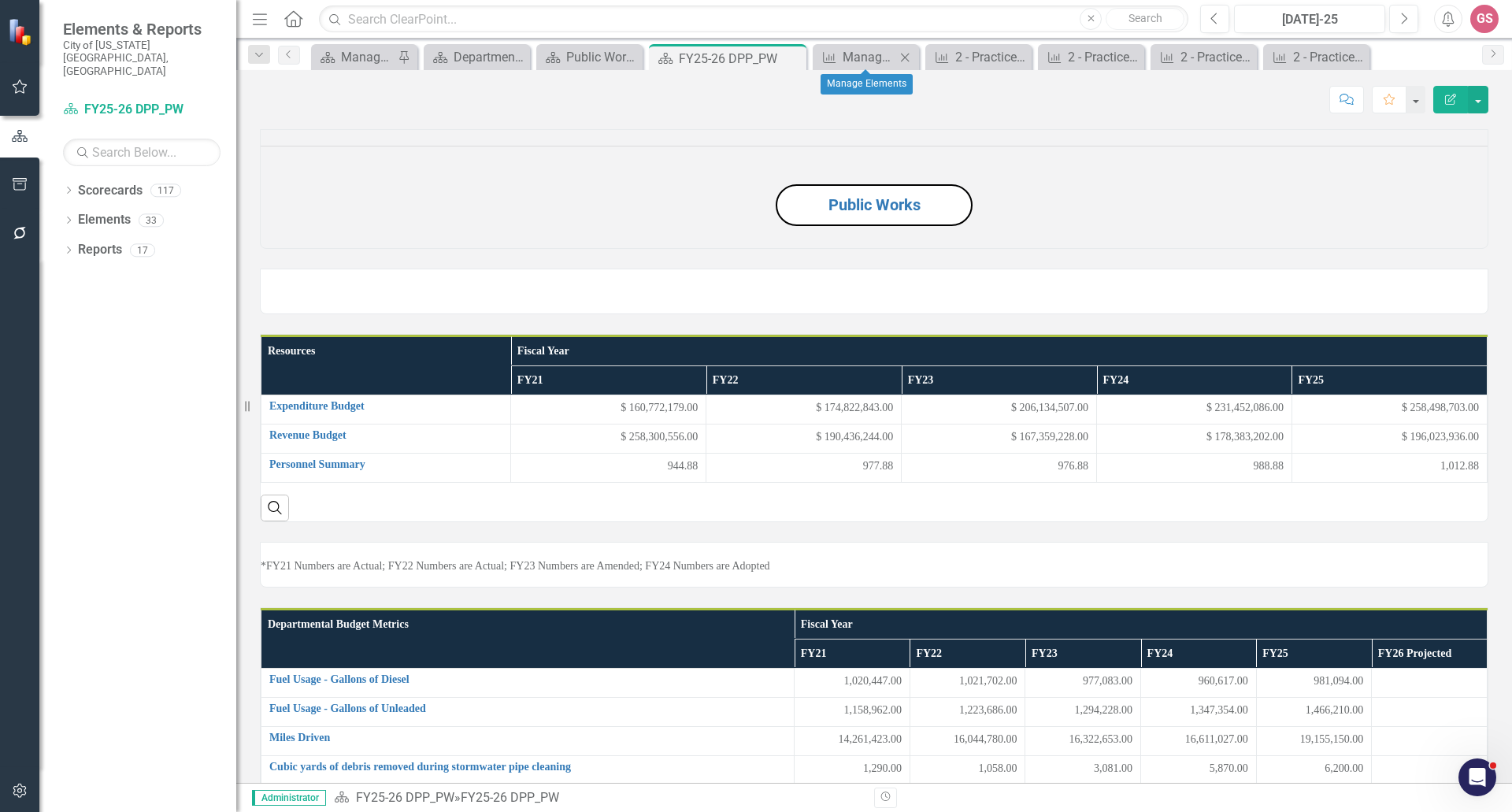
click at [848, 44] on div "Measure Manage Elements Close" at bounding box center [866, 57] width 106 height 26
click at [862, 53] on div "Manage Elements" at bounding box center [869, 57] width 53 height 20
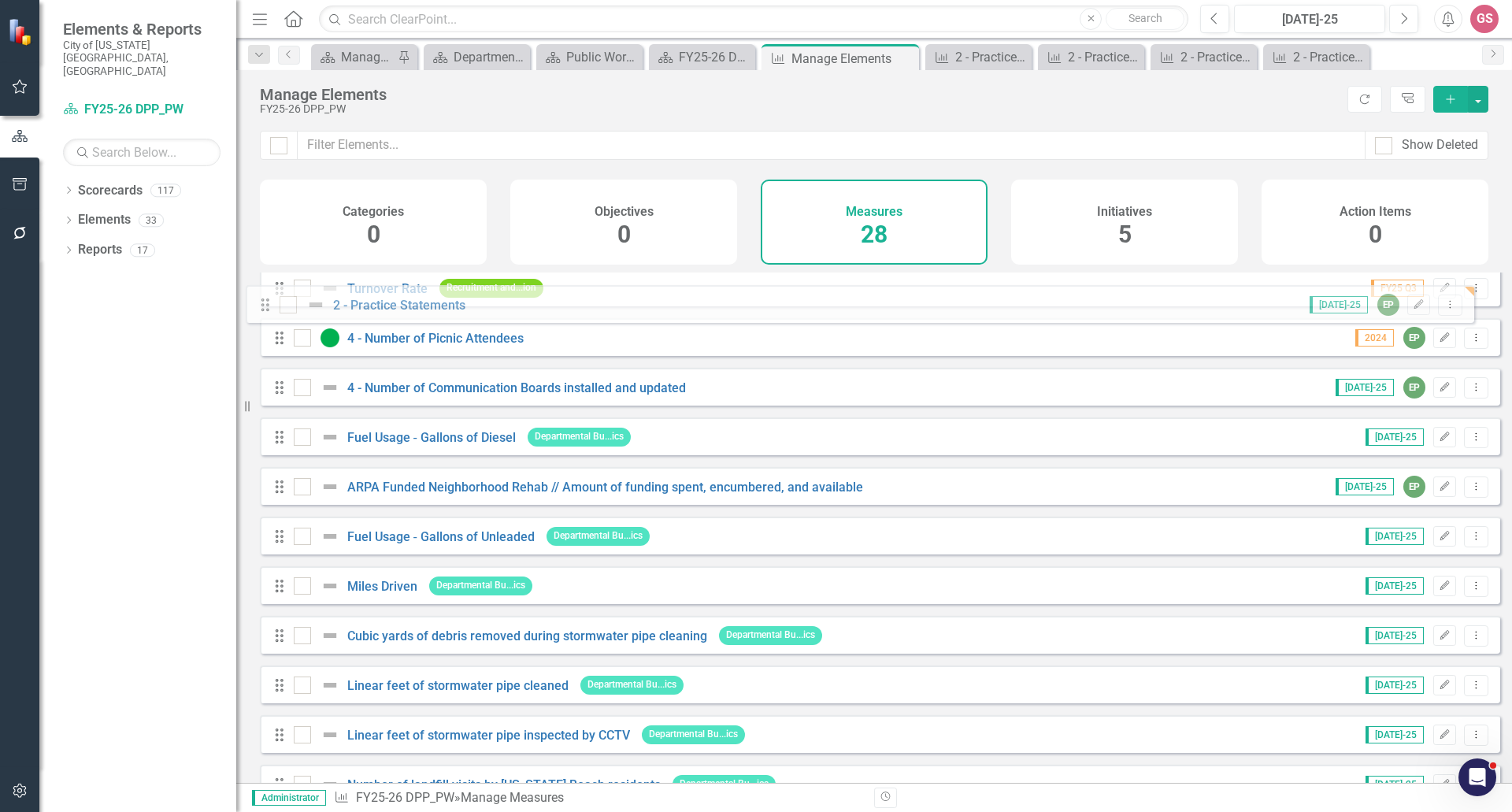
scroll to position [214, 0]
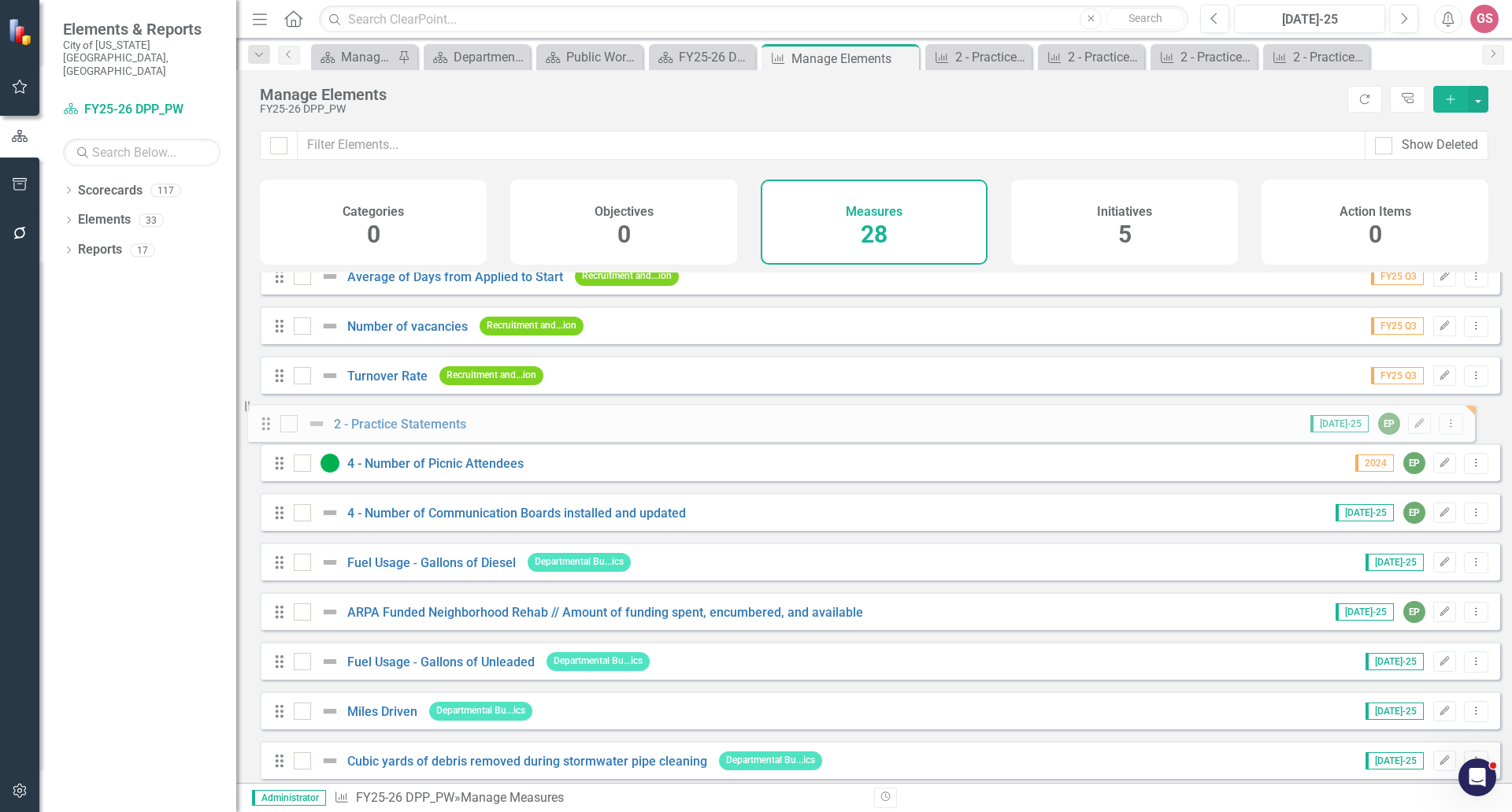
drag, startPoint x: 277, startPoint y: 755, endPoint x: 264, endPoint y: 426, distance: 329.3
click at [264, 426] on div "Drag Average Number of Days Vacant Recruitment and...ion FY25 Q3 Edit Dropdown …" at bounding box center [880, 746] width 1240 height 1377
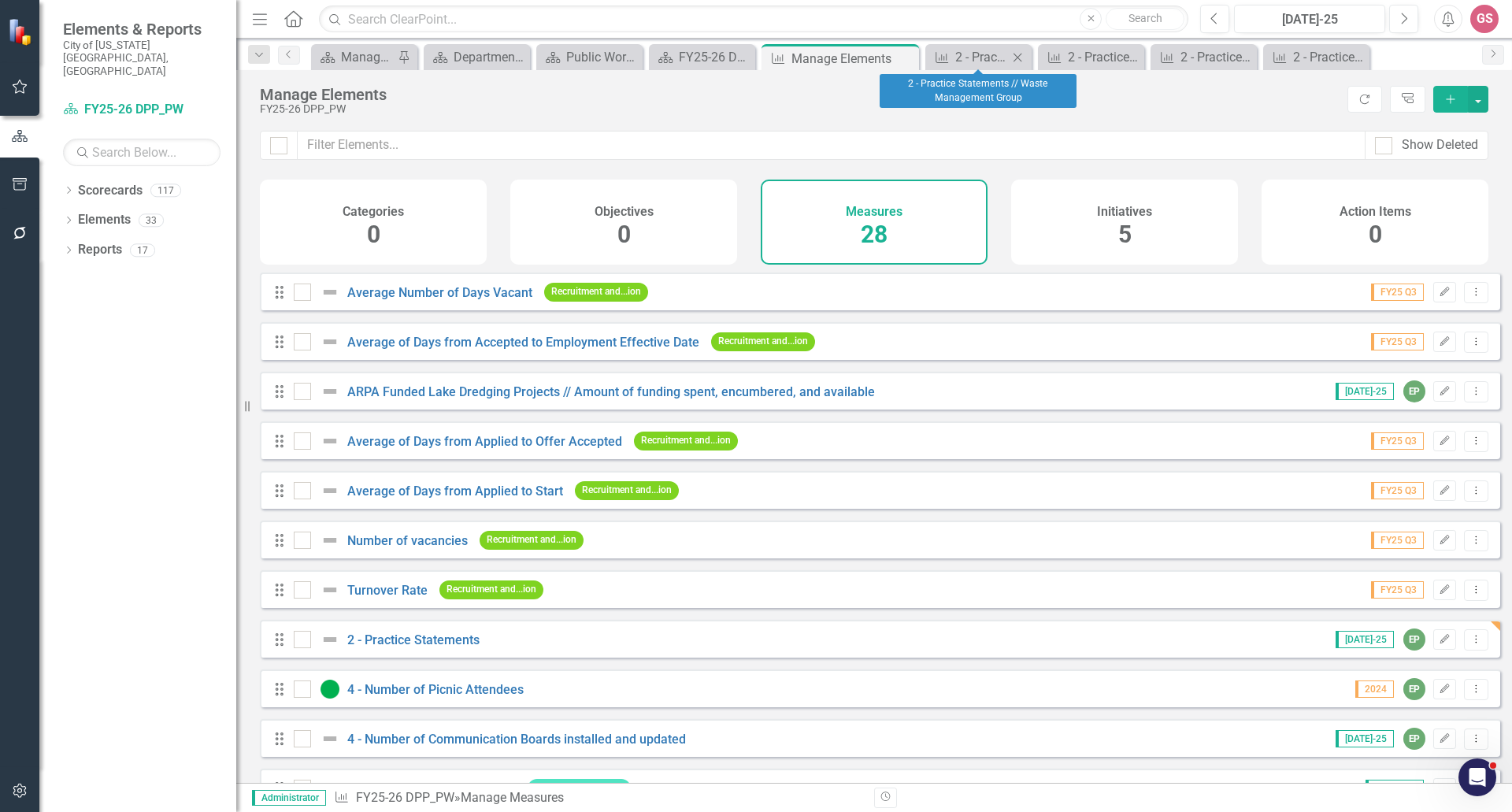
click at [1019, 57] on icon "Close" at bounding box center [1018, 58] width 16 height 13
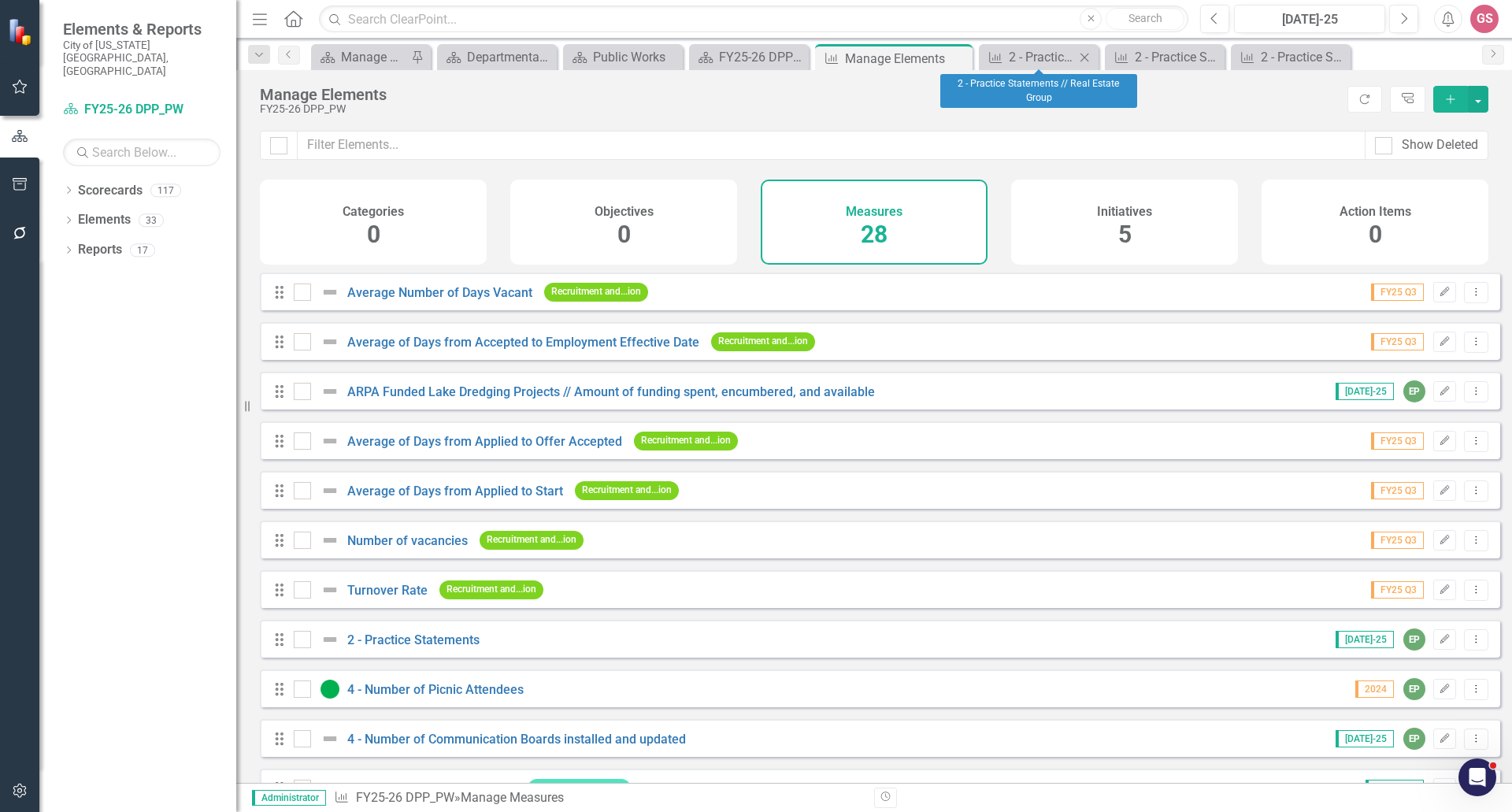
click at [1093, 58] on div "Close" at bounding box center [1085, 57] width 20 height 20
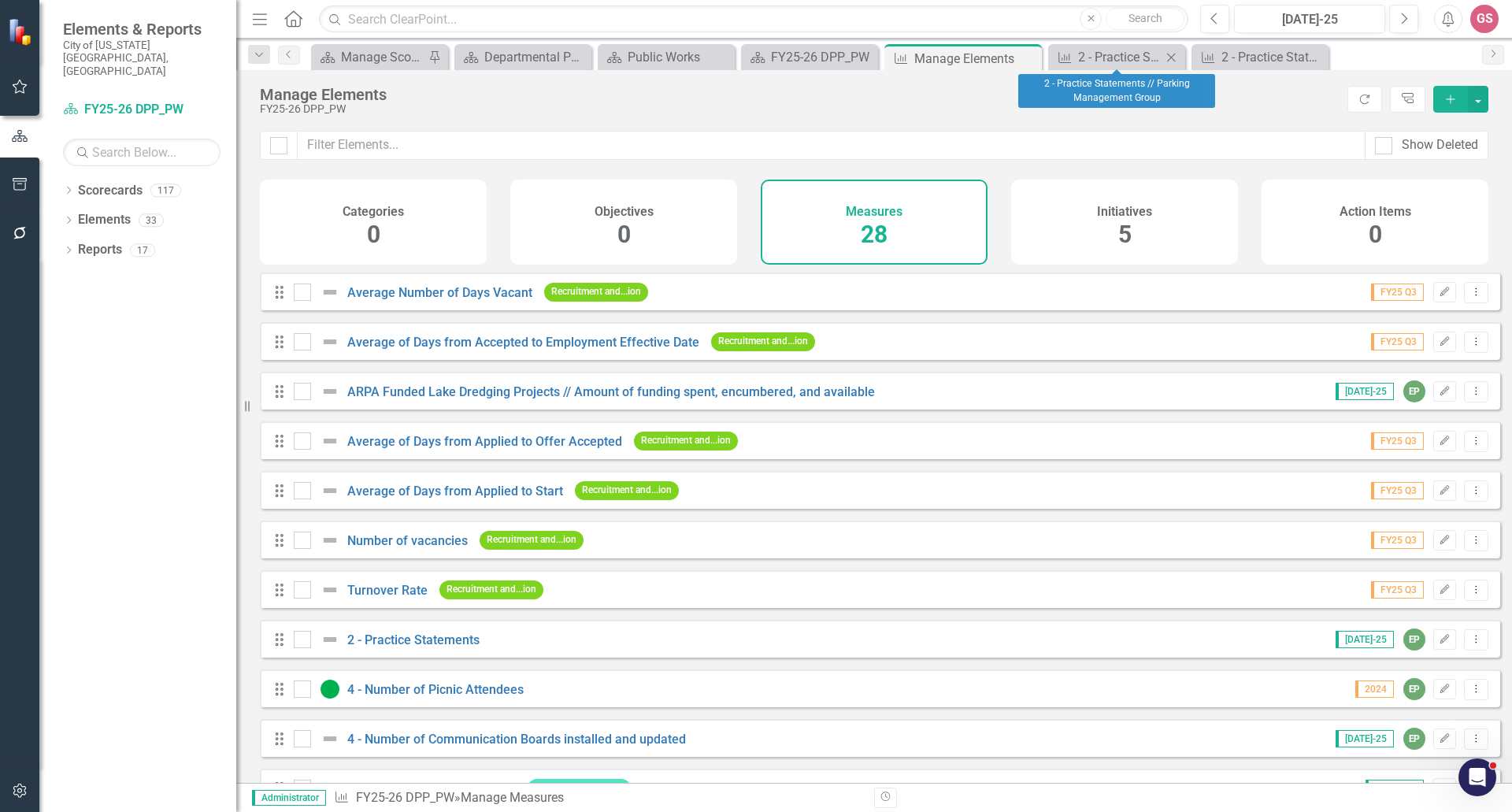
click at [1175, 55] on icon "Close" at bounding box center [1171, 58] width 16 height 13
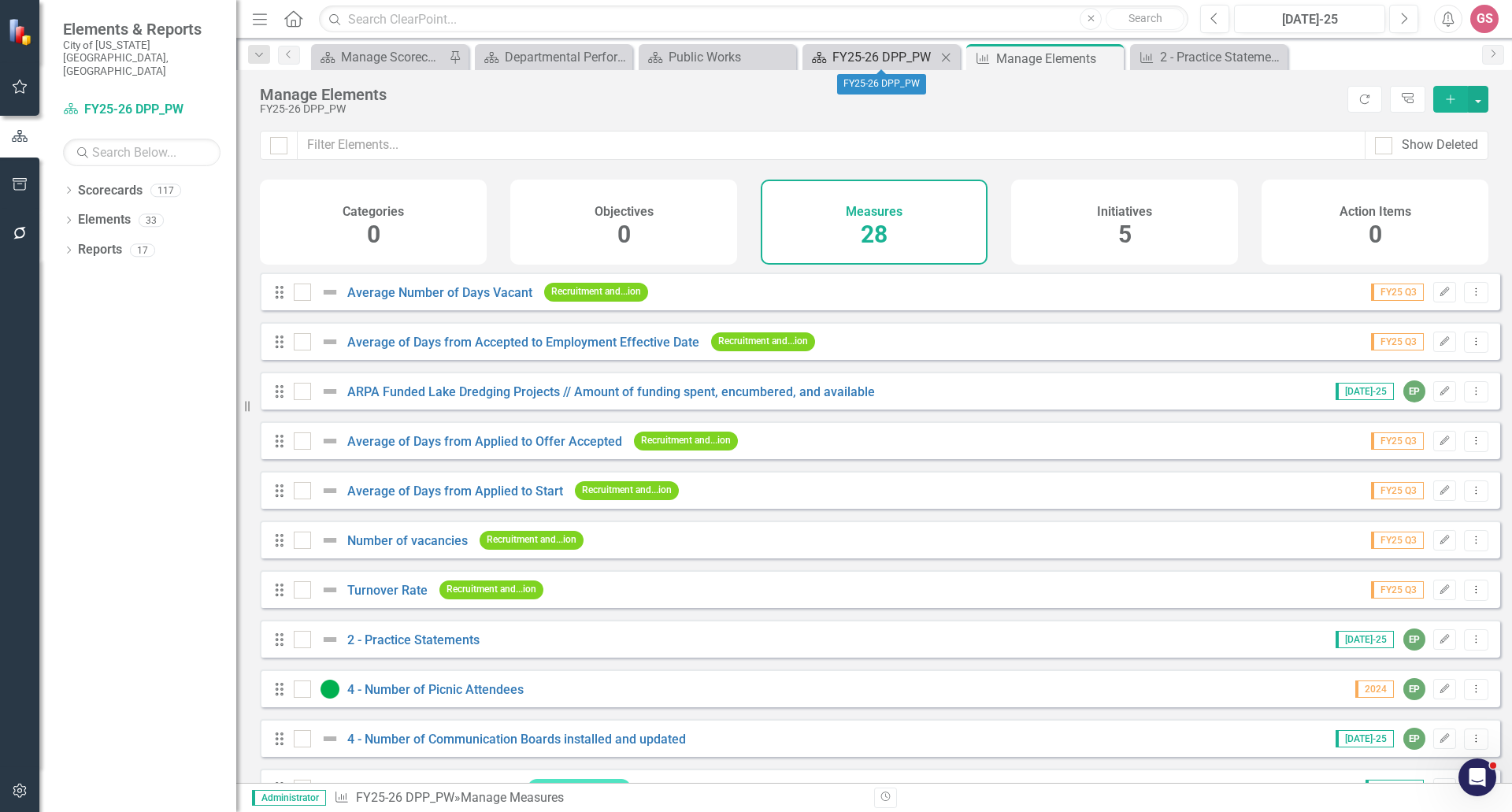
click at [895, 55] on div "FY25-26 DPP_PW" at bounding box center [884, 57] width 104 height 20
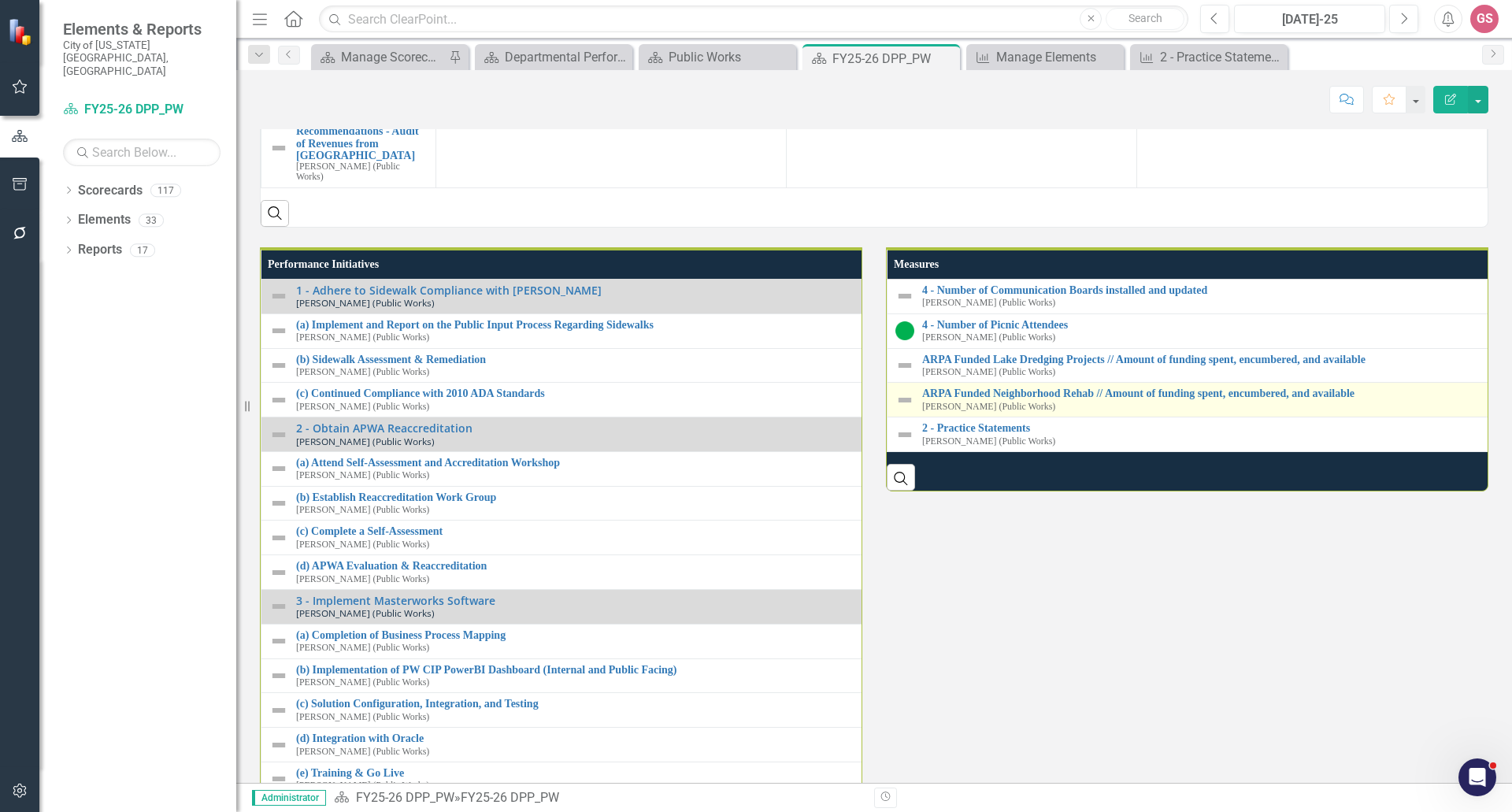
scroll to position [1889, 0]
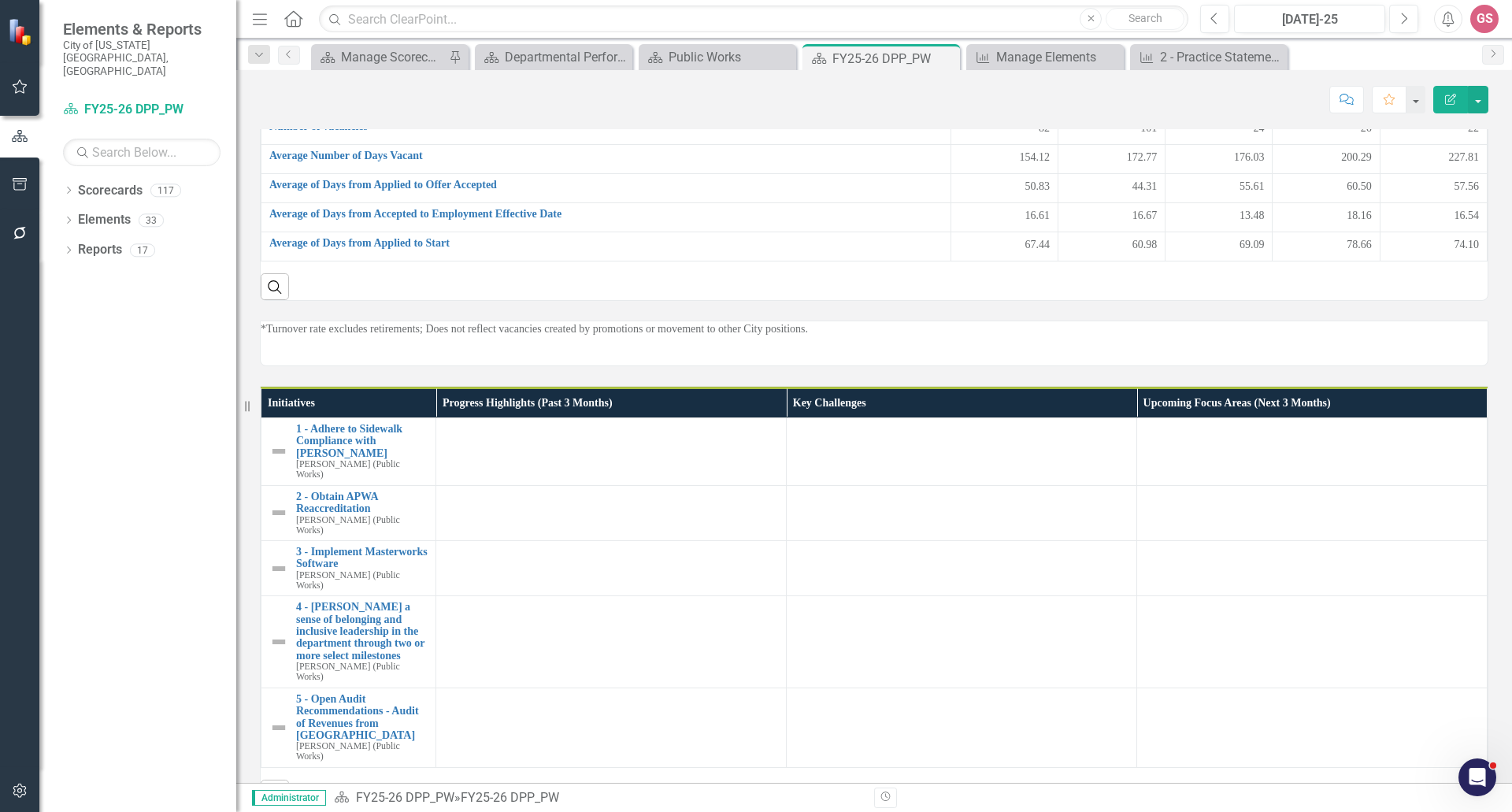
scroll to position [2022, 0]
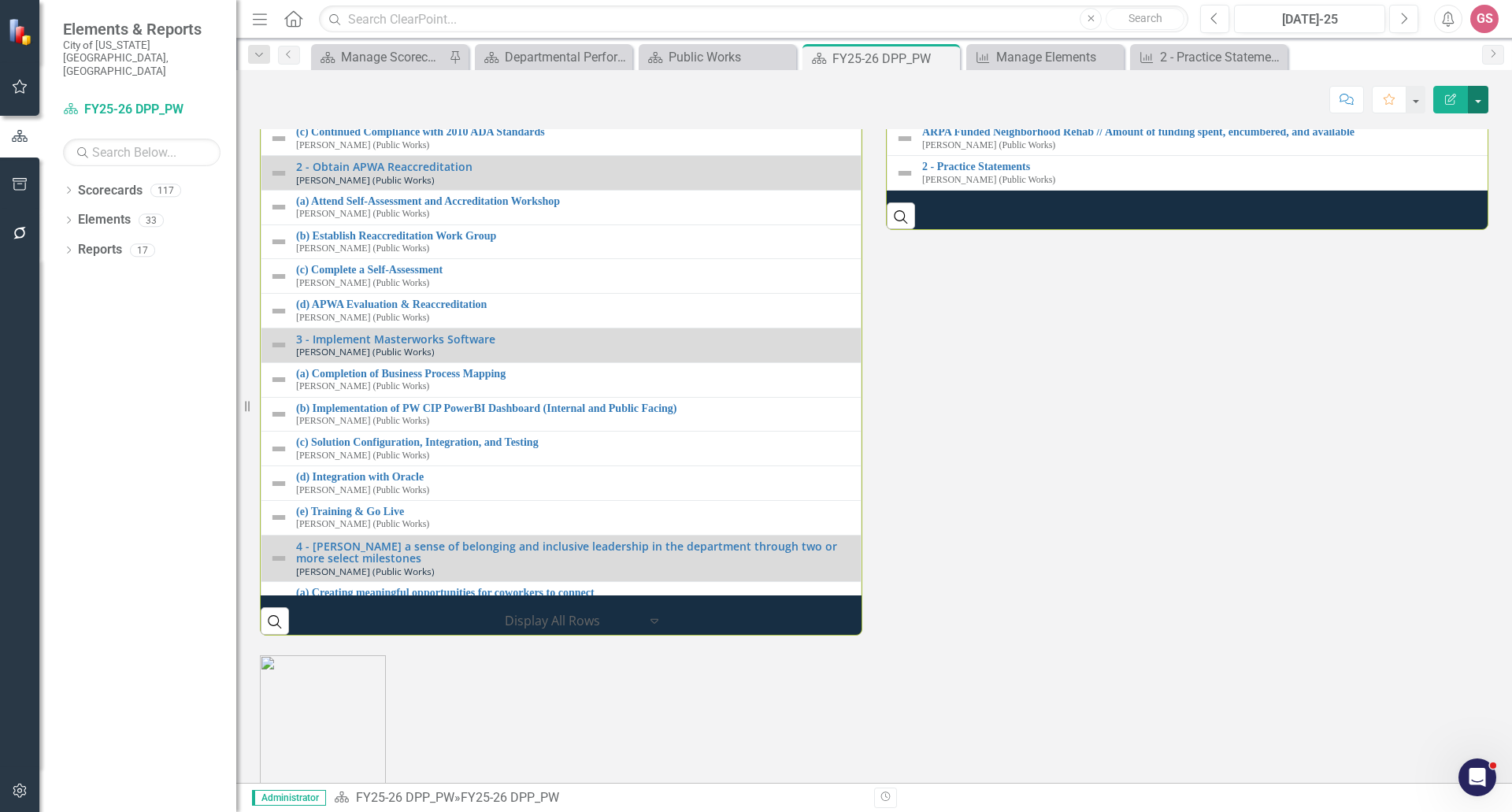
click at [1478, 104] on button "button" at bounding box center [1478, 99] width 21 height 27
click at [104, 207] on div "Elements" at bounding box center [105, 220] width 53 height 26
click at [109, 211] on link "Elements" at bounding box center [105, 220] width 53 height 18
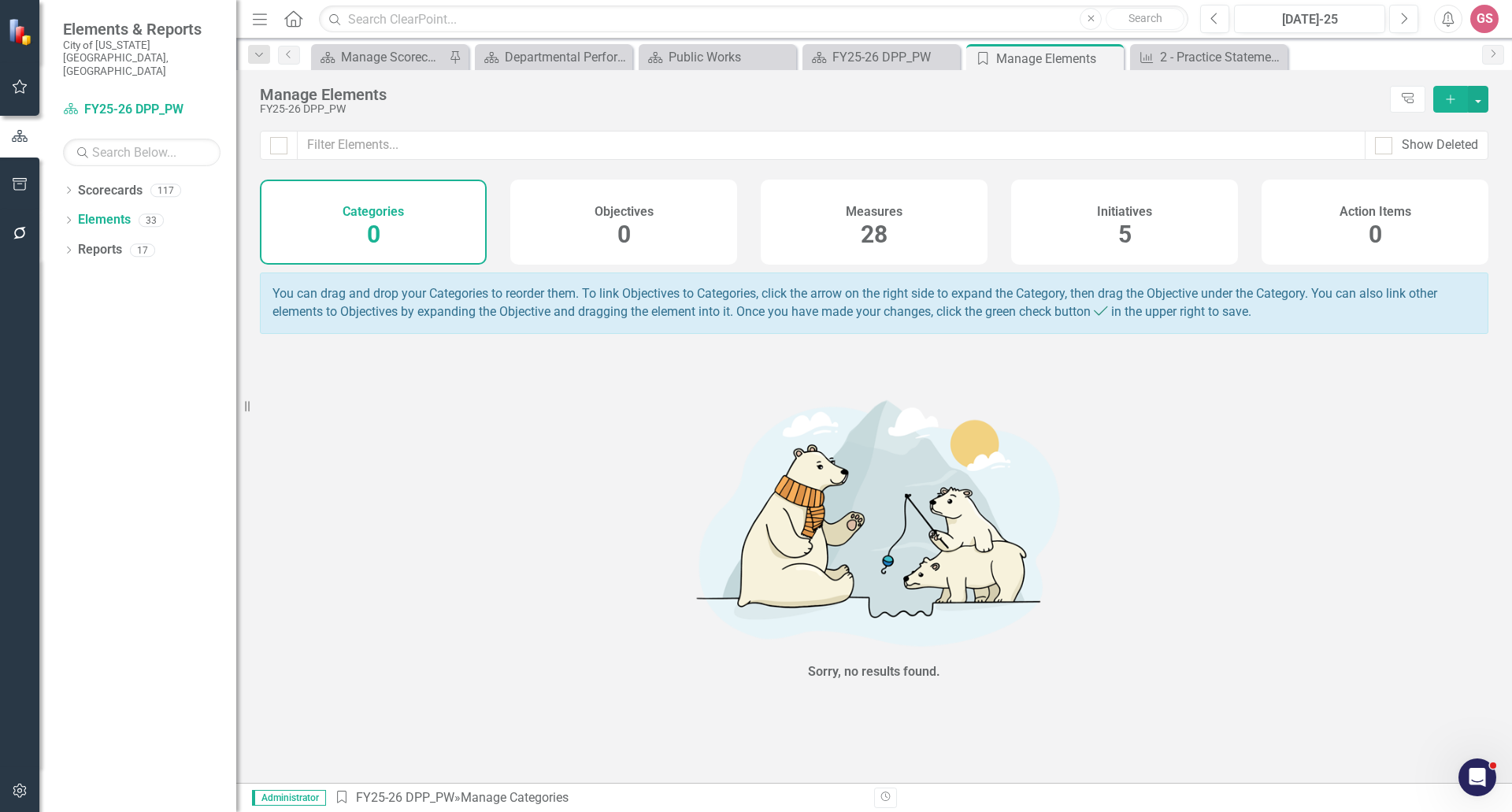
click at [1109, 212] on h4 "Initiatives" at bounding box center [1124, 212] width 55 height 14
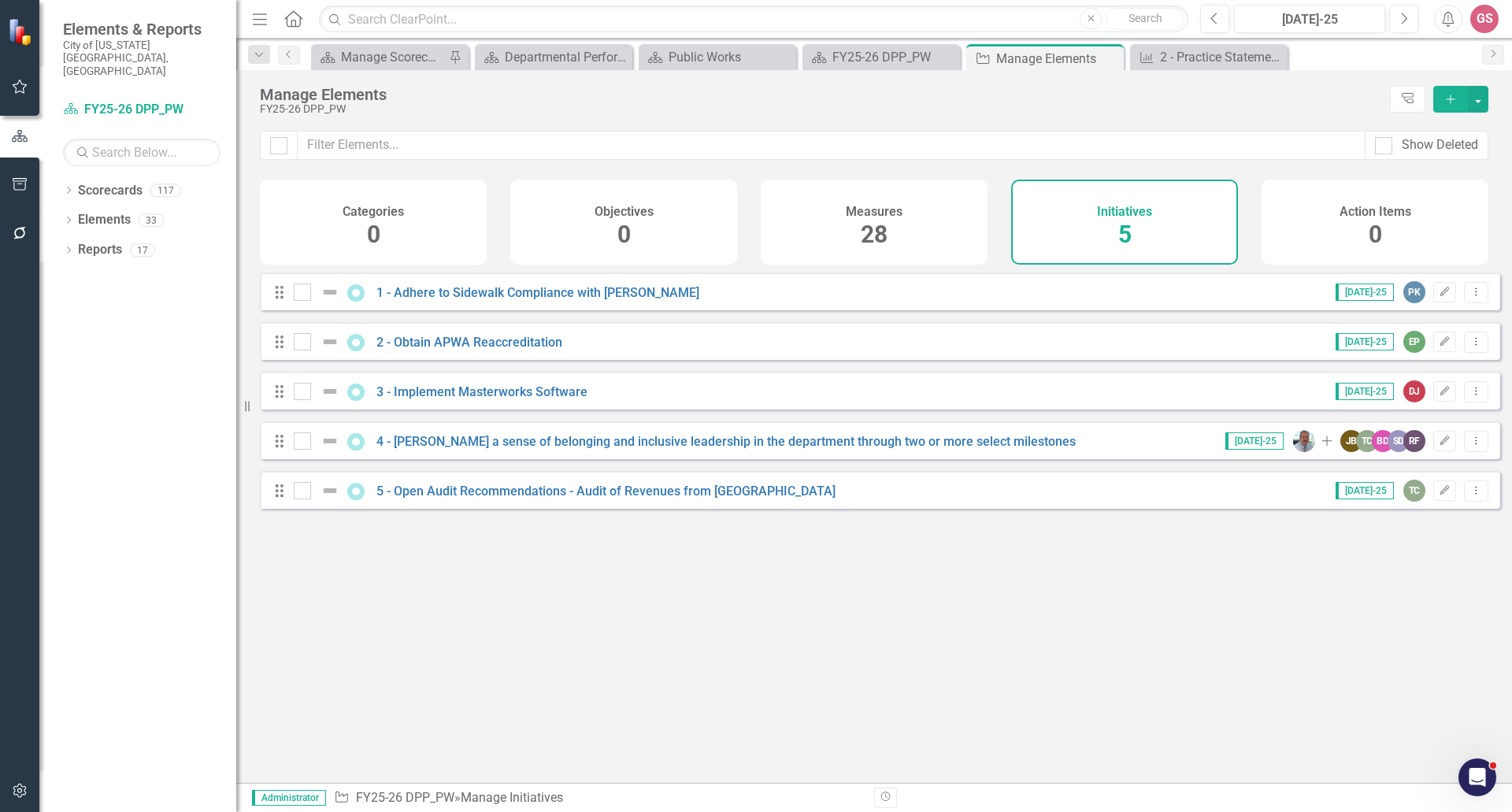
drag, startPoint x: 872, startPoint y: 211, endPoint x: 856, endPoint y: 213, distance: 16.1
click at [870, 211] on h4 "Measures" at bounding box center [874, 212] width 57 height 14
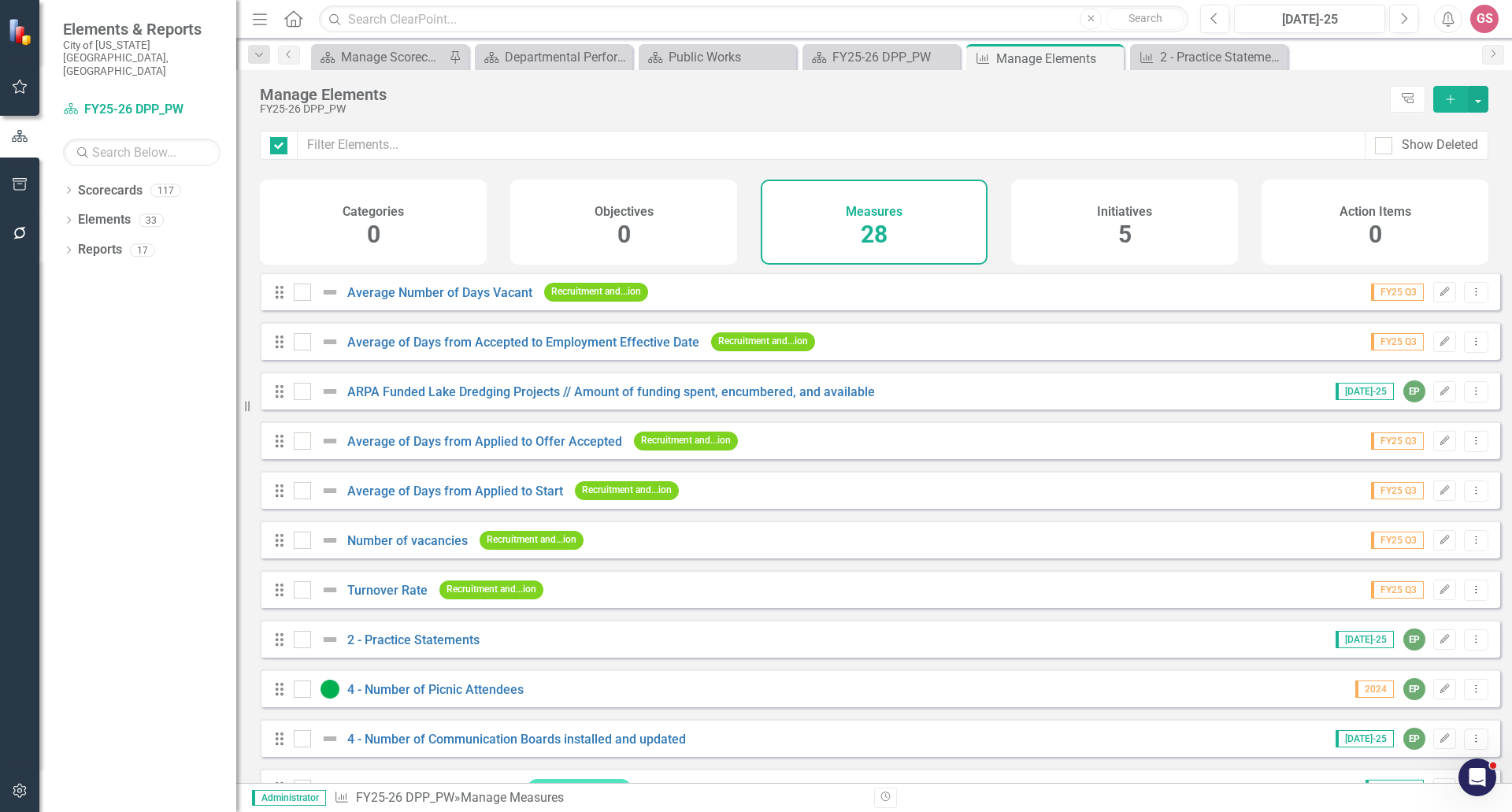
checkbox input "false"
click at [1100, 209] on h4 "Initiatives" at bounding box center [1124, 212] width 55 height 14
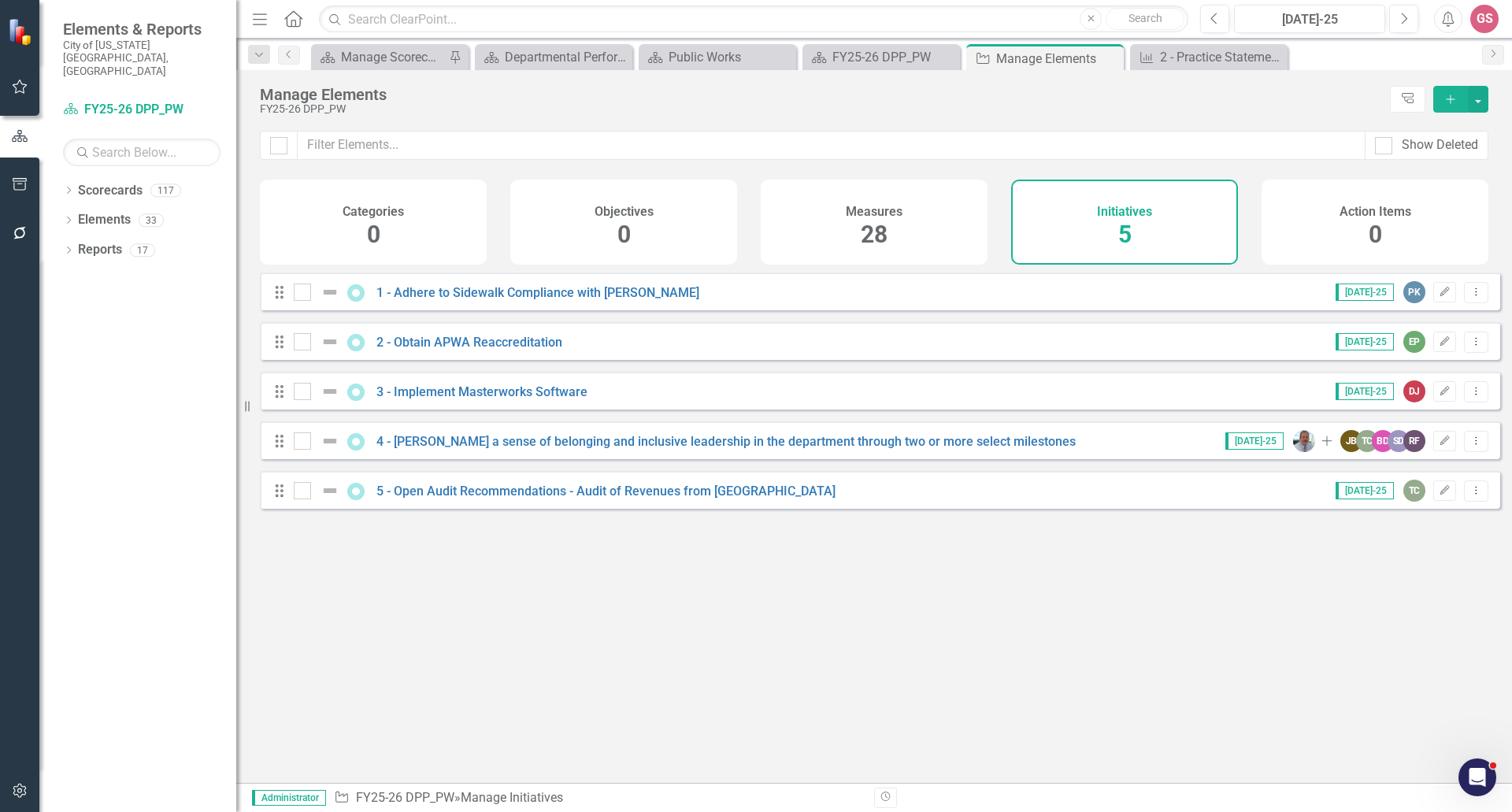
click at [878, 211] on h4 "Measures" at bounding box center [874, 212] width 57 height 14
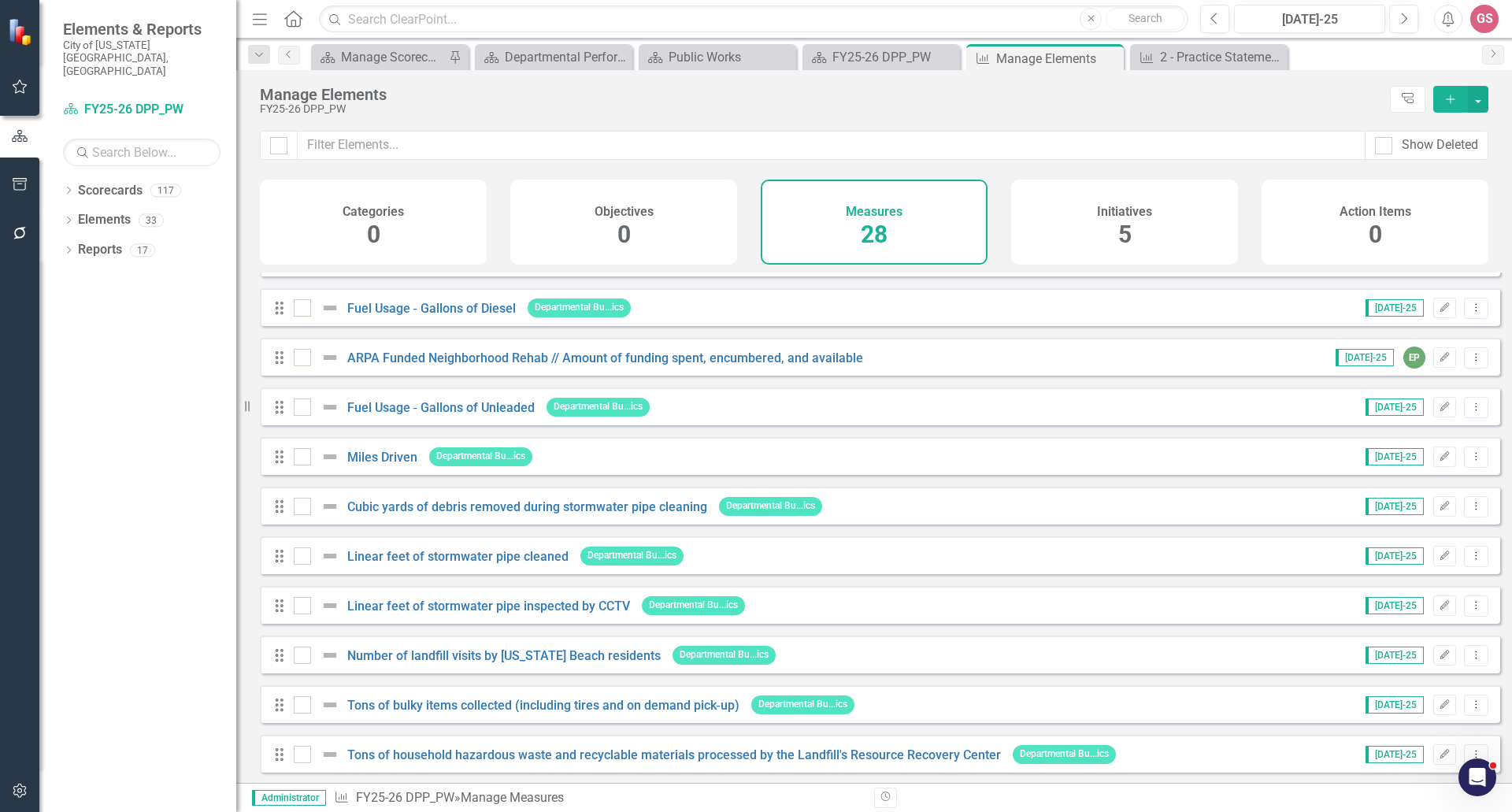
scroll to position [315, 0]
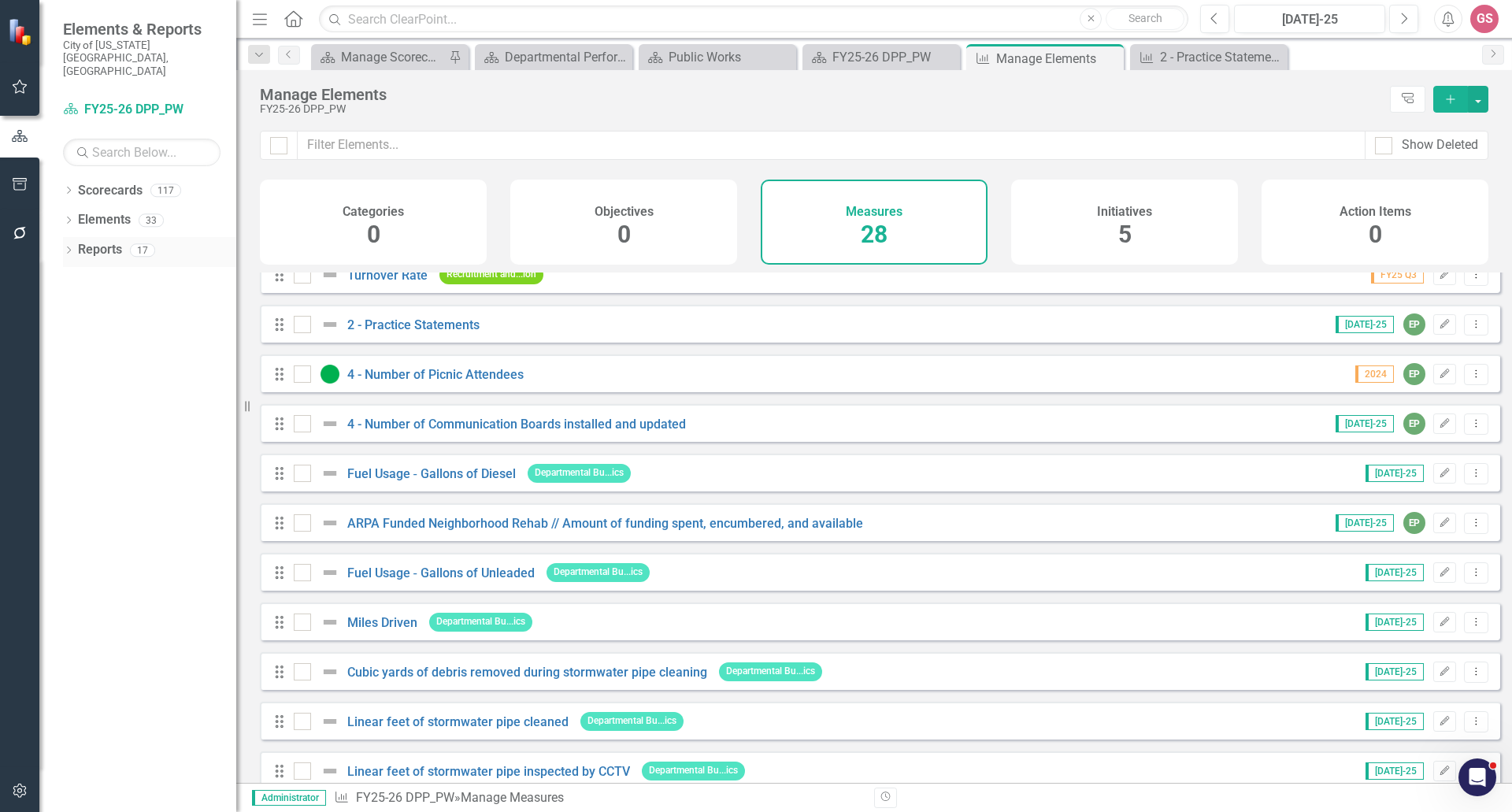
click at [98, 241] on link "Reports" at bounding box center [100, 249] width 44 height 18
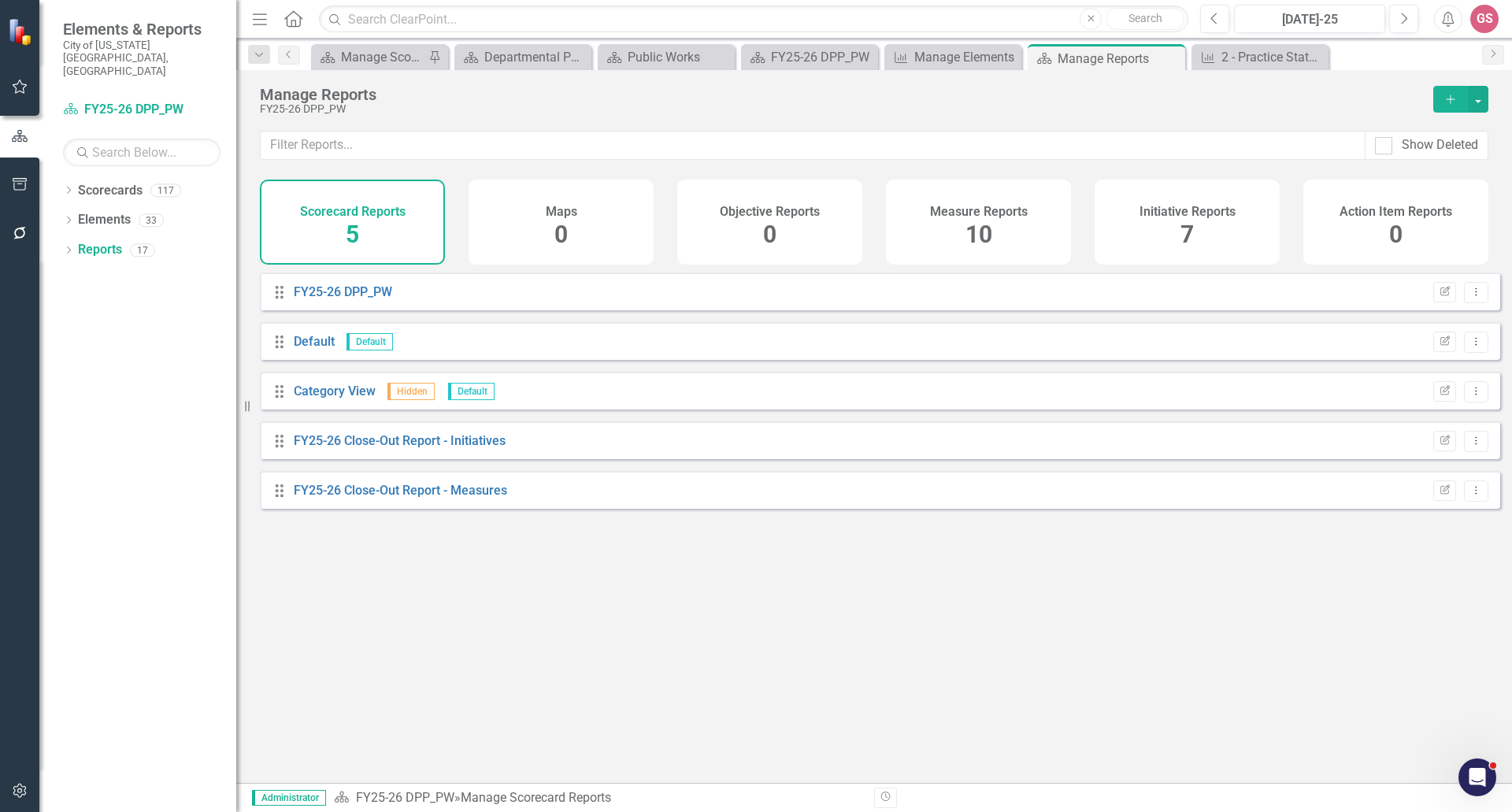
click at [971, 207] on h4 "Measure Reports" at bounding box center [979, 212] width 98 height 14
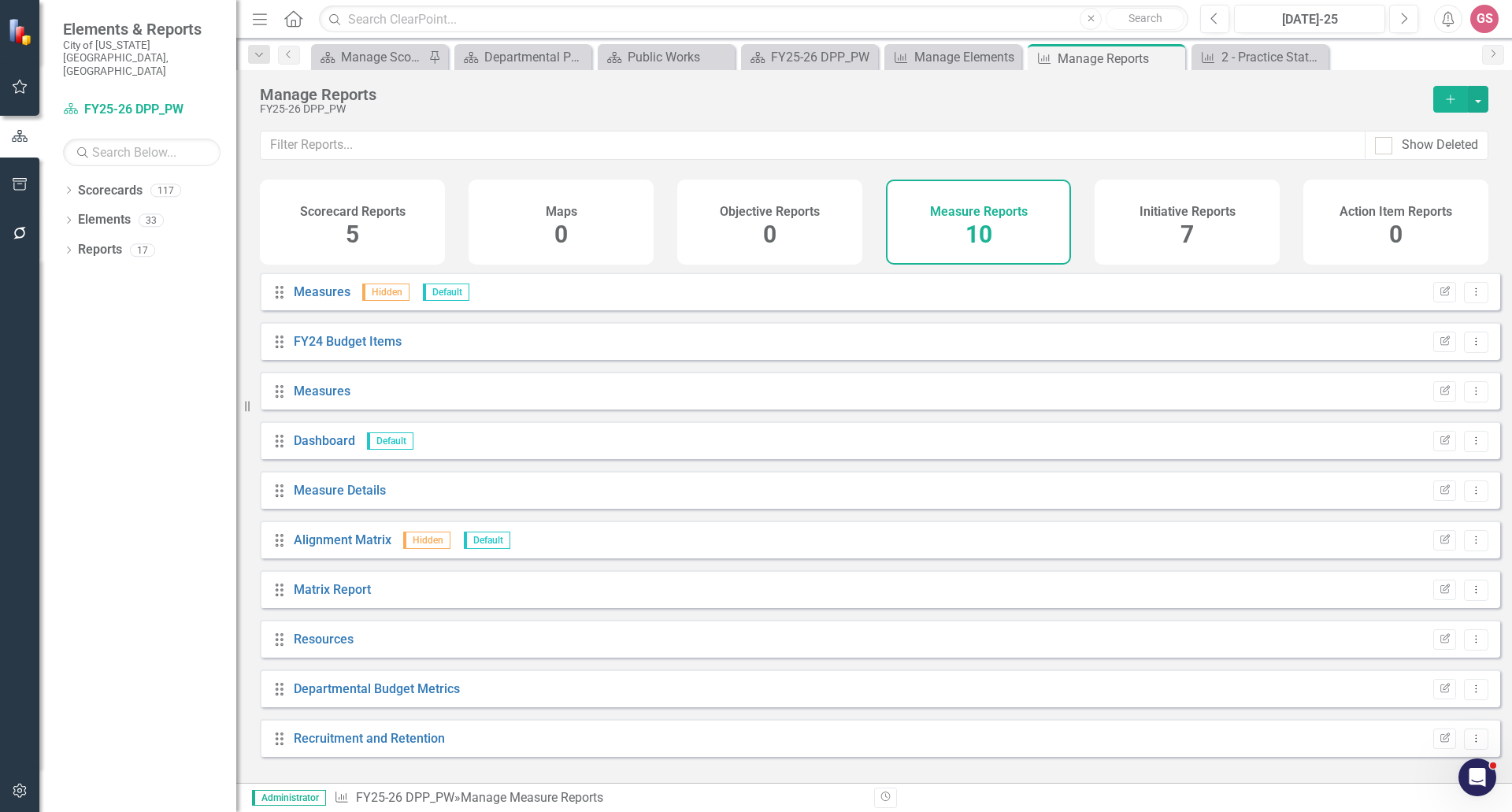
click at [1153, 205] on h4 "Initiative Reports" at bounding box center [1187, 212] width 96 height 14
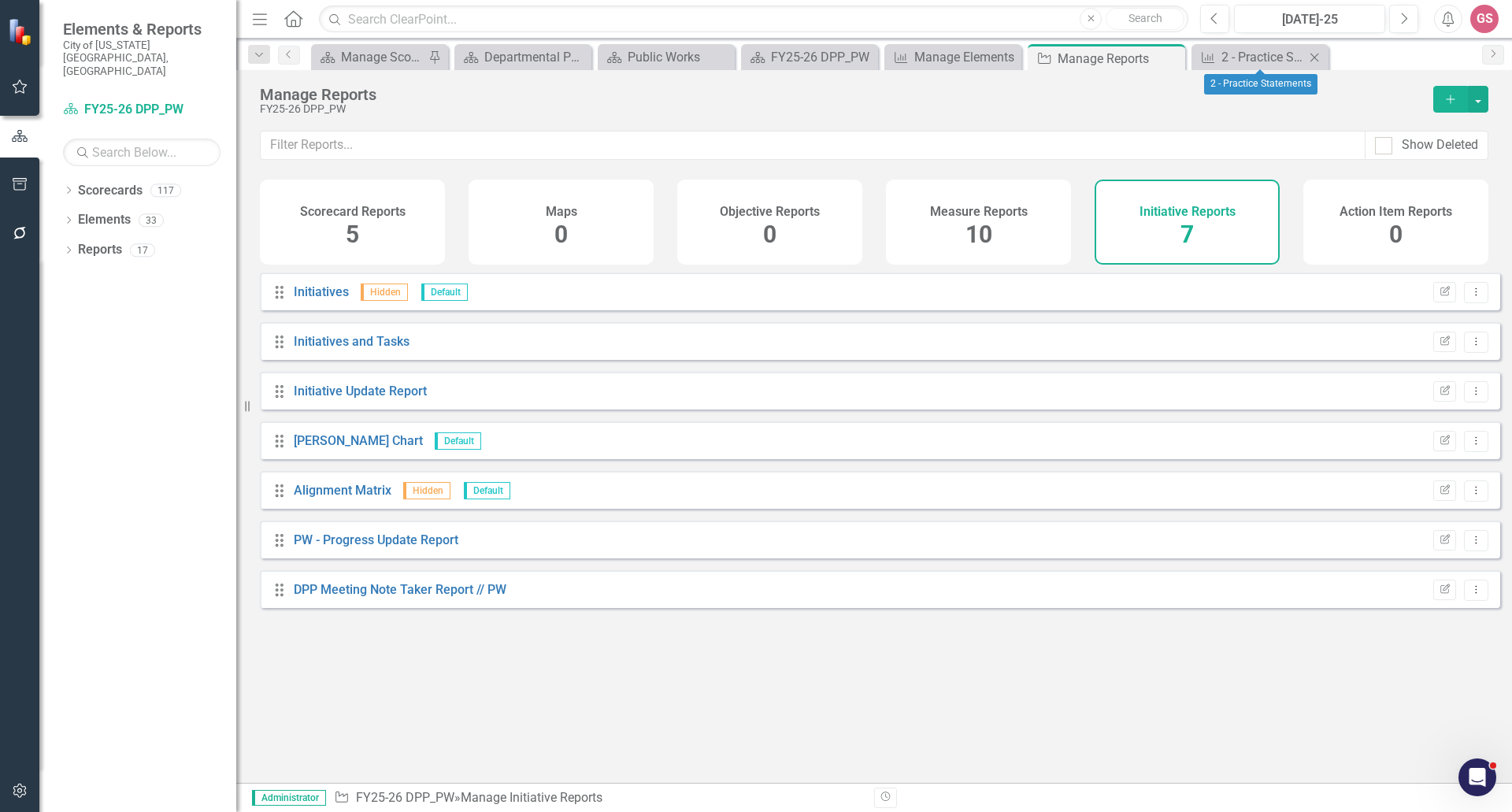
click at [1315, 58] on icon "Close" at bounding box center [1315, 58] width 16 height 13
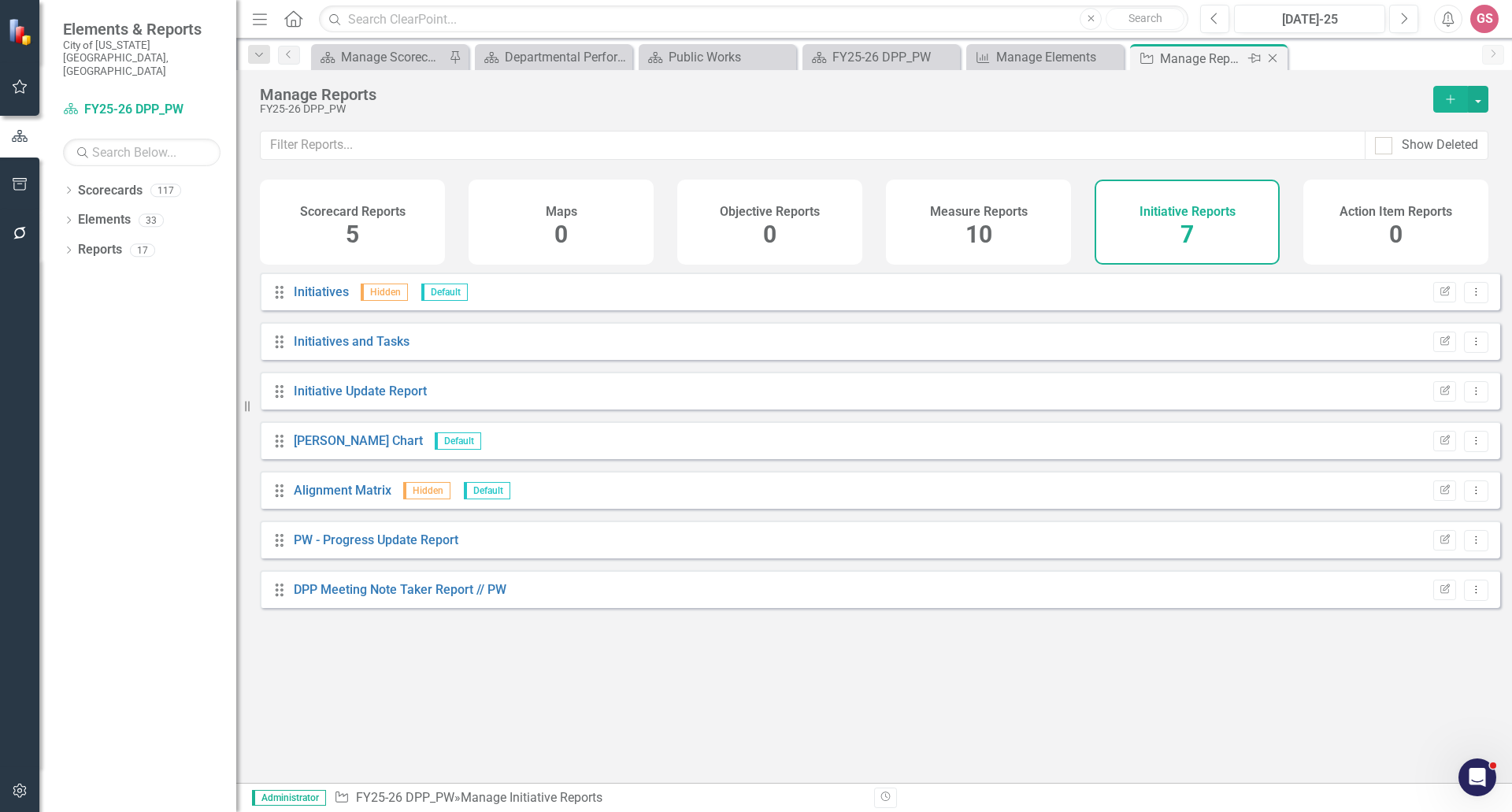
click at [1277, 56] on icon "Close" at bounding box center [1273, 58] width 16 height 13
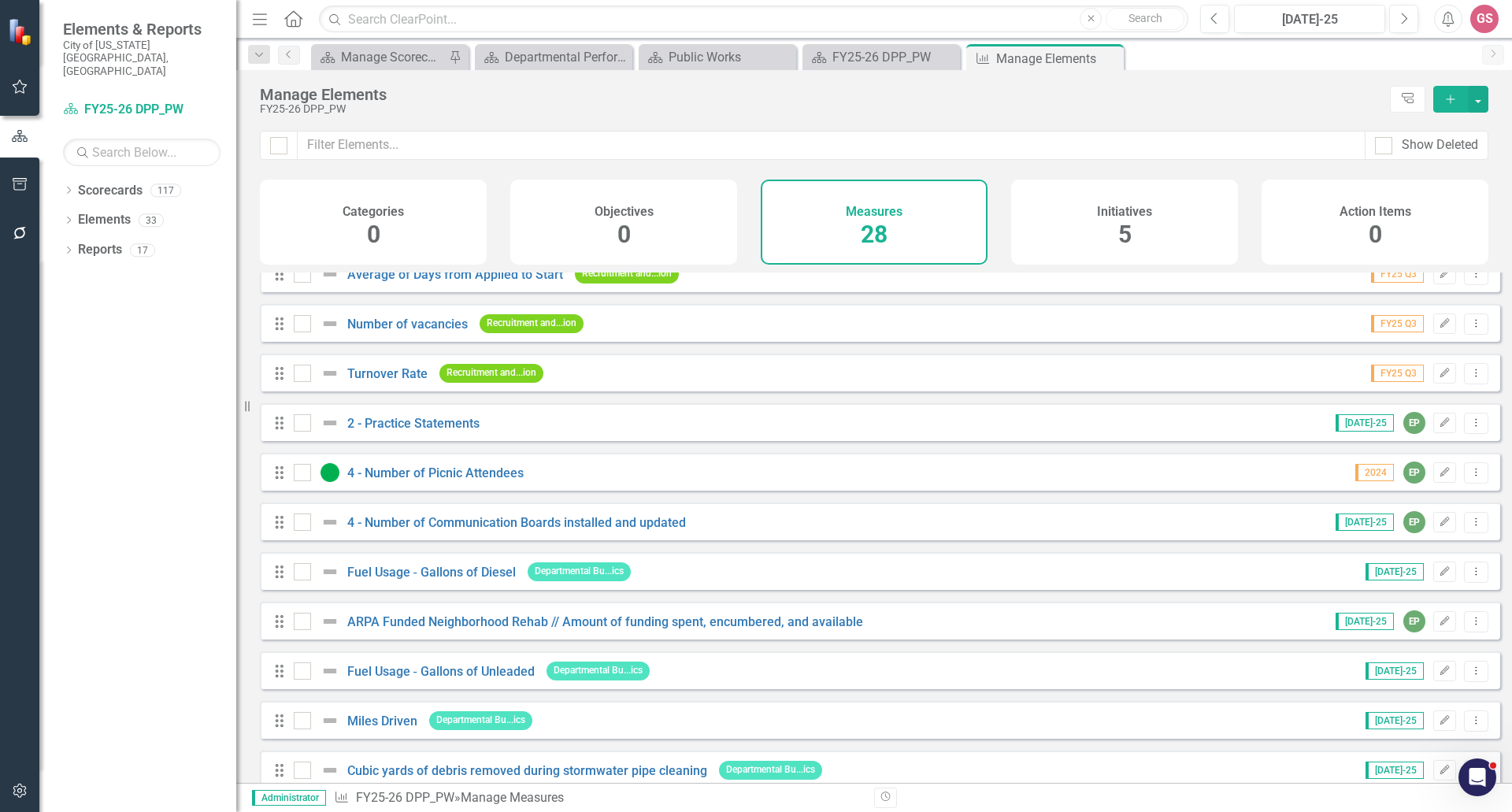
scroll to position [79, 0]
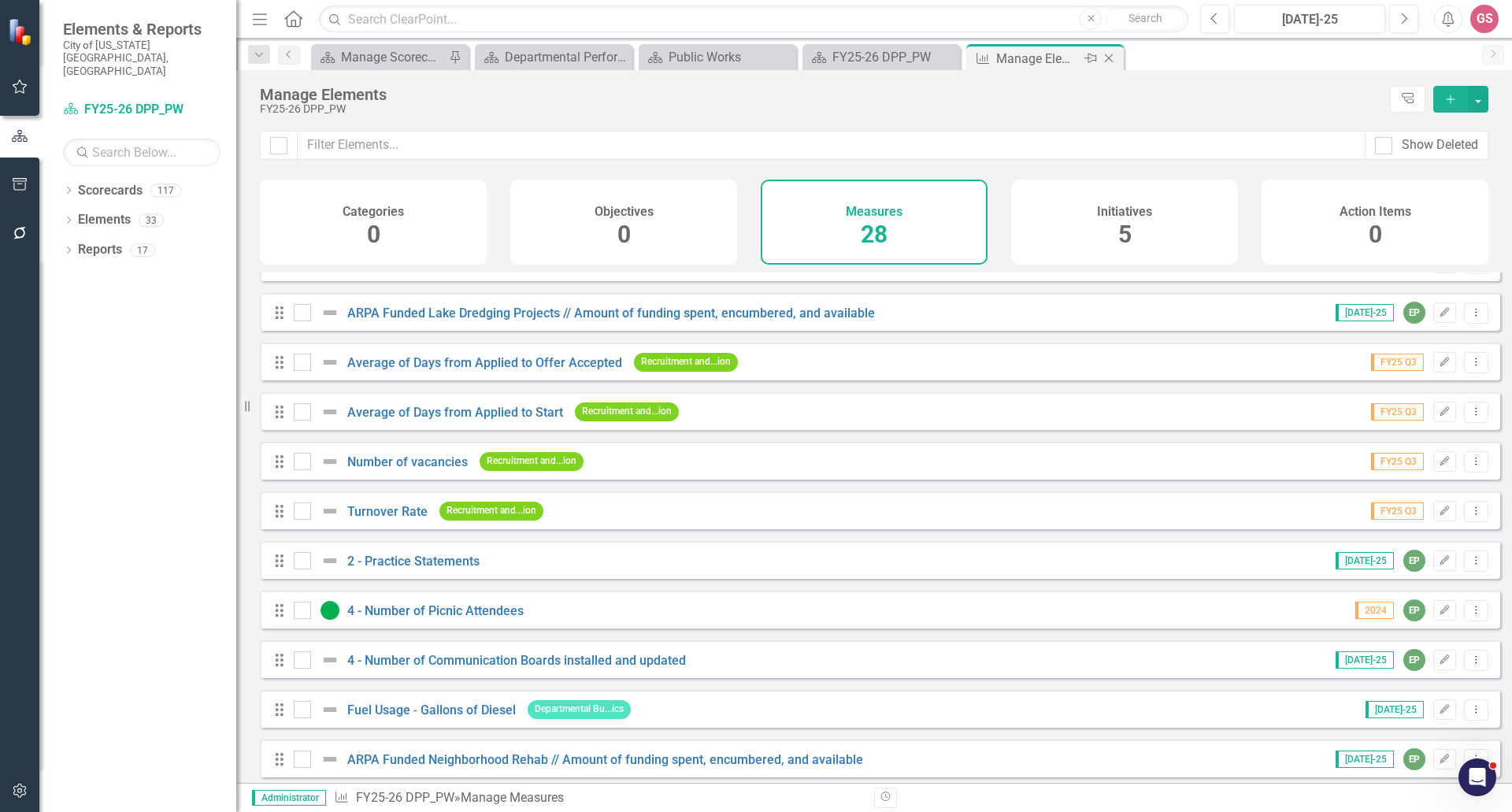
click at [1110, 59] on icon at bounding box center [1109, 58] width 9 height 9
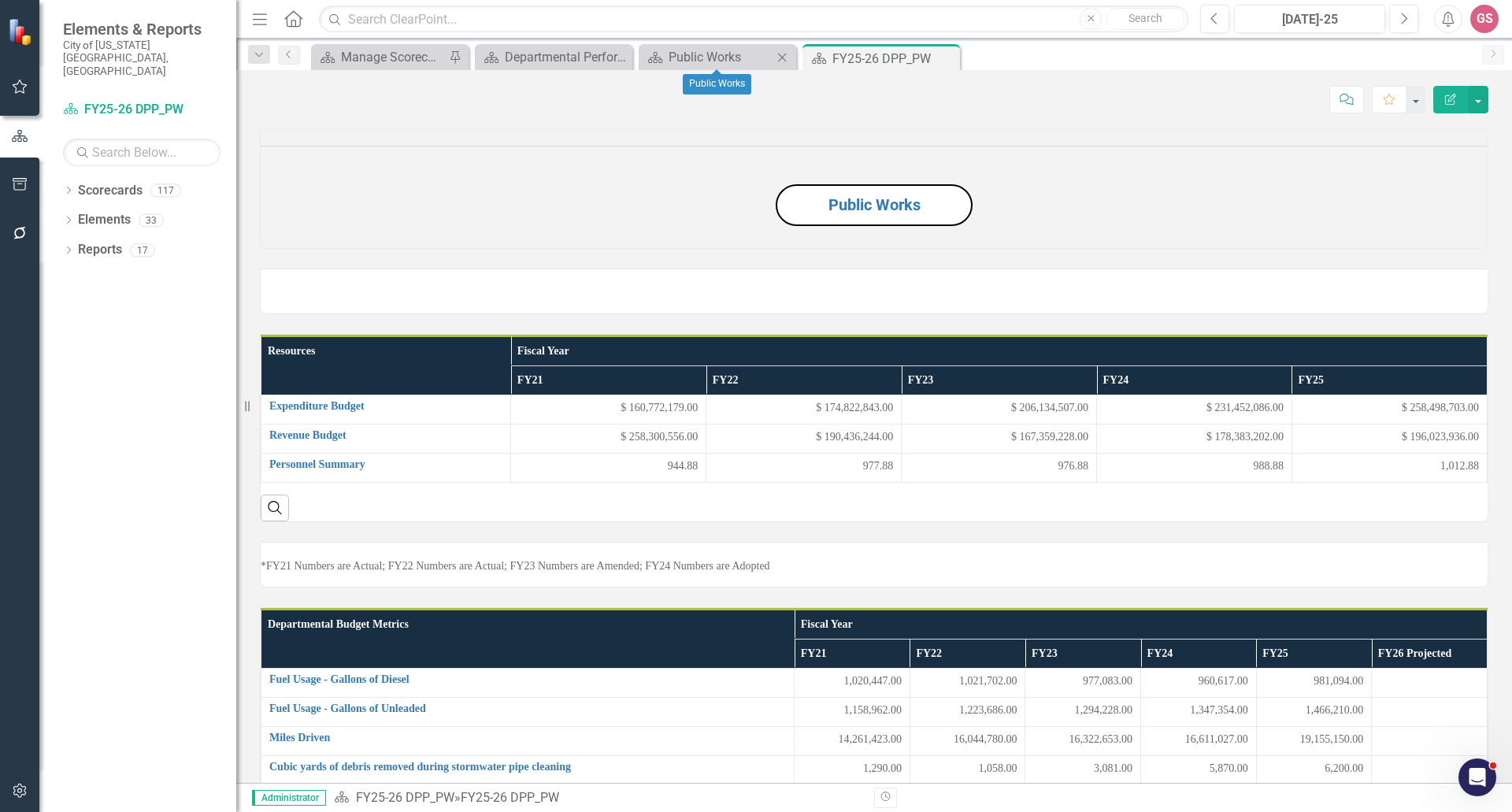
click at [781, 49] on div "Close" at bounding box center [782, 57] width 20 height 20
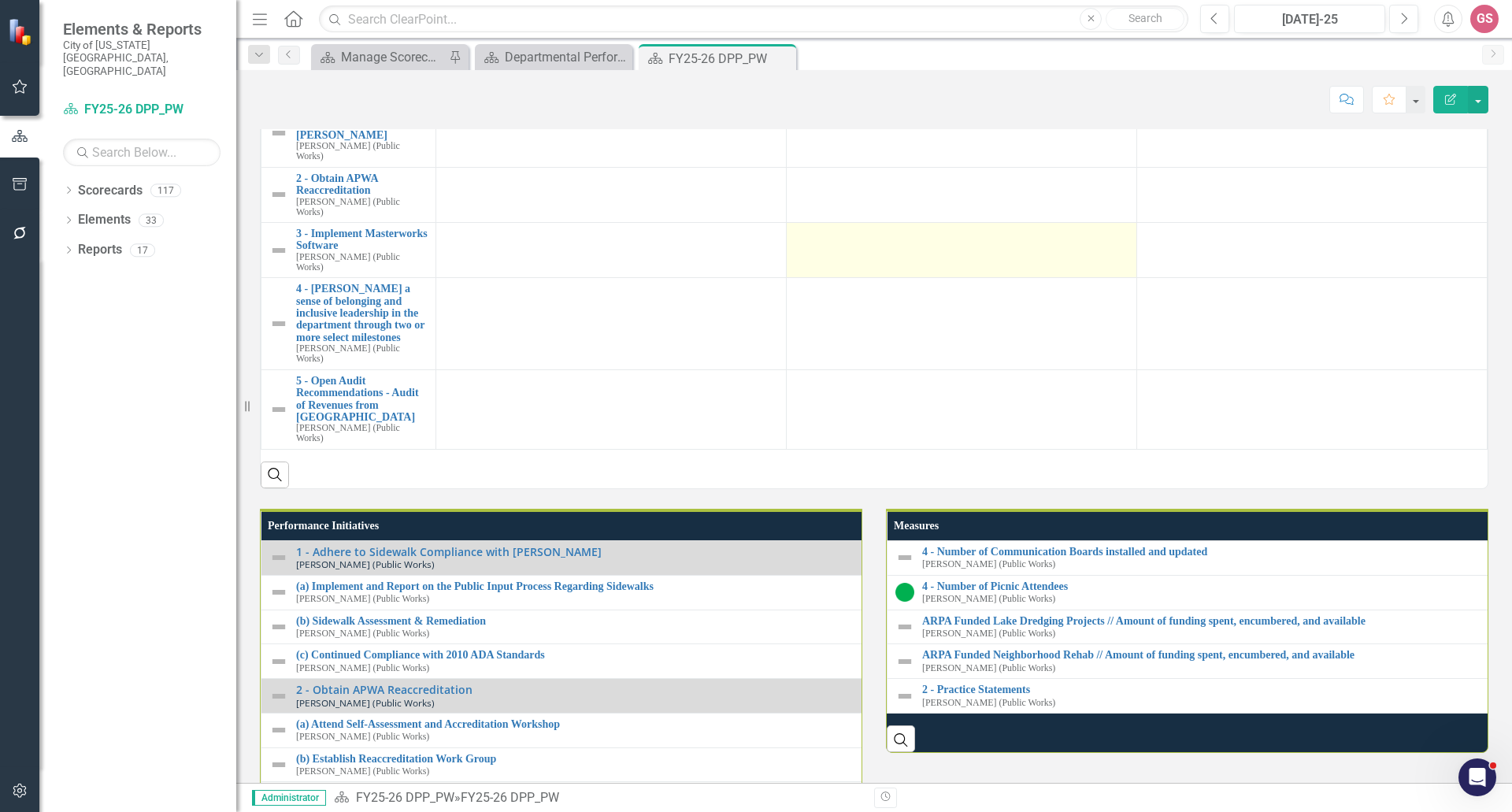
scroll to position [1811, 0]
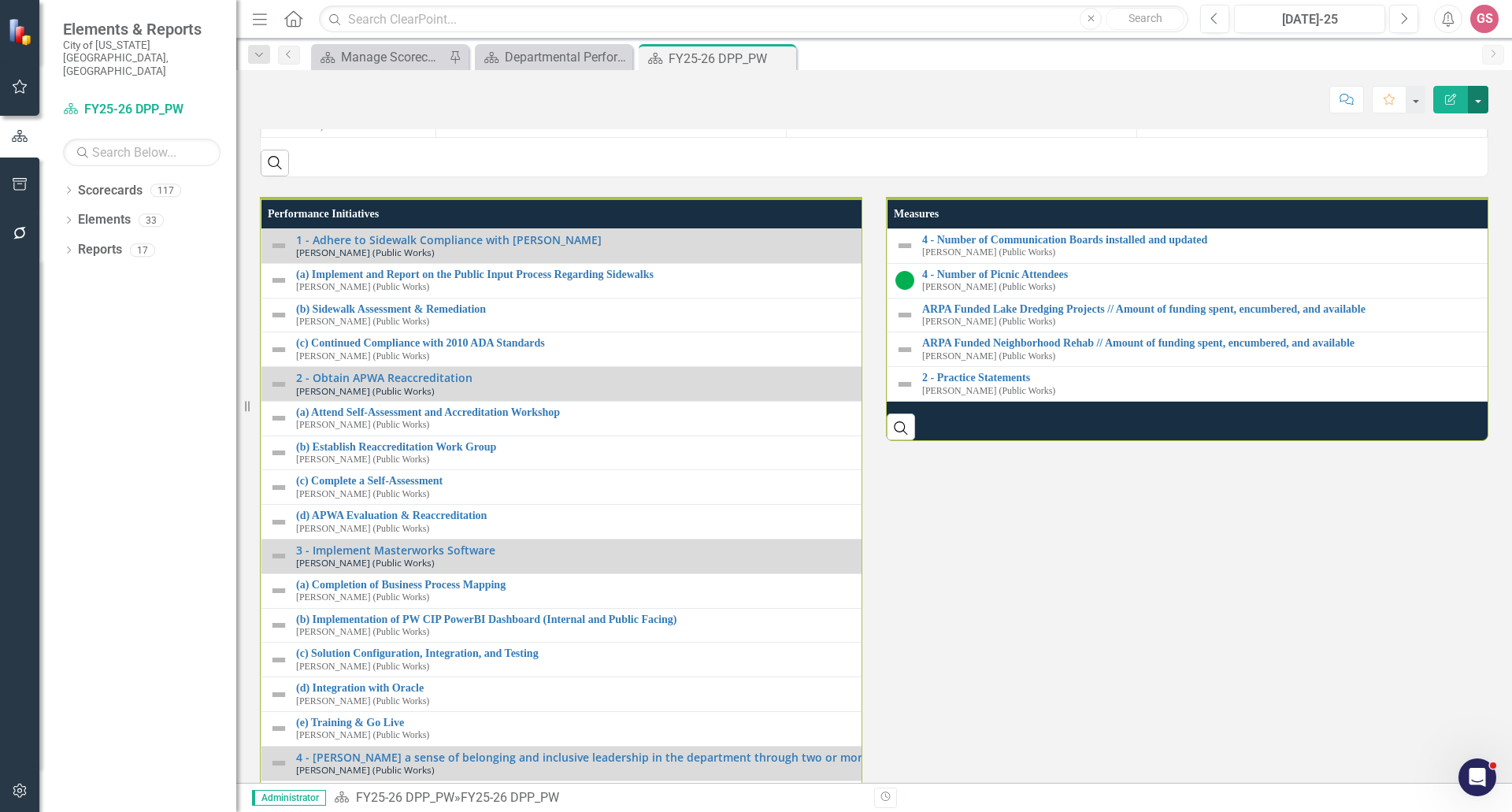
click at [1481, 102] on button "button" at bounding box center [1478, 99] width 21 height 27
click at [1233, 229] on th "Measures" at bounding box center [1503, 213] width 1231 height 30
click at [1233, 229] on th "Measures Sort Ascending" at bounding box center [1504, 213] width 1233 height 30
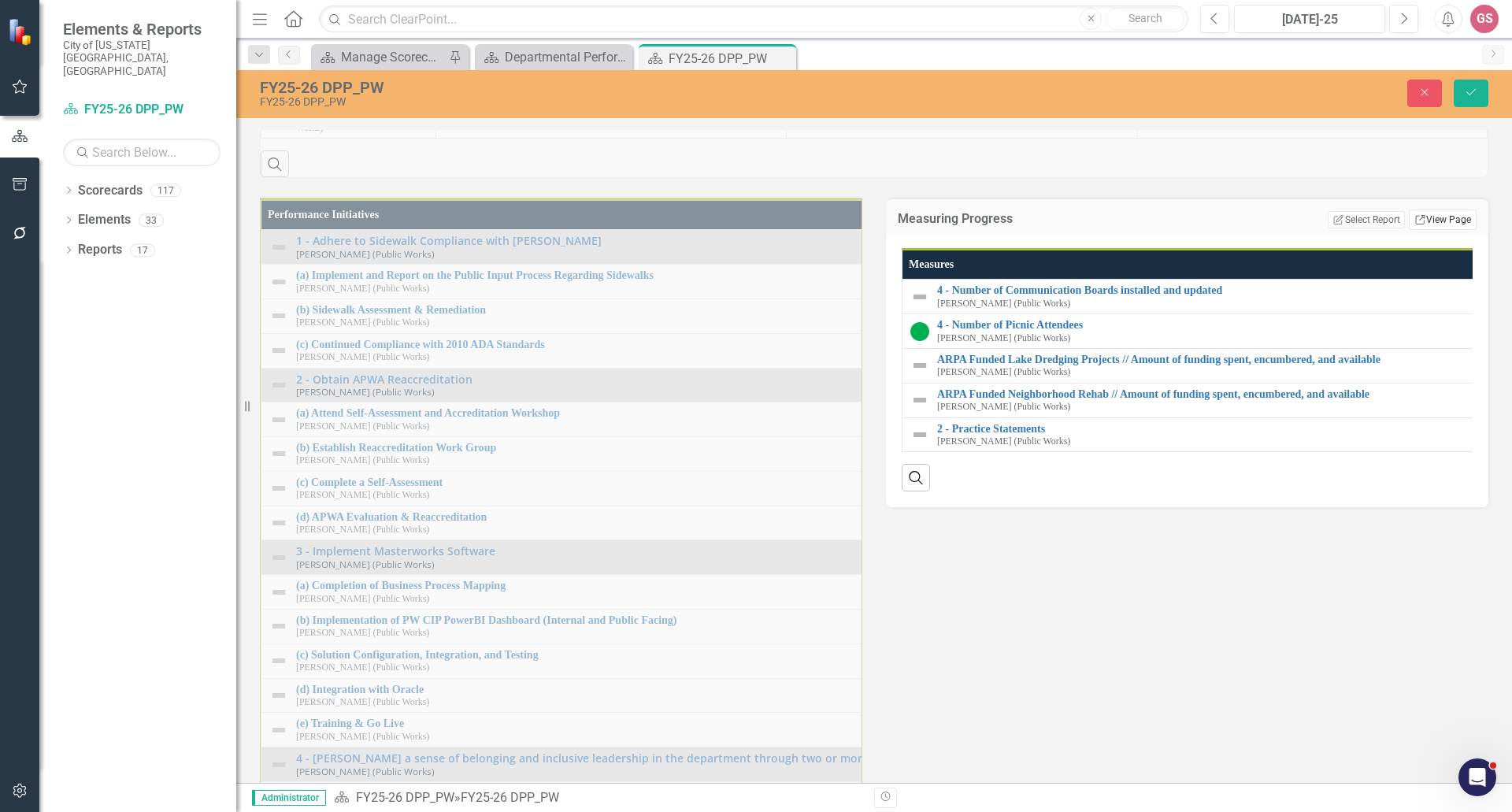
click at [1427, 230] on link "Link View Page" at bounding box center [1442, 220] width 68 height 21
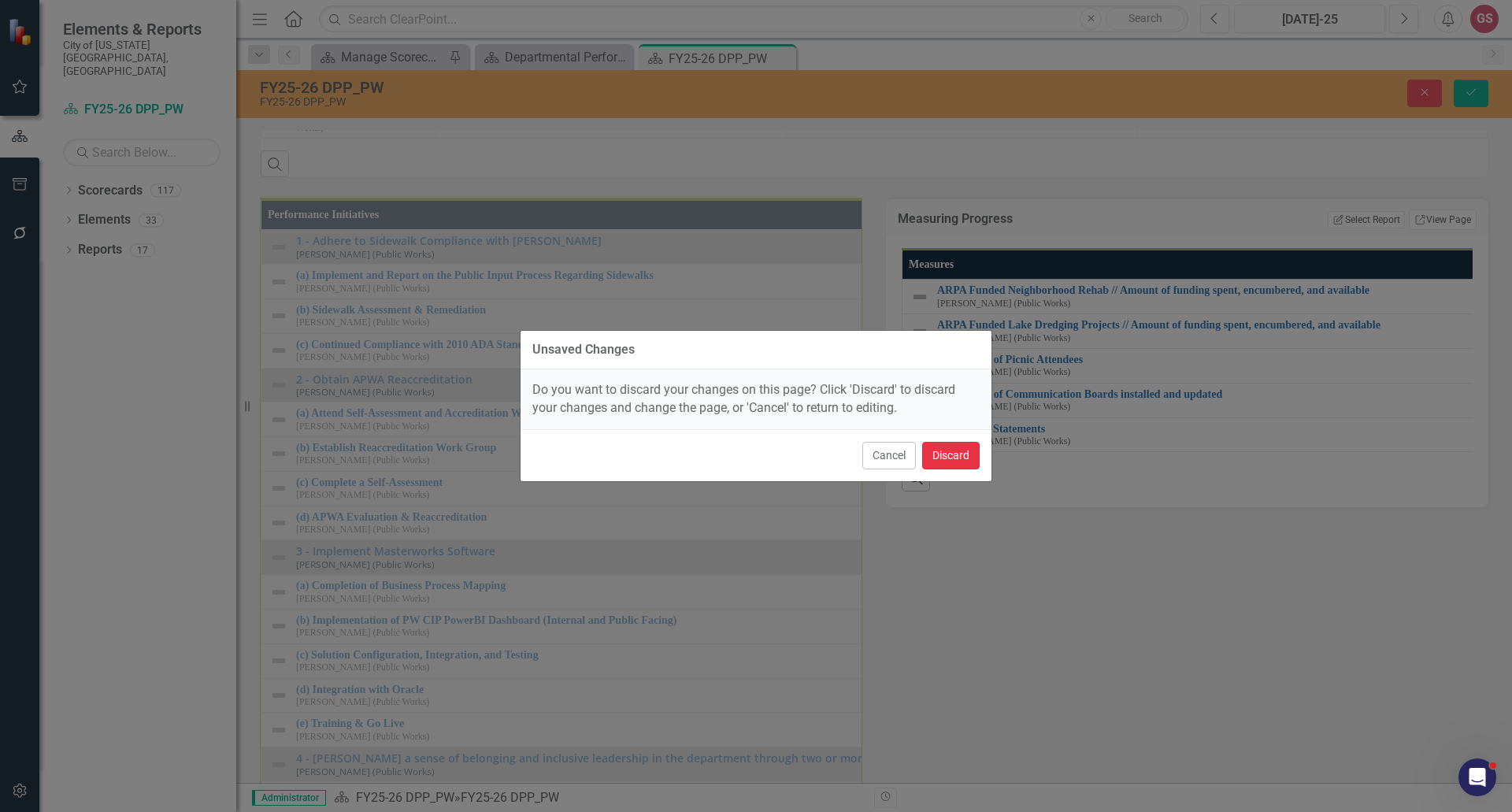
click at [970, 452] on button "Discard" at bounding box center [951, 456] width 58 height 27
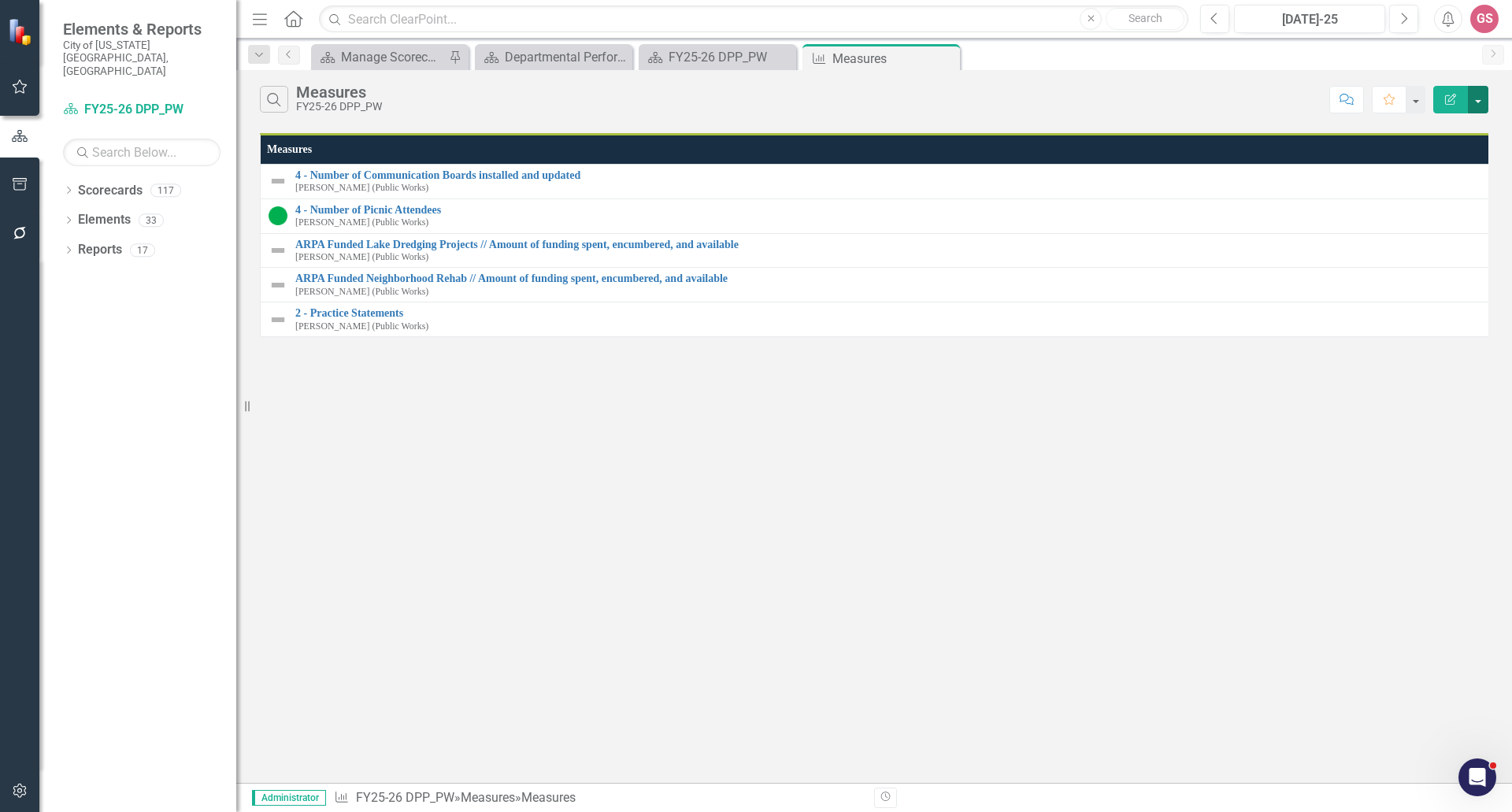
click at [1470, 98] on button "button" at bounding box center [1478, 99] width 21 height 27
click at [1446, 125] on link "Edit Report Edit Report" at bounding box center [1426, 129] width 125 height 29
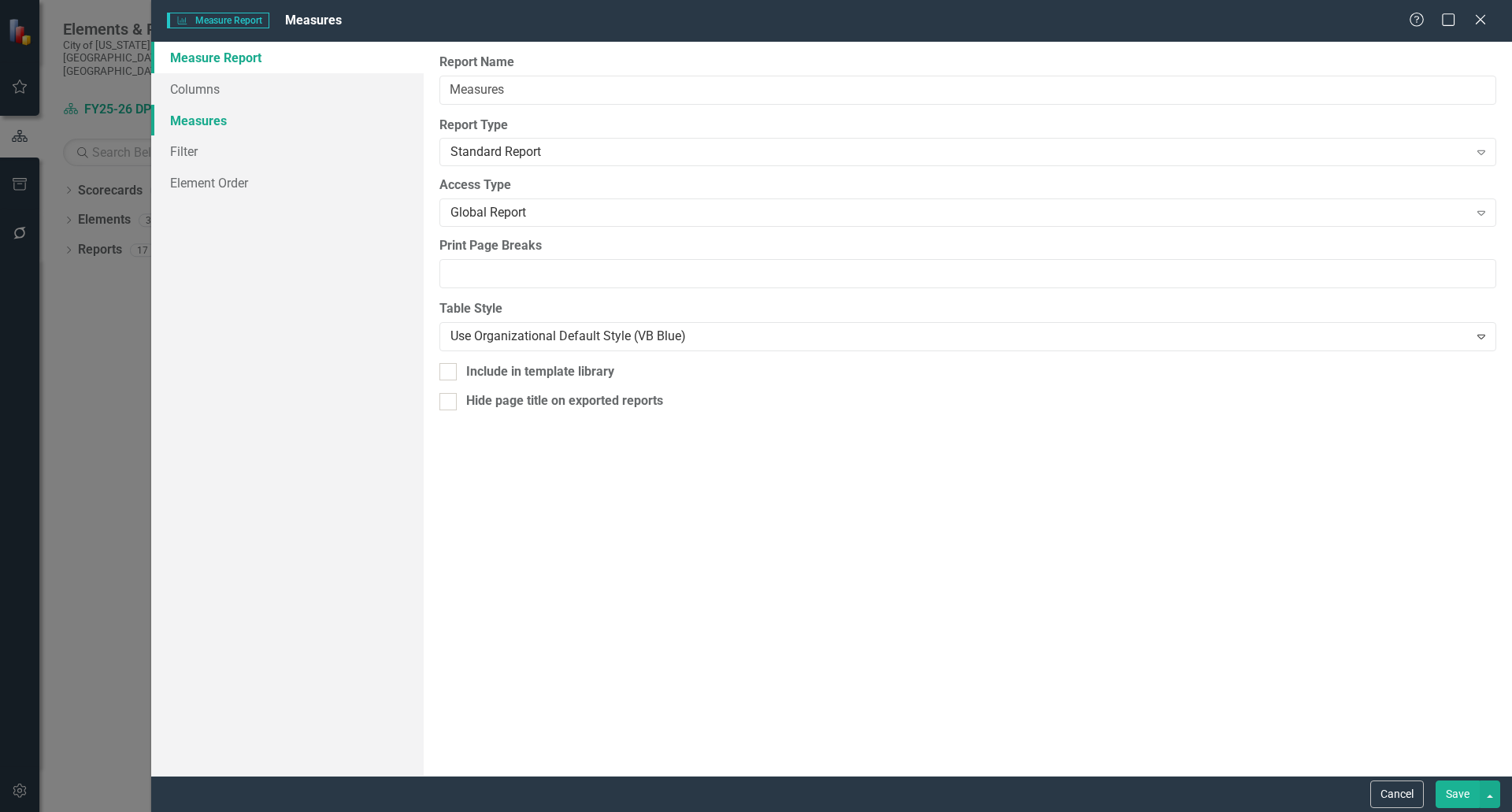
click at [186, 125] on link "Measures" at bounding box center [287, 120] width 273 height 31
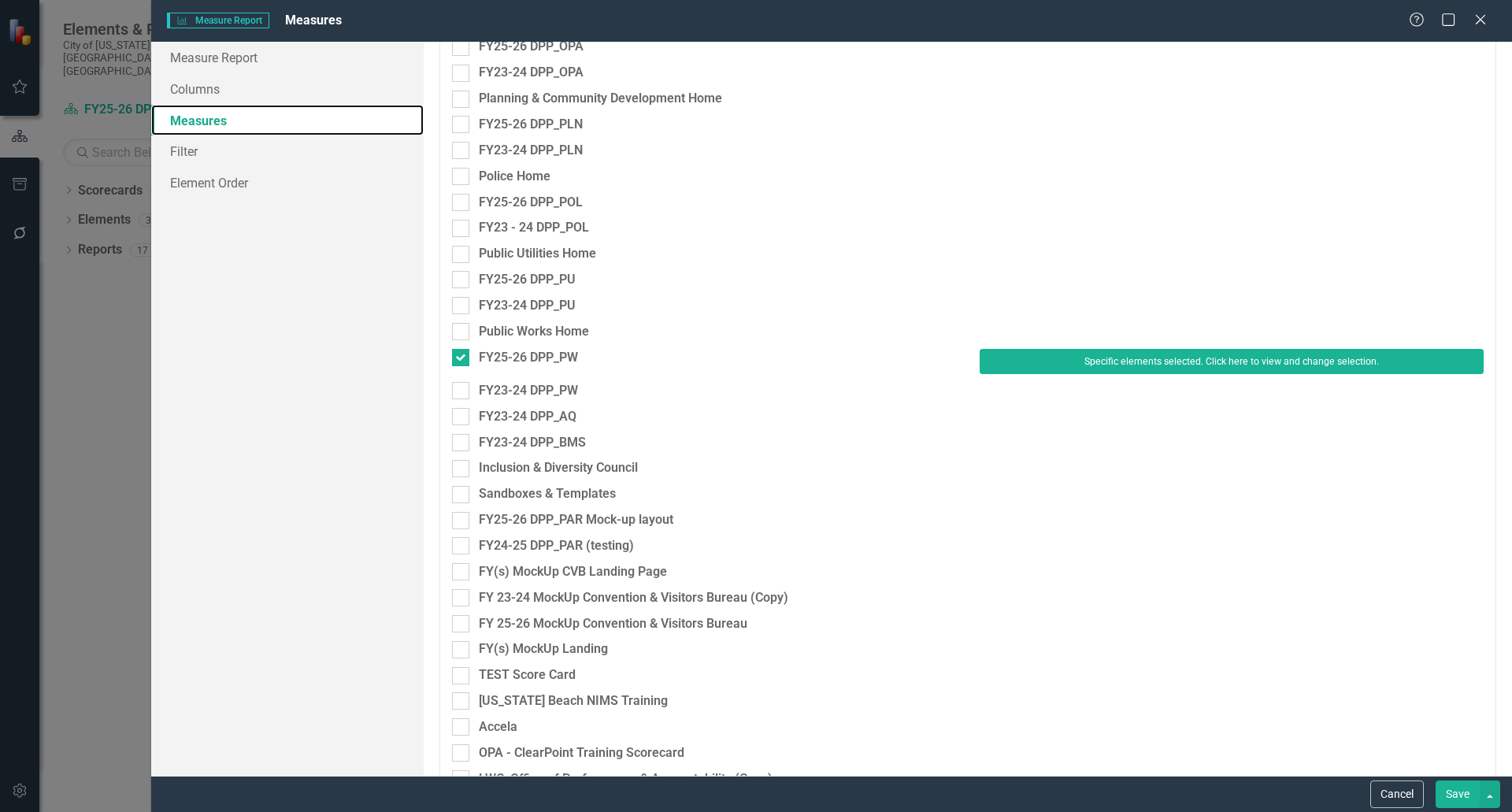
scroll to position [2047, 0]
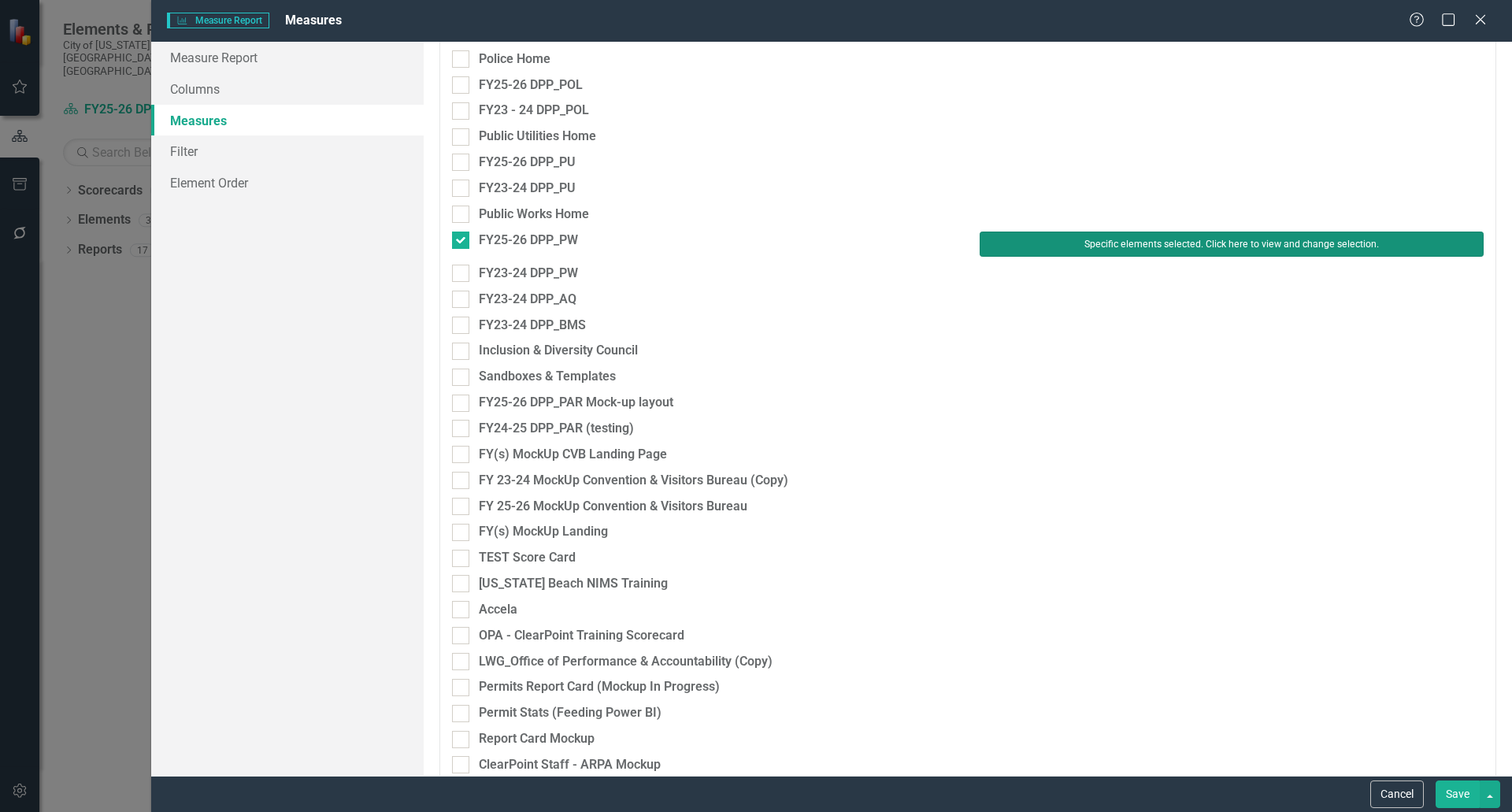
click at [1146, 236] on button "Specific elements selected. Click here to view and change selection." at bounding box center [1231, 245] width 504 height 26
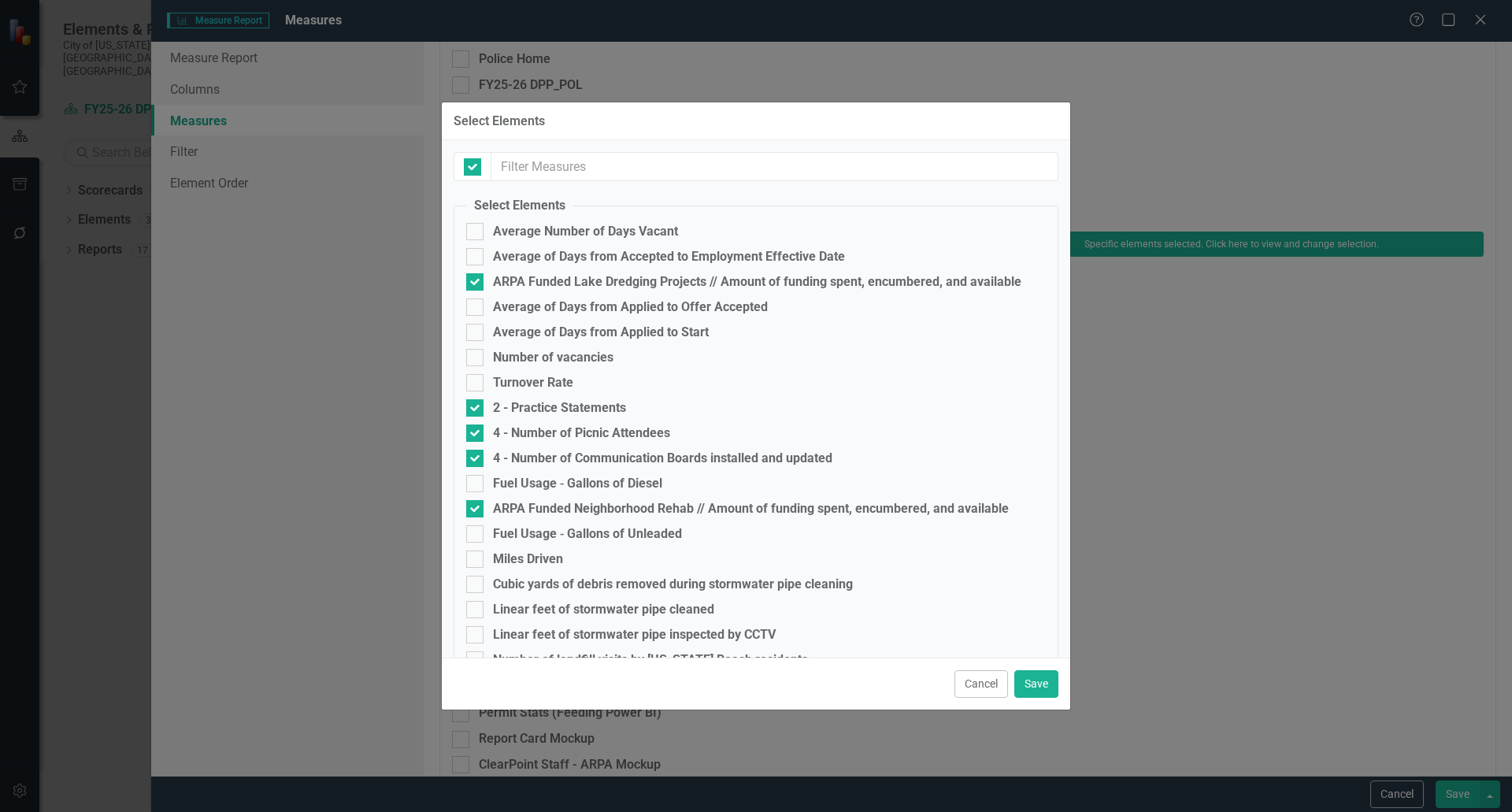
checkbox input "false"
click at [1029, 684] on button "Save" at bounding box center [1036, 683] width 44 height 27
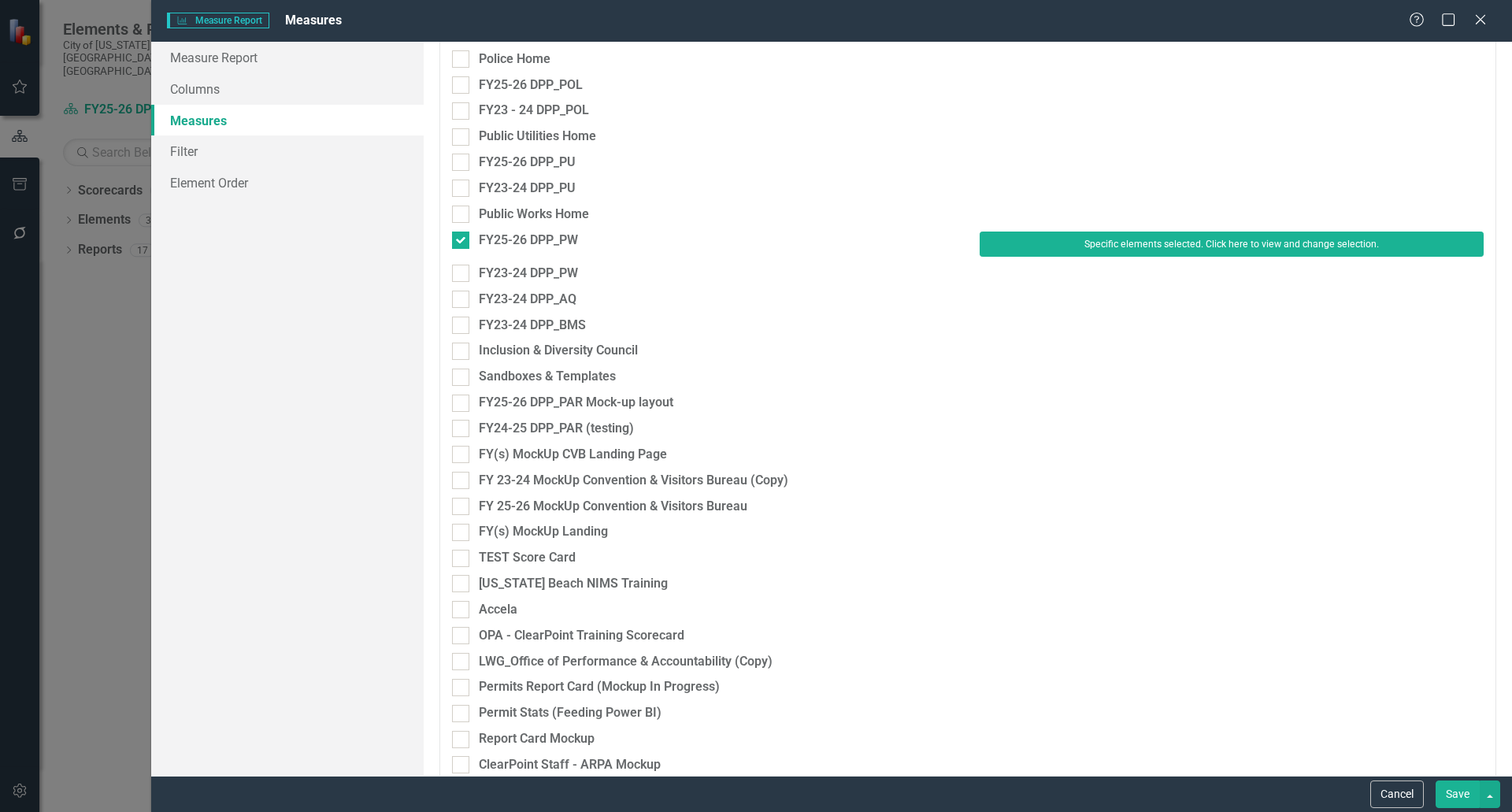
click at [1446, 793] on button "Save" at bounding box center [1458, 794] width 44 height 27
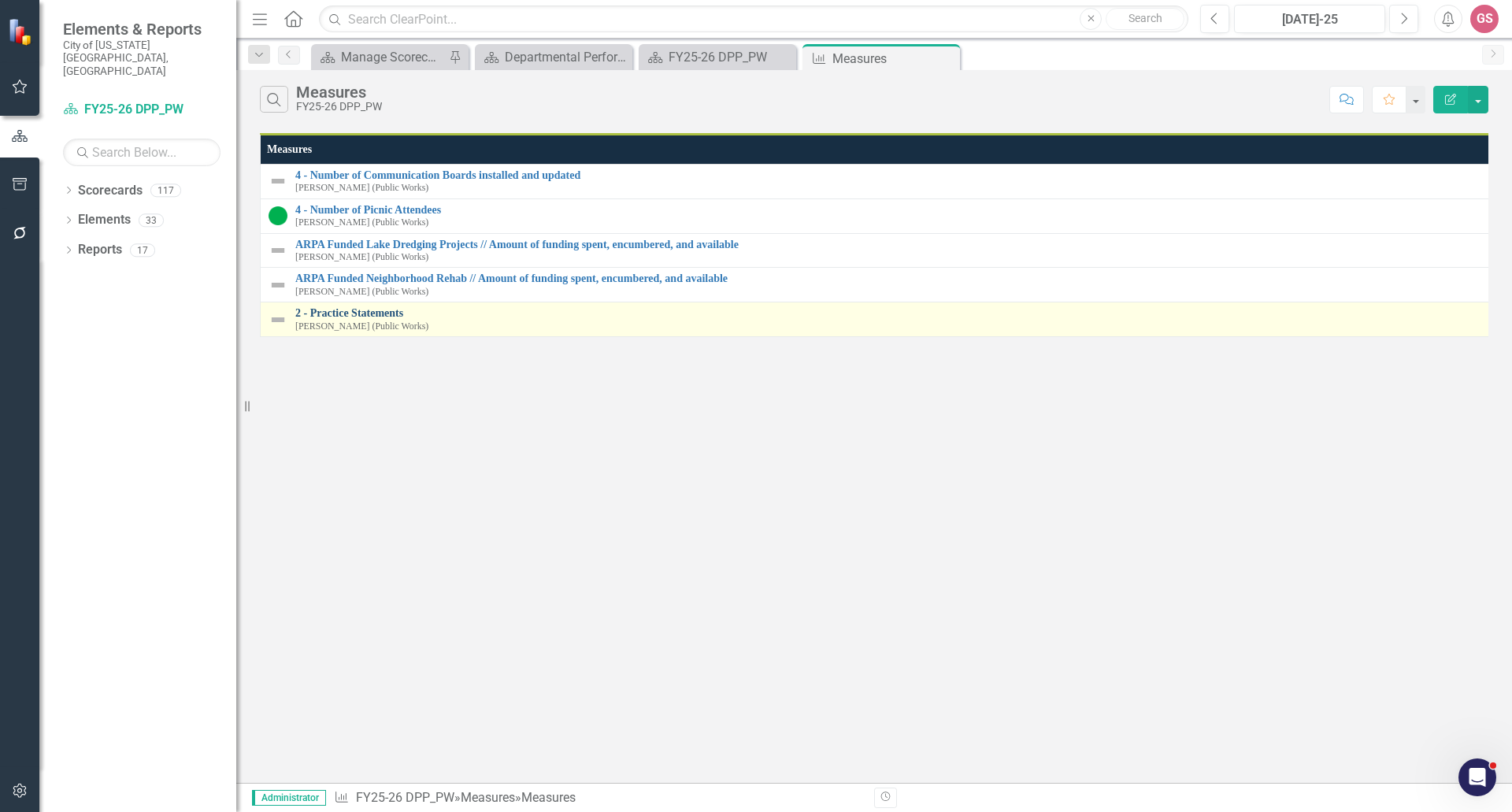
click at [343, 310] on link "2 - Practice Statements" at bounding box center [897, 312] width 1205 height 12
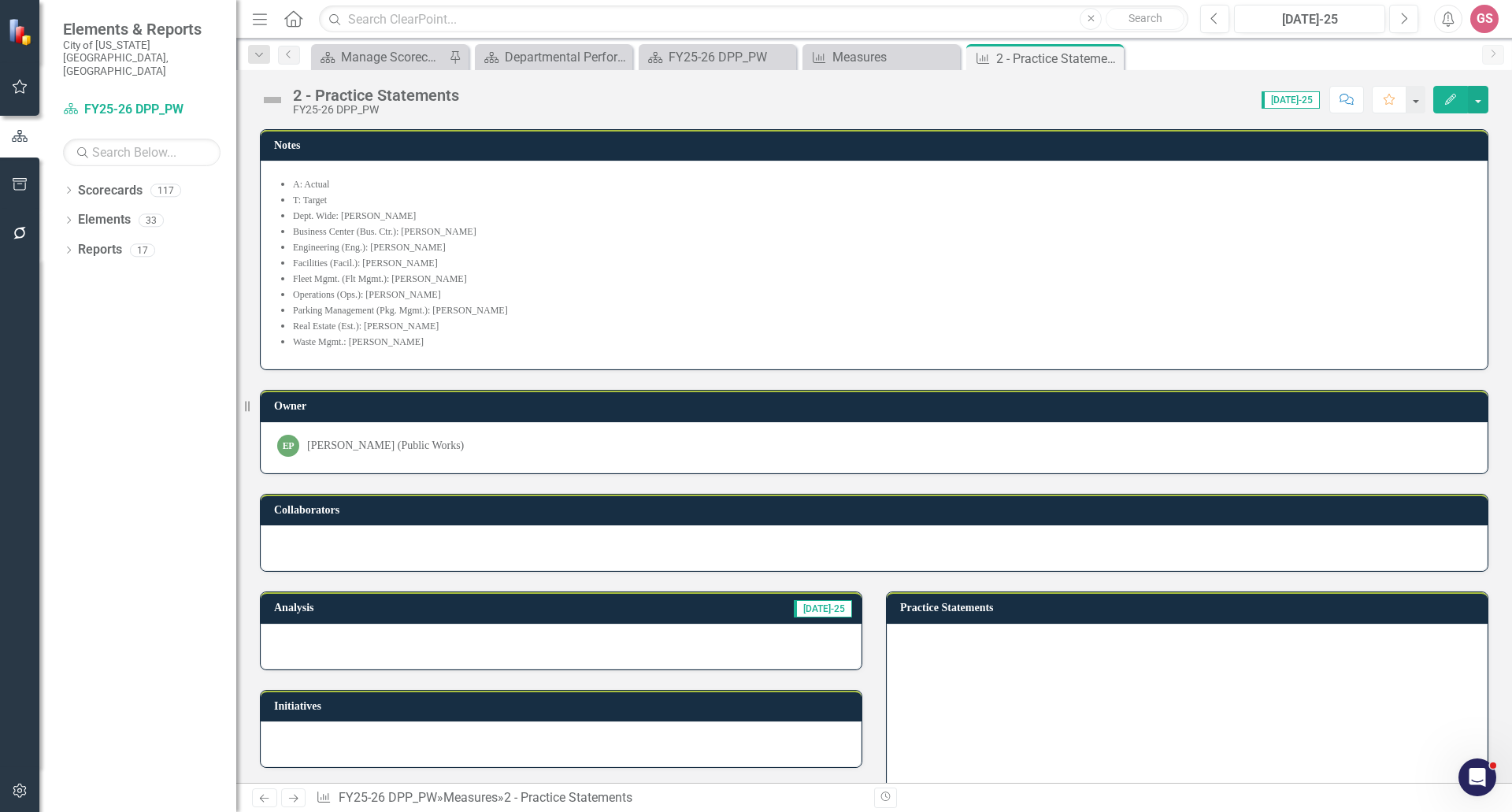
click at [438, 555] on div at bounding box center [874, 547] width 1227 height 46
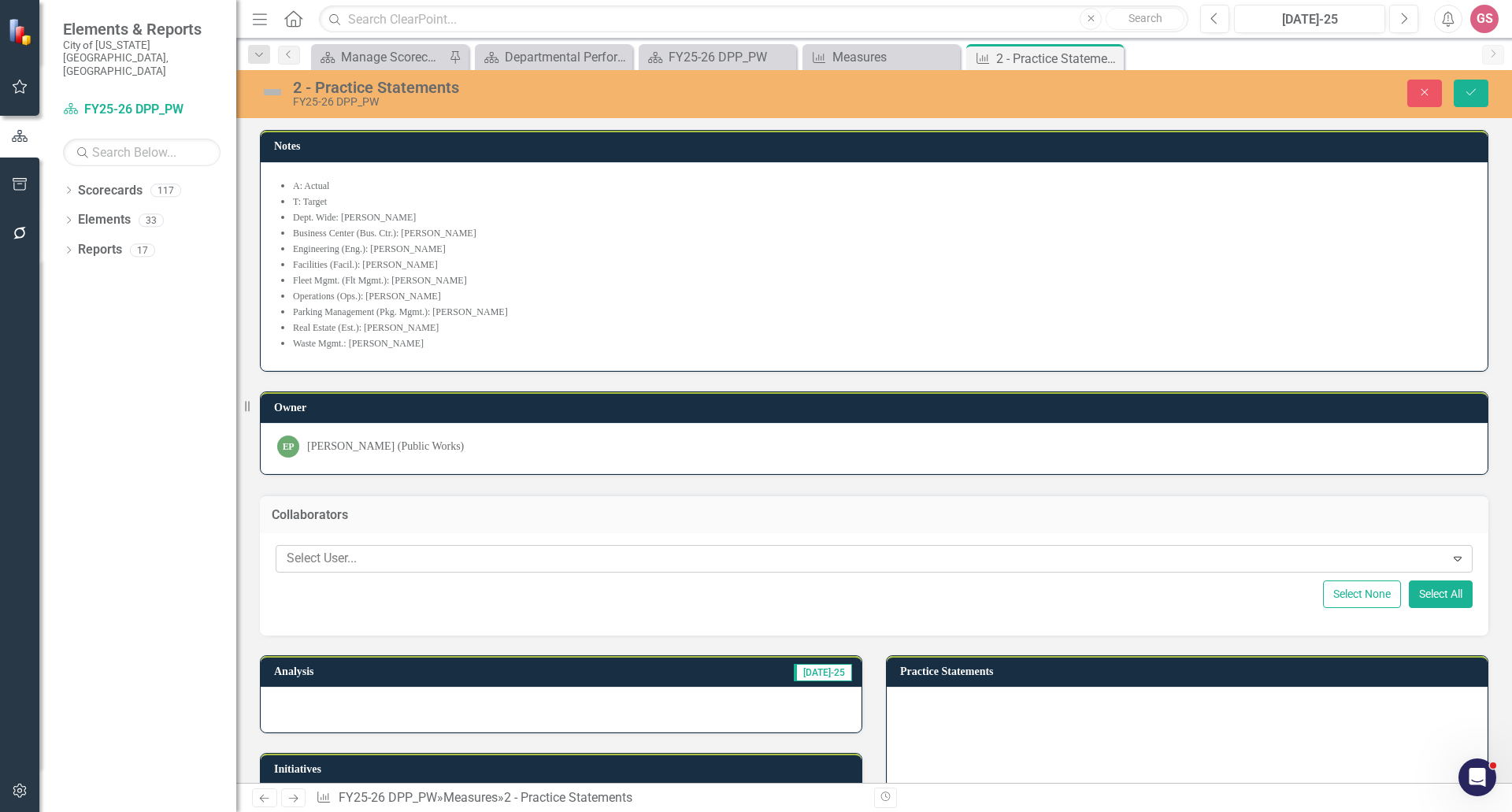
click at [396, 554] on div at bounding box center [863, 559] width 1165 height 22
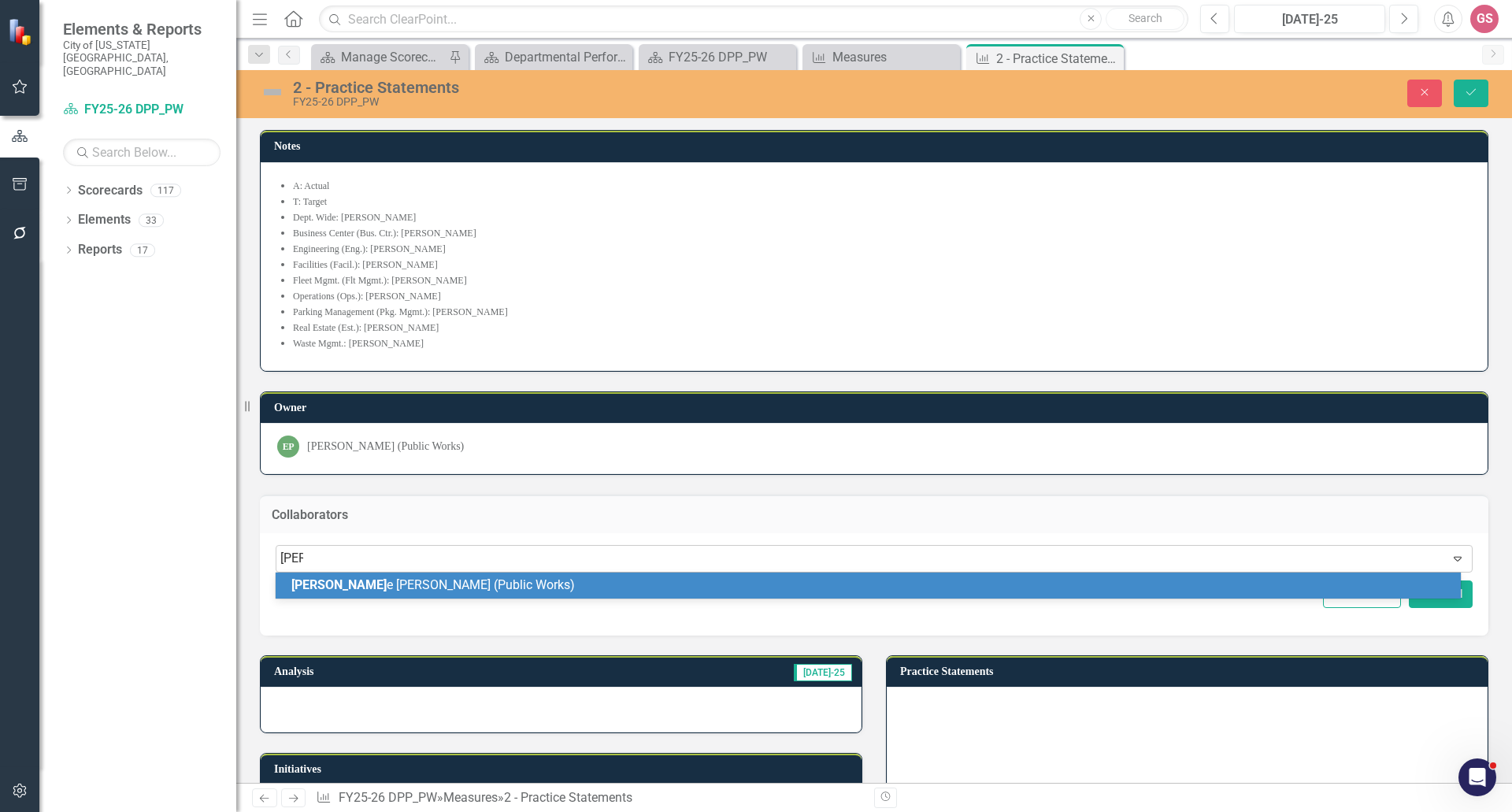
type input "alice"
click at [406, 580] on span "Alice Hutton (Public Works)" at bounding box center [428, 584] width 274 height 15
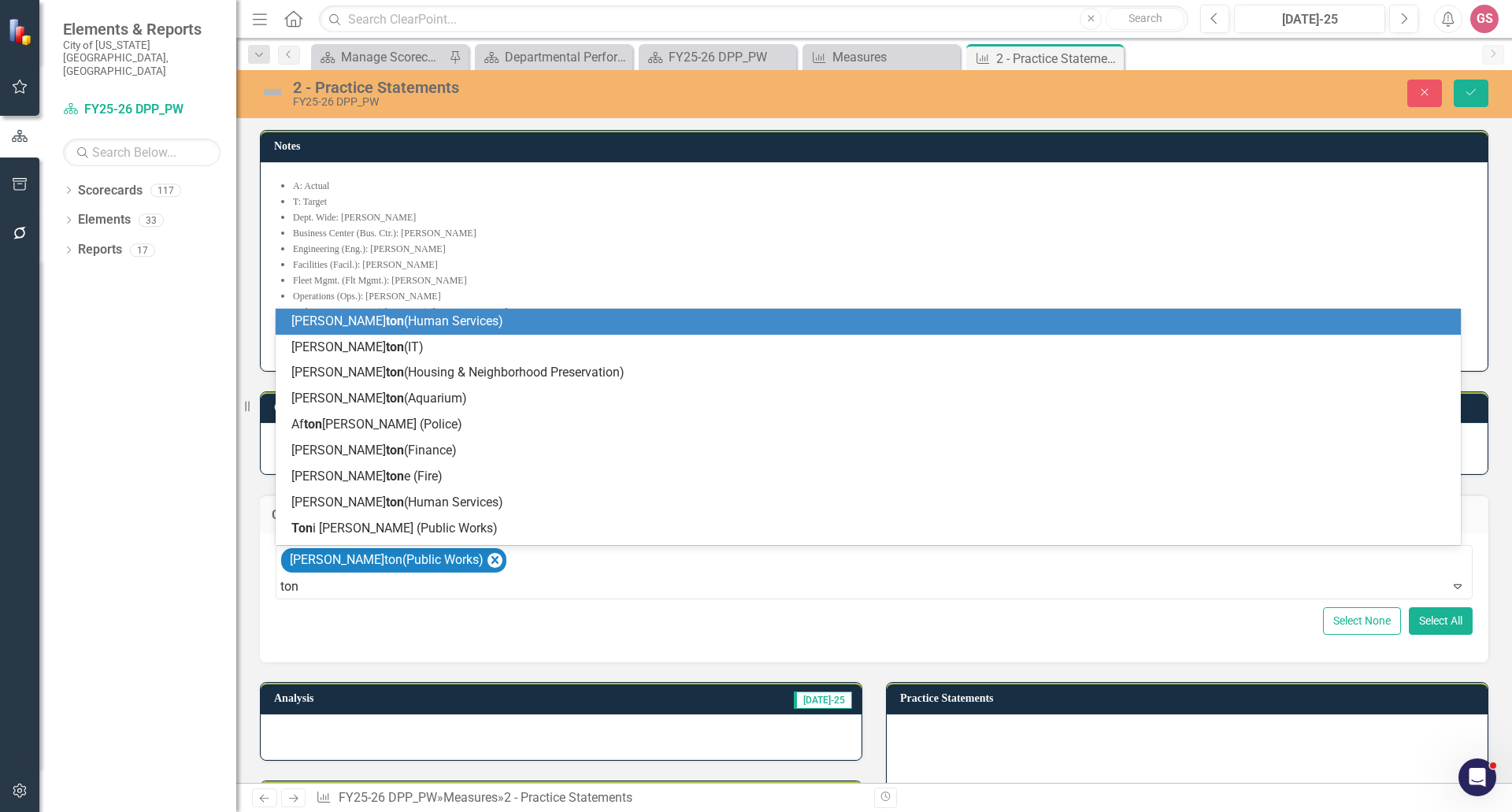
type input "toni"
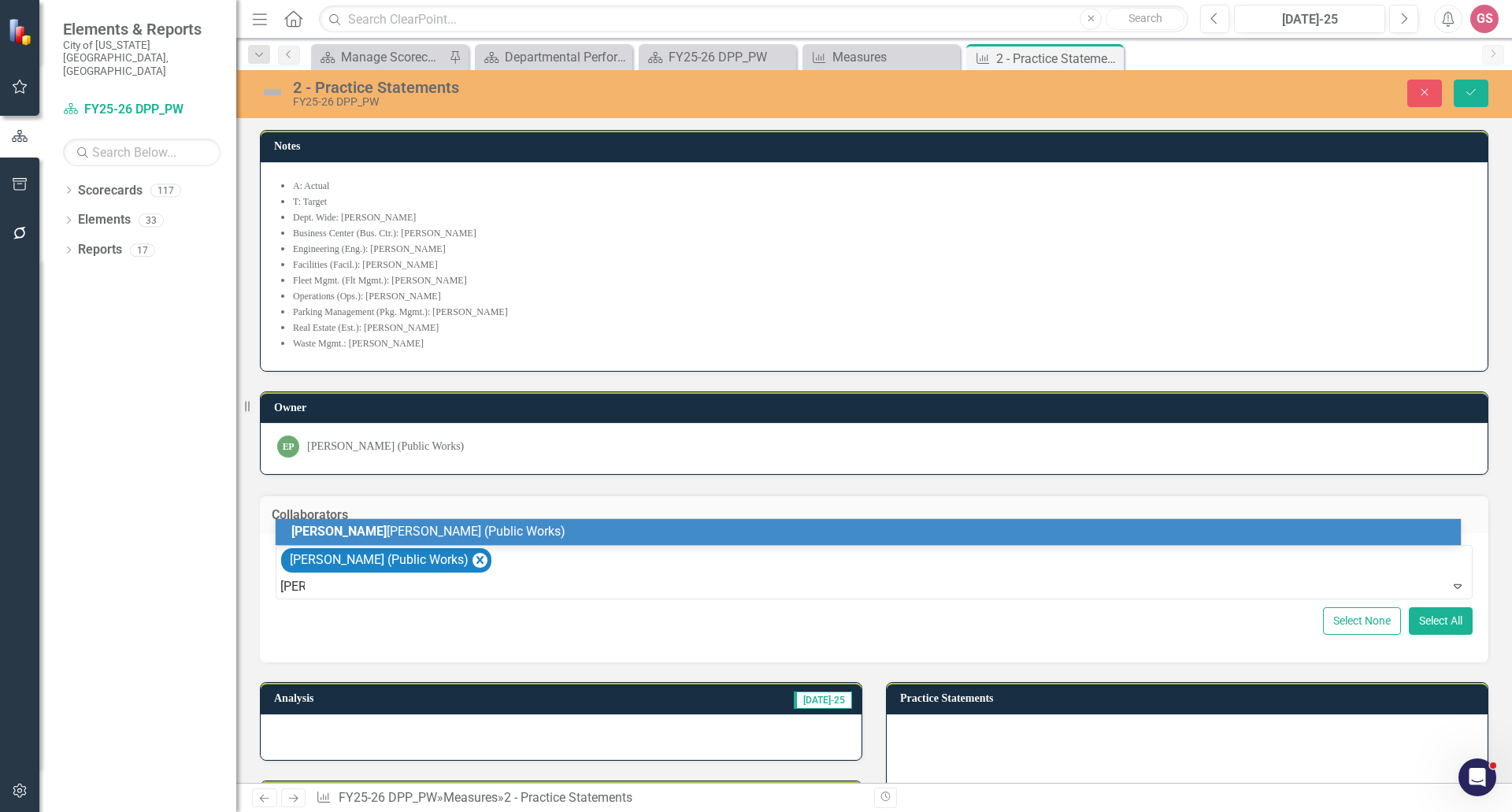
click at [362, 525] on span "Toni Utterback (Public Works)" at bounding box center [428, 531] width 274 height 15
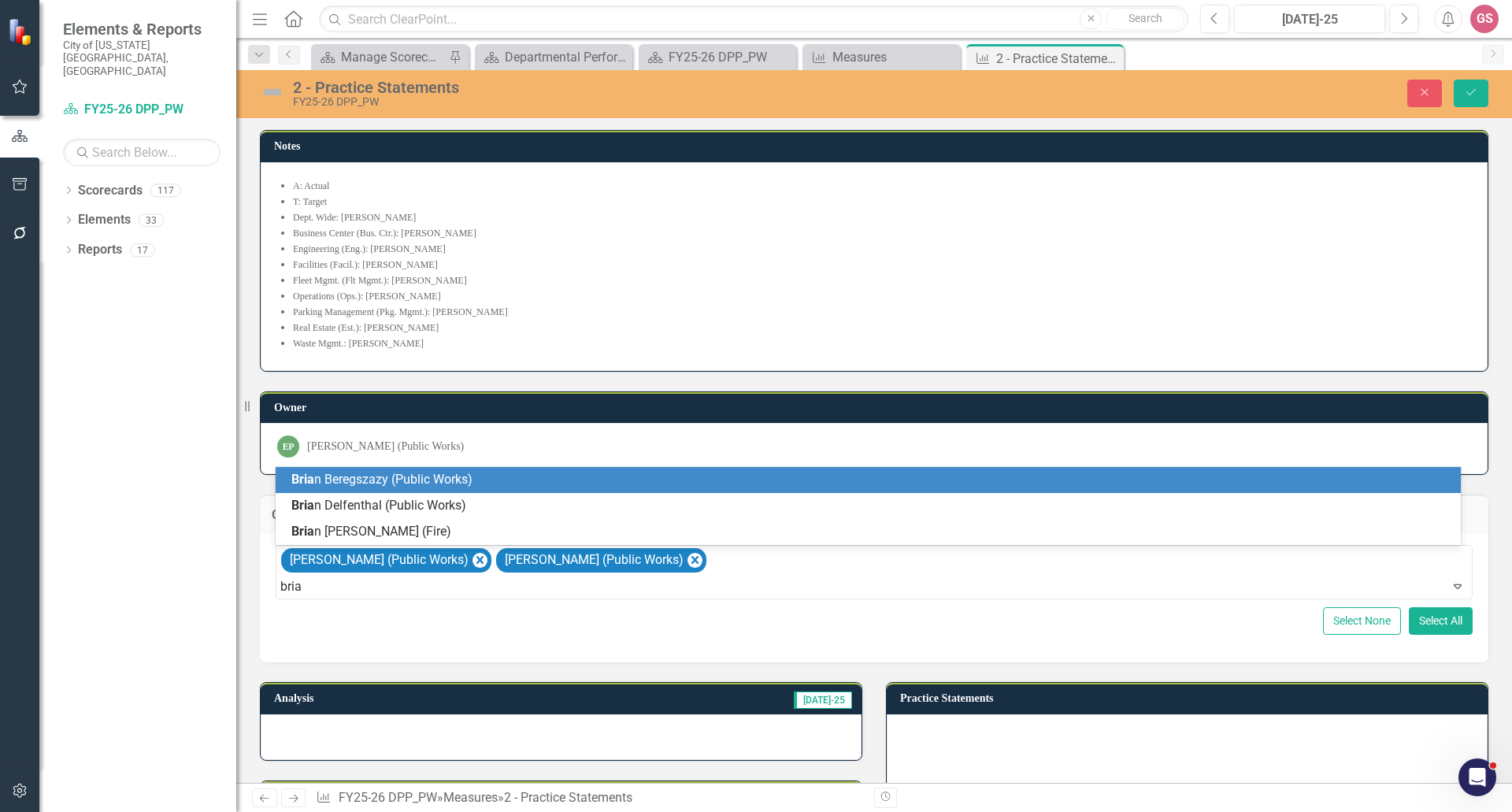
type input "brian"
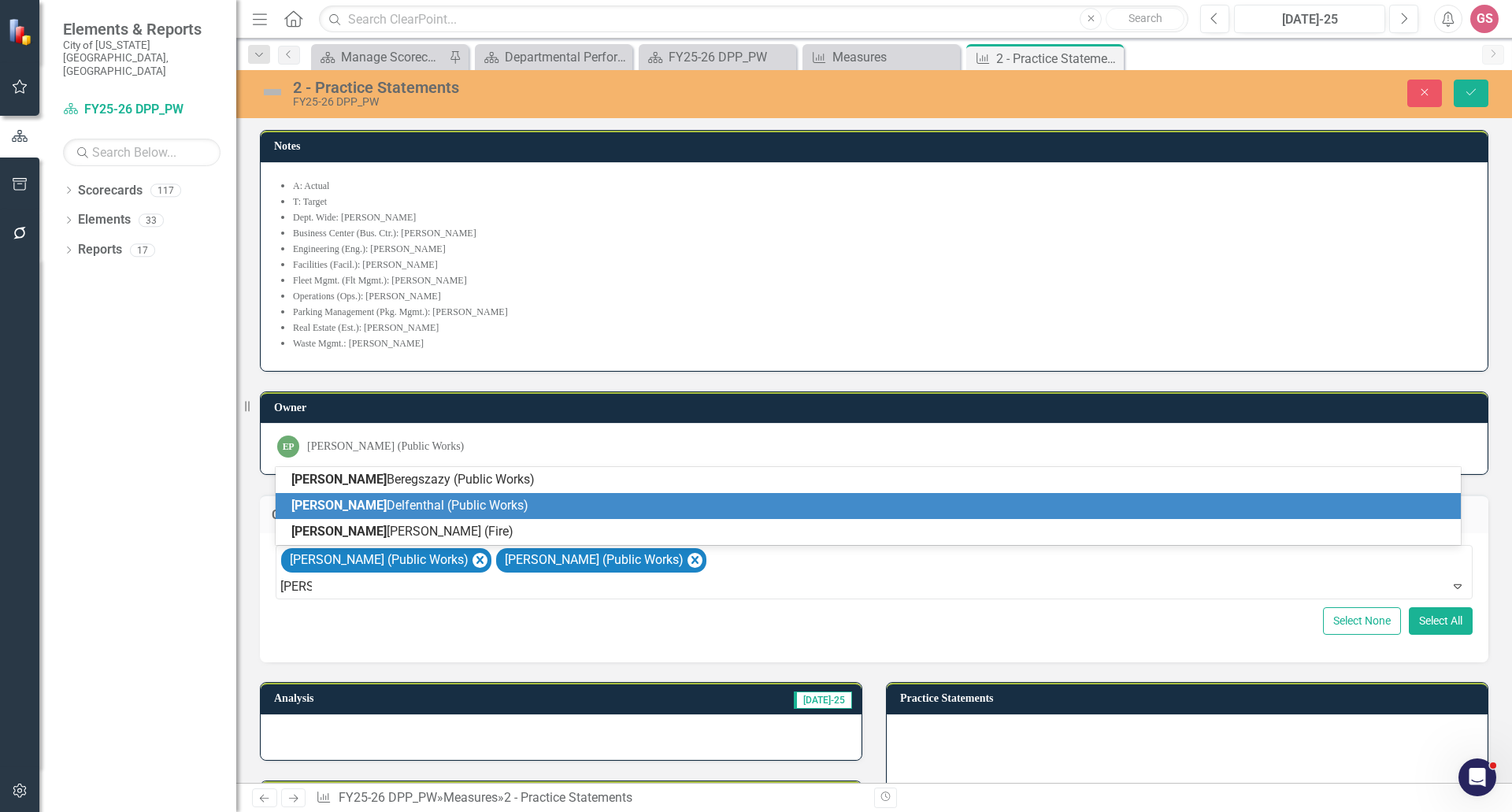
click at [409, 508] on span "Brian Delfenthal (Public Works)" at bounding box center [409, 505] width 237 height 15
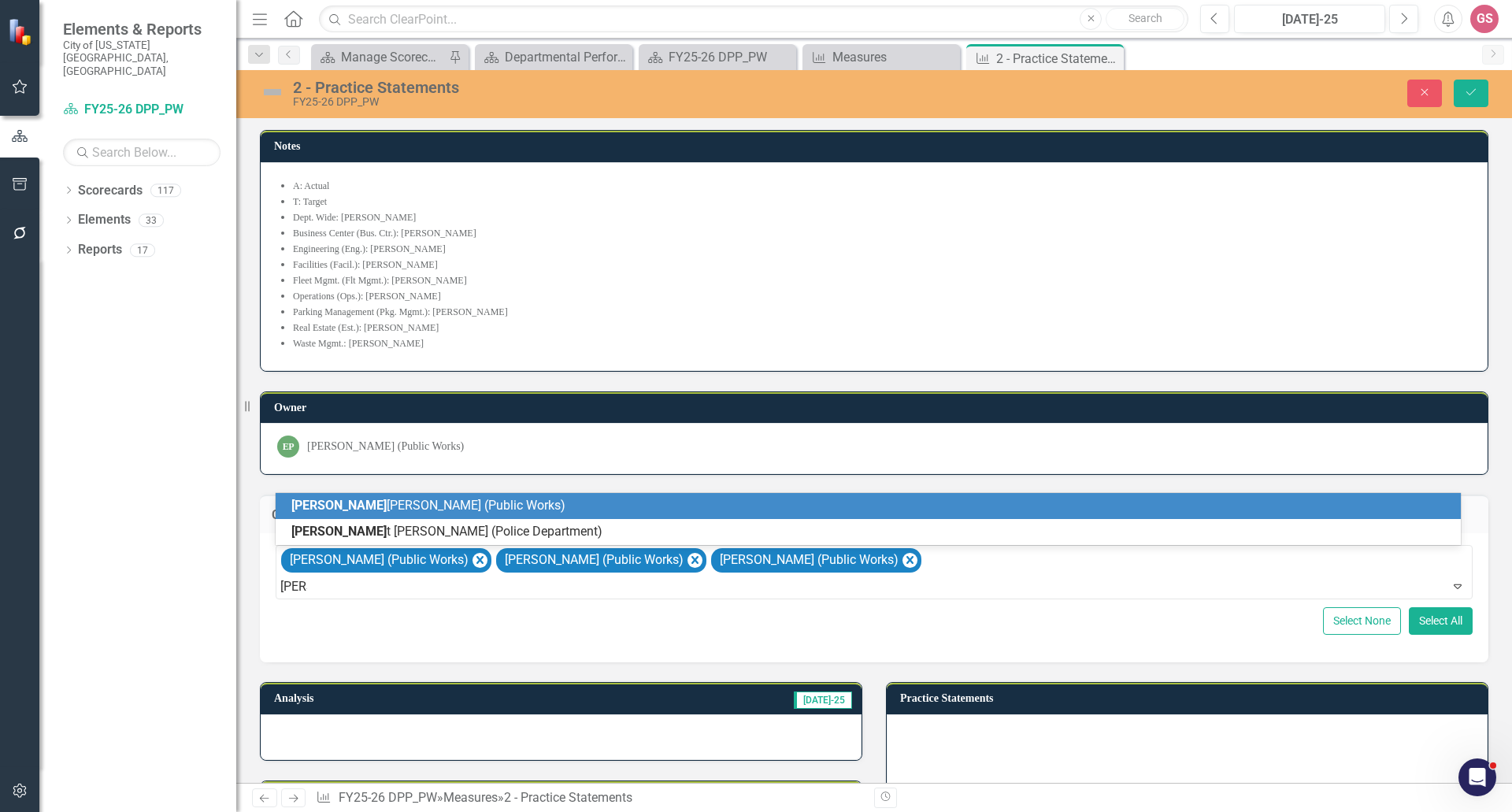
type input "scott"
click at [409, 505] on span "Scott Dickens (Public Works)" at bounding box center [428, 505] width 274 height 15
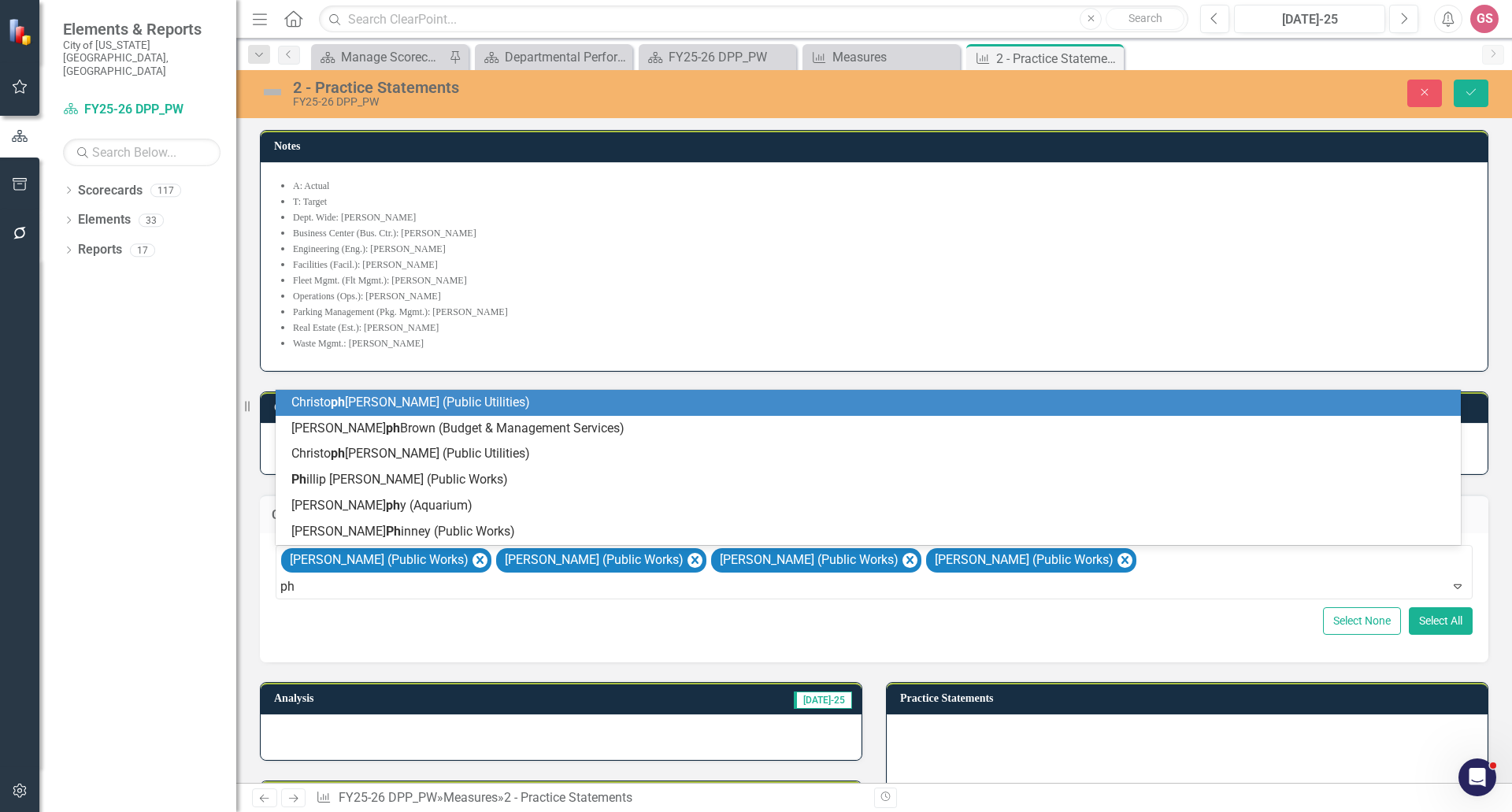
type input "phi"
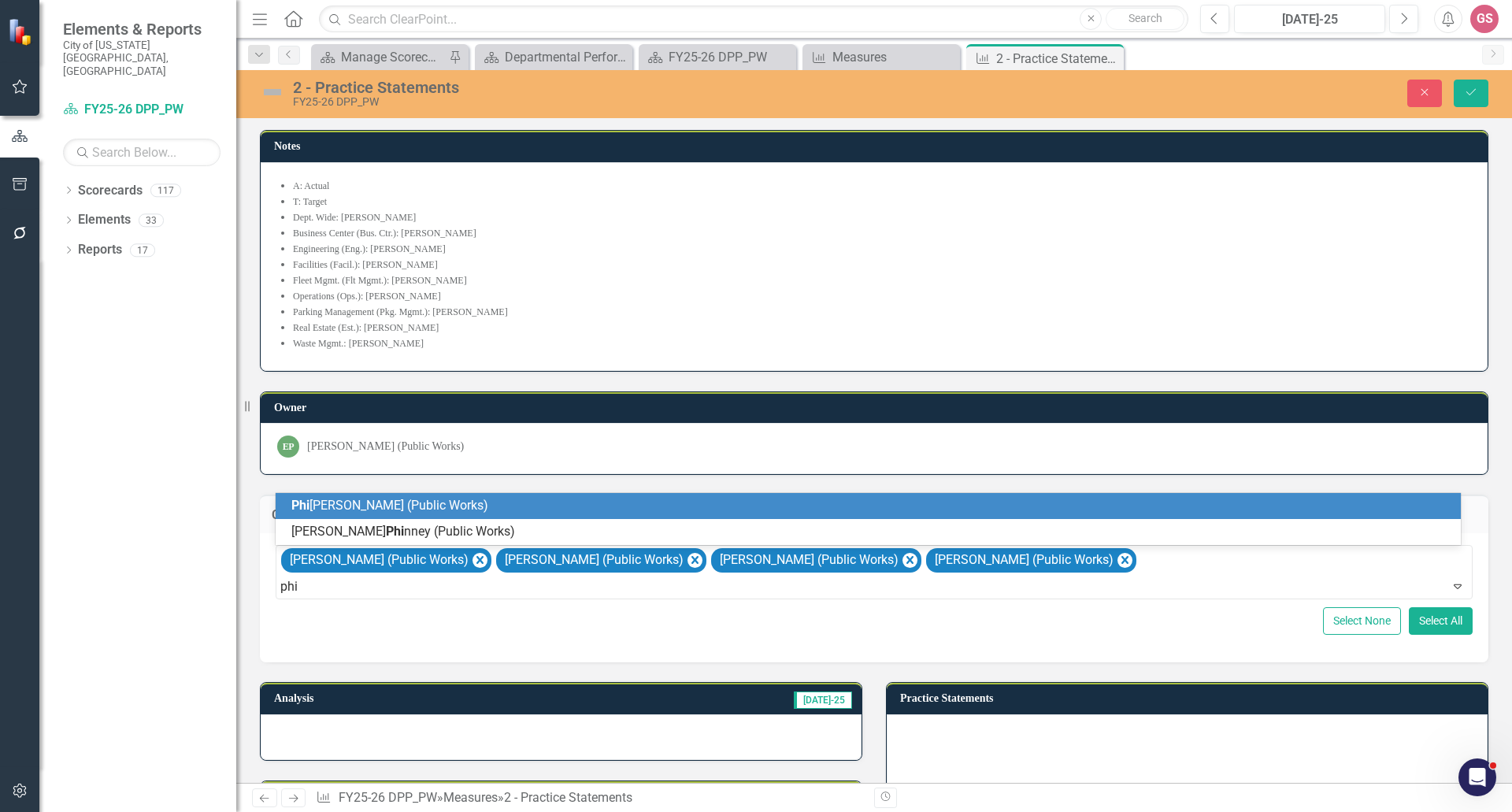
click at [366, 505] on span "Phi llip Koetter (Public Works)" at bounding box center [389, 505] width 197 height 15
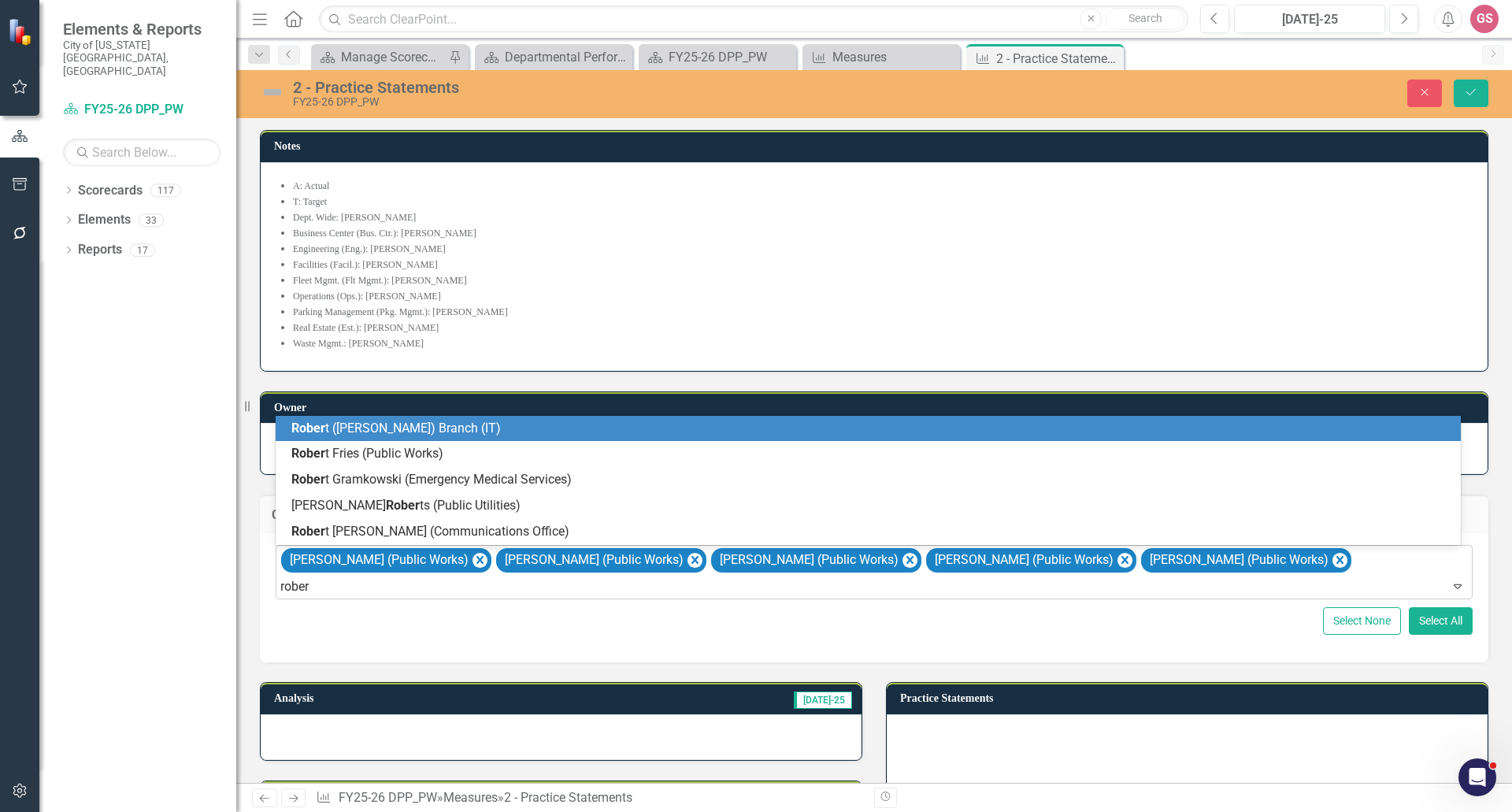
type input "robert"
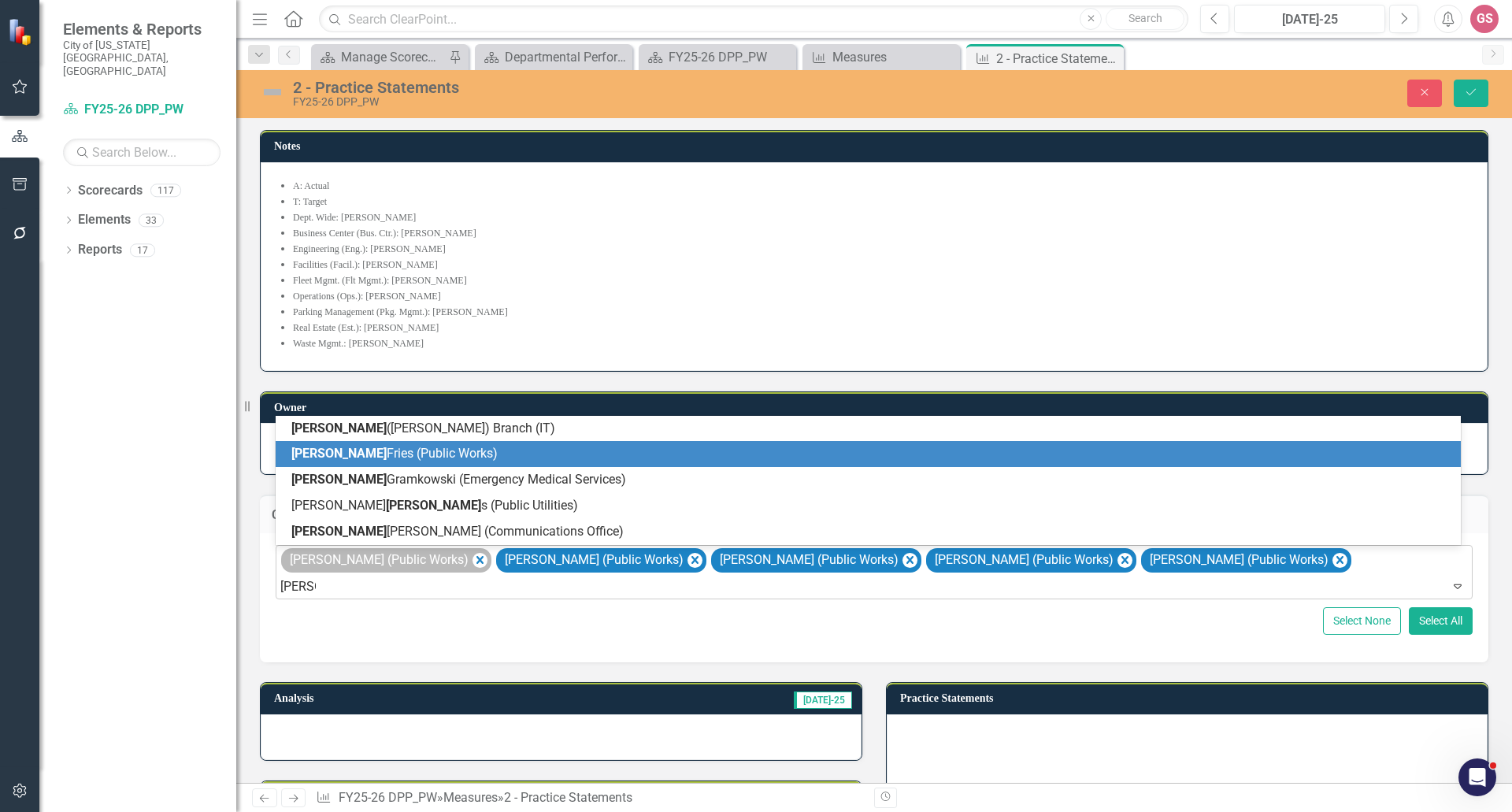
drag, startPoint x: 404, startPoint y: 448, endPoint x: 397, endPoint y: 568, distance: 120.2
click at [405, 449] on span "Robert Fries (Public Works)" at bounding box center [394, 453] width 206 height 15
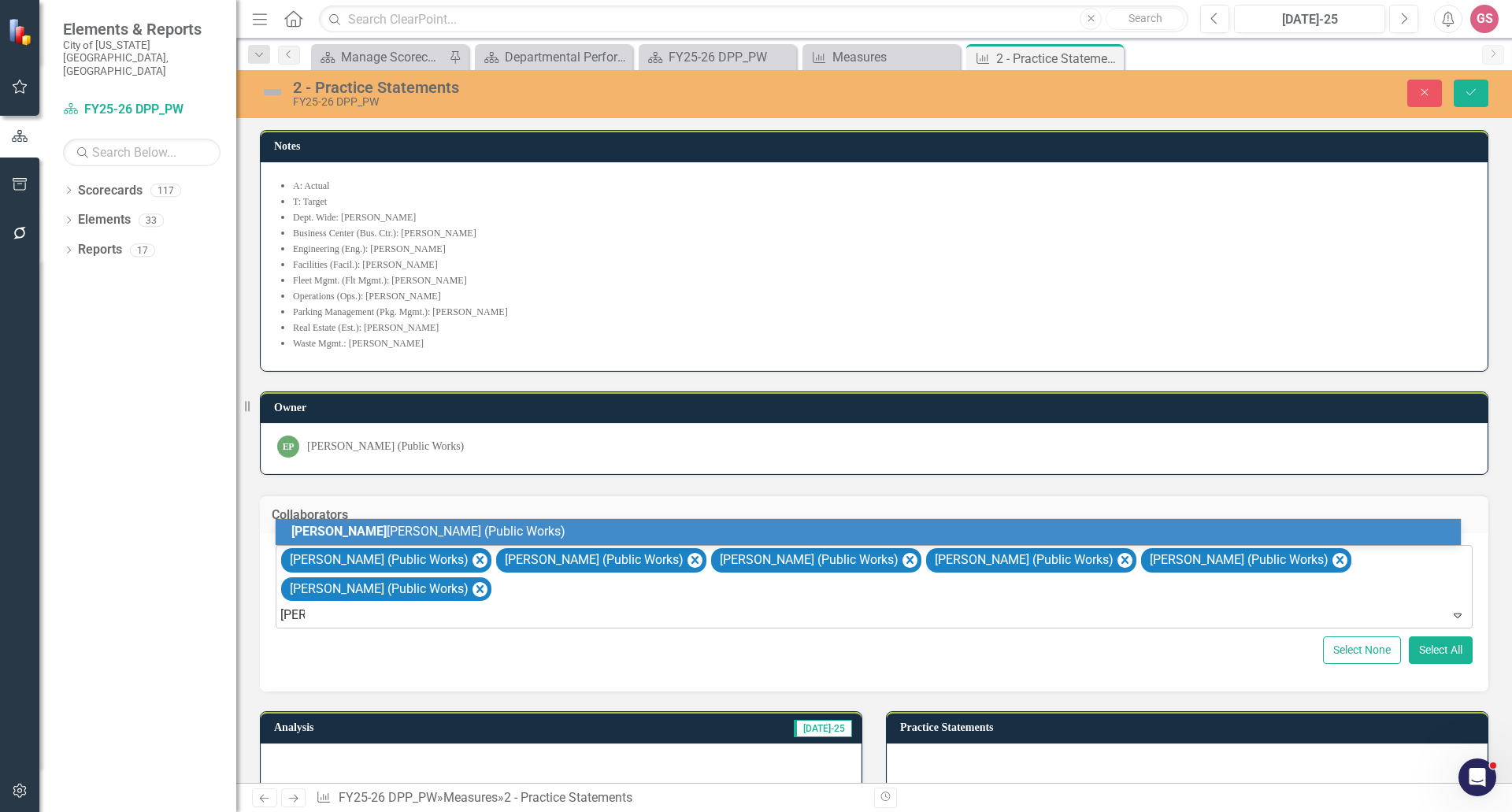
type input "tim c"
click at [363, 529] on span "Tim C opeland (Public Works)" at bounding box center [403, 531] width 225 height 15
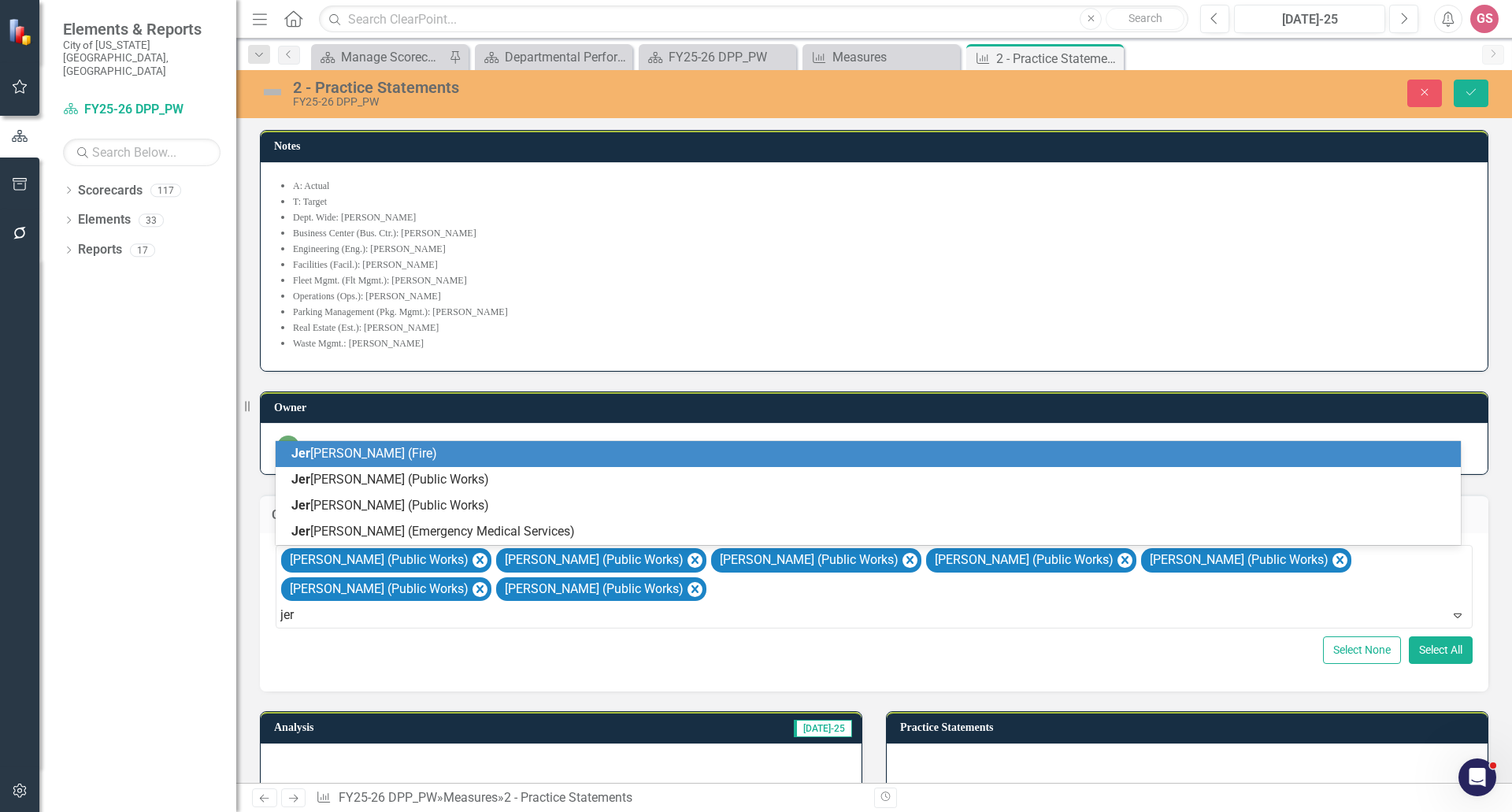
type input "jerr"
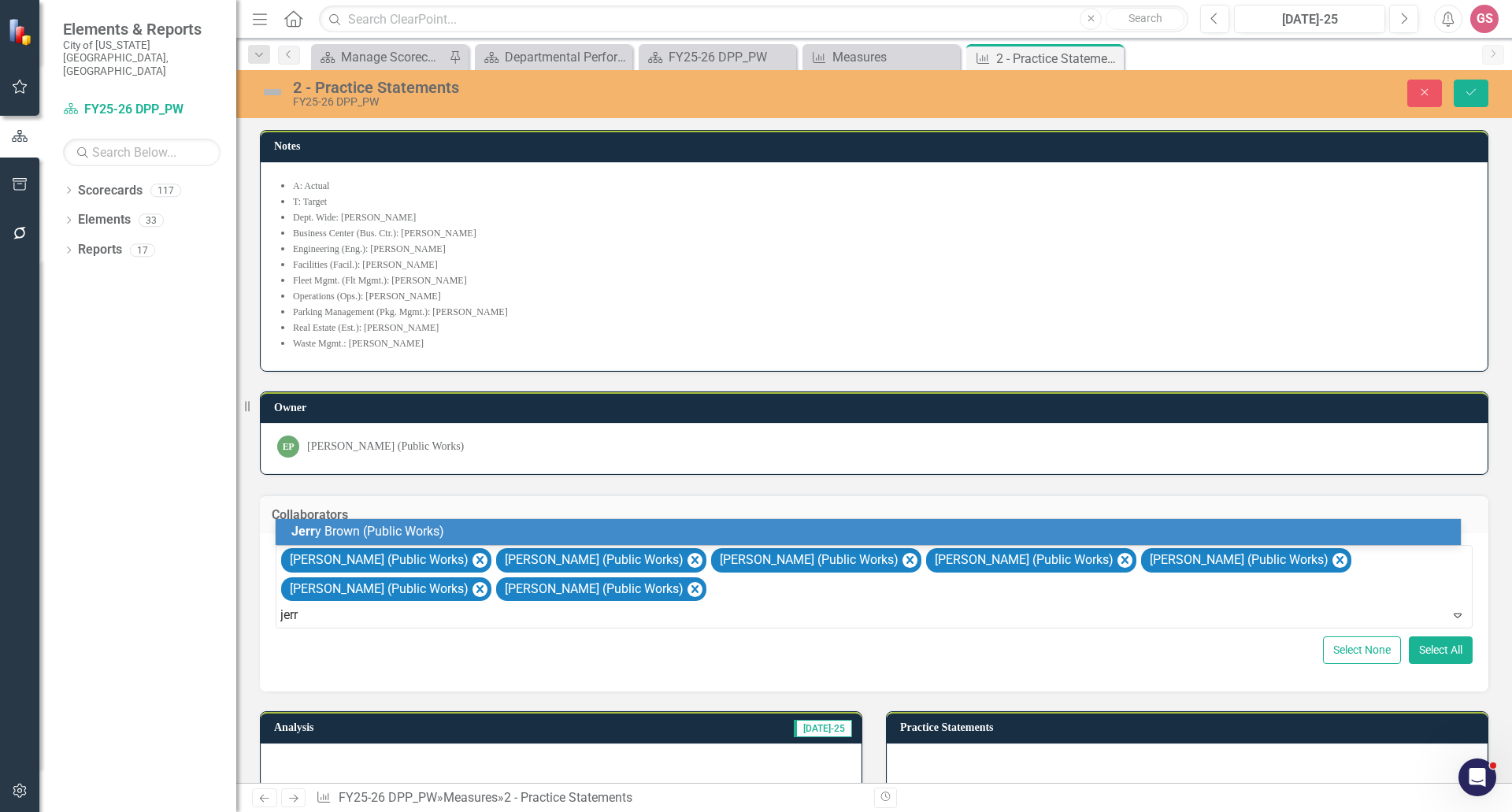
click at [341, 532] on span "Jerr y Brown (Public Works)" at bounding box center [367, 531] width 153 height 15
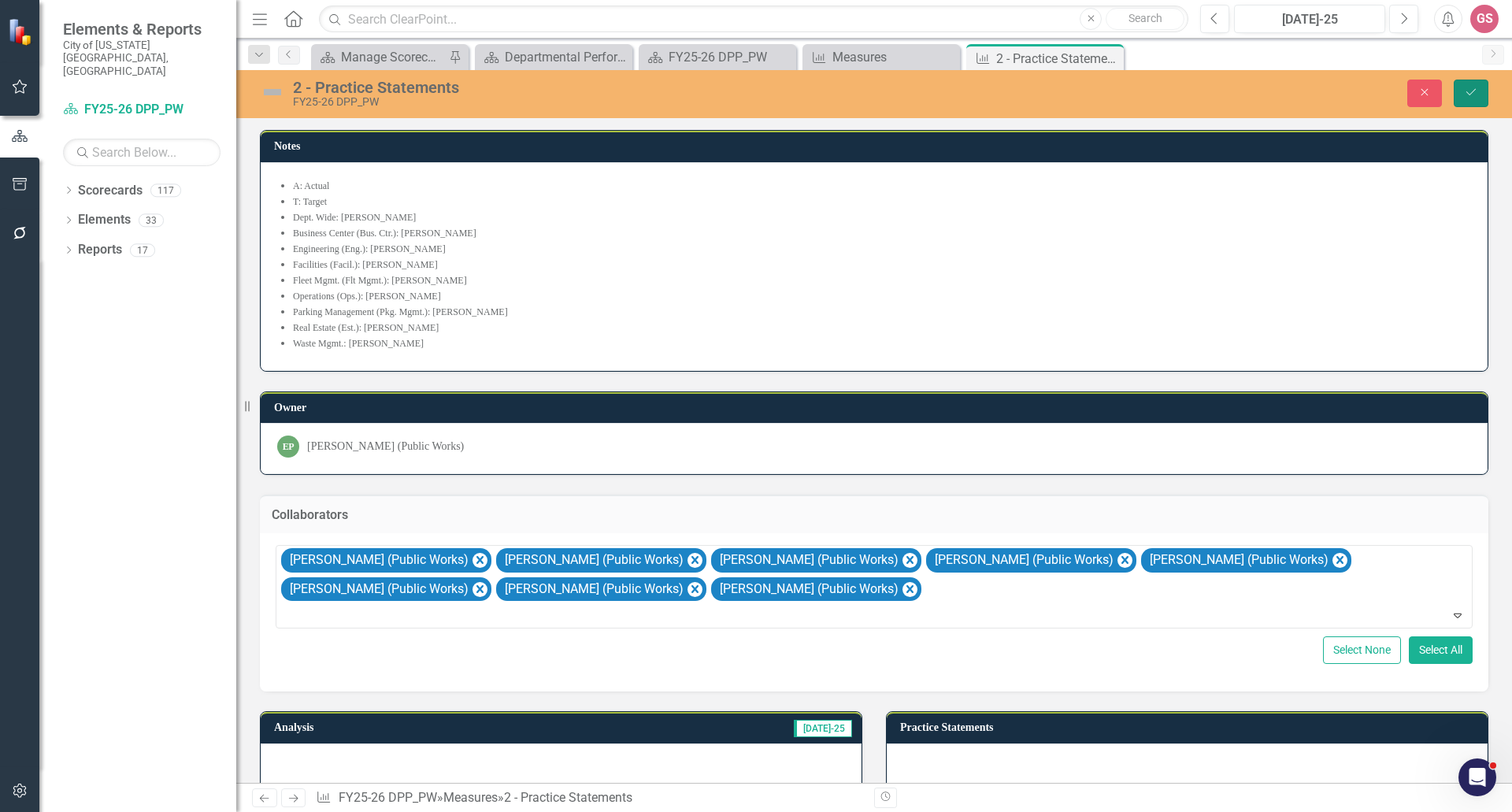
click at [1472, 97] on icon "Save" at bounding box center [1471, 92] width 14 height 11
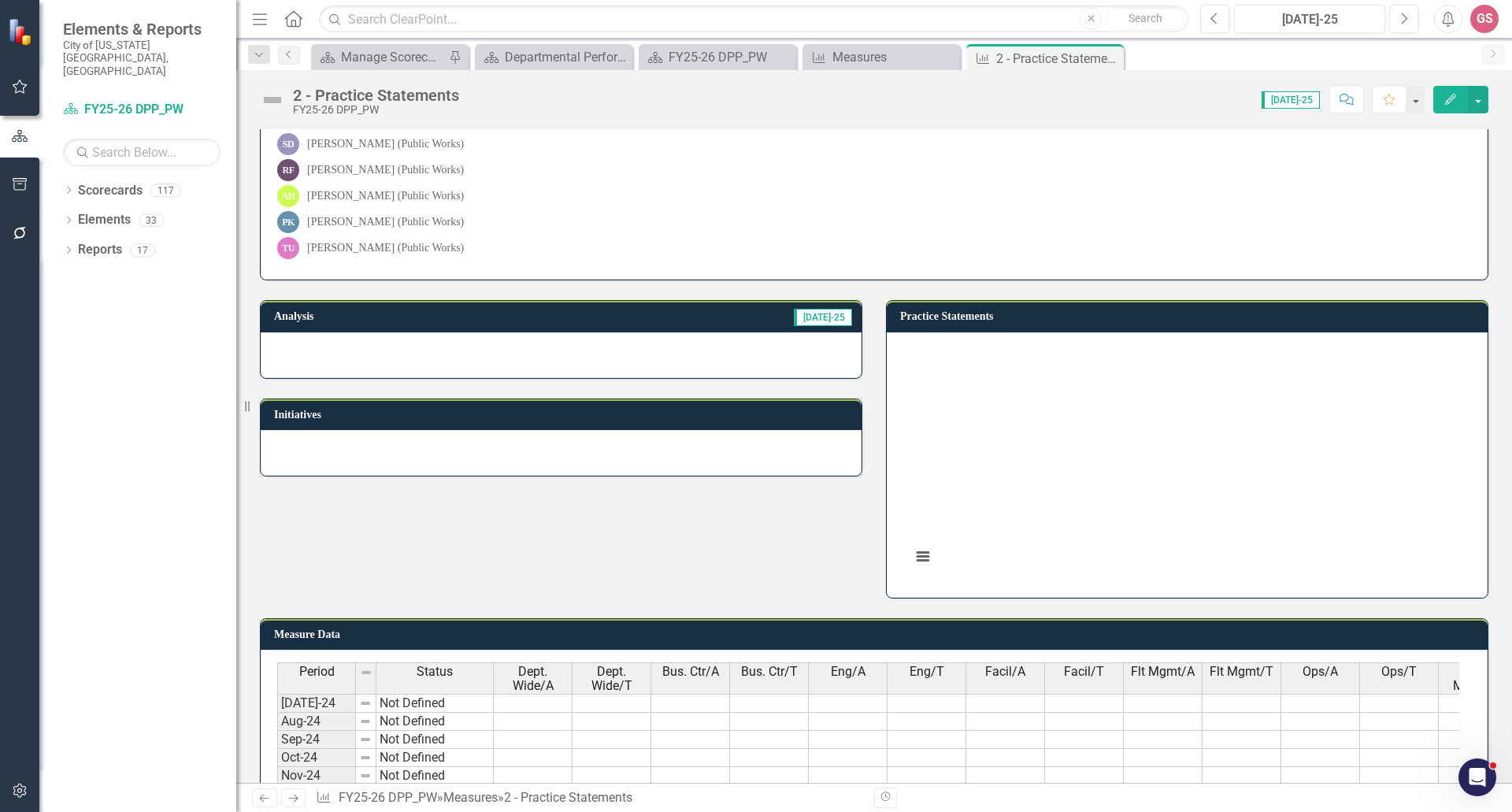
scroll to position [472, 0]
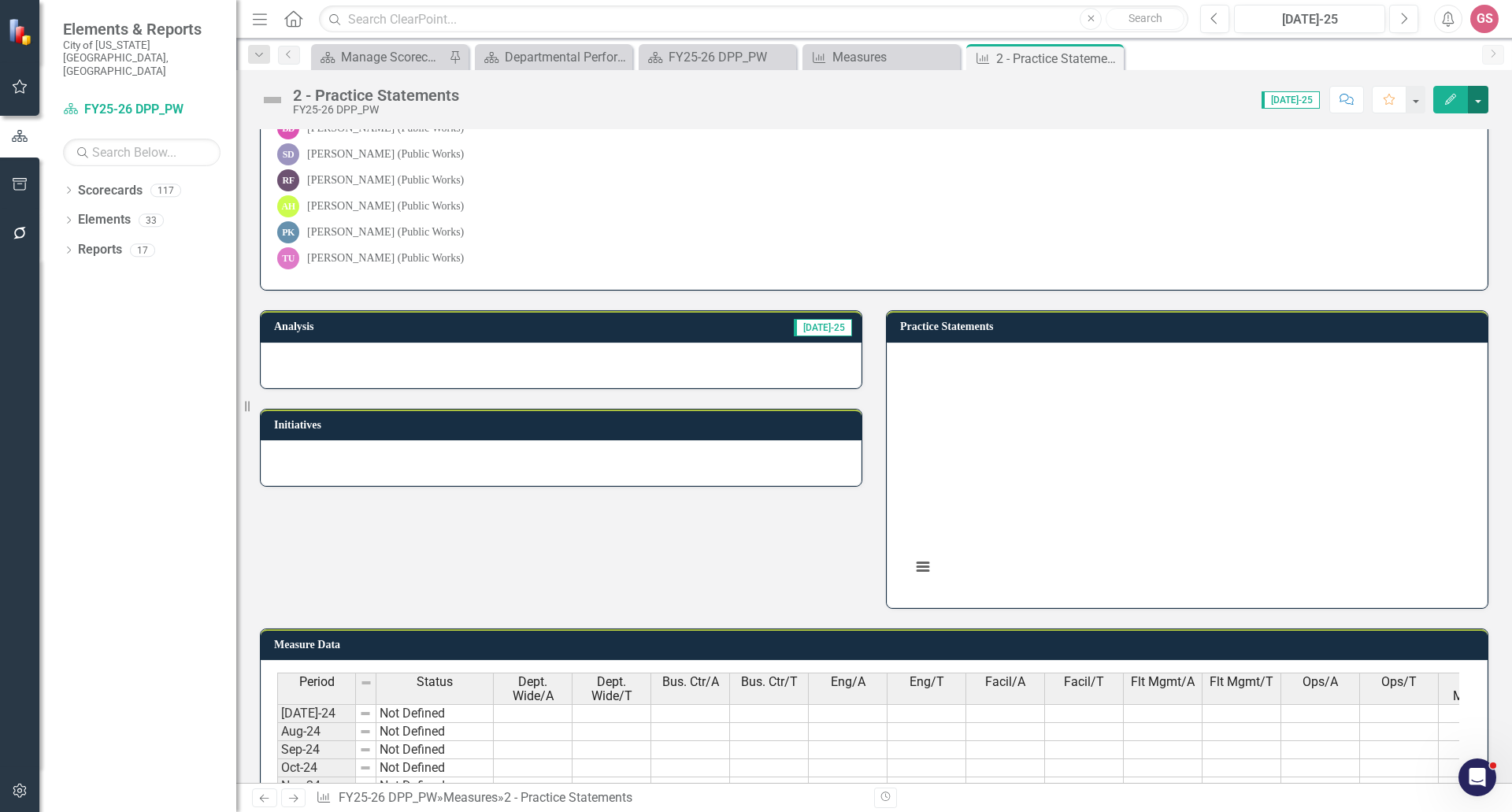
click at [1473, 99] on button "button" at bounding box center [1478, 99] width 21 height 27
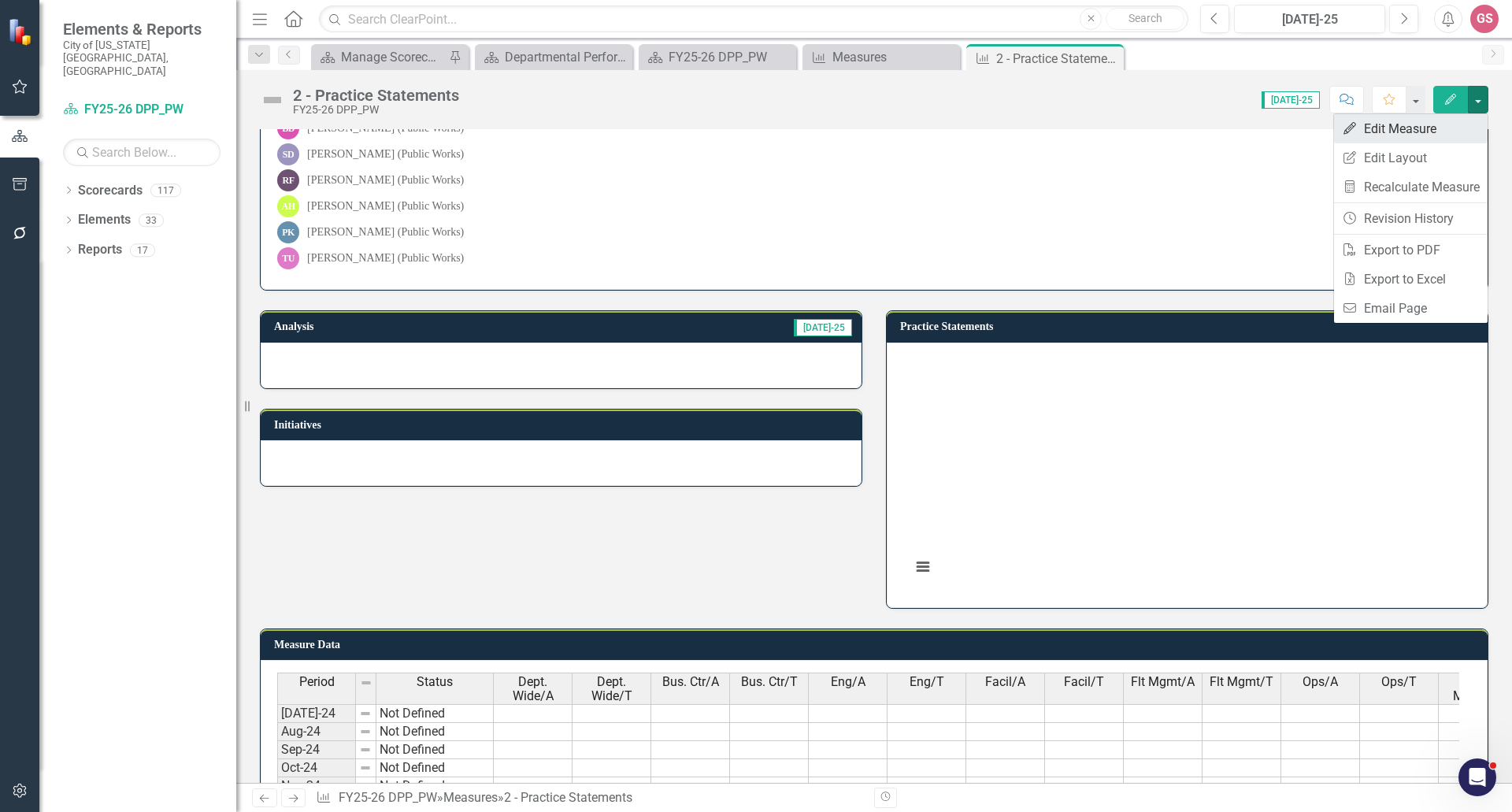
click at [1402, 132] on link "Edit Edit Measure" at bounding box center [1411, 129] width 154 height 29
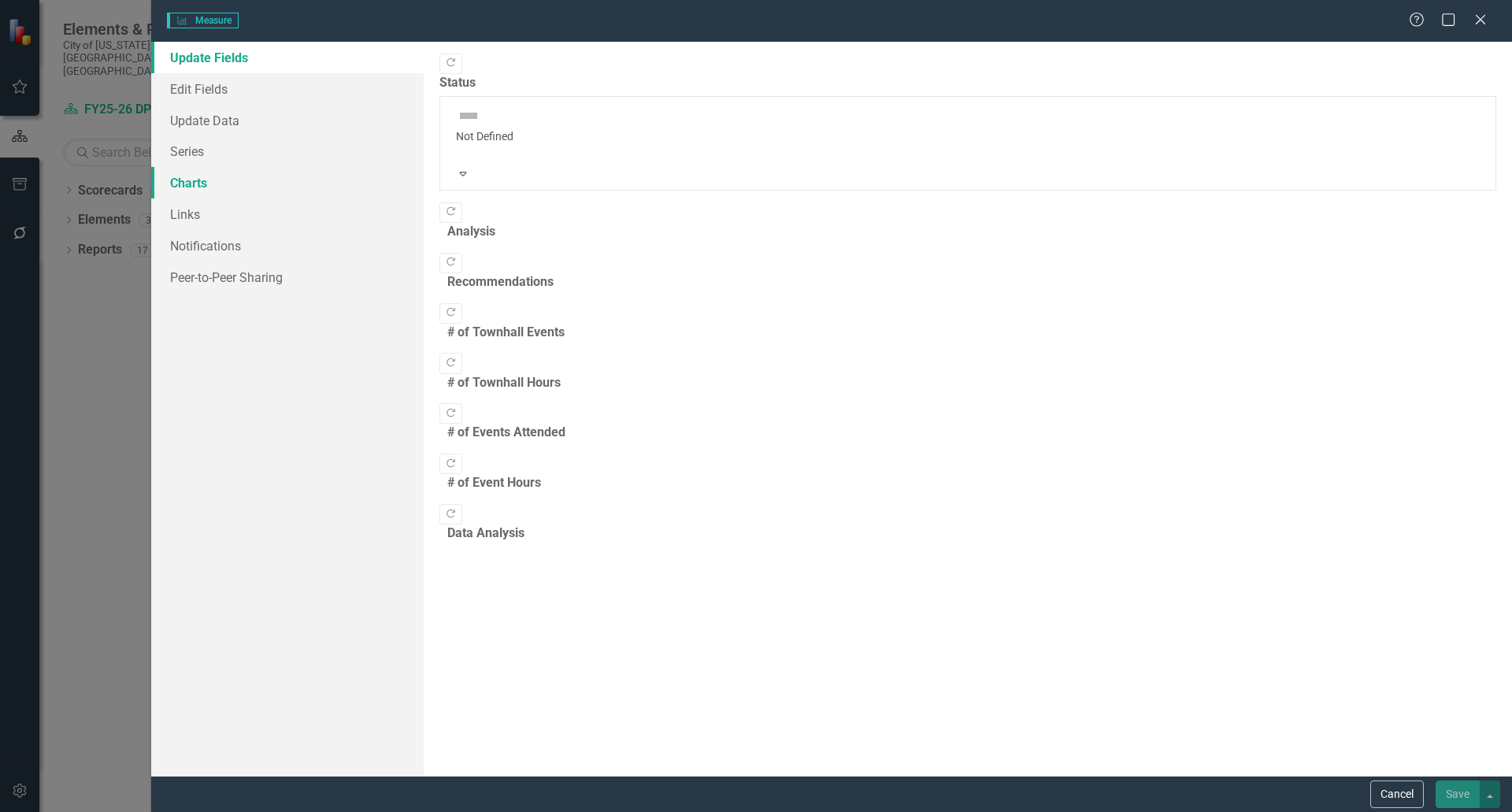
click at [183, 183] on link "Charts" at bounding box center [287, 182] width 273 height 31
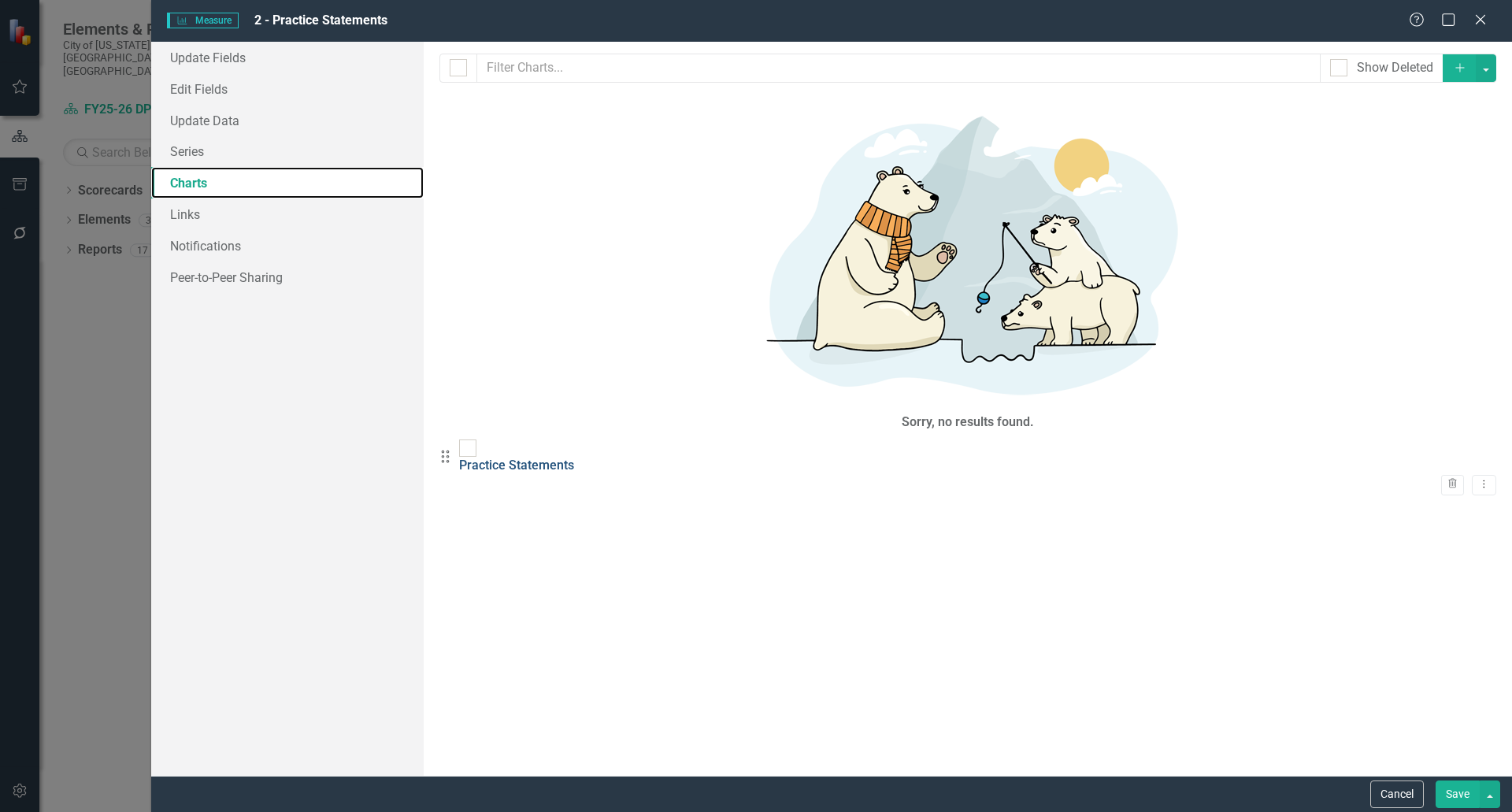
scroll to position [0, 0]
click at [556, 457] on link "Practice Statements" at bounding box center [517, 464] width 115 height 15
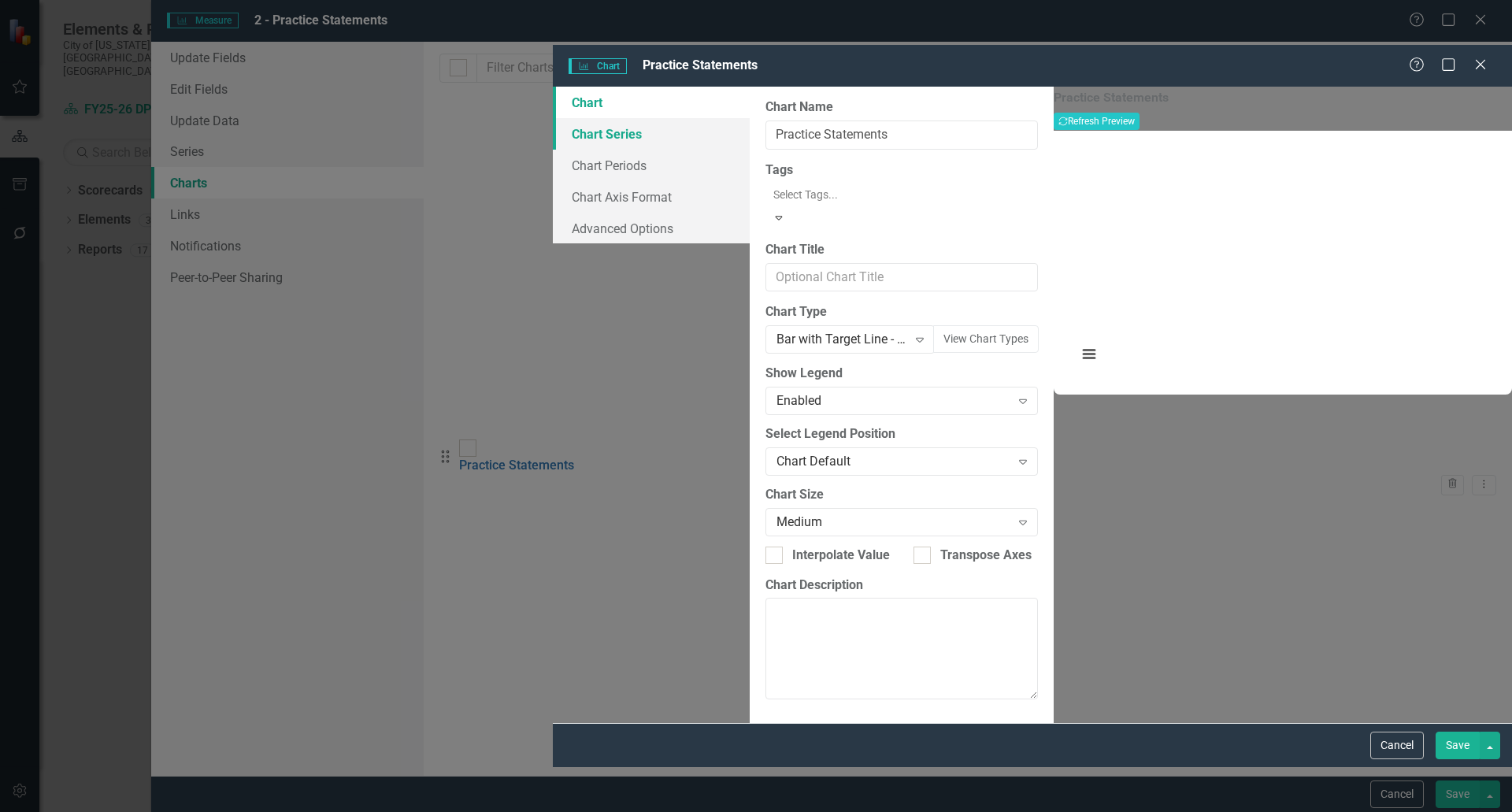
click at [553, 118] on link "Chart Series" at bounding box center [652, 133] width 197 height 31
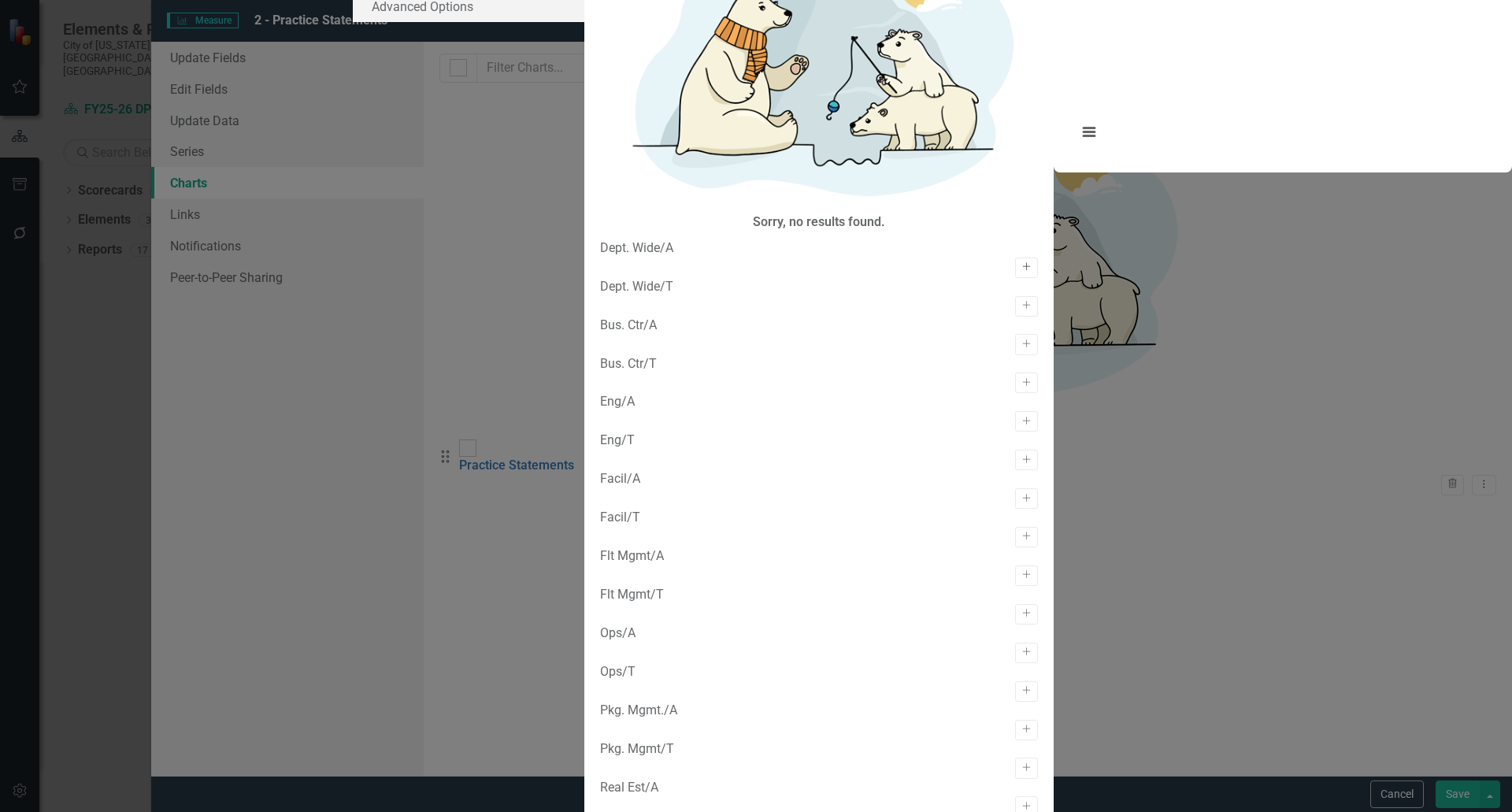
click at [1021, 262] on icon "Activate" at bounding box center [1027, 267] width 12 height 10
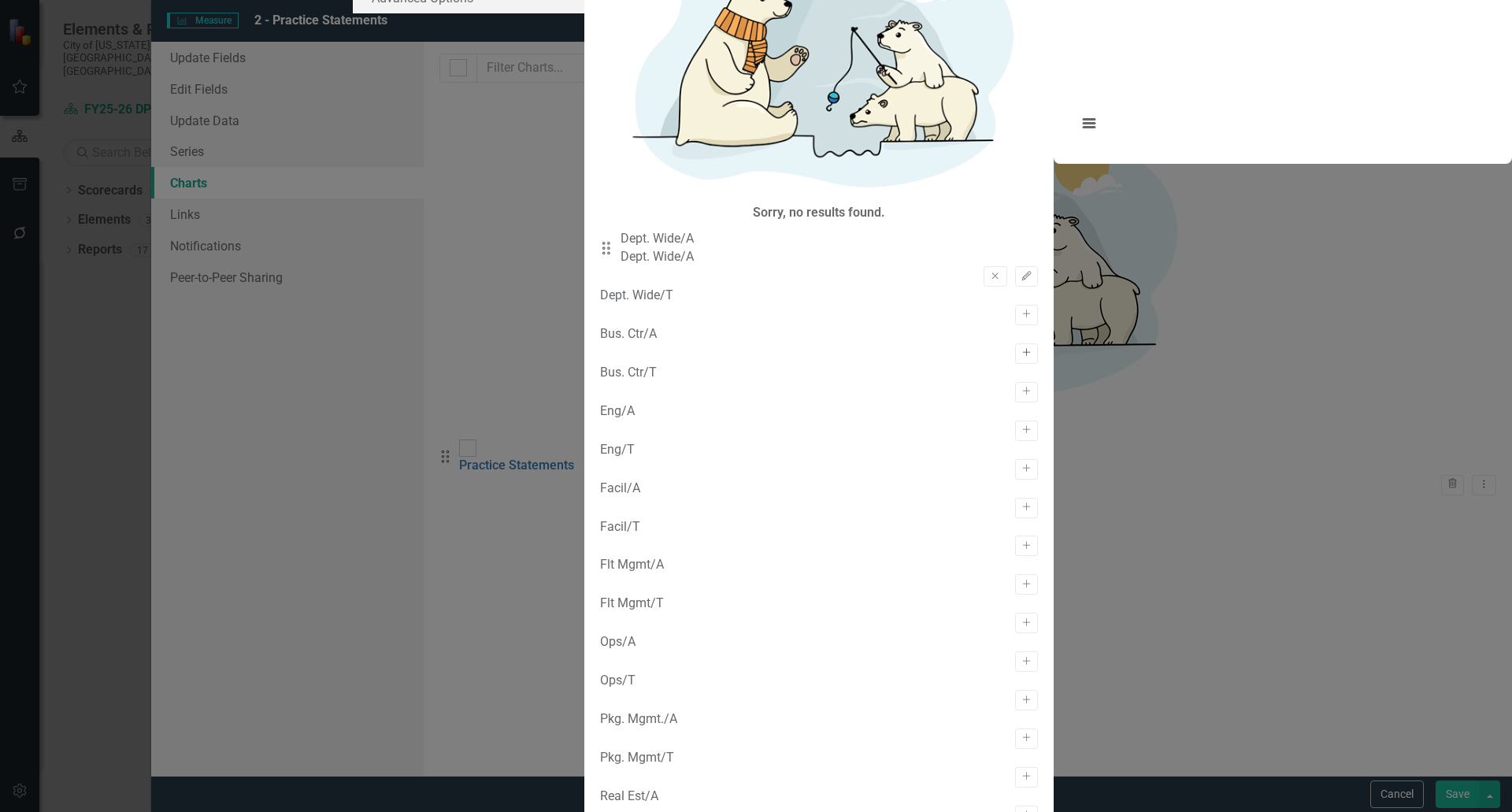
click at [1021, 348] on icon "Activate" at bounding box center [1027, 352] width 12 height 10
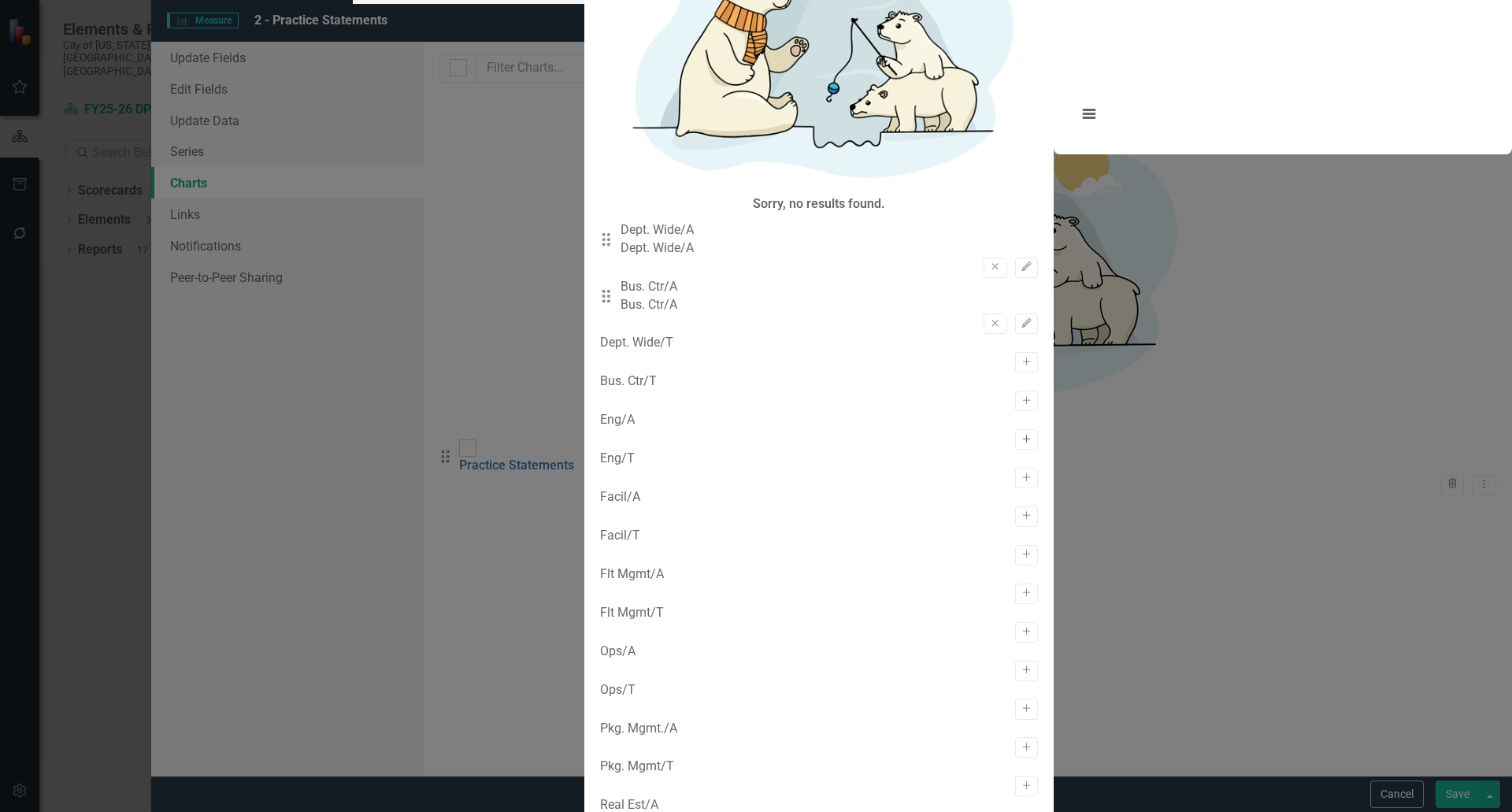
click at [1023, 435] on icon "button" at bounding box center [1027, 439] width 8 height 8
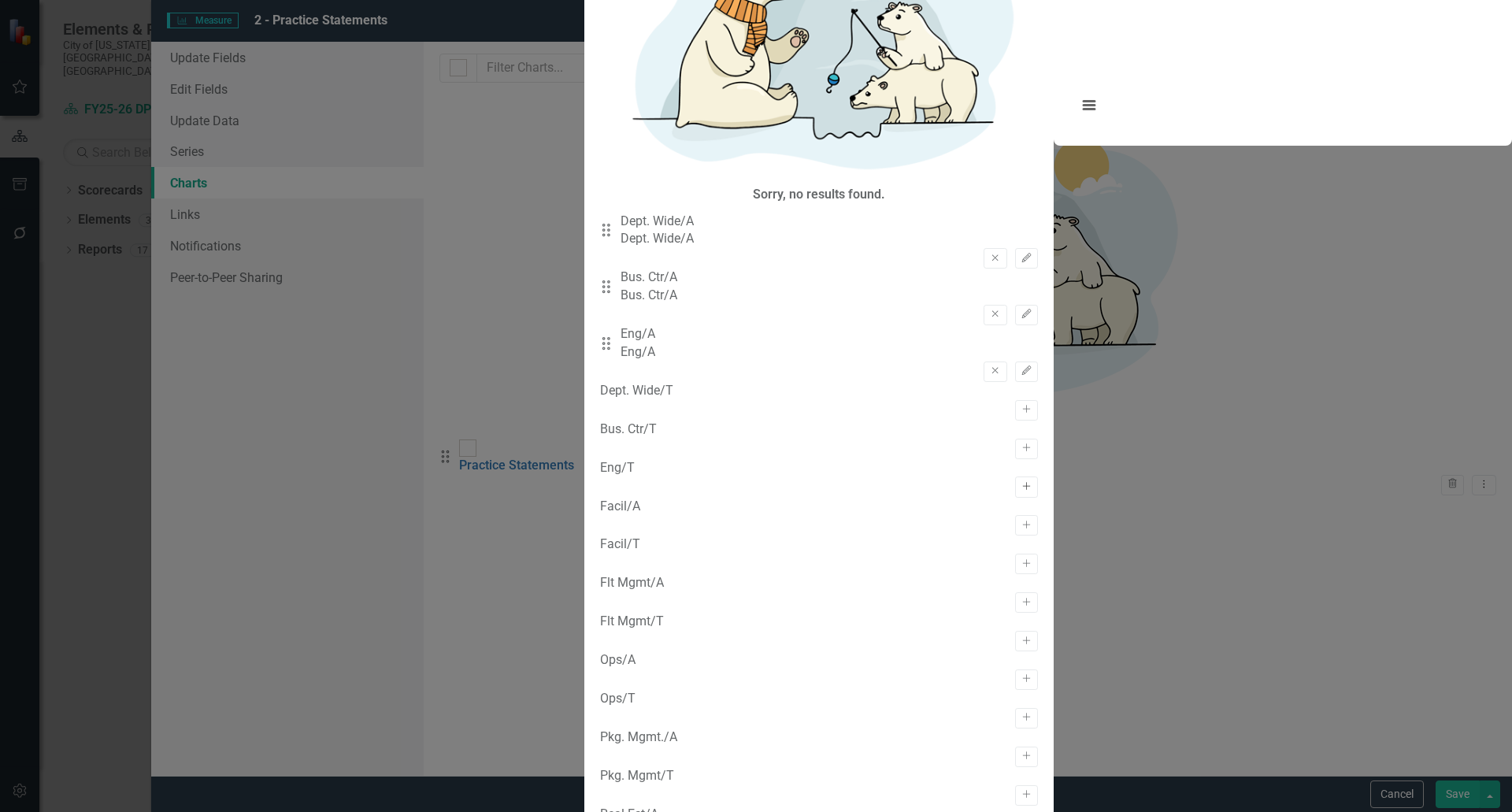
scroll to position [157, 0]
click at [1021, 520] on icon "Activate" at bounding box center [1027, 525] width 12 height 10
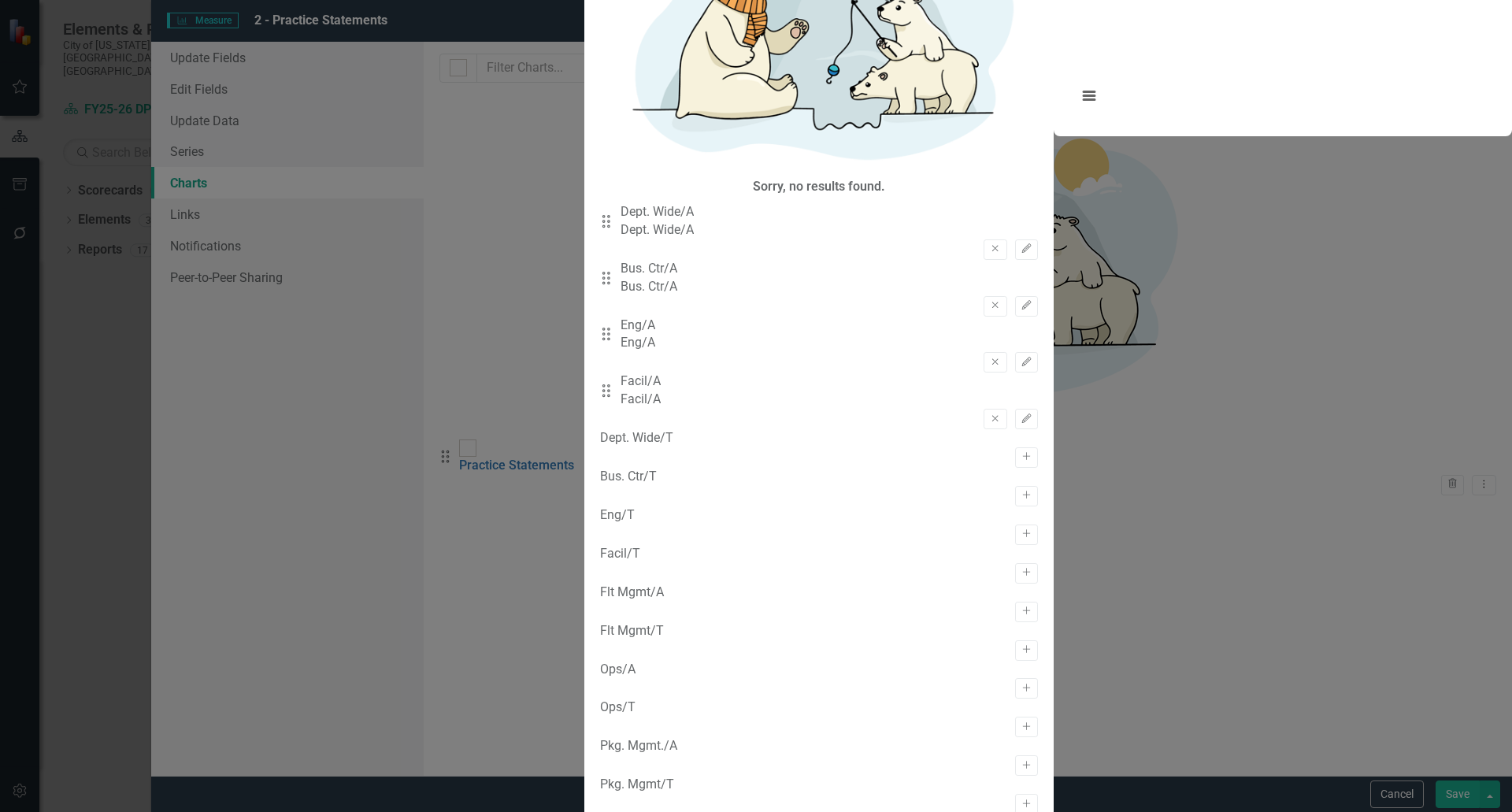
scroll to position [237, 0]
click at [1021, 607] on icon "Activate" at bounding box center [1027, 611] width 12 height 10
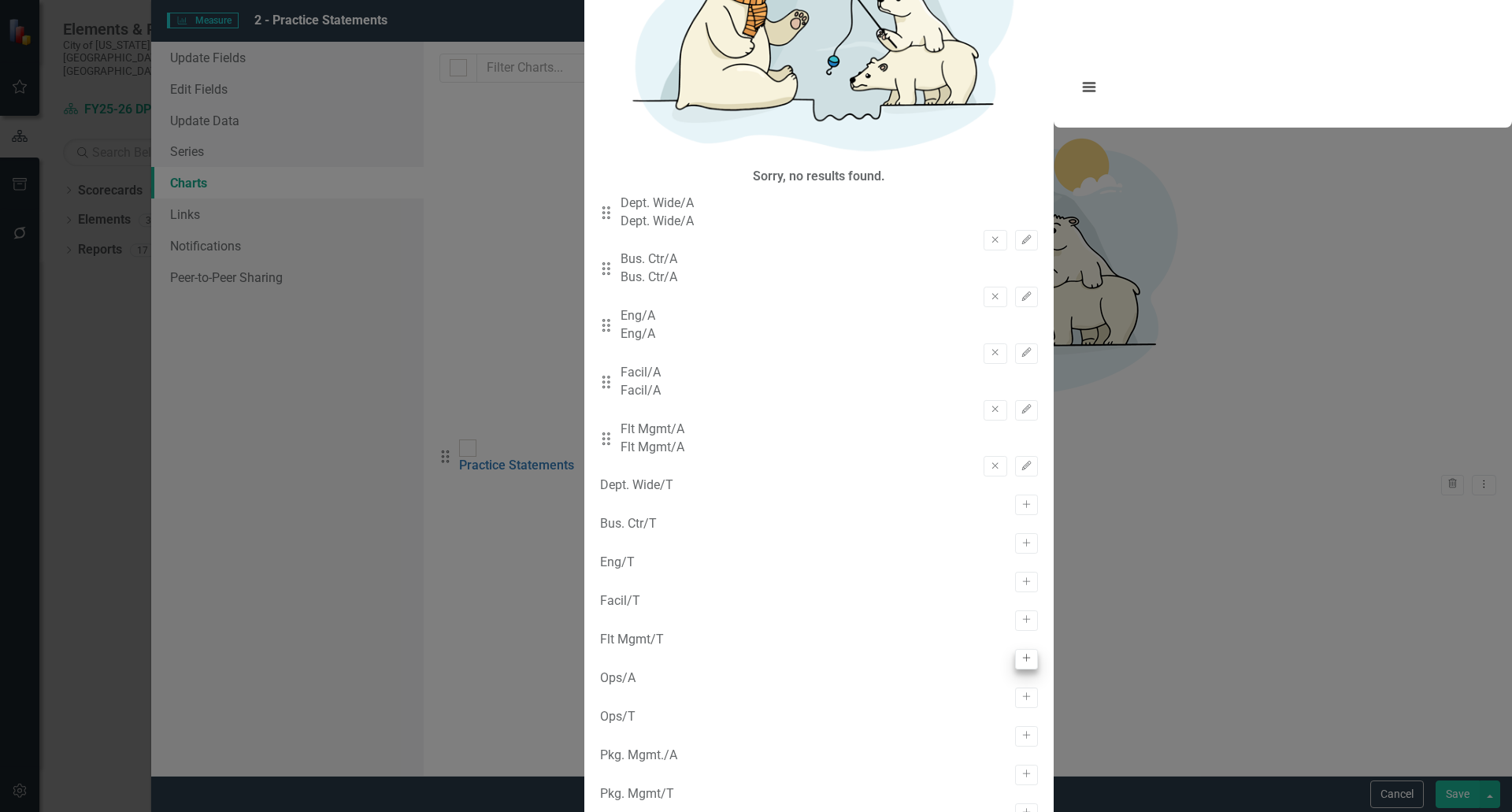
click at [1015, 687] on button "Activate" at bounding box center [1027, 698] width 23 height 21
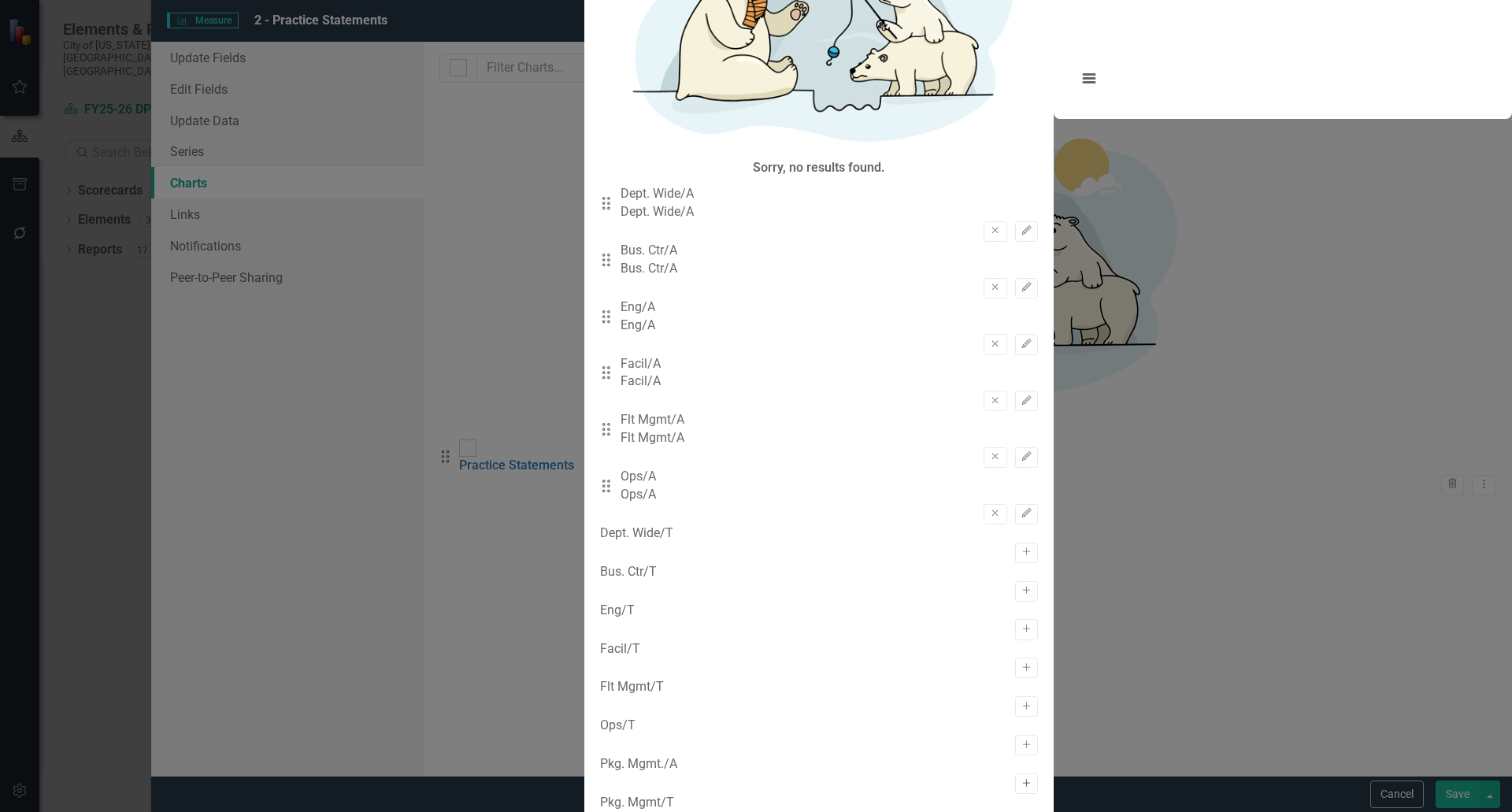
click at [1015, 773] on button "Activate" at bounding box center [1027, 783] width 23 height 21
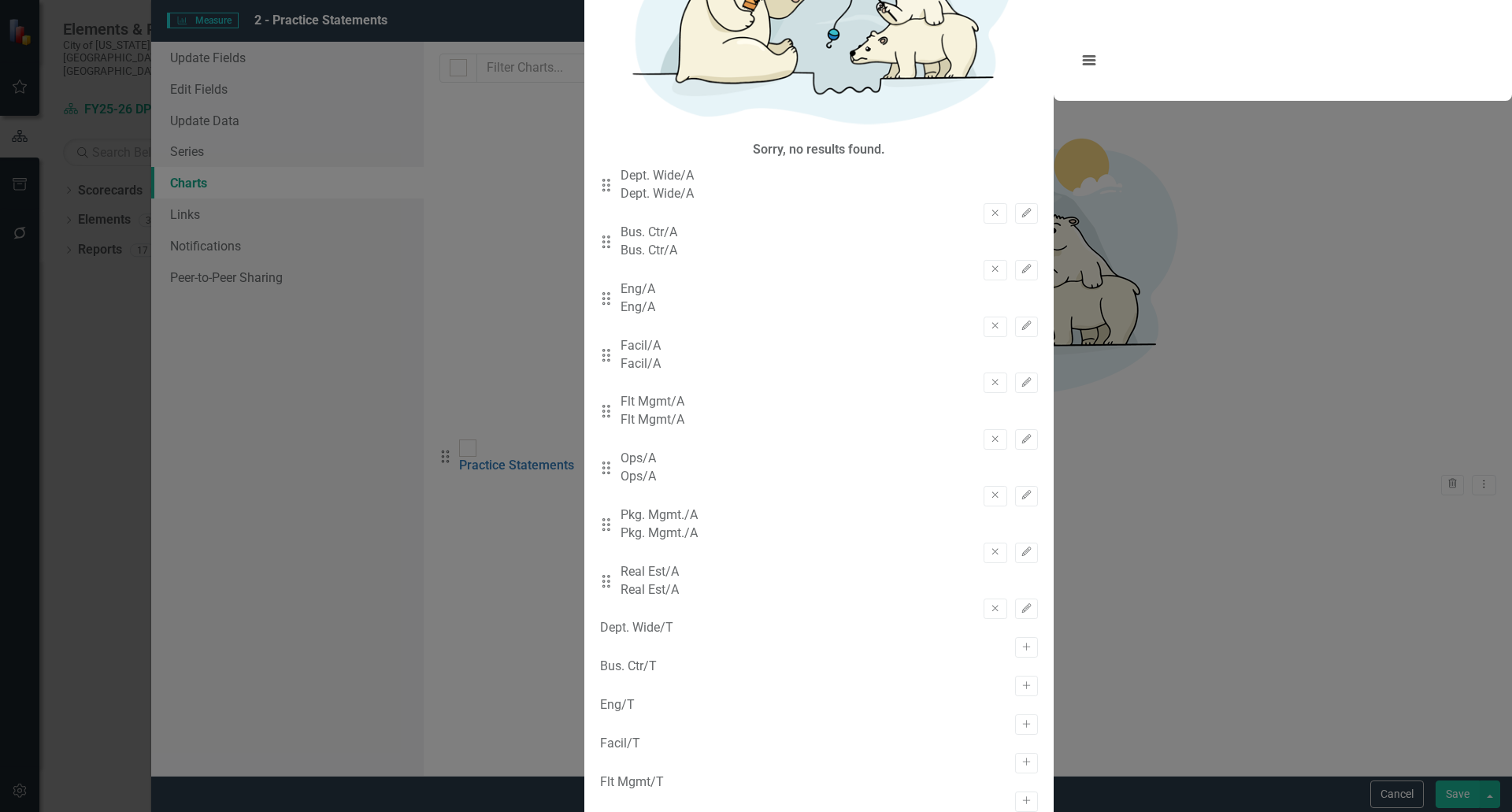
scroll to position [263, 0]
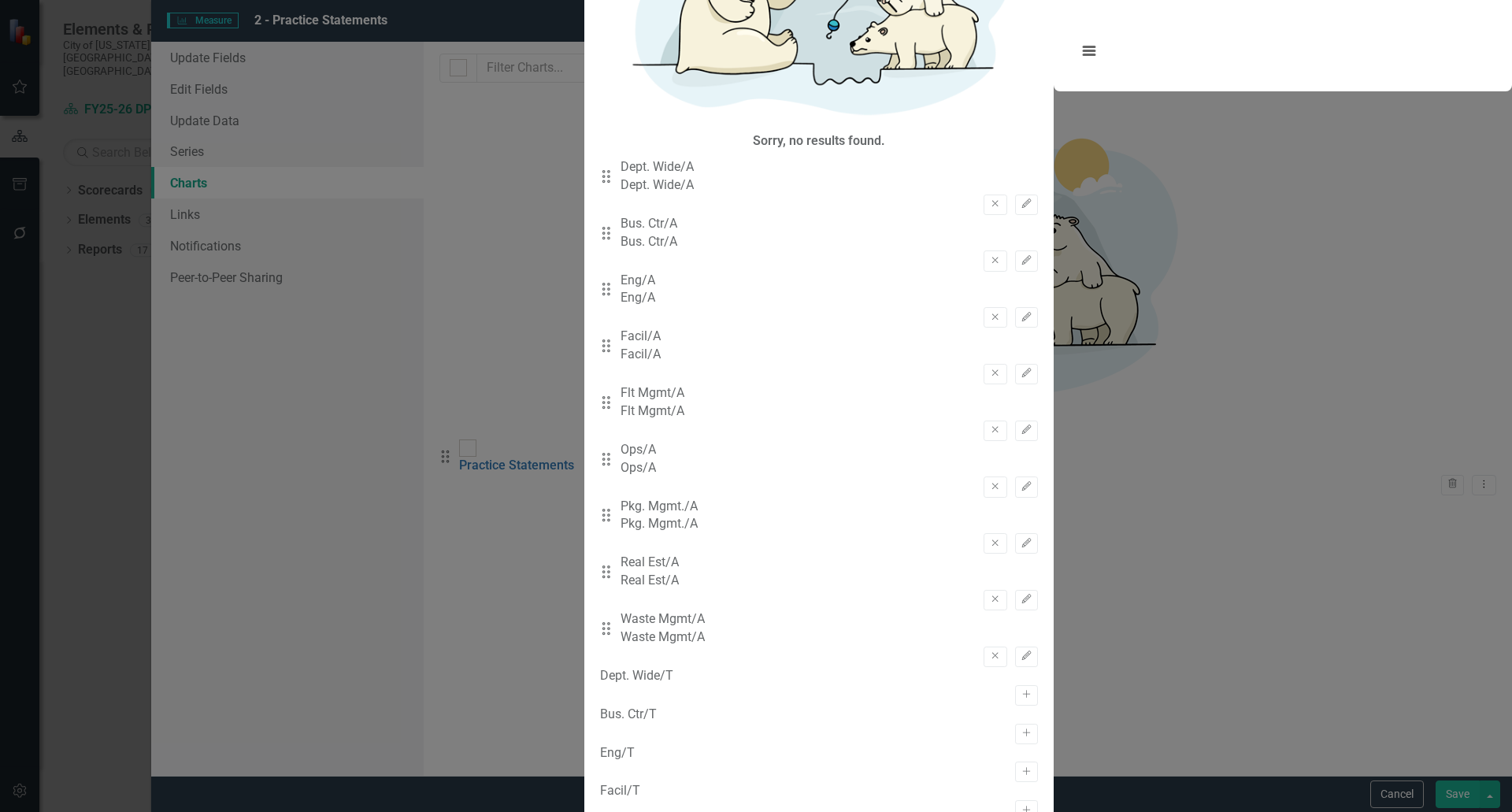
scroll to position [26, 0]
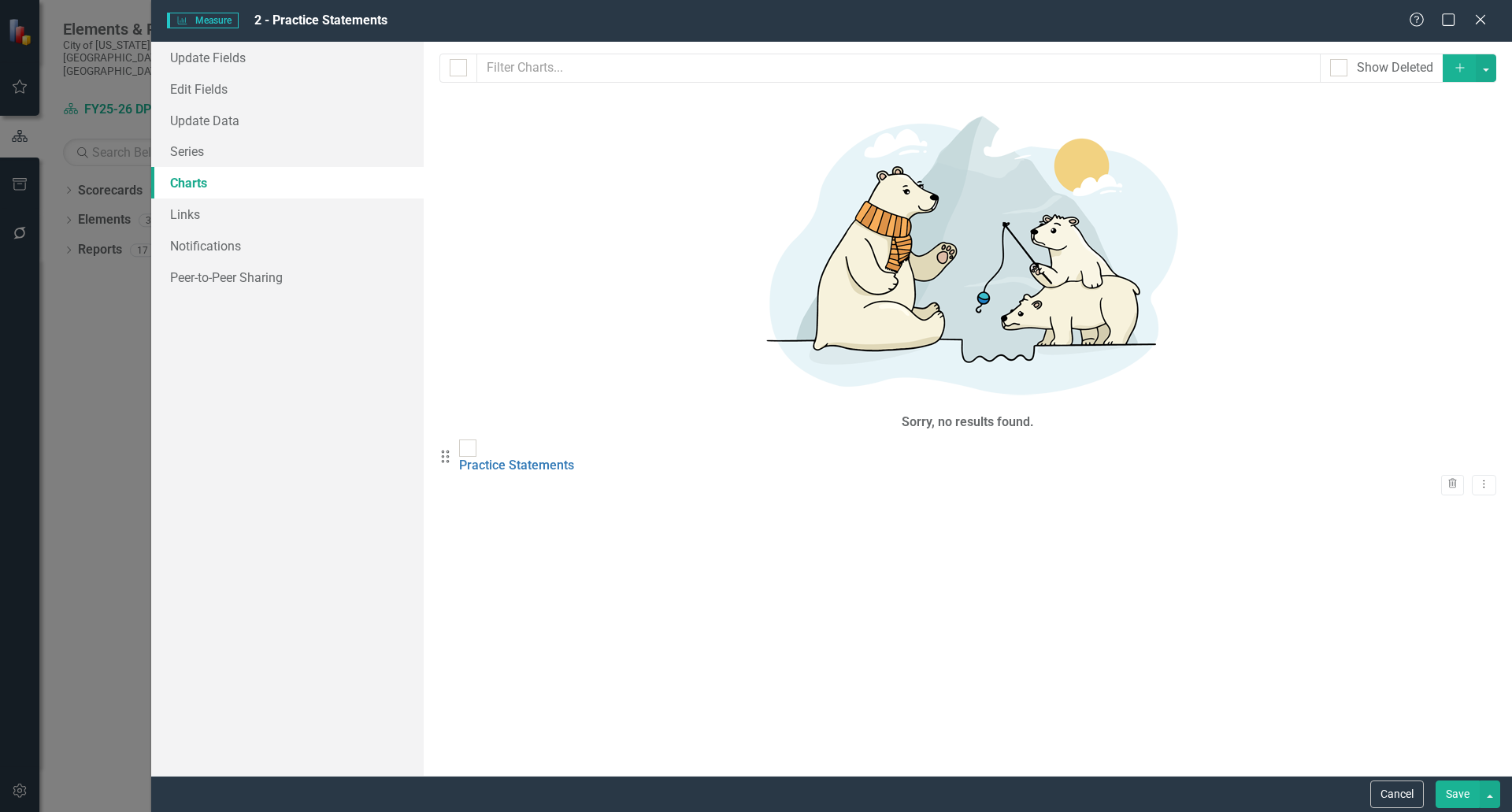
click at [1462, 794] on button "Save" at bounding box center [1458, 794] width 44 height 27
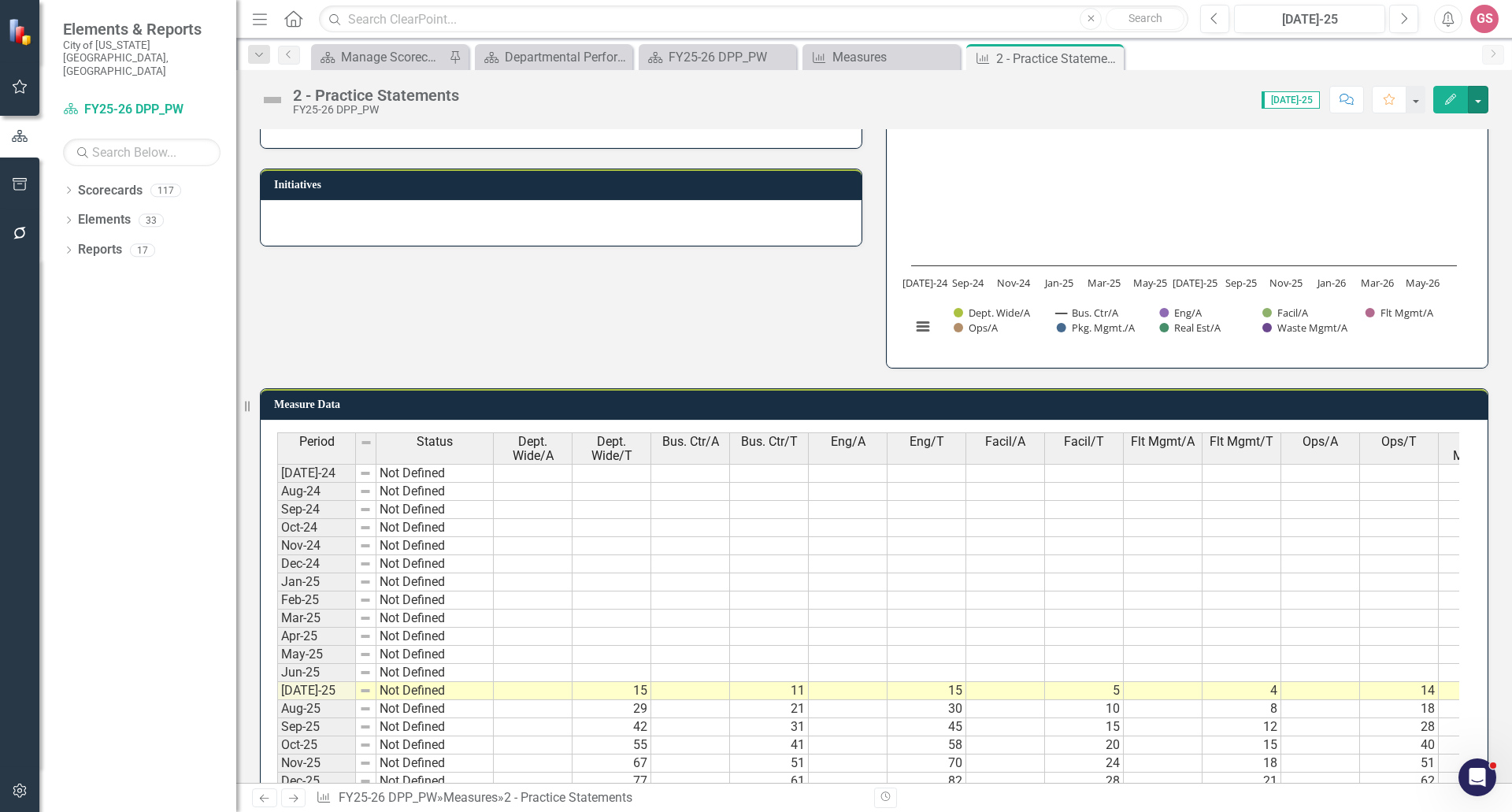
scroll to position [472, 0]
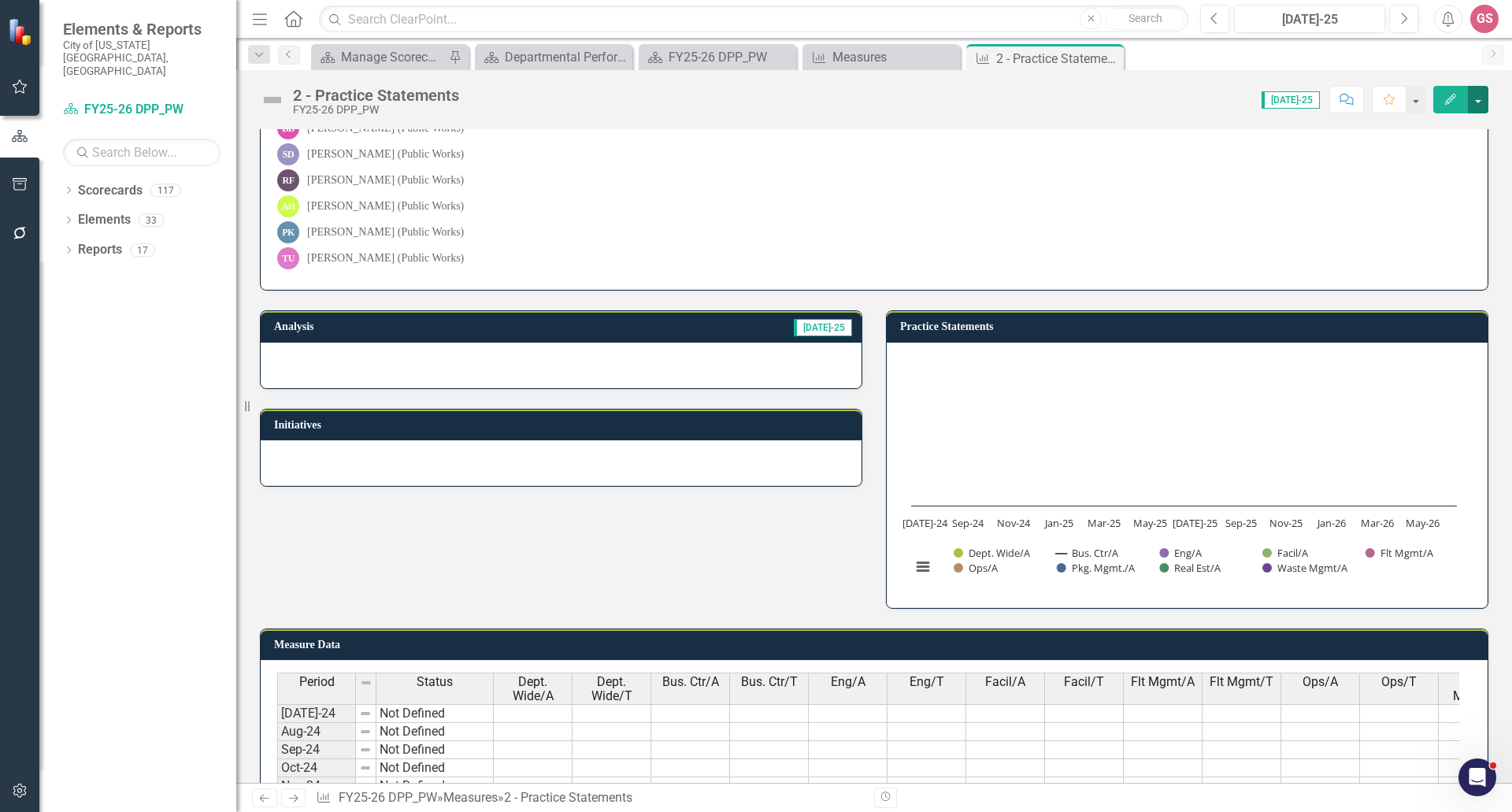
click at [1479, 101] on button "button" at bounding box center [1478, 99] width 21 height 27
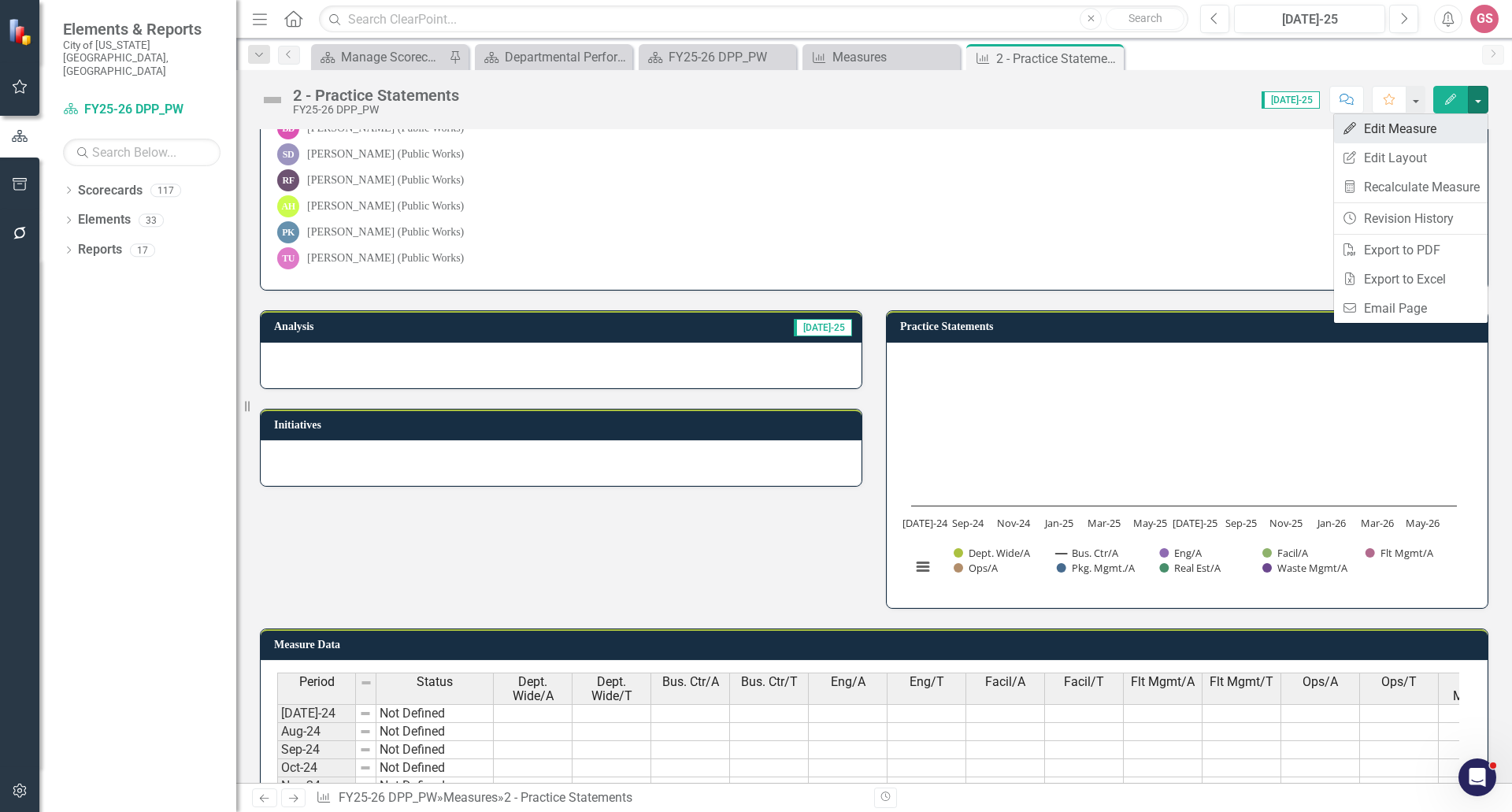
click at [1405, 130] on link "Edit Edit Measure" at bounding box center [1411, 129] width 154 height 29
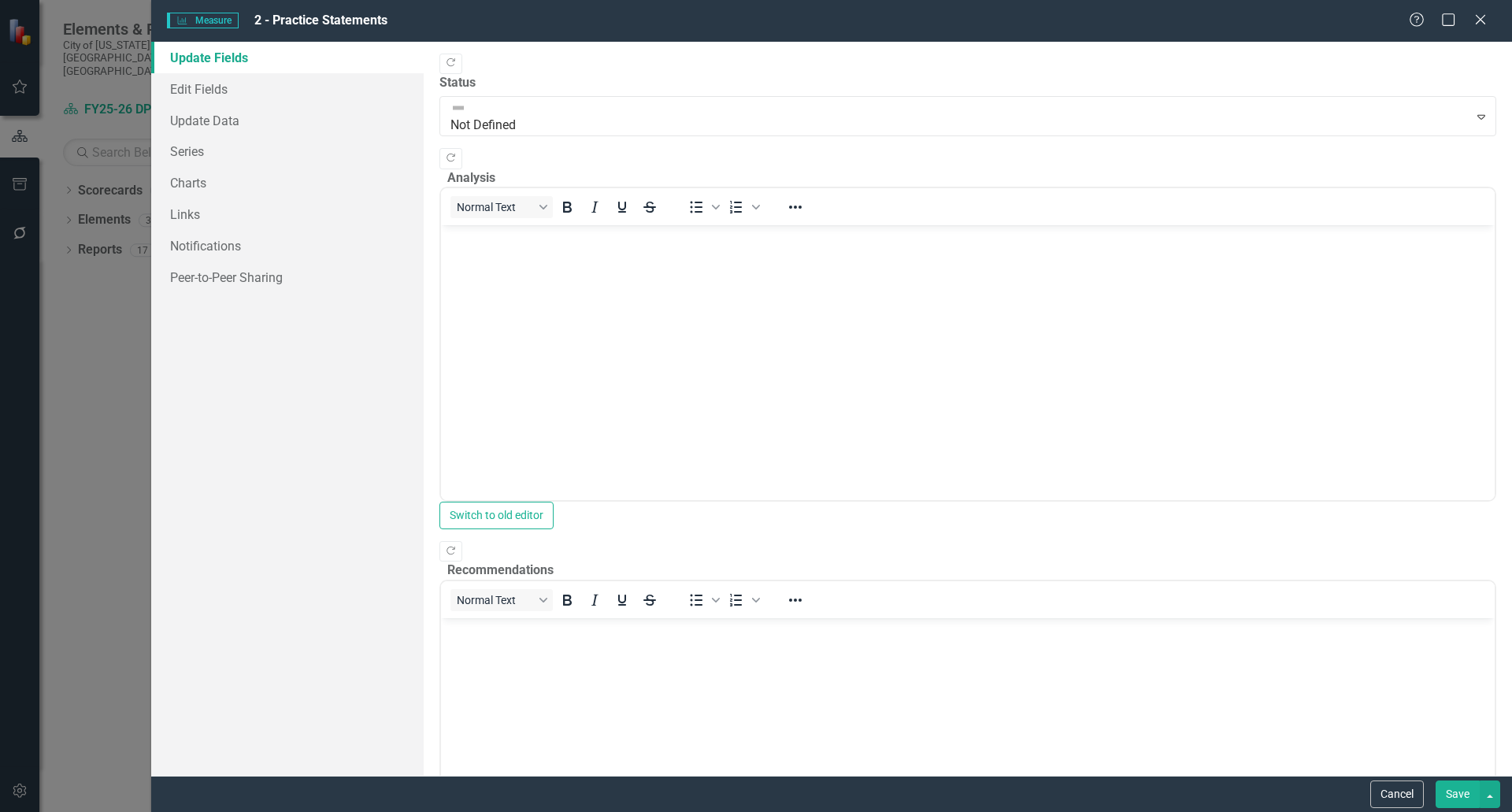
scroll to position [0, 0]
click at [205, 179] on link "Charts" at bounding box center [287, 182] width 273 height 31
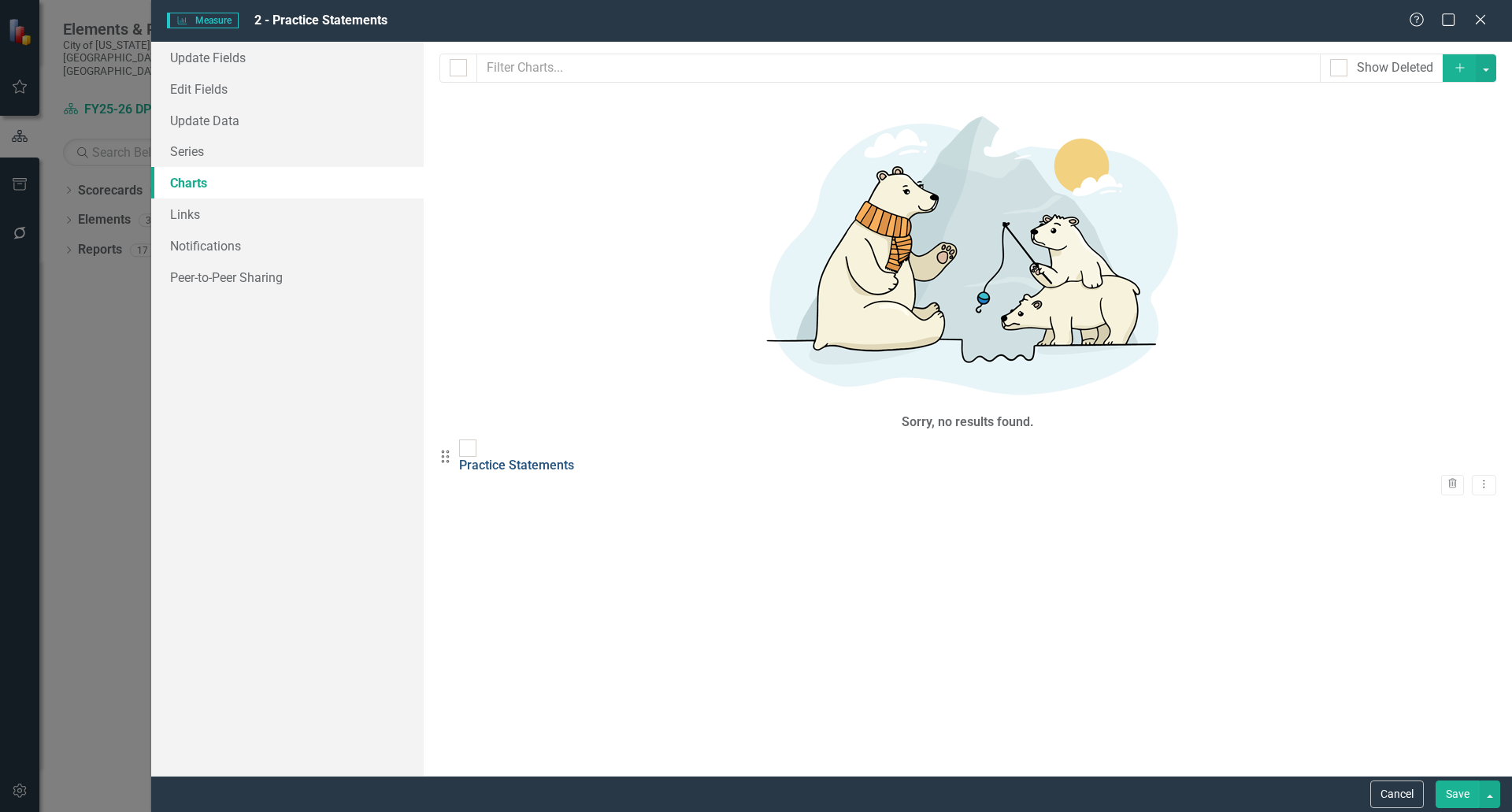
click at [574, 457] on link "Practice Statements" at bounding box center [517, 464] width 115 height 15
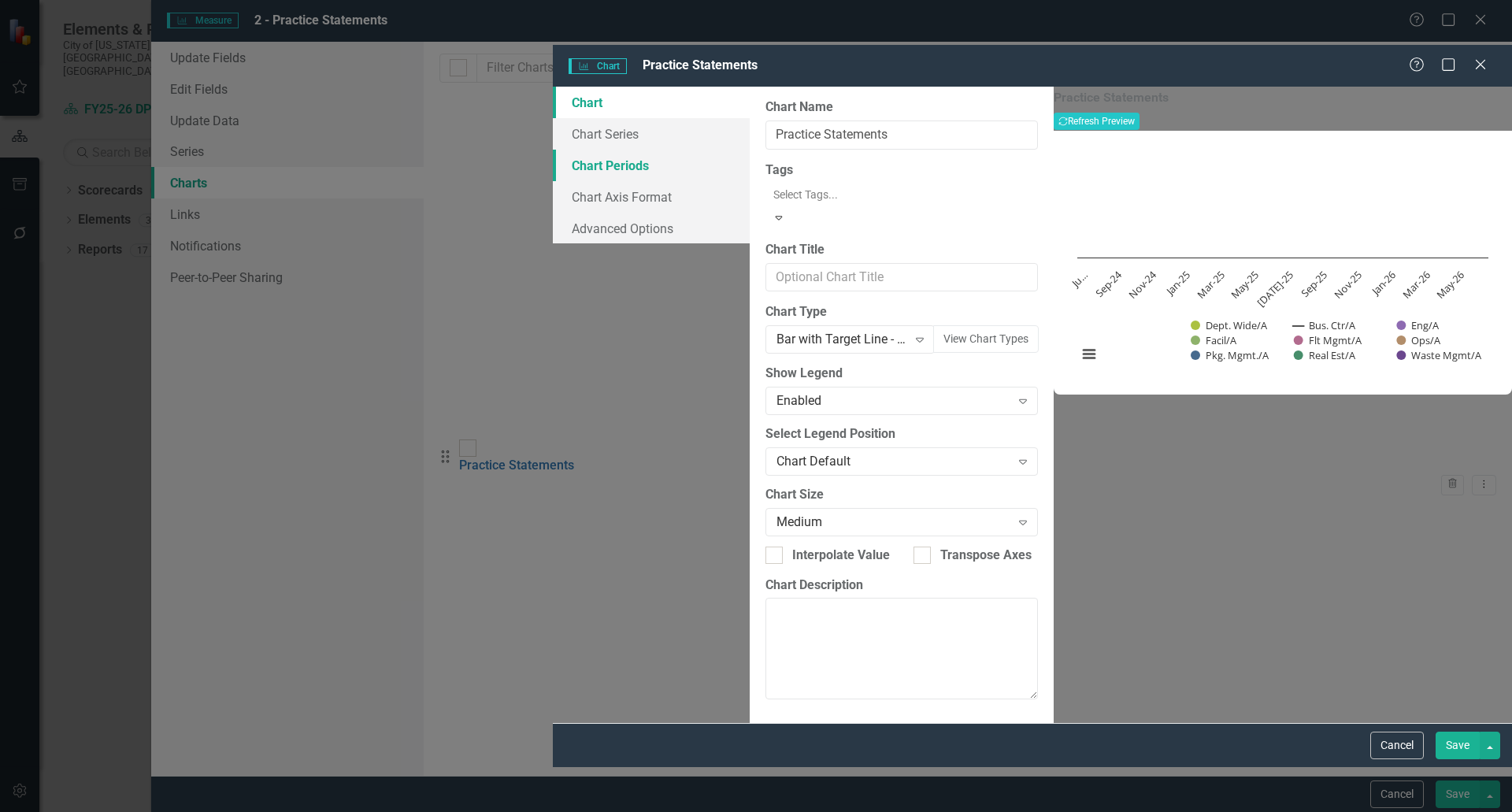
click at [553, 149] on link "Chart Periods" at bounding box center [652, 165] width 197 height 31
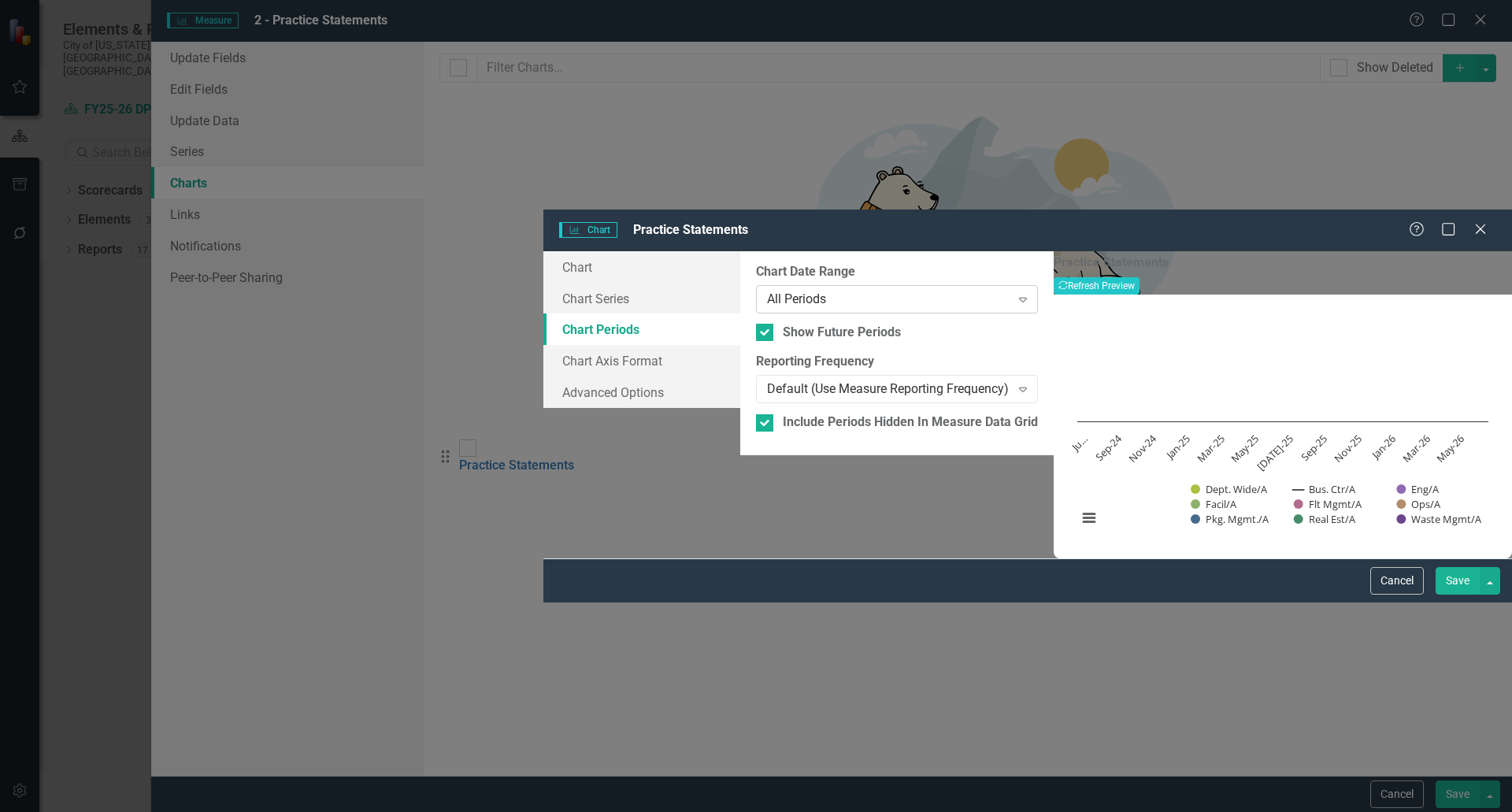
click at [767, 290] on div "All Periods" at bounding box center [888, 299] width 243 height 18
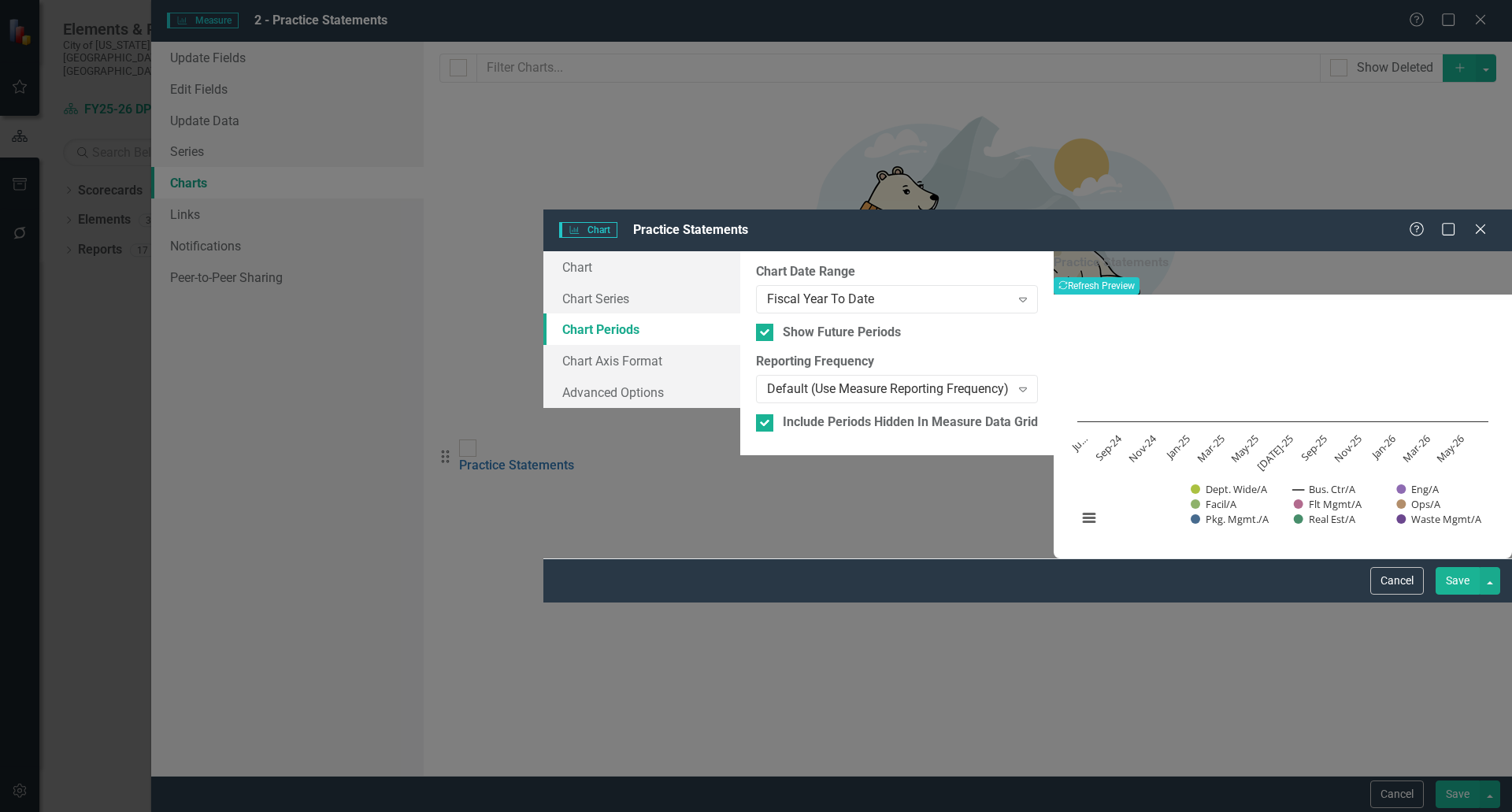
click at [1458, 595] on button "Save" at bounding box center [1458, 580] width 44 height 27
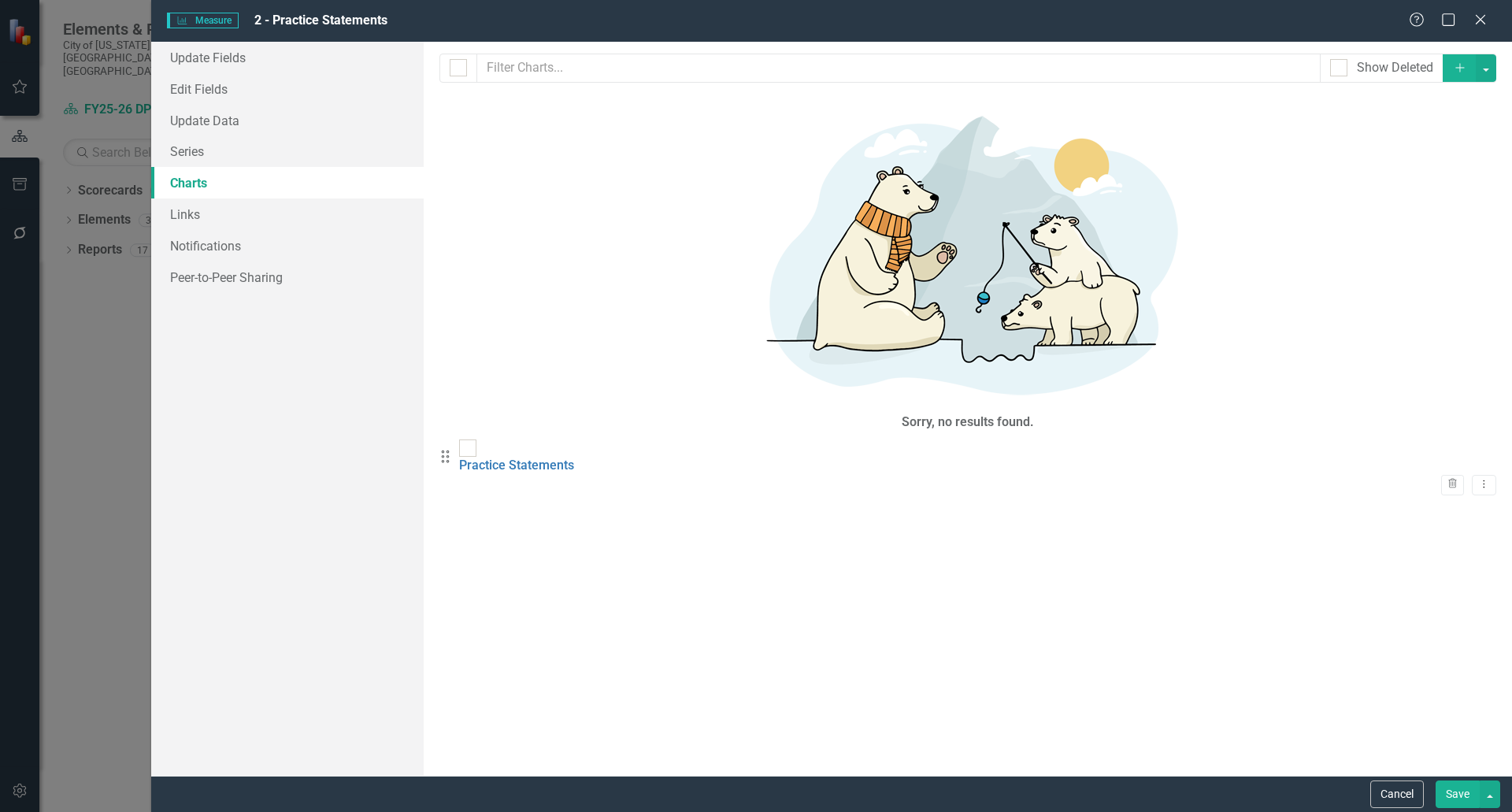
click at [1453, 787] on button "Save" at bounding box center [1458, 794] width 44 height 27
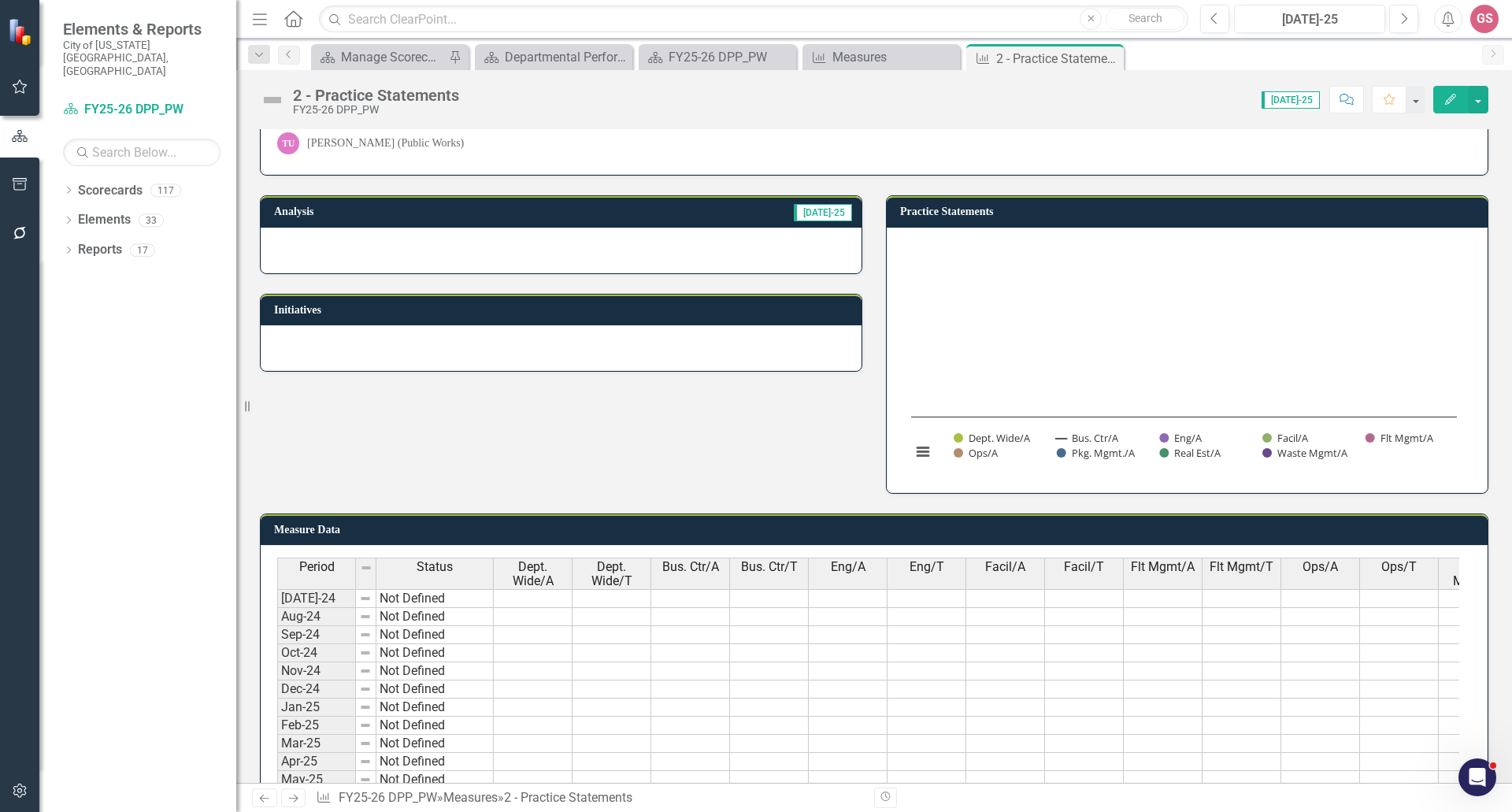
scroll to position [566, 0]
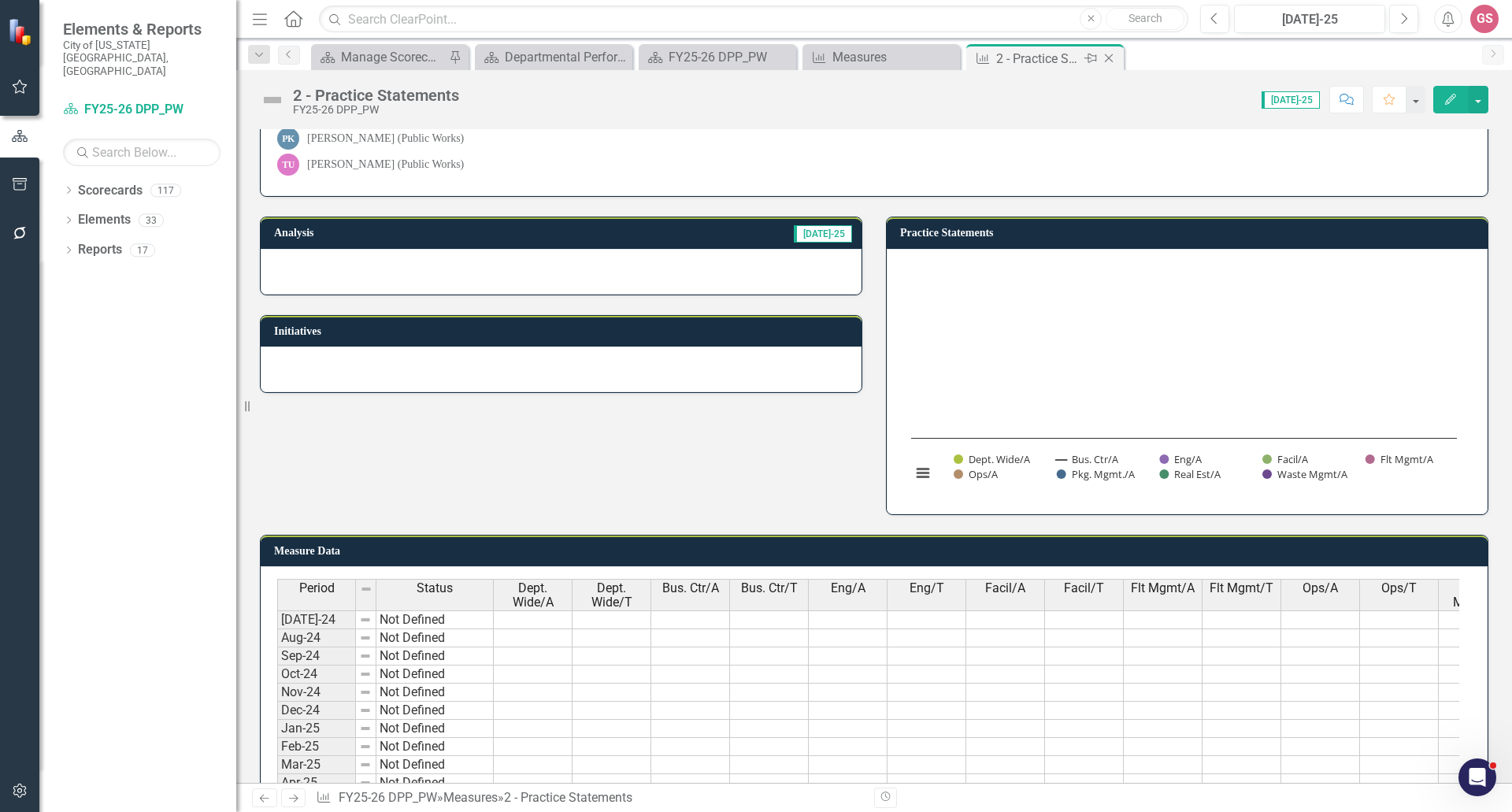
click at [1116, 61] on icon "Close" at bounding box center [1109, 58] width 16 height 13
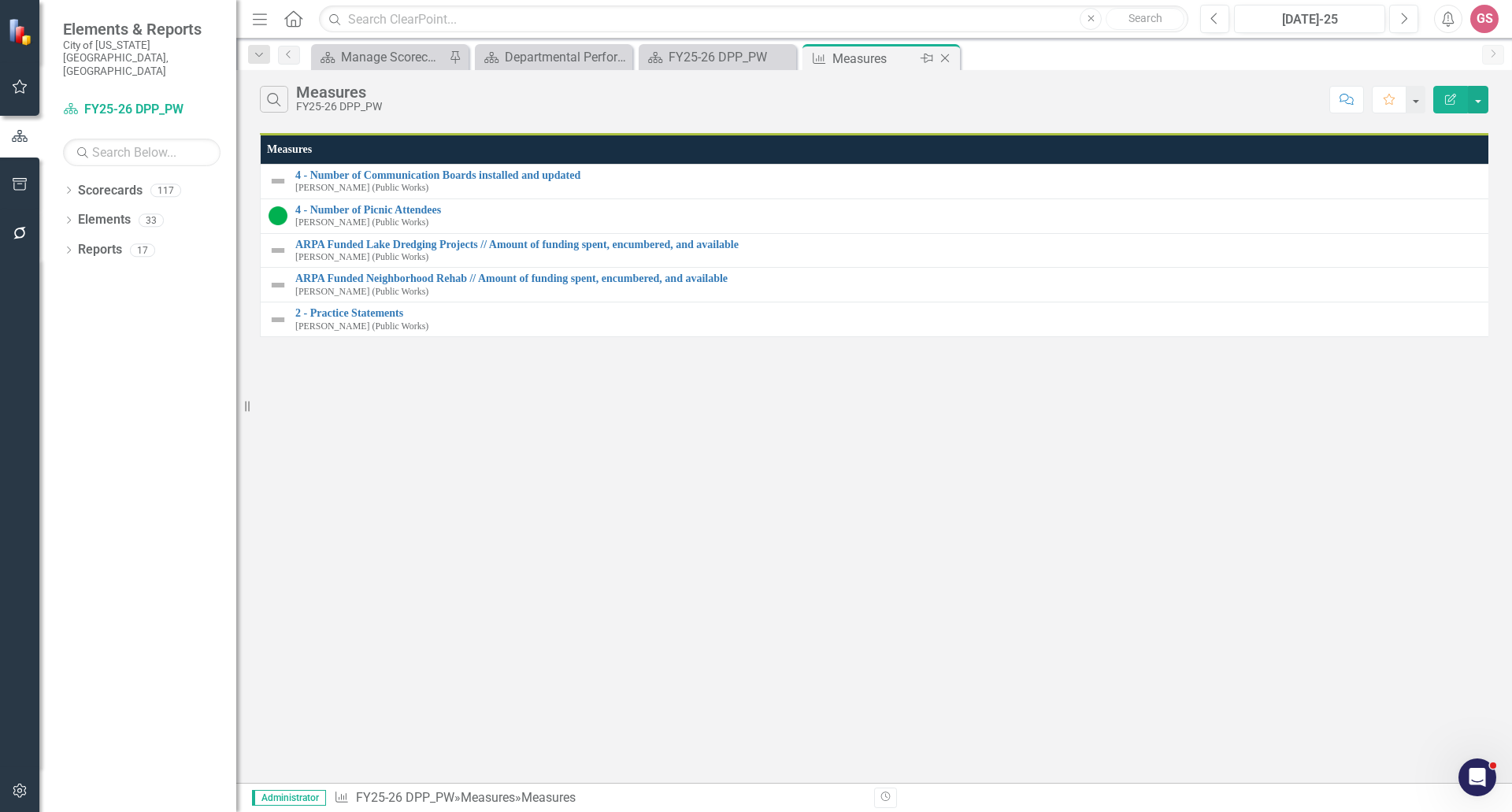
click at [941, 62] on icon at bounding box center [945, 58] width 9 height 9
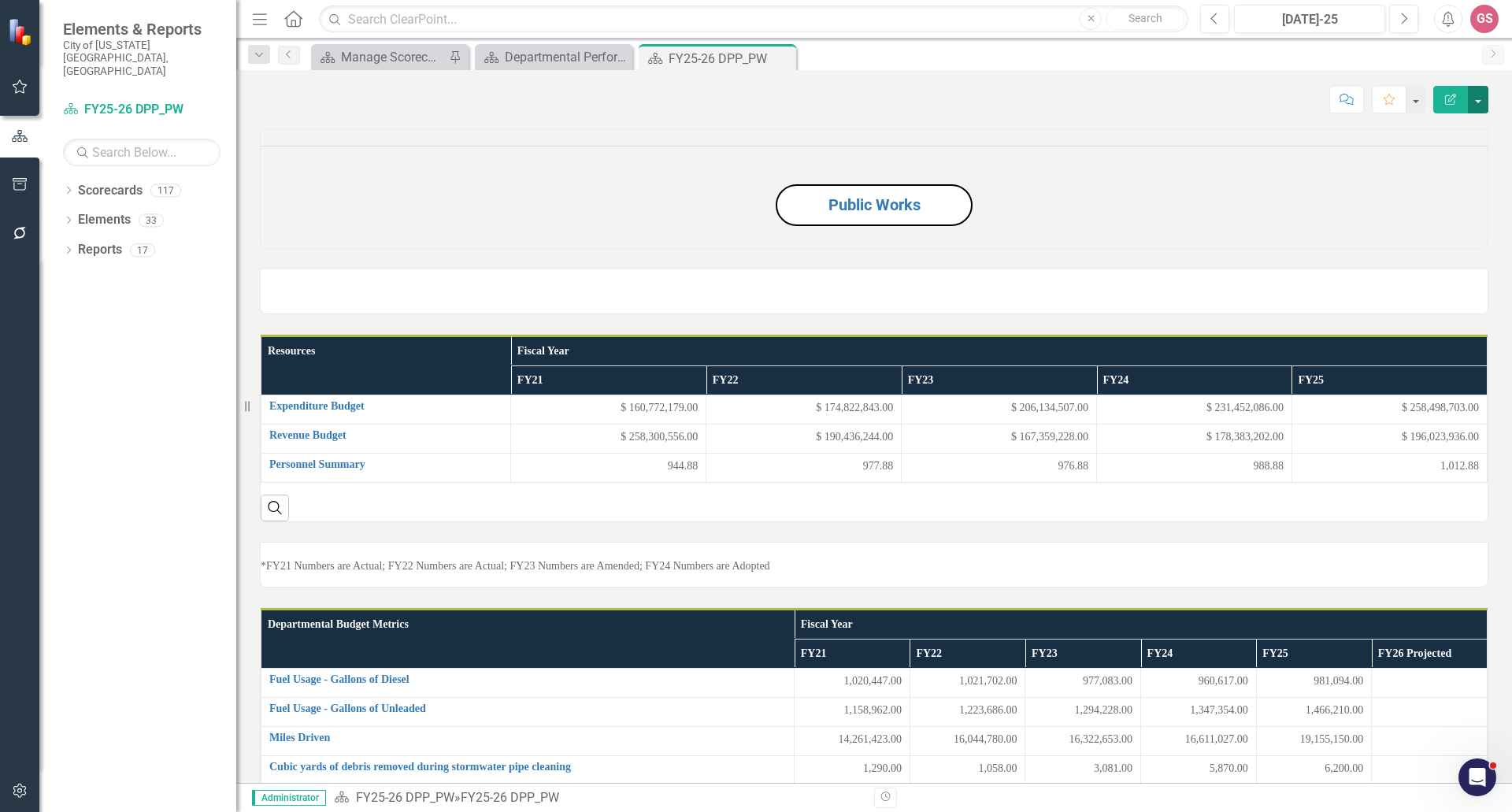
click at [1474, 102] on button "button" at bounding box center [1478, 99] width 21 height 27
click at [96, 295] on div "Dropdown Scorecards 117 FY24 City Highlights FY25 City Highlights FY24 Budget I…" at bounding box center [138, 495] width 197 height 634
click at [103, 241] on link "Reports" at bounding box center [100, 249] width 44 height 18
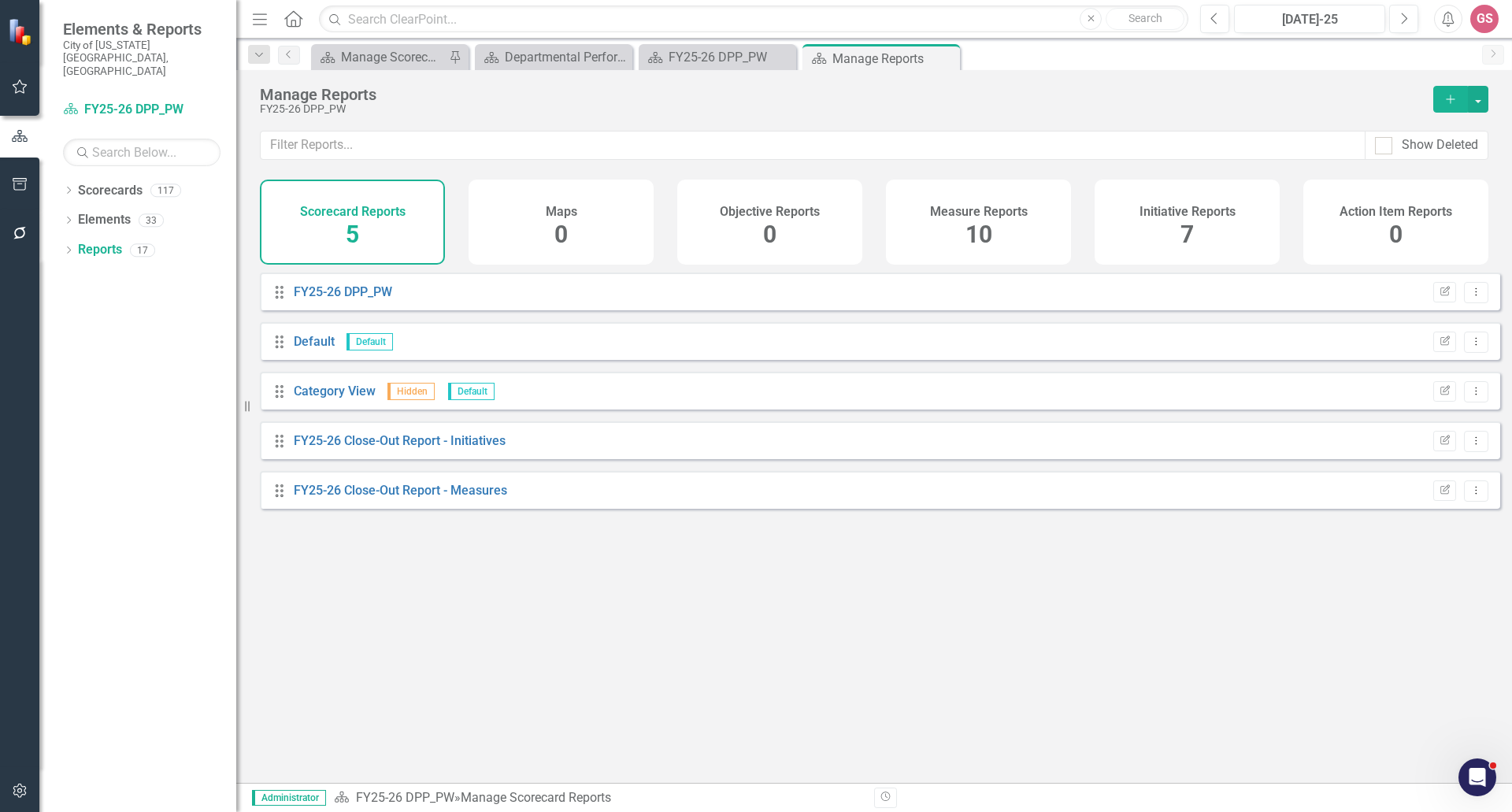
click at [1164, 213] on h4 "Initiative Reports" at bounding box center [1187, 212] width 96 height 14
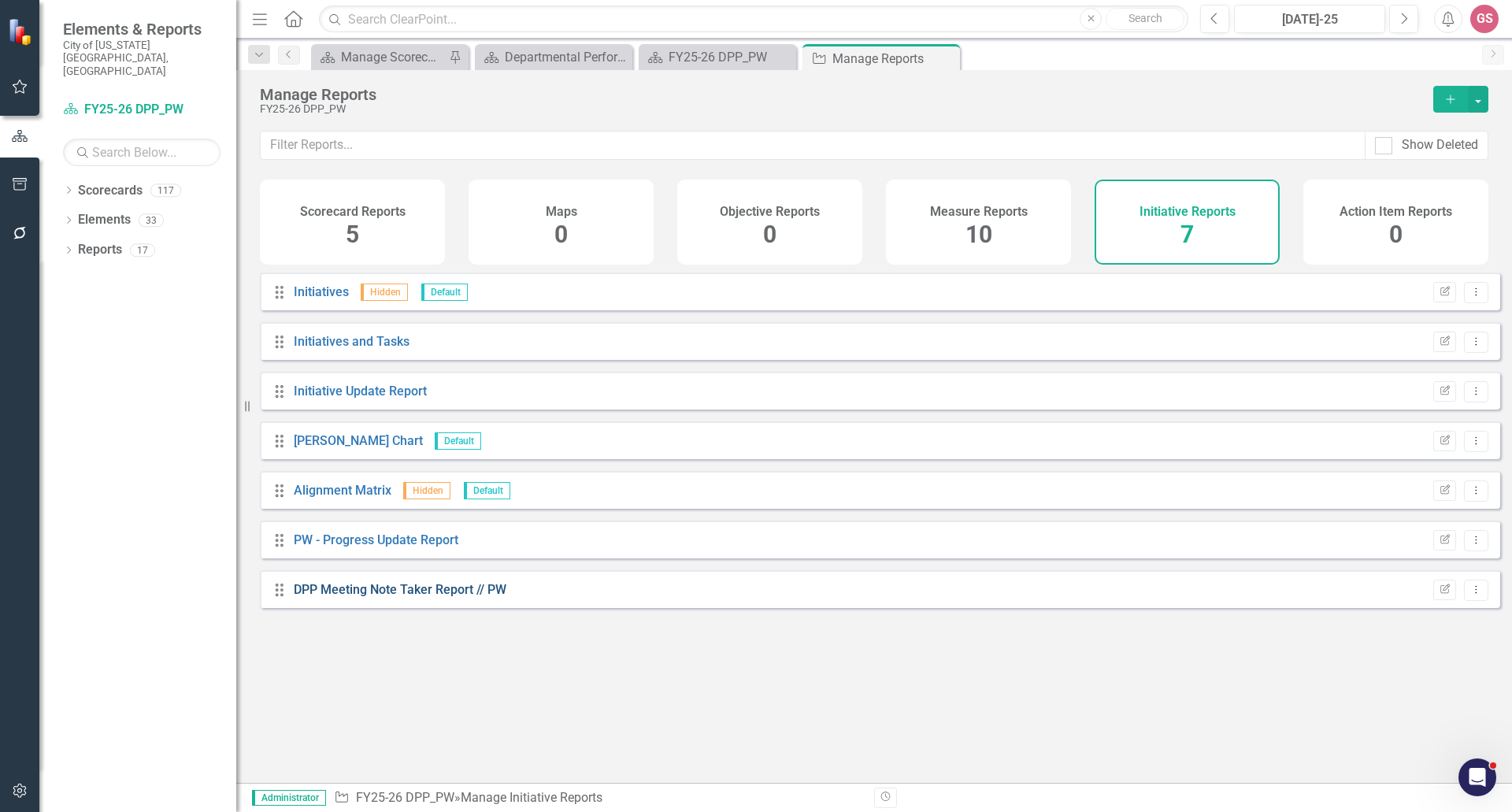
click at [423, 597] on link "DPP Meeting Note Taker Report // PW" at bounding box center [400, 589] width 213 height 15
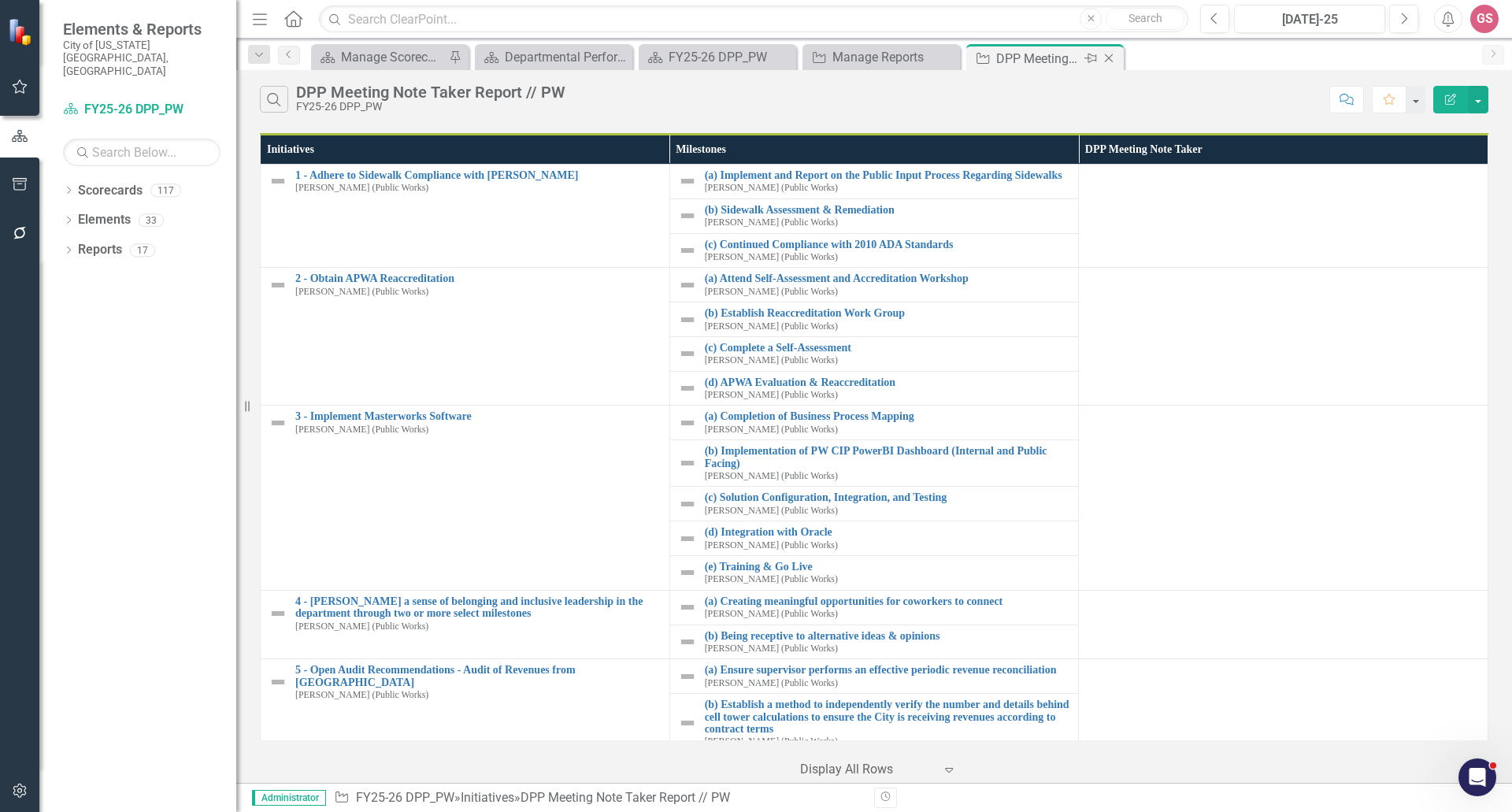
click at [1111, 63] on icon "Close" at bounding box center [1109, 58] width 16 height 13
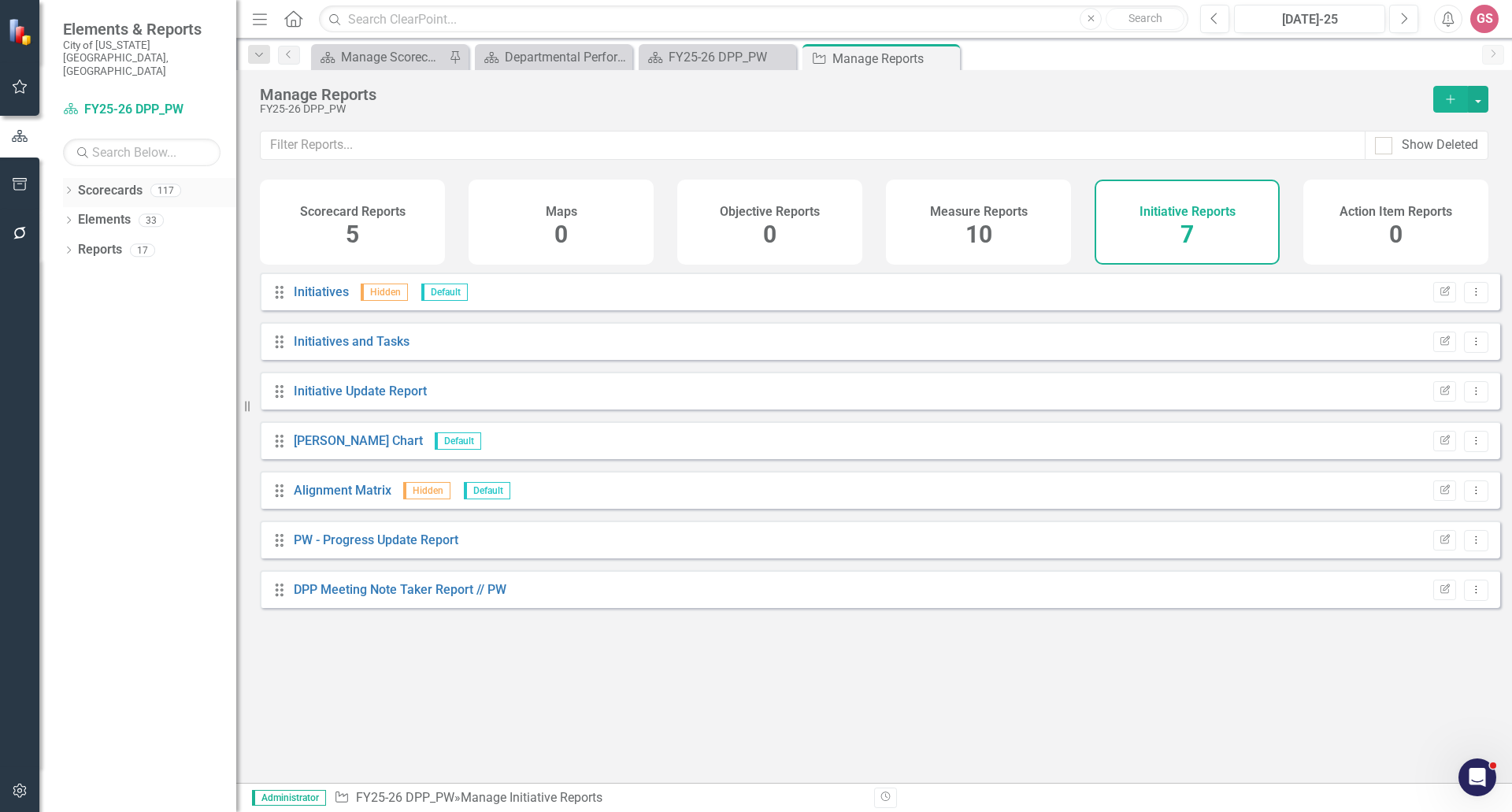
click at [110, 182] on link "Scorecards" at bounding box center [110, 191] width 65 height 18
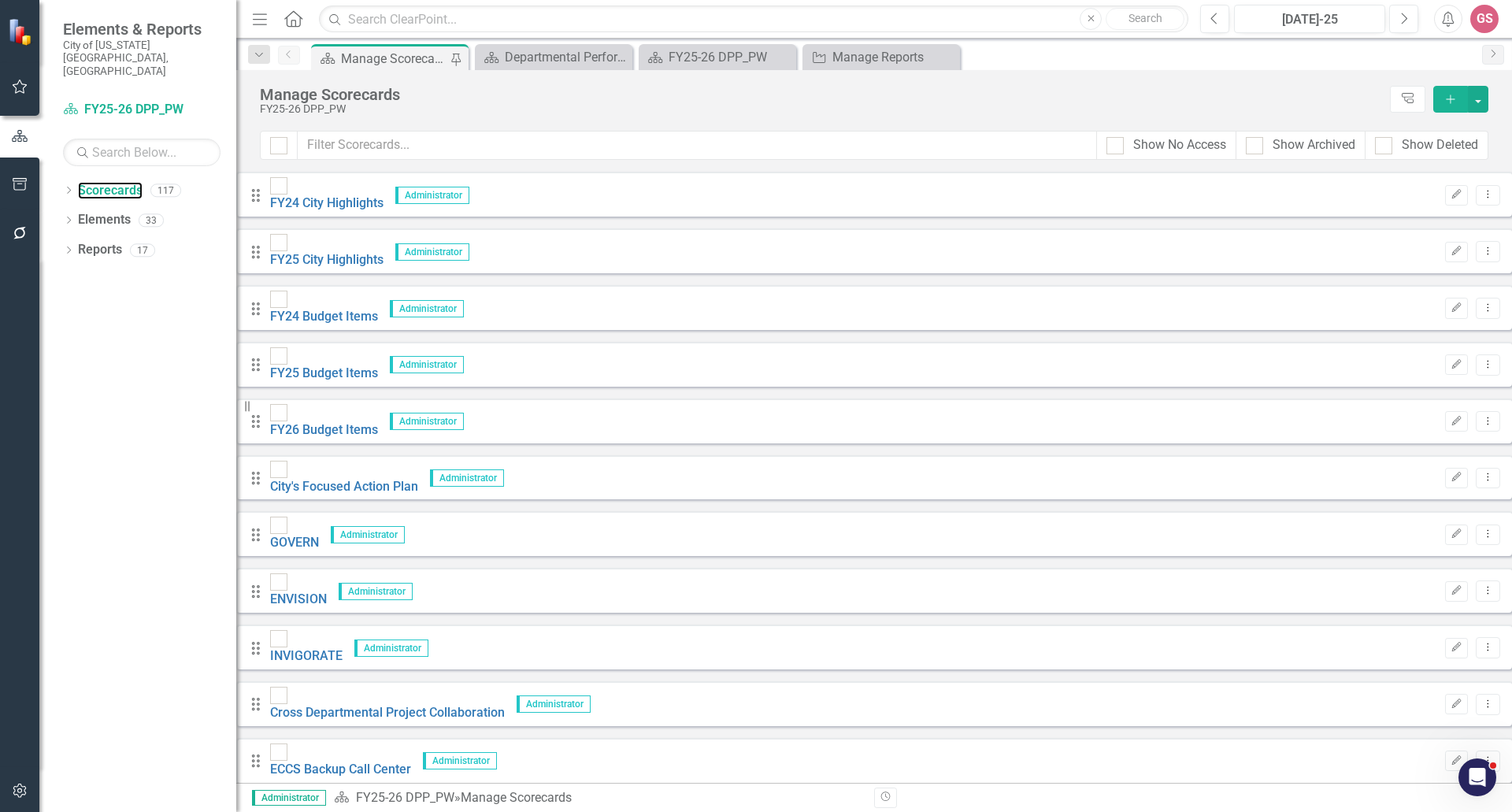
scroll to position [3779, 0]
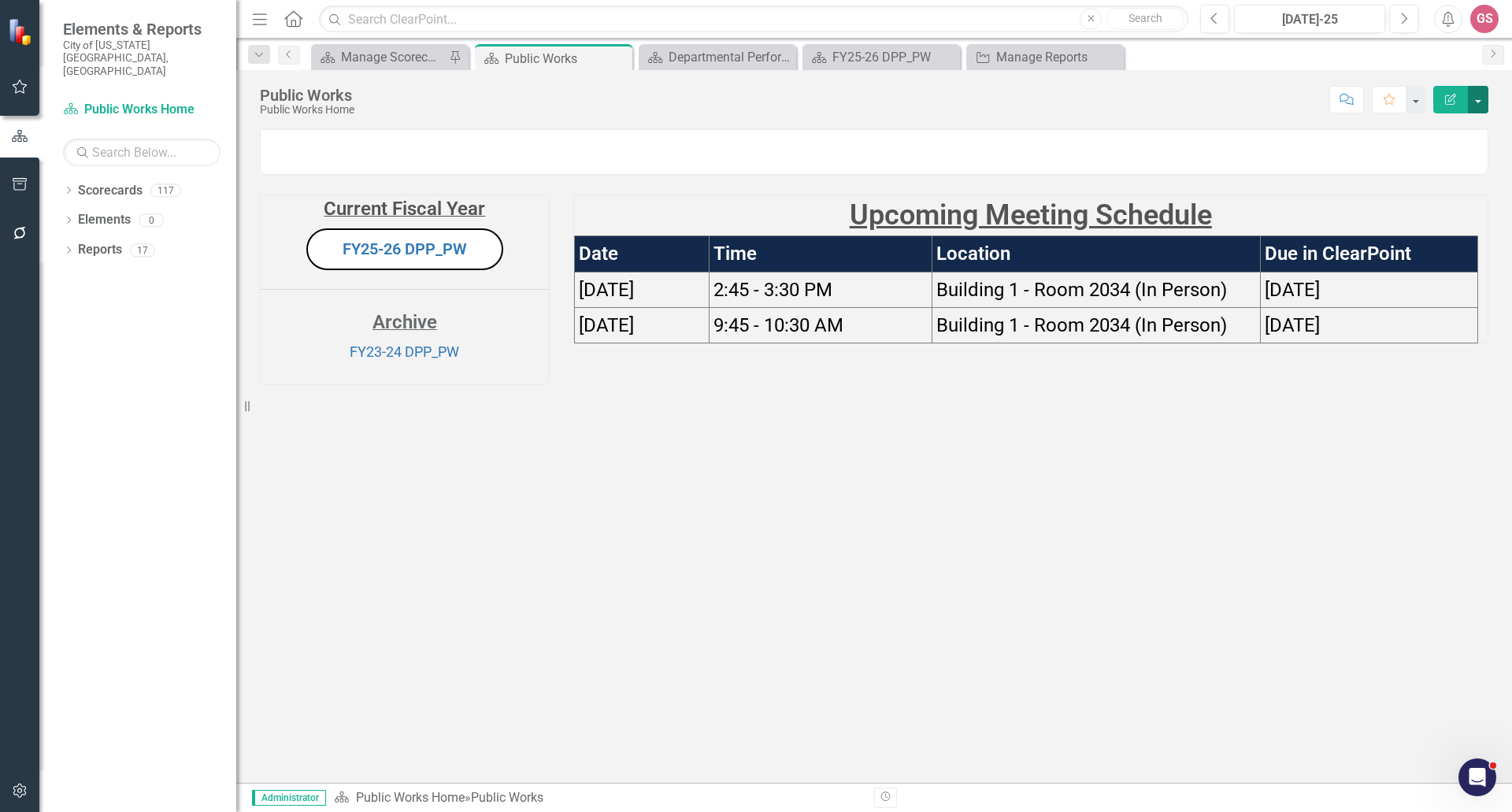
click at [1475, 103] on button "button" at bounding box center [1478, 99] width 21 height 27
click at [85, 321] on div "Dropdown Scorecards 117 FY24 City Highlights FY25 City Highlights FY24 Budget I…" at bounding box center [138, 495] width 197 height 634
click at [96, 241] on link "Reports" at bounding box center [100, 249] width 44 height 18
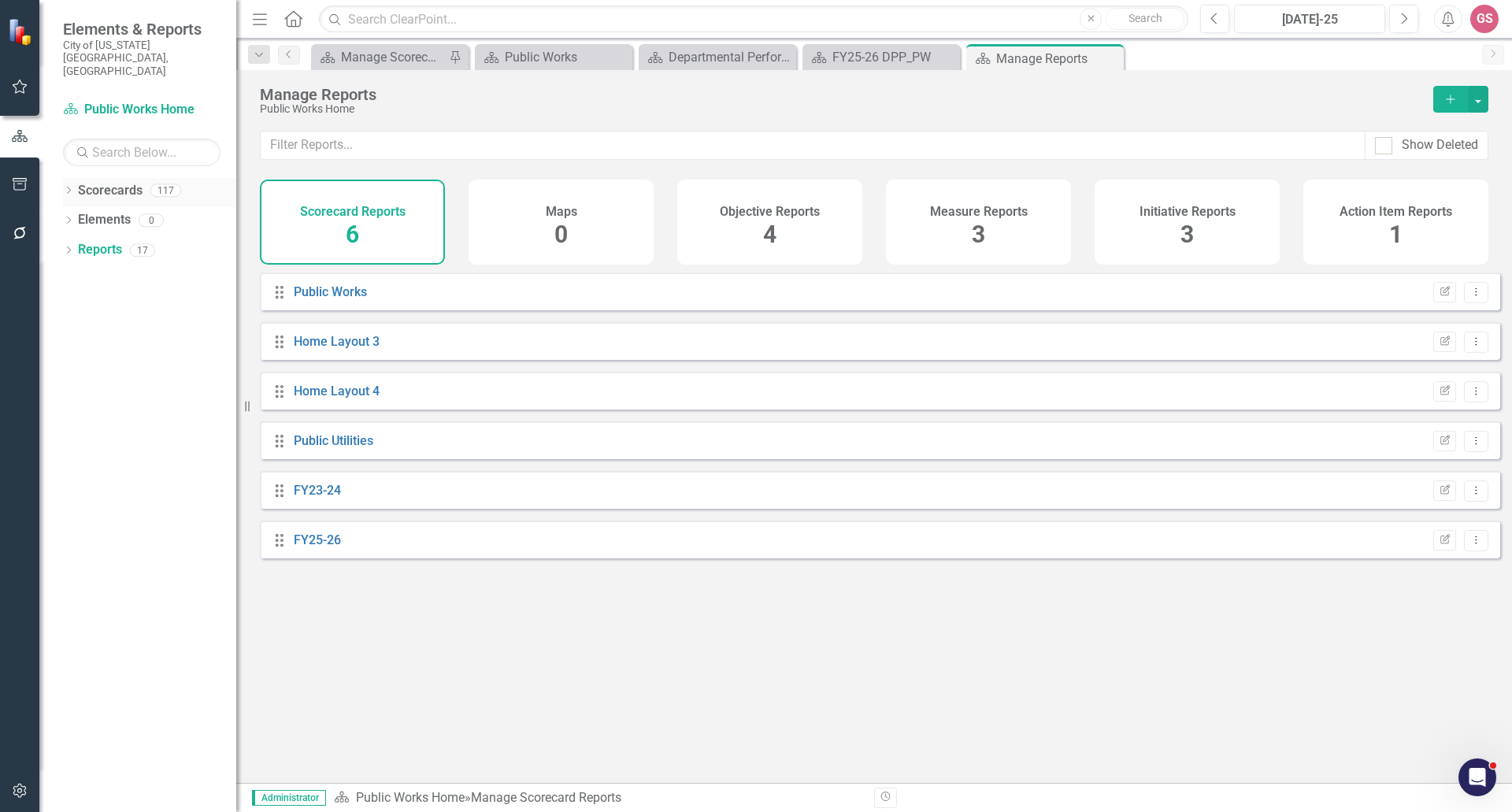
click at [101, 182] on link "Scorecards" at bounding box center [110, 191] width 65 height 18
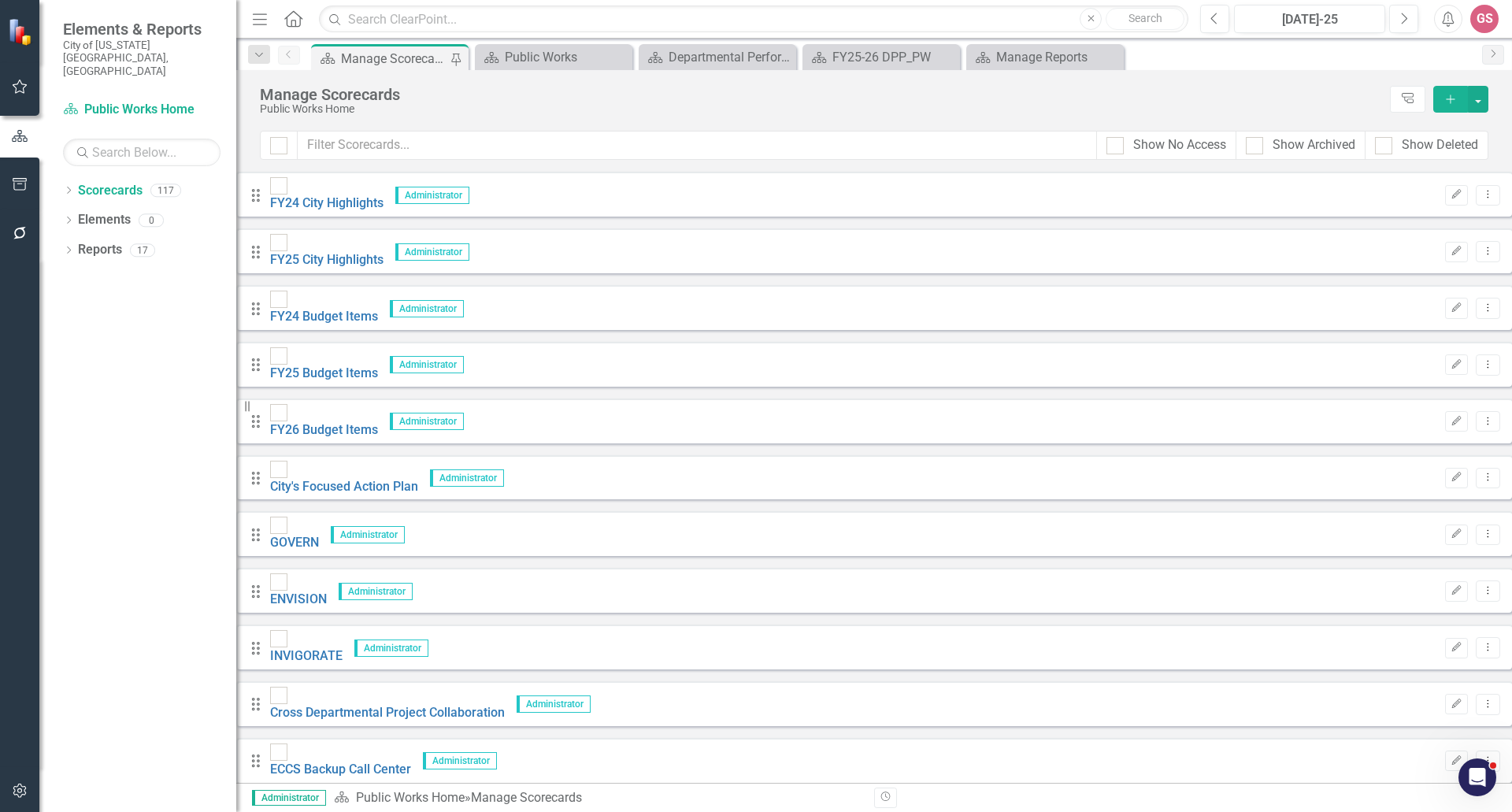
scroll to position [79, 0]
click at [371, 479] on link "City's Focused Action Plan" at bounding box center [344, 486] width 148 height 15
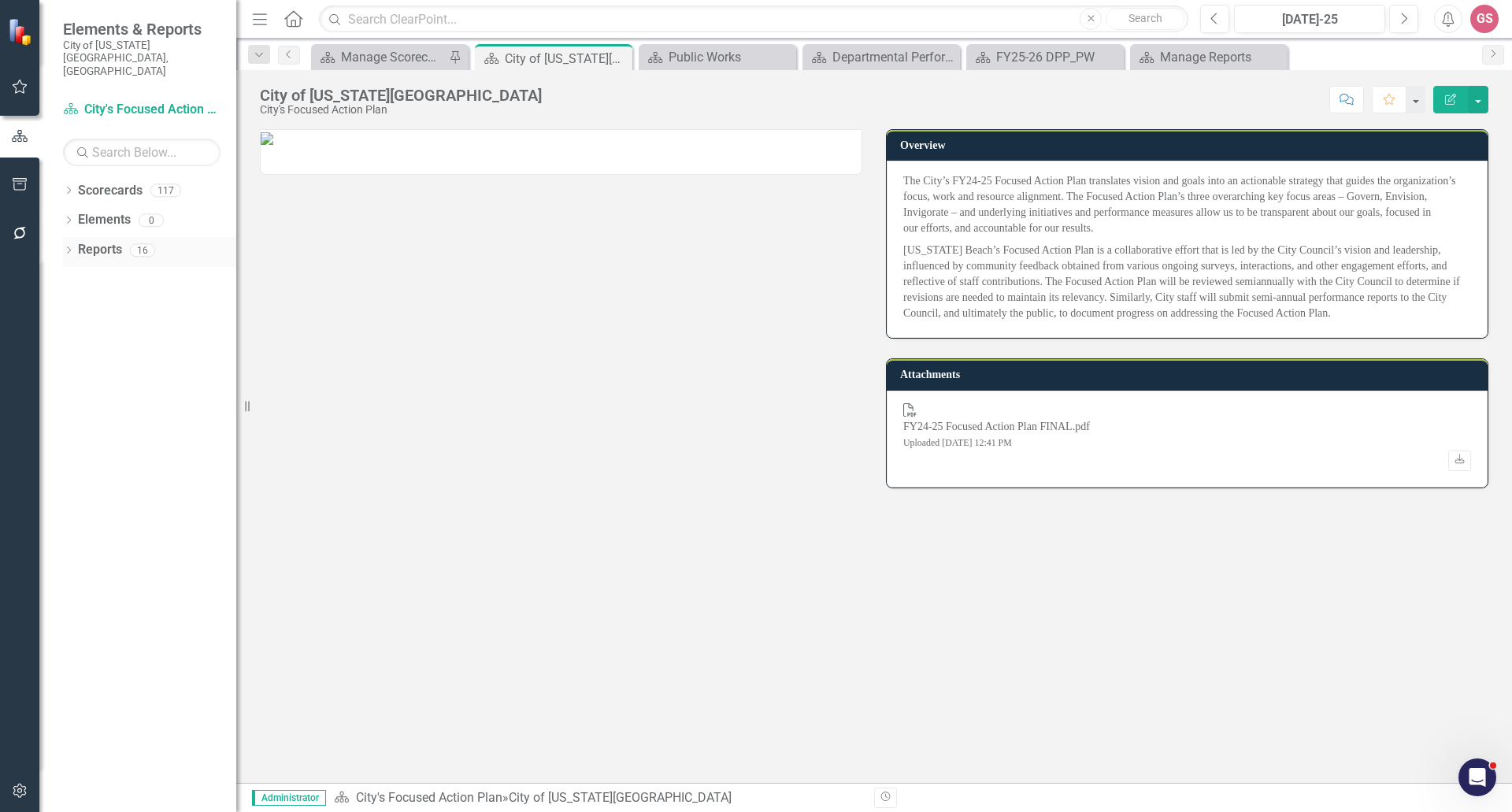
click at [101, 241] on link "Reports" at bounding box center [100, 249] width 44 height 18
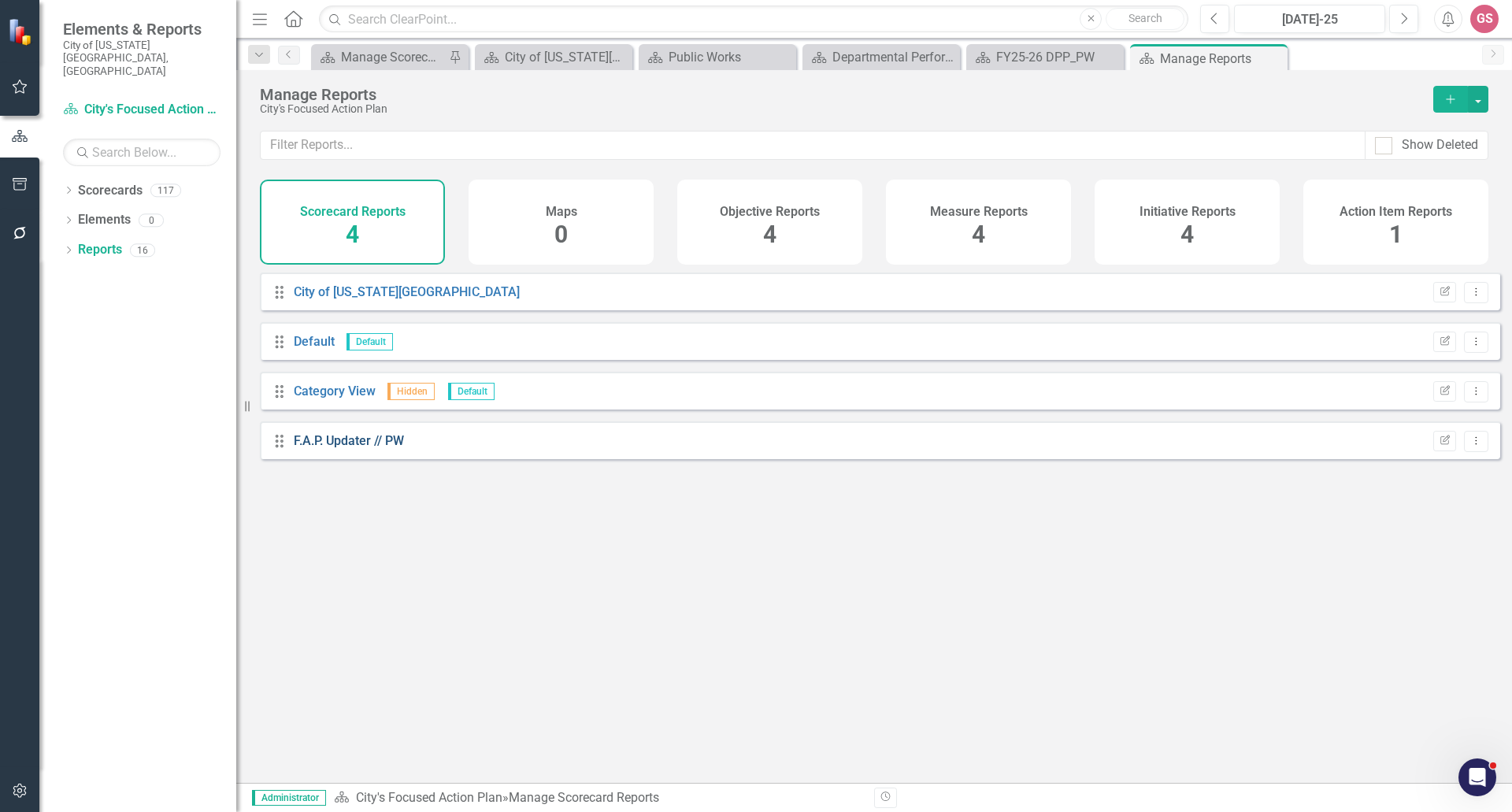
click at [335, 448] on link "F.A.P. Updater // PW" at bounding box center [349, 440] width 110 height 15
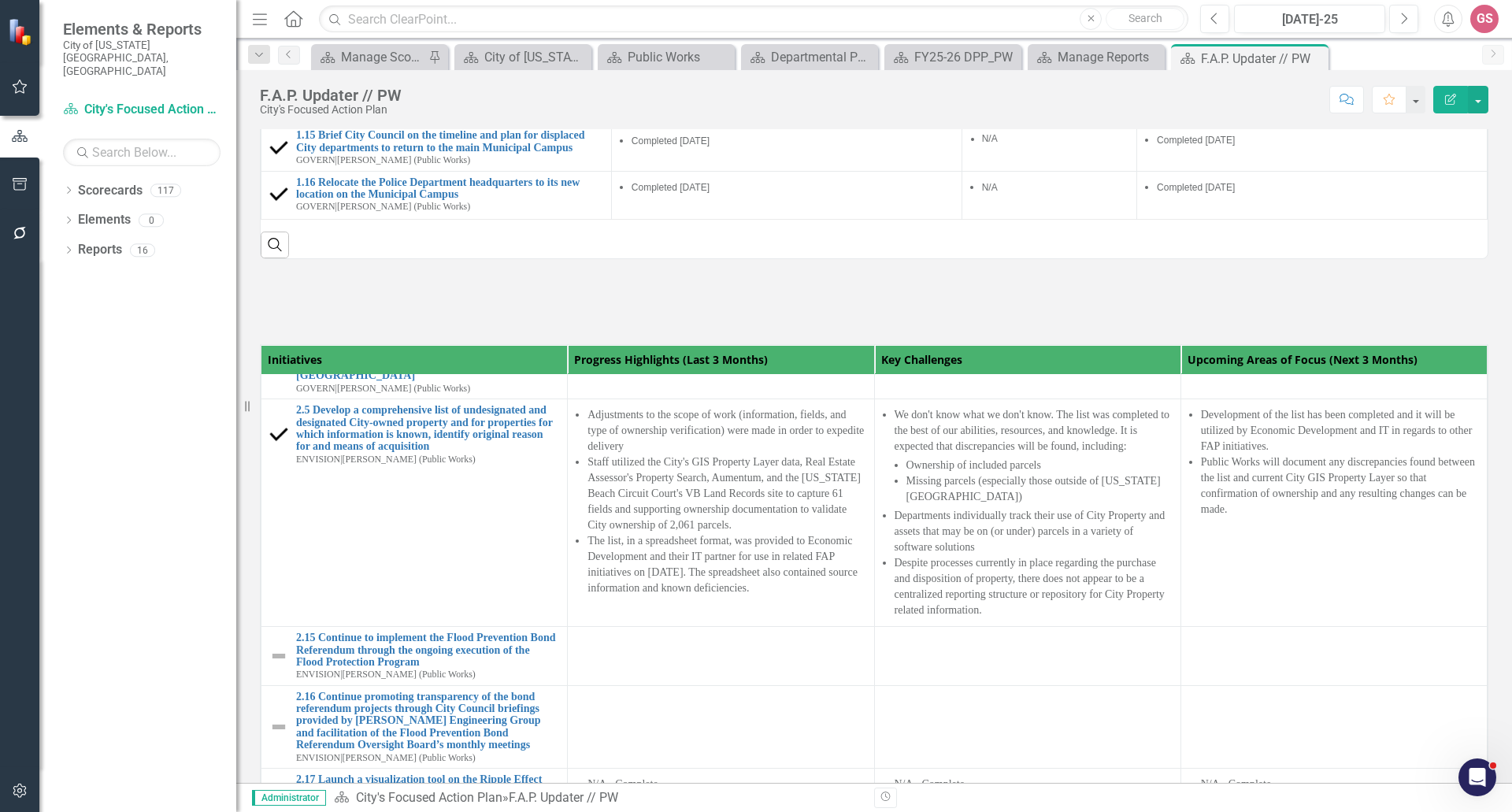
scroll to position [157, 0]
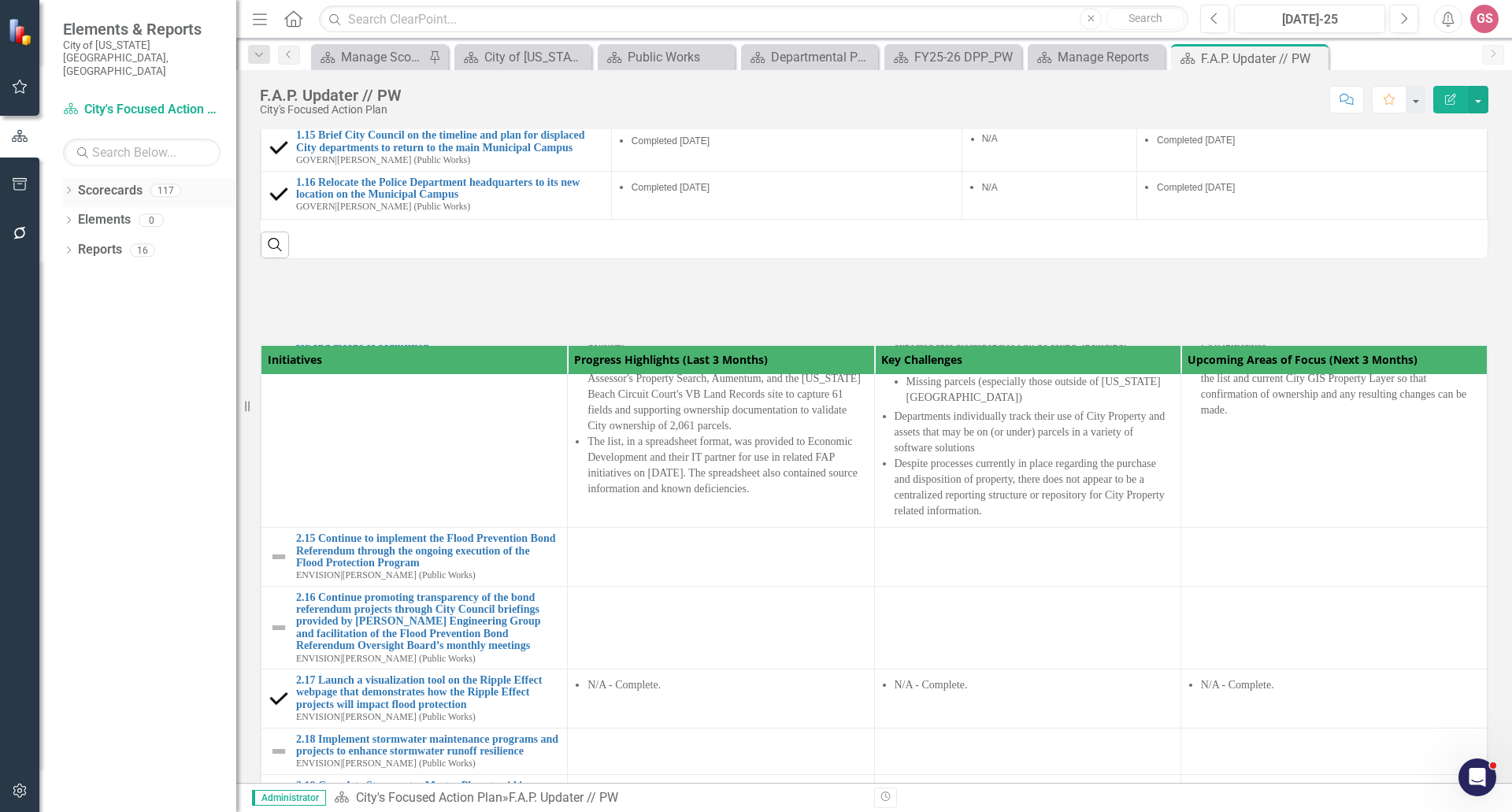
click at [101, 182] on link "Scorecards" at bounding box center [110, 191] width 65 height 18
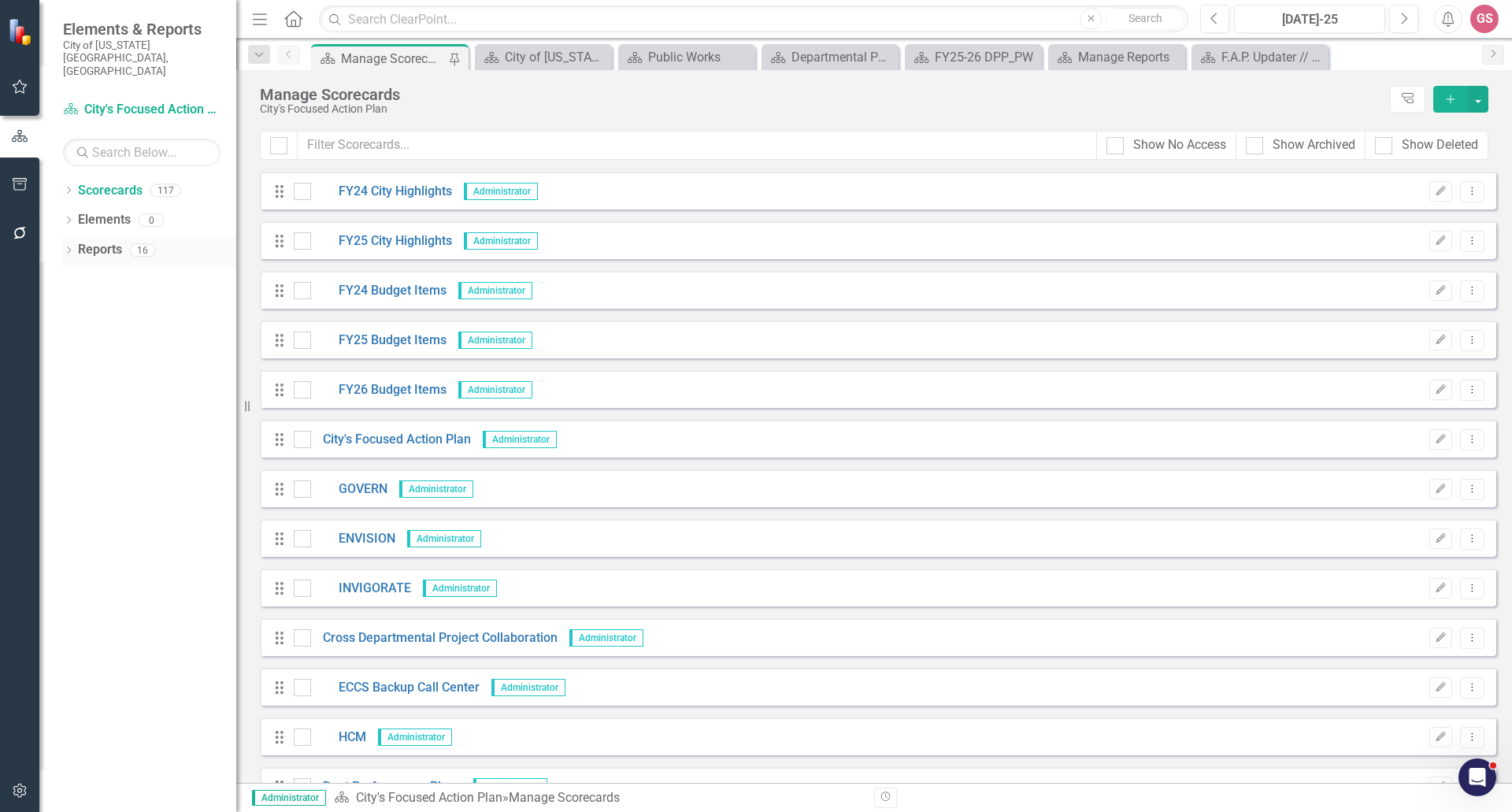
click at [98, 241] on link "Reports" at bounding box center [100, 249] width 44 height 18
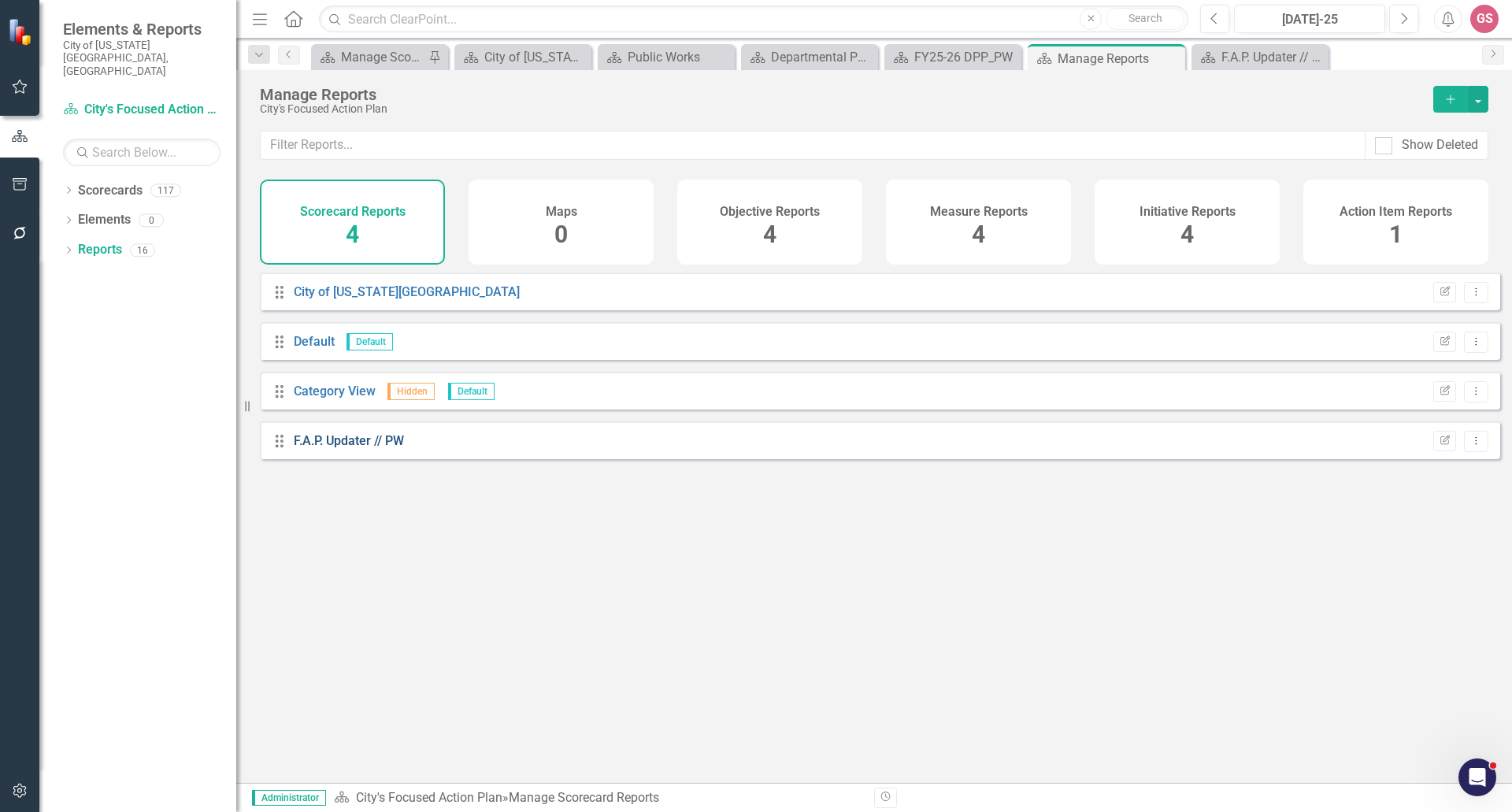
click at [333, 448] on link "F.A.P. Updater // PW" at bounding box center [349, 440] width 110 height 15
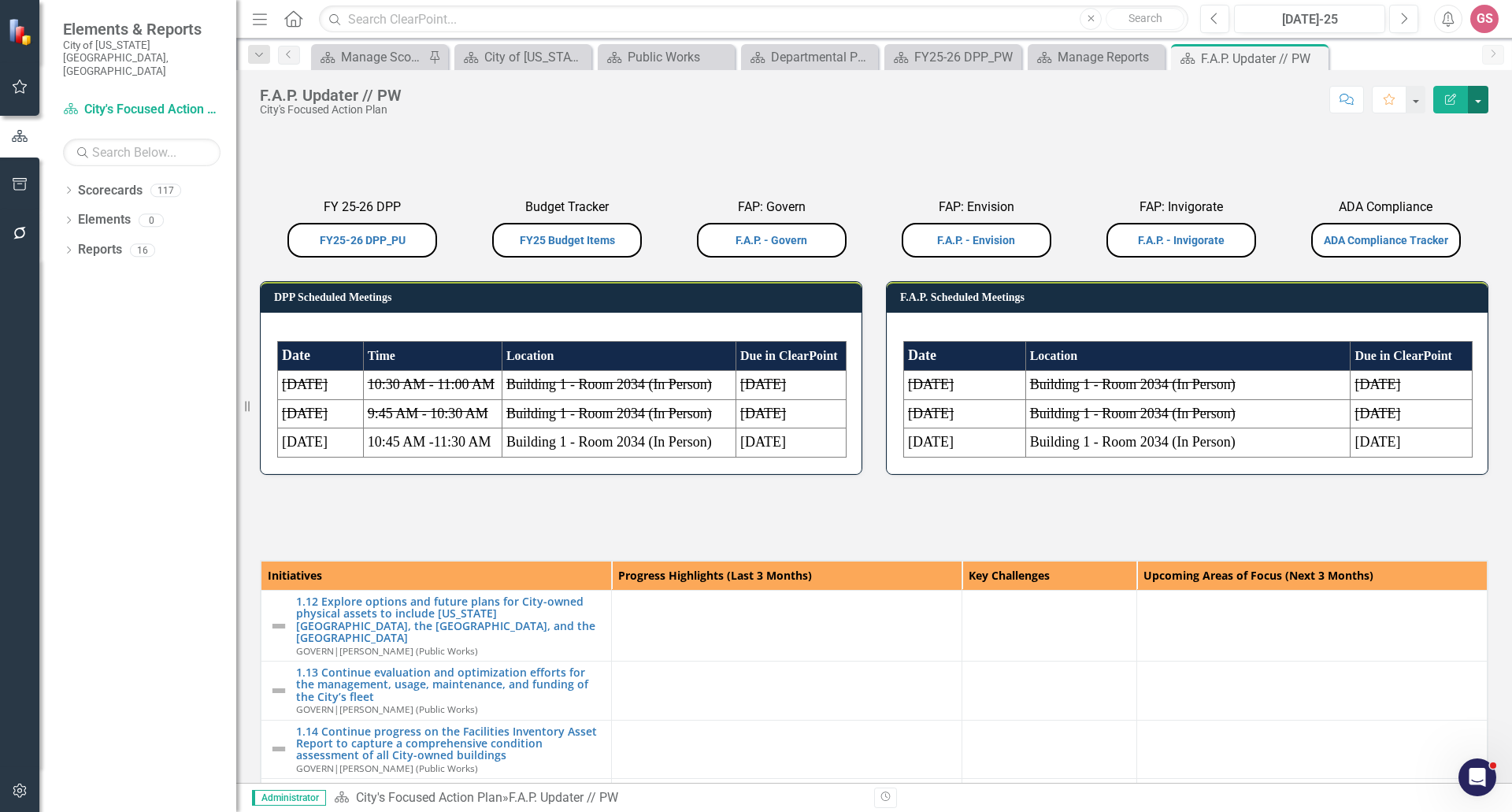
click at [1480, 104] on button "button" at bounding box center [1478, 99] width 21 height 27
click at [1438, 163] on link "Edit Report Edit Layout" at bounding box center [1424, 157] width 128 height 29
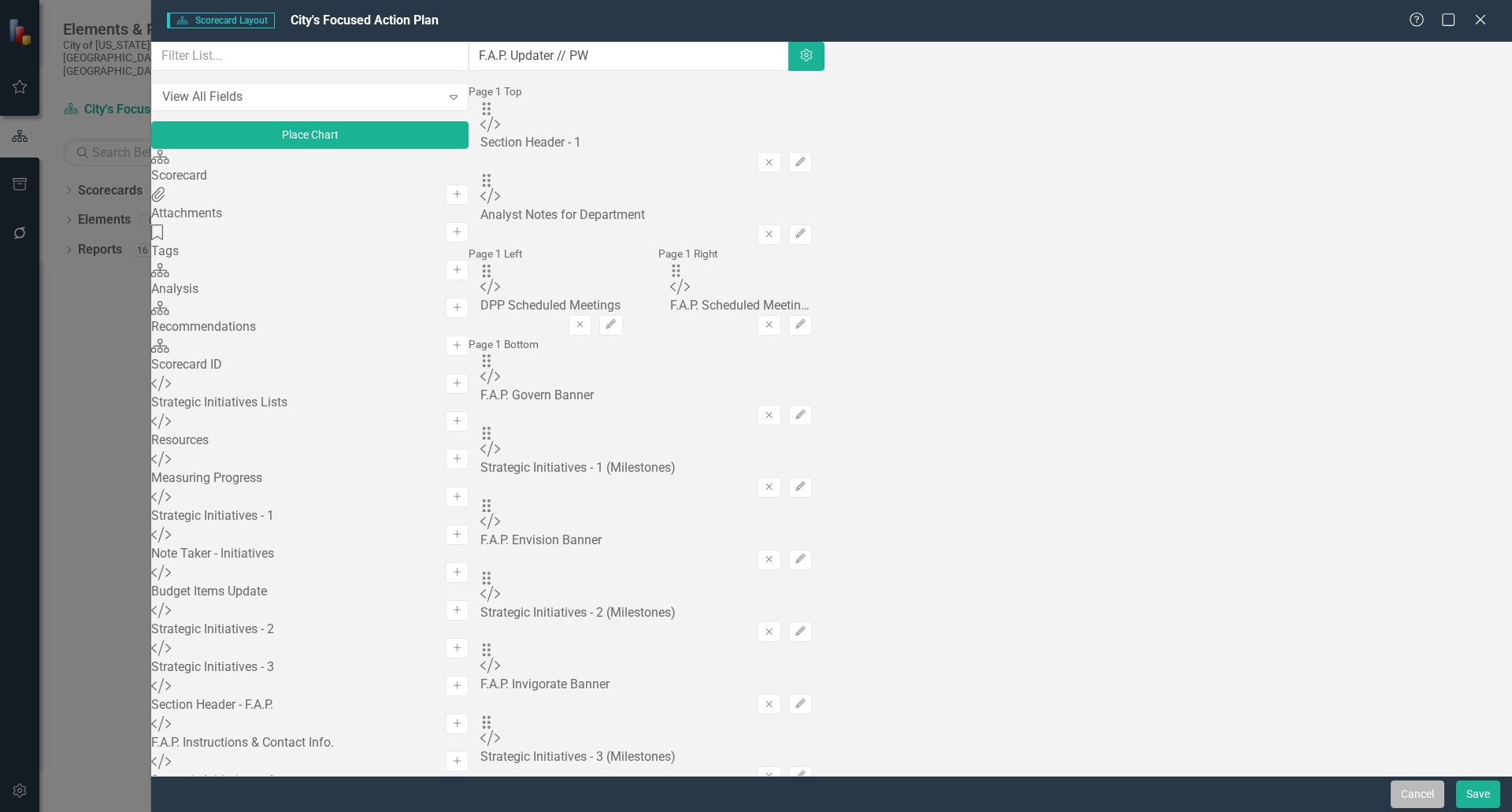
click at [1416, 796] on button "Cancel" at bounding box center [1418, 794] width 54 height 27
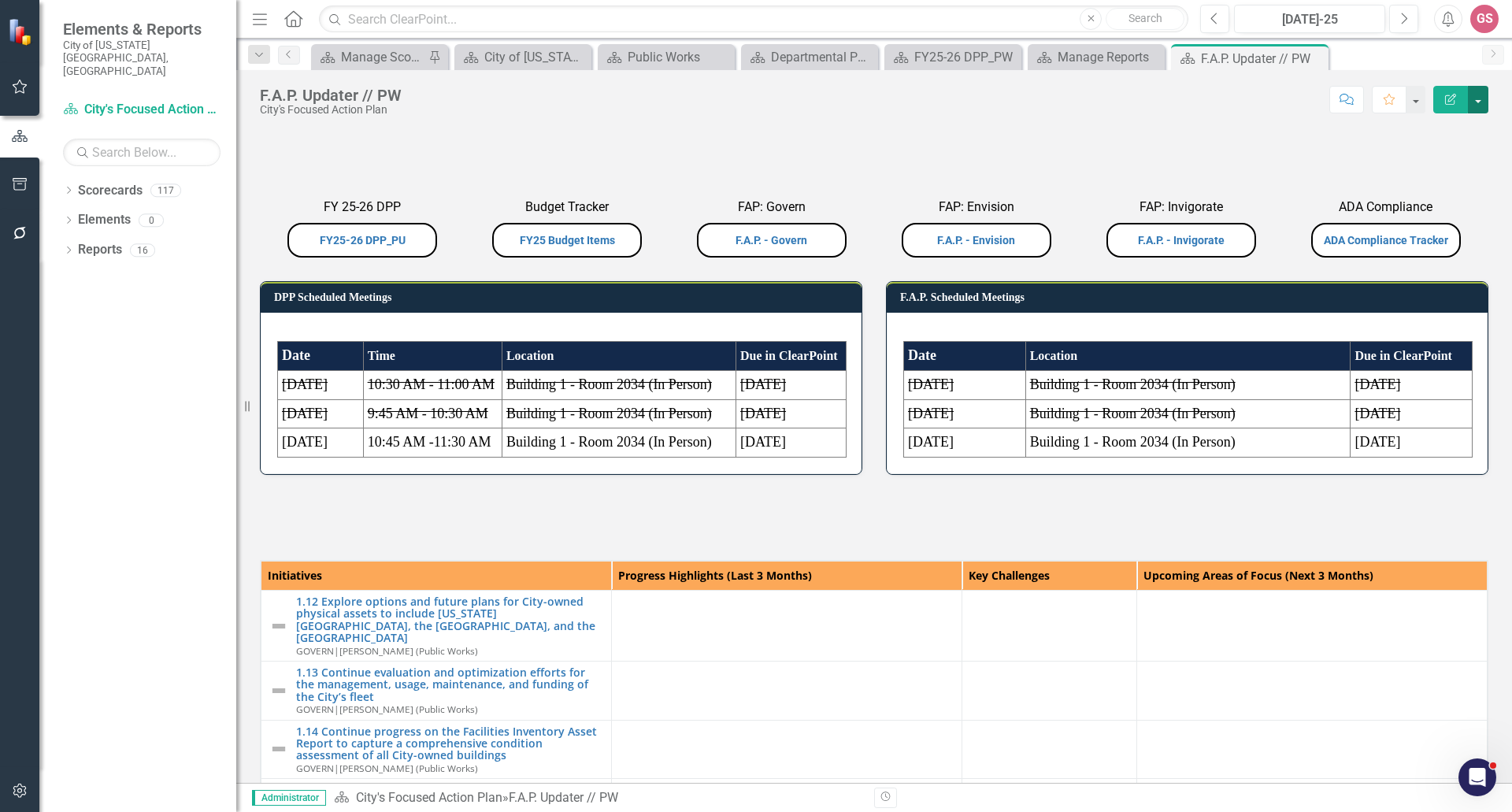
click at [1476, 100] on button "button" at bounding box center [1478, 99] width 21 height 27
click at [1440, 126] on link "Edit Edit Scorecard" at bounding box center [1424, 129] width 128 height 29
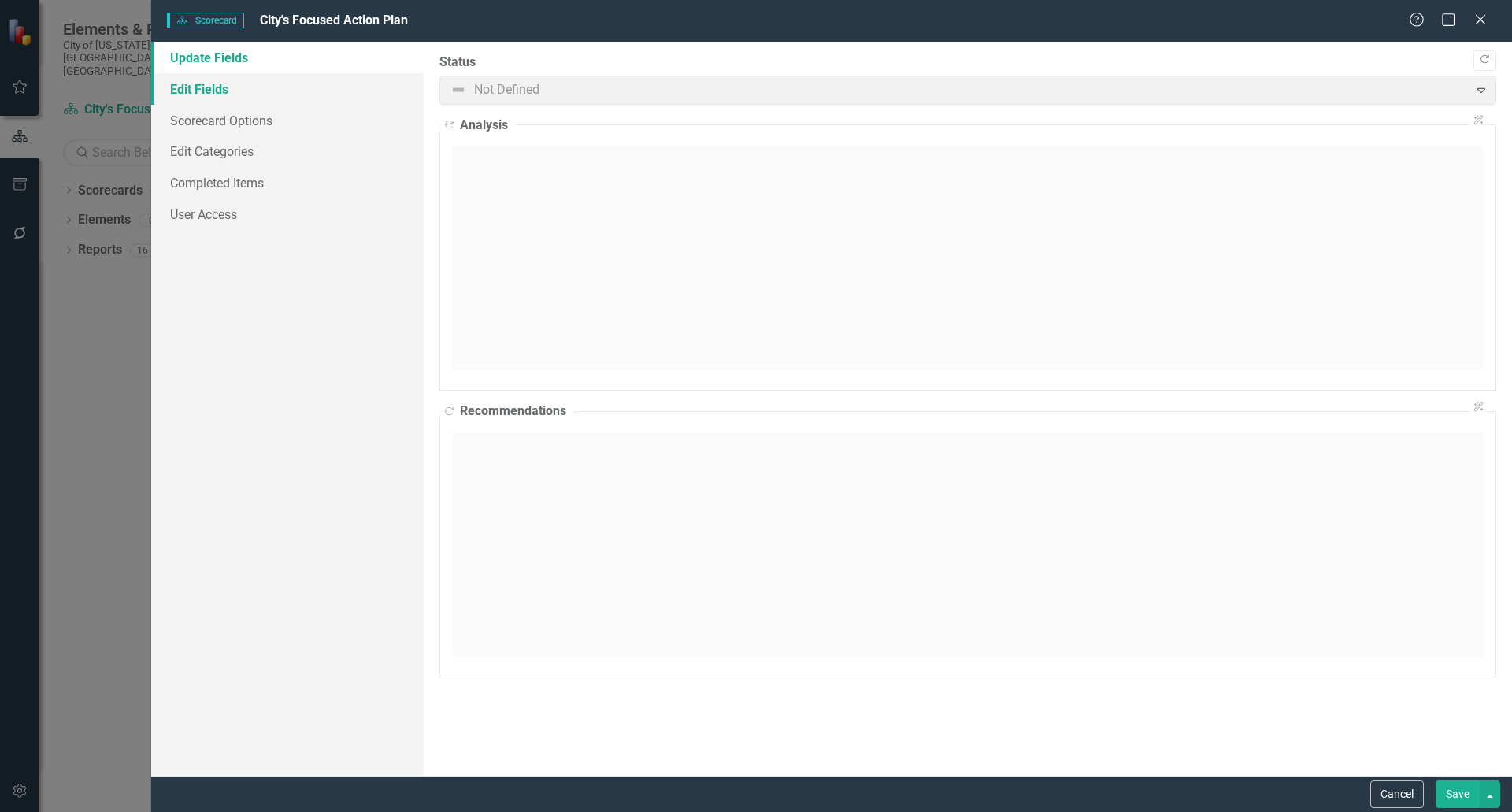
click at [203, 87] on link "Edit Fields" at bounding box center [287, 89] width 273 height 31
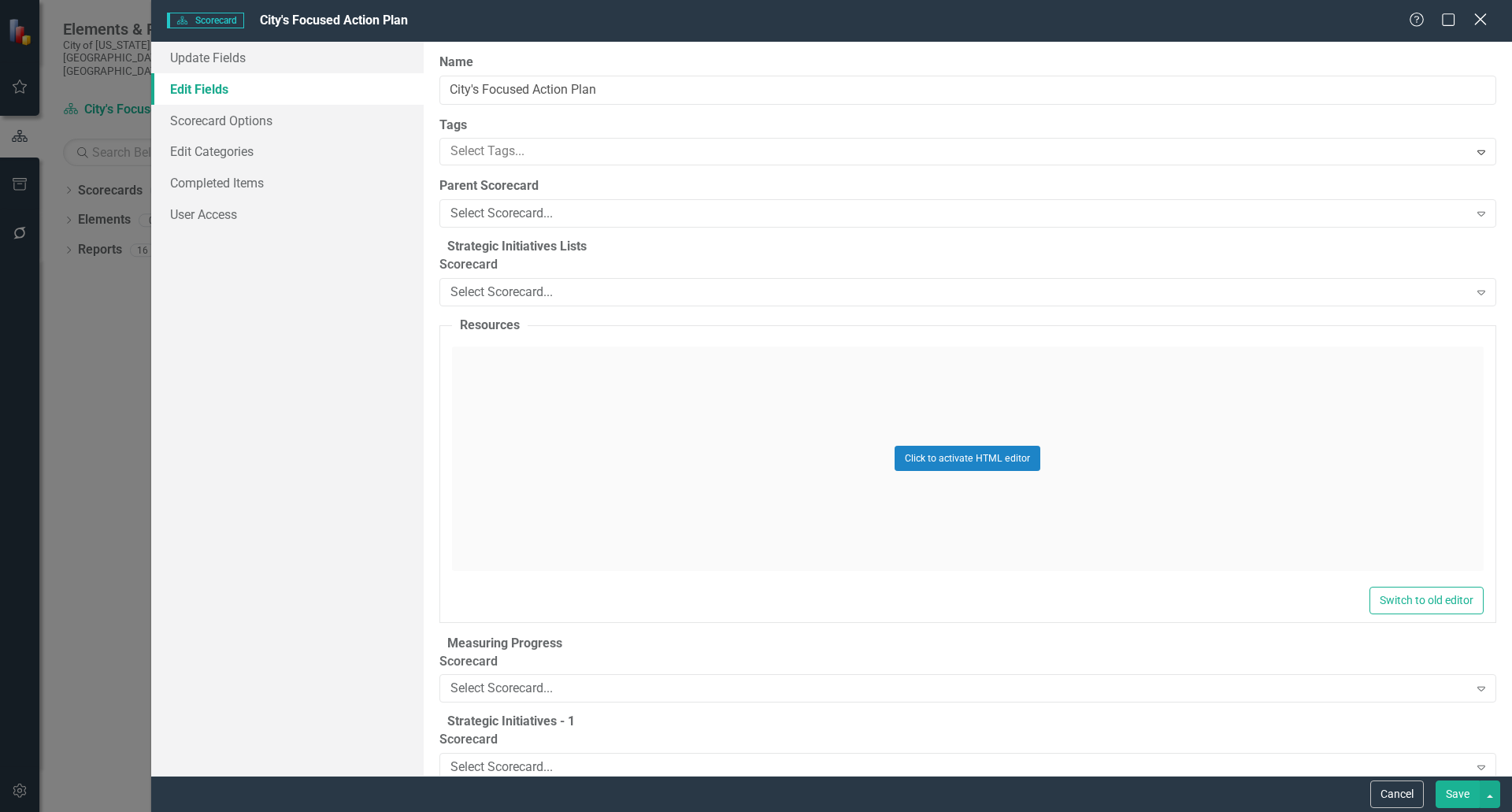
click at [1478, 14] on icon "Close" at bounding box center [1480, 19] width 20 height 15
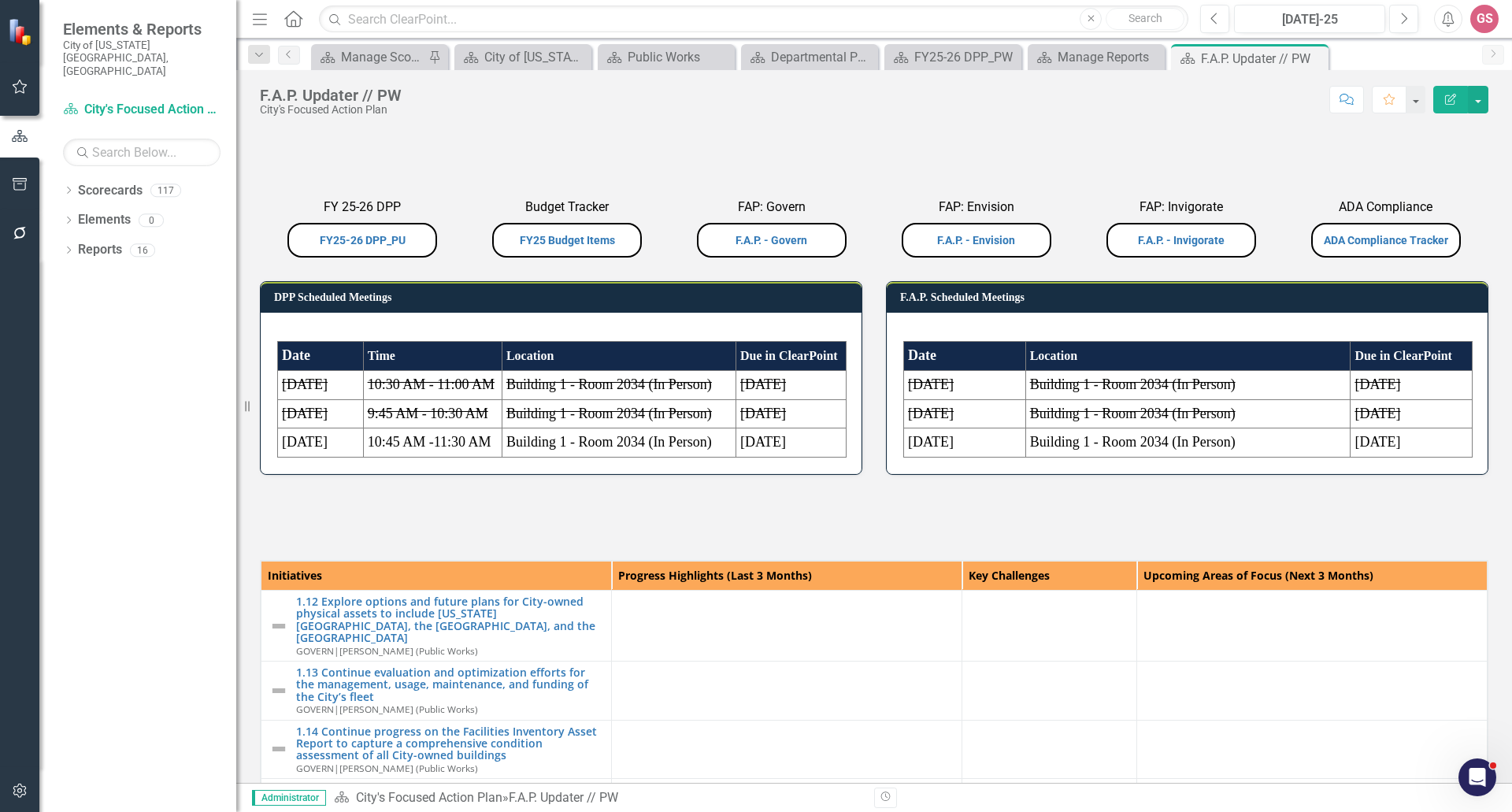
click at [1489, 102] on div "F.A.P. Updater // PW City's Focused Action Plan Score: N/A [DATE]-25 Completed …" at bounding box center [875, 94] width 1276 height 47
click at [1480, 106] on button "button" at bounding box center [1478, 99] width 21 height 27
click at [367, 246] on link "FY25-26 DPP_PU" at bounding box center [362, 241] width 86 height 13
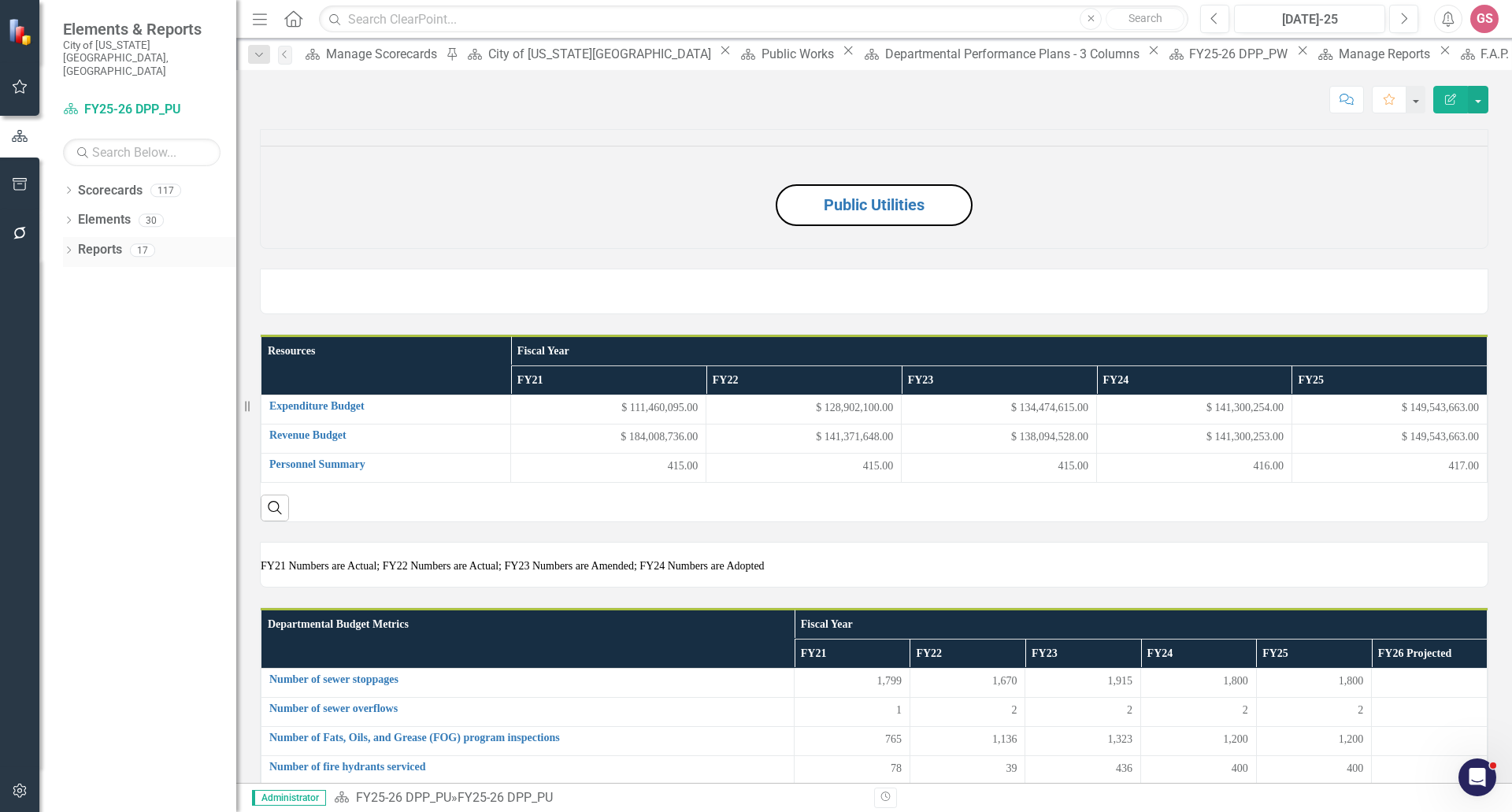
click at [88, 241] on link "Reports" at bounding box center [100, 249] width 44 height 18
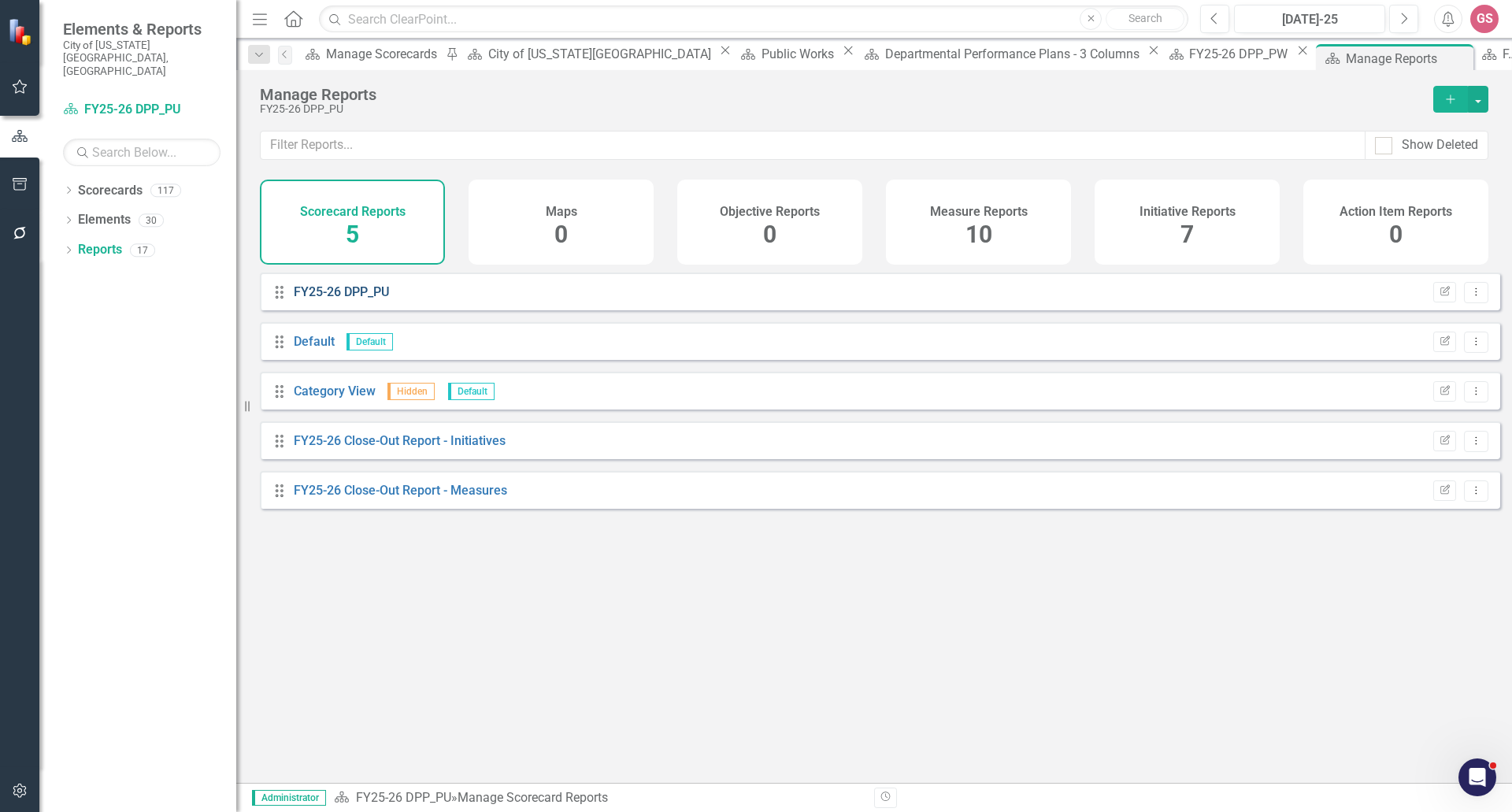
click at [312, 299] on link "FY25-26 DPP_PU" at bounding box center [341, 292] width 95 height 15
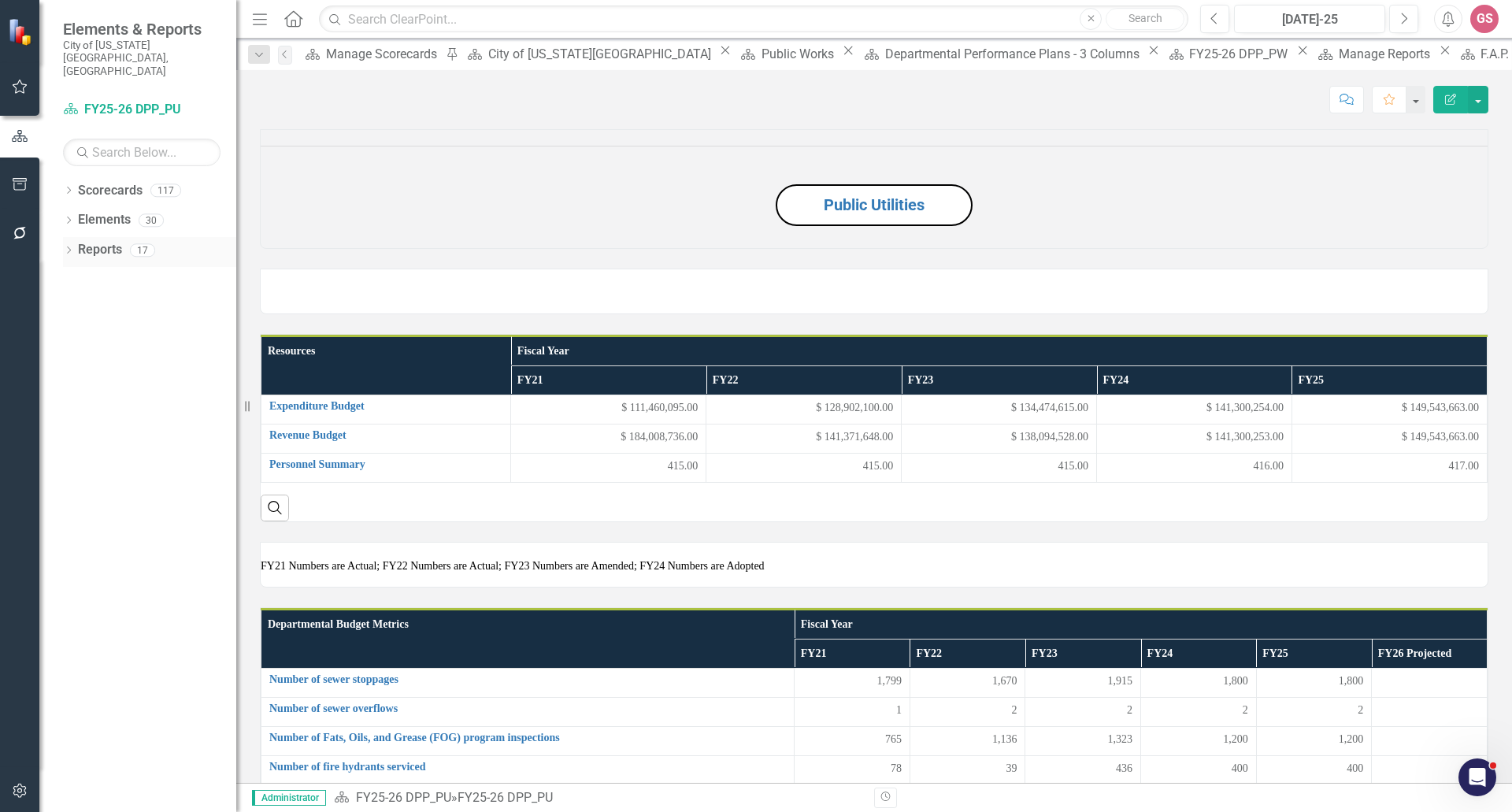
click at [118, 241] on link "Reports" at bounding box center [100, 249] width 44 height 18
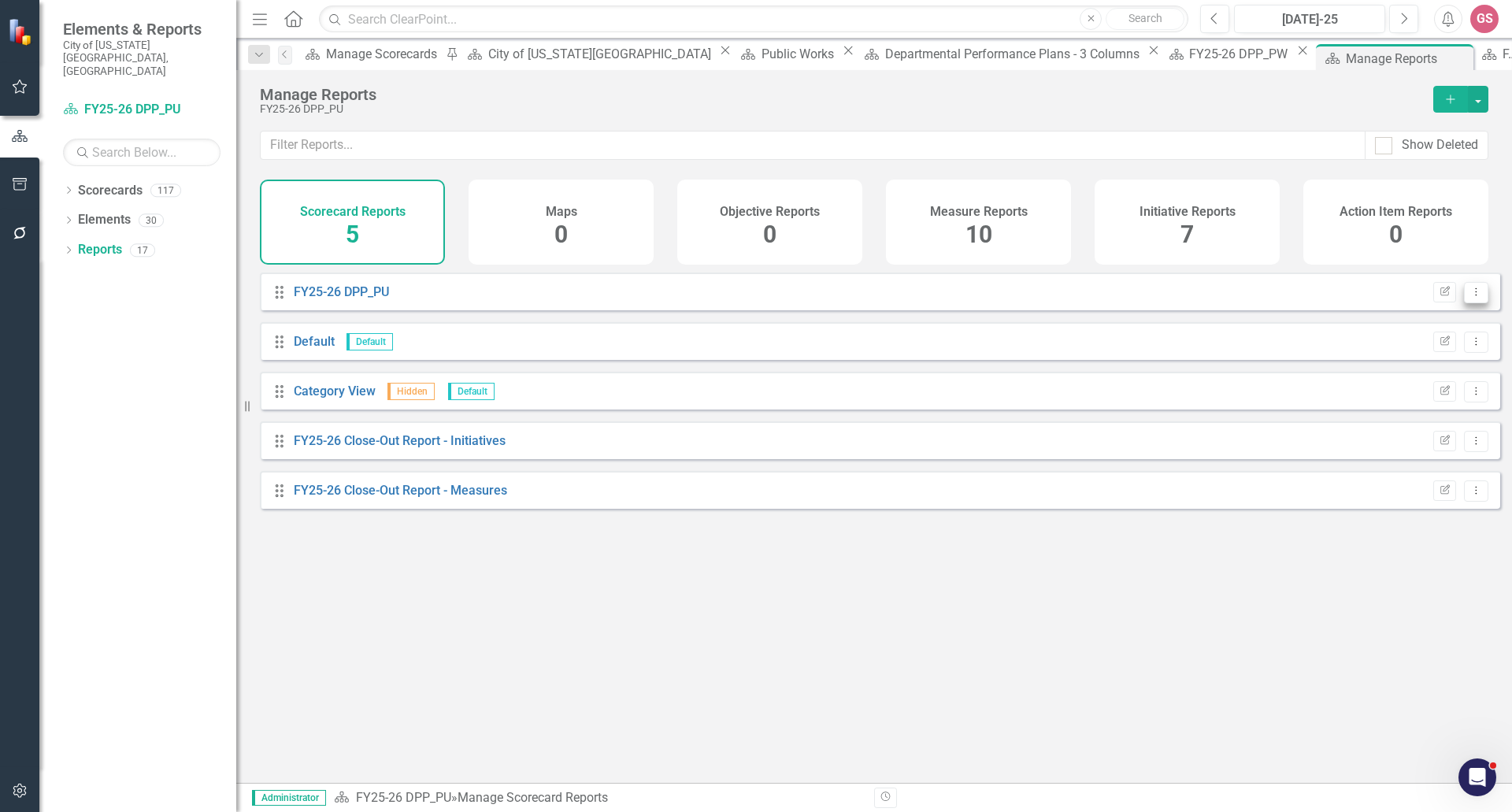
click at [1470, 297] on icon "Dropdown Menu" at bounding box center [1476, 292] width 14 height 10
click at [1415, 394] on link "Copy Duplicate Report" at bounding box center [1410, 388] width 130 height 29
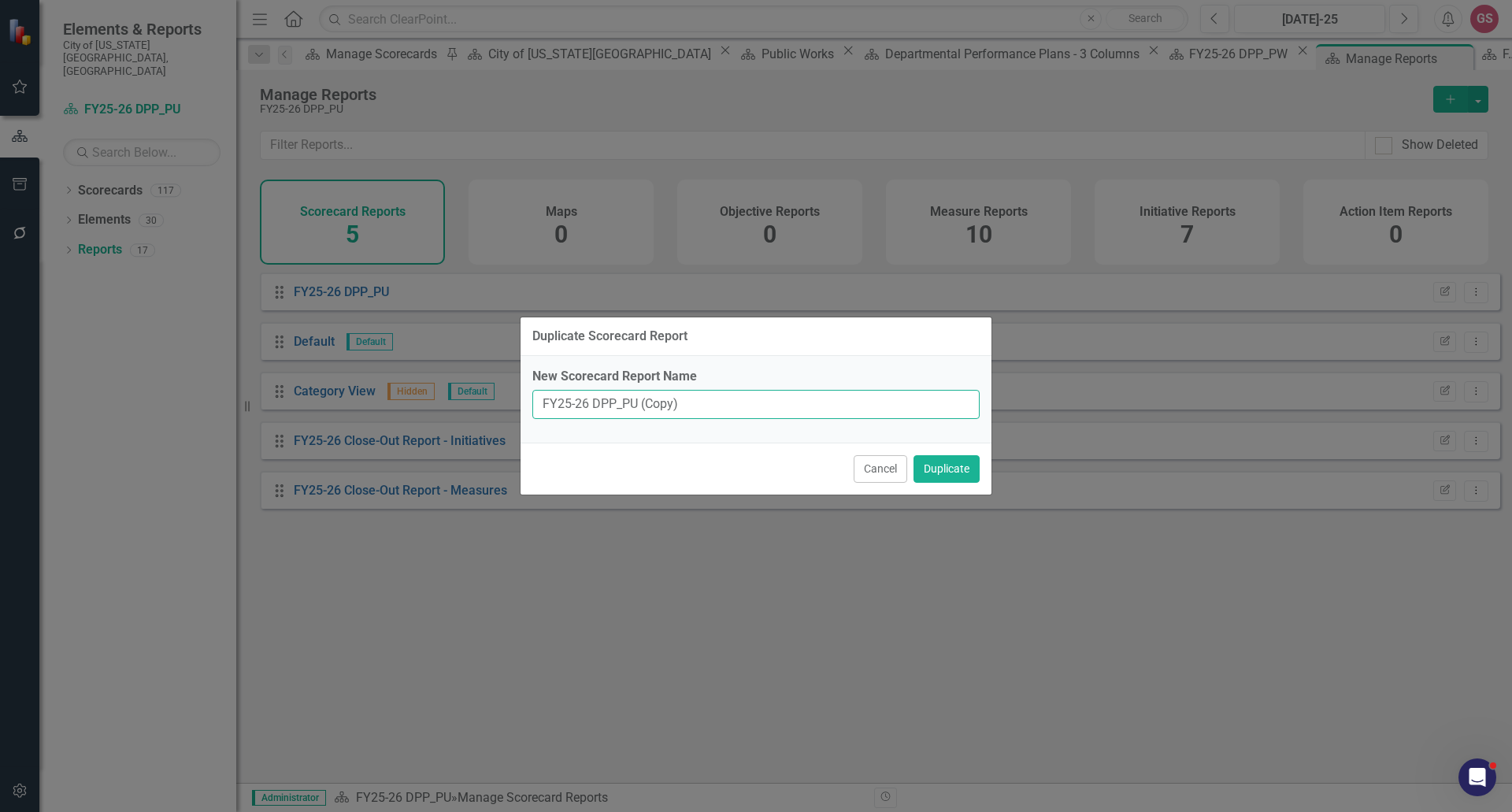
click at [696, 408] on input "FY25-26 DPP_PU (Copy)" at bounding box center [756, 404] width 448 height 29
type input "FY25-26 DPP_PU Updater View"
click at [936, 467] on button "Duplicate" at bounding box center [947, 468] width 66 height 27
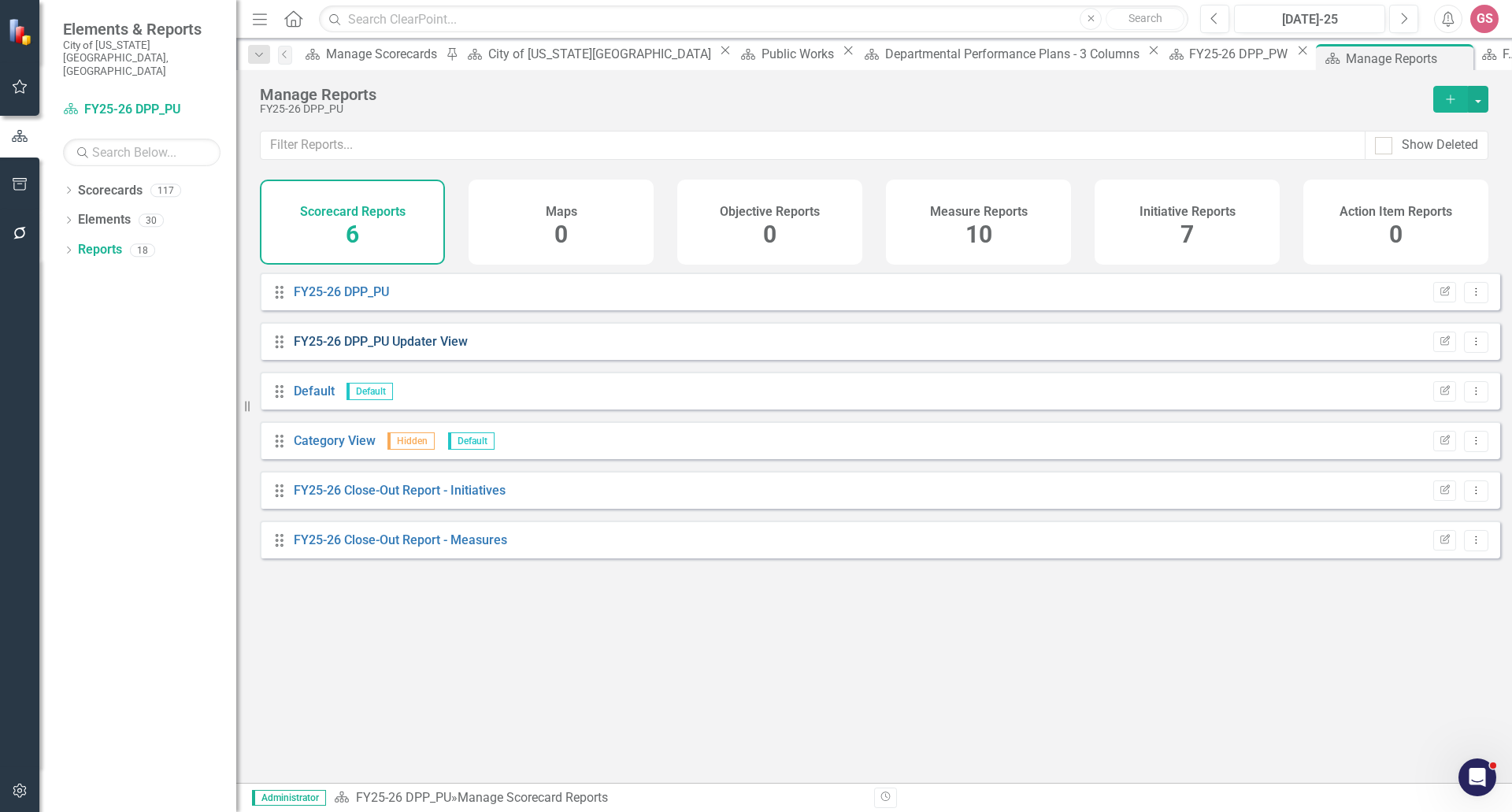
click at [397, 348] on link "FY25-26 DPP_PU Updater View" at bounding box center [381, 341] width 174 height 15
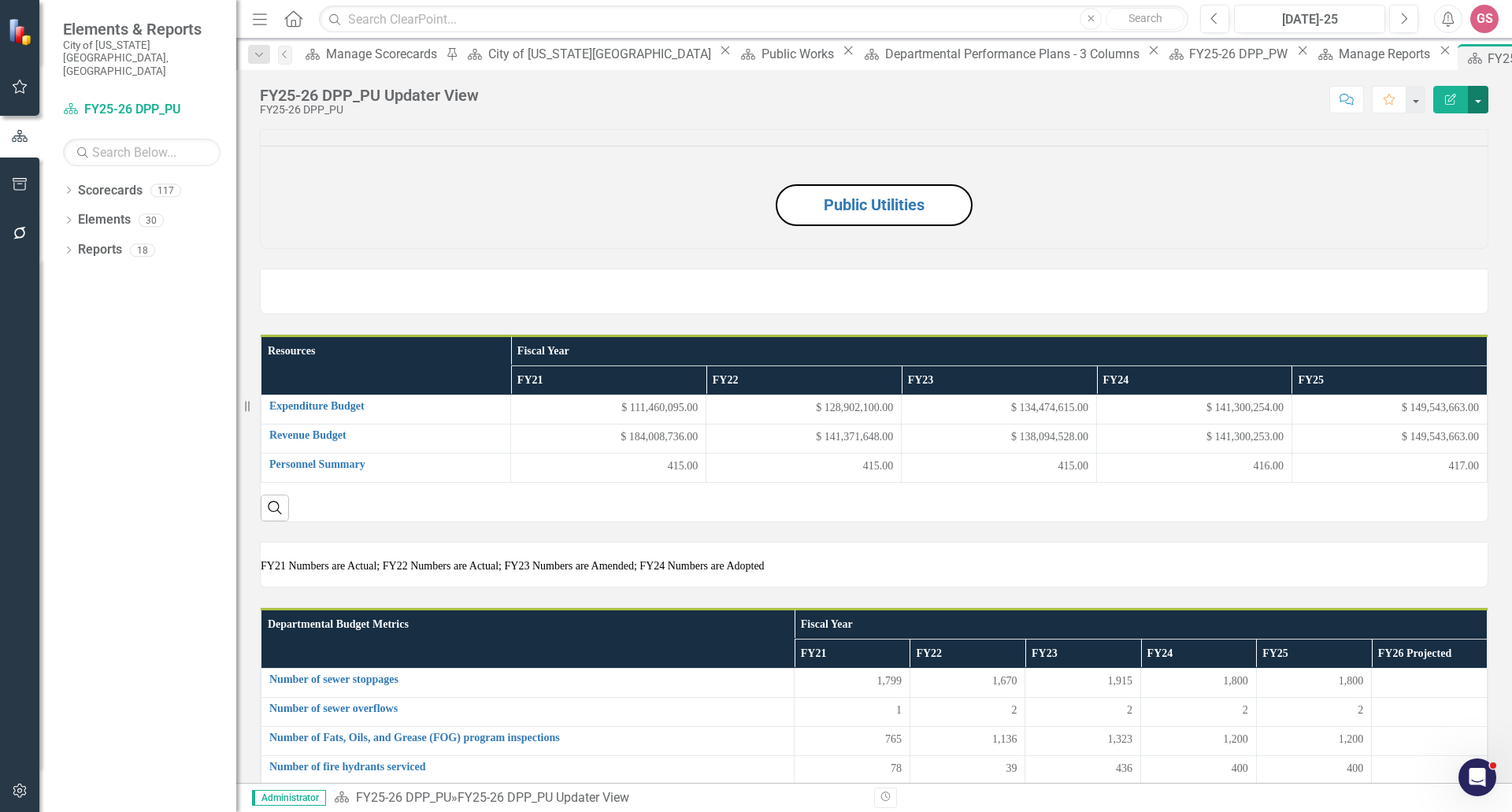
click at [1481, 104] on button "button" at bounding box center [1478, 99] width 21 height 27
click at [1453, 161] on link "Edit Report Edit Layout" at bounding box center [1424, 157] width 128 height 29
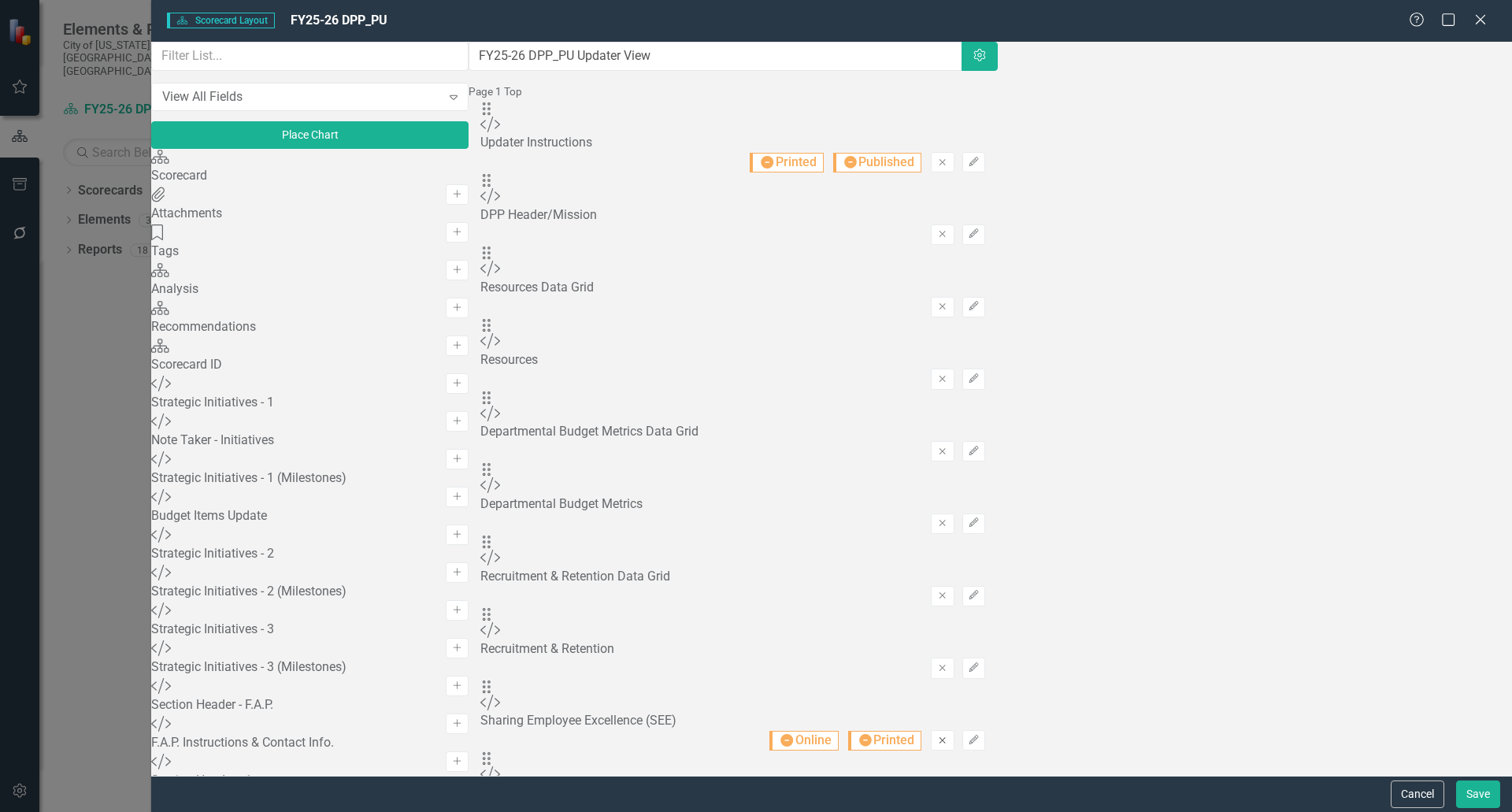
click at [948, 735] on icon "Remove" at bounding box center [942, 740] width 12 height 10
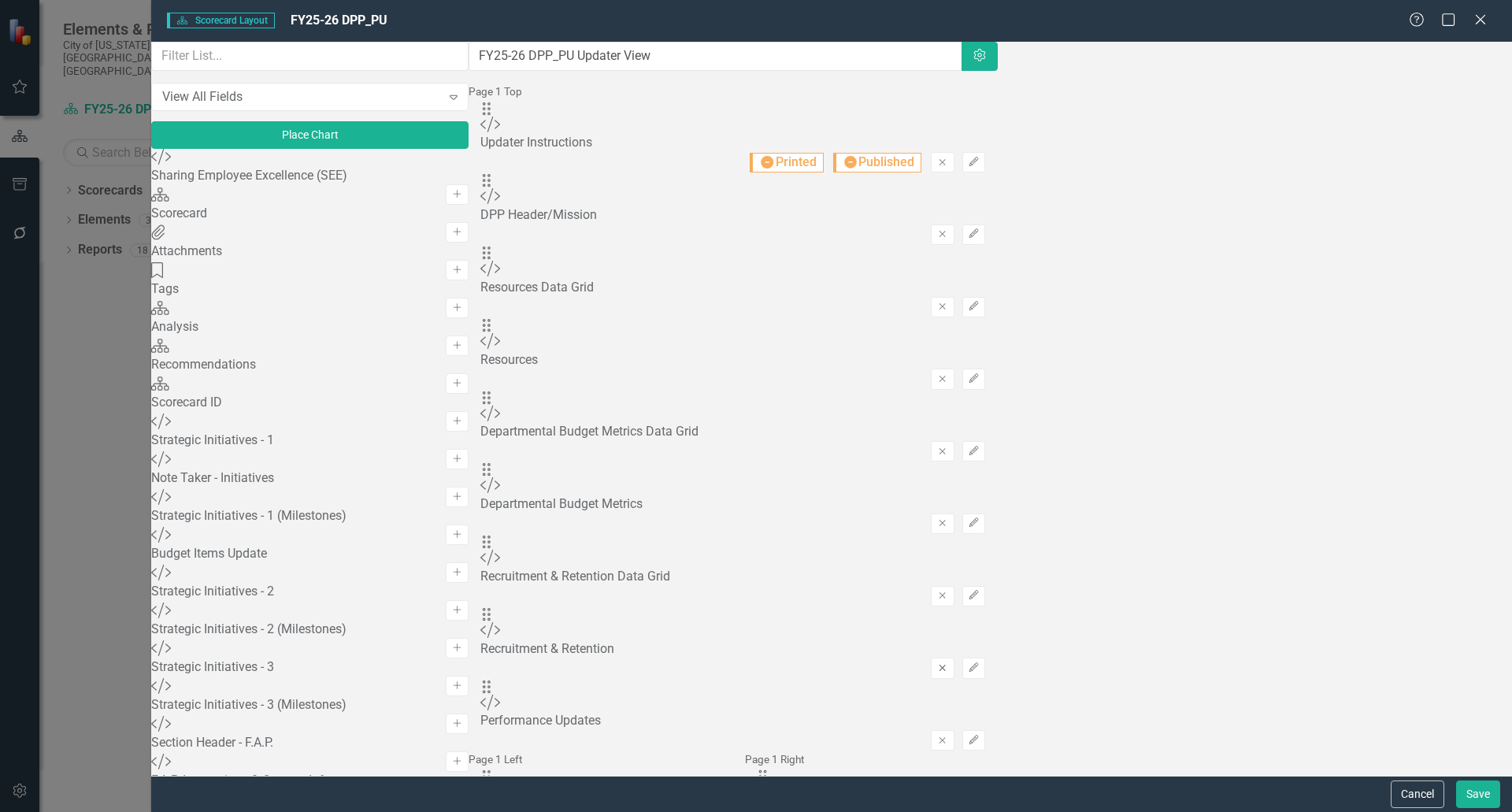
click at [948, 663] on icon "Remove" at bounding box center [942, 667] width 12 height 10
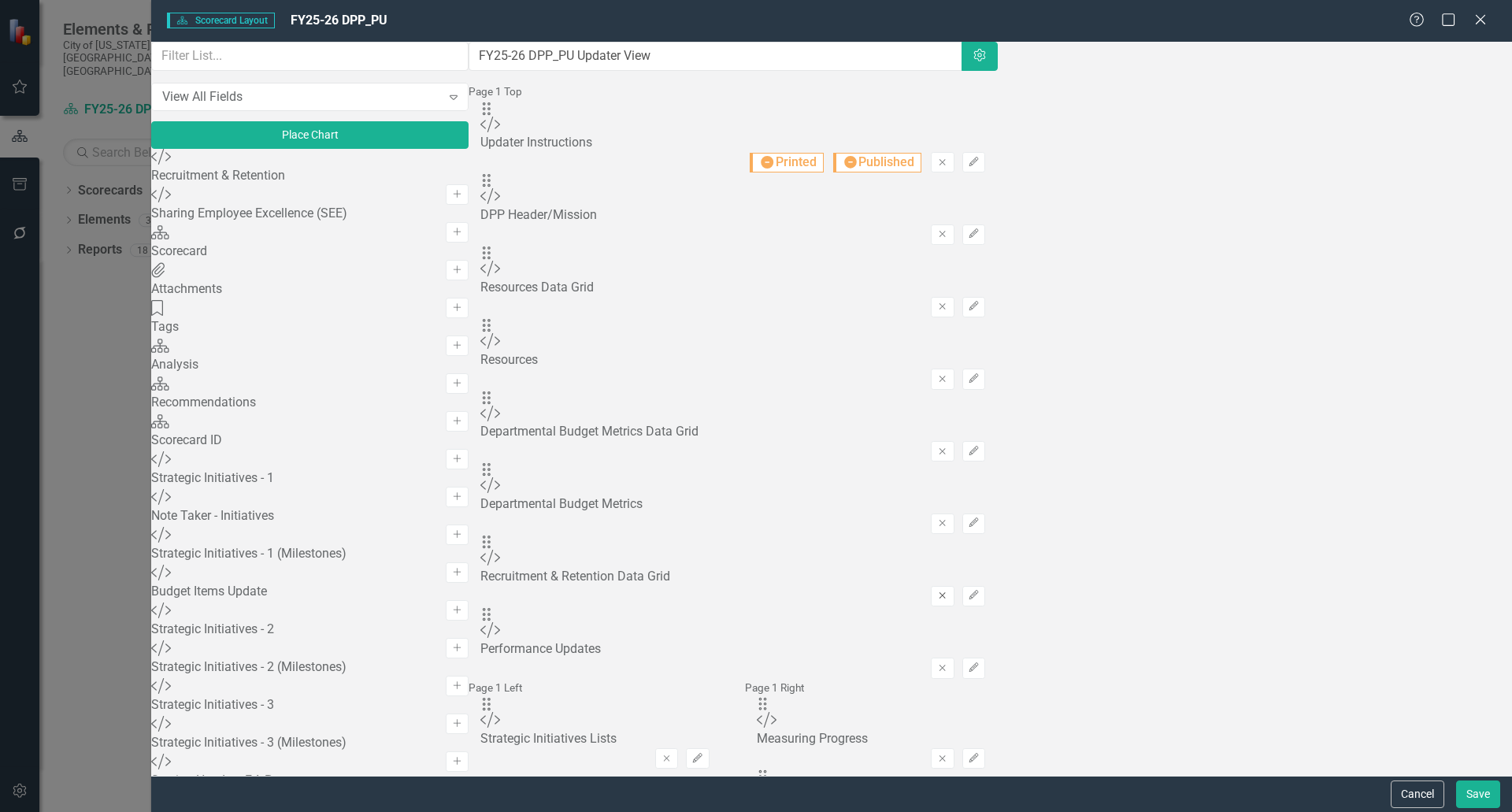
click at [948, 591] on icon "Remove" at bounding box center [942, 595] width 12 height 10
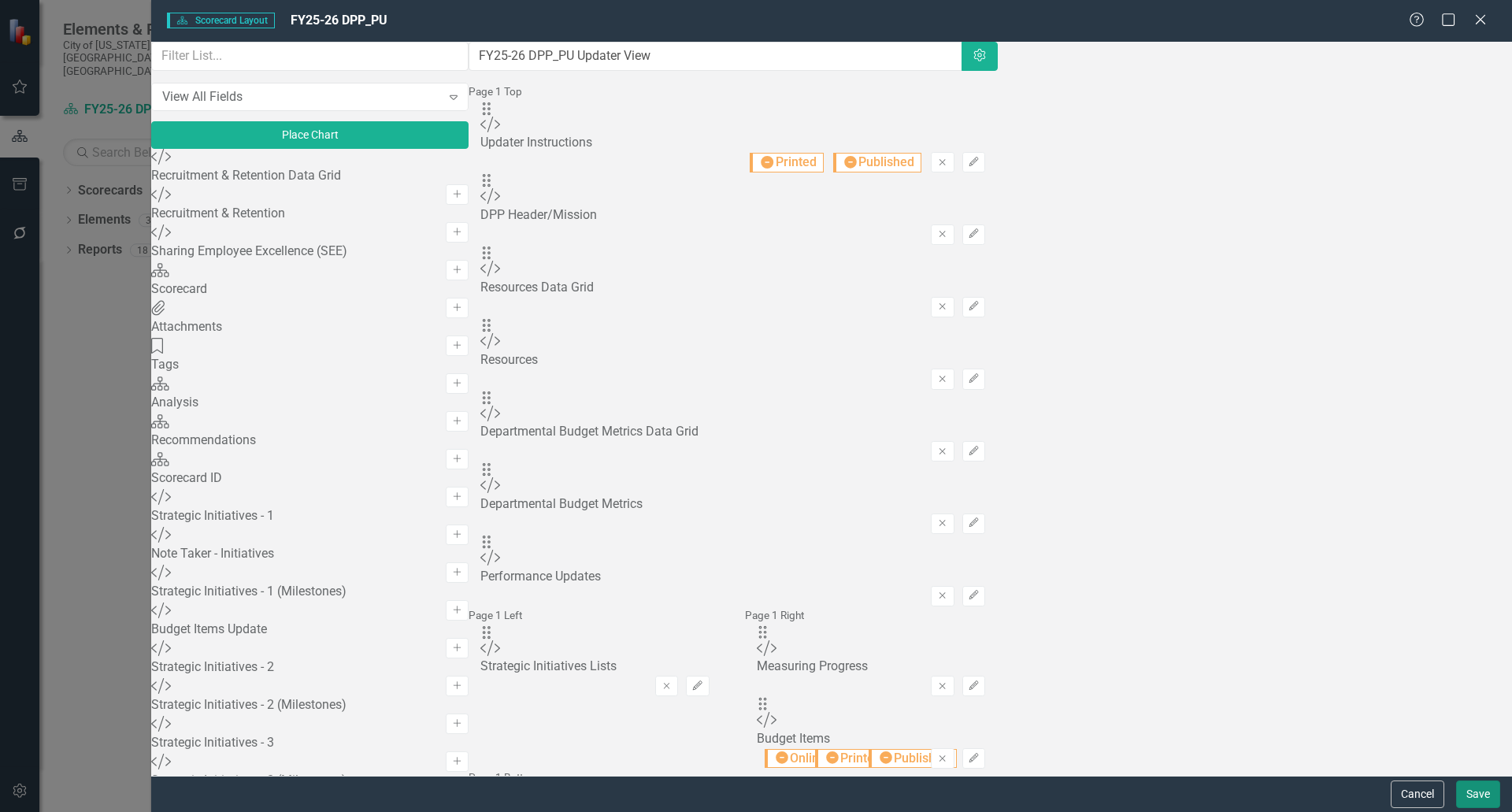
click at [1472, 791] on button "Save" at bounding box center [1478, 794] width 44 height 27
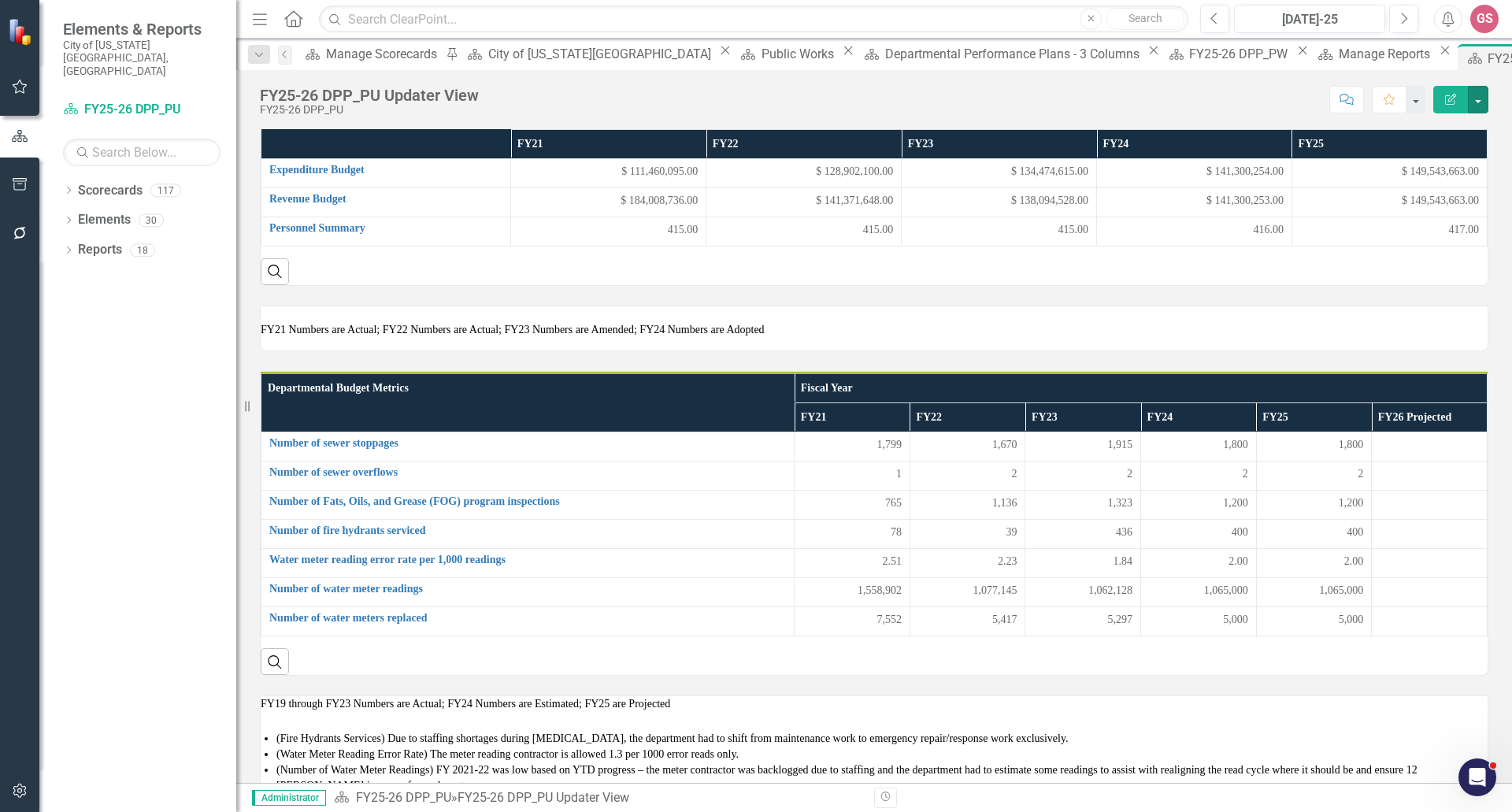
scroll to position [79, 0]
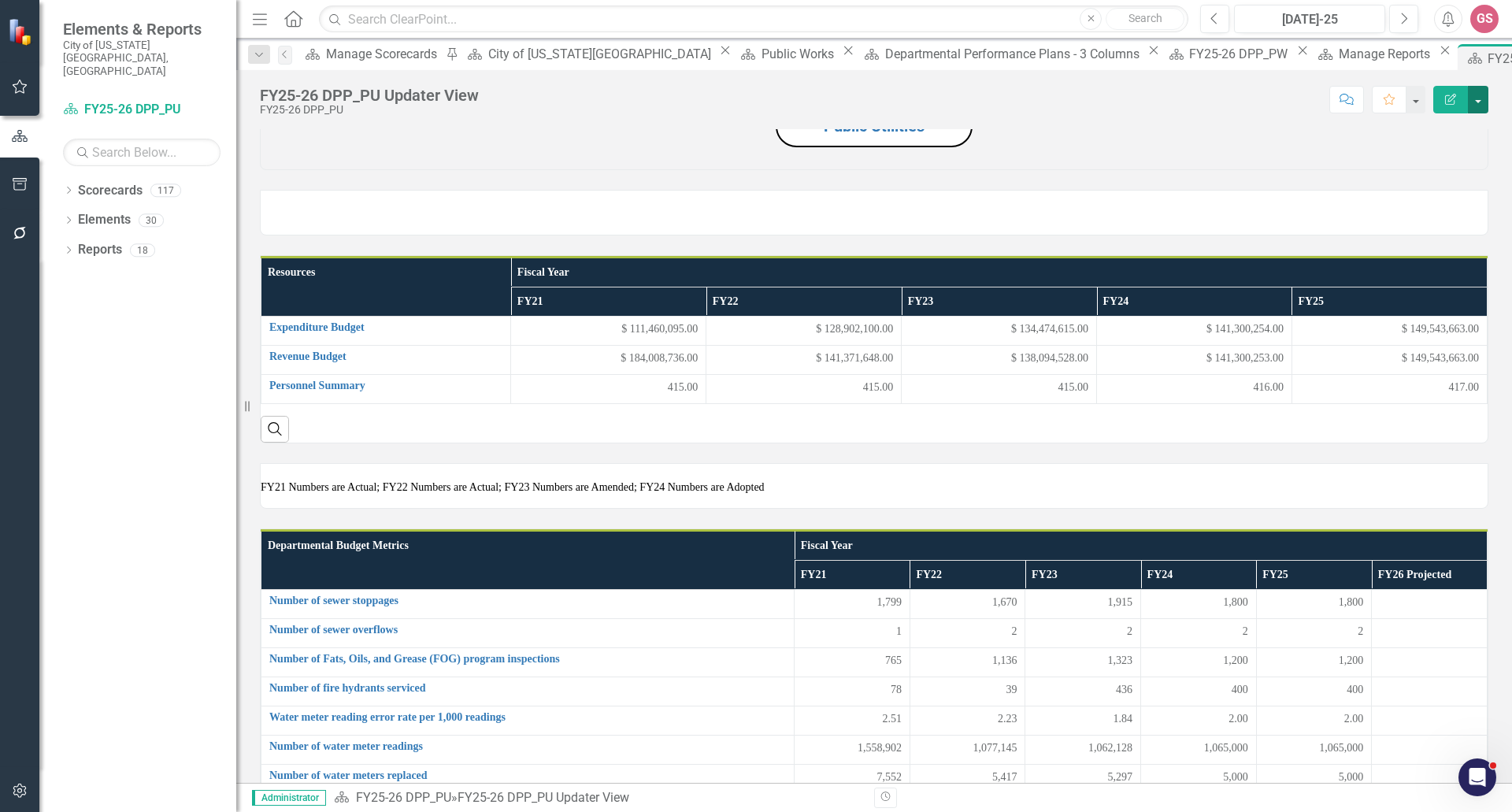
click at [1486, 105] on button "button" at bounding box center [1478, 99] width 21 height 27
click at [1450, 153] on link "Edit Report Edit Layout" at bounding box center [1424, 157] width 128 height 29
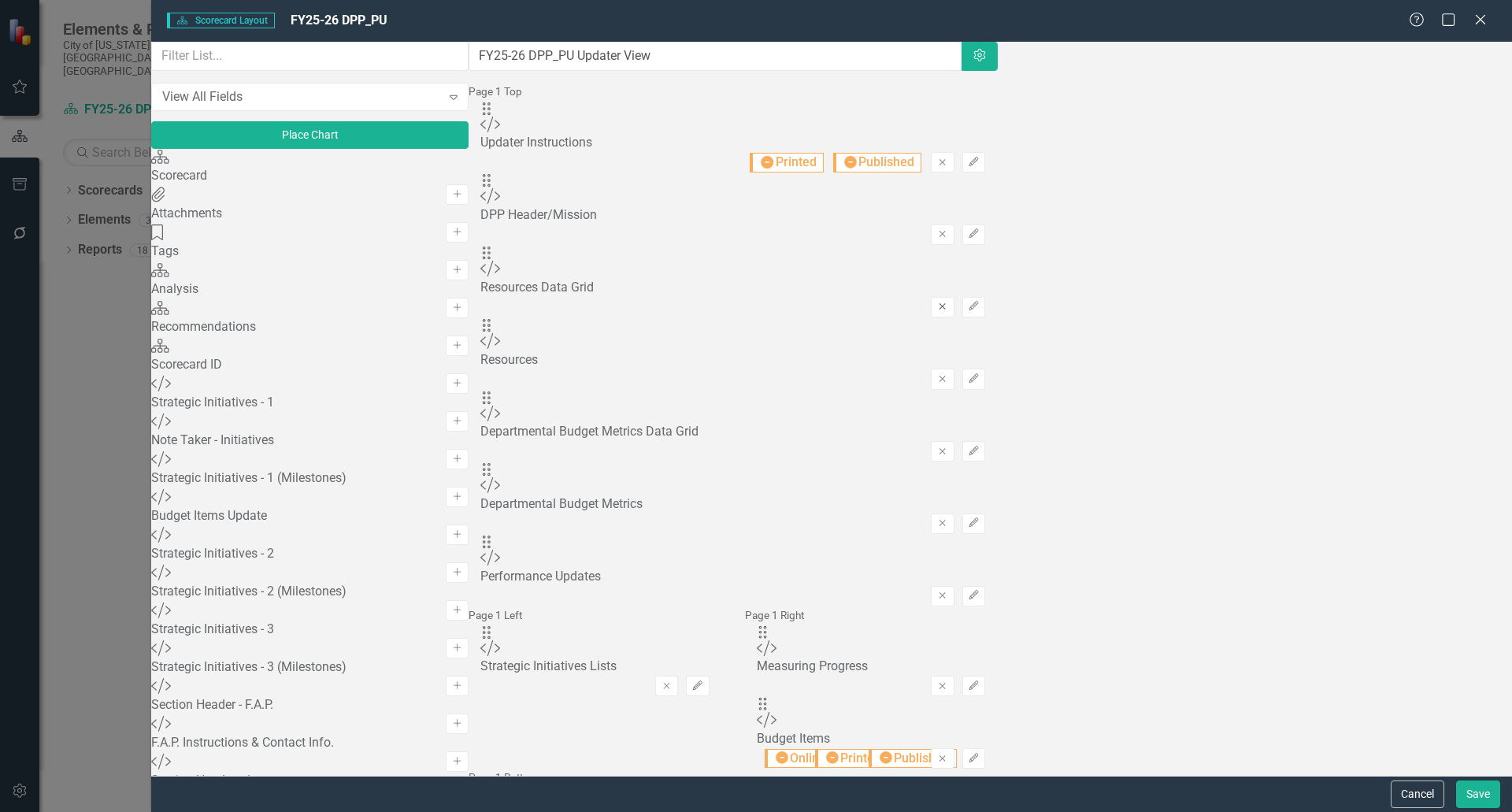
click at [948, 301] on icon "Remove" at bounding box center [942, 306] width 12 height 10
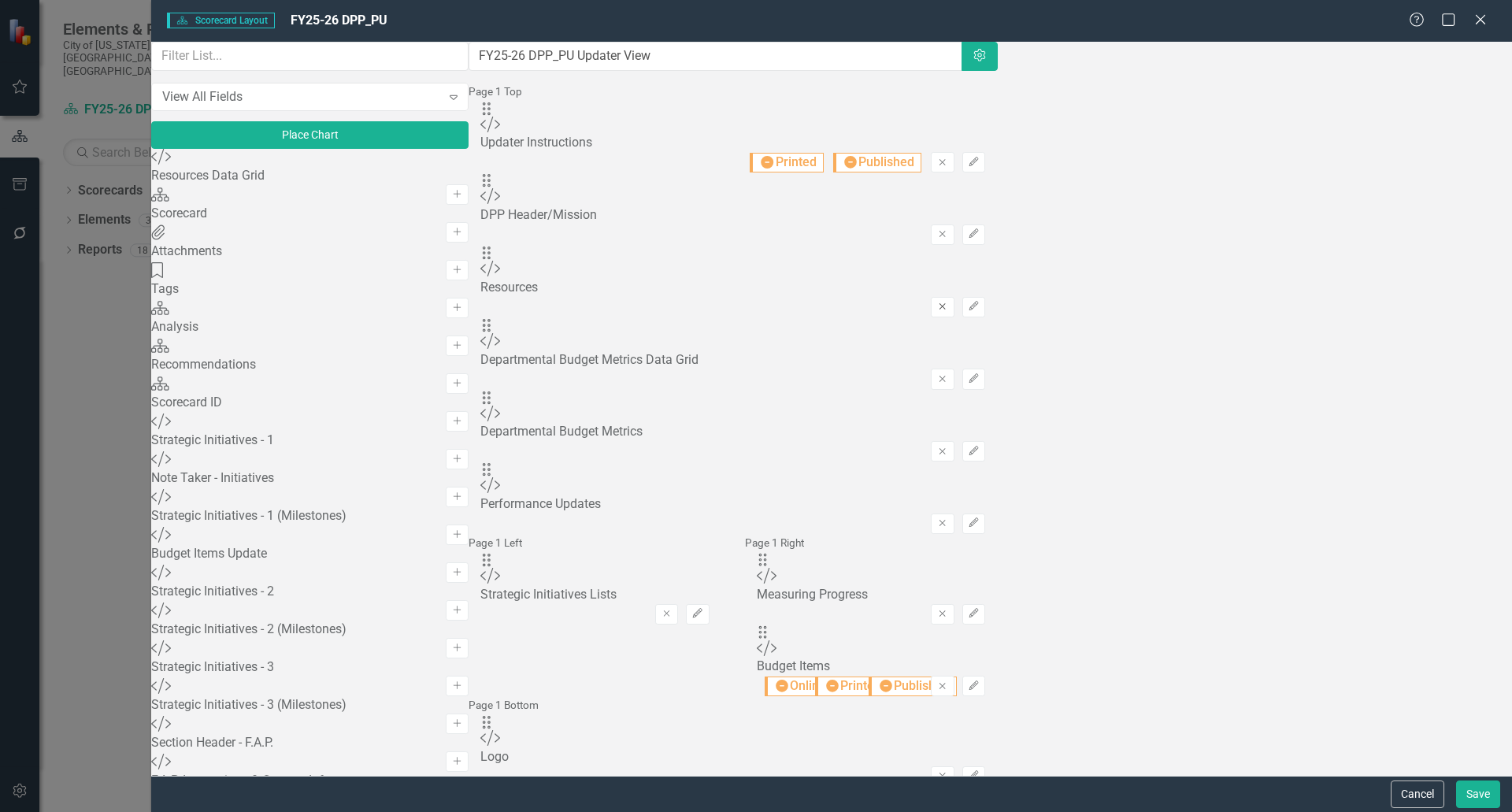
click at [948, 301] on icon "Remove" at bounding box center [942, 306] width 12 height 10
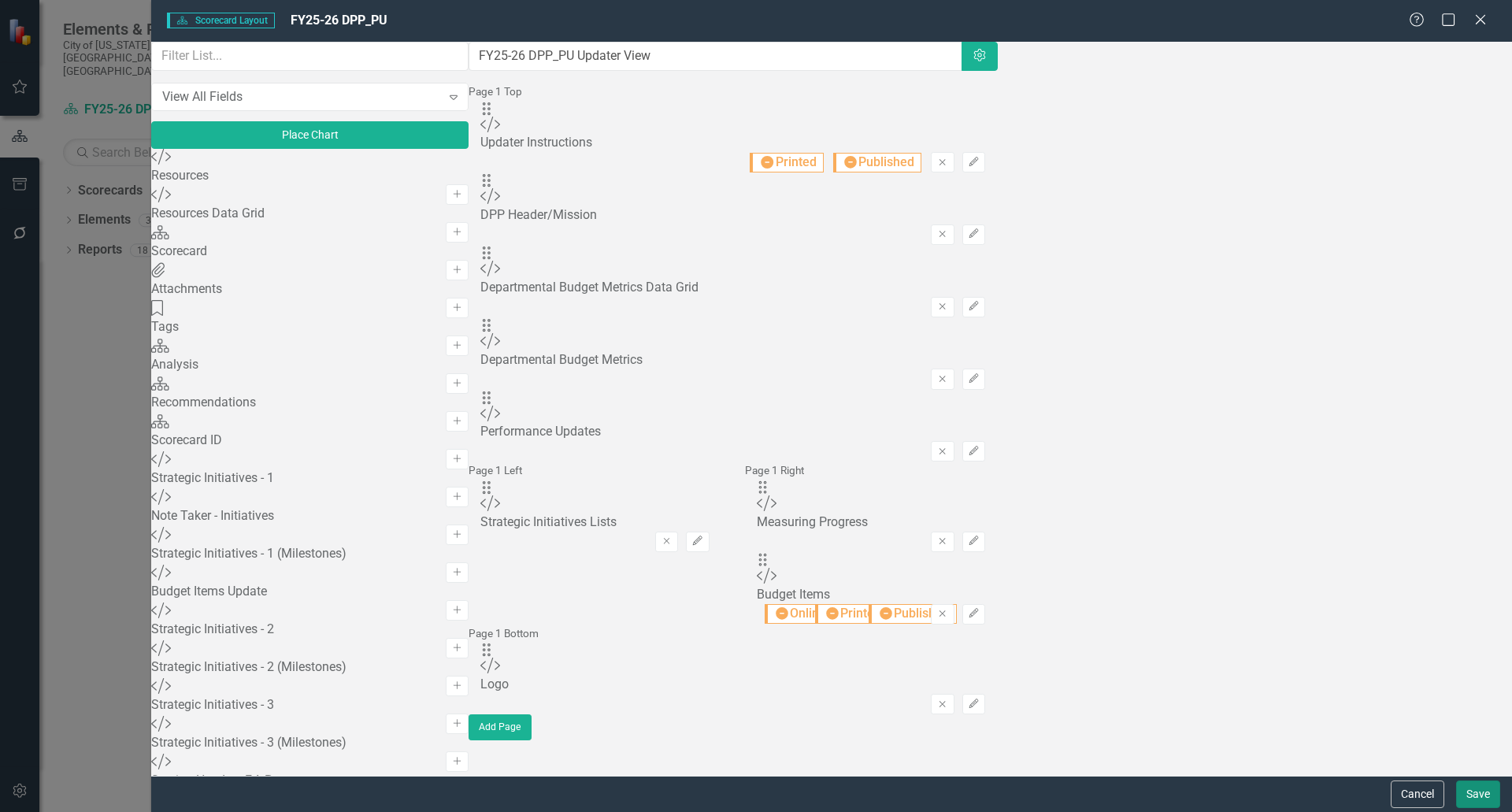
click at [1478, 789] on button "Save" at bounding box center [1478, 794] width 44 height 27
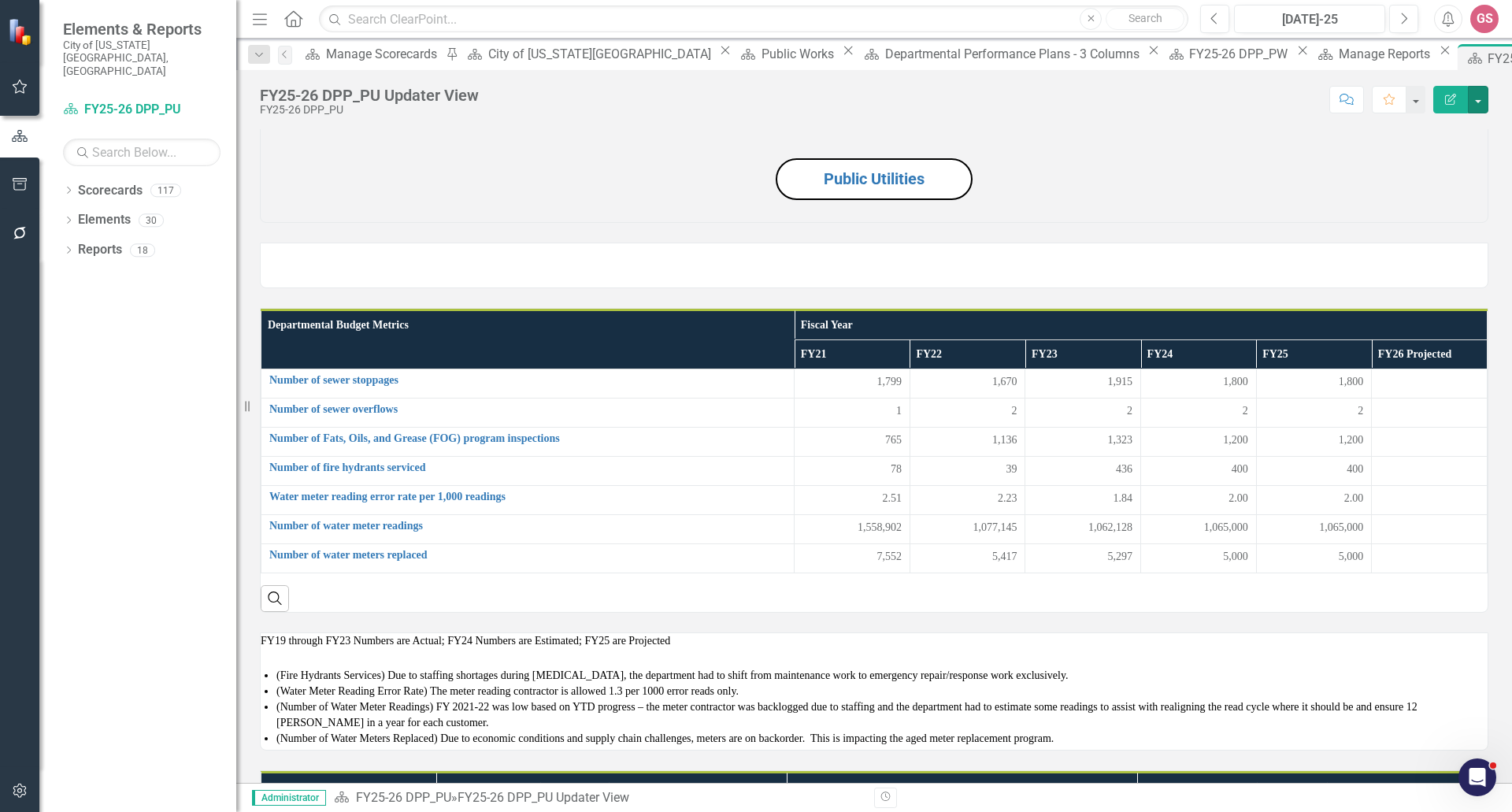
scroll to position [0, 0]
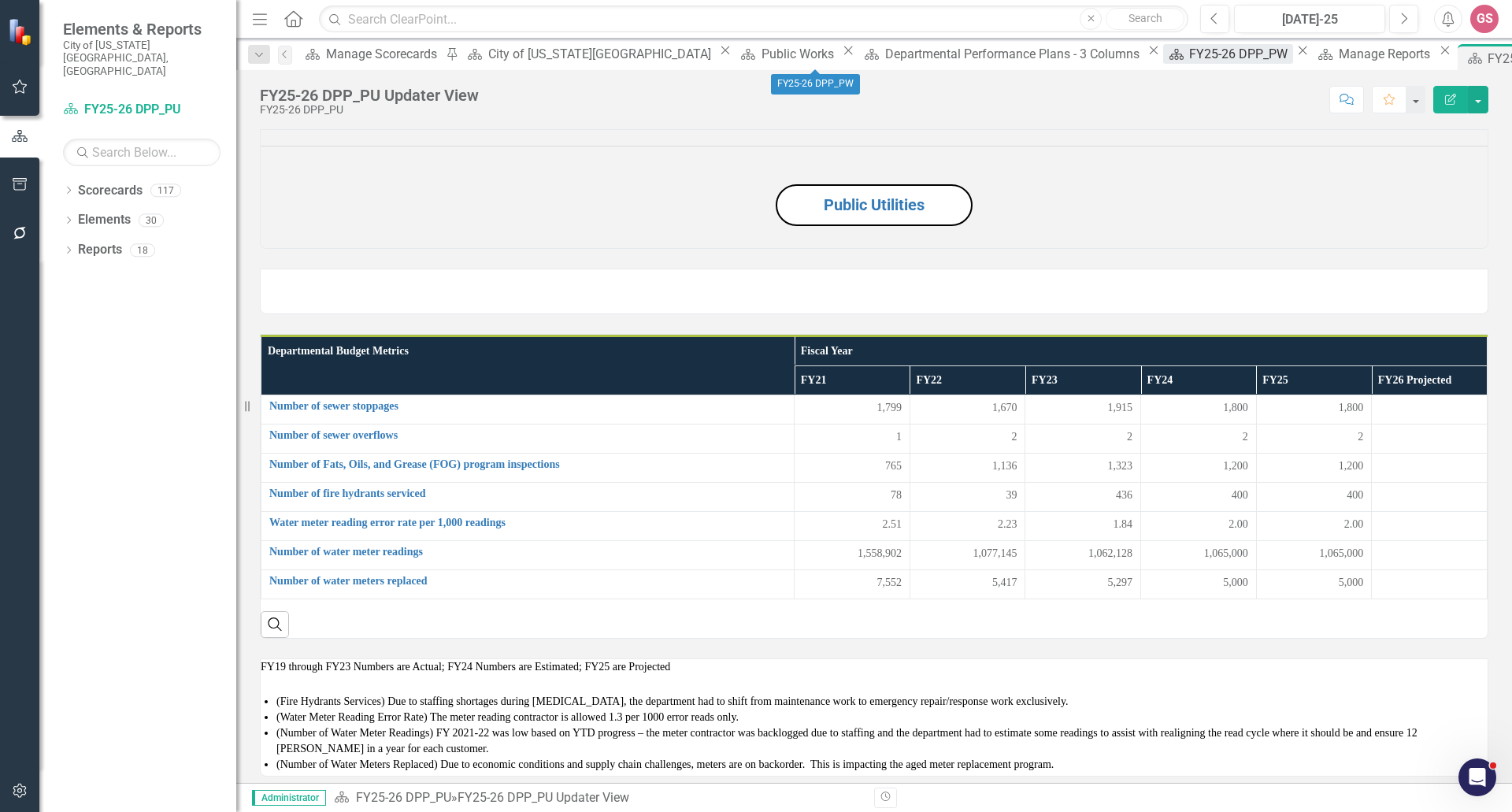
click at [1189, 50] on div "FY25-26 DPP_PW" at bounding box center [1240, 54] width 103 height 20
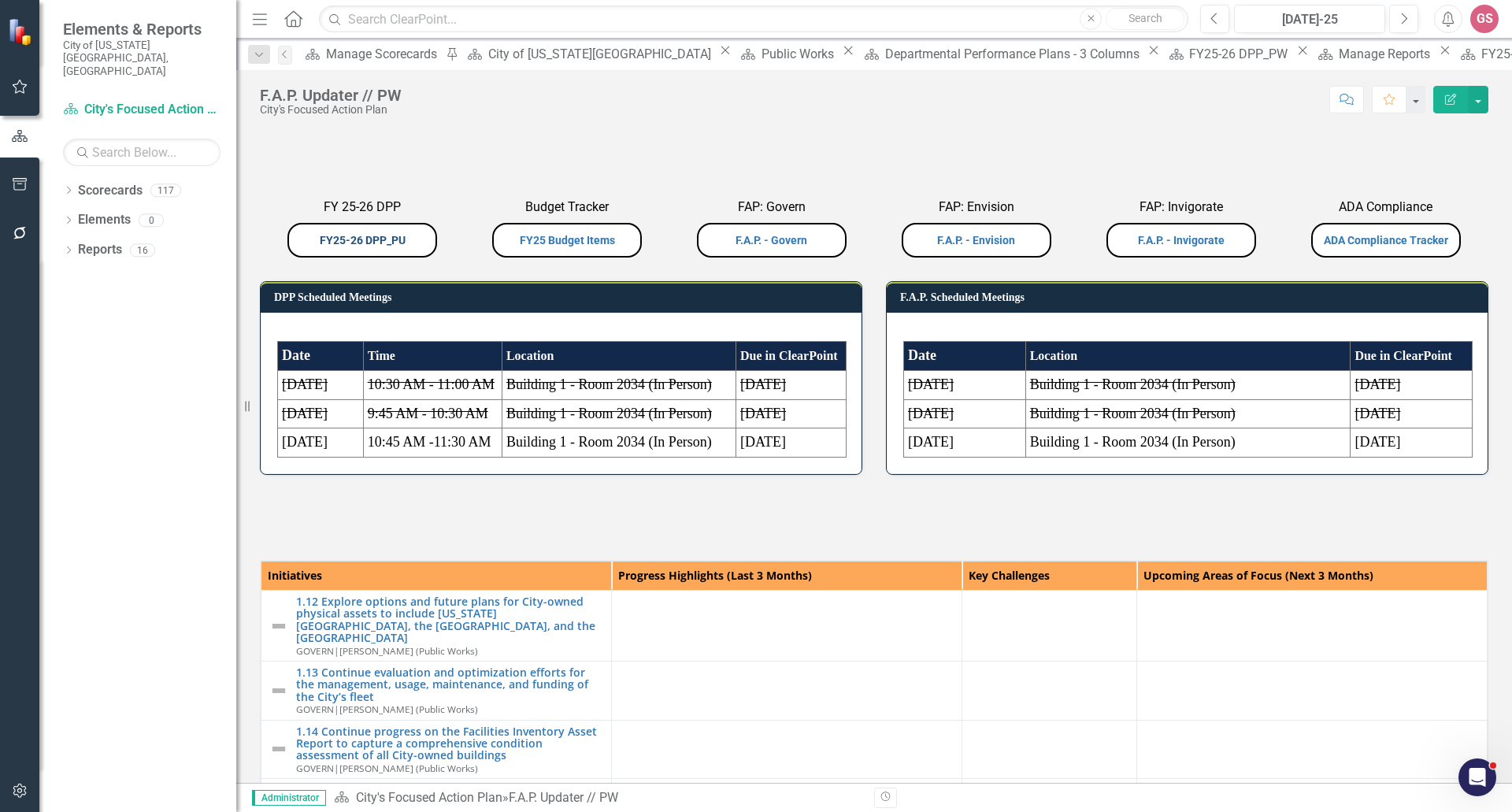
click at [352, 246] on link "FY25-26 DPP_PU" at bounding box center [362, 241] width 86 height 13
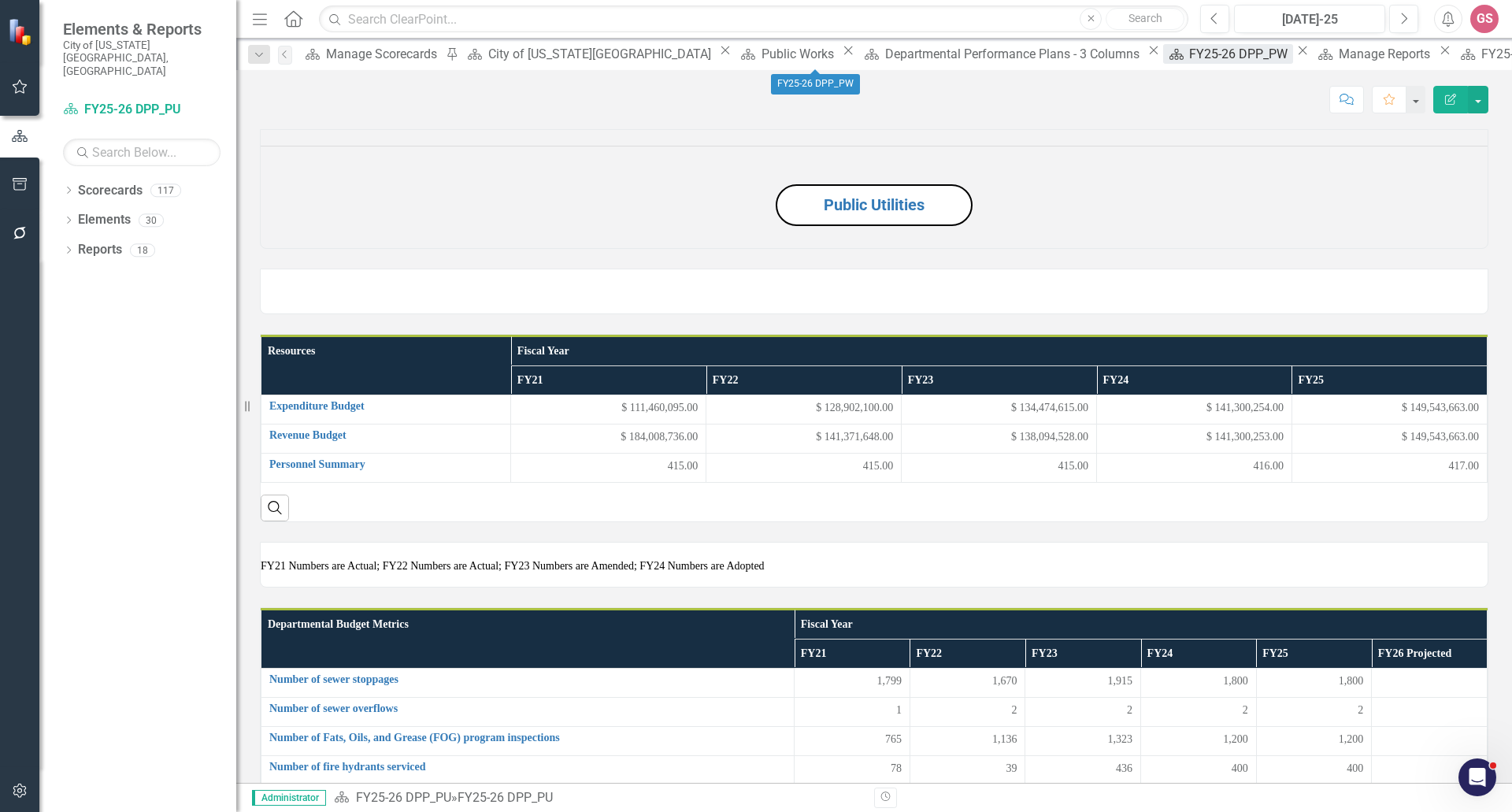
click at [1189, 61] on div "FY25-26 DPP_PW" at bounding box center [1240, 54] width 103 height 20
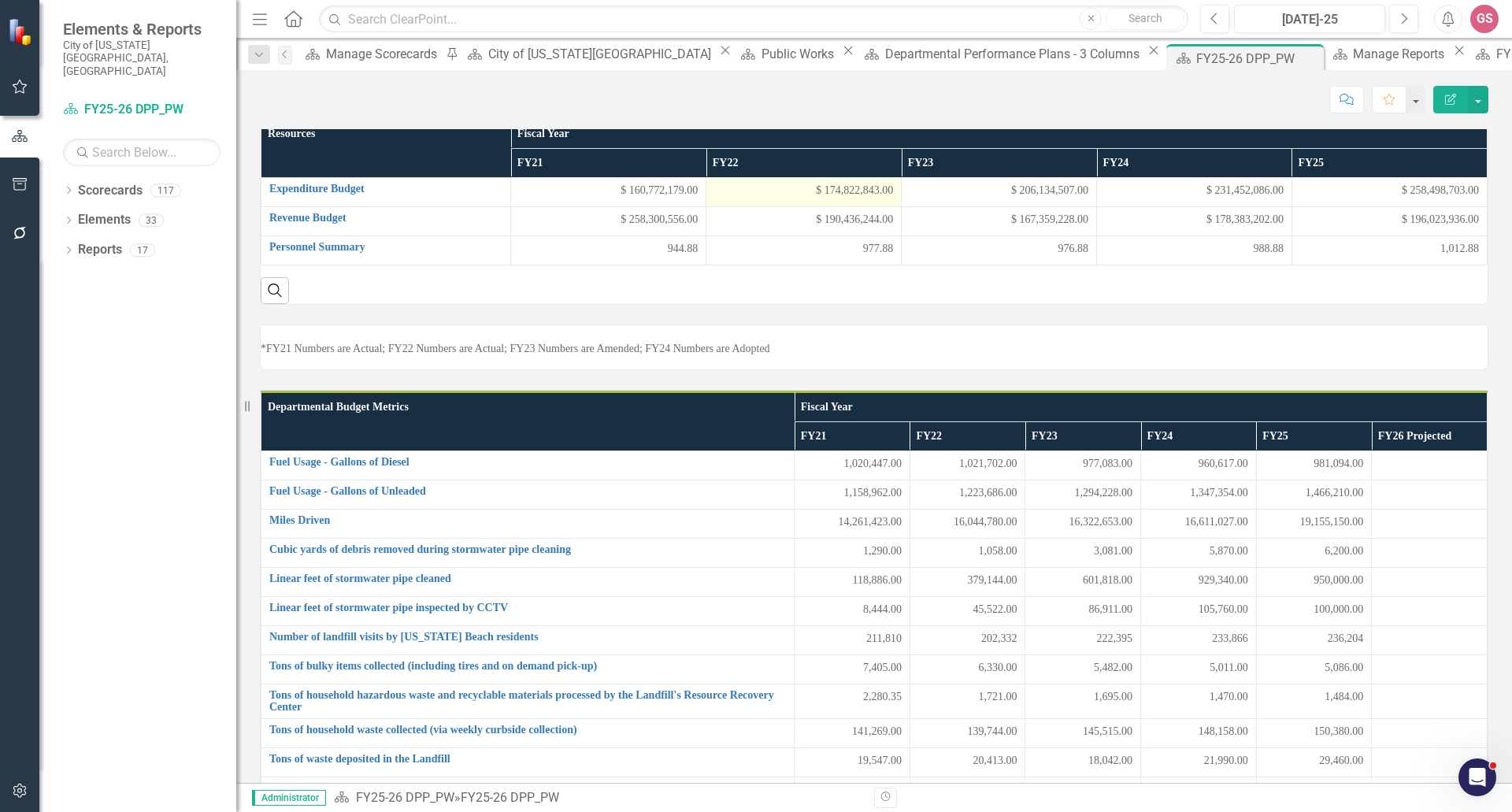
scroll to position [237, 0]
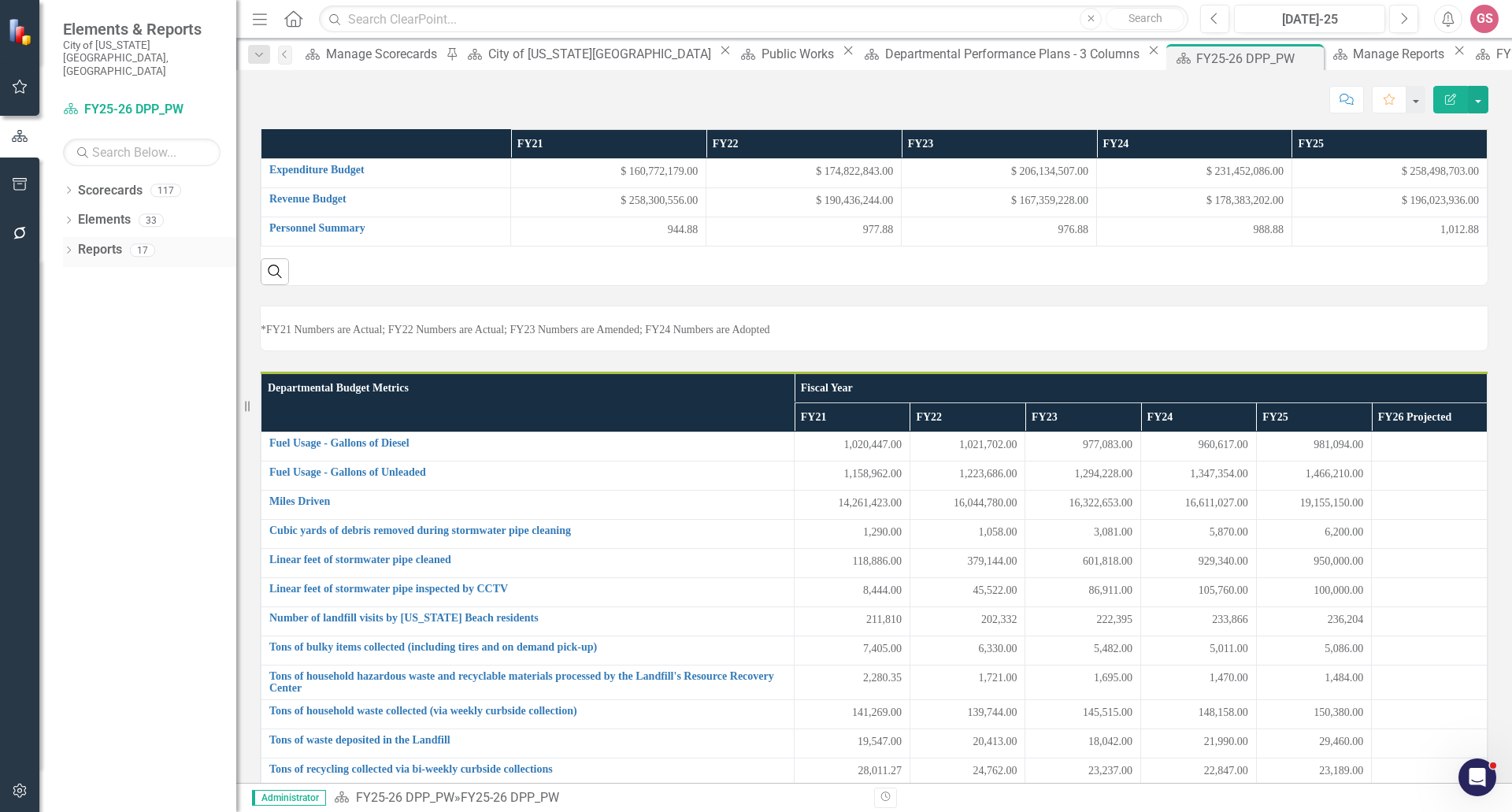
click at [110, 241] on link "Reports" at bounding box center [100, 249] width 44 height 18
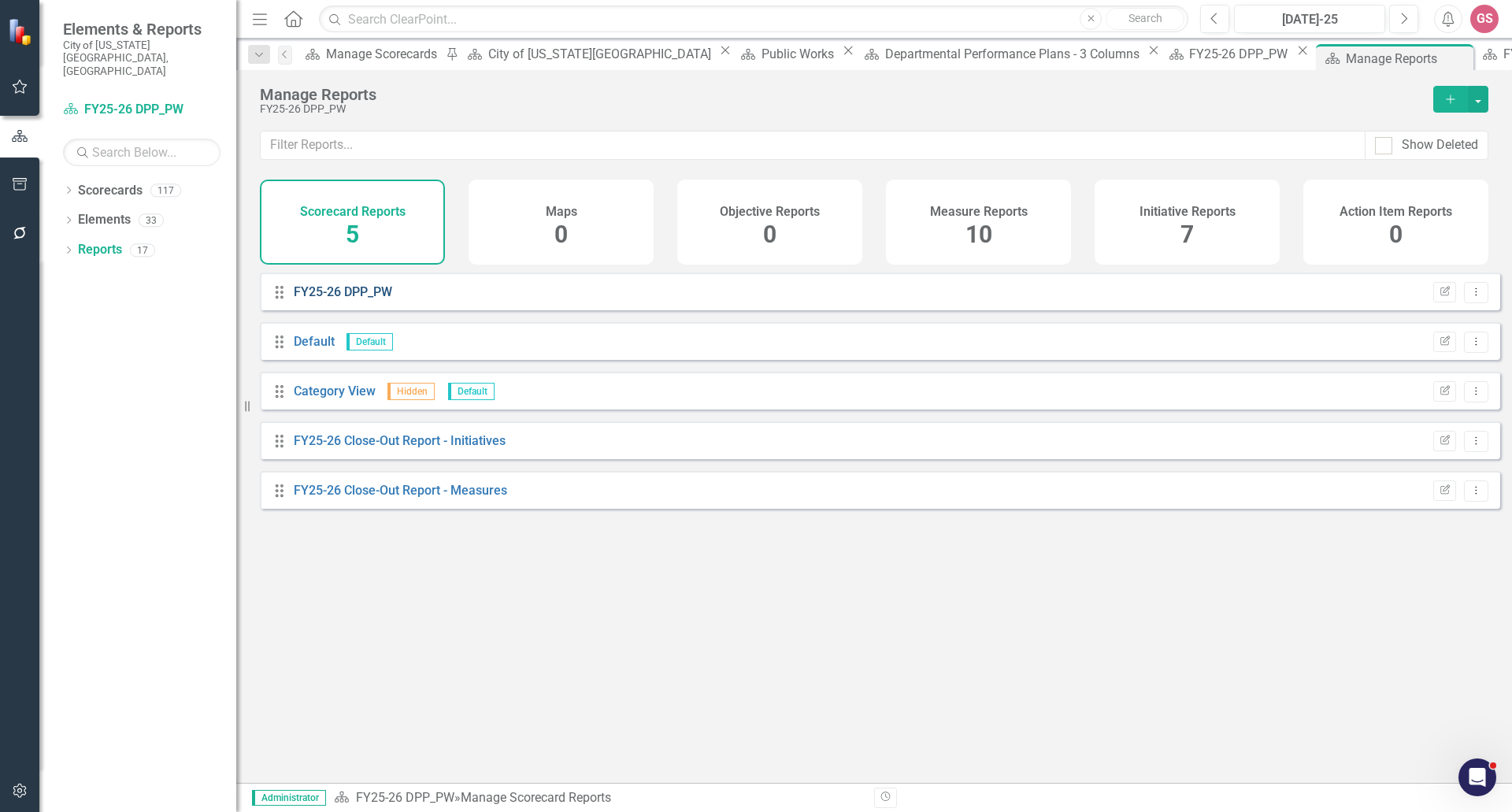
click at [318, 299] on link "FY25-26 DPP_PW" at bounding box center [342, 292] width 98 height 15
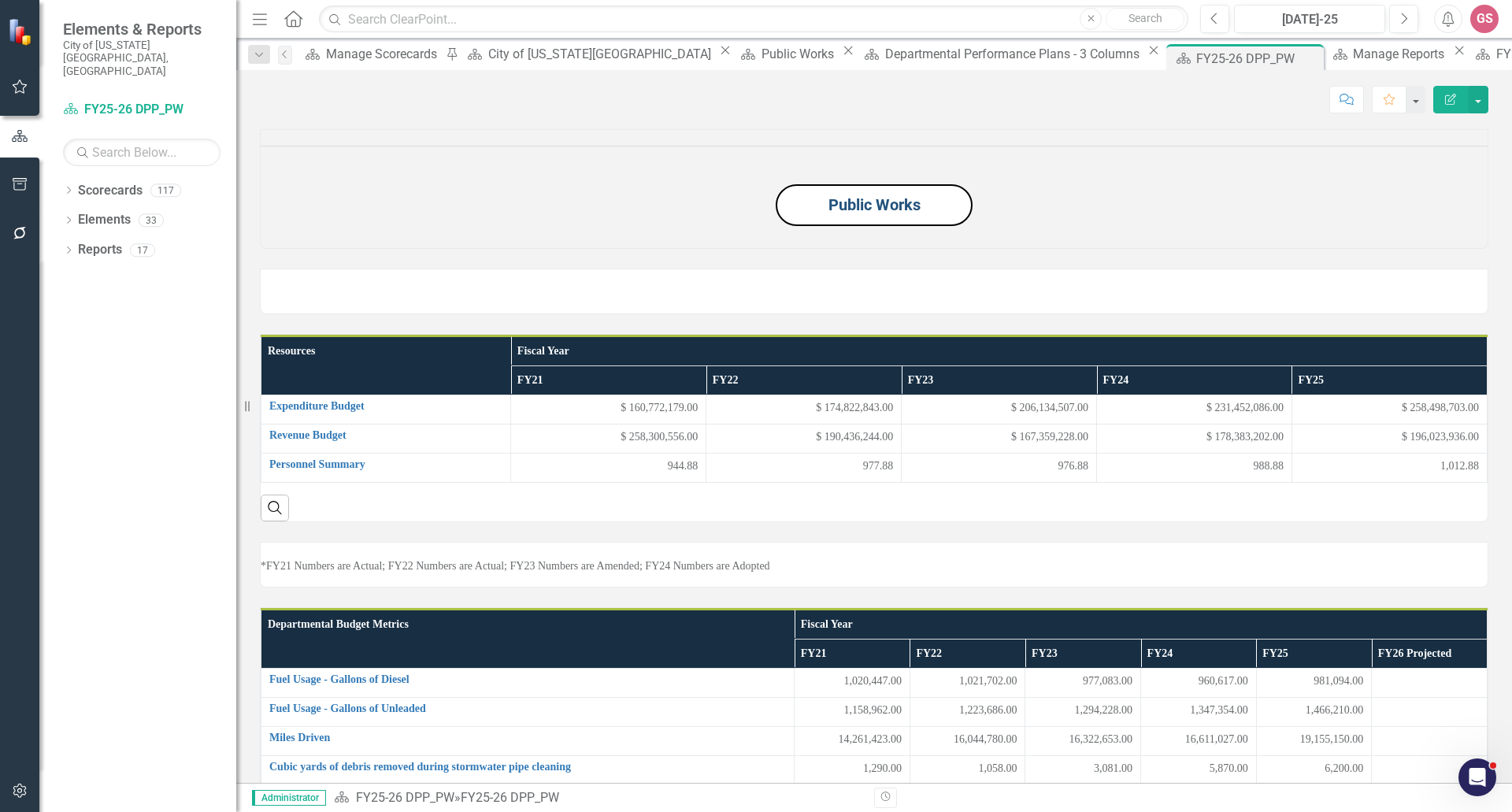
click at [879, 214] on link "Public Works" at bounding box center [874, 205] width 92 height 19
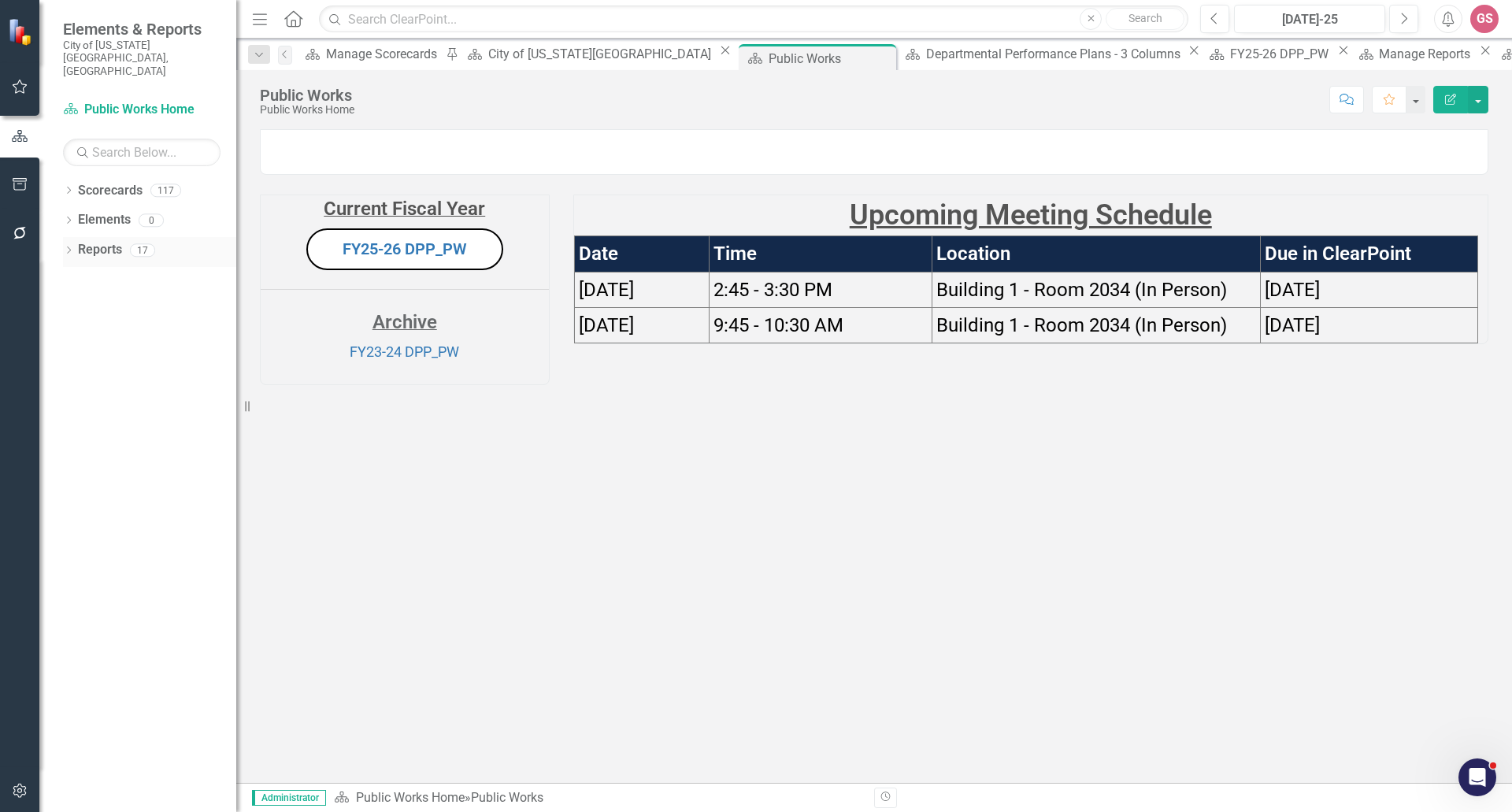
click at [97, 241] on link "Reports" at bounding box center [100, 249] width 44 height 18
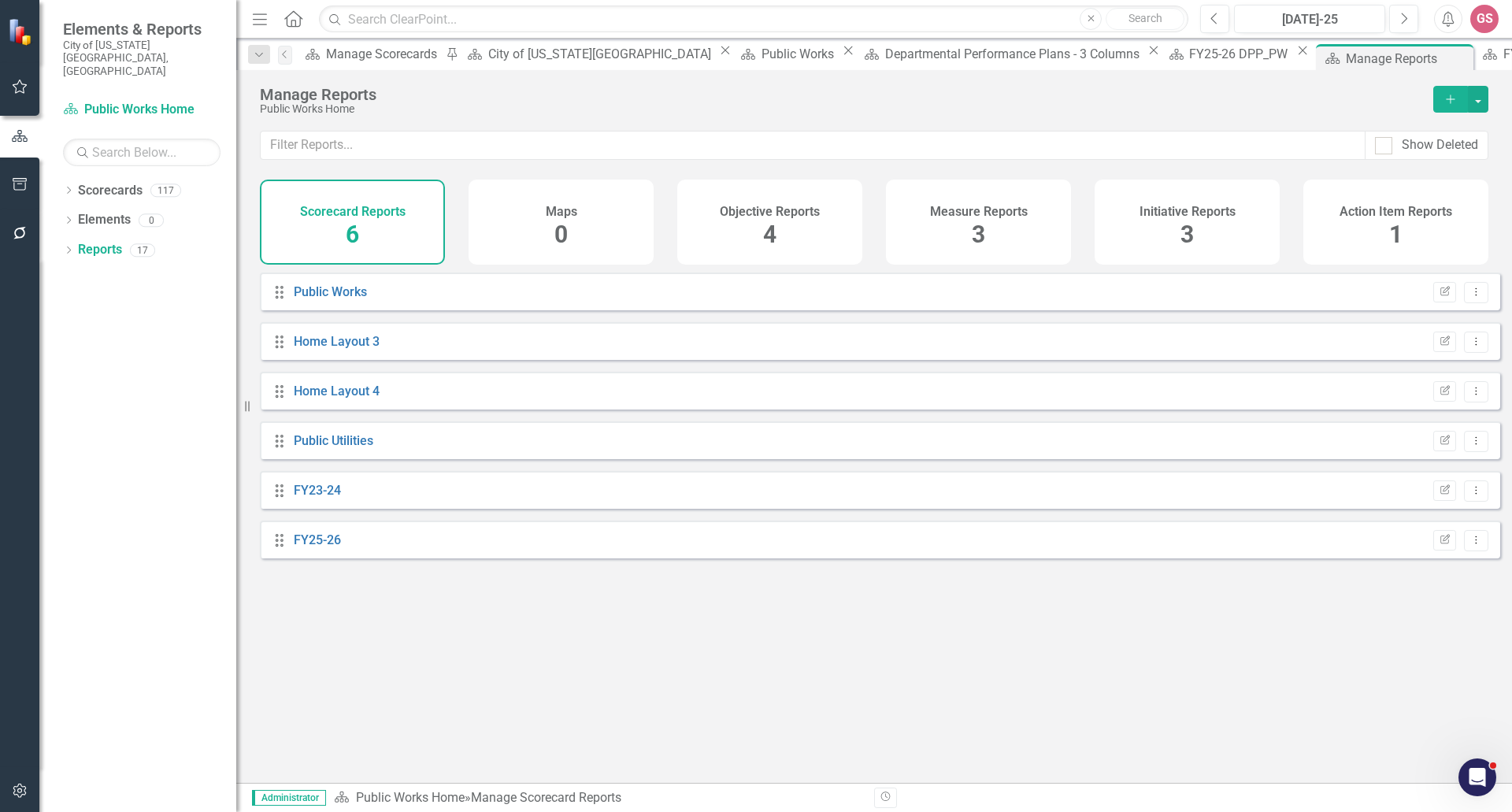
click at [1160, 214] on h4 "Initiative Reports" at bounding box center [1187, 212] width 96 height 14
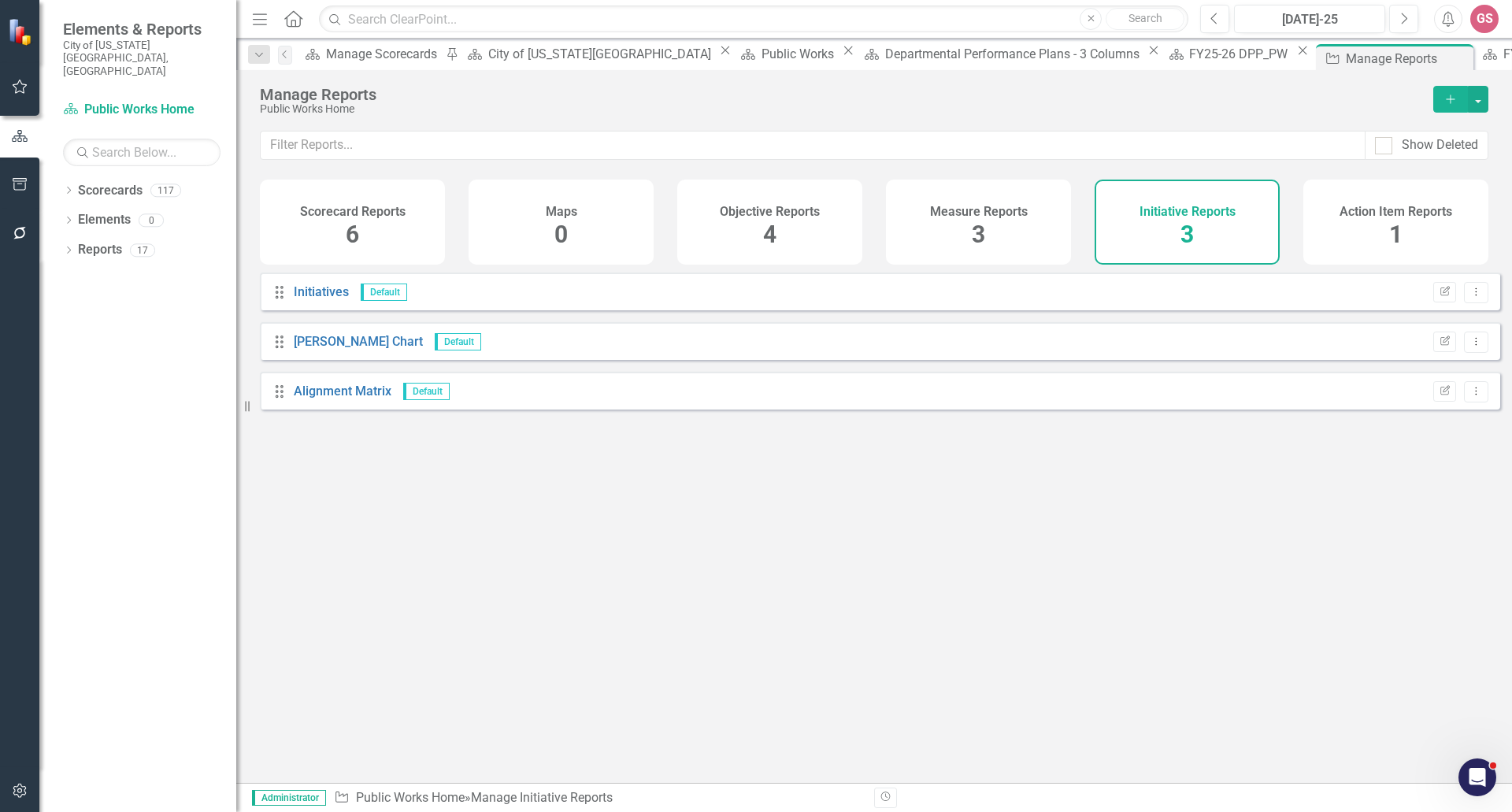
click at [968, 217] on h4 "Measure Reports" at bounding box center [979, 212] width 98 height 14
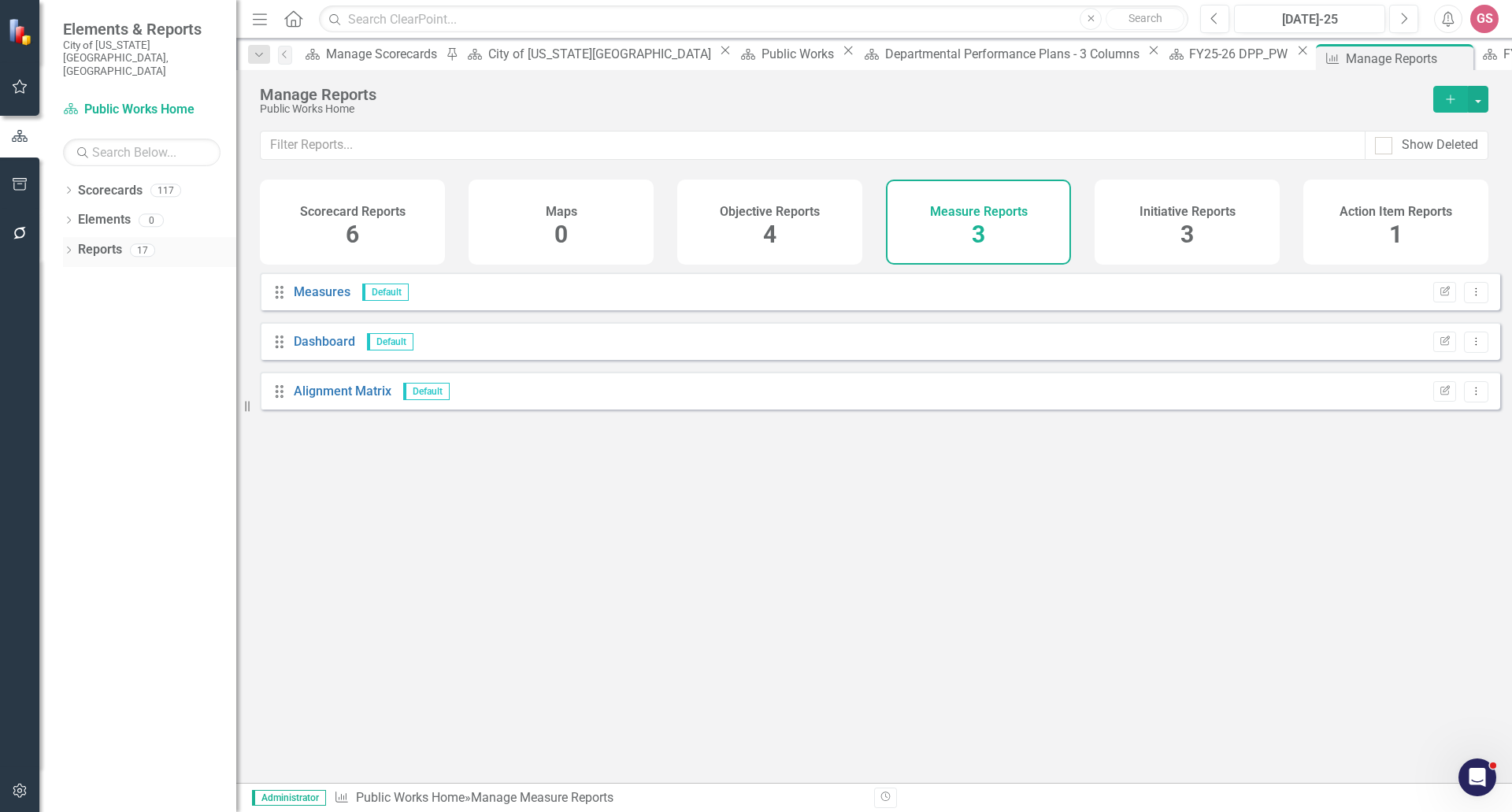
click at [102, 241] on link "Reports" at bounding box center [100, 249] width 44 height 18
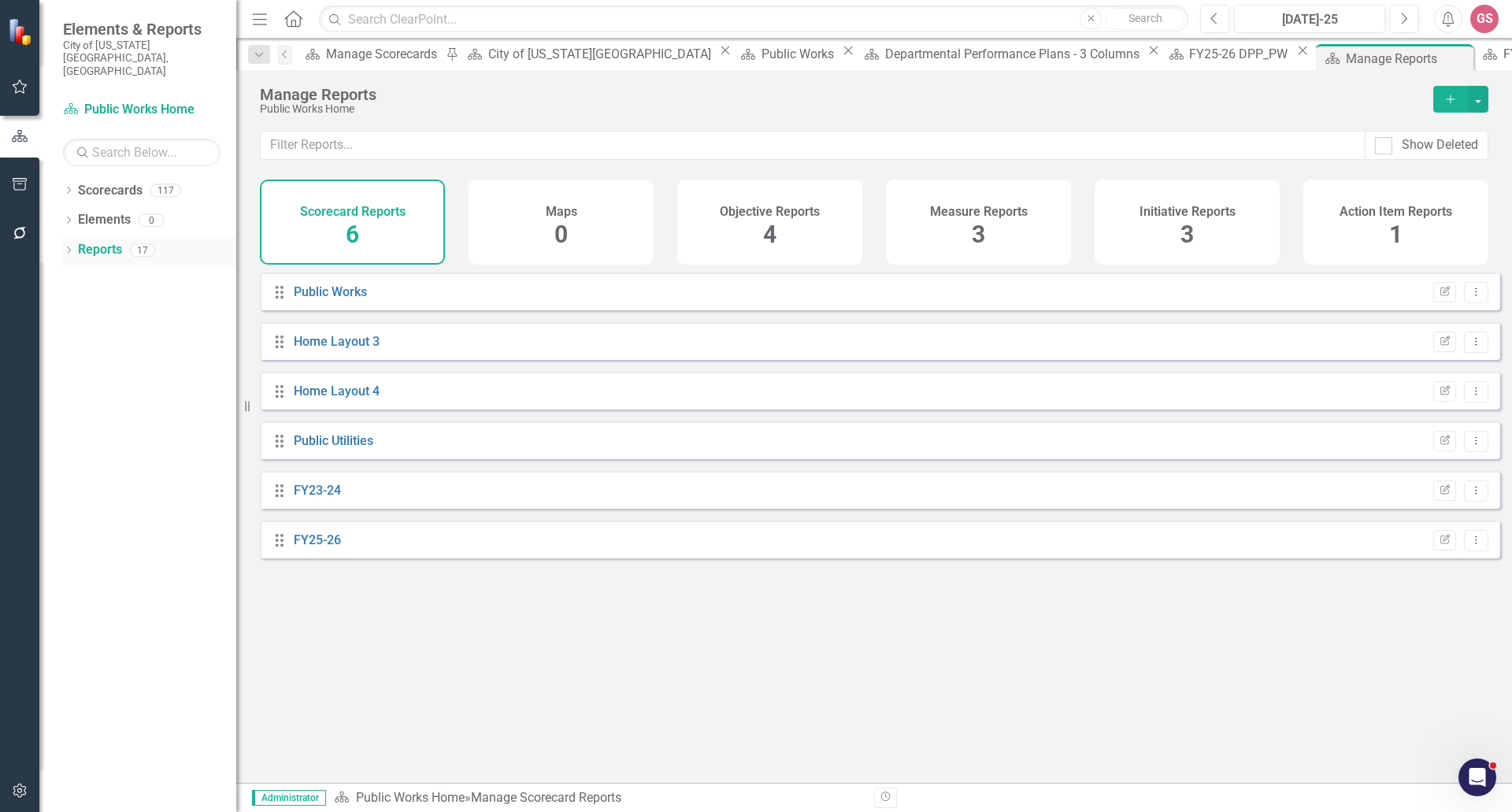
click at [103, 241] on link "Reports" at bounding box center [100, 249] width 44 height 18
click at [89, 211] on link "Elements" at bounding box center [105, 220] width 53 height 18
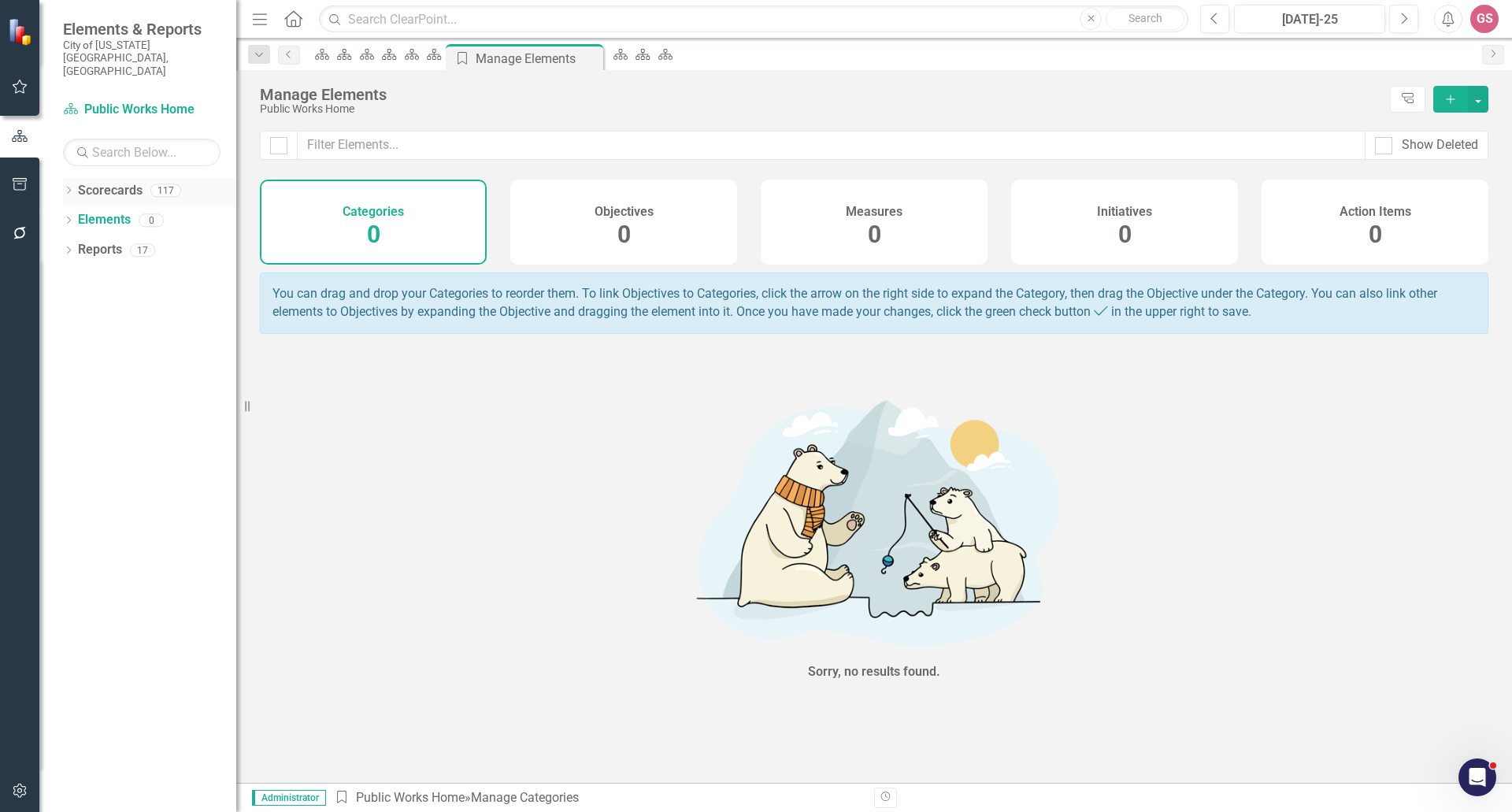
click at [98, 182] on link "Scorecards" at bounding box center [110, 191] width 65 height 18
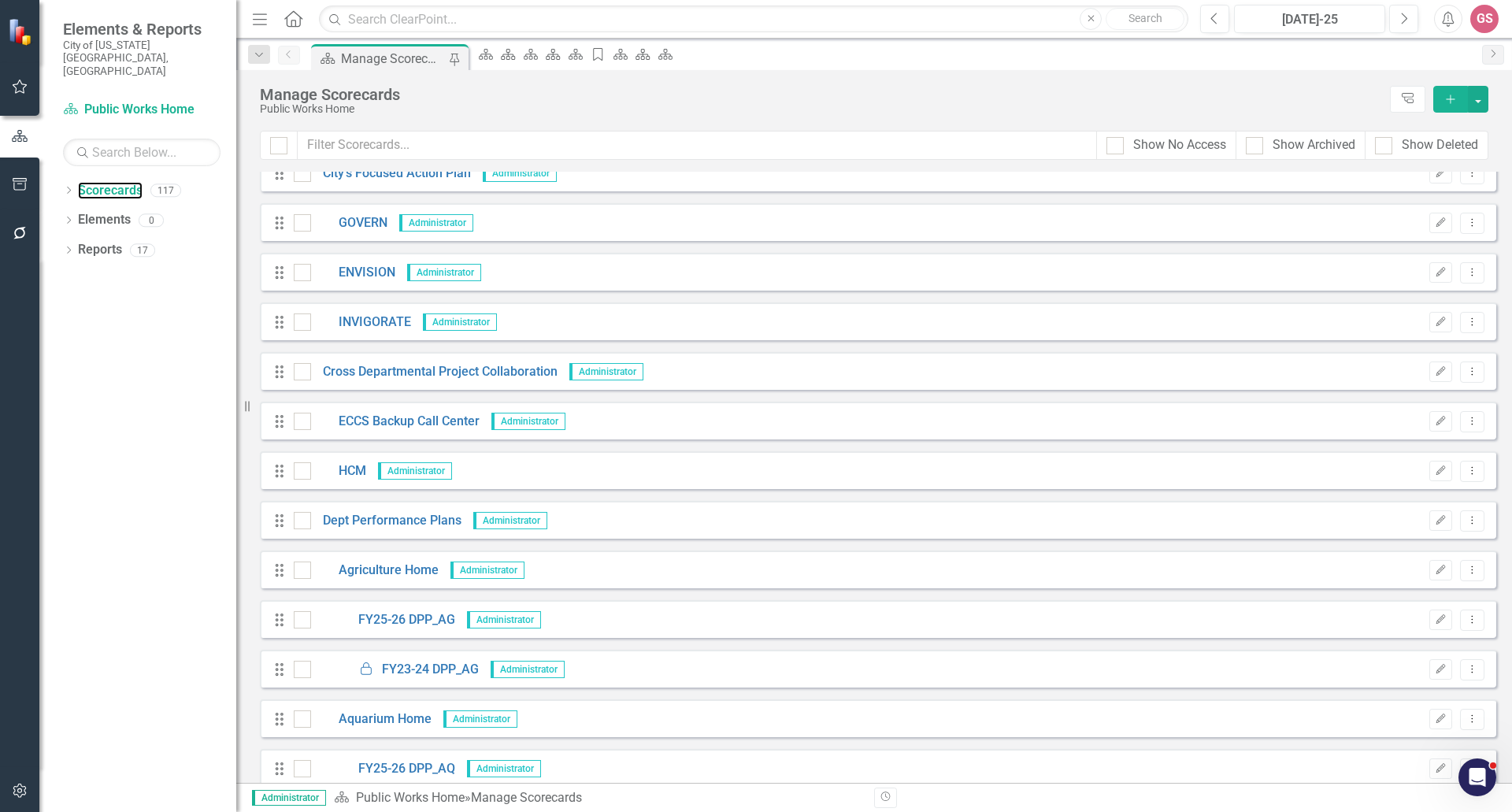
scroll to position [157, 0]
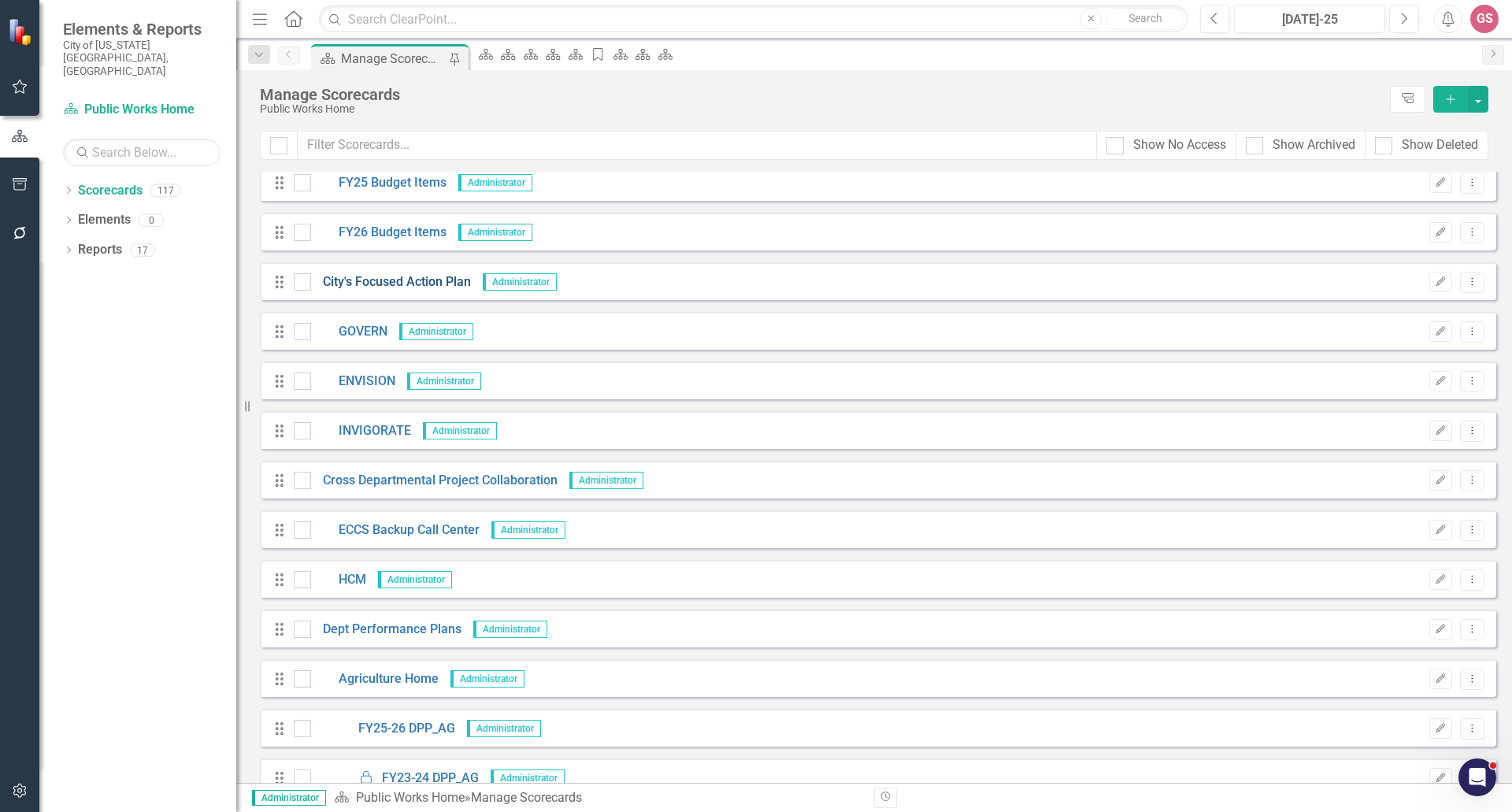
click at [414, 280] on link "City's Focused Action Plan" at bounding box center [391, 282] width 160 height 18
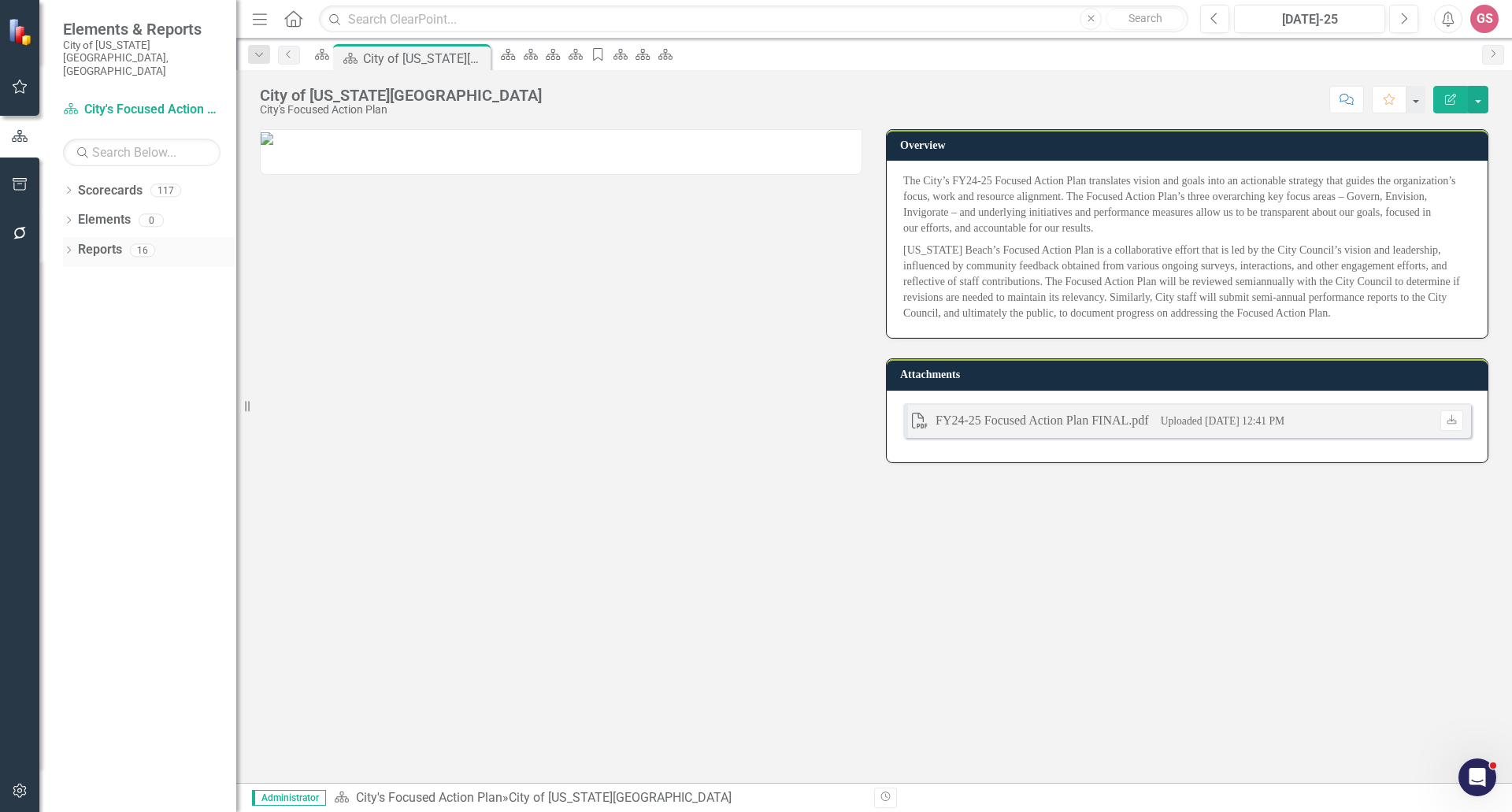
click at [102, 241] on link "Reports" at bounding box center [100, 249] width 44 height 18
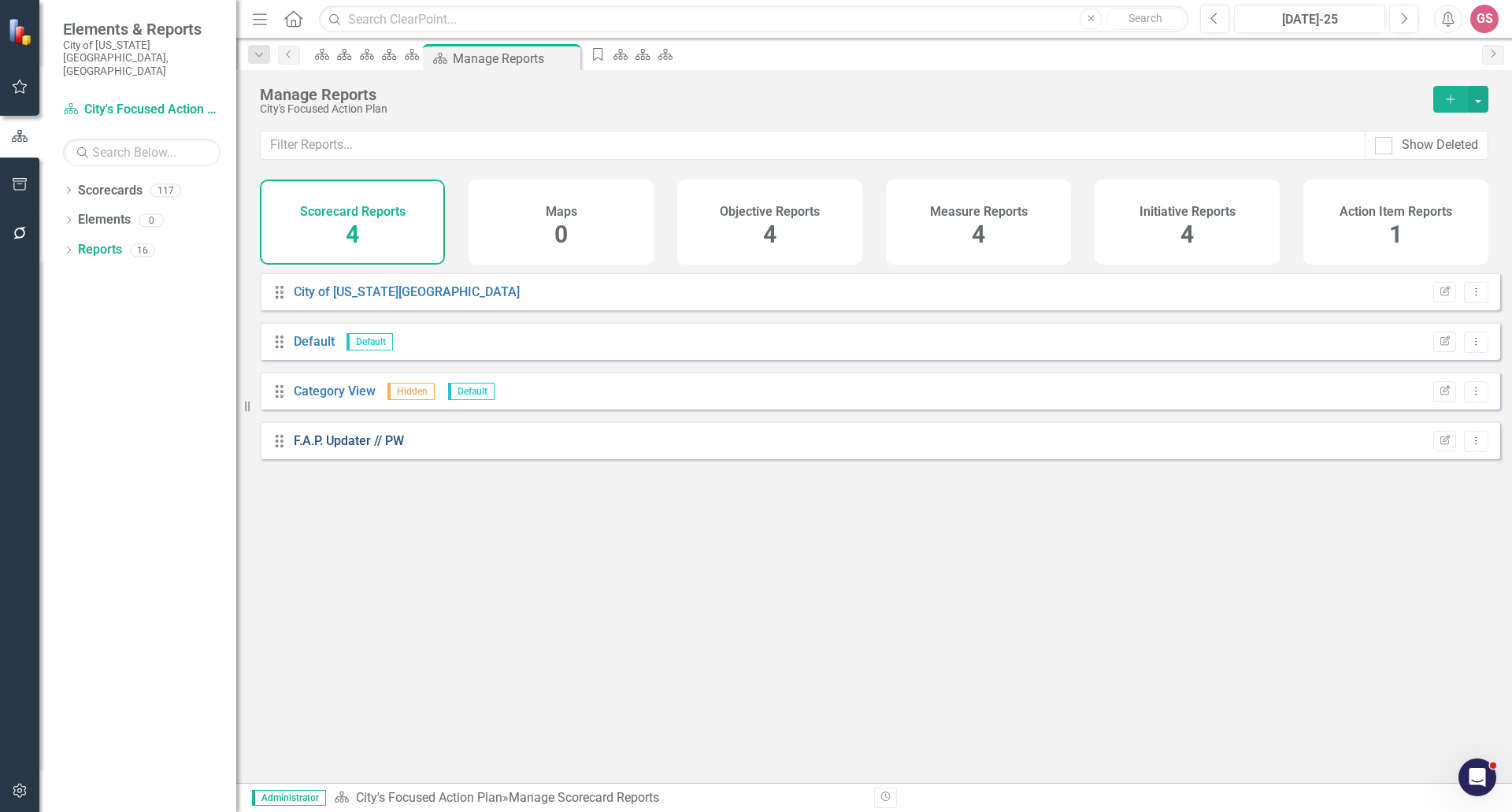
click at [348, 448] on link "F.A.P. Updater // PW" at bounding box center [349, 440] width 110 height 15
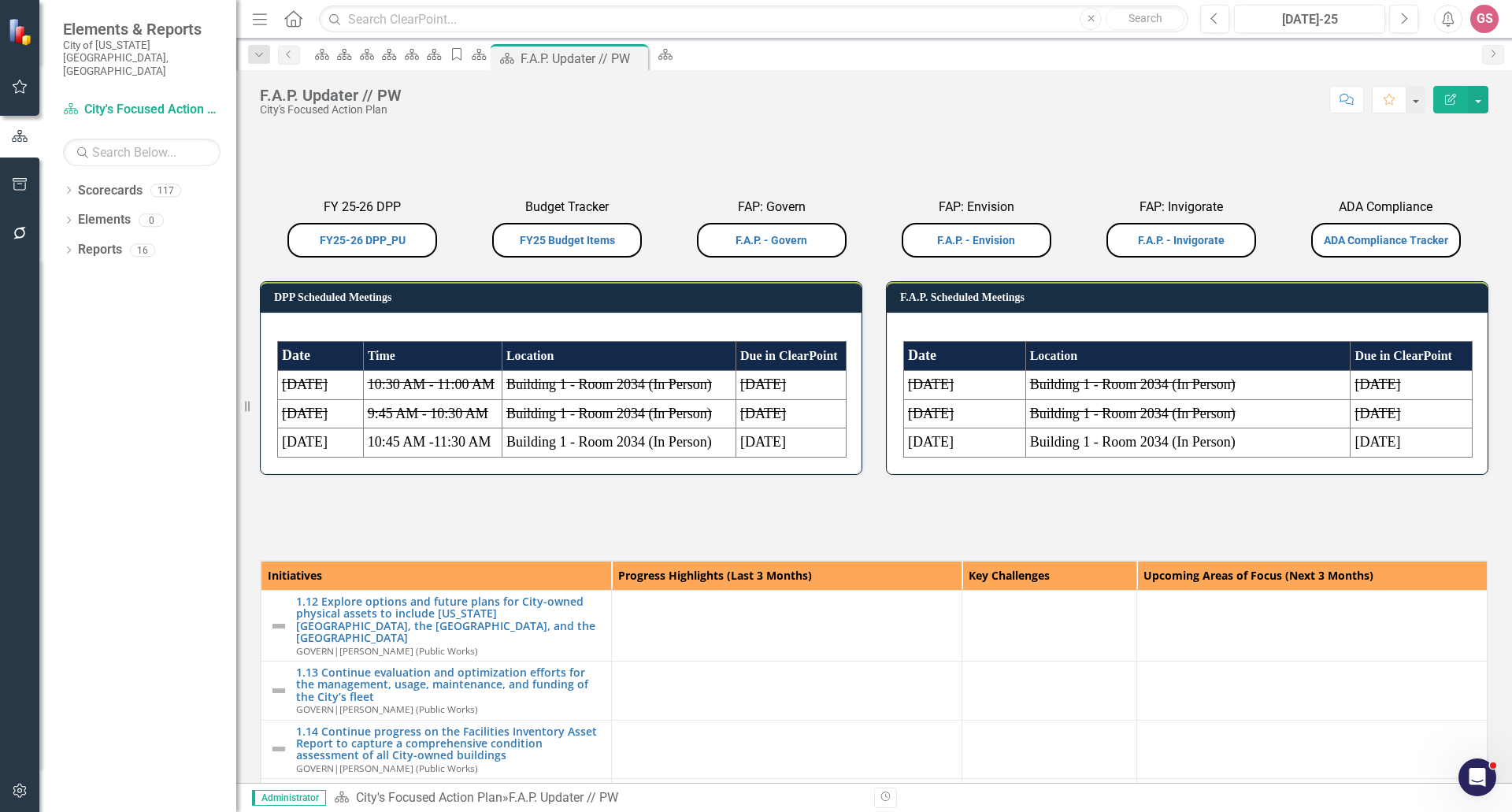
click at [1235, 261] on div "FY 25-26 DPP FY25-26 DPP_PU Budget Tracker FY25 Budget Items FAP: Govern F.A.P.…" at bounding box center [874, 218] width 1252 height 86
click at [438, 261] on div "FY 25-26 DPP FY25-26 DPP_PU Budget Tracker FY25 Budget Items FAP: Govern F.A.P.…" at bounding box center [874, 218] width 1252 height 86
click at [441, 261] on div "FY 25-26 DPP FY25-26 DPP_PU Budget Tracker FY25 Budget Items FAP: Govern F.A.P.…" at bounding box center [874, 218] width 1252 height 86
click at [260, 138] on img at bounding box center [260, 138] width 0 height 0
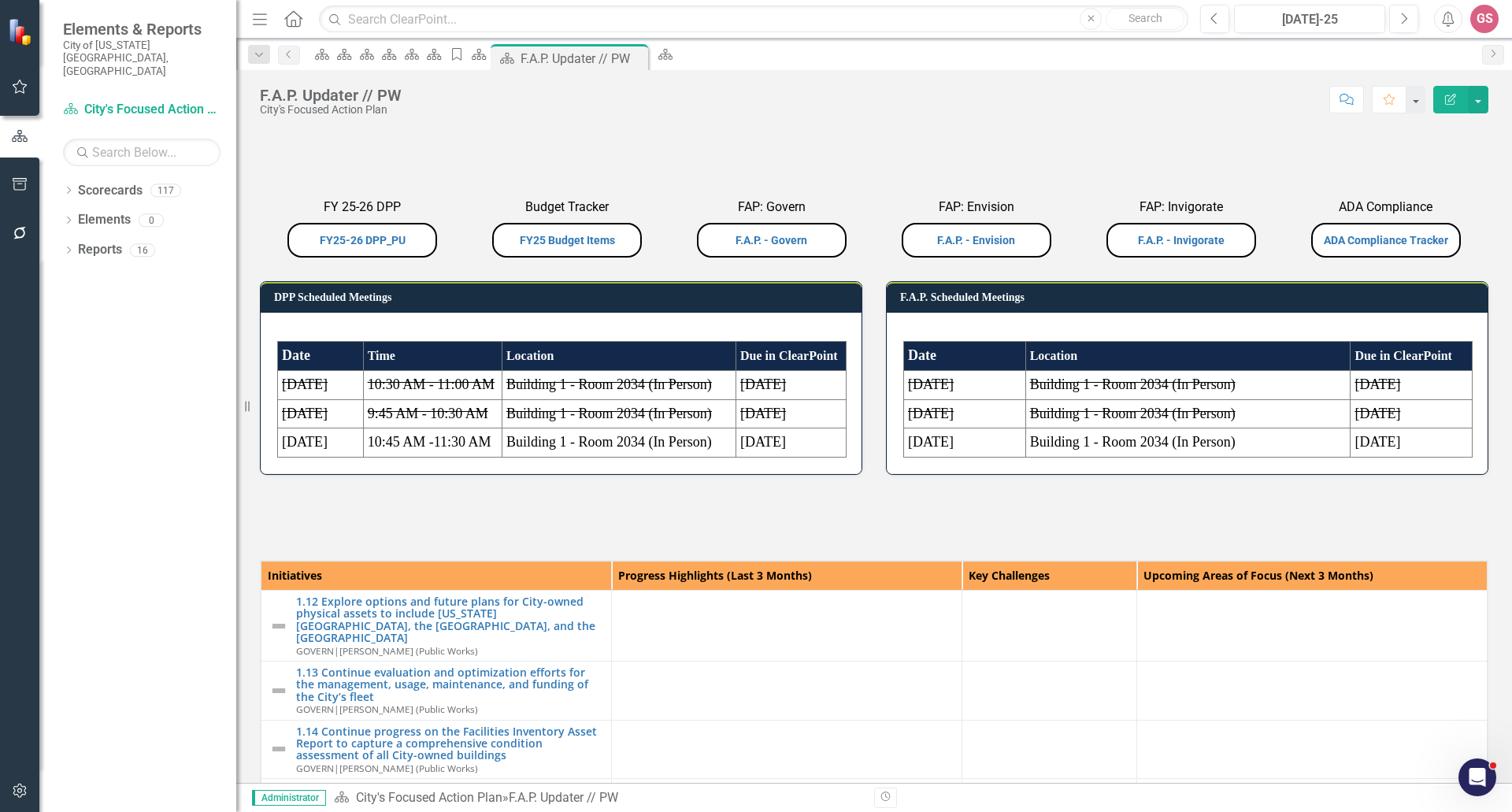
click at [260, 138] on img at bounding box center [260, 138] width 0 height 0
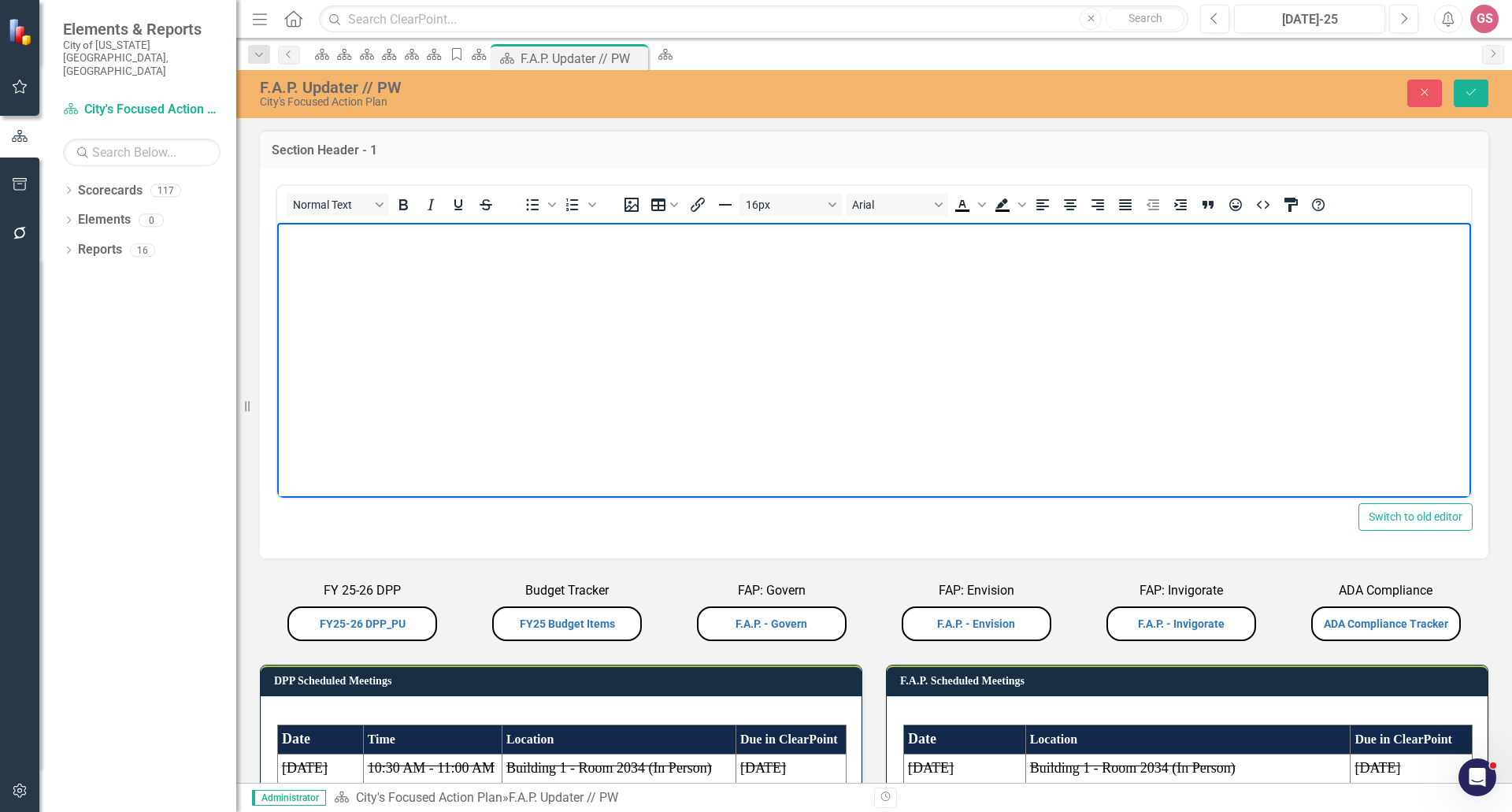
click at [554, 430] on body "Rich Text Area. Press ALT-0 for help." at bounding box center [874, 340] width 1194 height 237
click at [1263, 205] on icon "HTML Editor" at bounding box center [1263, 205] width 19 height 19
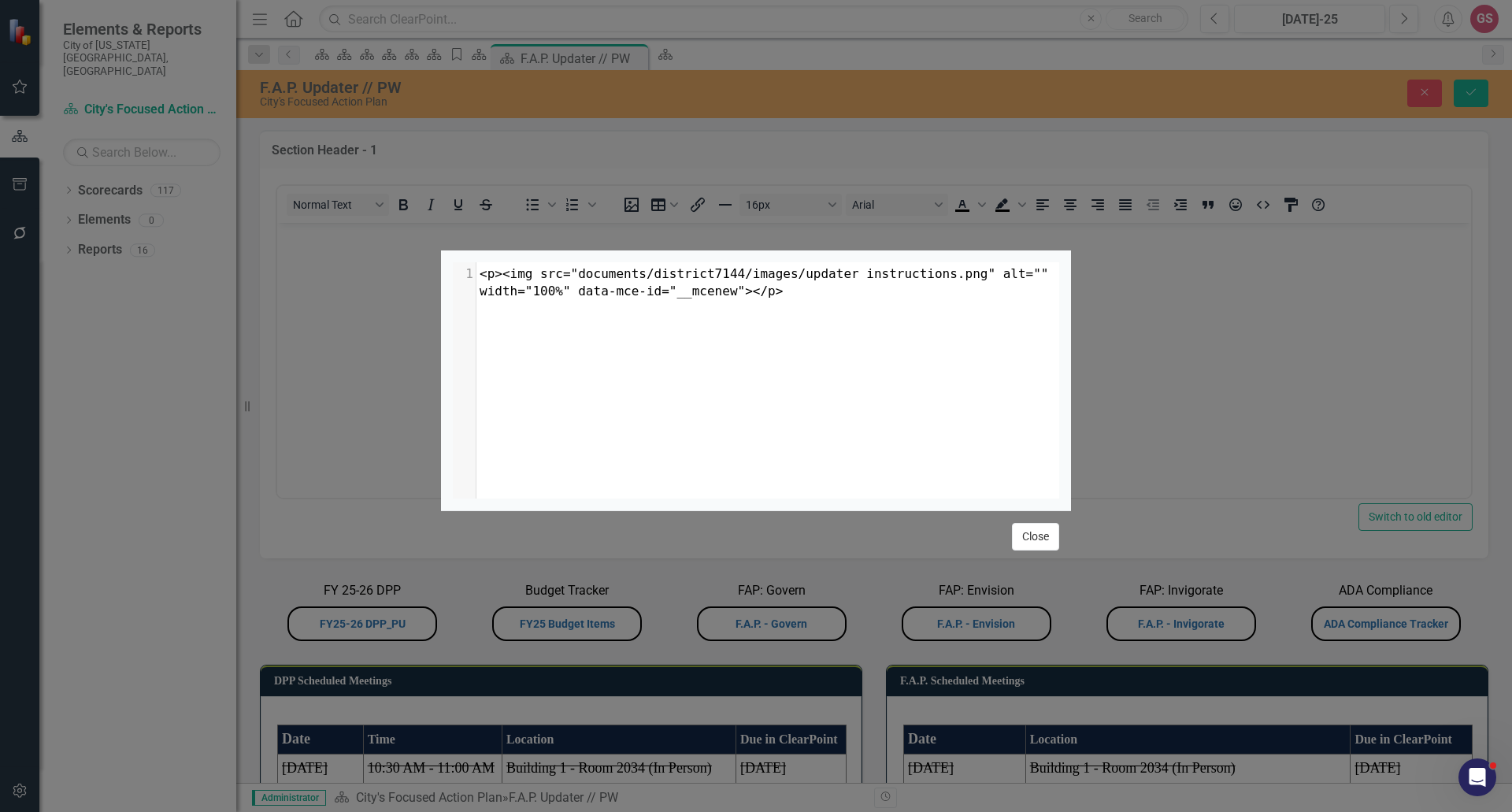
click at [1029, 551] on button "Close" at bounding box center [1035, 536] width 47 height 27
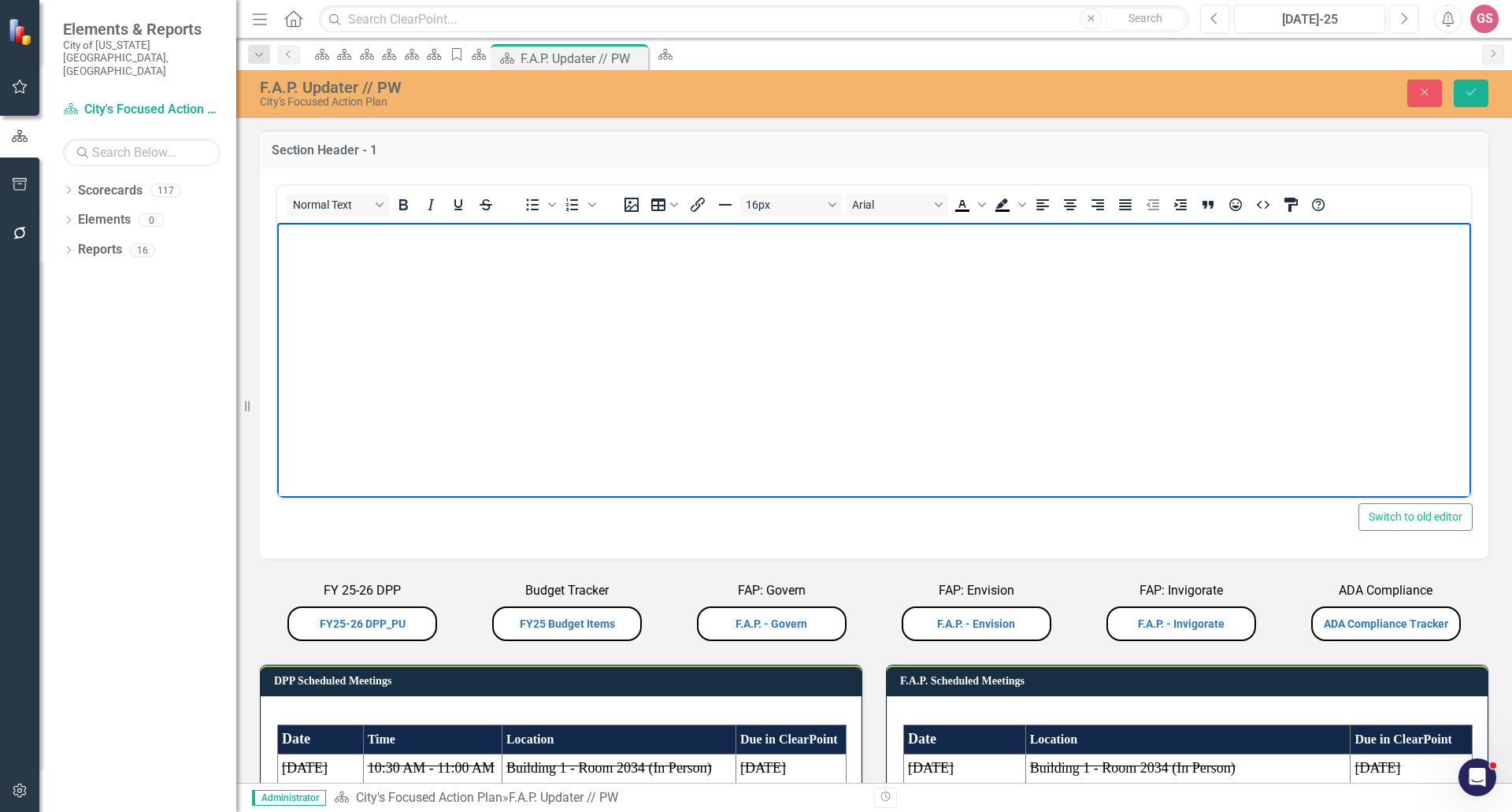
click at [660, 579] on td "Budget Tracker FY25 Budget Items" at bounding box center [567, 611] width 205 height 67
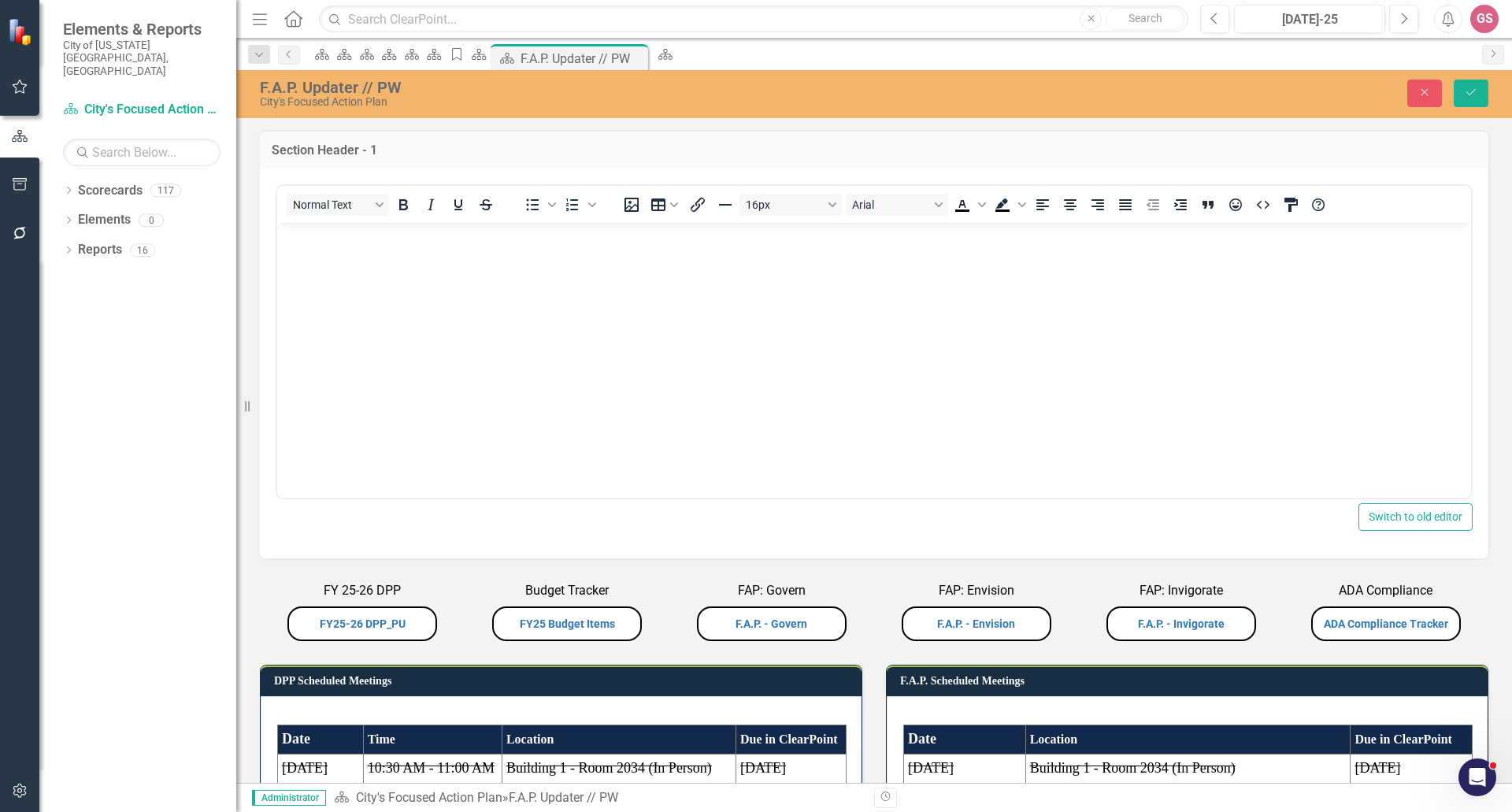
click at [660, 579] on td "Budget Tracker FY25 Budget Items" at bounding box center [567, 611] width 205 height 67
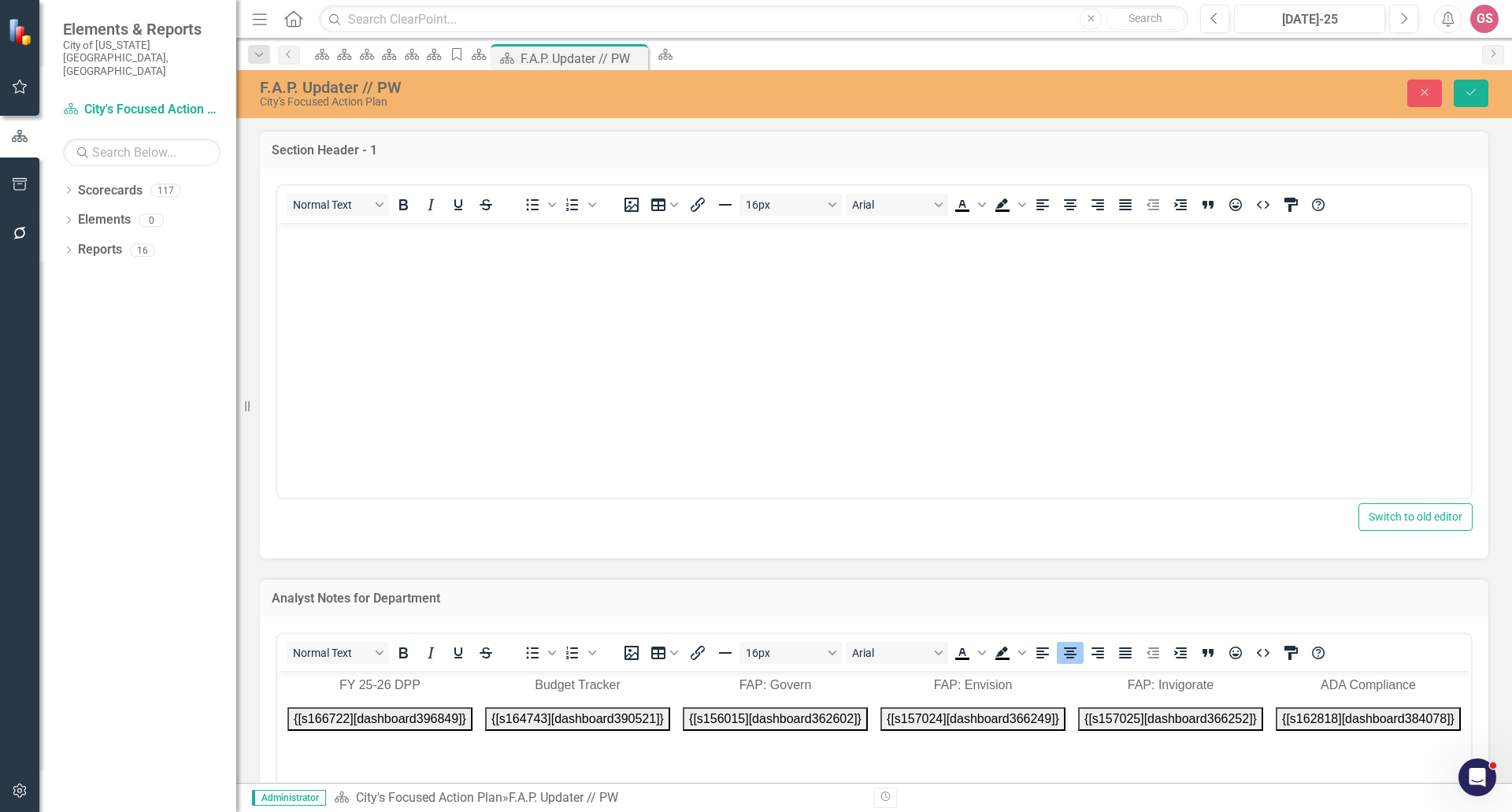
scroll to position [157, 0]
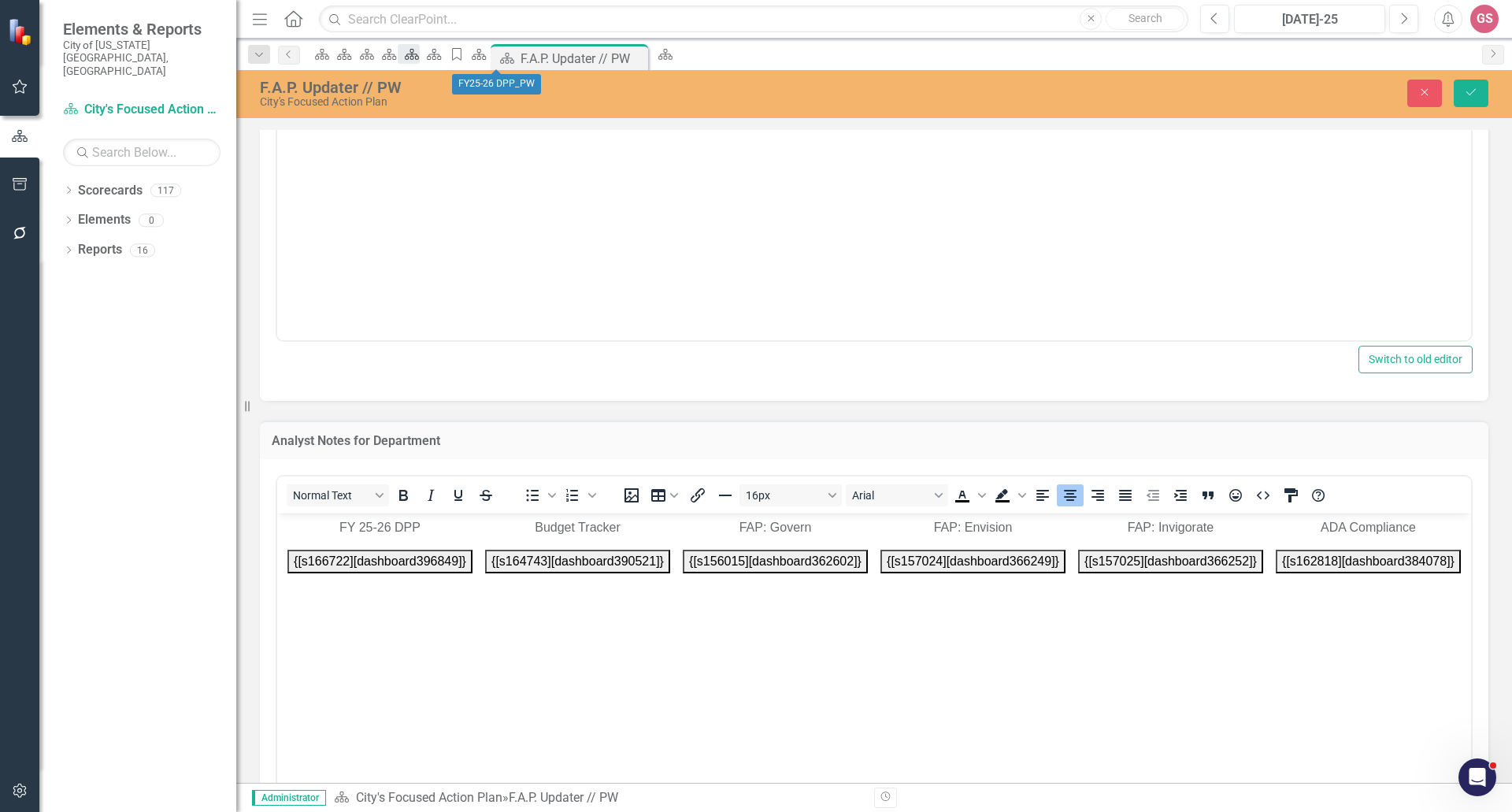
click at [419, 58] on icon at bounding box center [412, 54] width 14 height 11
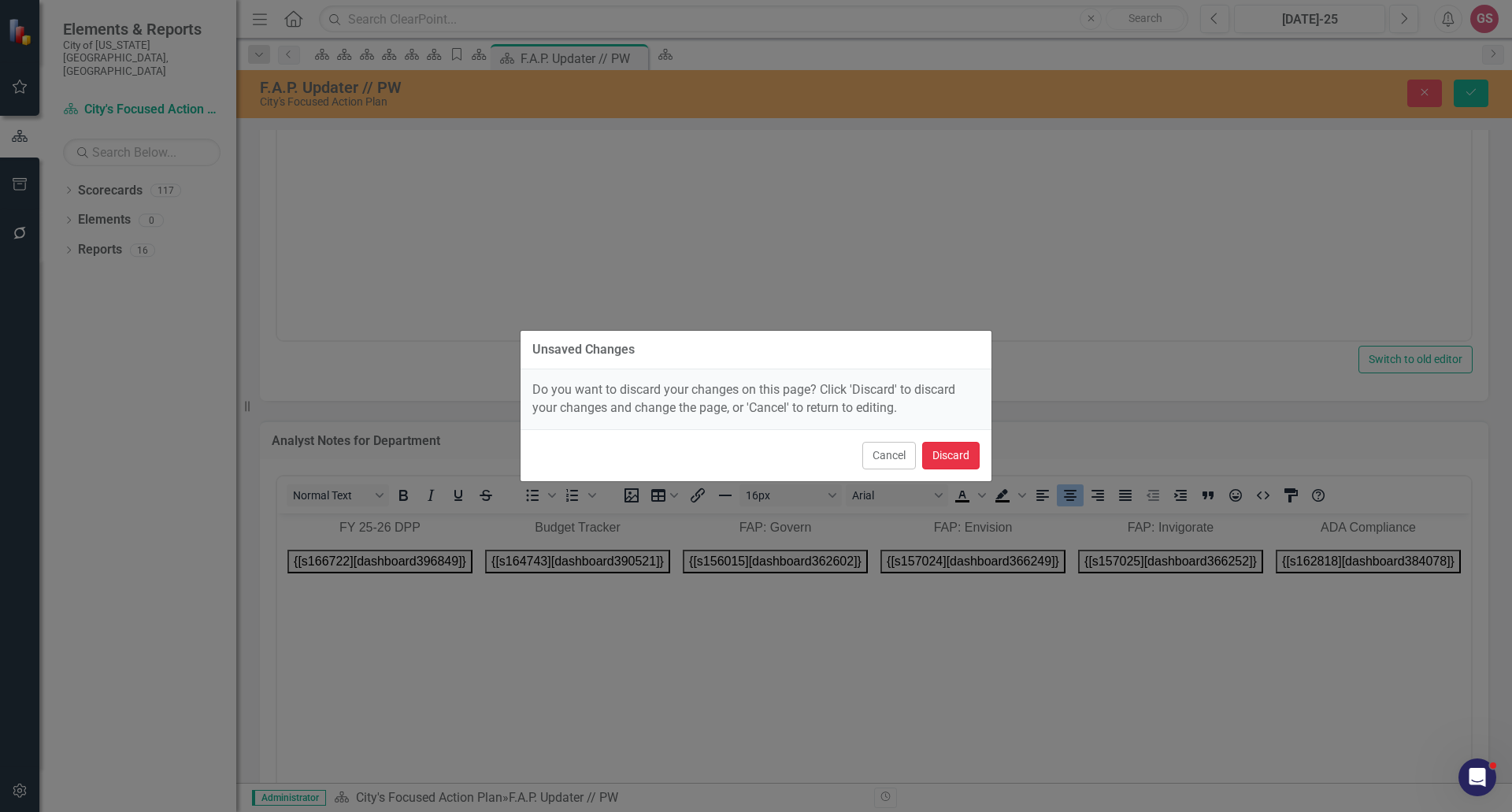
click at [951, 447] on button "Discard" at bounding box center [951, 456] width 58 height 27
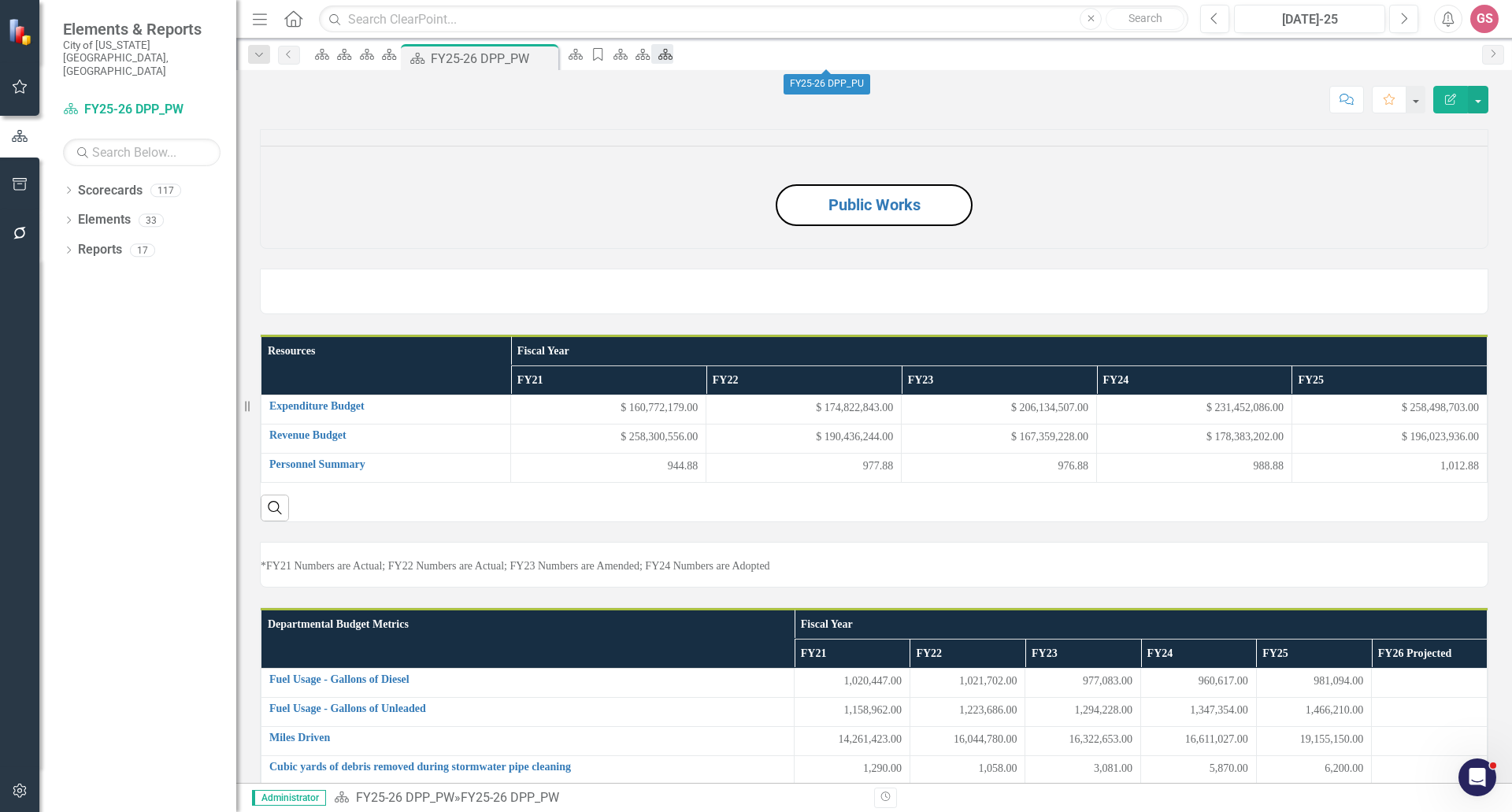
click at [673, 58] on icon "Scorecard" at bounding box center [666, 54] width 16 height 13
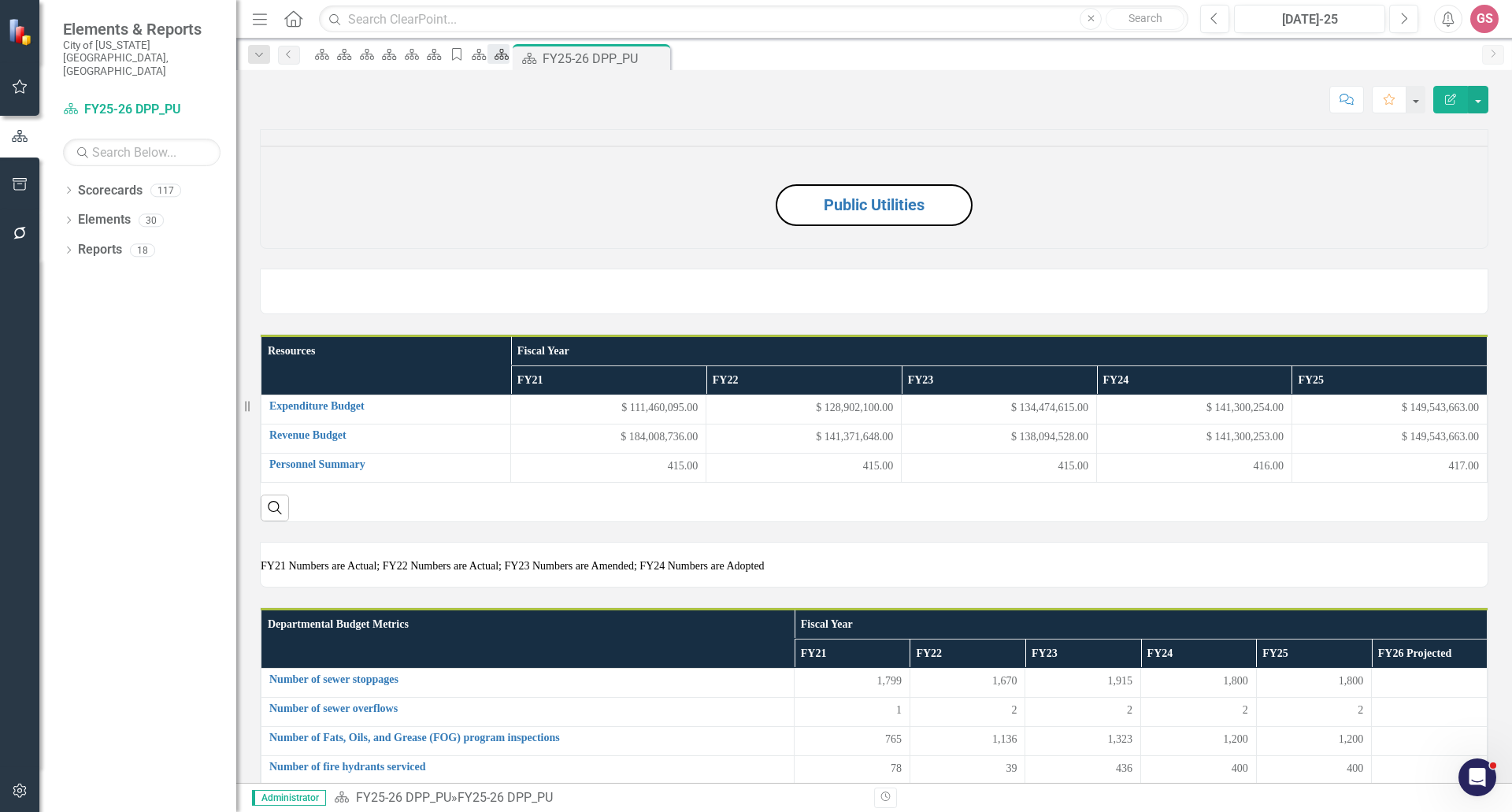
click at [509, 60] on icon at bounding box center [502, 54] width 14 height 11
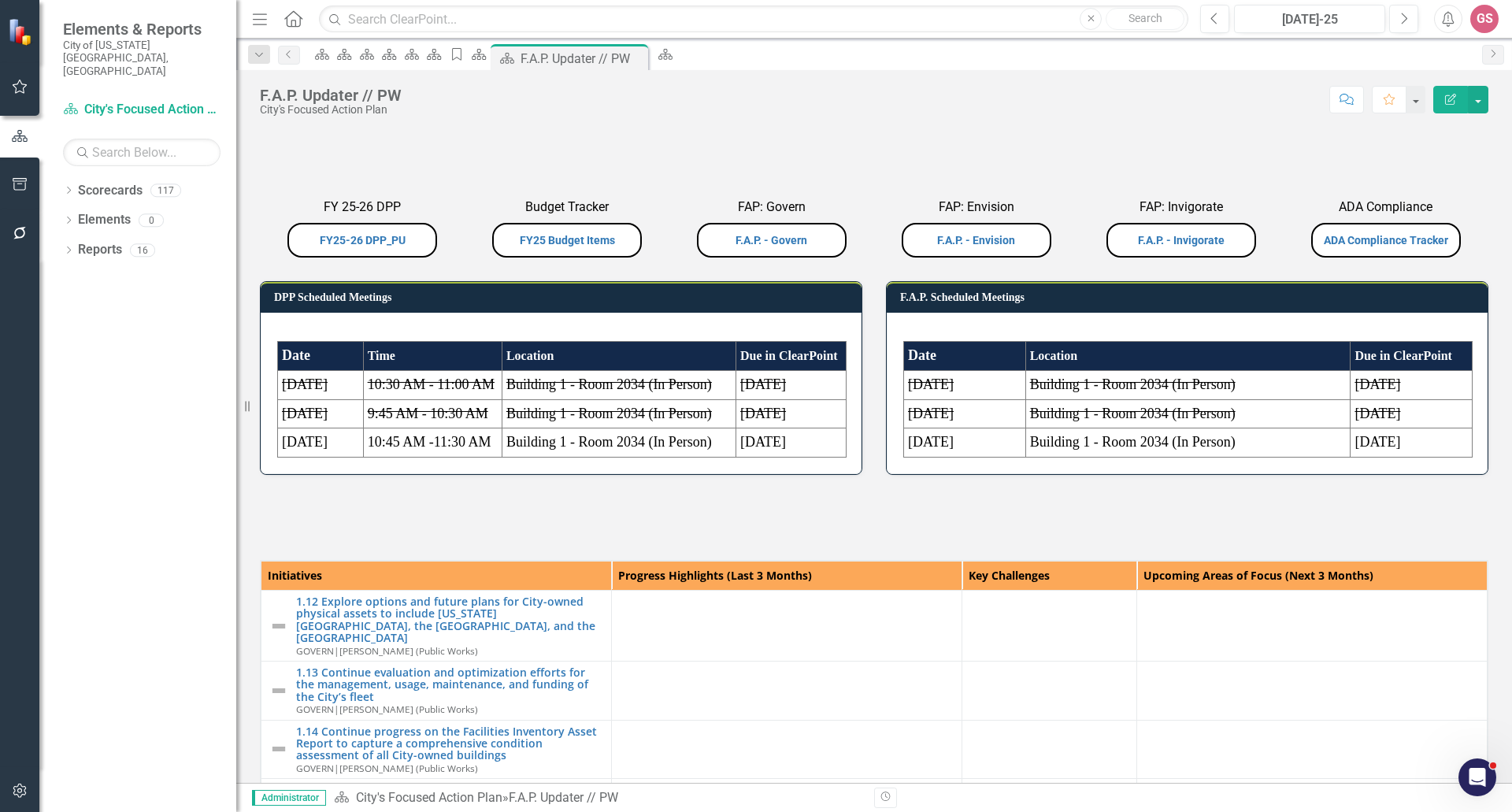
click at [442, 257] on p "FY25-26 DPP_PU" at bounding box center [362, 238] width 197 height 38
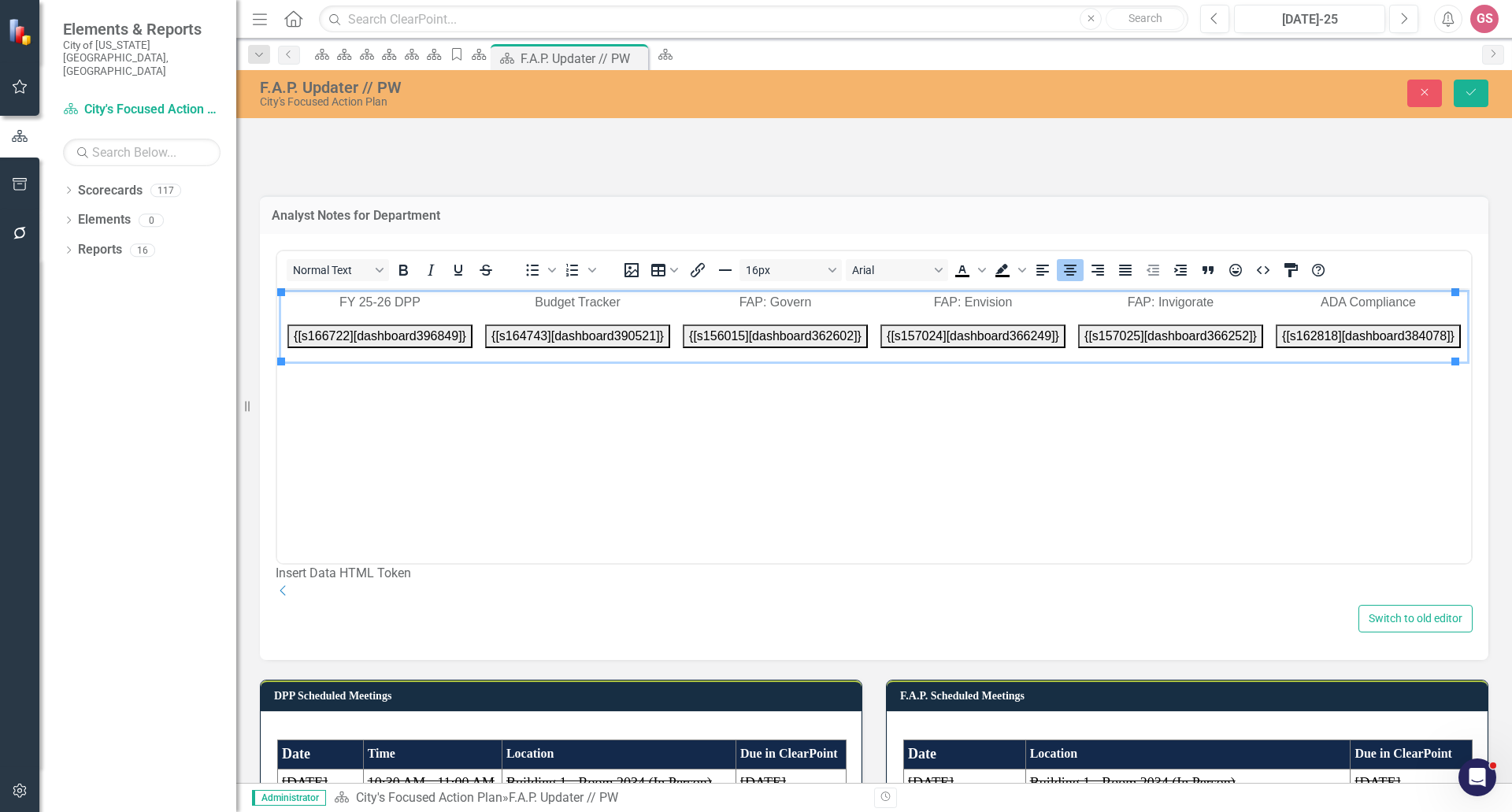
click at [346, 336] on button "{[s166722][dashboard396849]}" at bounding box center [380, 336] width 185 height 24
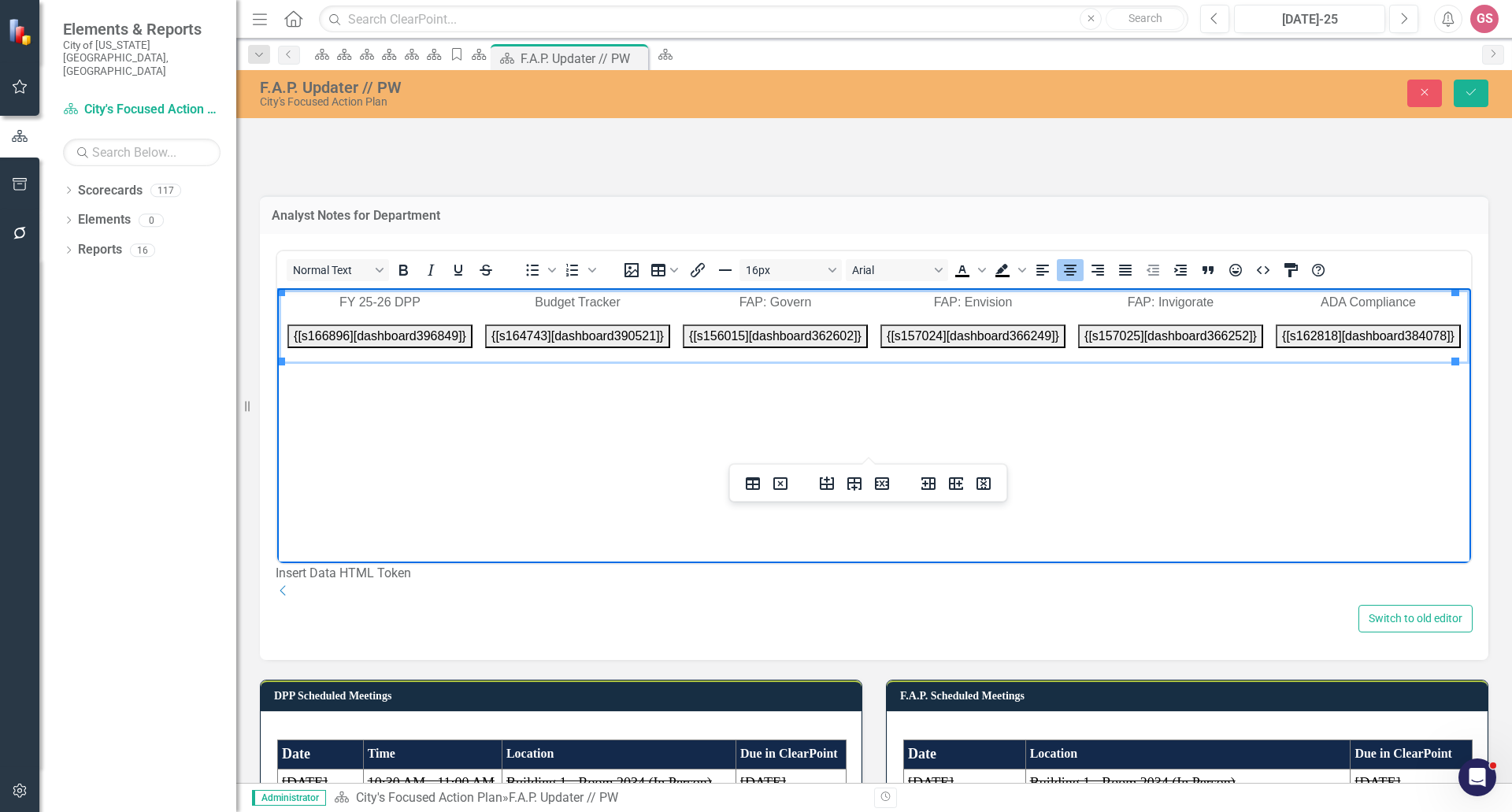
click at [455, 332] on button "{[s166896][dashboard396849]}" at bounding box center [380, 336] width 185 height 24
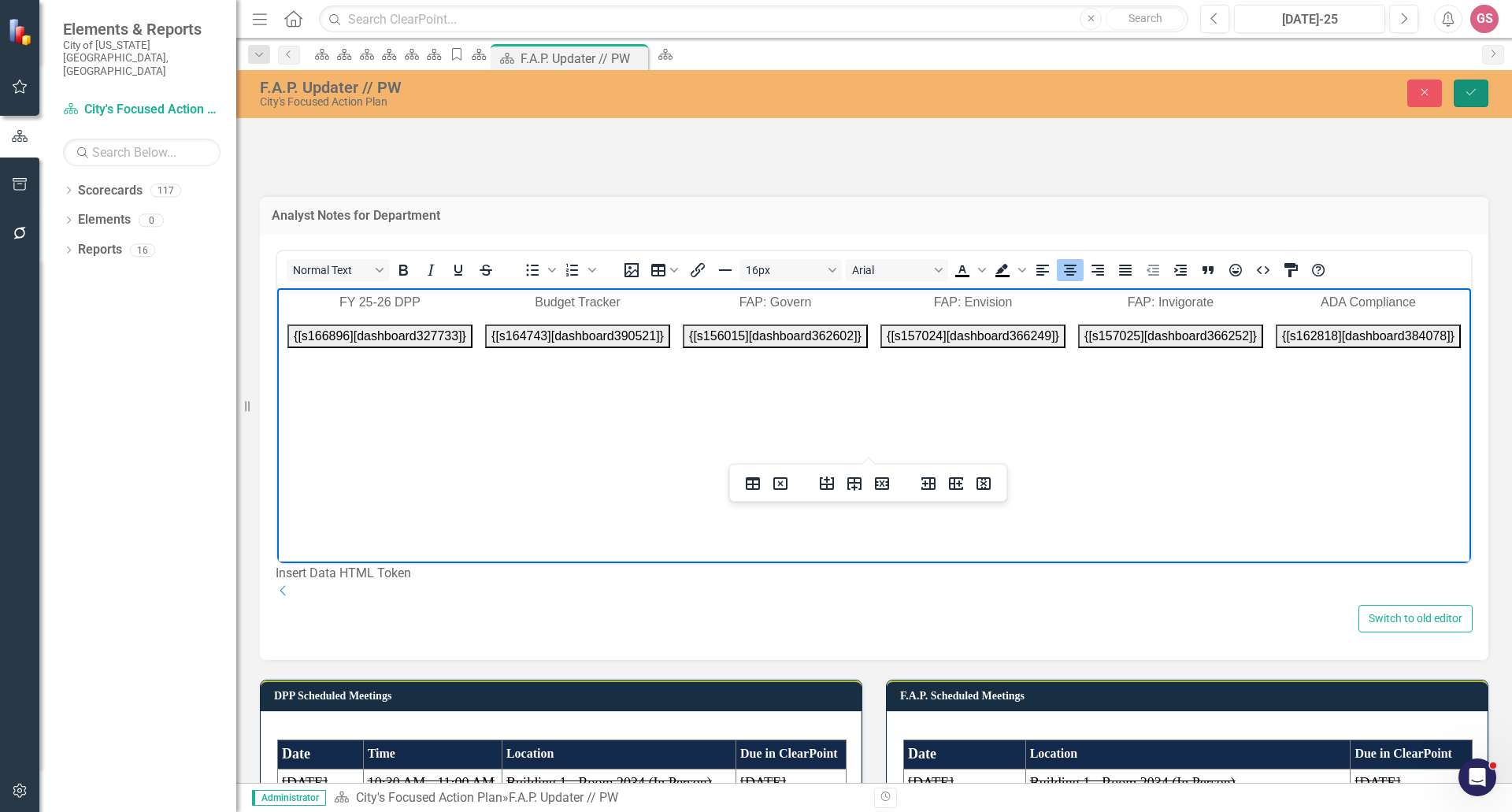
click at [1461, 96] on button "Save" at bounding box center [1470, 93] width 34 height 27
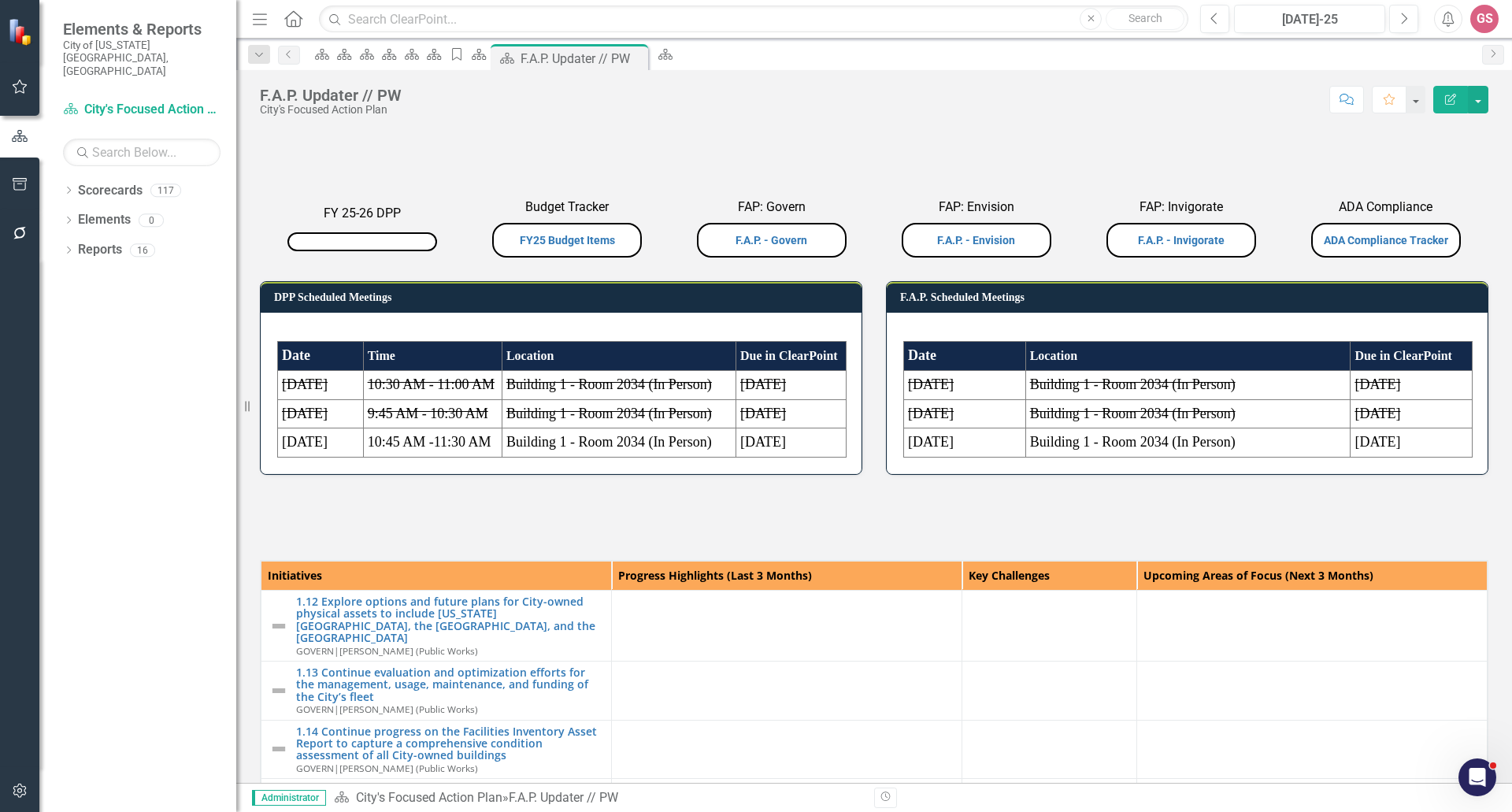
click at [357, 251] on button "button1" at bounding box center [362, 242] width 150 height 19
click at [365, 226] on p "FY 25-26 DPP" at bounding box center [362, 215] width 197 height 22
click at [372, 251] on button "button1" at bounding box center [362, 242] width 150 height 19
click at [411, 251] on p at bounding box center [362, 239] width 197 height 26
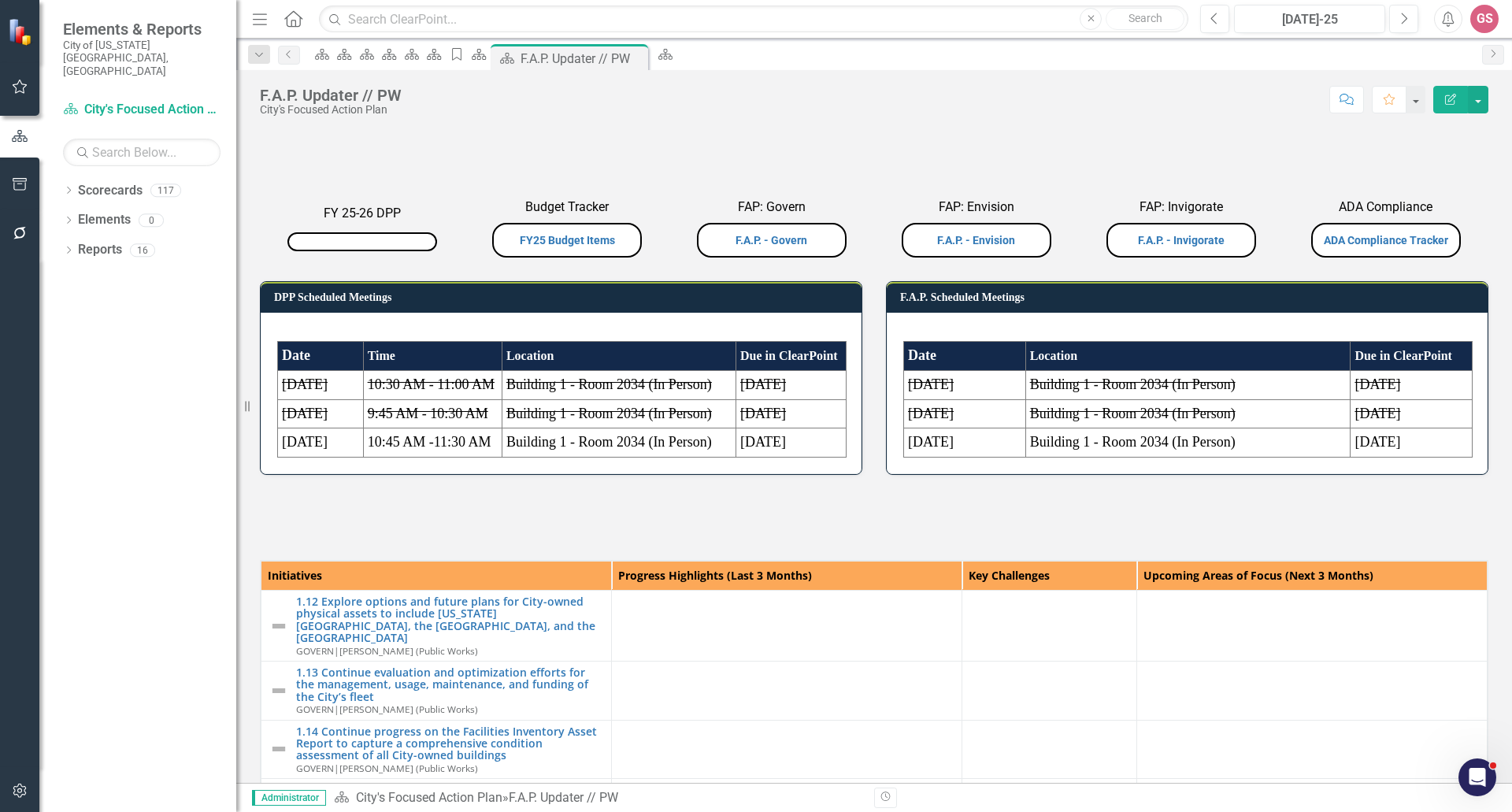
click at [411, 251] on p at bounding box center [362, 239] width 197 height 26
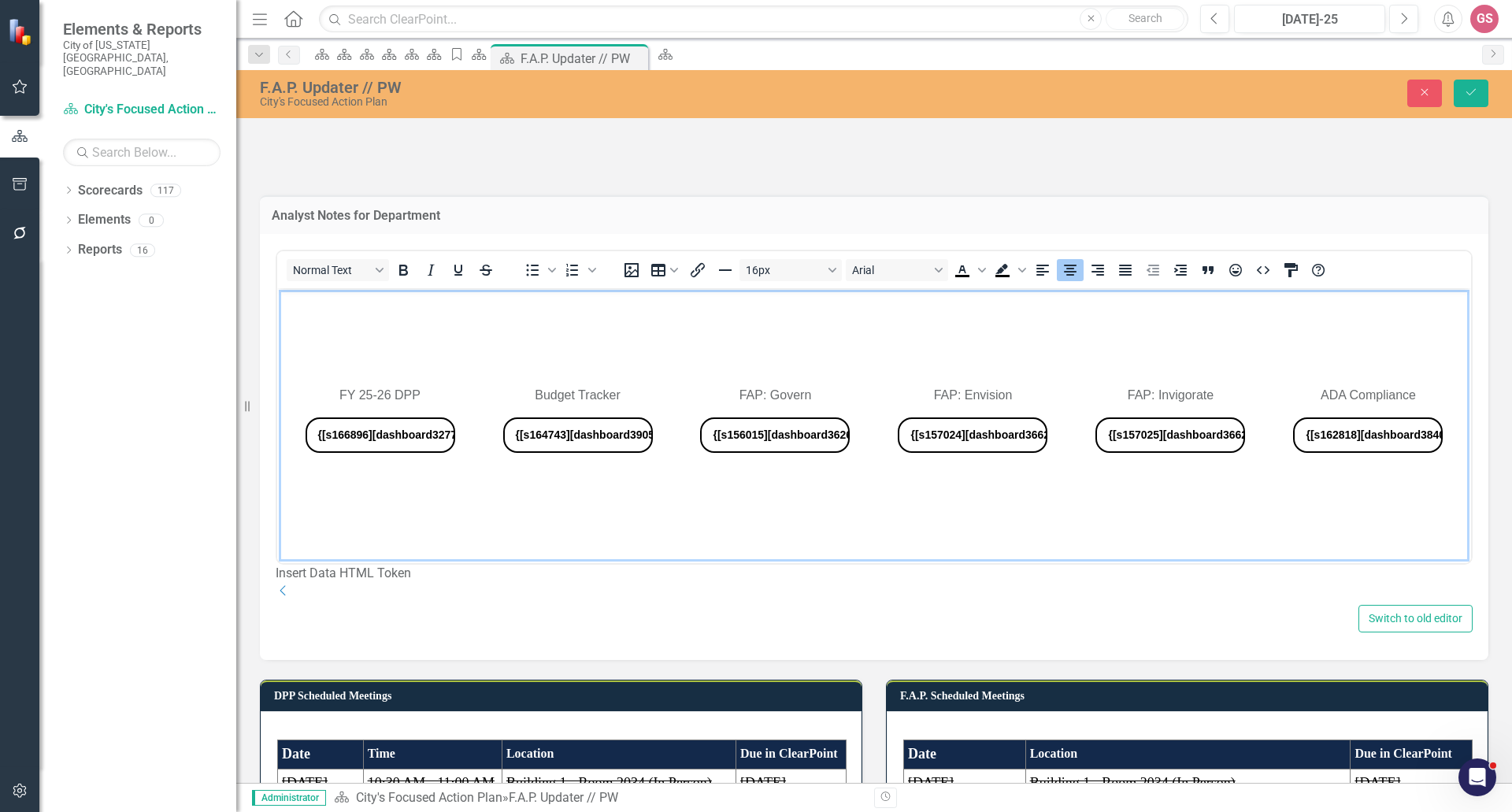
click at [397, 439] on button "{[s166896][dashboard327733]}" at bounding box center [380, 434] width 150 height 35
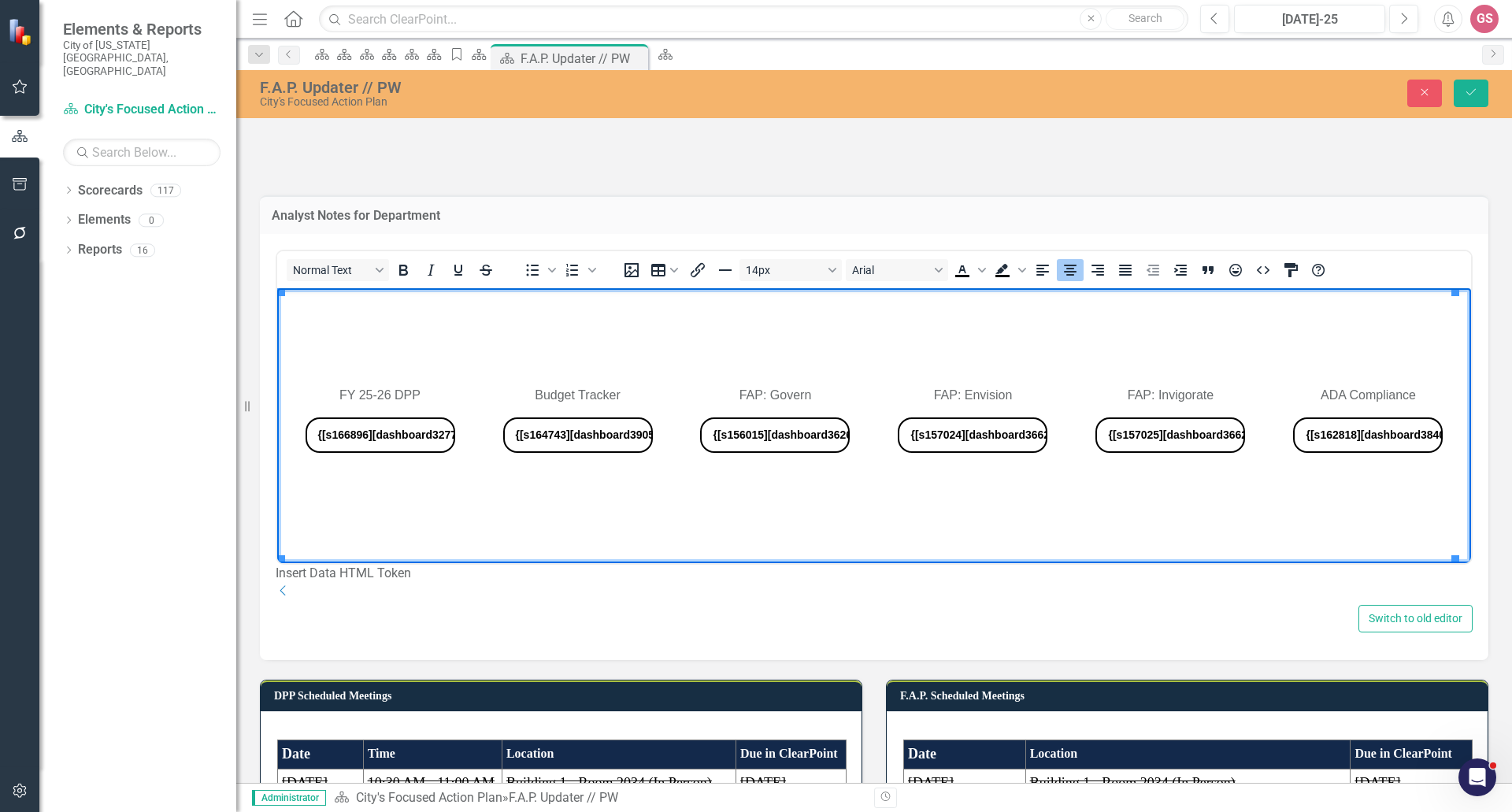
click at [437, 436] on button "{[s166896][dashboard327733]}" at bounding box center [380, 434] width 150 height 35
click at [442, 430] on button "{[s166896][dashboard327733]}" at bounding box center [380, 434] width 150 height 35
click at [1469, 97] on icon "Save" at bounding box center [1471, 92] width 14 height 11
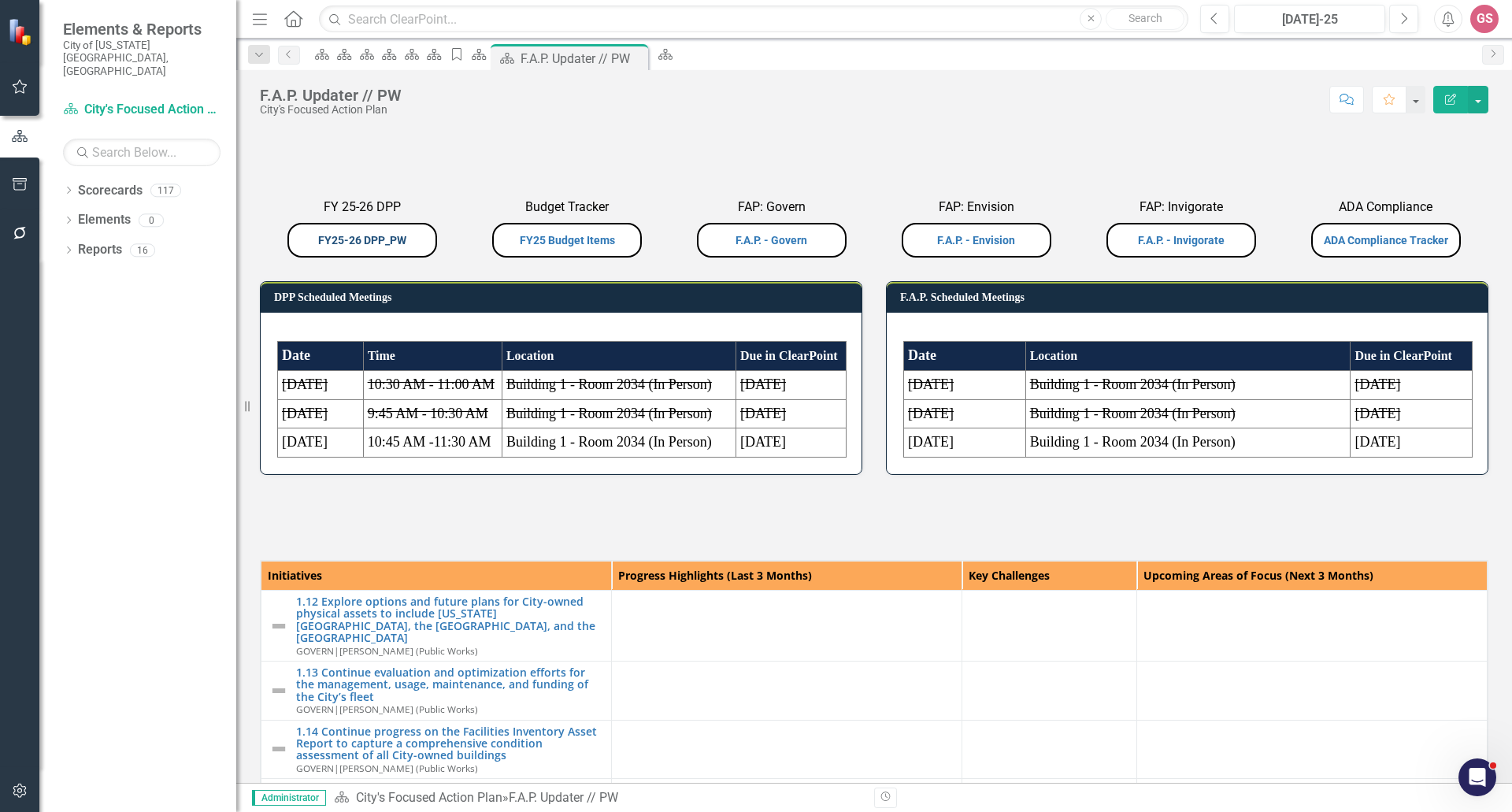
click at [348, 246] on link "FY25-26 DPP_PW" at bounding box center [362, 241] width 88 height 13
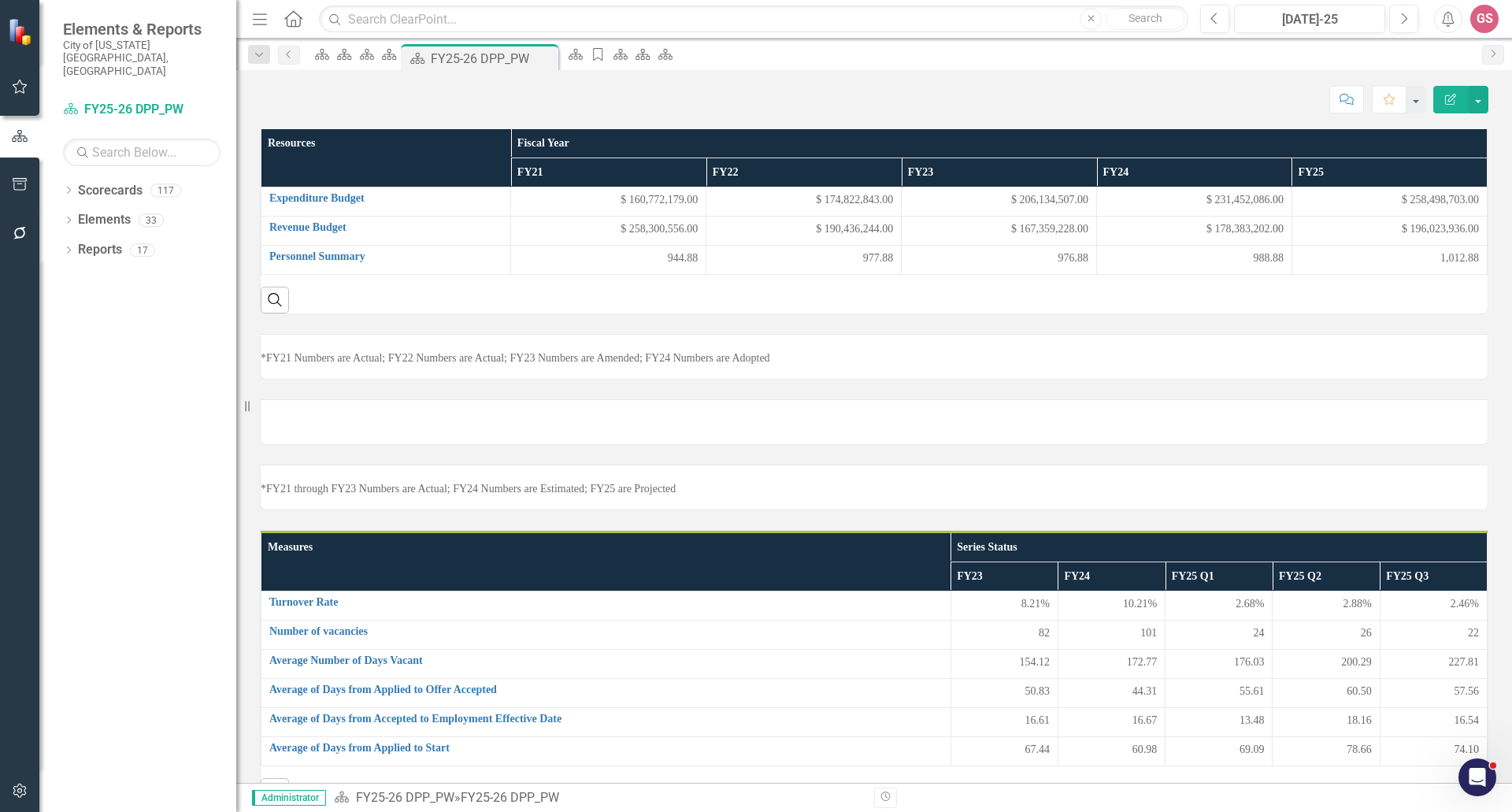
scroll to position [79, 0]
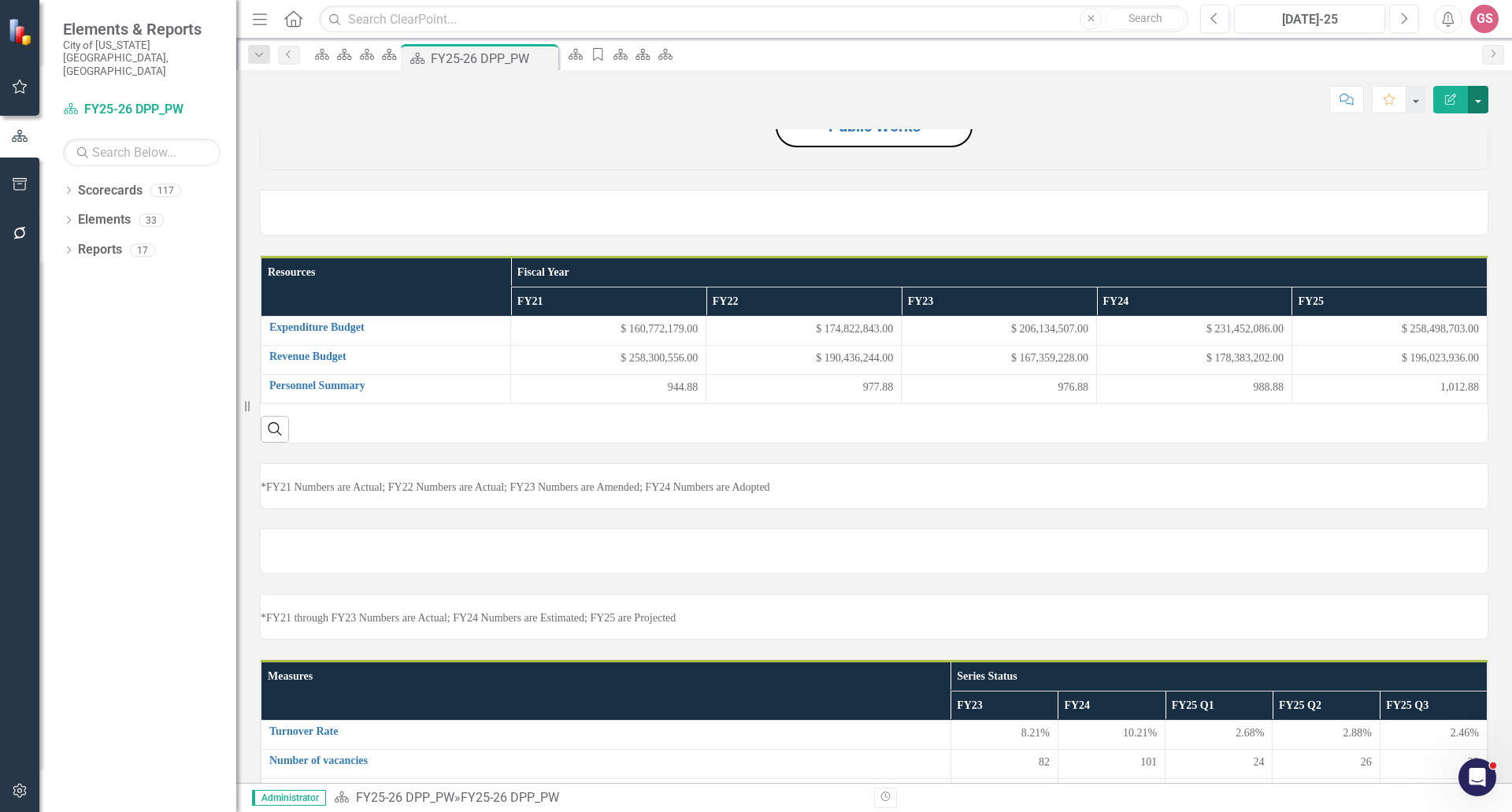
click at [1479, 107] on button "button" at bounding box center [1478, 99] width 21 height 27
click at [84, 241] on link "Reports" at bounding box center [100, 249] width 44 height 18
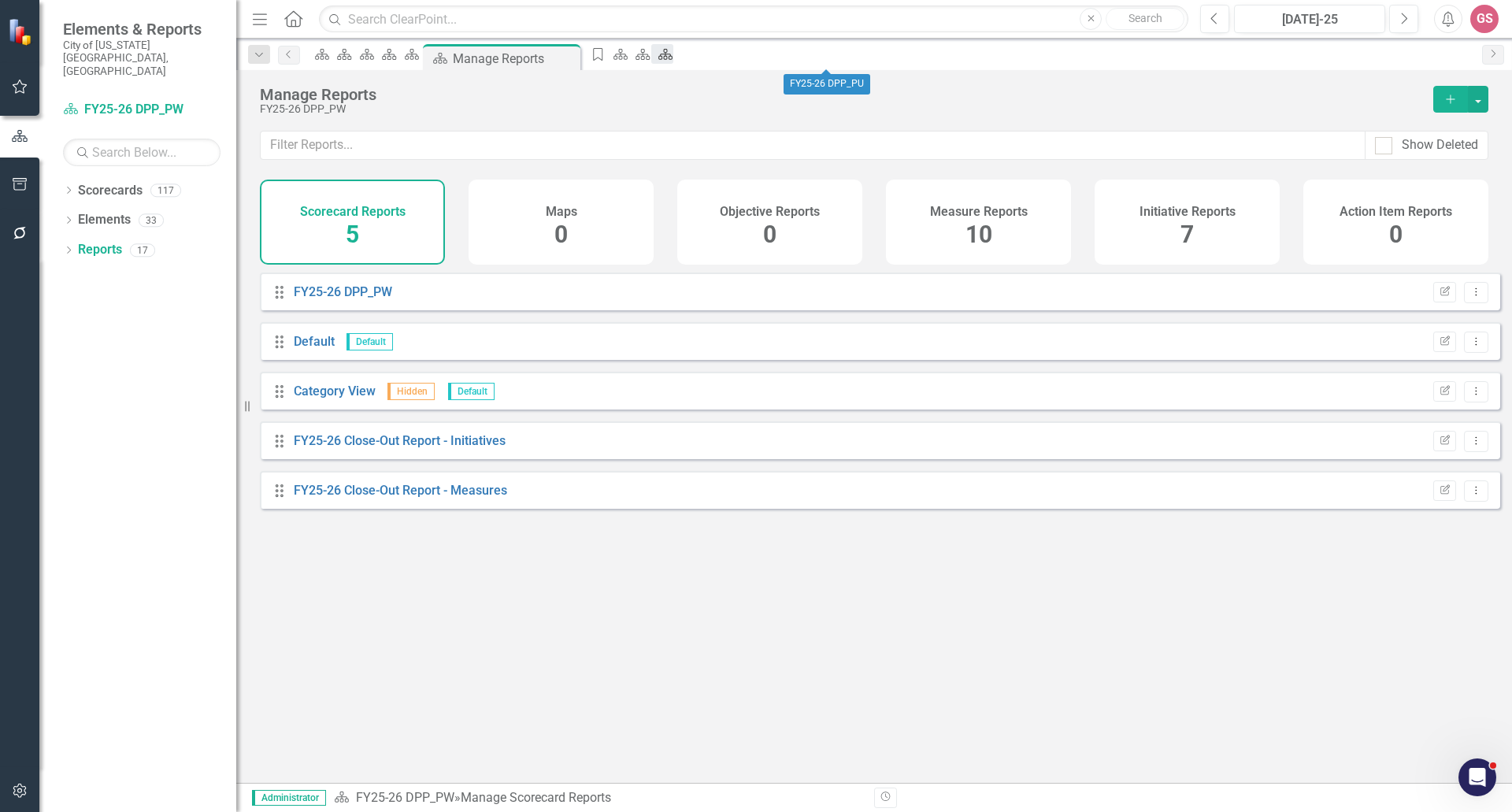
click at [672, 58] on icon at bounding box center [666, 54] width 14 height 11
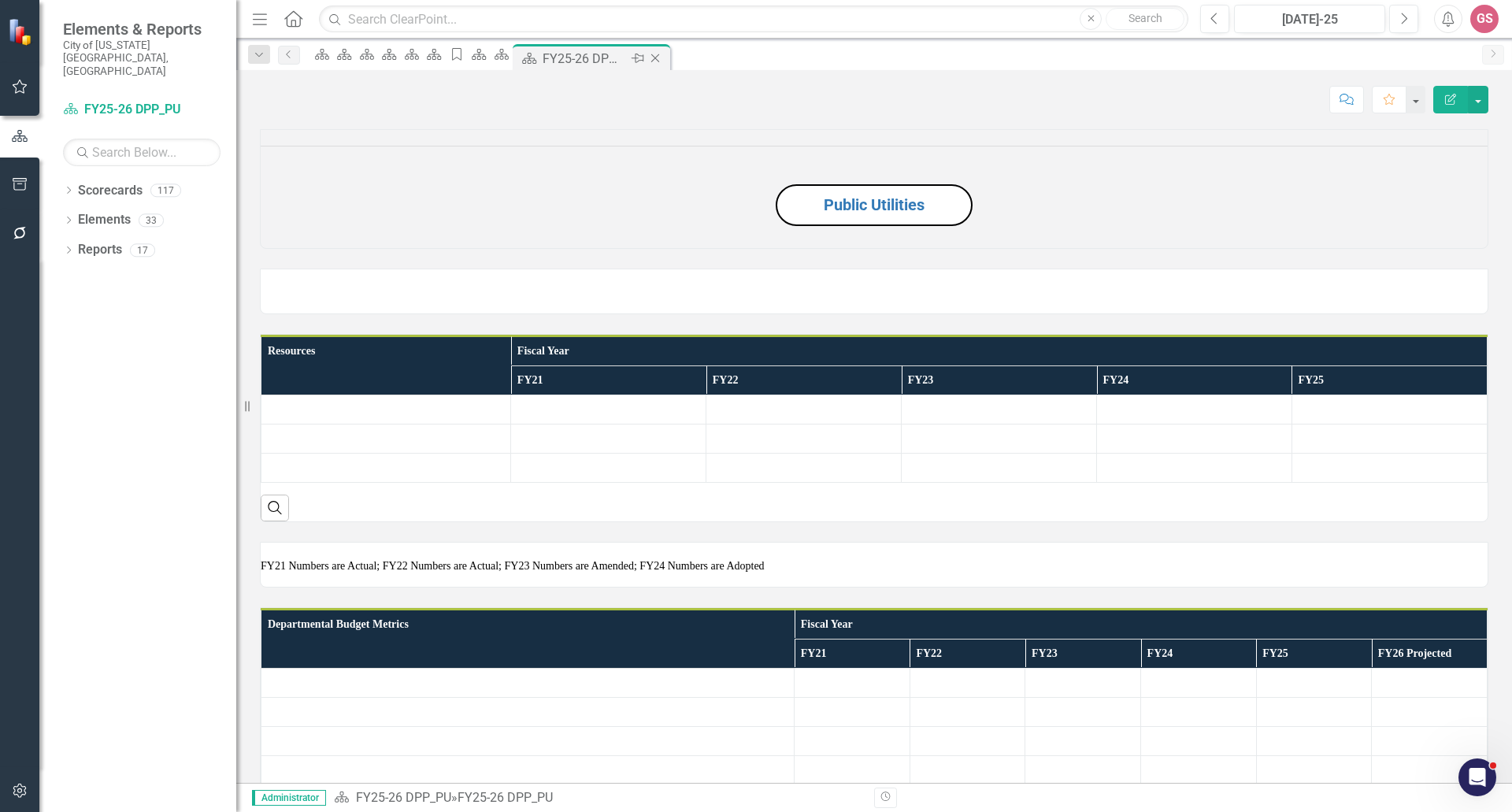
click at [663, 60] on icon "Close" at bounding box center [656, 58] width 16 height 13
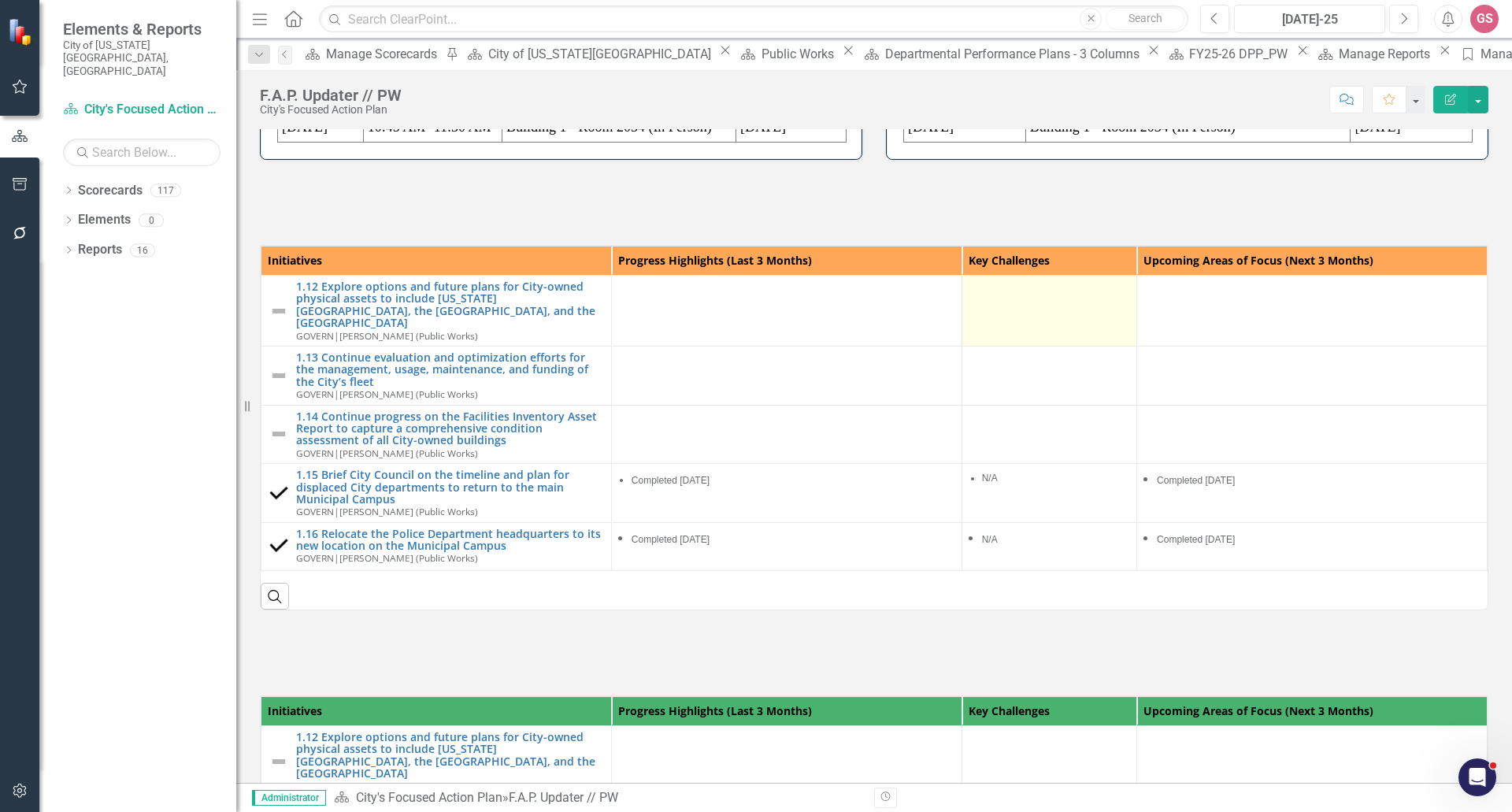
scroll to position [237, 0]
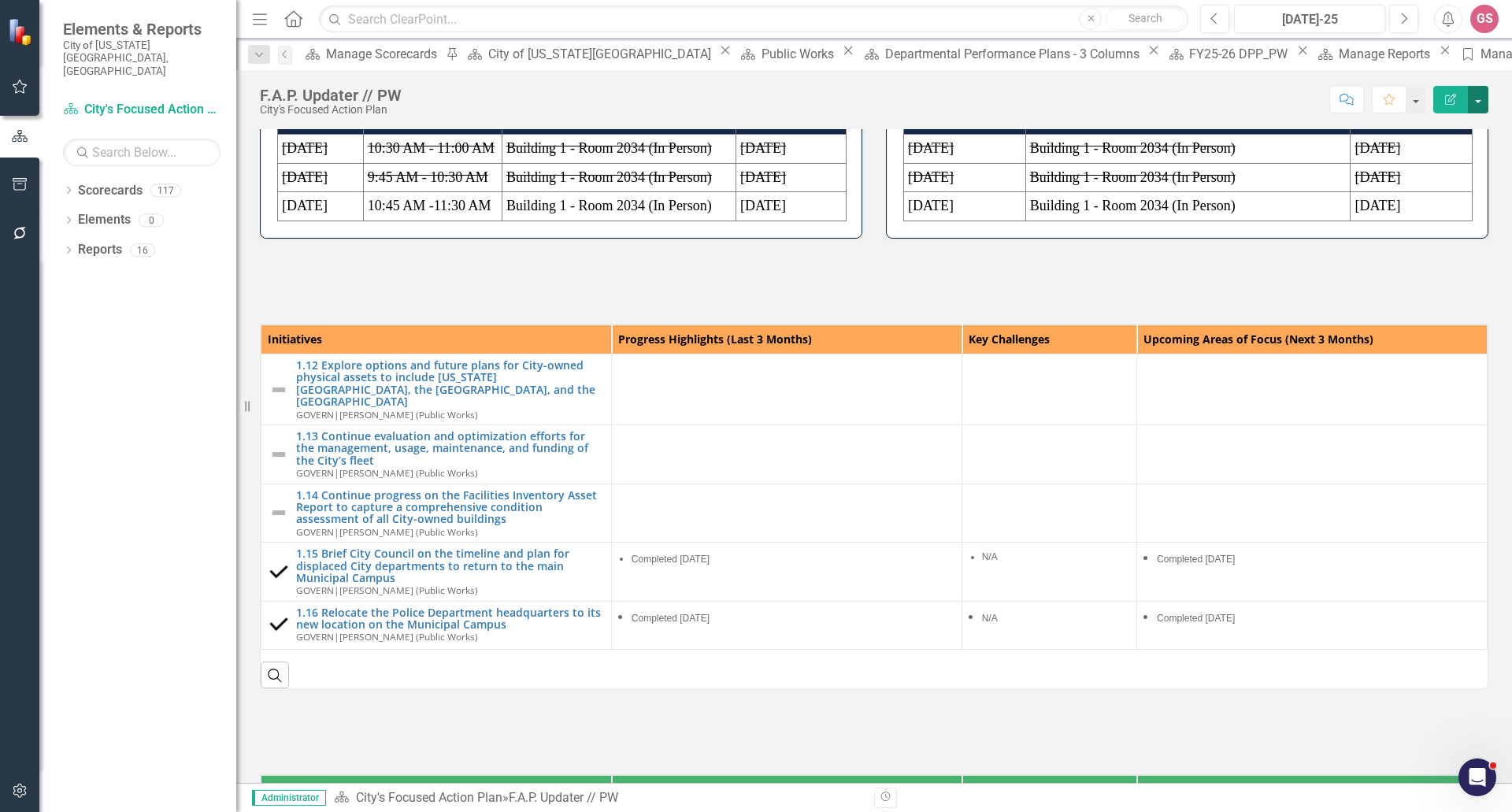
click at [1482, 102] on button "button" at bounding box center [1478, 99] width 21 height 27
click at [1414, 160] on link "Edit Report Edit Layout" at bounding box center [1424, 157] width 128 height 29
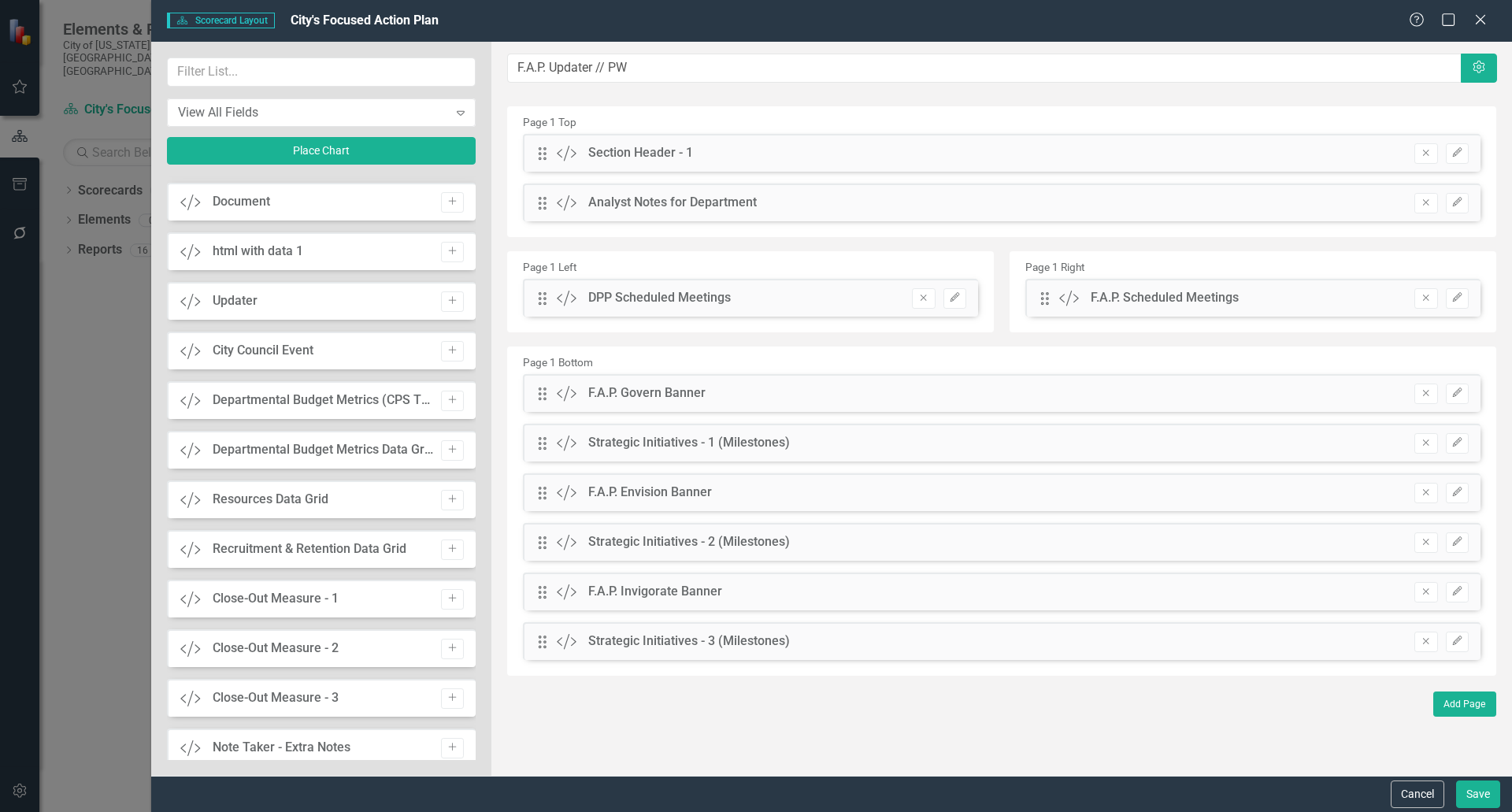
scroll to position [3583, 0]
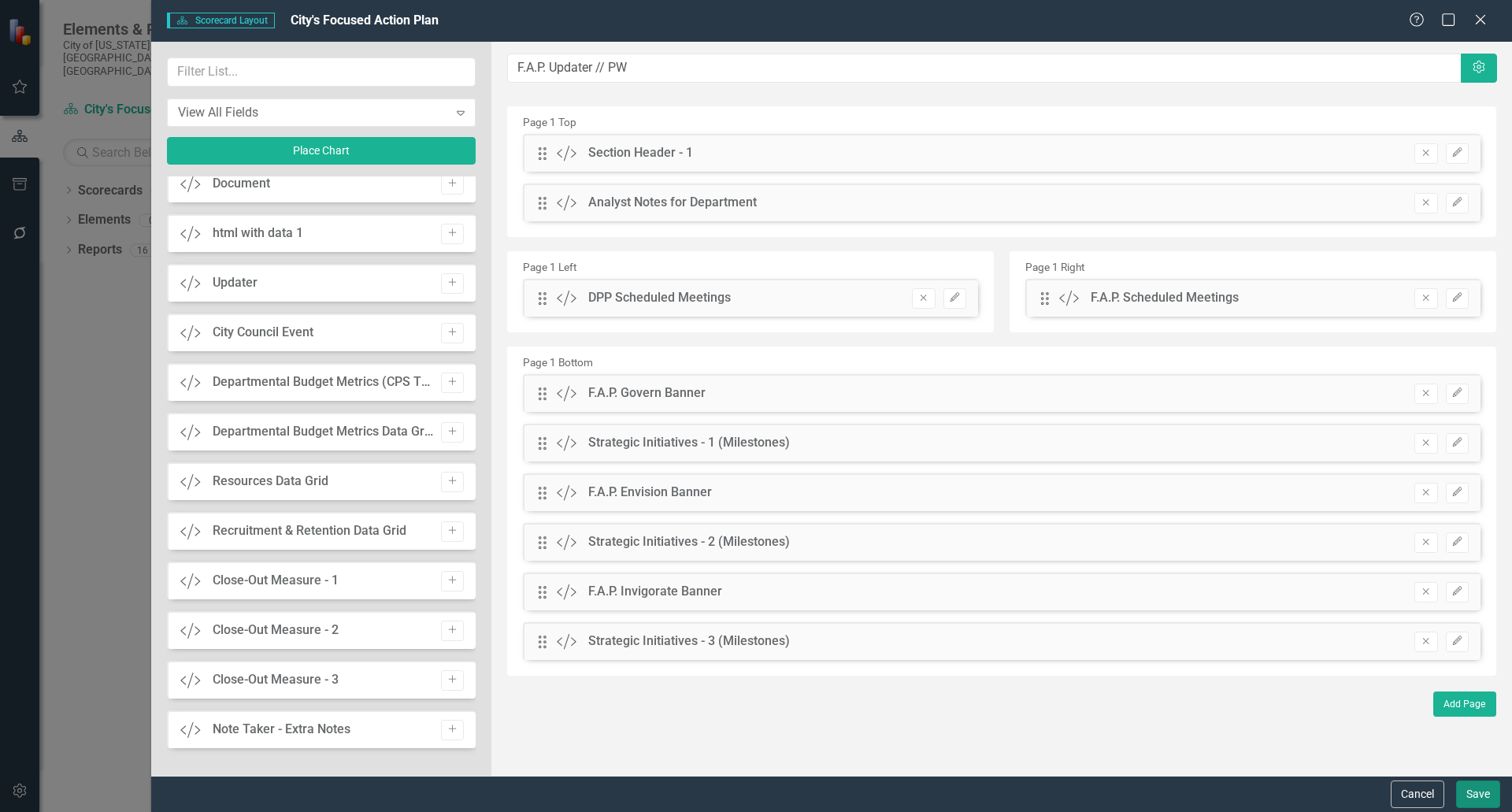
click at [1474, 794] on button "Save" at bounding box center [1478, 794] width 44 height 27
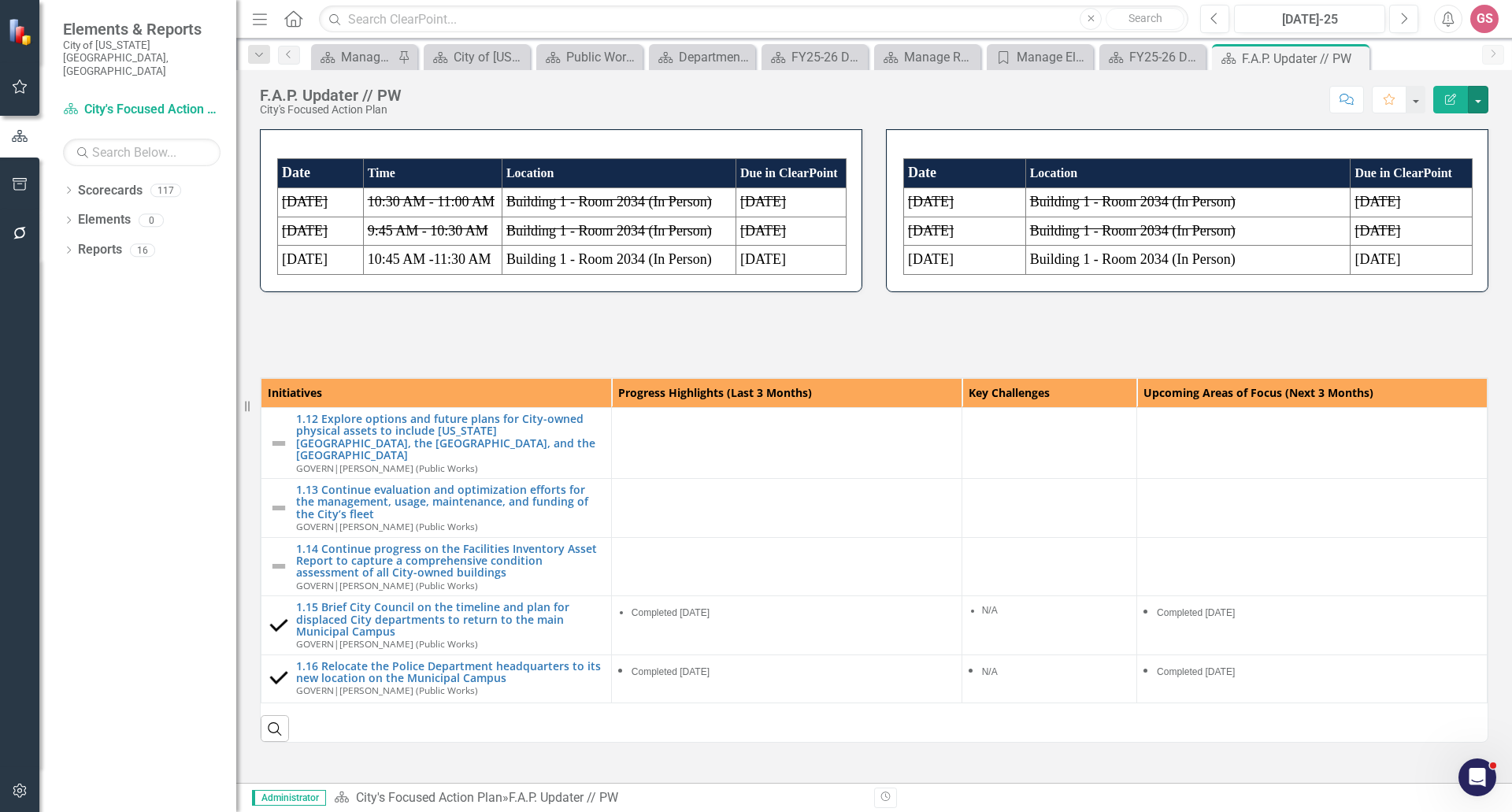
scroll to position [179, 0]
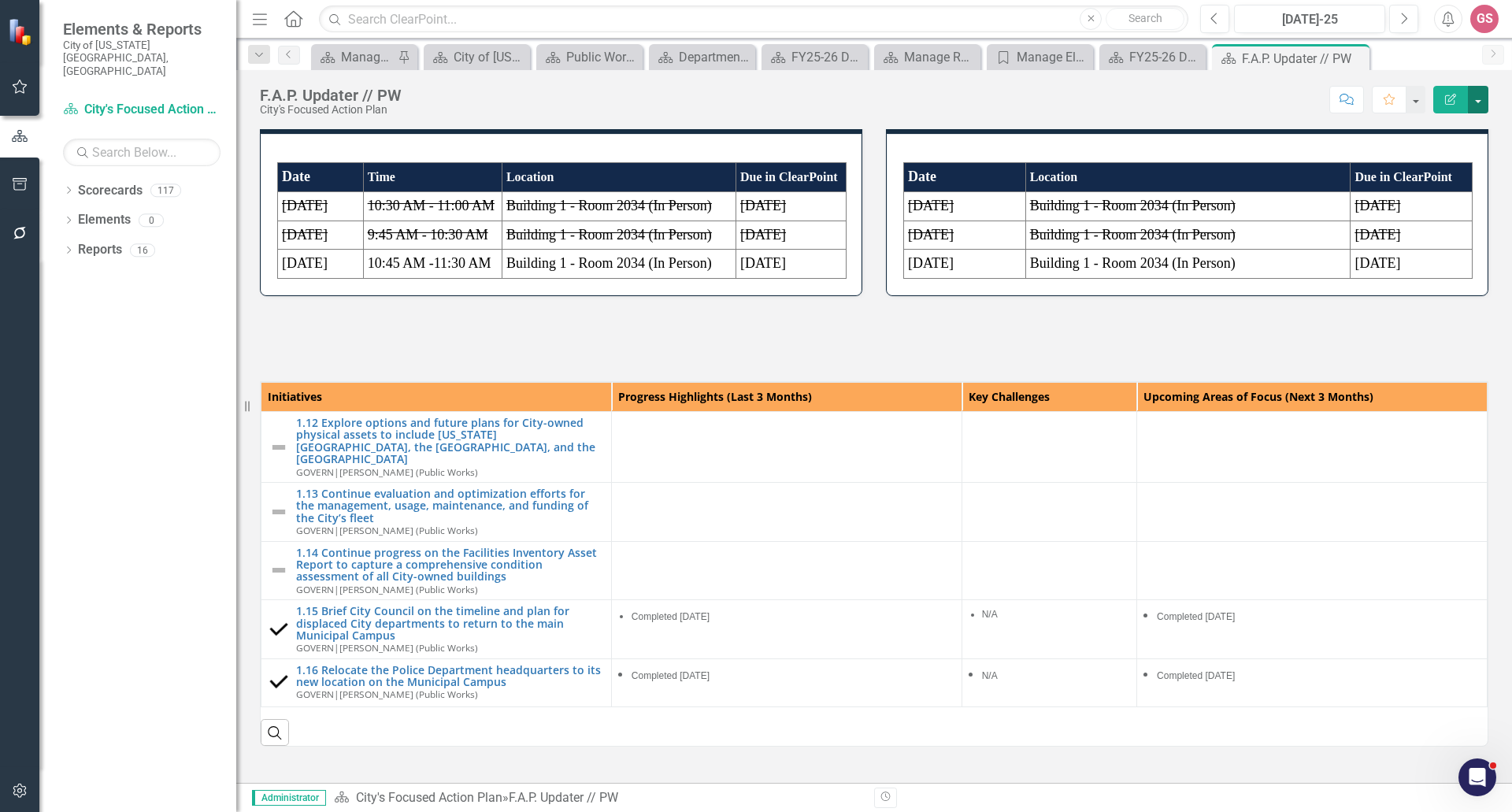
click at [1478, 100] on button "button" at bounding box center [1478, 99] width 21 height 27
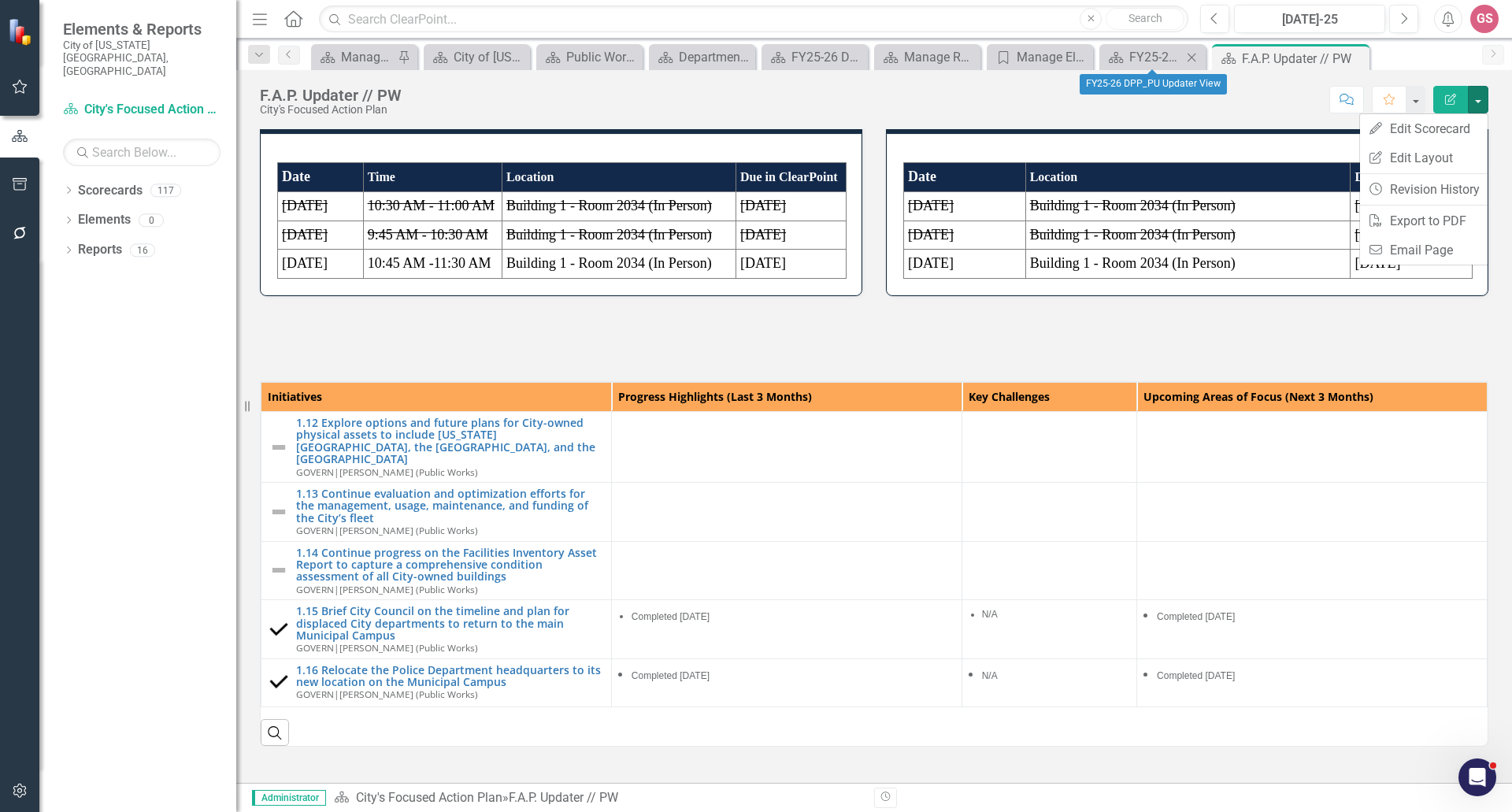
click at [1191, 58] on icon at bounding box center [1191, 57] width 9 height 9
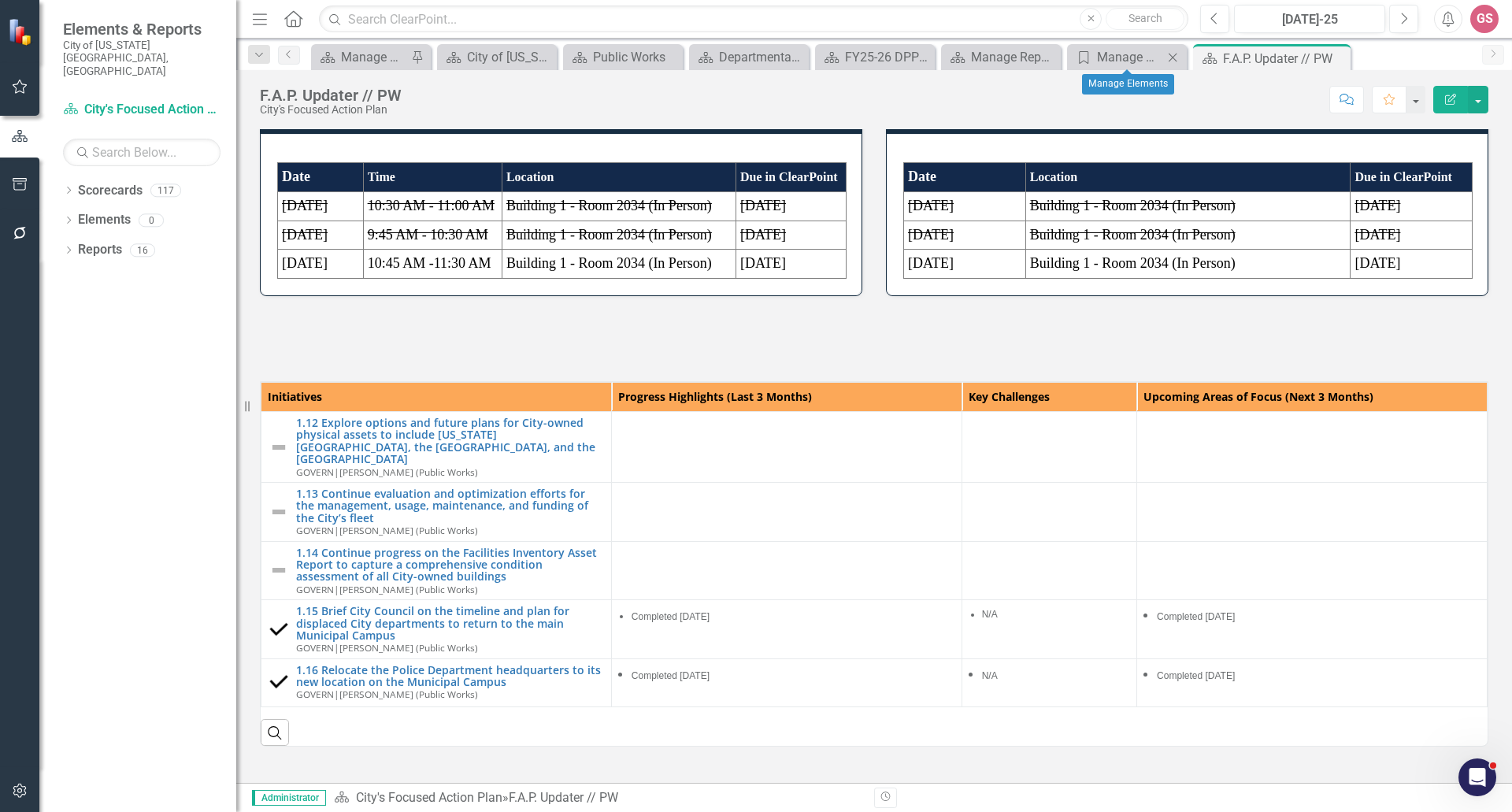
click at [1172, 54] on icon "Close" at bounding box center [1173, 58] width 16 height 13
click at [660, 48] on div "Public Works" at bounding box center [669, 57] width 83 height 20
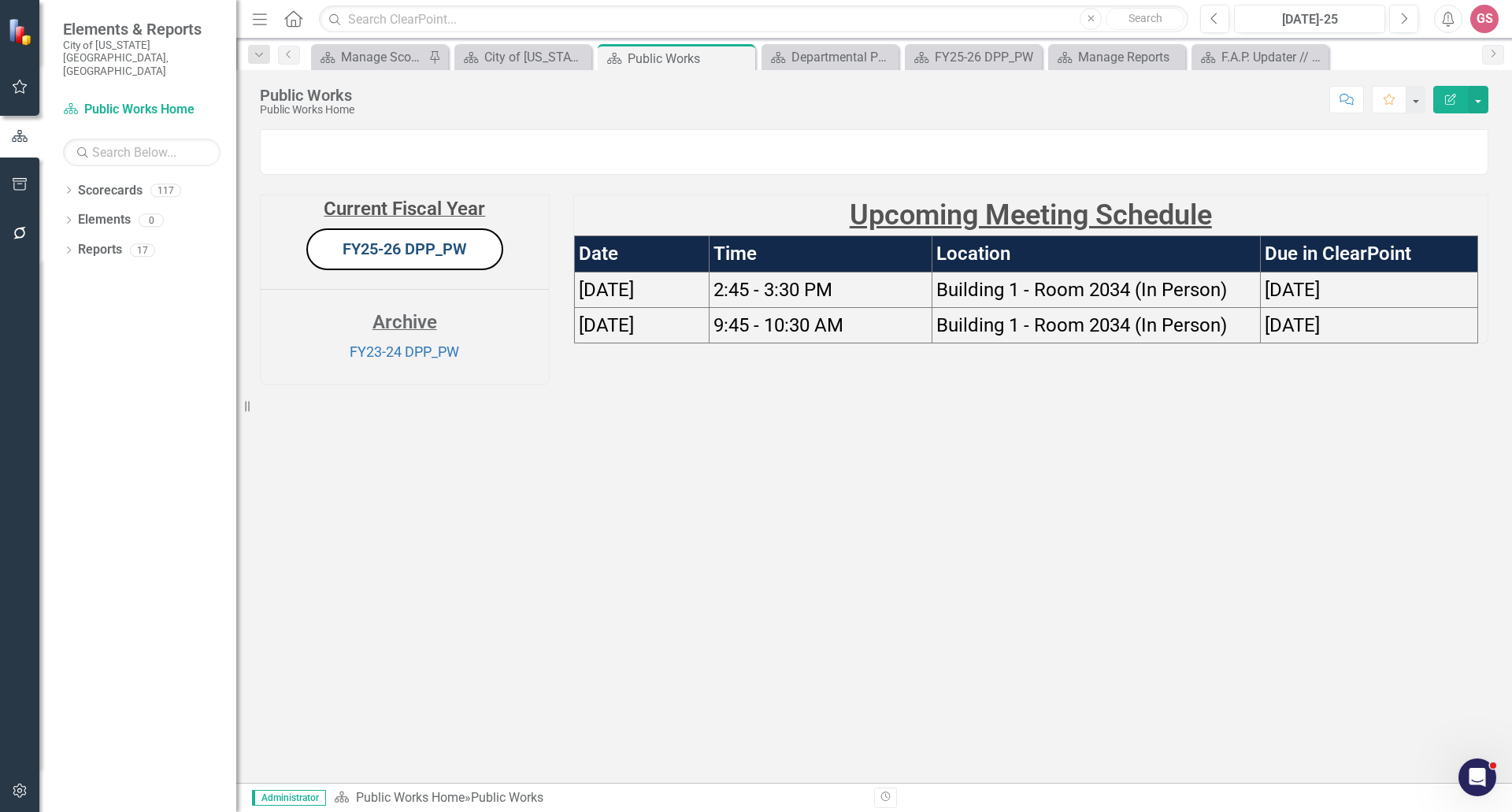
click at [427, 258] on link "FY25-26 DPP_PW" at bounding box center [405, 249] width 125 height 19
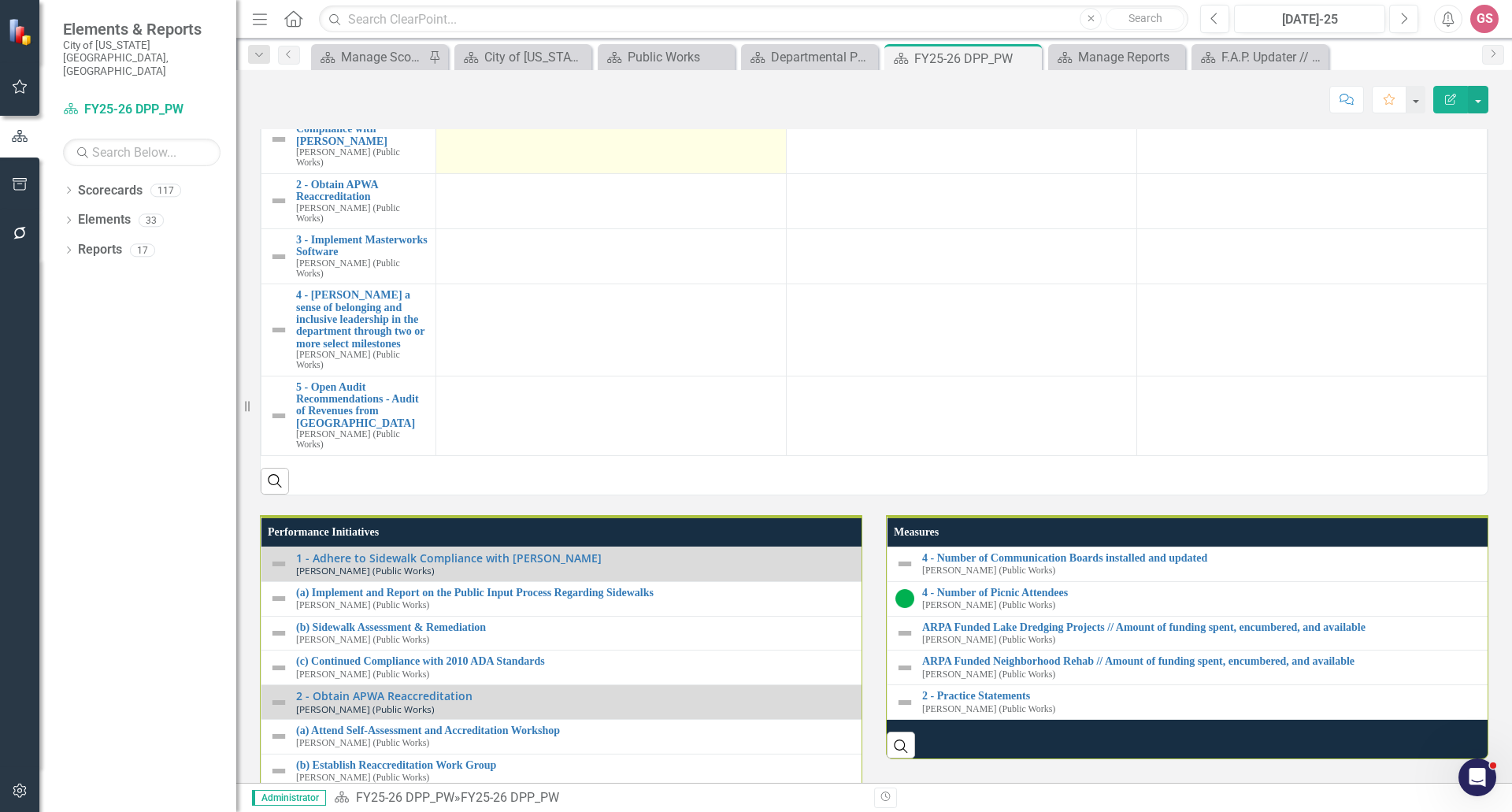
scroll to position [1181, 0]
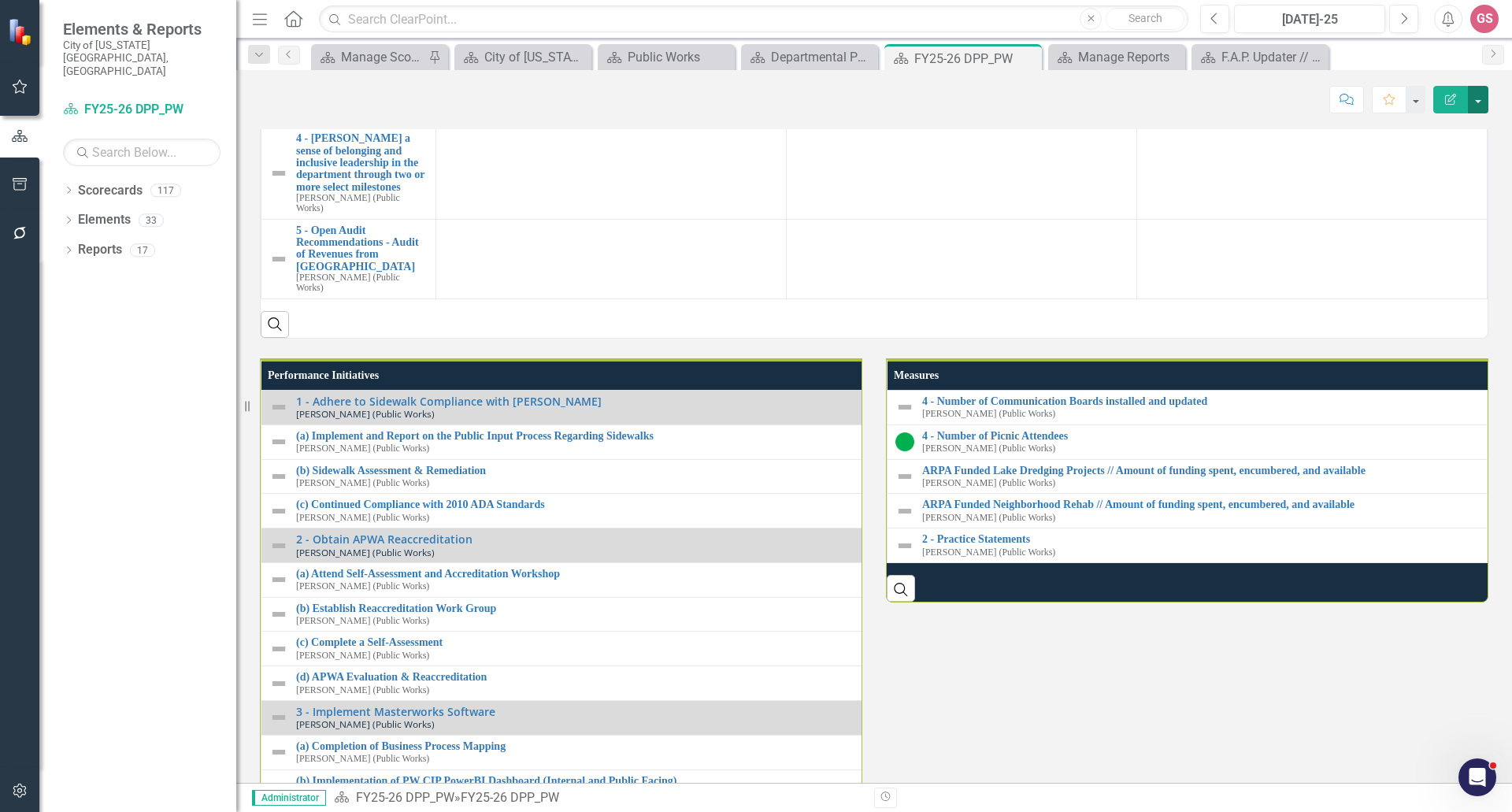
click at [1480, 98] on button "button" at bounding box center [1478, 99] width 21 height 27
click at [1426, 167] on link "Edit Report Edit Layout" at bounding box center [1424, 157] width 128 height 29
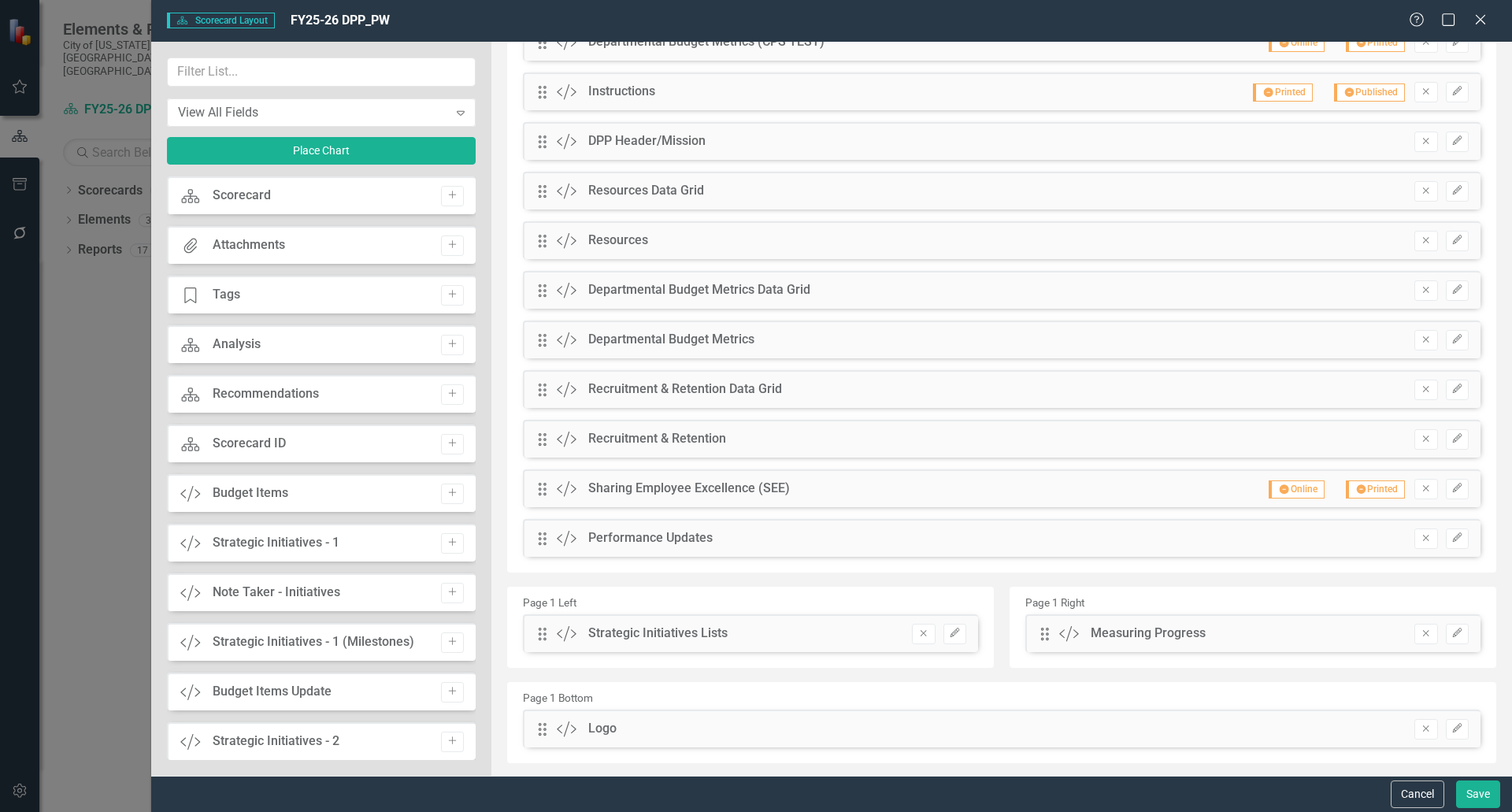
scroll to position [143, 0]
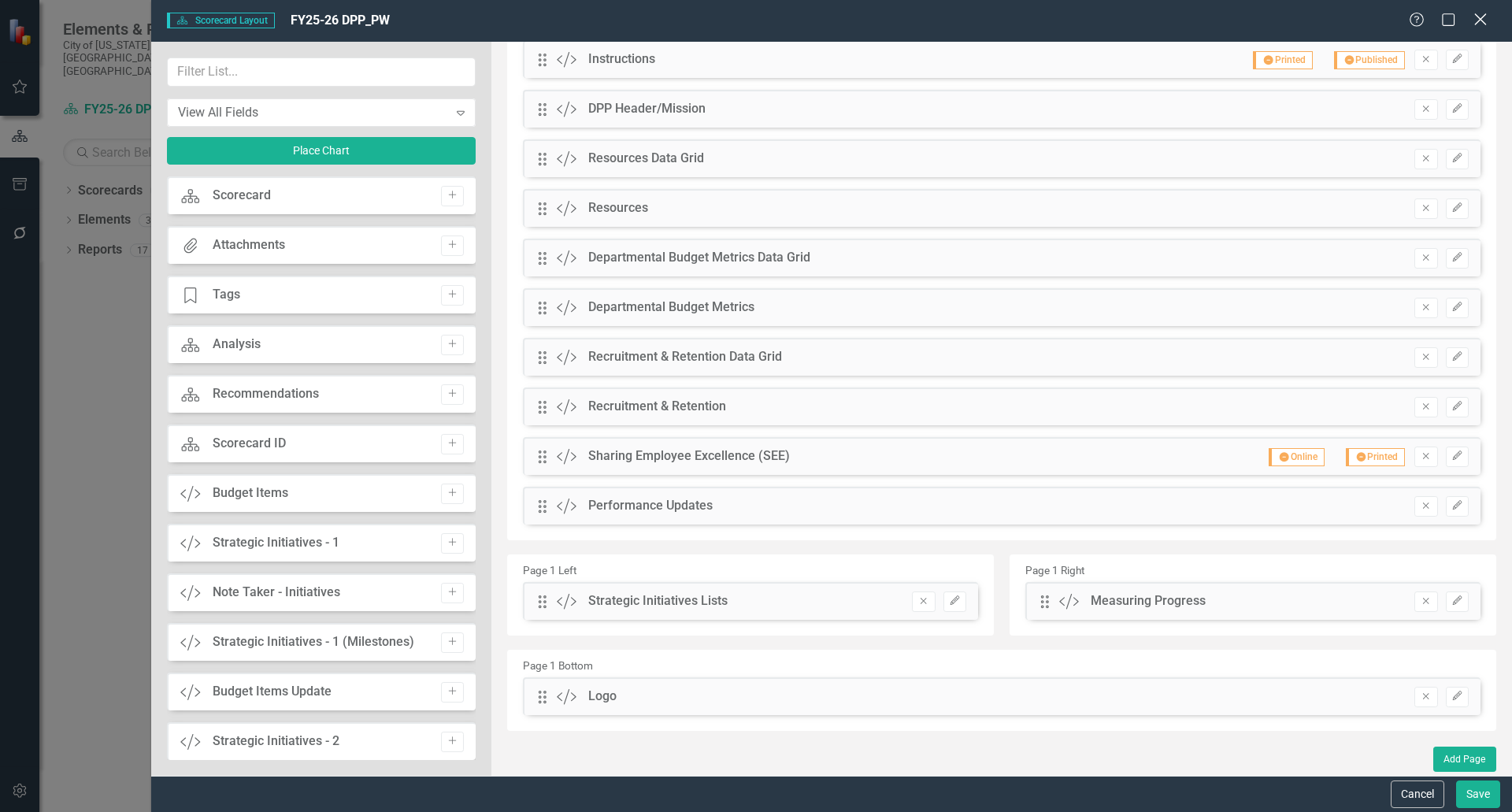
click at [1482, 21] on icon at bounding box center [1480, 19] width 12 height 12
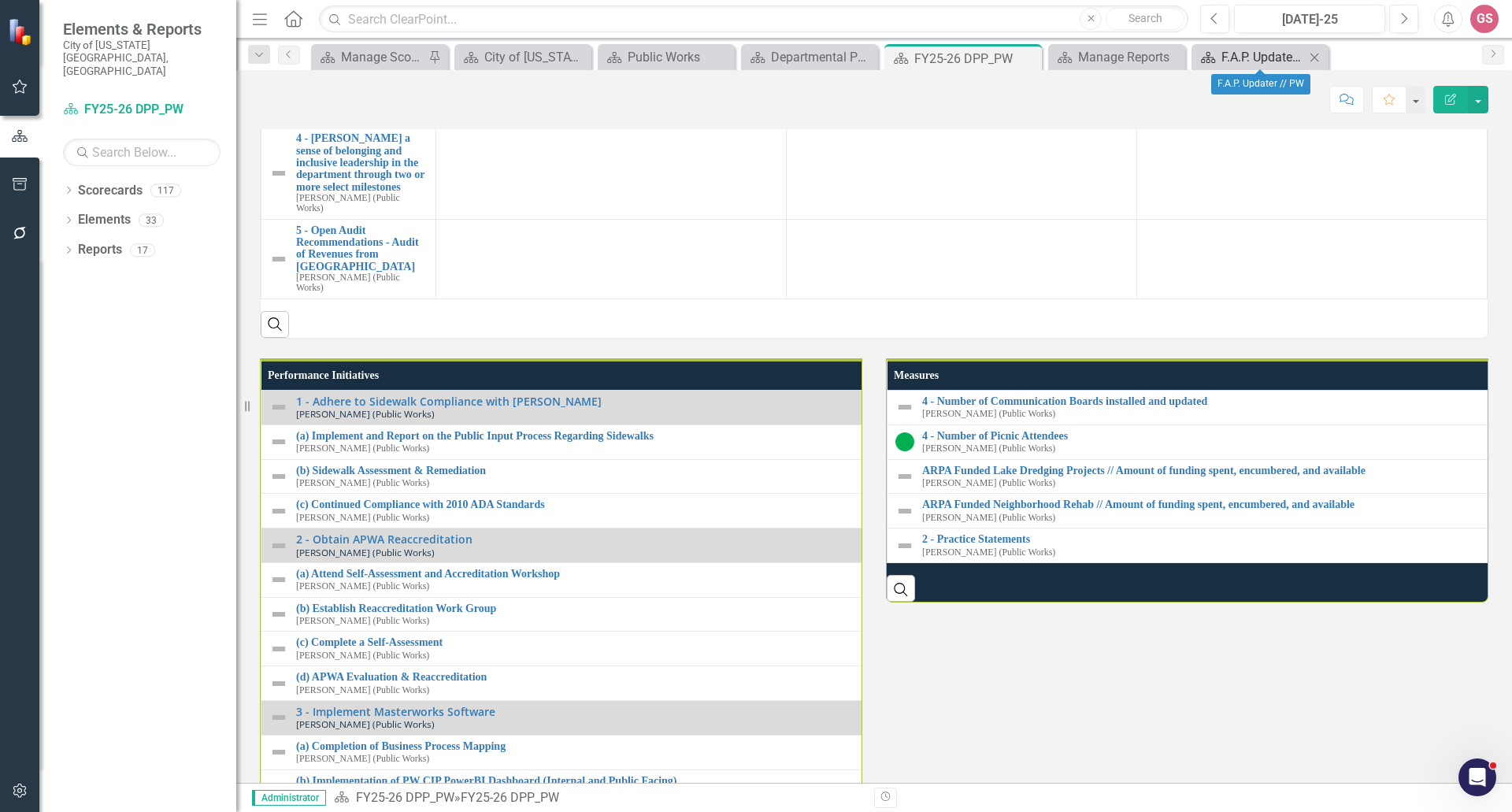
click at [1239, 54] on div "F.A.P. Updater // PW" at bounding box center [1263, 57] width 83 height 20
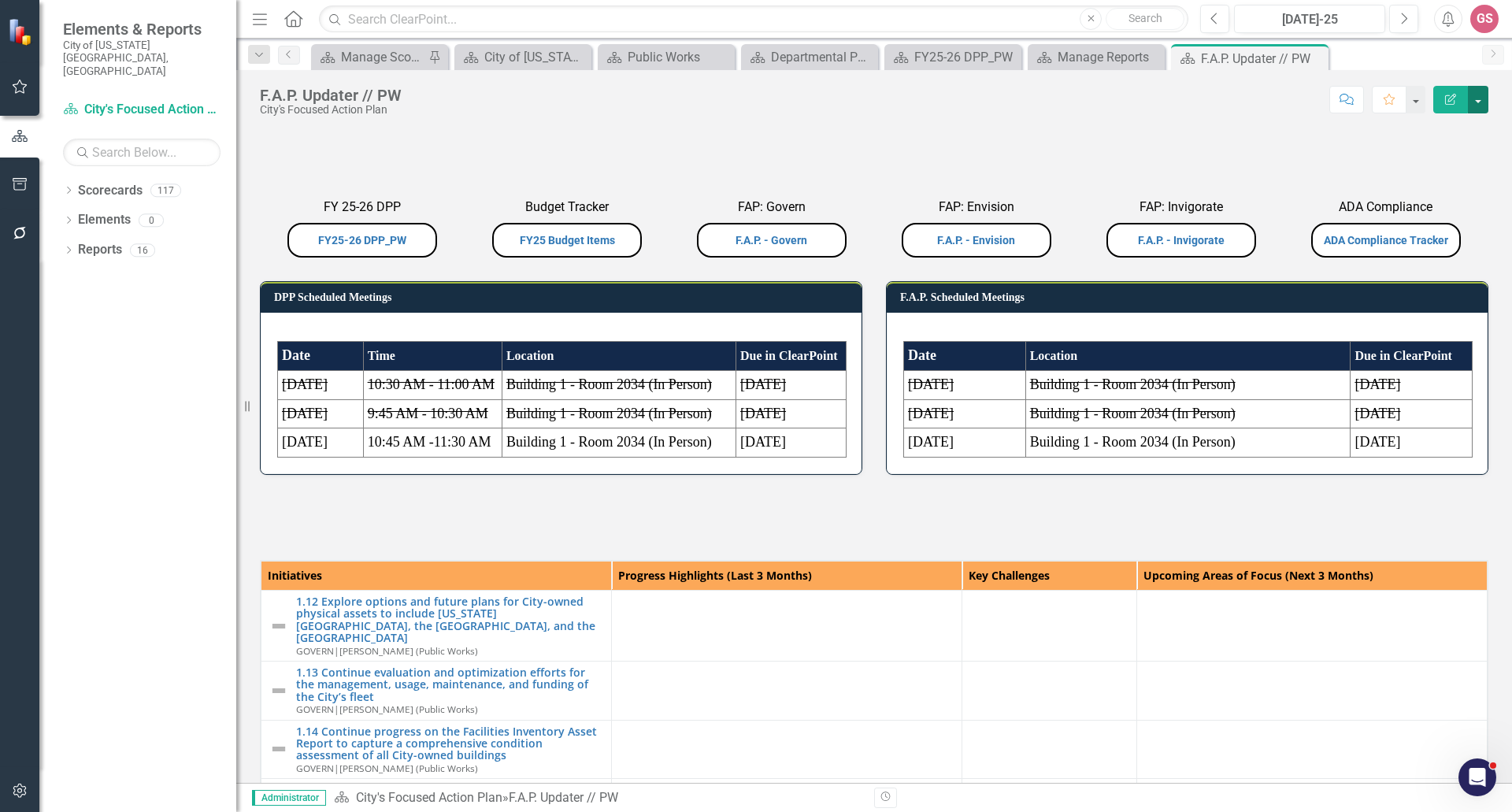
click at [1478, 98] on button "button" at bounding box center [1478, 99] width 21 height 27
click at [1439, 158] on link "Edit Report Edit Layout" at bounding box center [1424, 157] width 128 height 29
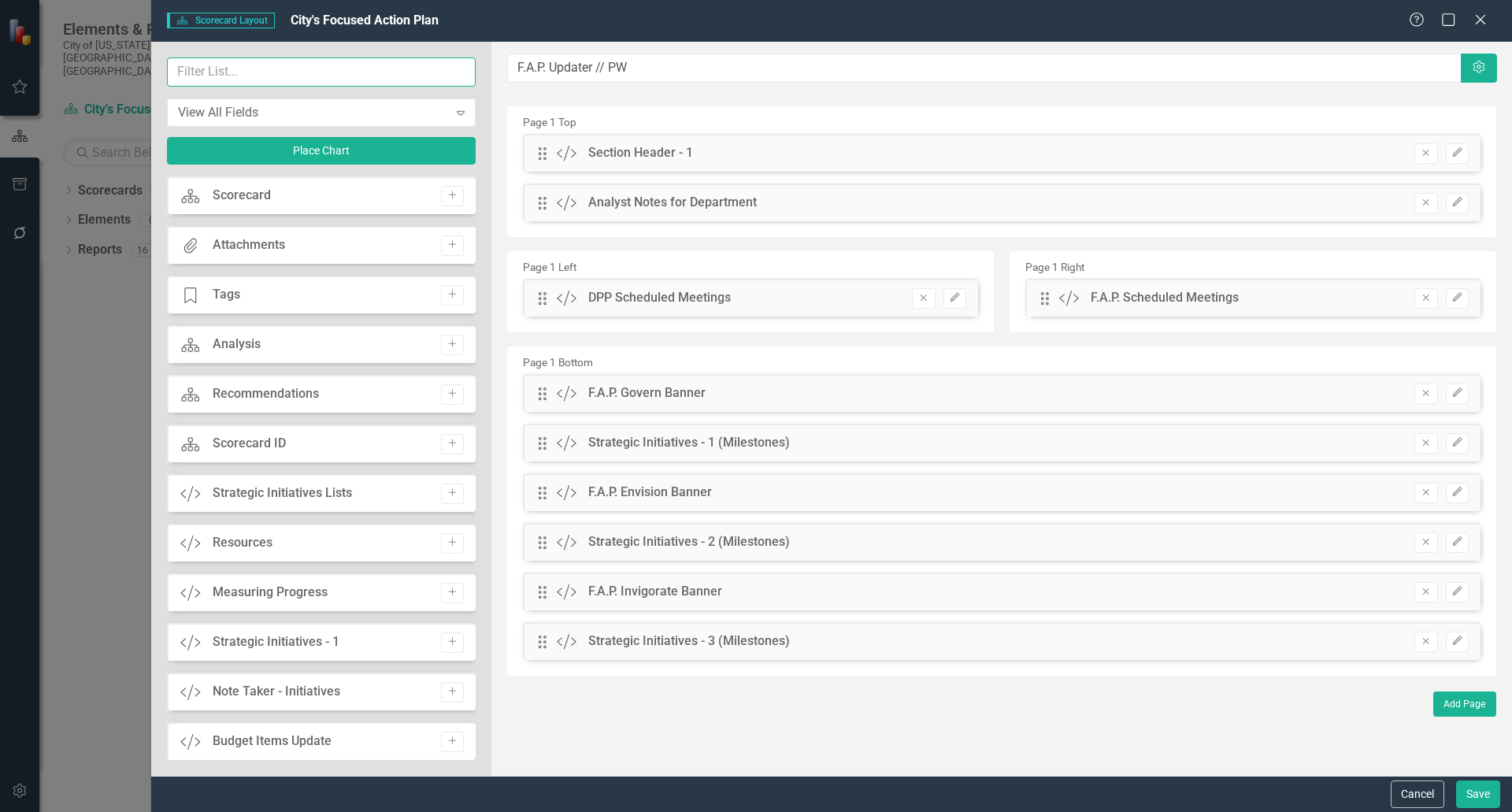
click at [239, 73] on input "text" at bounding box center [321, 72] width 309 height 29
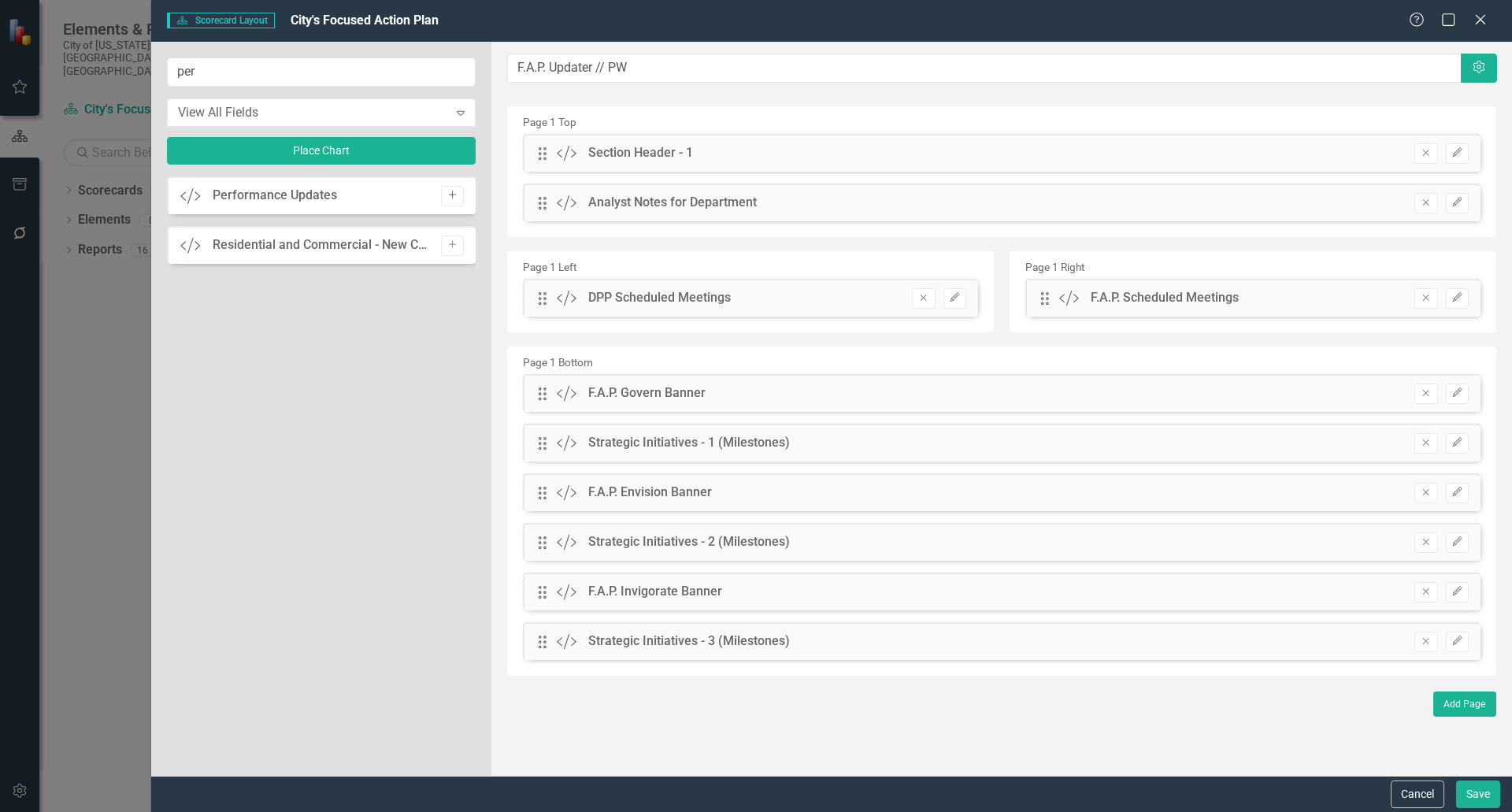
click at [453, 192] on icon "Add" at bounding box center [453, 195] width 12 height 10
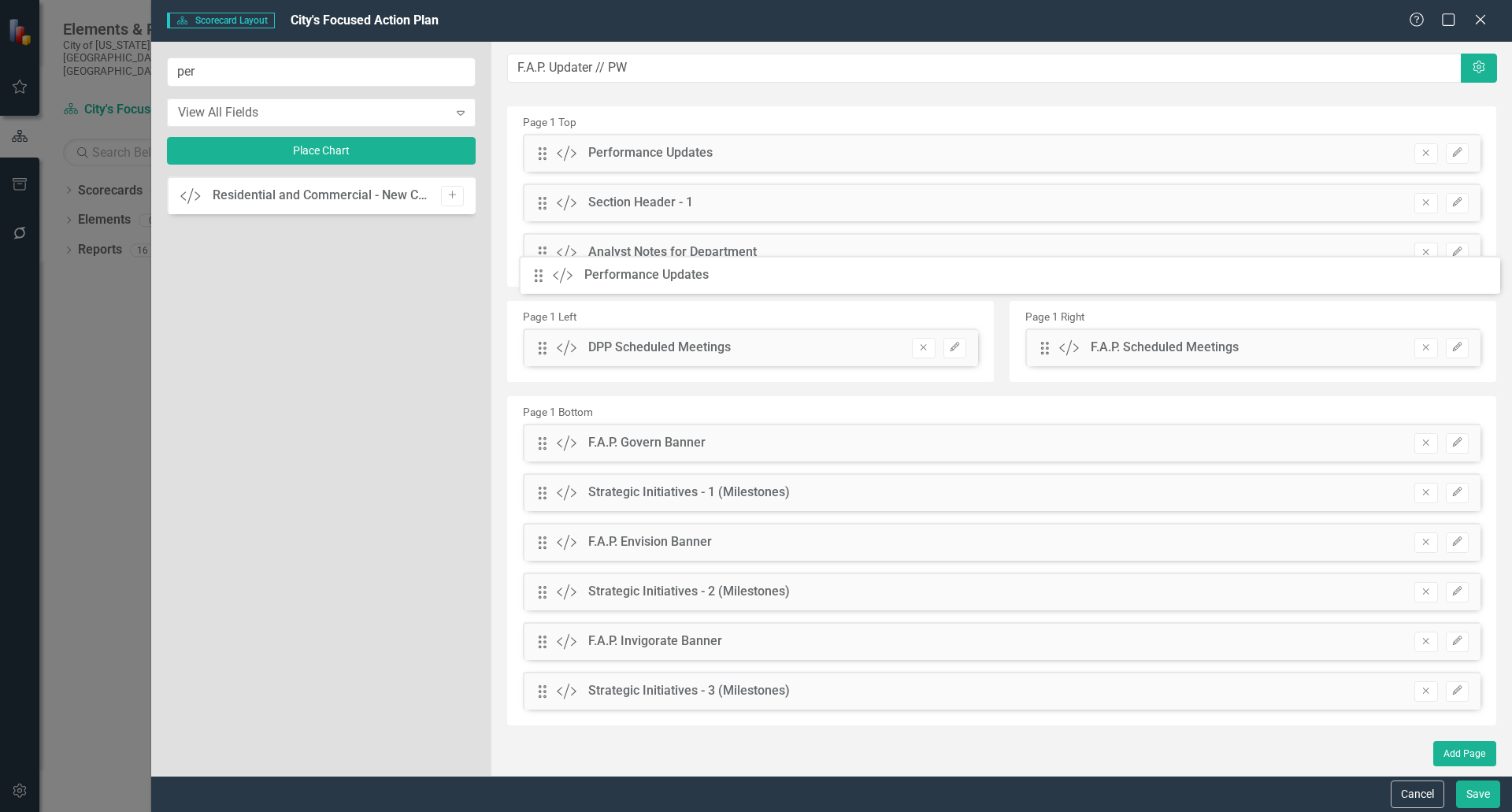
drag, startPoint x: 546, startPoint y: 153, endPoint x: 554, endPoint y: 276, distance: 123.3
drag, startPoint x: 205, startPoint y: 74, endPoint x: 142, endPoint y: 66, distance: 63.5
click at [154, 76] on div "per View All Fields Expand Place Chart Custom Residential and Commercial - New …" at bounding box center [321, 408] width 341 height 734
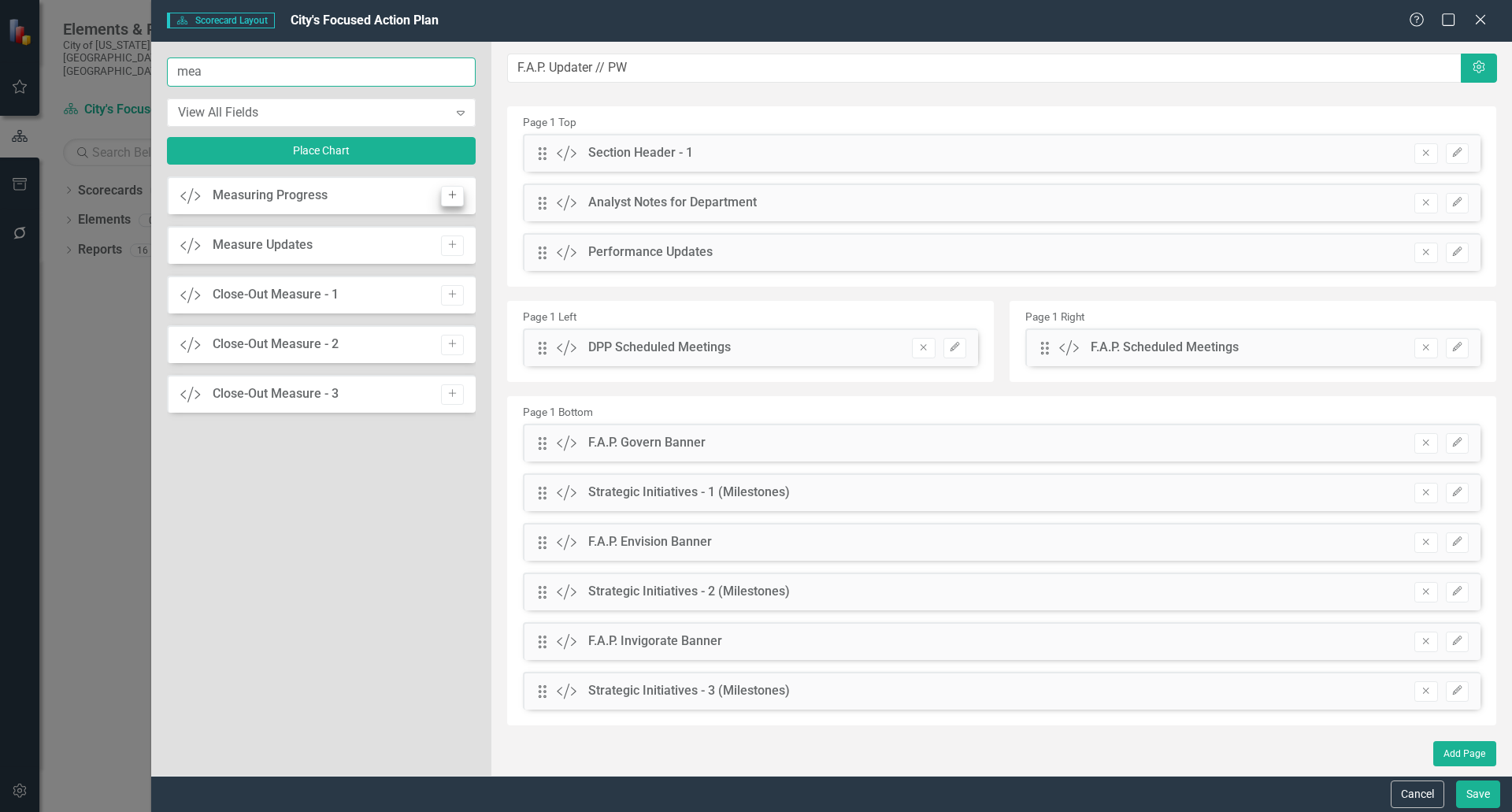
type input "mea"
click at [455, 196] on icon "Add" at bounding box center [453, 195] width 12 height 10
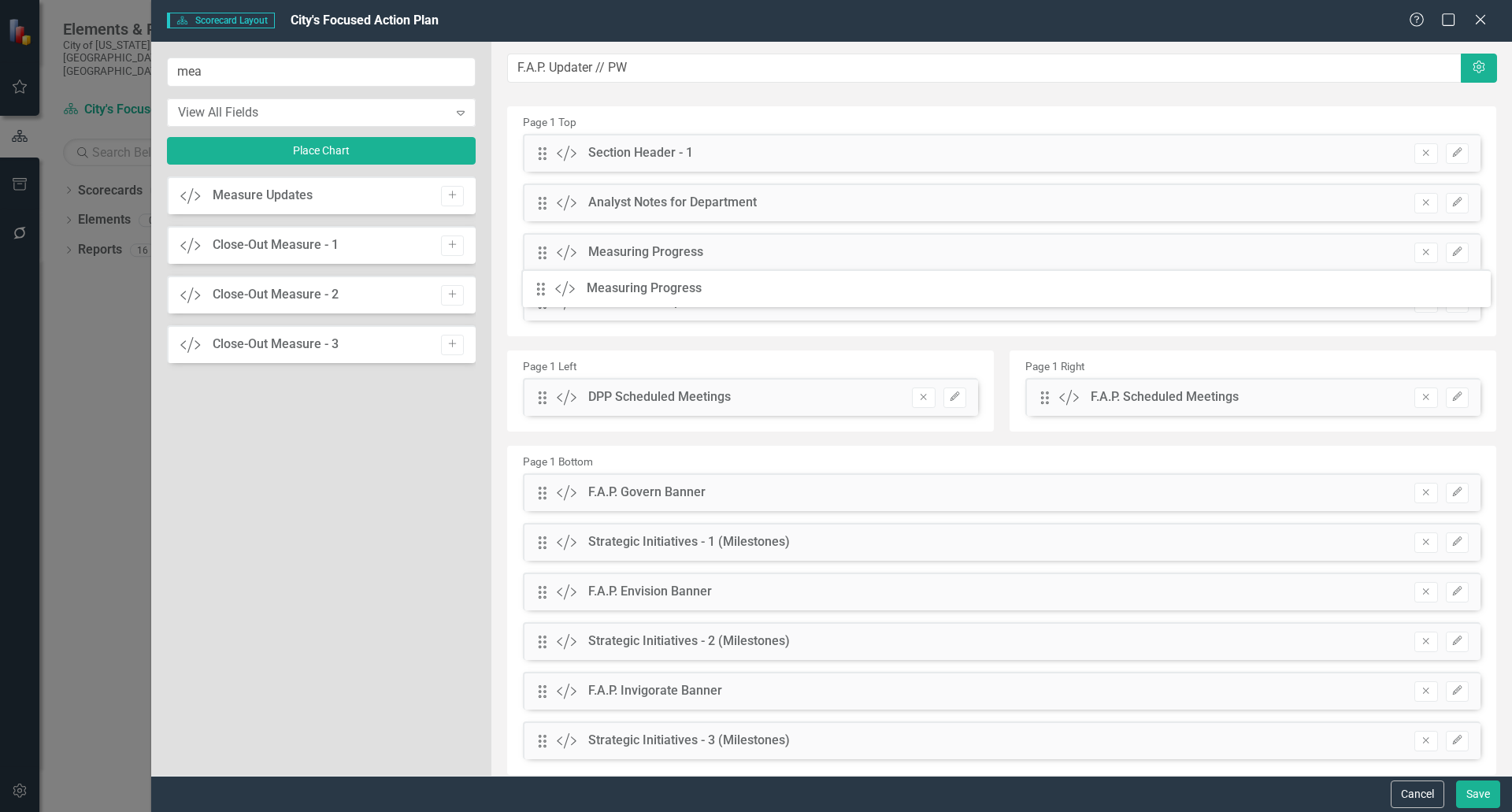
drag, startPoint x: 540, startPoint y: 153, endPoint x: 550, endPoint y: 289, distance: 136.4
click at [1478, 788] on button "Save" at bounding box center [1478, 794] width 44 height 27
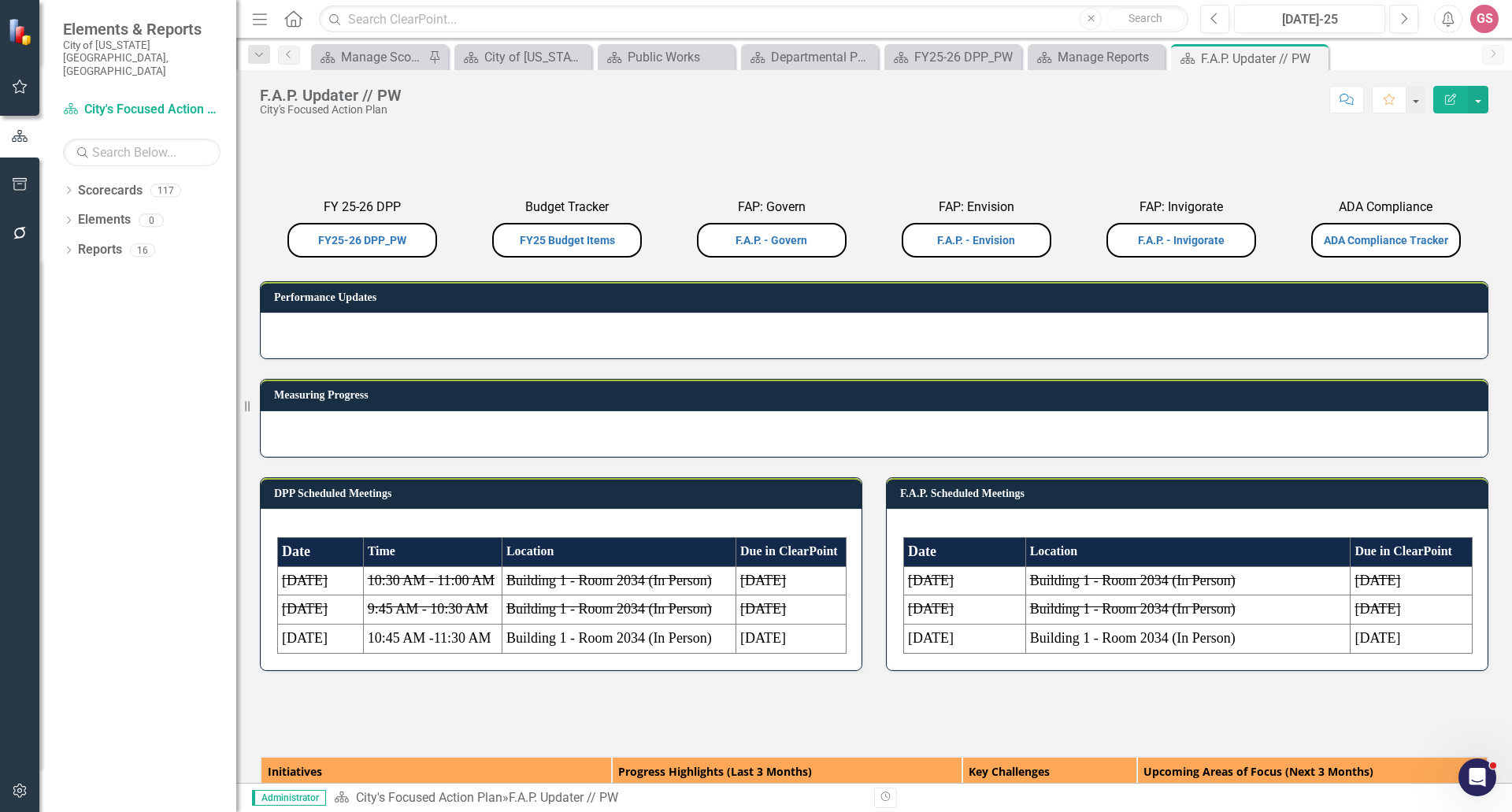
click at [905, 358] on div at bounding box center [874, 335] width 1227 height 46
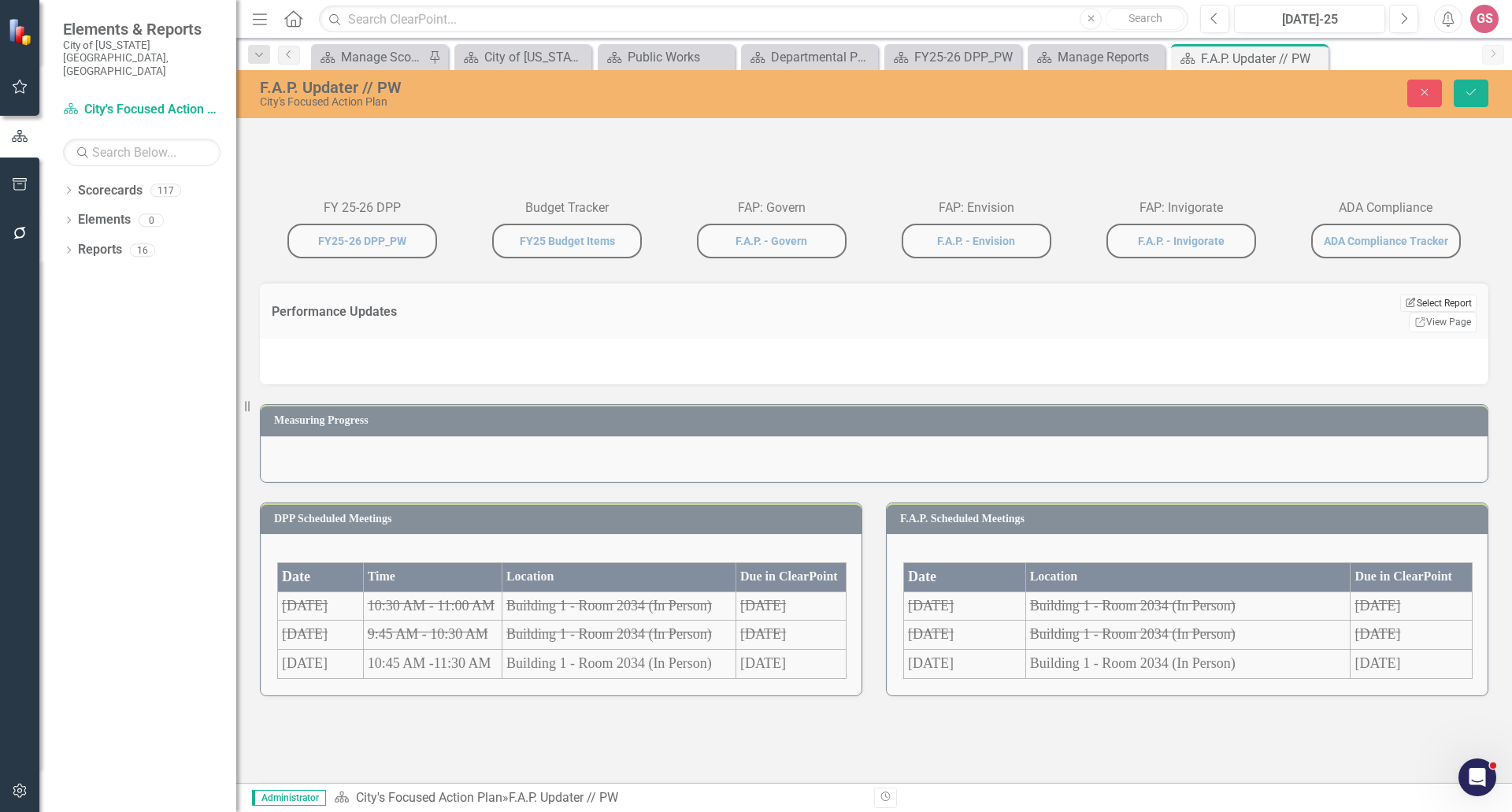
click at [1429, 312] on button "Edit Report Select Report" at bounding box center [1438, 303] width 77 height 18
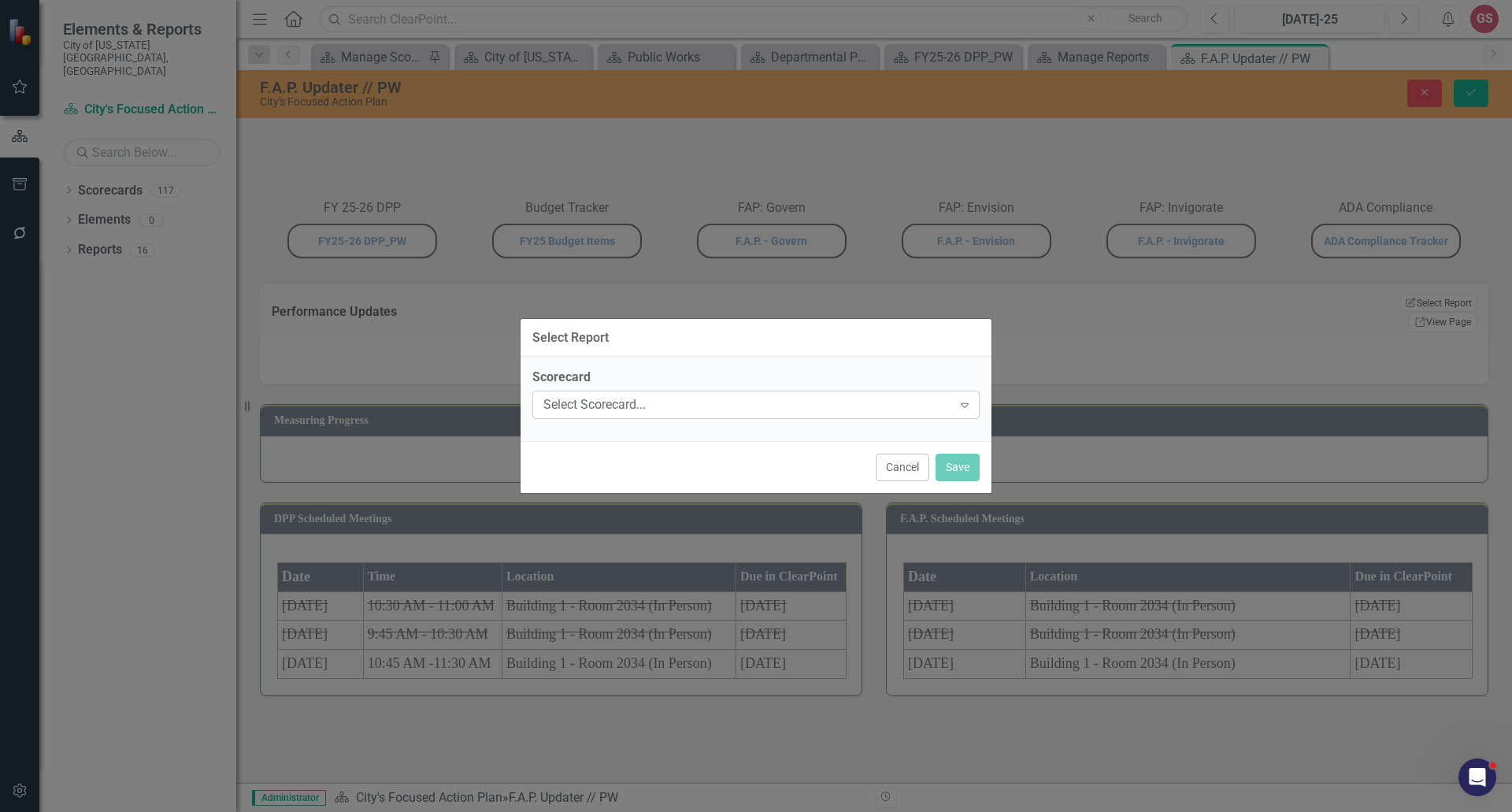
click at [905, 401] on div "Select Scorecard..." at bounding box center [748, 404] width 409 height 18
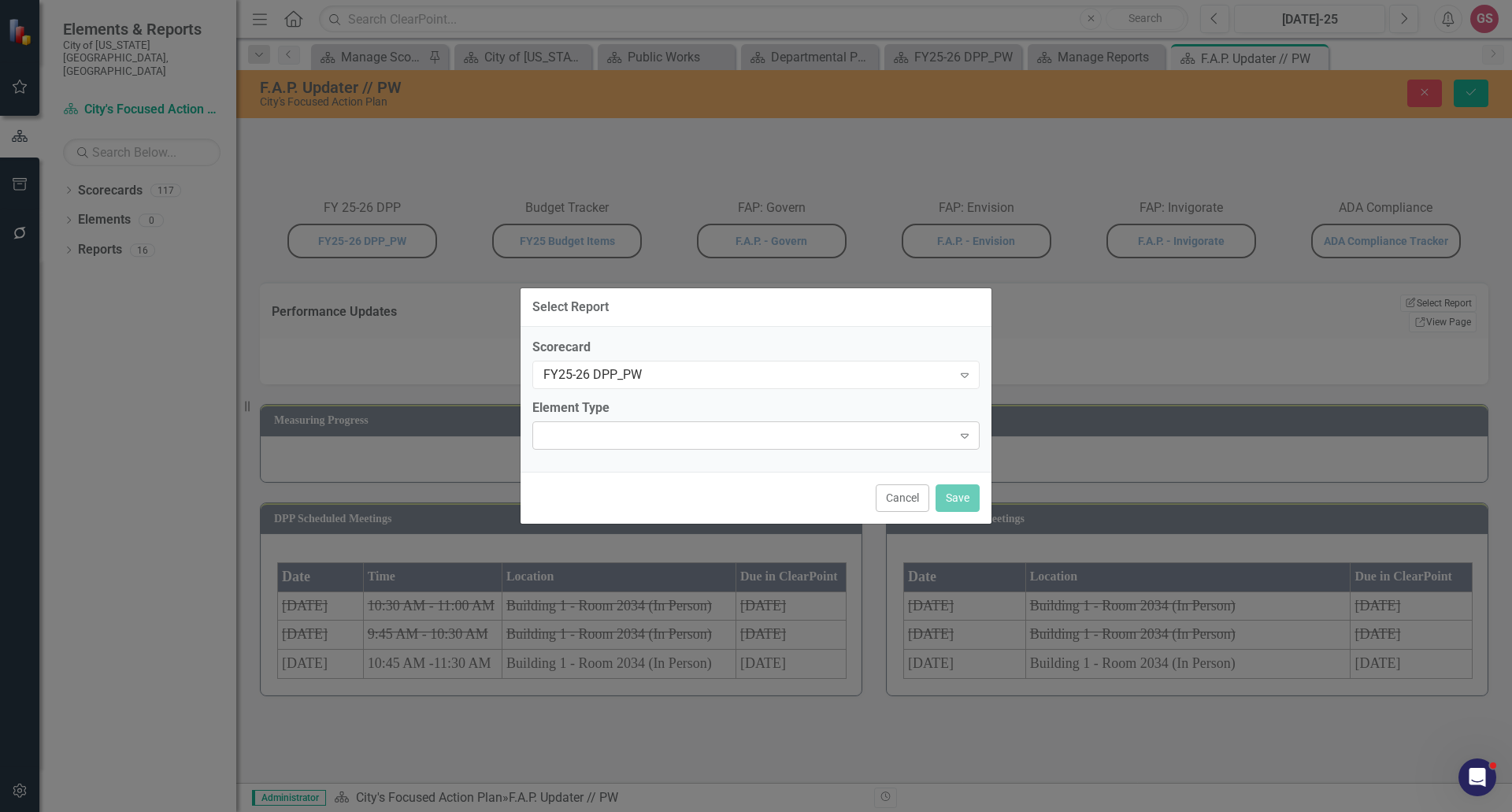
click at [676, 434] on div at bounding box center [743, 436] width 415 height 3
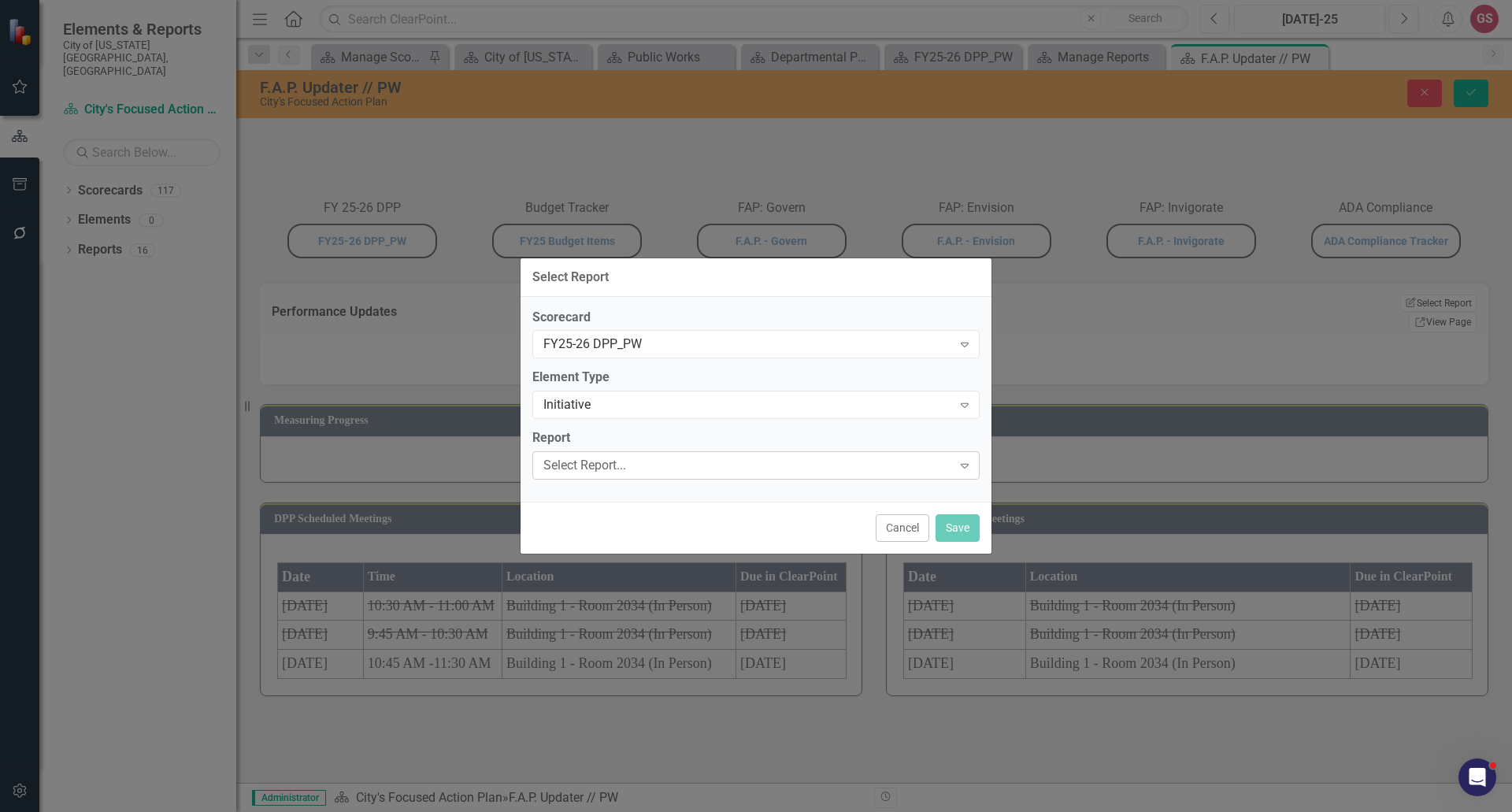
click at [658, 466] on div "Select Report..." at bounding box center [748, 465] width 409 height 18
click at [972, 525] on button "Save" at bounding box center [957, 527] width 44 height 27
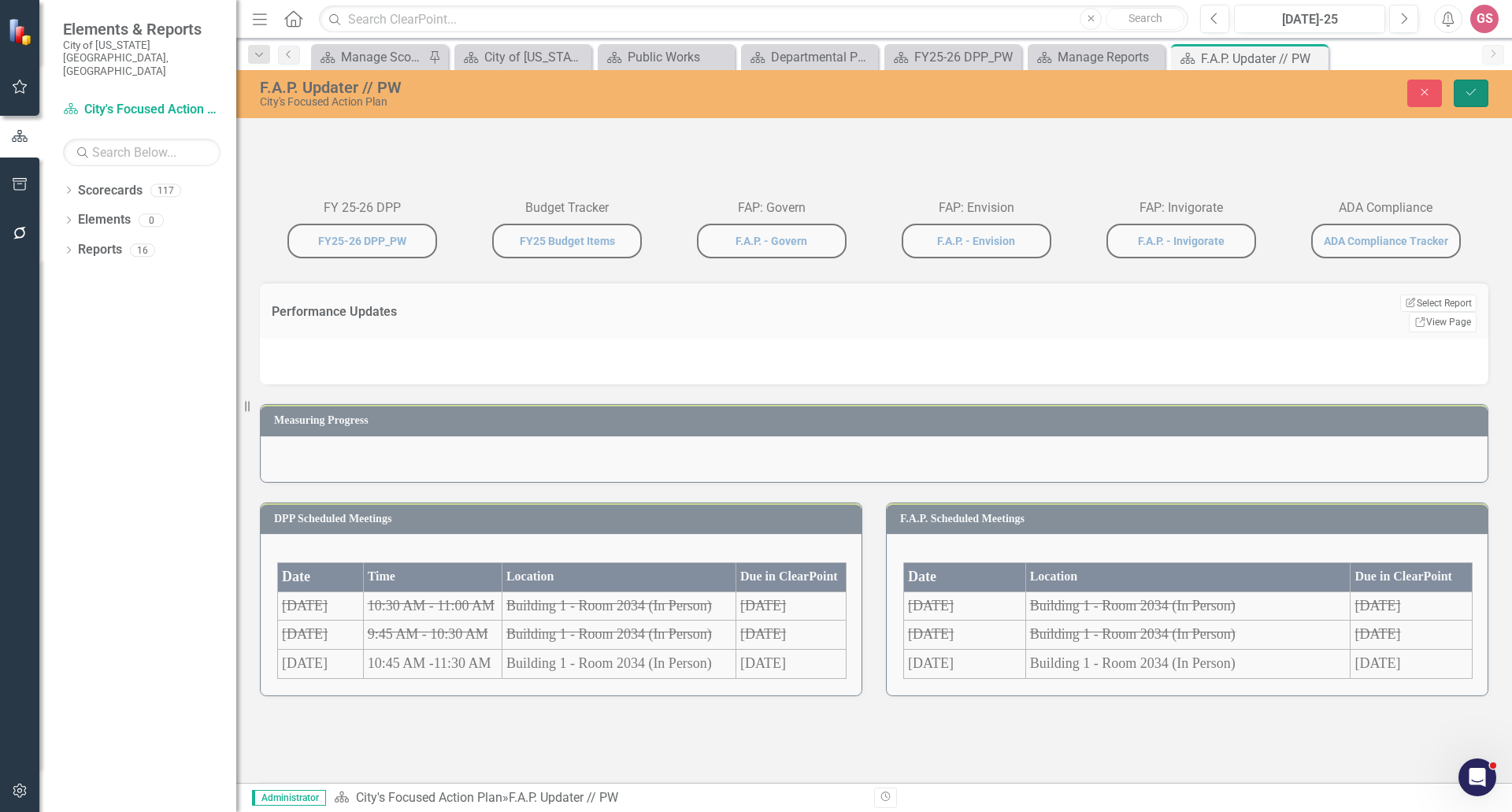
click at [1459, 94] on button "Save" at bounding box center [1470, 93] width 34 height 27
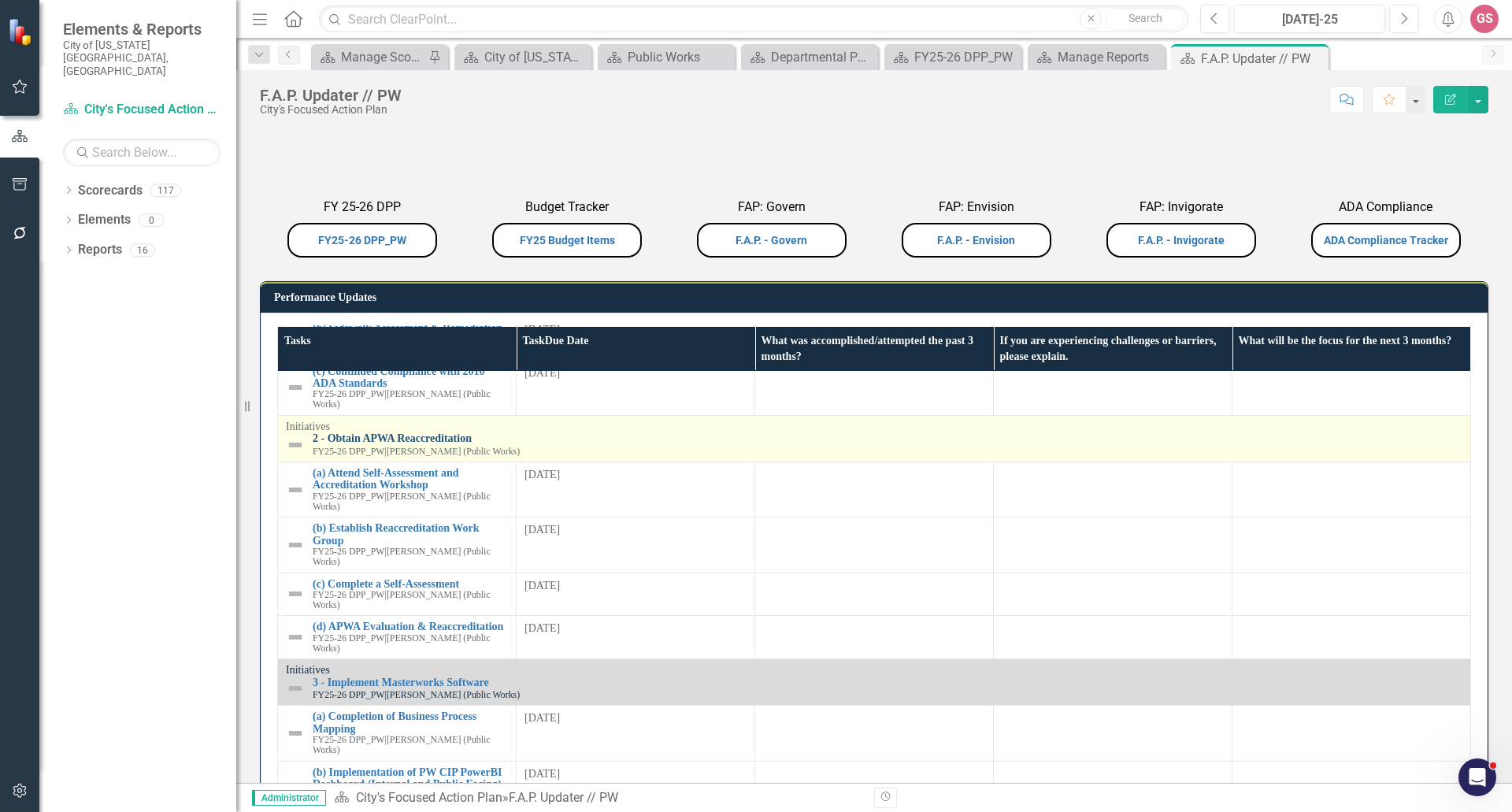
scroll to position [0, 0]
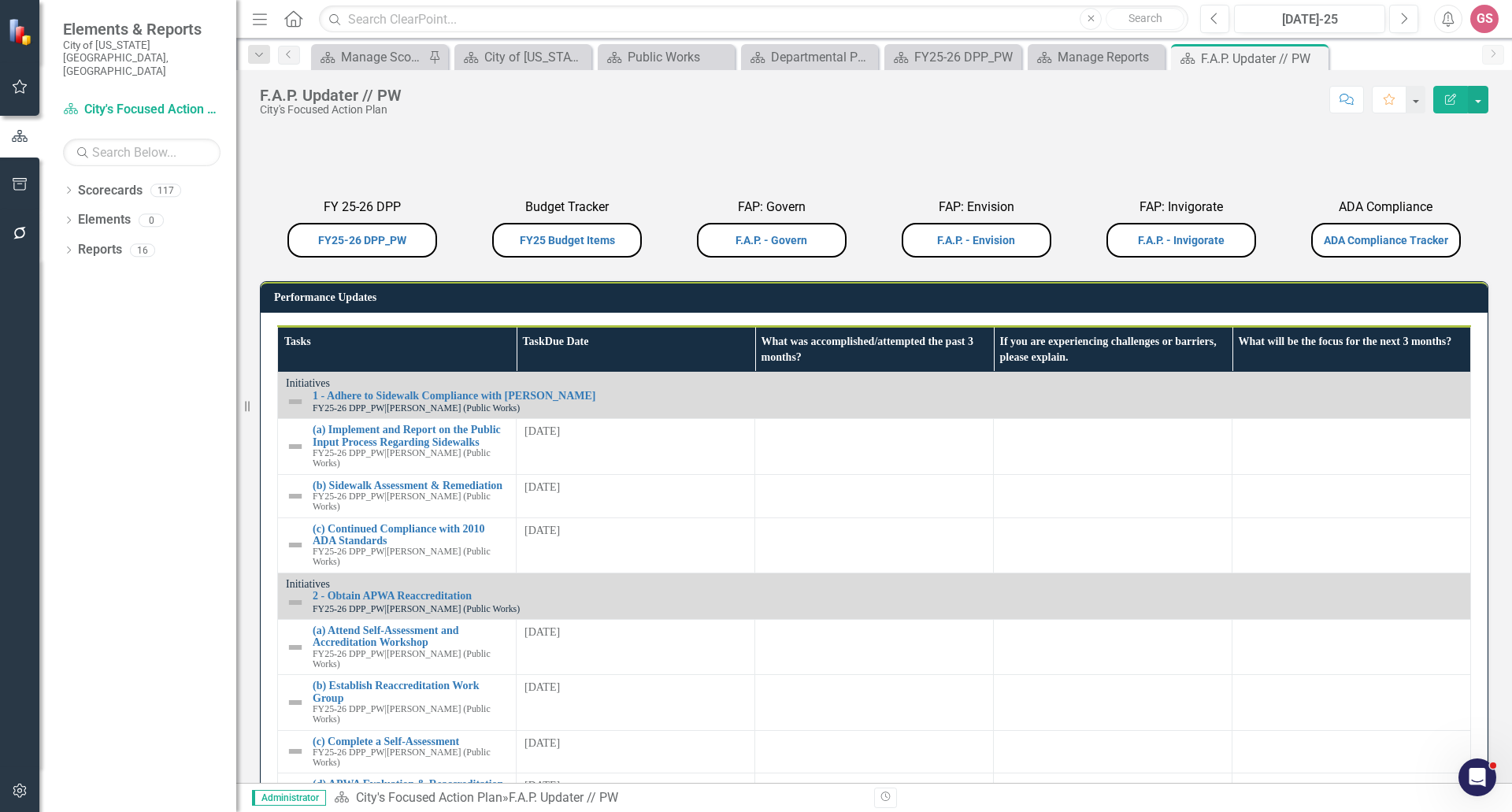
click at [1407, 311] on td "Performance Updates" at bounding box center [877, 300] width 1206 height 24
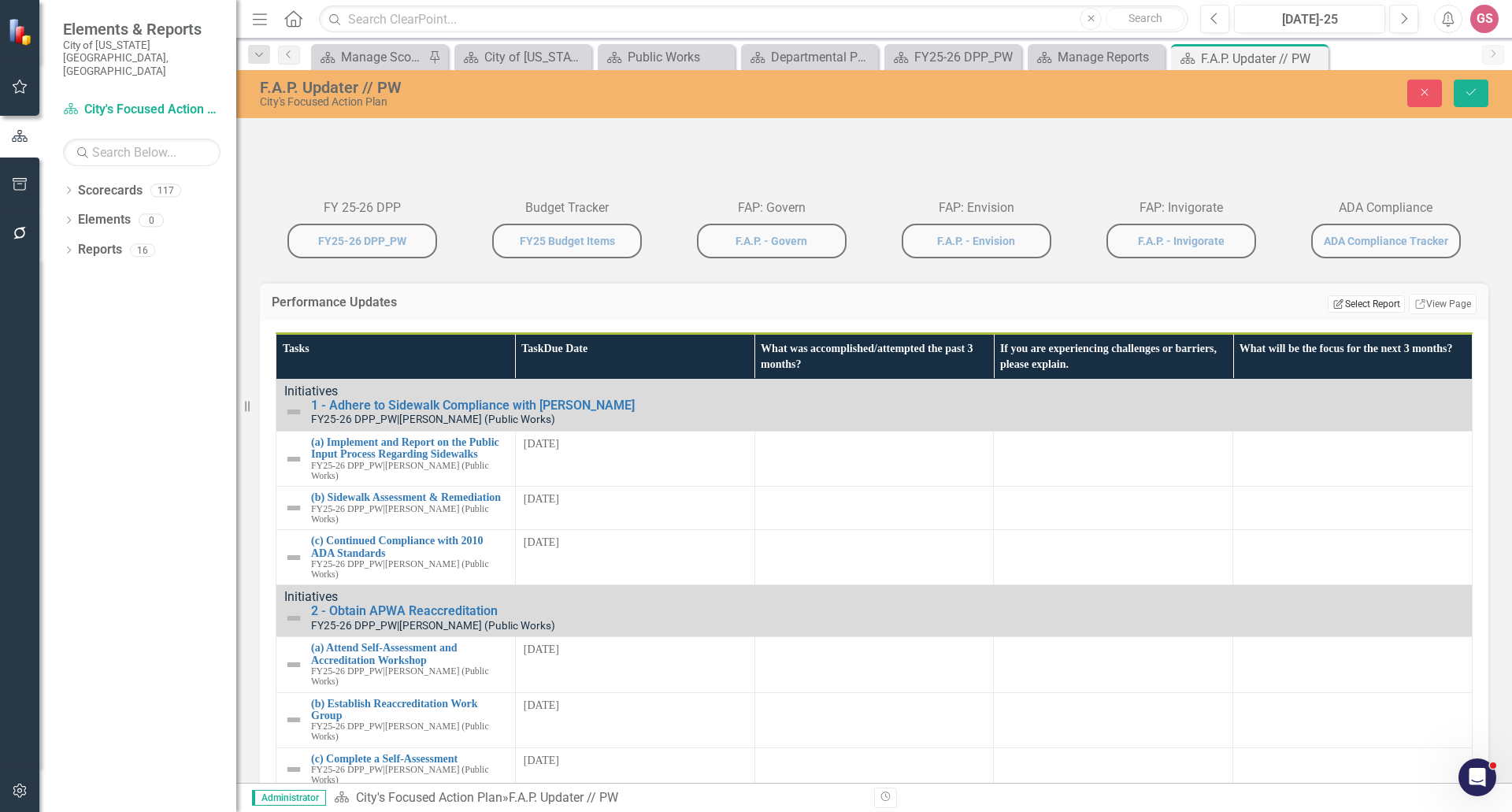
click at [1354, 312] on button "Edit Report Select Report" at bounding box center [1366, 304] width 77 height 18
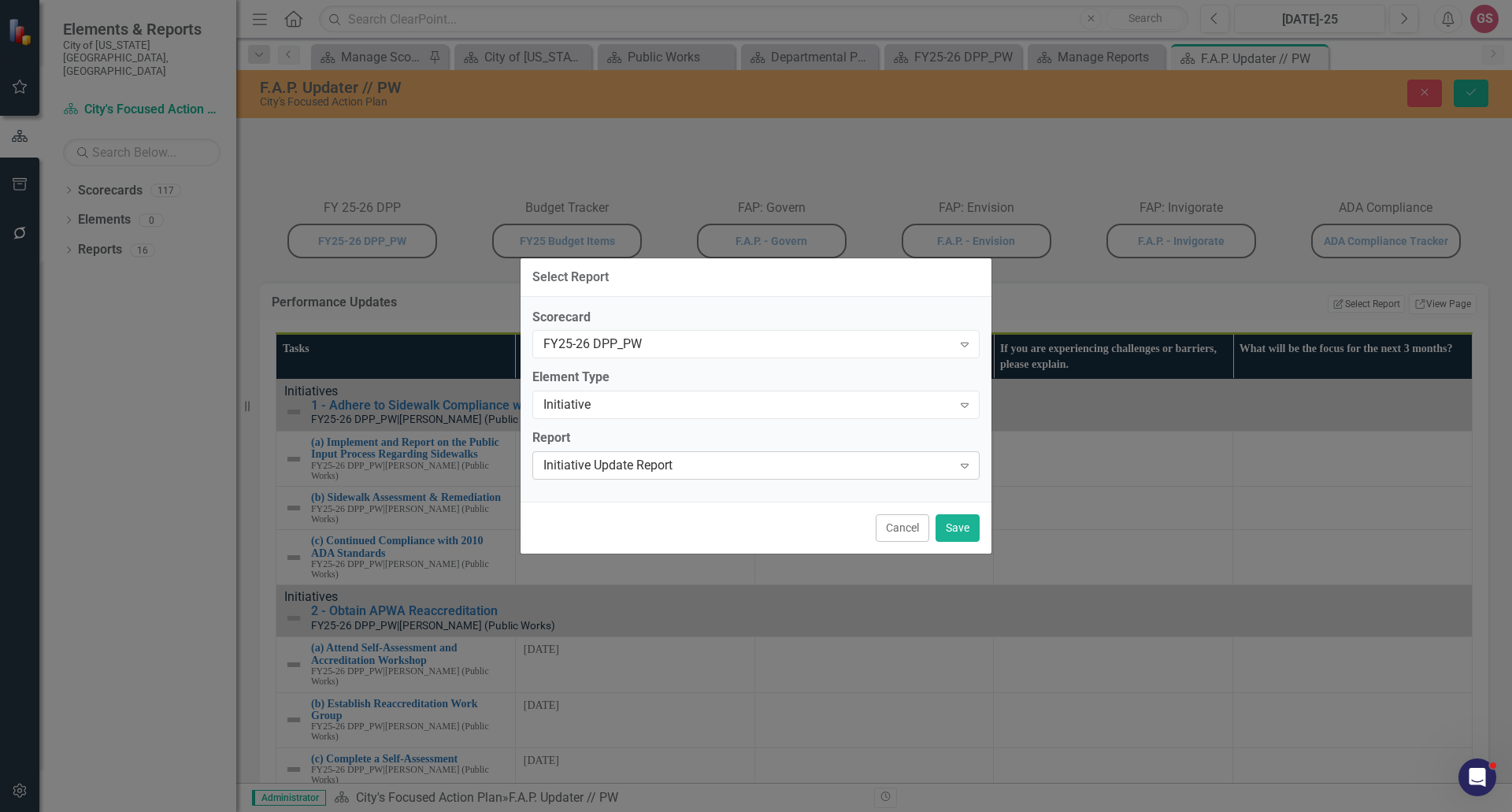
click at [778, 469] on div "Initiative Update Report" at bounding box center [748, 465] width 409 height 18
click at [956, 521] on button "Save" at bounding box center [957, 527] width 44 height 27
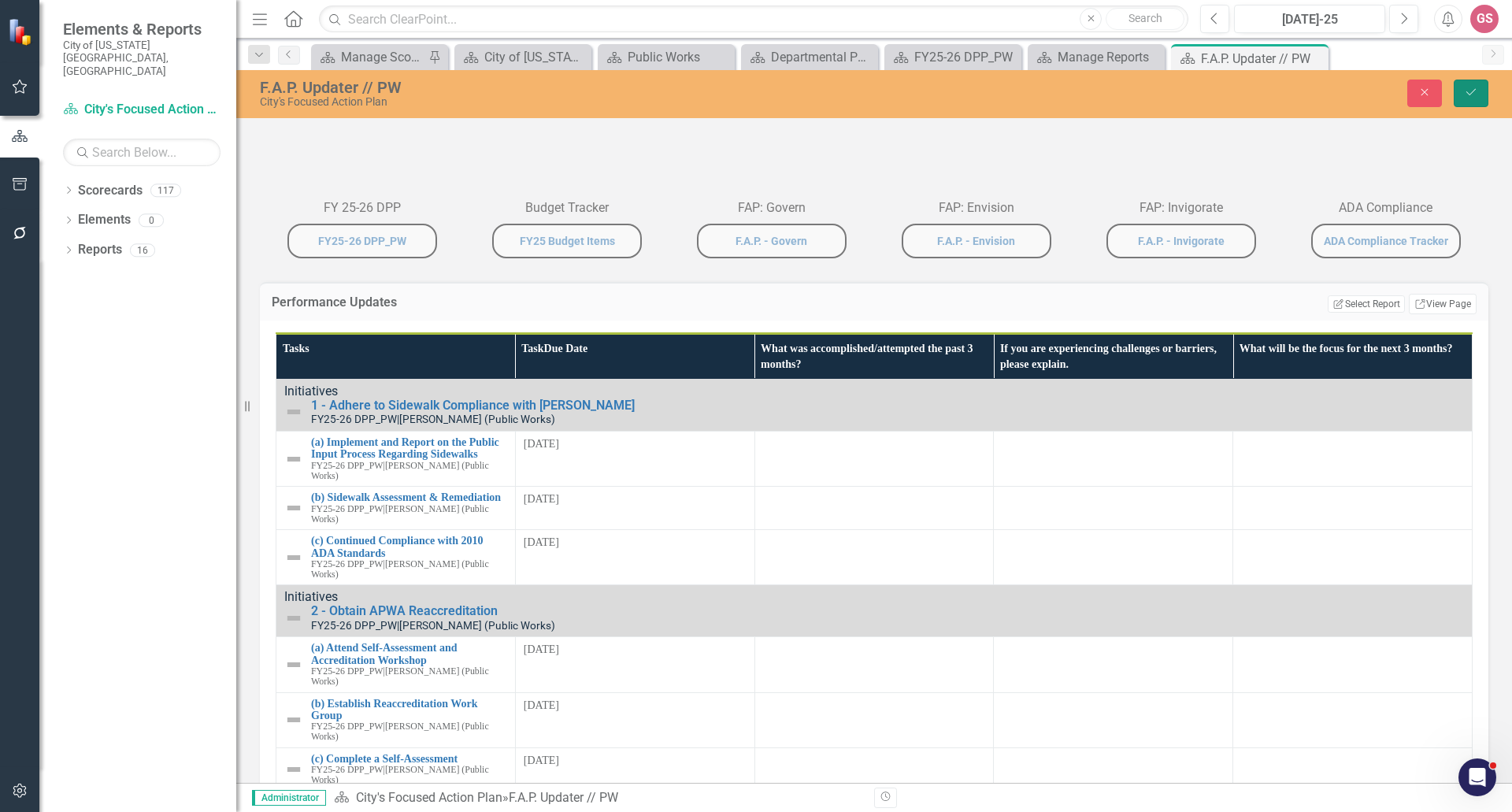
click at [1468, 90] on icon "Save" at bounding box center [1471, 92] width 14 height 11
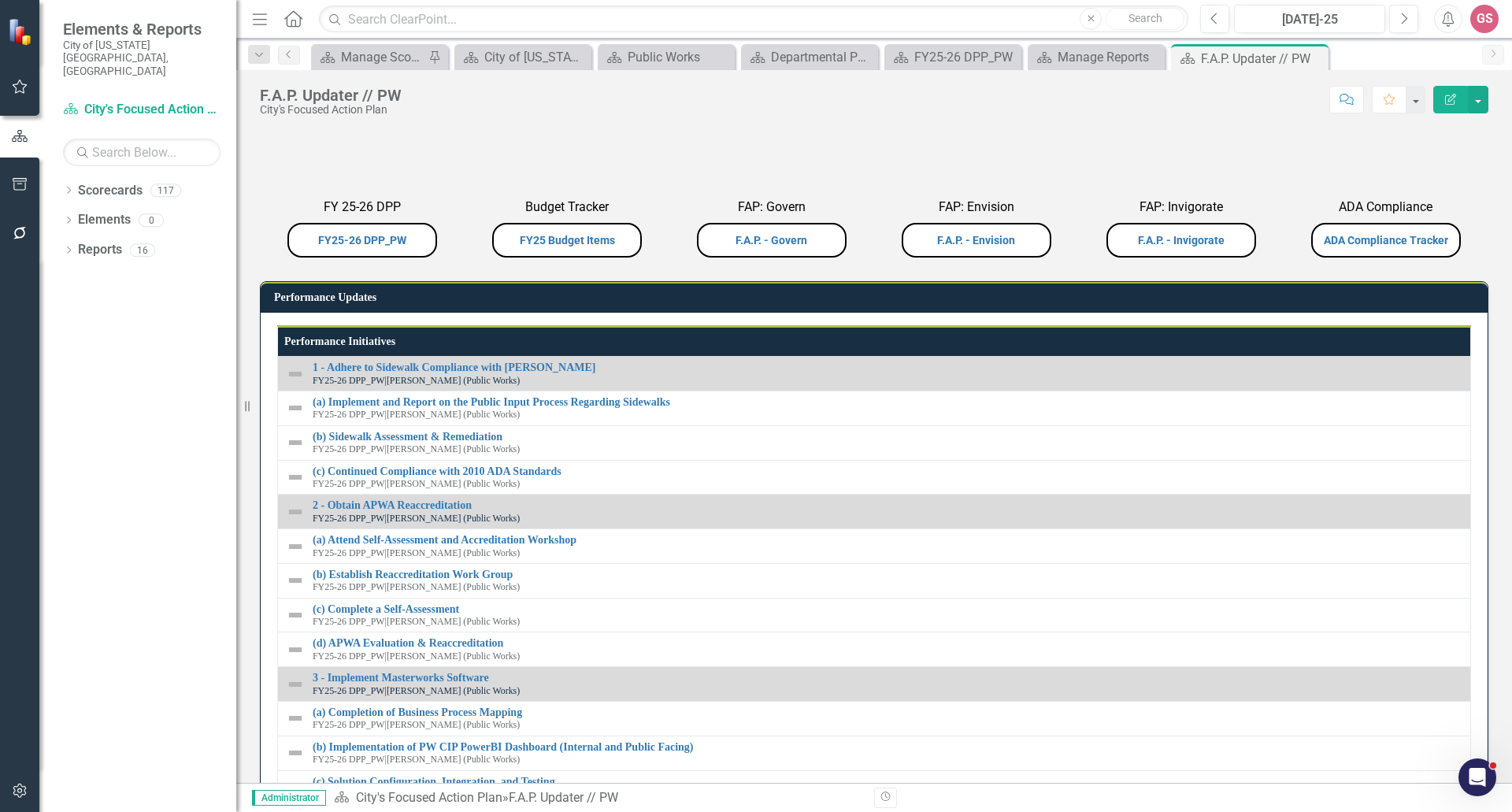
click at [1362, 303] on h3 "Performance Updates" at bounding box center [877, 297] width 1206 height 12
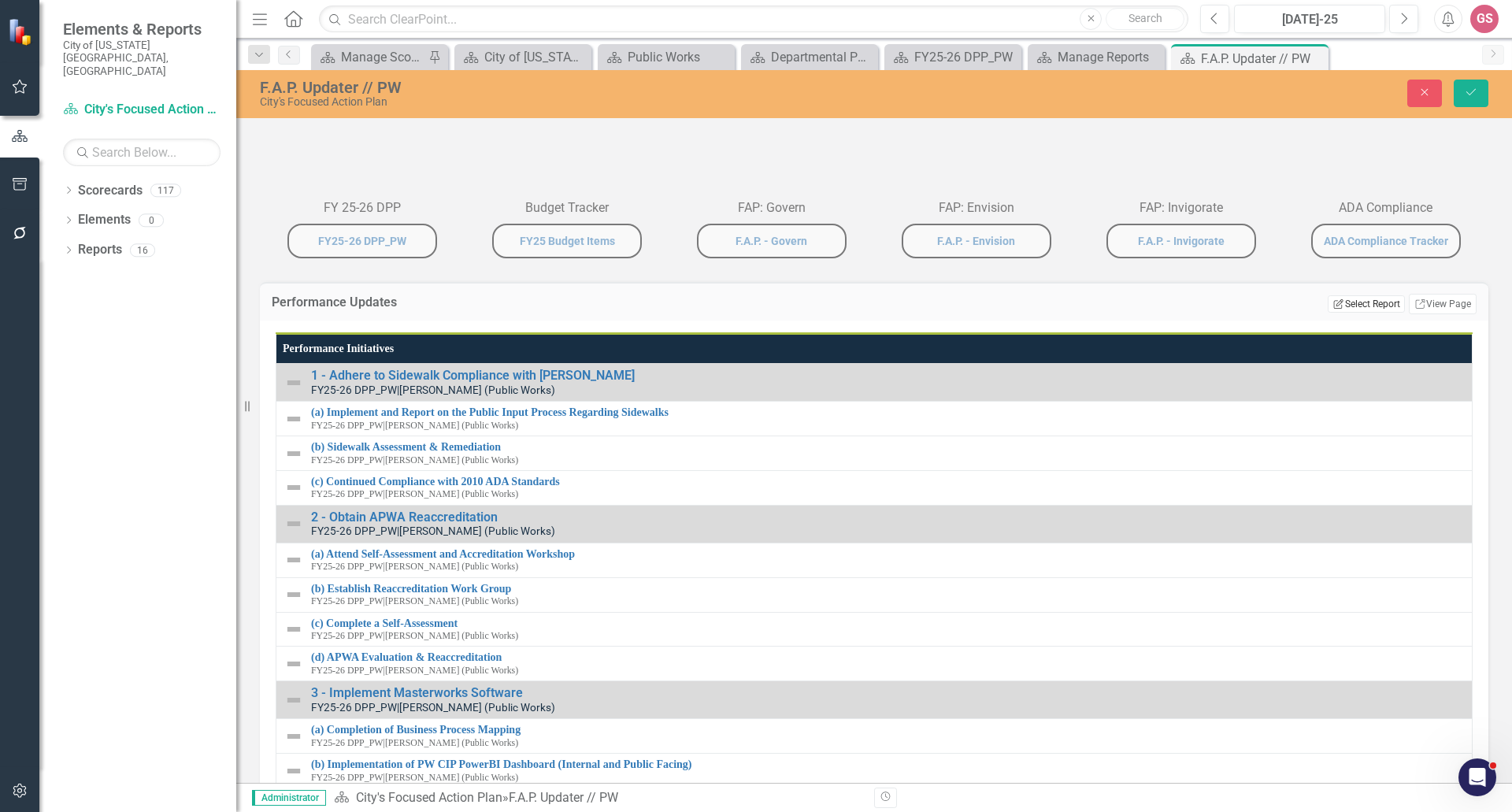
click at [1348, 312] on button "Edit Report Select Report" at bounding box center [1366, 304] width 77 height 18
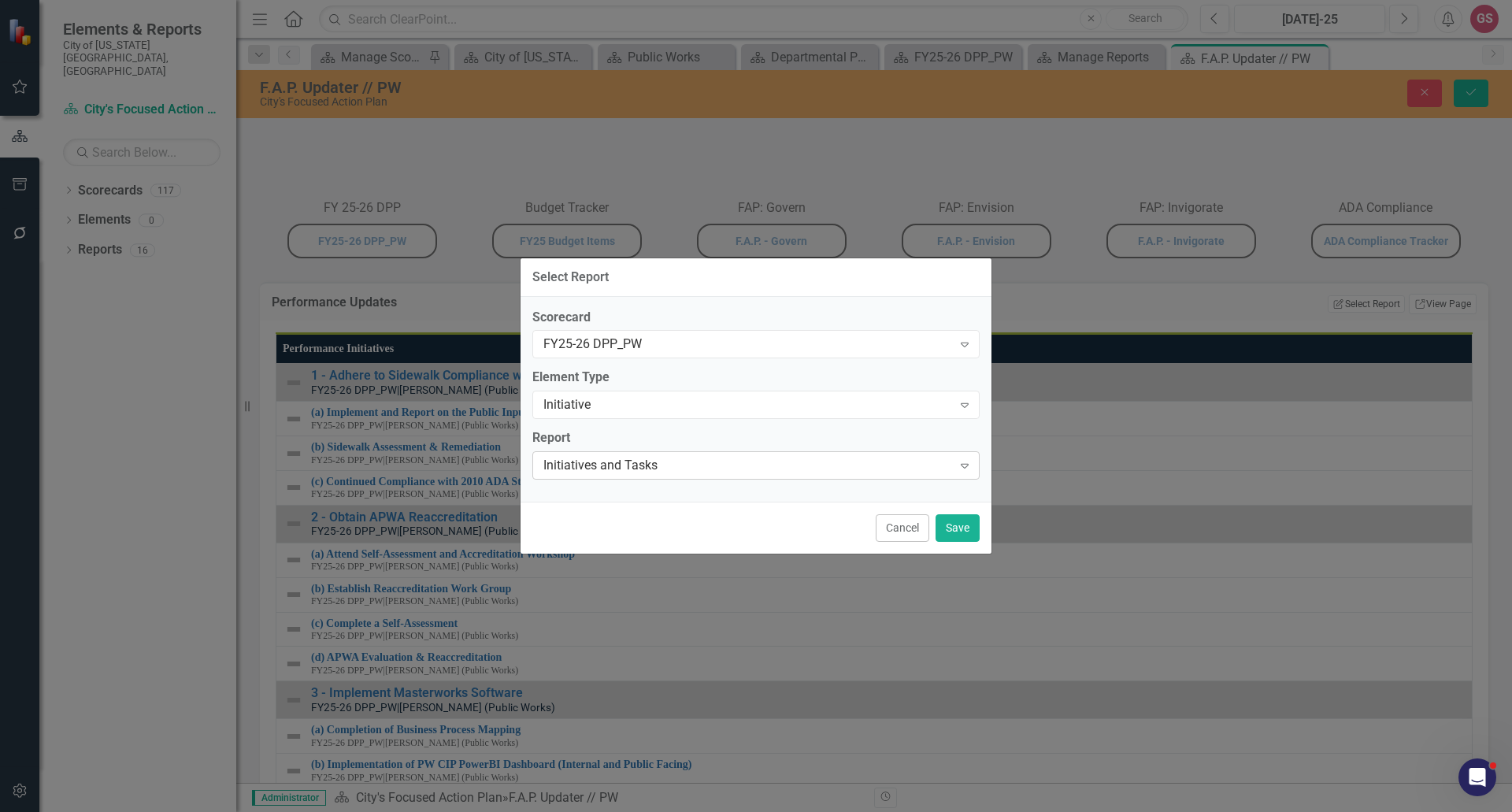
click at [778, 477] on div "Initiatives and Tasks Expand" at bounding box center [756, 464] width 448 height 28
click at [946, 525] on button "Save" at bounding box center [957, 527] width 44 height 27
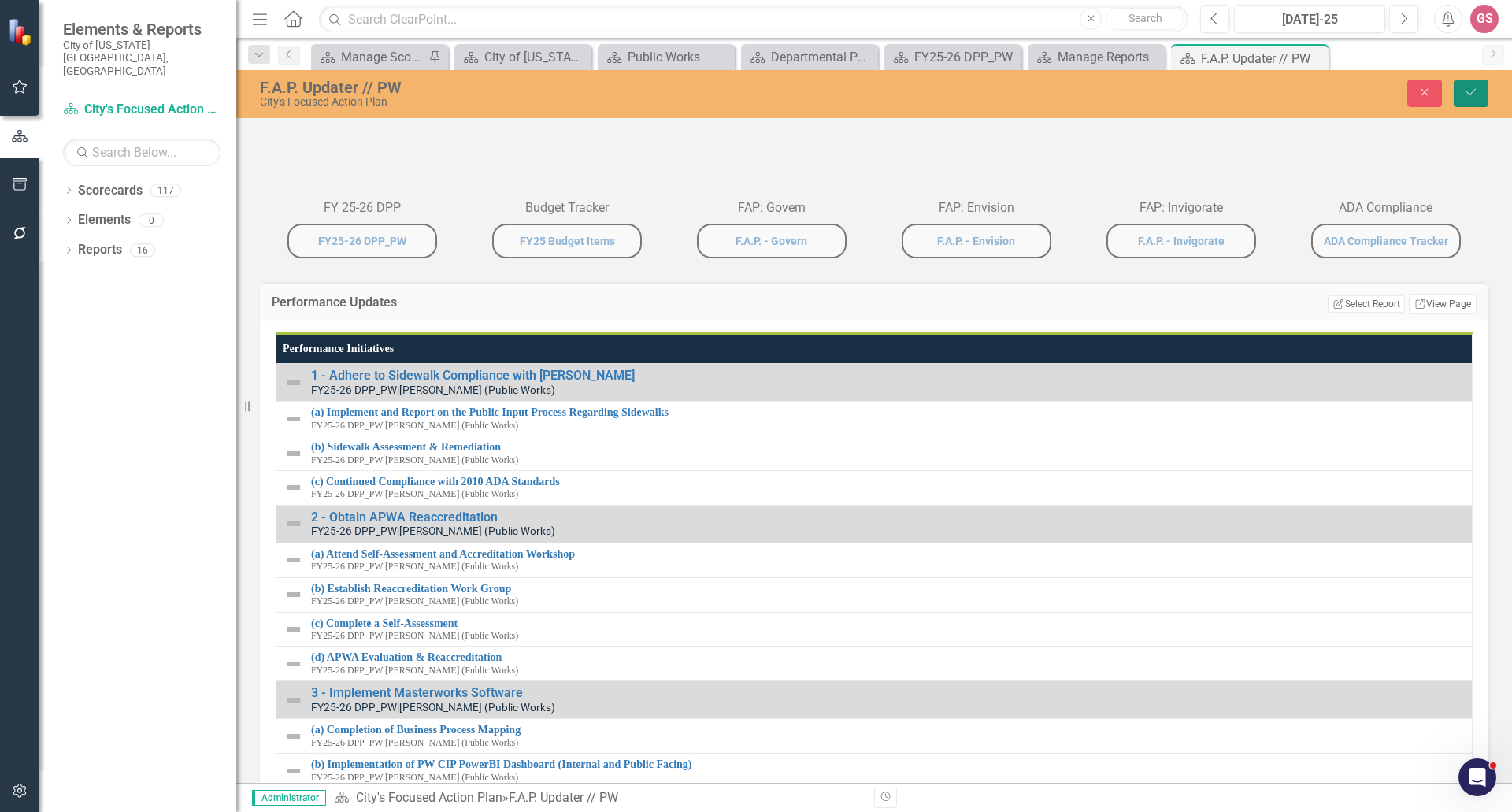
click at [1471, 86] on button "Save" at bounding box center [1470, 93] width 34 height 27
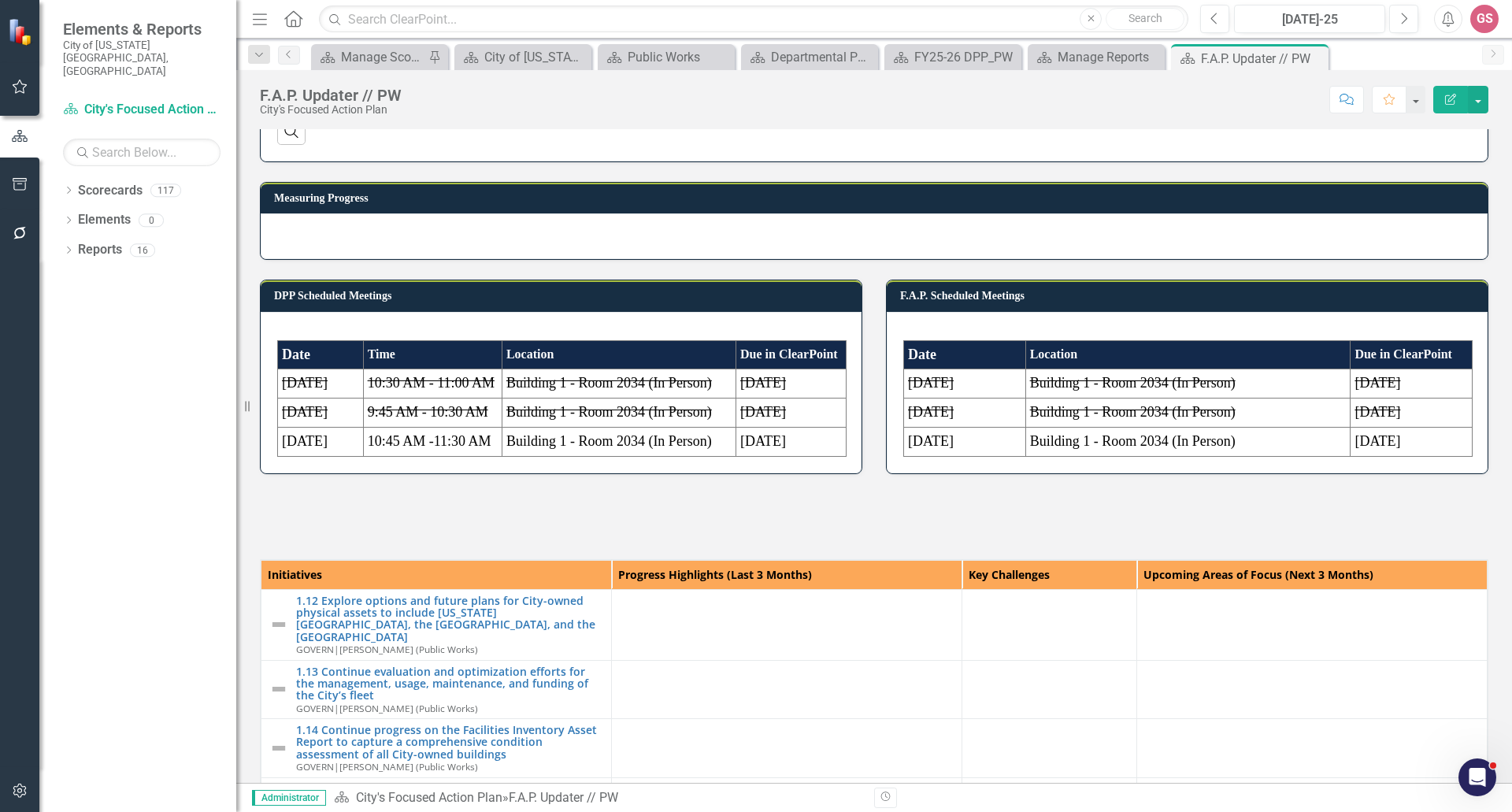
scroll to position [472, 0]
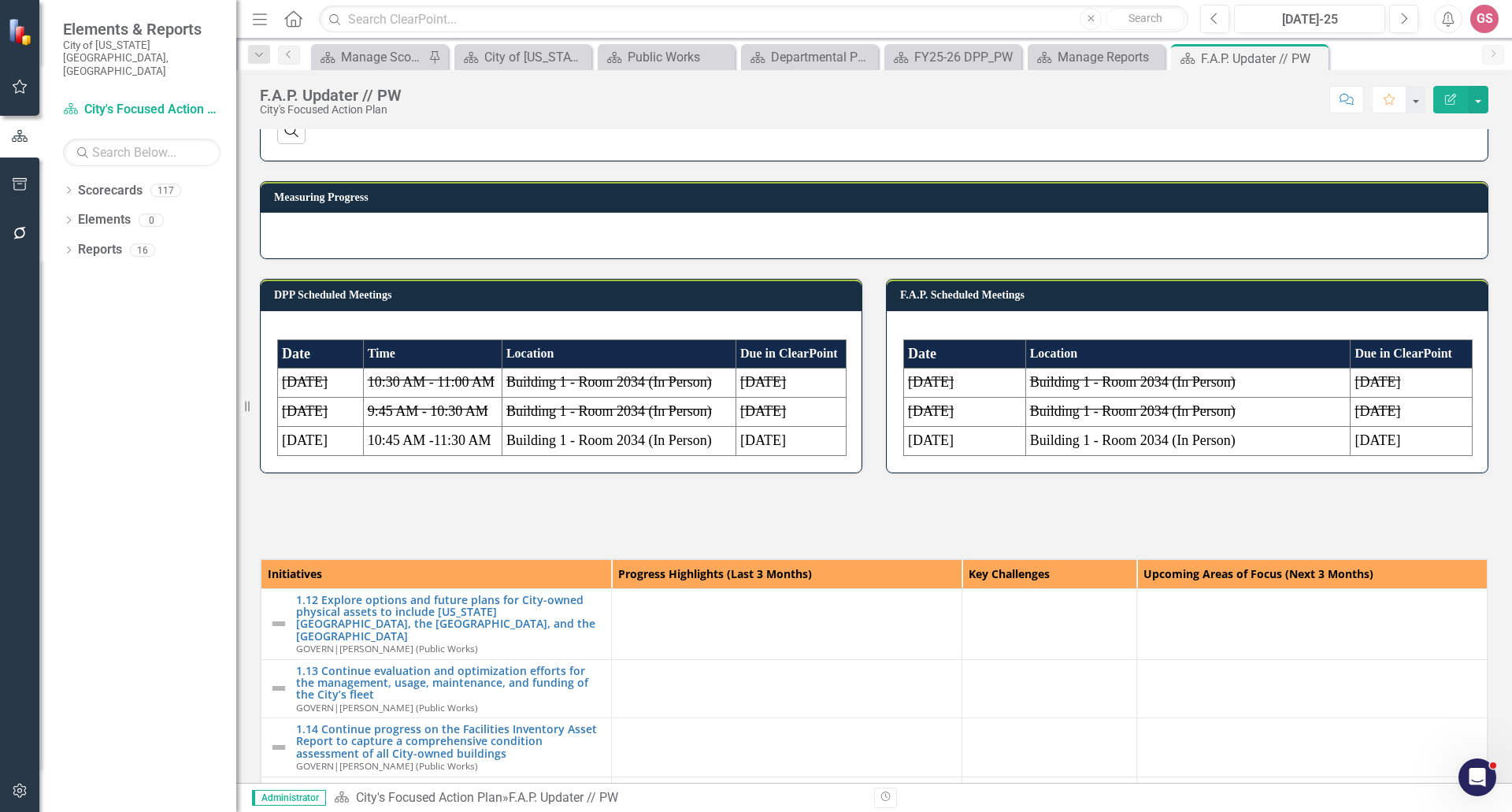
click at [1321, 258] on div at bounding box center [874, 235] width 1227 height 46
click at [1320, 258] on div at bounding box center [874, 235] width 1227 height 46
click at [1293, 258] on div at bounding box center [874, 235] width 1227 height 46
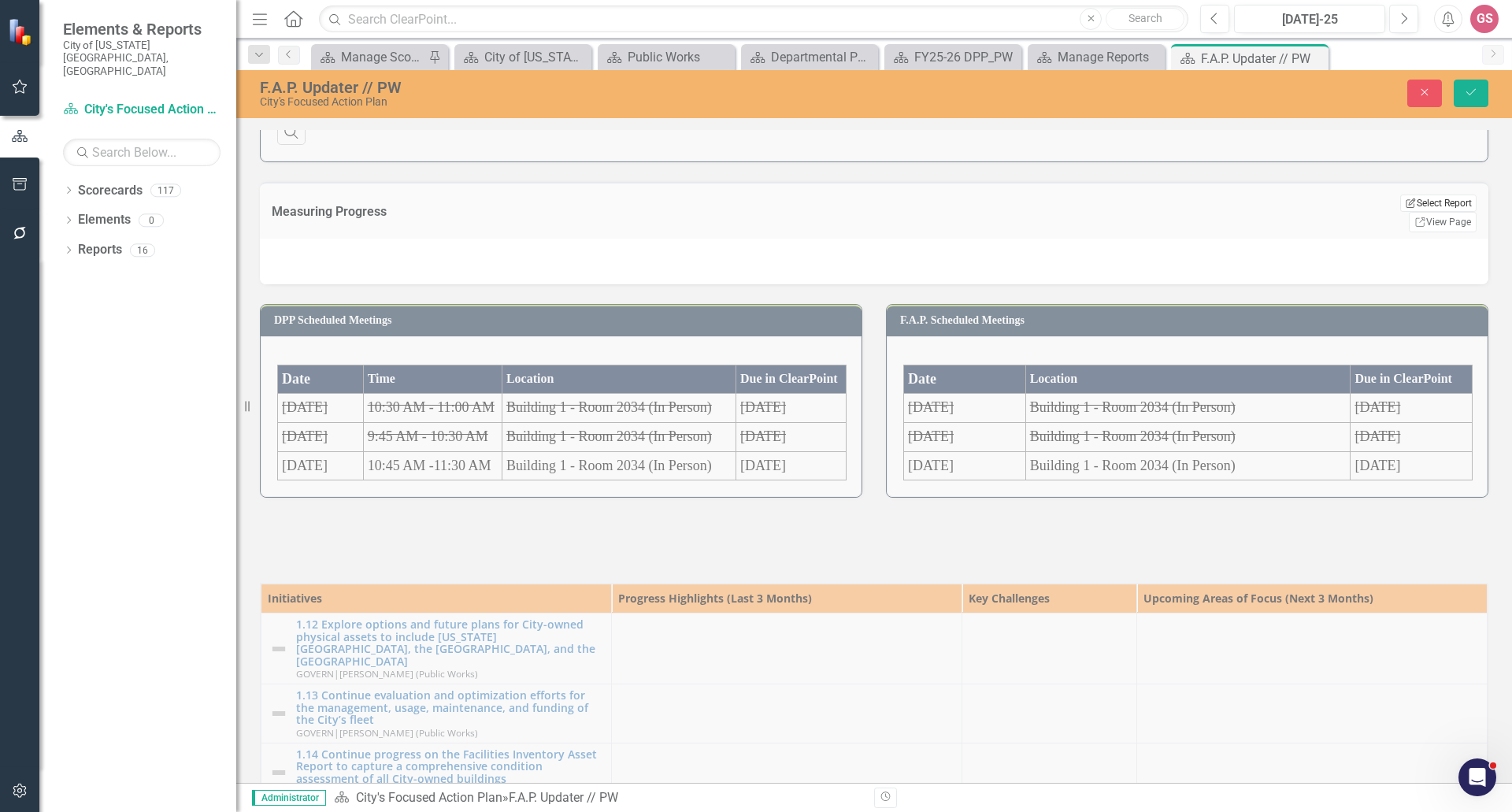
click at [1427, 212] on button "Edit Report Select Report" at bounding box center [1438, 203] width 77 height 18
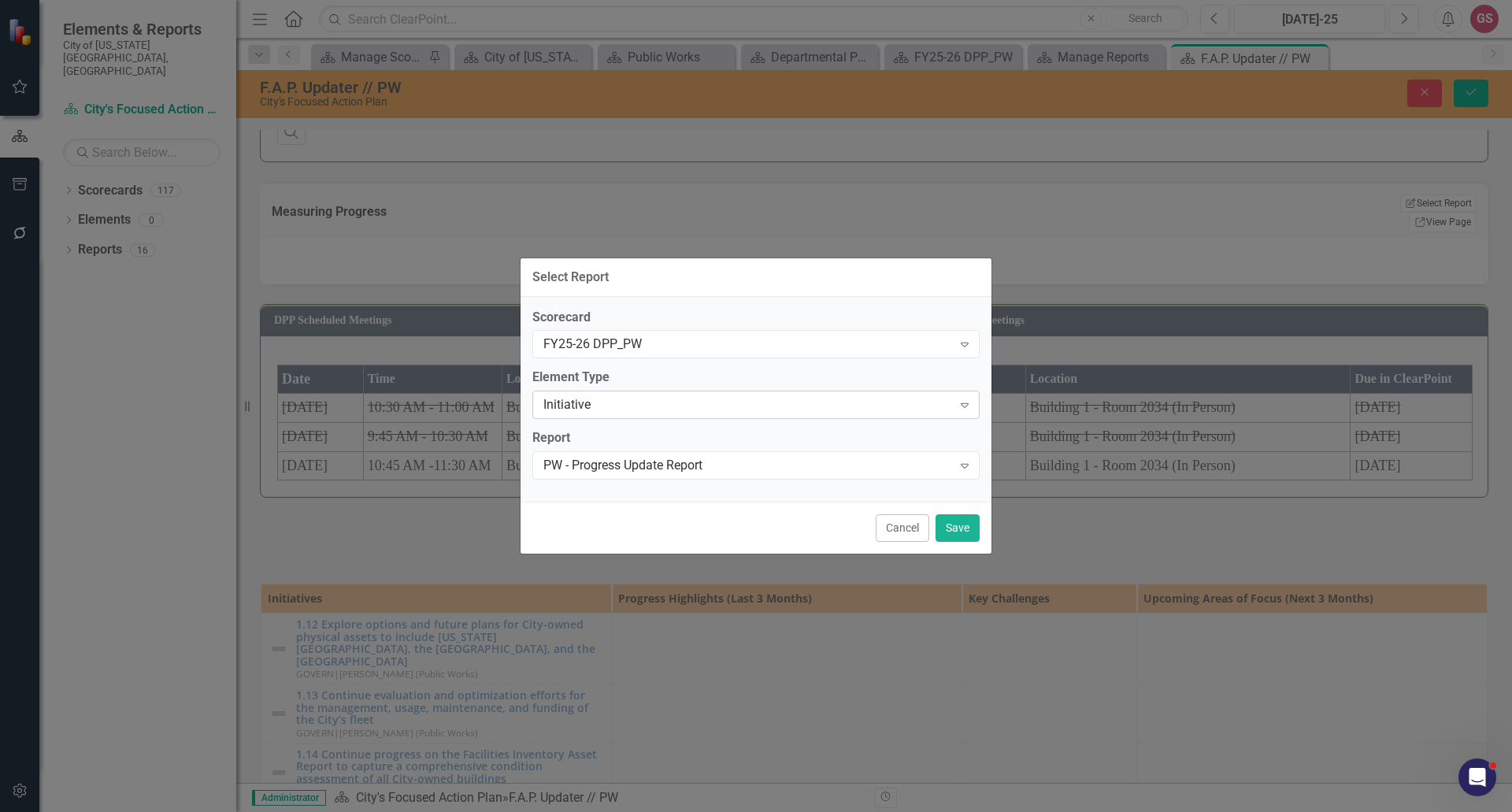
click at [782, 413] on div "Initiative" at bounding box center [748, 404] width 409 height 18
click at [784, 476] on div "Select Report... Expand" at bounding box center [756, 464] width 448 height 28
click at [955, 525] on button "Save" at bounding box center [957, 527] width 44 height 27
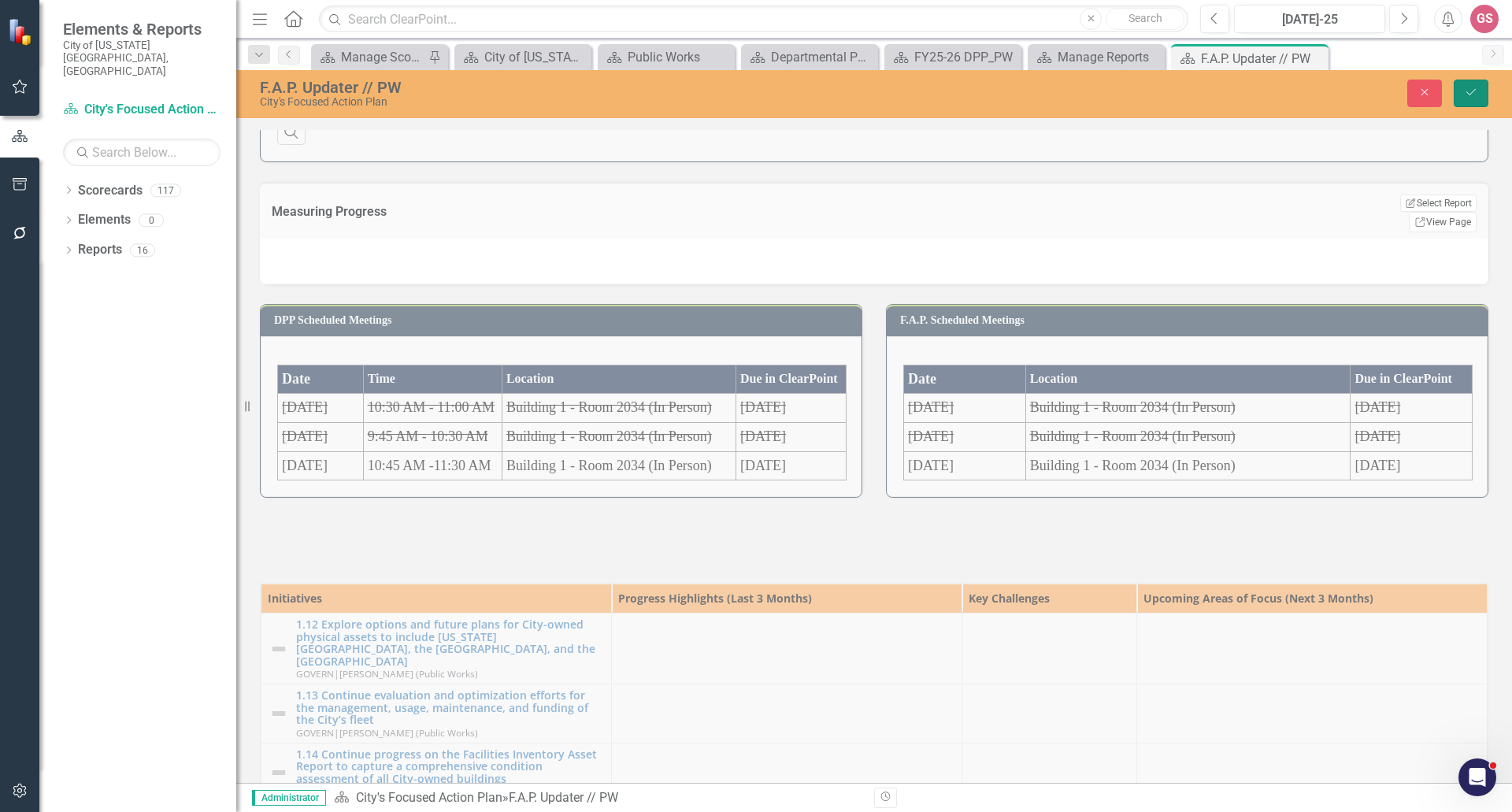
click at [1475, 88] on icon "Save" at bounding box center [1471, 92] width 14 height 11
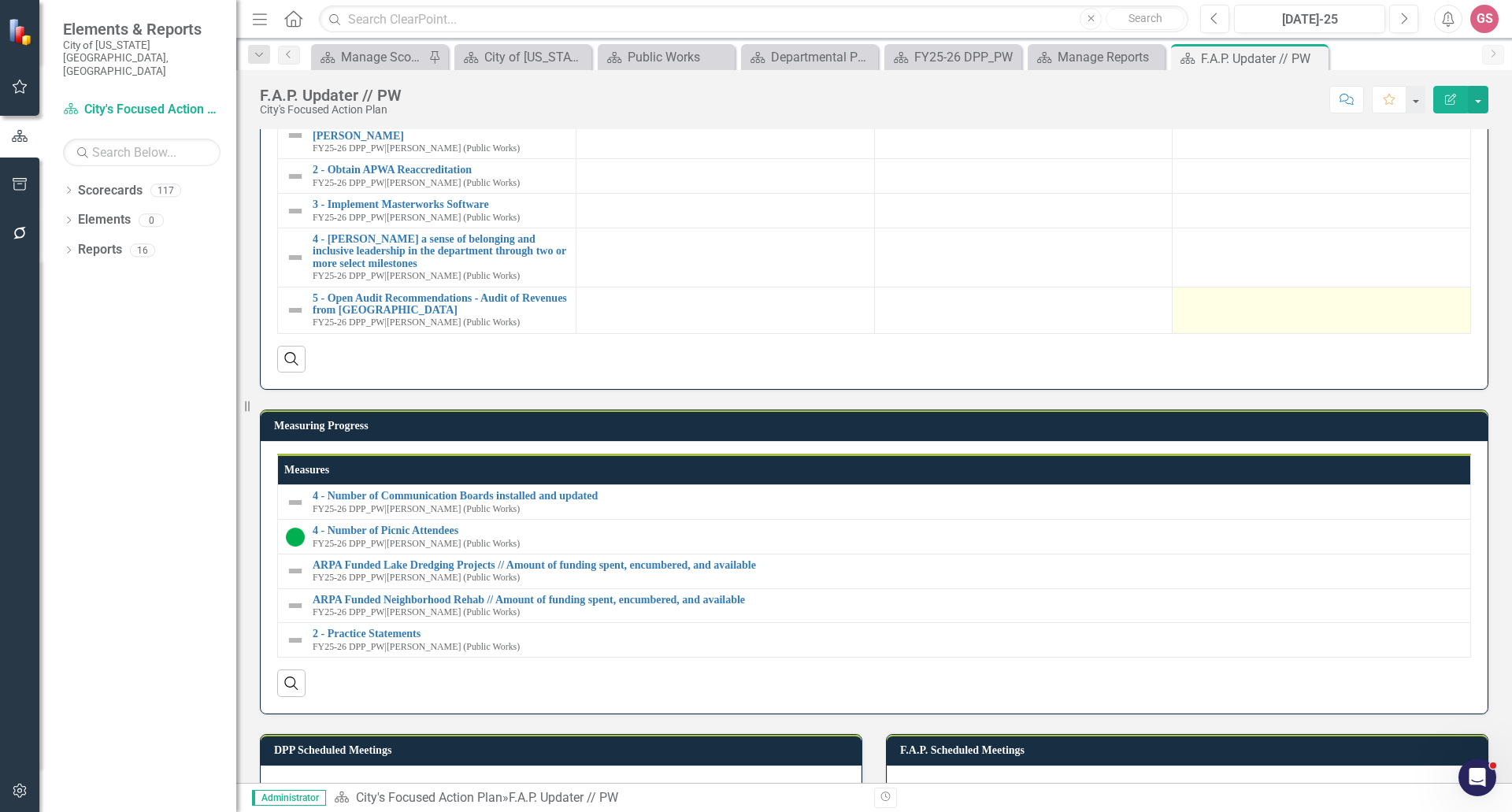
scroll to position [237, 0]
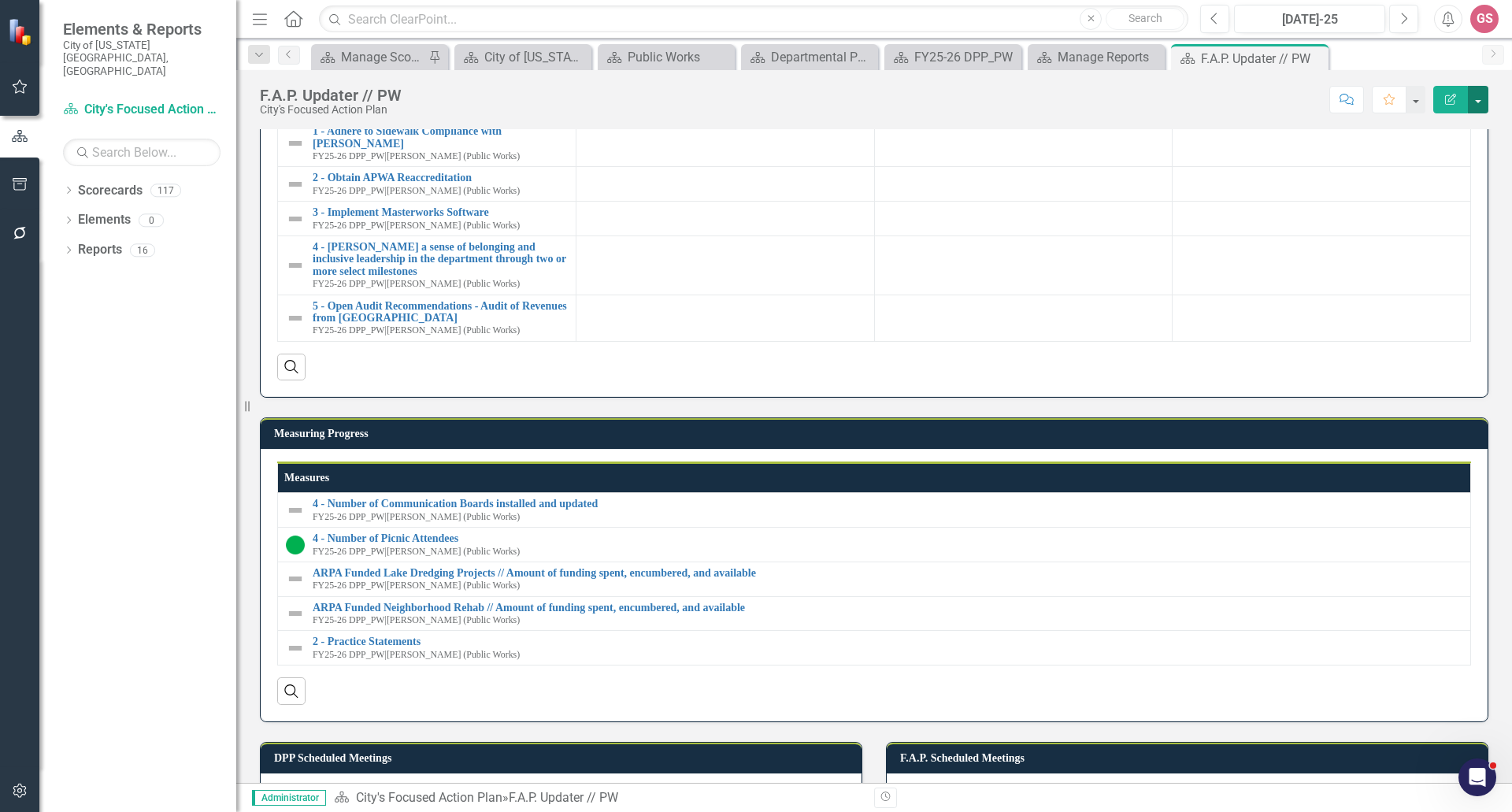
click at [1483, 104] on button "button" at bounding box center [1478, 99] width 21 height 27
click at [1442, 153] on link "Edit Report Edit Layout" at bounding box center [1424, 157] width 128 height 29
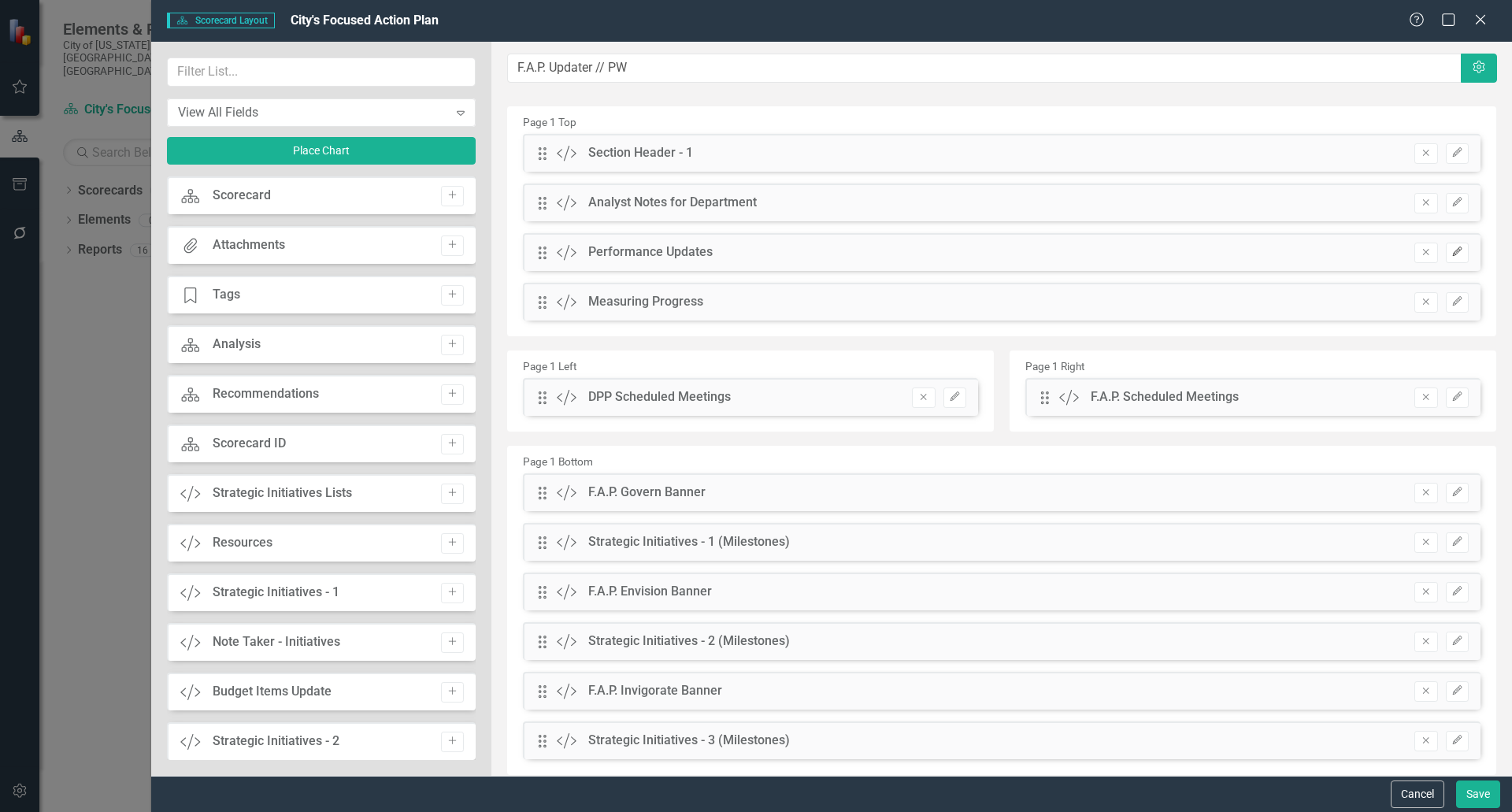
click at [1452, 251] on icon "button" at bounding box center [1457, 251] width 10 height 10
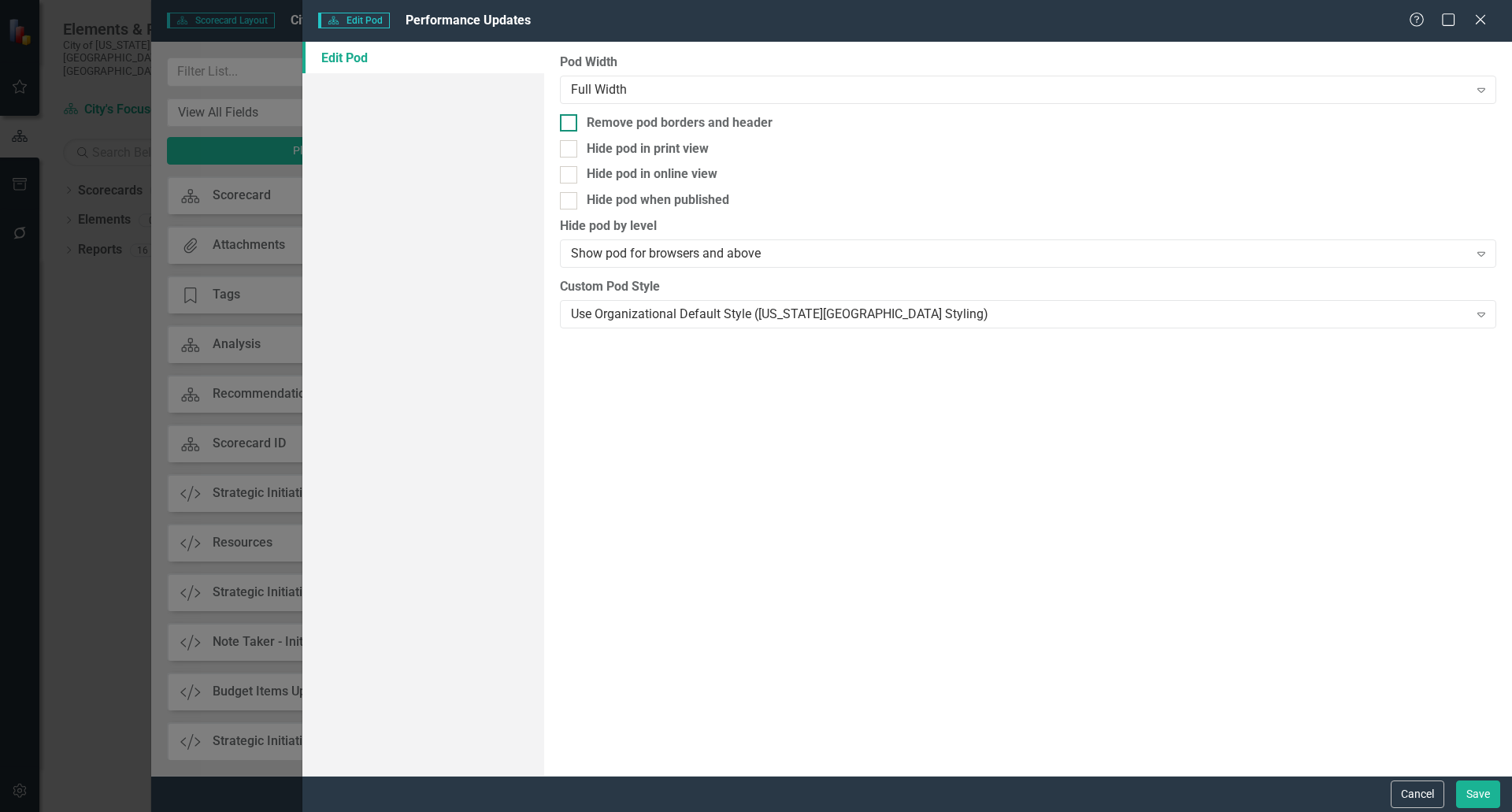
click at [573, 126] on div at bounding box center [568, 123] width 18 height 18
click at [570, 125] on input "Remove pod borders and header" at bounding box center [565, 119] width 10 height 10
checkbox input "true"
click at [1474, 787] on button "Save" at bounding box center [1478, 794] width 44 height 27
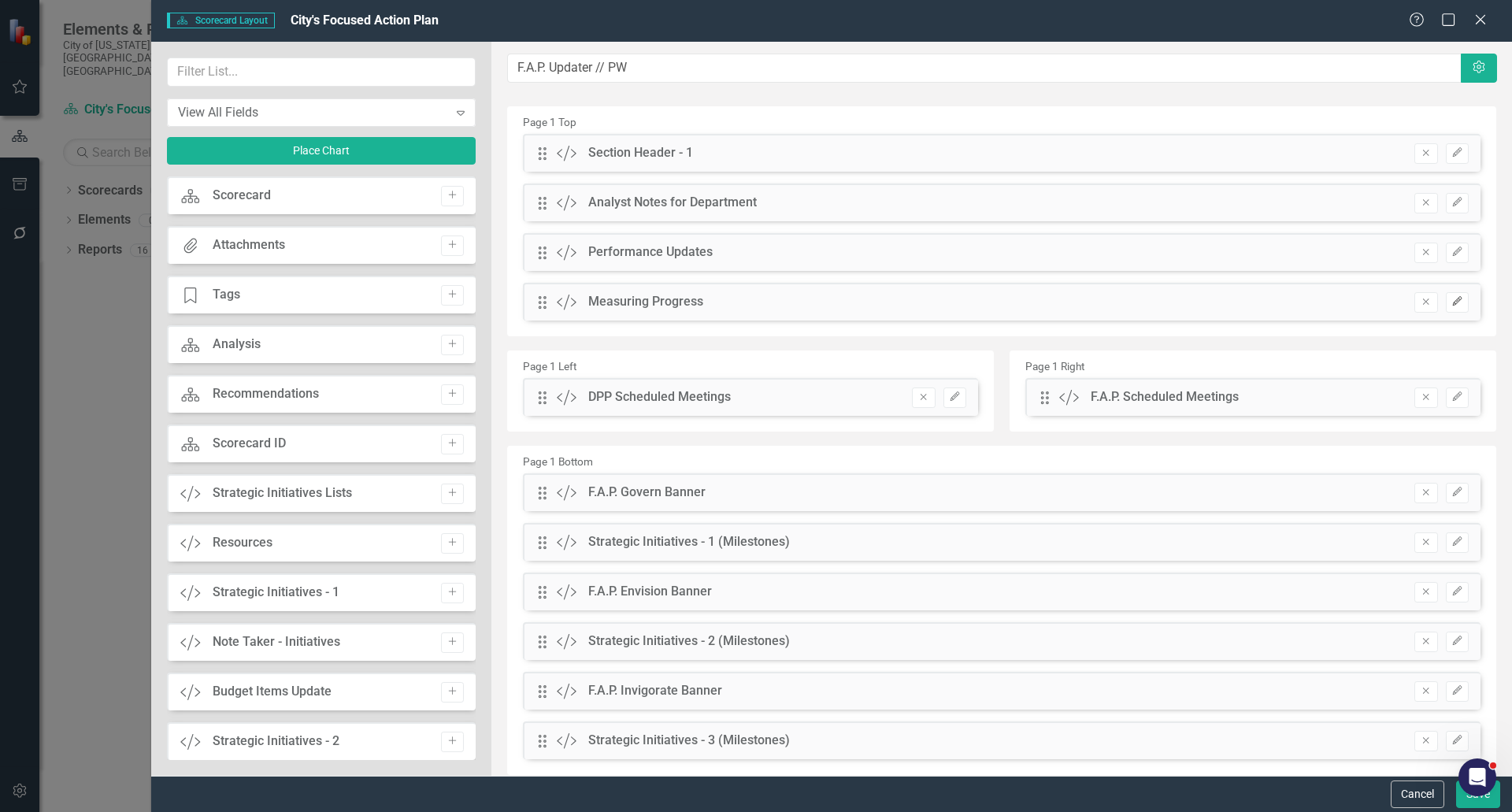
click at [1453, 304] on button "Edit" at bounding box center [1458, 302] width 23 height 21
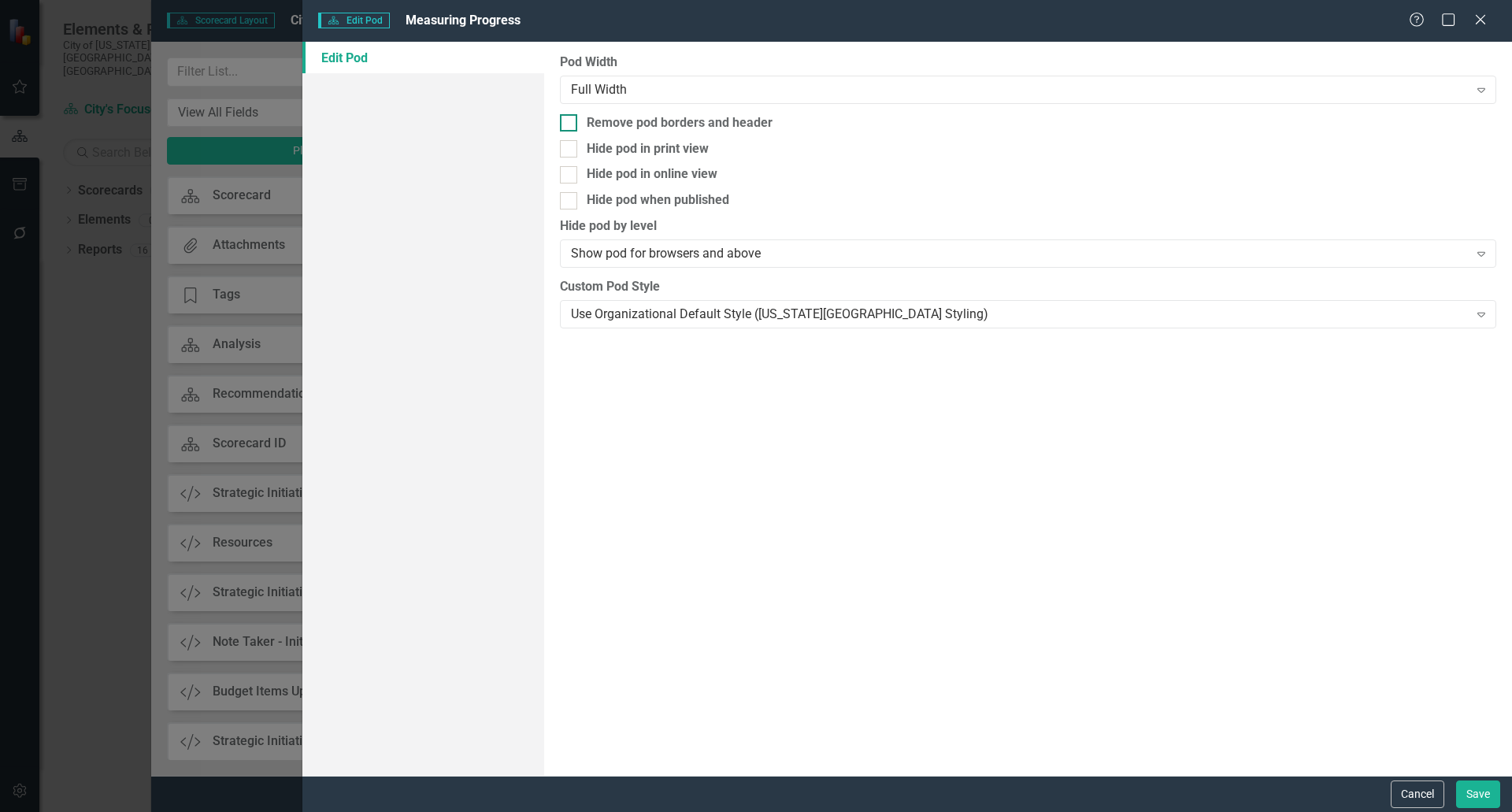
click at [573, 123] on div at bounding box center [568, 123] width 18 height 18
click at [570, 123] on input "Remove pod borders and header" at bounding box center [565, 119] width 10 height 10
checkbox input "true"
click at [1482, 792] on button "Save" at bounding box center [1478, 794] width 44 height 27
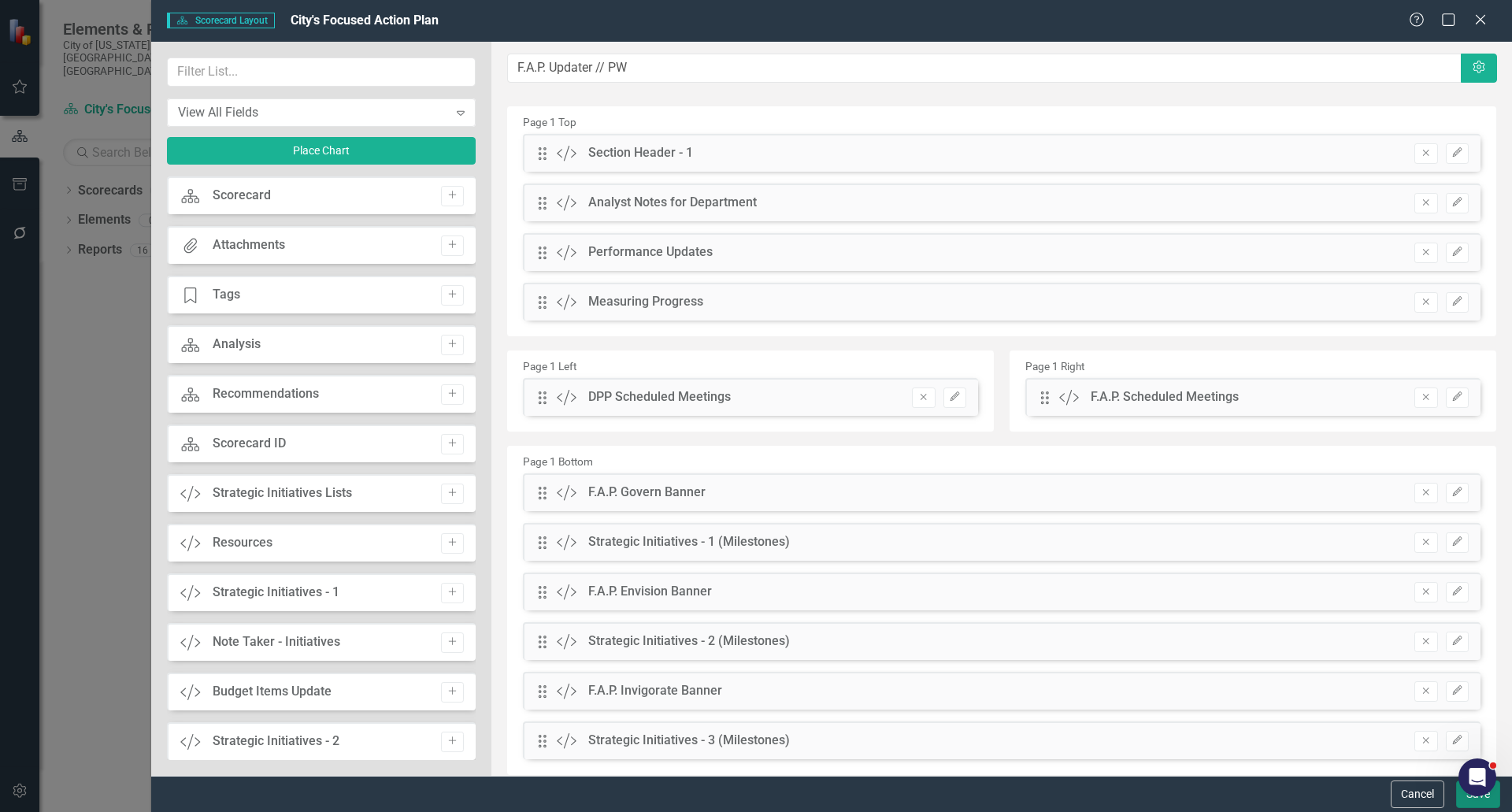
click at [1471, 802] on button "Save" at bounding box center [1478, 794] width 44 height 27
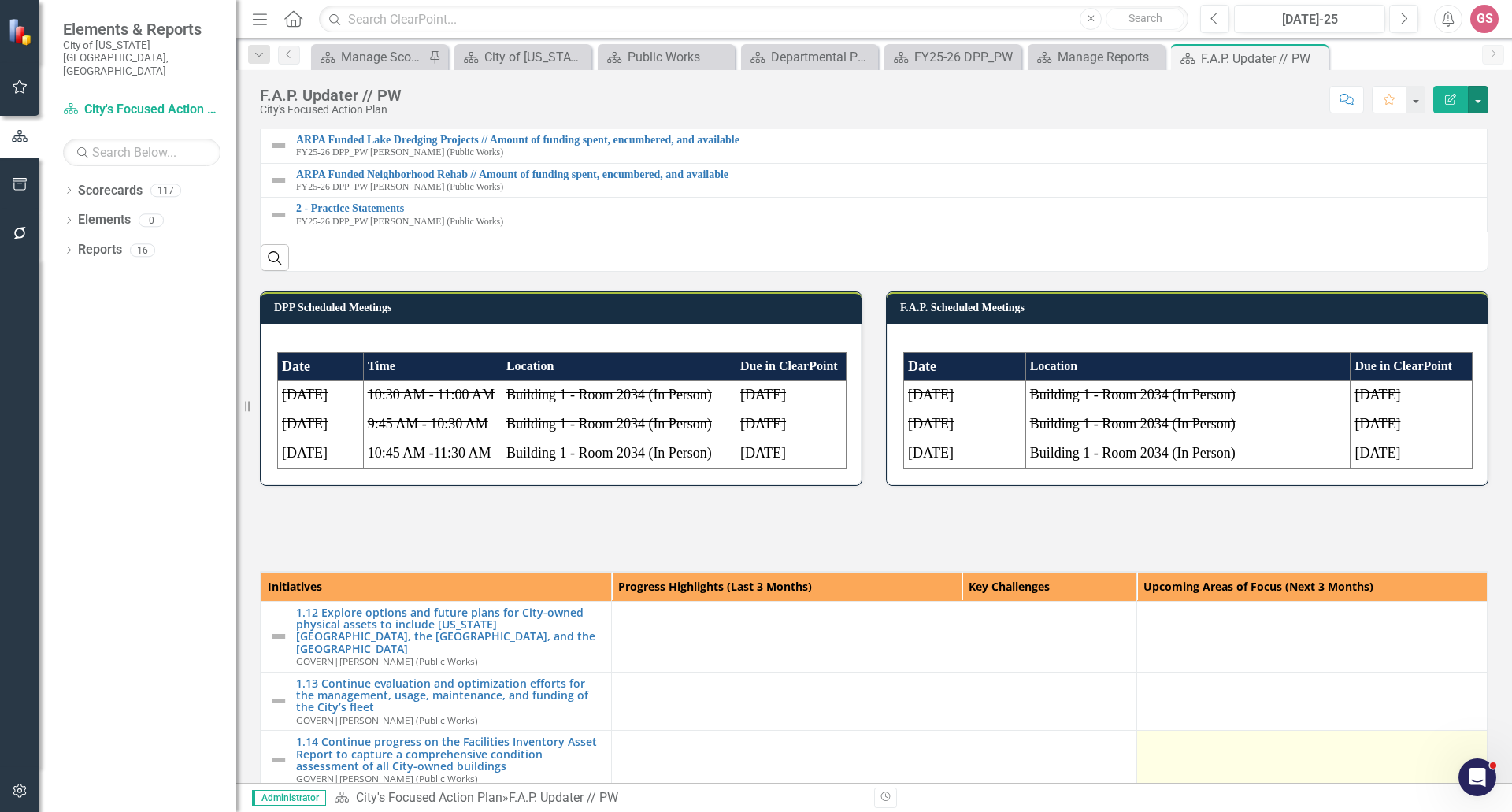
scroll to position [945, 0]
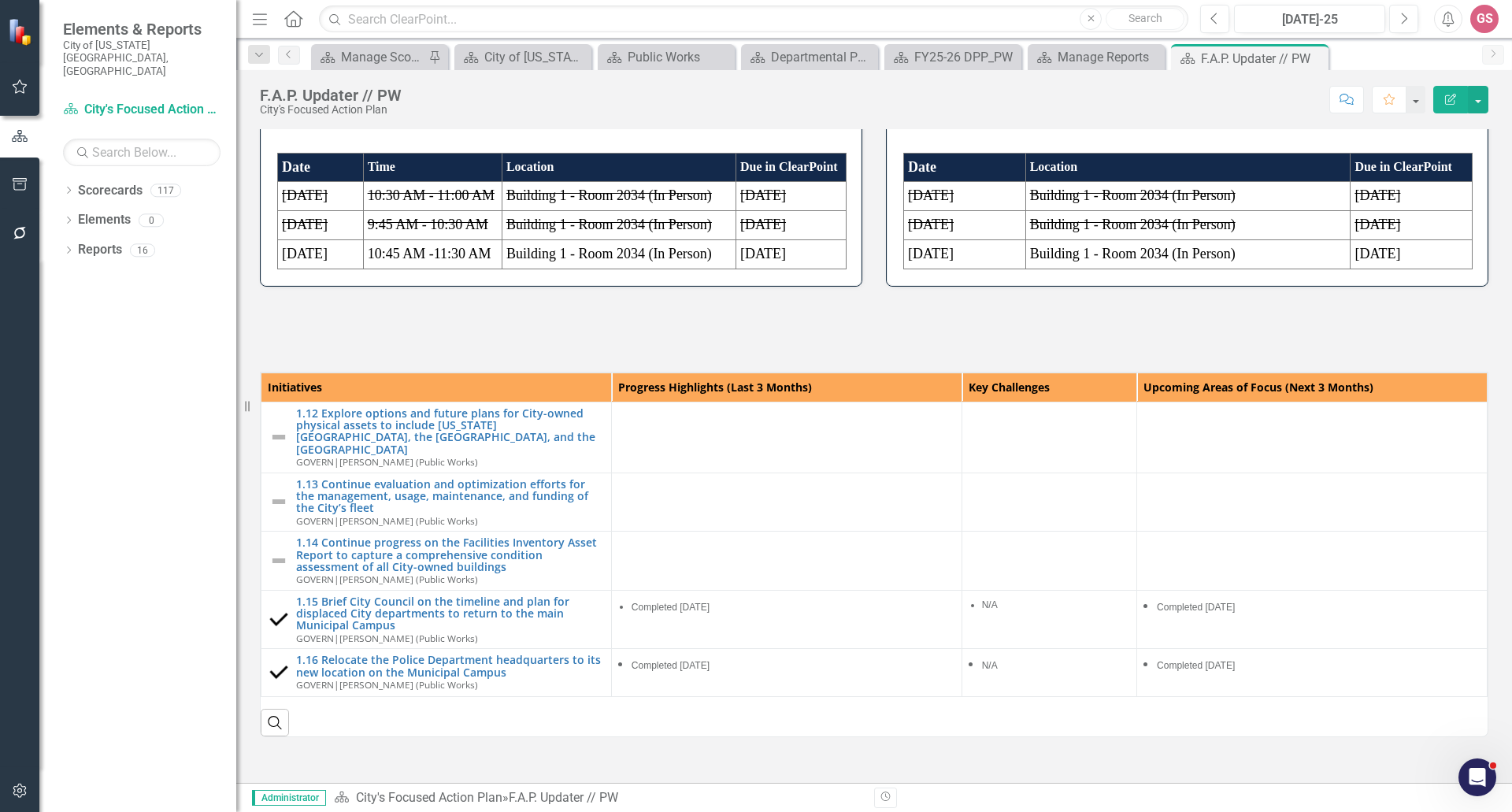
click at [448, 182] on td "Time" at bounding box center [432, 167] width 138 height 29
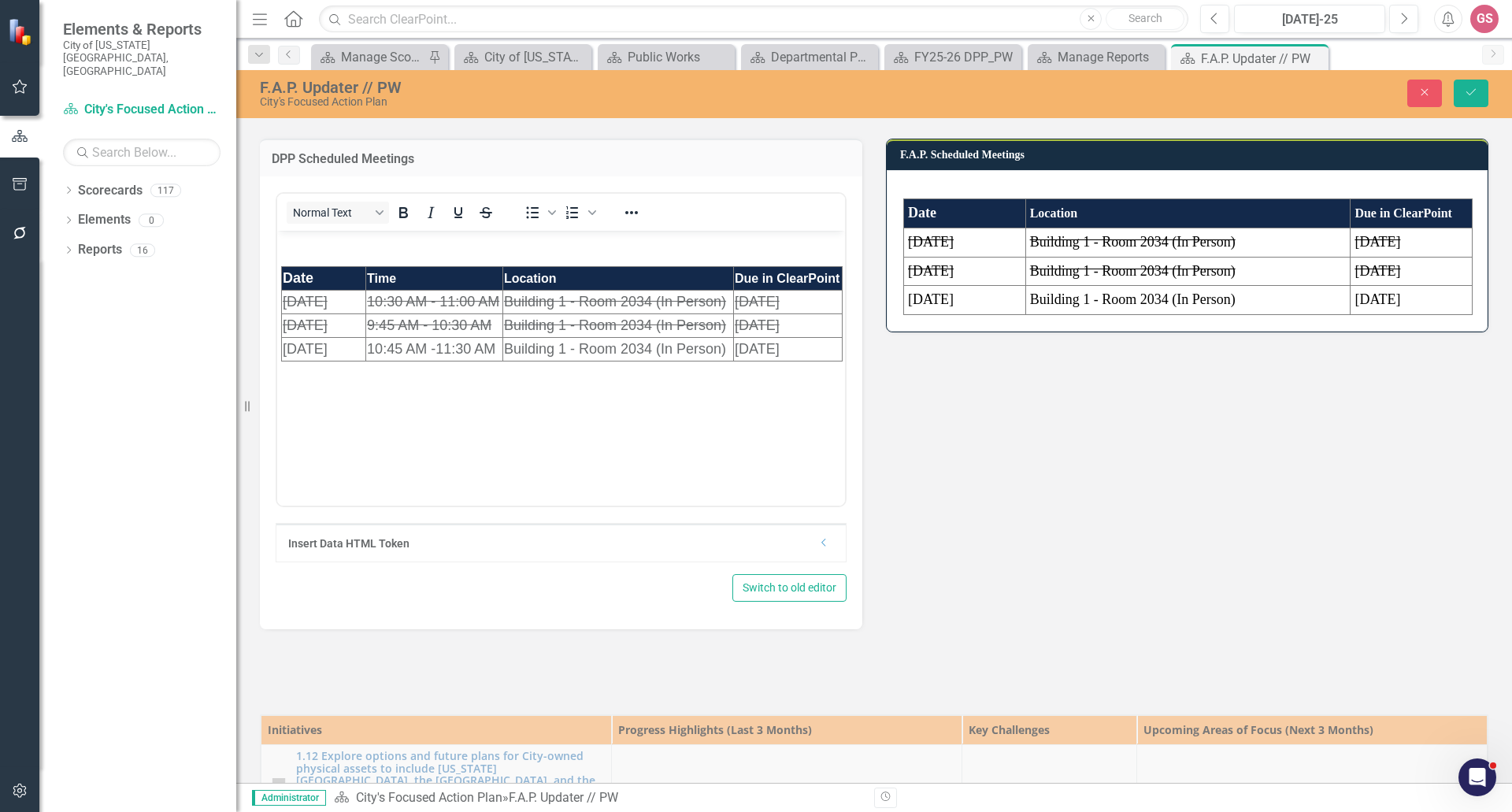
scroll to position [787, 0]
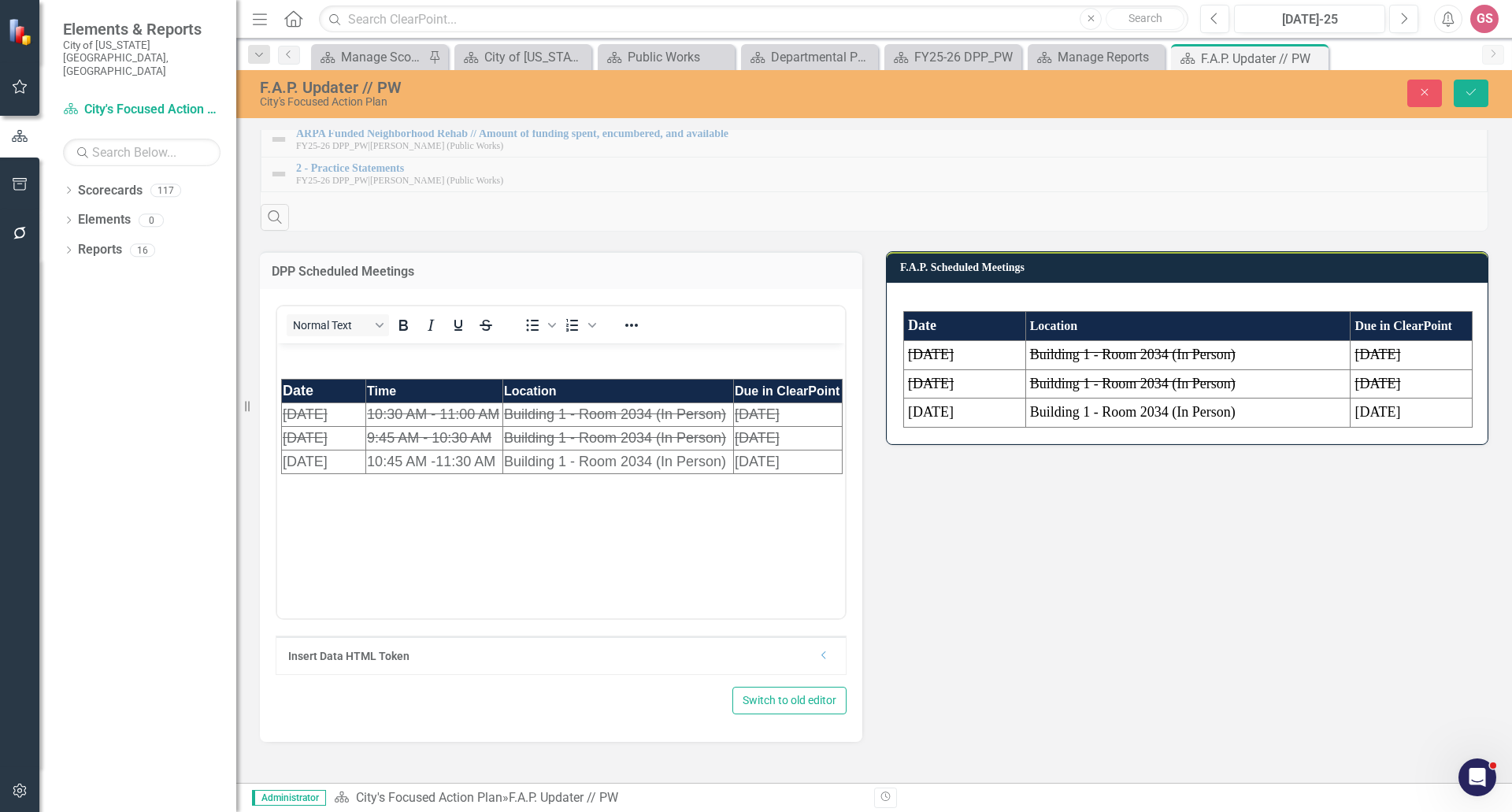
drag, startPoint x: 1215, startPoint y: 643, endPoint x: 1224, endPoint y: 622, distance: 22.8
click at [1215, 641] on div "DPP Scheduled Meetings Normal Text To open the popup, press Shift+Enter To open…" at bounding box center [874, 487] width 1252 height 511
click at [1078, 54] on div "Manage Reports" at bounding box center [1099, 57] width 83 height 20
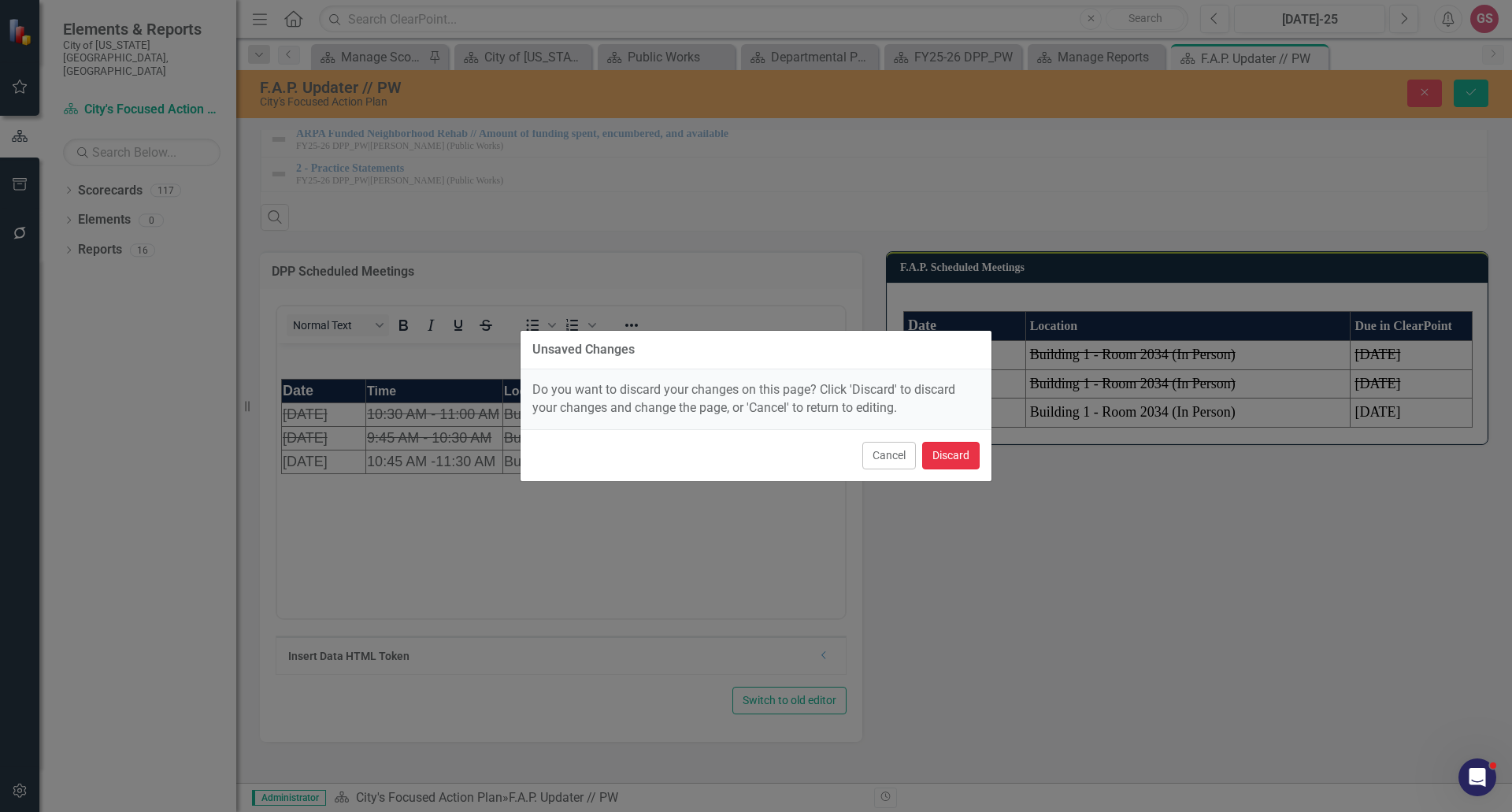
click at [944, 455] on button "Discard" at bounding box center [951, 456] width 58 height 27
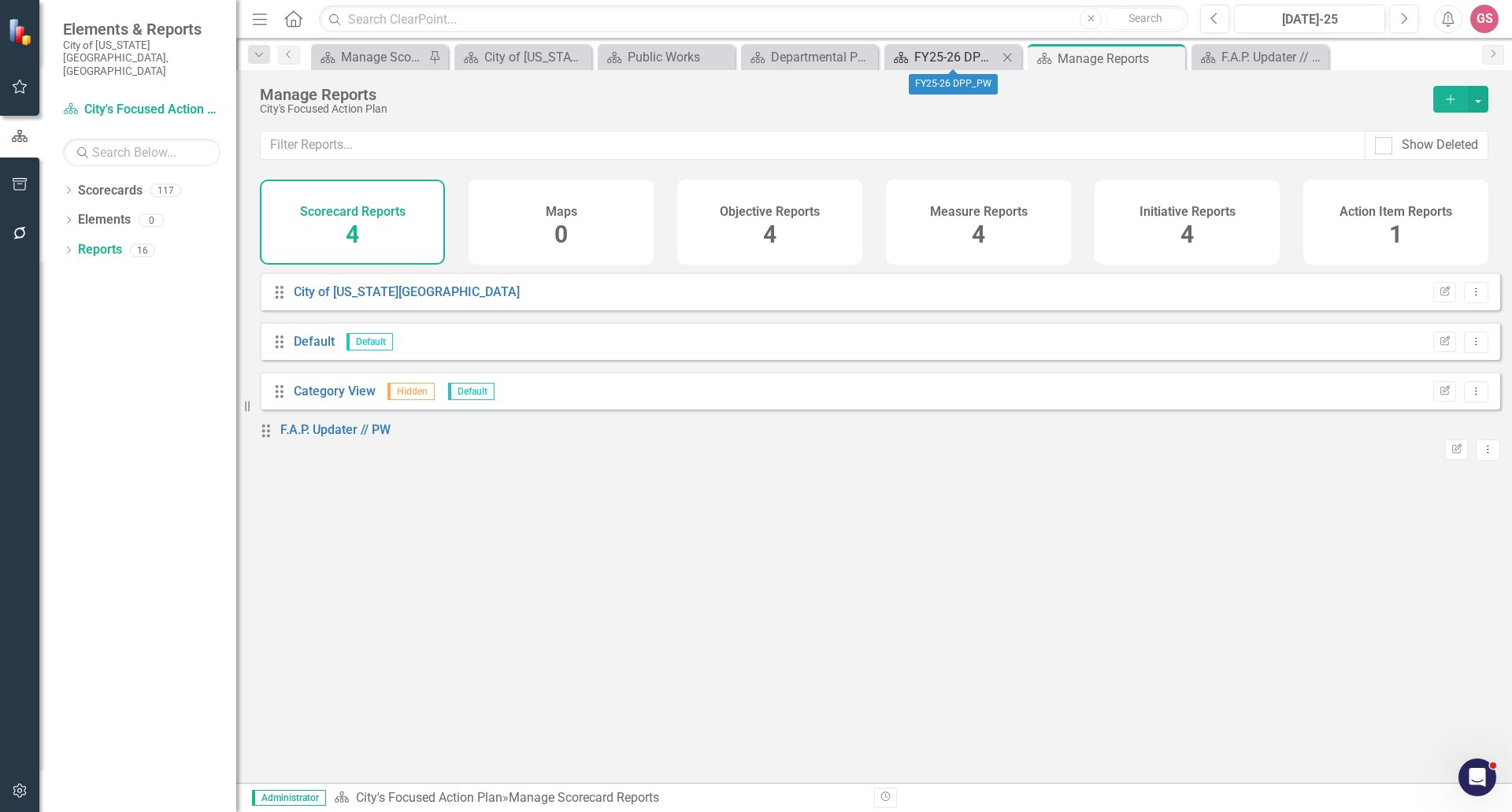
click at [940, 57] on div "FY25-26 DPP_PW" at bounding box center [956, 57] width 83 height 20
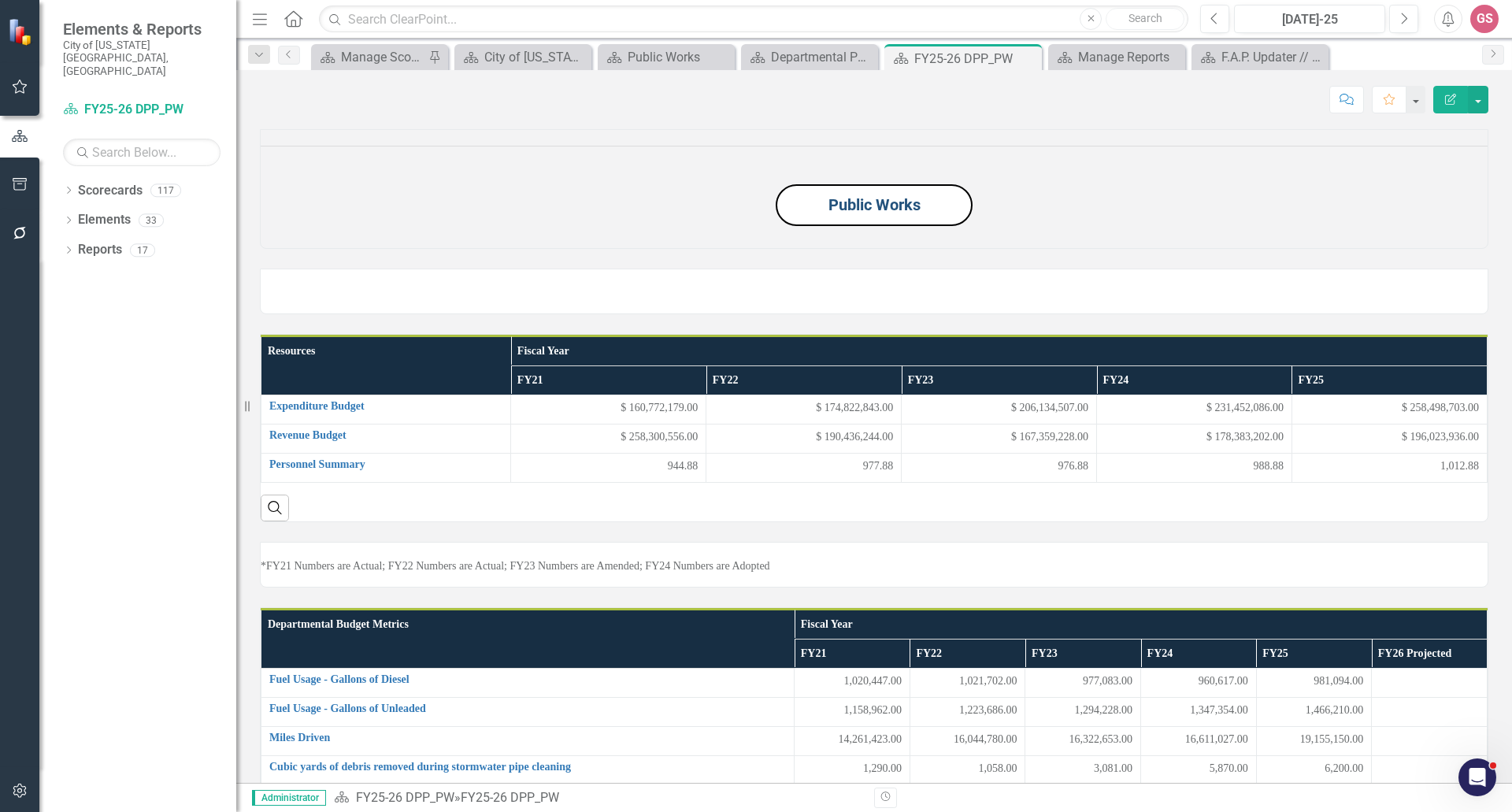
click at [855, 214] on link "Public Works" at bounding box center [874, 205] width 92 height 19
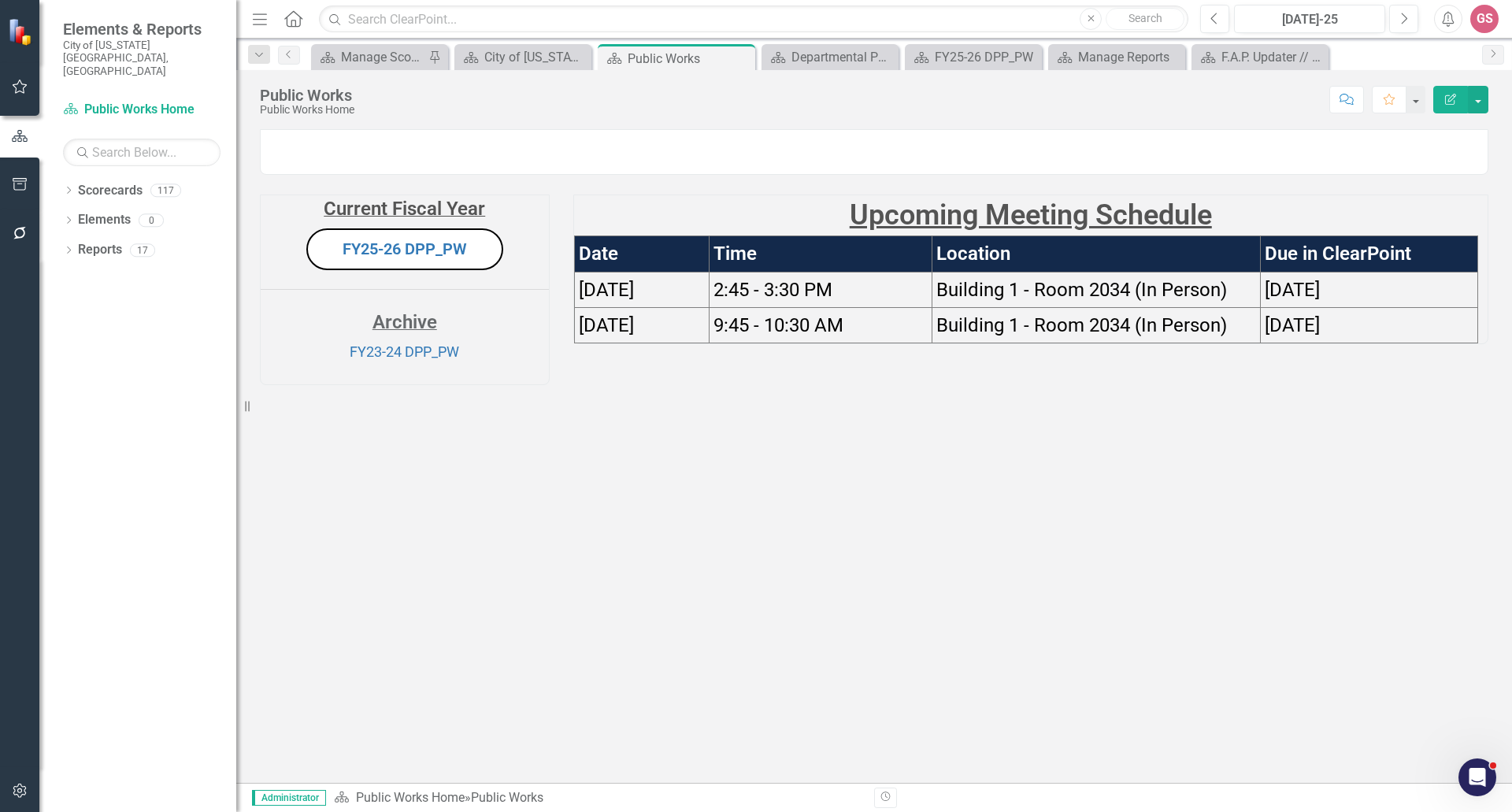
click at [853, 272] on td "Time" at bounding box center [821, 254] width 224 height 35
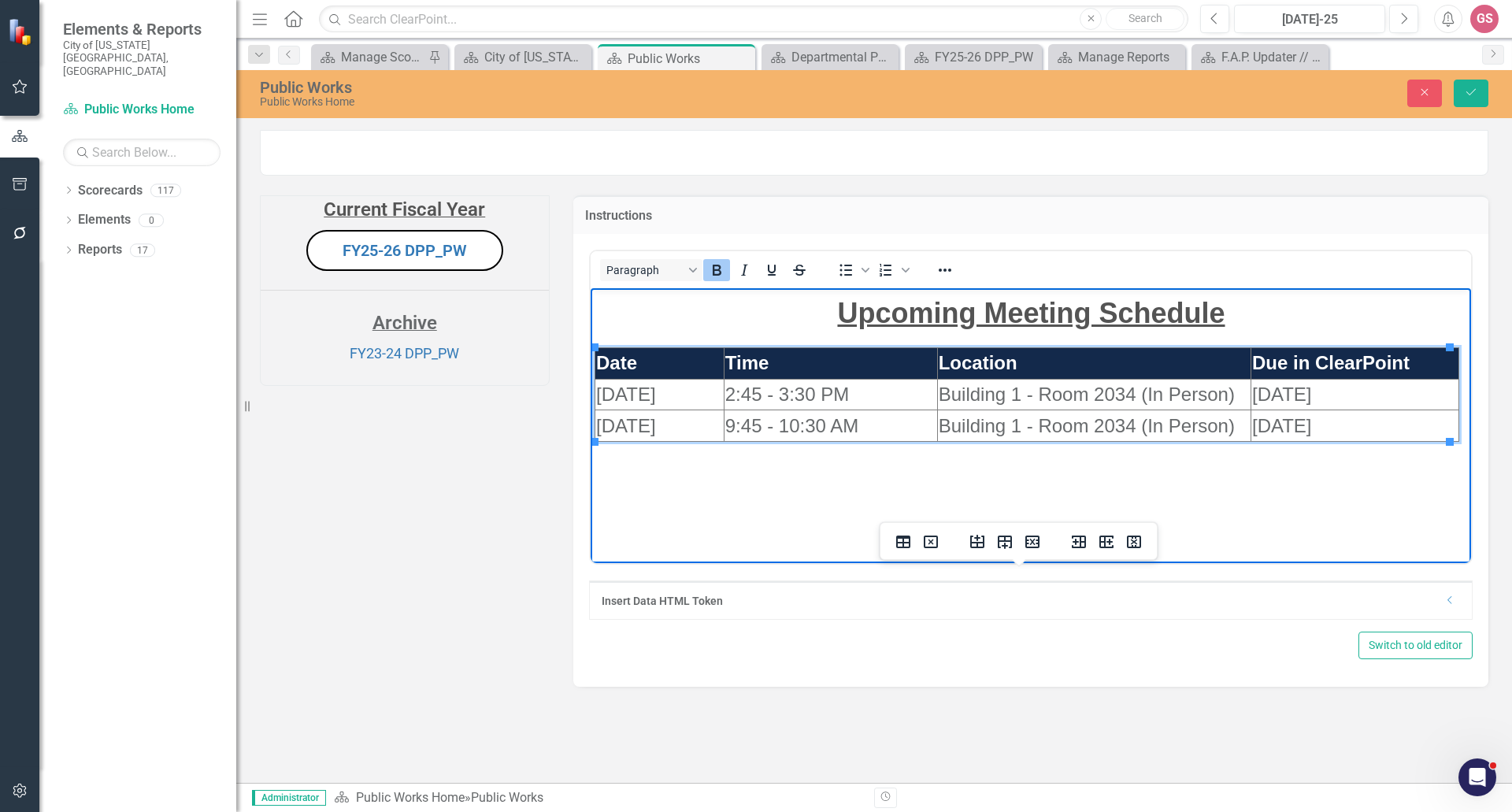
click at [760, 347] on td "Time" at bounding box center [829, 362] width 213 height 31
click at [1437, 346] on table "Date Time Location Due in ClearPoint 10/02/2025 2:45 - 3:30 PM Building 1 - Roo…" at bounding box center [1027, 393] width 865 height 94
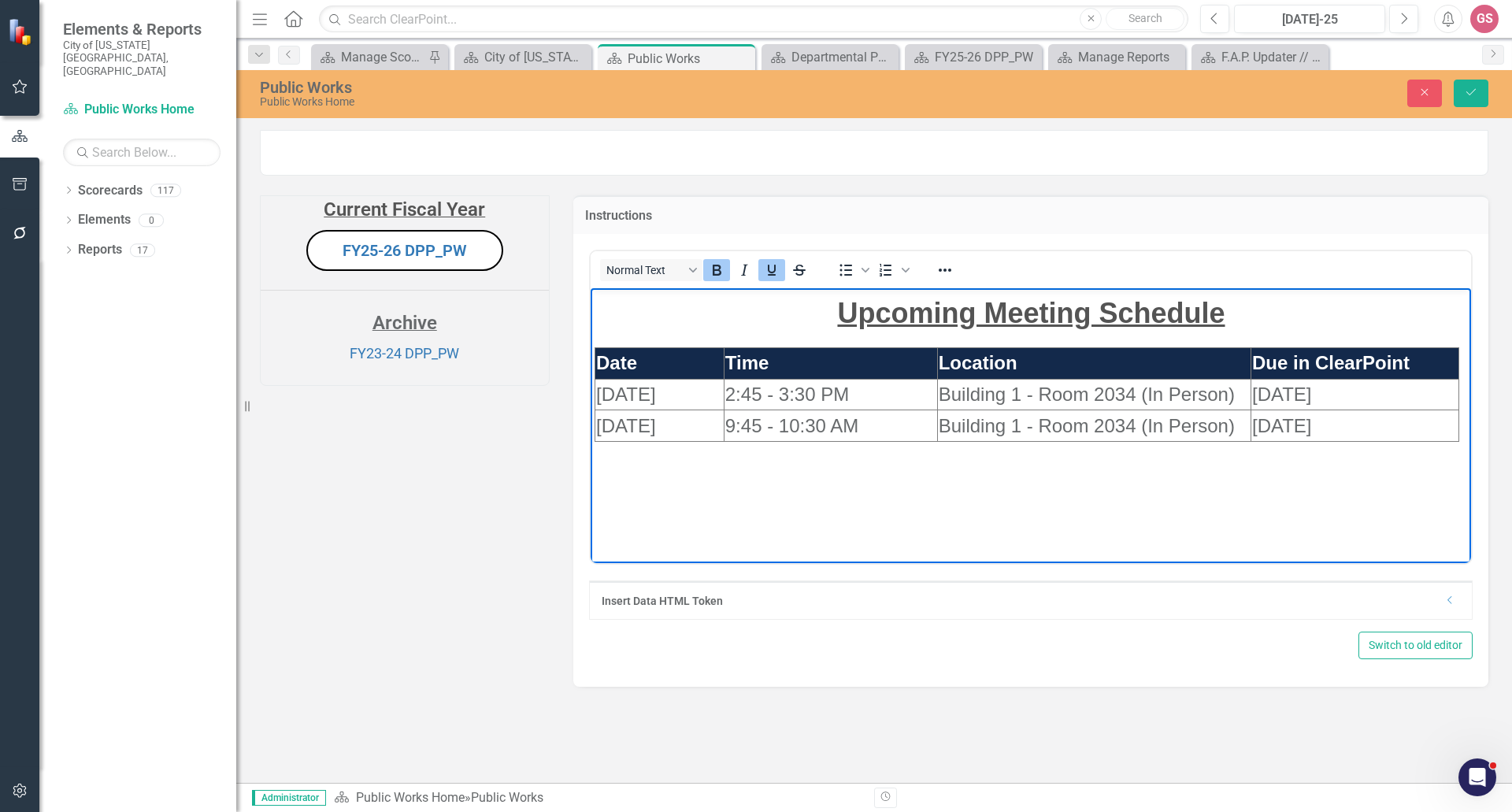
drag, startPoint x: 818, startPoint y: 315, endPoint x: 1404, endPoint y: 385, distance: 590.2
click at [1445, 431] on body "Upcoming Meeting Schedule Date Time Location Due in ClearPoint 10/02/2025 2:45 …" at bounding box center [1031, 406] width 881 height 237
copy body "Upcoming Meeting Schedule Date Time Location Due in ClearPoint 10/02/2025 2:45 …"
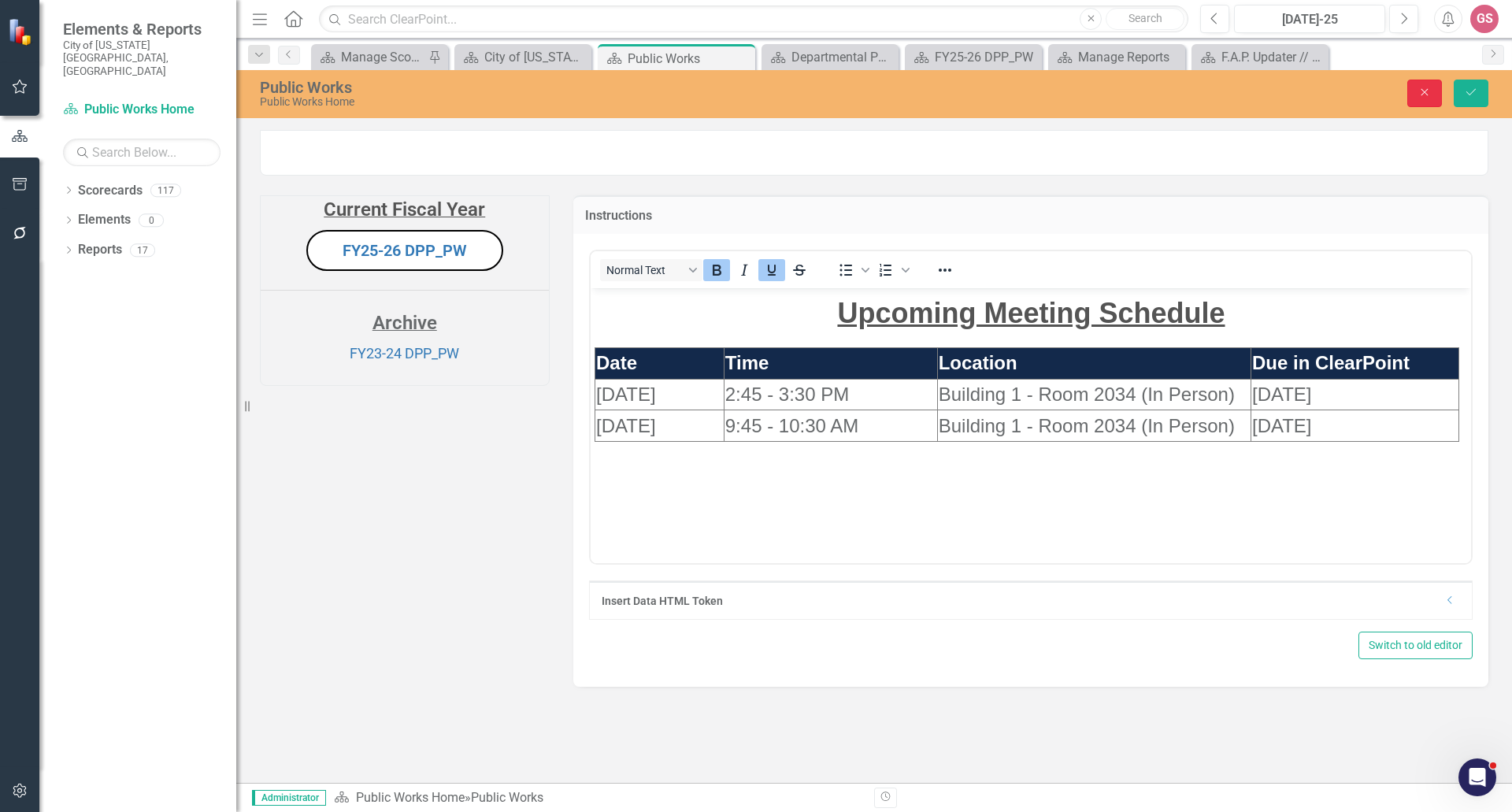
click at [1419, 91] on icon "Close" at bounding box center [1425, 92] width 14 height 11
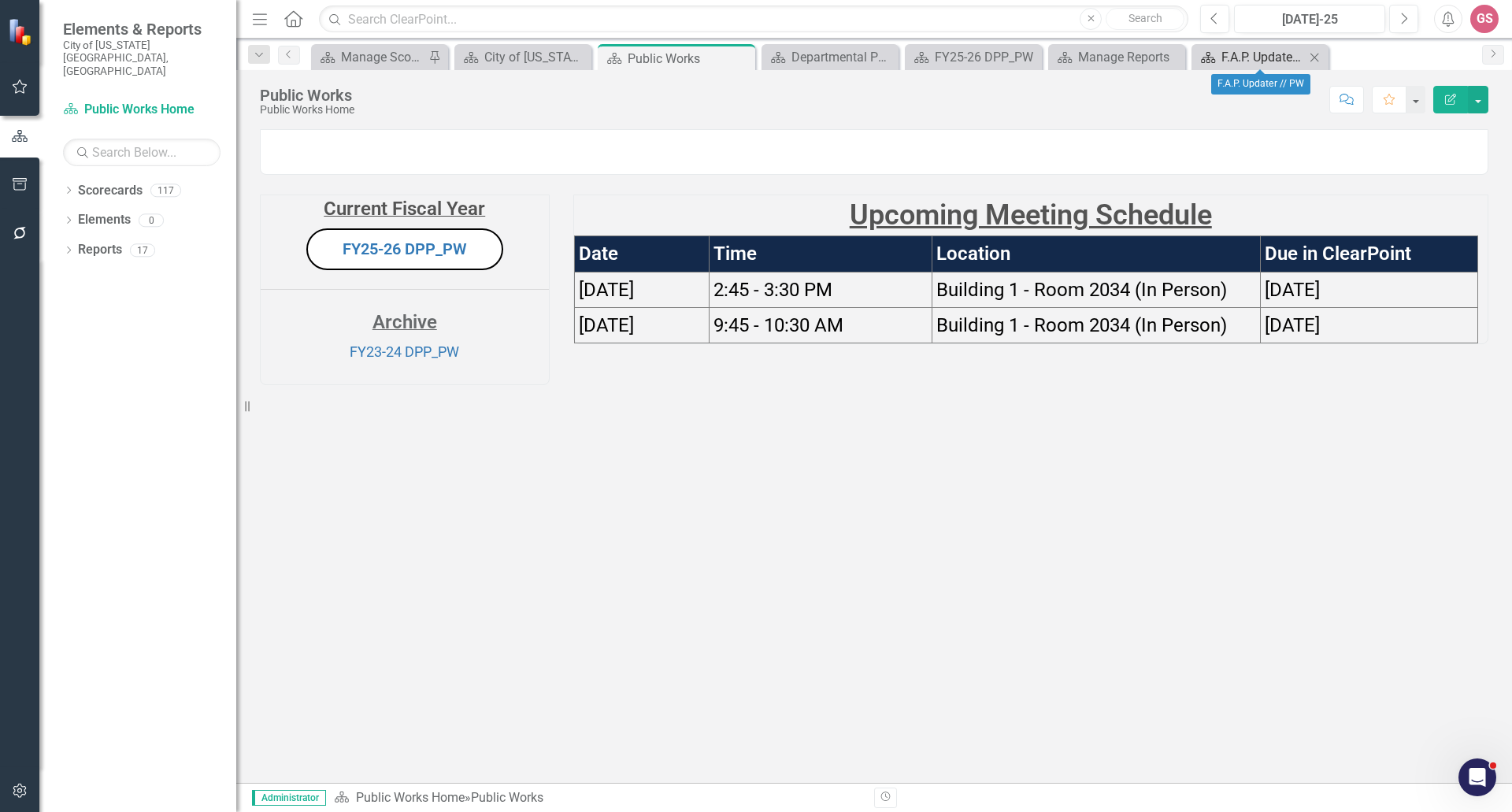
click at [1247, 56] on div "F.A.P. Updater // PW" at bounding box center [1263, 57] width 83 height 20
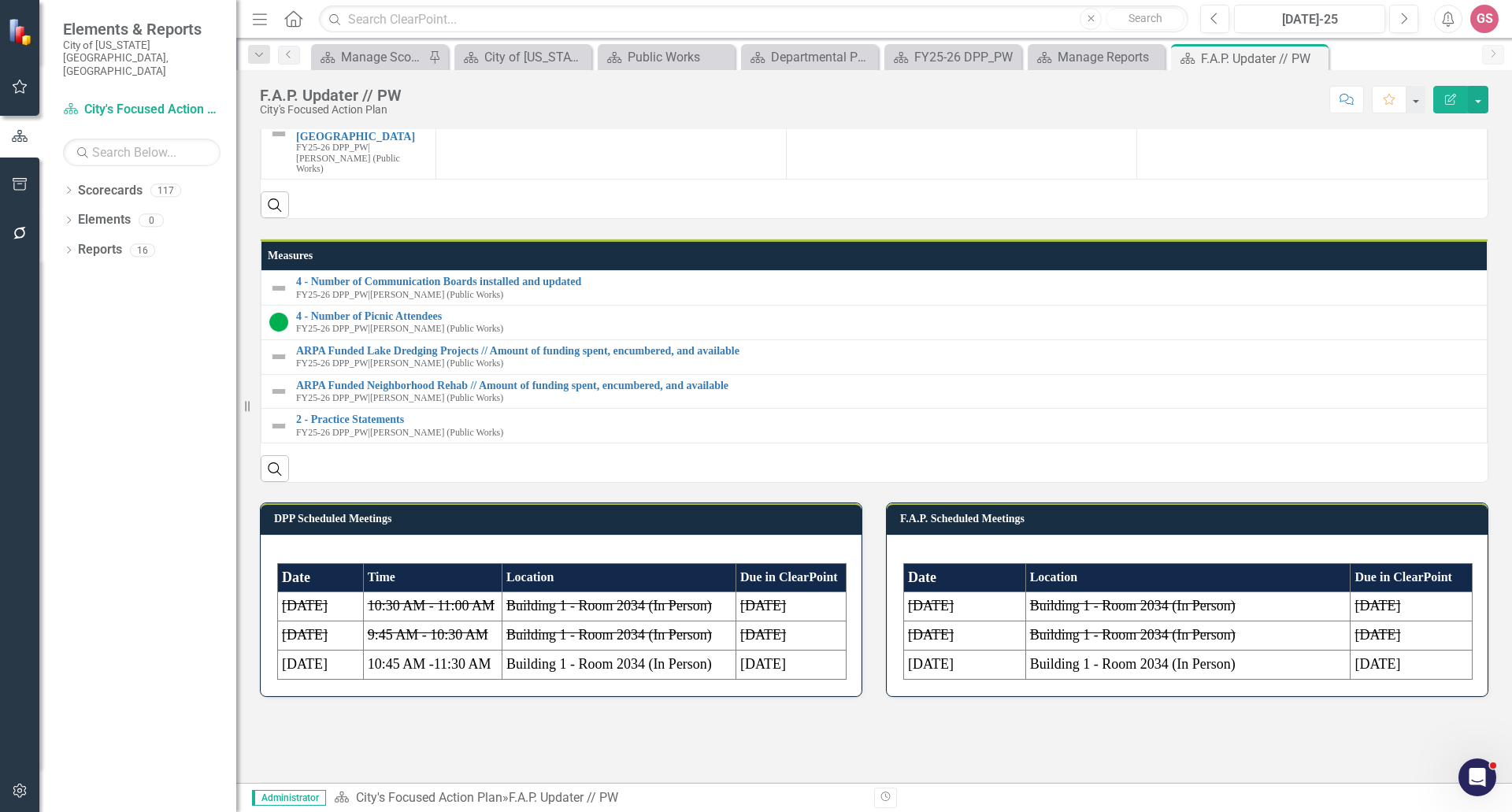
scroll to position [709, 0]
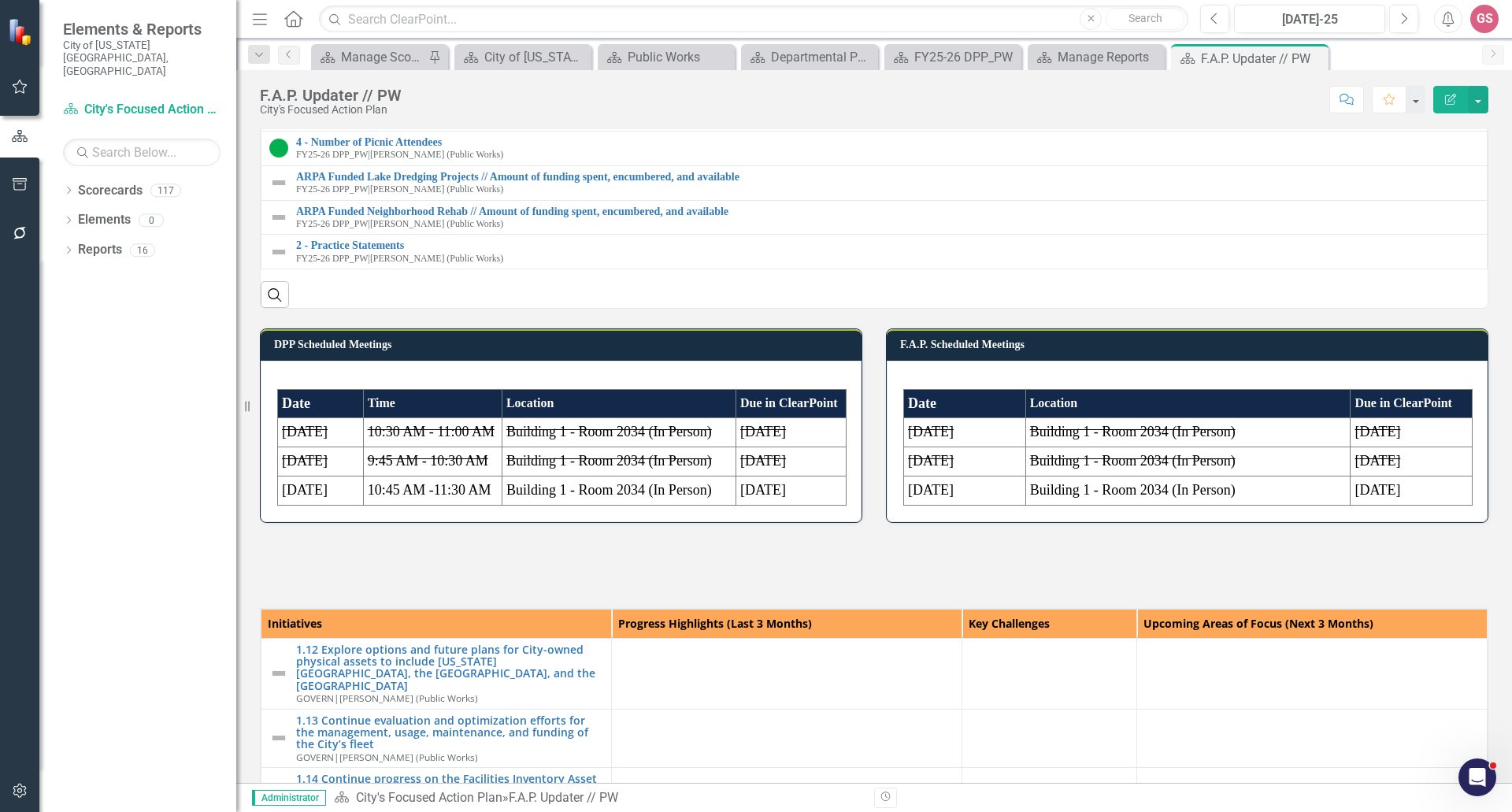
click at [685, 389] on p at bounding box center [561, 381] width 568 height 16
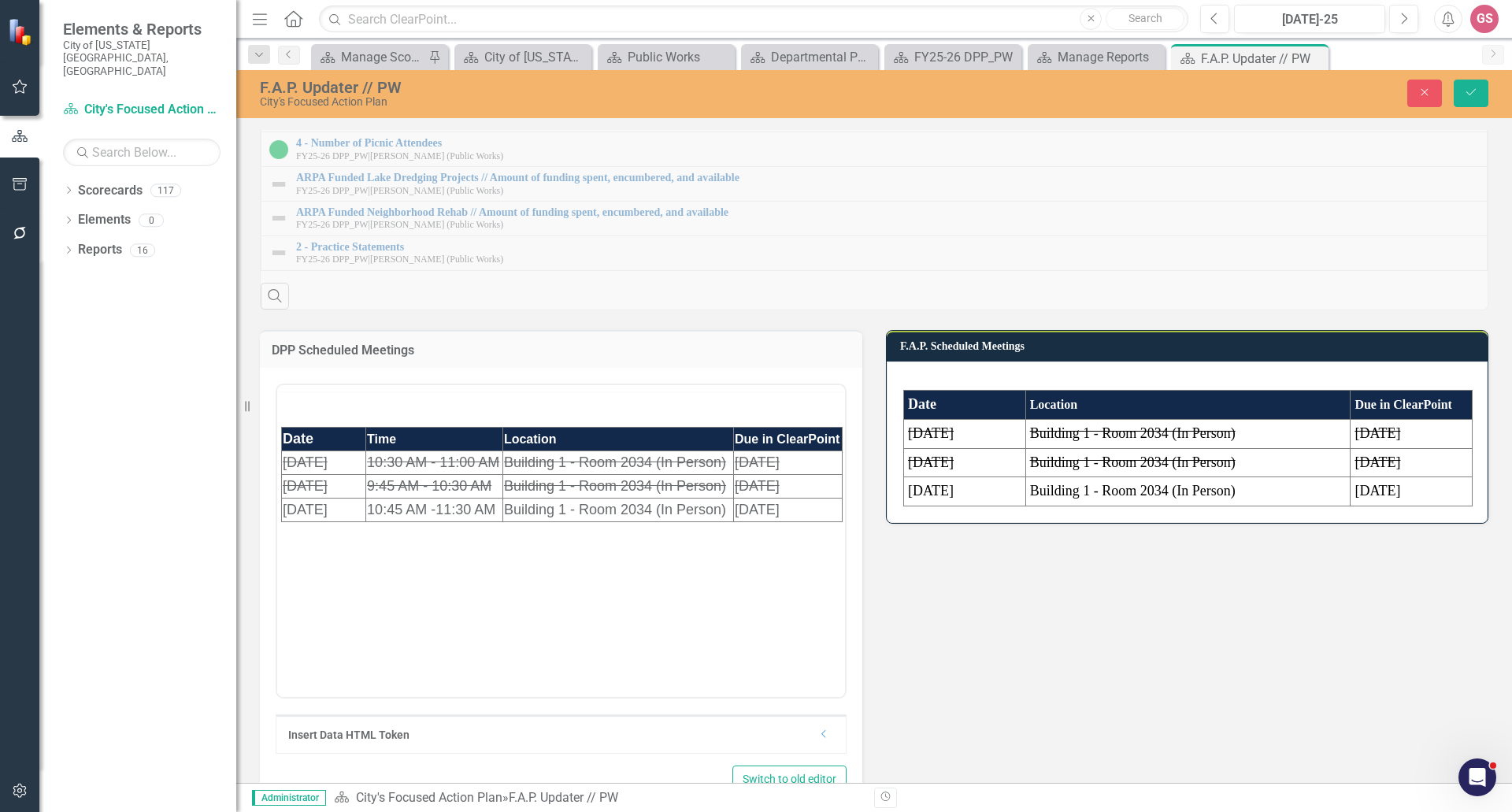
scroll to position [0, 0]
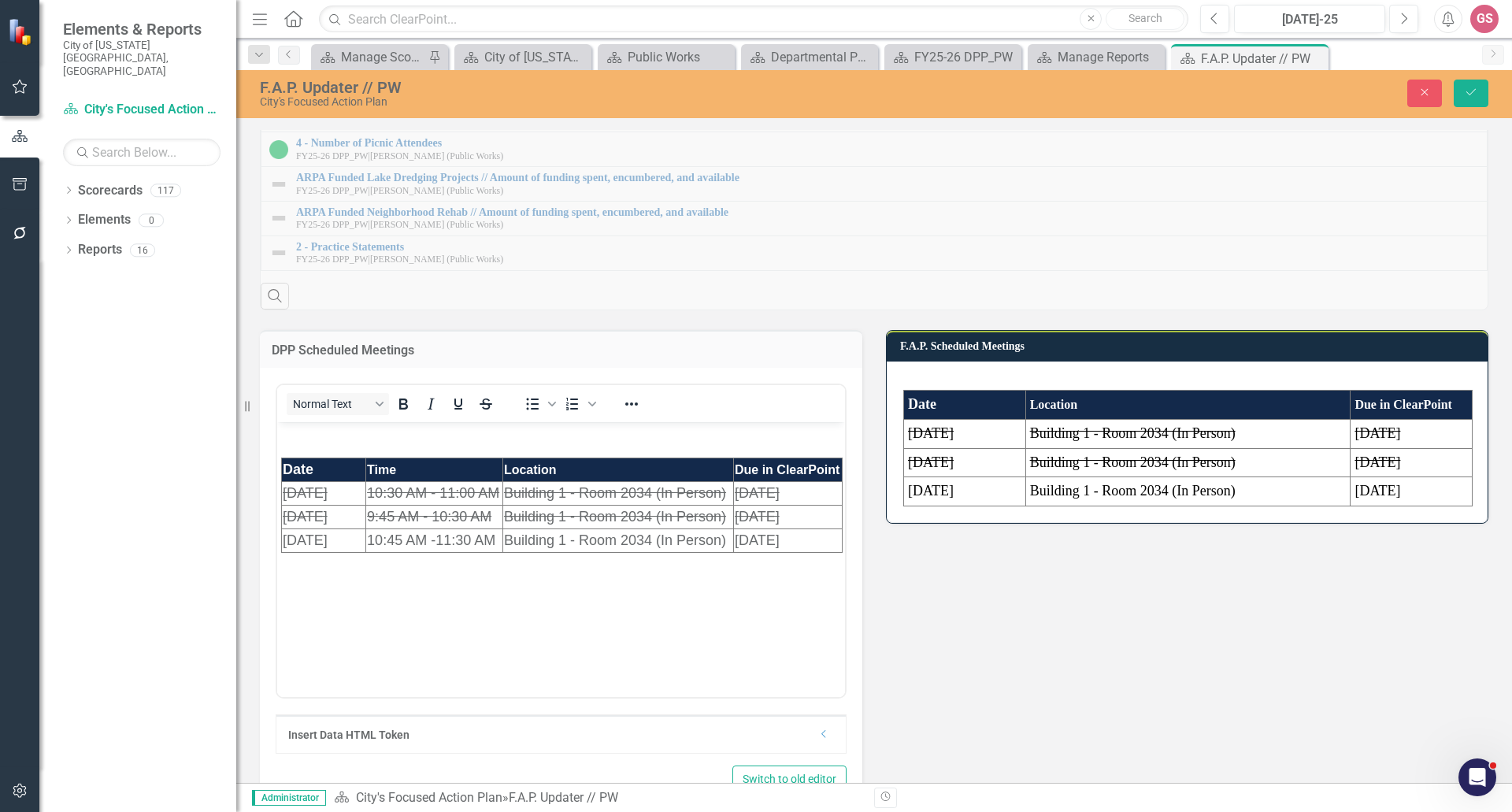
click at [639, 585] on body "Date Time Location Due in ClearPoint 10/11/2024 10:30 AM - 11:00 AM Building 1 …" at bounding box center [561, 540] width 568 height 237
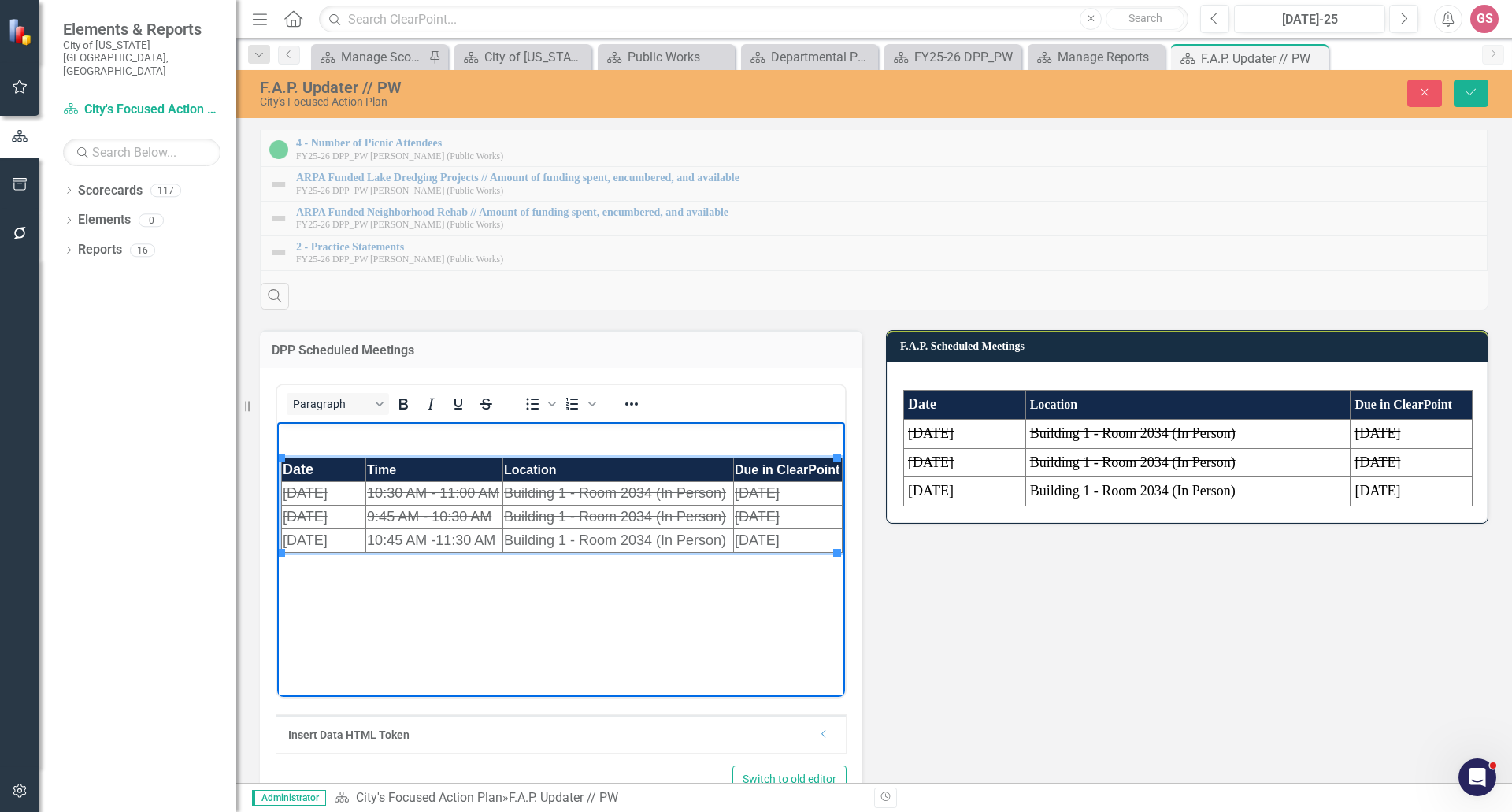
click at [319, 470] on td "Date" at bounding box center [324, 470] width 84 height 24
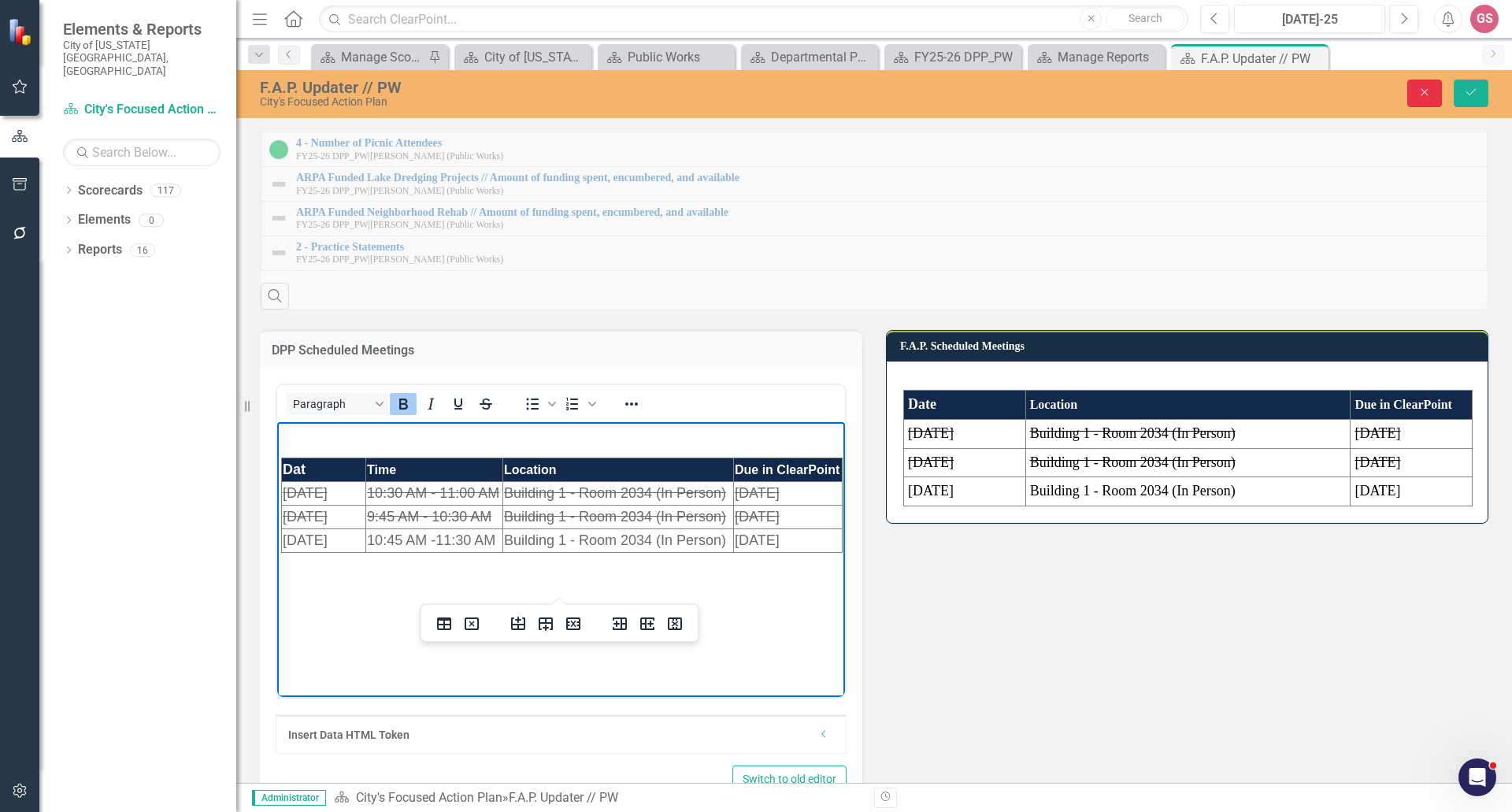
click at [1424, 87] on icon "Close" at bounding box center [1425, 92] width 14 height 11
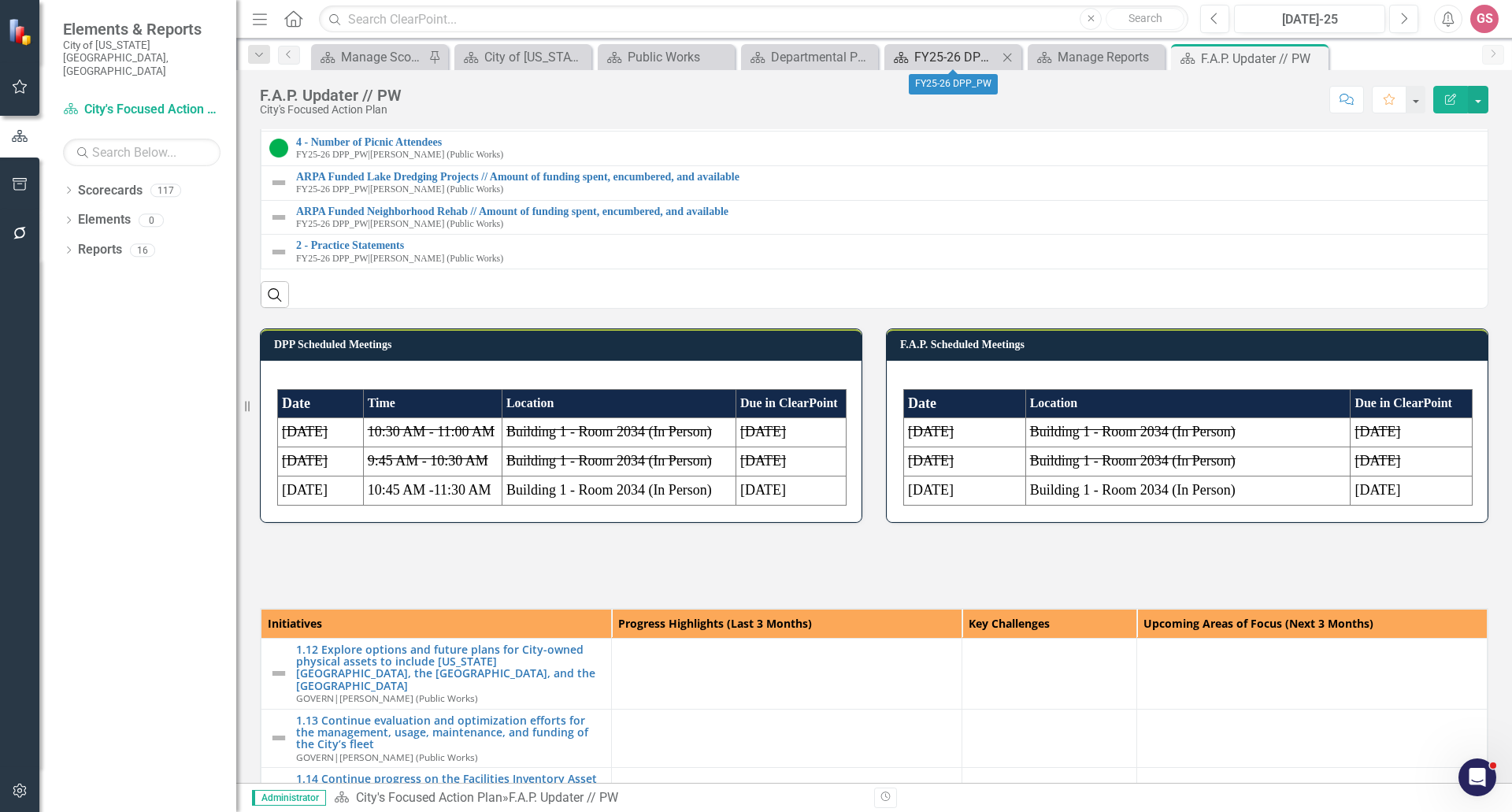
click at [957, 59] on div "FY25-26 DPP_PW" at bounding box center [956, 57] width 83 height 20
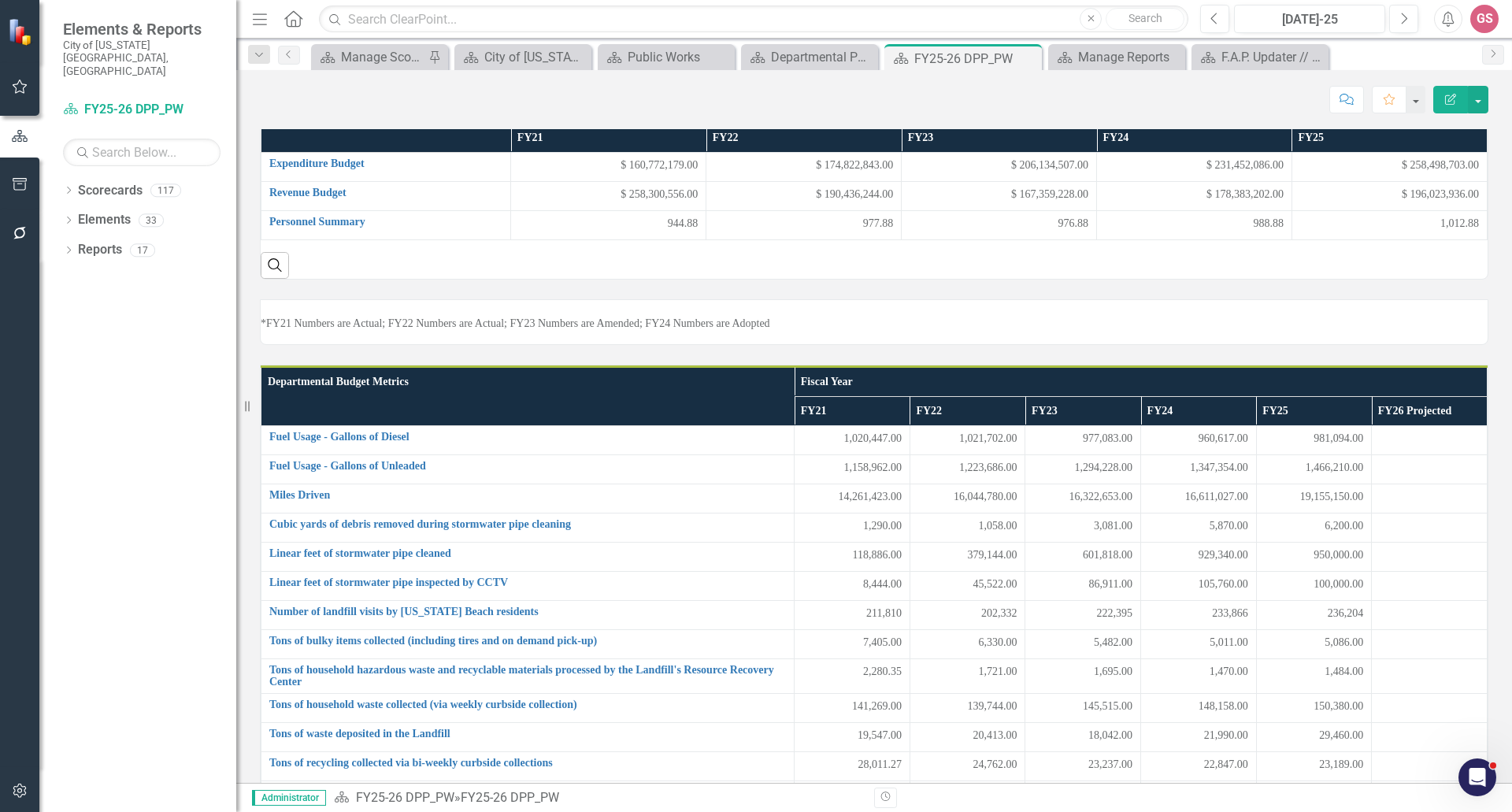
scroll to position [79, 0]
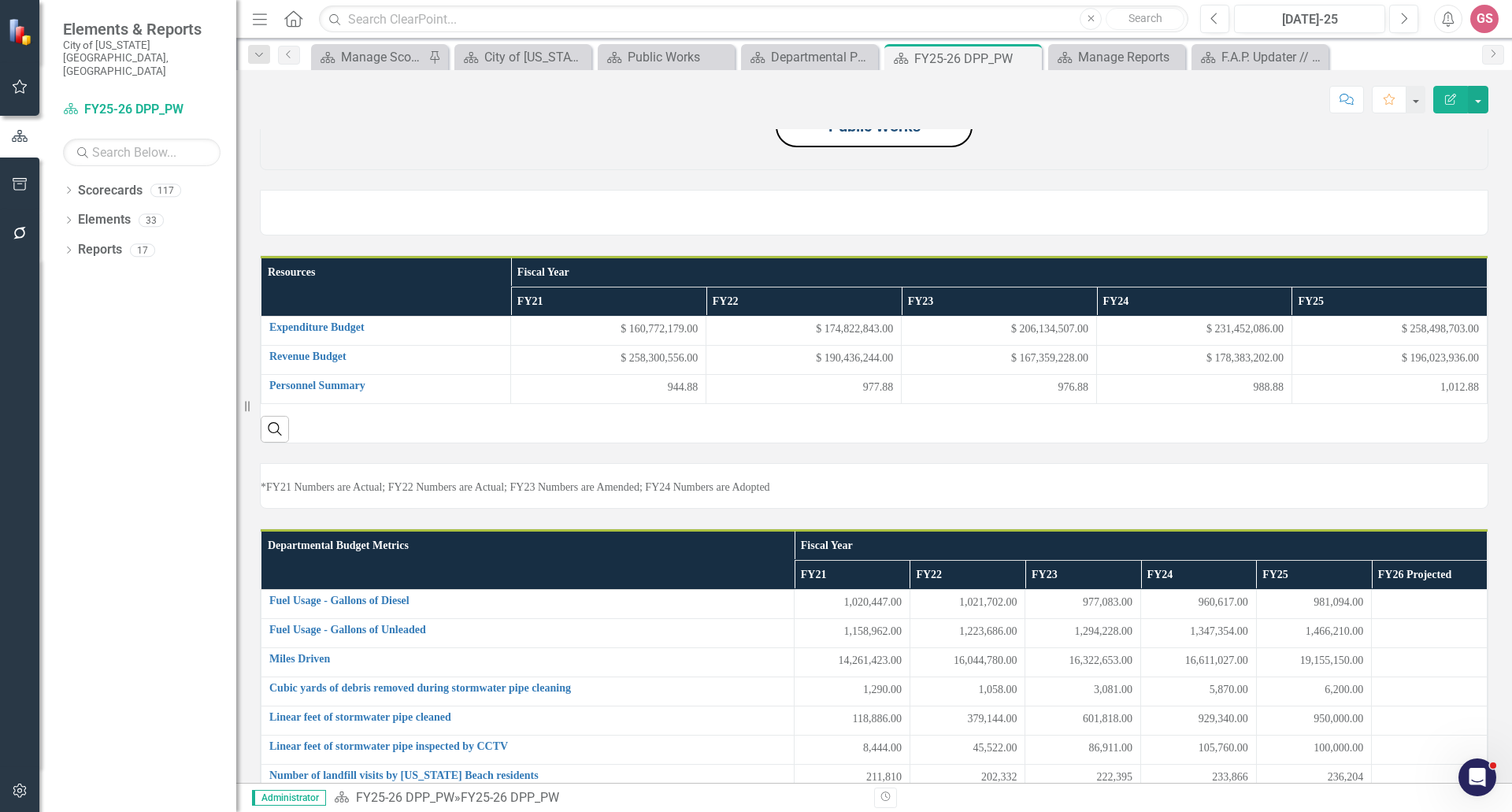
click at [876, 135] on link "Public Works" at bounding box center [874, 126] width 92 height 19
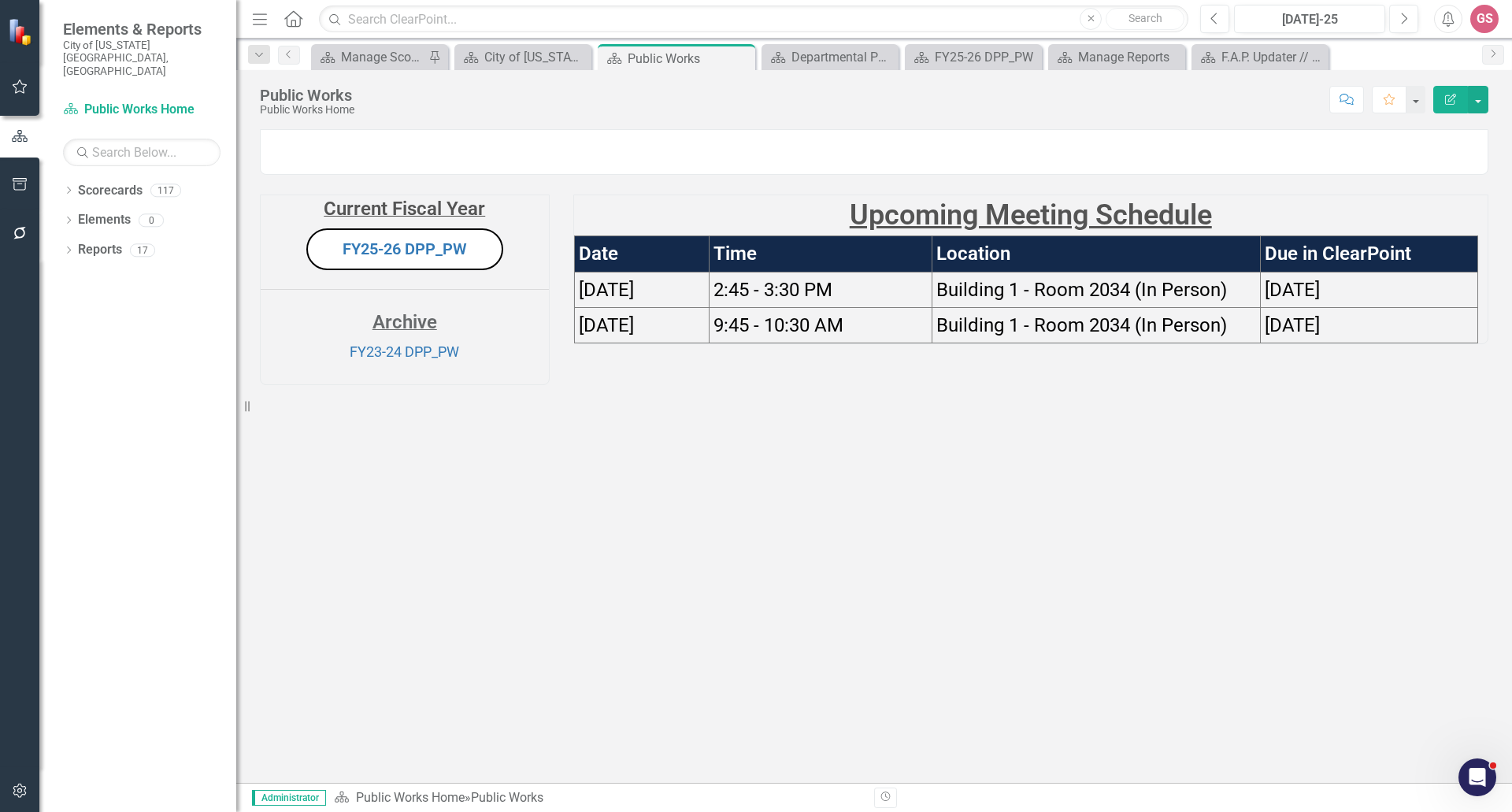
click at [1319, 236] on p "Upcoming Meeting Schedule" at bounding box center [1031, 215] width 915 height 40
click at [1315, 236] on p "Upcoming Meeting Schedule" at bounding box center [1031, 215] width 915 height 40
click at [1270, 236] on p "Upcoming Meeting Schedule" at bounding box center [1031, 215] width 915 height 40
click at [1267, 236] on p "Upcoming Meeting Schedule" at bounding box center [1031, 215] width 915 height 40
click at [1217, 400] on div "Current Fiscal Year FY25-26 DPP_PW Archive FY23-24 DPP_PW Upcoming Meeting Sche…" at bounding box center [875, 255] width 1276 height 291
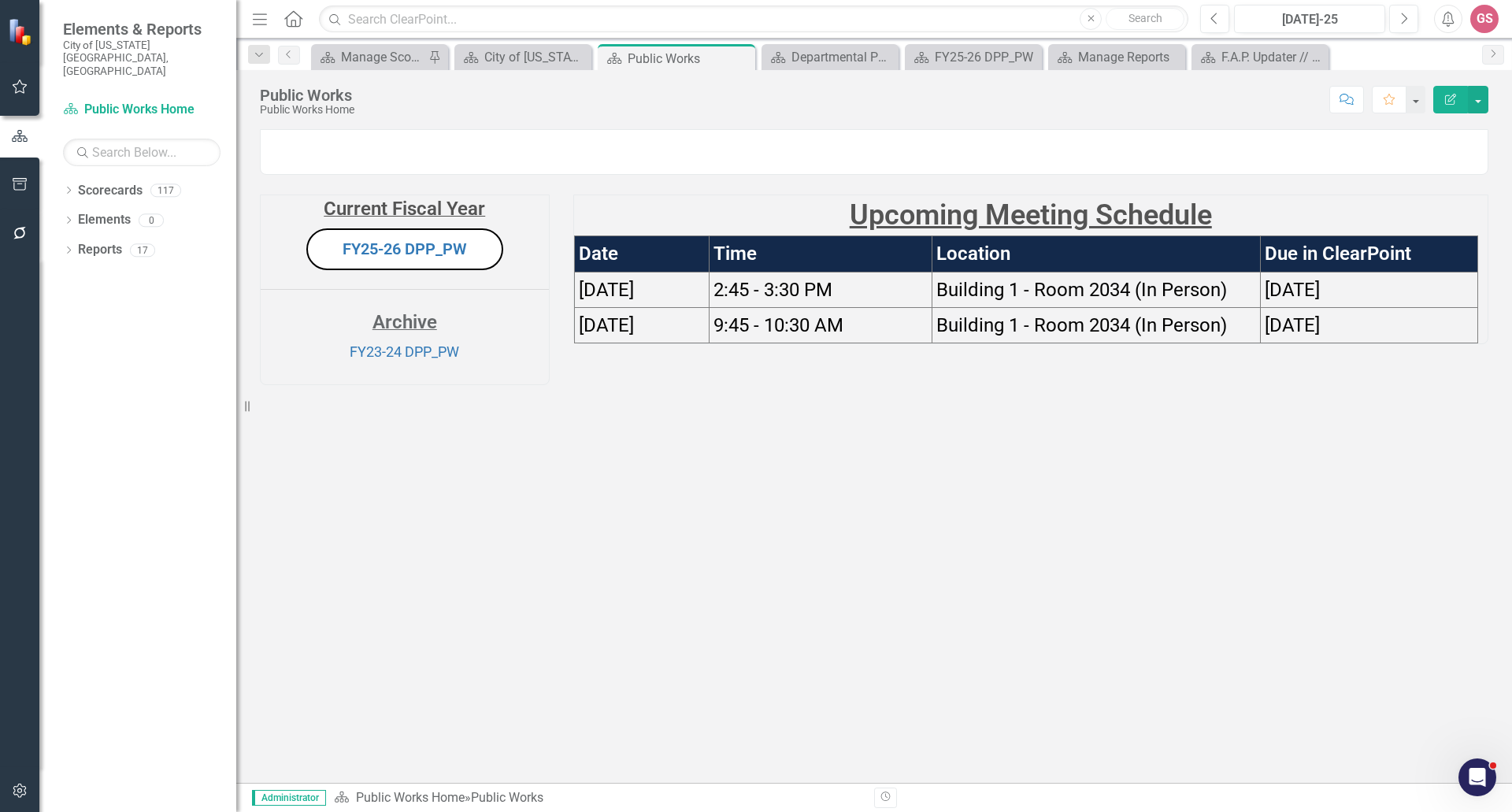
click at [1214, 385] on div "Current Fiscal Year FY25-26 DPP_PW Archive FY23-24 DPP_PW Upcoming Meeting Sche…" at bounding box center [874, 247] width 1252 height 276
click at [1187, 343] on table "Date Time Location Due in ClearPoint 10/02/2025 2:45 - 3:30 PM Building 1 - Roo…" at bounding box center [1027, 289] width 905 height 108
click at [1186, 343] on td "Building 1 - Room 2034 (In Person)" at bounding box center [1096, 324] width 329 height 35
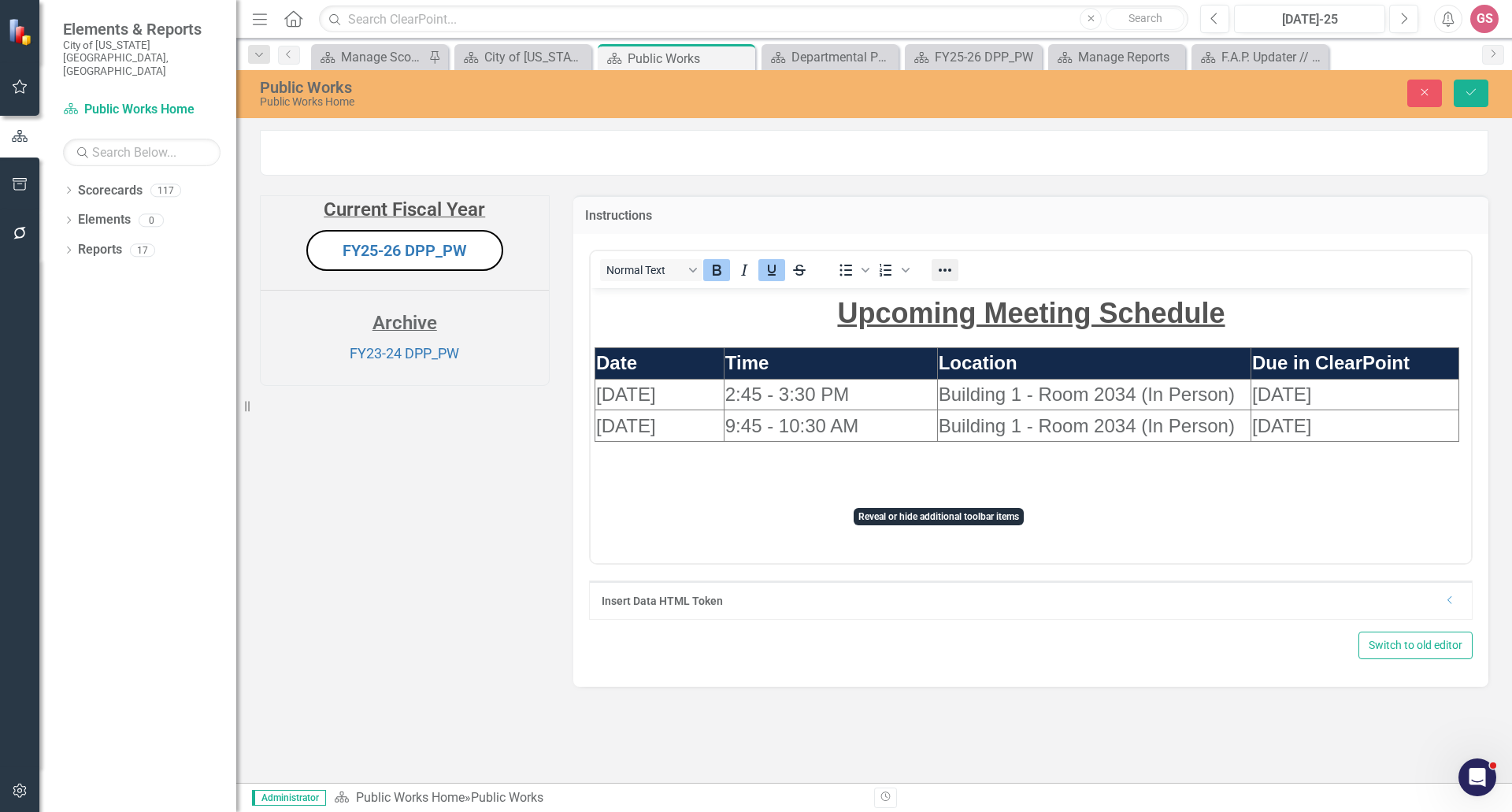
click at [939, 280] on icon "Reveal or hide additional toolbar items" at bounding box center [945, 270] width 19 height 19
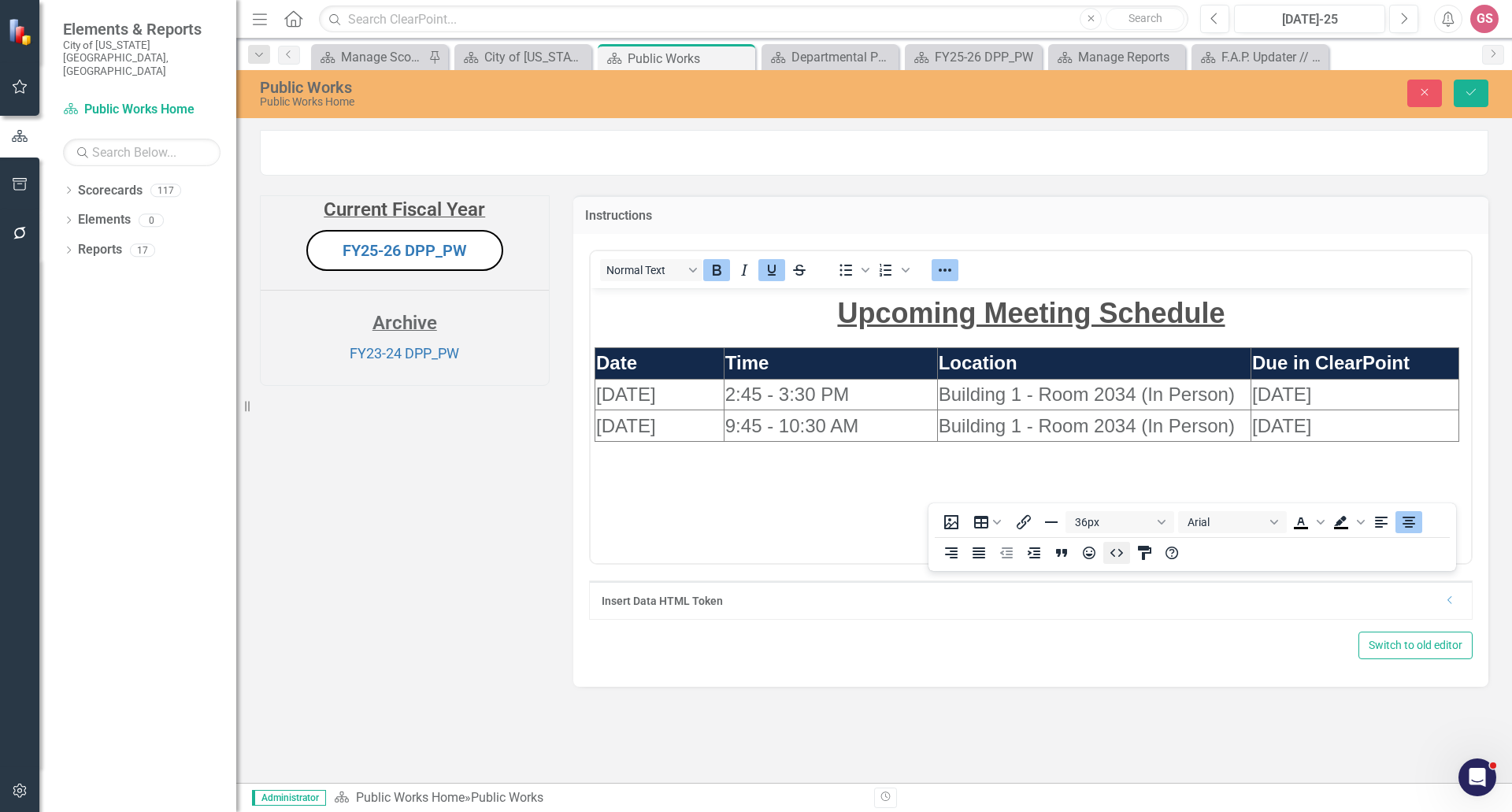
click at [1114, 554] on icon "HTML Editor" at bounding box center [1117, 553] width 19 height 19
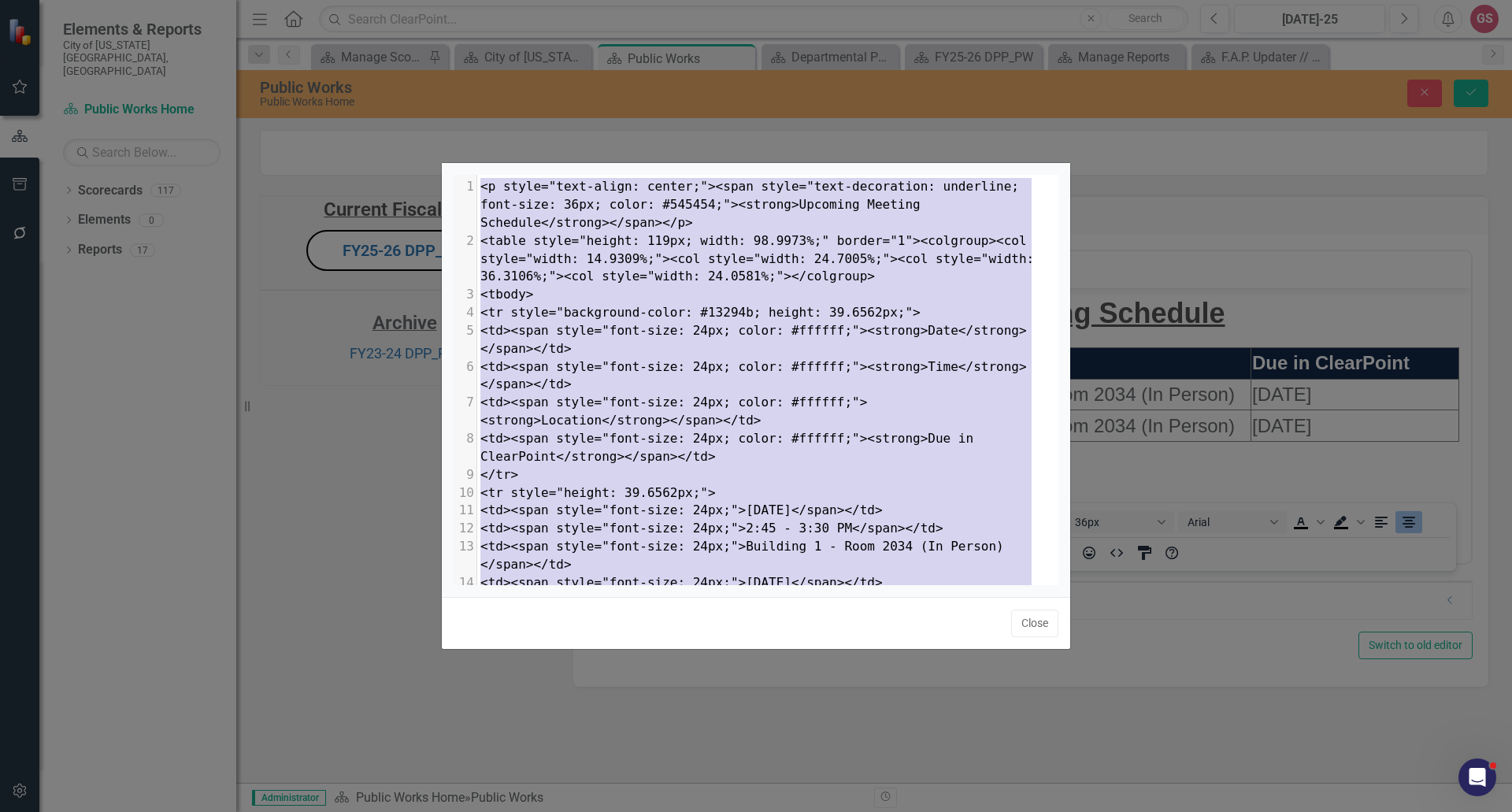
drag, startPoint x: 542, startPoint y: 563, endPoint x: 403, endPoint y: 99, distance: 484.4
click at [403, 99] on div "x 1 <p style="text-align: center;"><span style="text-decoration: underline; fon…" at bounding box center [756, 406] width 1512 height 812
type textarea "​<p style="text-align: center;"><span style="text-decoration: underline; font-s…"
click at [1029, 626] on button "Close" at bounding box center [1035, 623] width 47 height 27
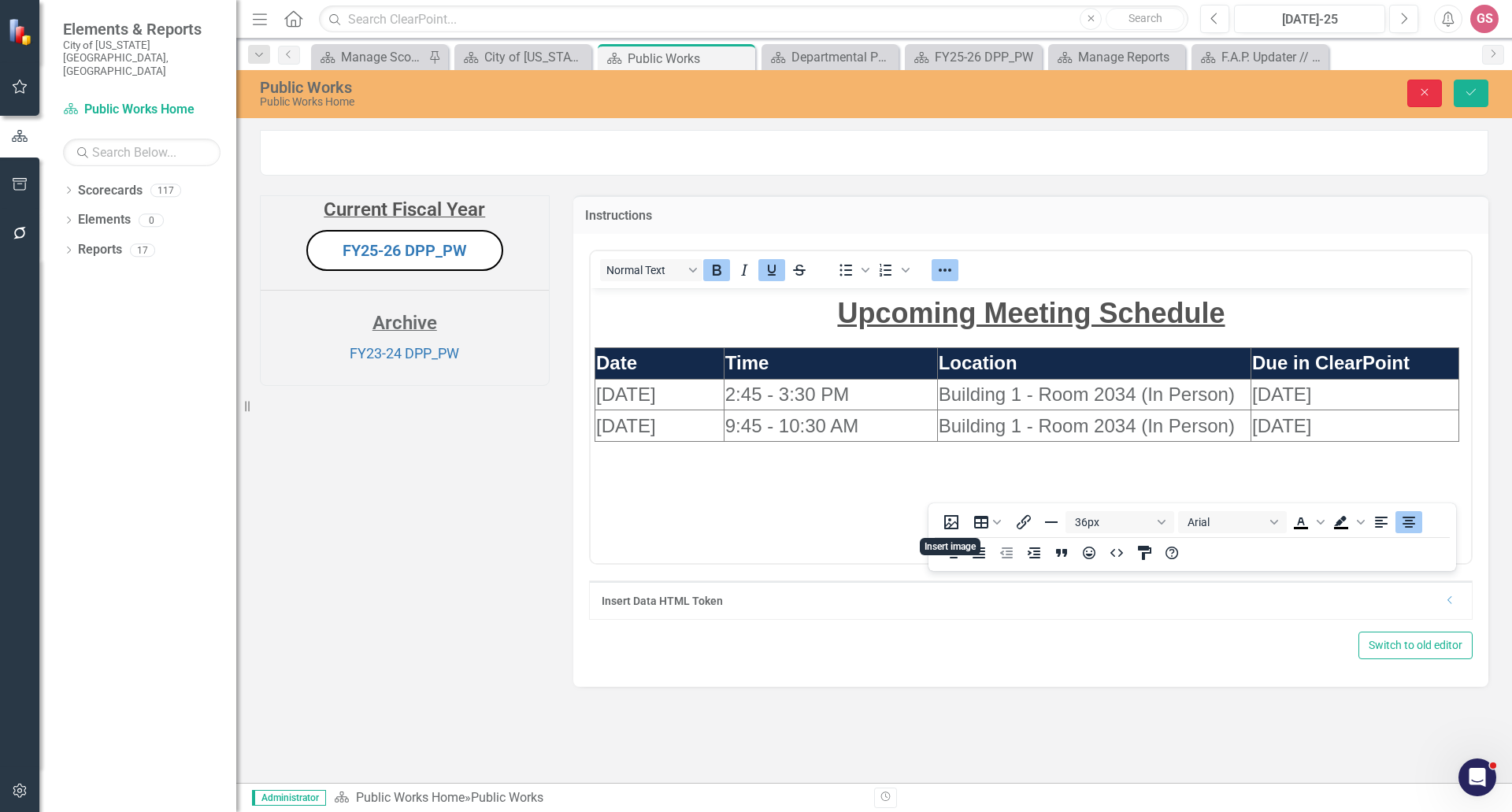
click at [1427, 95] on icon "Close" at bounding box center [1425, 92] width 14 height 11
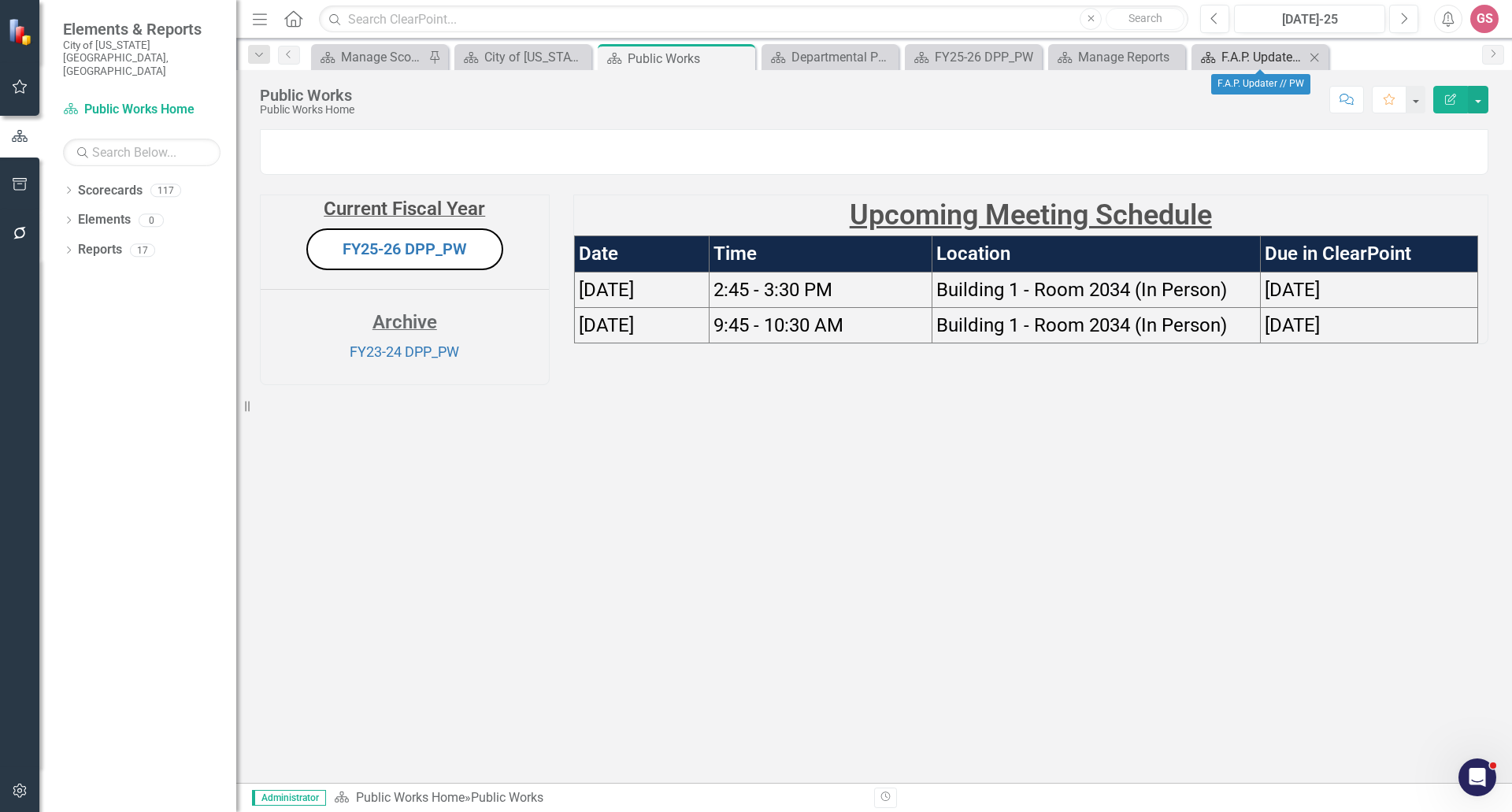
click at [1253, 54] on div "F.A.P. Updater // PW" at bounding box center [1263, 57] width 83 height 20
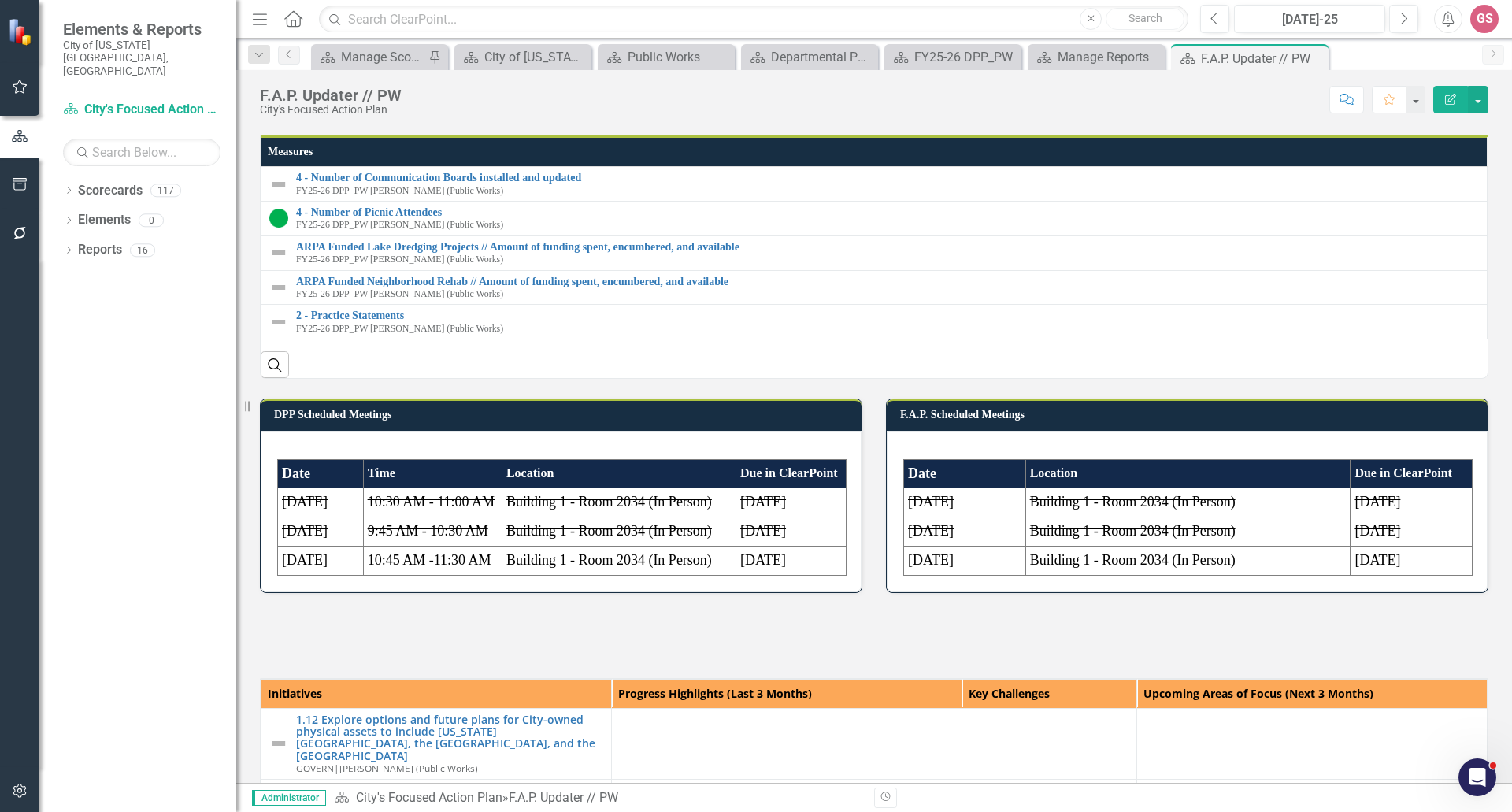
scroll to position [787, 0]
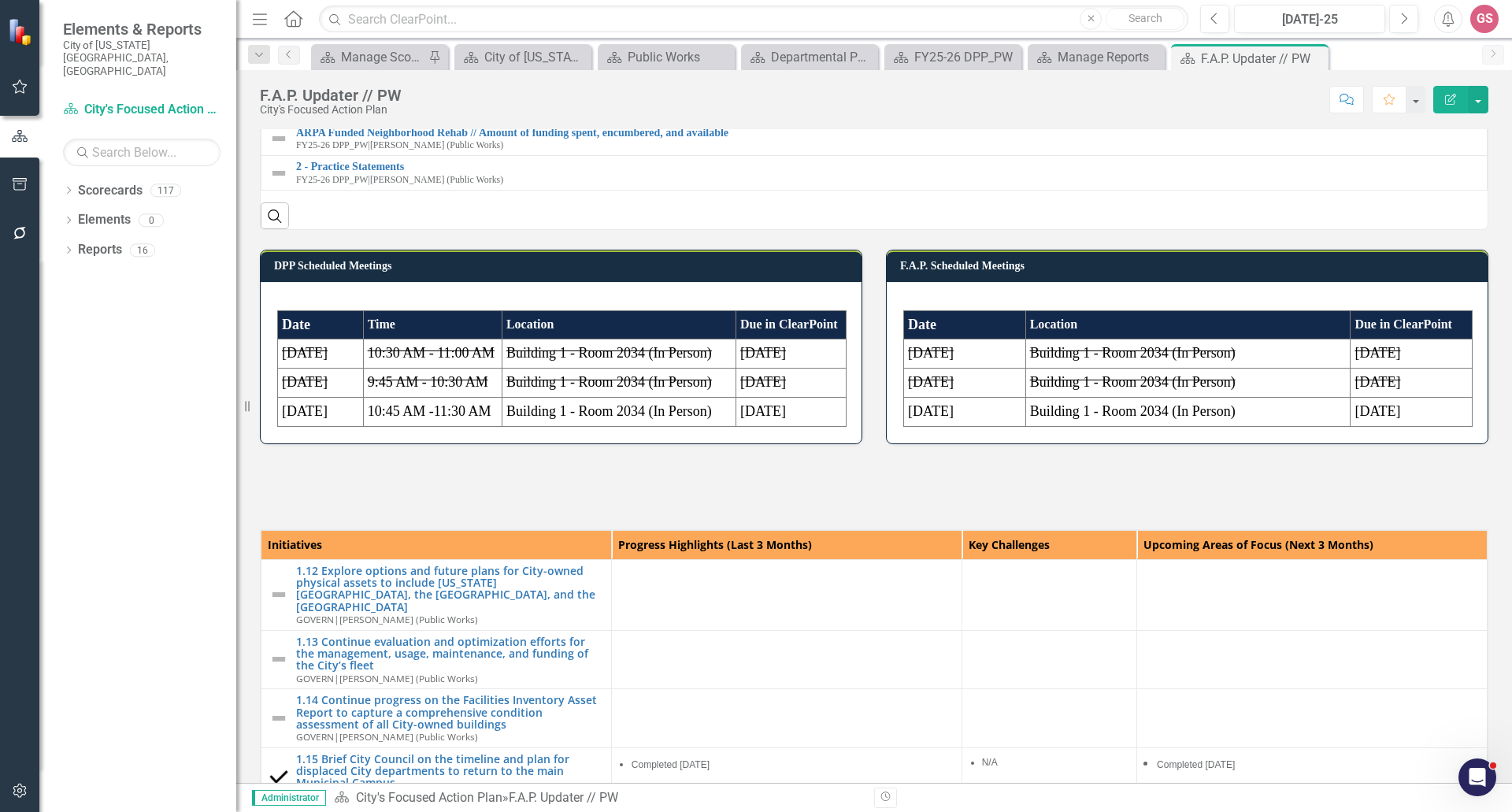
click at [702, 310] on p at bounding box center [561, 302] width 568 height 16
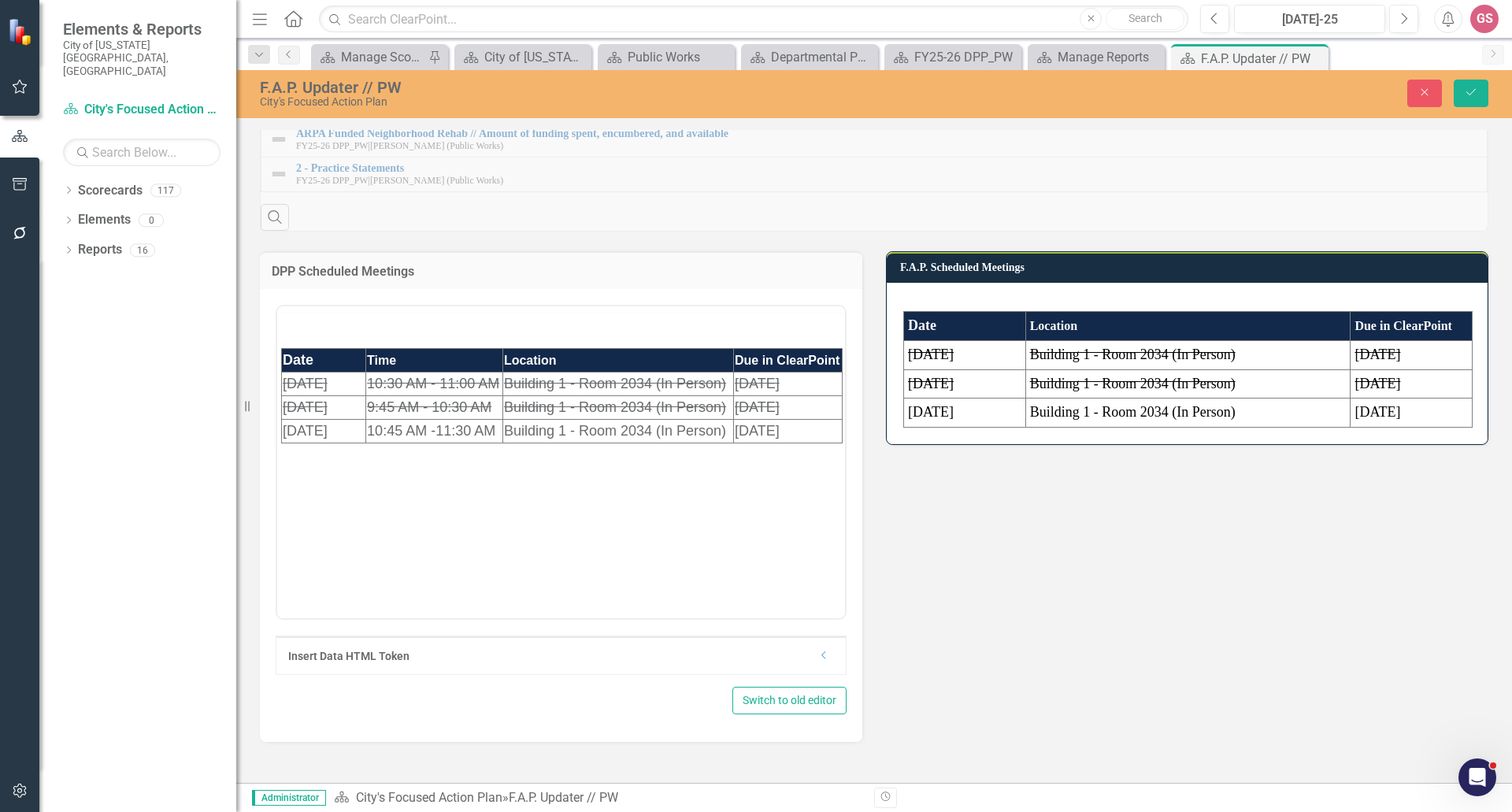
scroll to position [0, 0]
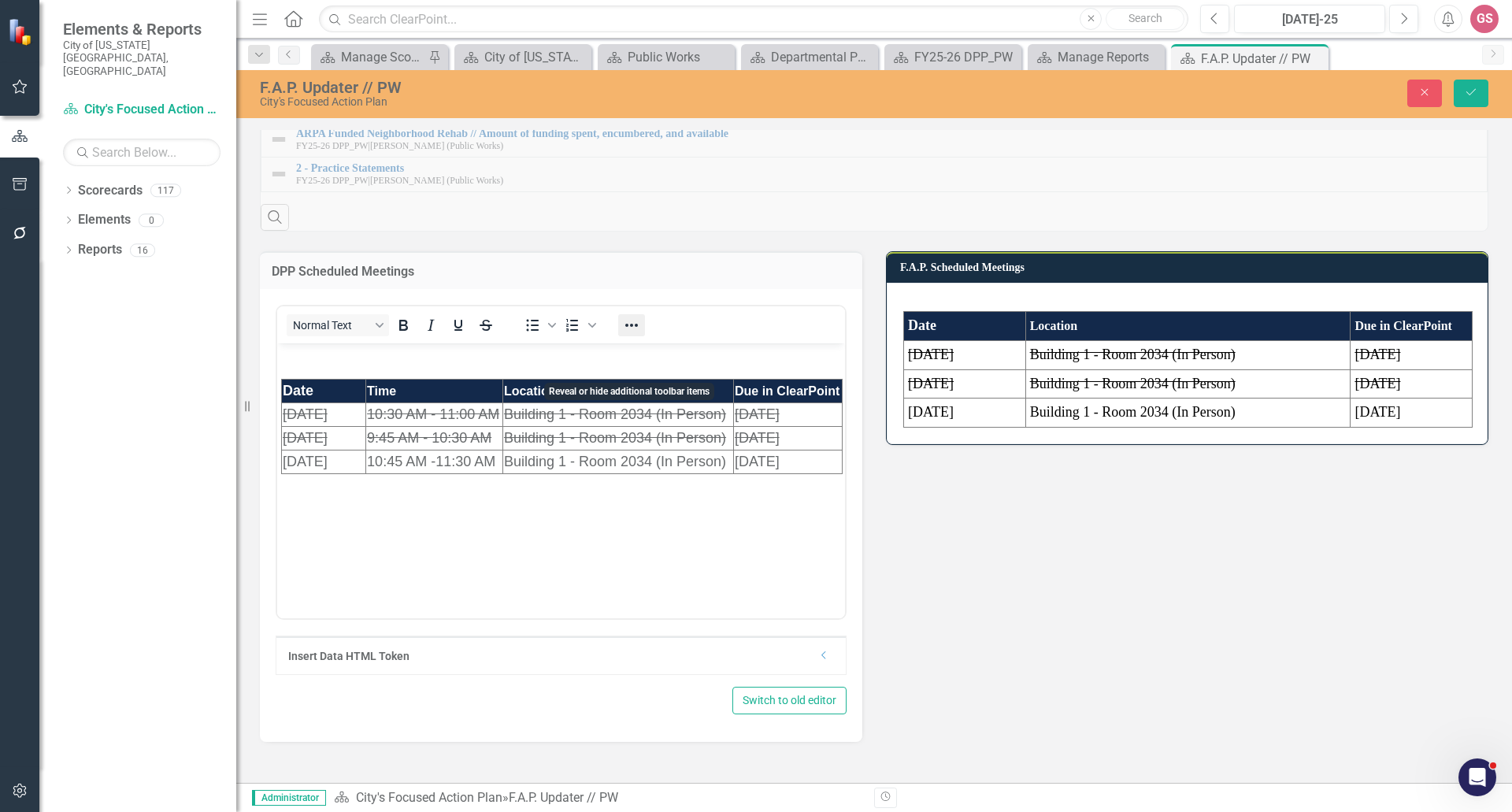
click at [622, 335] on icon "Reveal or hide additional toolbar items" at bounding box center [632, 325] width 19 height 19
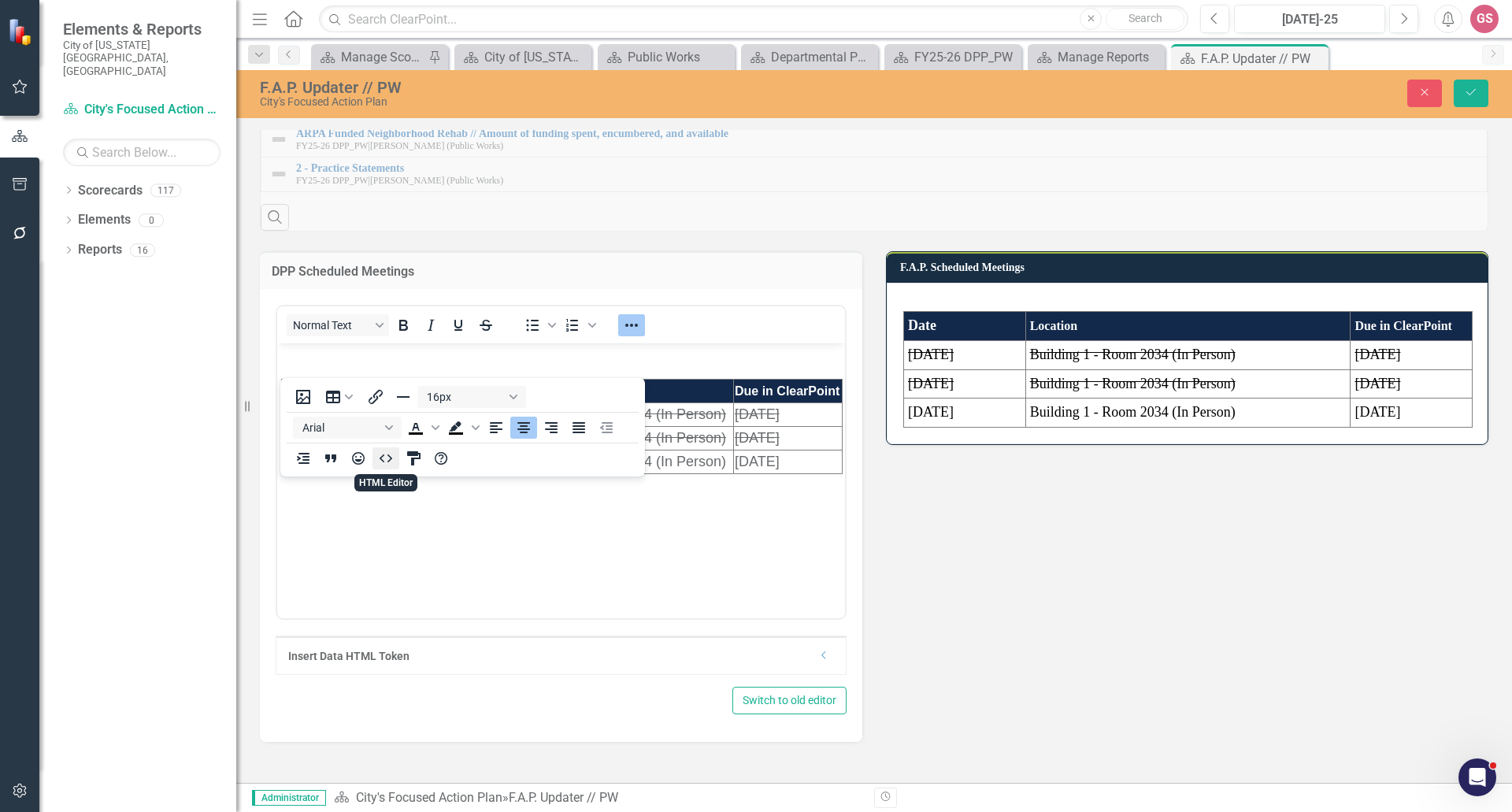
click at [393, 460] on icon "HTML Editor" at bounding box center [386, 458] width 19 height 19
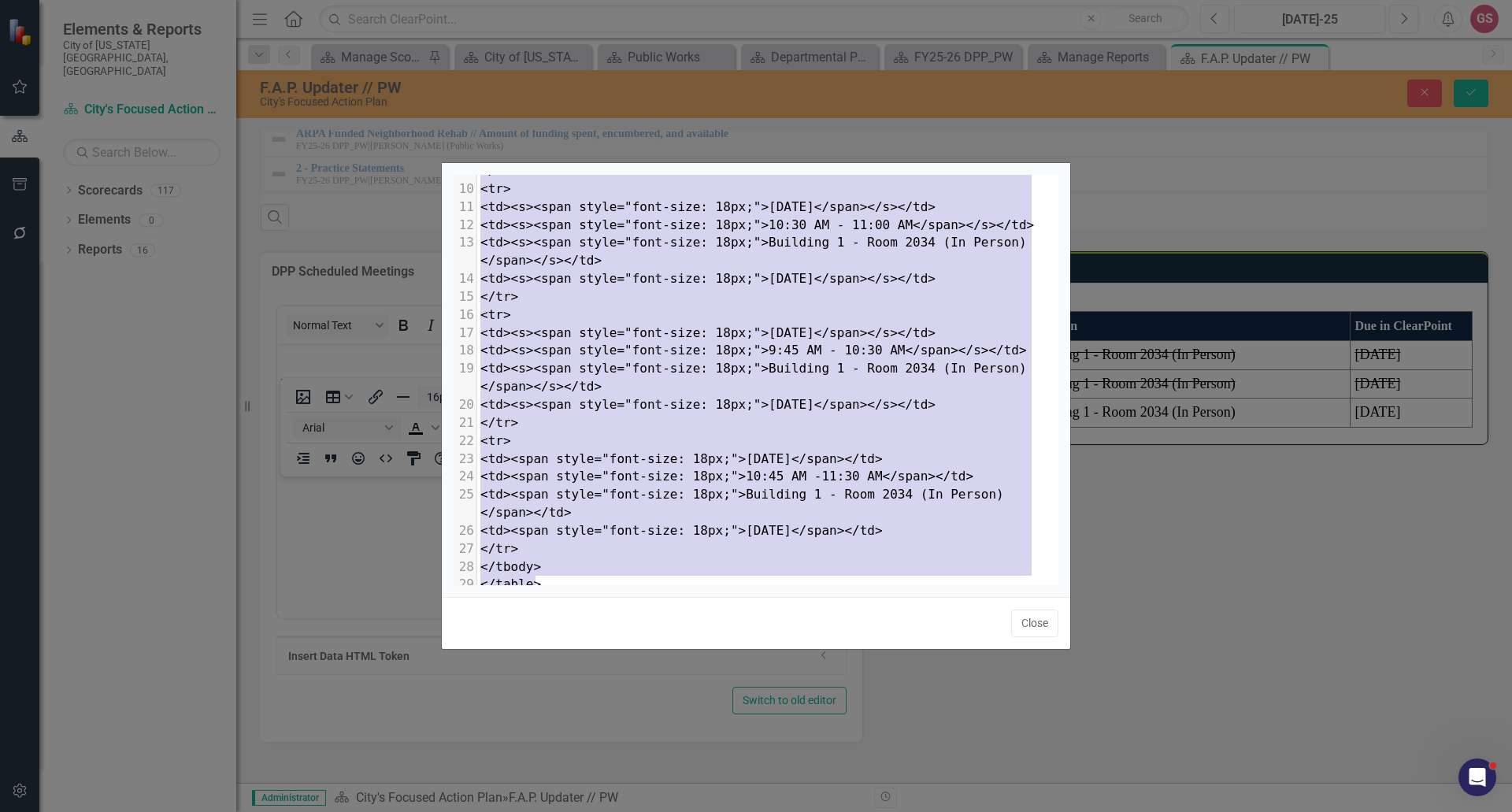
type textarea "<p style="text-align: center;">&nbsp;</p> <table style="height: 107px; width: 1…"
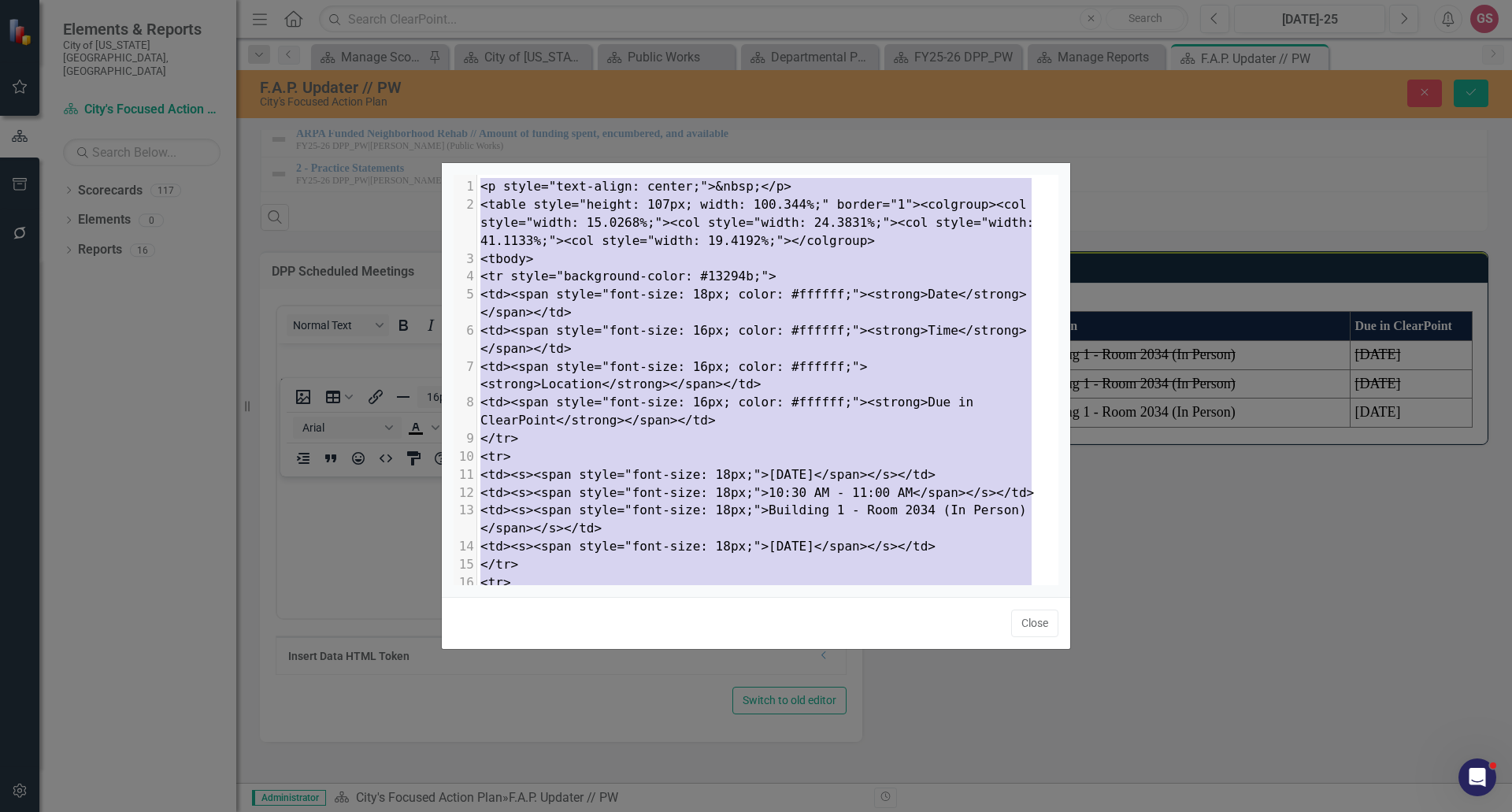
drag, startPoint x: 562, startPoint y: 564, endPoint x: 344, endPoint y: 70, distance: 540.0
click at [344, 71] on div "x 1 <p style="text-align: center;">&nbsp;</p> 2 <table style="height: 107px; wi…" at bounding box center [756, 406] width 1512 height 812
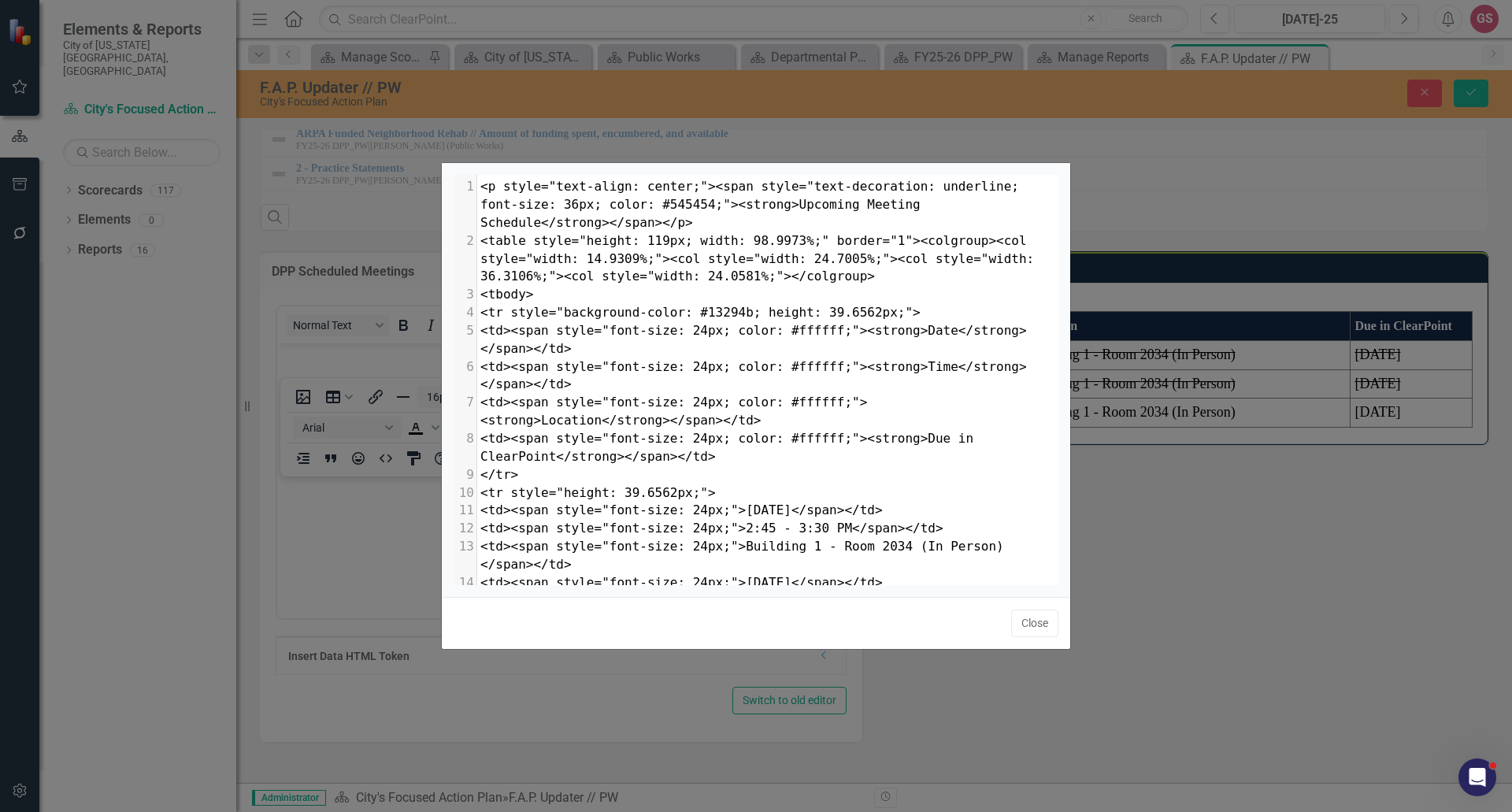
scroll to position [201, 0]
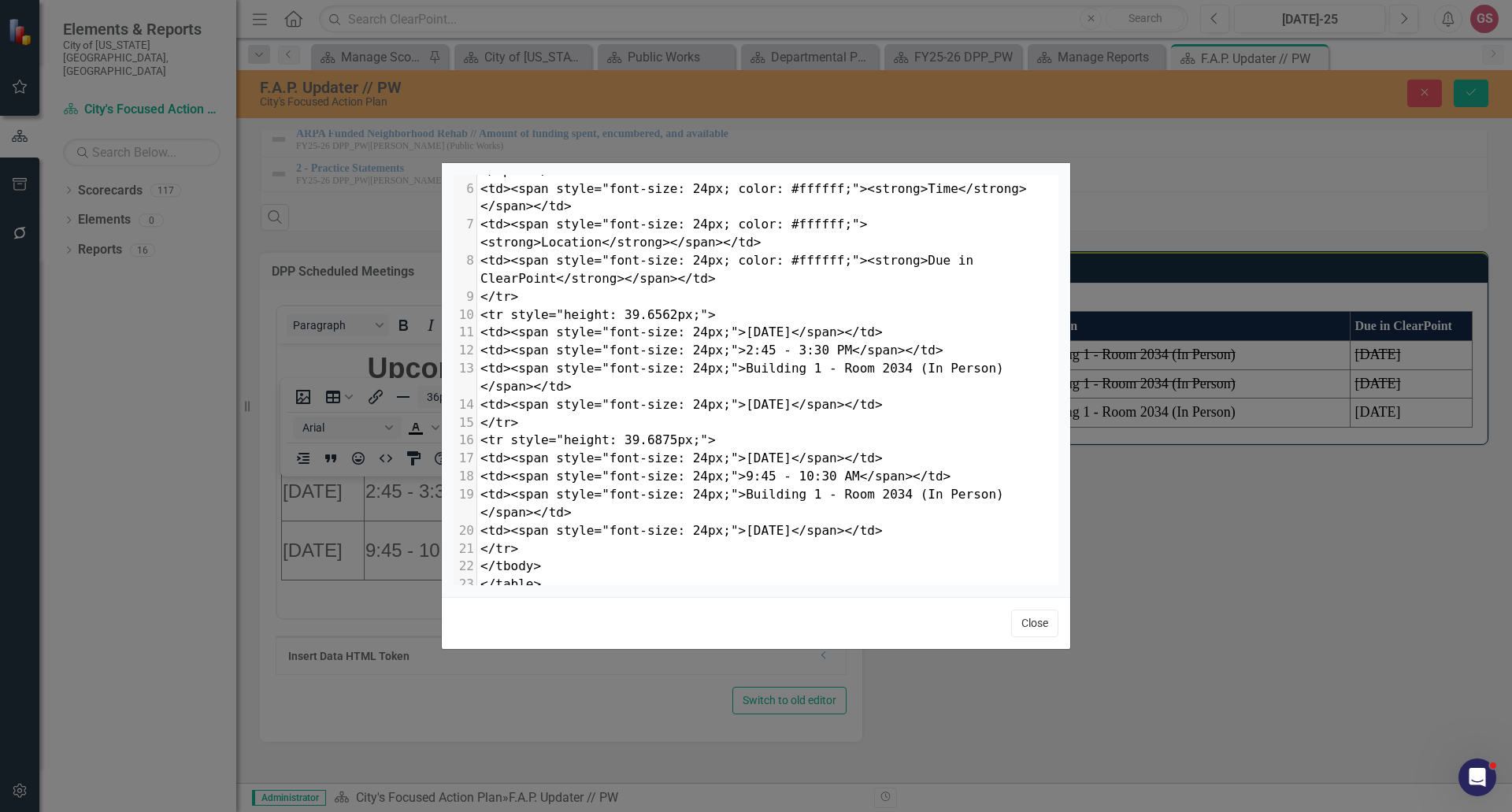
click at [1025, 627] on button "Close" at bounding box center [1035, 623] width 47 height 27
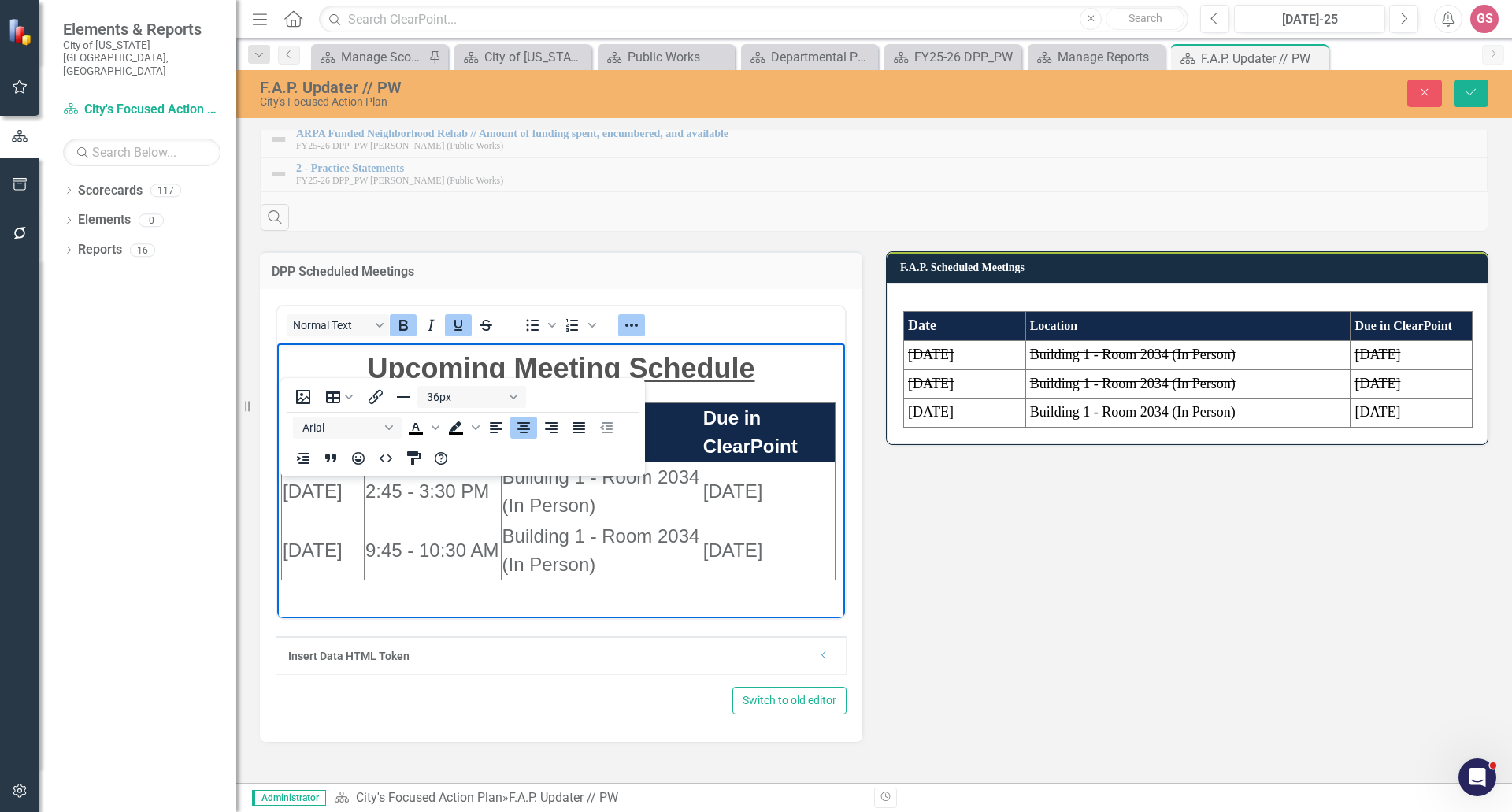
click at [781, 382] on p "Upcoming Meeting Schedule" at bounding box center [561, 368] width 560 height 42
click at [744, 584] on html "Upcoming Meeting Schedule Date Time Location Due in ClearPoint 10/02/2025 2:45 …" at bounding box center [561, 463] width 568 height 241
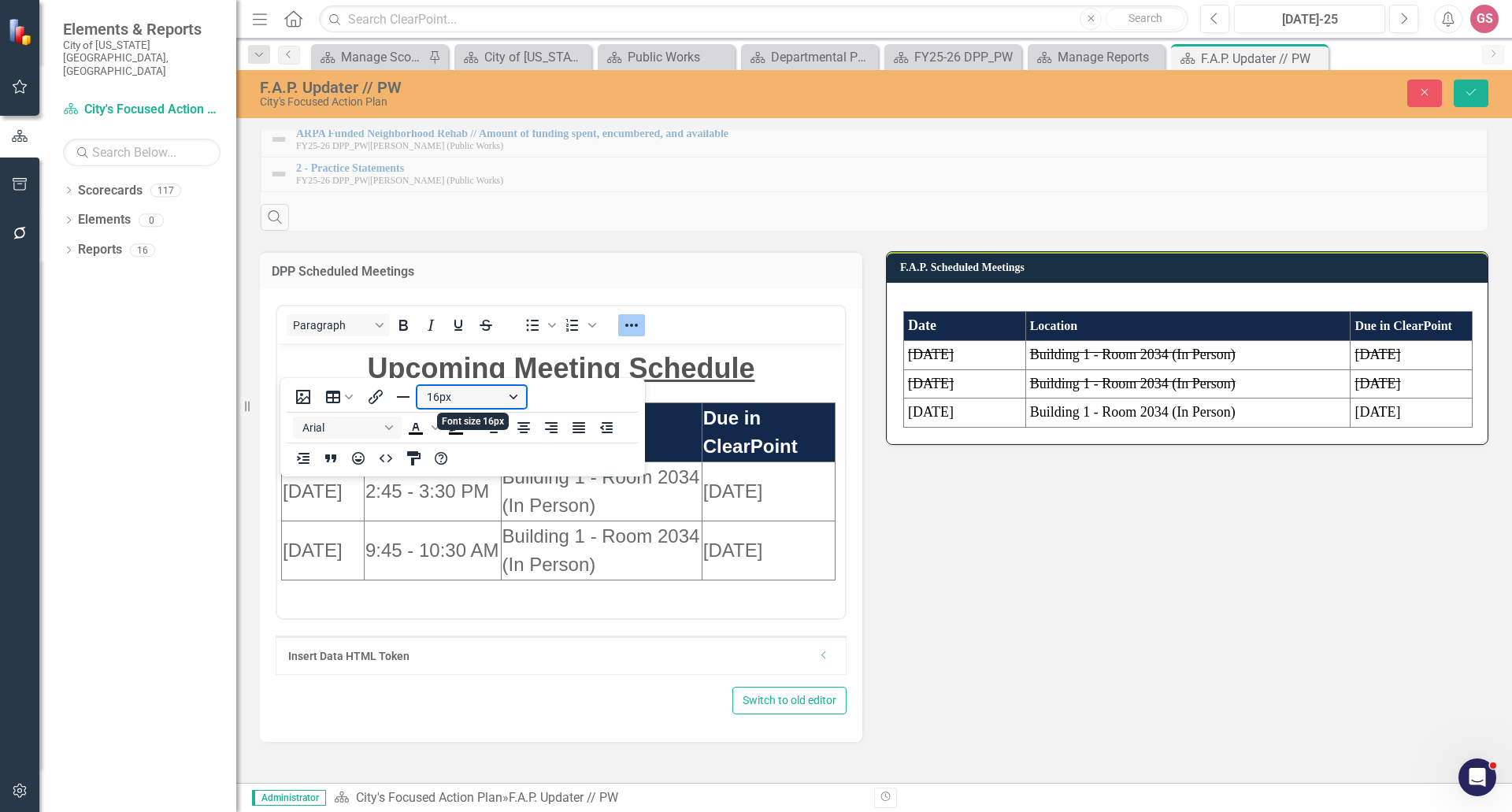
click at [513, 396] on button "16px" at bounding box center [472, 397] width 109 height 22
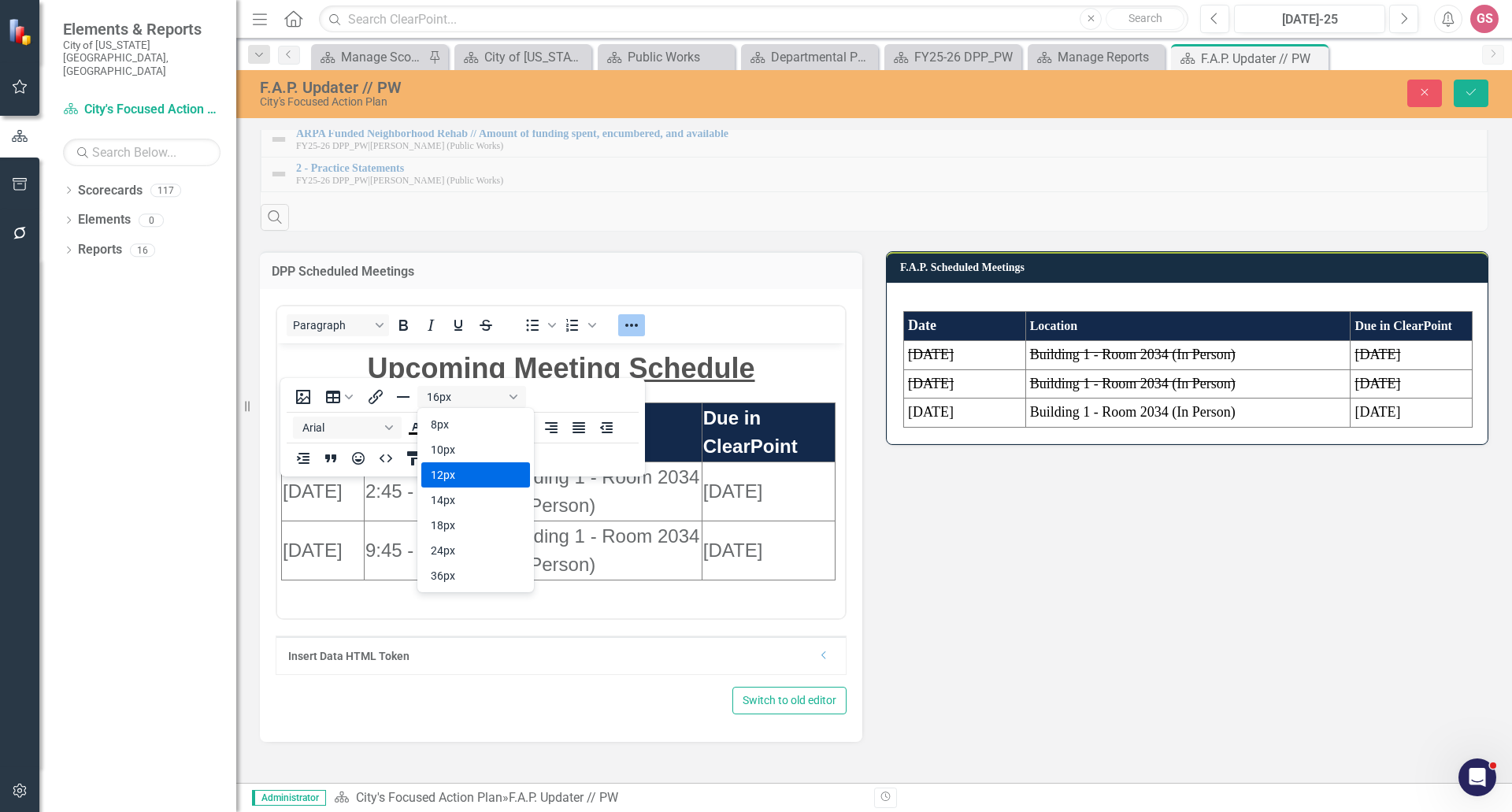
click at [463, 481] on div "12px" at bounding box center [465, 475] width 68 height 19
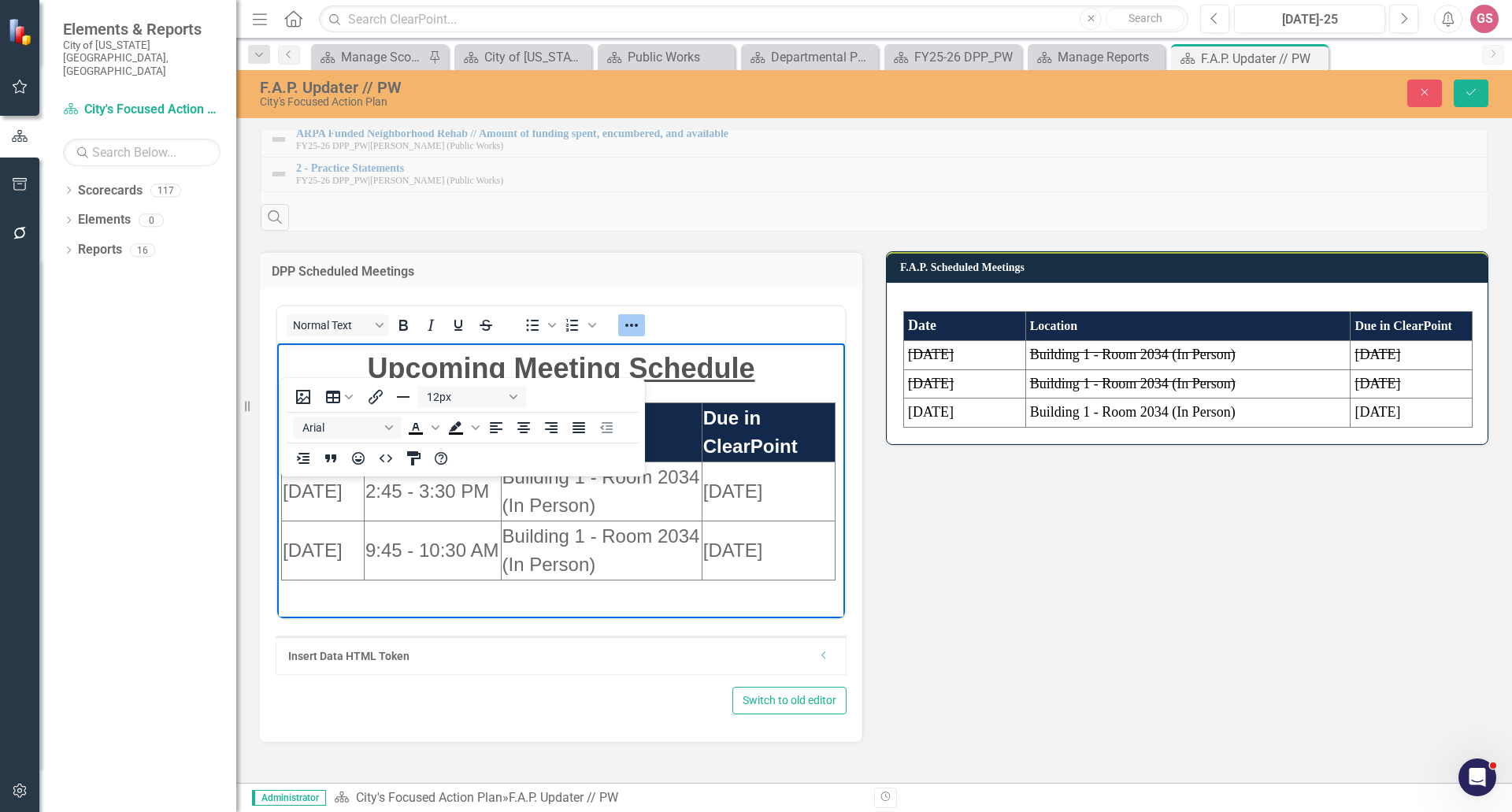
click at [739, 403] on td "Due in ClearPoint" at bounding box center [768, 432] width 133 height 59
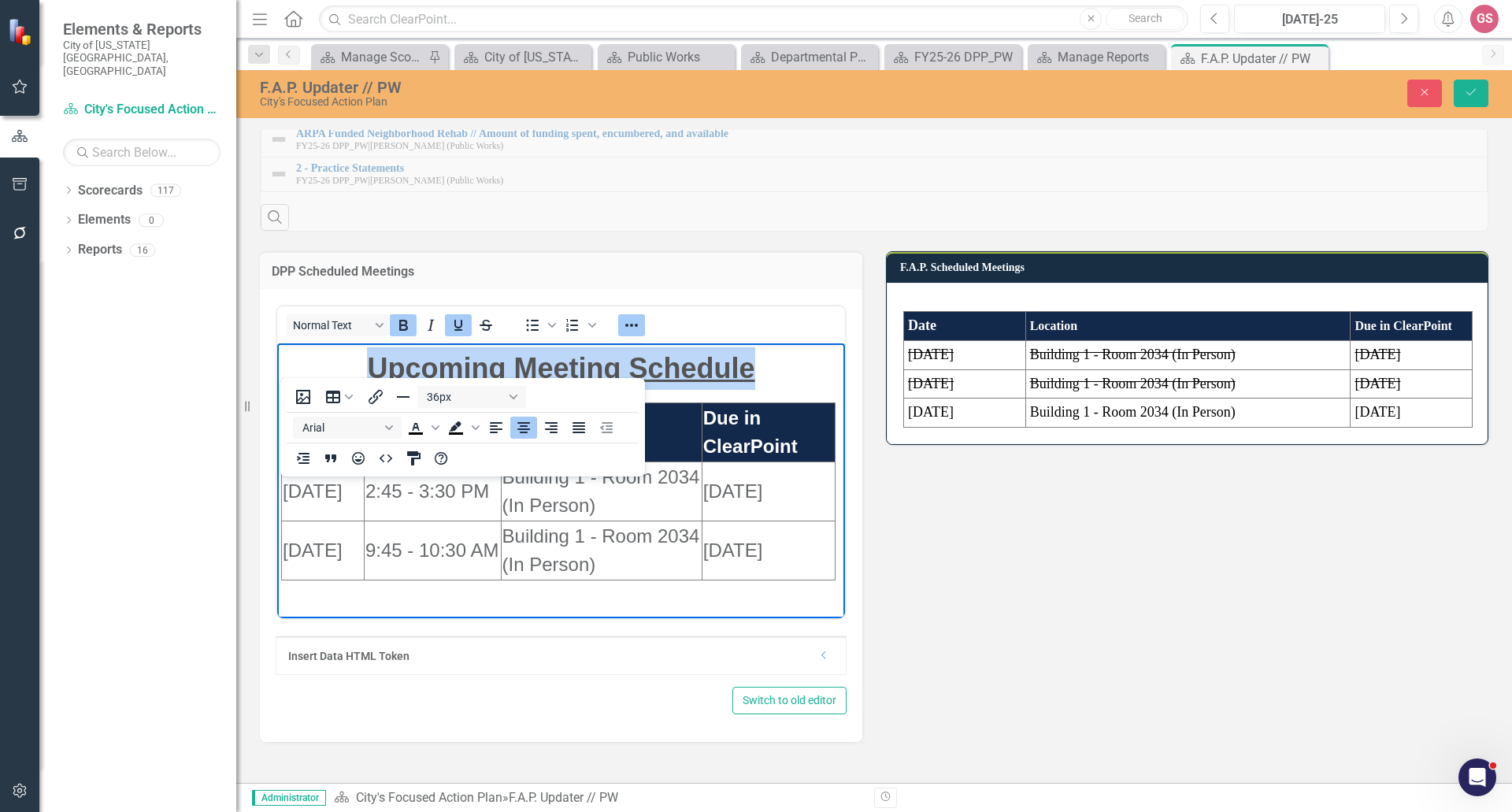
drag, startPoint x: 765, startPoint y: 363, endPoint x: 606, endPoint y: 735, distance: 404.6
click at [277, 357] on html "Upcoming Meeting Schedule Date Time Location Due in ClearPoint 10/02/2025 2:45 …" at bounding box center [561, 479] width 568 height 273
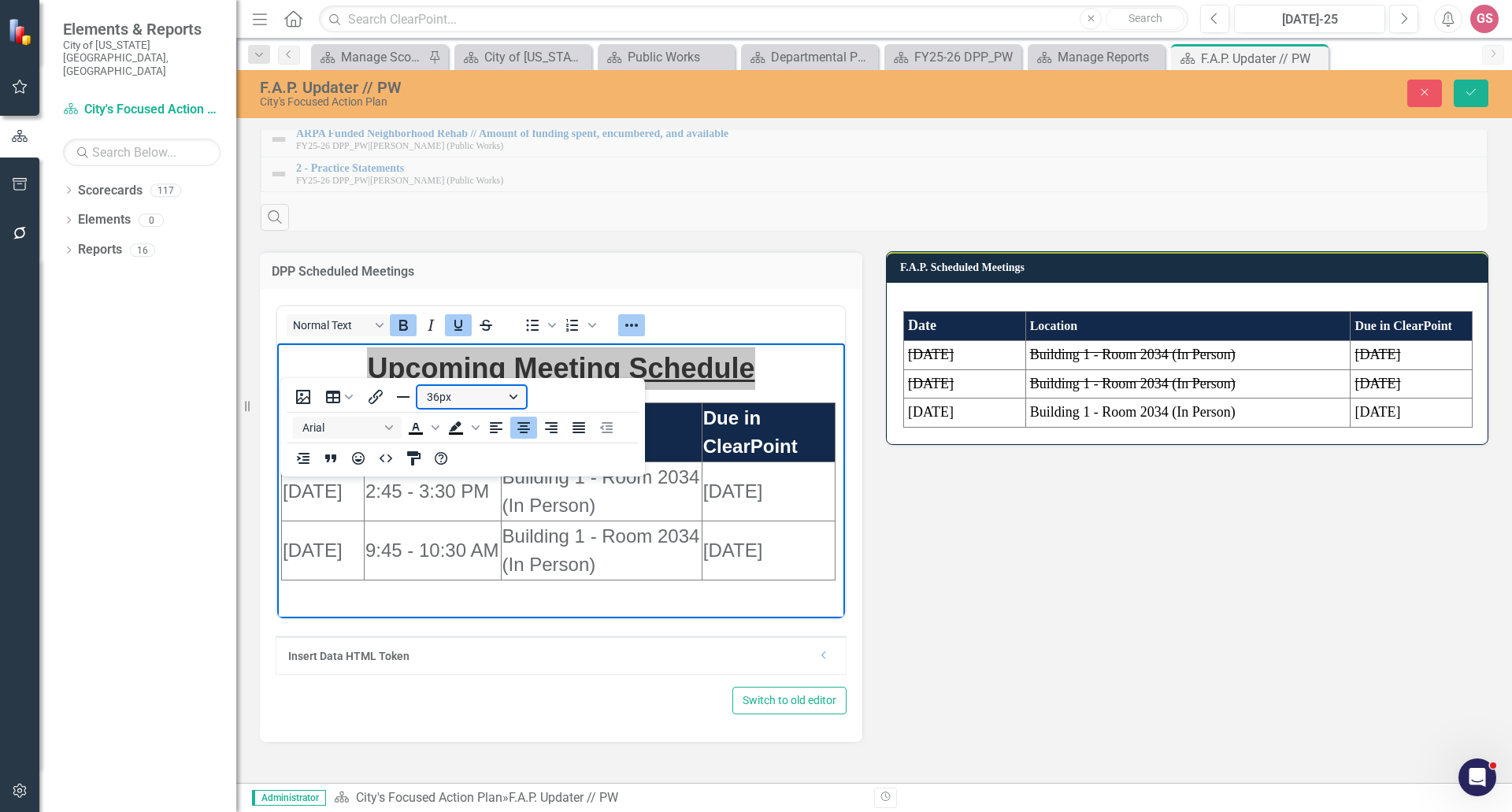
click at [508, 396] on button "36px" at bounding box center [472, 397] width 109 height 22
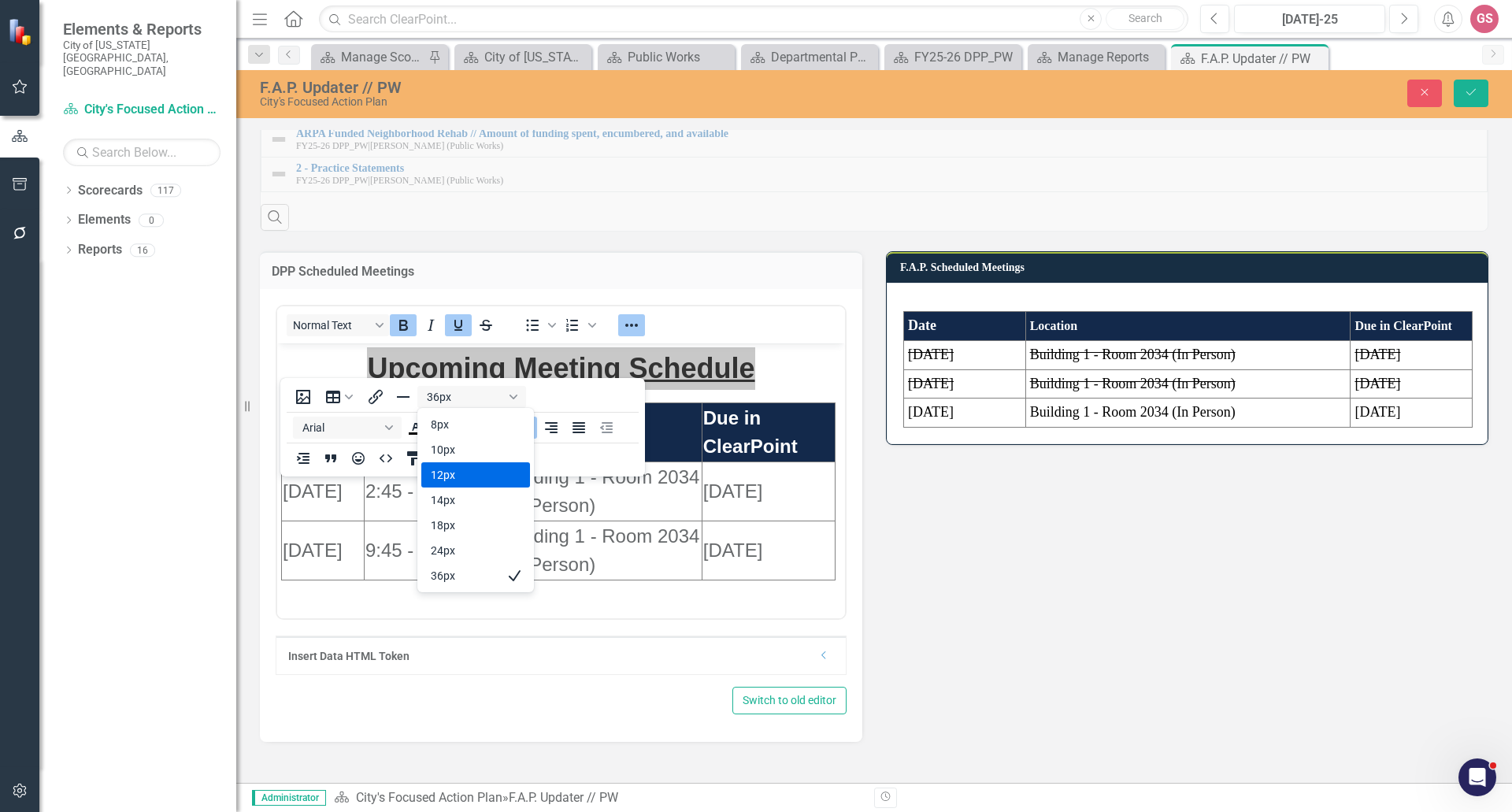
click at [482, 463] on div "12px" at bounding box center [476, 475] width 109 height 26
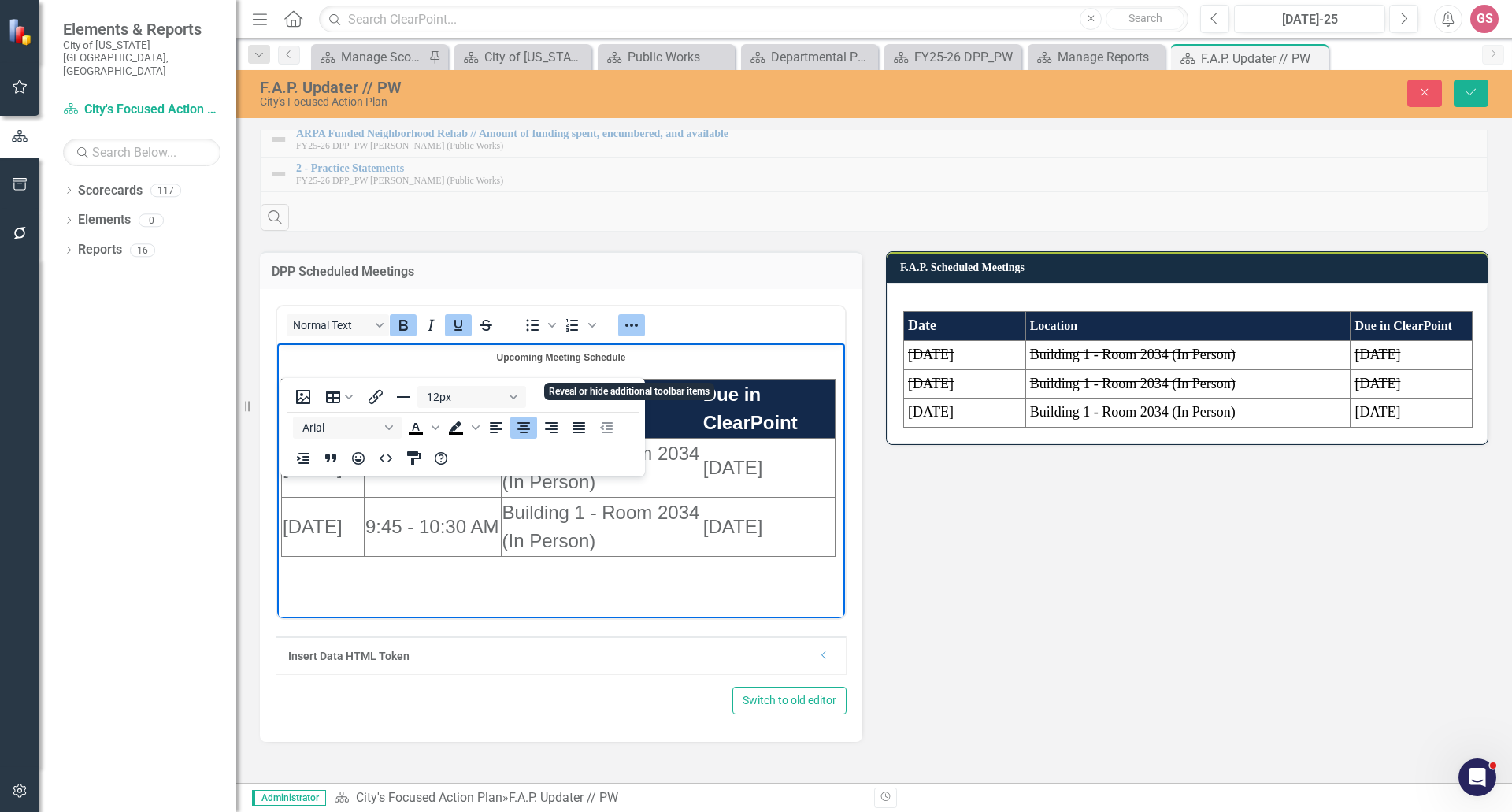
click at [629, 335] on icon "Reveal or hide additional toolbar items" at bounding box center [632, 325] width 19 height 19
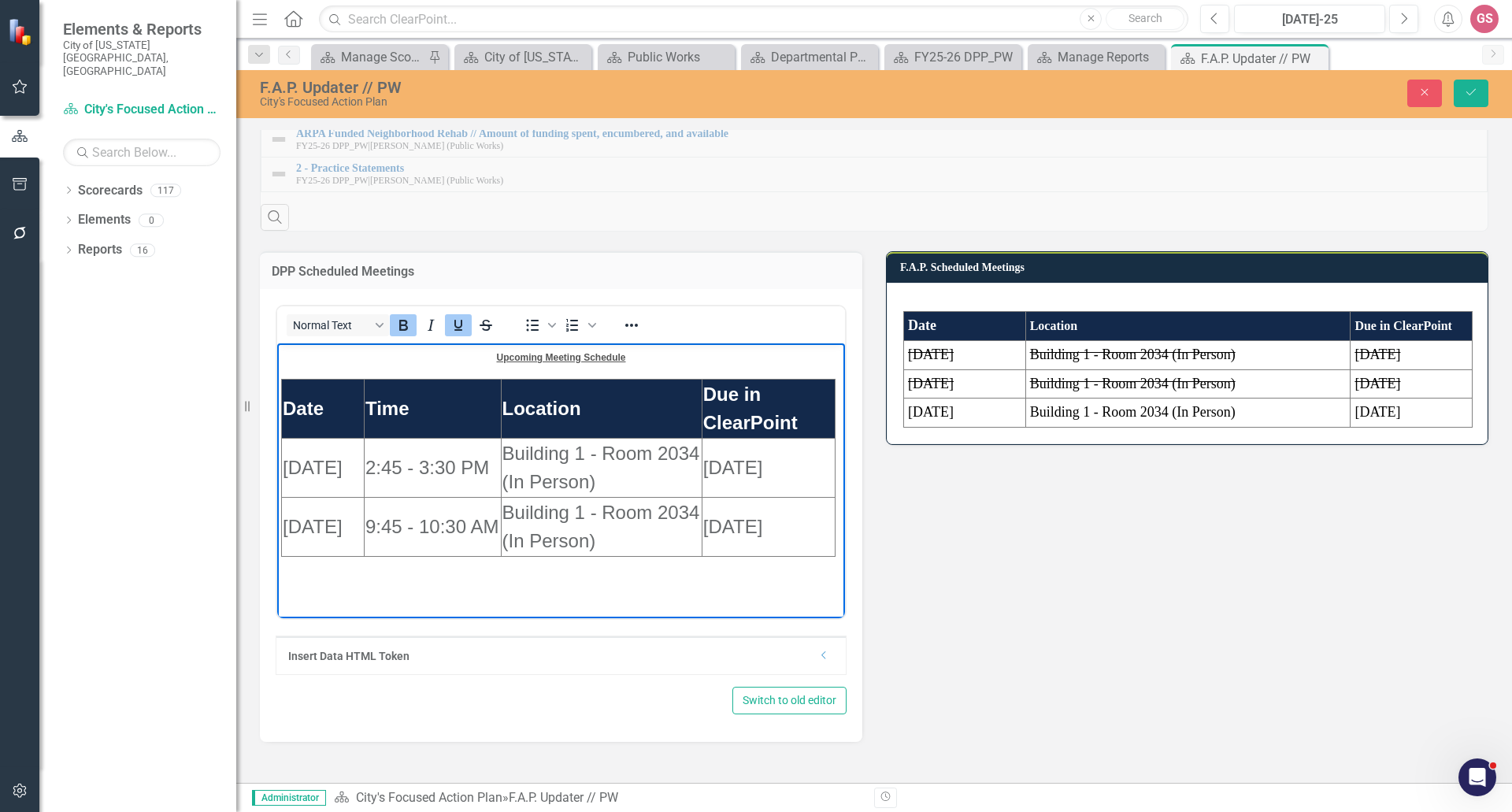
click at [659, 360] on p "Upcoming Meeting Schedule" at bounding box center [561, 356] width 560 height 19
drag, startPoint x: 589, startPoint y: 348, endPoint x: 697, endPoint y: 725, distance: 392.2
click at [411, 343] on html "Upcoming Meeting Schedule Date Time Location Due in ClearPoint 10/02/2025 2:45 …" at bounding box center [561, 467] width 568 height 249
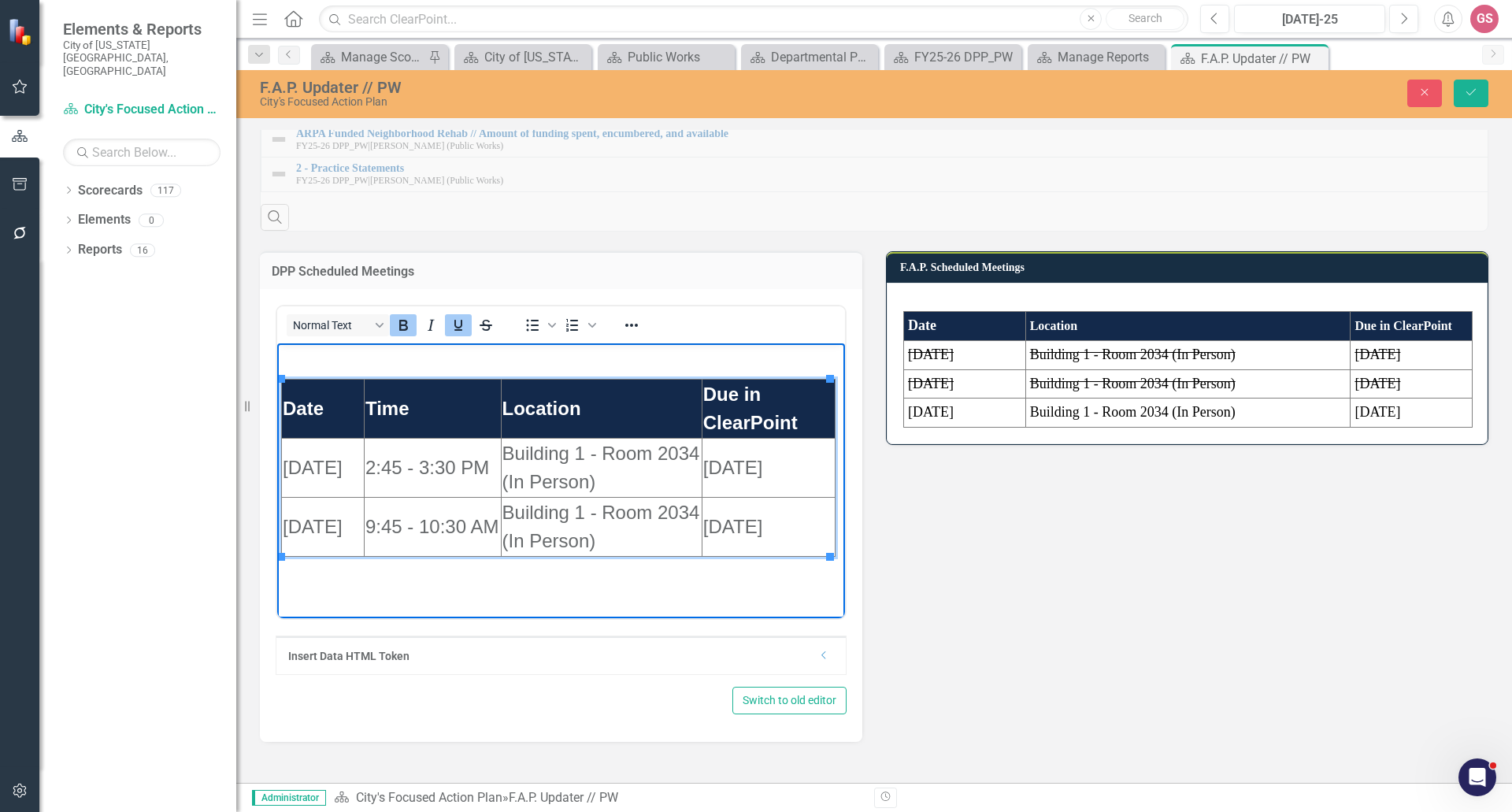
click at [315, 420] on td "Date" at bounding box center [323, 409] width 82 height 59
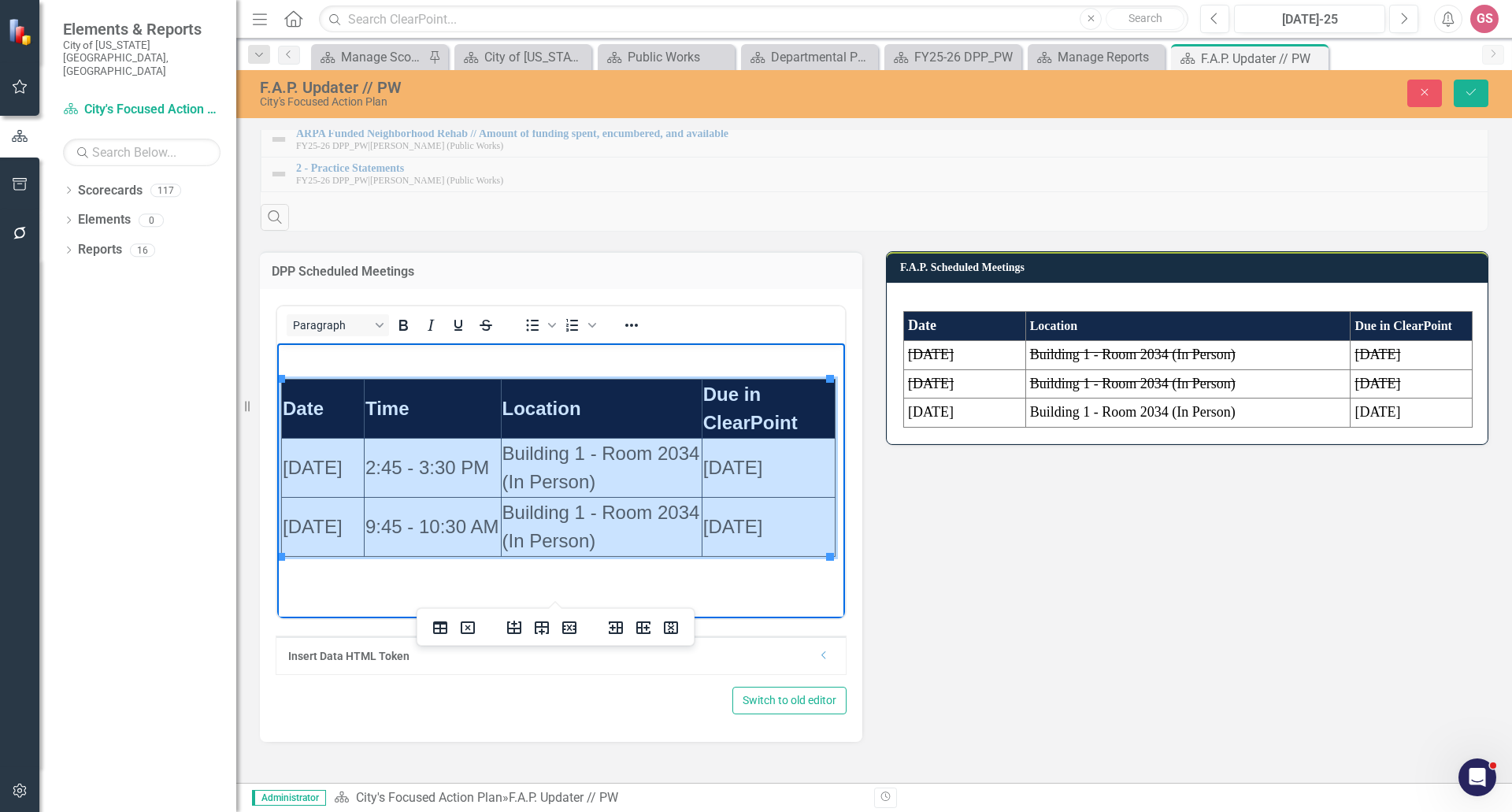
drag, startPoint x: 285, startPoint y: 403, endPoint x: 739, endPoint y: 542, distance: 474.8
click at [739, 542] on tbody "Date Time Location Due in ClearPoint 10/02/2025 2:45 - 3:30 PM Building 1 - Roo…" at bounding box center [559, 468] width 554 height 177
click at [631, 327] on icon "Reveal or hide additional toolbar items" at bounding box center [632, 325] width 13 height 3
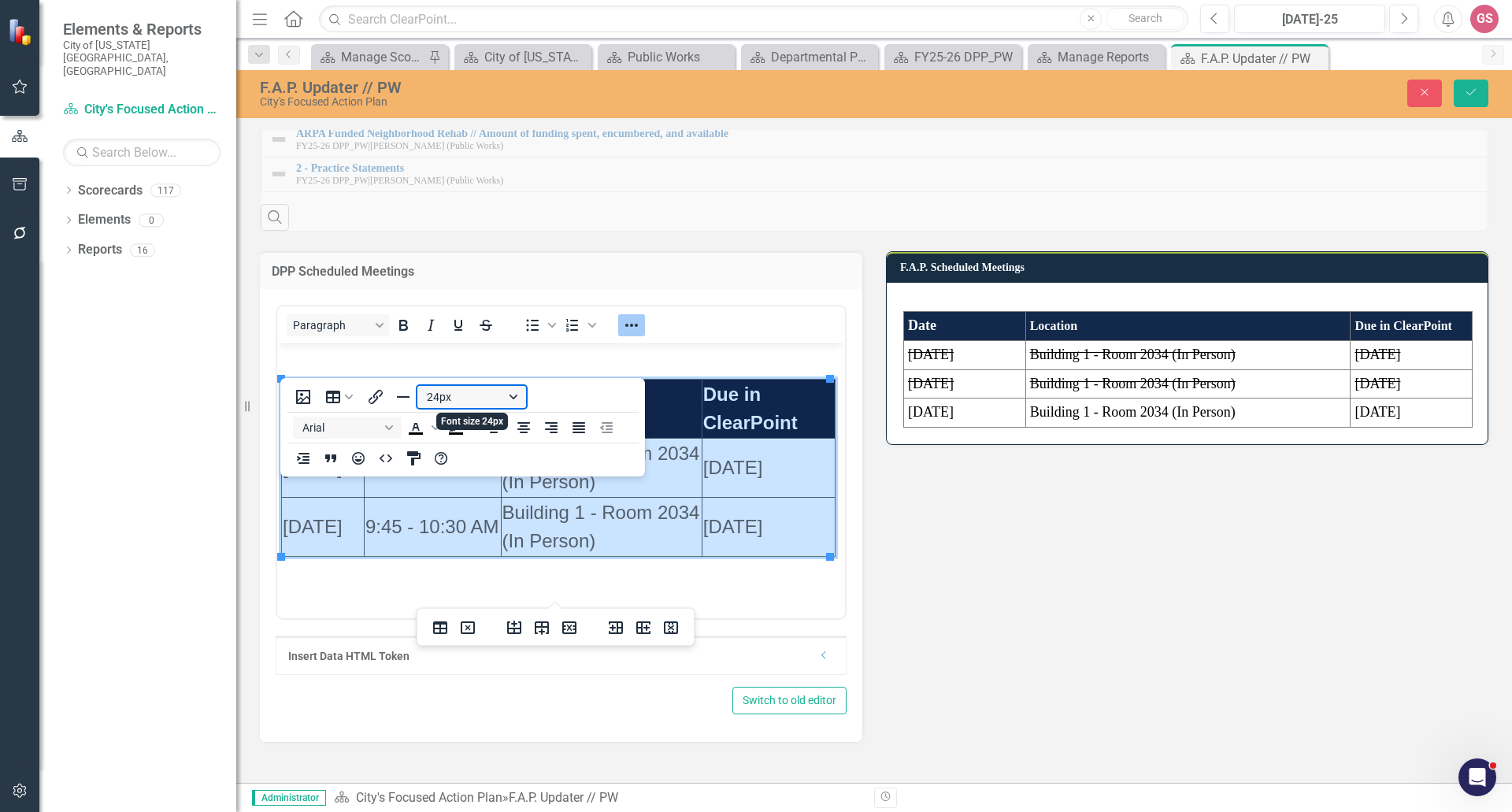
click at [457, 392] on button "24px" at bounding box center [472, 397] width 109 height 22
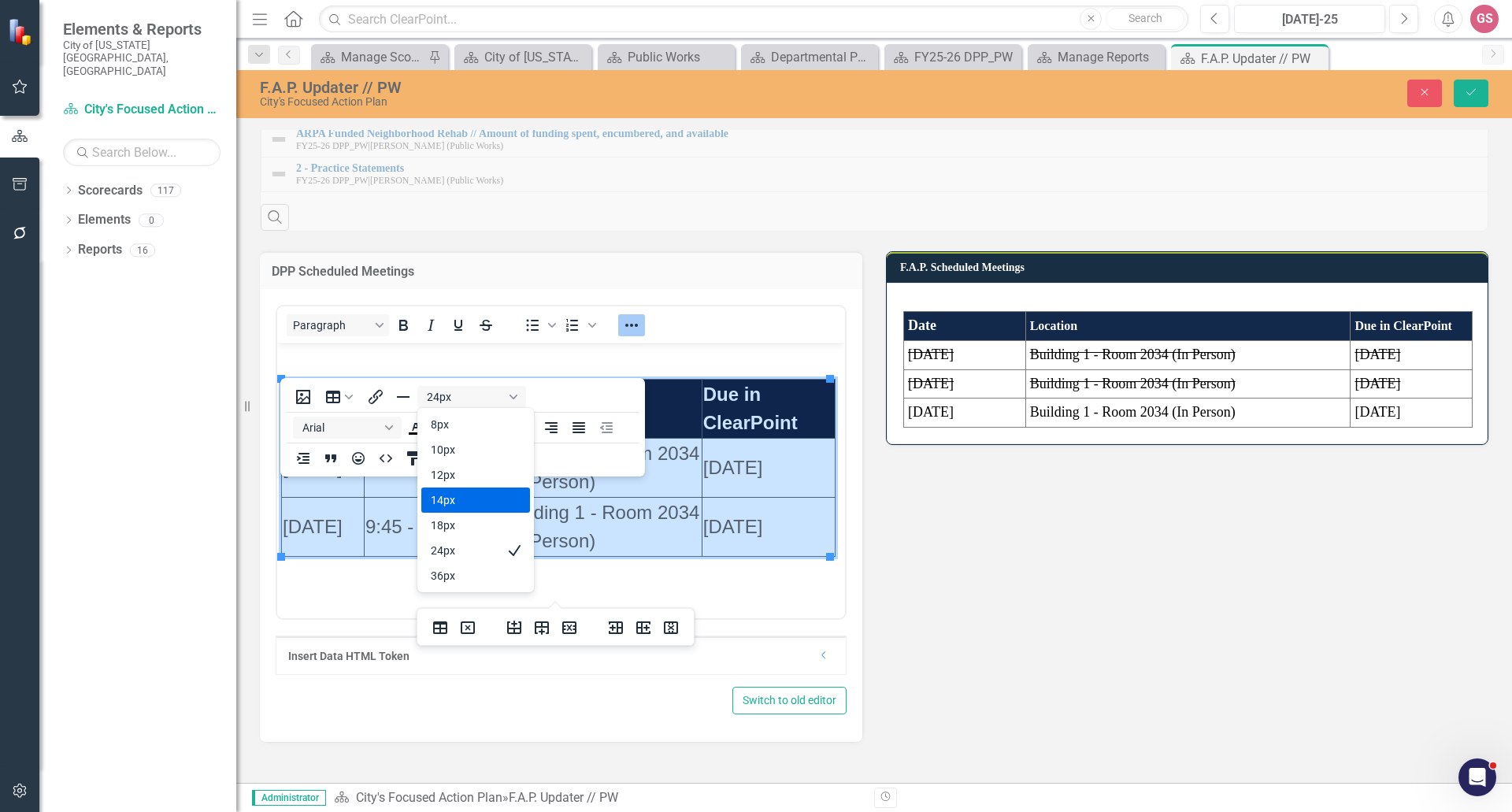
click at [449, 495] on div "14px" at bounding box center [465, 500] width 68 height 19
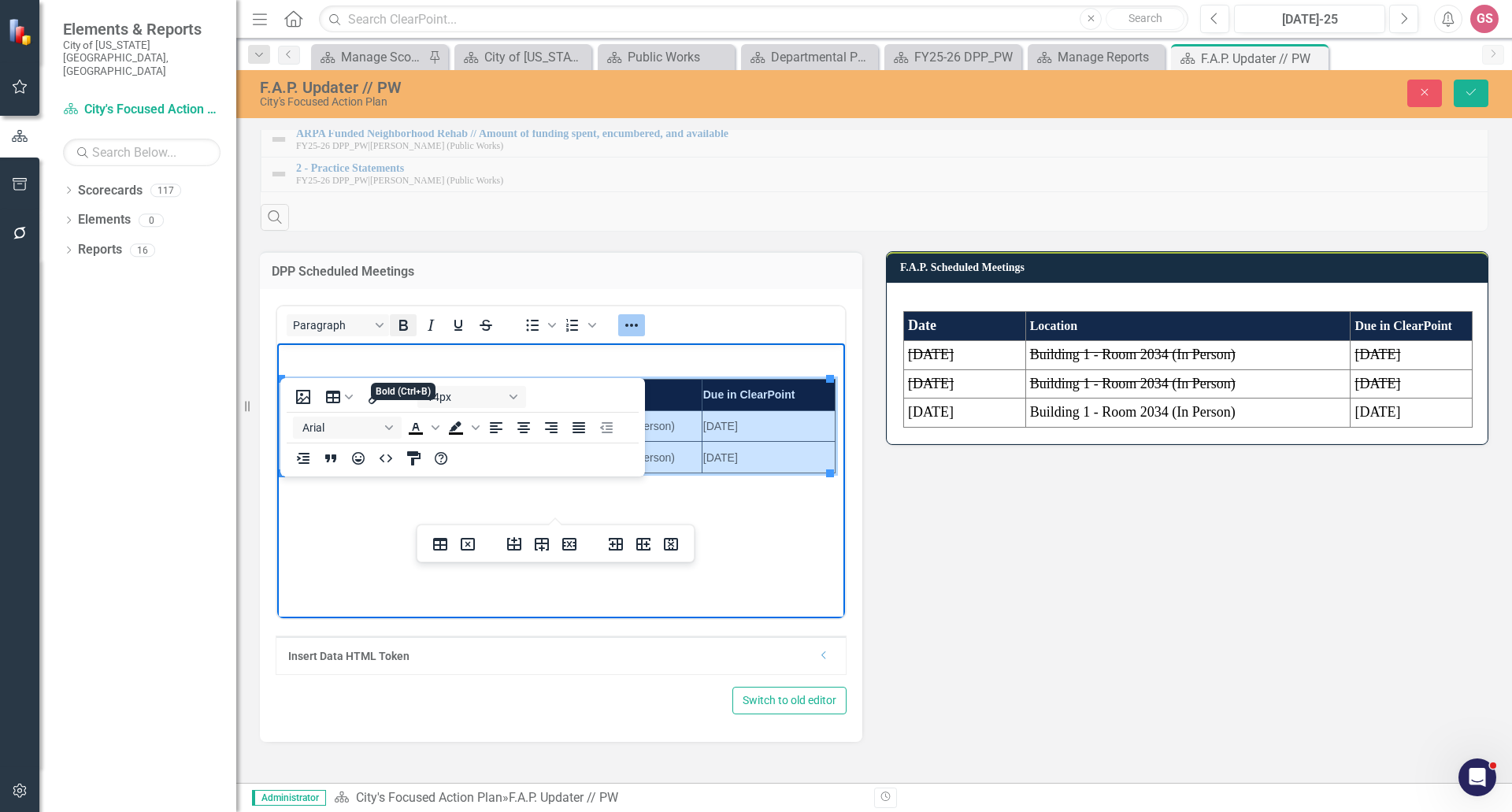
click at [406, 331] on icon "Bold" at bounding box center [403, 325] width 9 height 11
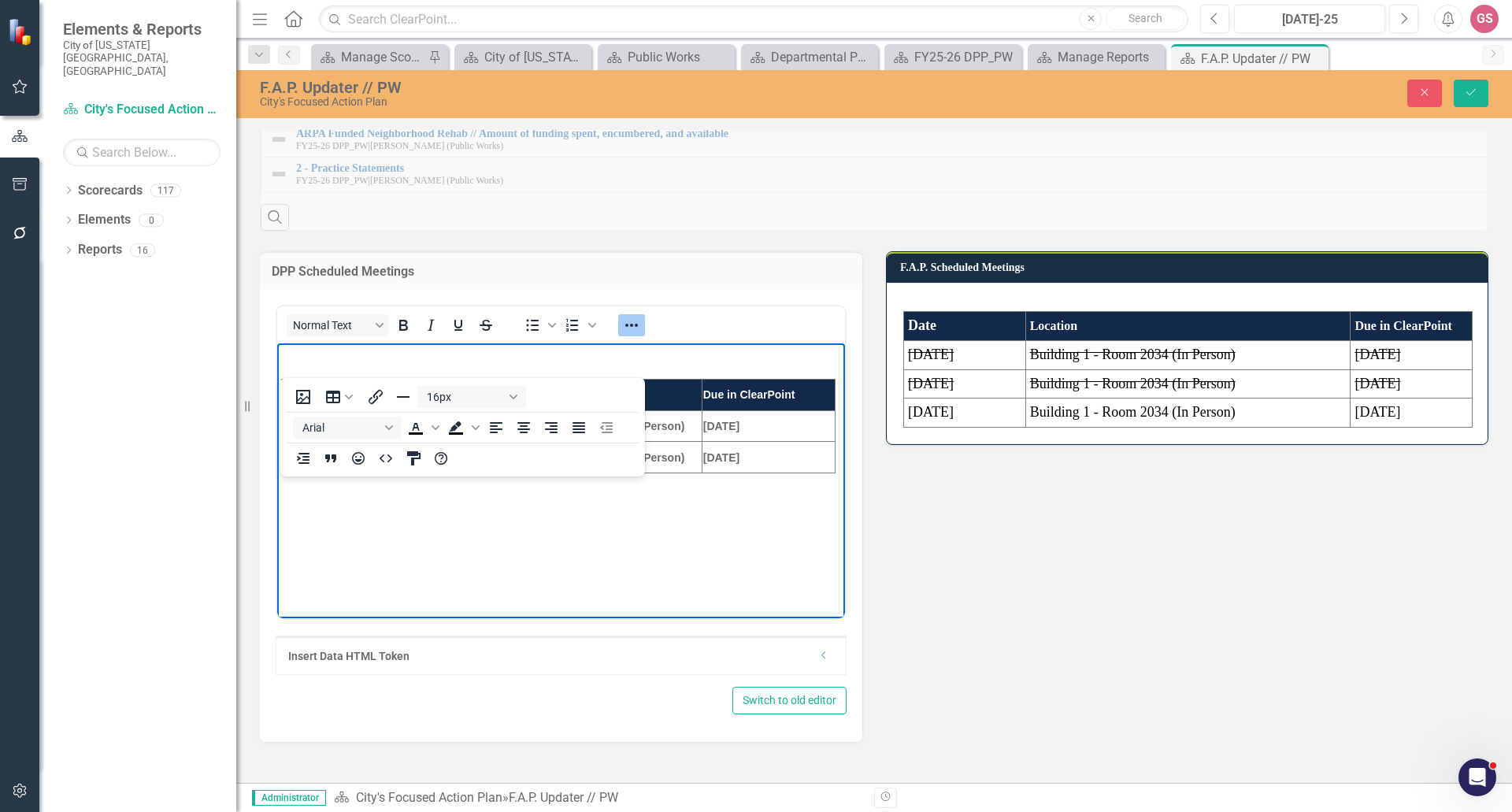
click at [758, 552] on body "Date Time Location Due in ClearPoint 10/02/2025 2:45 - 3:30 PM Building 1 - Roo…" at bounding box center [561, 461] width 568 height 237
click at [364, 579] on html "Date Time Location Due in ClearPoint 10/02/2025 2:45 - 3:30 PM Building 1 - Roo…" at bounding box center [561, 461] width 568 height 237
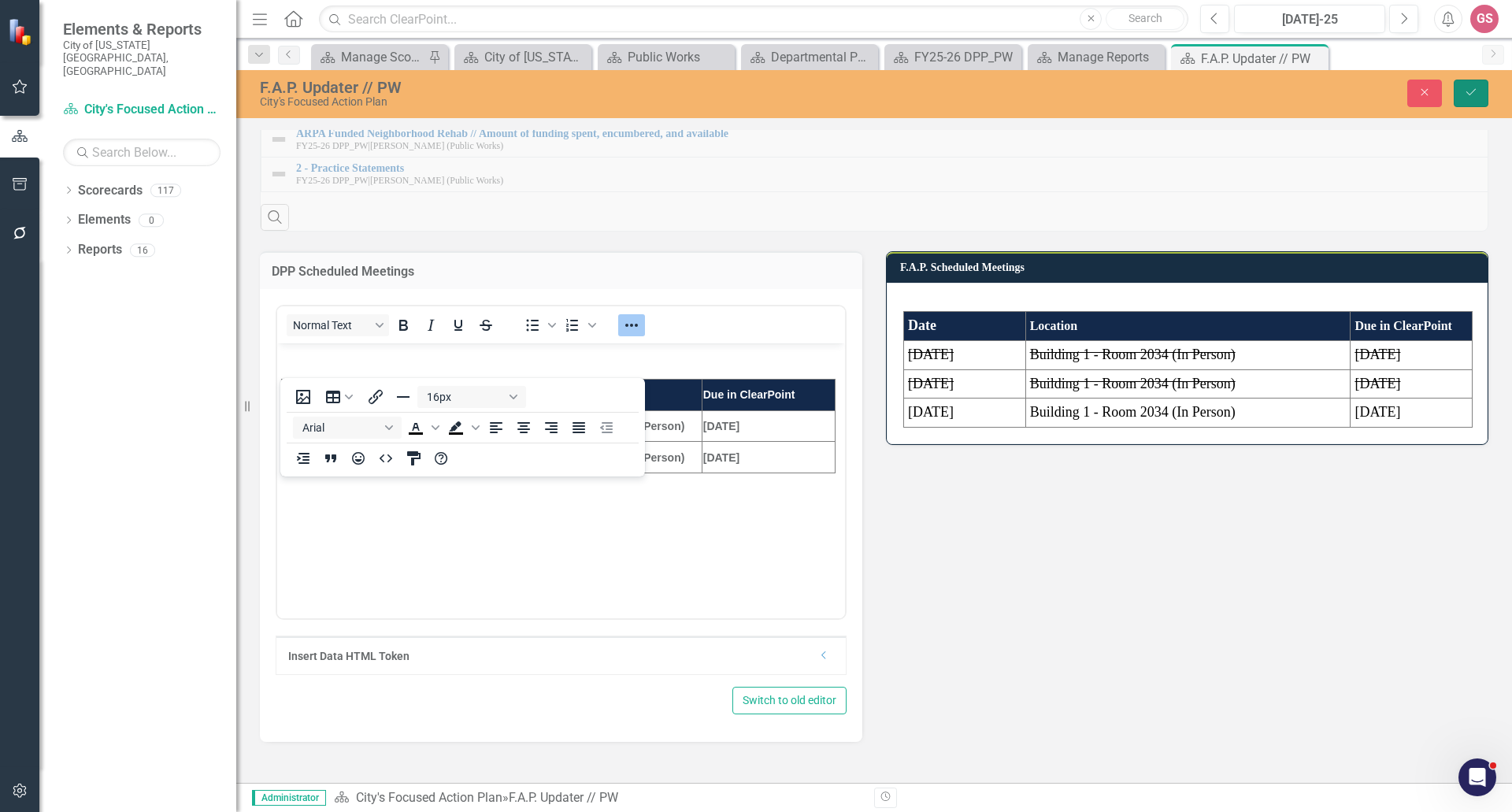
click at [1476, 92] on icon "Save" at bounding box center [1471, 92] width 14 height 11
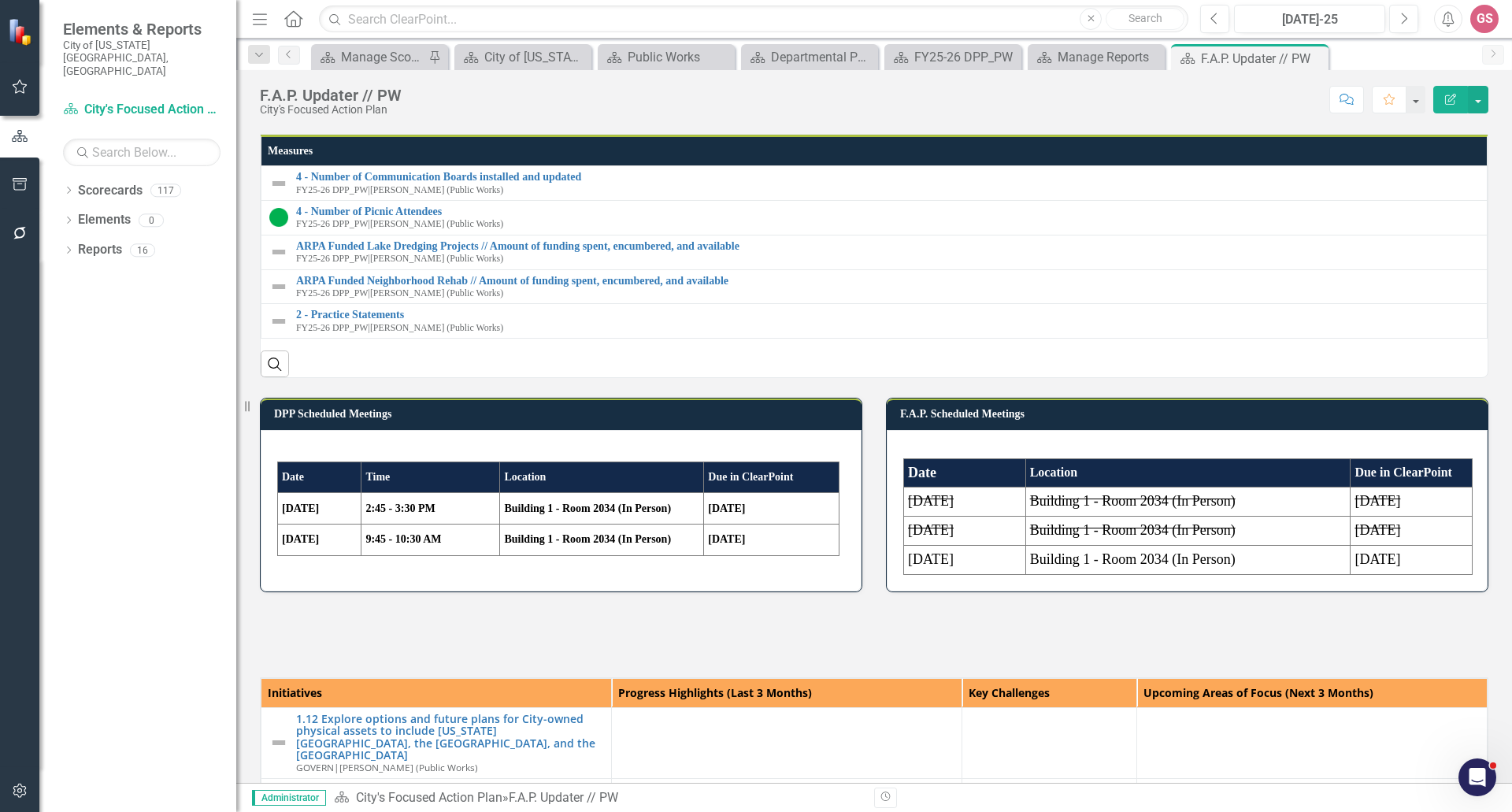
scroll to position [866, 0]
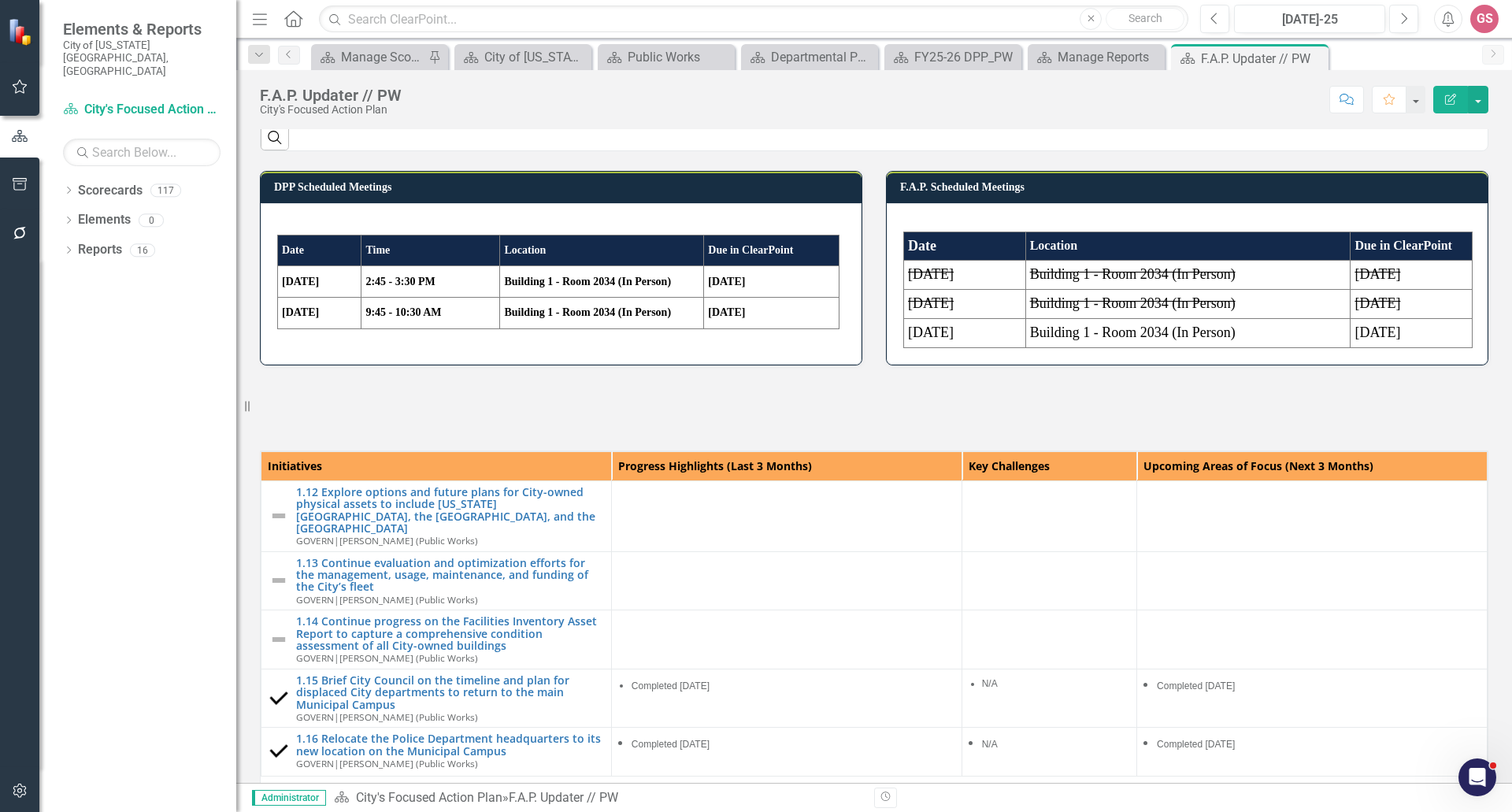
click at [769, 348] on p at bounding box center [561, 339] width 568 height 19
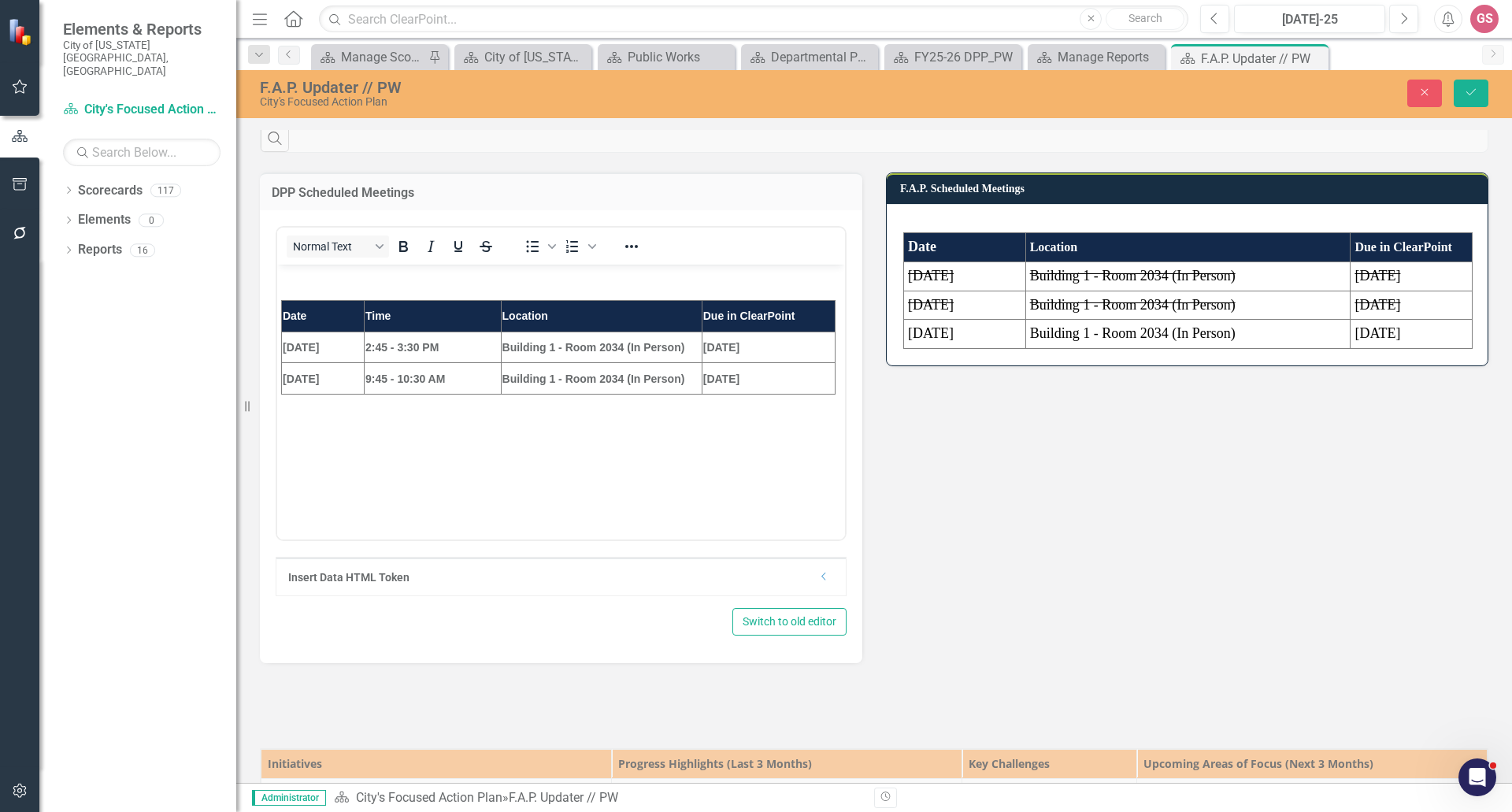
scroll to position [0, 0]
drag, startPoint x: 641, startPoint y: 304, endPoint x: 675, endPoint y: 315, distance: 35.7
click at [642, 304] on td "Location" at bounding box center [601, 316] width 201 height 31
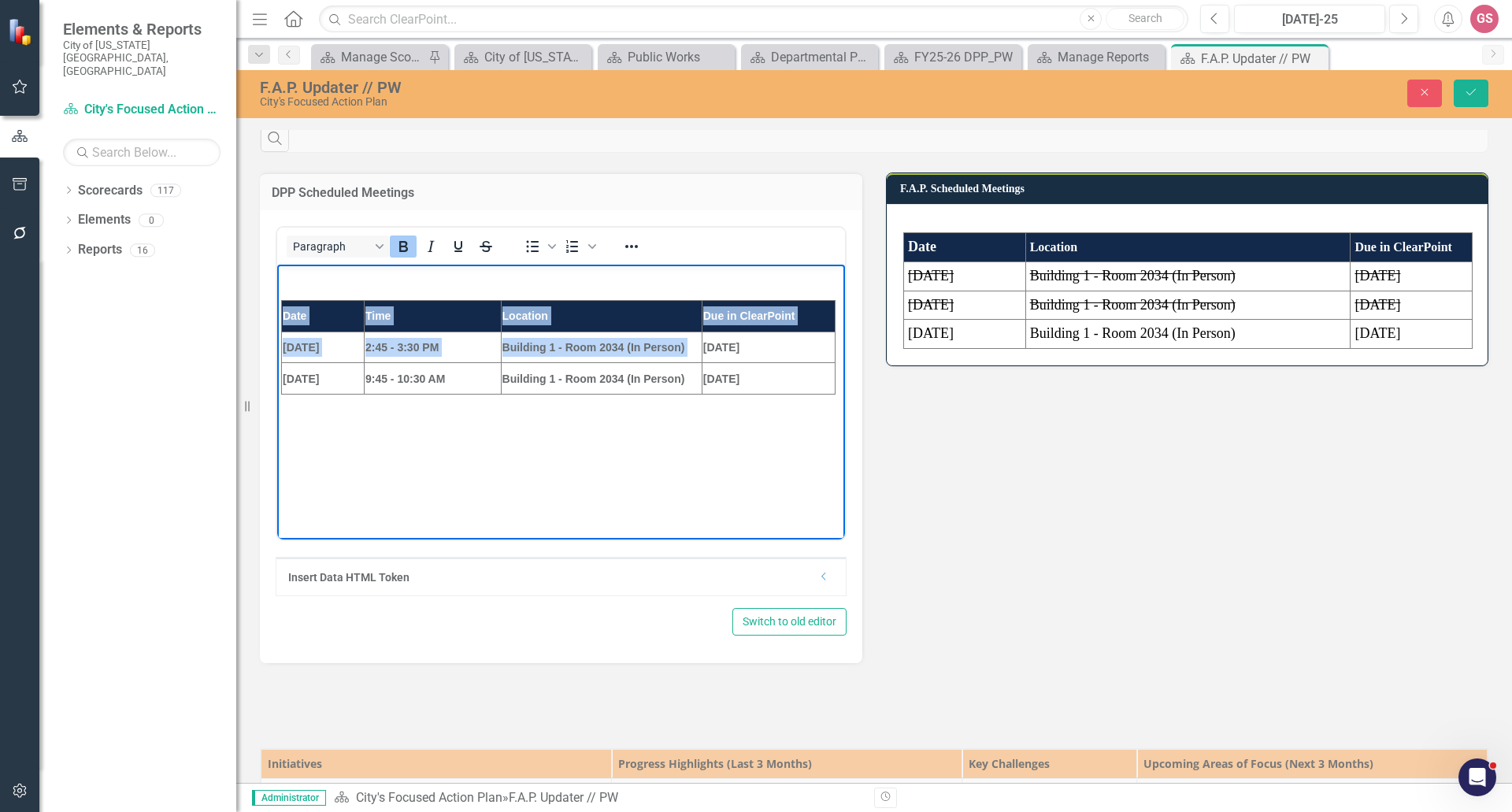
drag, startPoint x: 281, startPoint y: 312, endPoint x: 838, endPoint y: 365, distance: 559.5
click at [845, 364] on html "Date Time Location Due in ClearPoint 10/02/2025 2:45 - 3:30 PM Building 1 - Roo…" at bounding box center [561, 383] width 568 height 237
click at [535, 370] on td "Building 1 - Room 2034 (In Person)" at bounding box center [601, 378] width 201 height 31
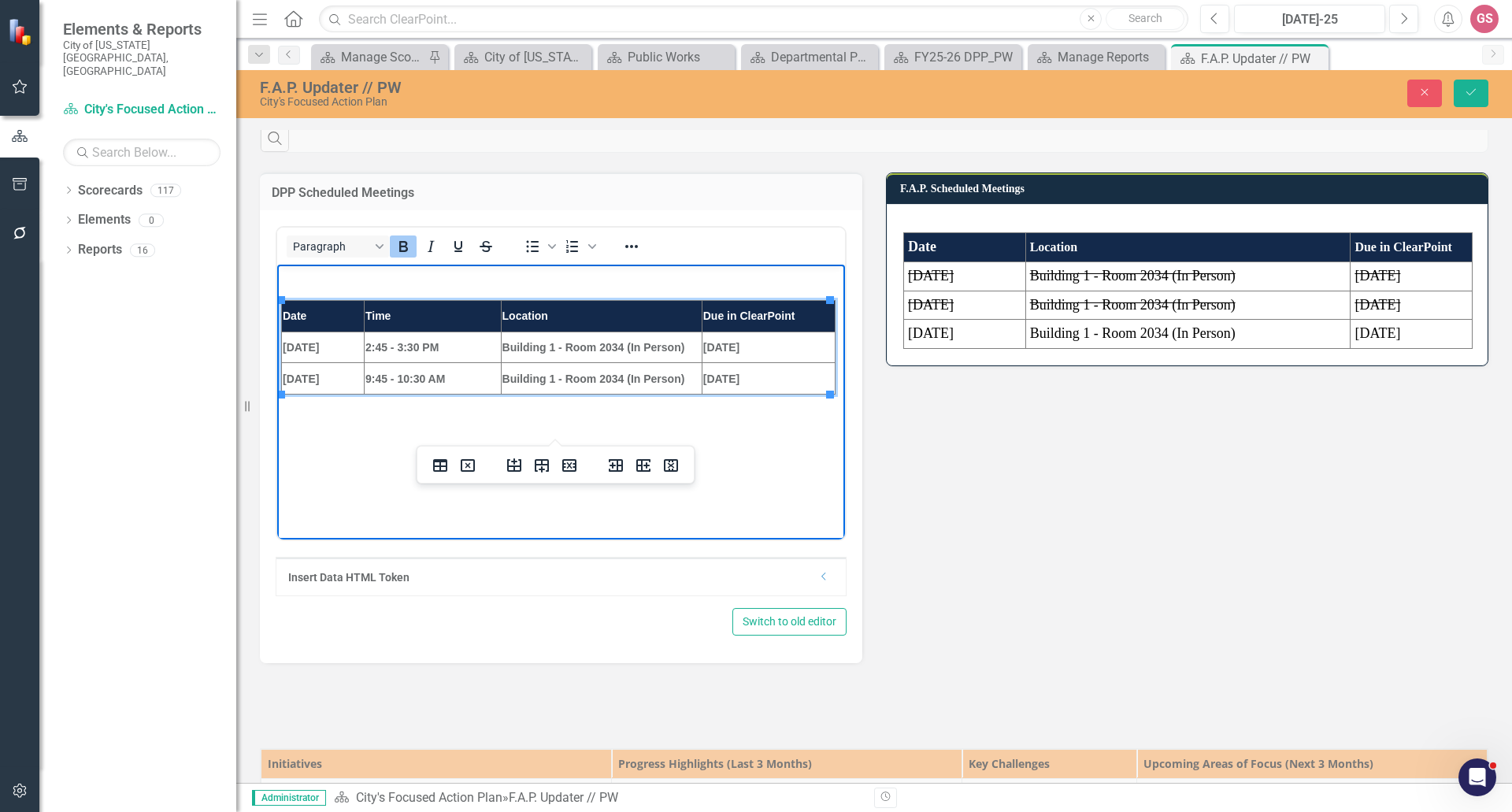
click at [442, 306] on td "Time" at bounding box center [432, 316] width 137 height 31
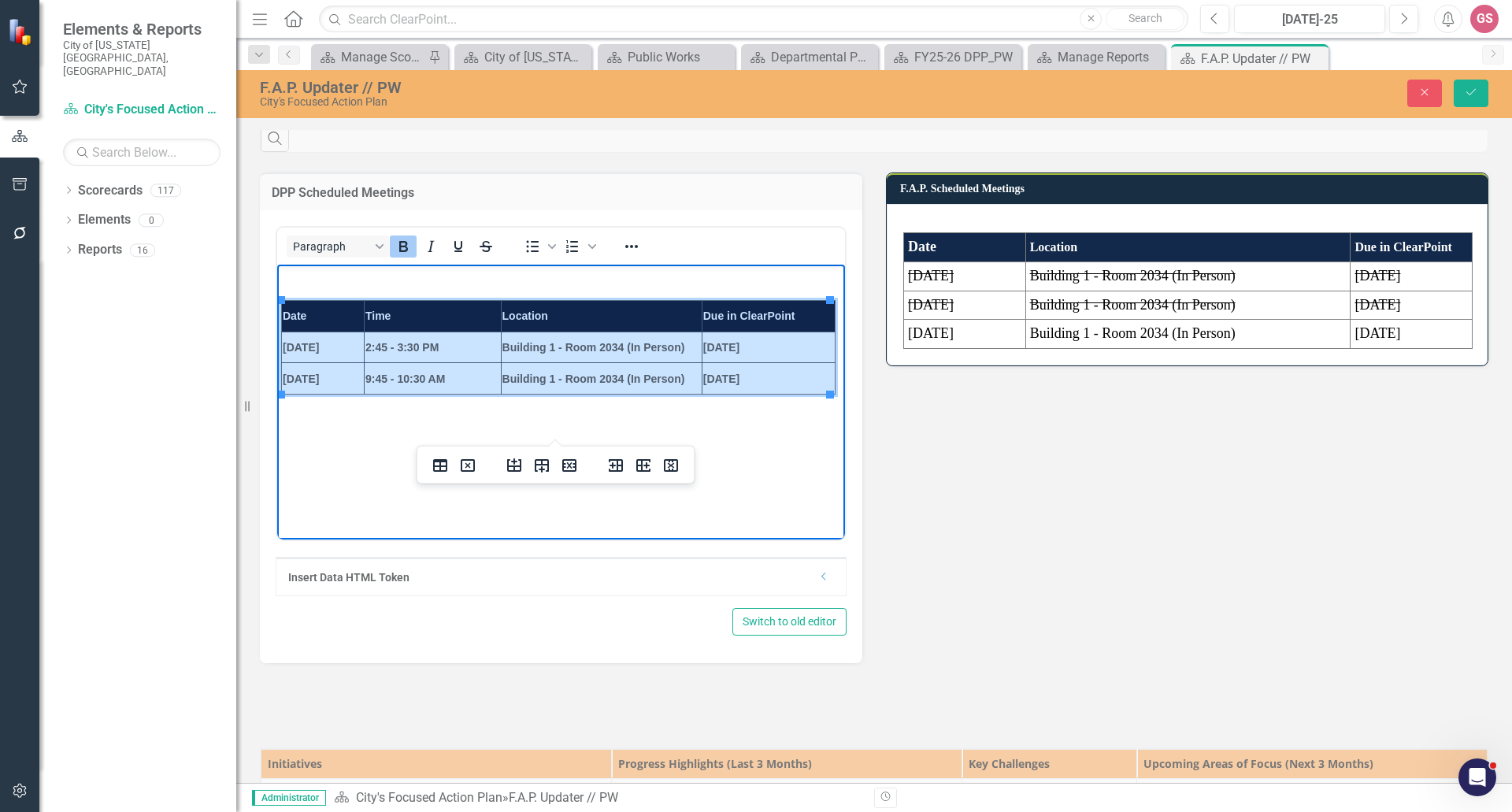
drag, startPoint x: 282, startPoint y: 316, endPoint x: 772, endPoint y: 373, distance: 493.3
click at [779, 375] on tbody "Date Time Location Due in ClearPoint 10/02/2025 2:45 - 3:30 PM Building 1 - Roo…" at bounding box center [559, 347] width 554 height 94
click at [632, 256] on icon "Reveal or hide additional toolbar items" at bounding box center [632, 247] width 19 height 19
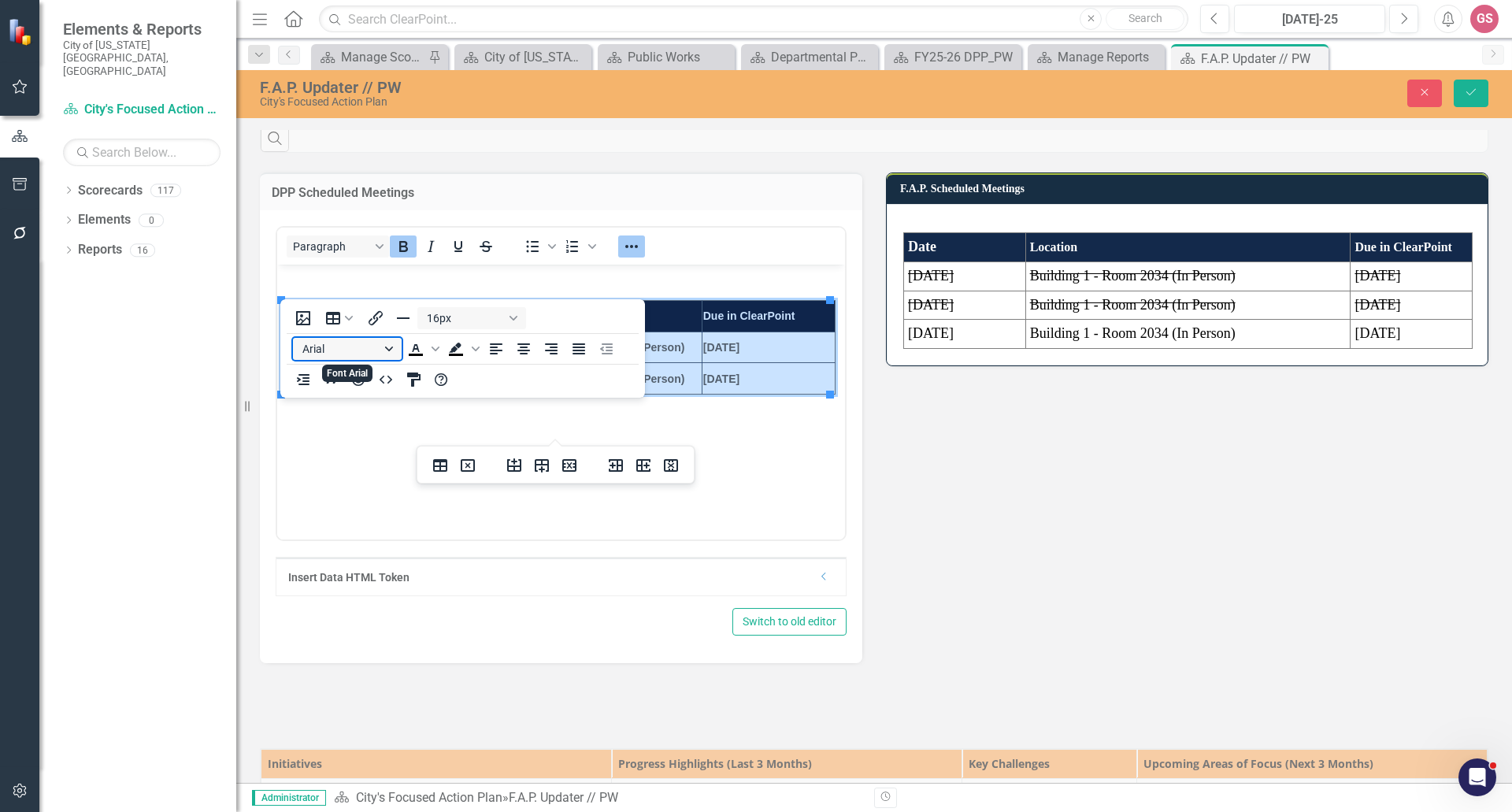
click at [390, 351] on button "Arial" at bounding box center [347, 349] width 109 height 22
click at [326, 376] on div "Arial" at bounding box center [349, 376] width 85 height 19
click at [511, 314] on button "14px" at bounding box center [472, 318] width 109 height 22
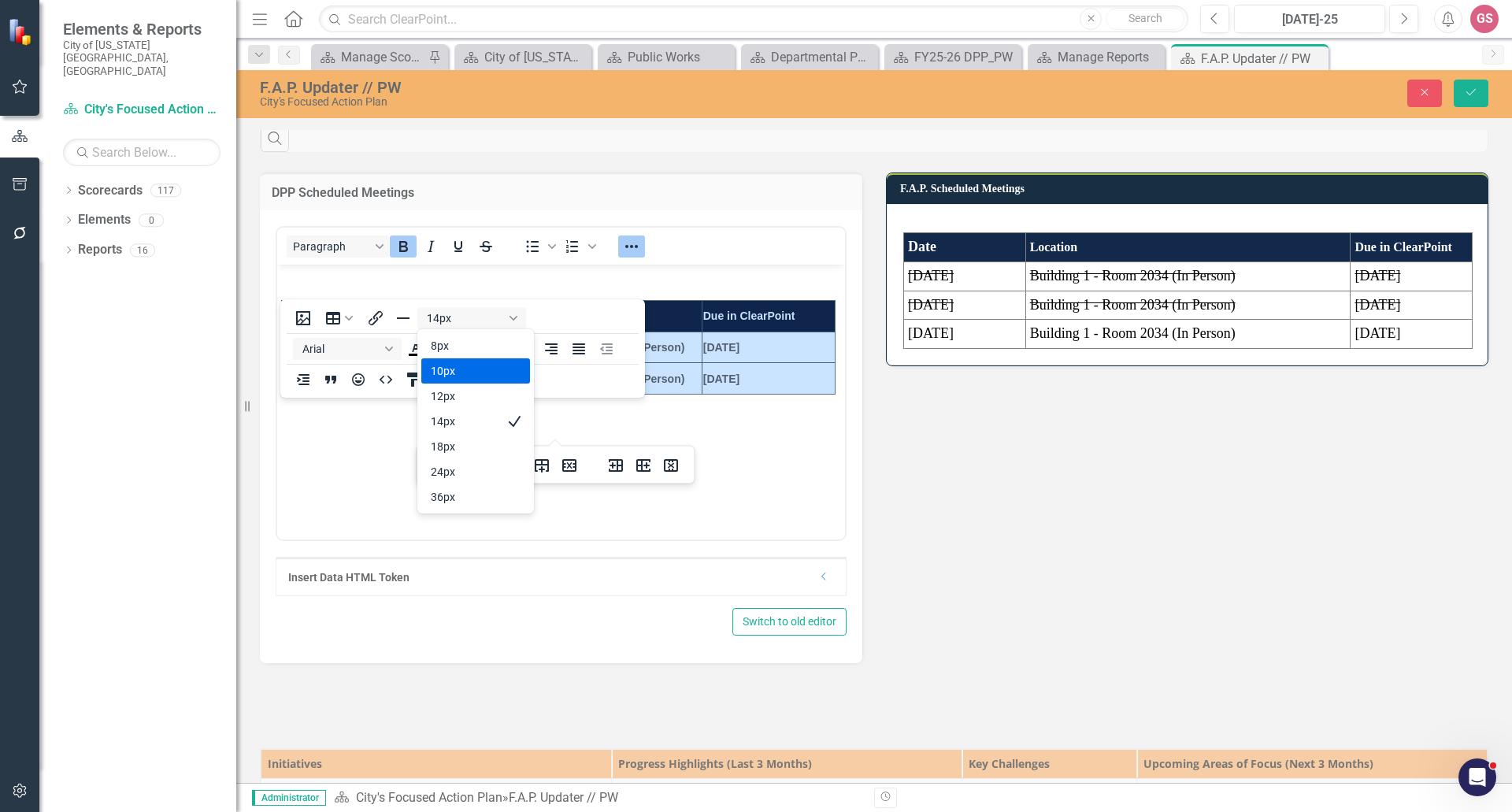
click at [694, 211] on div "DPP Scheduled Meetings" at bounding box center [561, 192] width 603 height 38
click at [1469, 90] on icon "Save" at bounding box center [1471, 92] width 14 height 11
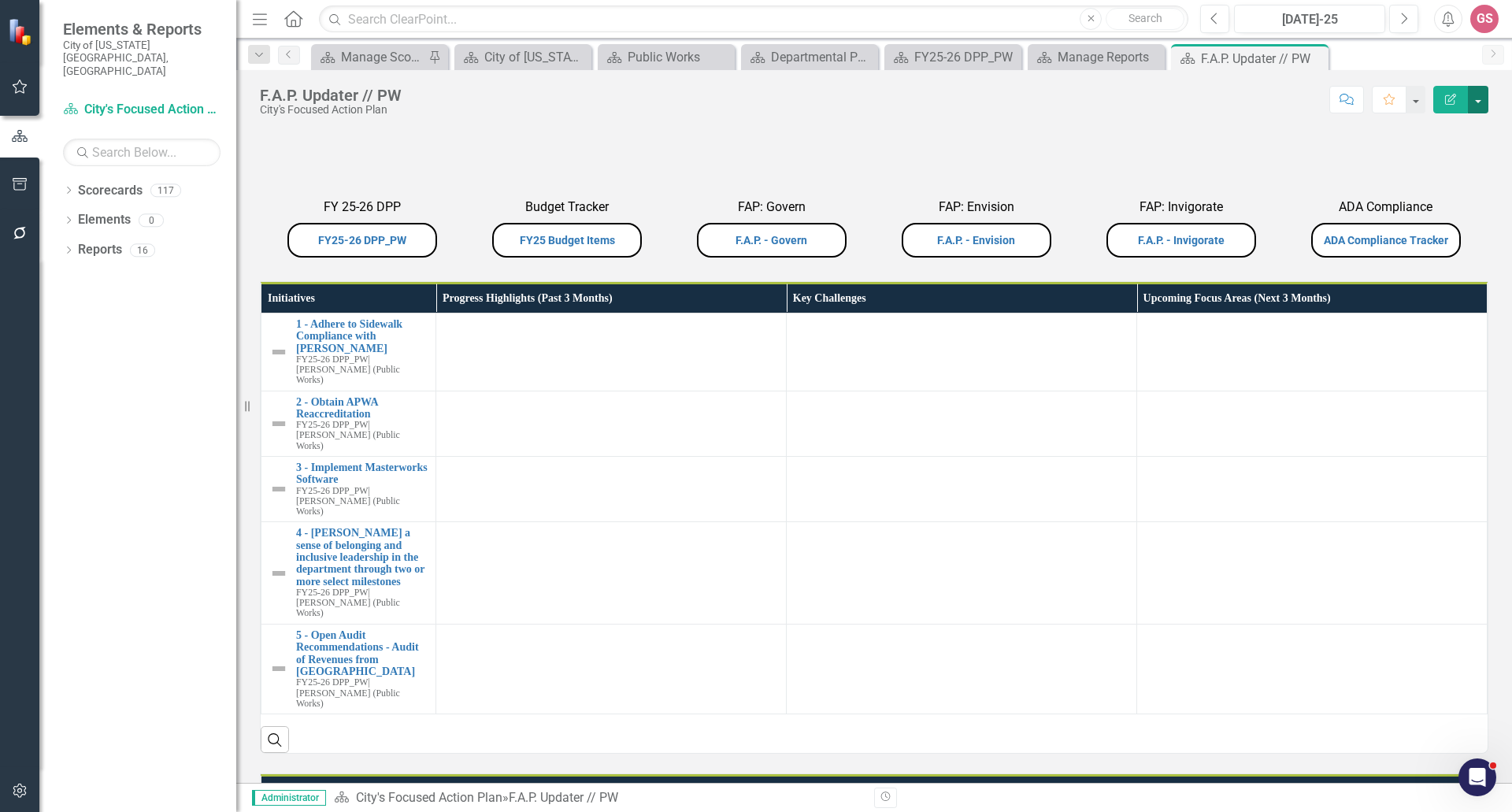
click at [1478, 102] on button "button" at bounding box center [1478, 99] width 21 height 27
click at [1251, 115] on div "F.A.P. Updater // PW City's Focused Action Plan Score: N/A Jul-25 Completed Com…" at bounding box center [875, 94] width 1276 height 47
click at [1420, 104] on button "button" at bounding box center [1415, 99] width 21 height 27
click at [1366, 188] on link "Group Bulk Set Home Page" at bounding box center [1349, 187] width 151 height 29
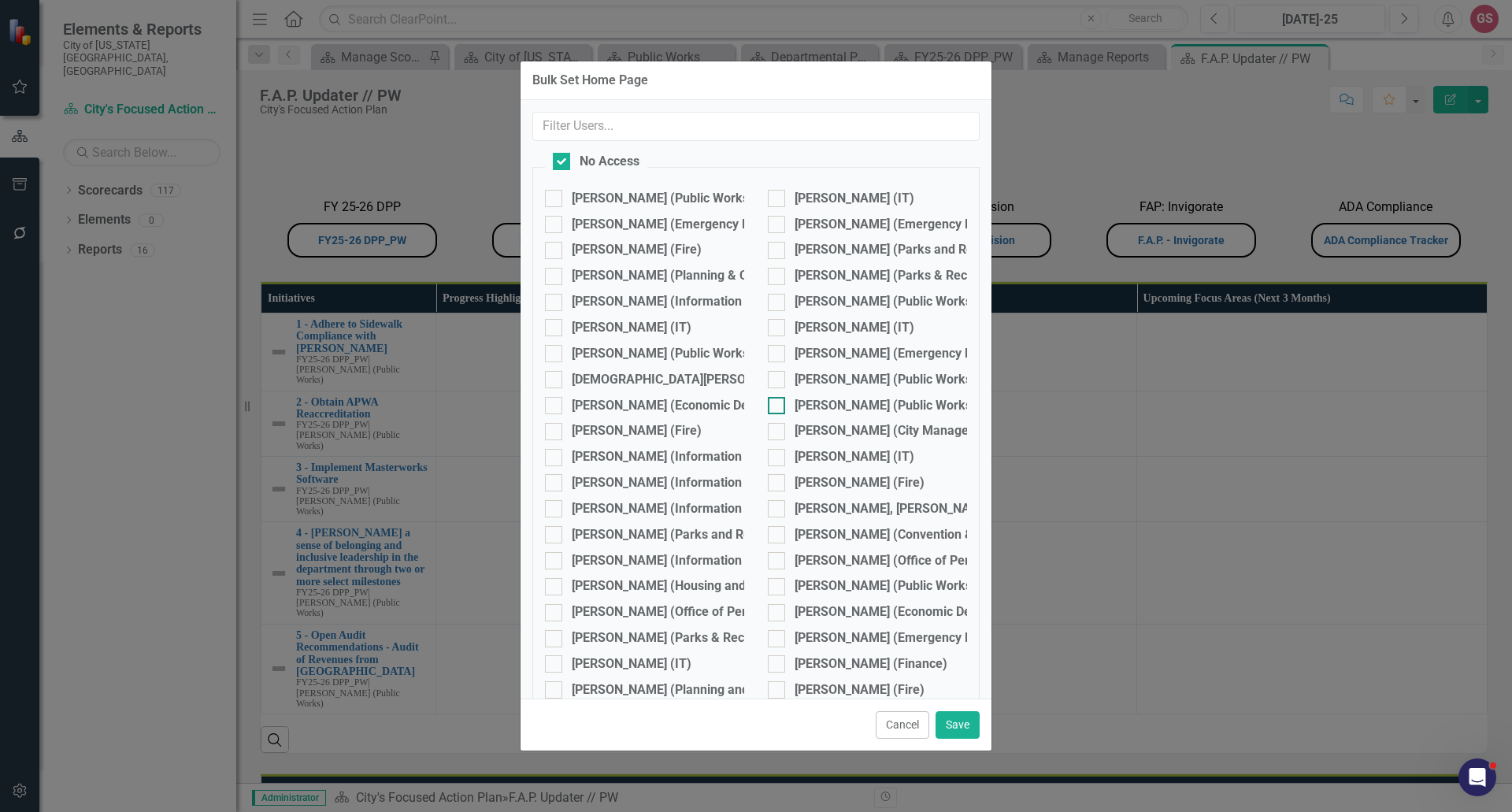
checkbox input "false"
click at [580, 122] on input "text" at bounding box center [756, 126] width 448 height 29
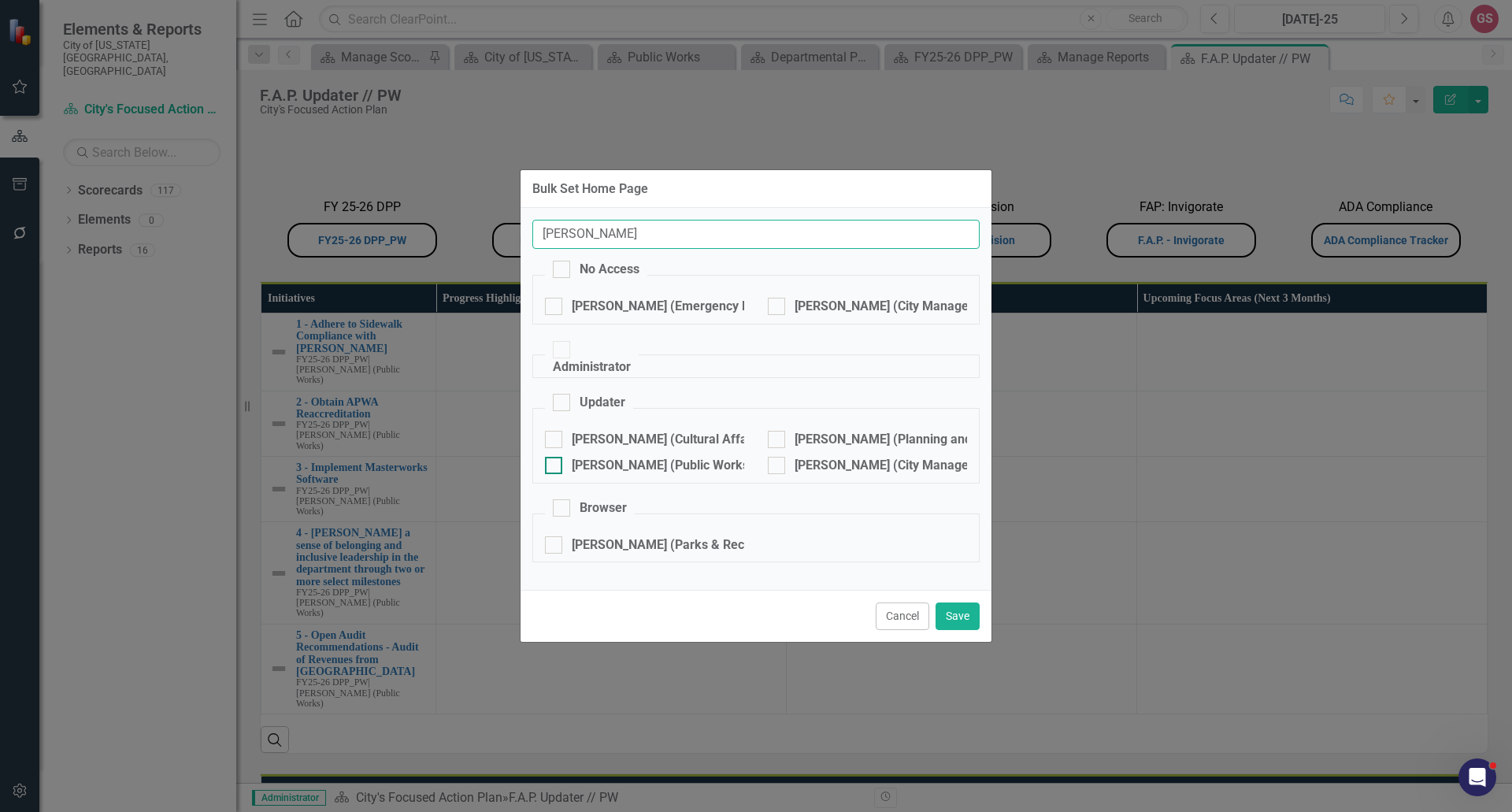
type input "eli"
click at [556, 467] on div at bounding box center [554, 465] width 18 height 18
click at [555, 467] on input "[PERSON_NAME] (Public Works)" at bounding box center [550, 461] width 10 height 10
checkbox input "true"
click at [952, 619] on button "Save" at bounding box center [957, 616] width 44 height 27
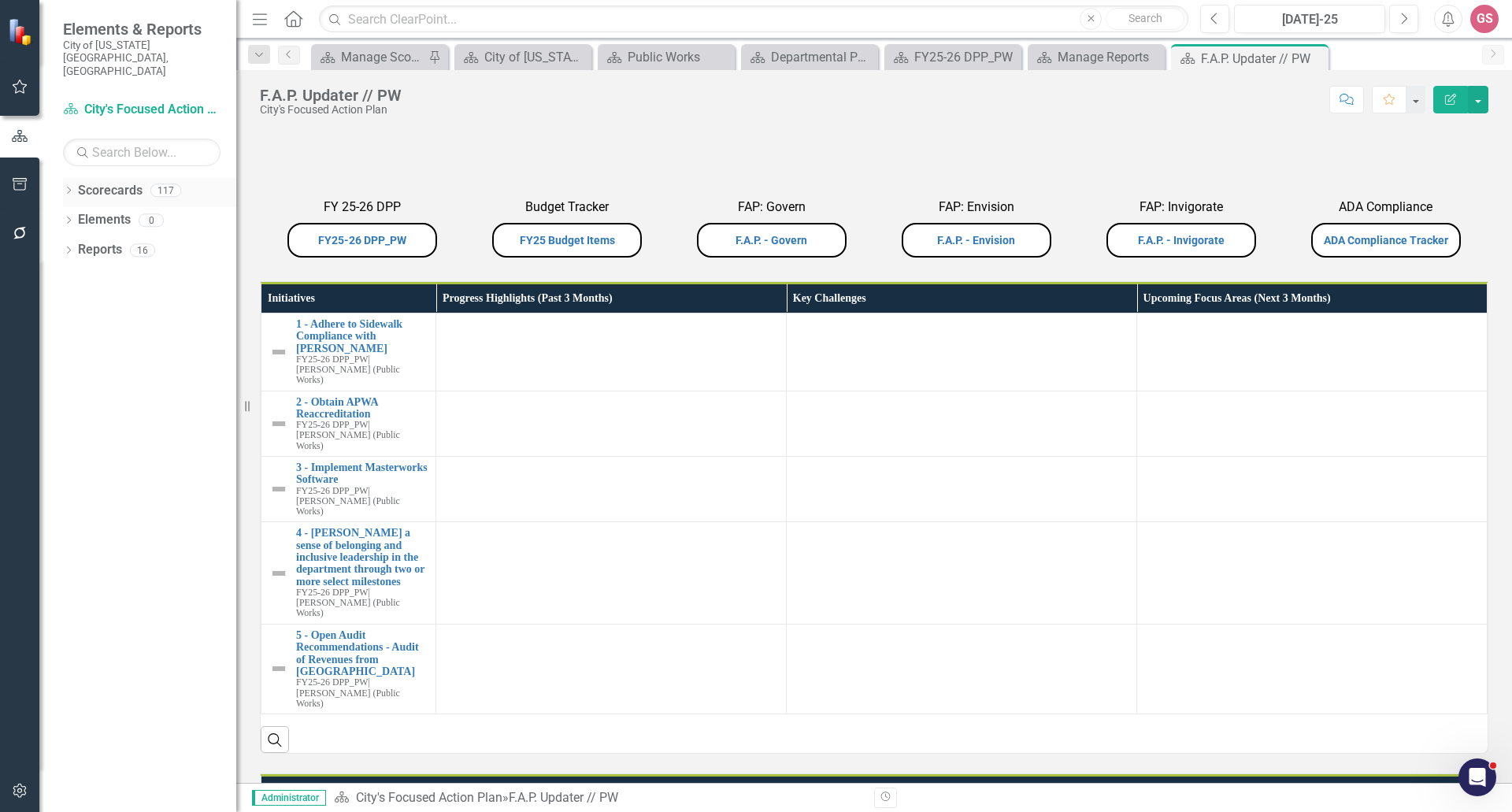
click at [94, 182] on link "Scorecards" at bounding box center [110, 191] width 65 height 18
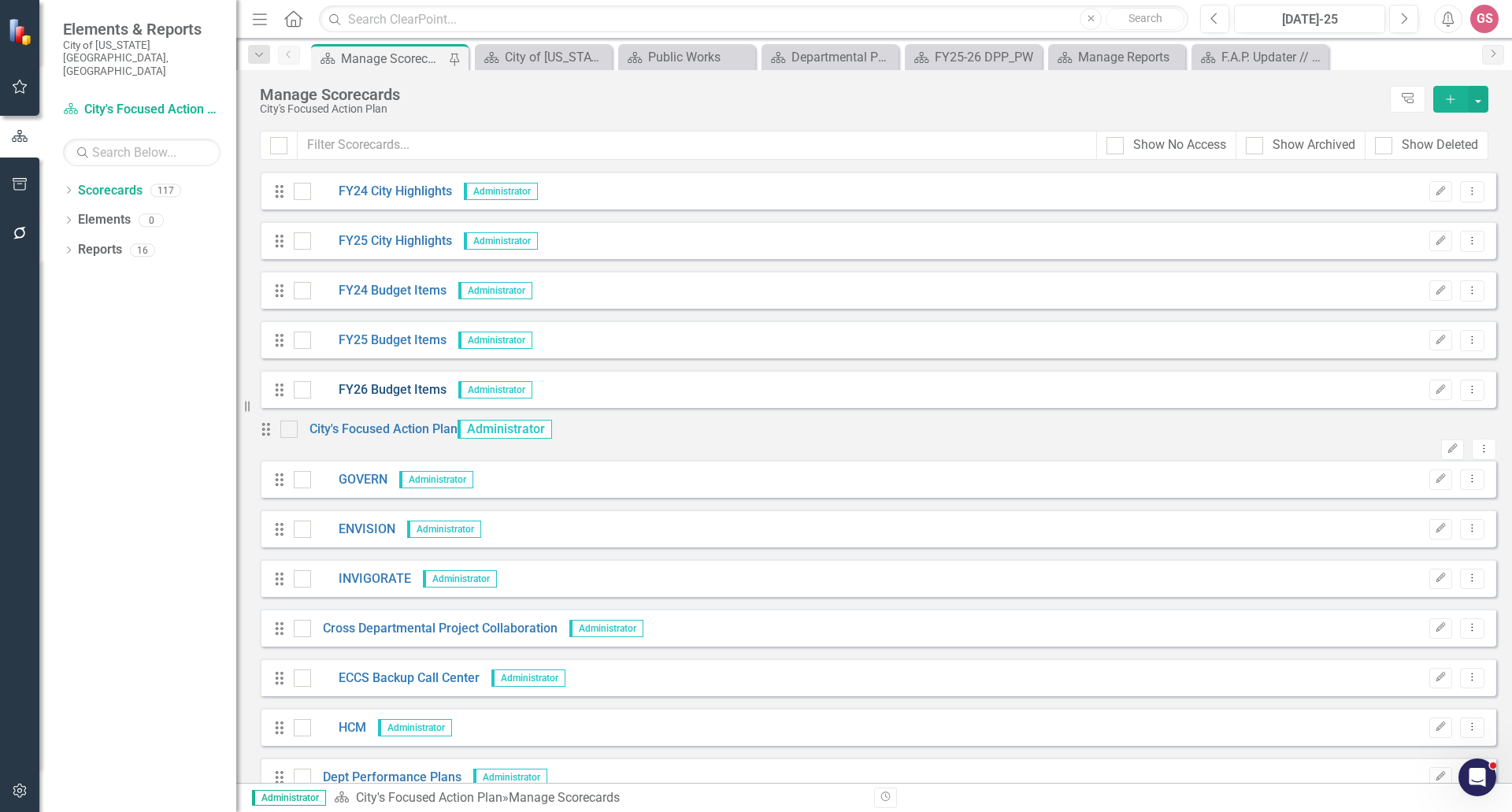
click at [389, 390] on link "FY26 Budget Items" at bounding box center [378, 390] width 135 height 18
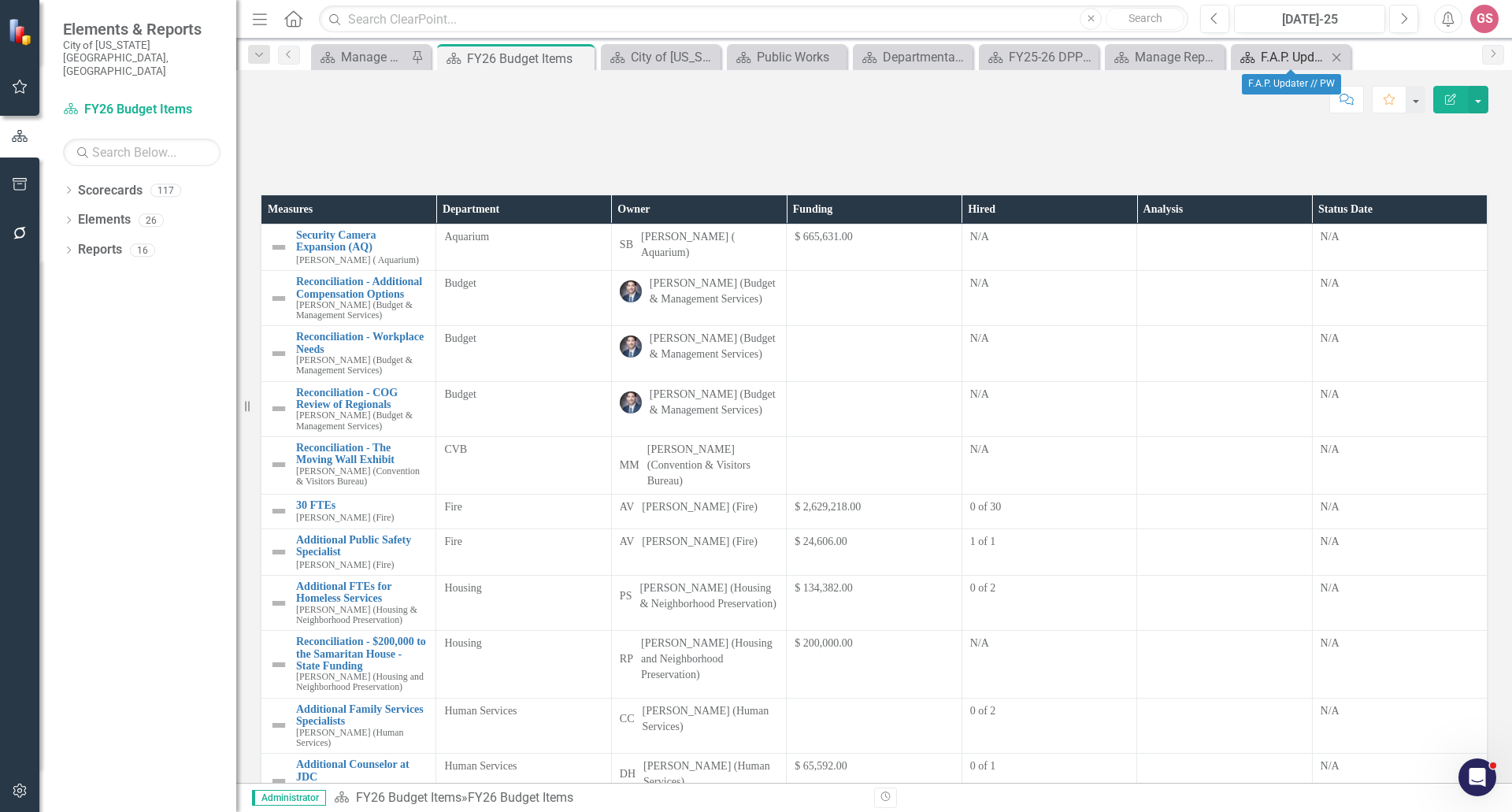
click at [1275, 61] on div "F.A.P. Updater // PW" at bounding box center [1294, 57] width 66 height 20
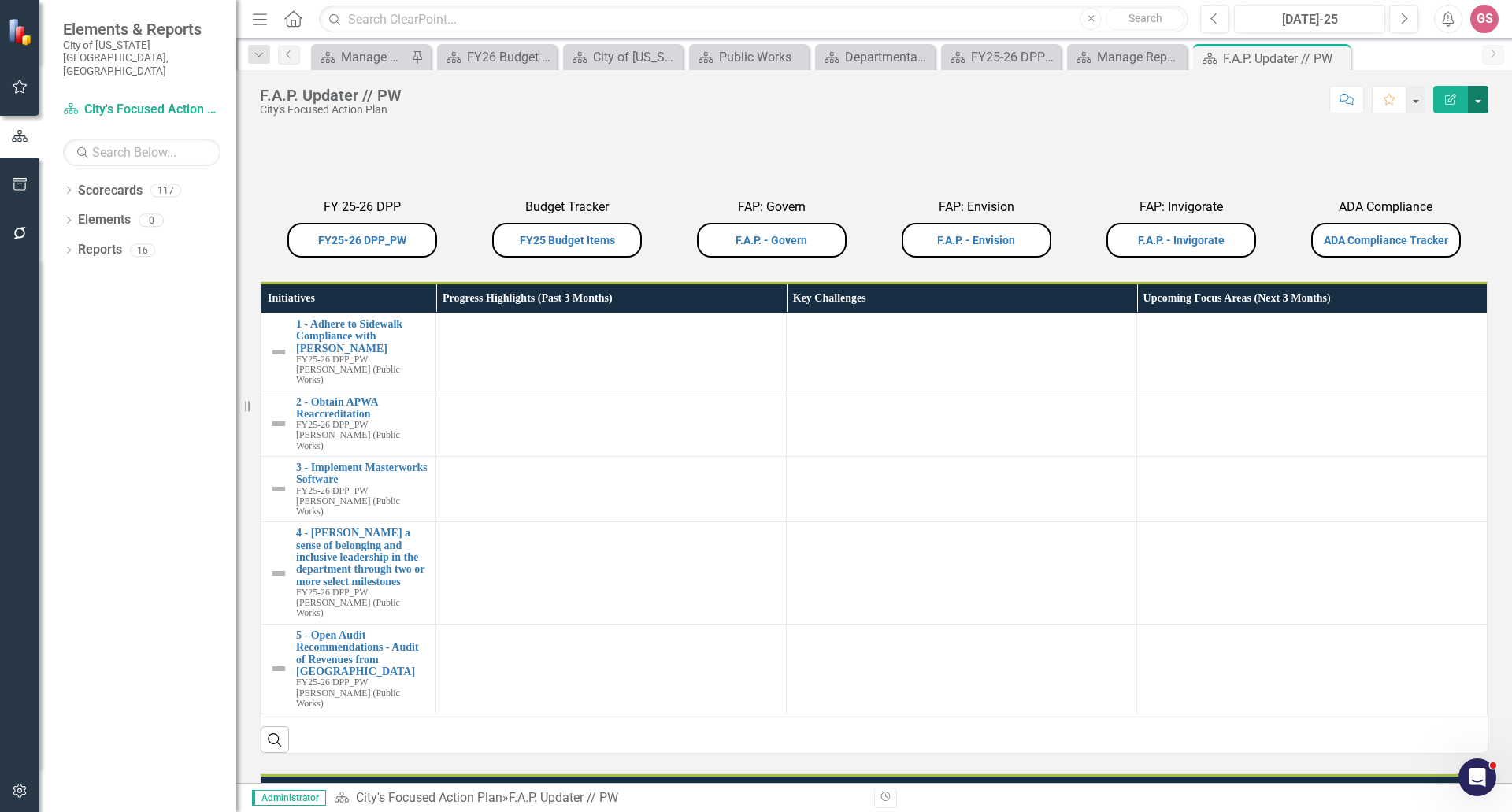
click at [1478, 90] on button "button" at bounding box center [1478, 99] width 21 height 27
click at [1426, 123] on link "Edit Edit Scorecard" at bounding box center [1424, 129] width 128 height 29
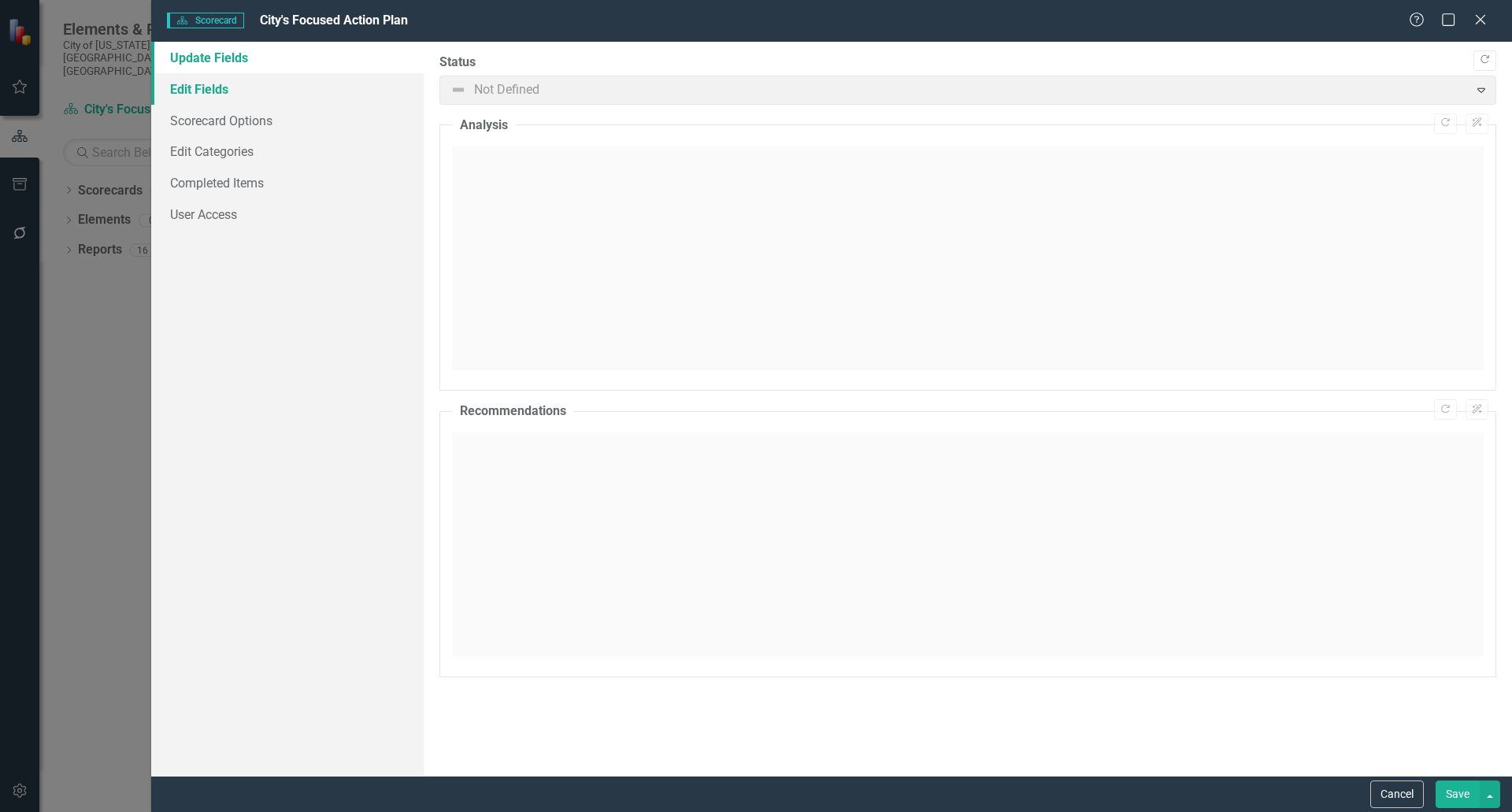
click at [193, 95] on link "Edit Fields" at bounding box center [287, 89] width 273 height 31
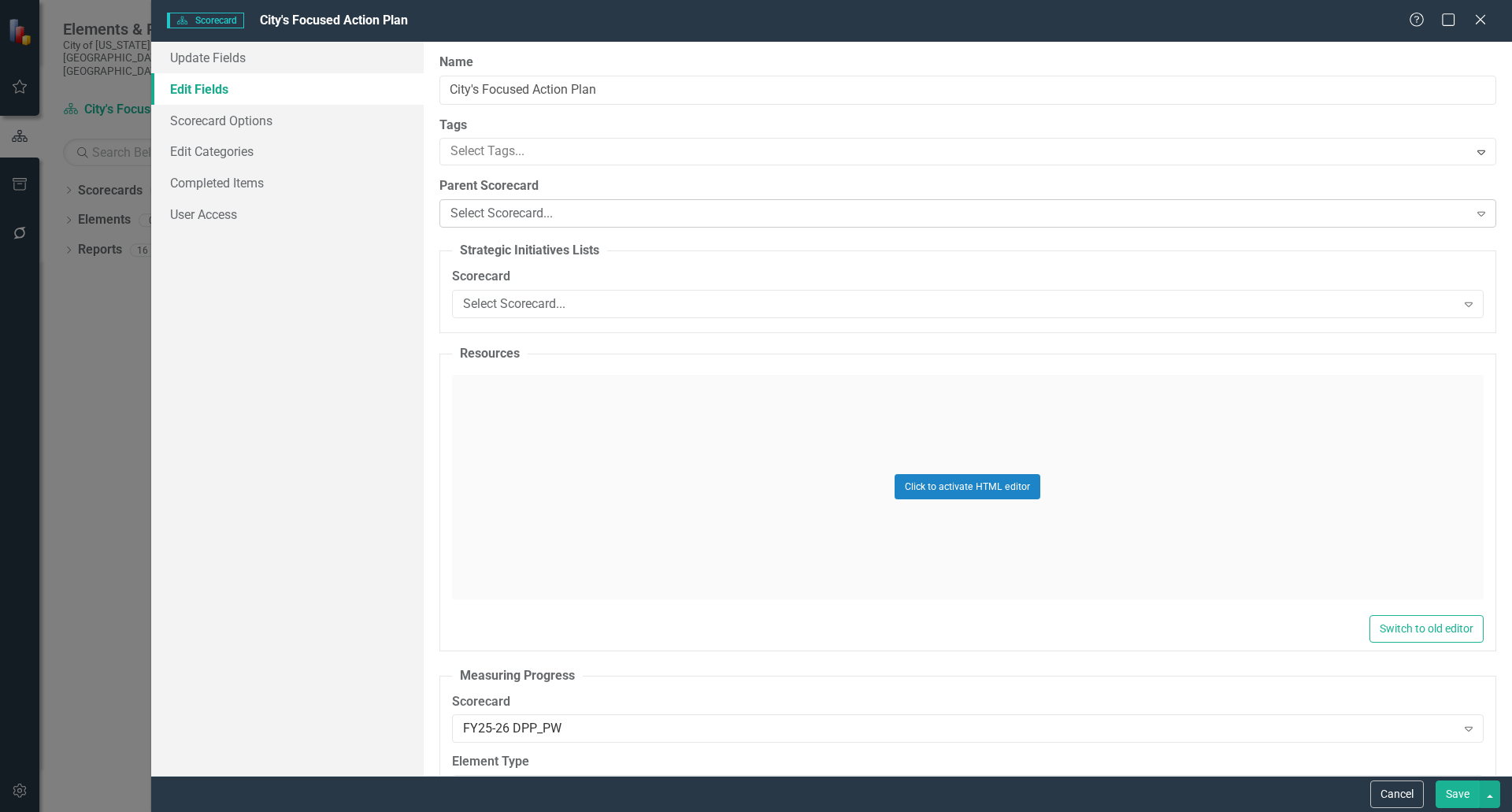
click at [1474, 211] on icon "Expand" at bounding box center [1482, 213] width 16 height 13
click at [1466, 796] on button "Save" at bounding box center [1458, 794] width 44 height 27
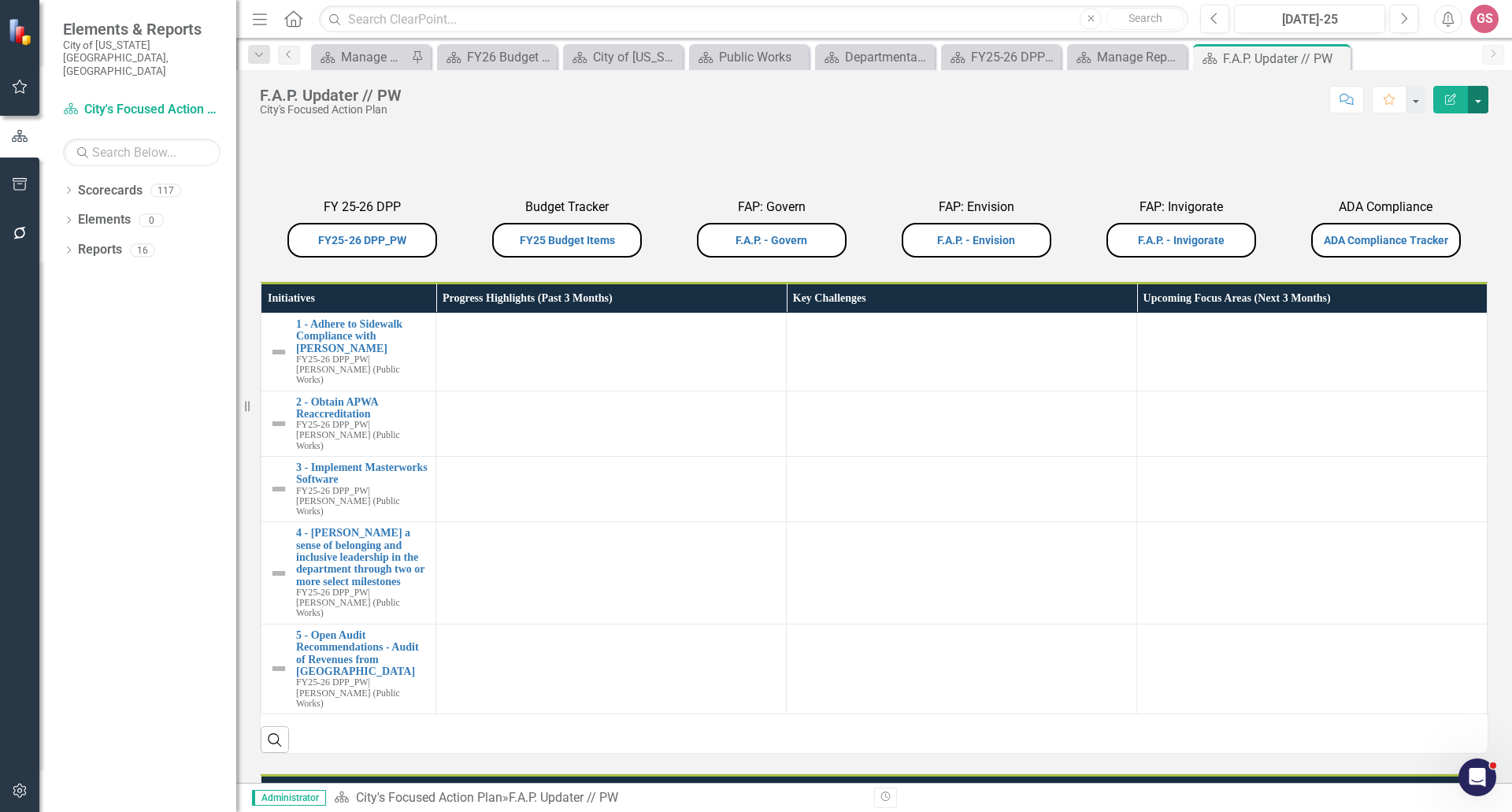
click at [1474, 102] on button "button" at bounding box center [1478, 99] width 21 height 27
click at [1424, 157] on link "Edit Report Edit Layout" at bounding box center [1424, 157] width 128 height 29
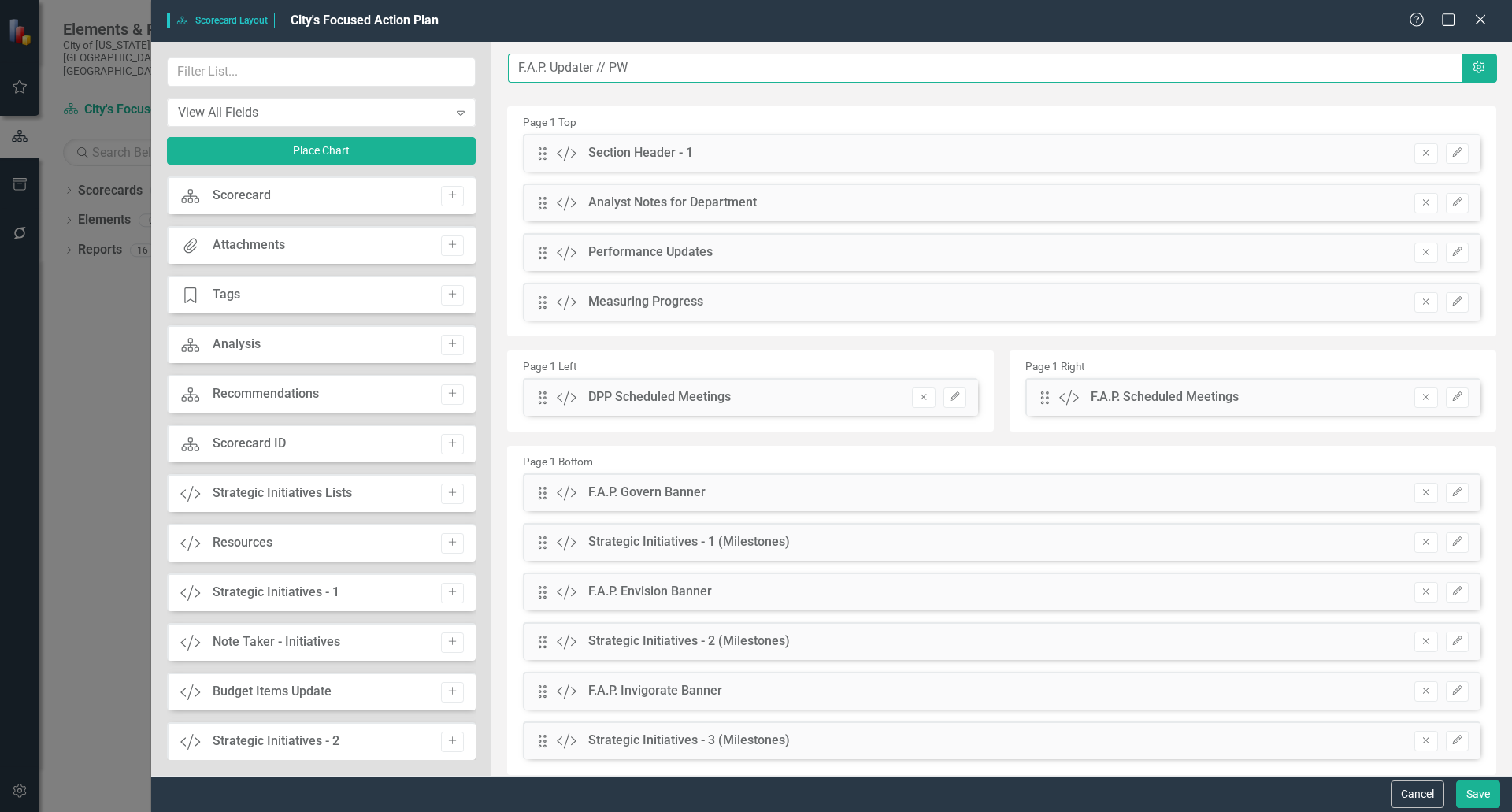
drag, startPoint x: 609, startPoint y: 65, endPoint x: 592, endPoint y: 63, distance: 17.1
click at [592, 63] on input "F.A.P. Updater // PW" at bounding box center [985, 68] width 955 height 29
click at [569, 66] on input "F.A.P. Updater // PW" at bounding box center [985, 68] width 955 height 29
drag, startPoint x: 553, startPoint y: 63, endPoint x: 498, endPoint y: 63, distance: 55.0
click at [498, 63] on div "The fields (or pods) that are available for you to include on the detail page a…" at bounding box center [1002, 430] width 1021 height 778
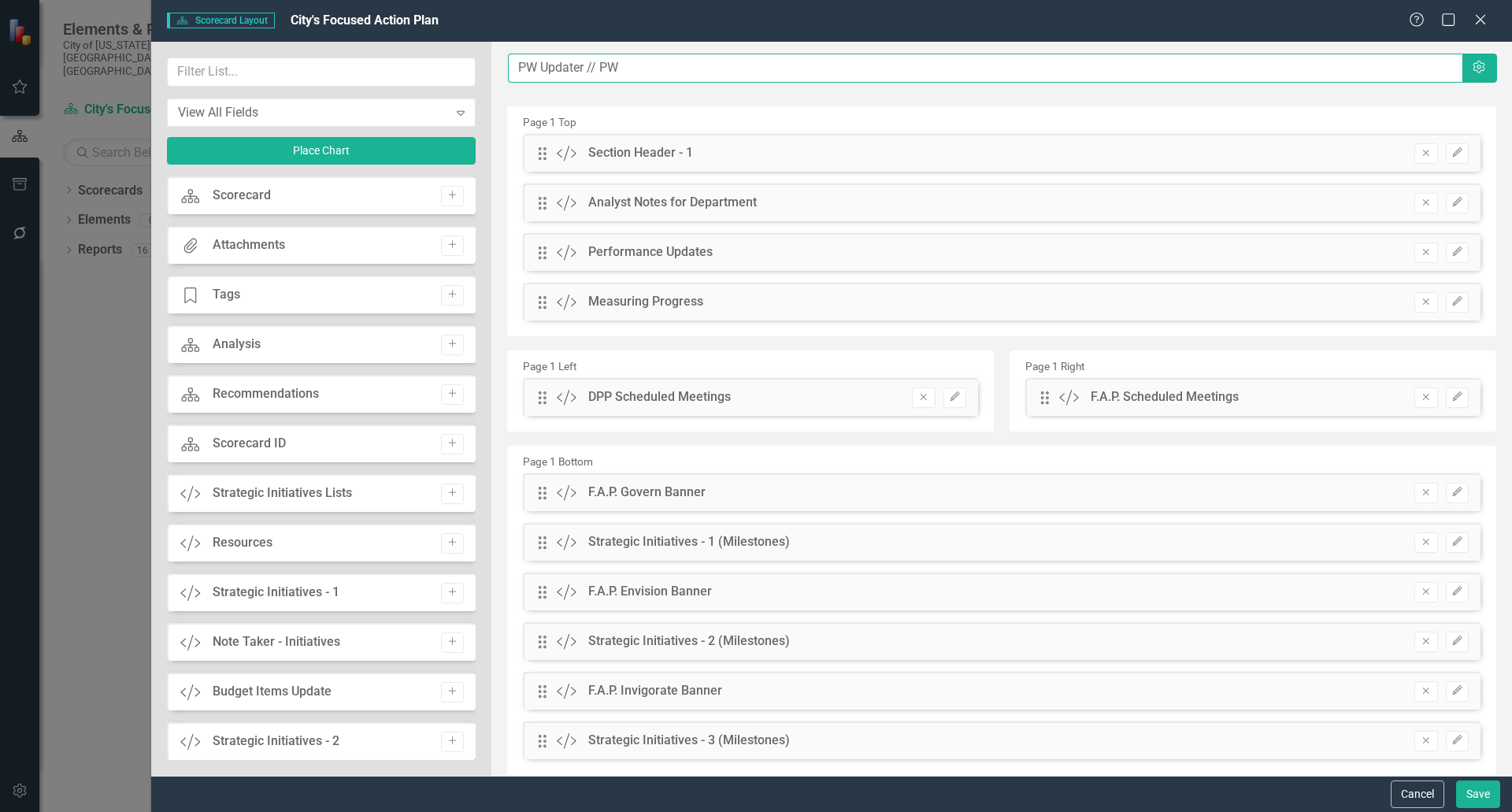
drag, startPoint x: 625, startPoint y: 73, endPoint x: 602, endPoint y: 71, distance: 23.1
click at [602, 71] on input "PW Updater // PW" at bounding box center [985, 68] width 955 height 29
click at [614, 70] on input "PW Updater // Eli" at bounding box center [985, 68] width 955 height 29
type input "PW Updater // [PERSON_NAME]"
click at [1469, 792] on button "Save" at bounding box center [1478, 794] width 44 height 27
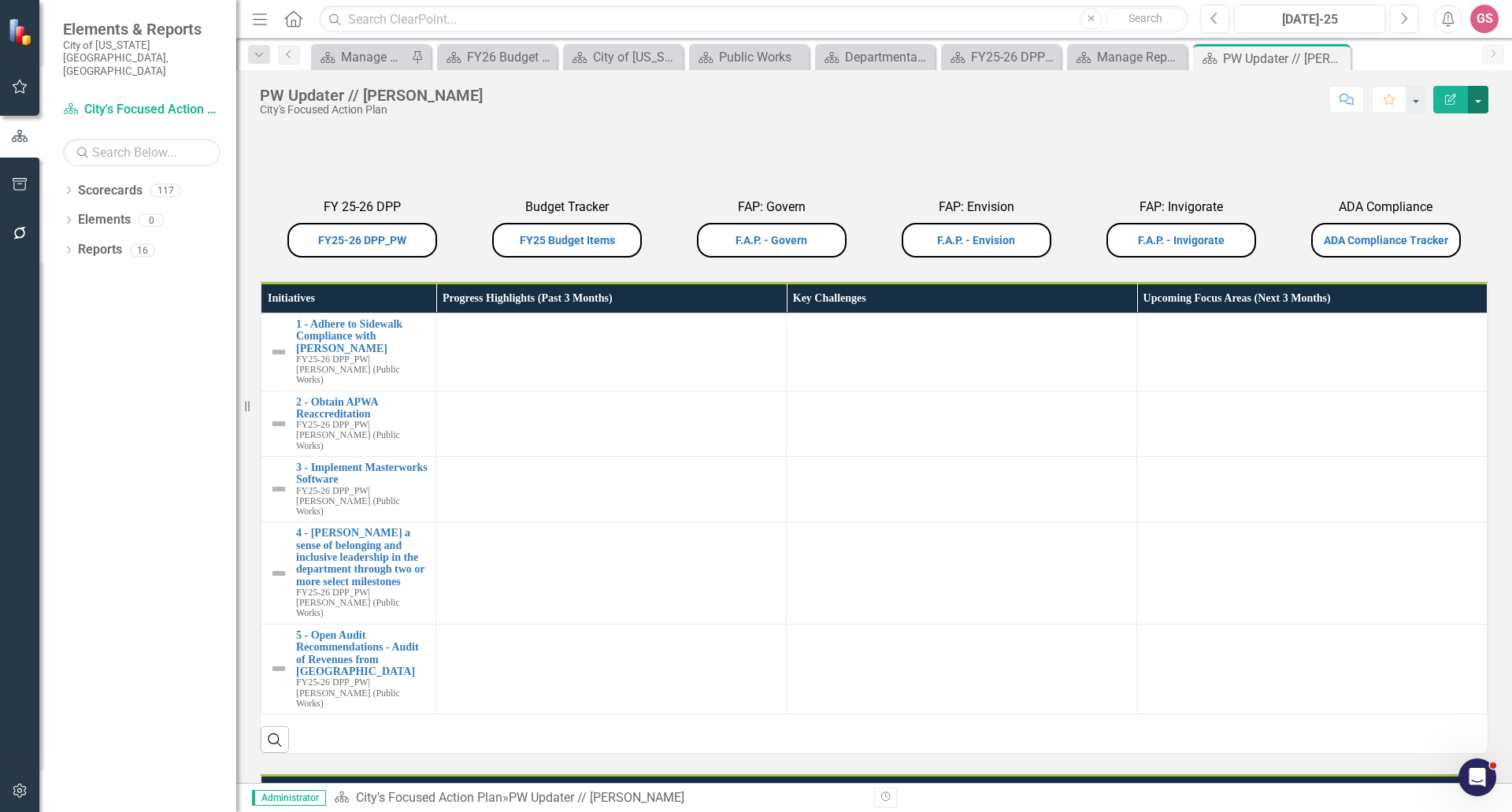
click at [1478, 95] on button "button" at bounding box center [1478, 99] width 21 height 27
click at [1426, 153] on link "Edit Report Edit Layout" at bounding box center [1424, 157] width 128 height 29
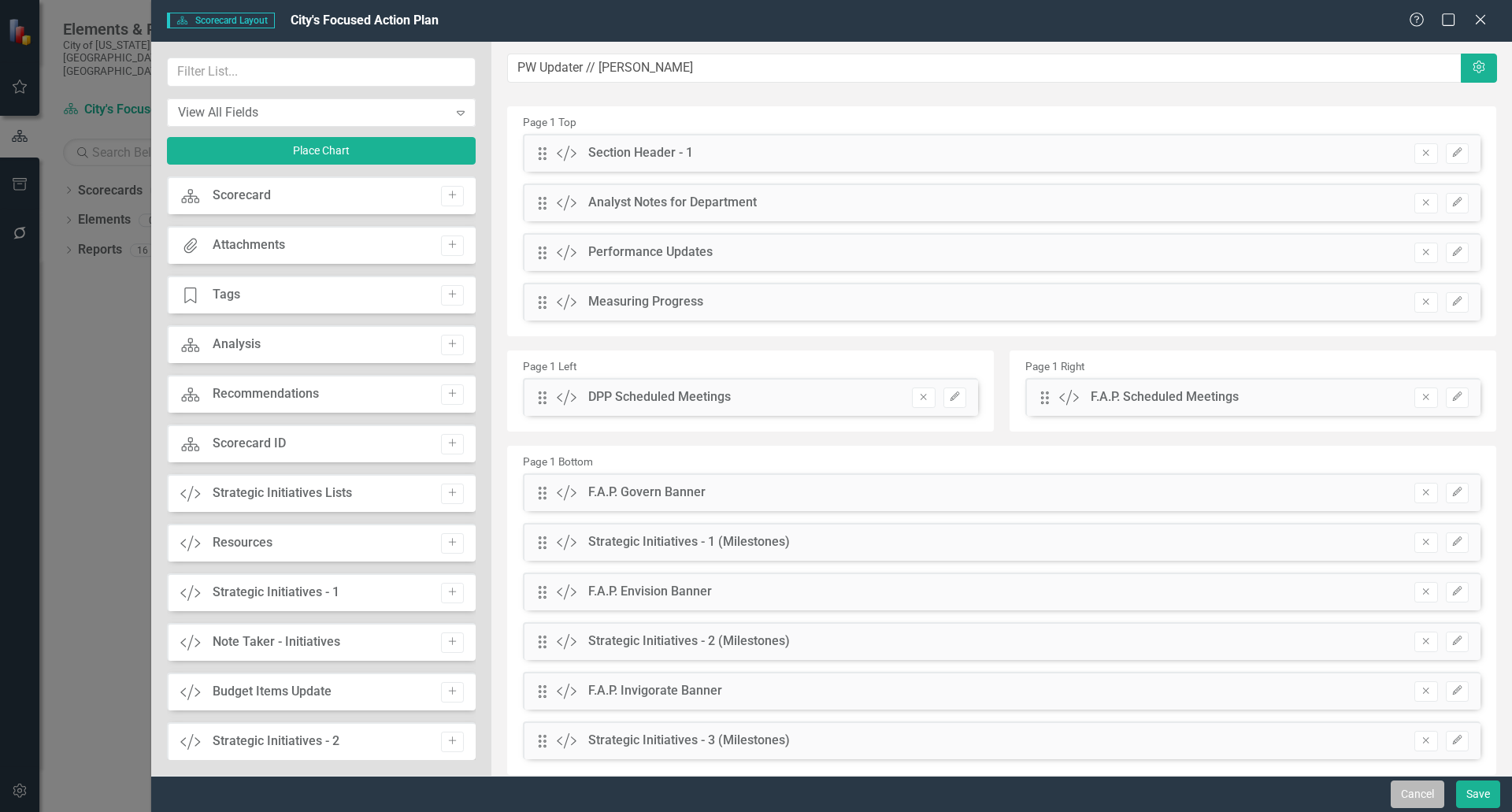
click at [1416, 795] on button "Cancel" at bounding box center [1418, 794] width 54 height 27
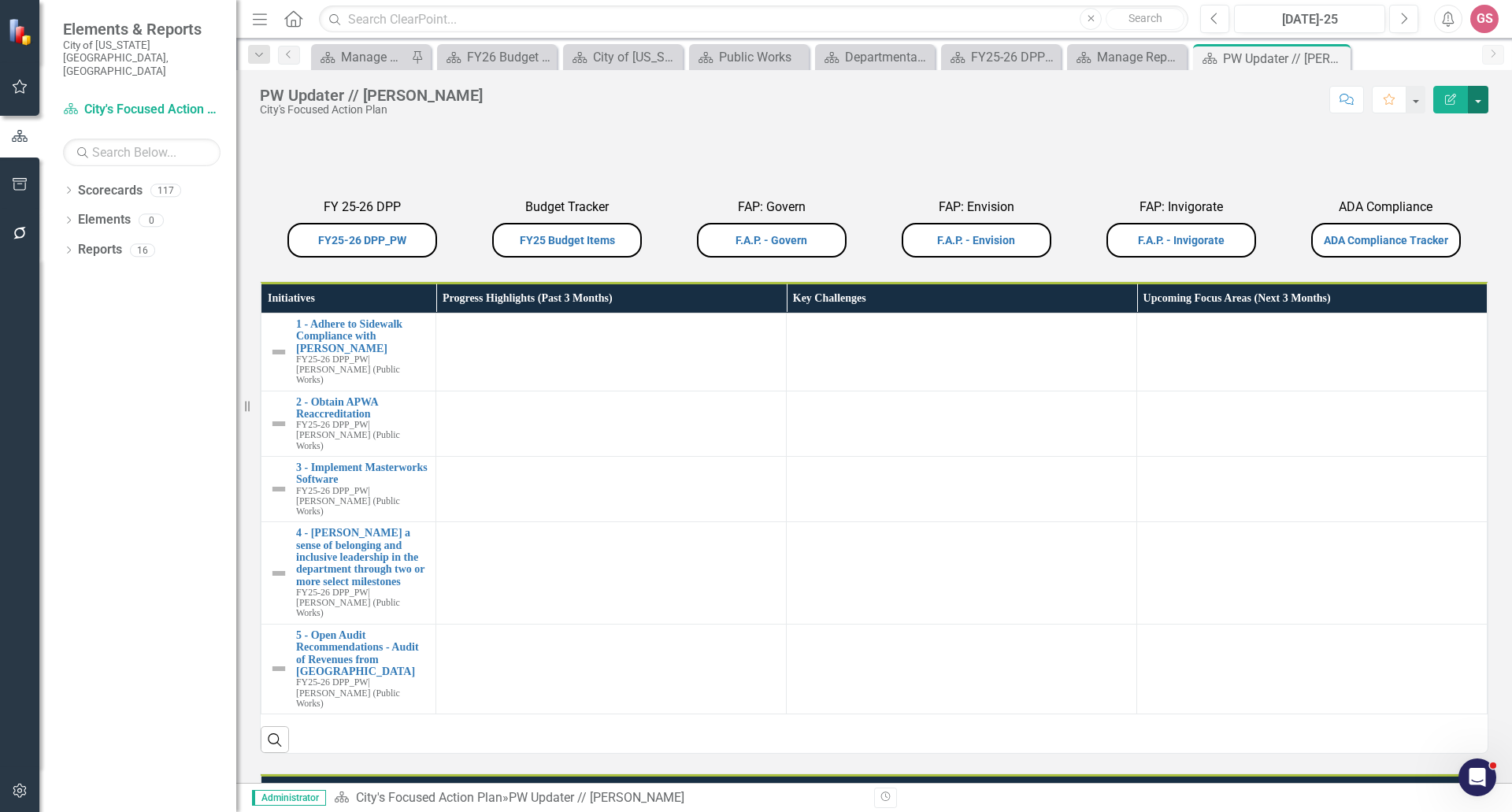
click at [1474, 102] on button "button" at bounding box center [1478, 99] width 21 height 27
click at [1431, 131] on link "Edit Edit Scorecard" at bounding box center [1424, 129] width 128 height 29
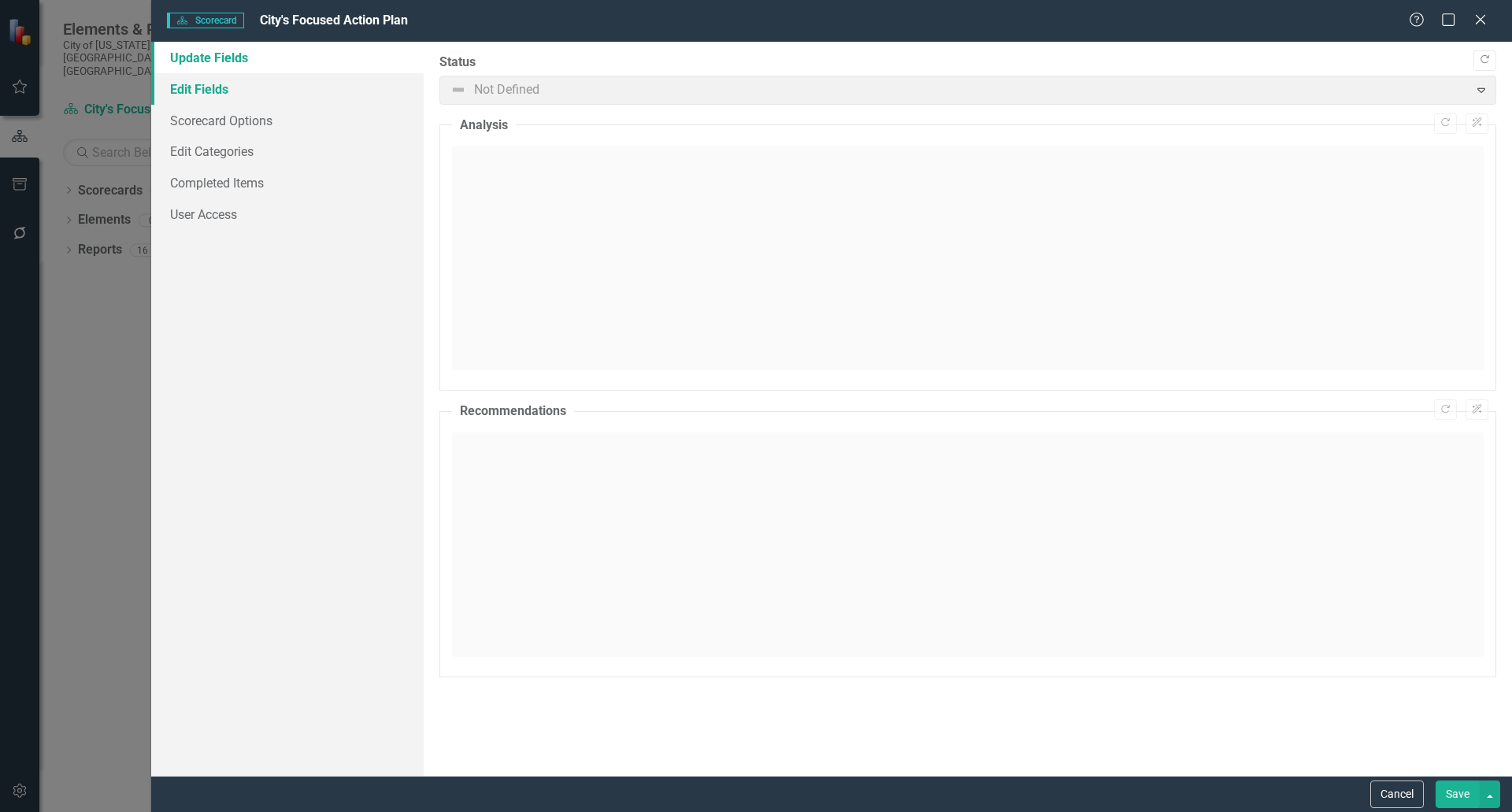
click at [214, 94] on link "Edit Fields" at bounding box center [287, 89] width 273 height 31
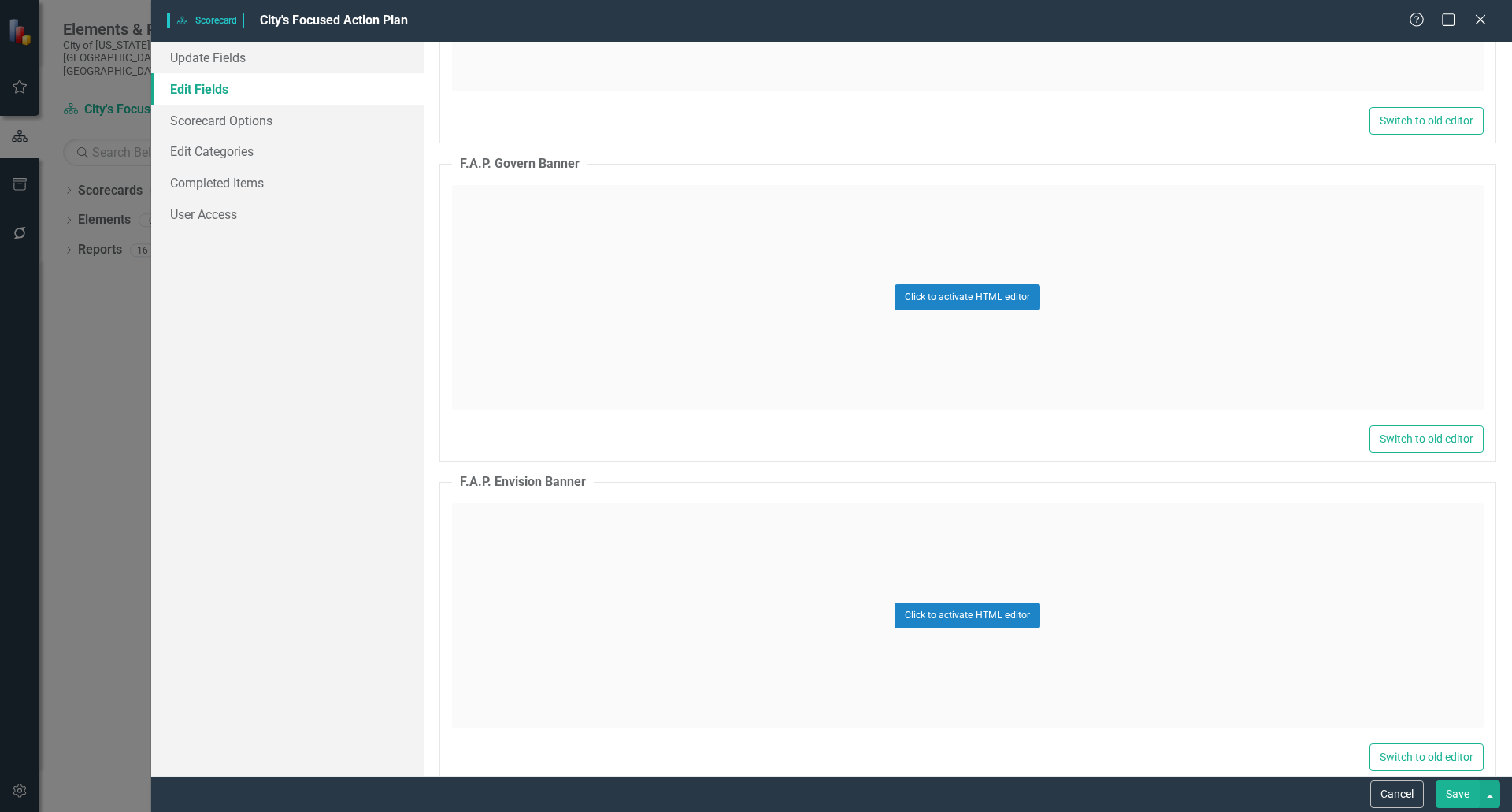
scroll to position [19223, 0]
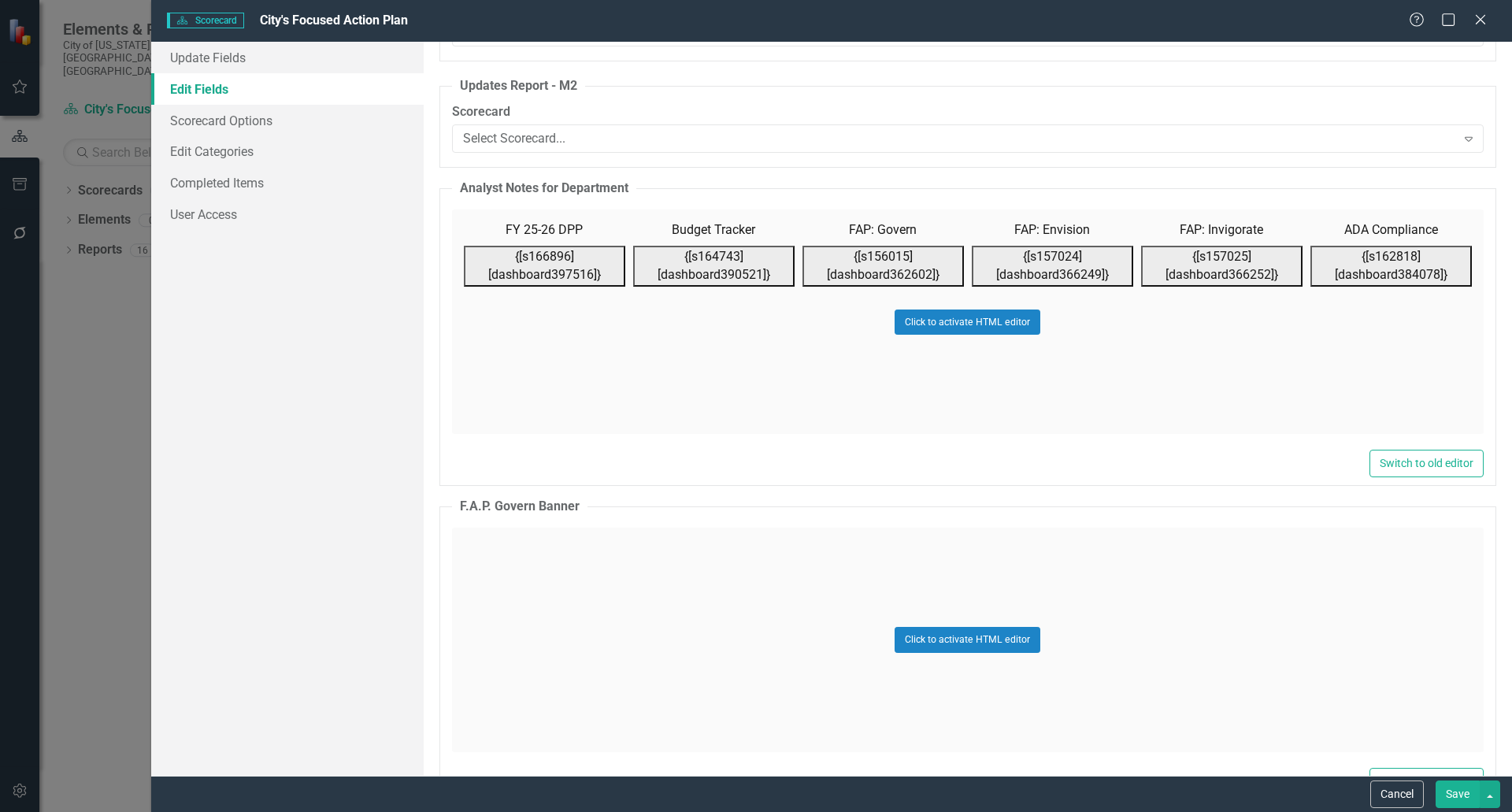
scroll to position [18410, 0]
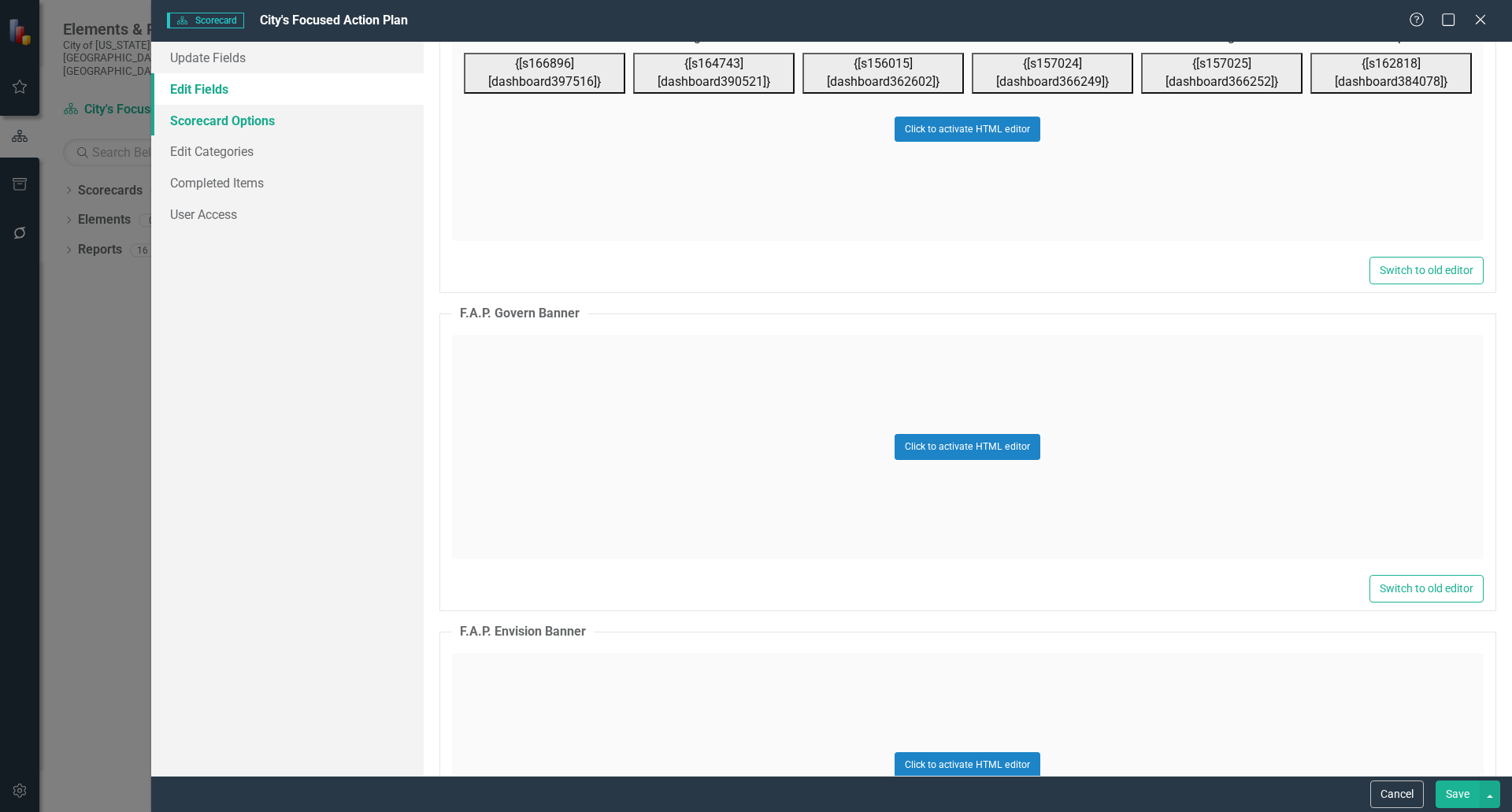
click at [265, 132] on link "Scorecard Options" at bounding box center [287, 120] width 273 height 31
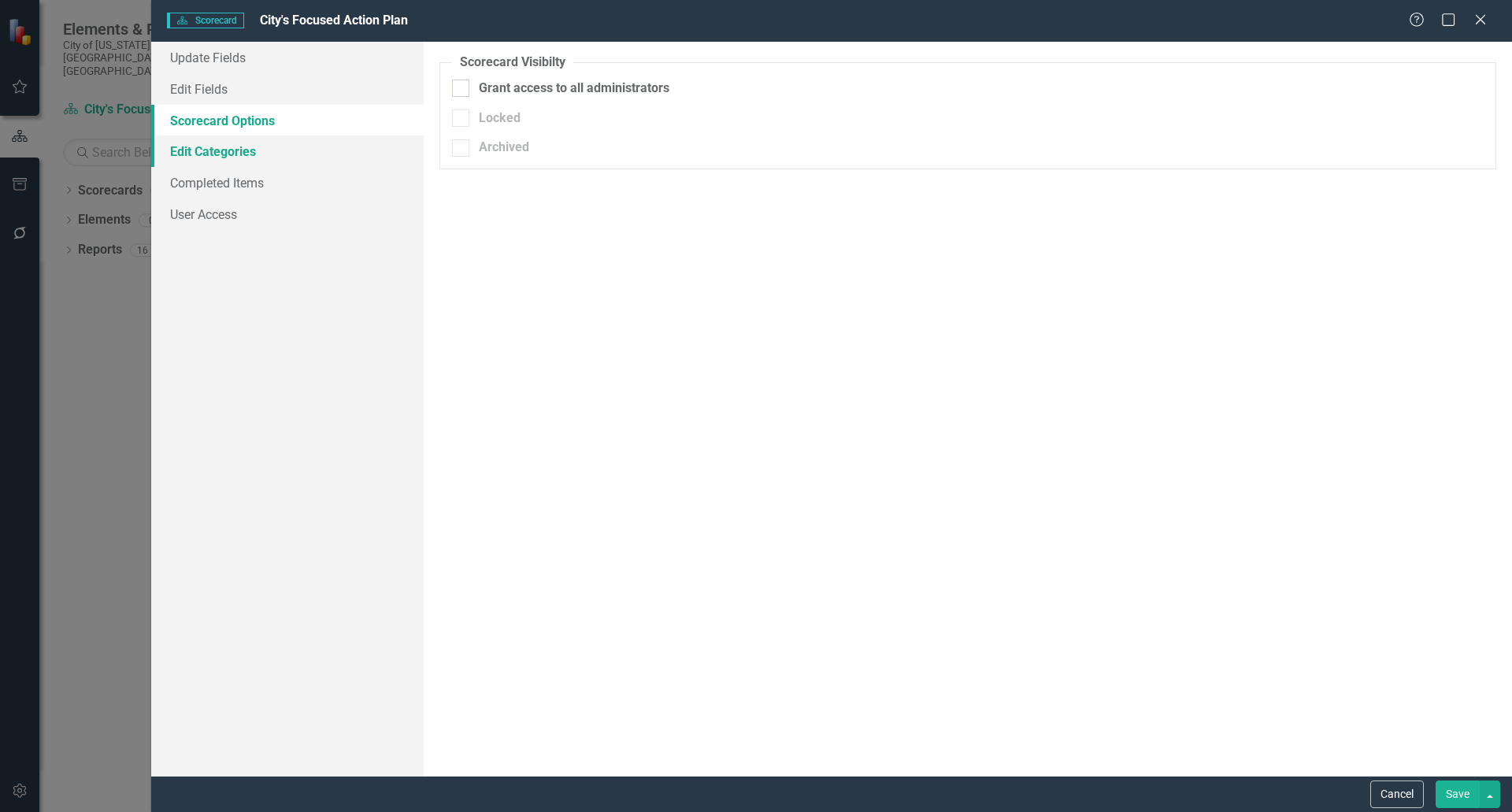
click at [249, 151] on link "Edit Categories" at bounding box center [287, 150] width 273 height 31
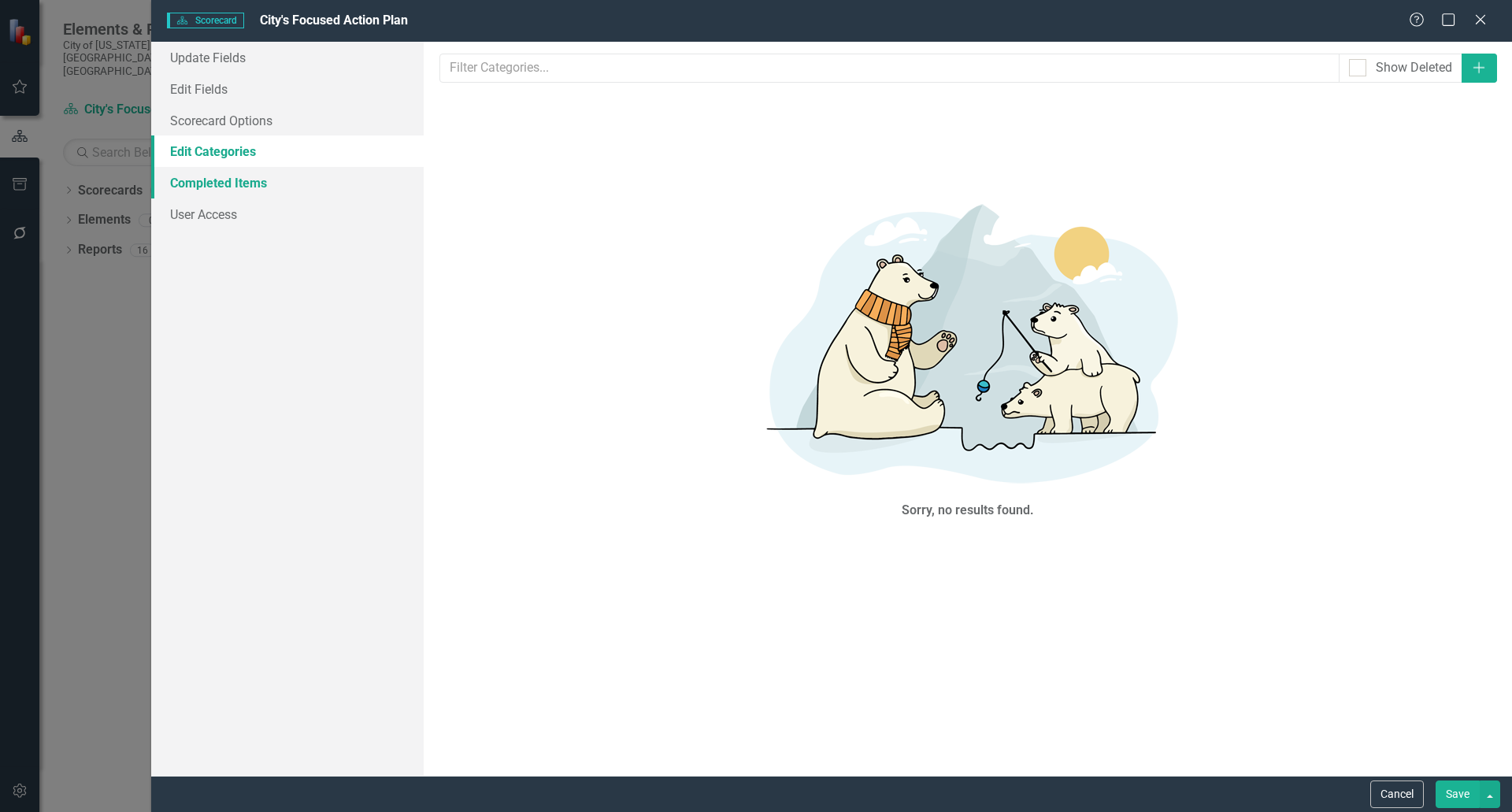
click at [248, 186] on link "Completed Items" at bounding box center [287, 182] width 273 height 31
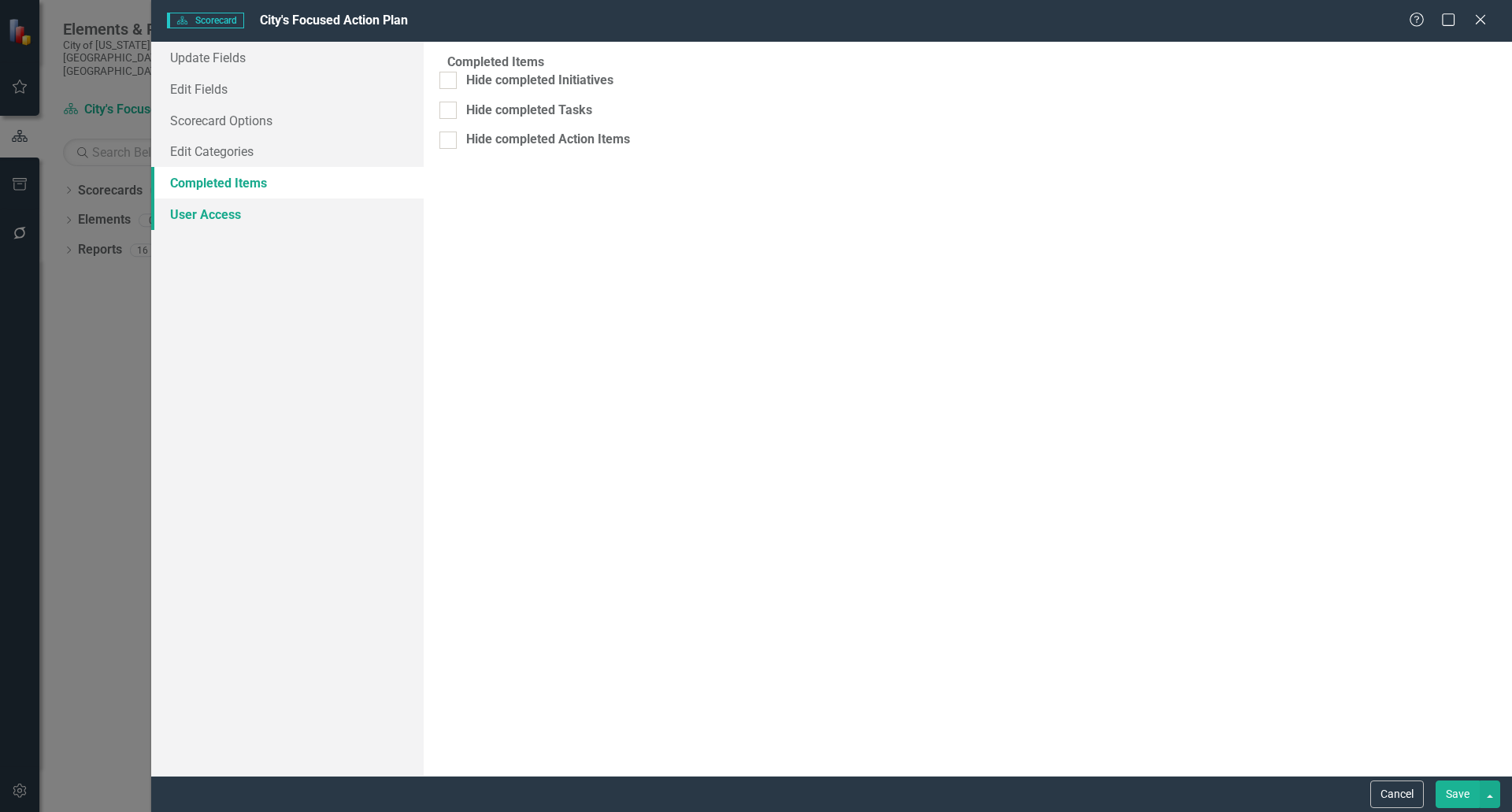
click at [233, 218] on link "User Access" at bounding box center [287, 213] width 273 height 31
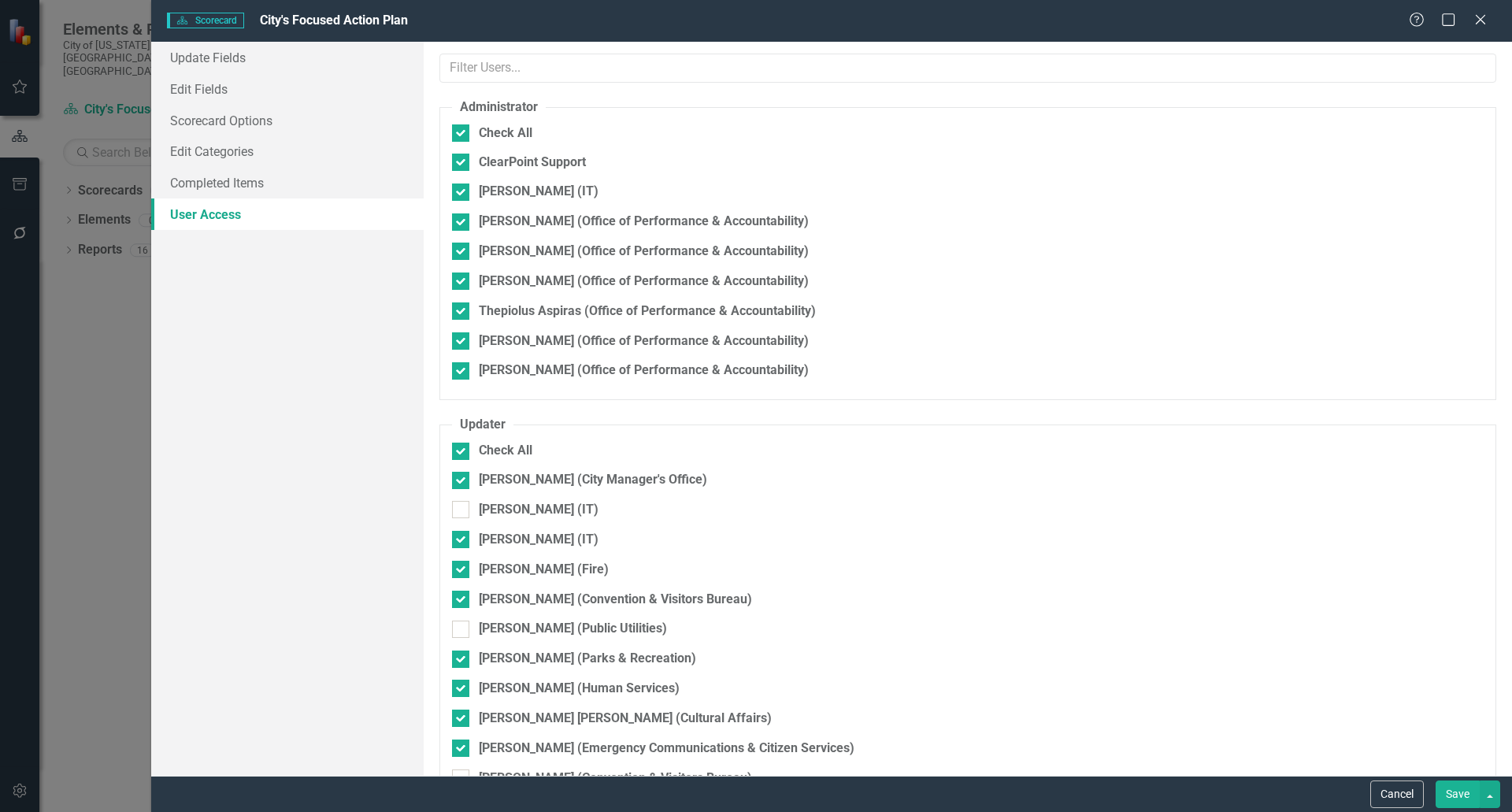
checkbox input "false"
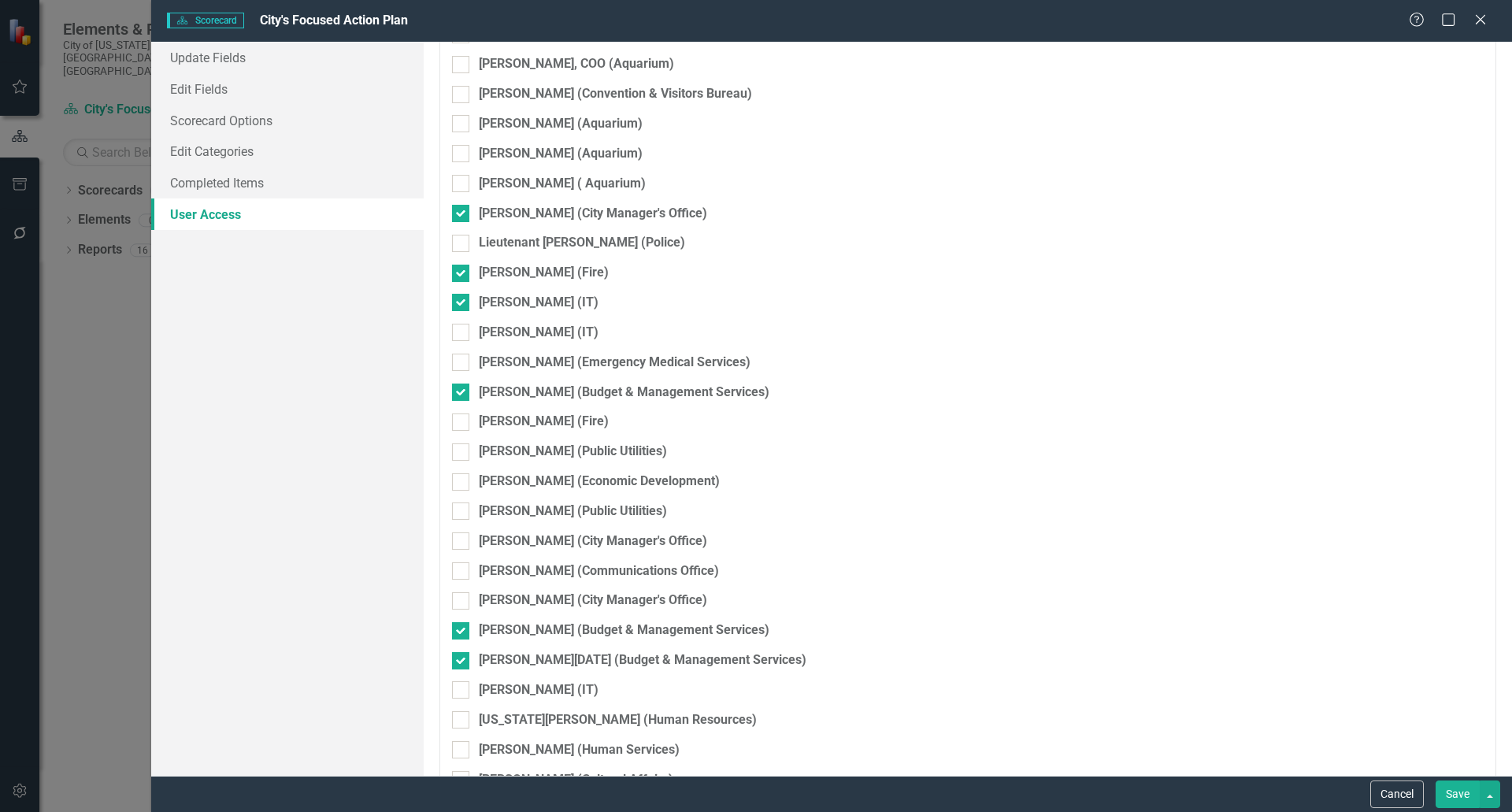
scroll to position [6179, 0]
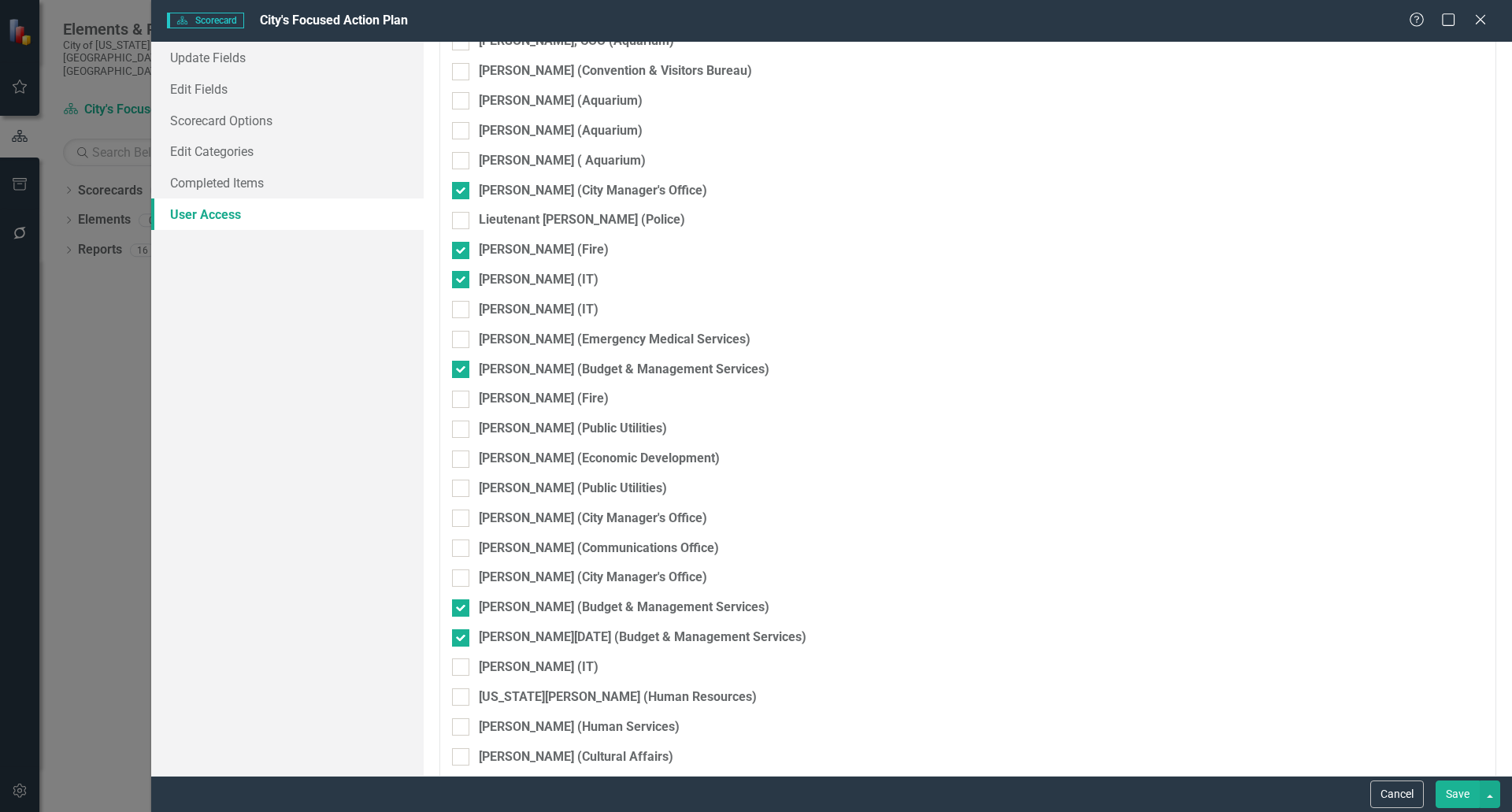
click at [1454, 798] on button "Save" at bounding box center [1458, 794] width 44 height 27
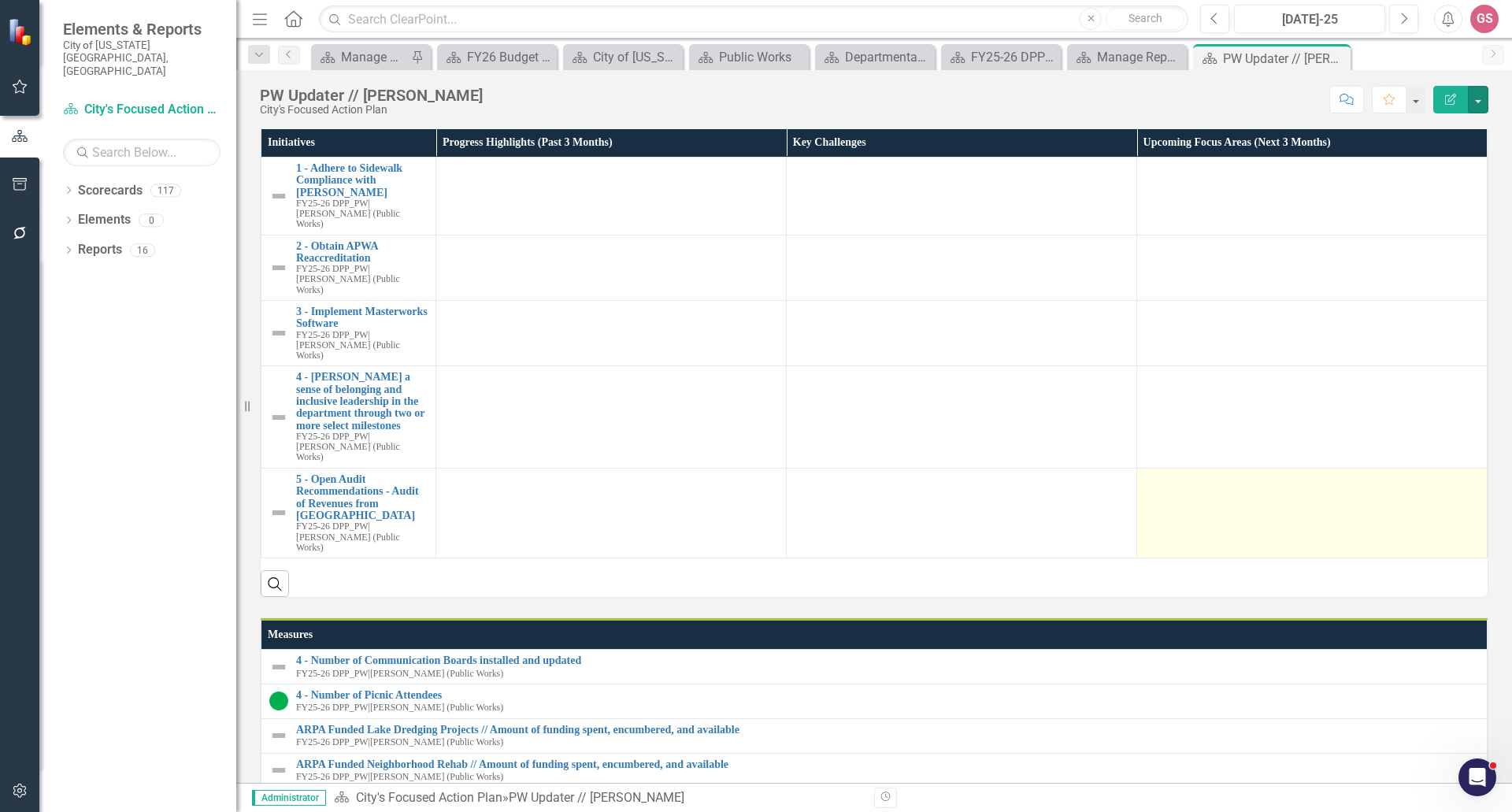
scroll to position [157, 0]
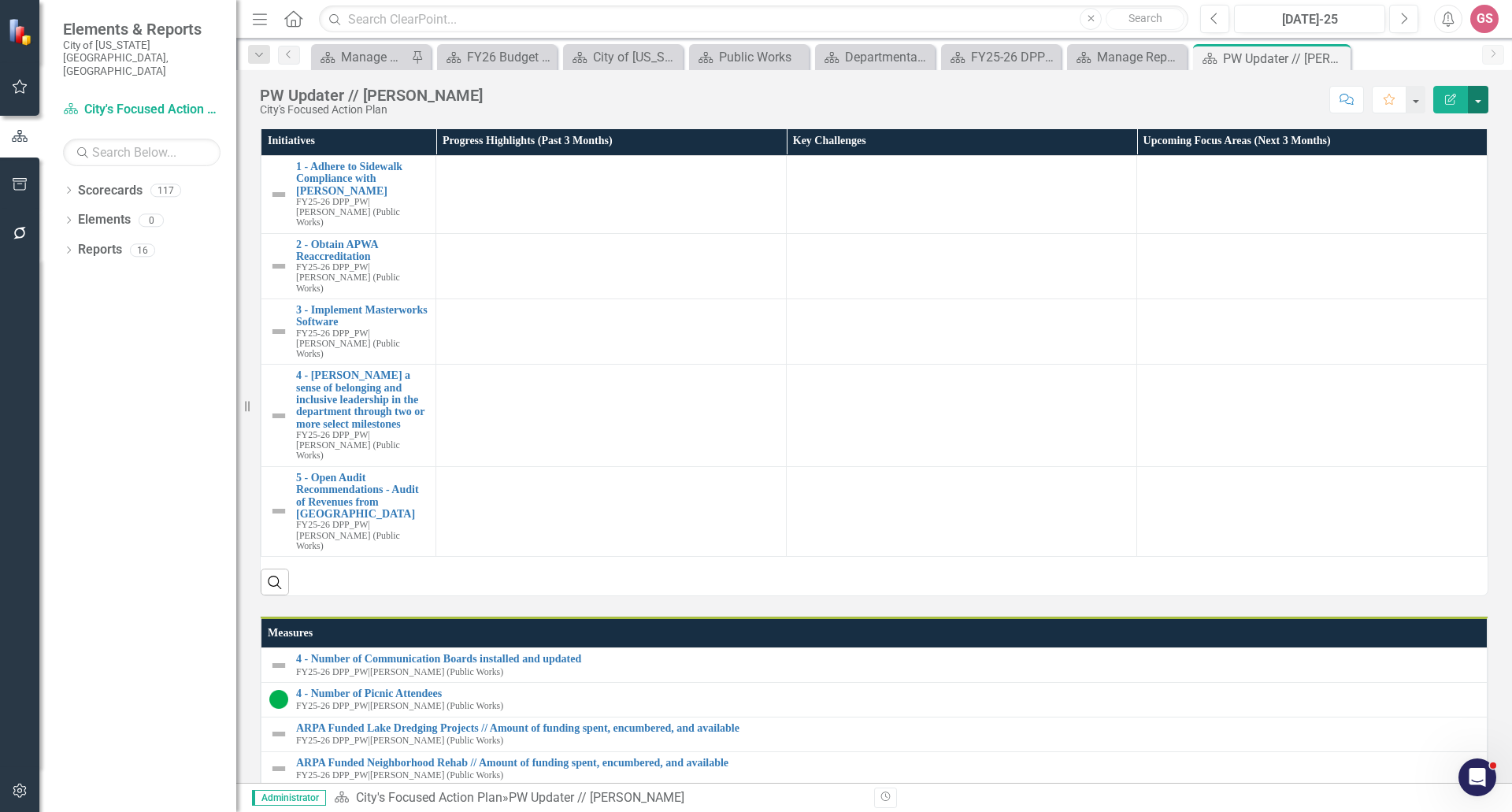
click at [1482, 104] on button "button" at bounding box center [1478, 99] width 21 height 27
click at [1451, 149] on link "Edit Report Edit Layout" at bounding box center [1424, 157] width 128 height 29
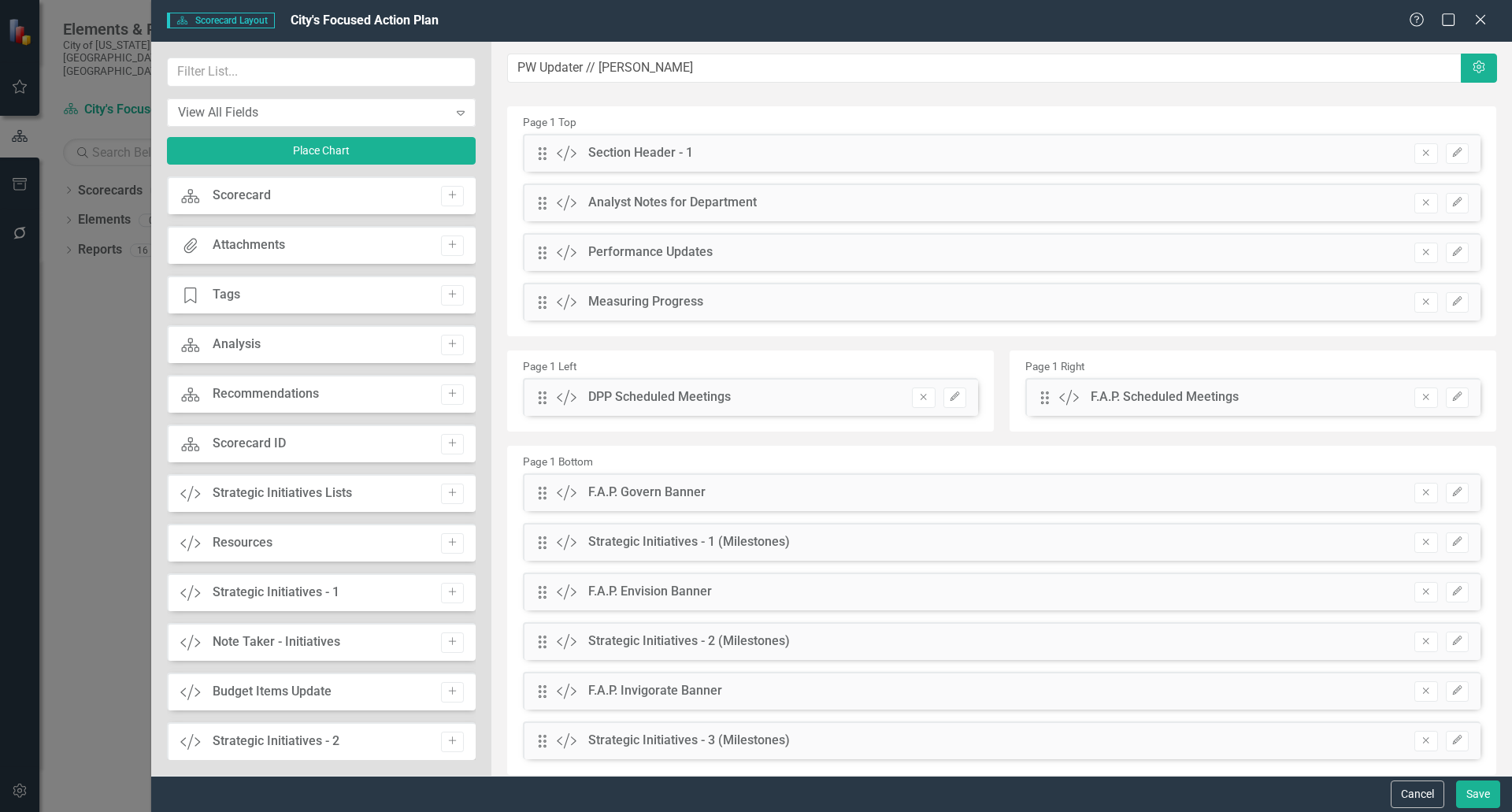
click at [784, 379] on div "Drag Custom DPP Scheduled Meetings Hidden Pod Online Hidden Pod Printed Hidden …" at bounding box center [750, 396] width 455 height 38
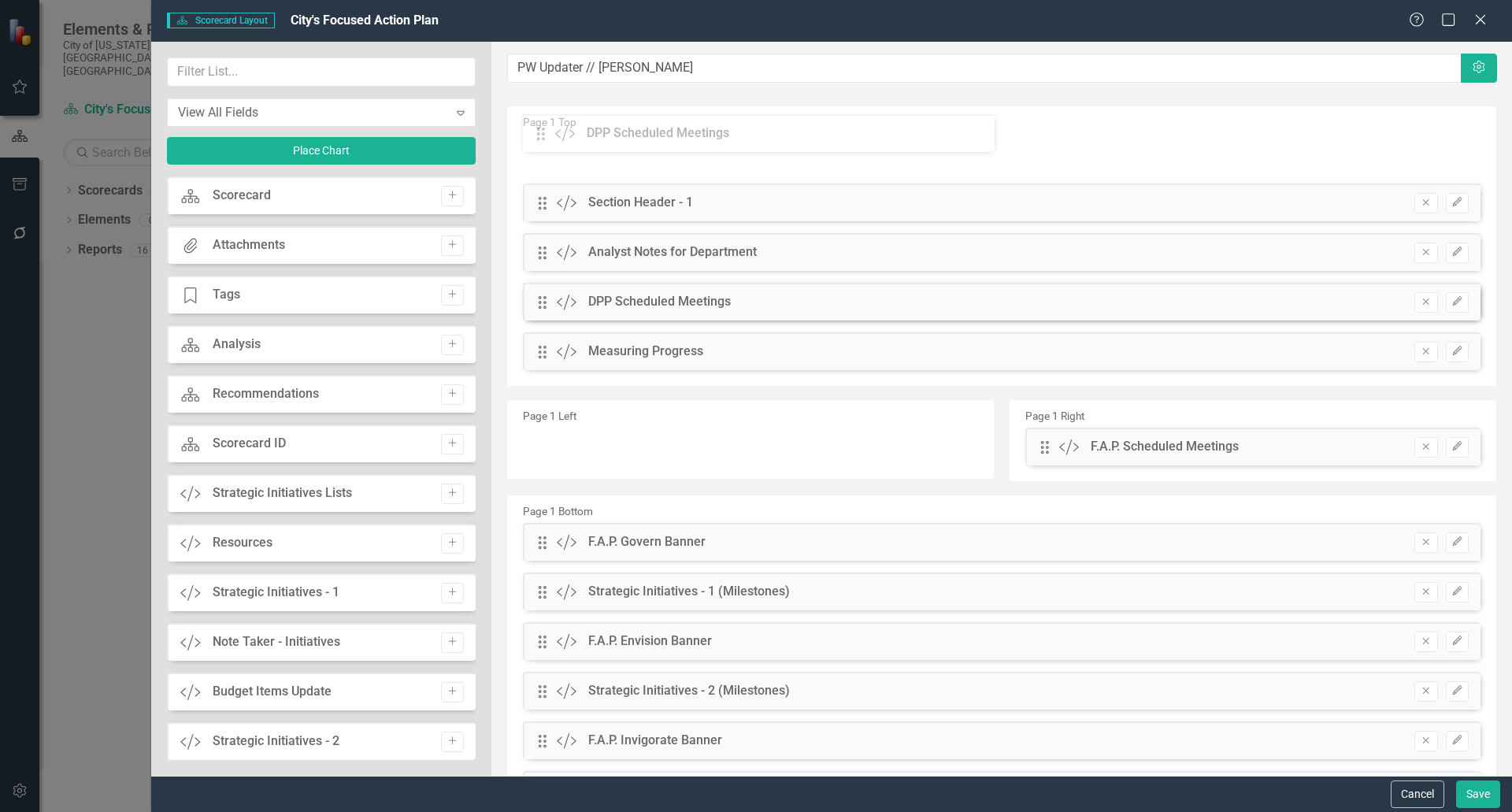
drag, startPoint x: 544, startPoint y: 403, endPoint x: 554, endPoint y: 139, distance: 264.2
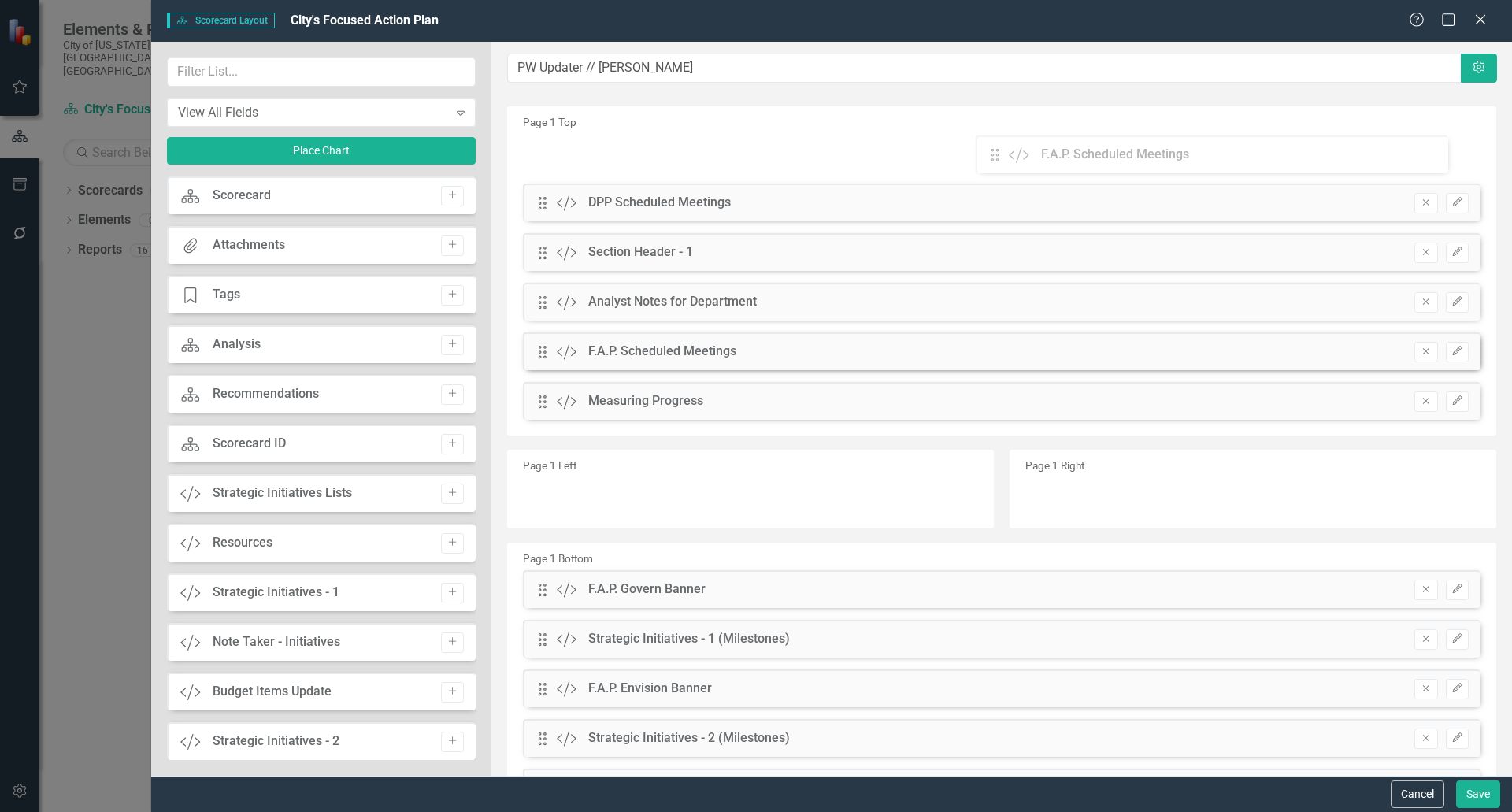
drag, startPoint x: 1036, startPoint y: 452, endPoint x: 1004, endPoint y: 161, distance: 292.8
click at [1451, 157] on icon "Edit" at bounding box center [1457, 153] width 12 height 10
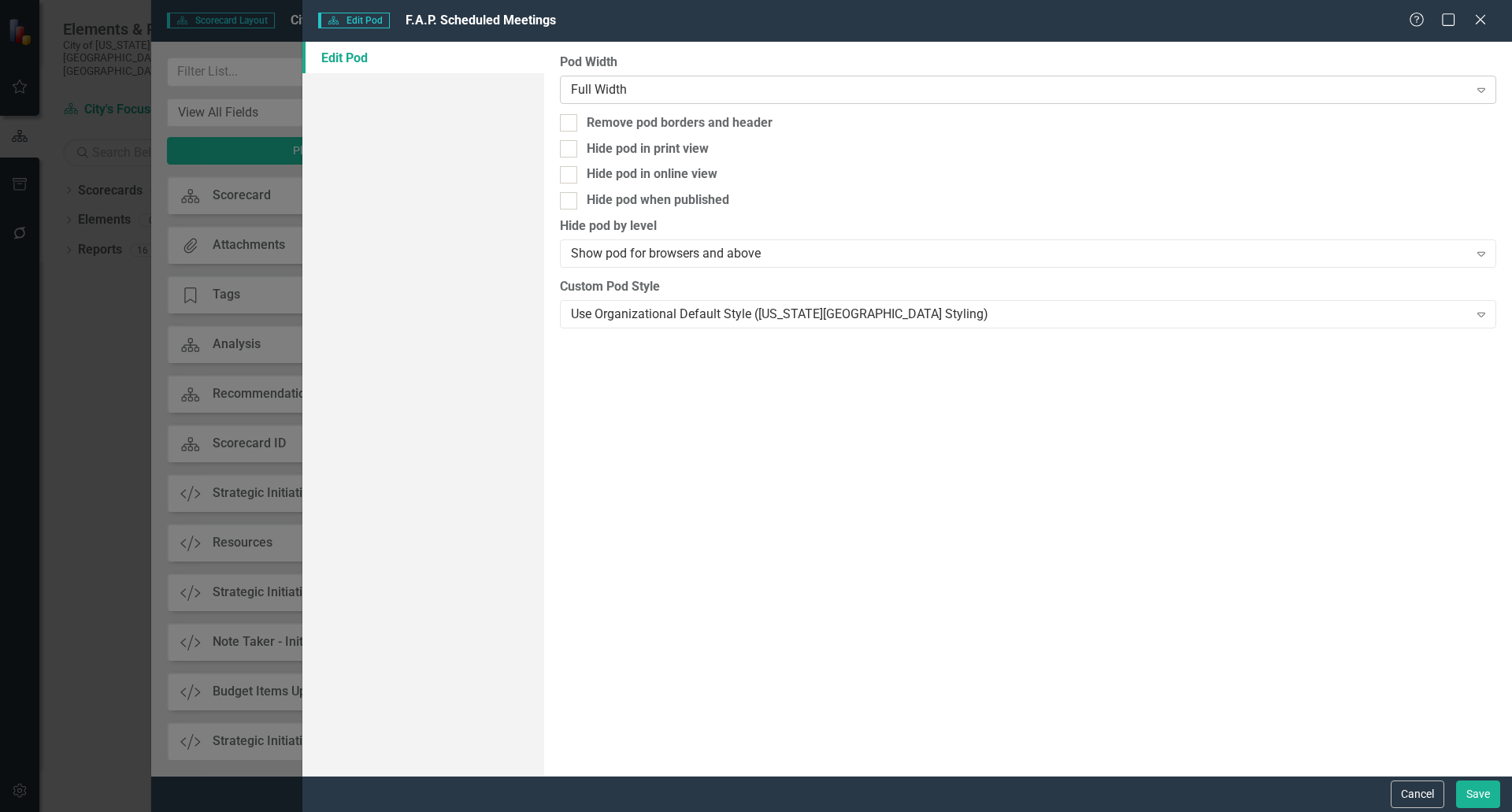
click at [649, 82] on div "Full Width" at bounding box center [1019, 89] width 897 height 18
click at [1473, 794] on button "Save" at bounding box center [1478, 794] width 44 height 27
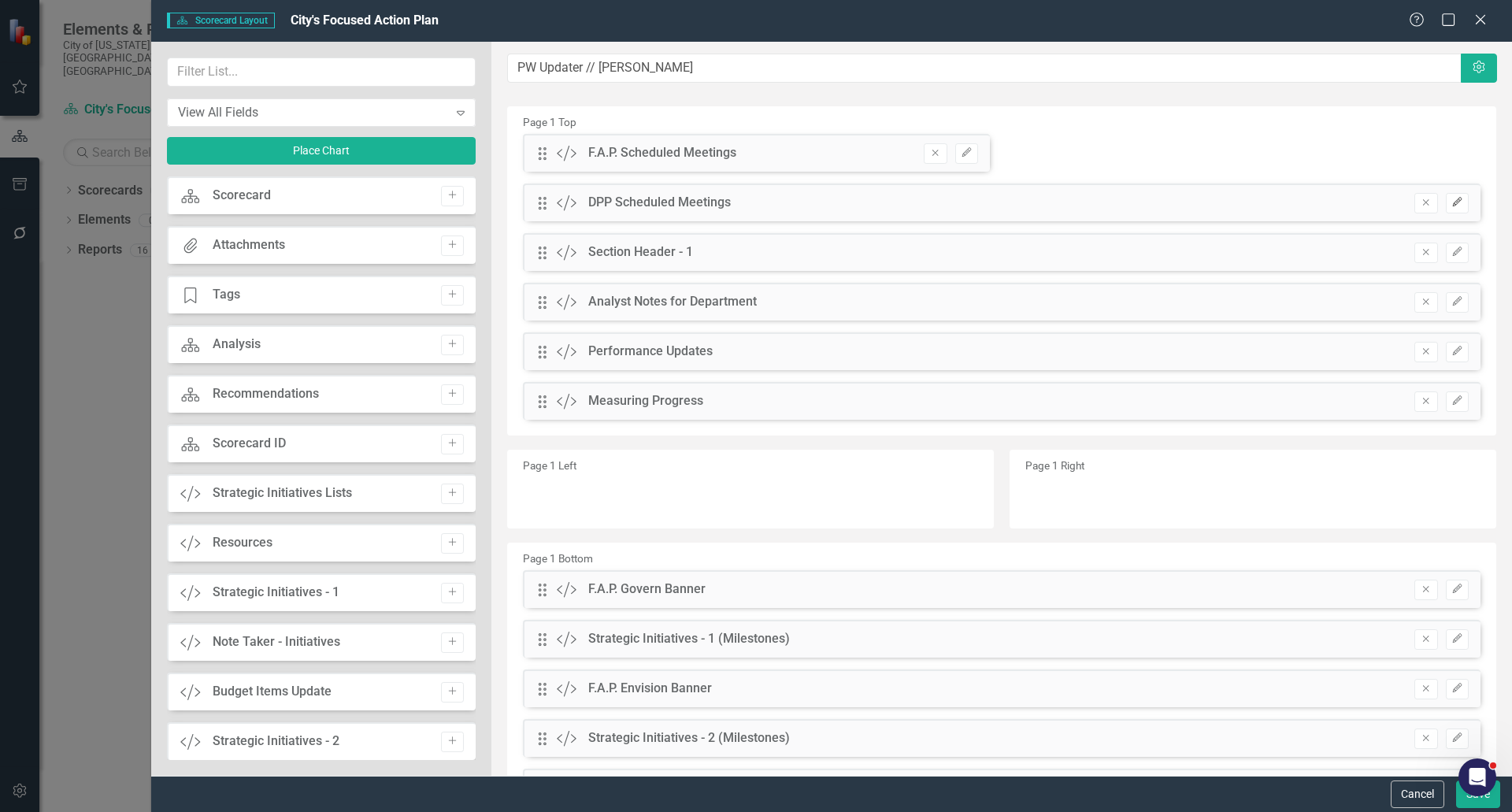
click at [1451, 203] on icon "Edit" at bounding box center [1457, 202] width 12 height 10
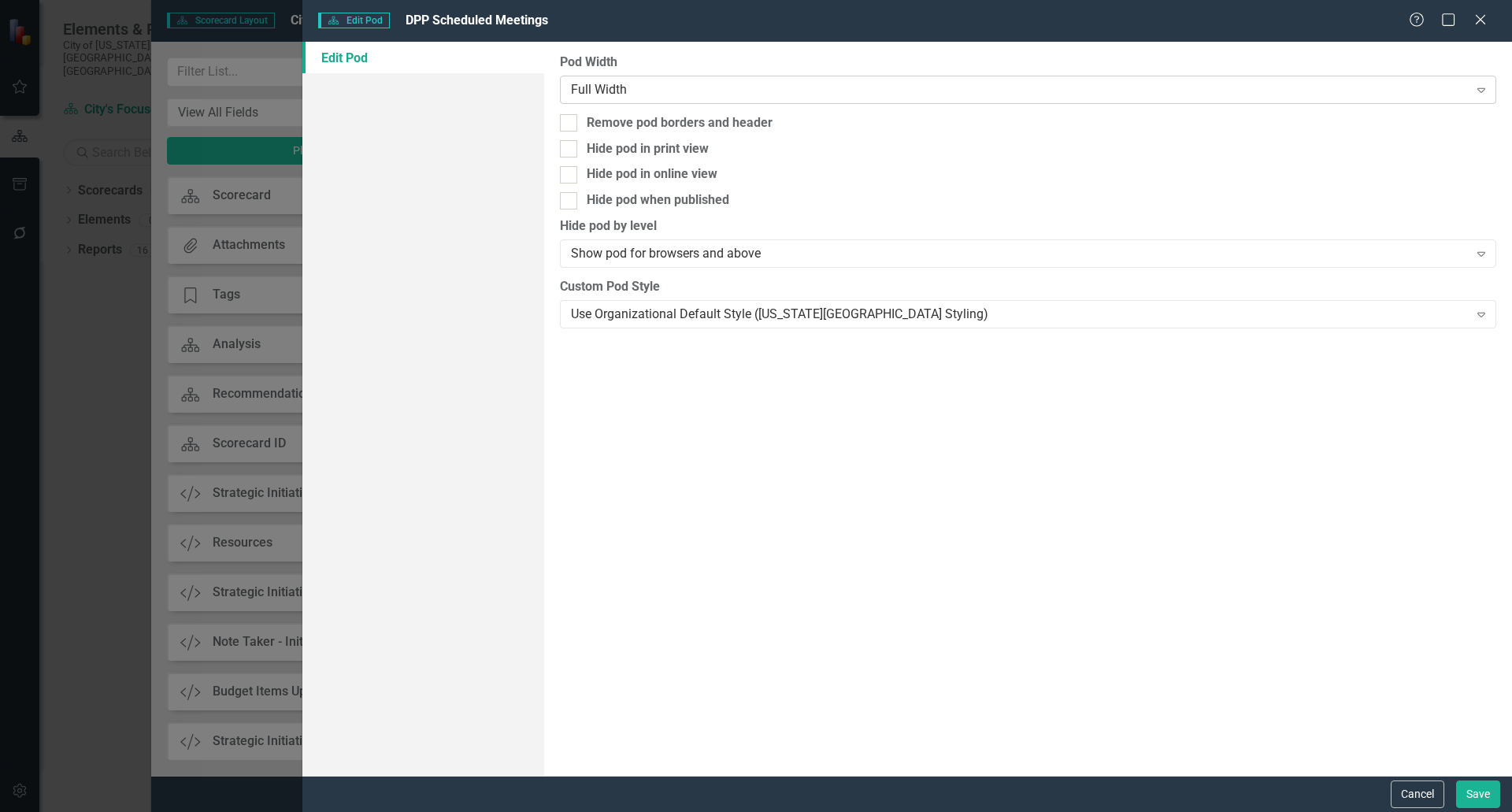
click at [670, 95] on div "Full Width" at bounding box center [1019, 89] width 897 height 18
click at [1478, 794] on button "Save" at bounding box center [1478, 794] width 44 height 27
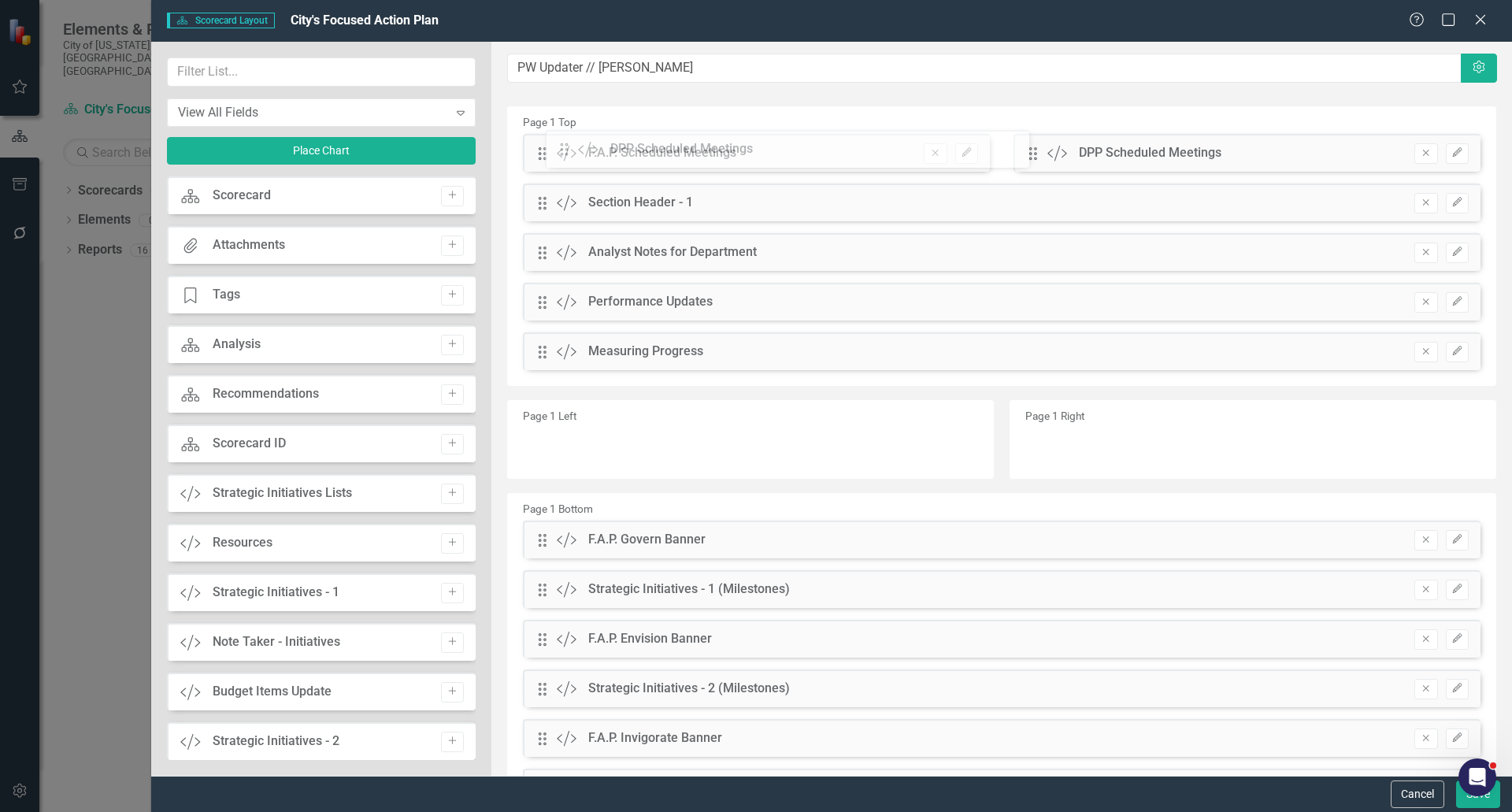
drag, startPoint x: 1024, startPoint y: 157, endPoint x: 572, endPoint y: 153, distance: 452.0
click at [572, 153] on div "The fields (or pods) that are available for you to include on the detail page a…" at bounding box center [1002, 454] width 1021 height 825
drag, startPoint x: 541, startPoint y: 201, endPoint x: 541, endPoint y: 132, distance: 69.0
click at [541, 132] on div "The fields (or pods) that are available for you to include on the detail page a…" at bounding box center [1002, 454] width 1021 height 825
drag, startPoint x: 546, startPoint y: 206, endPoint x: 551, endPoint y: 144, distance: 62.2
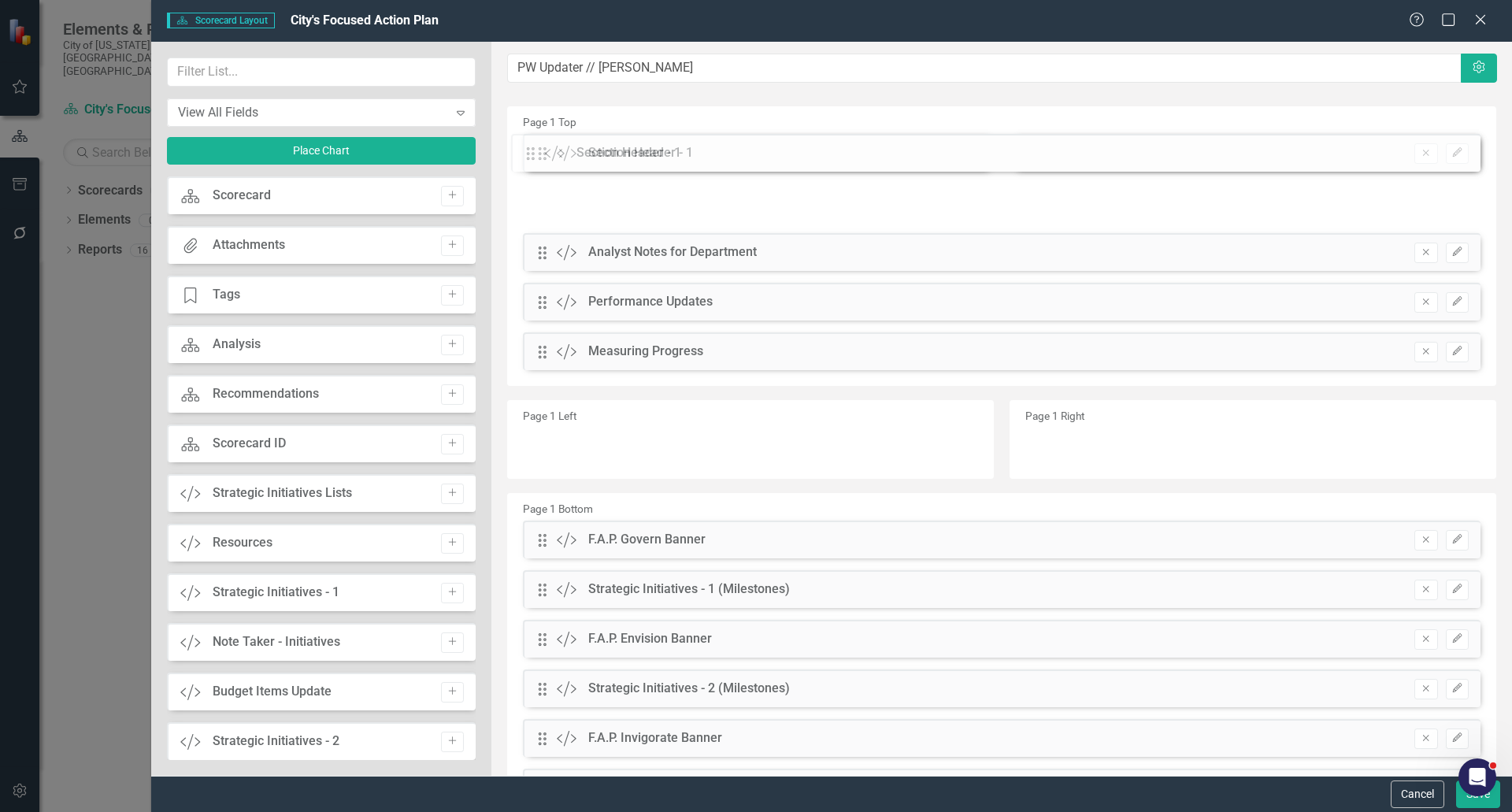
click at [552, 141] on div "The fields (or pods) that are available for you to include on the detail page a…" at bounding box center [1002, 454] width 1021 height 825
click at [1478, 801] on button "Save" at bounding box center [1478, 794] width 44 height 27
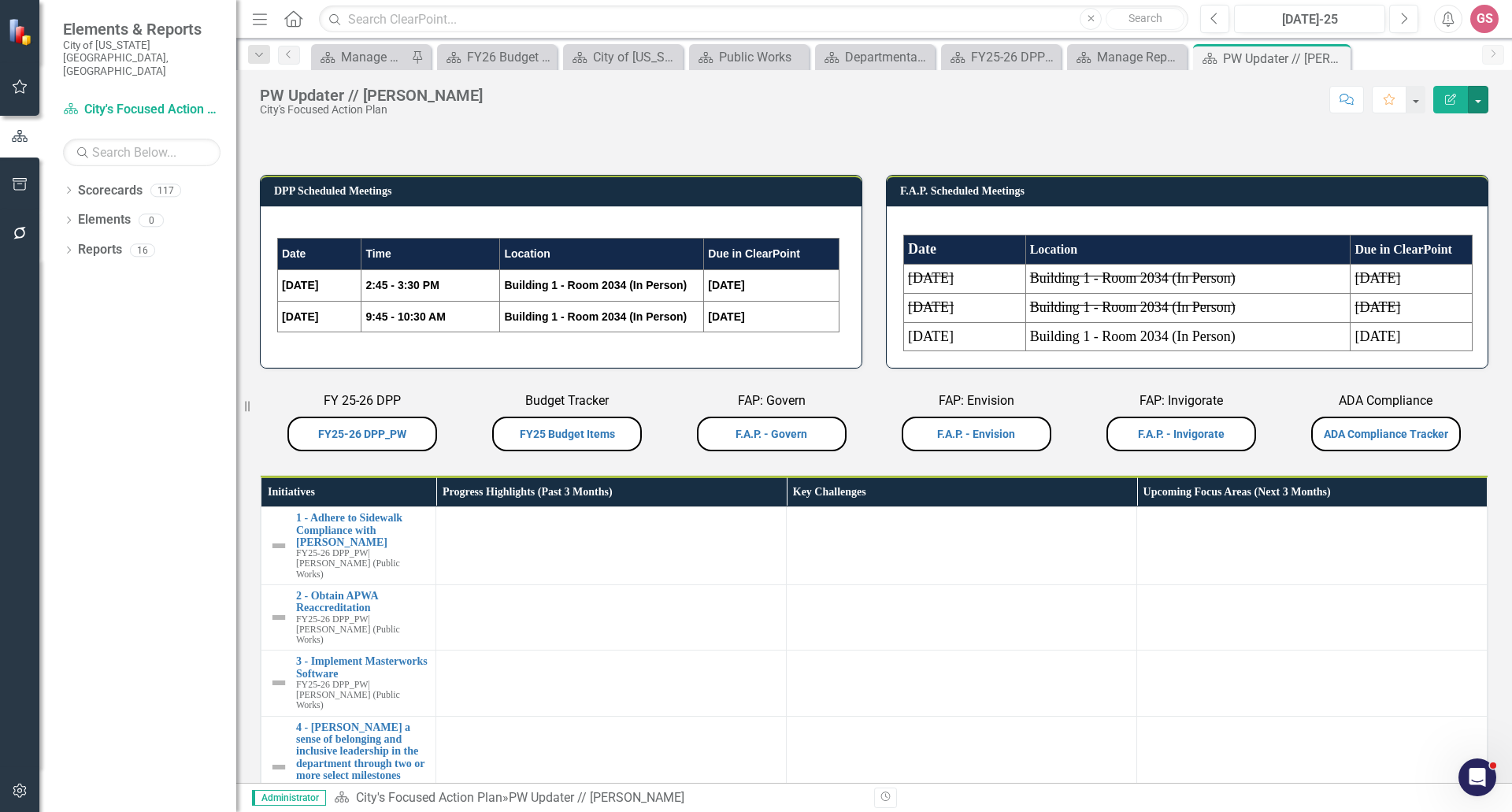
scroll to position [0, 0]
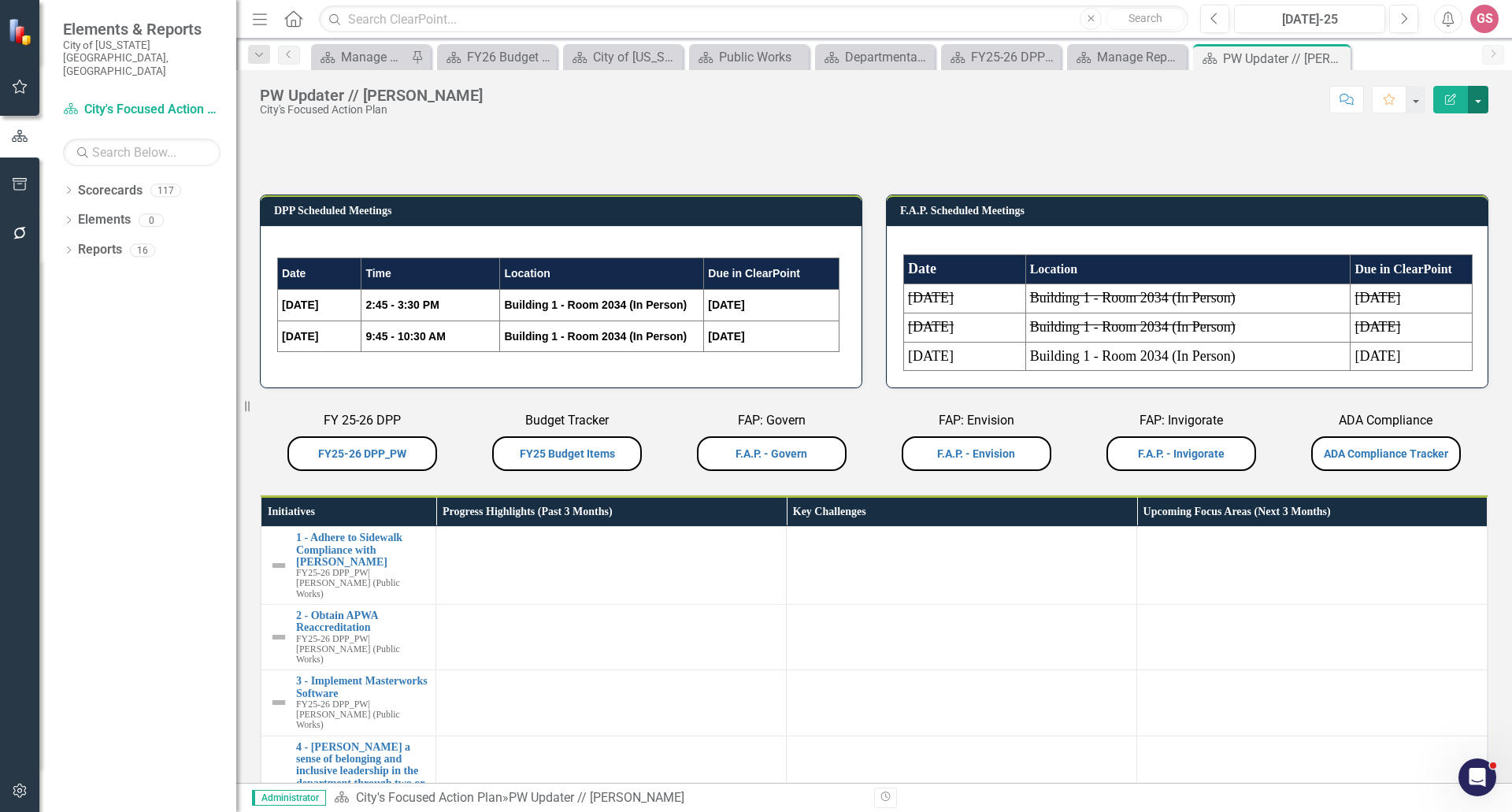
click at [1482, 96] on button "button" at bounding box center [1478, 99] width 21 height 27
click at [1436, 156] on link "Edit Report Edit Layout" at bounding box center [1424, 157] width 128 height 29
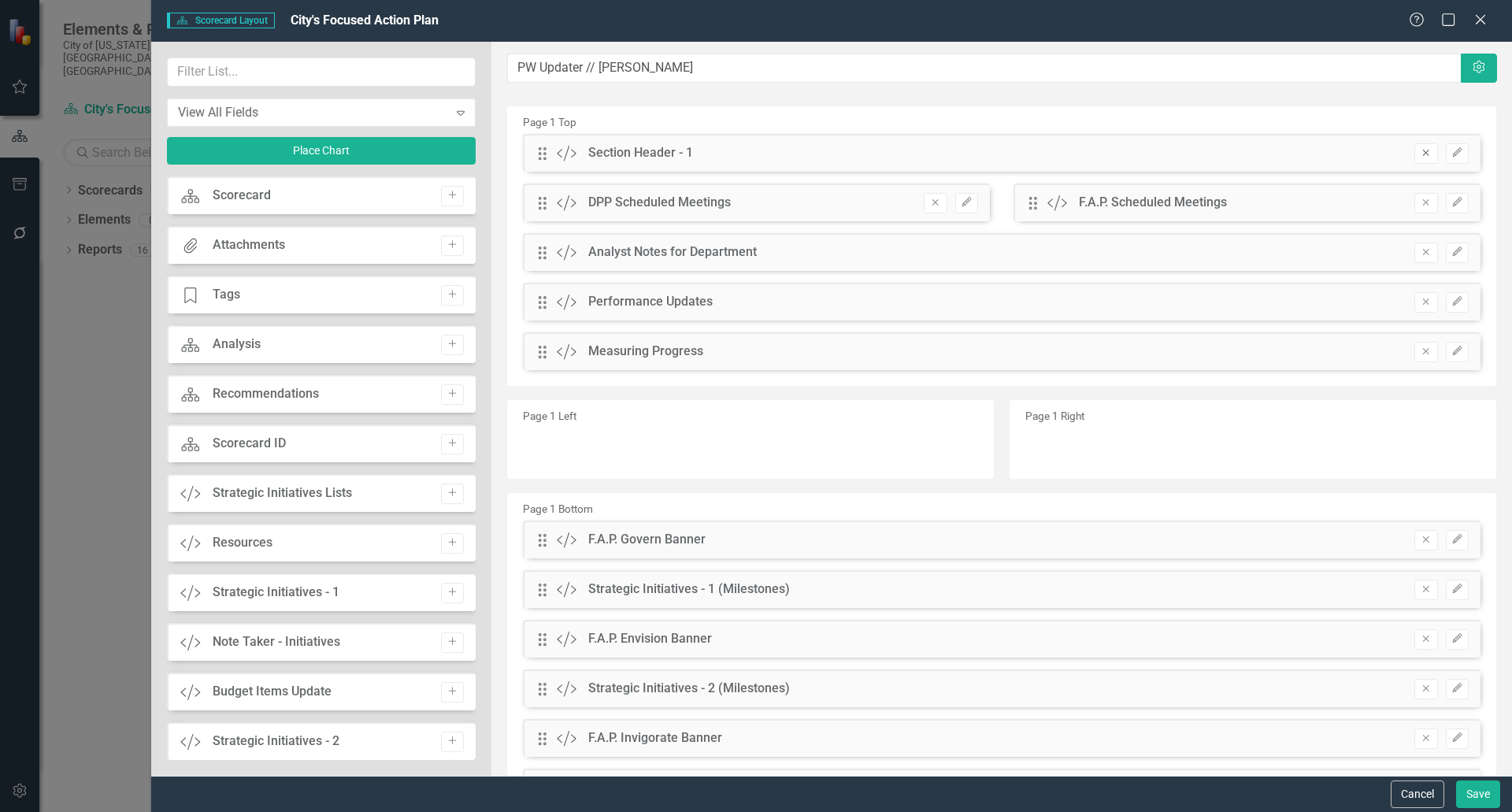
click at [1420, 153] on icon "Remove" at bounding box center [1426, 153] width 12 height 10
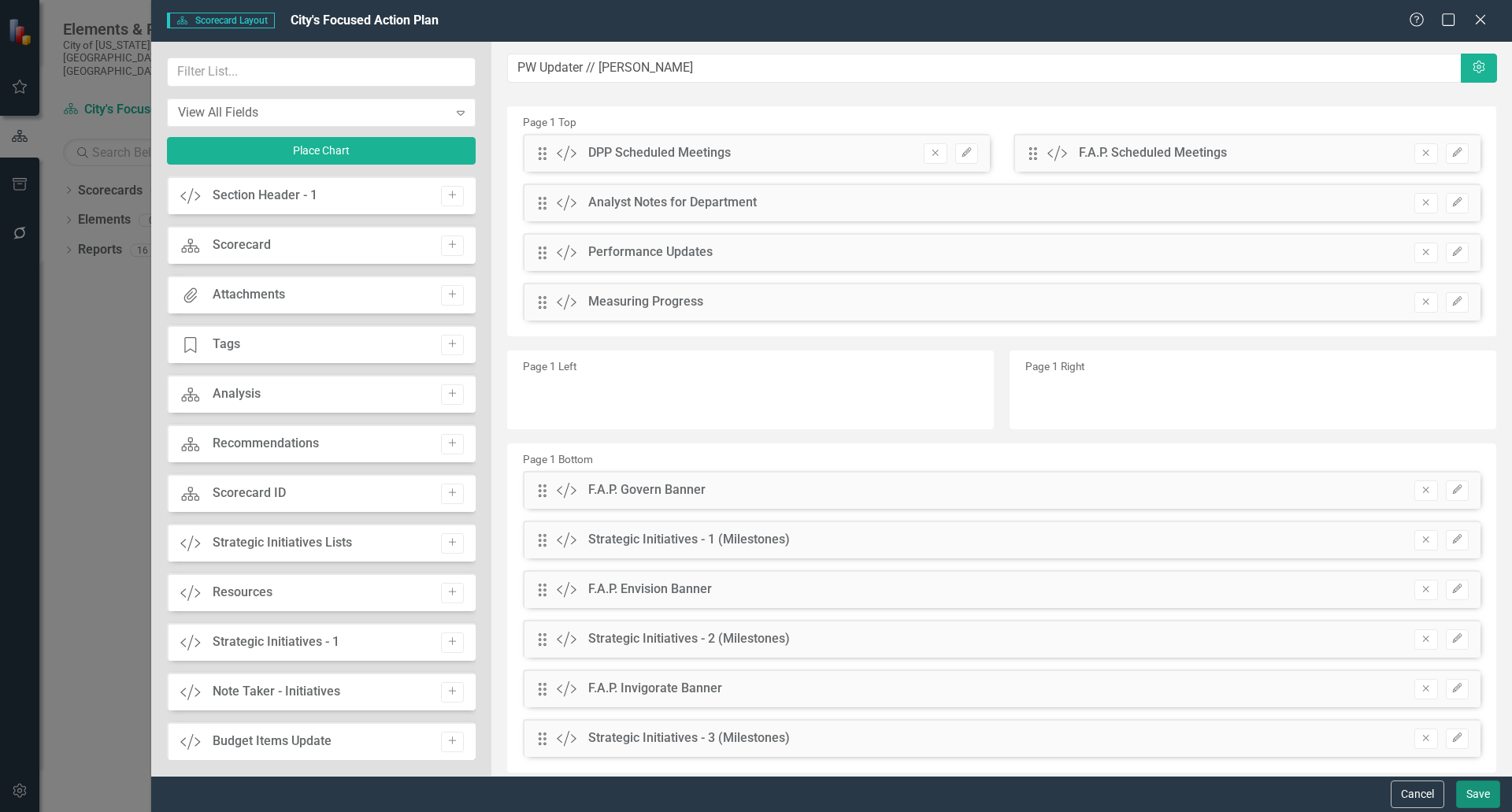
click at [1482, 797] on button "Save" at bounding box center [1478, 794] width 44 height 27
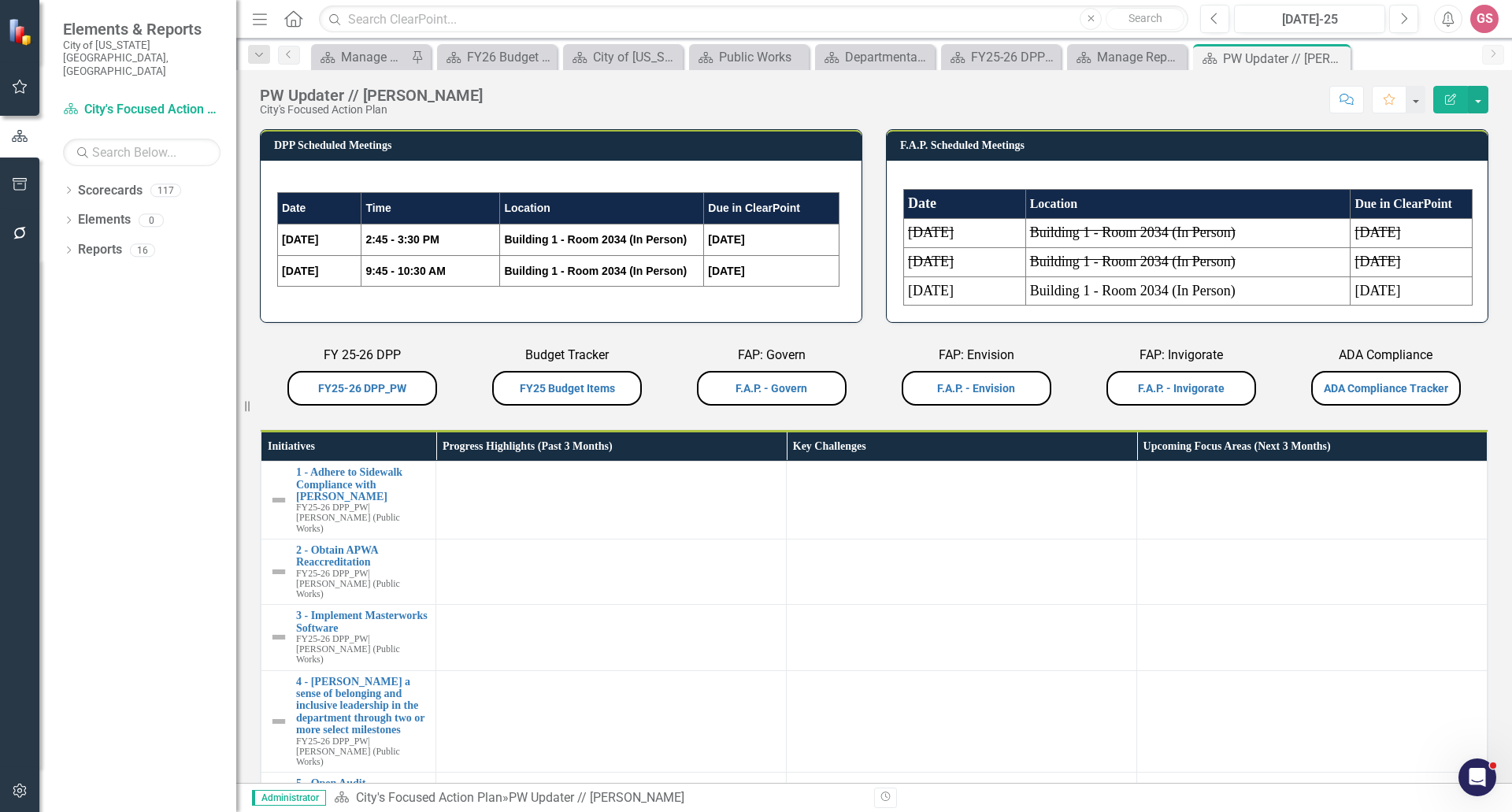
click at [339, 116] on div "City's Focused Action Plan" at bounding box center [371, 109] width 223 height 12
click at [371, 110] on div "City's Focused Action Plan" at bounding box center [371, 109] width 223 height 12
click at [407, 98] on div "PW Updater // [PERSON_NAME]" at bounding box center [371, 95] width 223 height 18
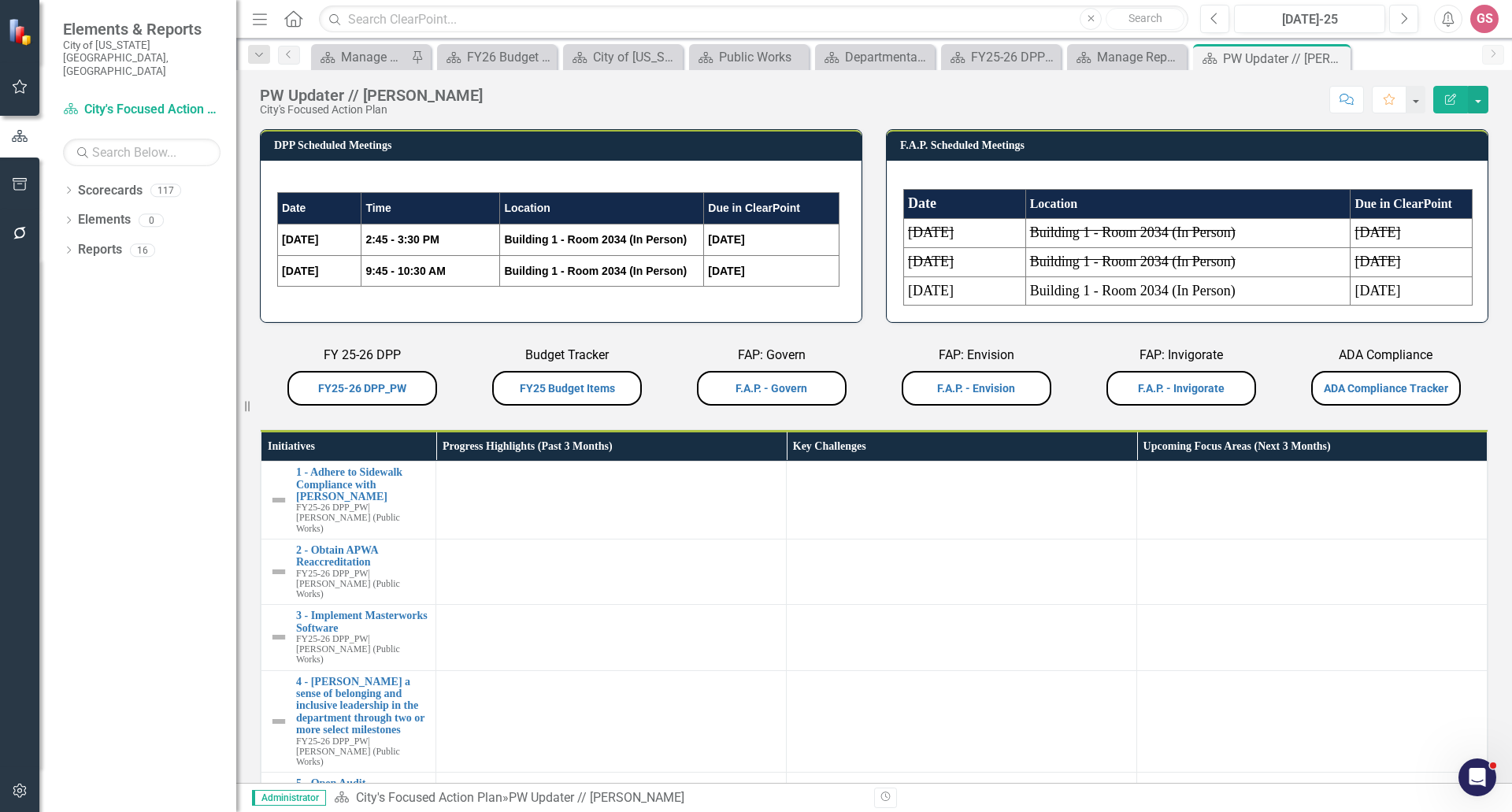
click at [546, 99] on div "Score: N/A [DATE]-25 Completed Comment Favorite Edit Report" at bounding box center [990, 98] width 998 height 26
click at [1475, 101] on button "button" at bounding box center [1478, 99] width 21 height 27
click at [1434, 152] on link "Edit Report Edit Layout" at bounding box center [1424, 157] width 128 height 29
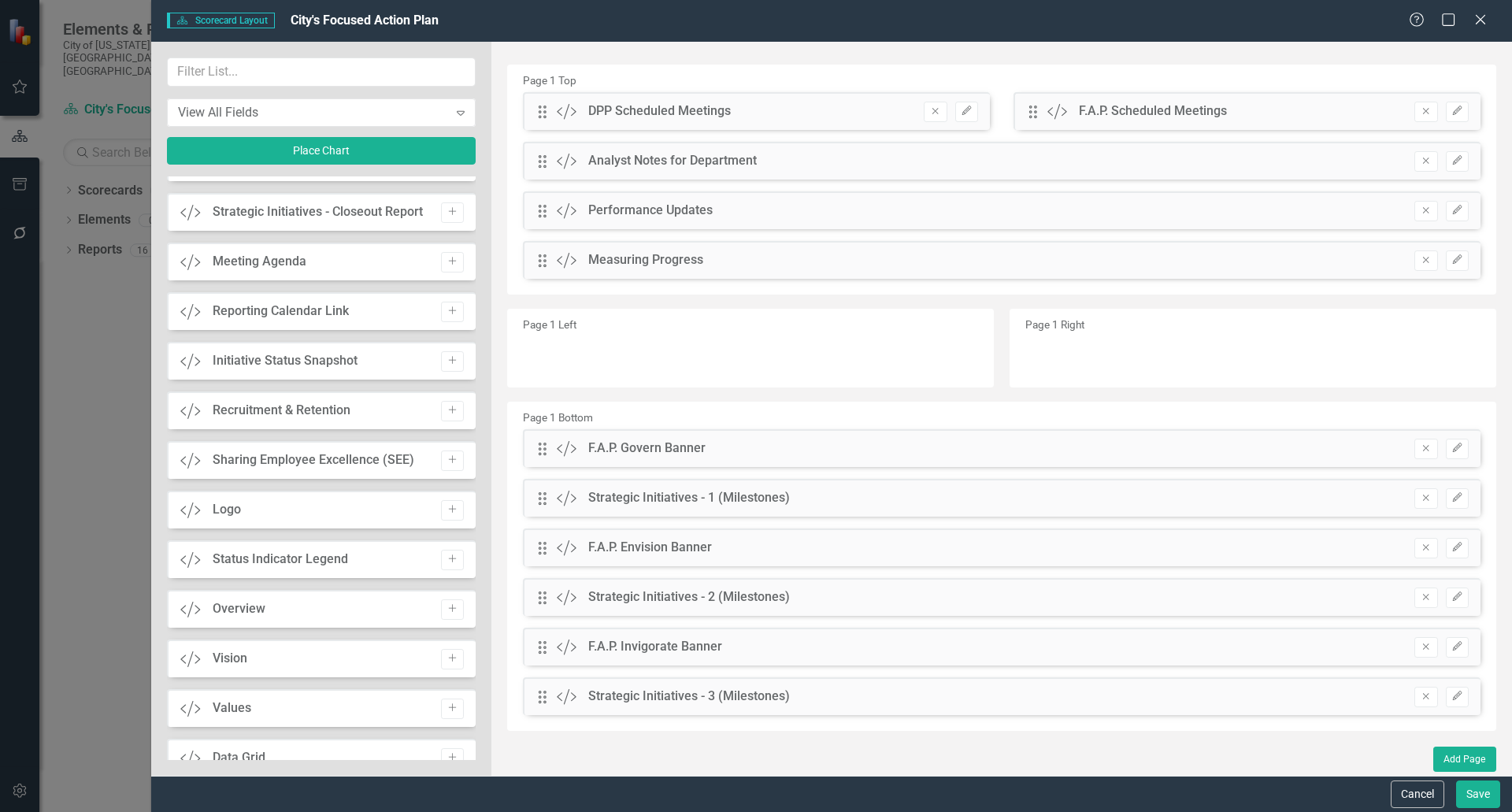
scroll to position [1181, 0]
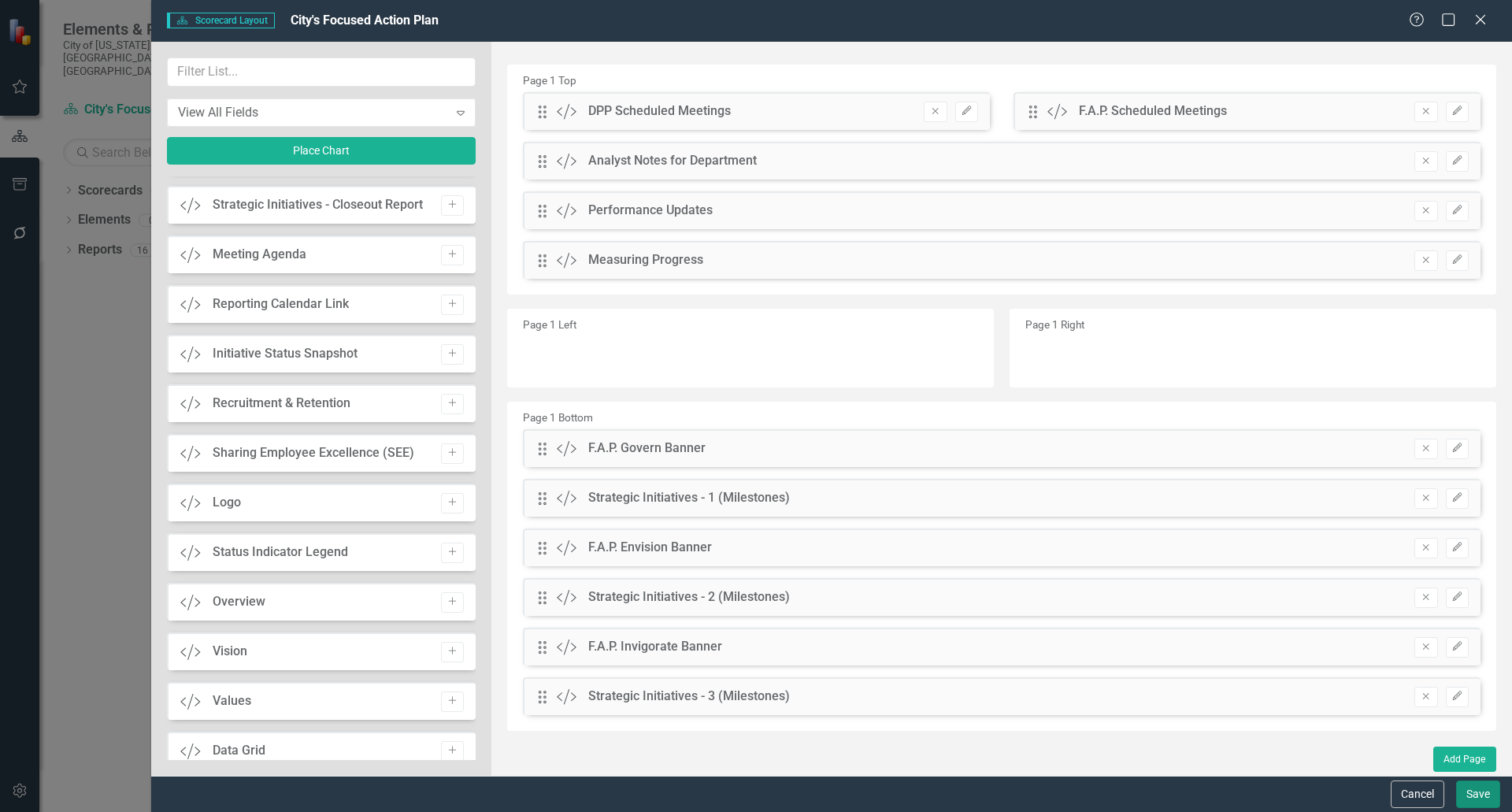
click at [1479, 797] on button "Save" at bounding box center [1478, 794] width 44 height 27
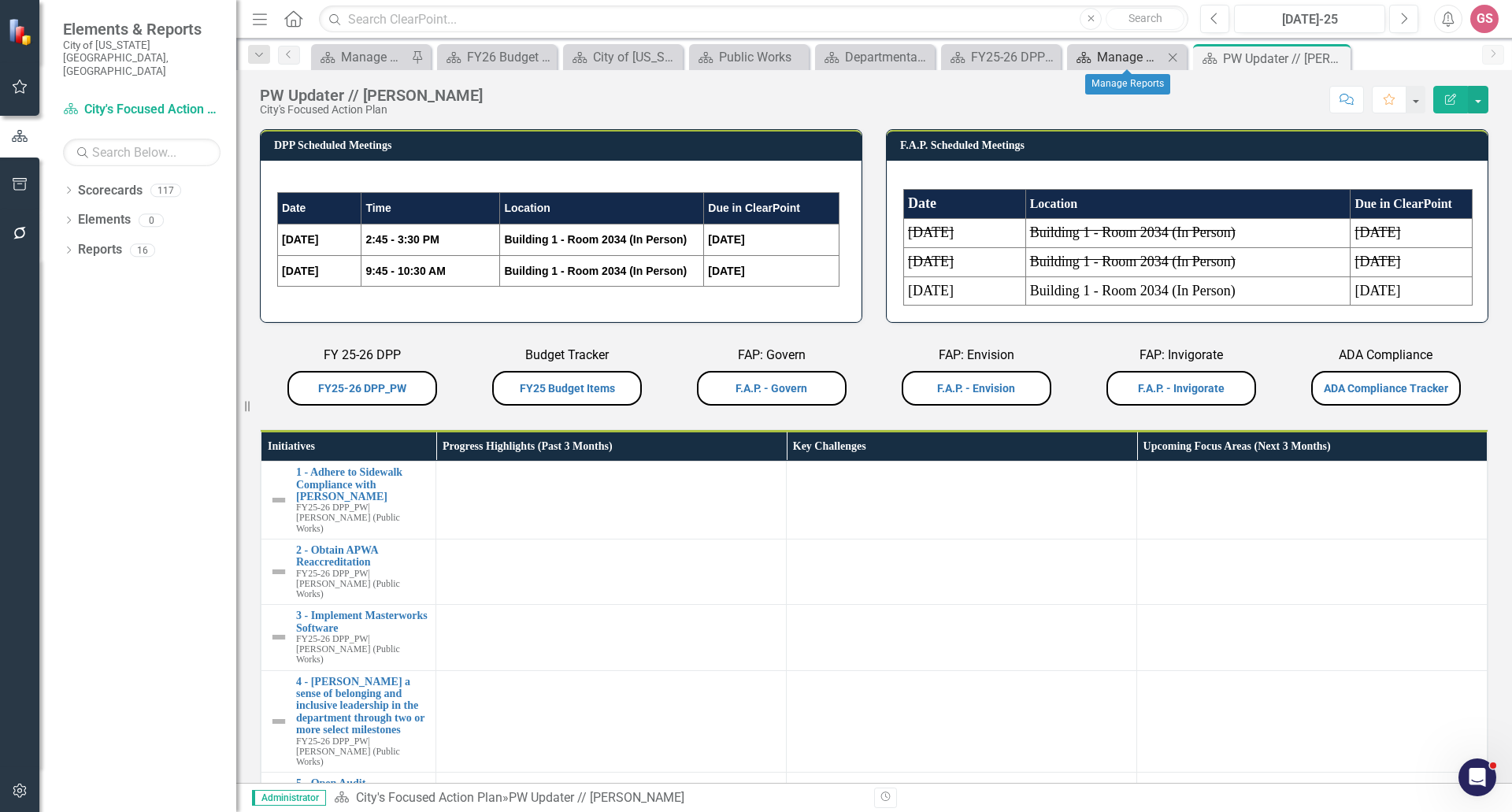
click at [1144, 61] on div "Manage Reports" at bounding box center [1130, 57] width 66 height 20
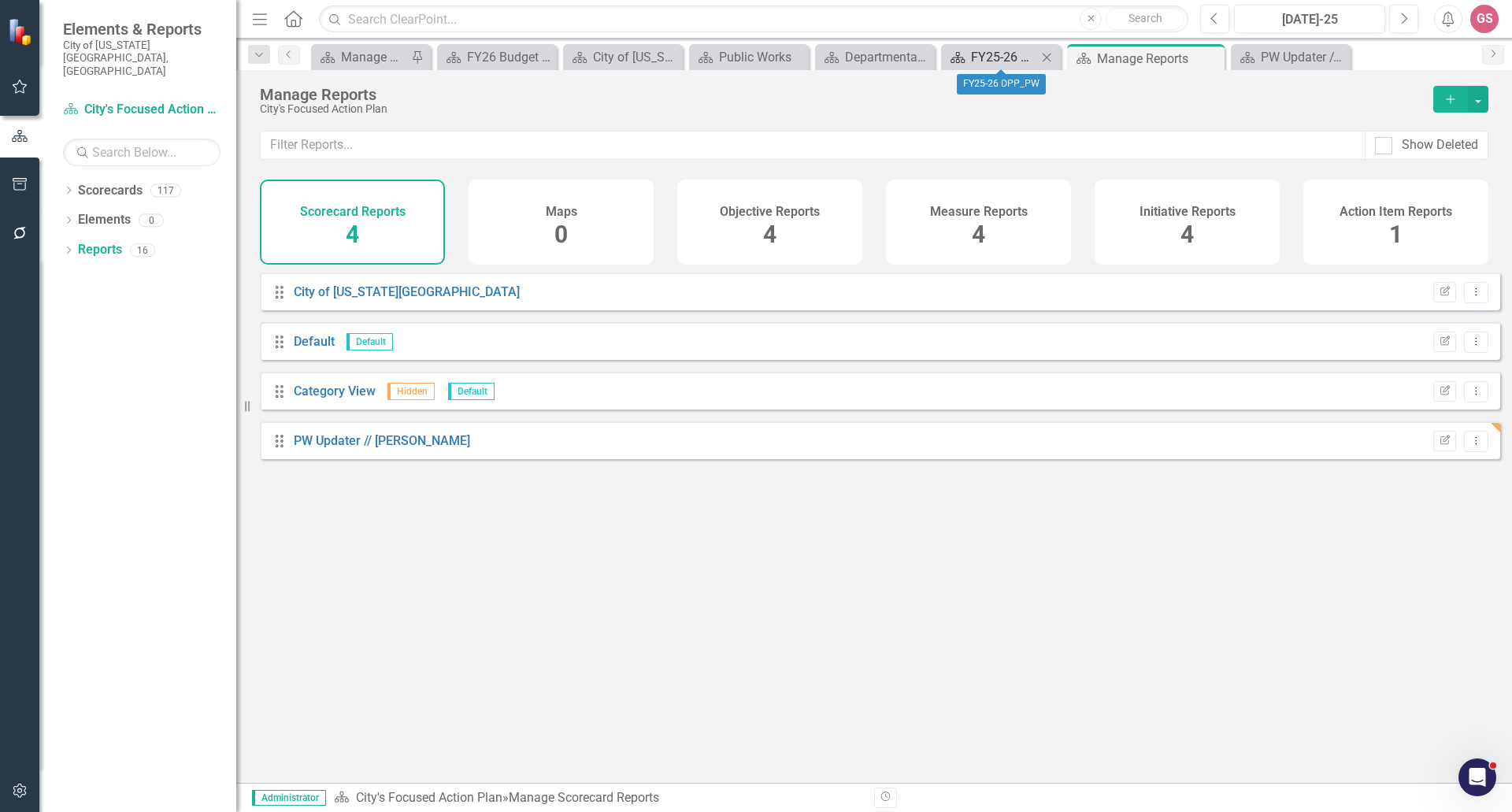
click at [993, 56] on div "FY25-26 DPP_PW" at bounding box center [1004, 57] width 66 height 20
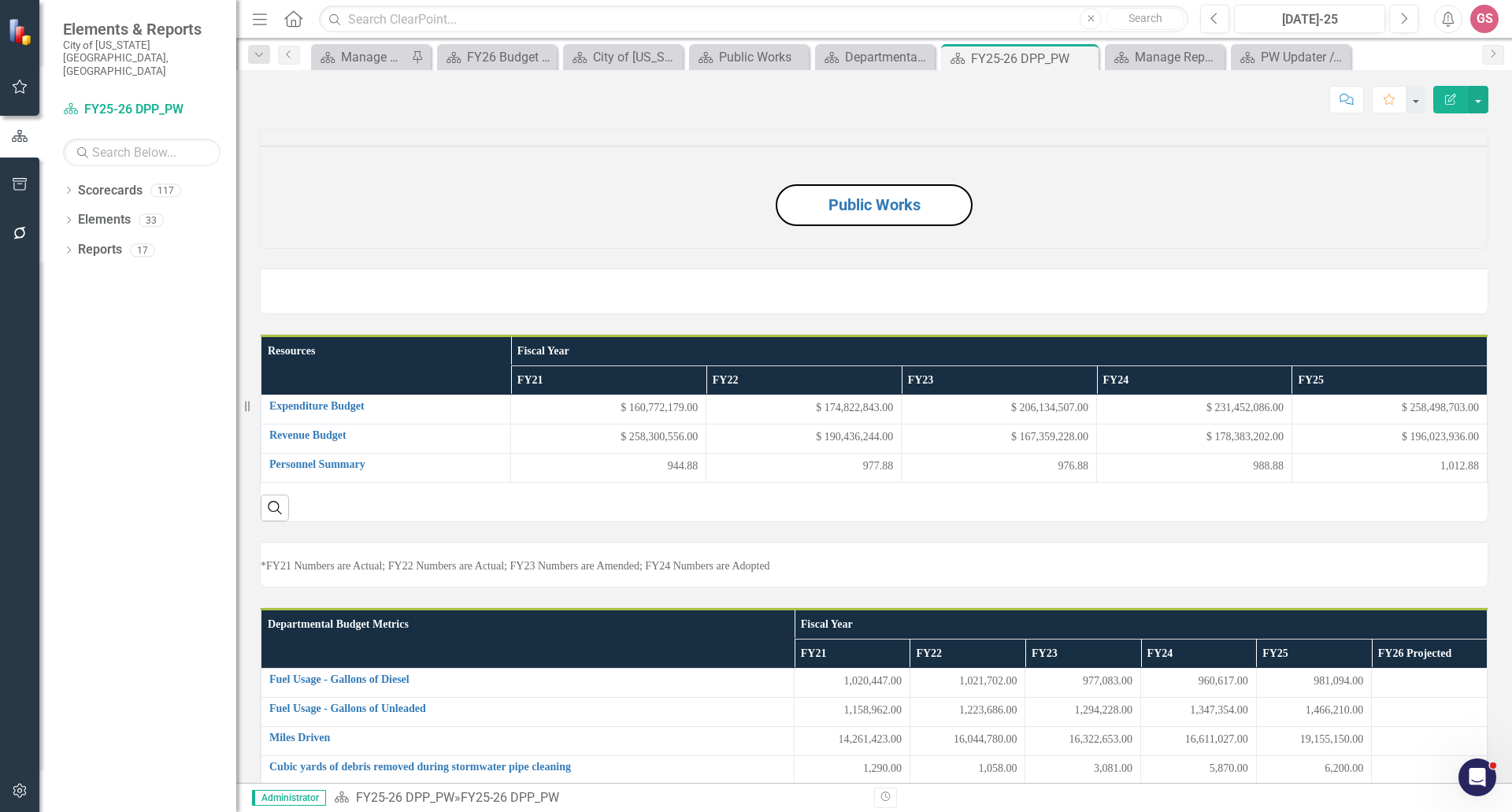
click at [261, 277] on img at bounding box center [261, 277] width 0 height 0
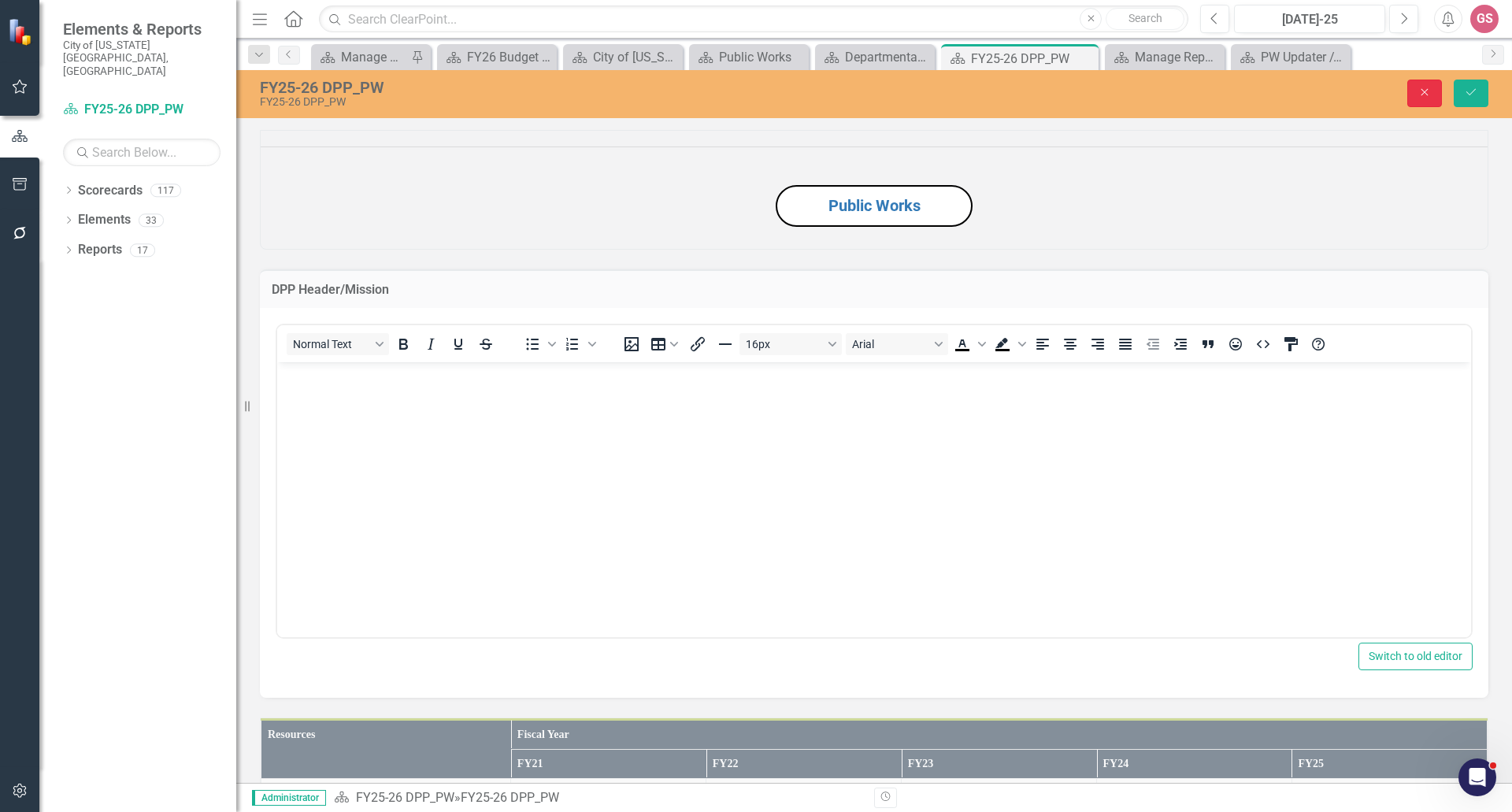
click at [1423, 92] on icon "Close" at bounding box center [1425, 92] width 14 height 11
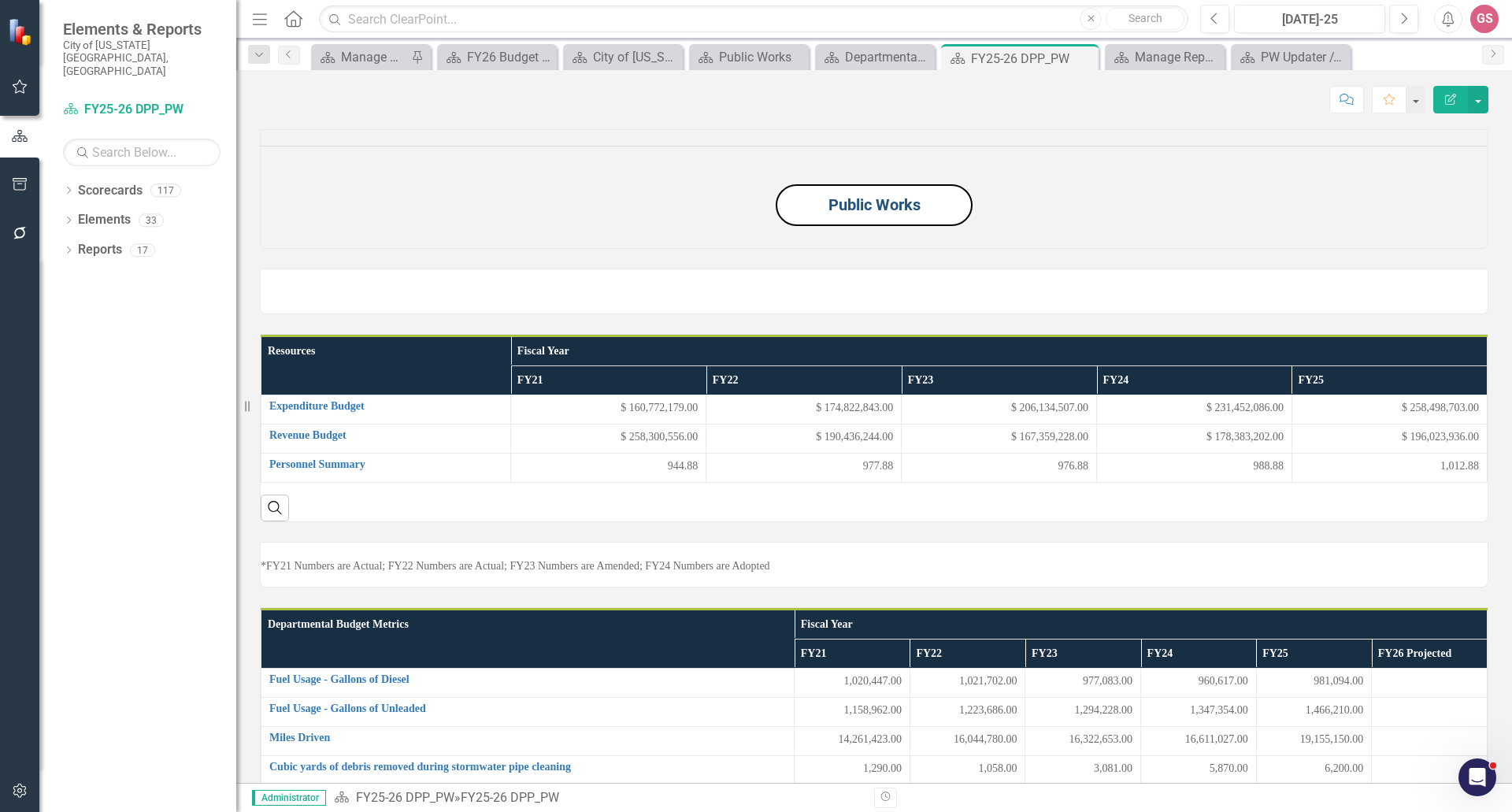
click at [886, 214] on link "Public Works" at bounding box center [874, 205] width 92 height 19
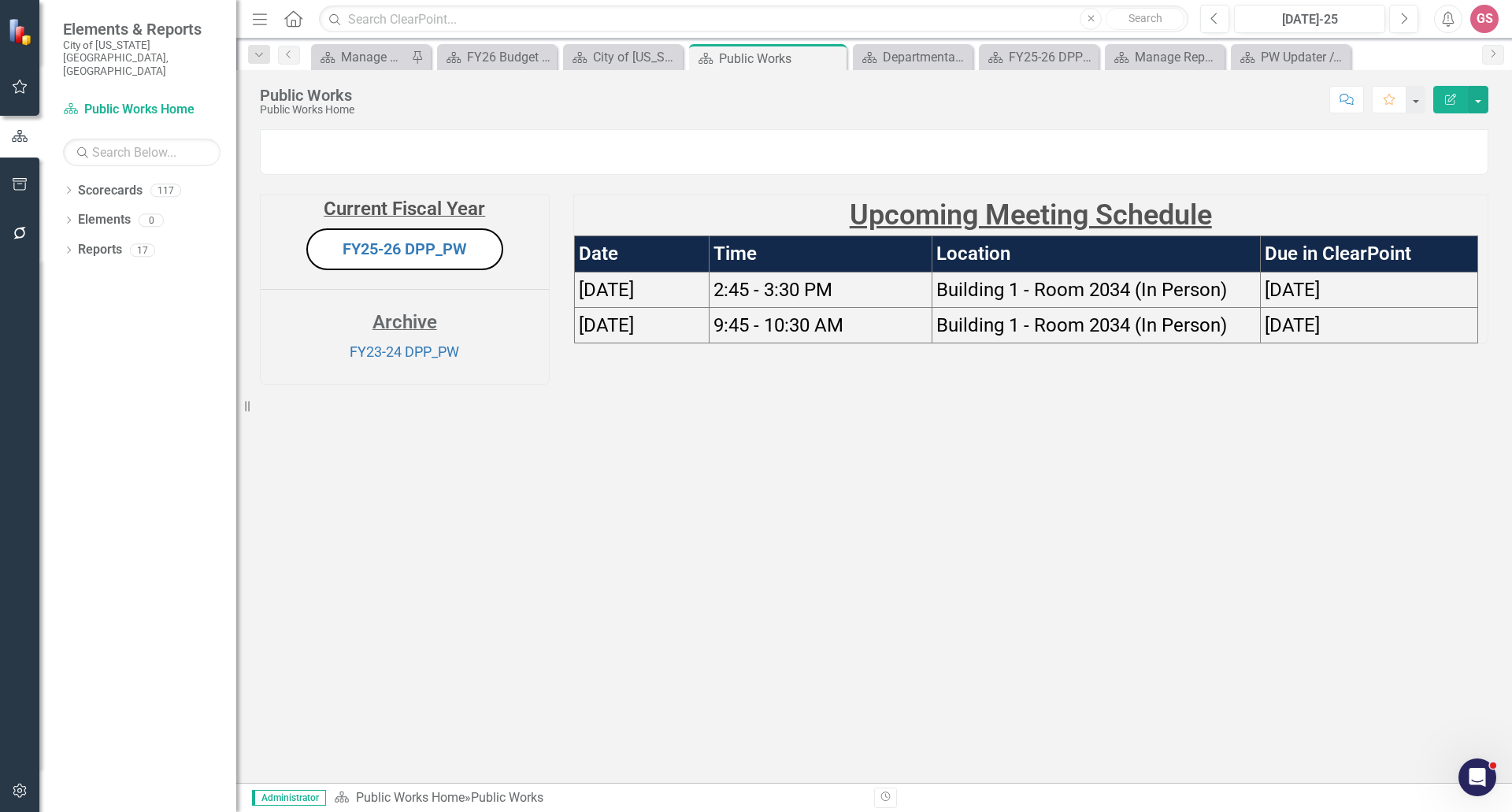
click at [261, 138] on img at bounding box center [261, 138] width 0 height 0
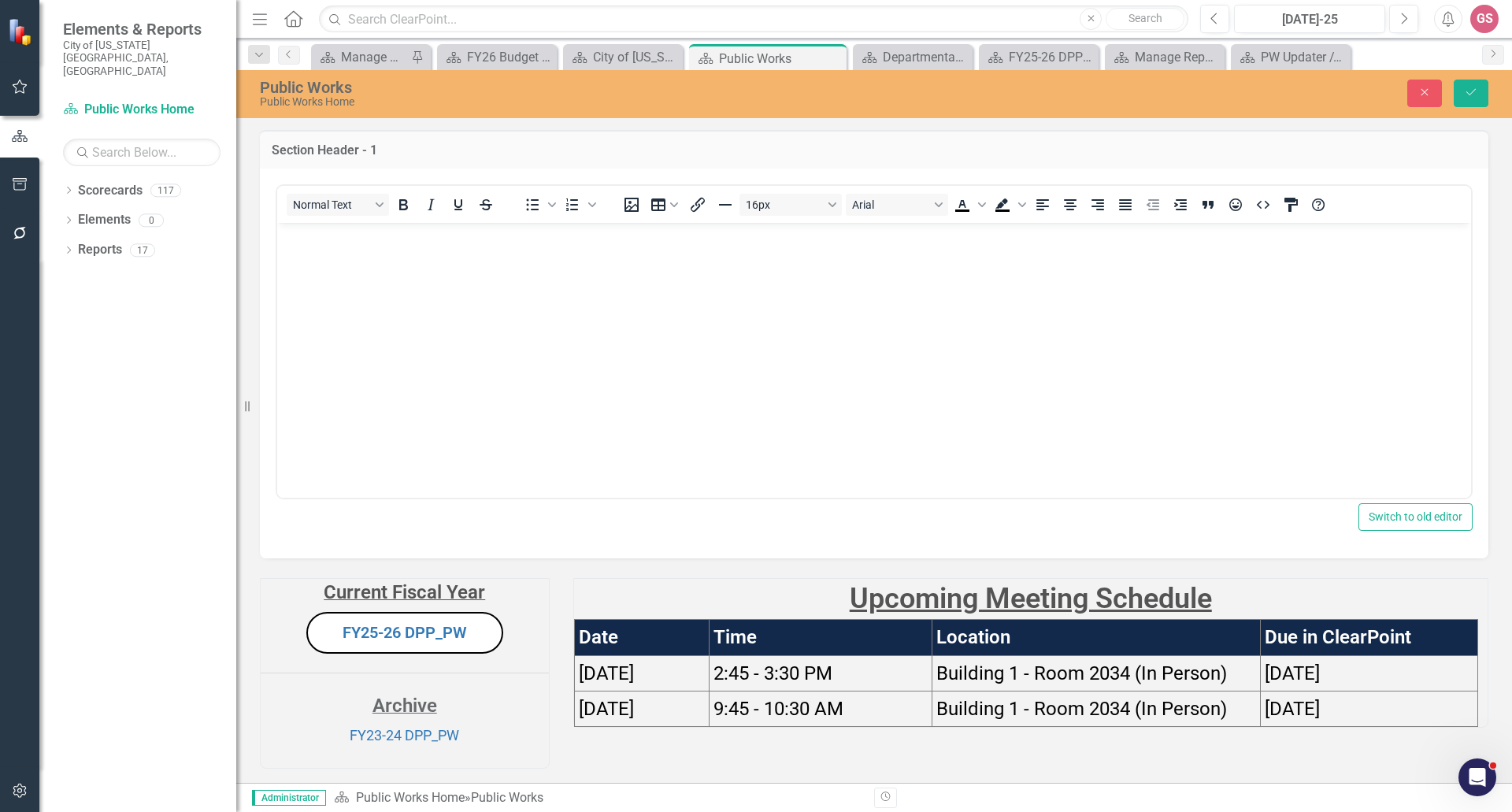
click at [281, 237] on img "Rich Text Area. Press ALT-0 for help." at bounding box center [281, 237] width 0 height 0
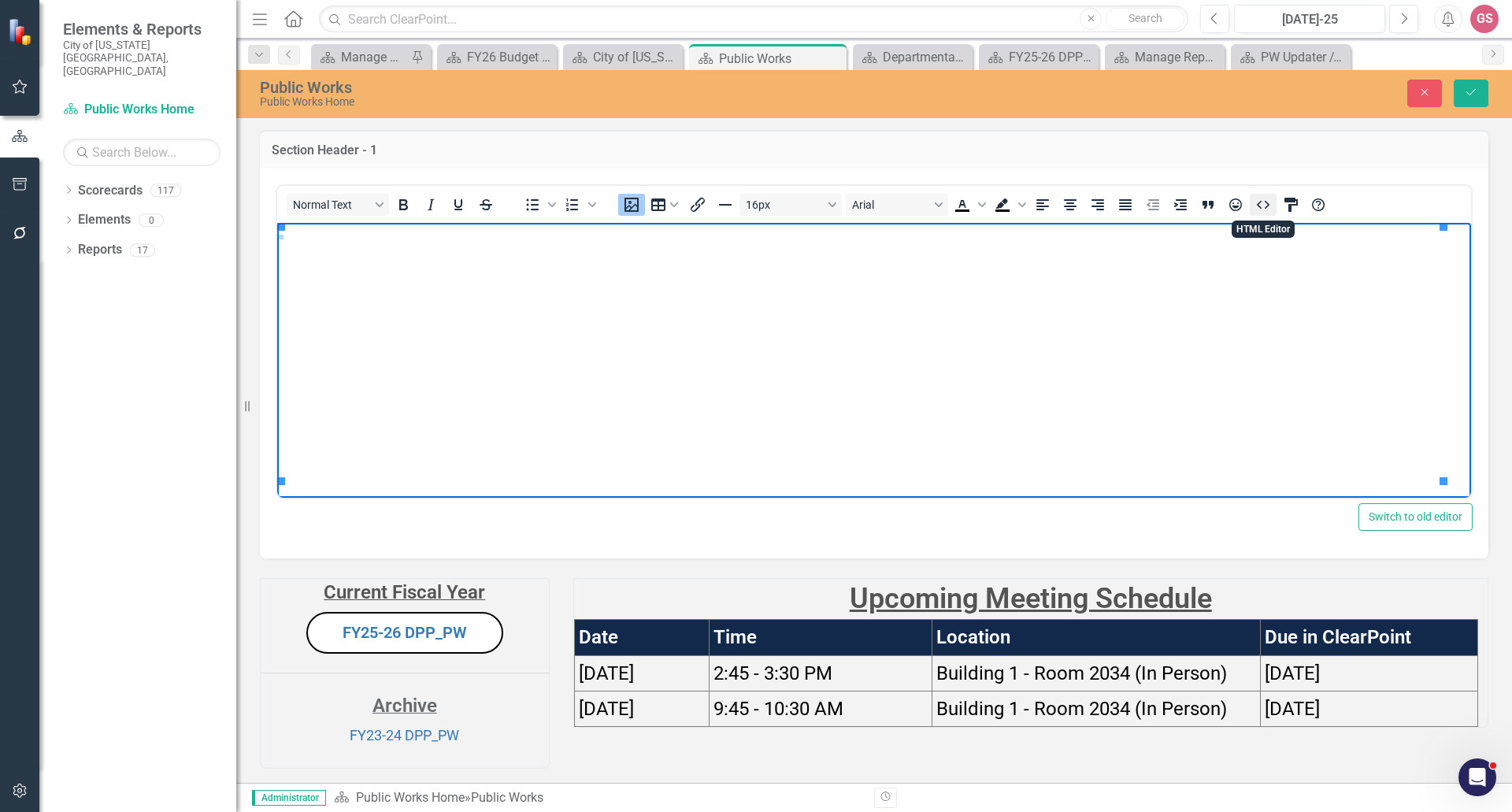
click at [1255, 207] on icon "HTML Editor" at bounding box center [1263, 205] width 19 height 19
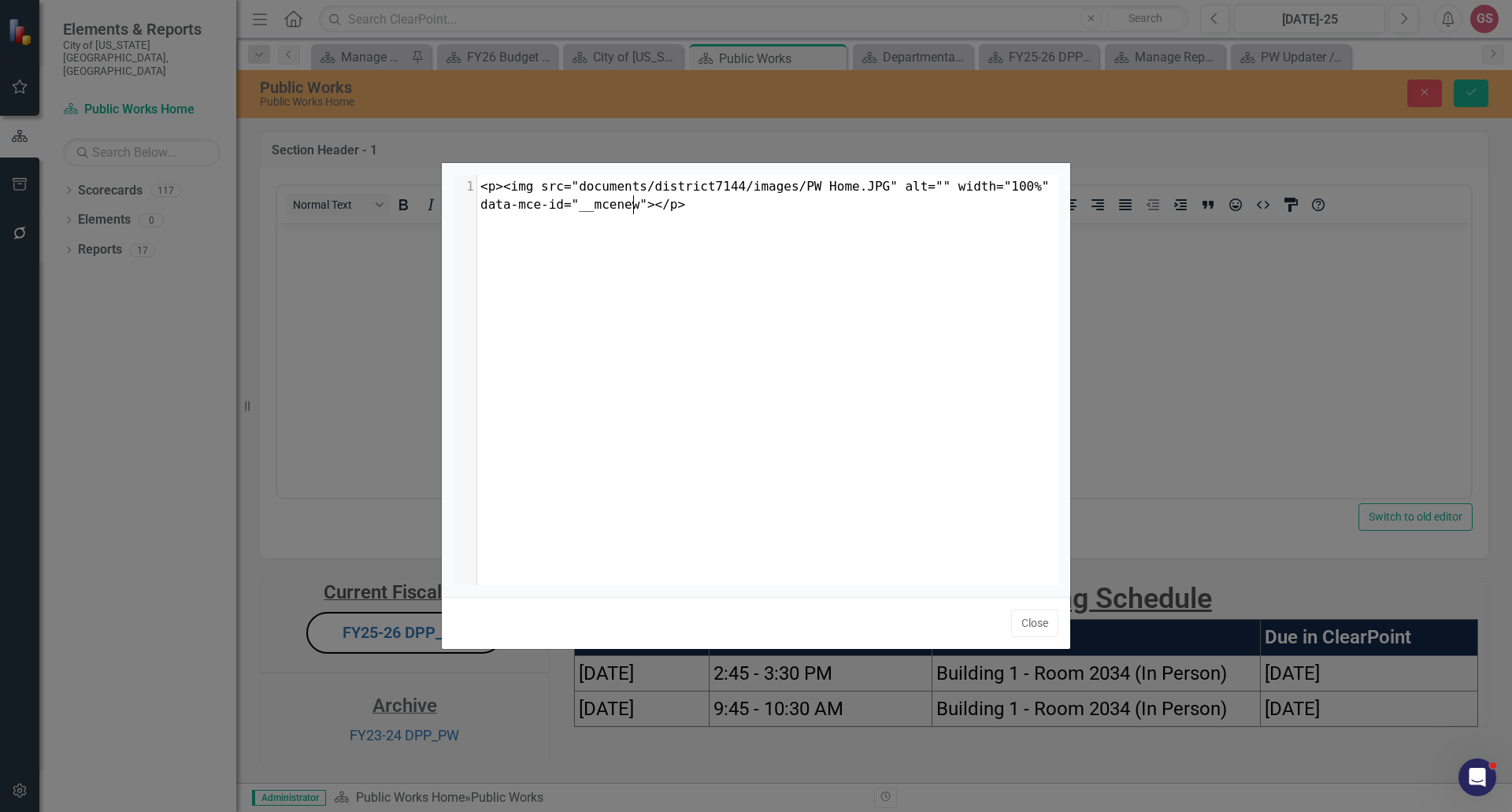
scroll to position [6, 0]
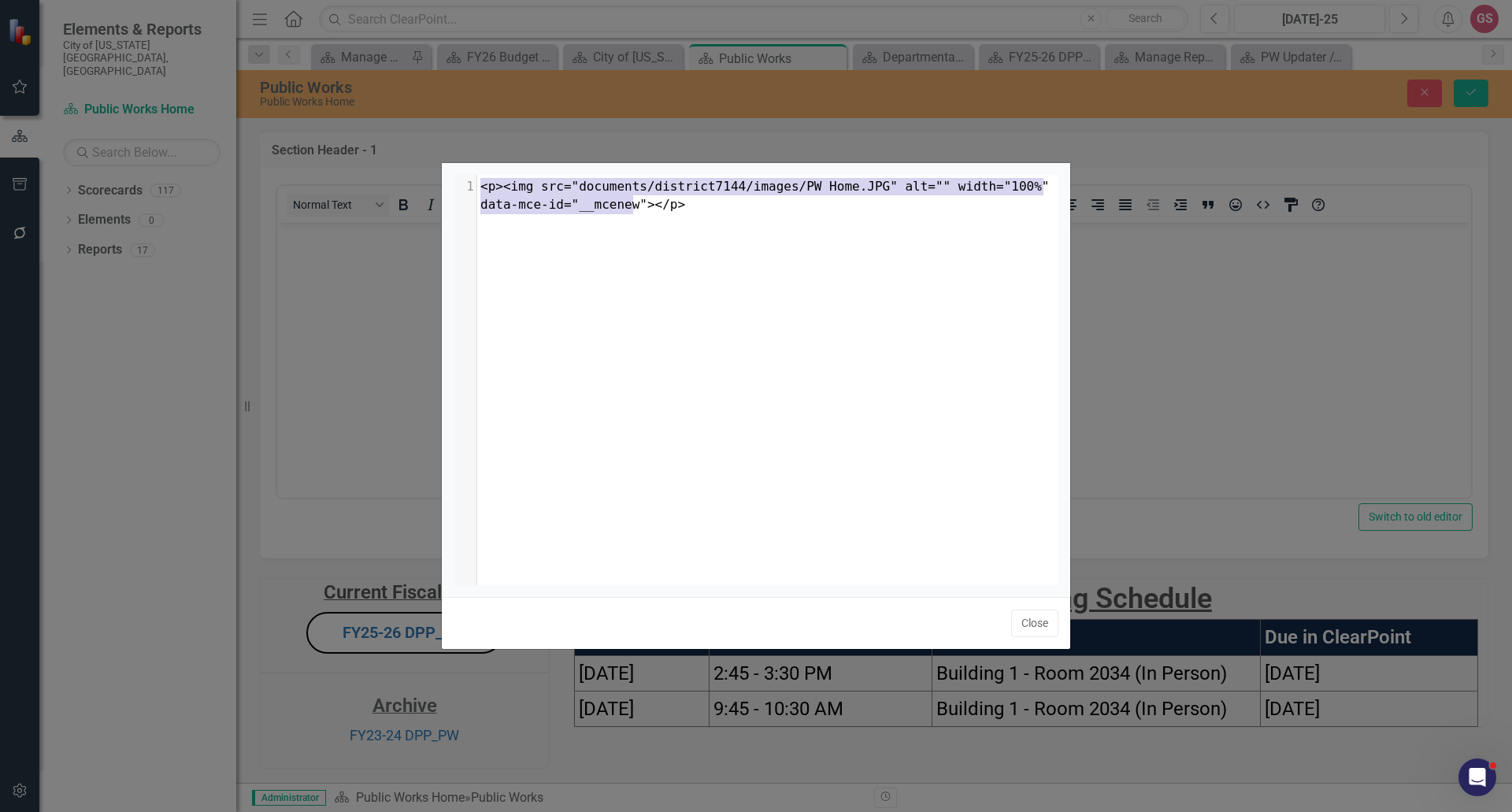
drag, startPoint x: 657, startPoint y: 210, endPoint x: 466, endPoint y: 189, distance: 192.2
click at [477, 189] on div "1 <p><img src="documents/district7144/images/PW Home.JPG" alt="" width="100%" d…" at bounding box center [774, 196] width 593 height 36
type textarea "​<p><img src="documents/district7144/images/PW Home.JPG" alt="" width="100%" da…"
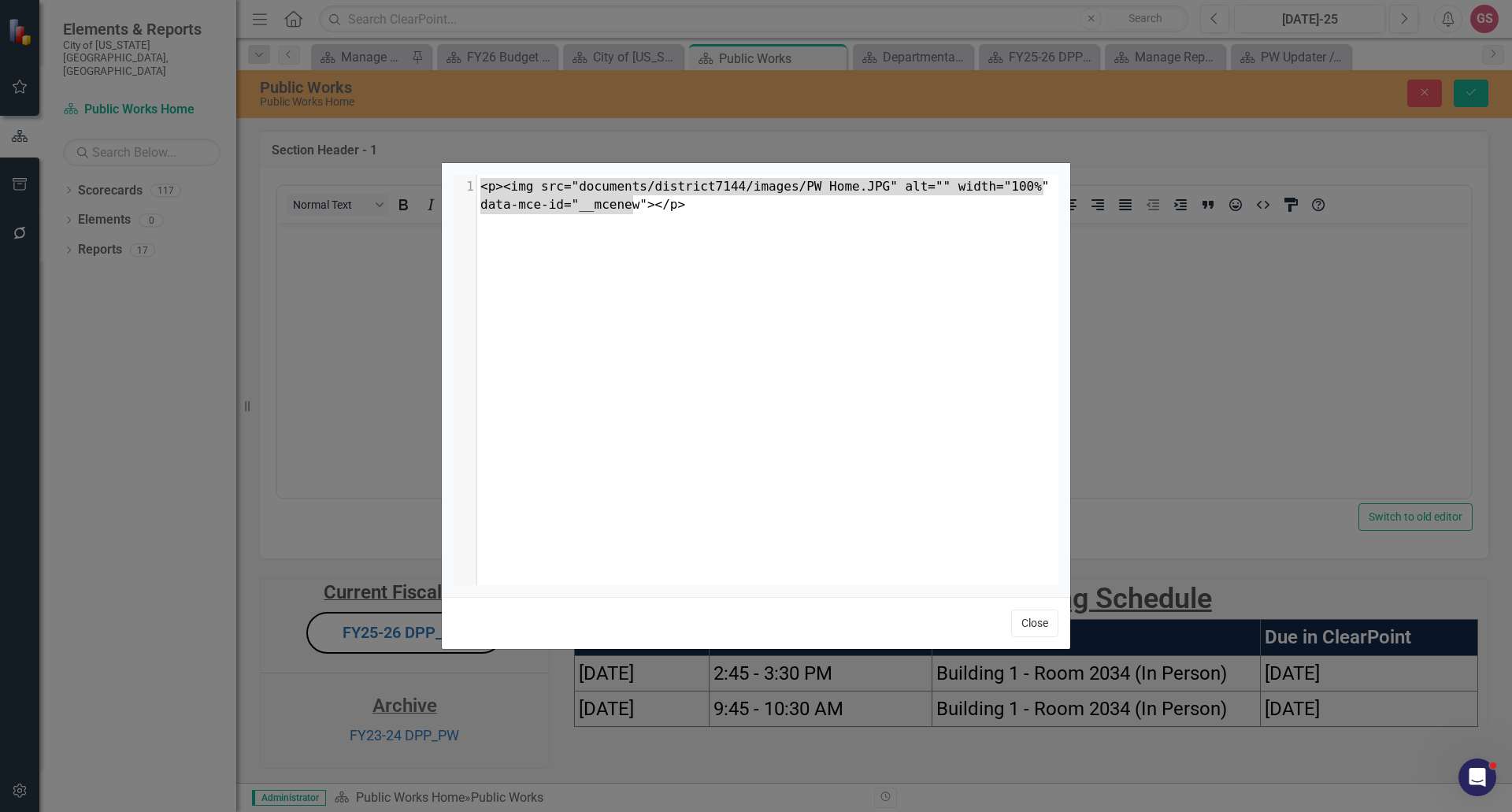
click at [1029, 619] on button "Close" at bounding box center [1035, 623] width 47 height 27
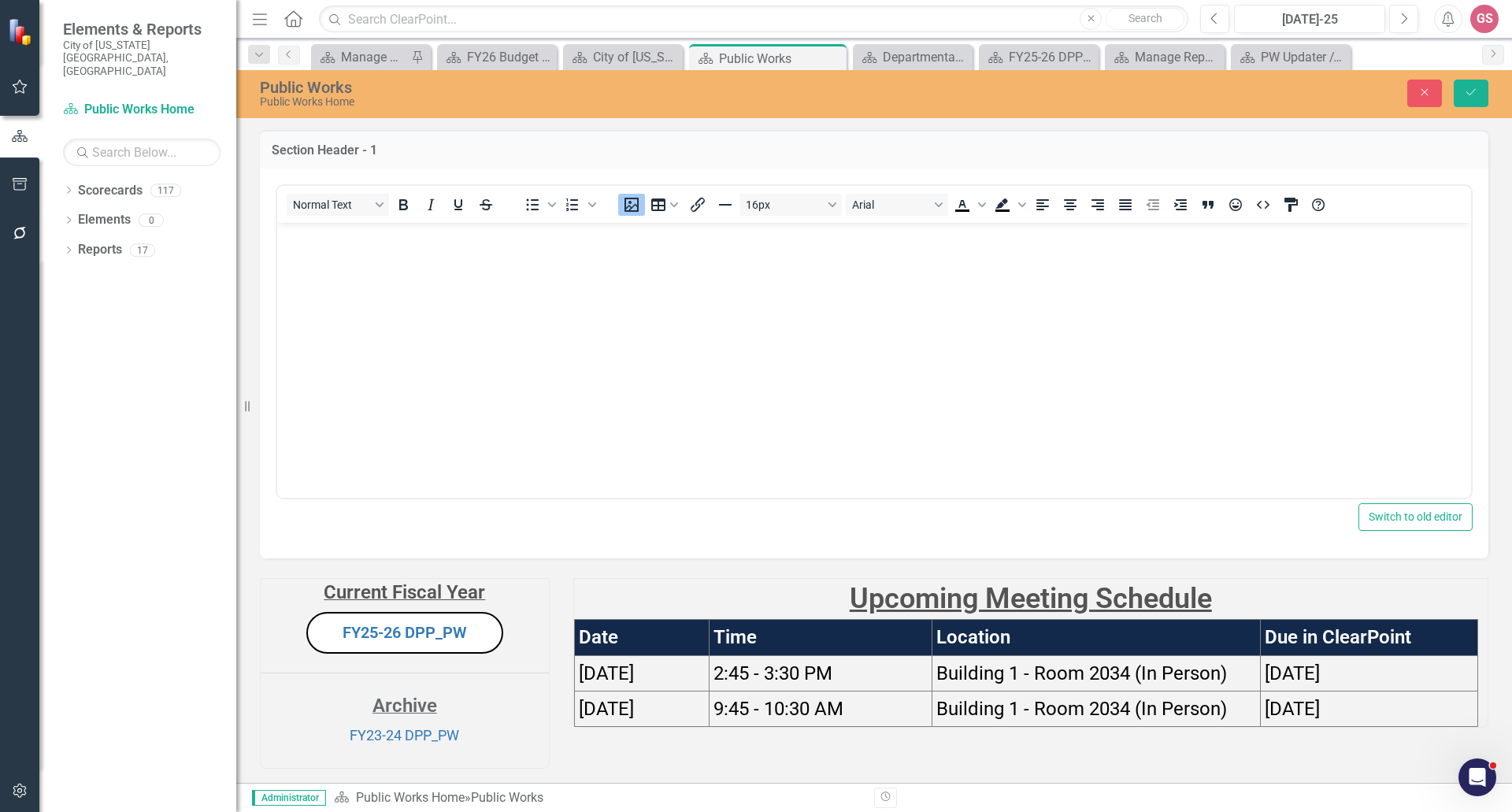
click at [1265, 539] on div "<p><img src="documents/district7144/images/PW%20Home.JPG" alt="" width="100%" d…" at bounding box center [874, 364] width 1229 height 390
click at [1267, 540] on div "<p><img src="documents/district7144/images/PW%20Home.JPG" alt="" width="100%" d…" at bounding box center [874, 364] width 1229 height 390
click at [1424, 95] on icon "Close" at bounding box center [1425, 92] width 14 height 11
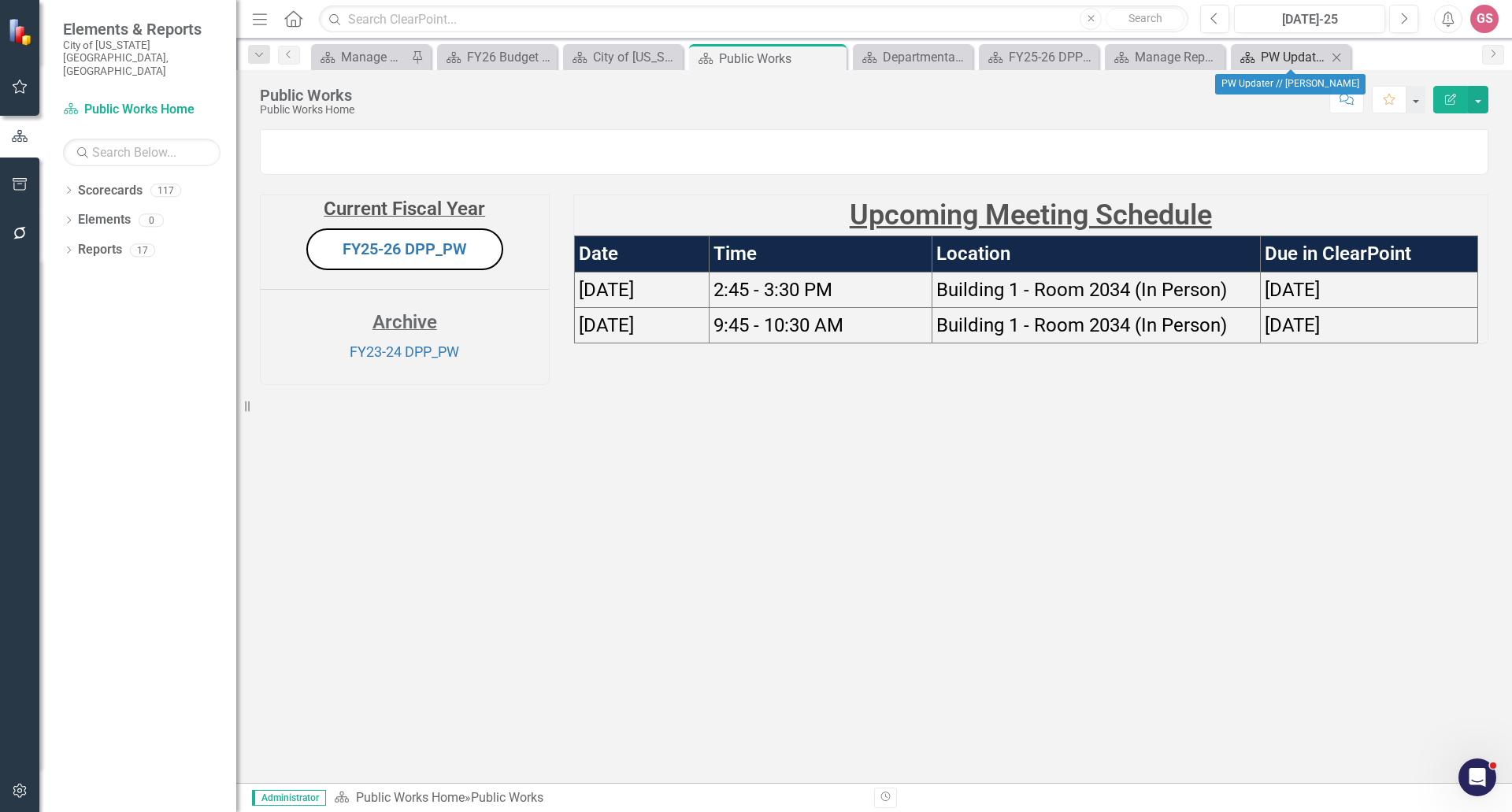
click at [1263, 55] on div "PW Updater // [PERSON_NAME]" at bounding box center [1294, 57] width 66 height 20
